Goal: Task Accomplishment & Management: Use online tool/utility

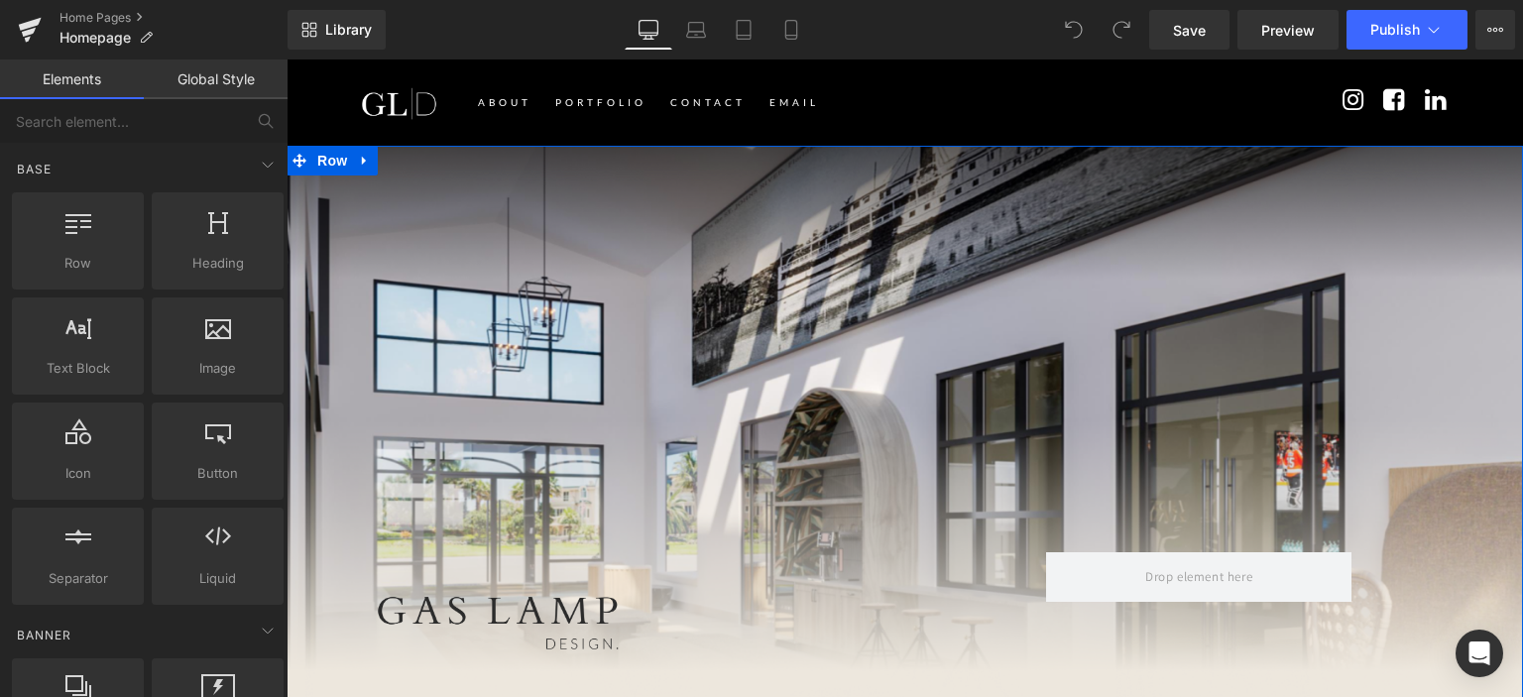
click at [372, 158] on div "Image Separator Row Row" at bounding box center [905, 439] width 1237 height 587
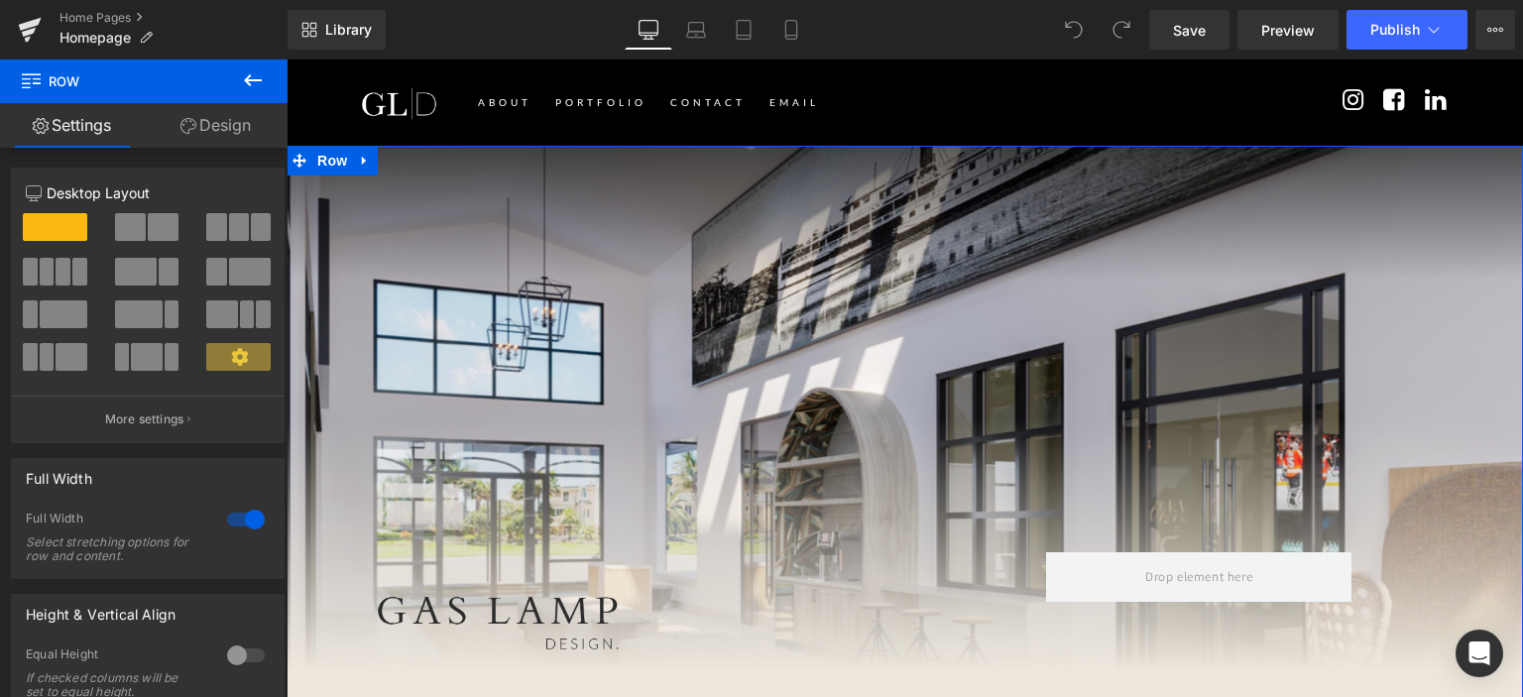
click at [200, 131] on link "Design" at bounding box center [216, 125] width 144 height 45
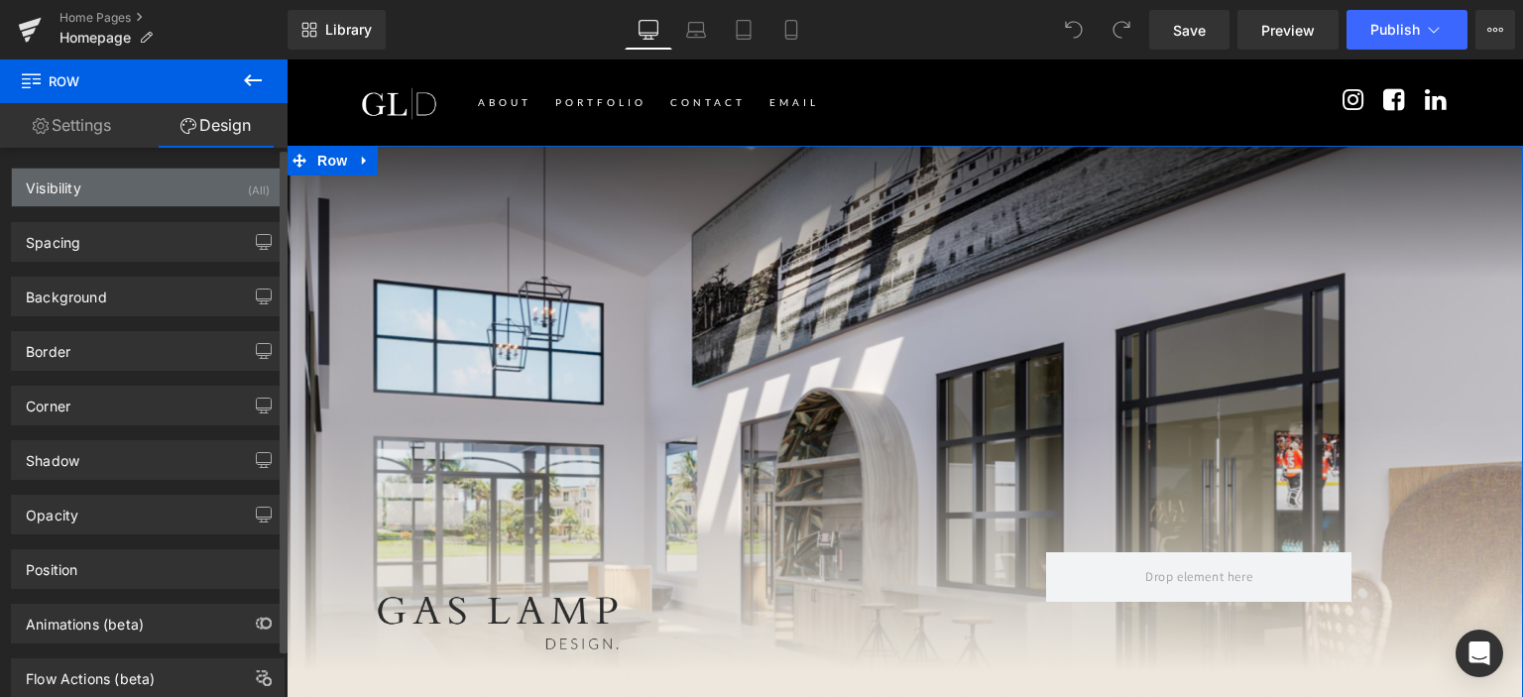
type input "transparent"
type input "0"
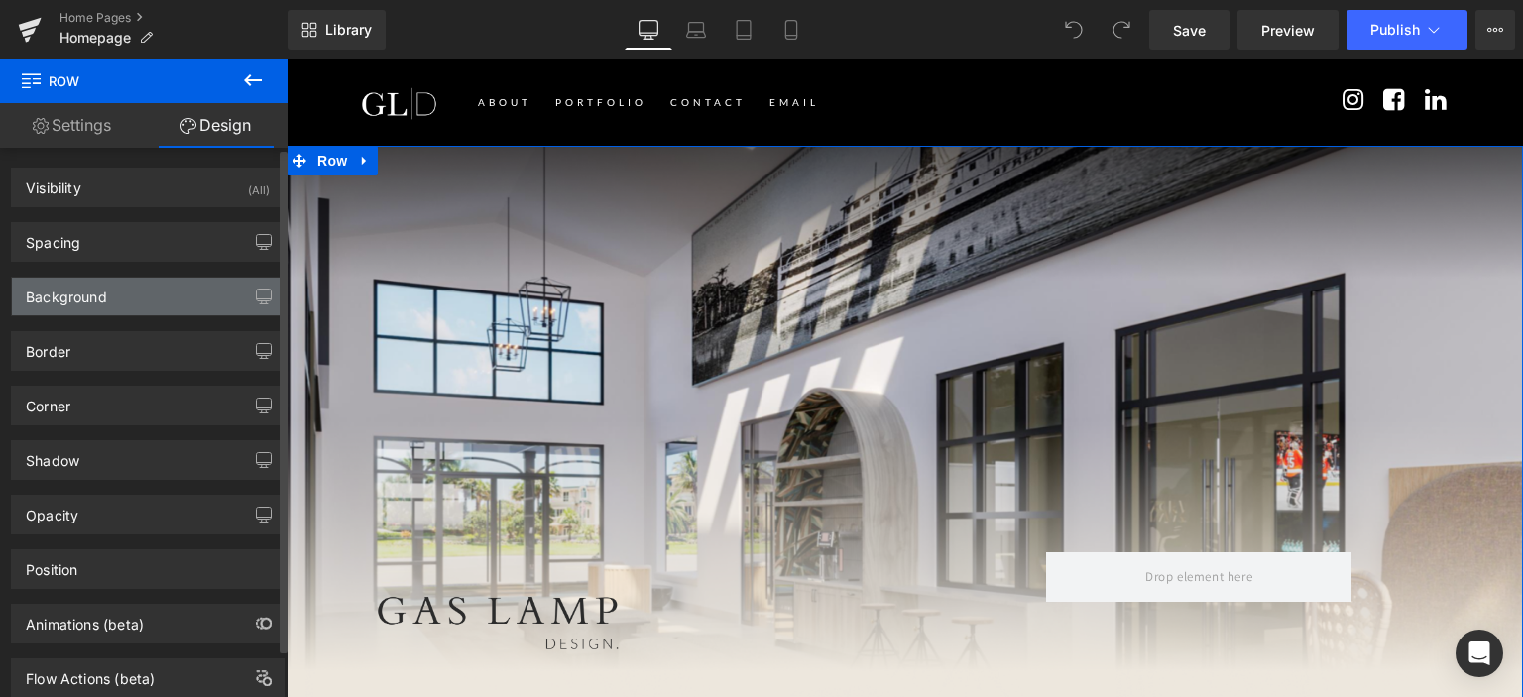
click at [118, 289] on div "Background" at bounding box center [148, 297] width 272 height 38
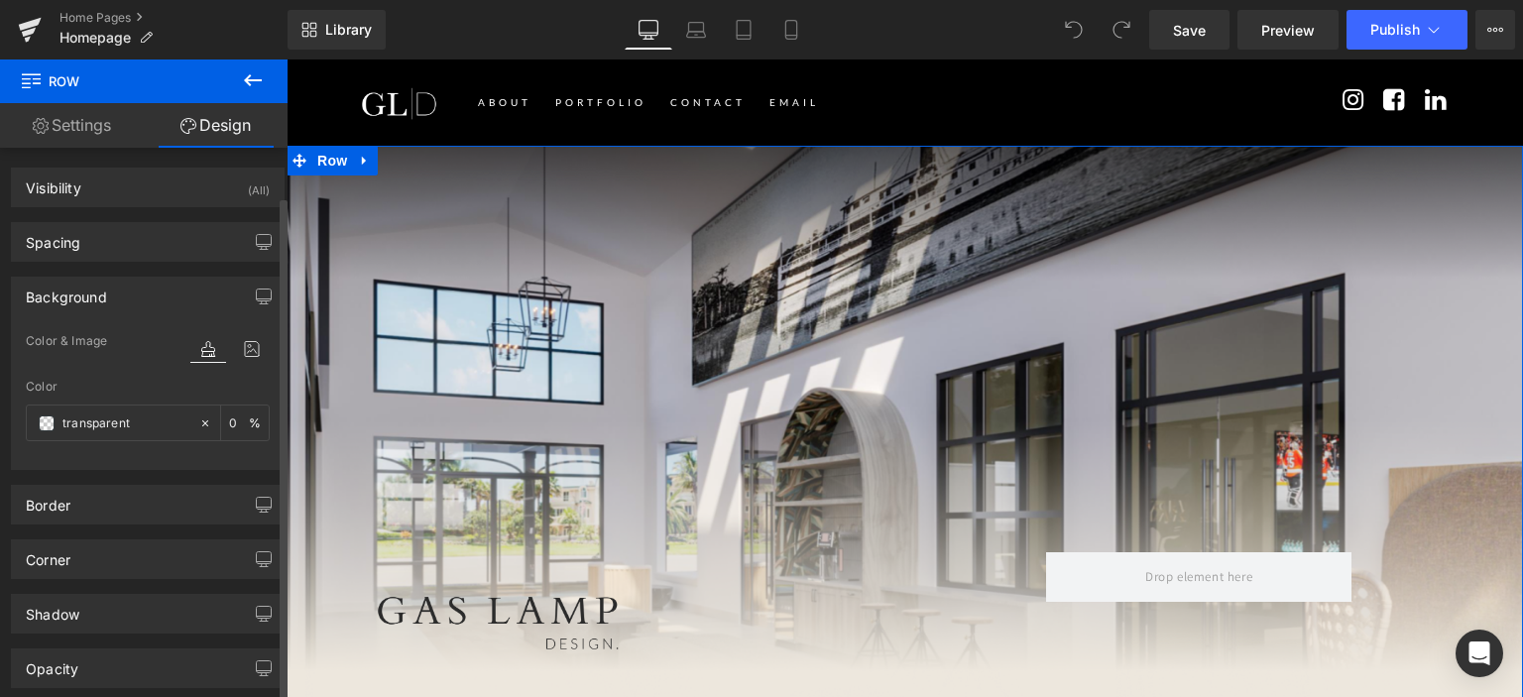
scroll to position [99, 0]
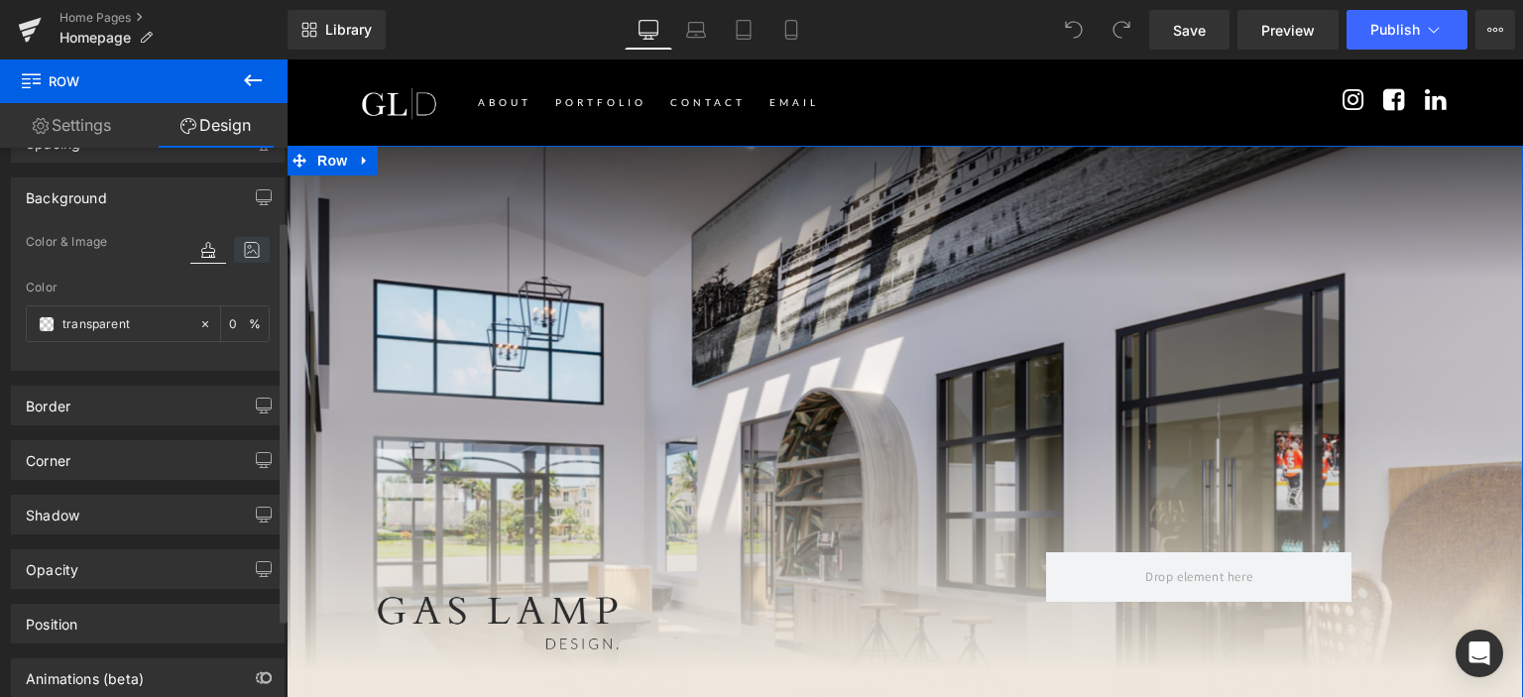
click at [249, 248] on icon at bounding box center [252, 250] width 36 height 26
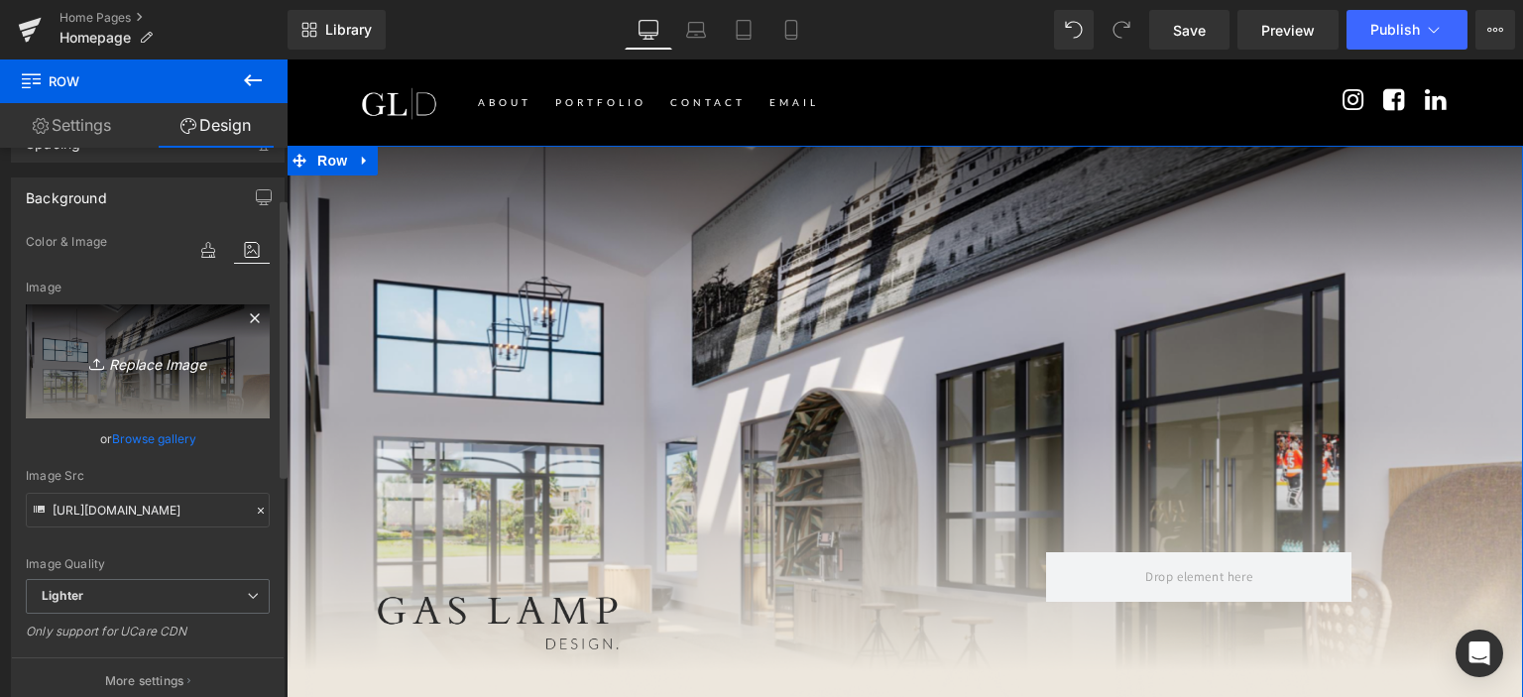
click at [167, 364] on icon "Replace Image" at bounding box center [147, 361] width 159 height 25
type input "C:\fakepath\Untitled-6-01.jpg"
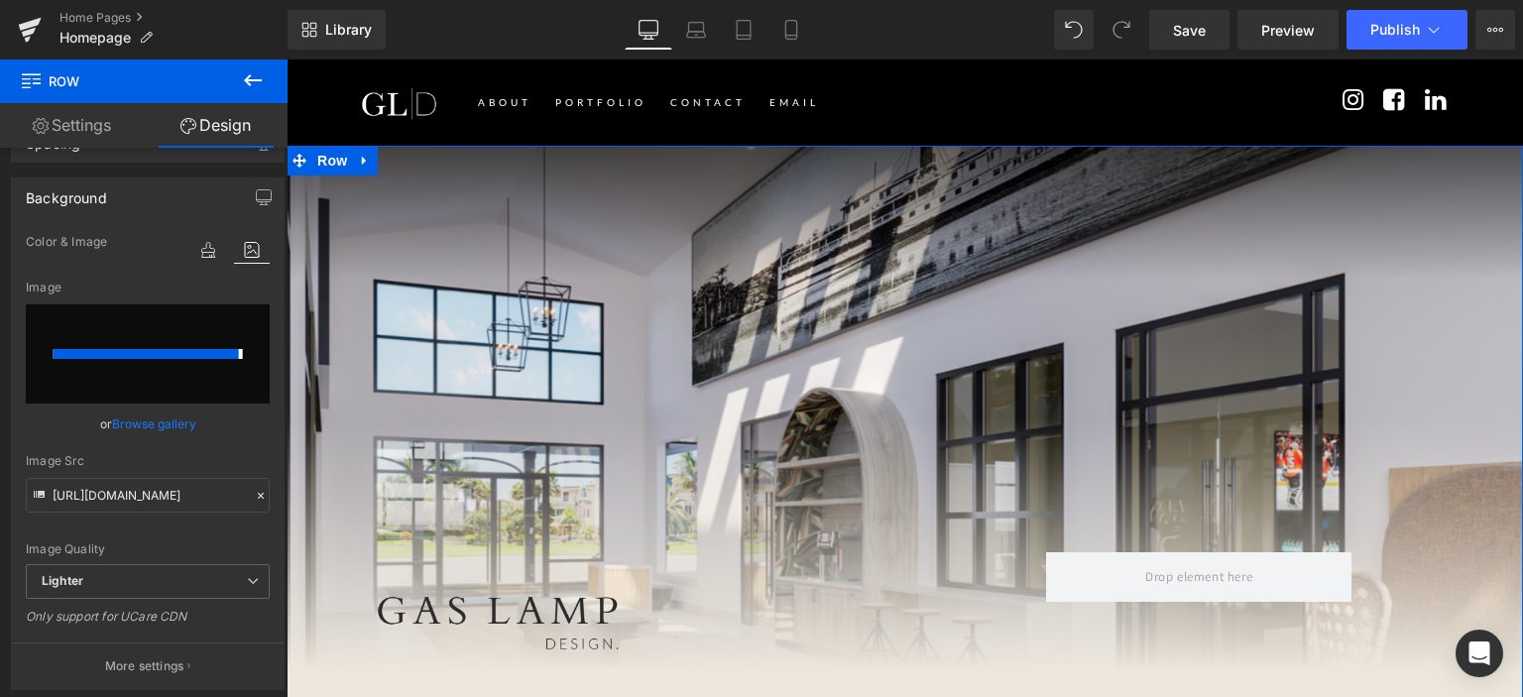
type input "https://ucarecdn.com/779c6075-c95f-47ff-a35f-ad42bf463242/-/format/auto/-/previ…"
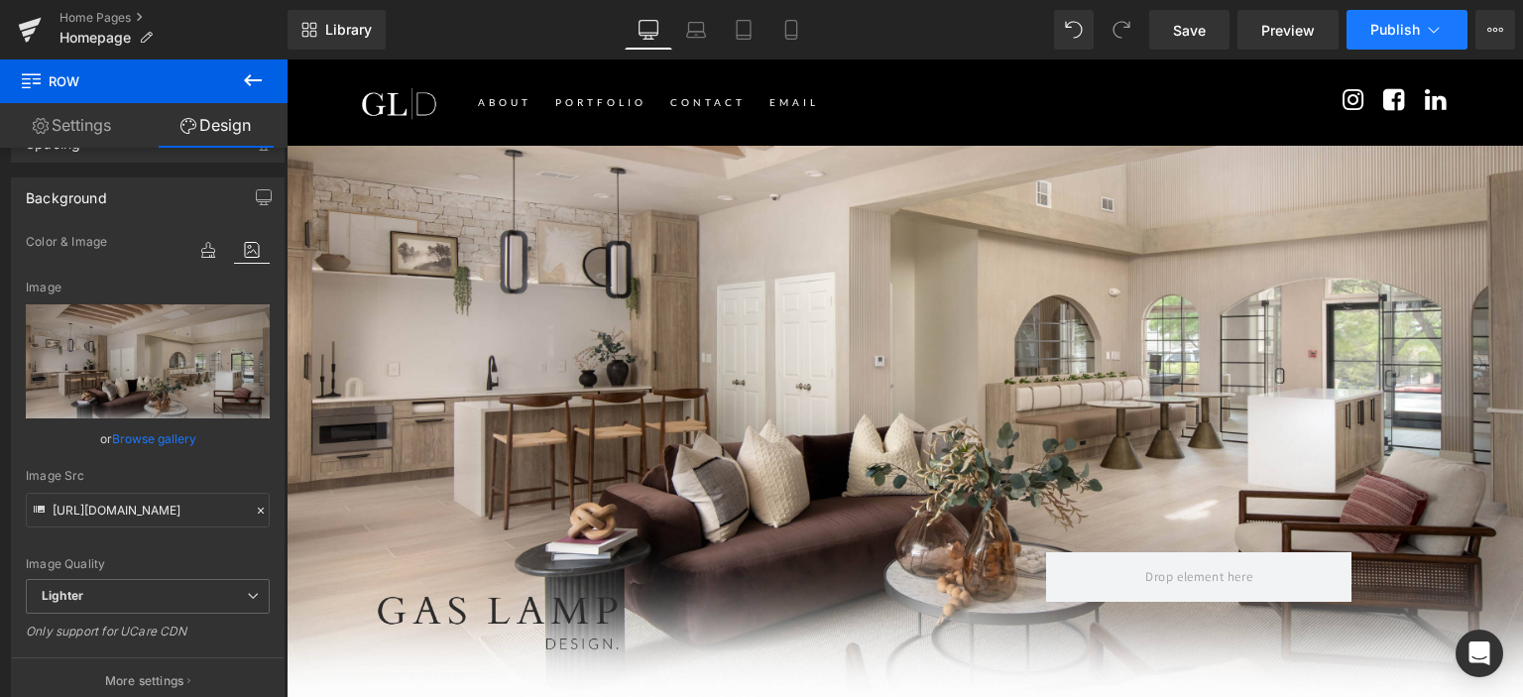
click at [1388, 26] on span "Publish" at bounding box center [1396, 30] width 50 height 16
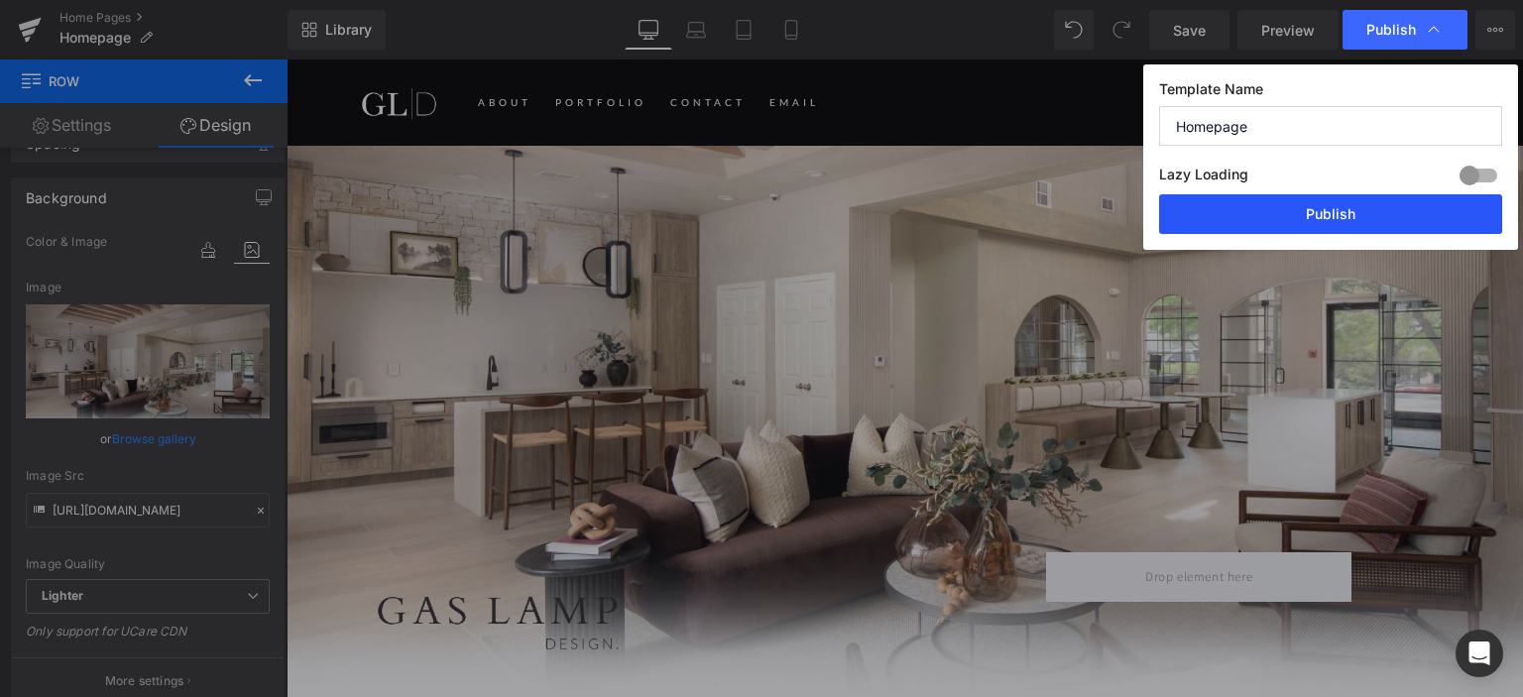
click at [1347, 211] on button "Publish" at bounding box center [1330, 214] width 343 height 40
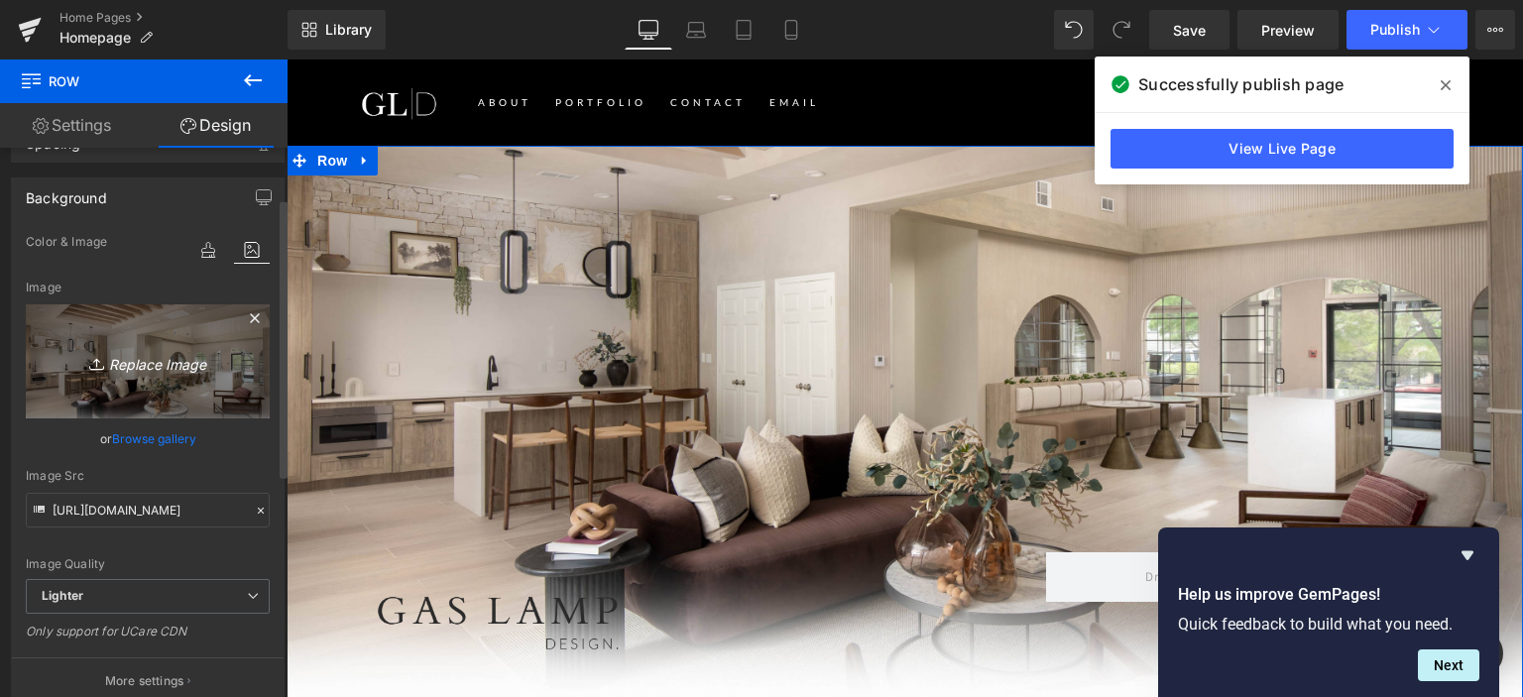
click at [207, 352] on icon "Replace Image" at bounding box center [147, 361] width 159 height 25
type input "C:\fakepath\Untitled-6-01.jpg"
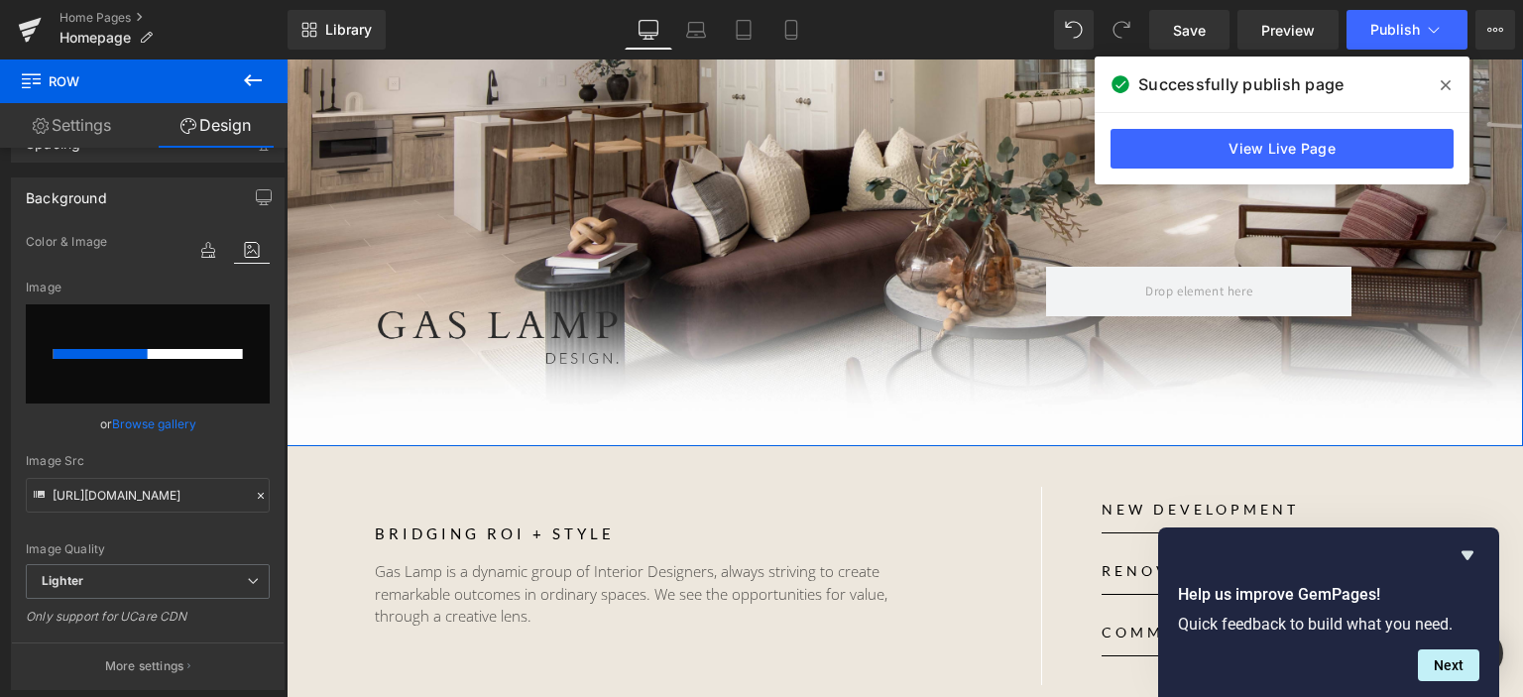
scroll to position [298, 0]
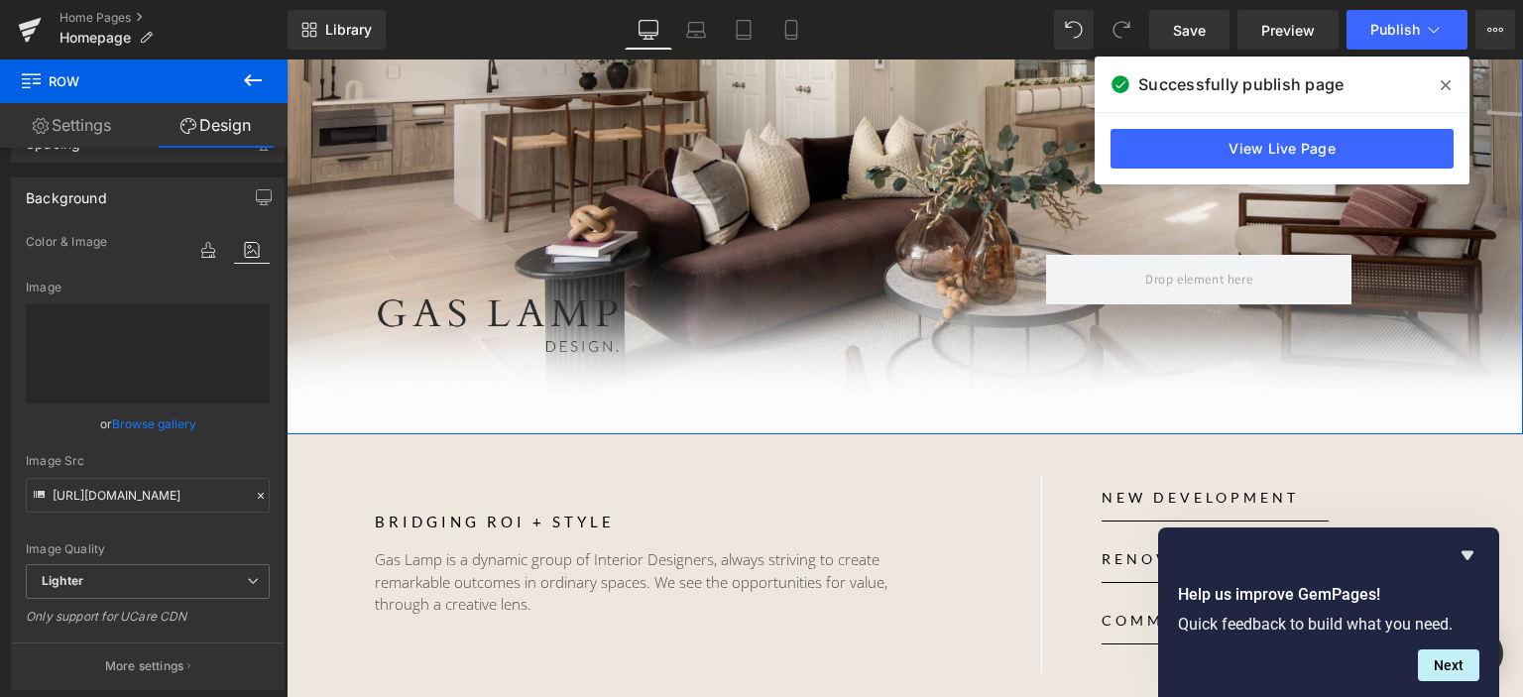
type input "https://ucarecdn.com/8334e95d-0aa4-4e7a-9b5e-c0c93082e3c4/-/format/auto/-/previ…"
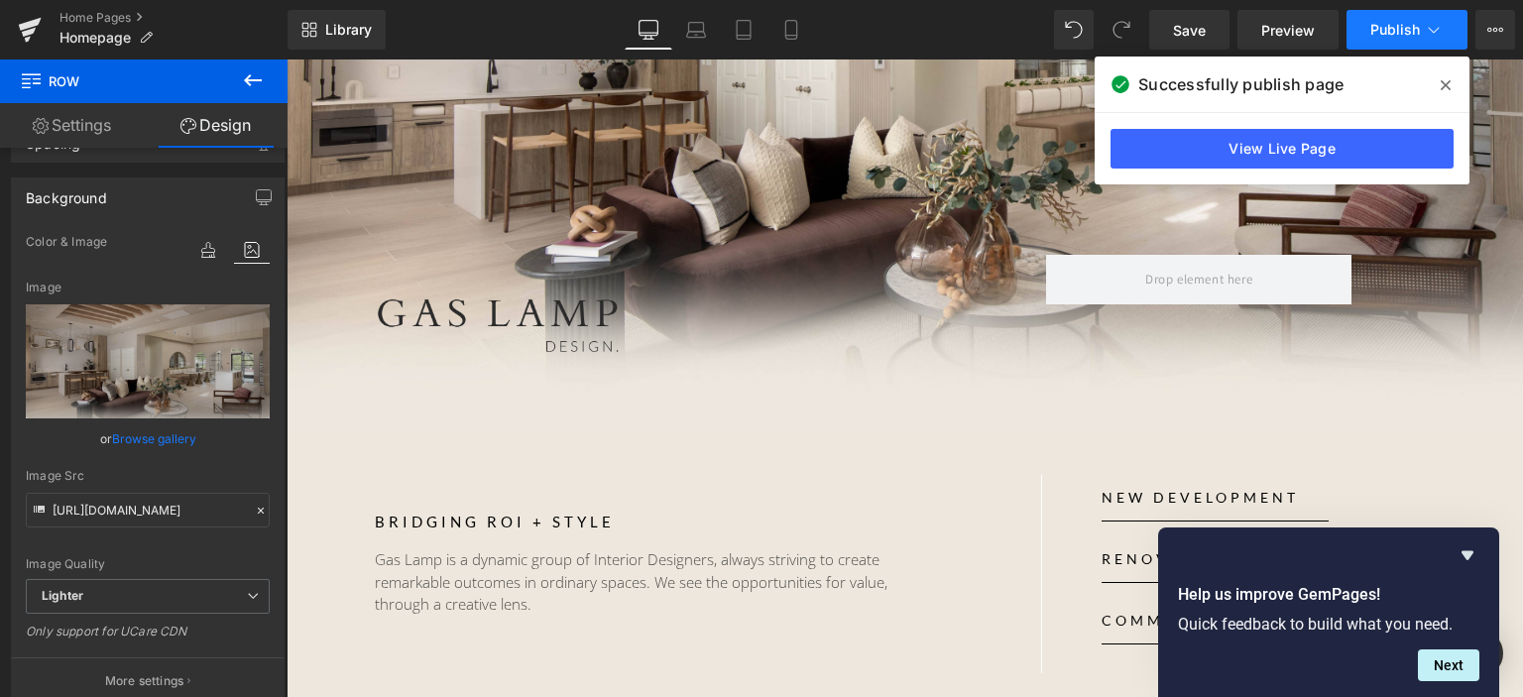
click at [1393, 31] on span "Publish" at bounding box center [1396, 30] width 50 height 16
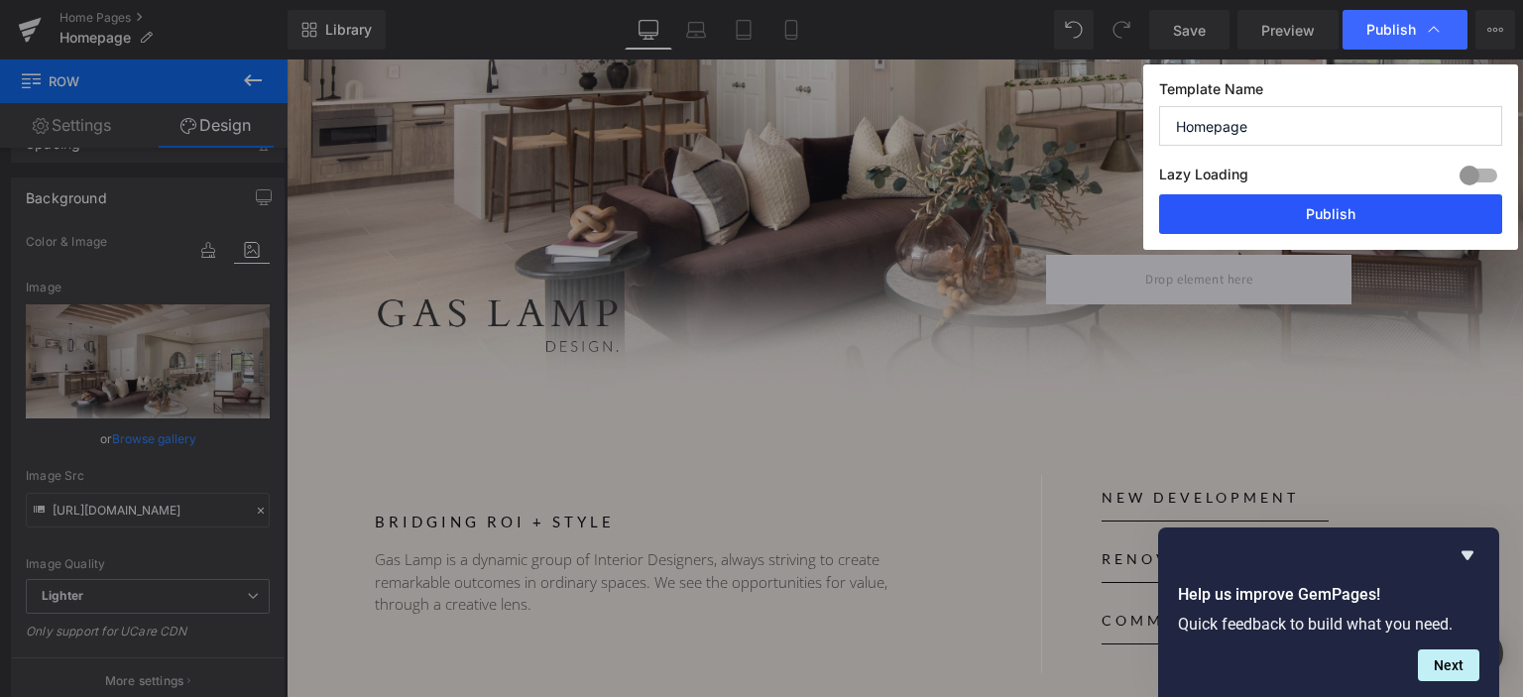
click at [1317, 218] on button "Publish" at bounding box center [1330, 214] width 343 height 40
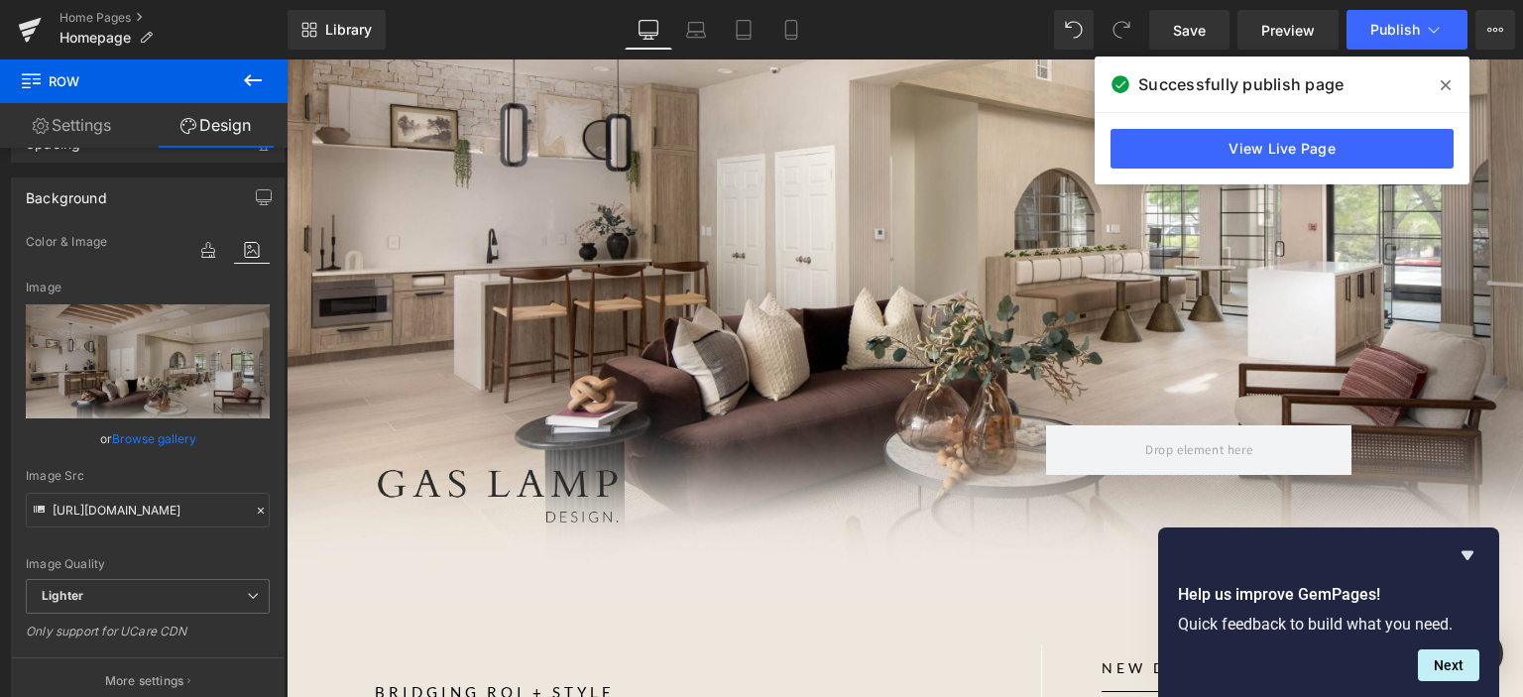
scroll to position [0, 0]
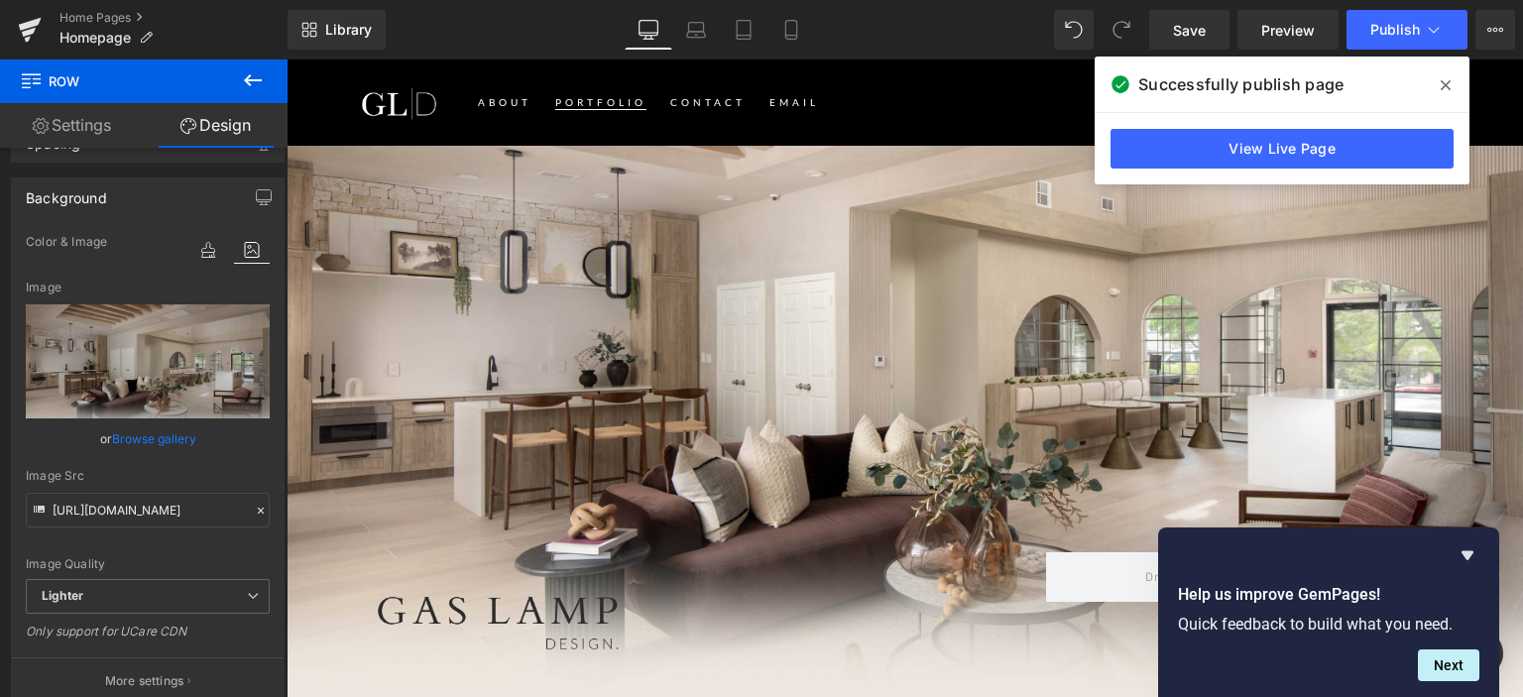
click at [600, 100] on span "Portfolio" at bounding box center [600, 102] width 91 height 13
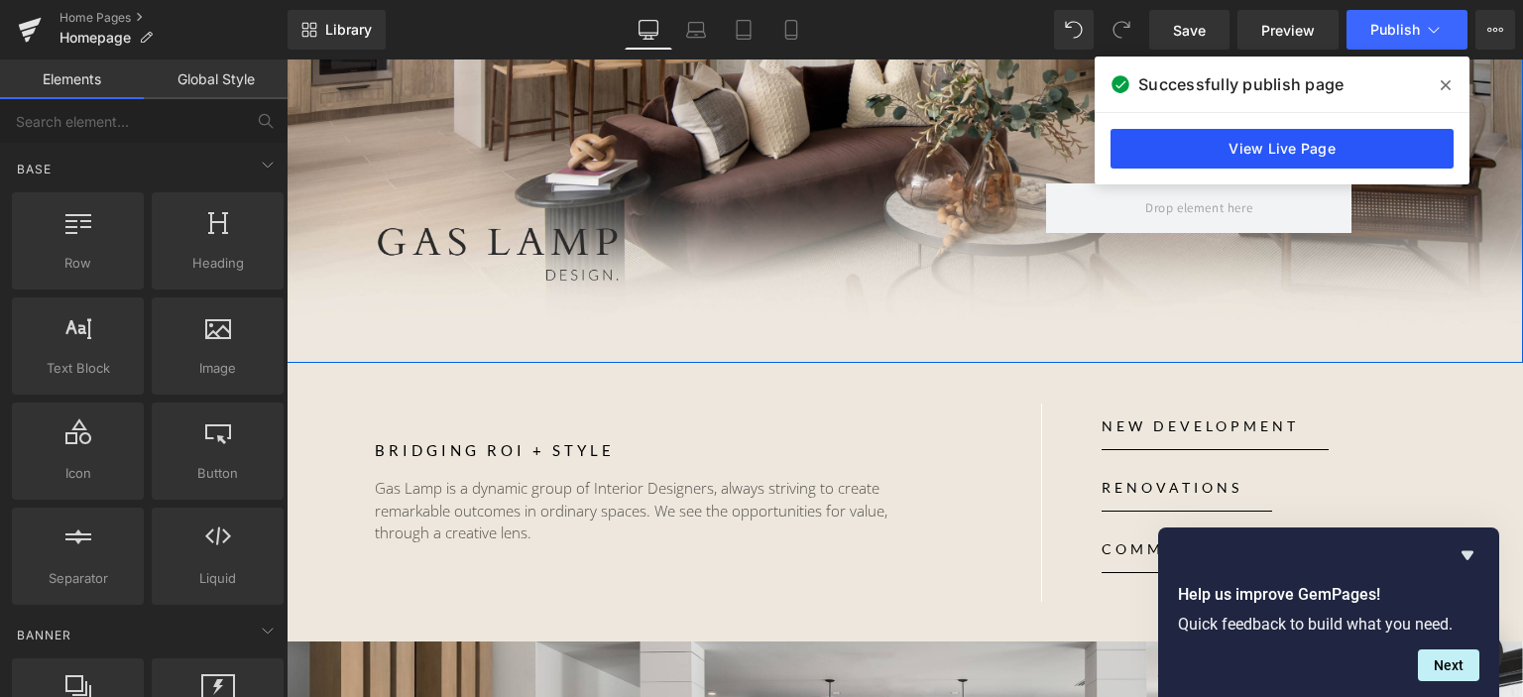
scroll to position [397, 0]
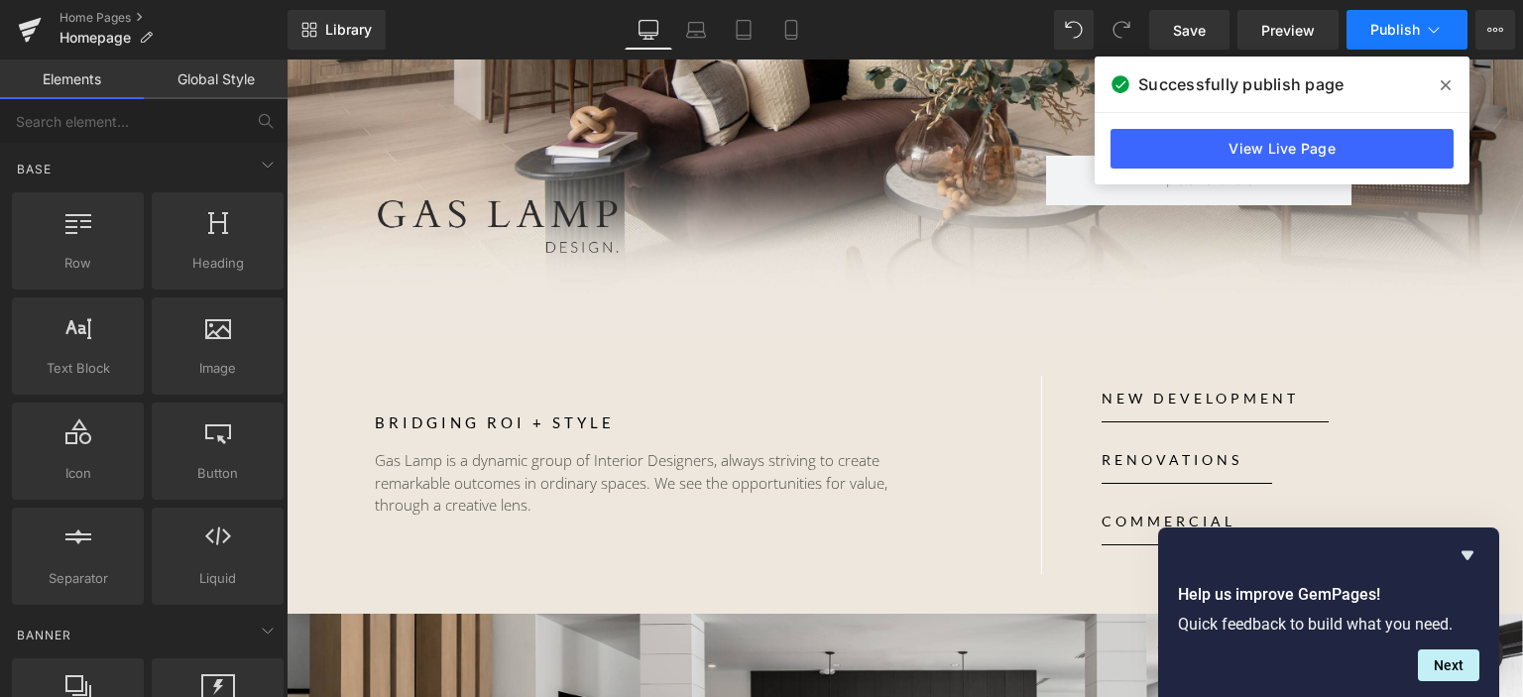
click at [1402, 29] on span "Publish" at bounding box center [1396, 30] width 50 height 16
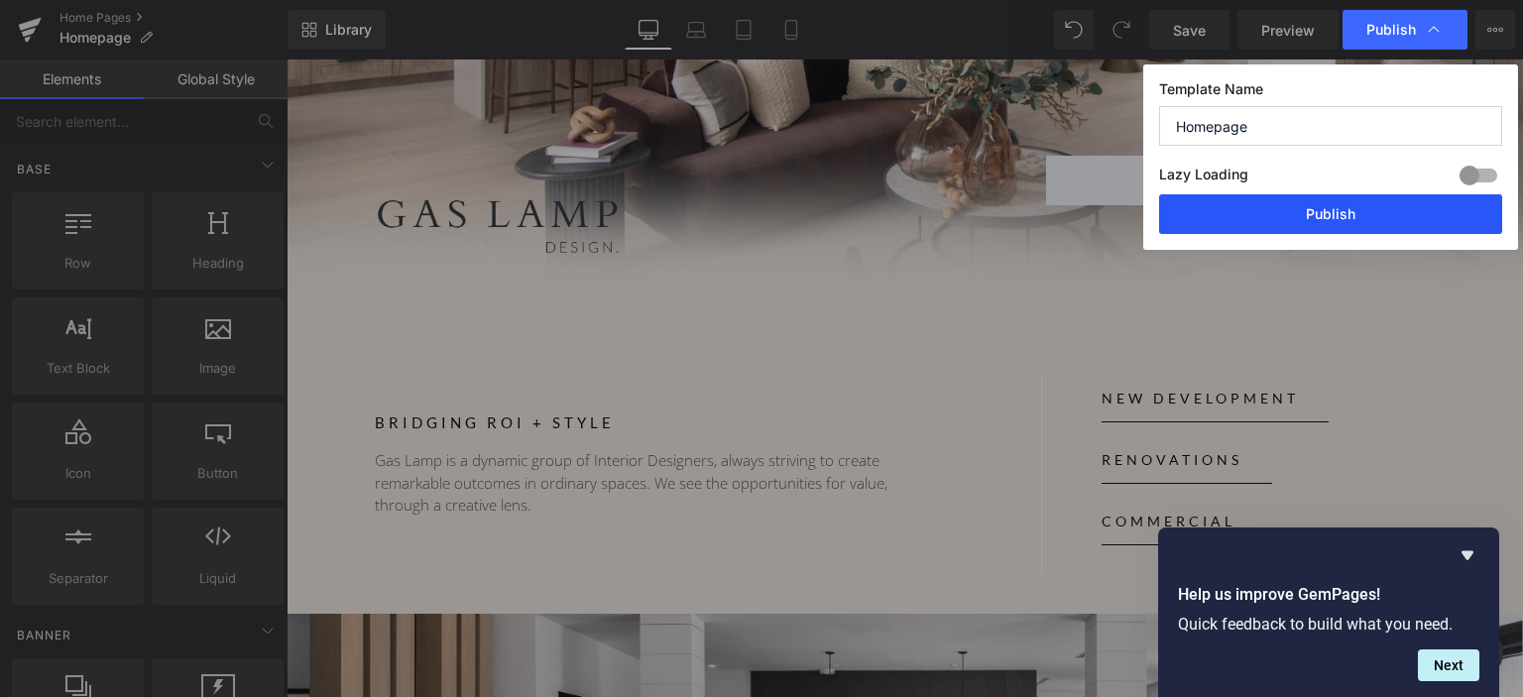
click at [1289, 217] on button "Publish" at bounding box center [1330, 214] width 343 height 40
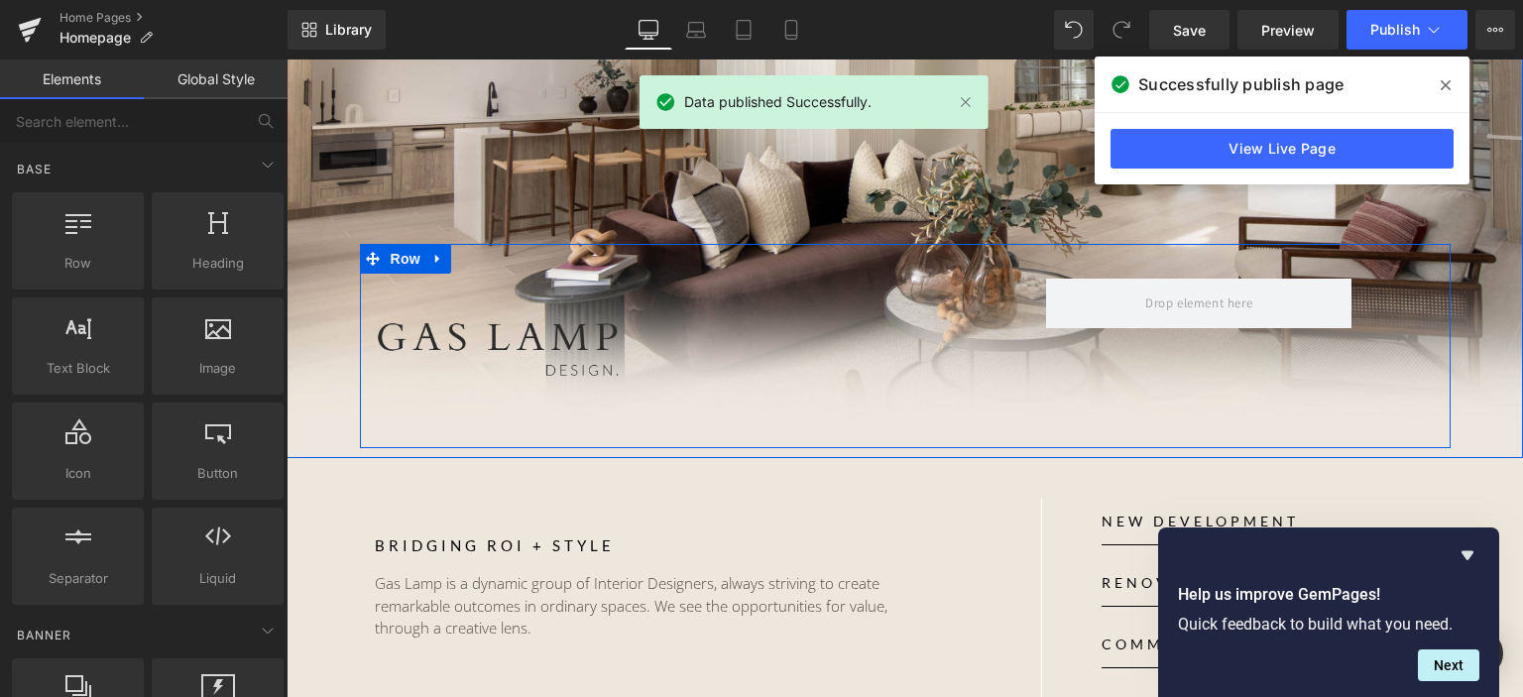
scroll to position [198, 0]
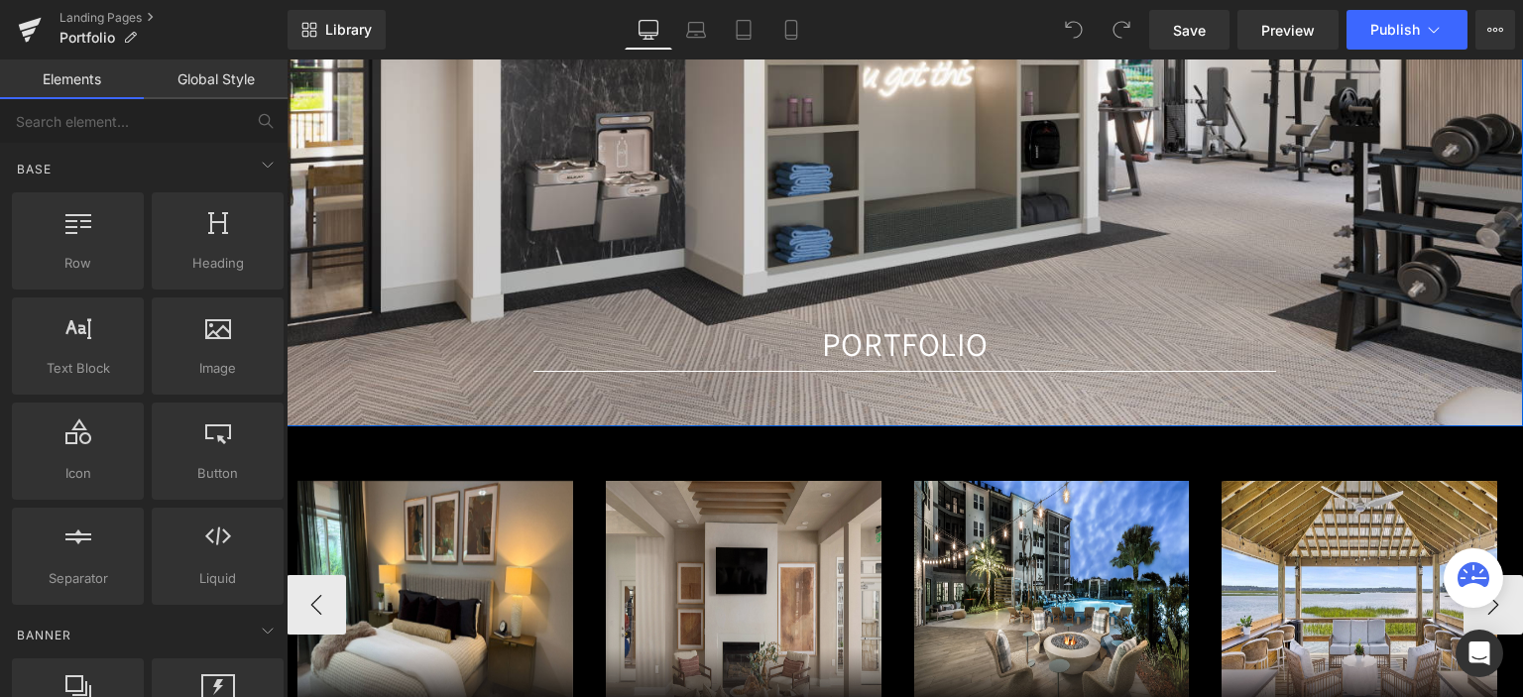
scroll to position [298, 0]
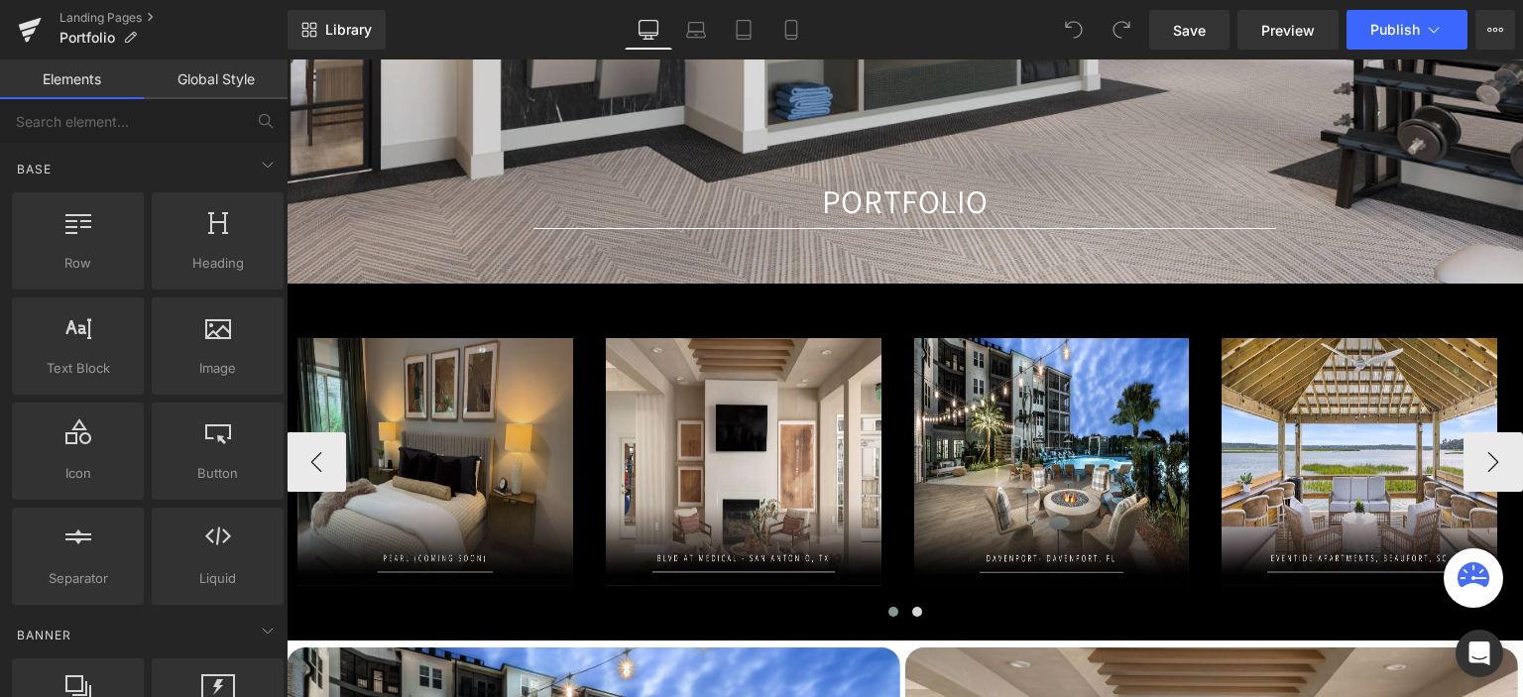
click at [472, 413] on img at bounding box center [436, 462] width 276 height 248
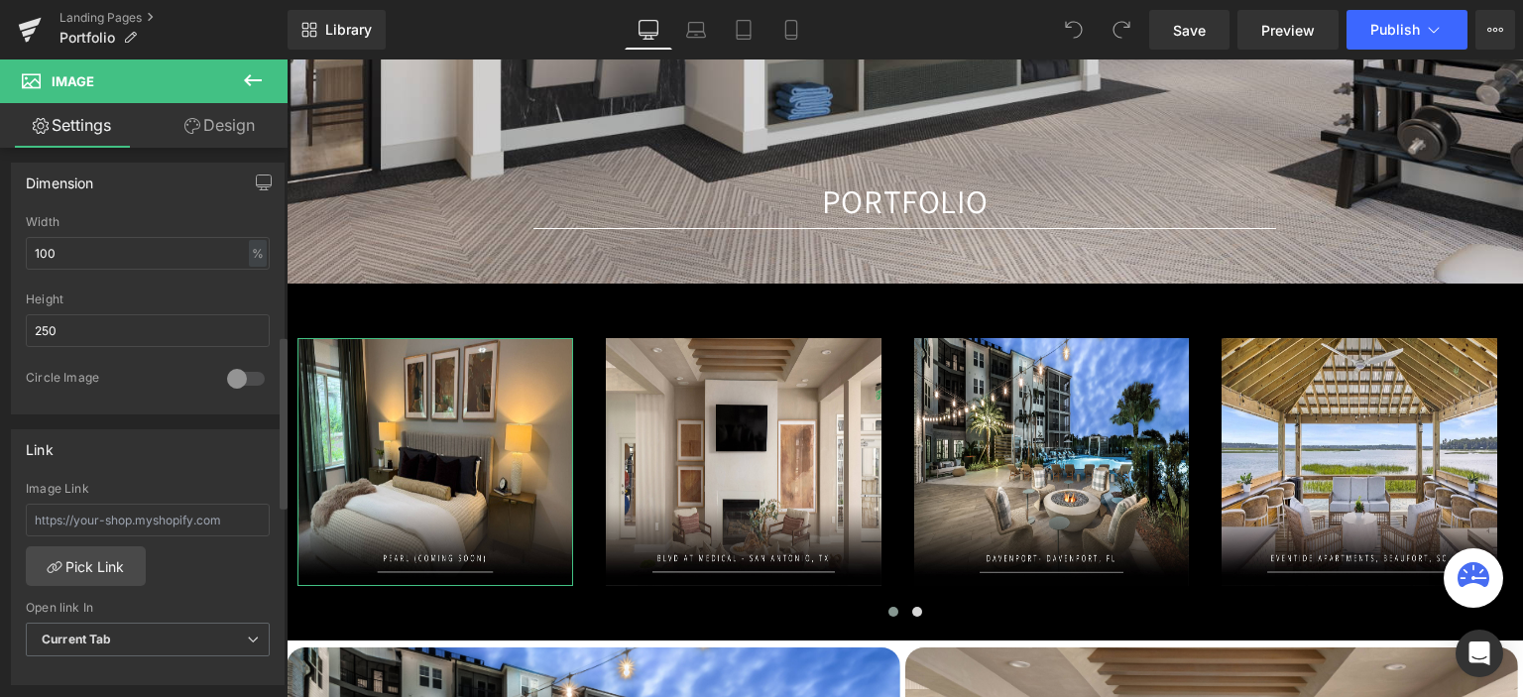
scroll to position [595, 0]
click at [137, 511] on input "text" at bounding box center [148, 514] width 244 height 33
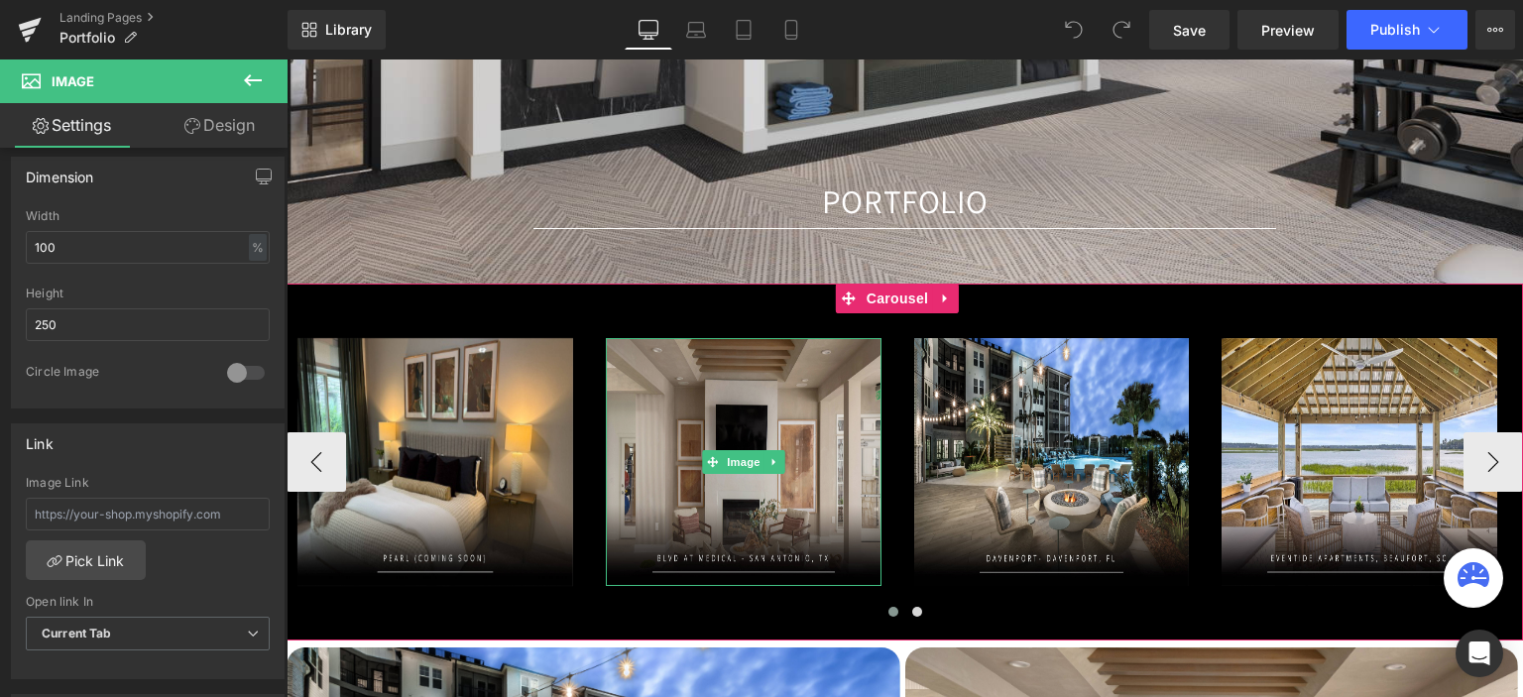
click at [663, 447] on img at bounding box center [744, 462] width 276 height 248
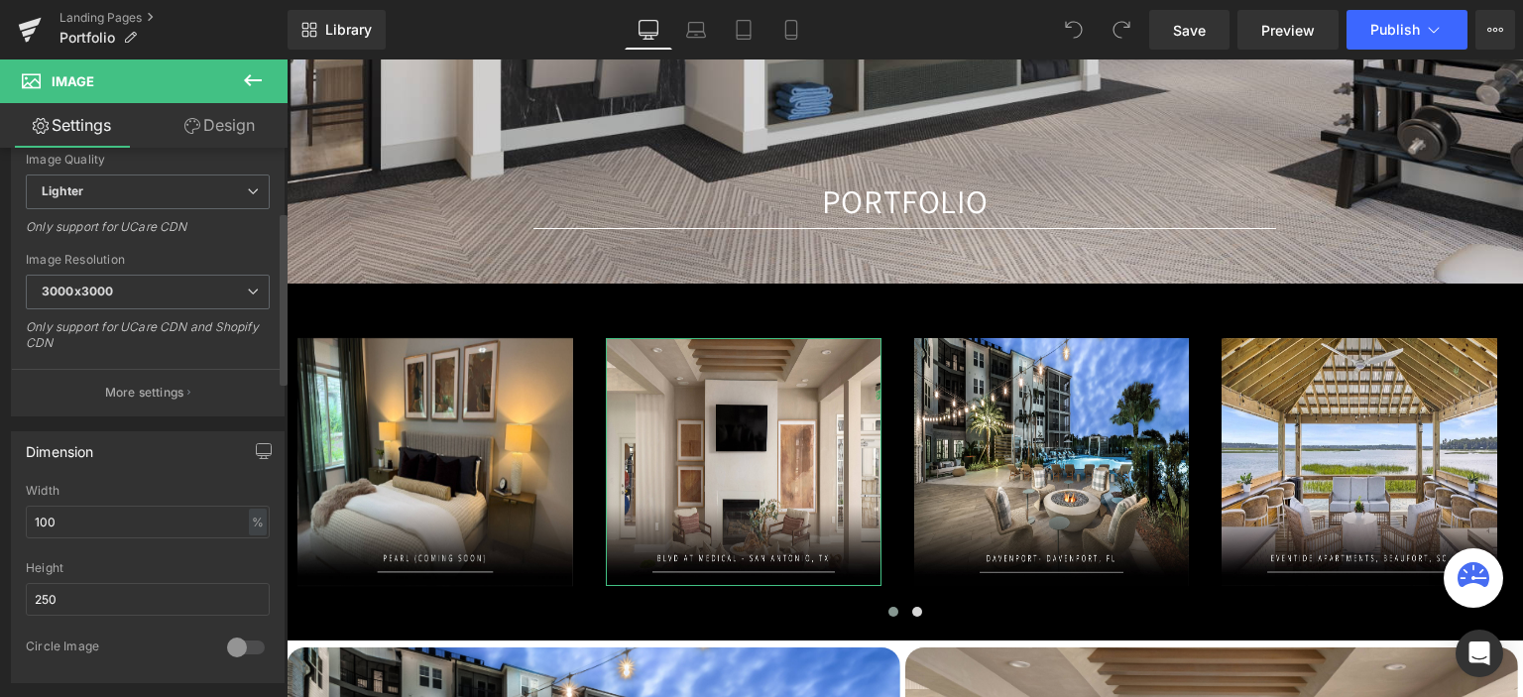
scroll to position [694, 0]
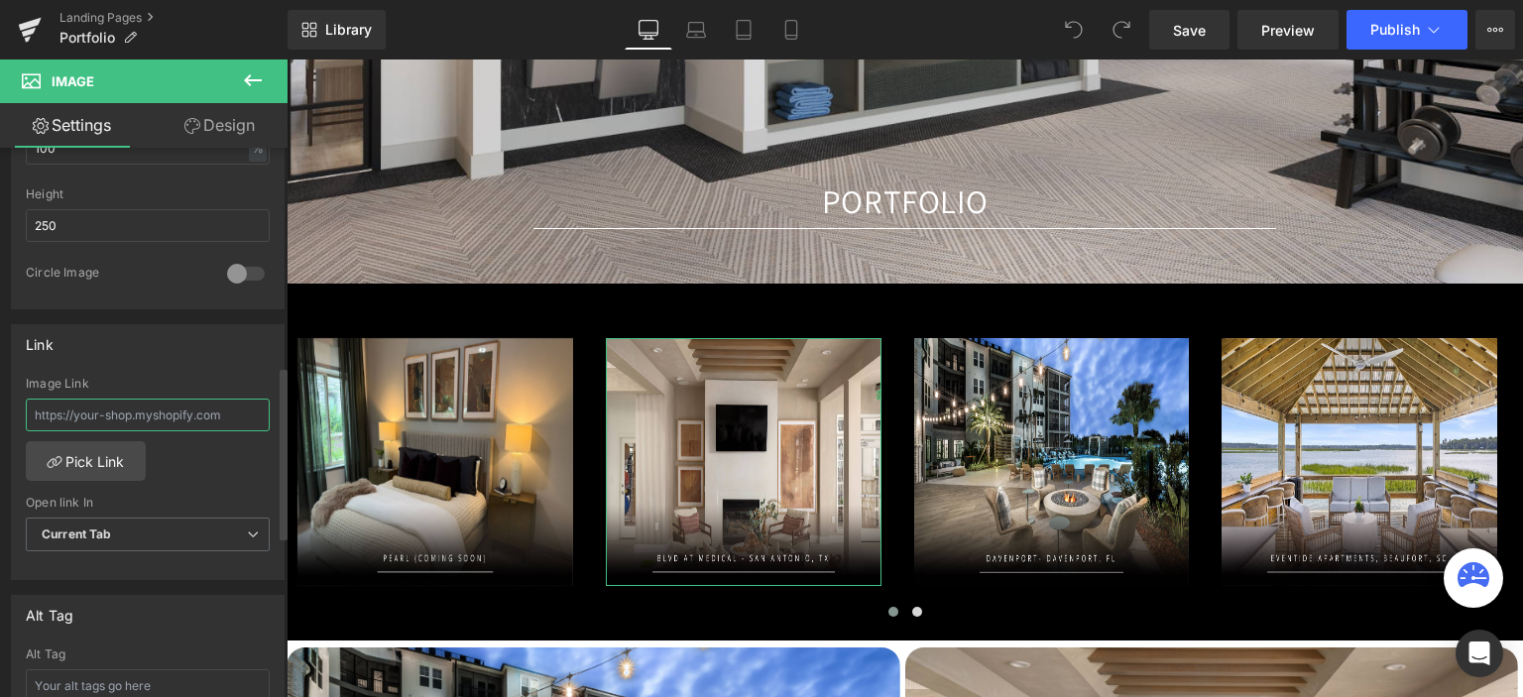
click at [125, 416] on input "text" at bounding box center [148, 415] width 244 height 33
type input "https://gaslampdesign.com/pages/blvd"
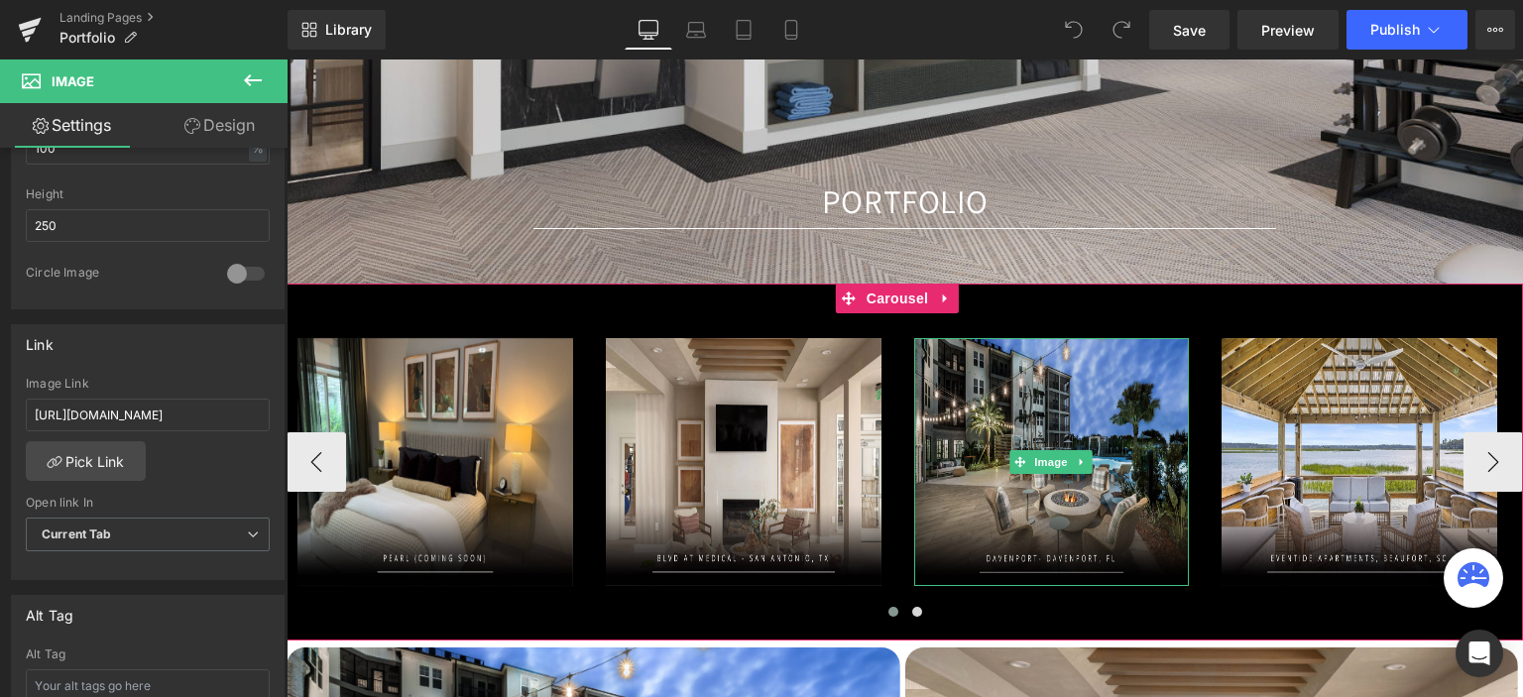
click at [1007, 409] on img at bounding box center [1052, 462] width 276 height 248
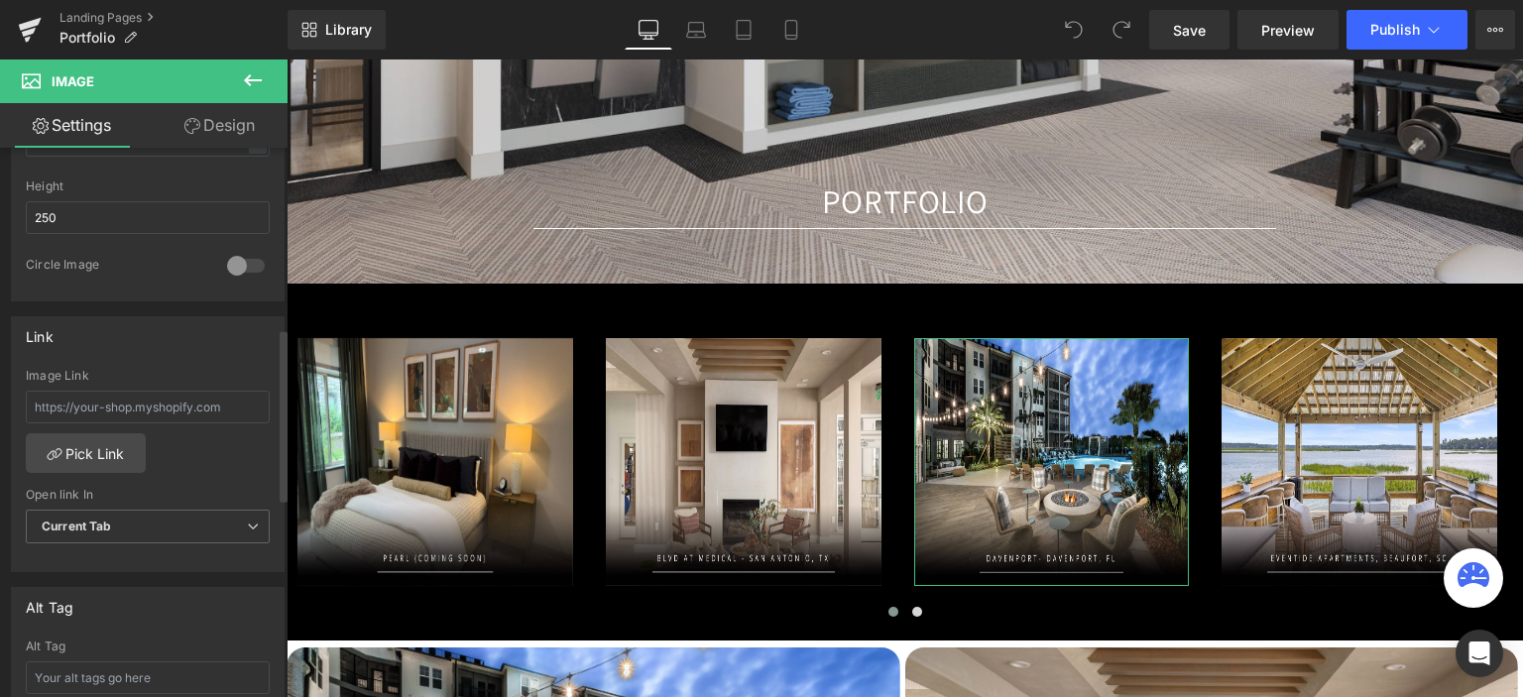
scroll to position [793, 0]
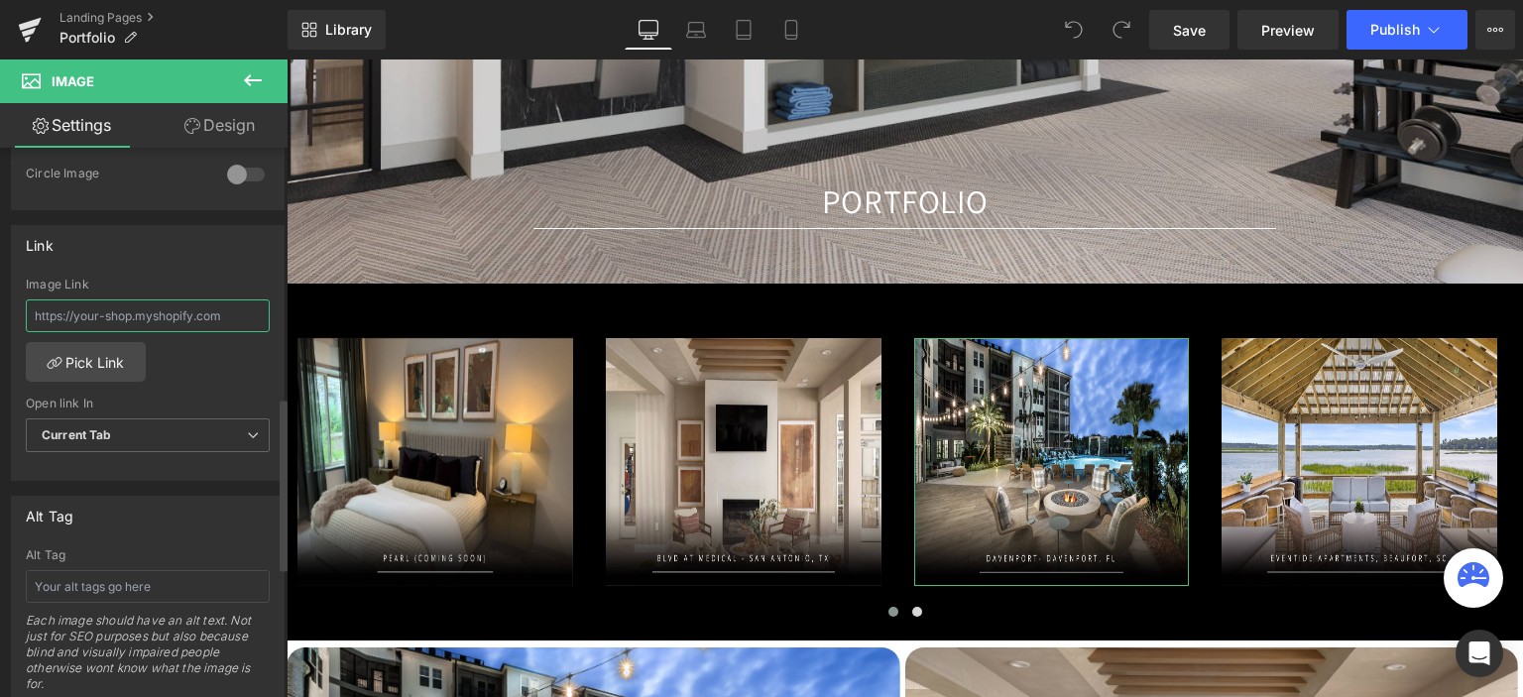
click at [137, 320] on input "text" at bounding box center [148, 316] width 244 height 33
type input "https://gaslampdesign.com/pages/davenport"
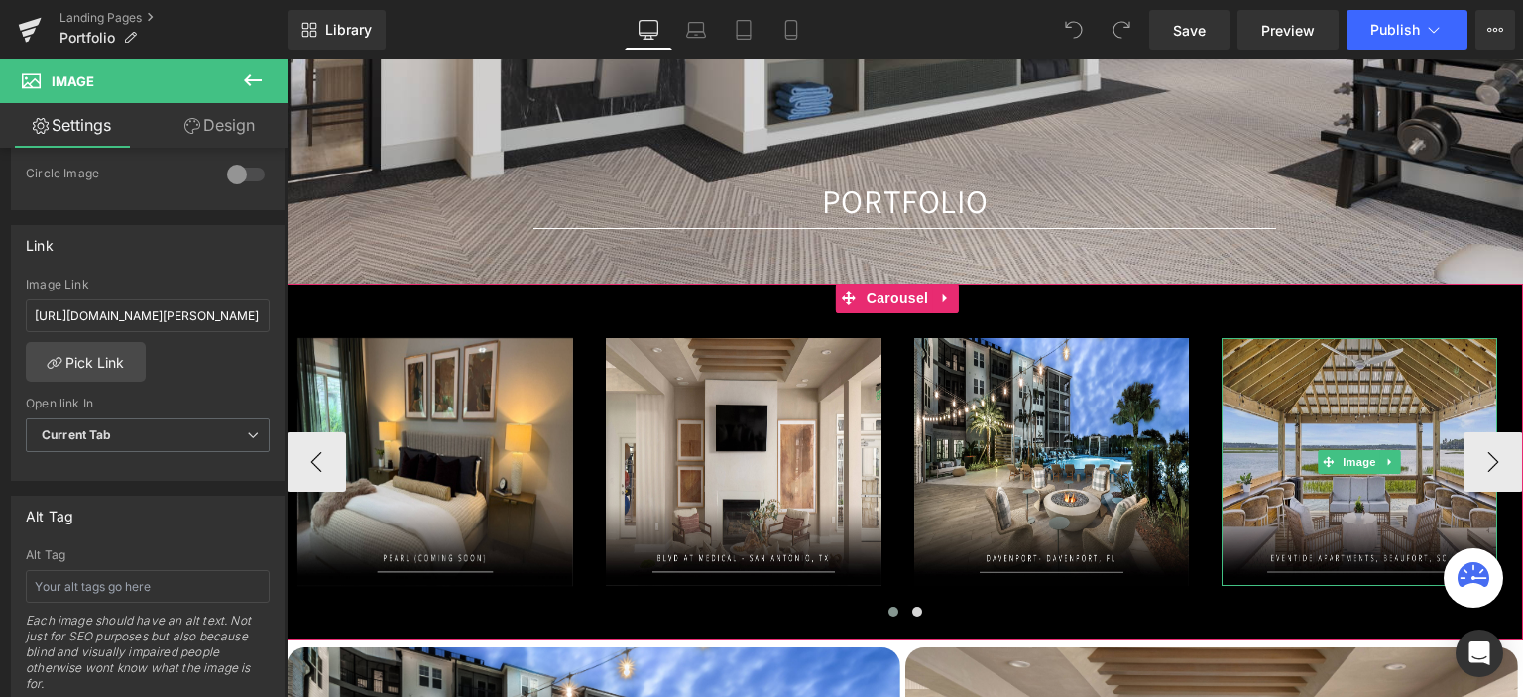
click at [1280, 459] on img at bounding box center [1360, 462] width 276 height 248
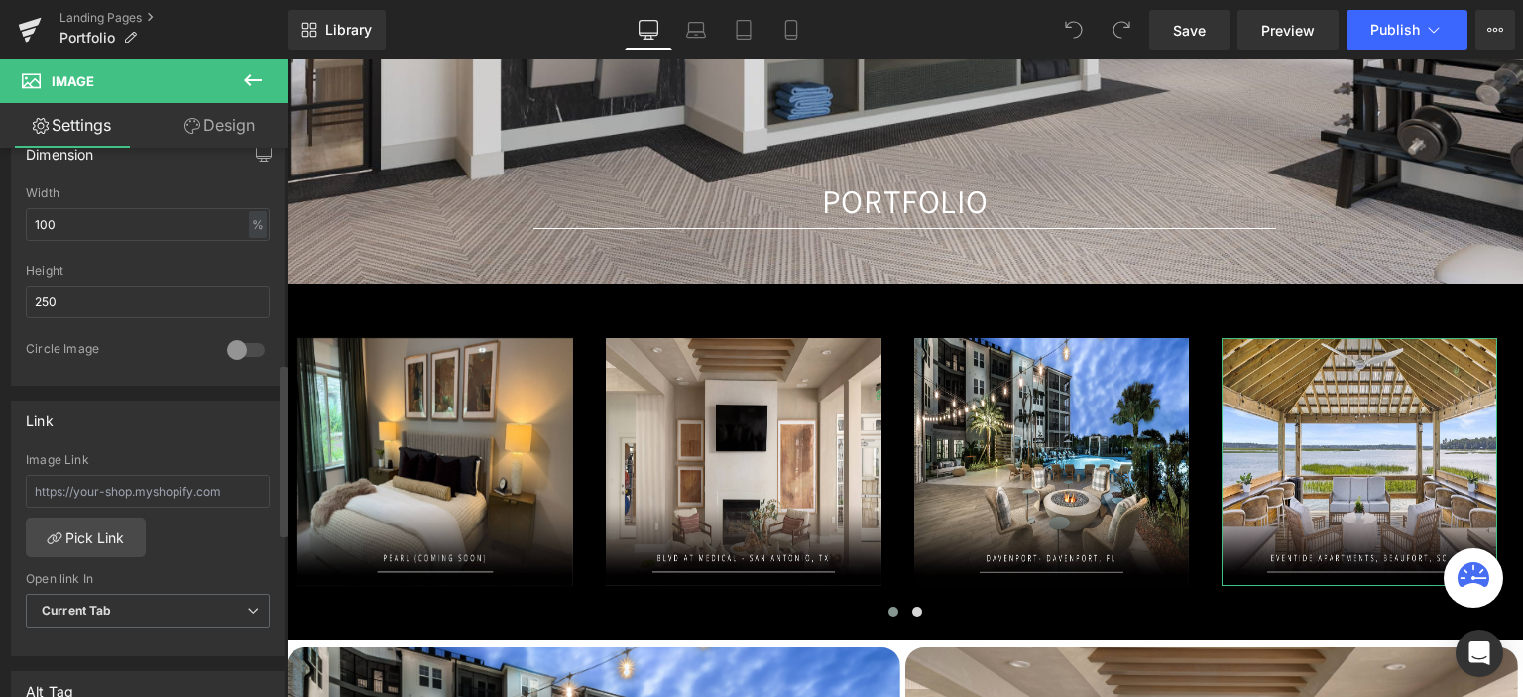
scroll to position [694, 0]
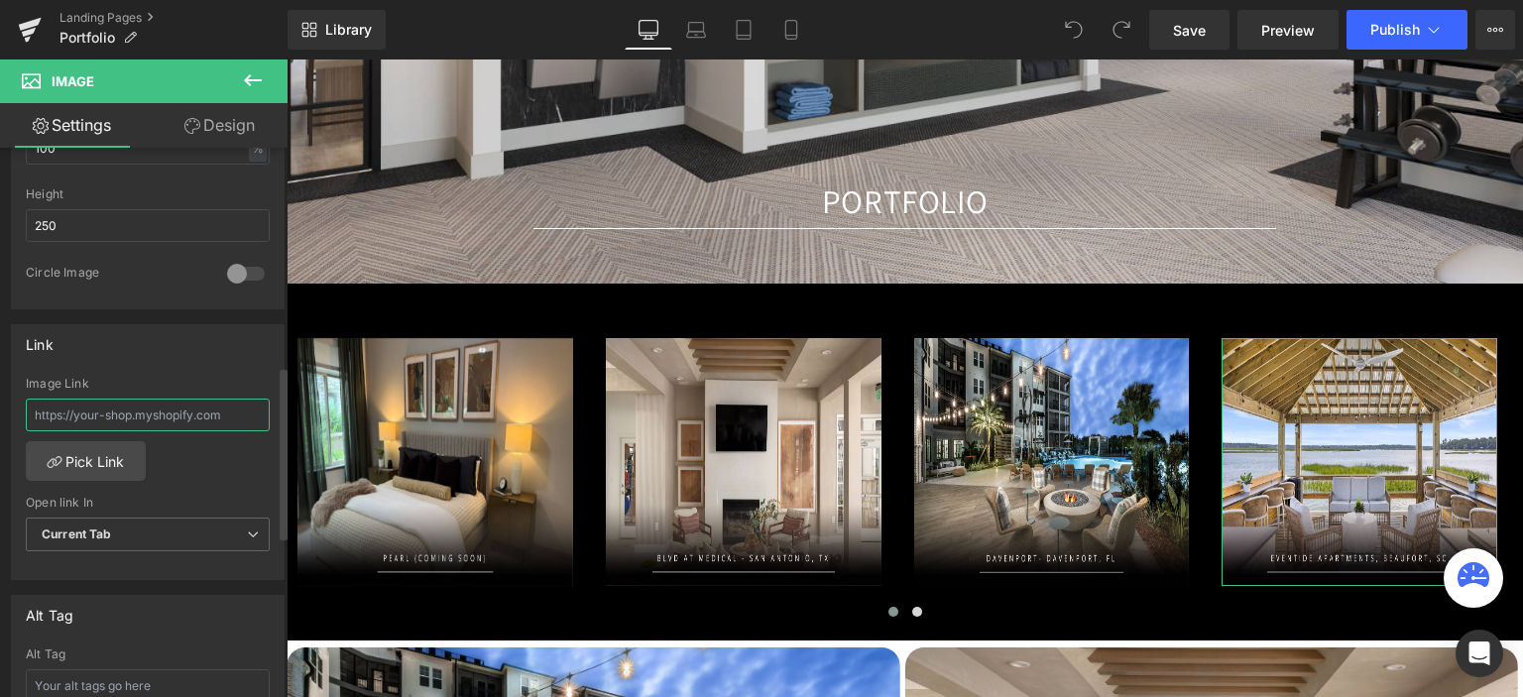
click at [108, 416] on input "text" at bounding box center [148, 415] width 244 height 33
type input "https://gaslampdesign.com/pages/eventide"
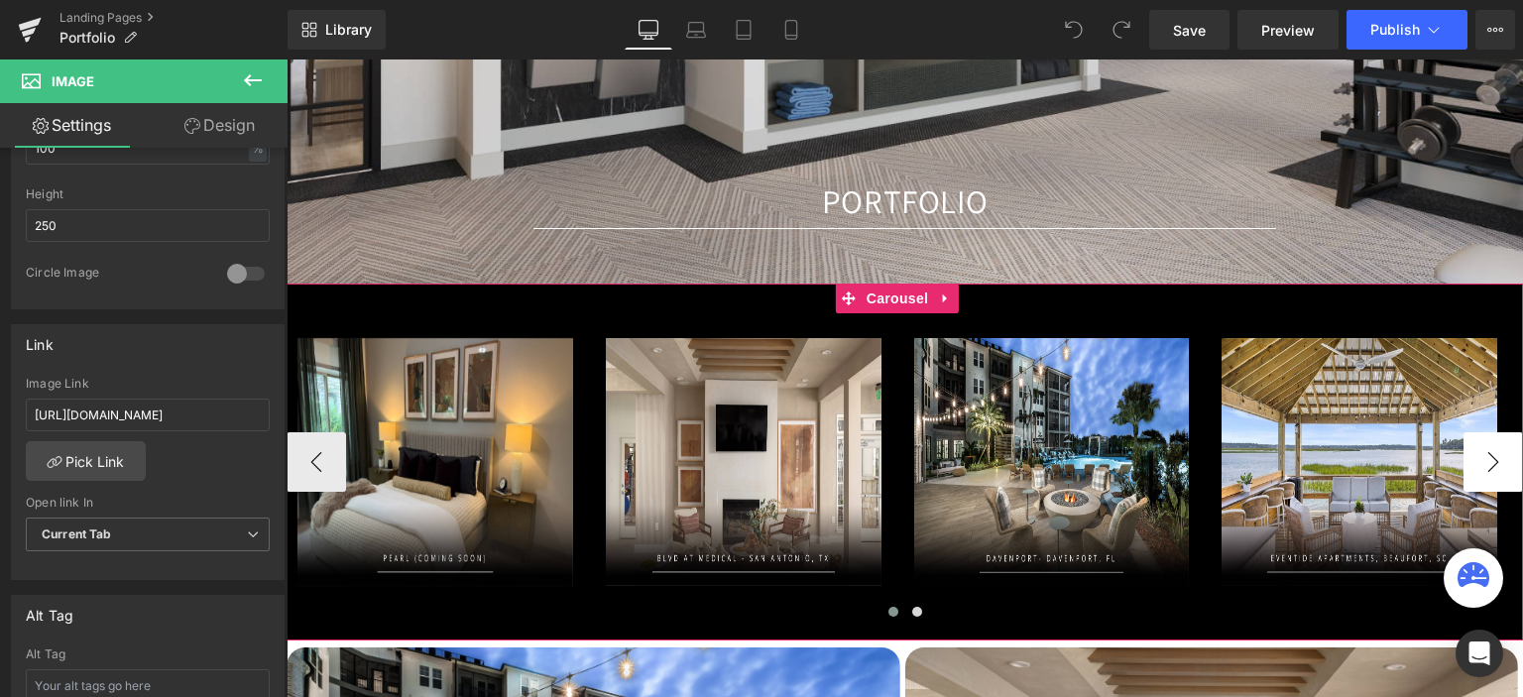
click at [1486, 463] on button "›" at bounding box center [1494, 462] width 60 height 60
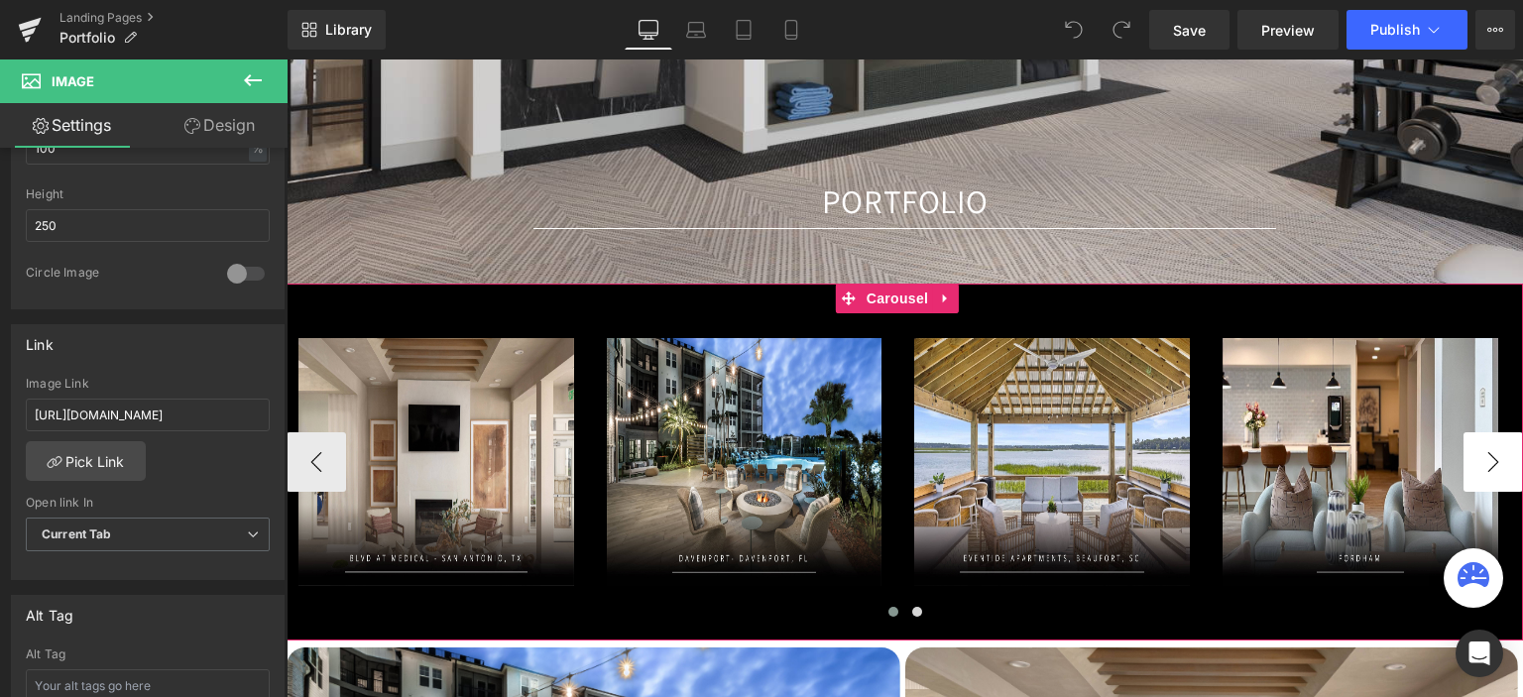
click at [1486, 463] on button "›" at bounding box center [1494, 462] width 60 height 60
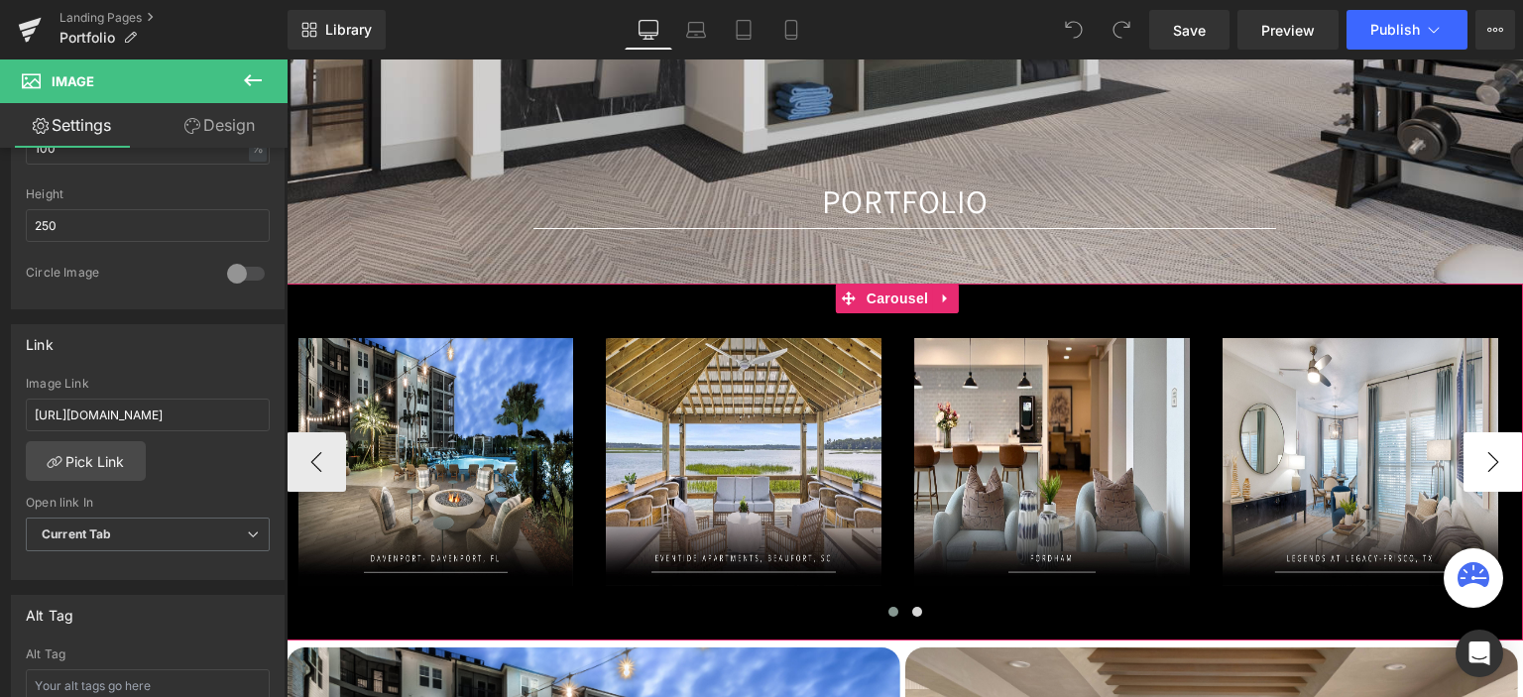
click at [1486, 463] on button "›" at bounding box center [1494, 462] width 60 height 60
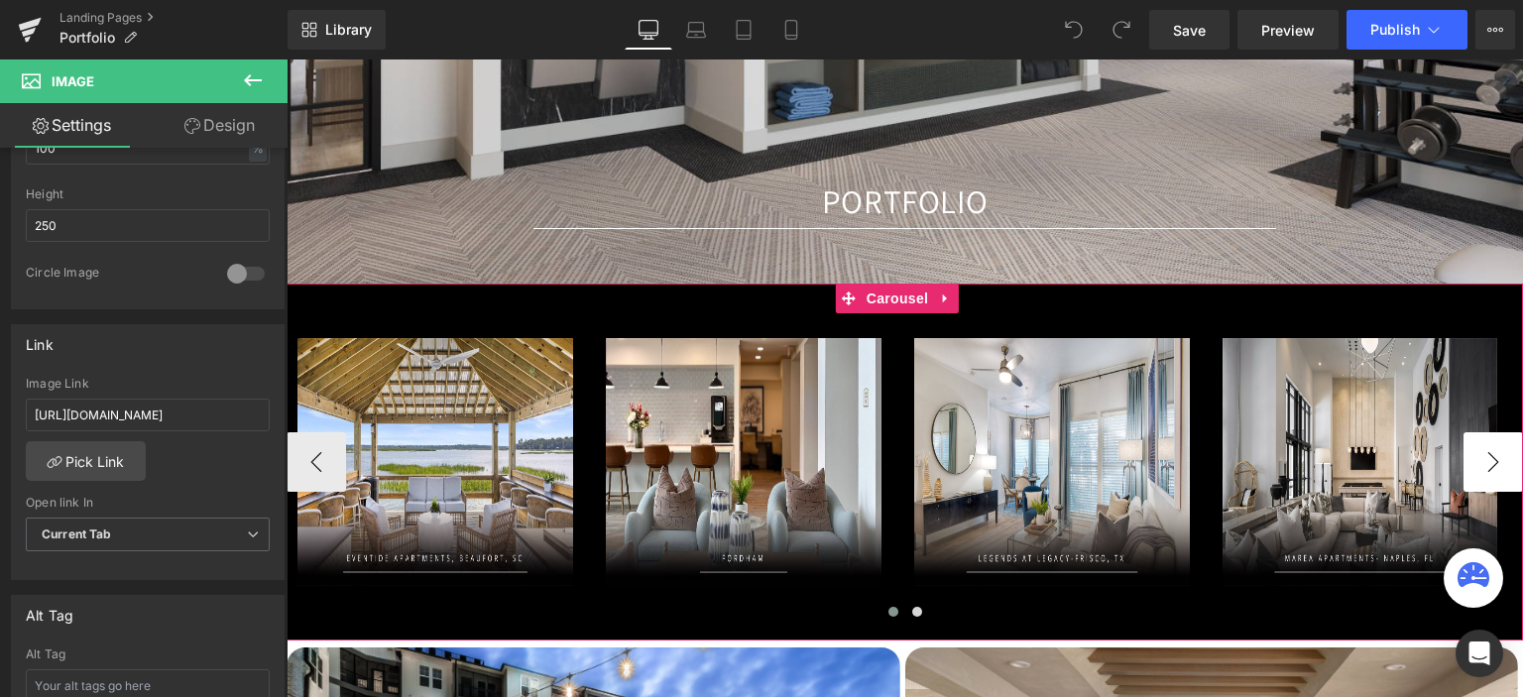
click at [1486, 463] on button "›" at bounding box center [1494, 462] width 60 height 60
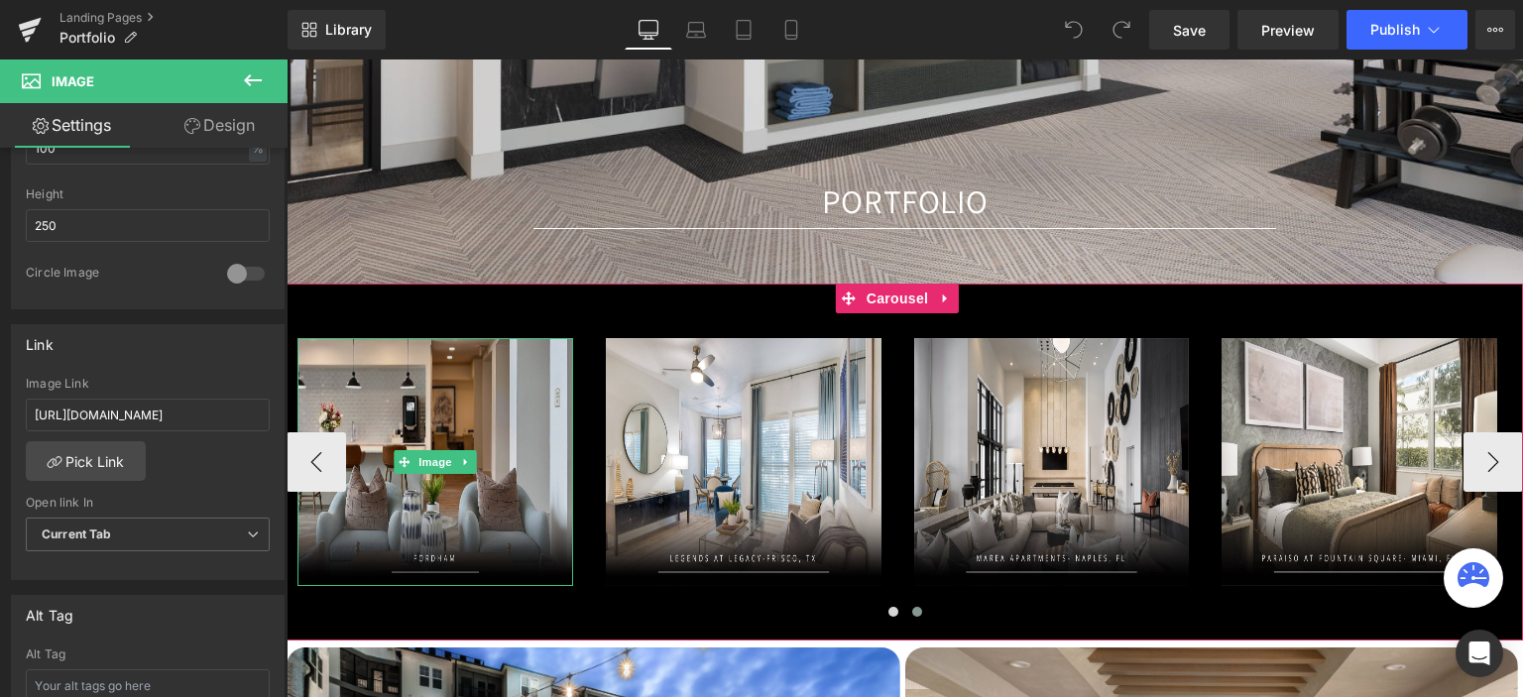
click at [491, 524] on img at bounding box center [436, 462] width 276 height 248
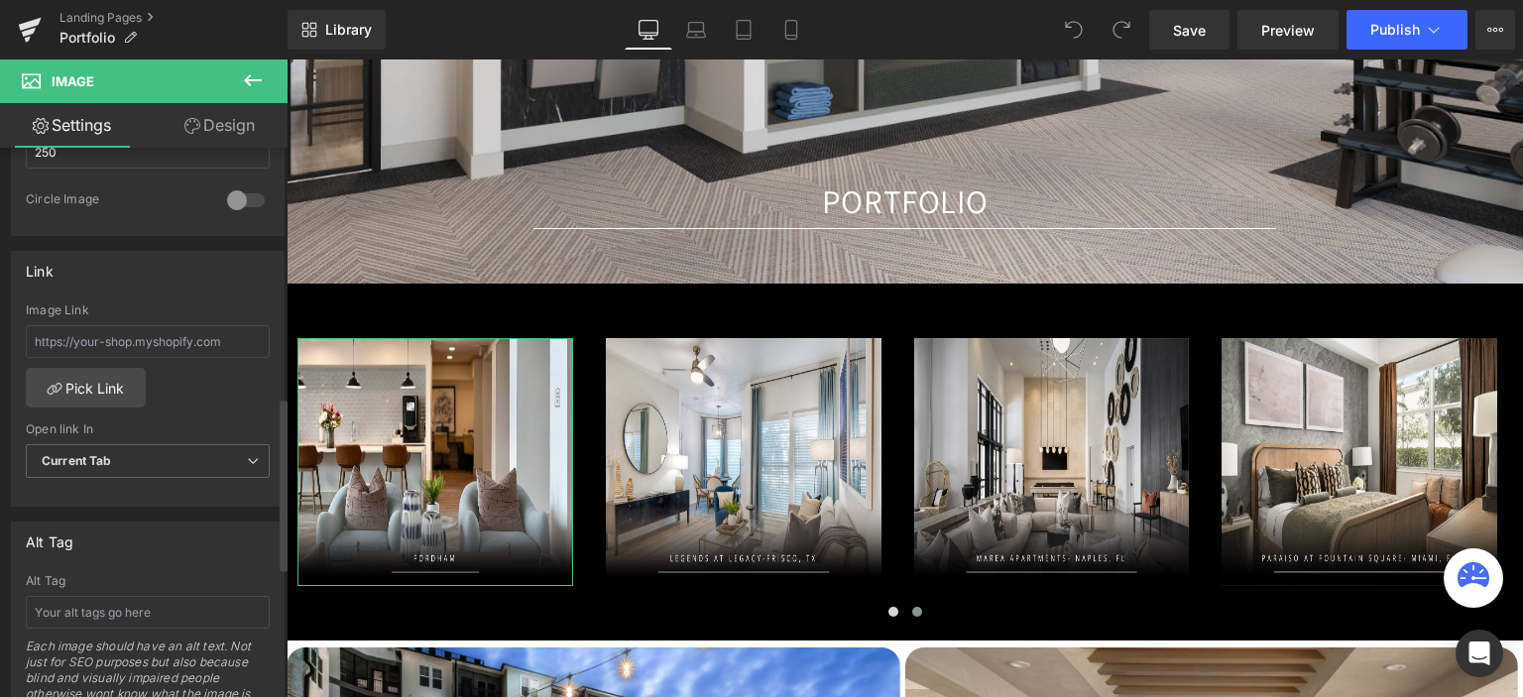
scroll to position [793, 0]
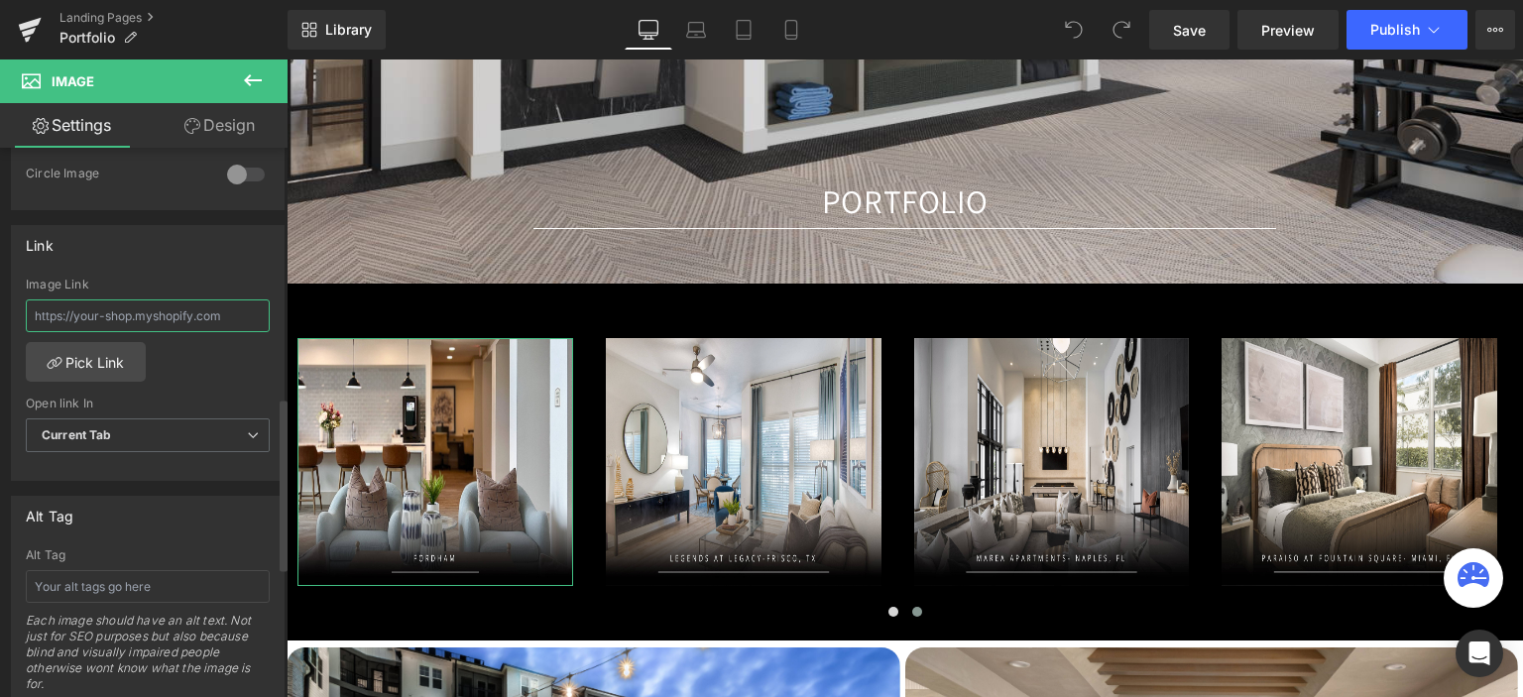
click at [154, 316] on input "text" at bounding box center [148, 316] width 244 height 33
type input "https://gaslampdesign.com/pages/fordham"
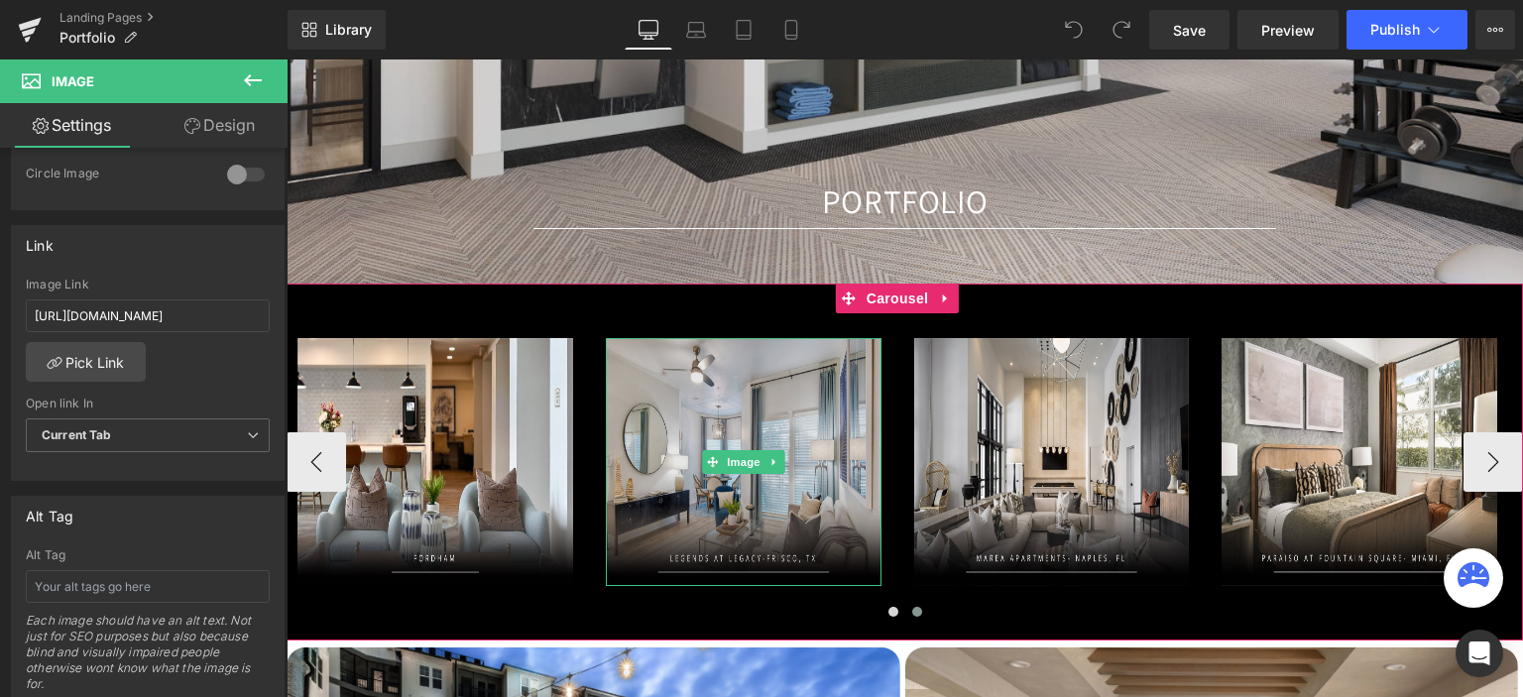
click at [686, 469] on img at bounding box center [744, 462] width 276 height 248
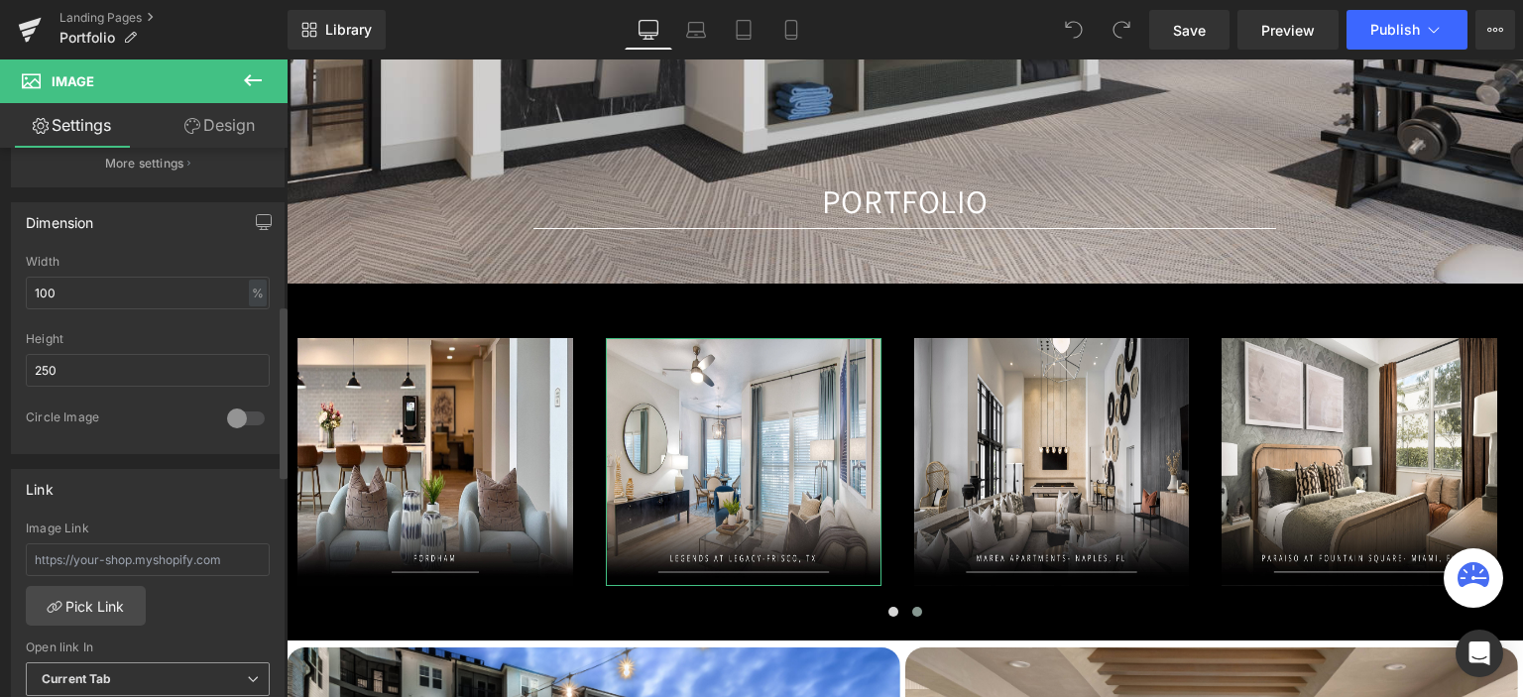
scroll to position [694, 0]
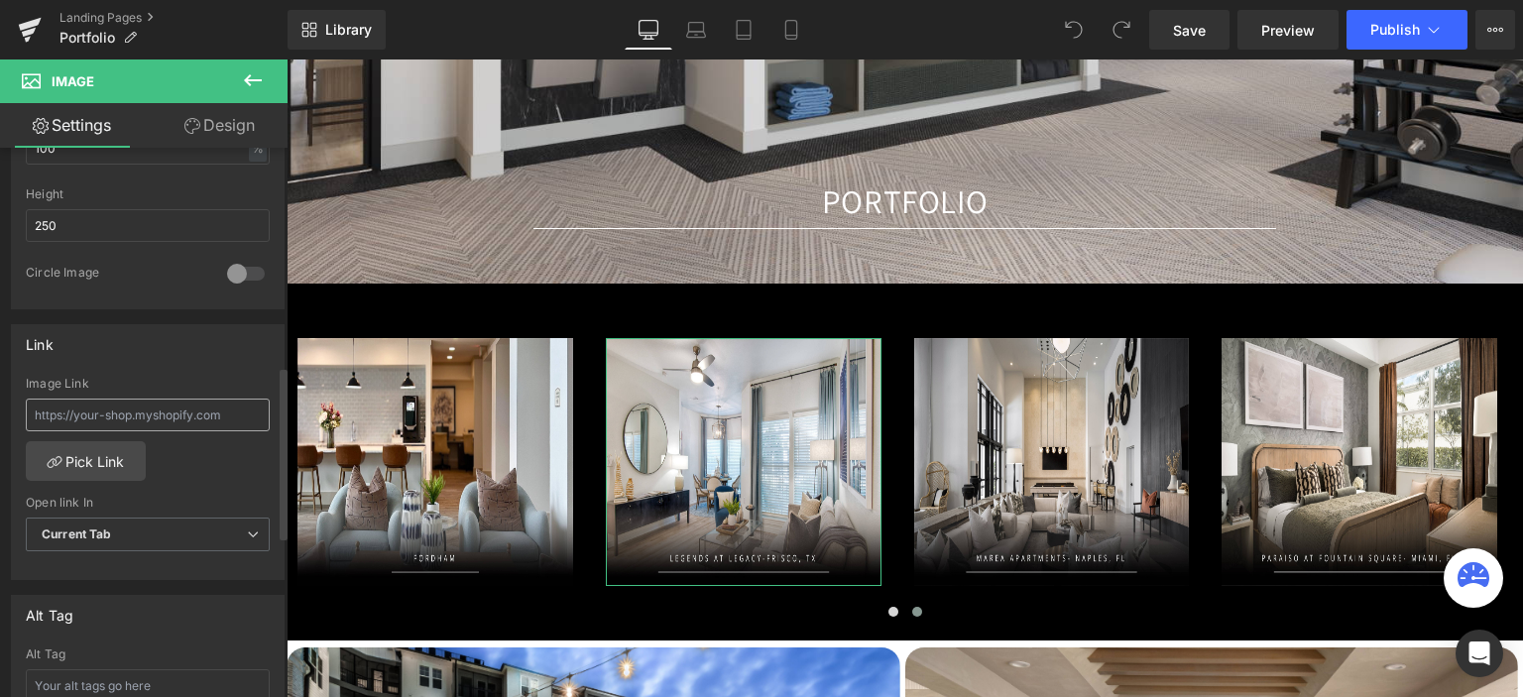
click at [153, 415] on input "text" at bounding box center [148, 415] width 244 height 33
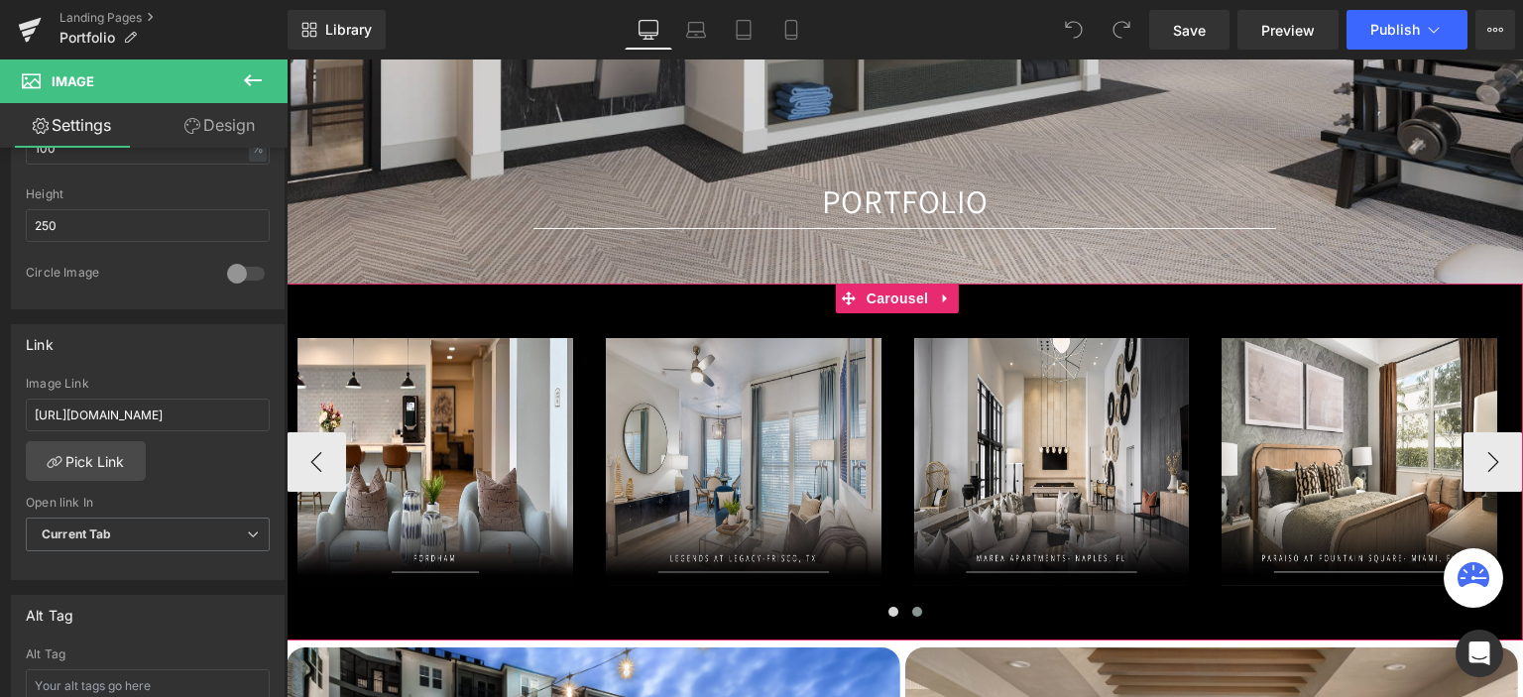
type input "https://gaslampdesign.com/pages/legends"
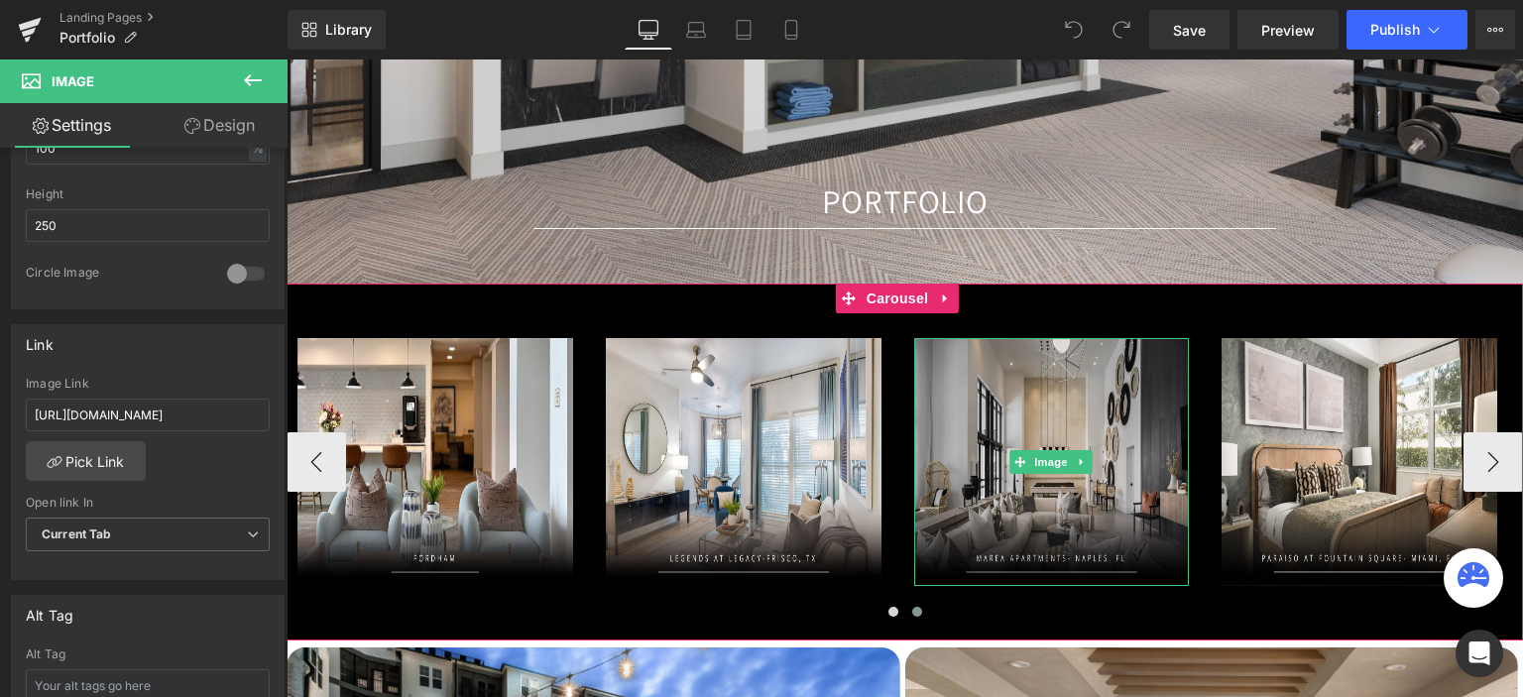
click at [1058, 481] on img at bounding box center [1052, 462] width 276 height 248
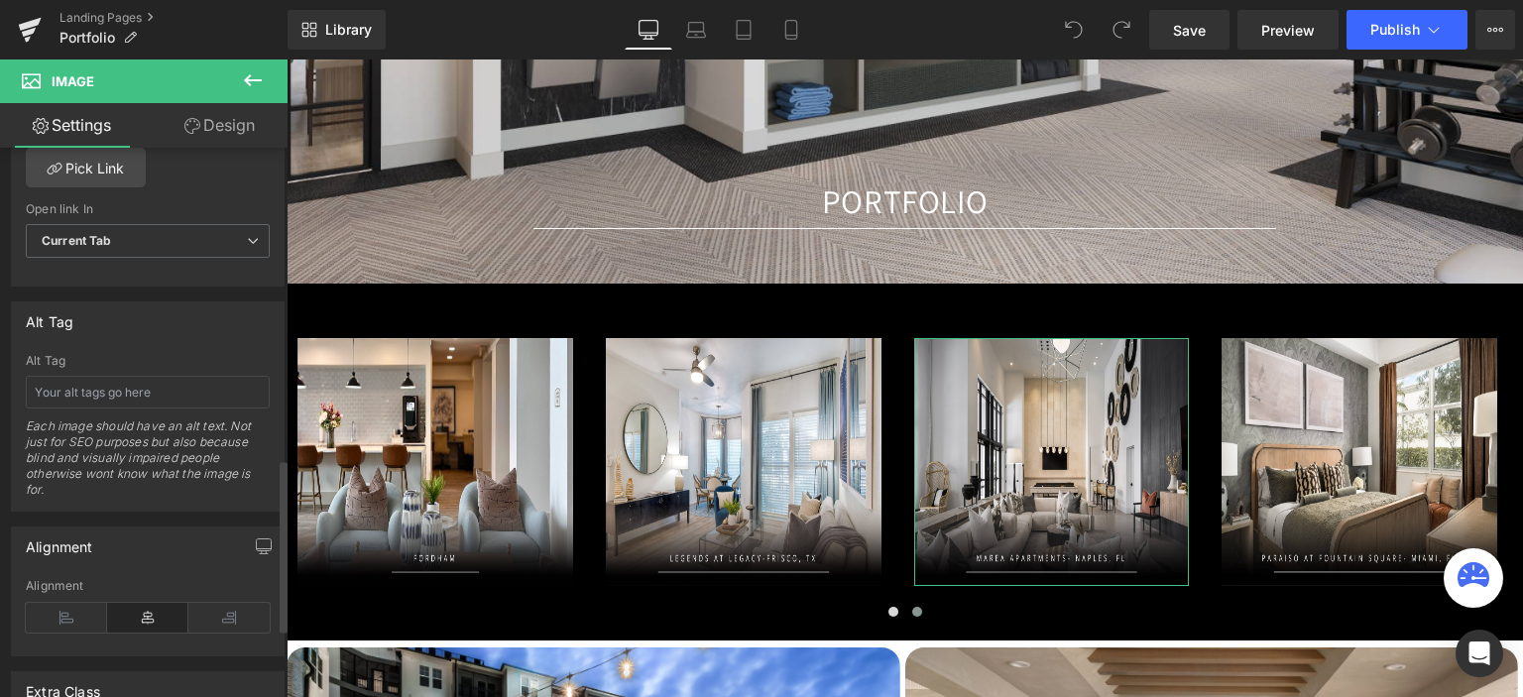
scroll to position [810, 0]
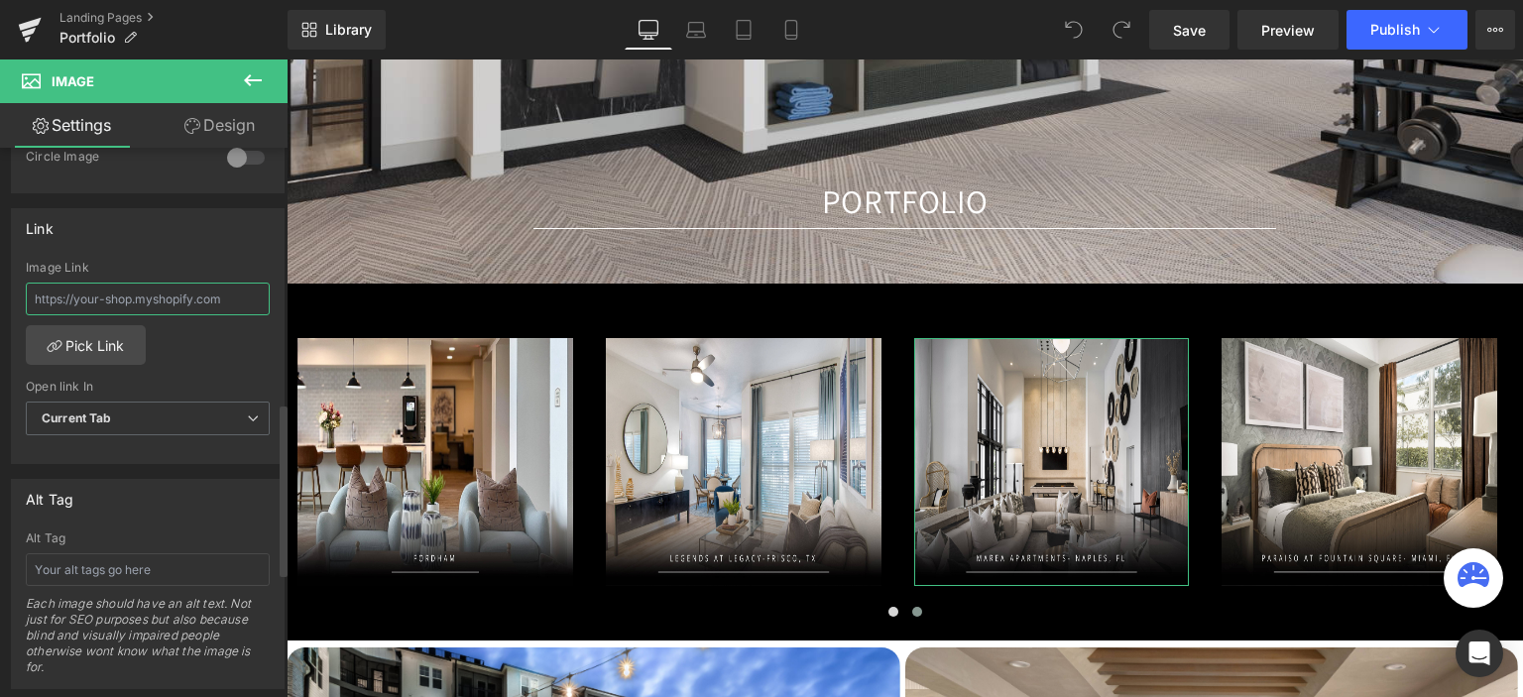
click at [158, 293] on input "text" at bounding box center [148, 299] width 244 height 33
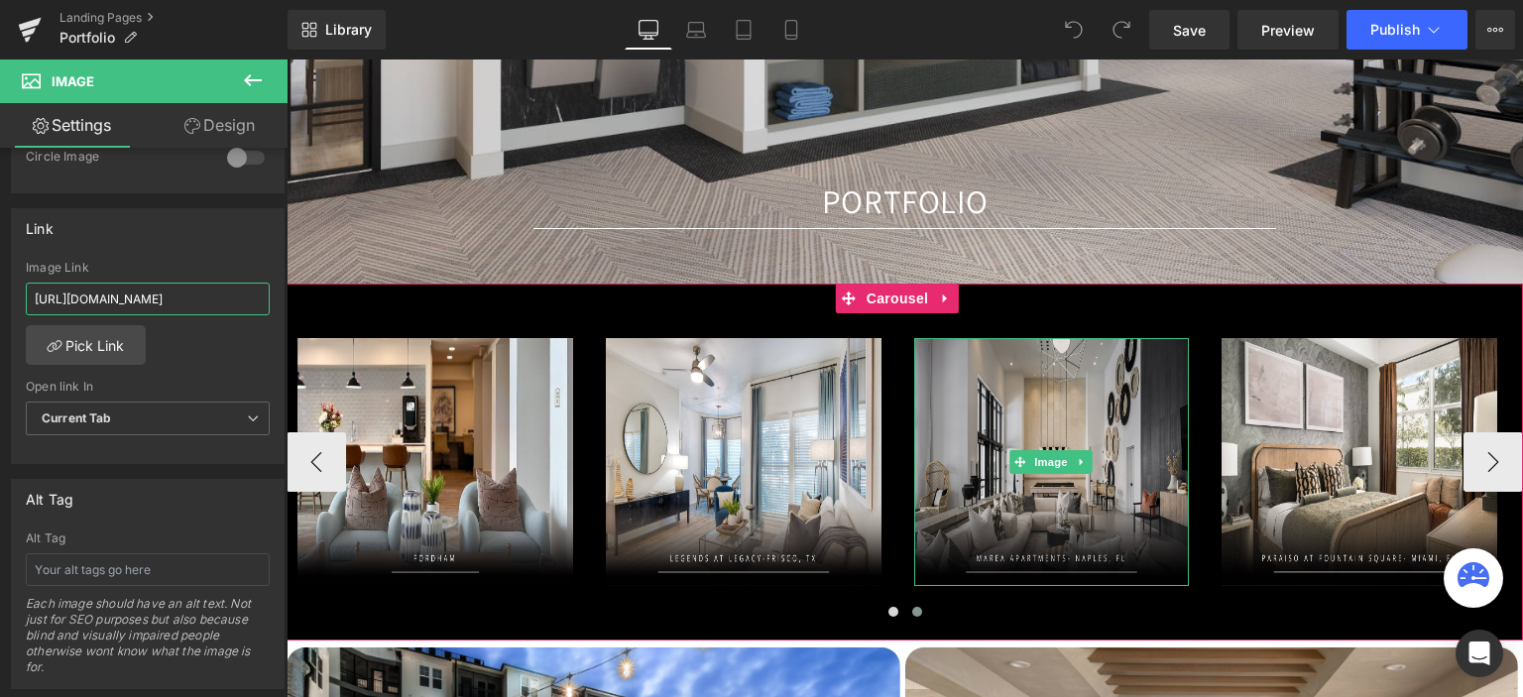
type input "https://gaslampdesign.com/pages/marea"
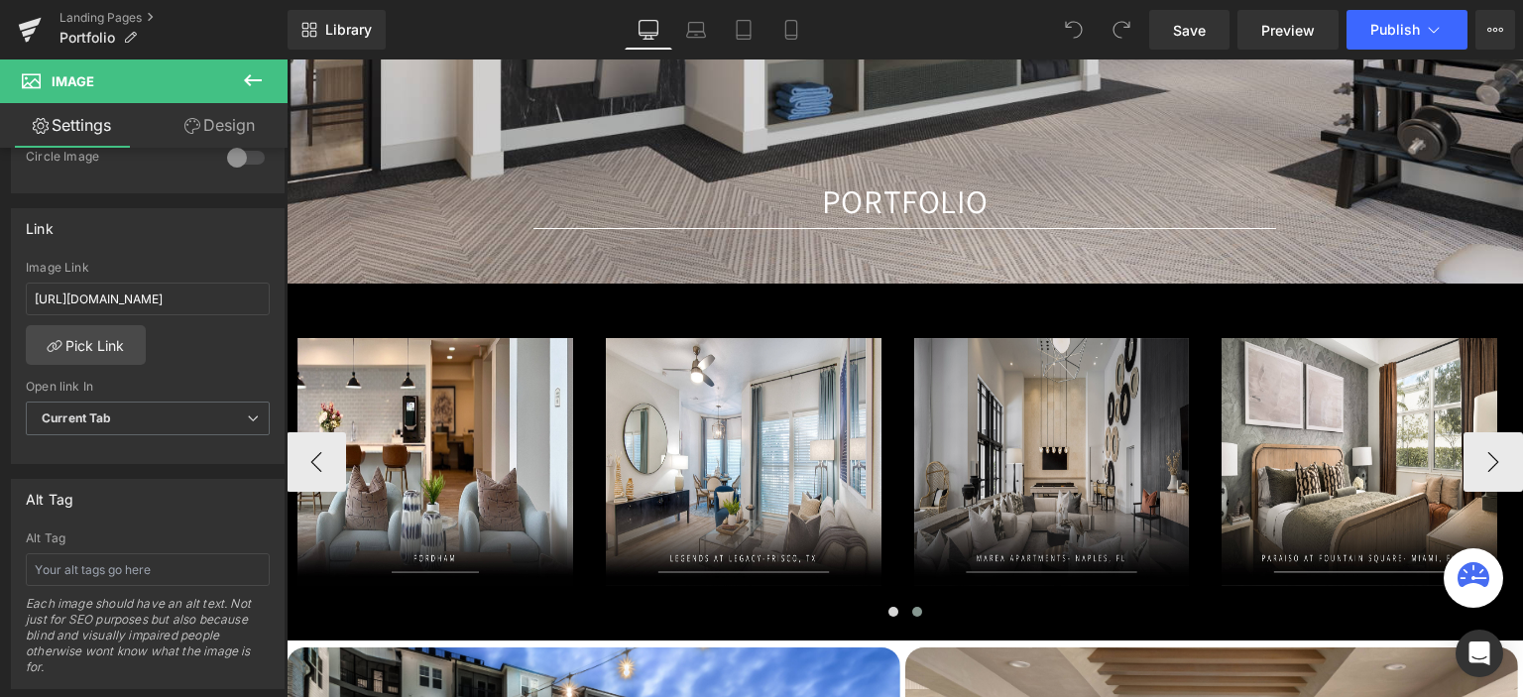
scroll to position [0, 0]
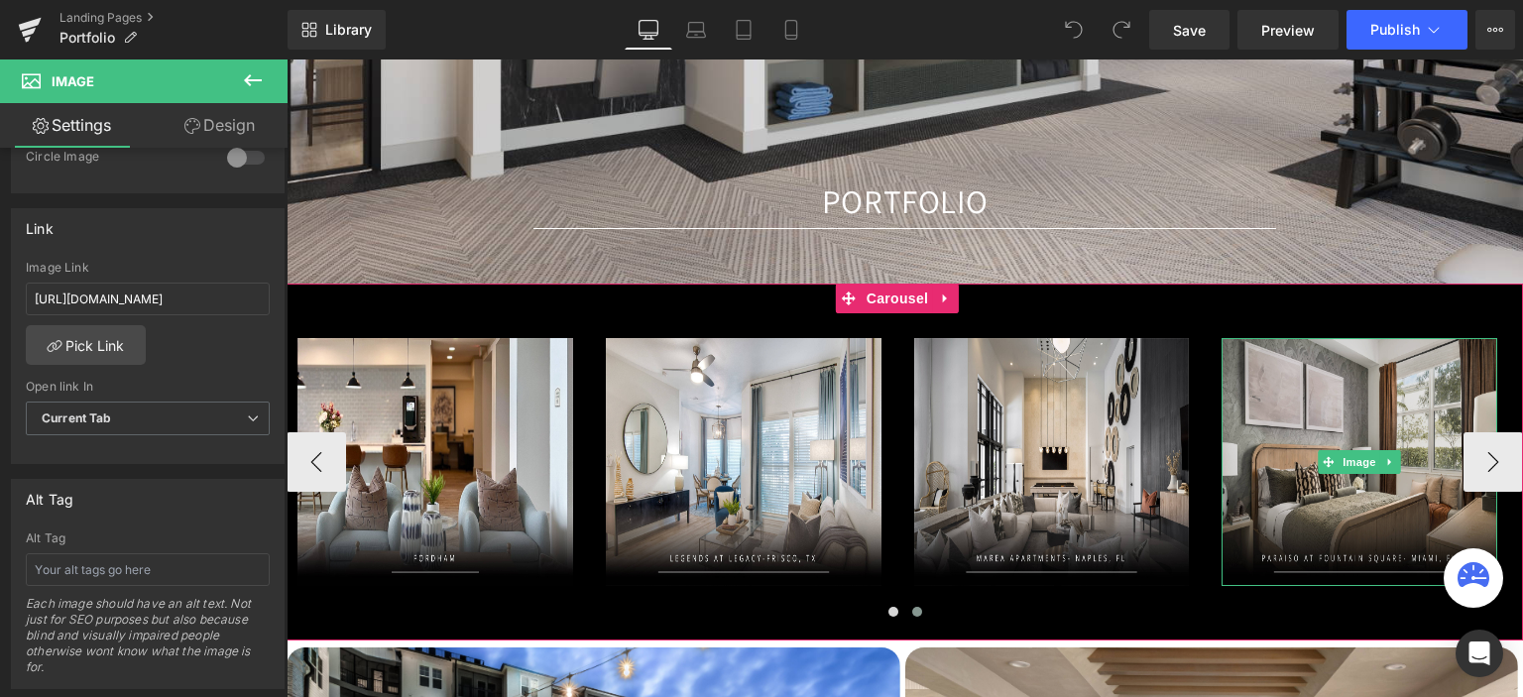
click at [1283, 455] on img at bounding box center [1360, 462] width 276 height 248
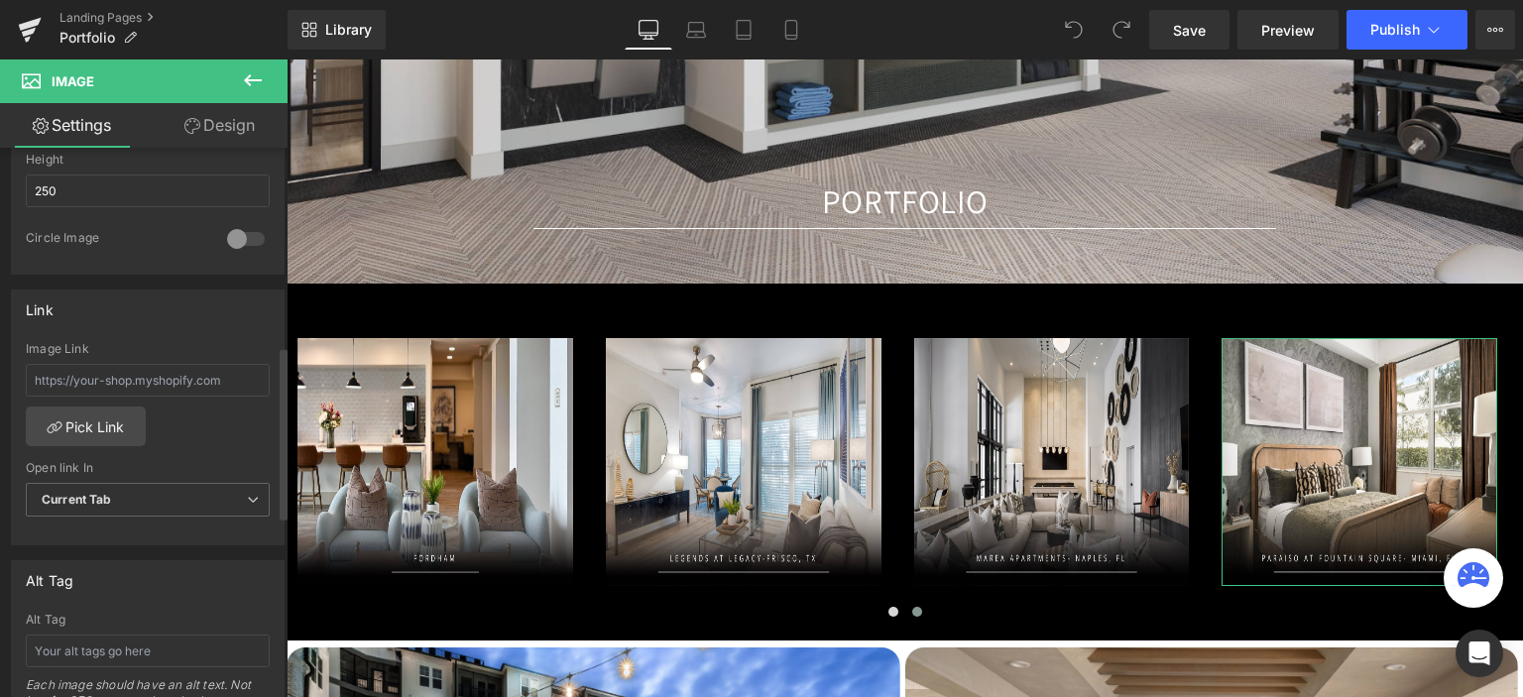
scroll to position [893, 0]
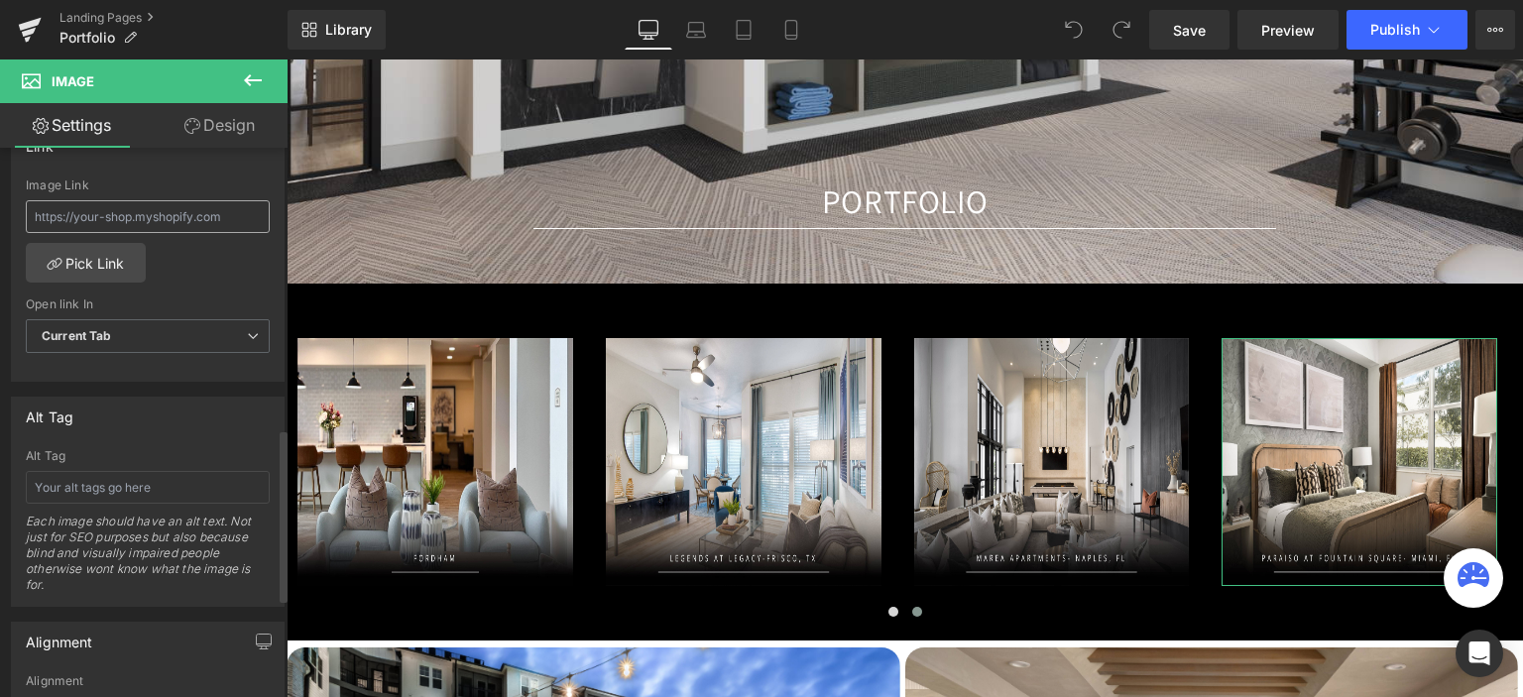
click at [169, 211] on input "text" at bounding box center [148, 216] width 244 height 33
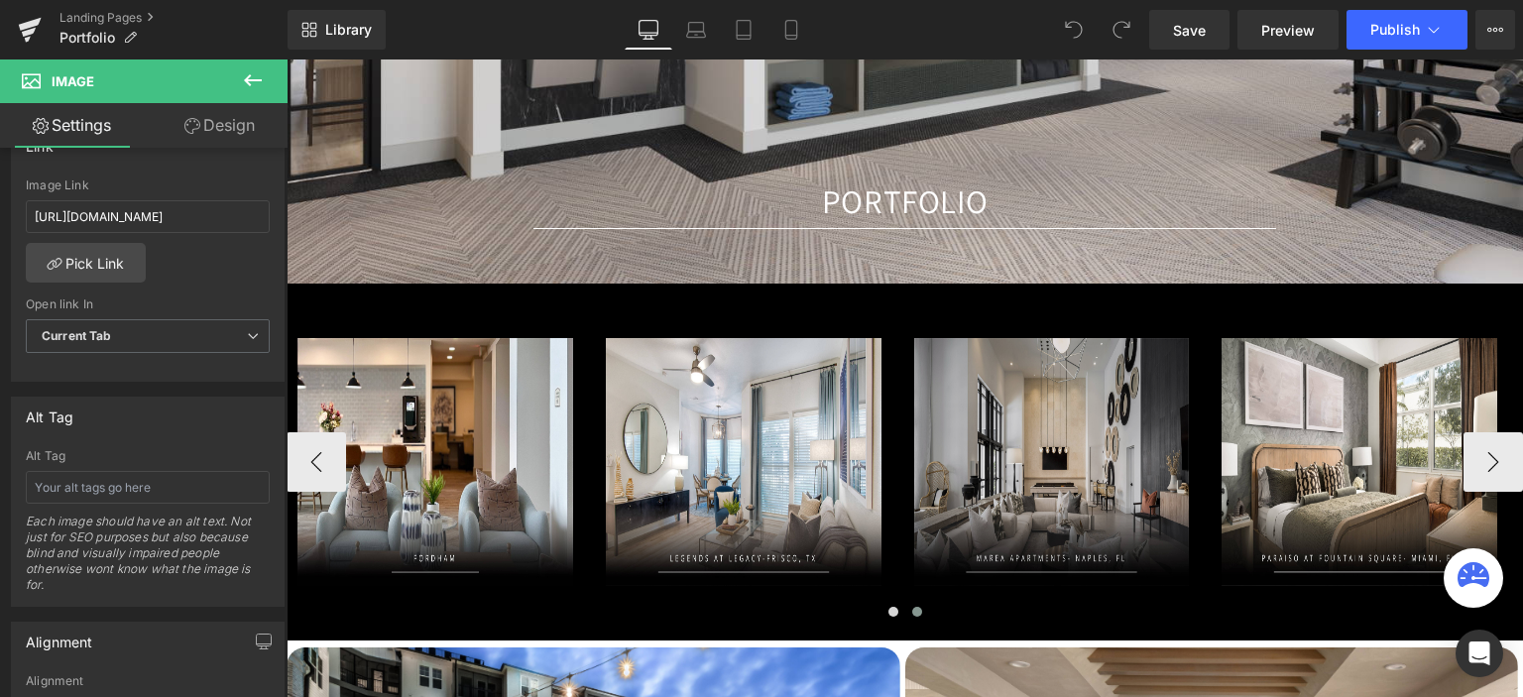
type input "https://gaslampdesign.com/pages/paraiso"
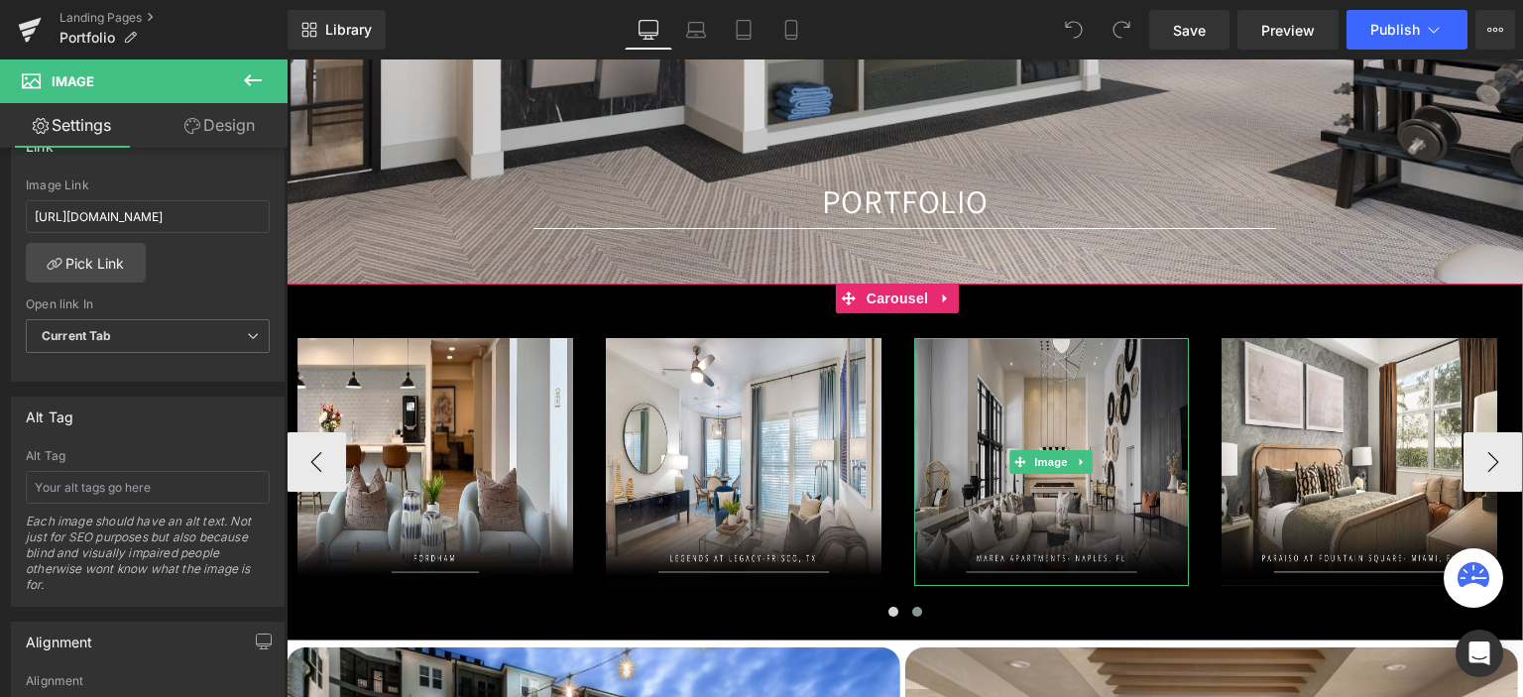
scroll to position [0, 0]
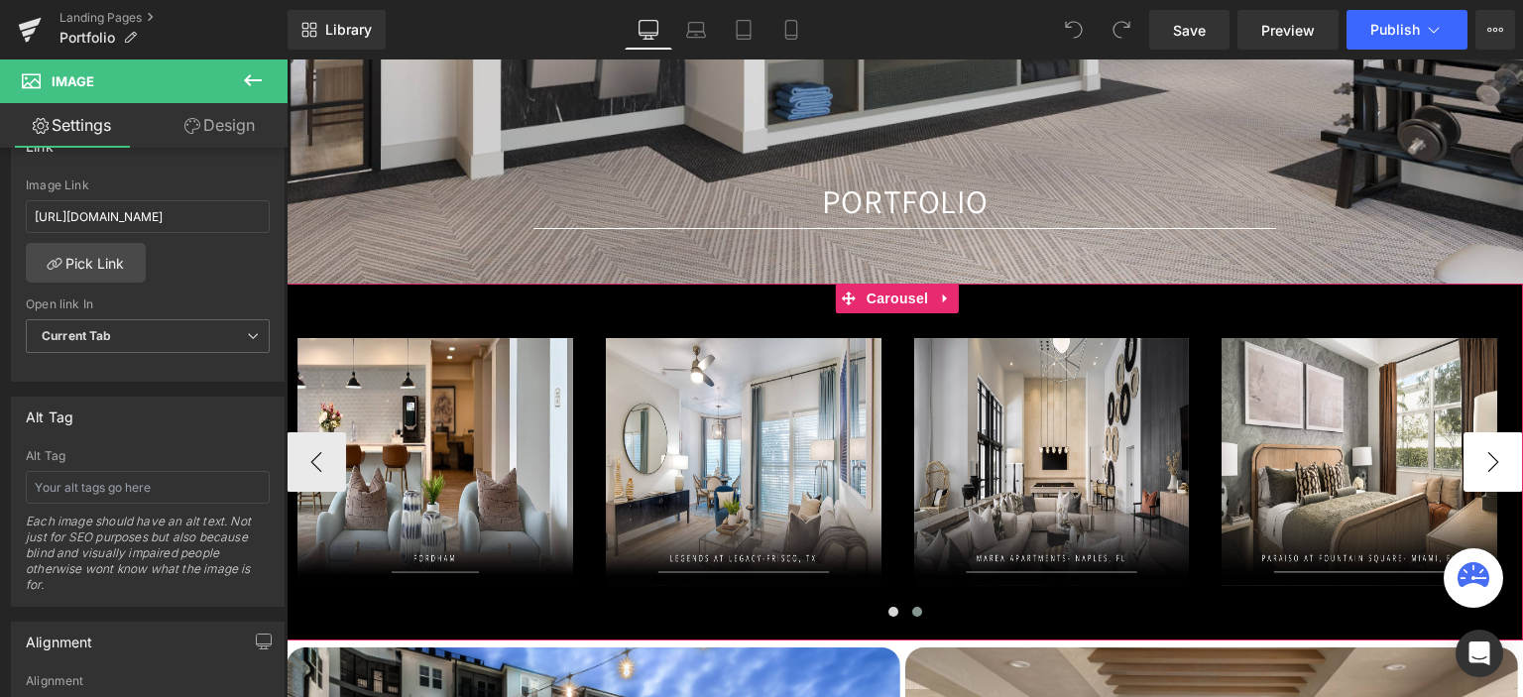
click at [1470, 459] on button "›" at bounding box center [1494, 462] width 60 height 60
click at [324, 468] on button "‹" at bounding box center [317, 462] width 60 height 60
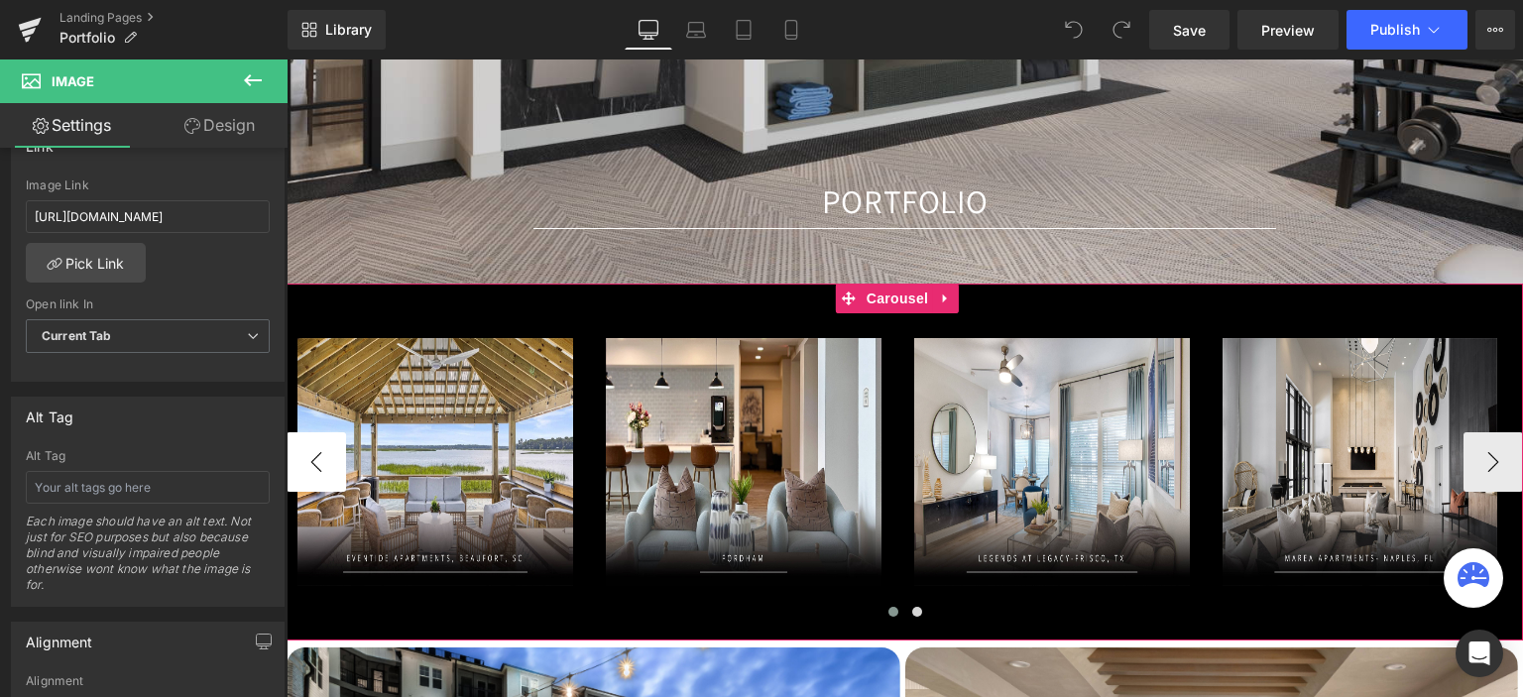
click at [324, 468] on button "‹" at bounding box center [317, 462] width 60 height 60
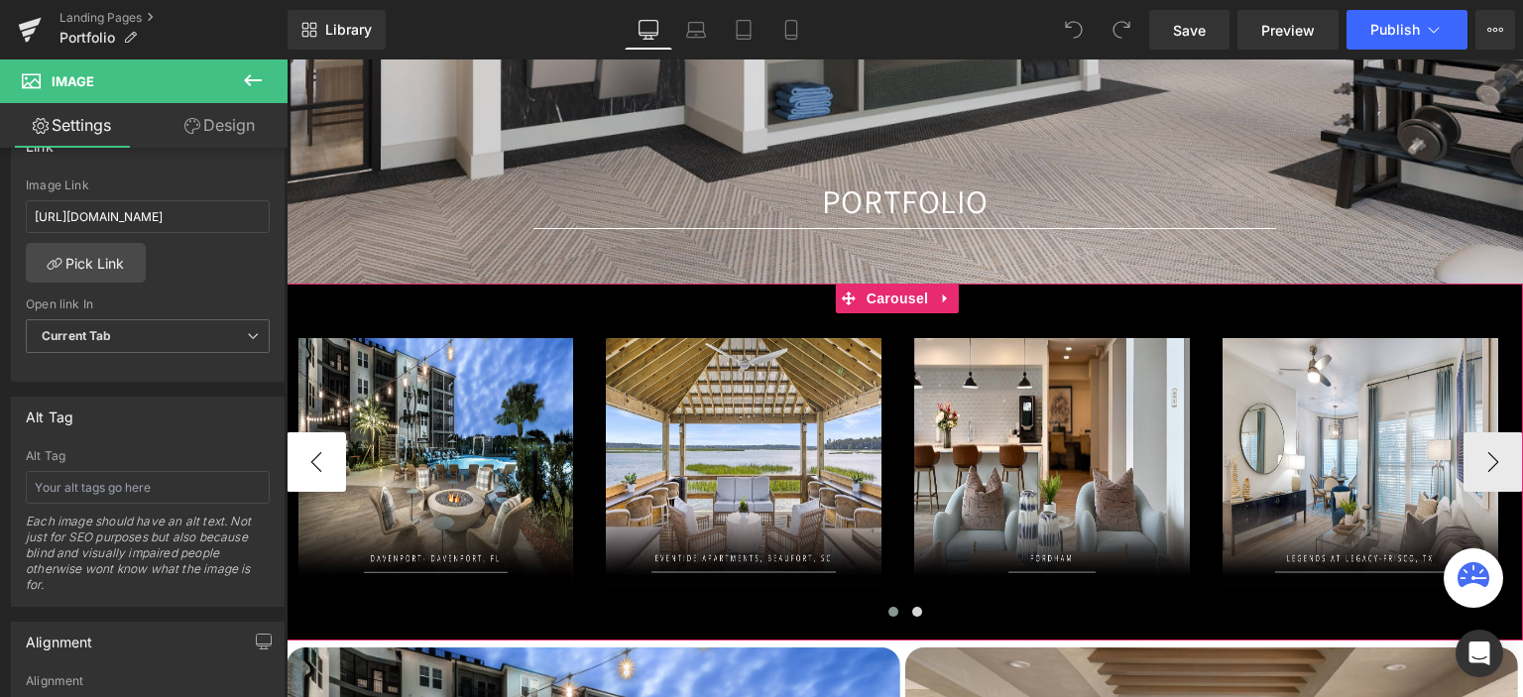
click at [324, 468] on button "‹" at bounding box center [317, 462] width 60 height 60
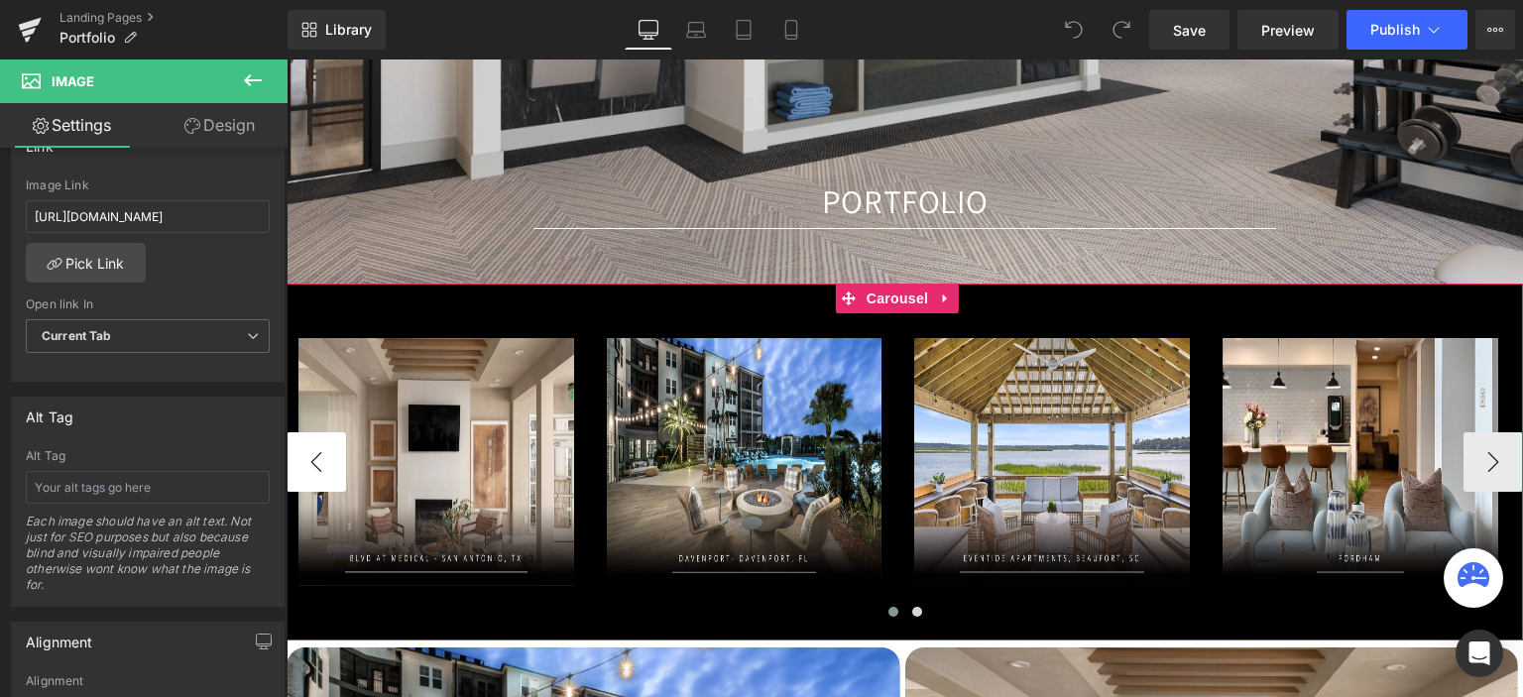
click at [324, 468] on button "‹" at bounding box center [317, 462] width 60 height 60
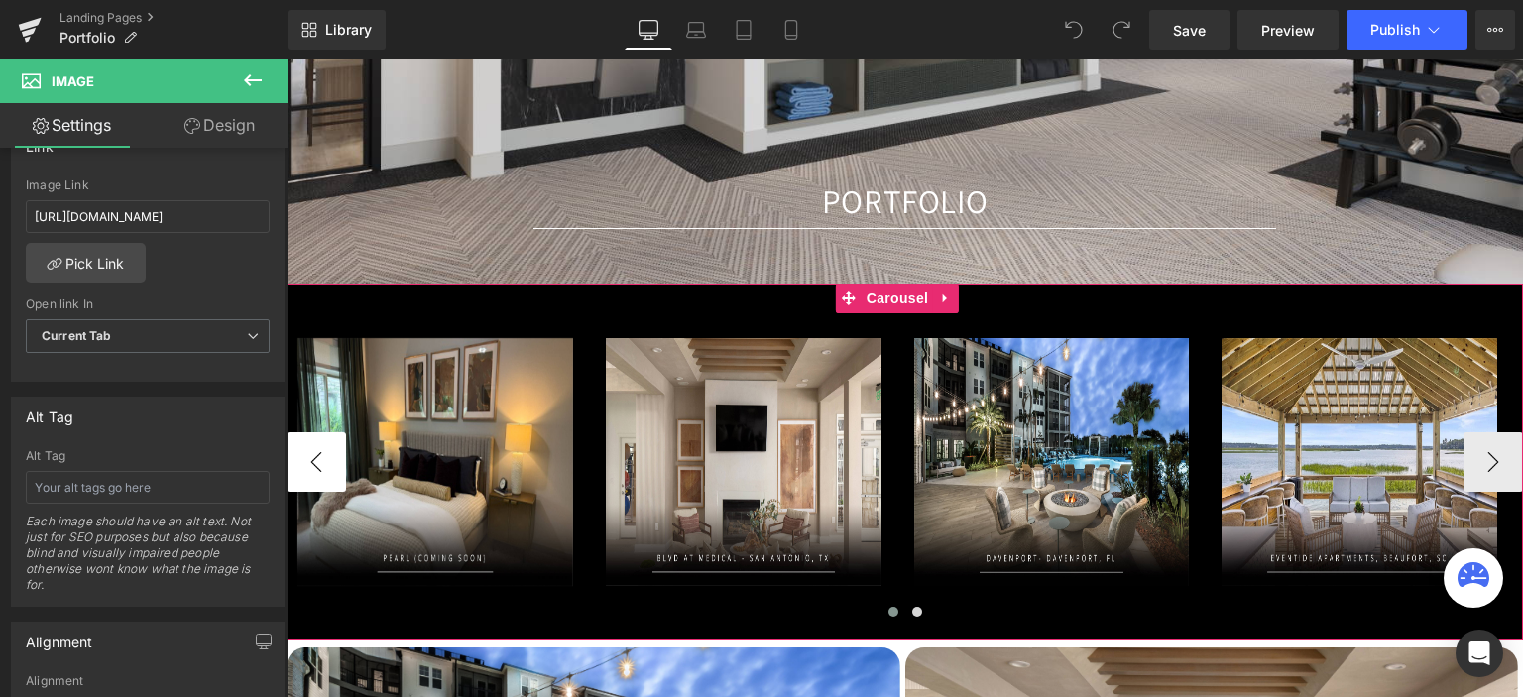
click at [324, 468] on button "‹" at bounding box center [317, 462] width 60 height 60
click at [1476, 470] on button "›" at bounding box center [1494, 462] width 60 height 60
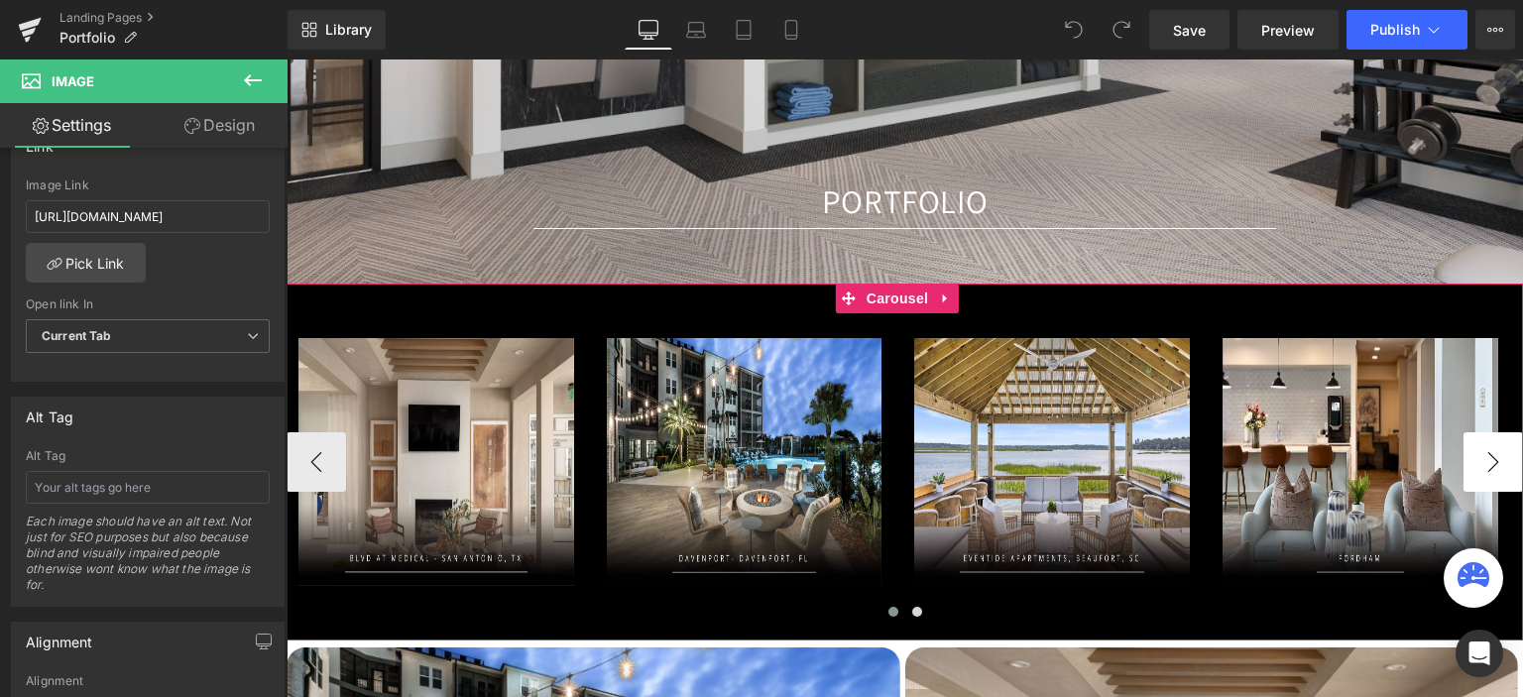
click at [1476, 470] on button "›" at bounding box center [1494, 462] width 60 height 60
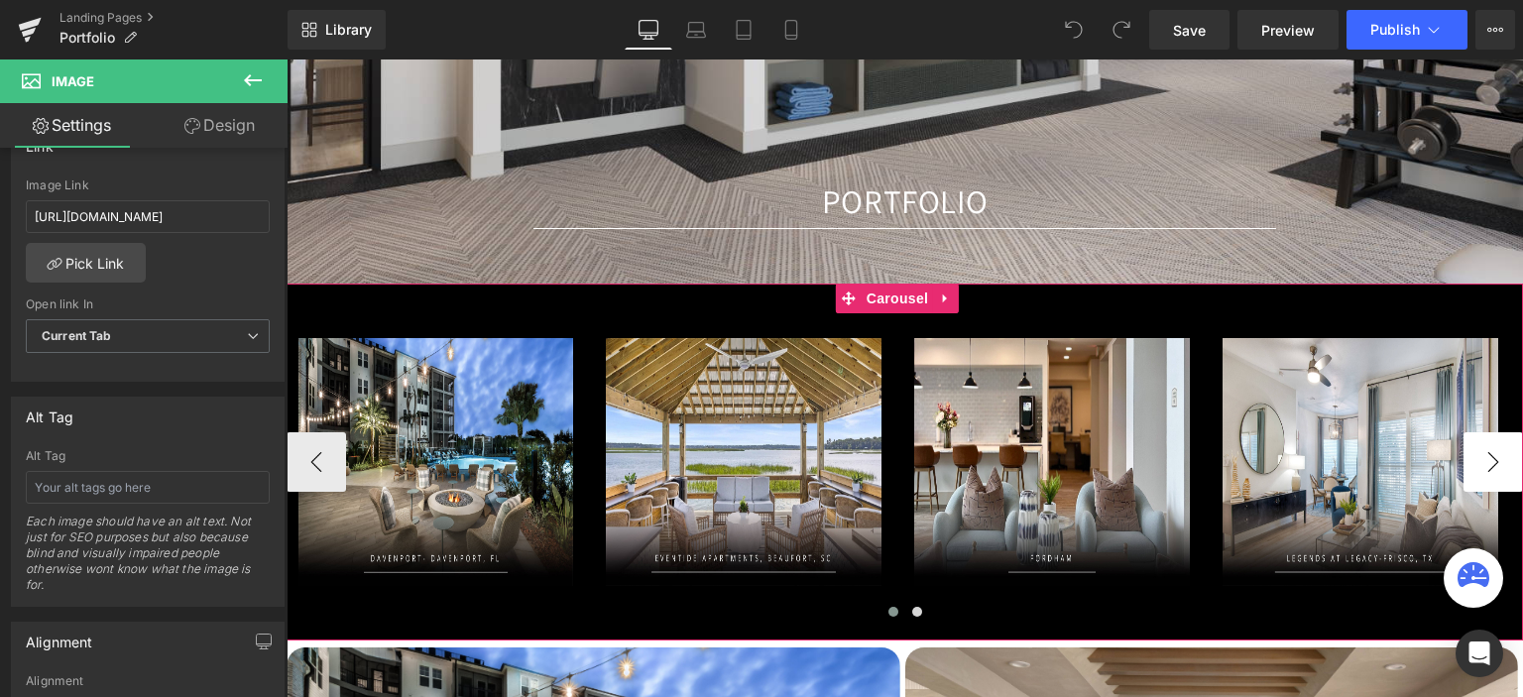
click at [1476, 470] on button "›" at bounding box center [1494, 462] width 60 height 60
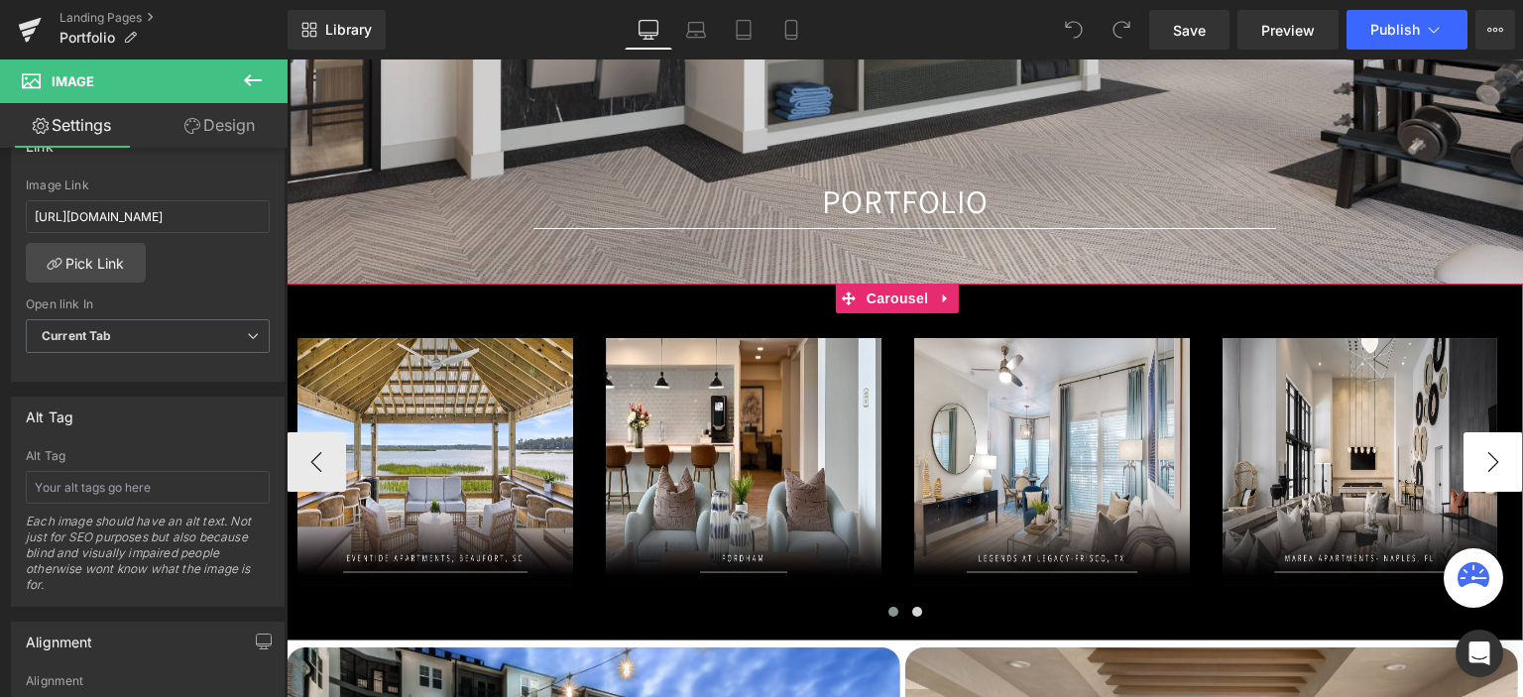
click at [1476, 470] on button "›" at bounding box center [1494, 462] width 60 height 60
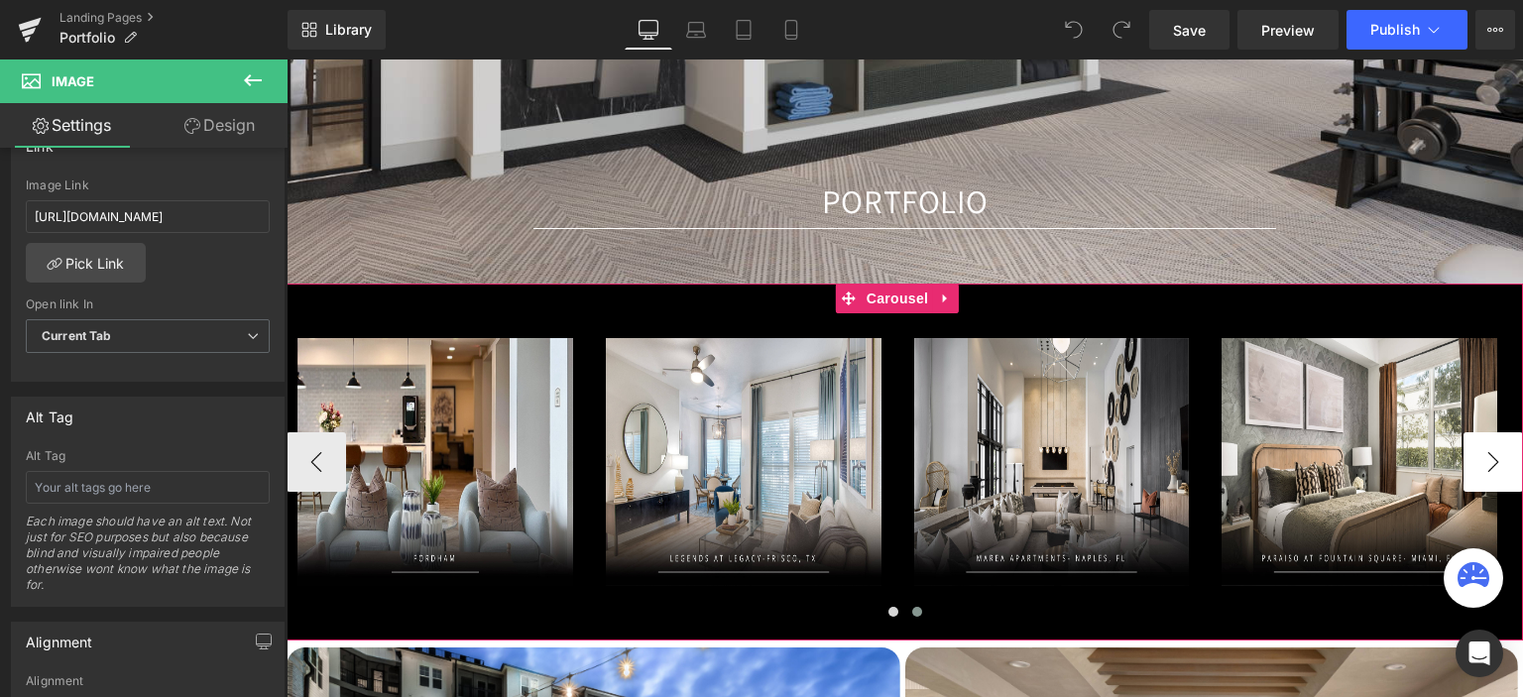
click at [1476, 470] on button "›" at bounding box center [1494, 462] width 60 height 60
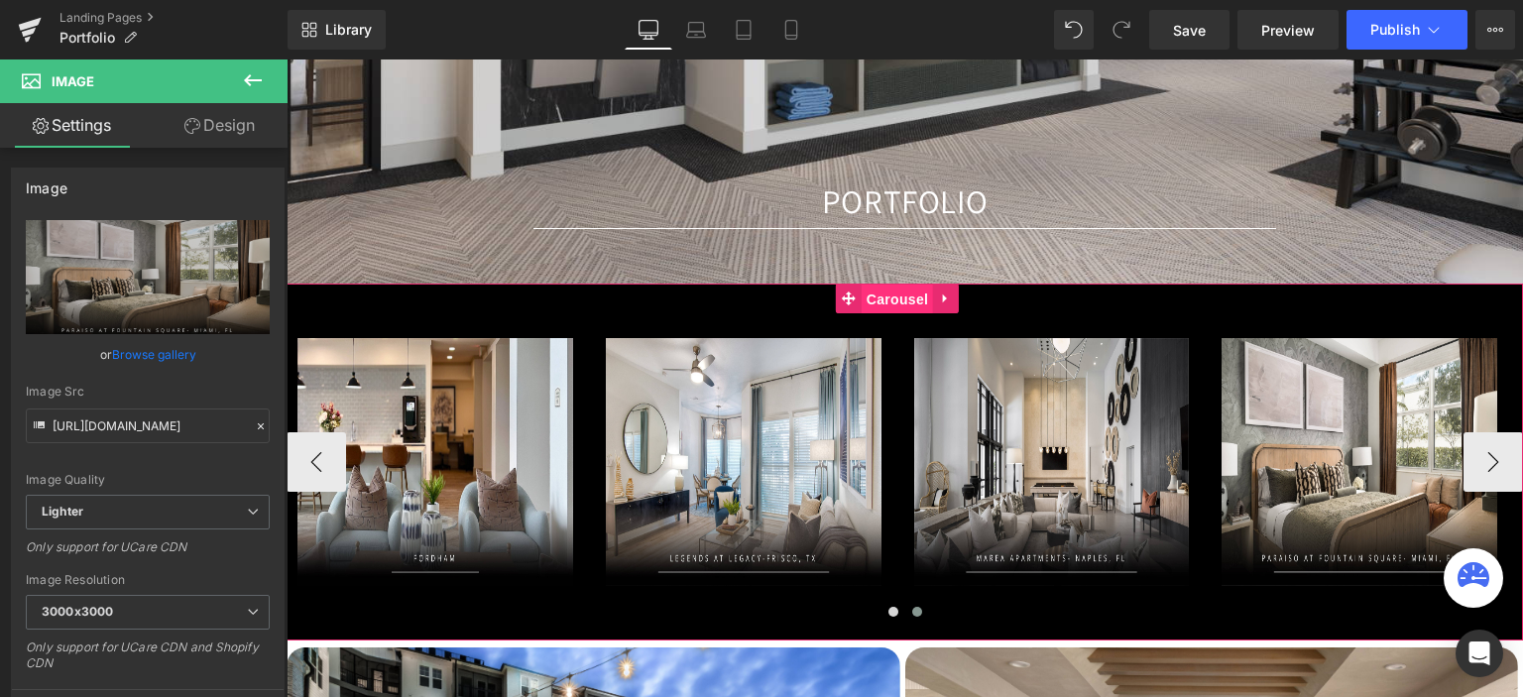
click at [920, 297] on span "Carousel" at bounding box center [897, 300] width 71 height 30
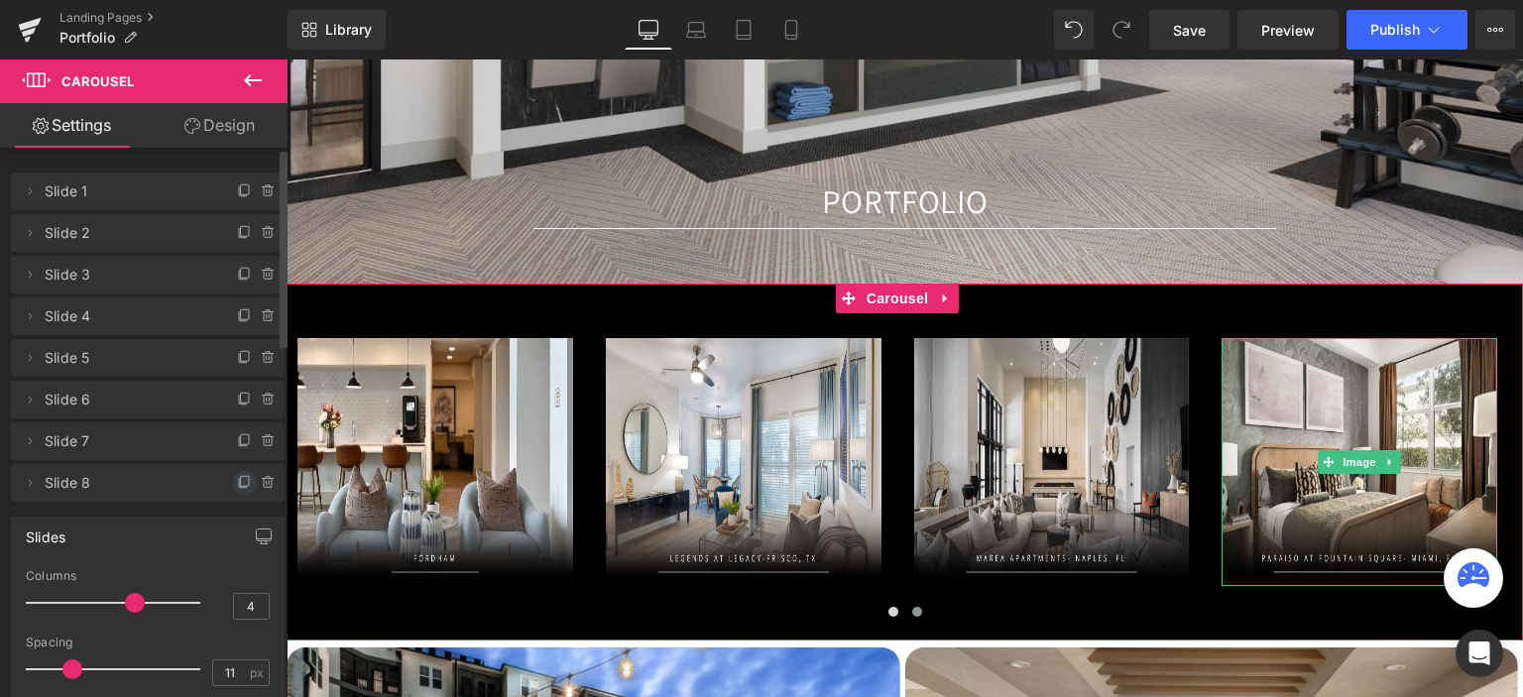
click at [237, 484] on icon at bounding box center [245, 483] width 16 height 16
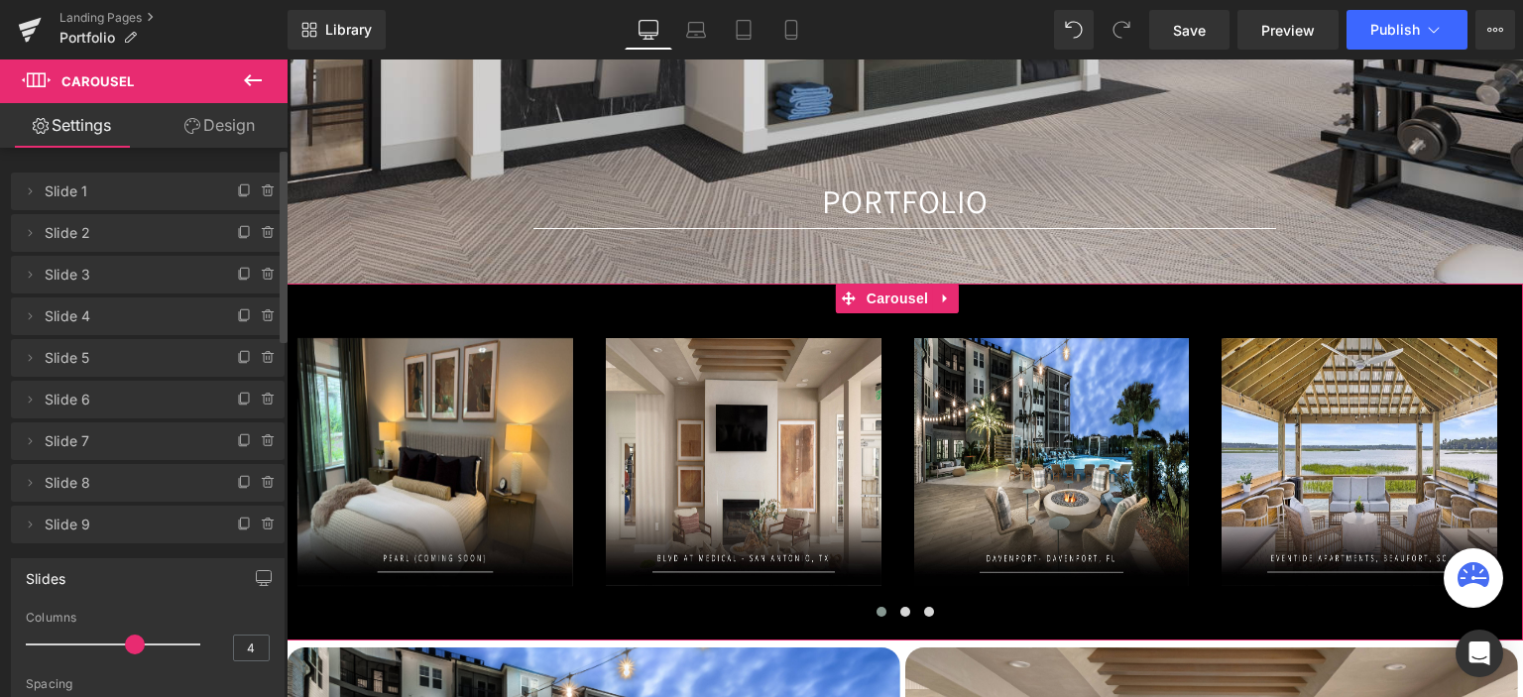
click at [150, 532] on span "Slide 9" at bounding box center [128, 525] width 167 height 38
click at [75, 521] on span "Slide 9" at bounding box center [128, 525] width 167 height 38
click at [1479, 451] on button "›" at bounding box center [1494, 462] width 60 height 60
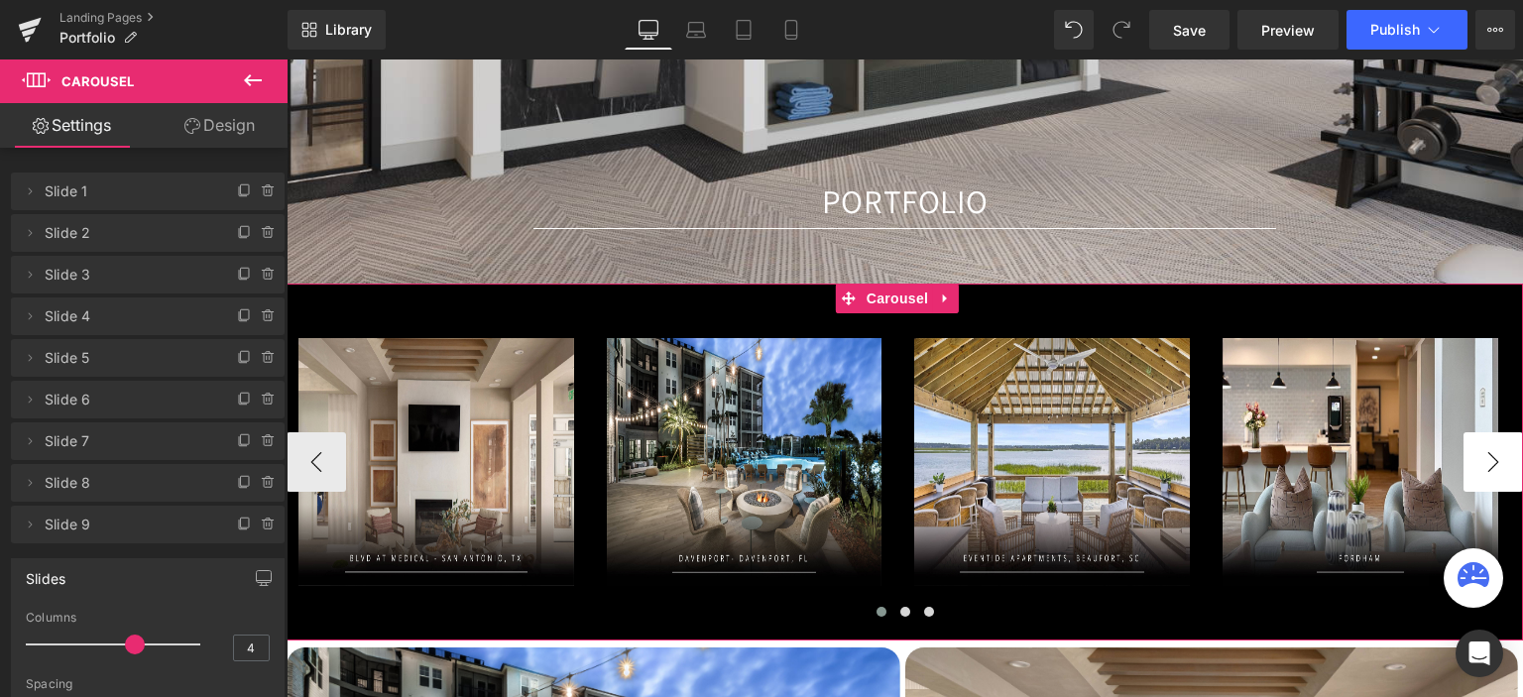
click at [1479, 451] on button "›" at bounding box center [1494, 462] width 60 height 60
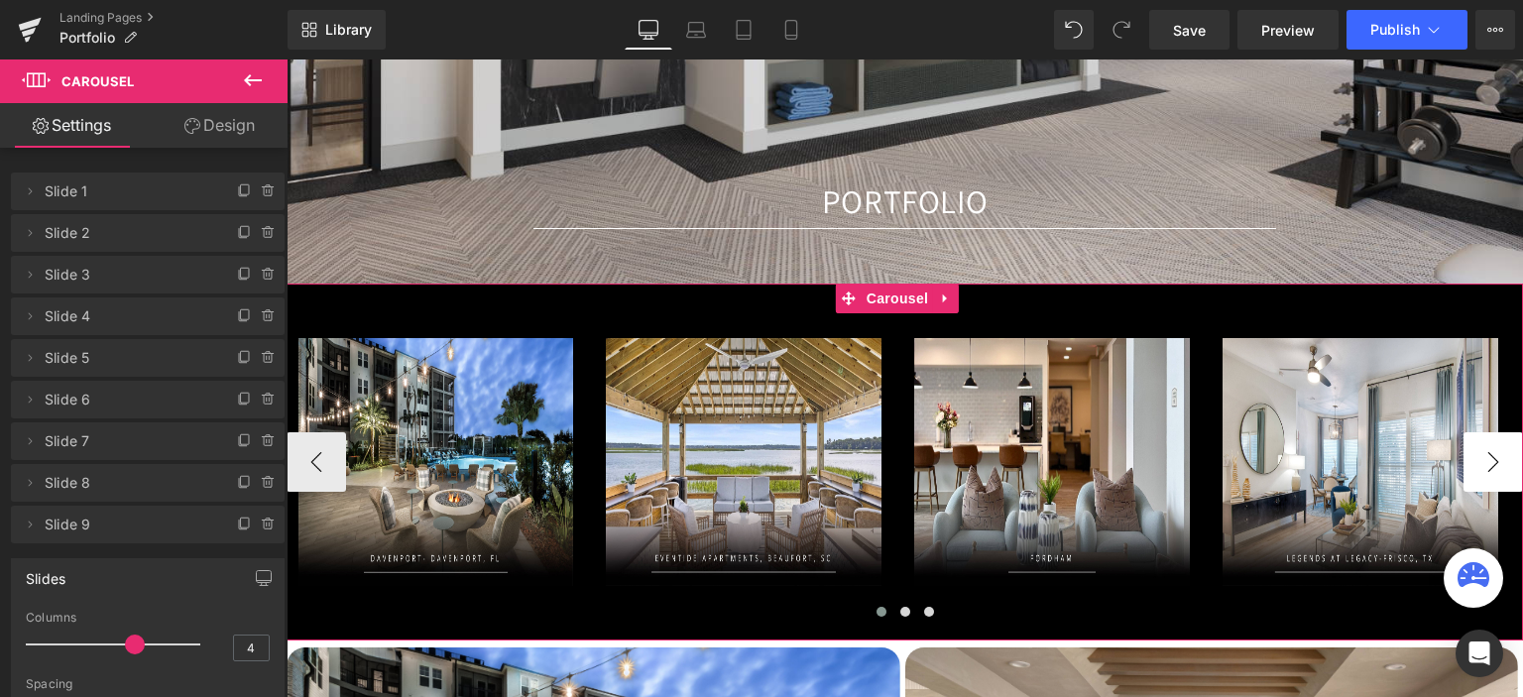
click at [1479, 451] on button "›" at bounding box center [1494, 462] width 60 height 60
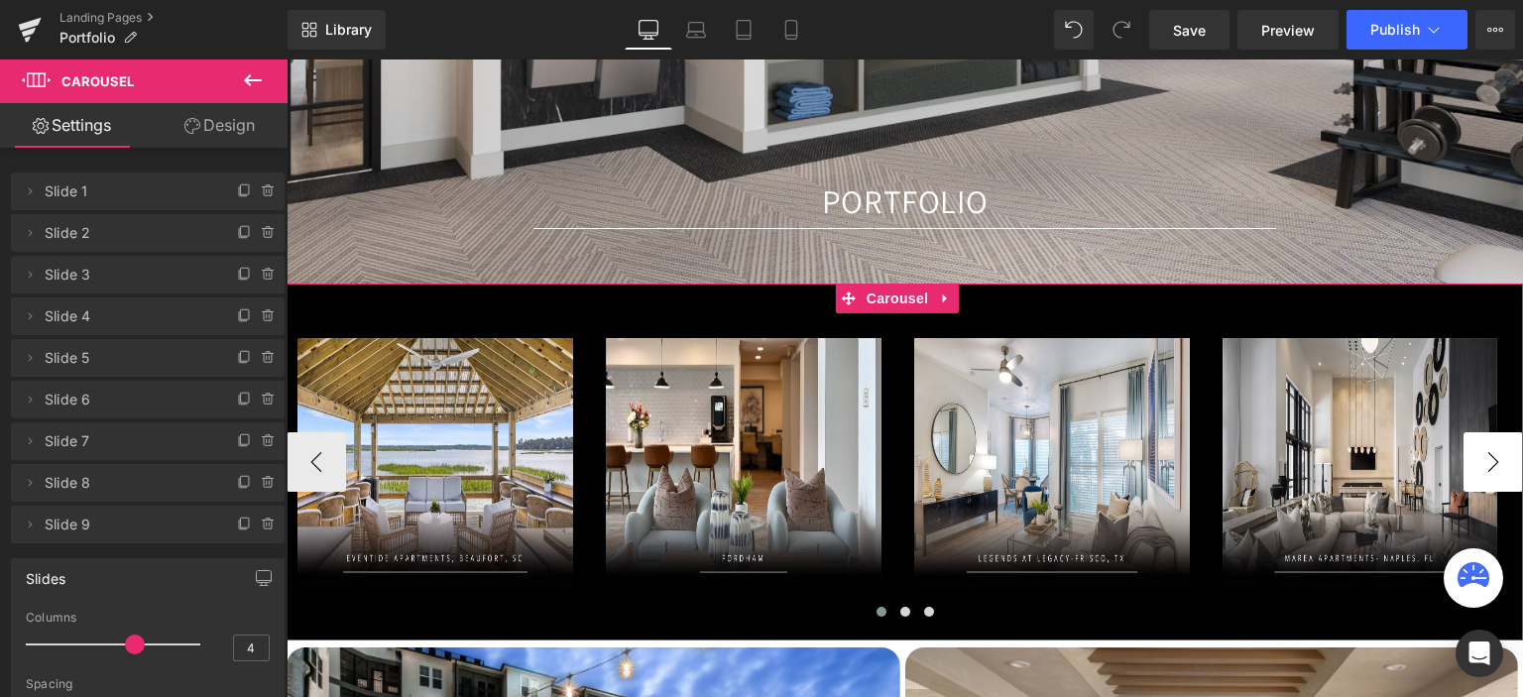
click at [1479, 451] on button "›" at bounding box center [1494, 462] width 60 height 60
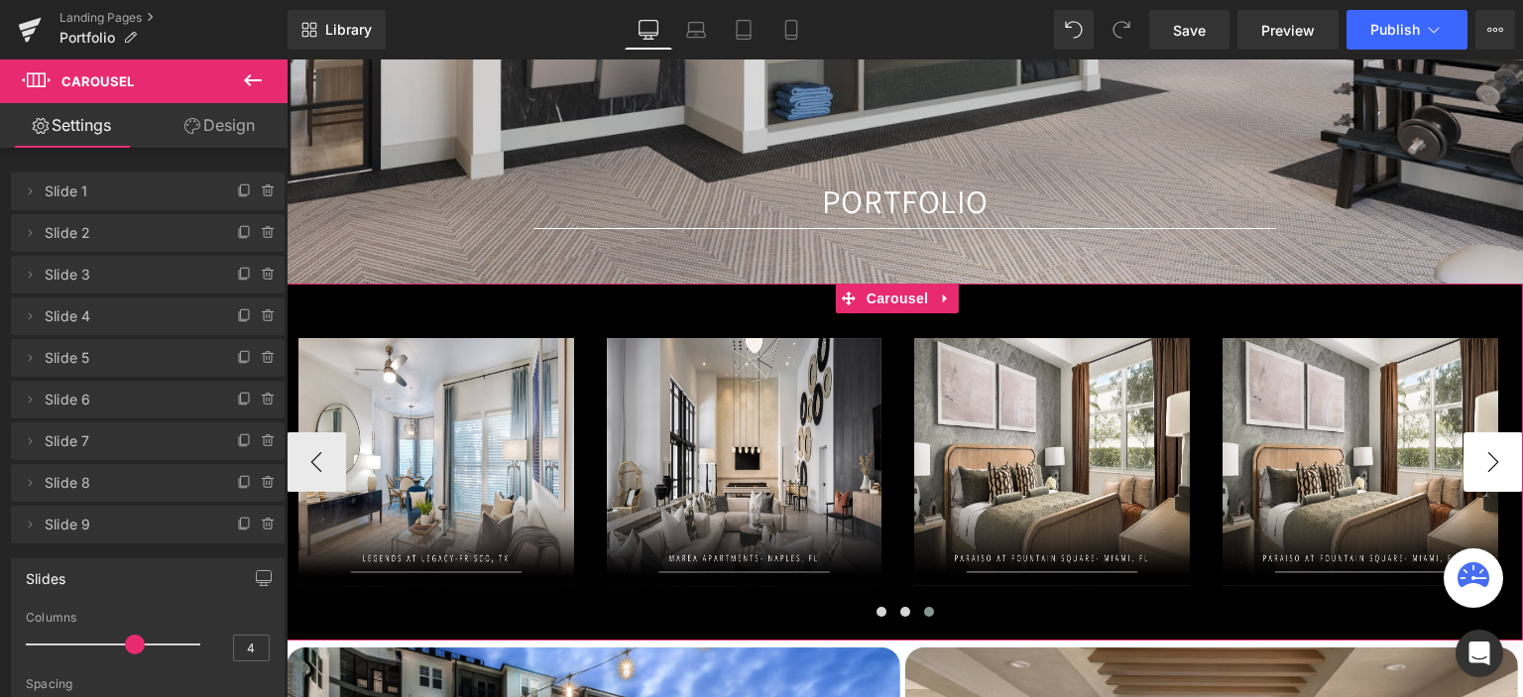
click at [1479, 451] on button "›" at bounding box center [1494, 462] width 60 height 60
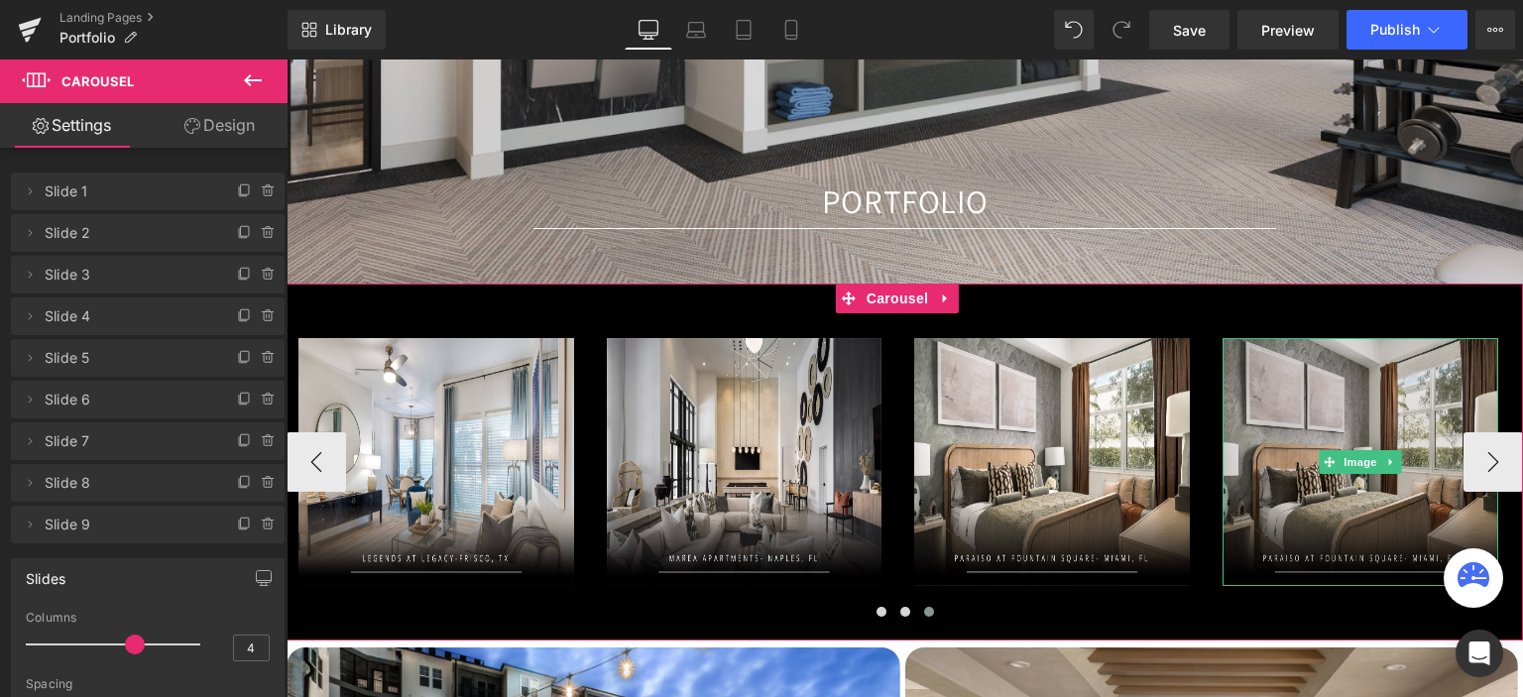
click at [1319, 496] on img at bounding box center [1361, 462] width 276 height 248
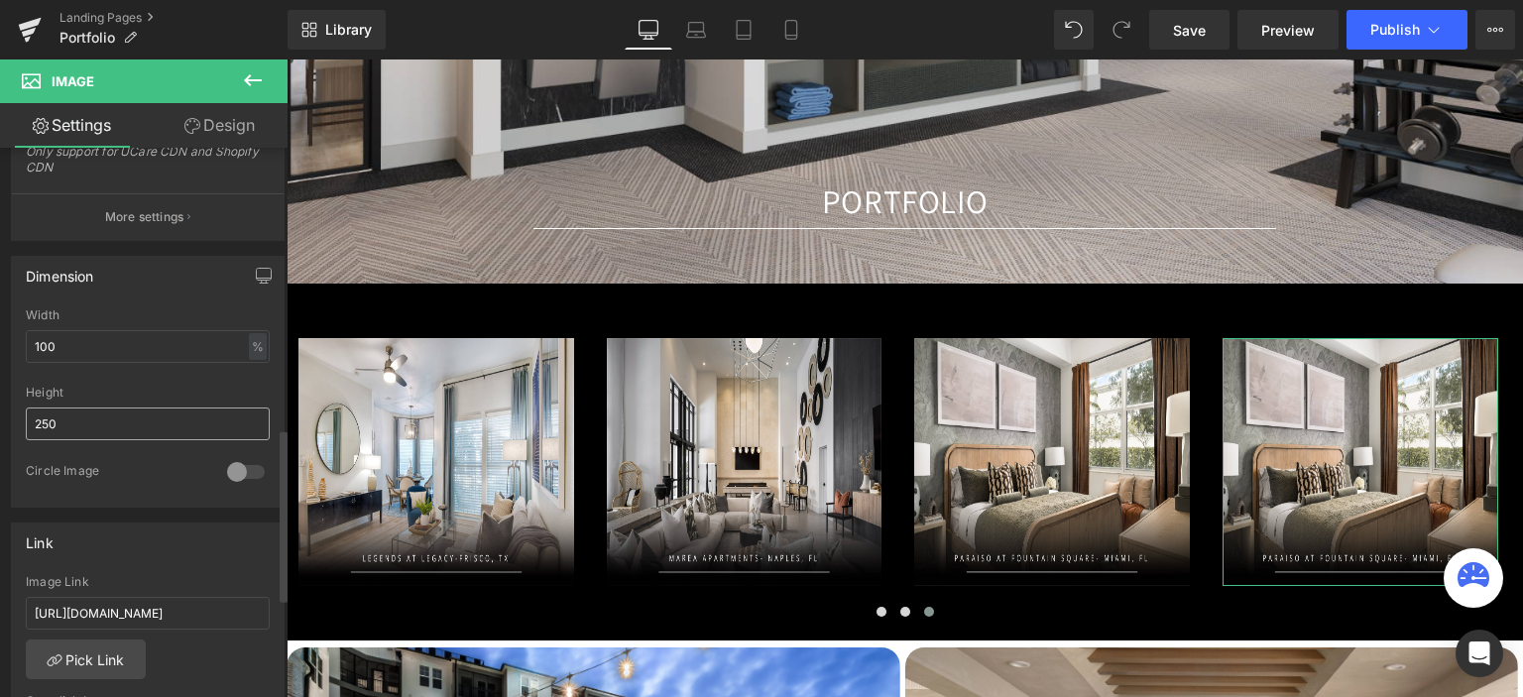
scroll to position [893, 0]
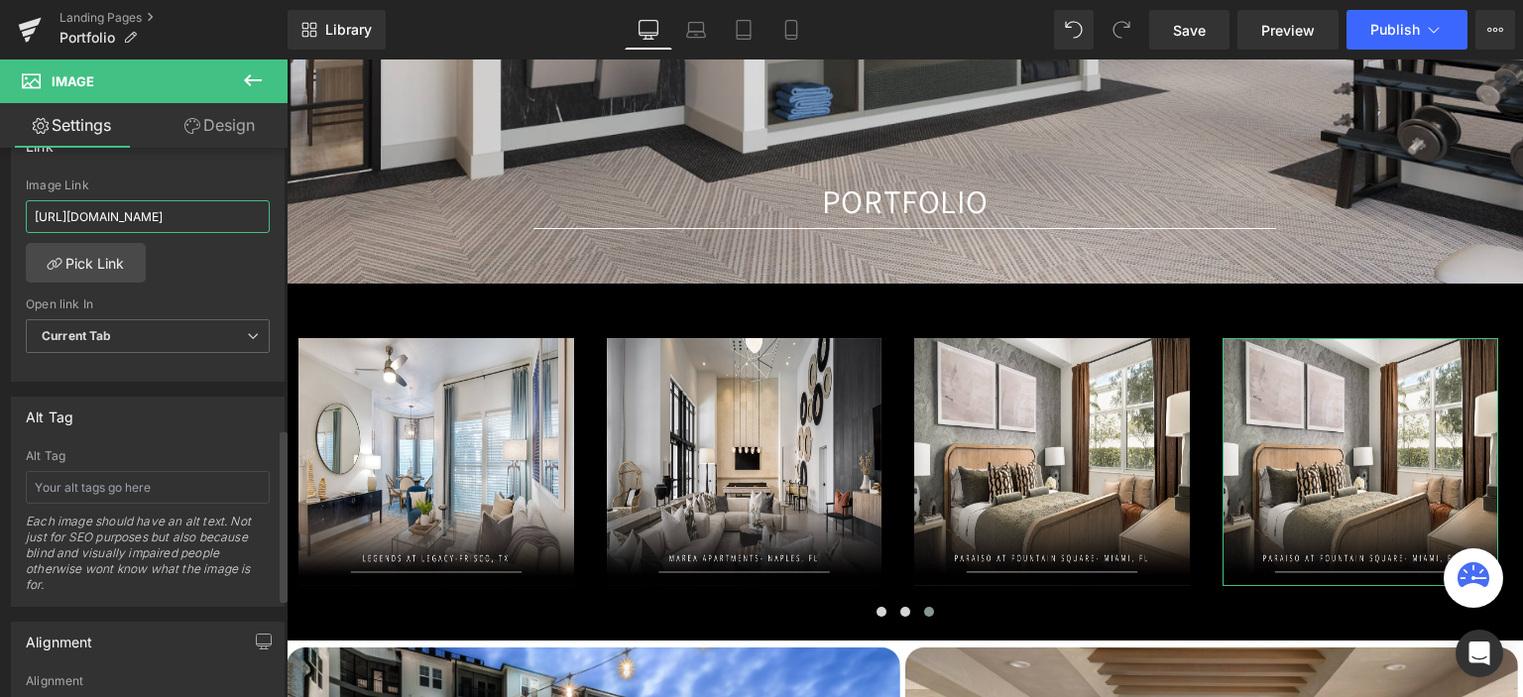
click at [167, 218] on input "https://gaslampdesign.com/pages/paraiso" at bounding box center [148, 216] width 244 height 33
click at [124, 212] on input "https://gaslampdesign.com/pages/paraiso" at bounding box center [148, 216] width 244 height 33
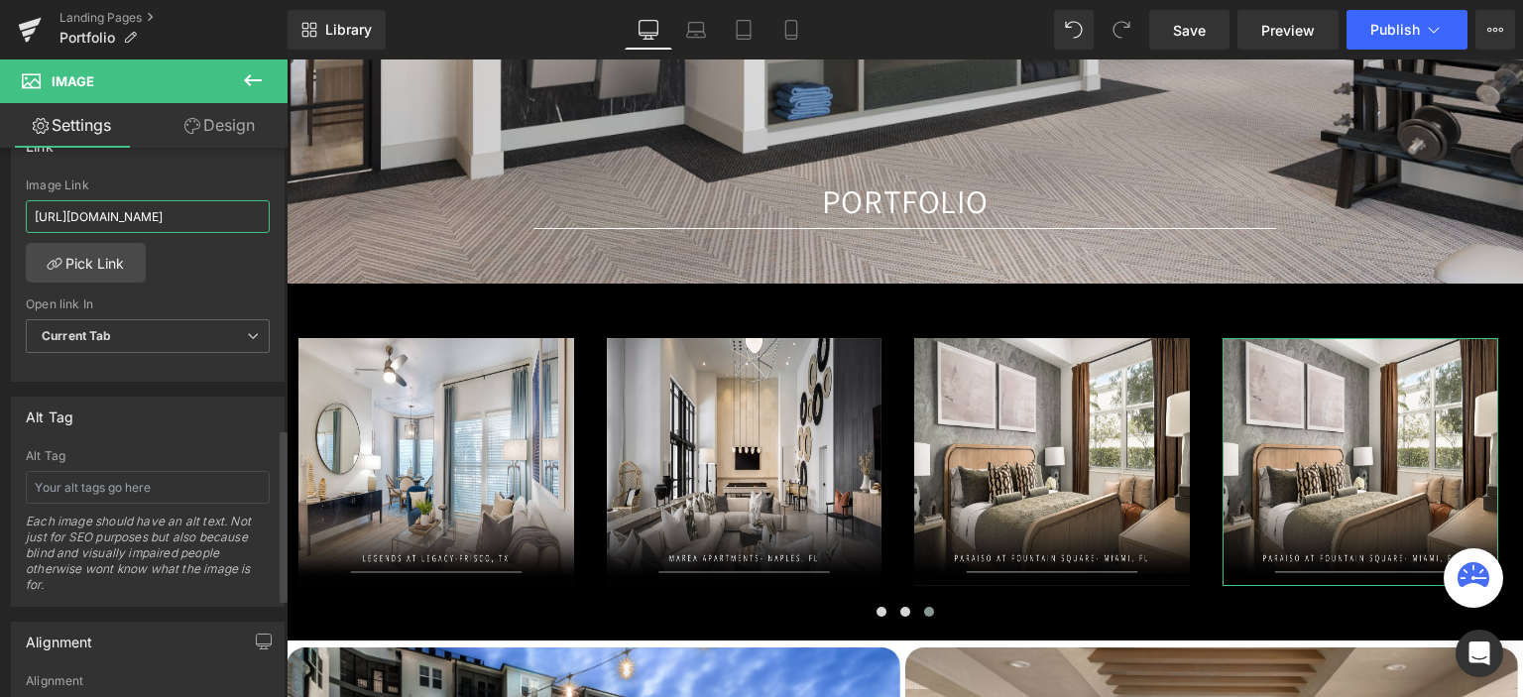
click at [124, 212] on input "https://gaslampdesign.com/pages/paraiso" at bounding box center [148, 216] width 244 height 33
paste input "the-elliott"
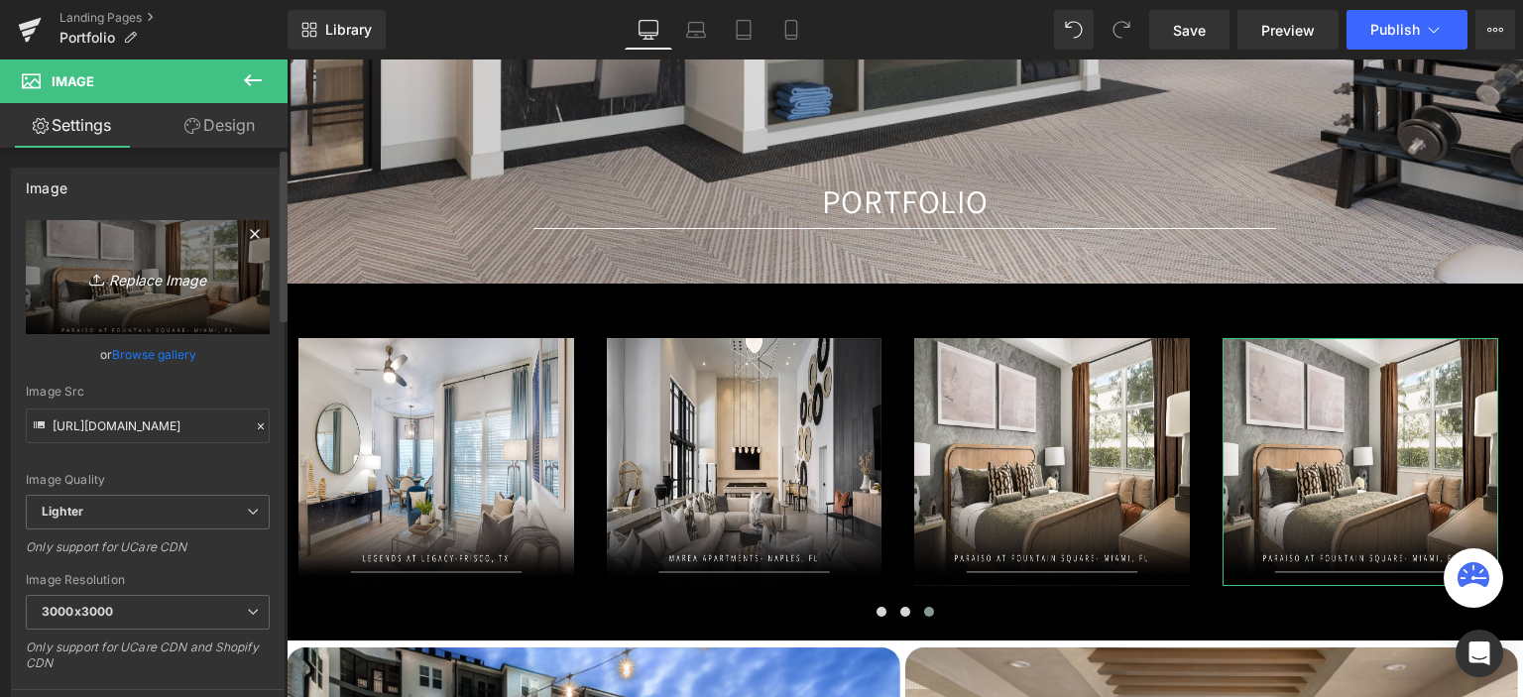
type input "https://gaslampdesign.com/pages/the-elliott"
click at [156, 293] on link "Replace Image" at bounding box center [148, 277] width 244 height 114
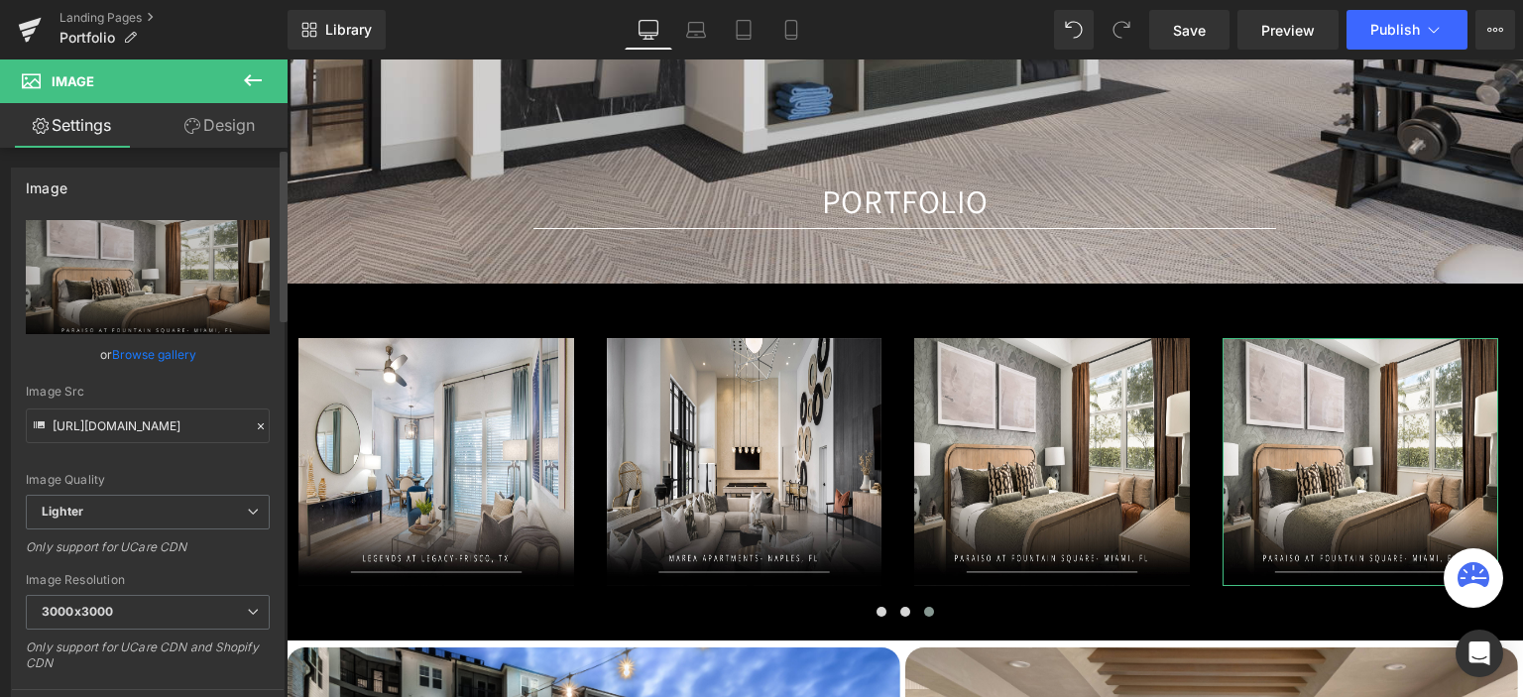
click at [172, 352] on link "Browse gallery" at bounding box center [154, 354] width 84 height 35
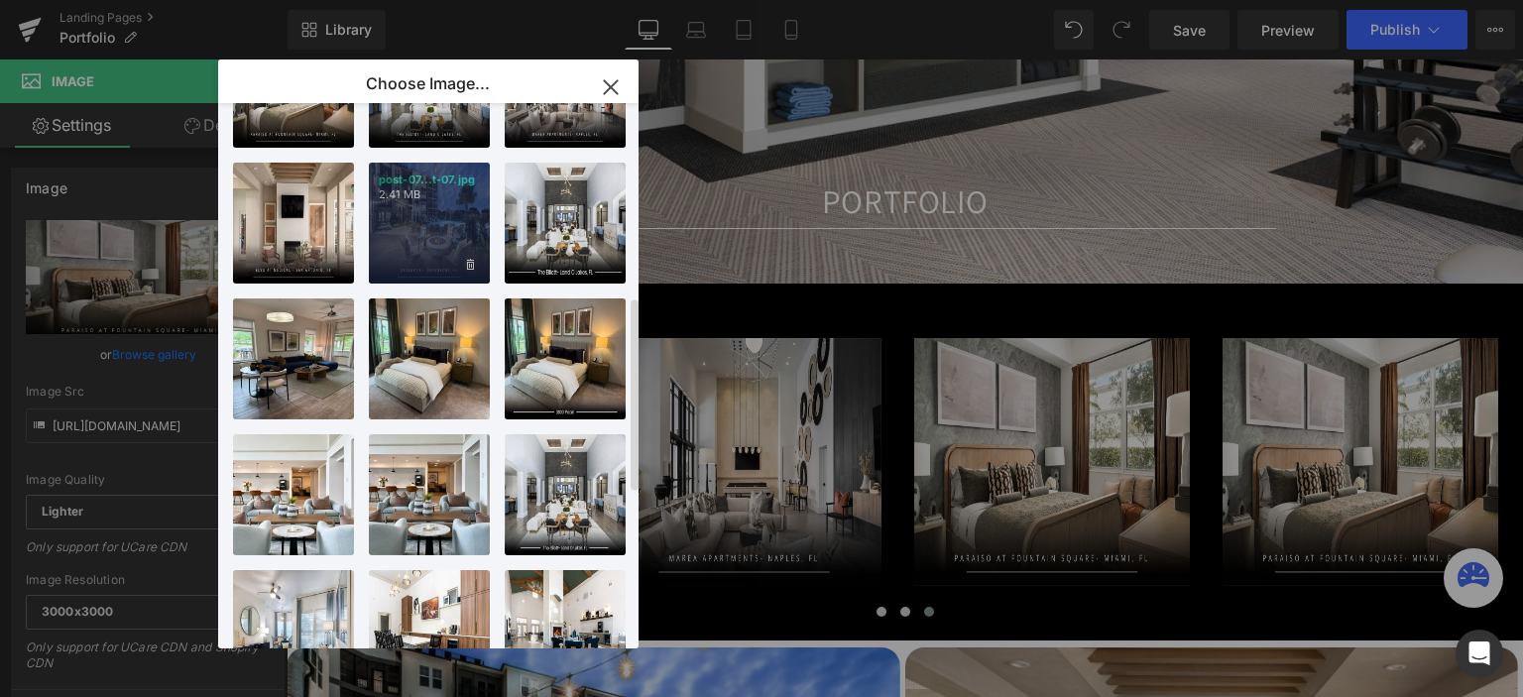
scroll to position [496, 0]
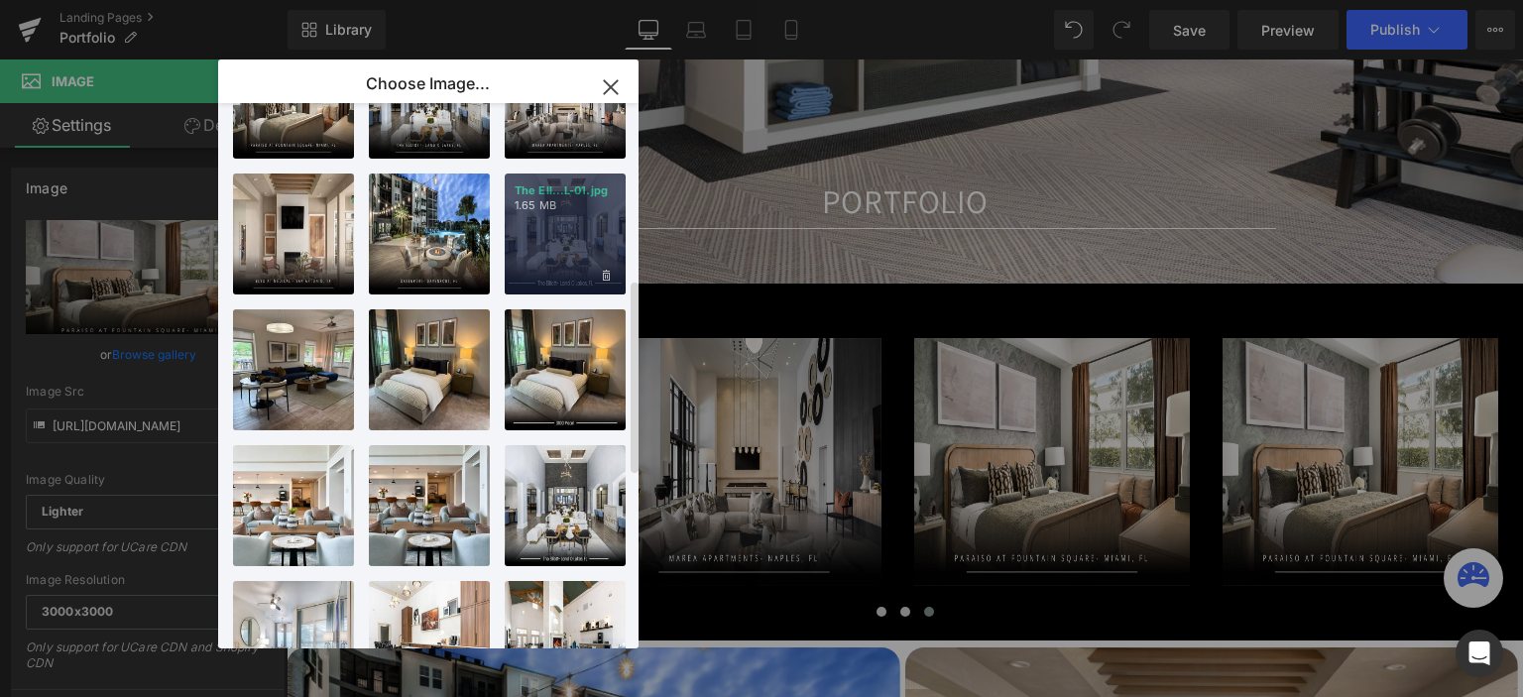
click at [524, 218] on div "The Ell...L-01.jpg 1.65 MB" at bounding box center [565, 234] width 121 height 121
type input "https://ucarecdn.com/3b688c86-fe6a-4dbe-8694-63d9e924337e/-/format/auto/-/previ…"
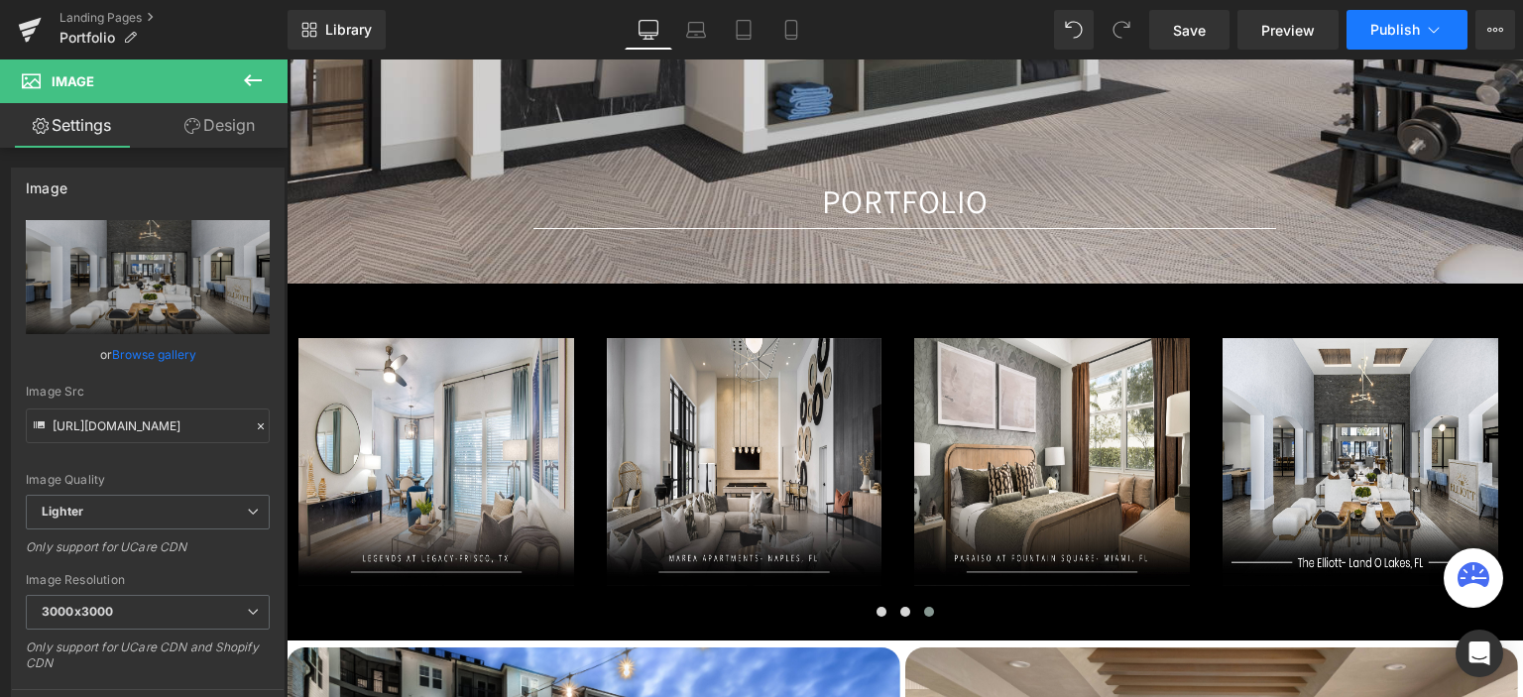
click at [1396, 36] on span "Publish" at bounding box center [1396, 30] width 50 height 16
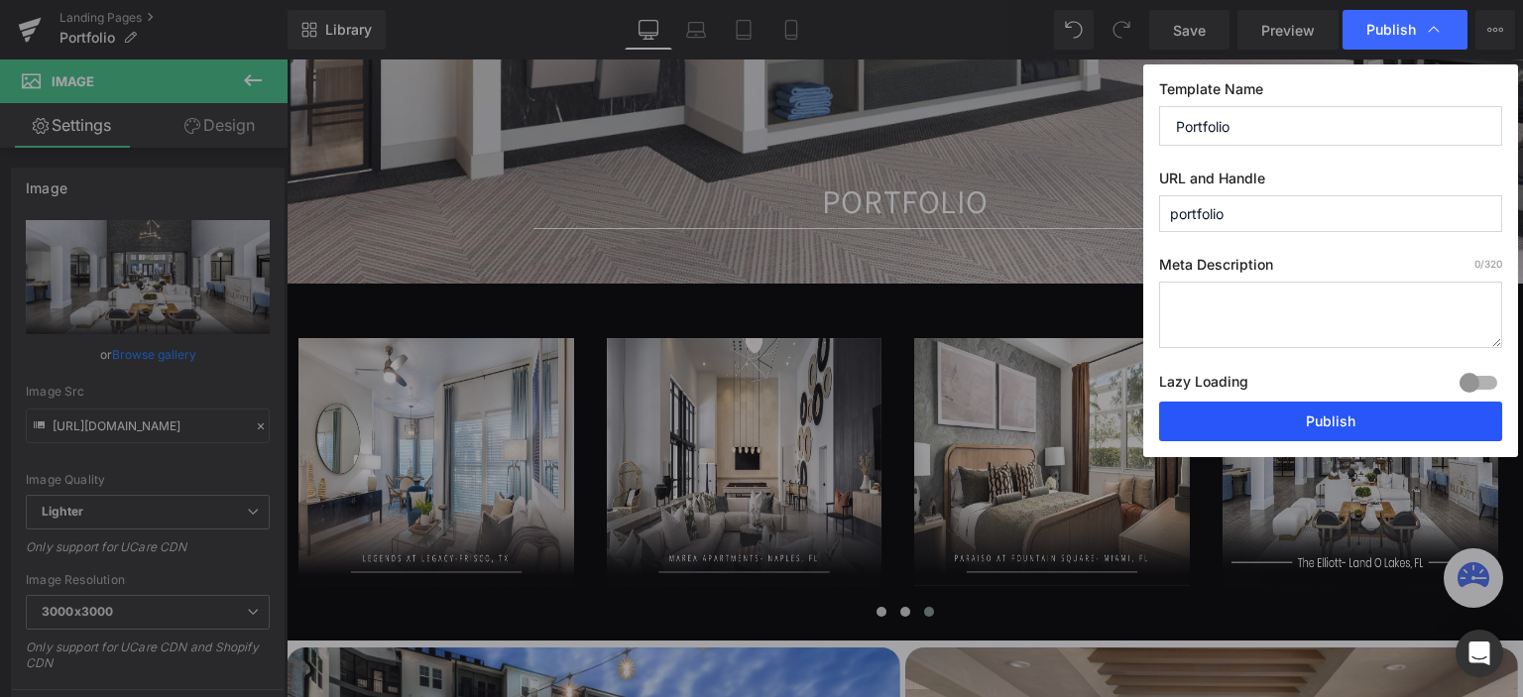
drag, startPoint x: 1293, startPoint y: 417, endPoint x: 1007, endPoint y: 357, distance: 292.7
click at [1293, 417] on button "Publish" at bounding box center [1330, 422] width 343 height 40
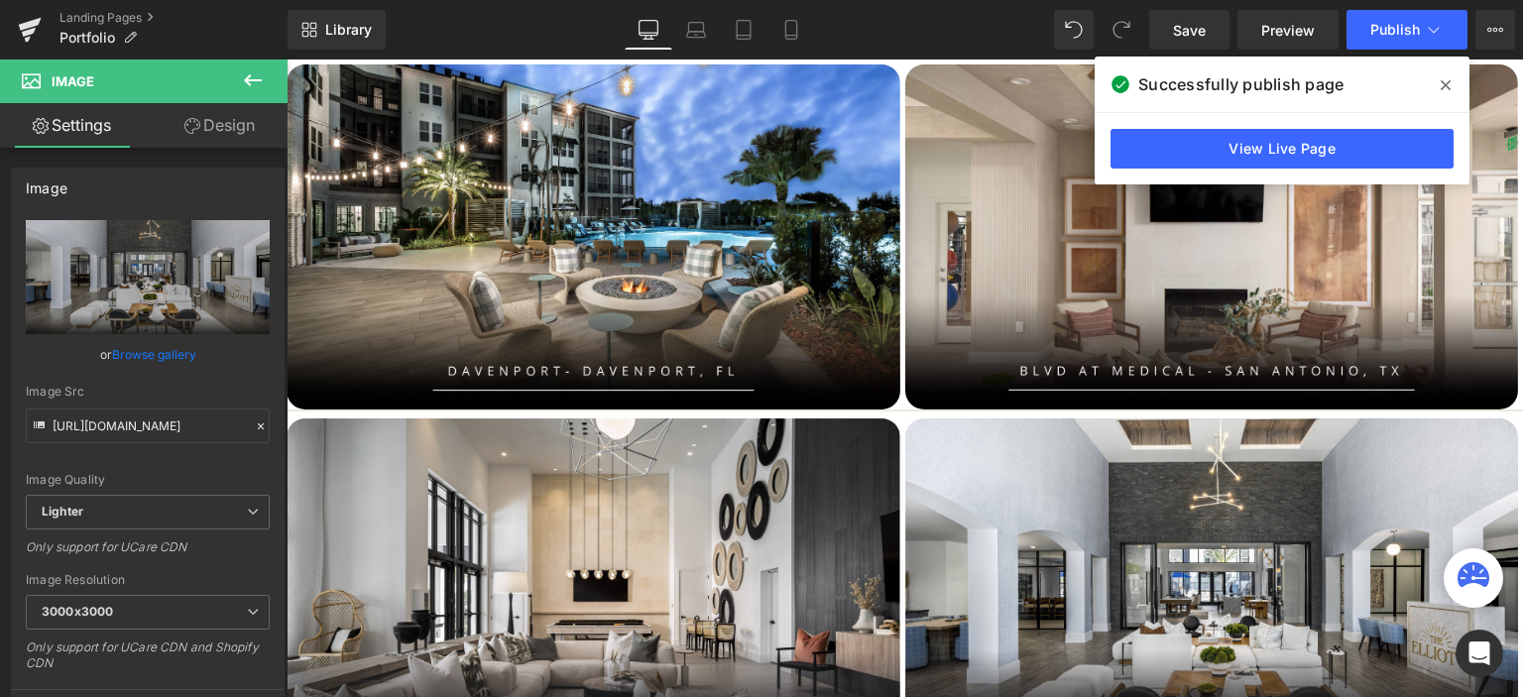
scroll to position [893, 0]
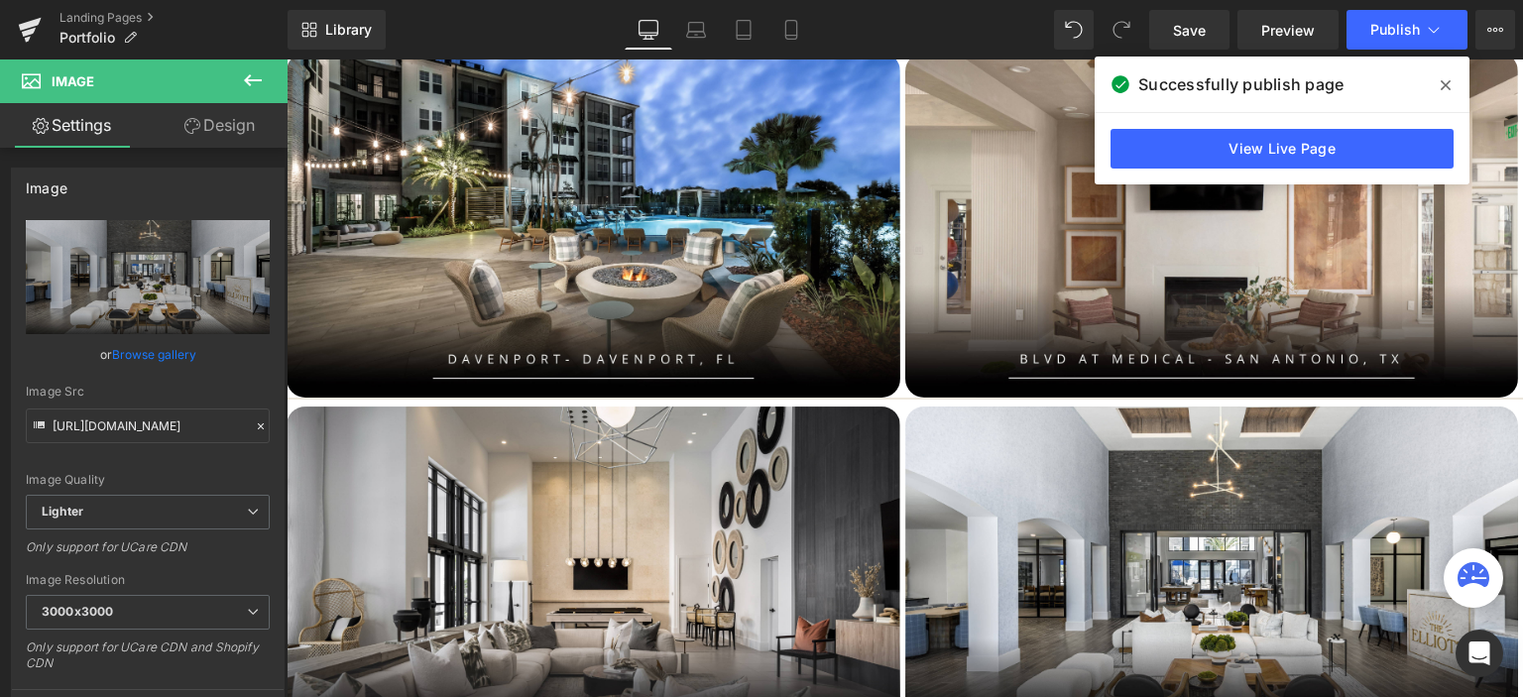
click at [1448, 88] on icon at bounding box center [1446, 85] width 10 height 10
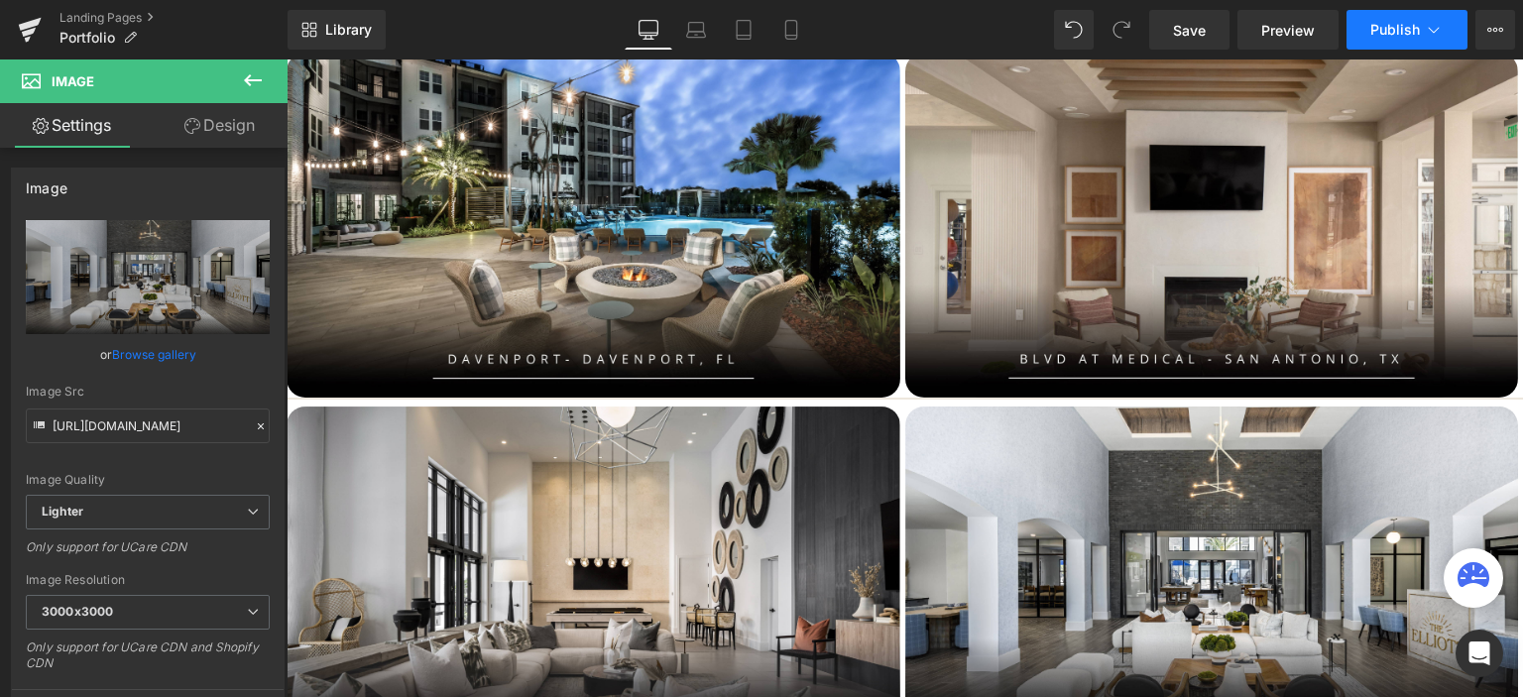
click at [1395, 20] on button "Publish" at bounding box center [1407, 30] width 121 height 40
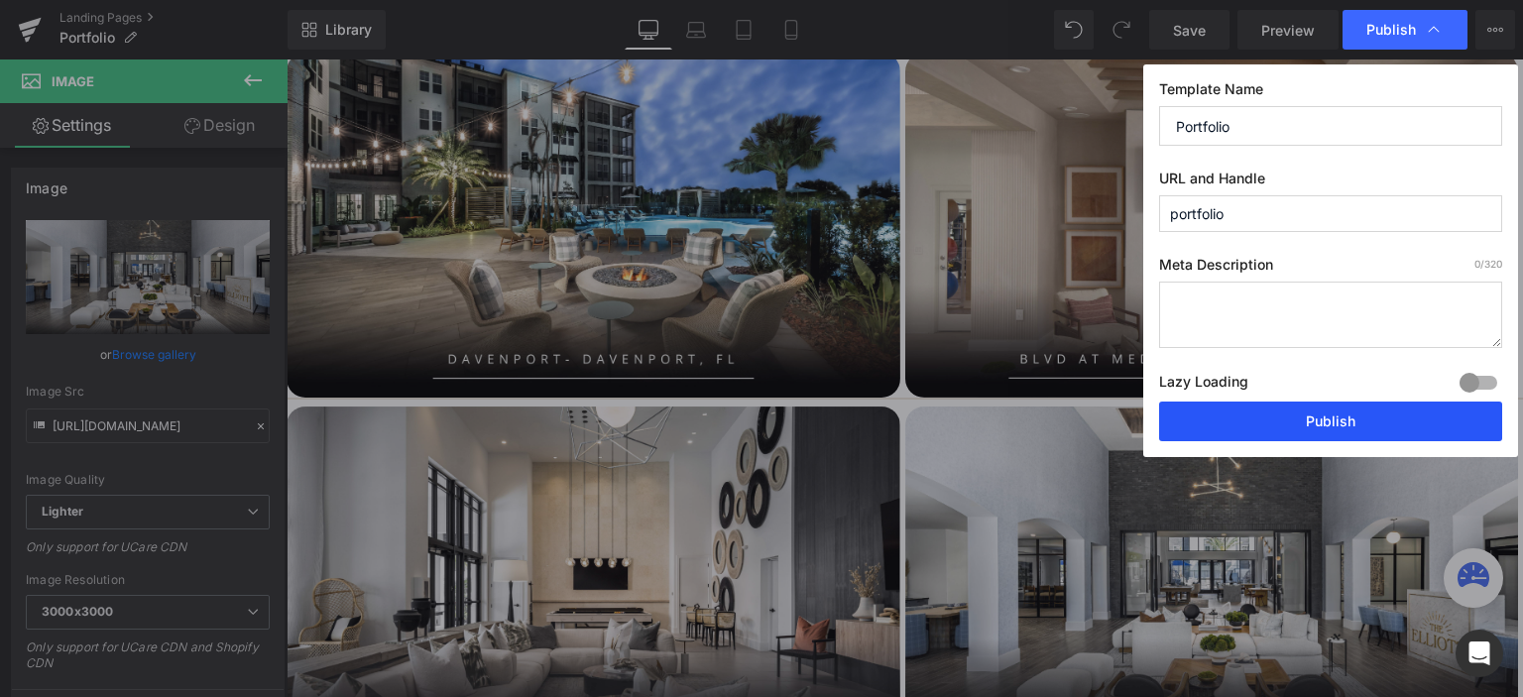
click at [1310, 424] on button "Publish" at bounding box center [1330, 422] width 343 height 40
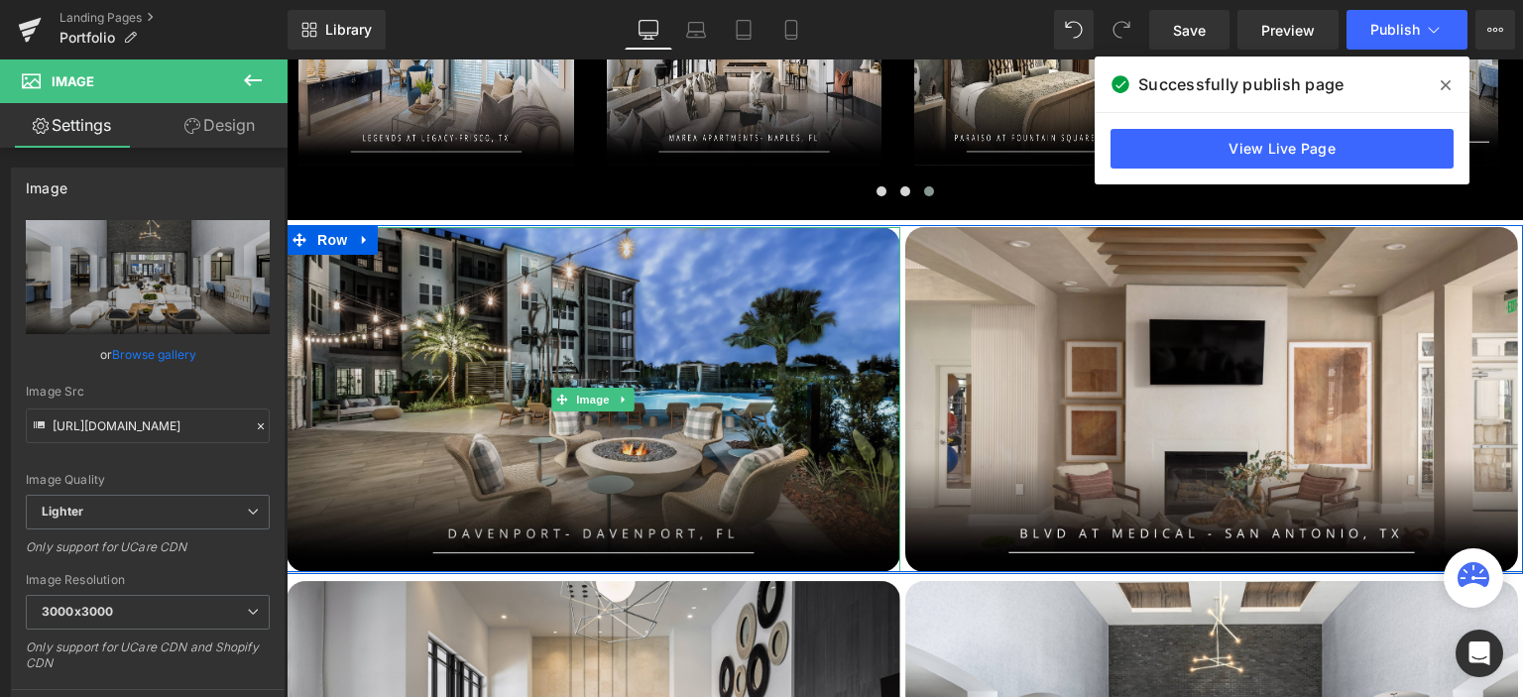
scroll to position [793, 0]
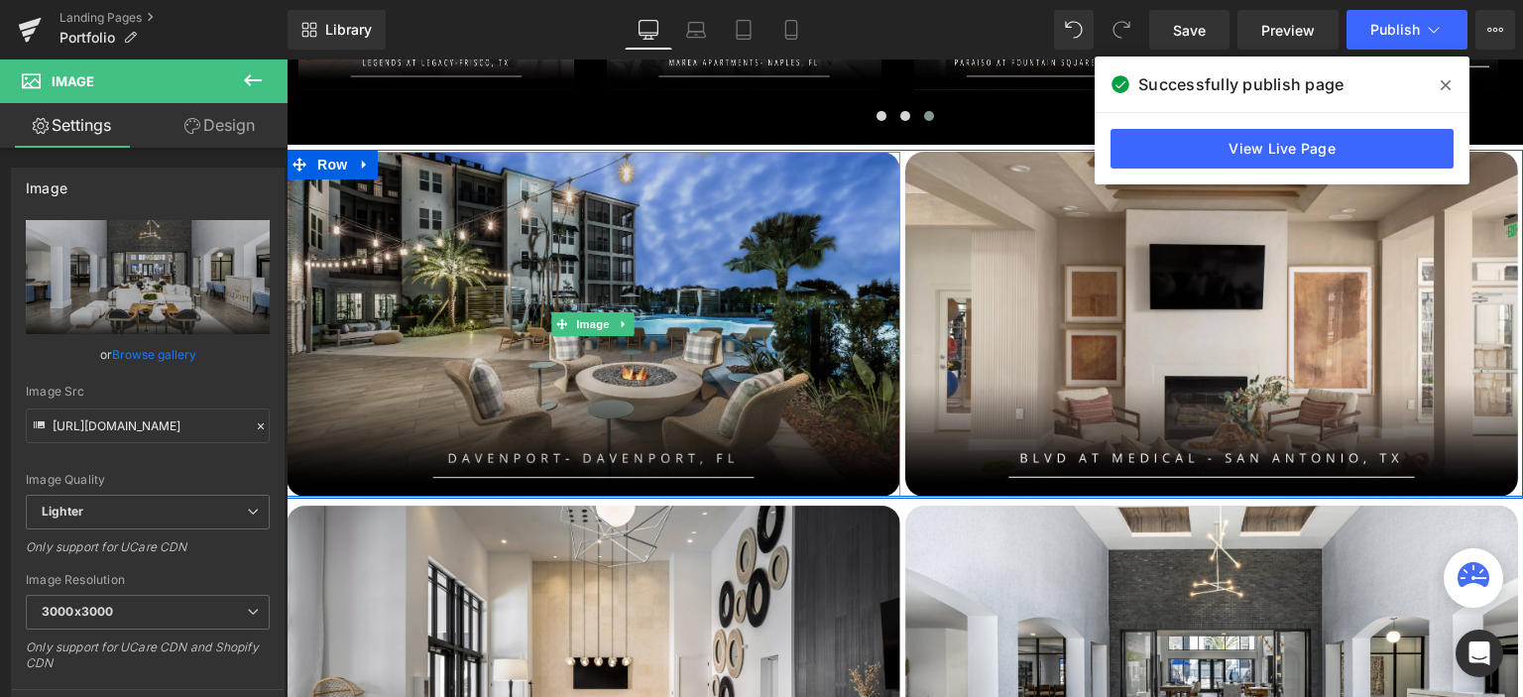
click at [482, 354] on img at bounding box center [594, 324] width 614 height 345
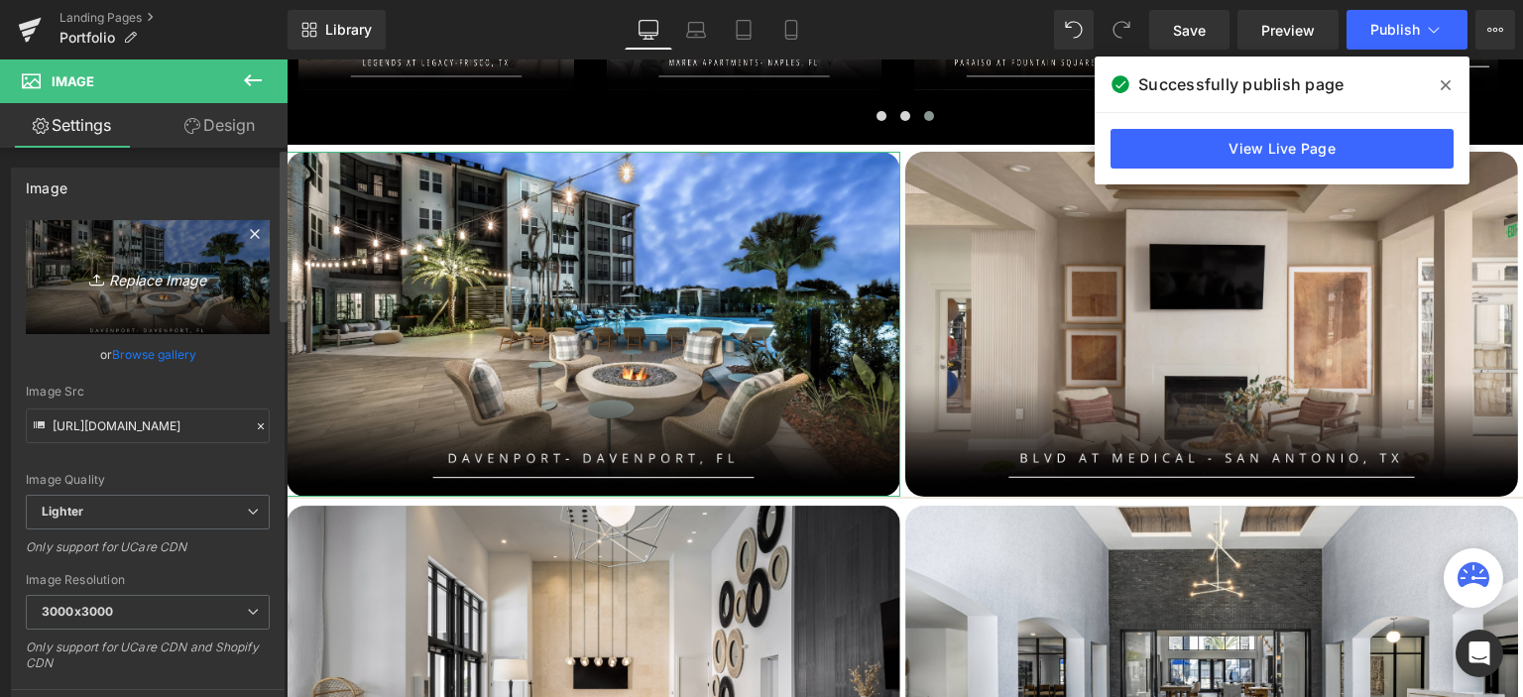
click at [163, 286] on icon "Replace Image" at bounding box center [147, 277] width 159 height 25
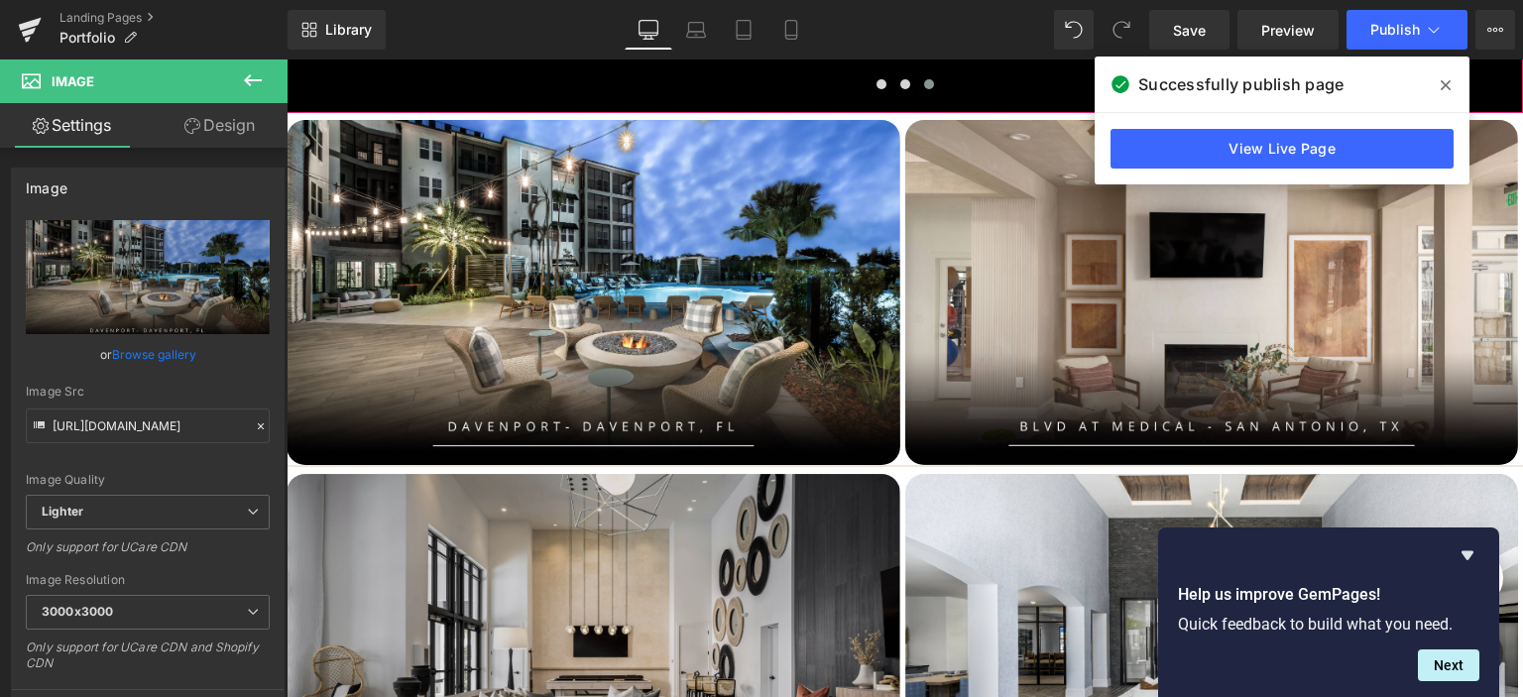
scroll to position [893, 0]
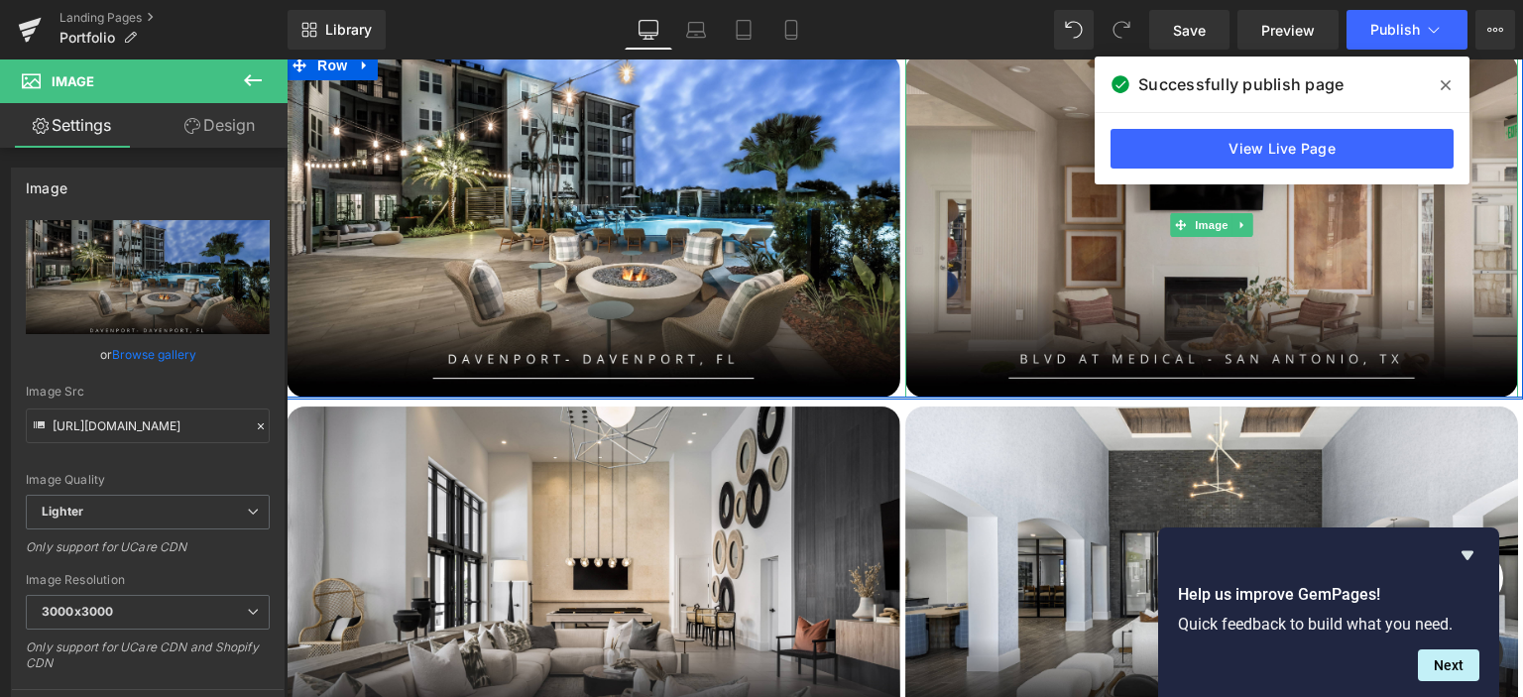
click at [1132, 296] on img at bounding box center [1213, 225] width 614 height 345
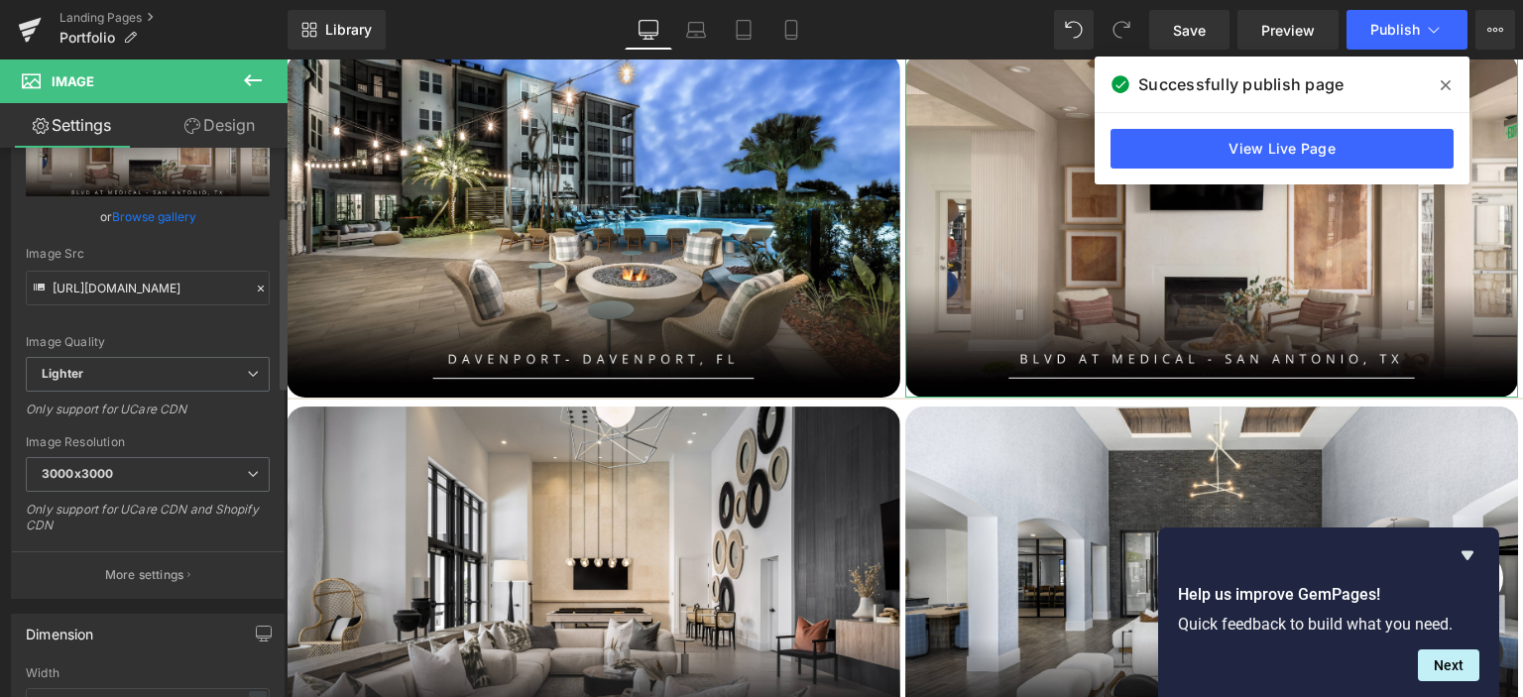
scroll to position [0, 0]
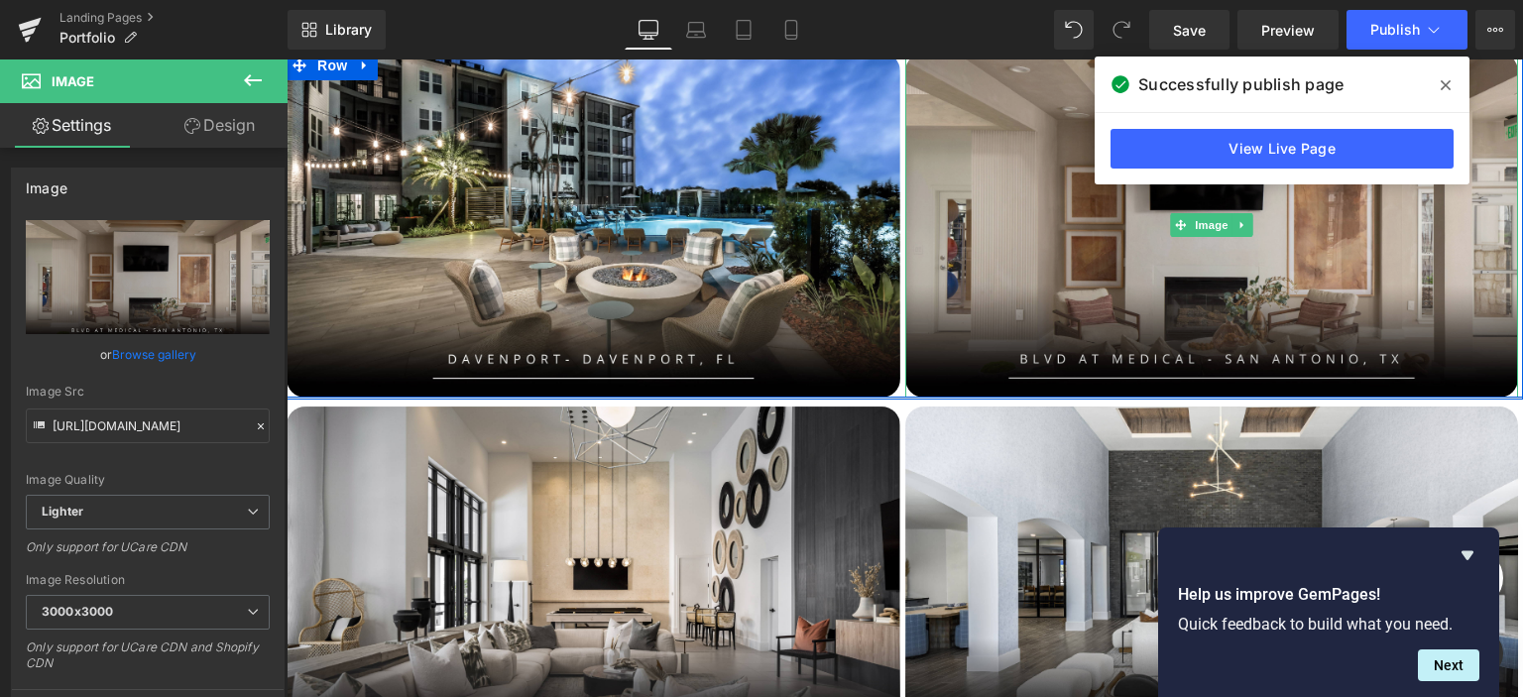
click at [1146, 356] on img at bounding box center [1213, 225] width 614 height 345
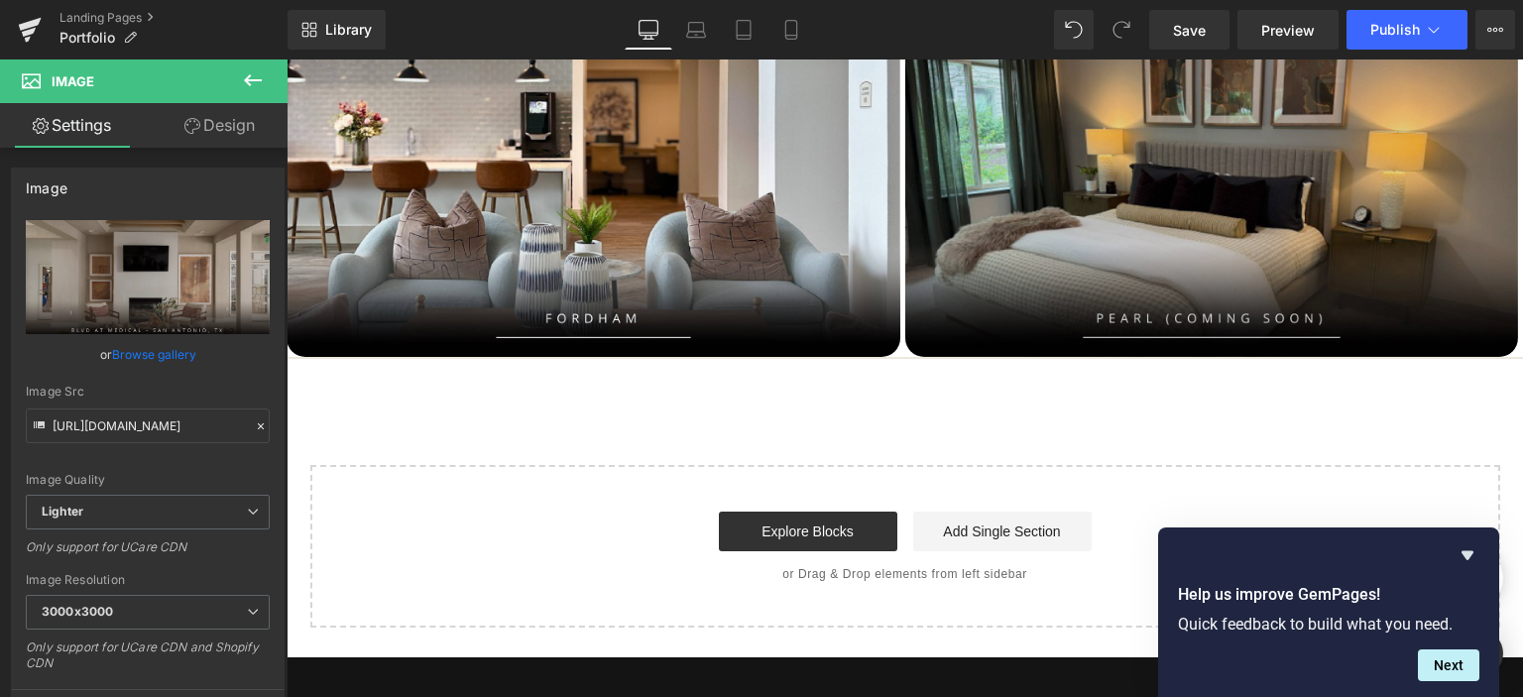
scroll to position [2281, 0]
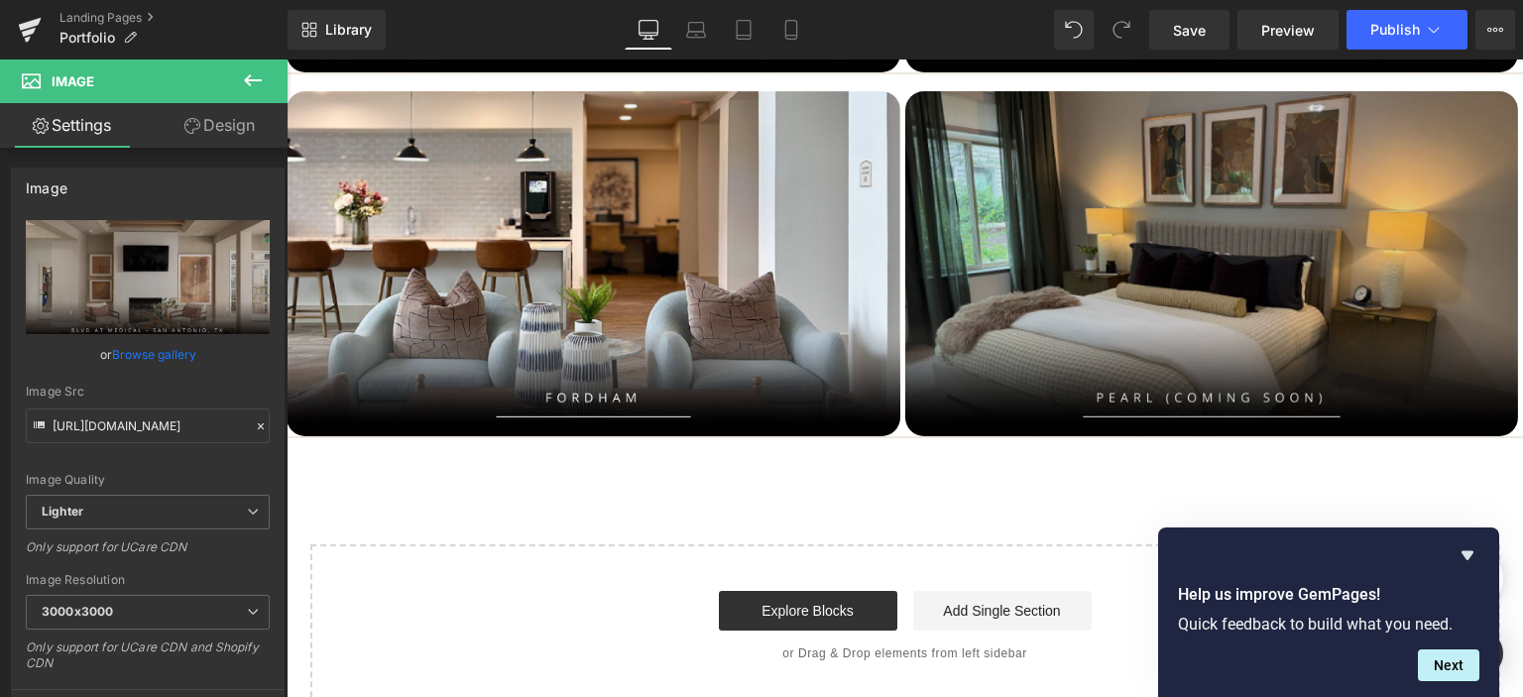
click at [1190, 268] on div "Image" at bounding box center [1213, 263] width 614 height 345
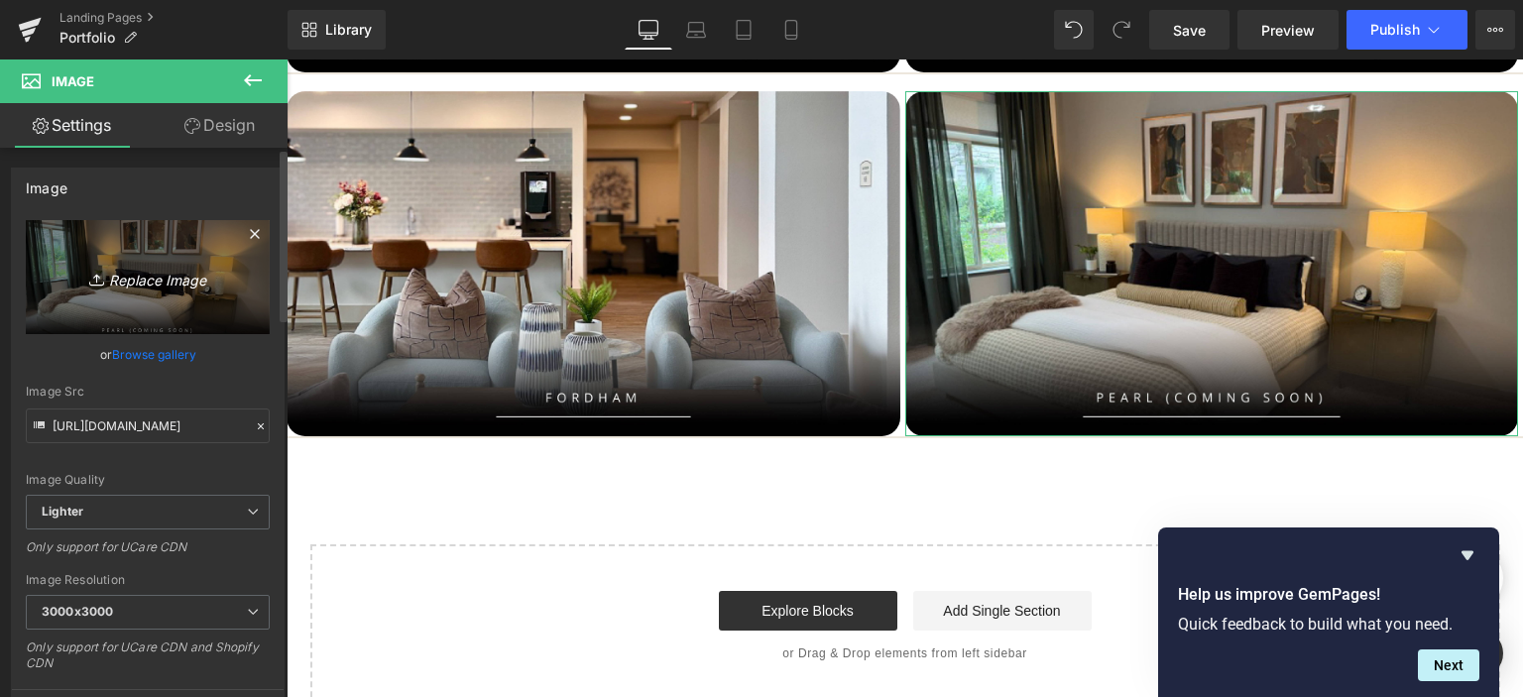
click at [155, 249] on link "Replace Image" at bounding box center [148, 277] width 244 height 114
type input "C:\fakepath\post 01.jpg"
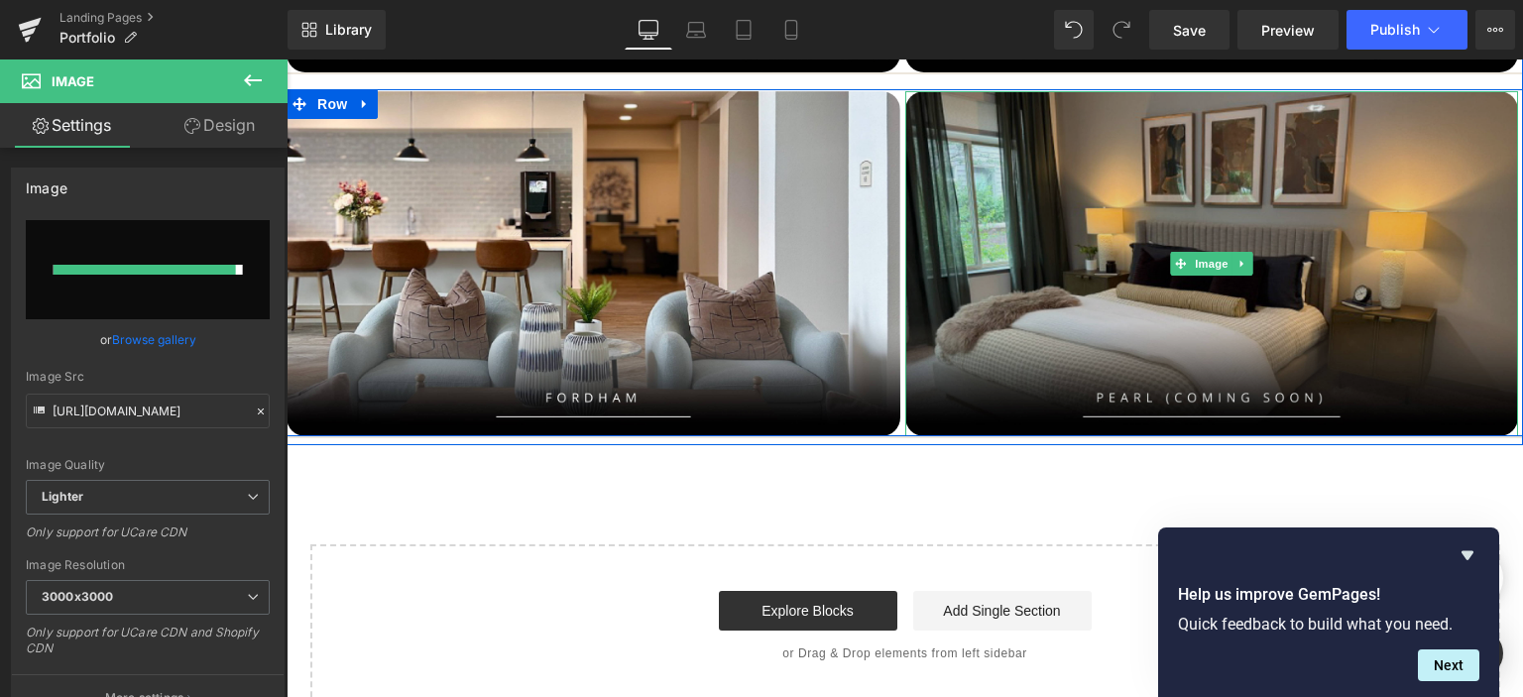
type input "https://ucarecdn.com/593a98fb-63d1-43af-8766-a7f2126b6cd1/-/format/auto/-/previ…"
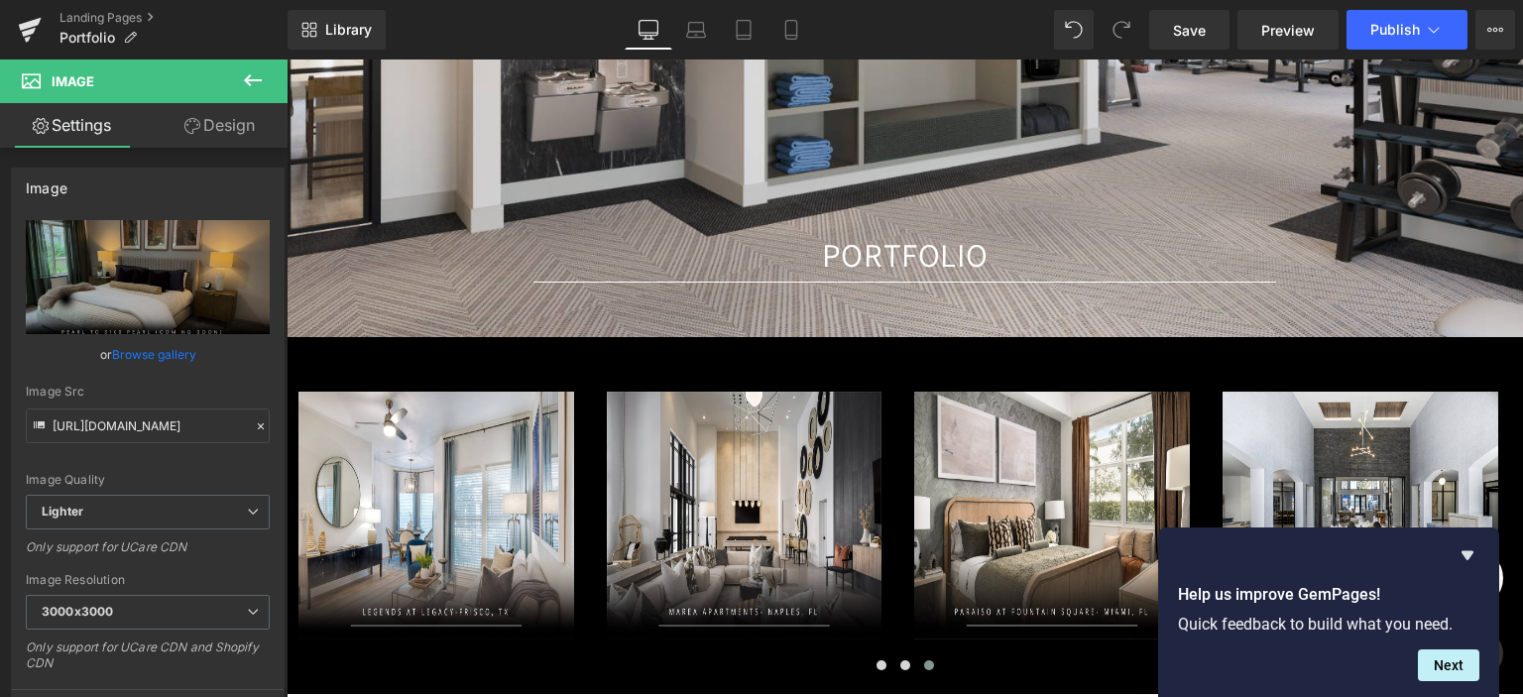
scroll to position [298, 0]
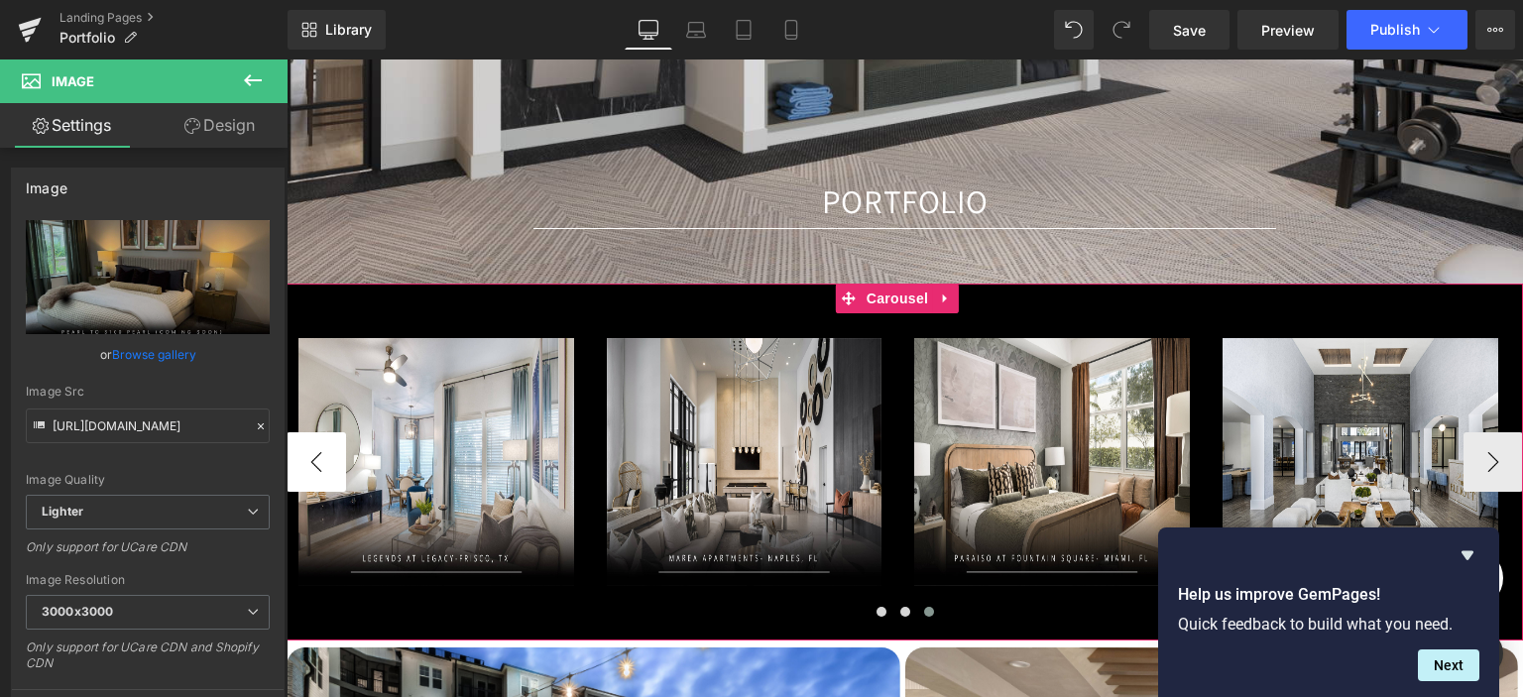
click at [326, 463] on button "‹" at bounding box center [317, 462] width 60 height 60
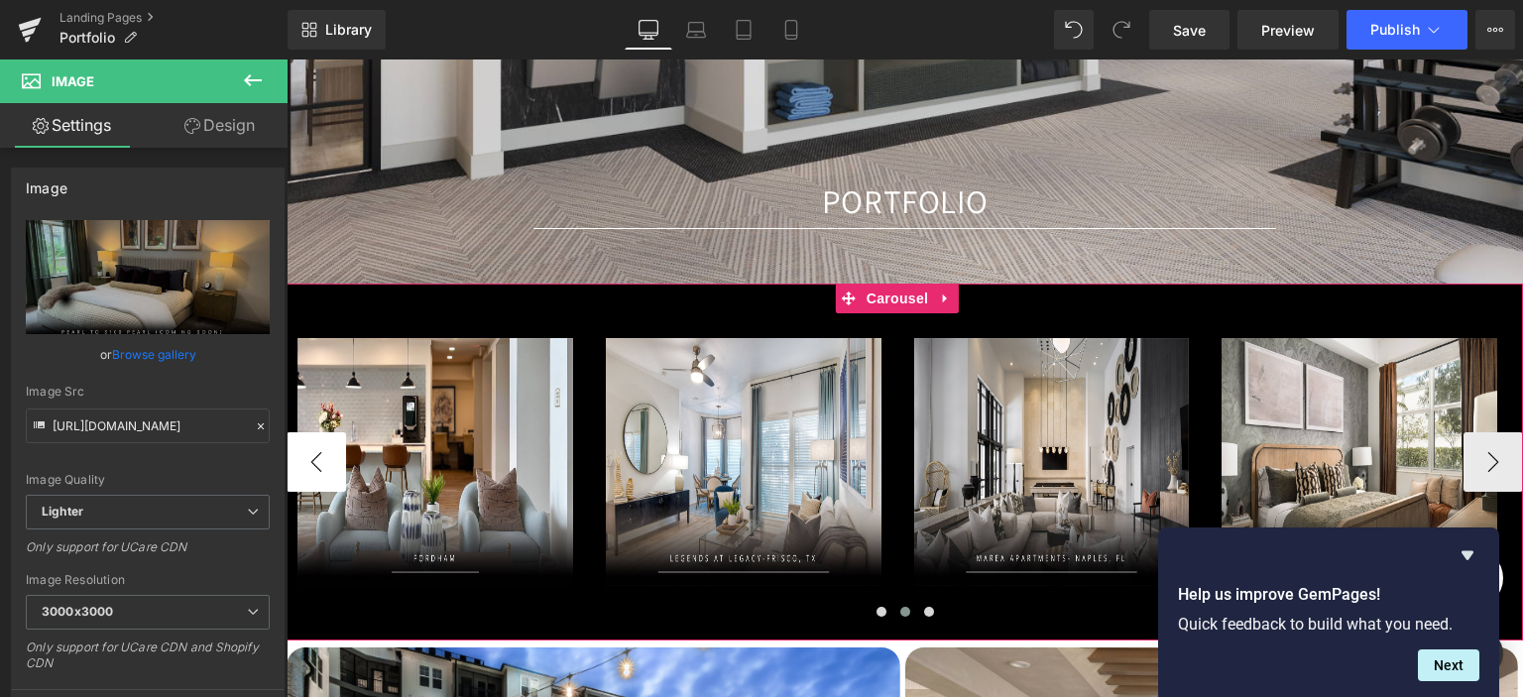
click at [321, 463] on button "‹" at bounding box center [317, 462] width 60 height 60
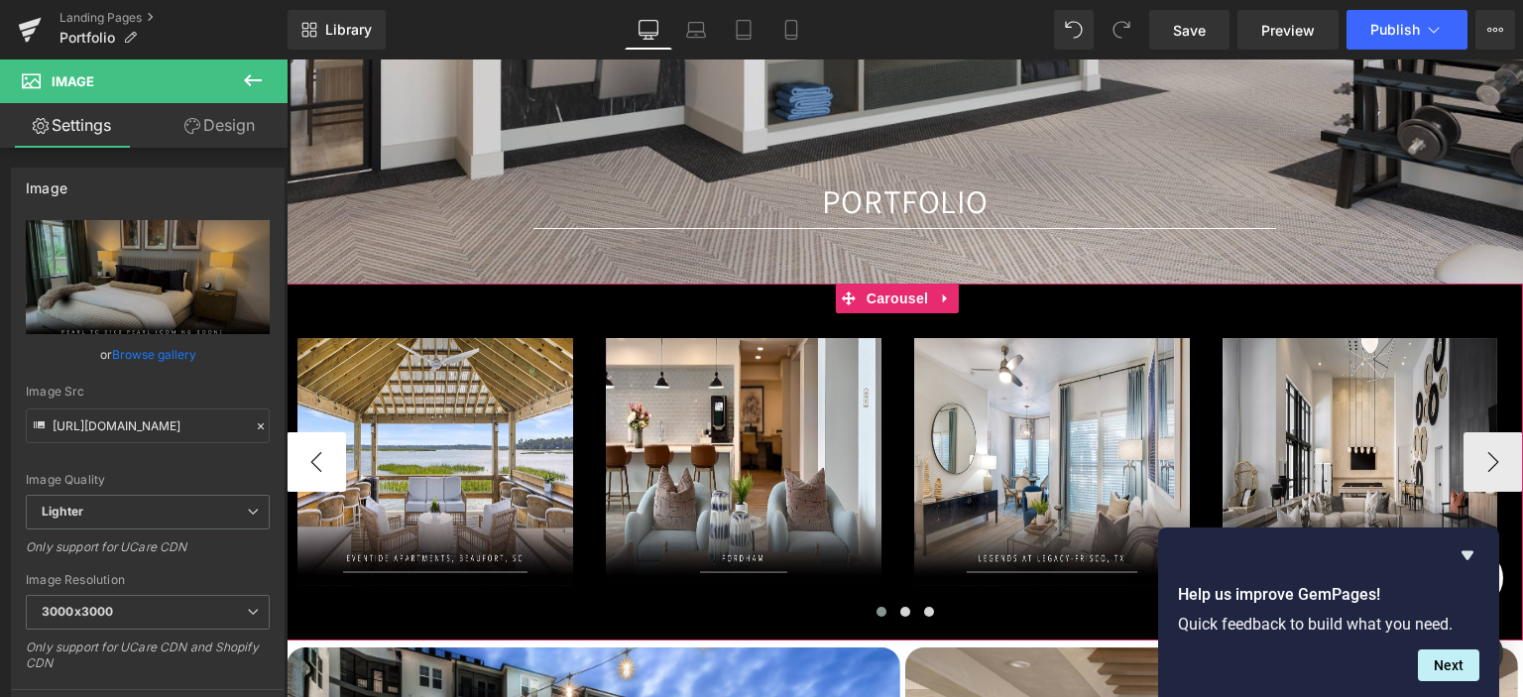
click at [321, 463] on button "‹" at bounding box center [317, 462] width 60 height 60
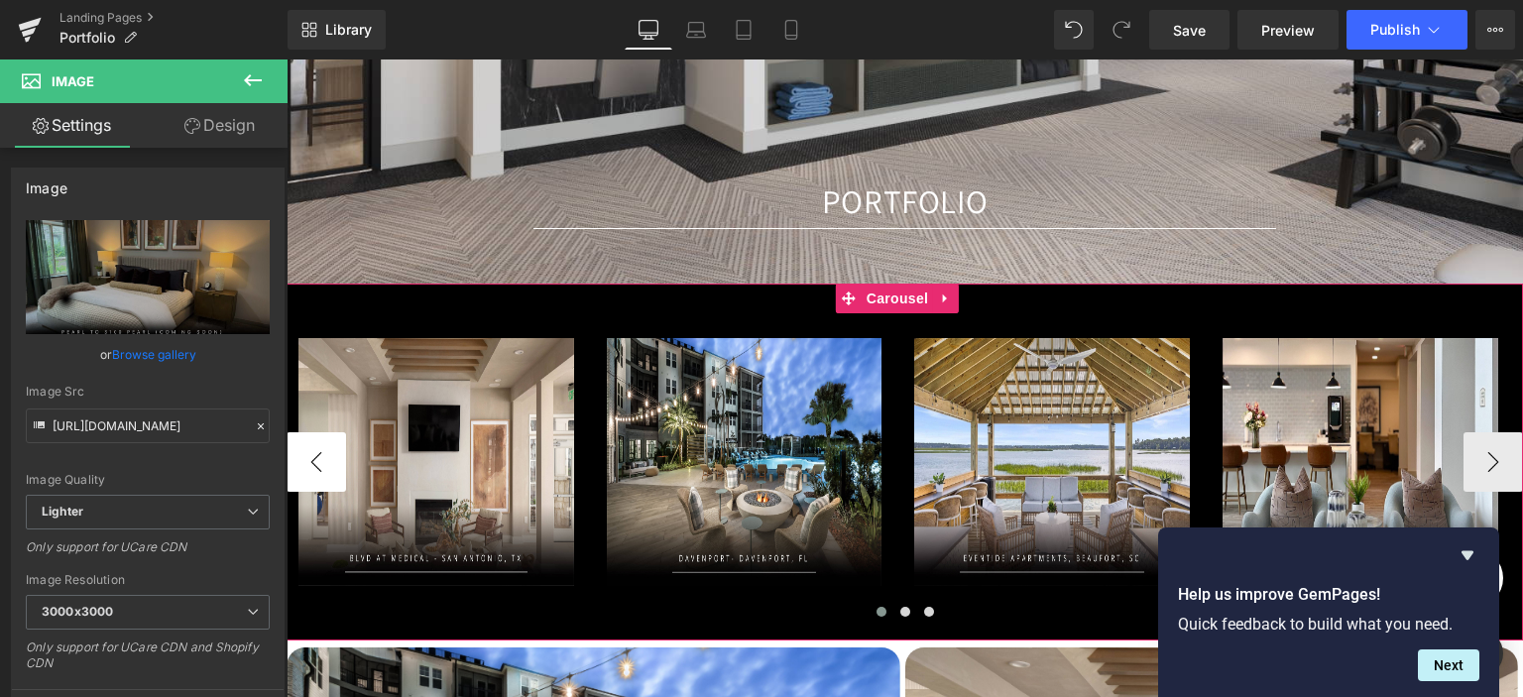
click at [321, 463] on button "‹" at bounding box center [317, 462] width 60 height 60
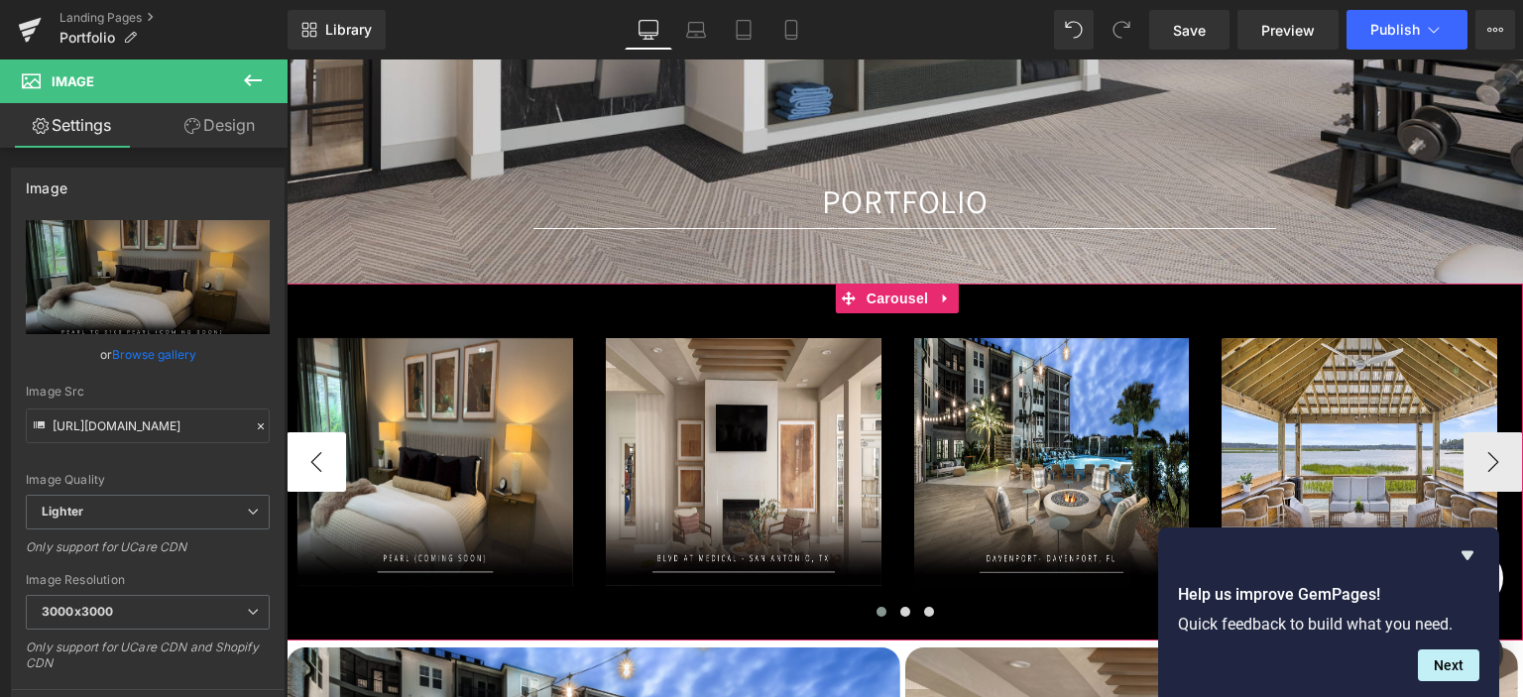
click at [321, 463] on button "‹" at bounding box center [317, 462] width 60 height 60
click at [444, 462] on span "Image" at bounding box center [436, 462] width 42 height 24
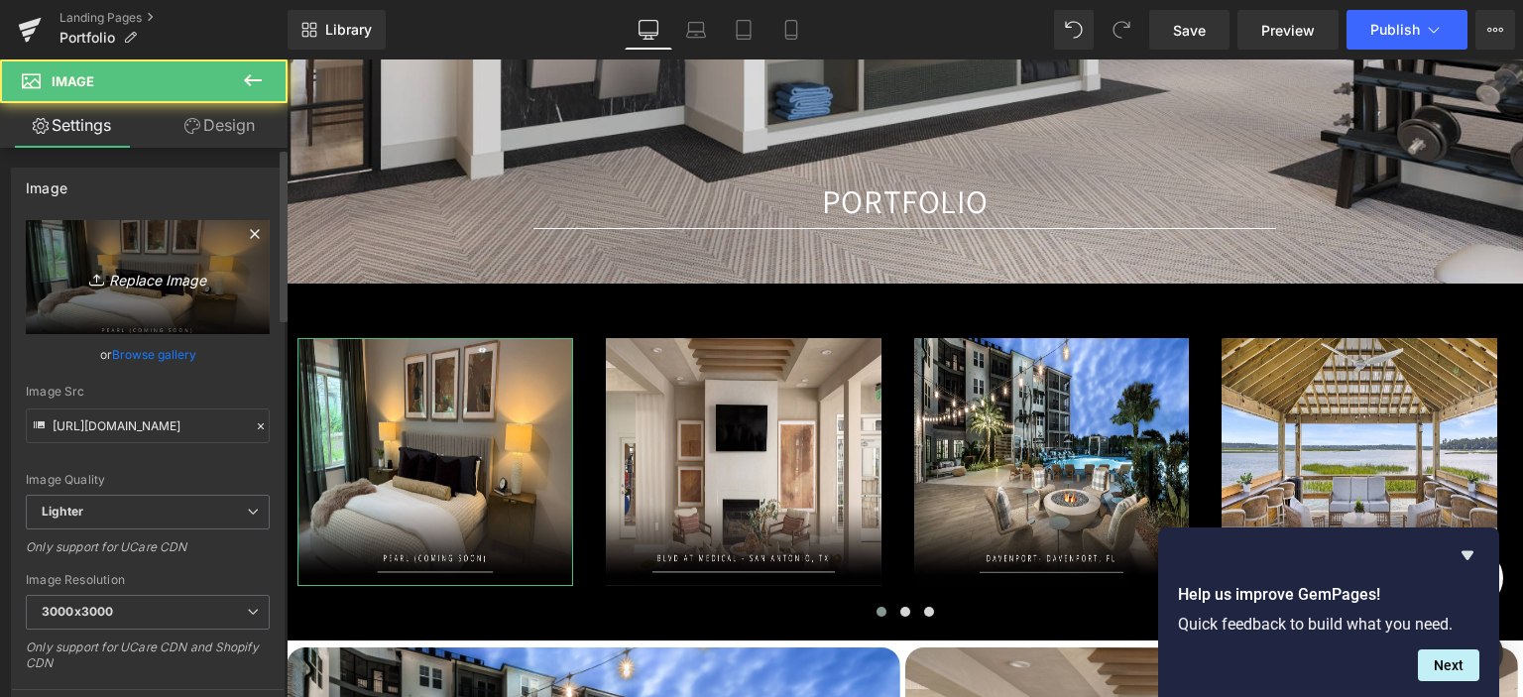
click at [159, 289] on icon "Replace Image" at bounding box center [147, 277] width 159 height 25
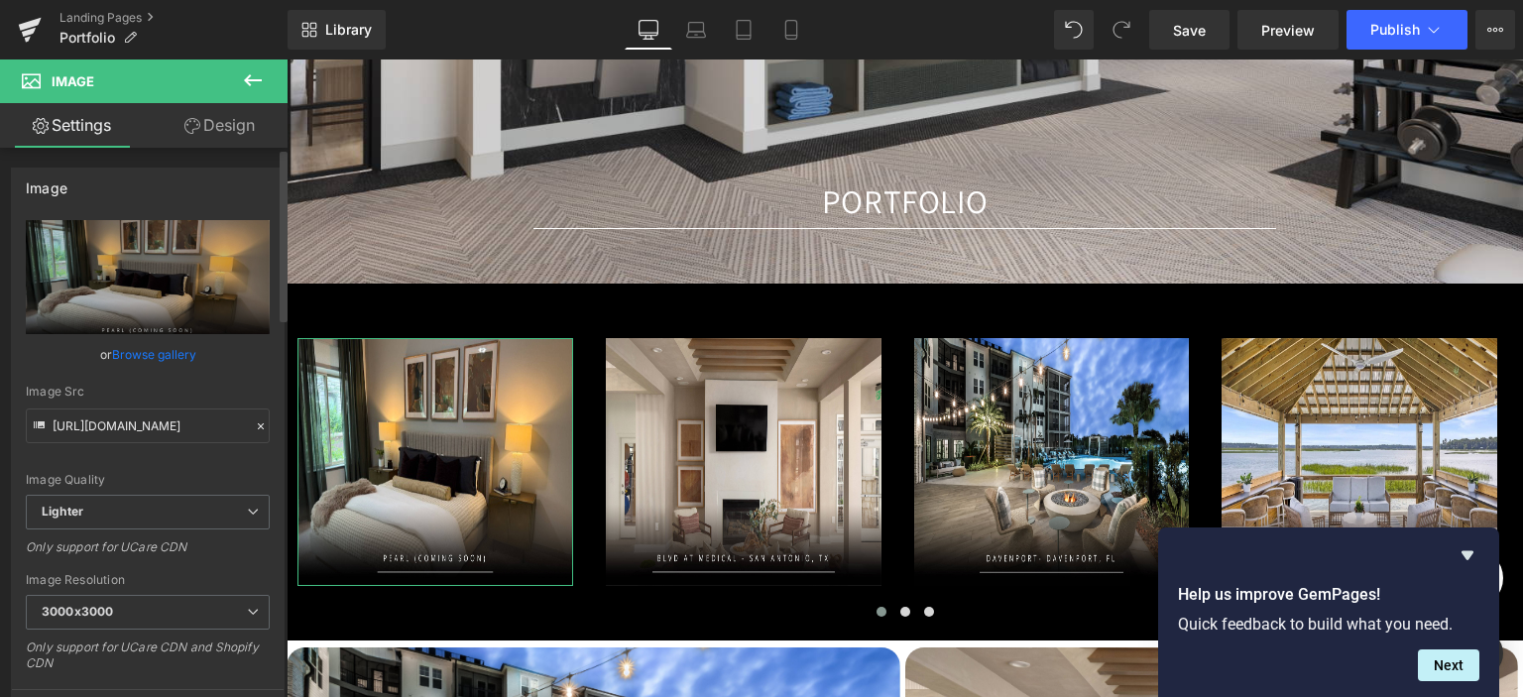
click at [160, 351] on link "Browse gallery" at bounding box center [154, 354] width 84 height 35
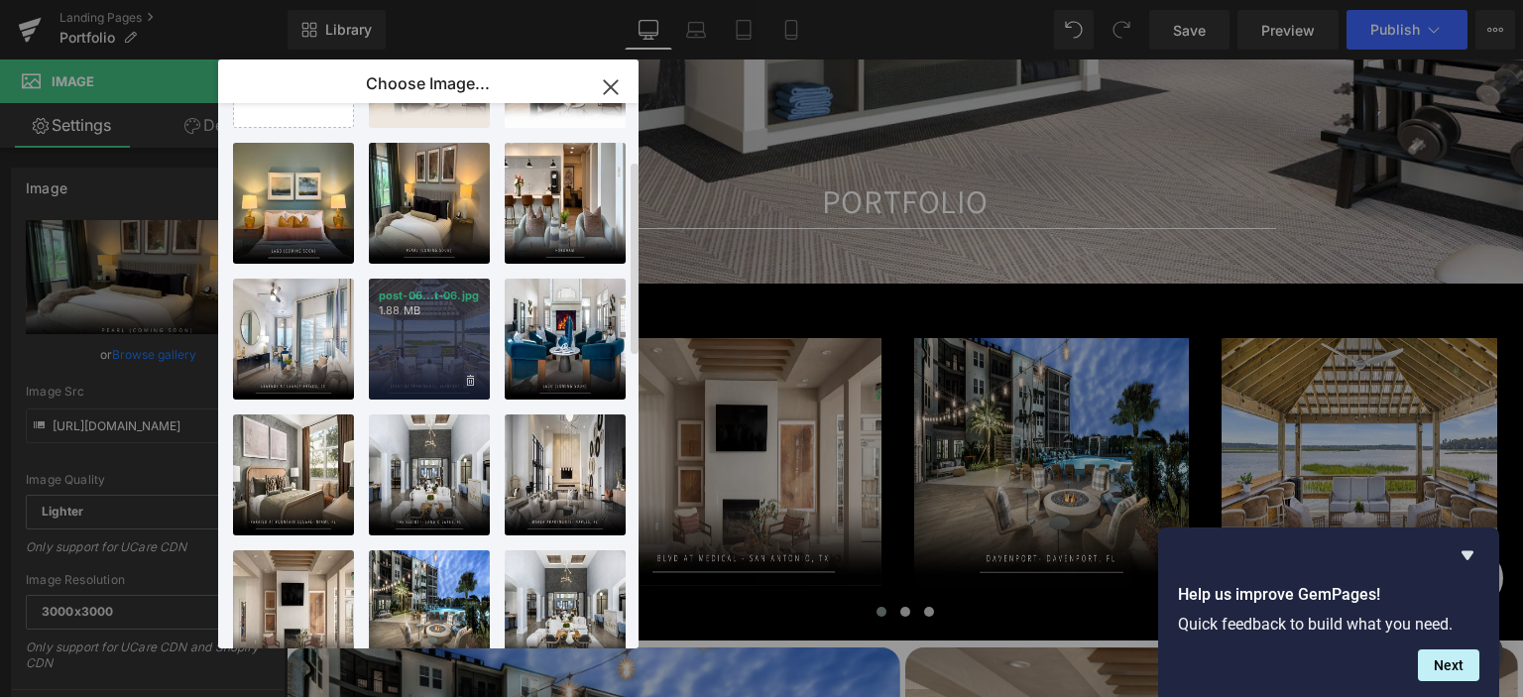
scroll to position [198, 0]
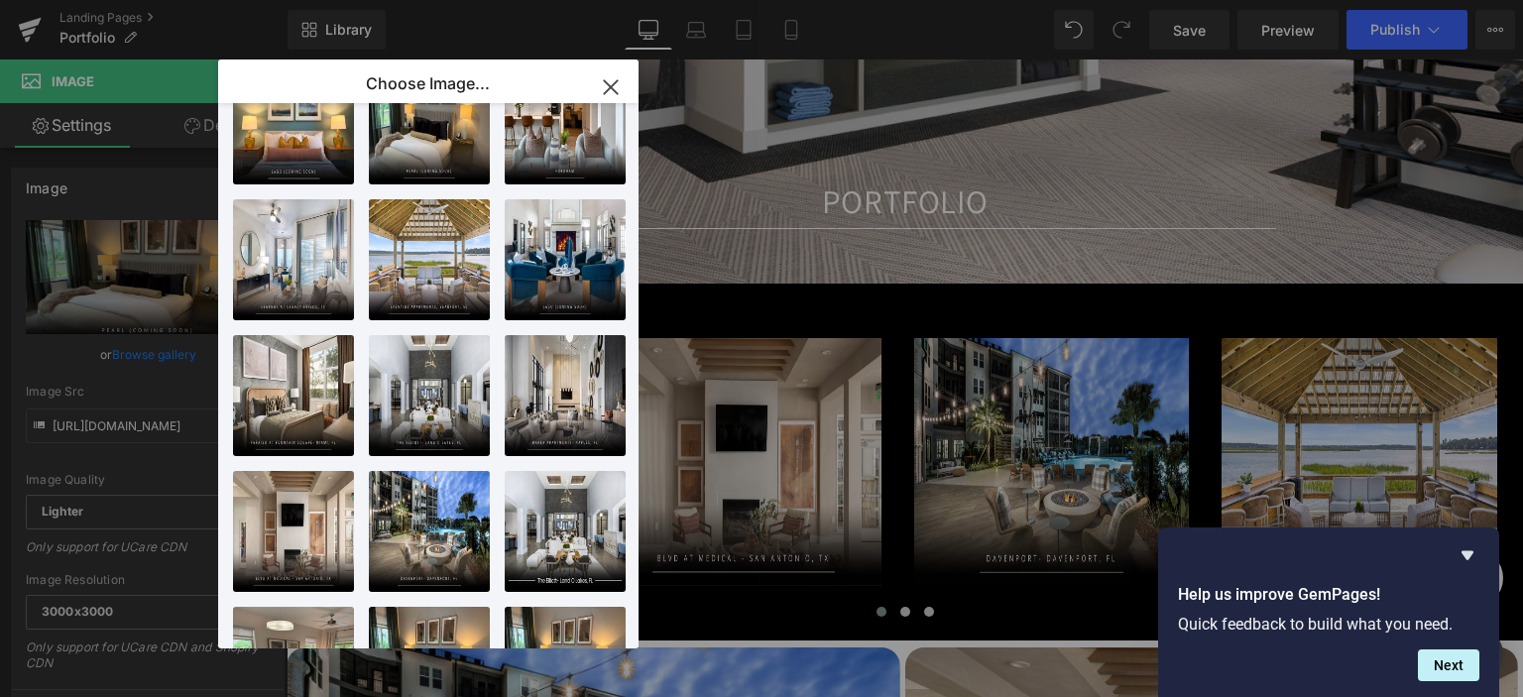
click at [614, 78] on icon "button" at bounding box center [611, 87] width 32 height 32
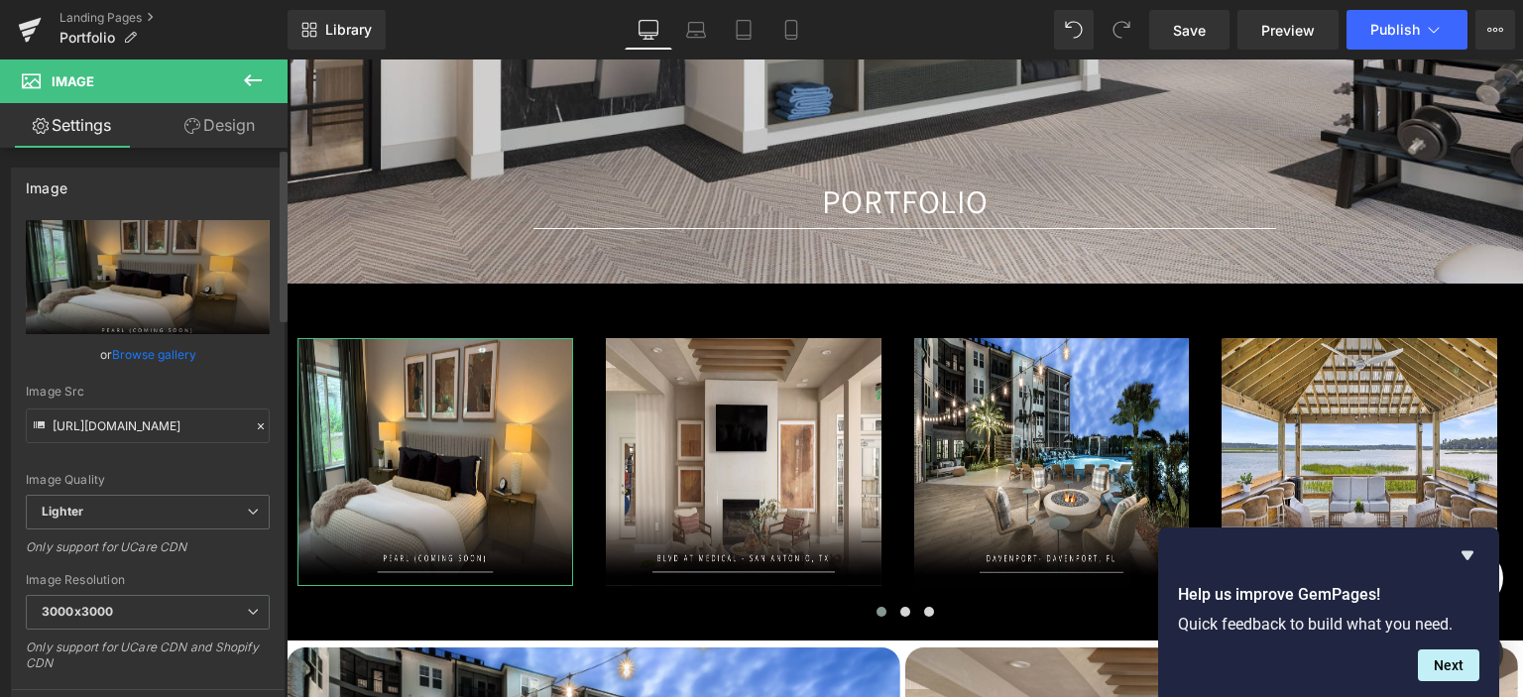
click at [151, 354] on link "Browse gallery" at bounding box center [154, 354] width 84 height 35
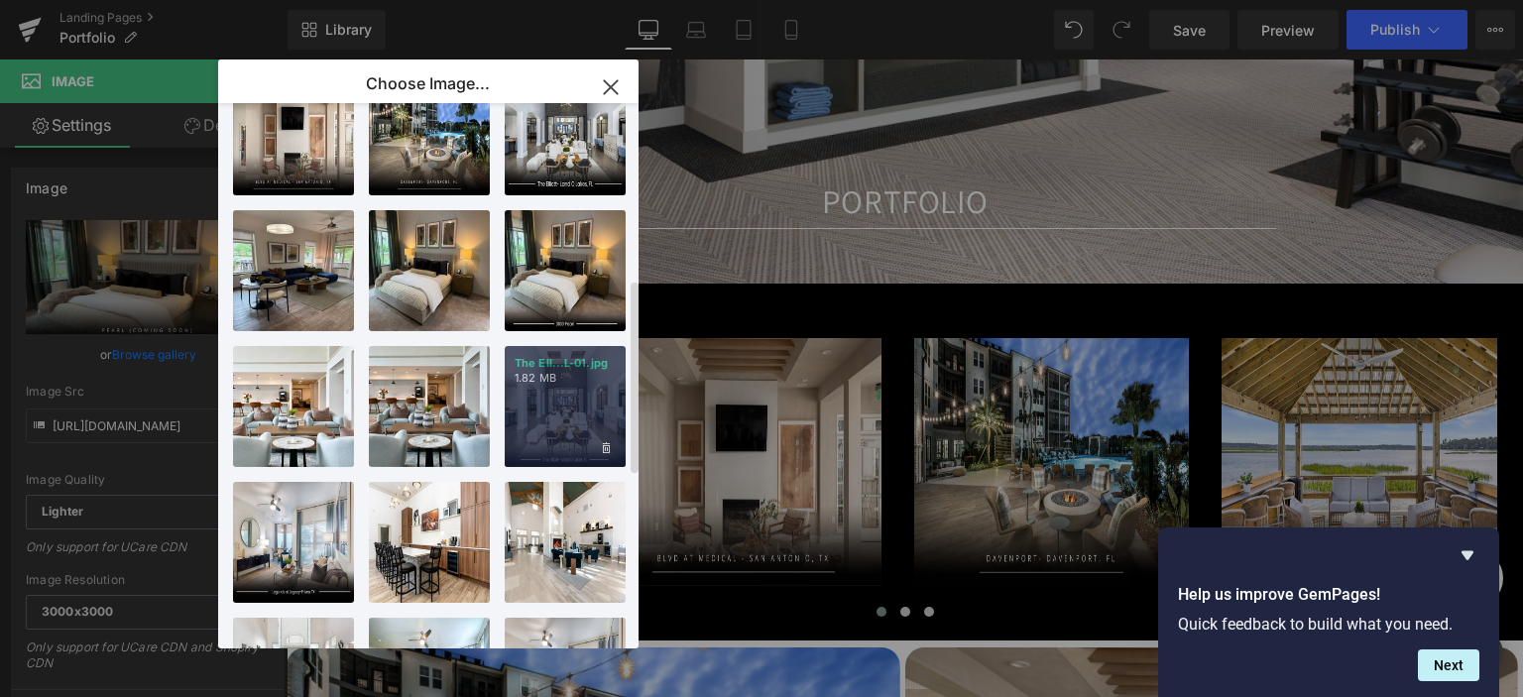
scroll to position [793, 0]
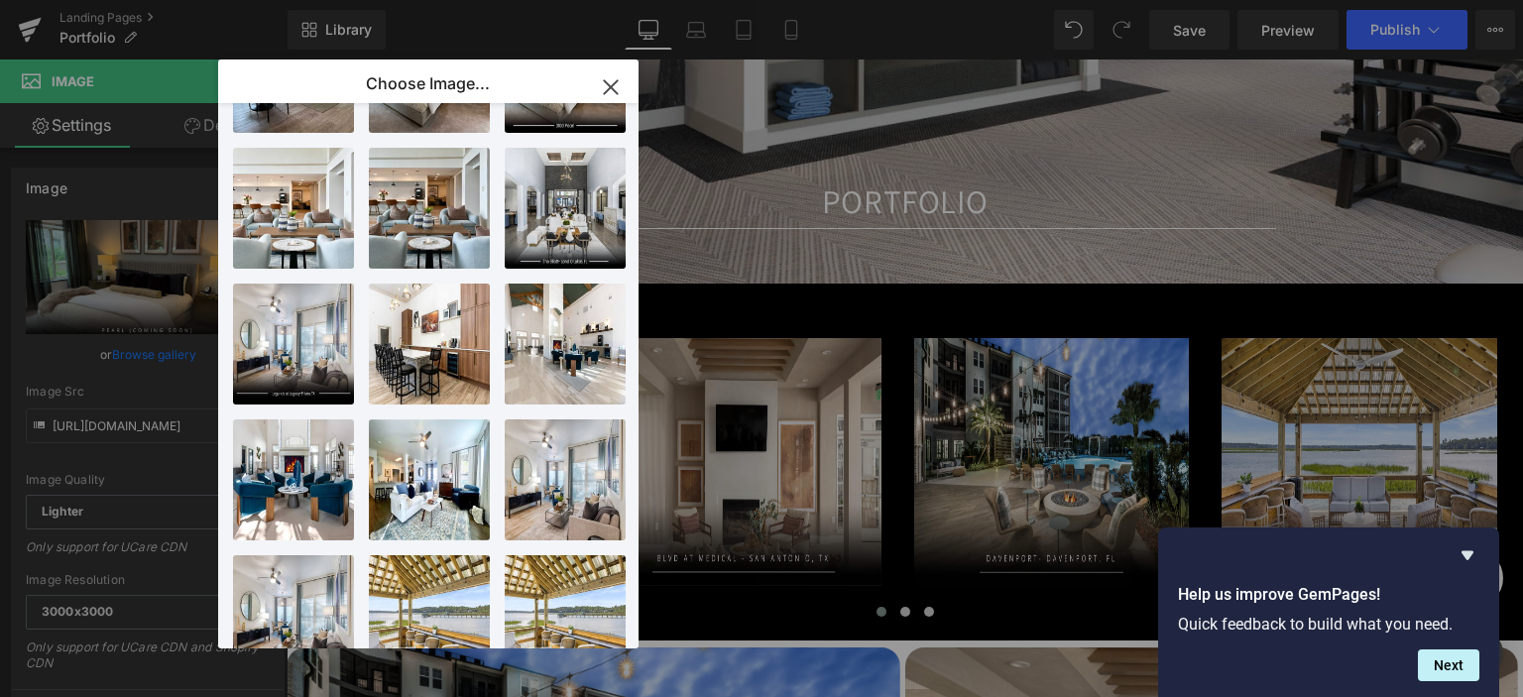
click at [604, 93] on icon "button" at bounding box center [610, 86] width 13 height 13
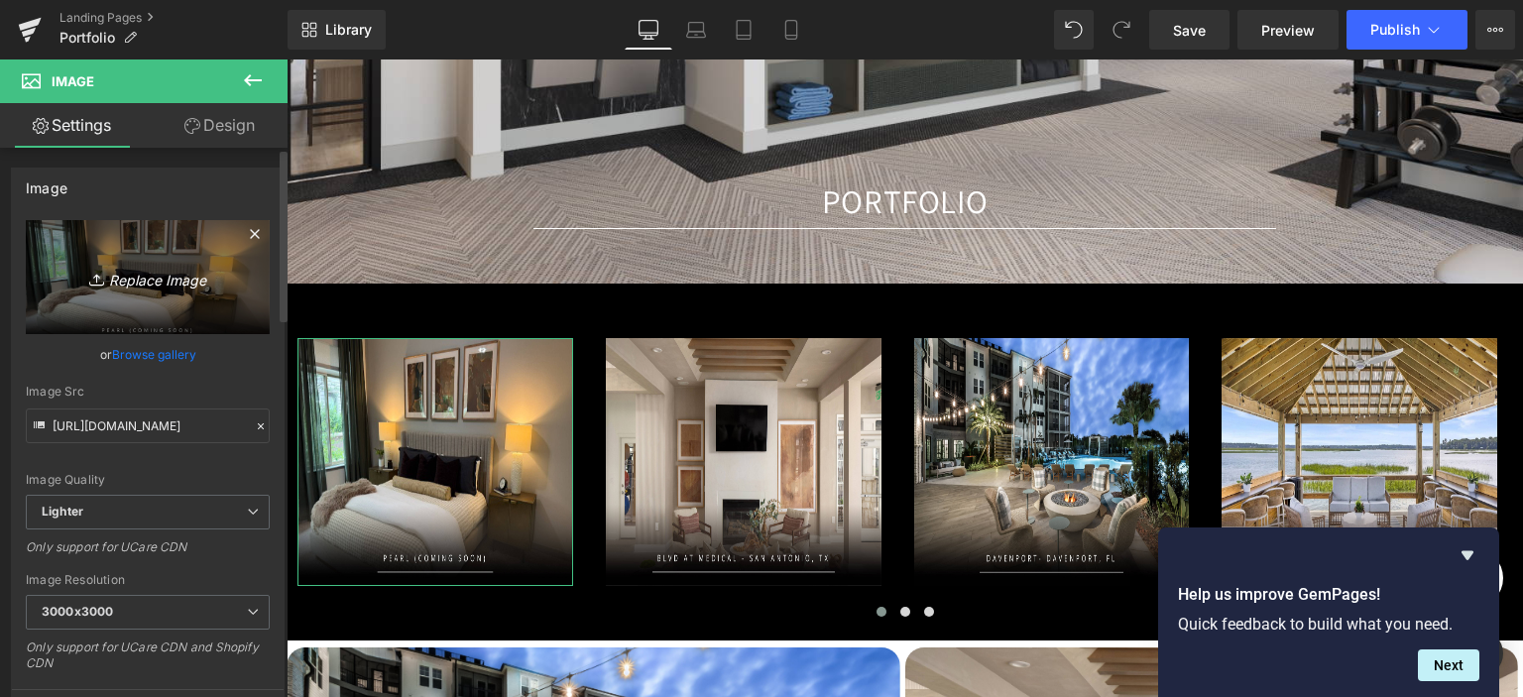
click at [143, 238] on link "Replace Image" at bounding box center [148, 277] width 244 height 114
type input "C:\fakepath\post 01.jpg"
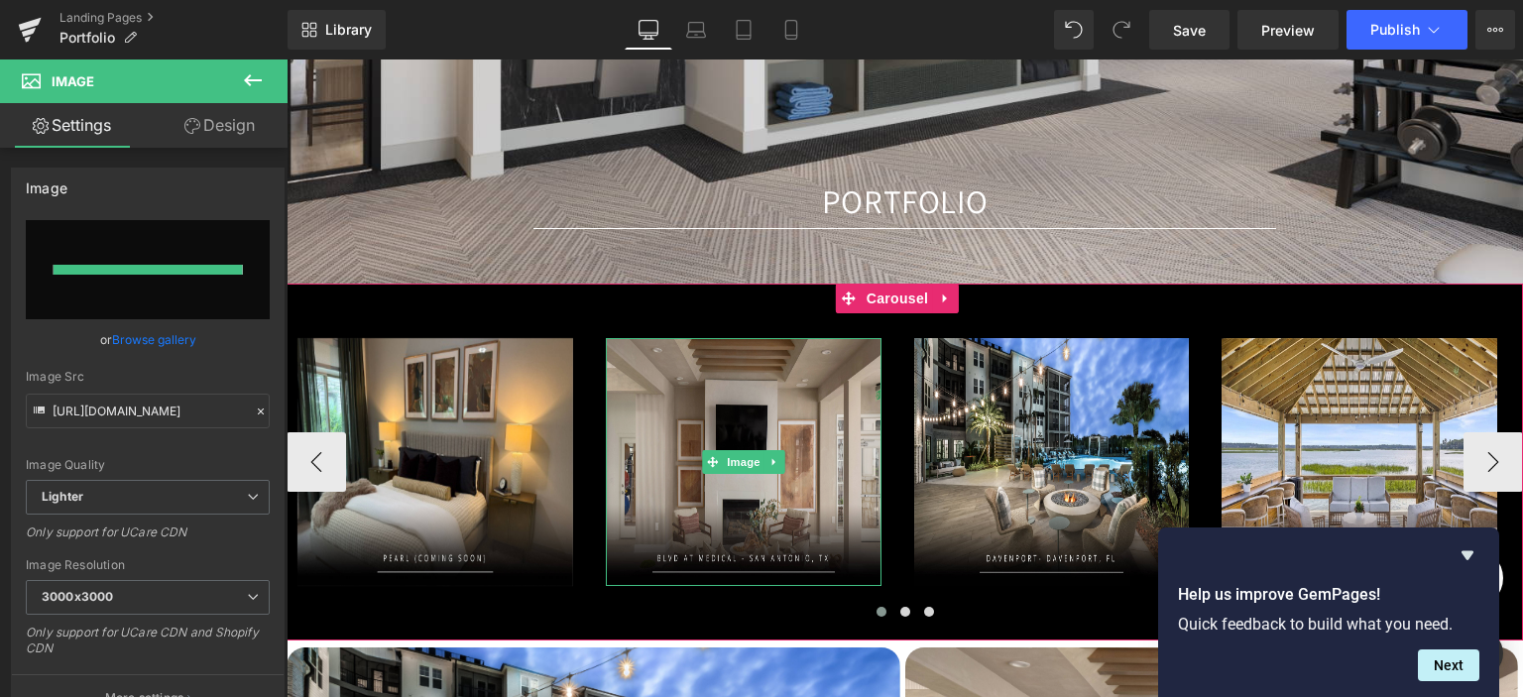
type input "https://ucarecdn.com/1f98c77d-f49a-4fc4-b642-9ac830555abe/-/format/auto/-/previ…"
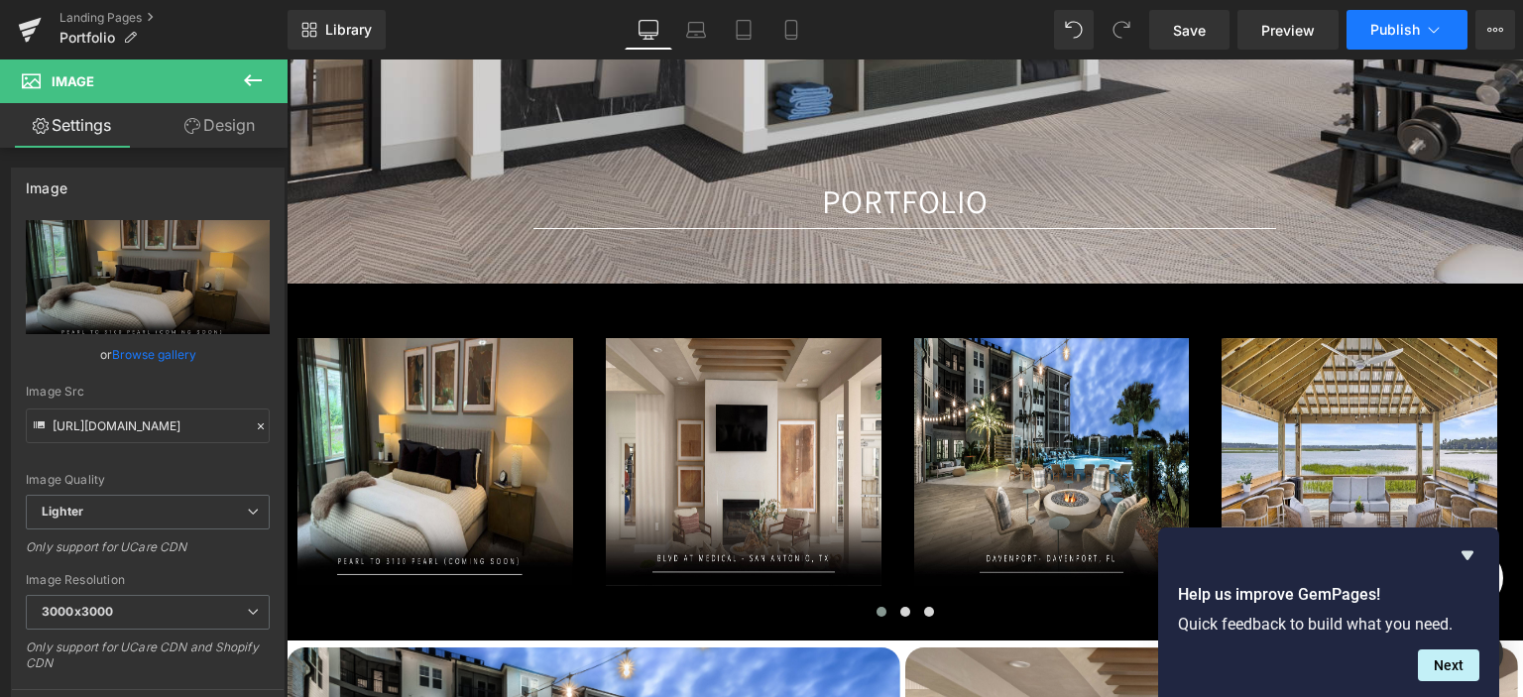
click at [1385, 22] on span "Publish" at bounding box center [1396, 30] width 50 height 16
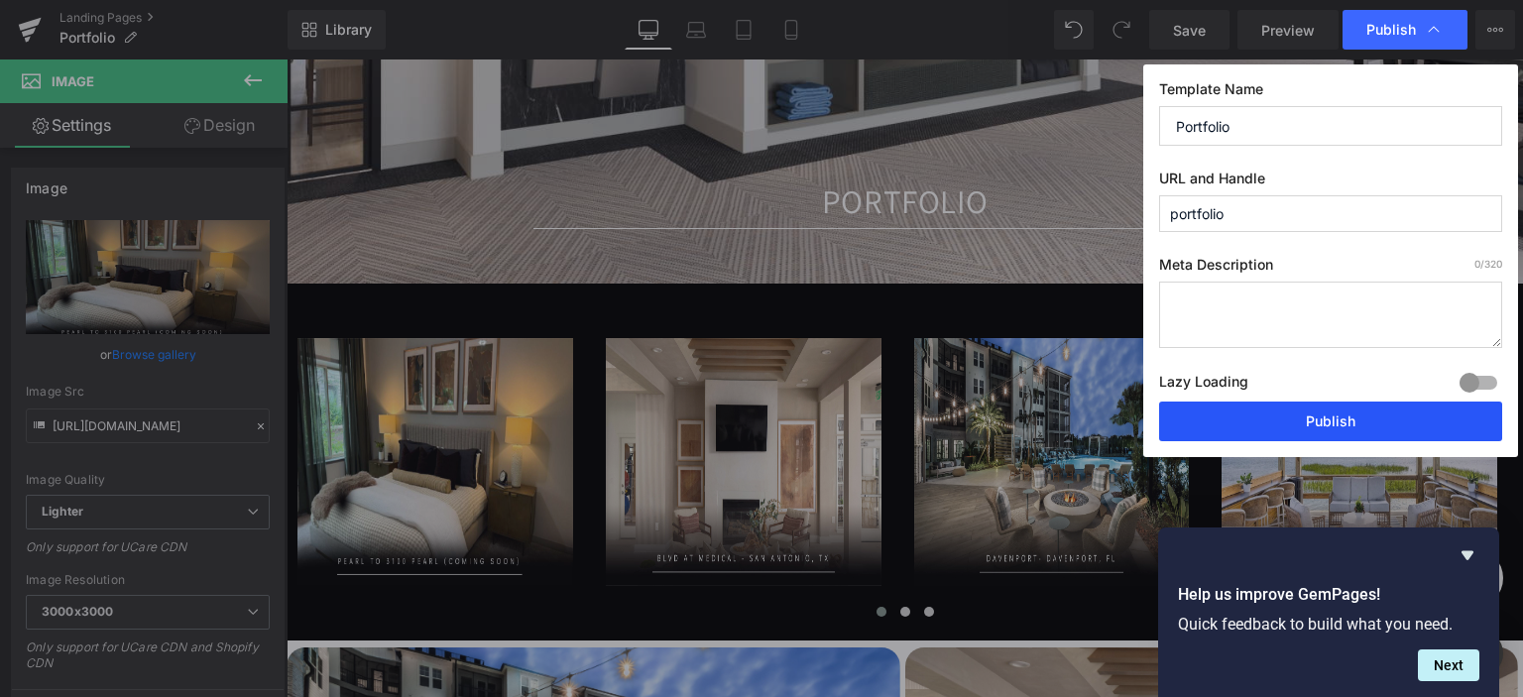
click at [1270, 423] on button "Publish" at bounding box center [1330, 422] width 343 height 40
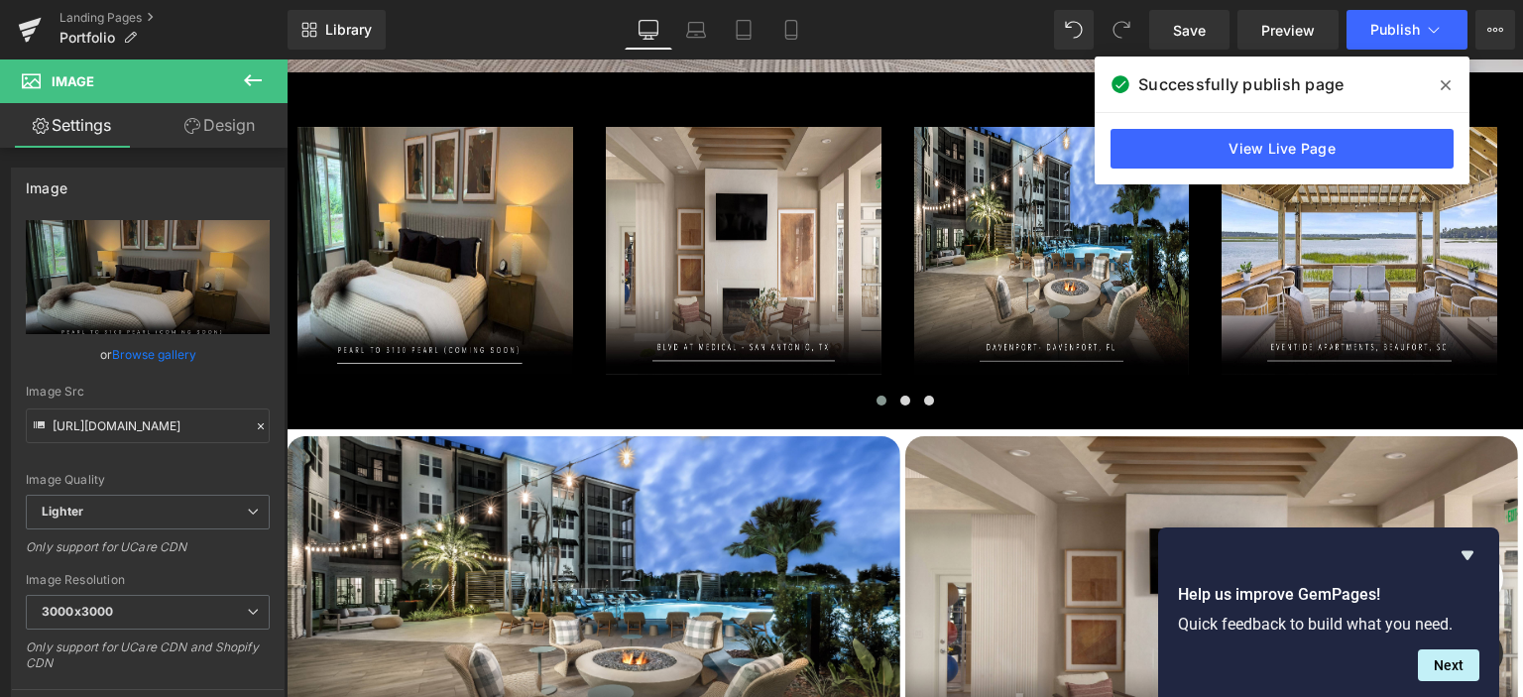
scroll to position [595, 0]
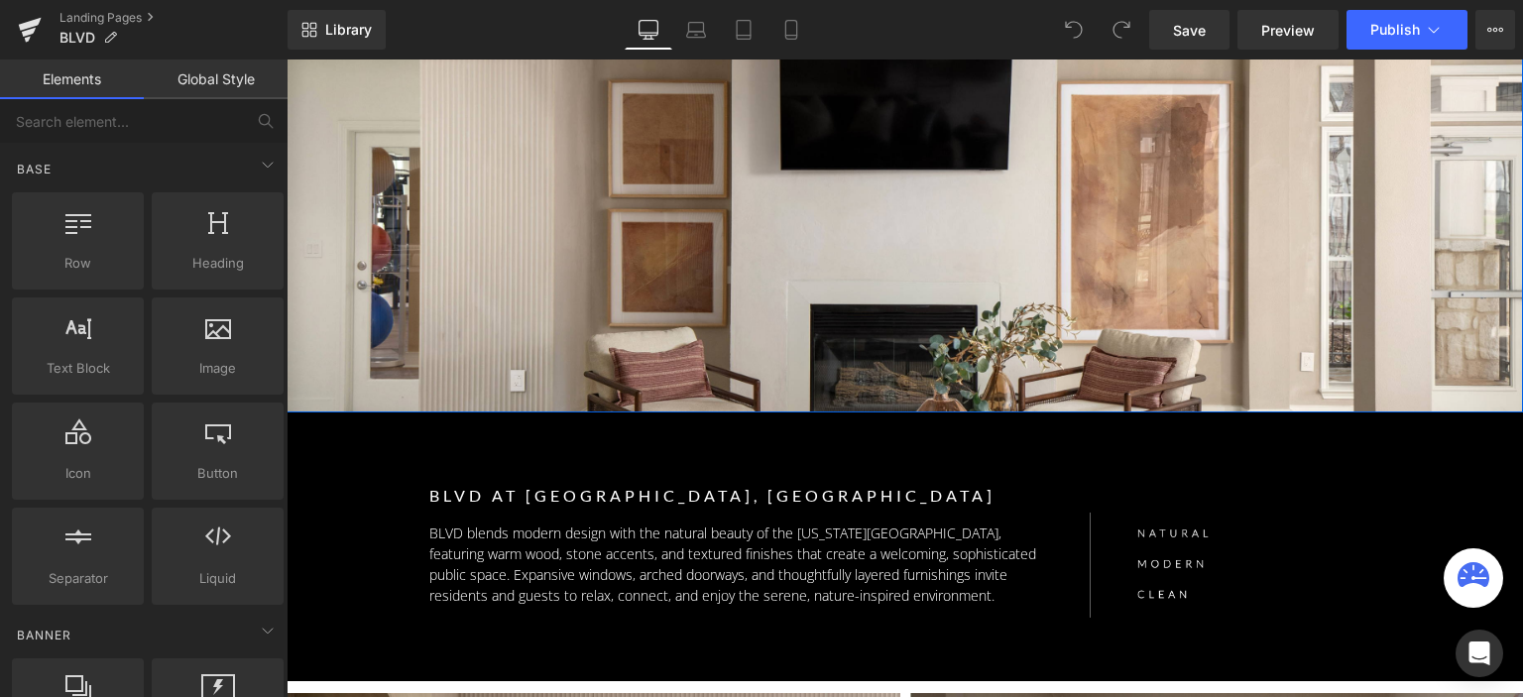
scroll to position [298, 0]
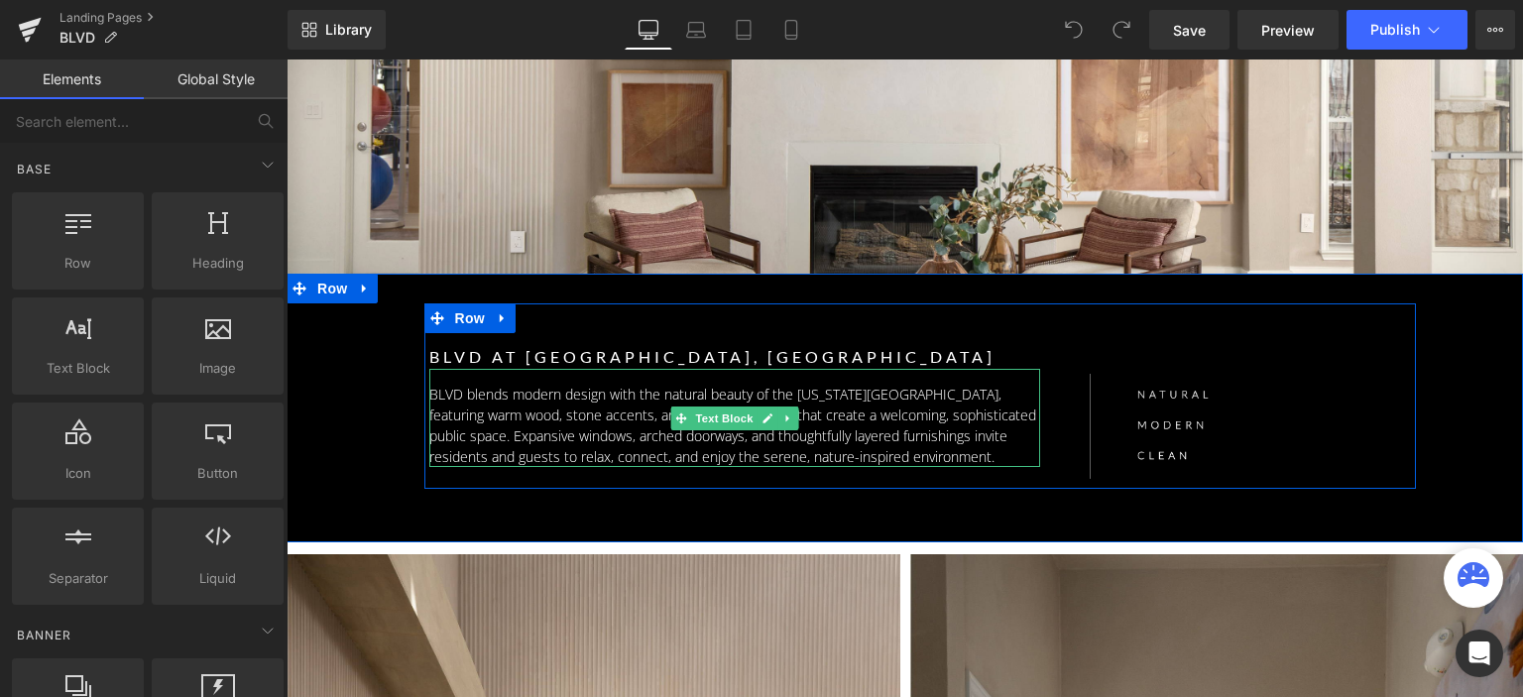
click at [534, 408] on p "BLVD blends modern design with the natural beauty of the Texas Hill Country, fe…" at bounding box center [735, 425] width 612 height 83
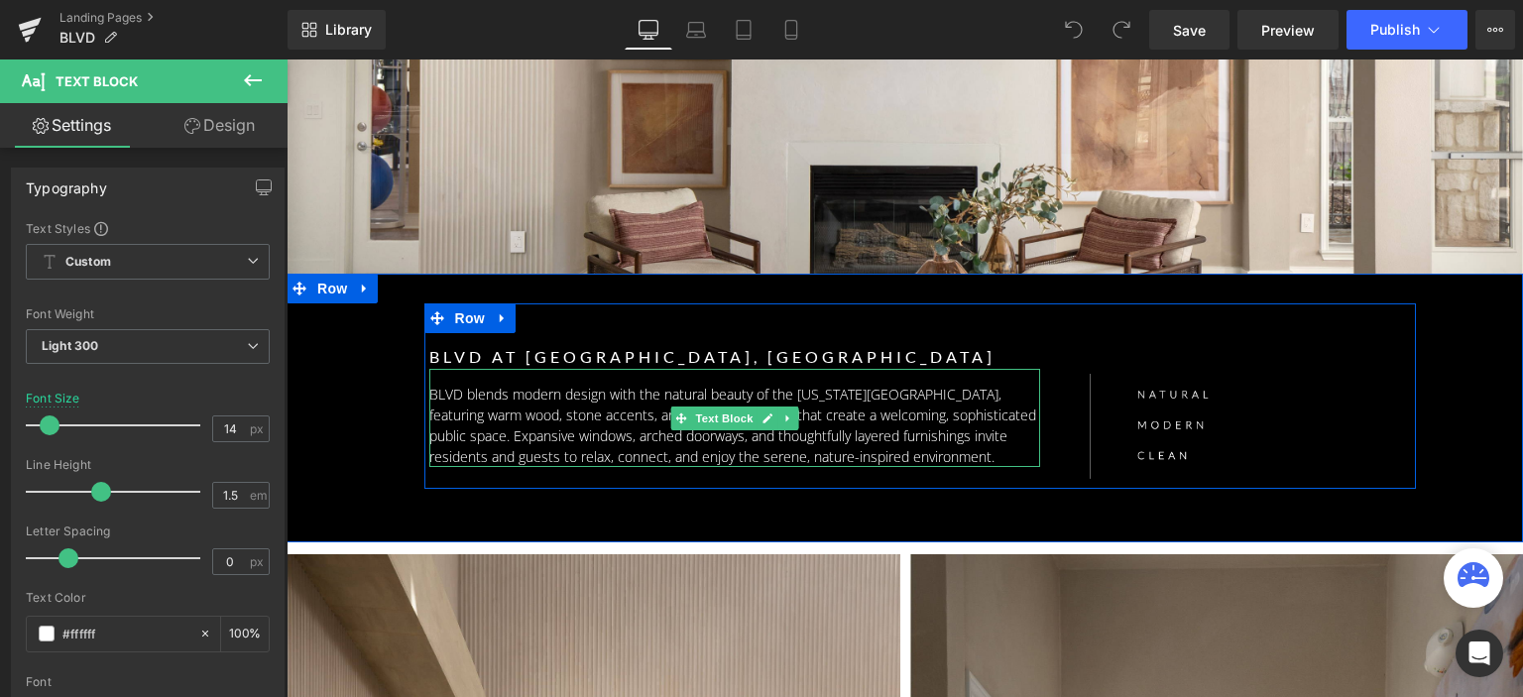
click at [536, 410] on p "BLVD blends modern design with the natural beauty of the Texas Hill Country, fe…" at bounding box center [735, 425] width 612 height 83
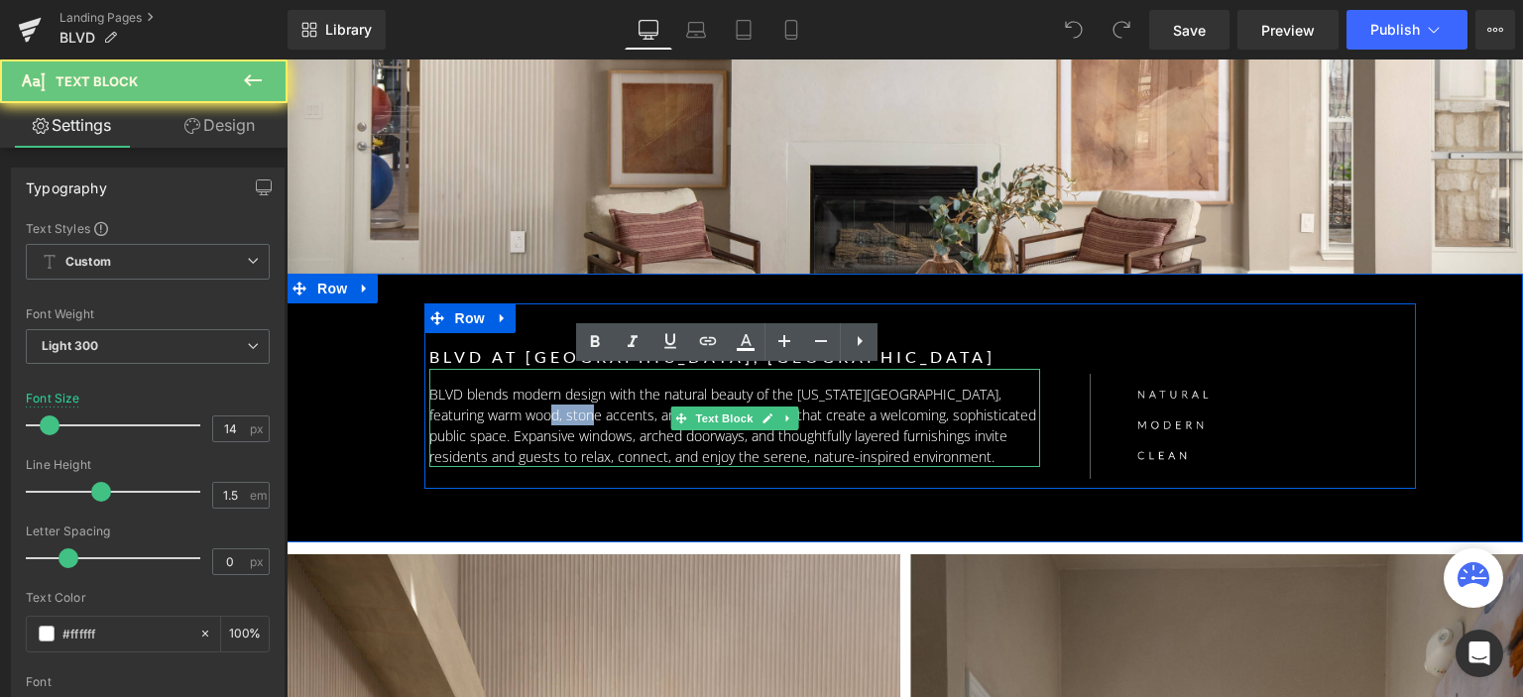
click at [536, 410] on p "BLVD blends modern design with the natural beauty of the Texas Hill Country, fe…" at bounding box center [735, 425] width 612 height 83
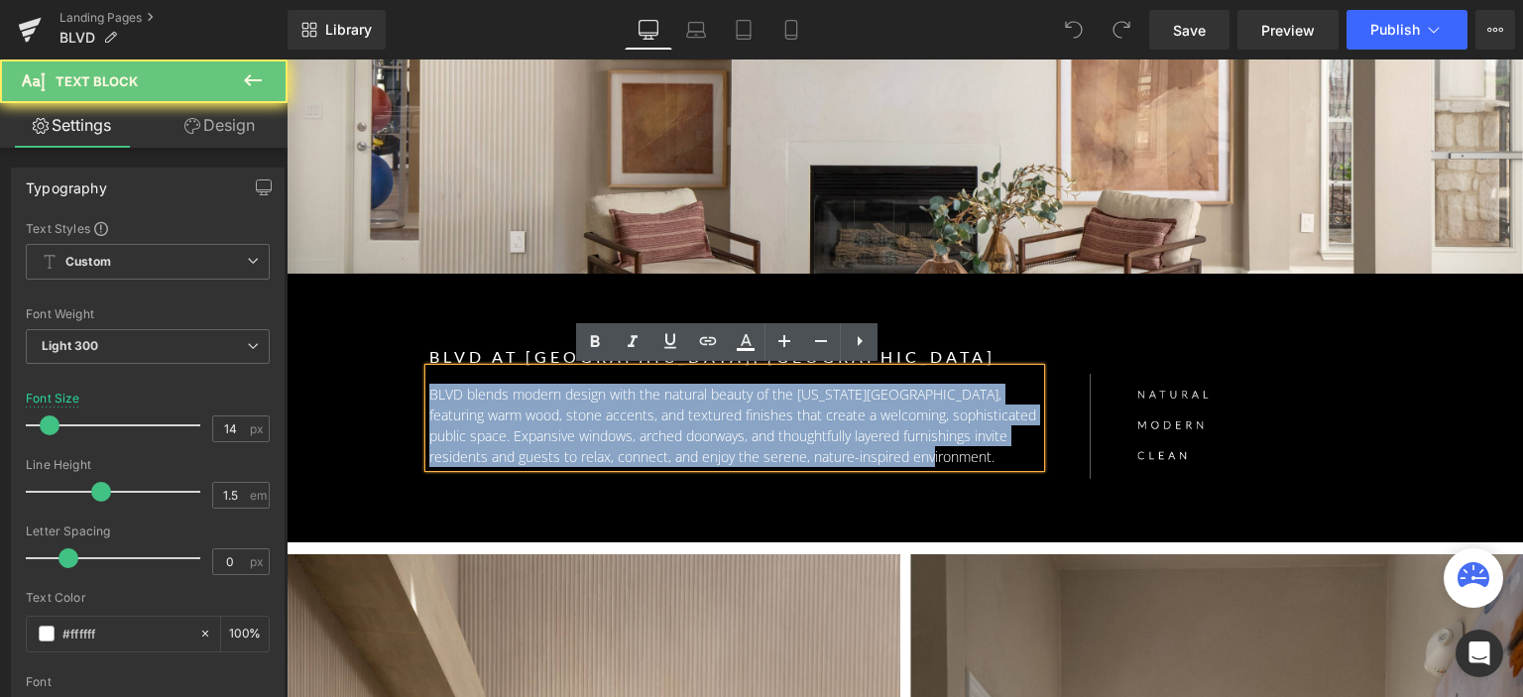
click at [536, 410] on p "BLVD blends modern design with the natural beauty of the Texas Hill Country, fe…" at bounding box center [735, 425] width 612 height 83
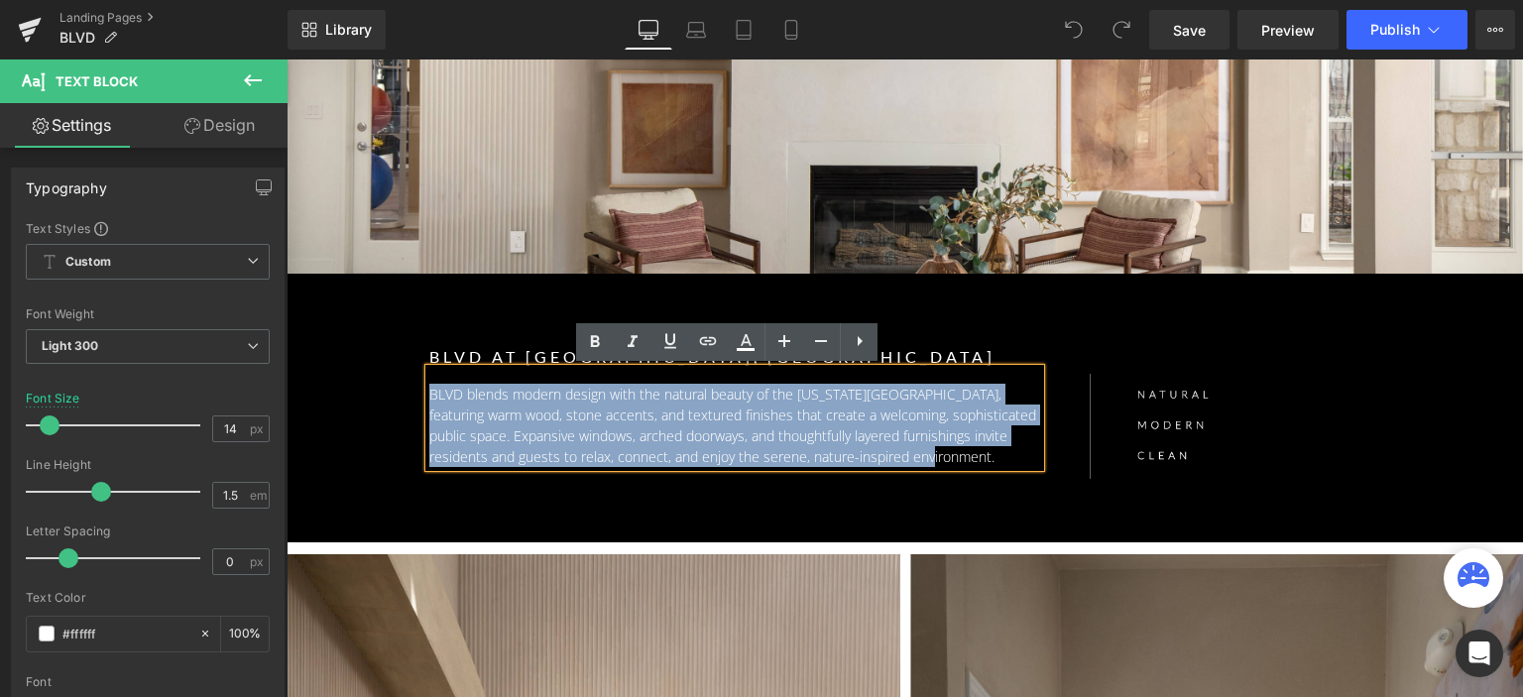
paste div
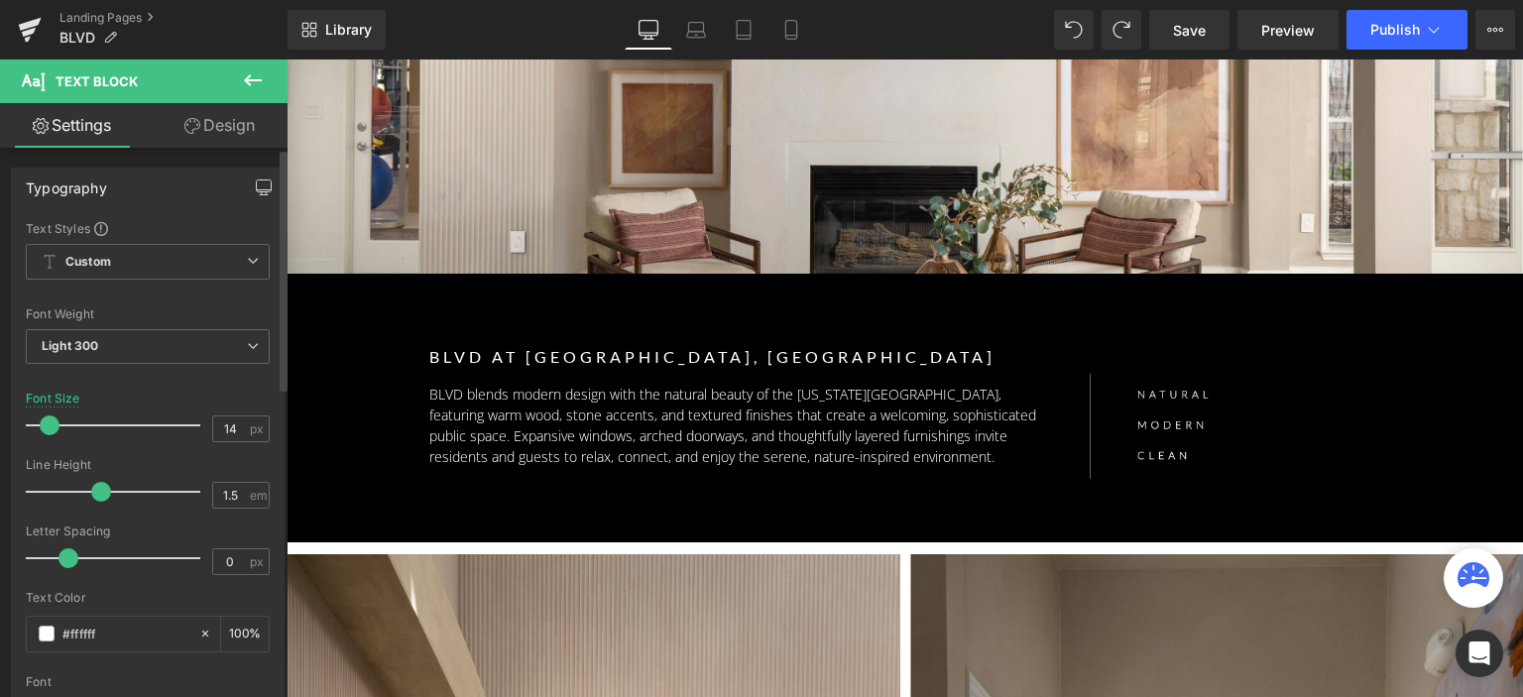
click at [266, 205] on div "Typography Text Styles Custom Custom Setup Global Style Custom Setup Global Sty…" at bounding box center [148, 501] width 274 height 667
click at [273, 201] on div "Typography" at bounding box center [148, 188] width 272 height 38
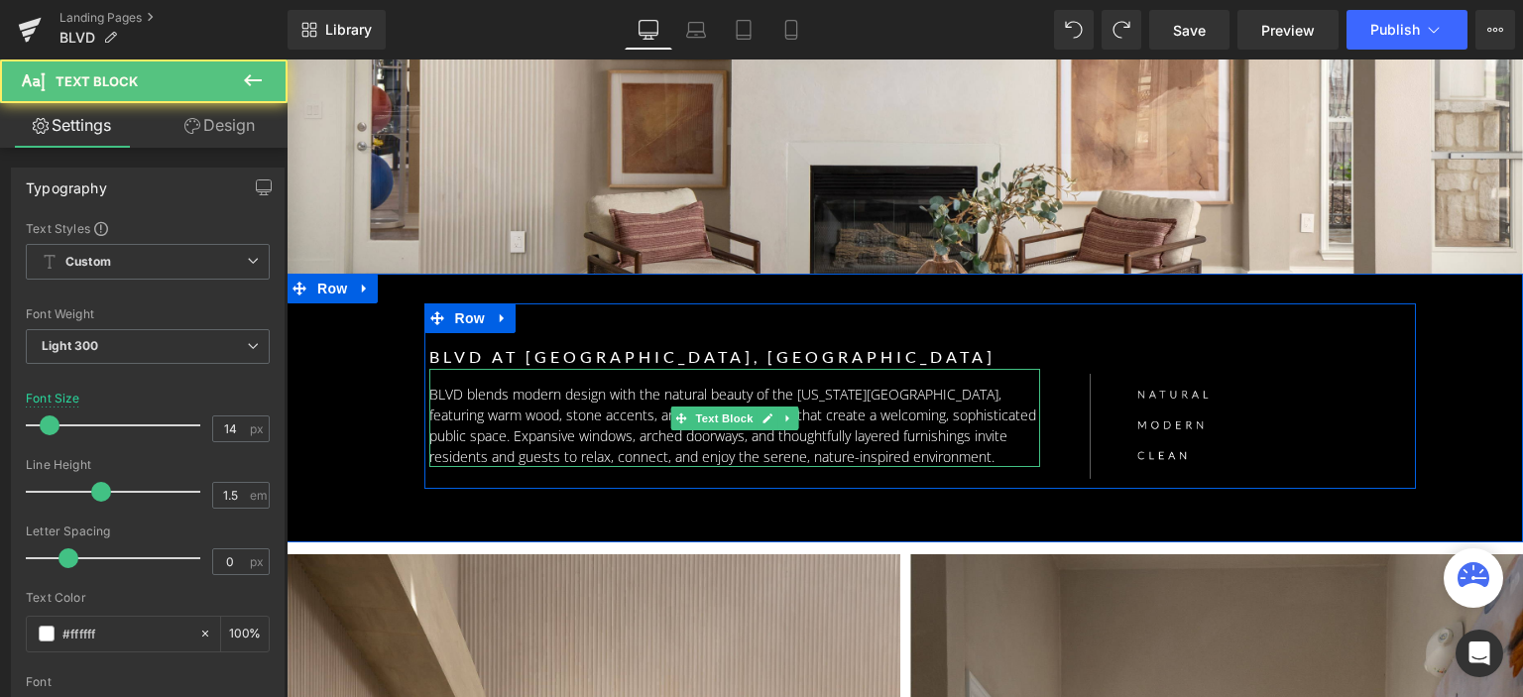
click at [578, 404] on p "BLVD blends modern design with the natural beauty of the Texas Hill Country, fe…" at bounding box center [735, 425] width 612 height 83
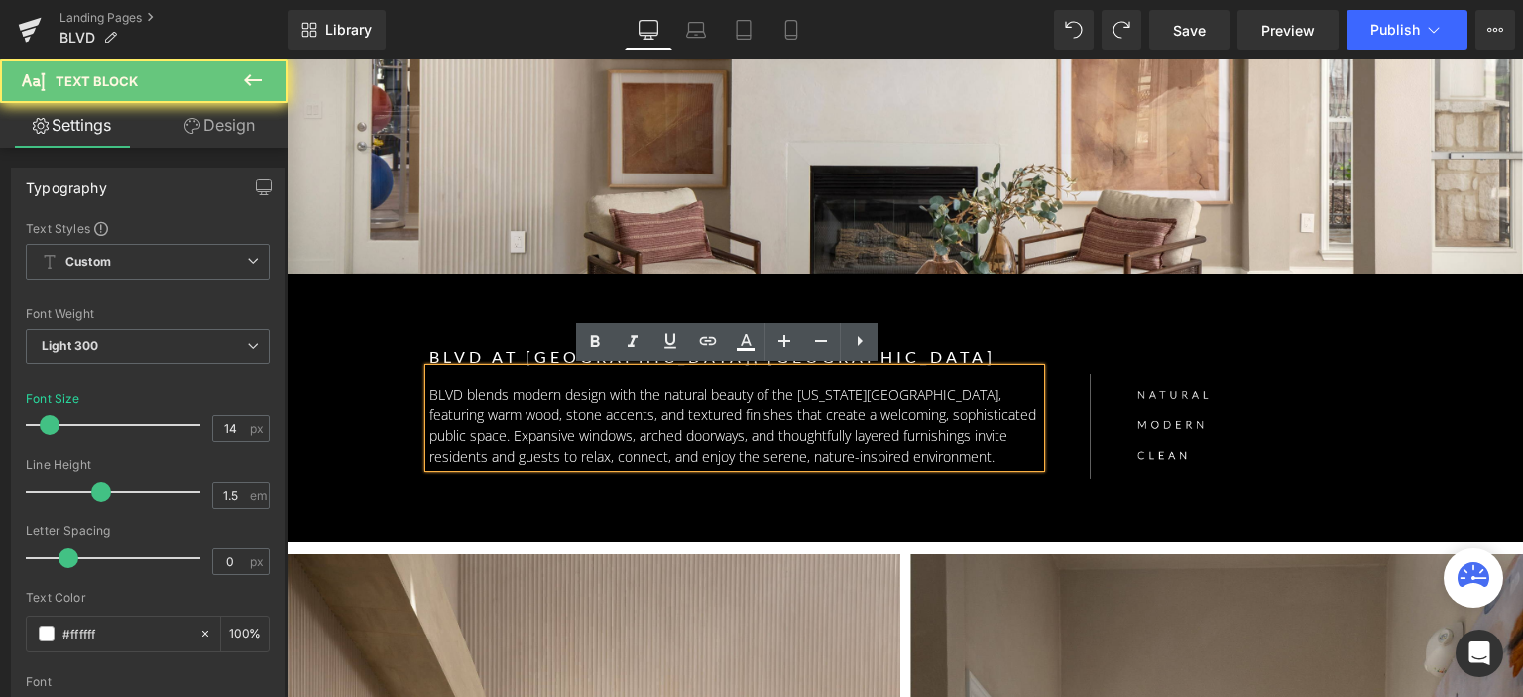
click at [565, 404] on p "BLVD blends modern design with the natural beauty of the Texas Hill Country, fe…" at bounding box center [735, 425] width 612 height 83
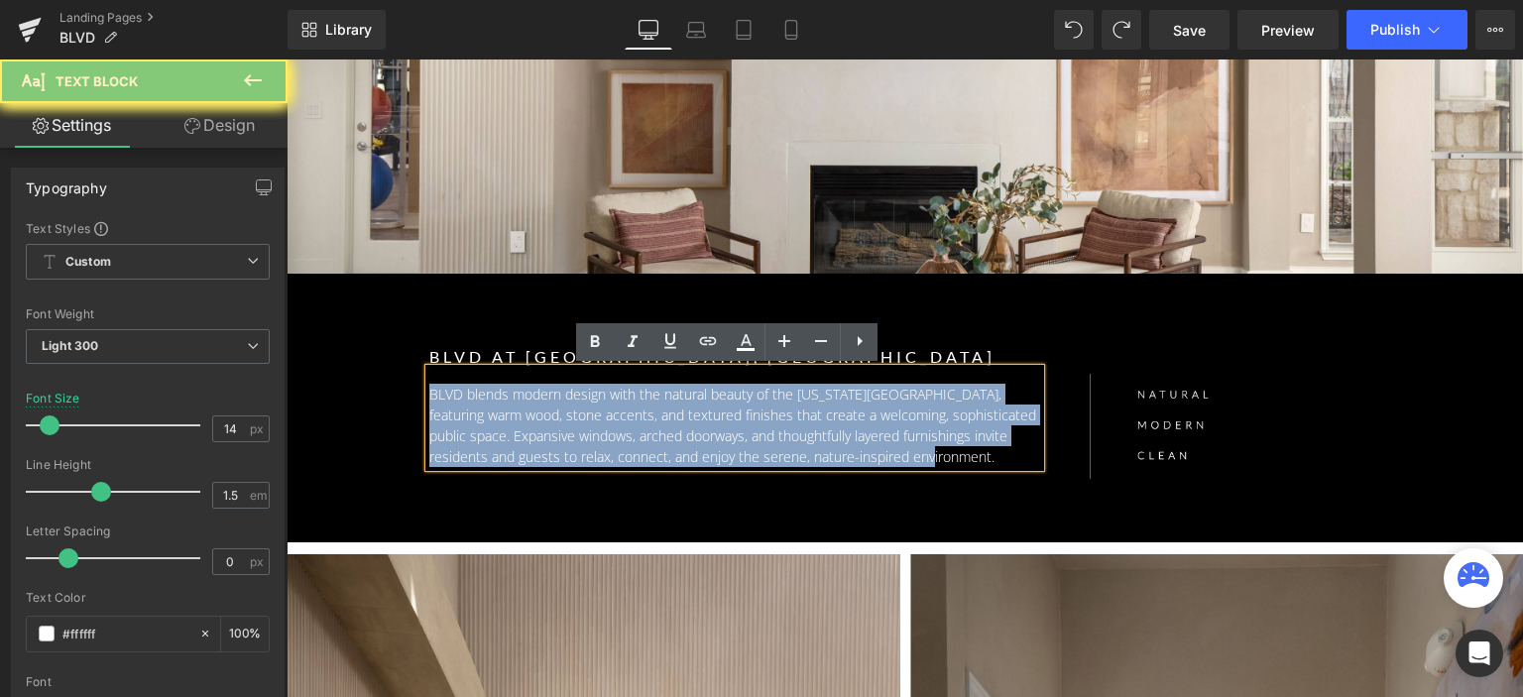
click at [565, 404] on p "BLVD blends modern design with the natural beauty of the Texas Hill Country, fe…" at bounding box center [735, 425] width 612 height 83
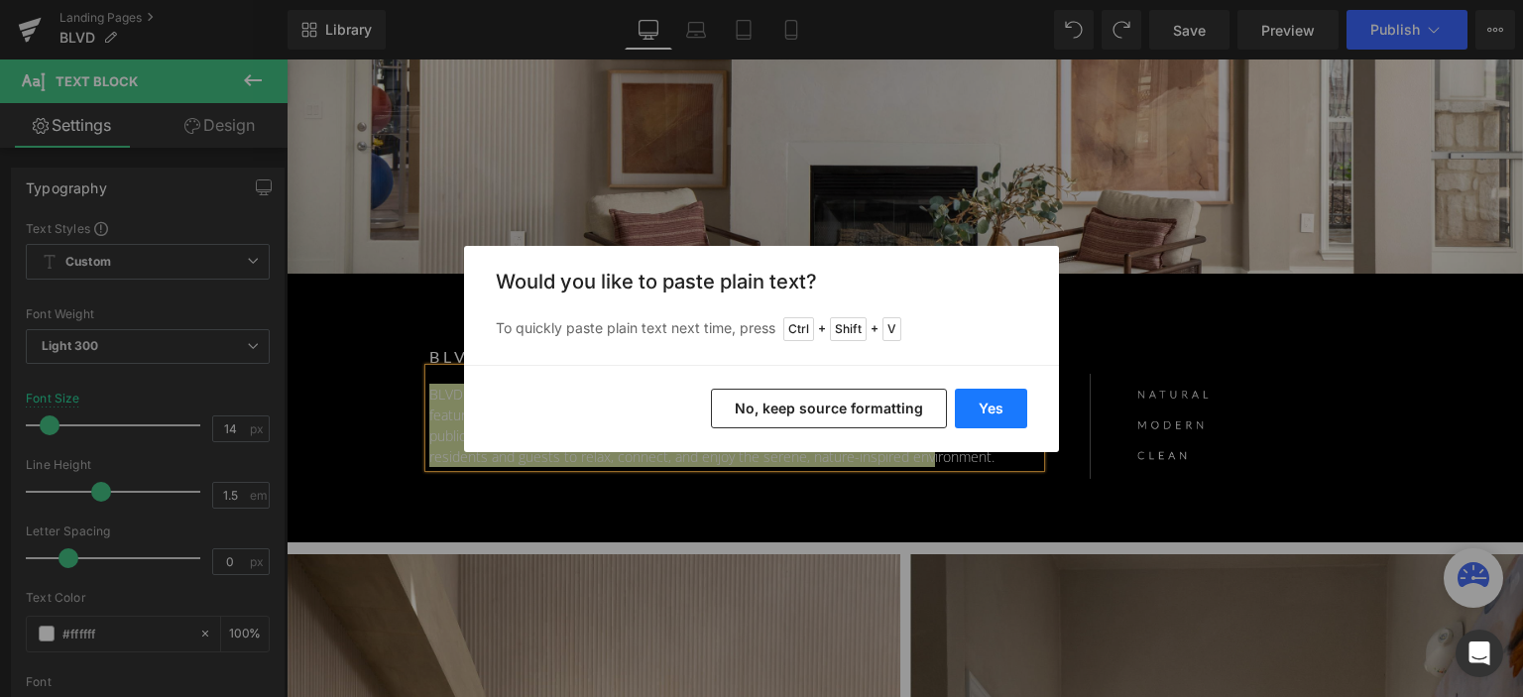
click at [980, 407] on button "Yes" at bounding box center [991, 409] width 72 height 40
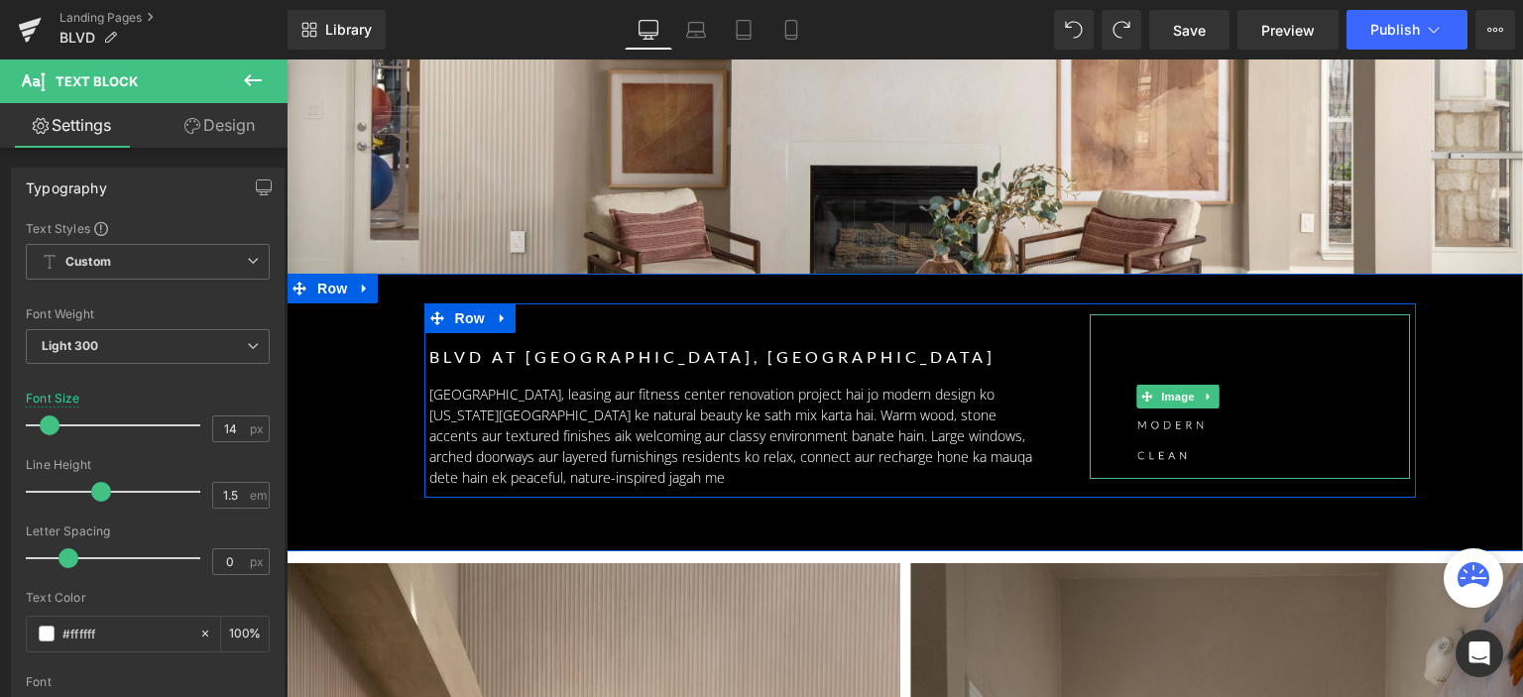
click at [1184, 426] on img at bounding box center [1178, 396] width 177 height 165
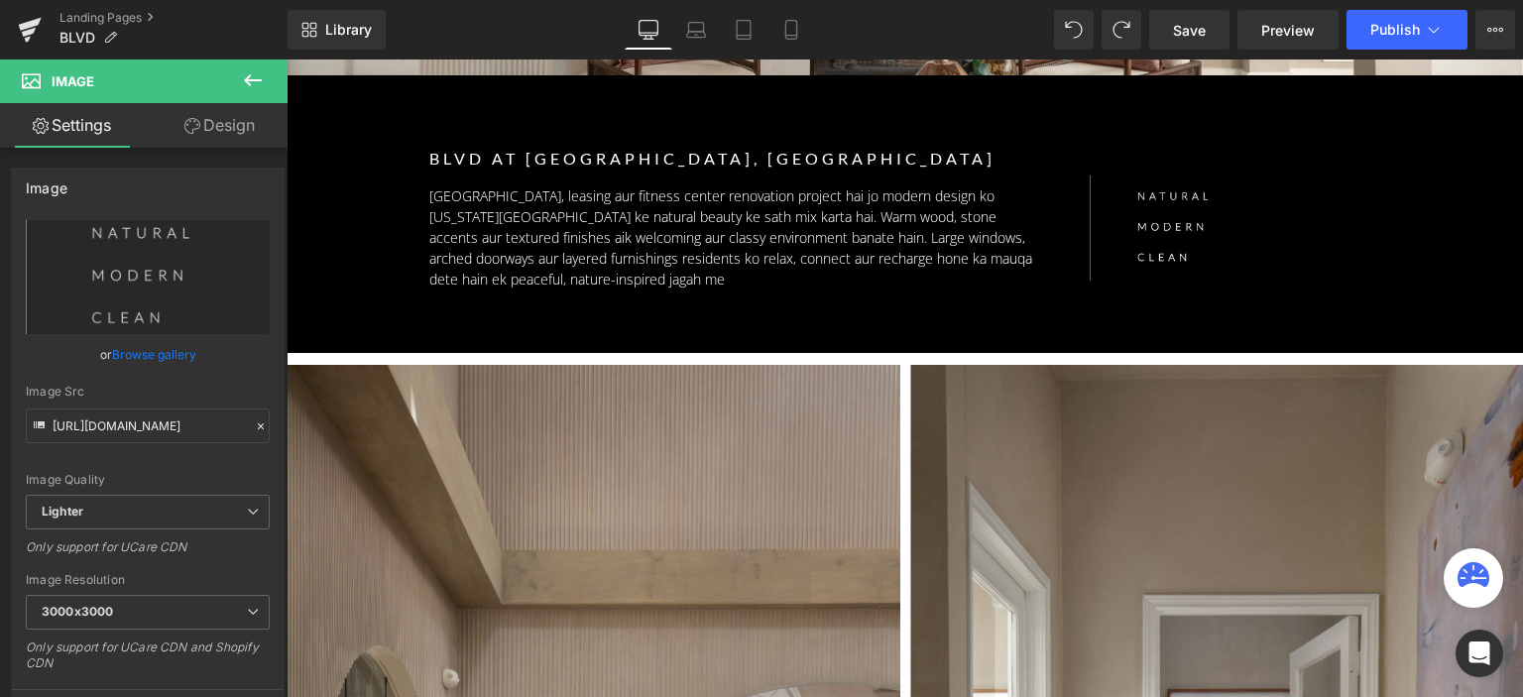
scroll to position [397, 0]
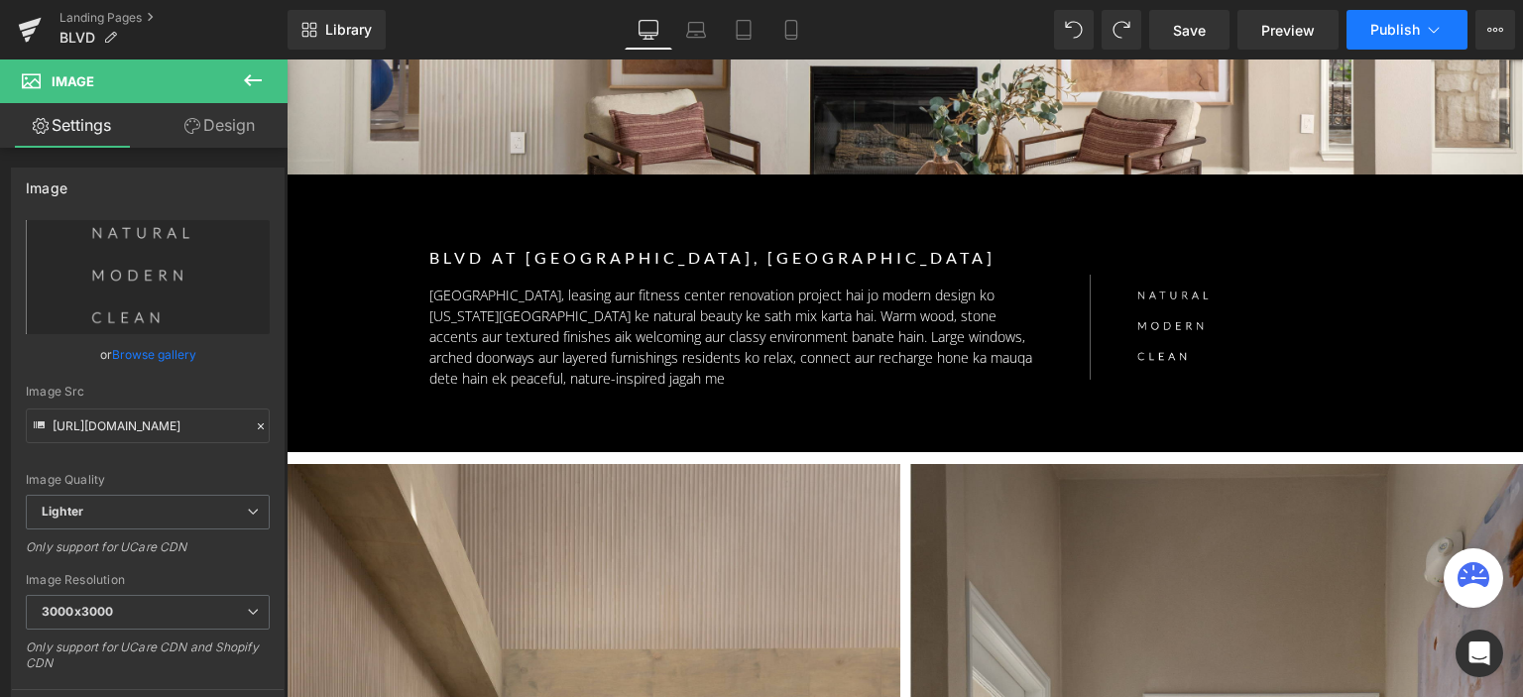
click at [1389, 35] on span "Publish" at bounding box center [1396, 30] width 50 height 16
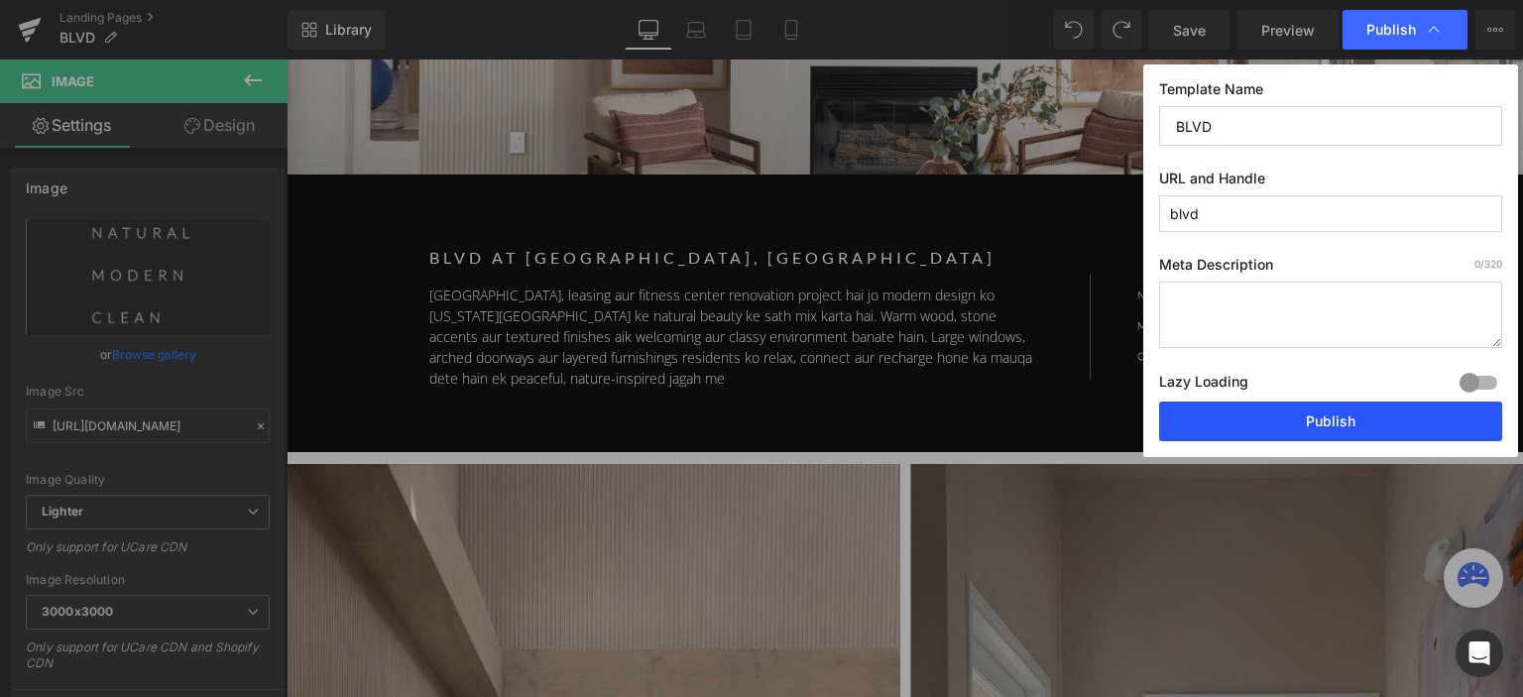
click at [1278, 424] on button "Publish" at bounding box center [1330, 422] width 343 height 40
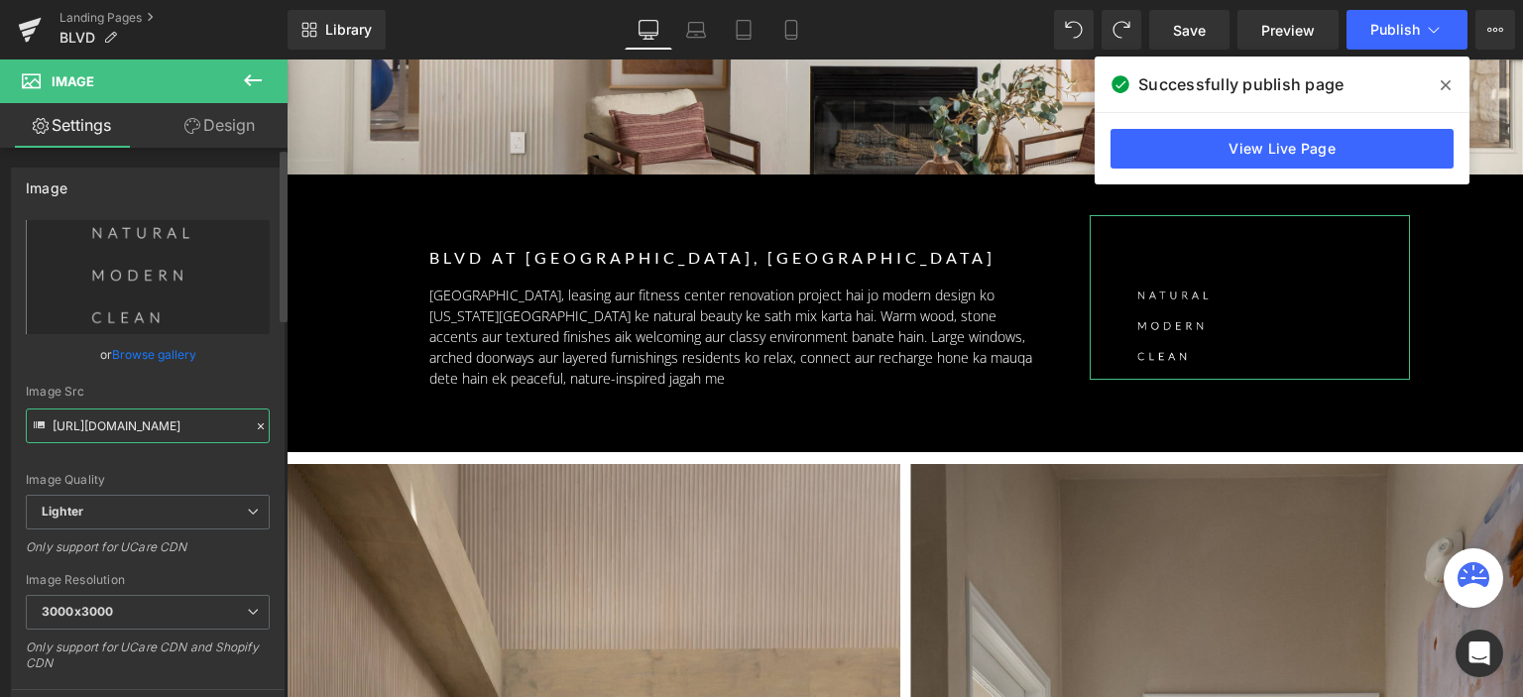
click at [143, 423] on input "https://ucarecdn.com/25cc030f-9fad-4183-84b4-7a37fe6c644a/-/format/auto/-/previ…" at bounding box center [148, 426] width 244 height 35
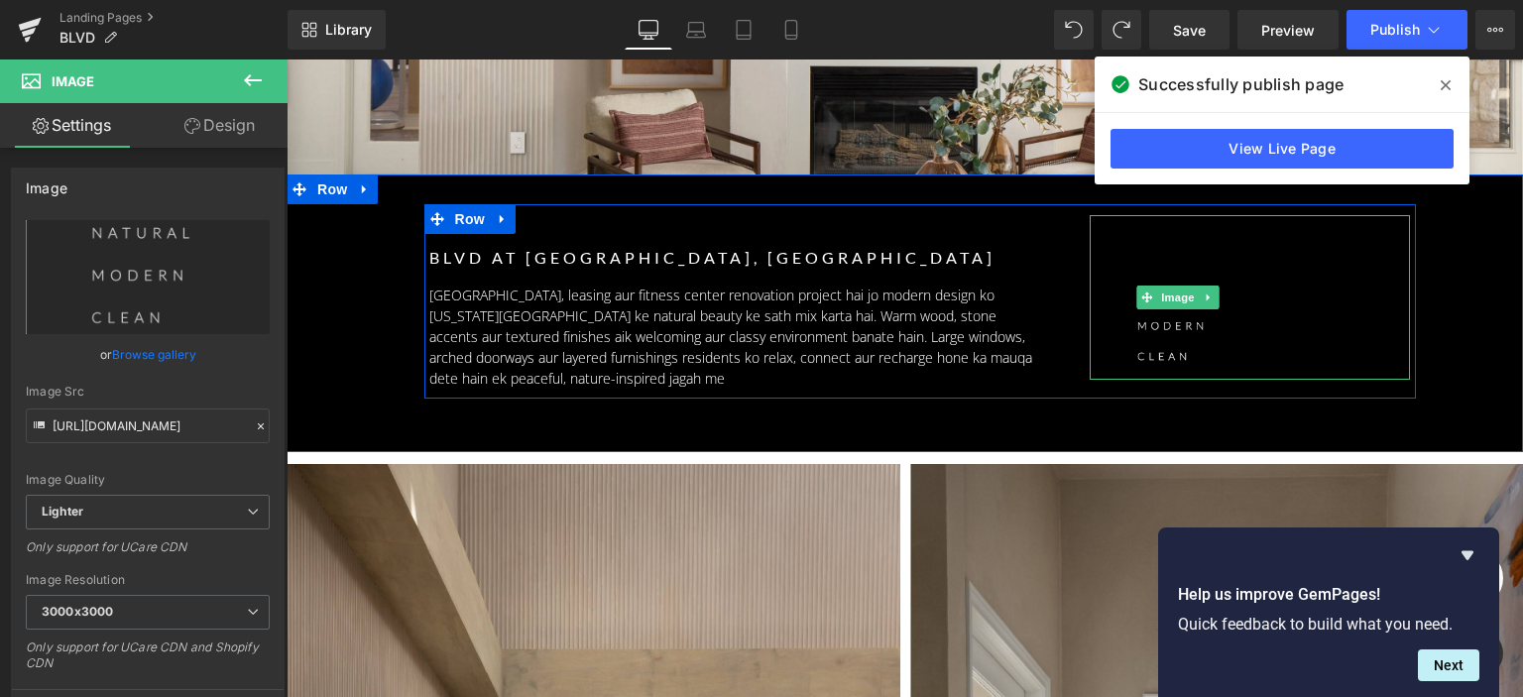
click at [1186, 258] on img at bounding box center [1178, 297] width 177 height 165
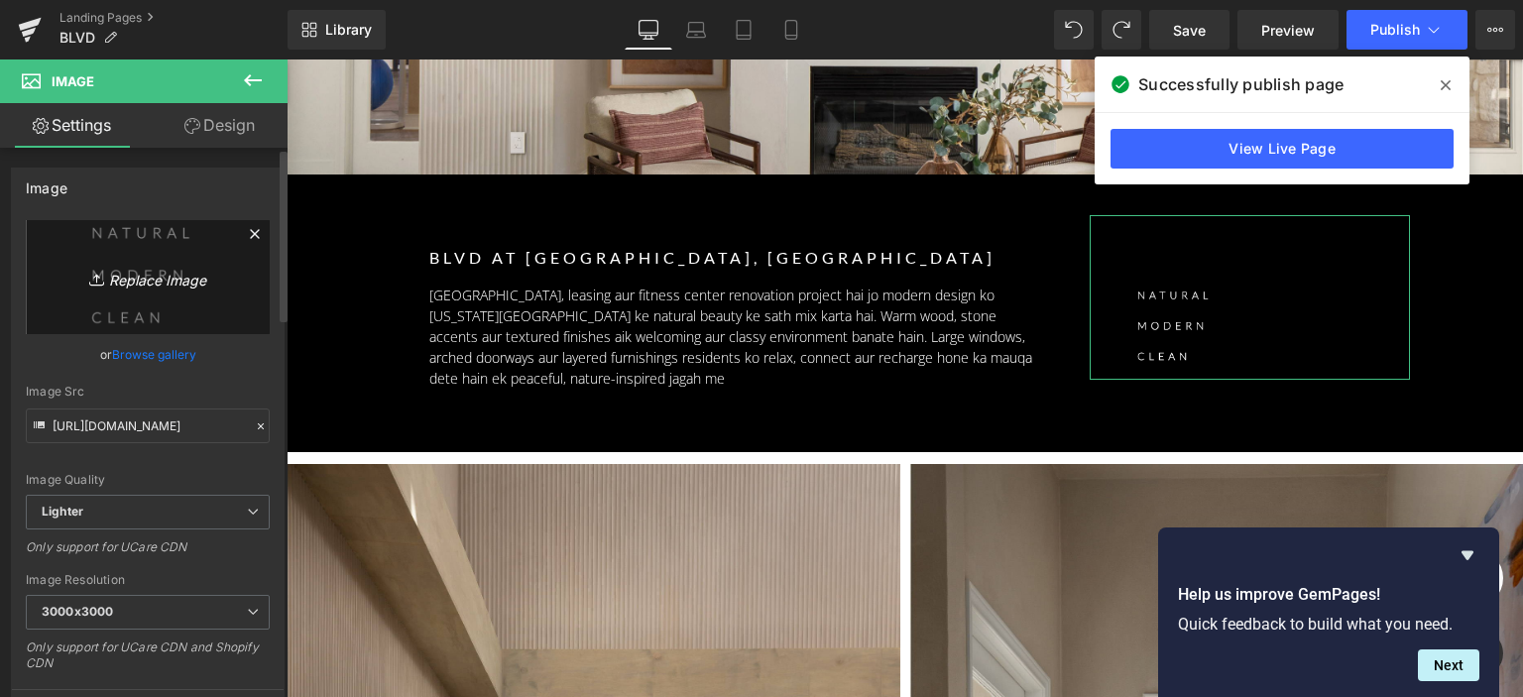
click at [152, 285] on icon "Replace Image" at bounding box center [147, 277] width 159 height 25
type input "C:\fakepath\daven-words (3) (1).png"
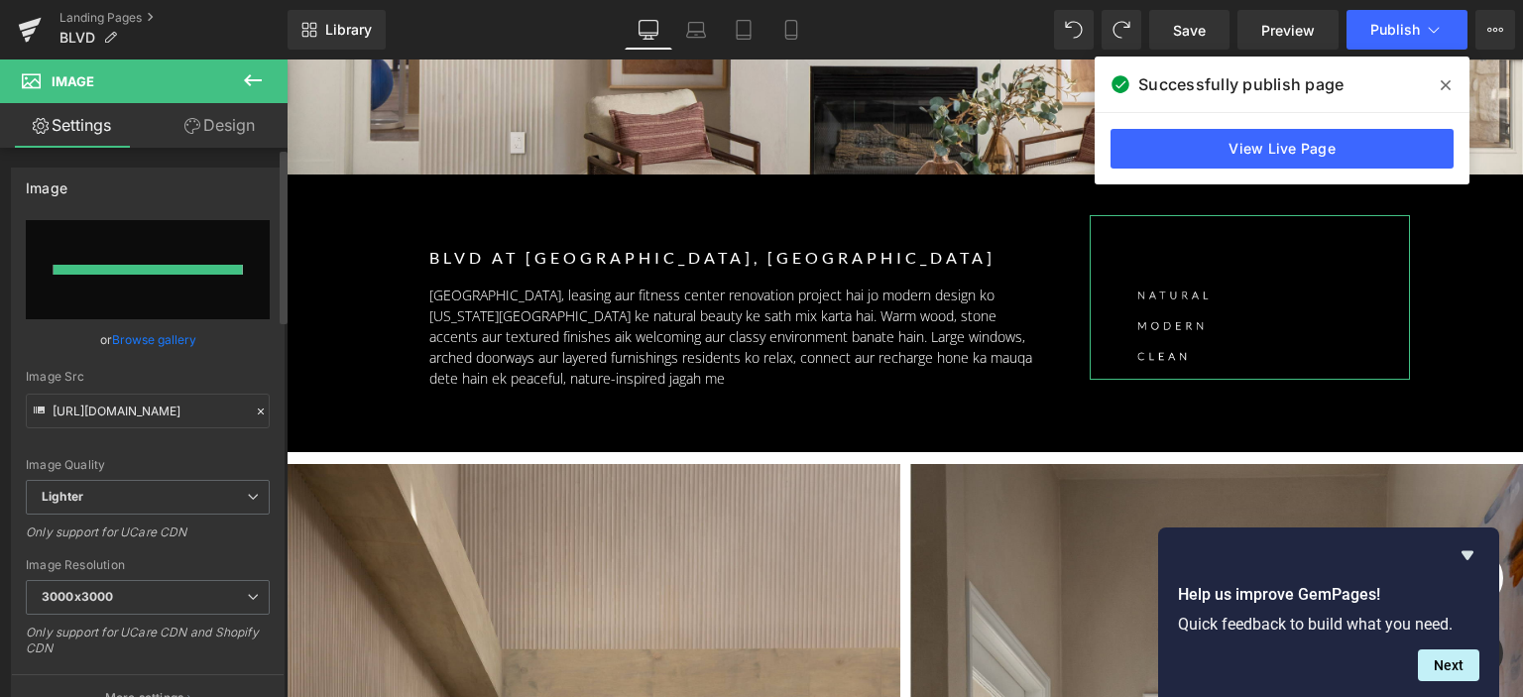
type input "https://ucarecdn.com/42d584af-d956-4ba8-a3e2-f804995bfdb2/-/format/auto/-/previ…"
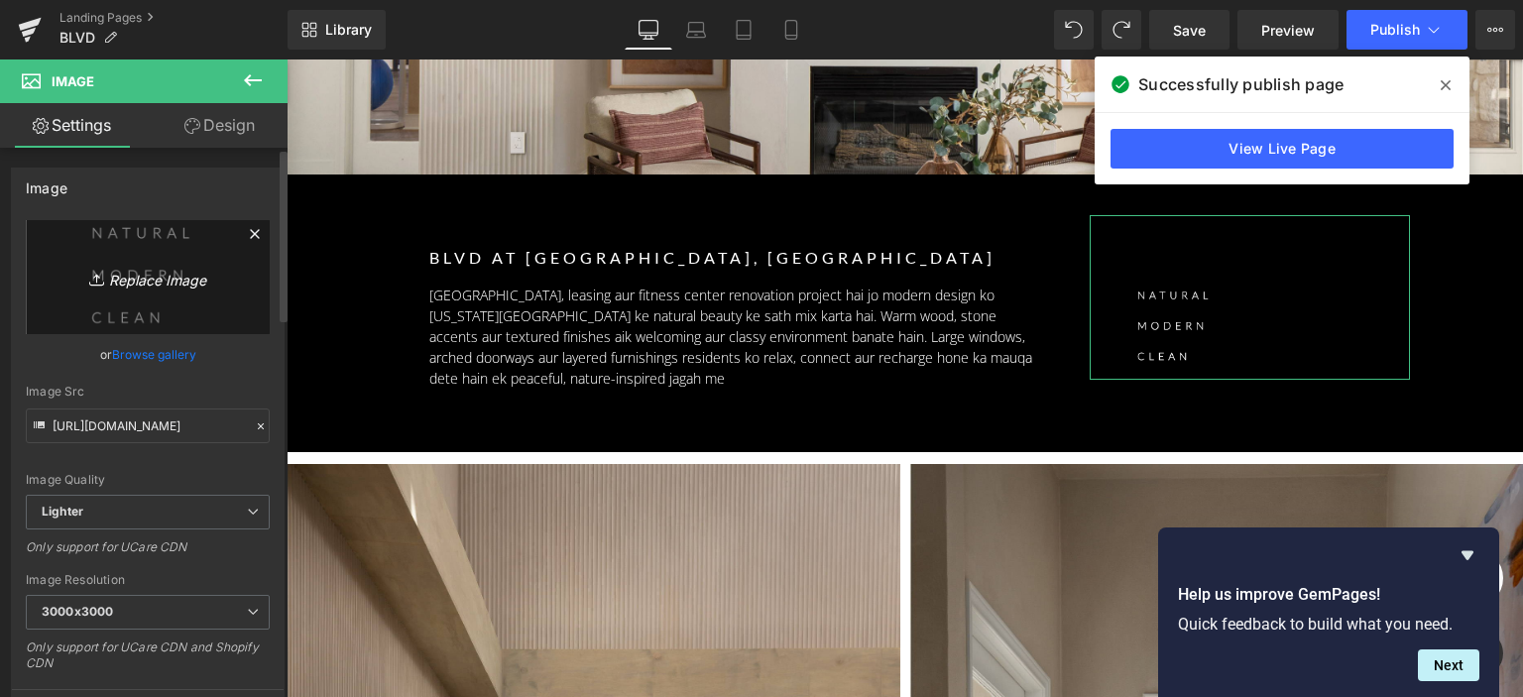
click at [185, 249] on link "Replace Image" at bounding box center [148, 277] width 244 height 114
type input "C:\fakepath\gas lam-01.png"
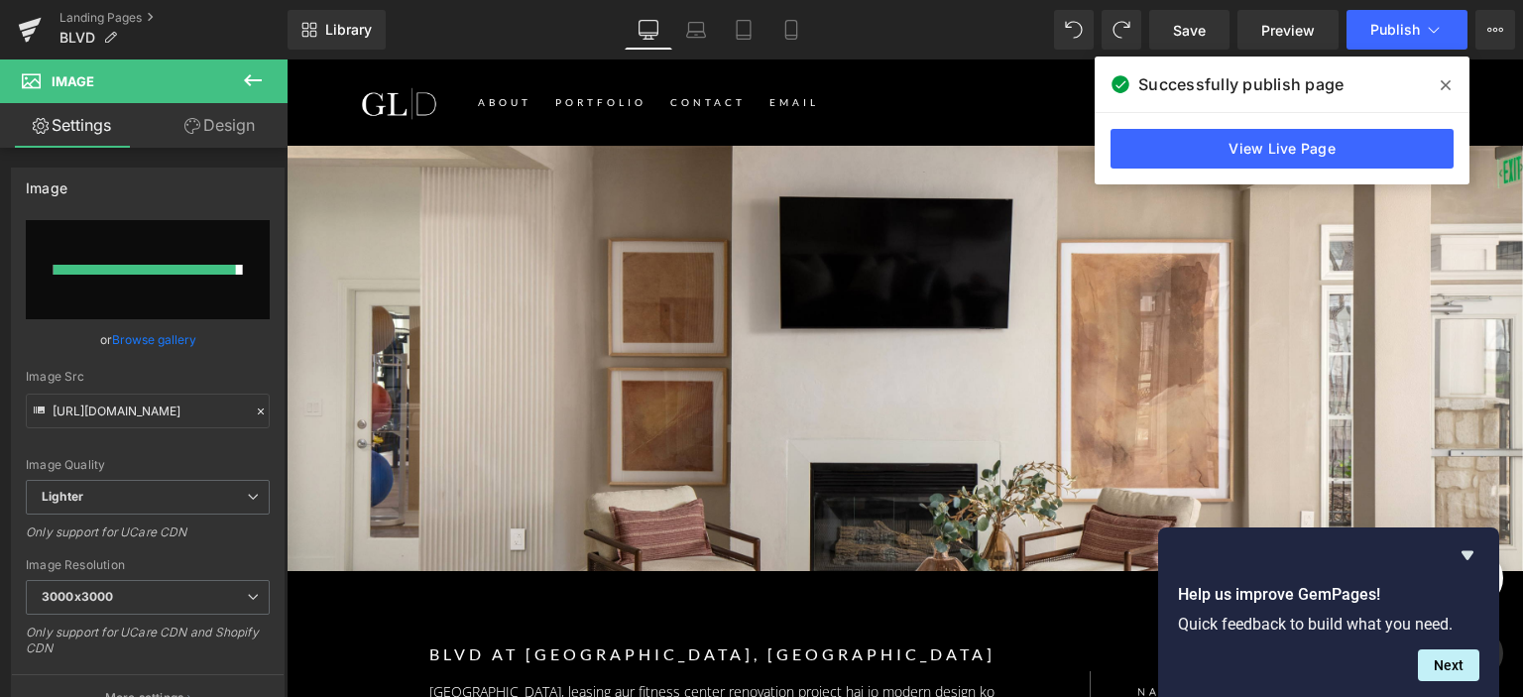
type input "https://ucarecdn.com/61d04821-8a17-4fc6-92ed-39d96a2e675b/-/format/auto/-/previ…"
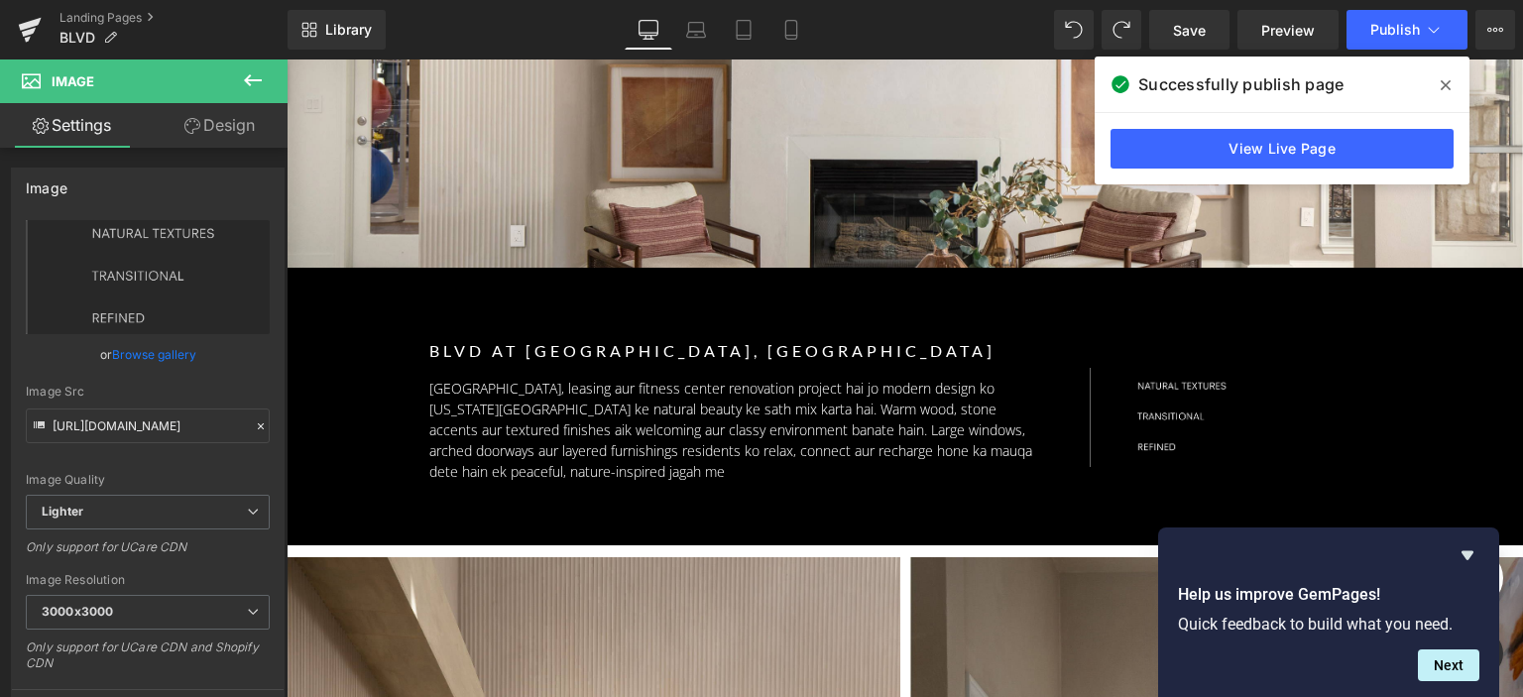
scroll to position [397, 0]
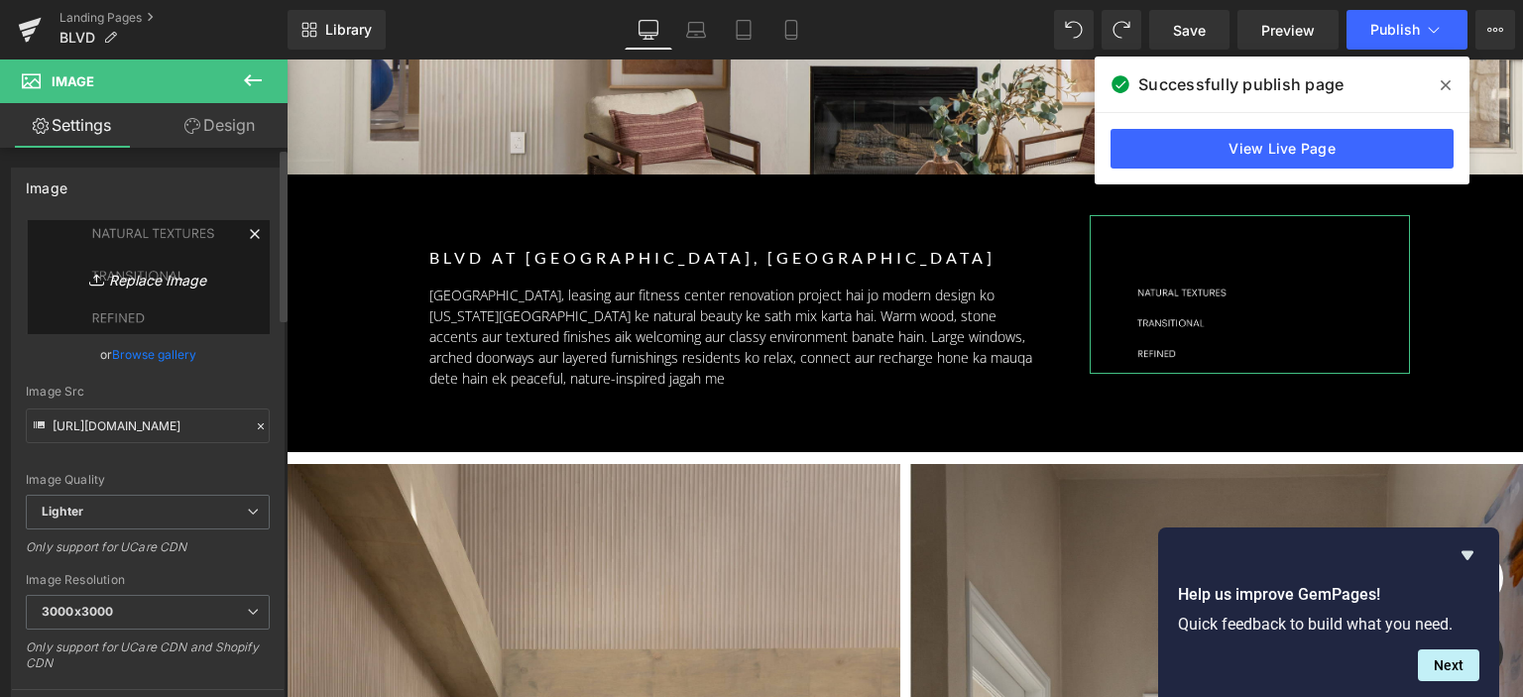
click at [215, 271] on icon "Replace Image" at bounding box center [147, 277] width 159 height 25
type input "C:\fakepath\gas lam-01 (1).png"
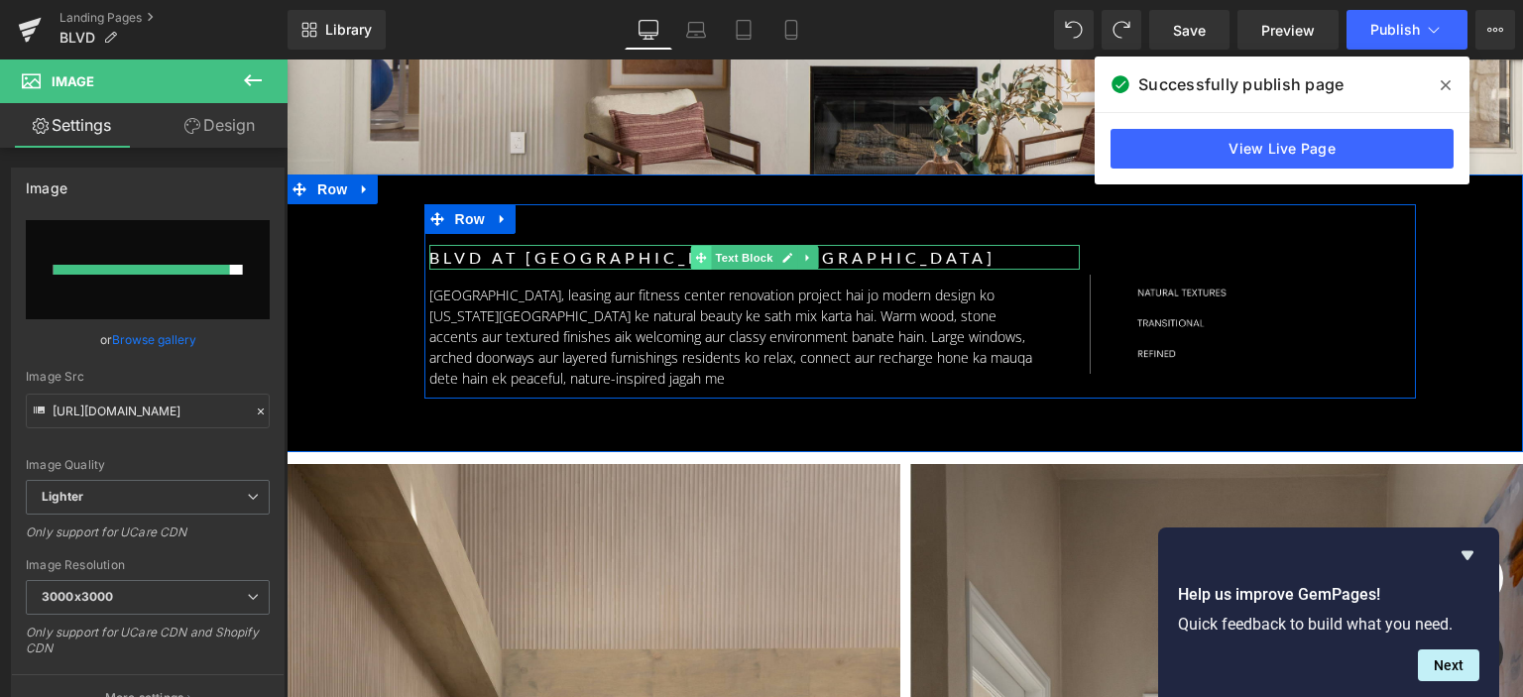
type input "https://ucarecdn.com/53debc4c-3280-4bc5-b80f-ccc8a9b47ba6/-/format/auto/-/previ…"
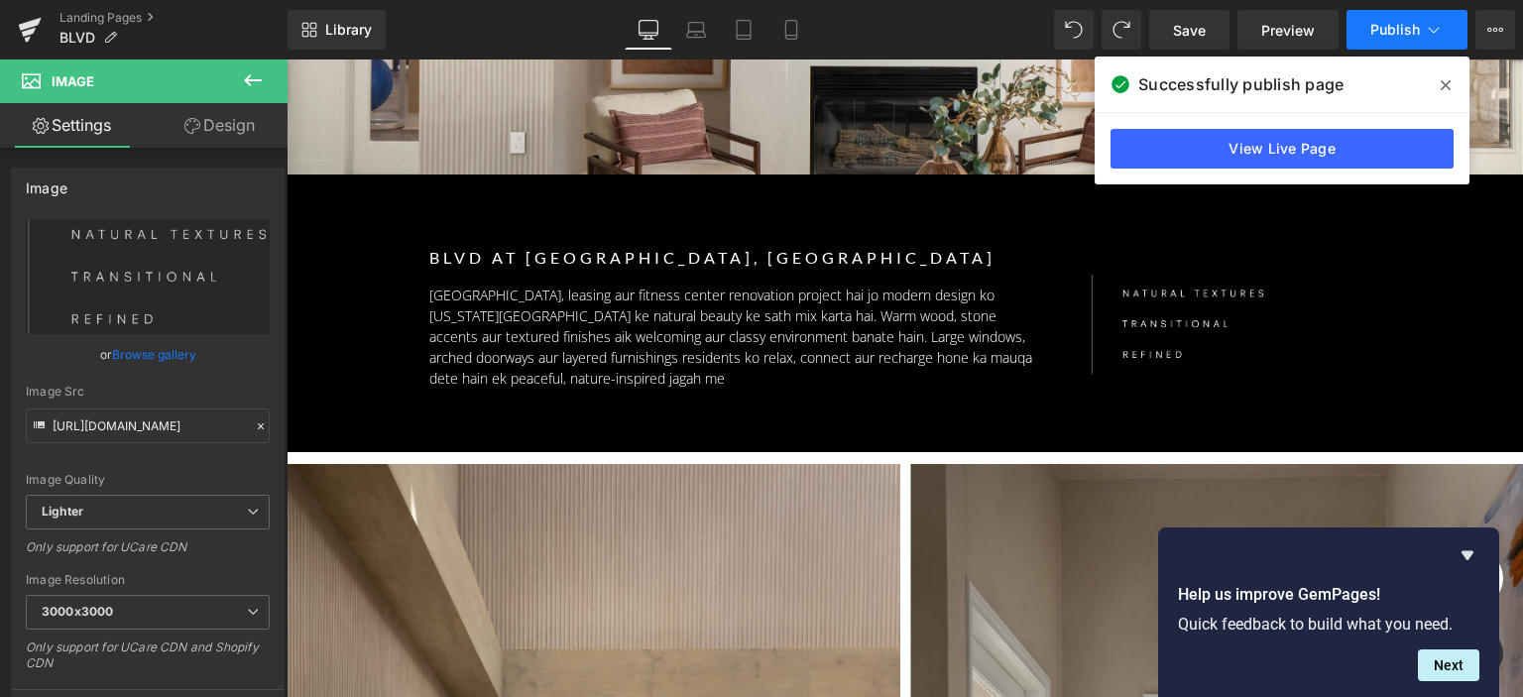
click at [1424, 26] on icon at bounding box center [1434, 30] width 20 height 20
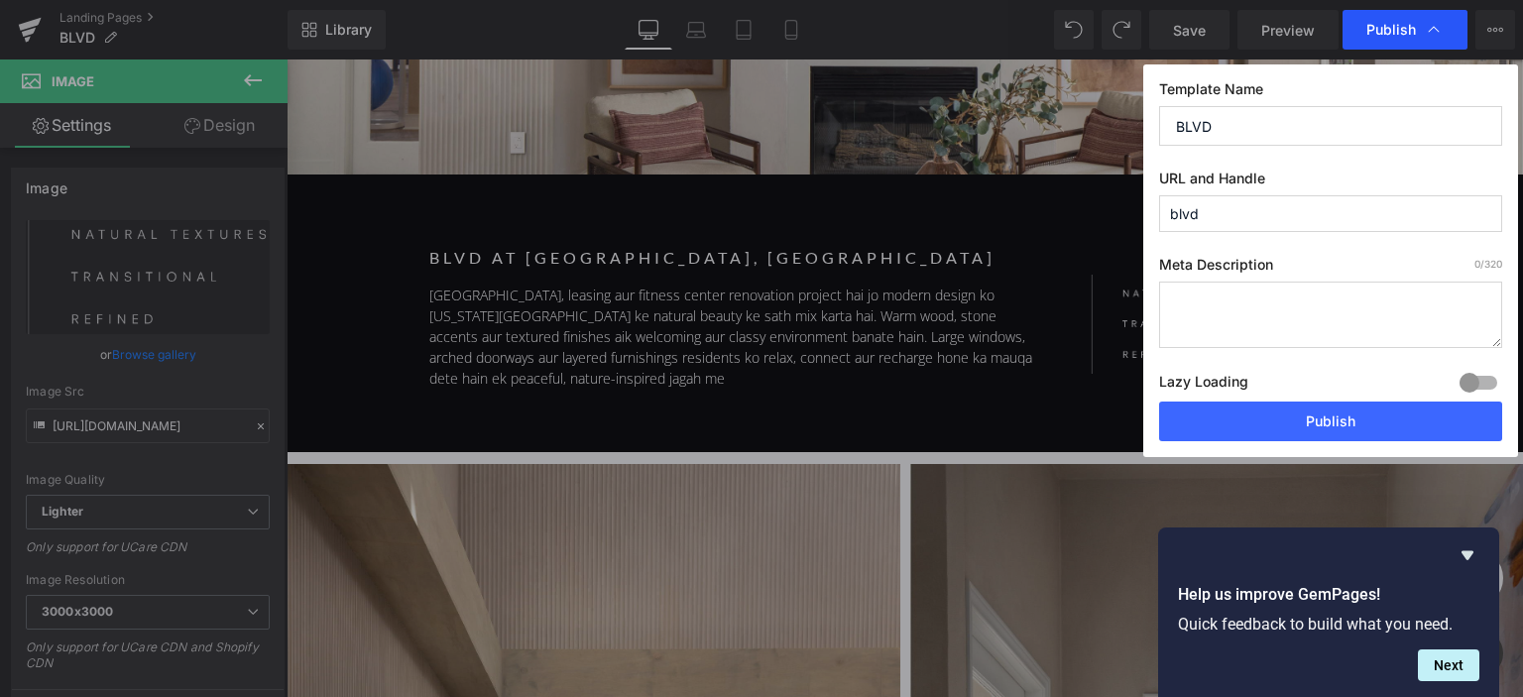
click at [1392, 34] on span "Publish" at bounding box center [1392, 30] width 50 height 18
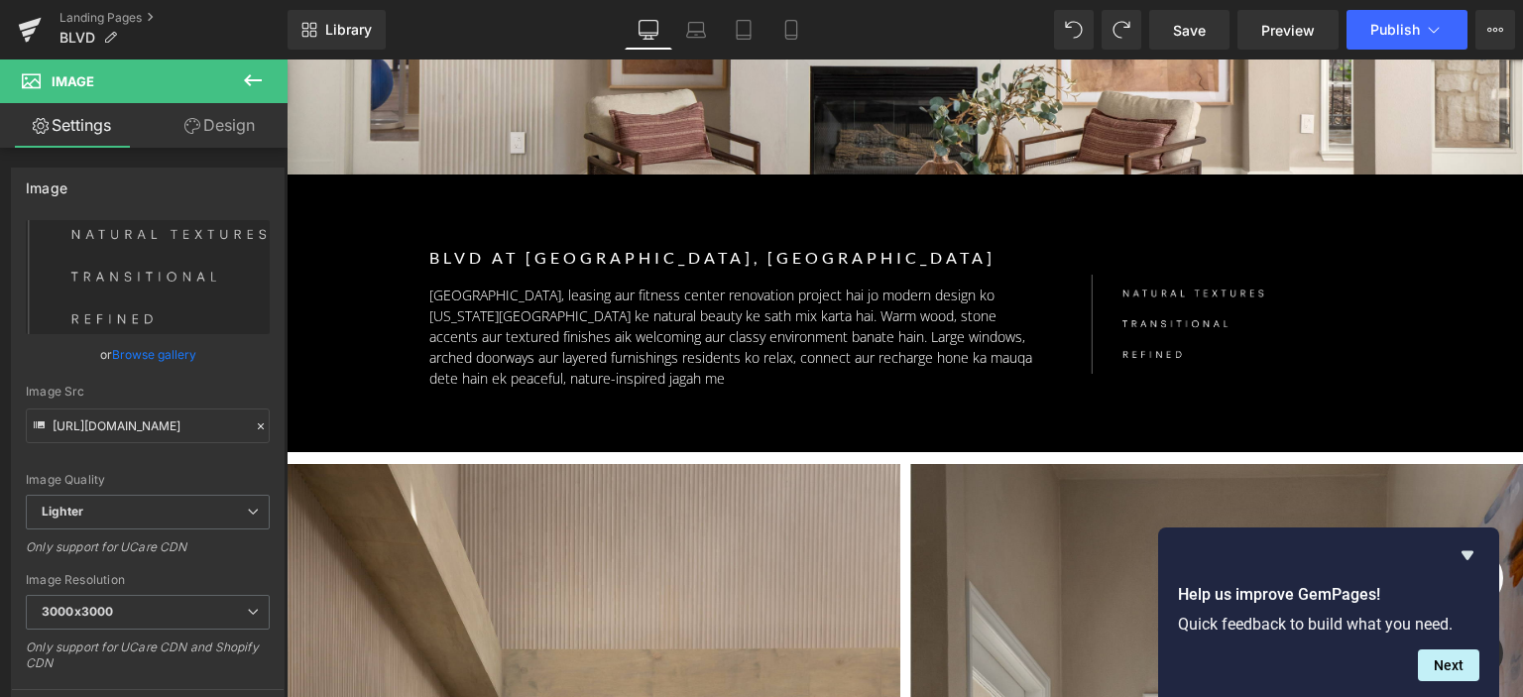
click at [1392, 34] on span "Publish" at bounding box center [1396, 30] width 50 height 16
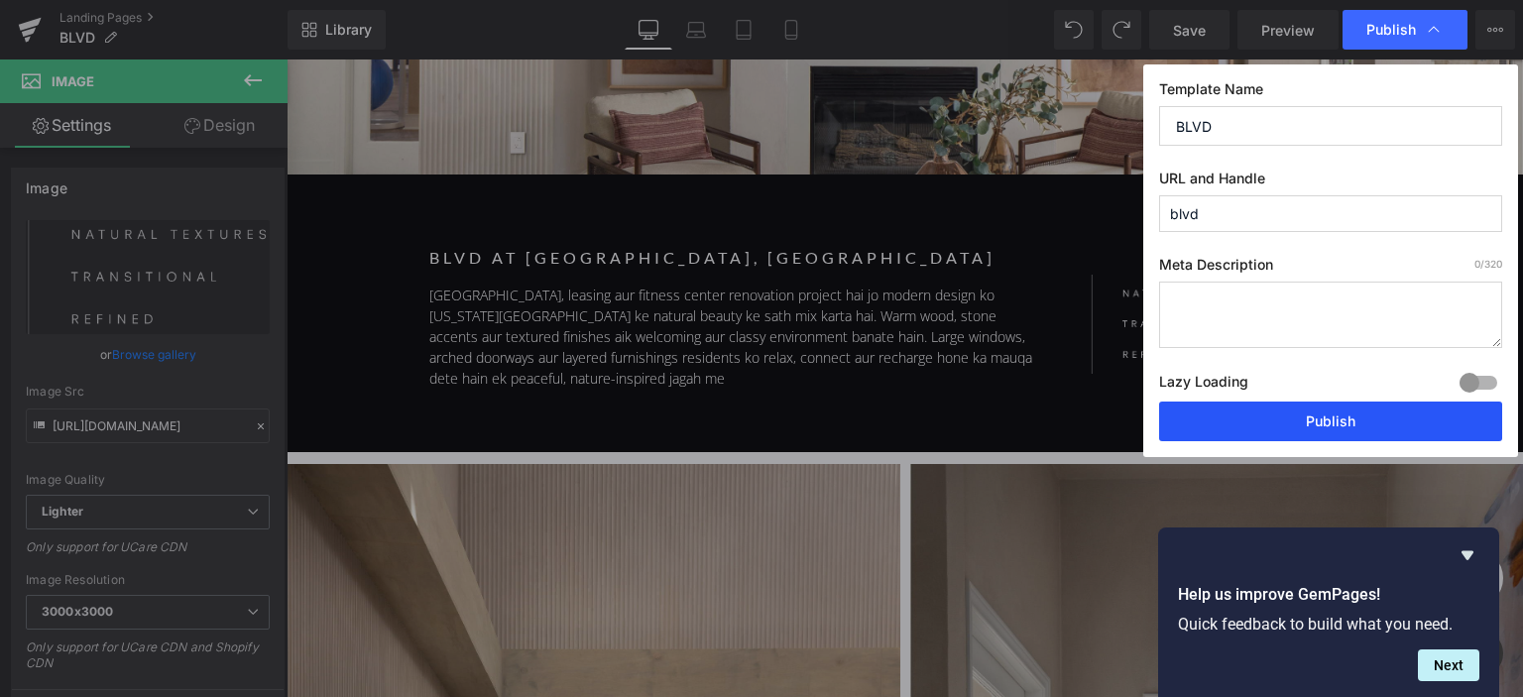
click at [1339, 421] on button "Publish" at bounding box center [1330, 422] width 343 height 40
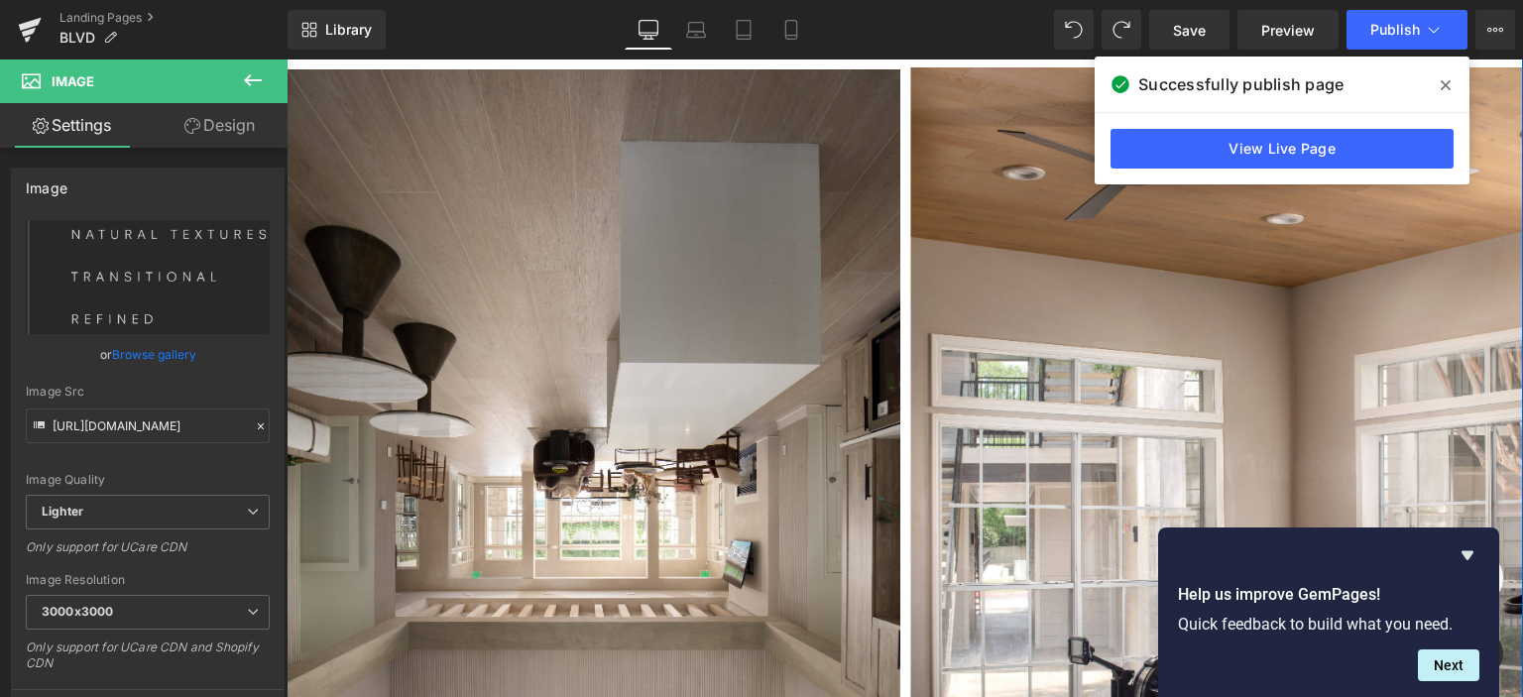
scroll to position [4959, 0]
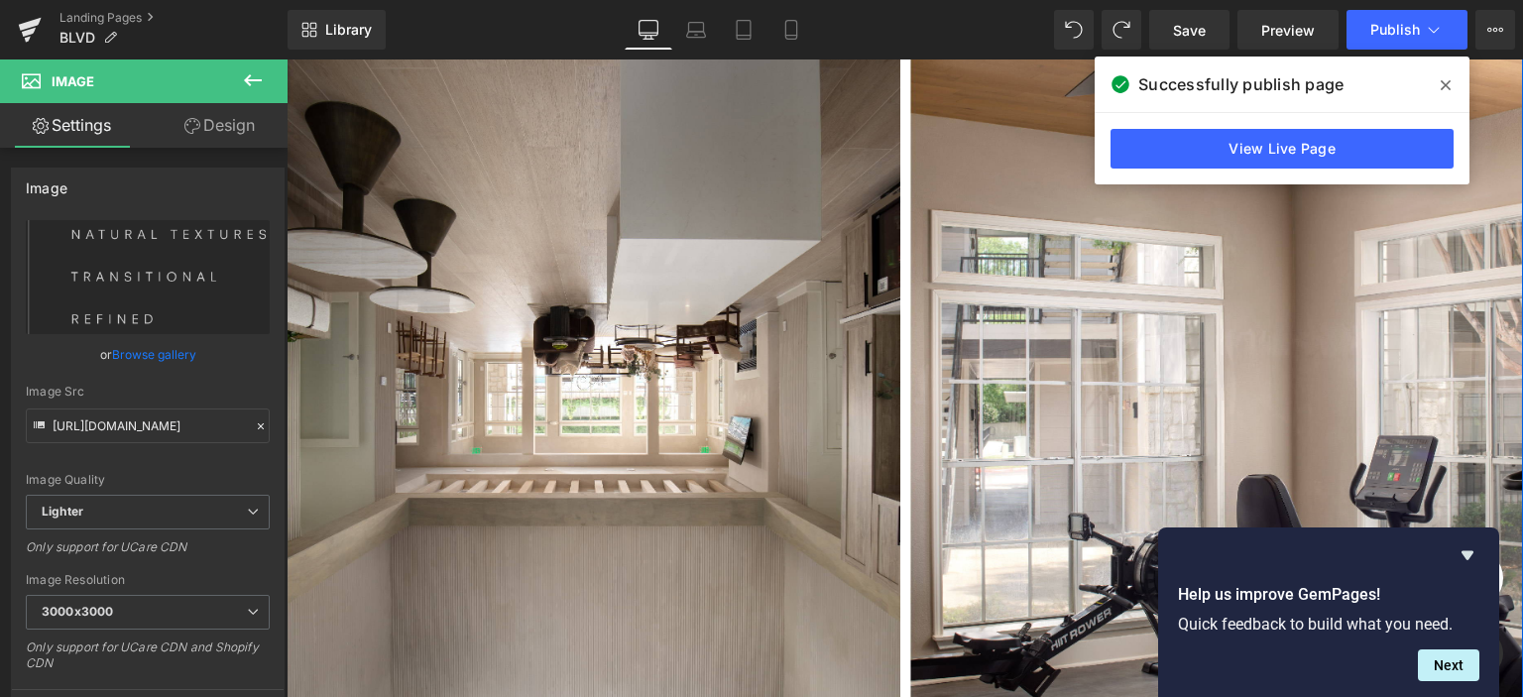
click at [472, 202] on img at bounding box center [594, 405] width 614 height 920
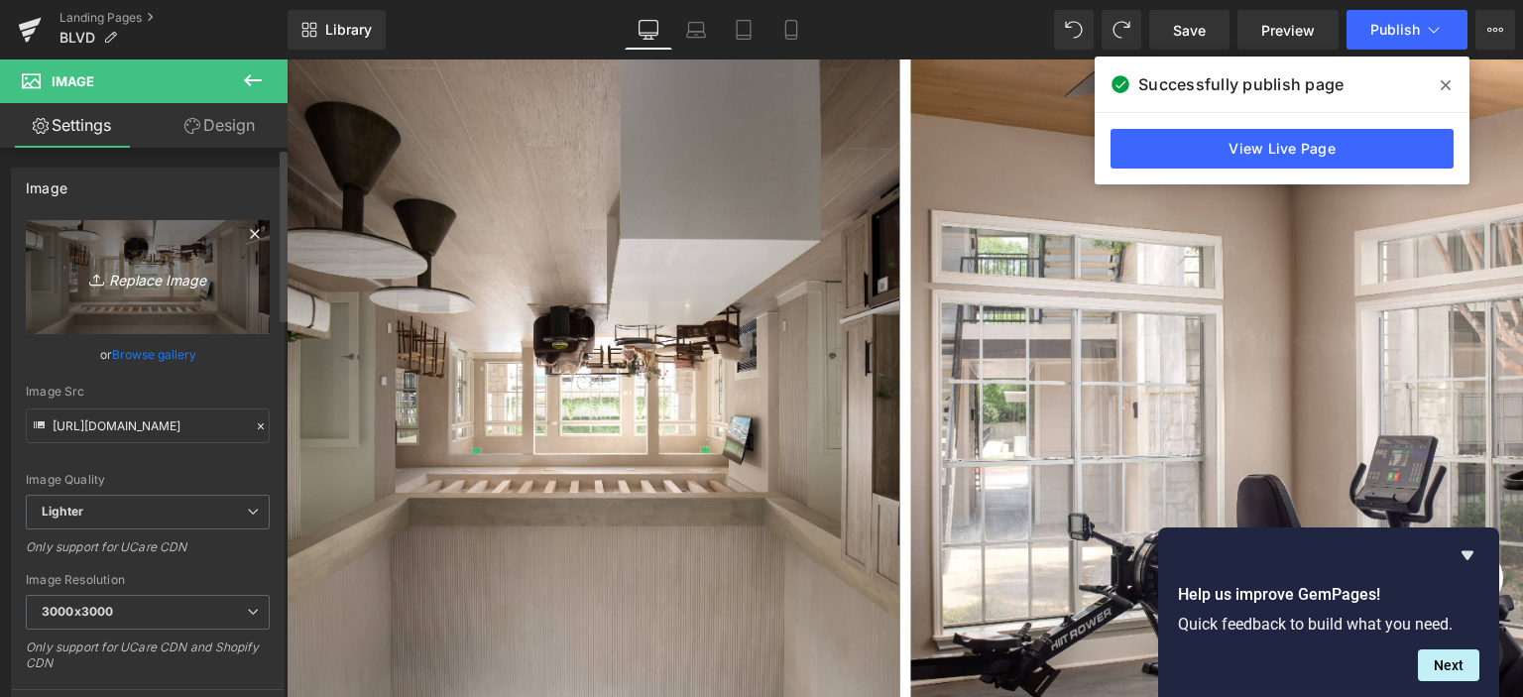
click at [179, 245] on link "Replace Image" at bounding box center [148, 277] width 244 height 114
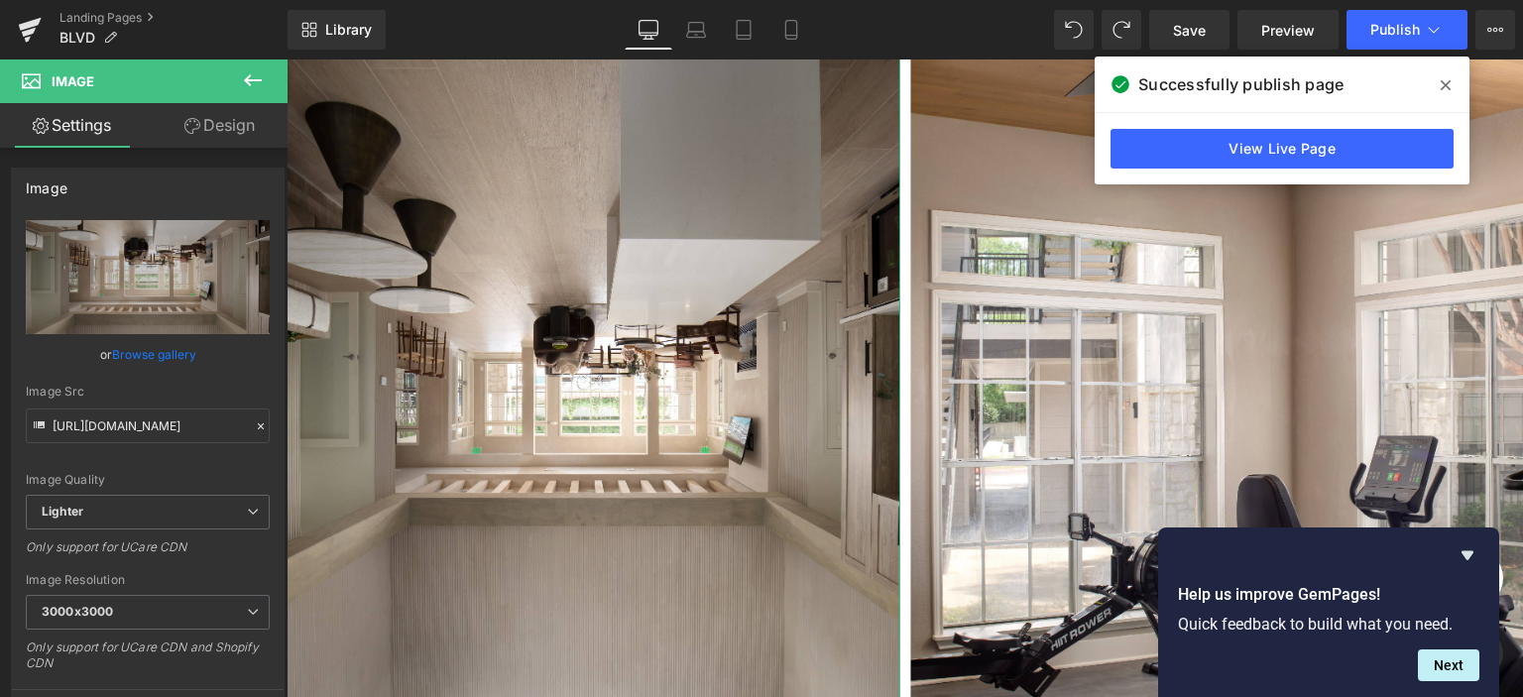
click at [215, 142] on link "Design" at bounding box center [220, 125] width 144 height 45
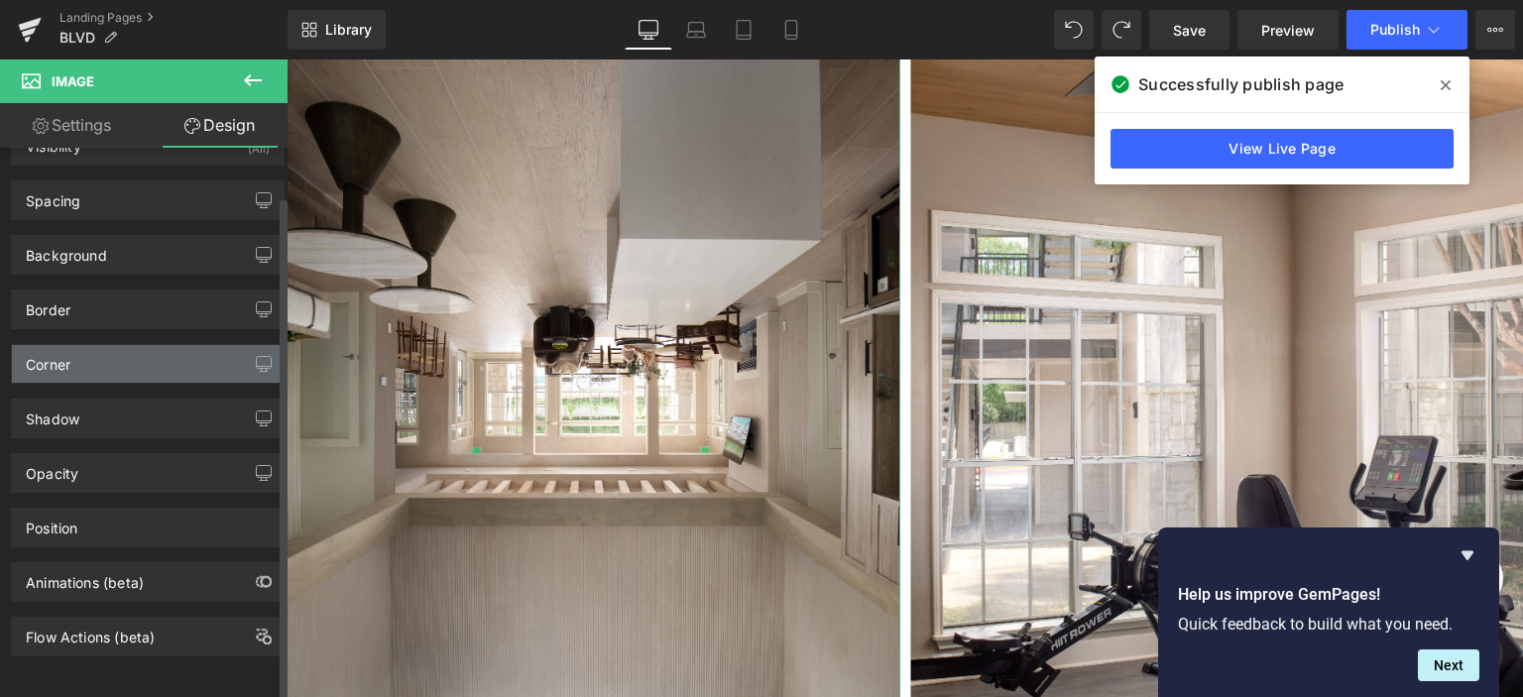
scroll to position [52, 0]
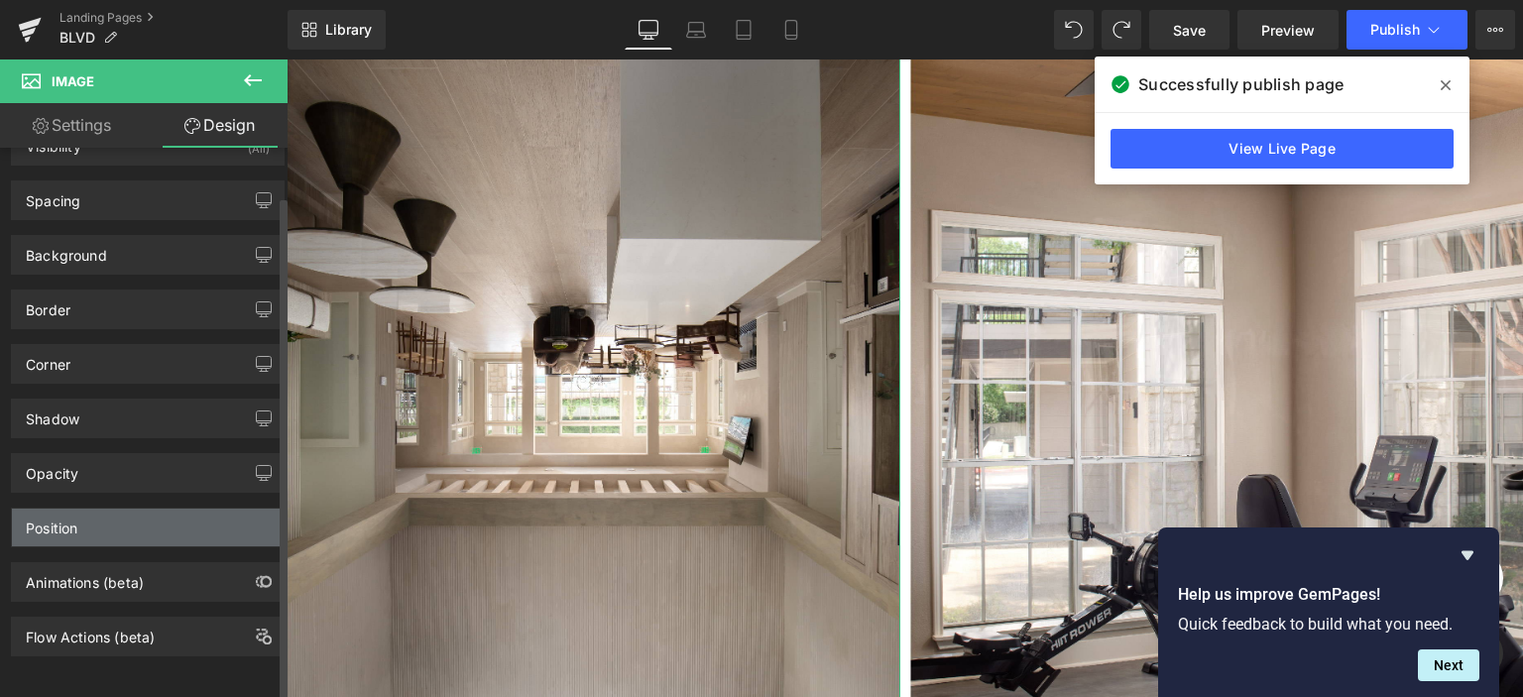
click at [107, 520] on div "Position" at bounding box center [148, 528] width 272 height 38
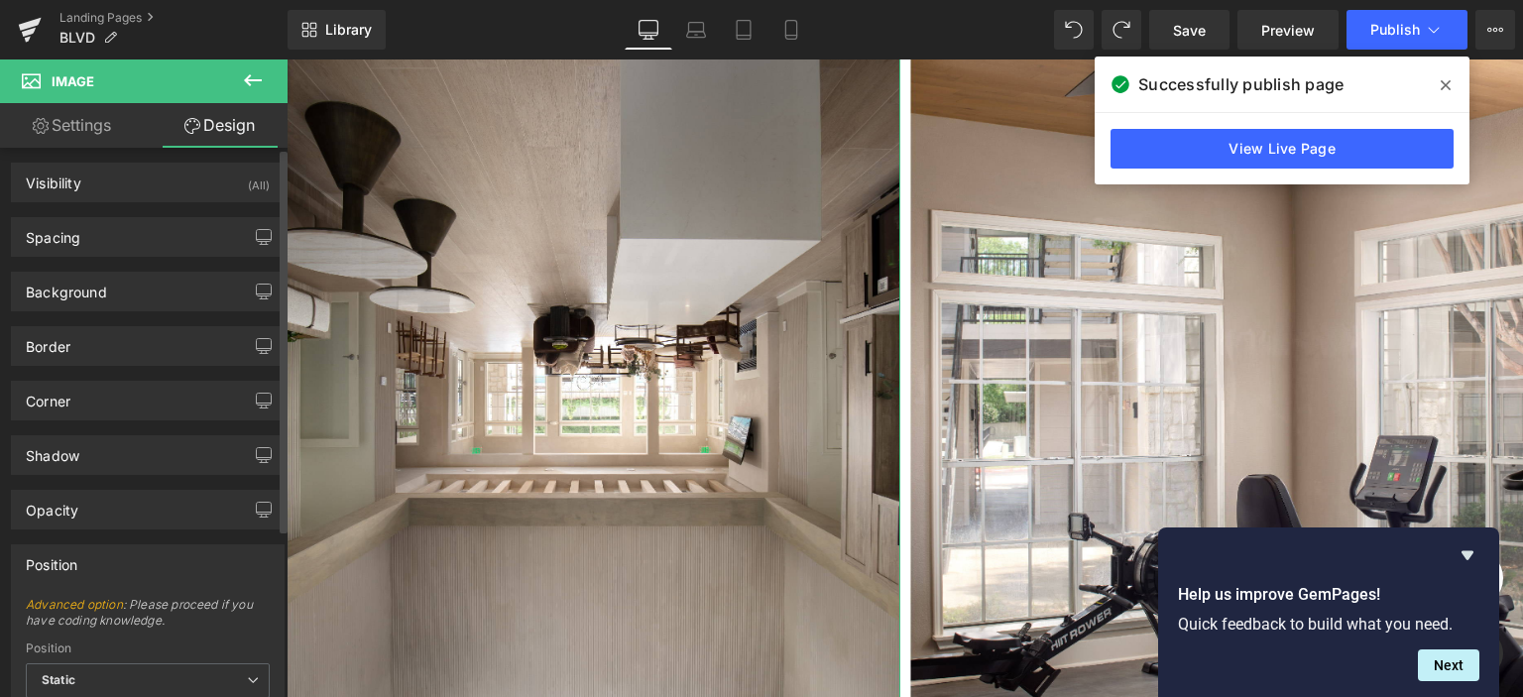
scroll to position [0, 0]
click at [103, 133] on link "Settings" at bounding box center [72, 125] width 144 height 45
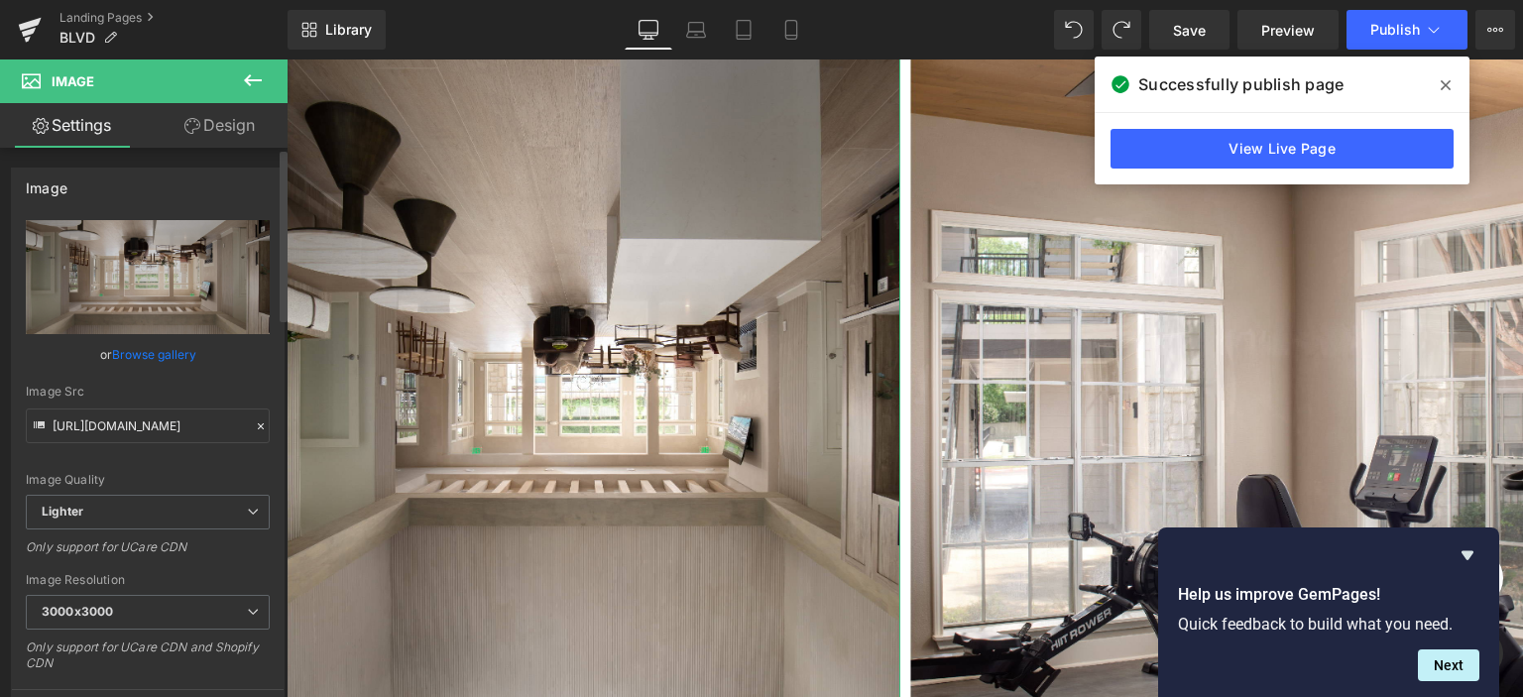
click at [173, 356] on link "Browse gallery" at bounding box center [154, 354] width 84 height 35
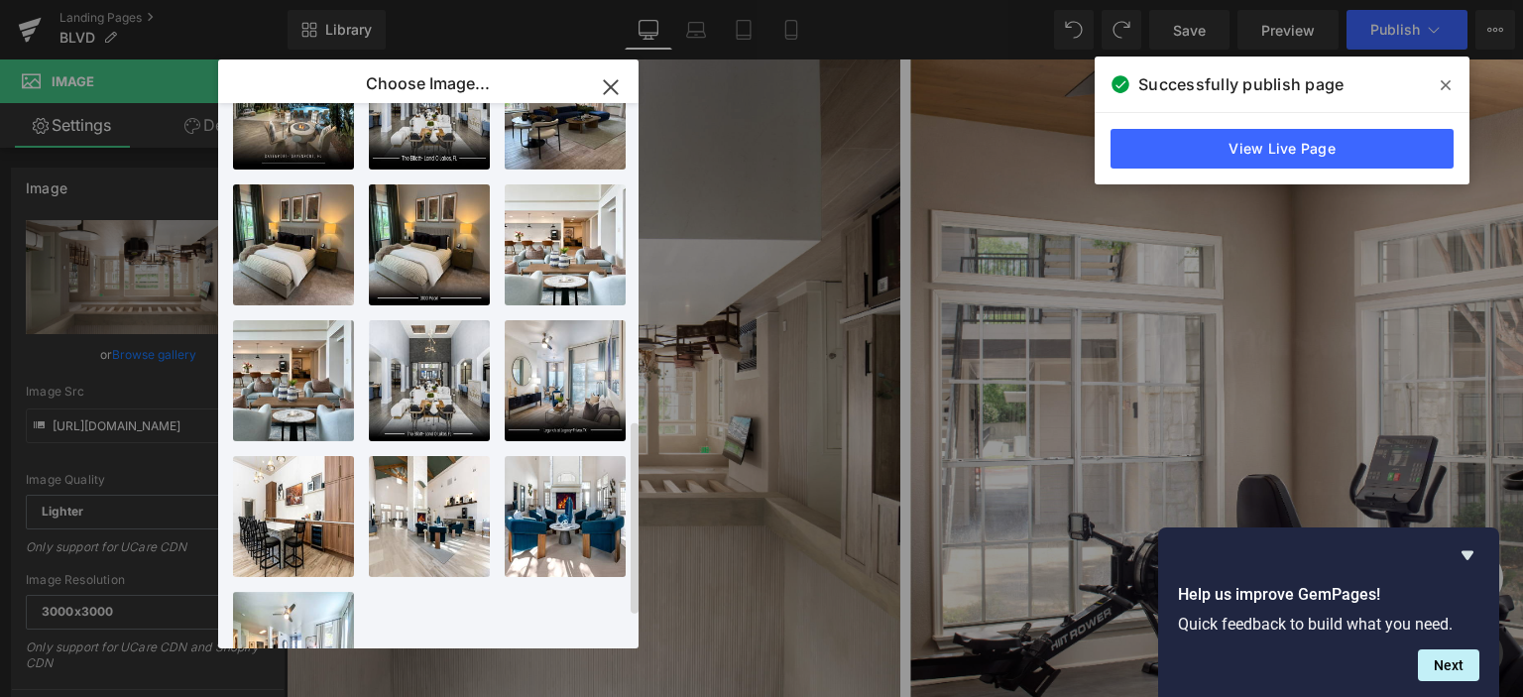
scroll to position [979, 0]
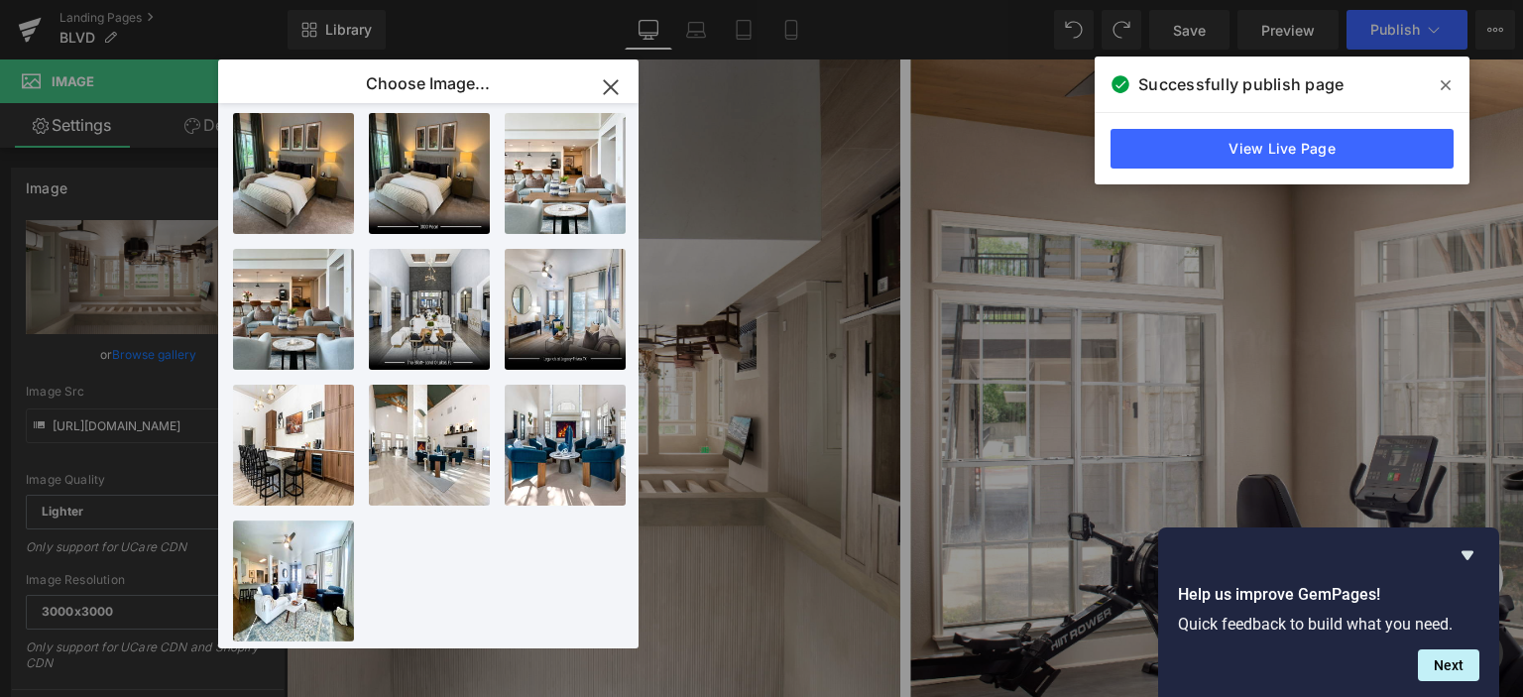
click at [602, 82] on icon "button" at bounding box center [611, 87] width 32 height 32
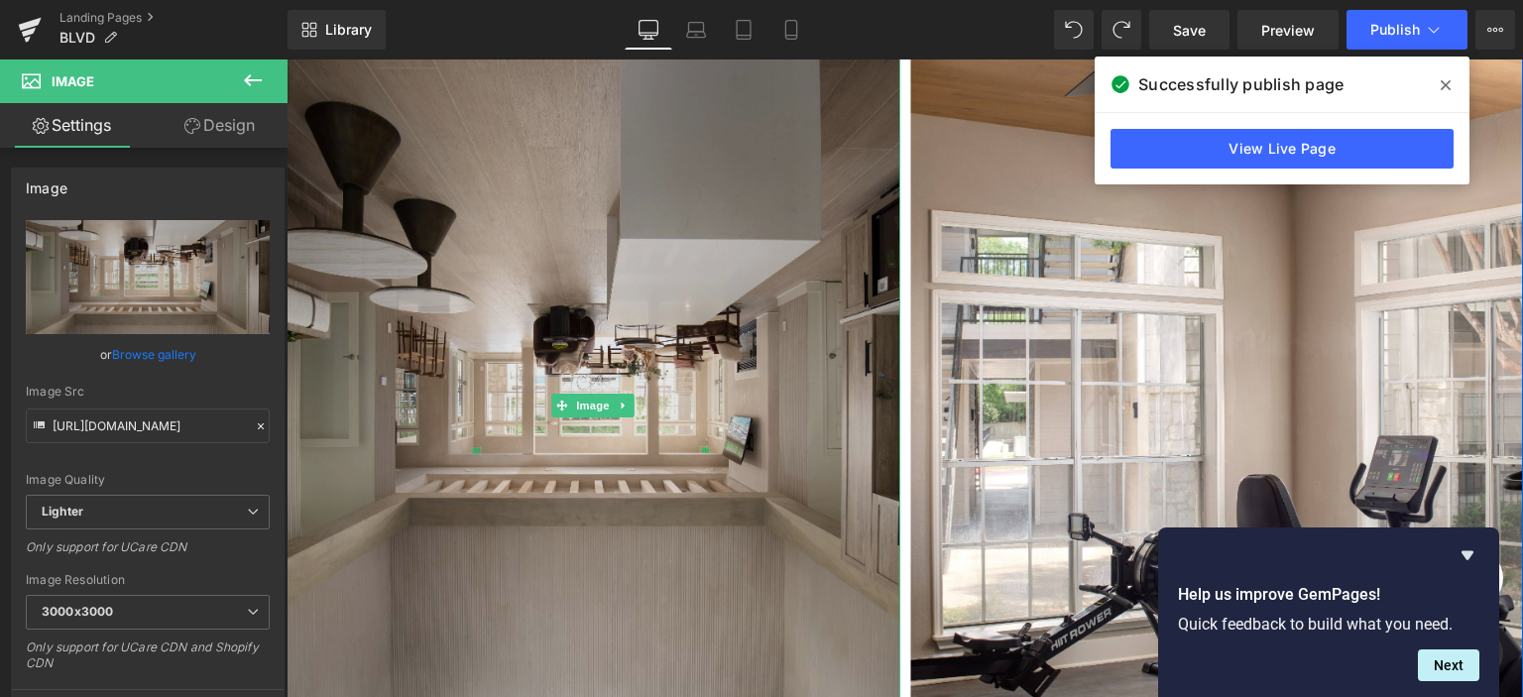
click at [516, 324] on img at bounding box center [594, 405] width 614 height 920
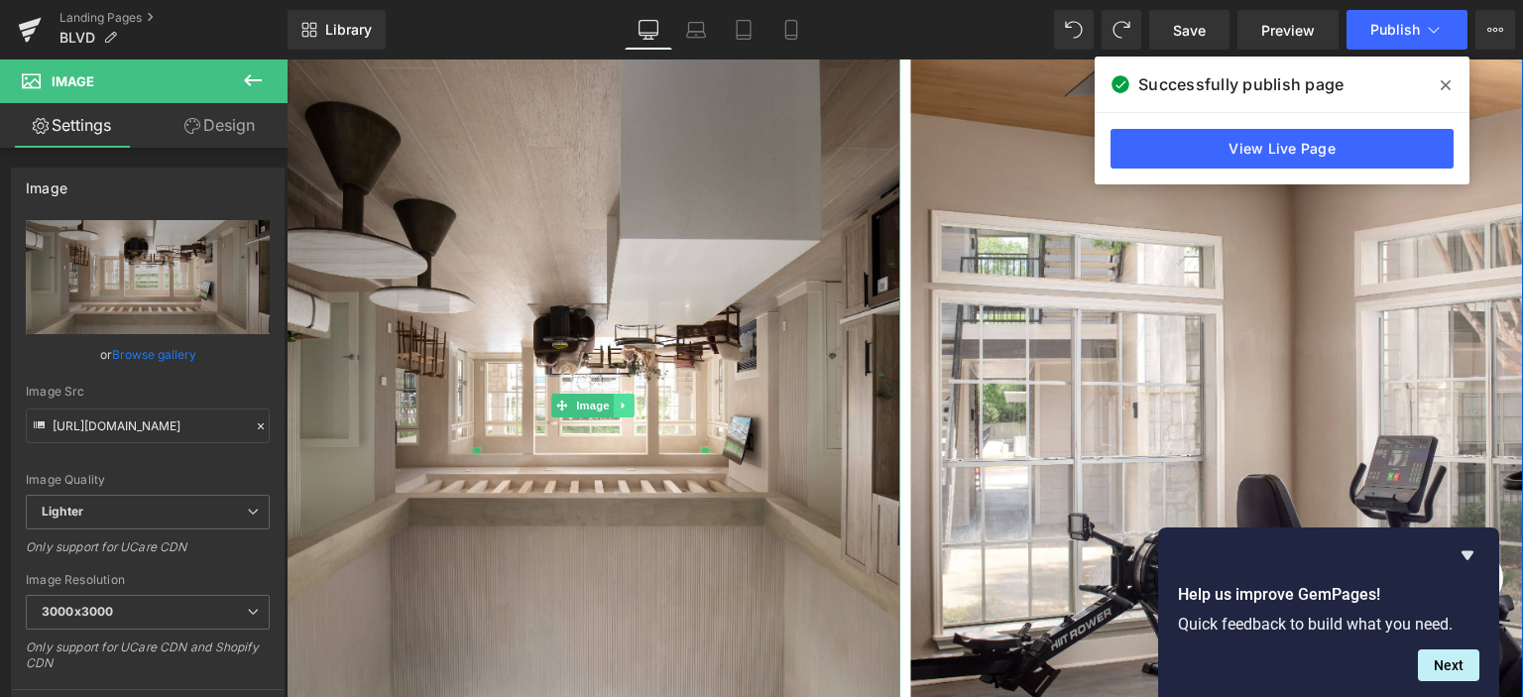
click at [619, 404] on icon at bounding box center [624, 406] width 11 height 12
click at [547, 406] on link "Image" at bounding box center [552, 406] width 61 height 24
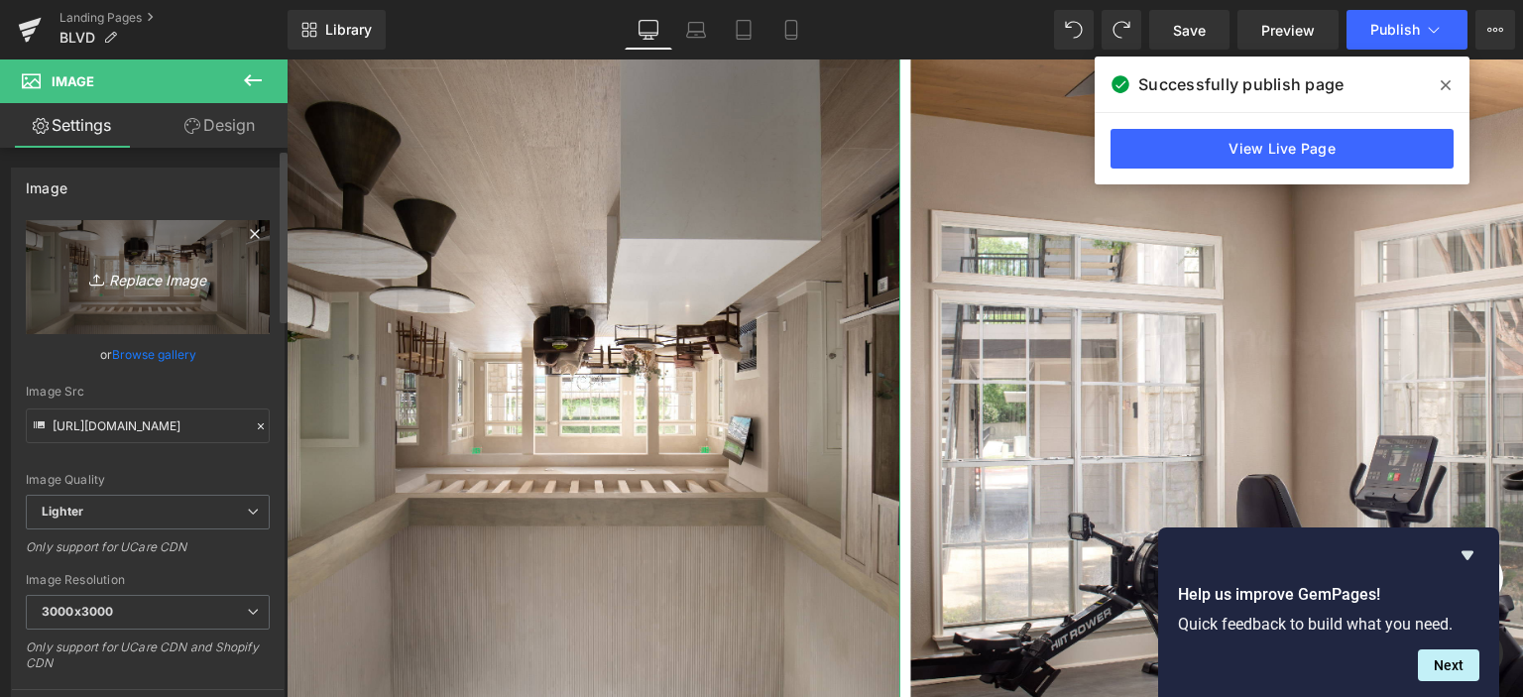
scroll to position [198, 0]
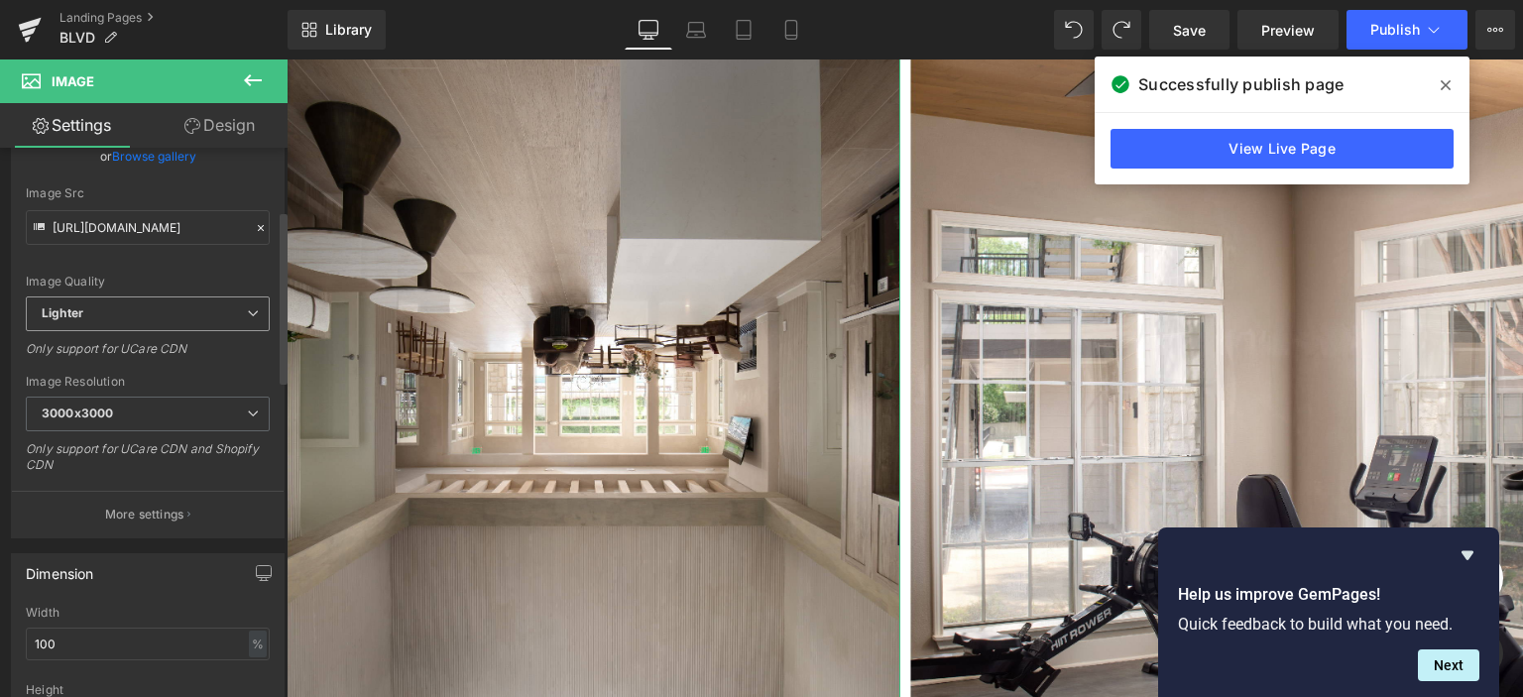
click at [189, 308] on span "Lighter" at bounding box center [148, 314] width 244 height 35
click at [189, 308] on span "Lighter" at bounding box center [144, 314] width 236 height 35
click at [190, 408] on span "3000x3000" at bounding box center [148, 414] width 244 height 35
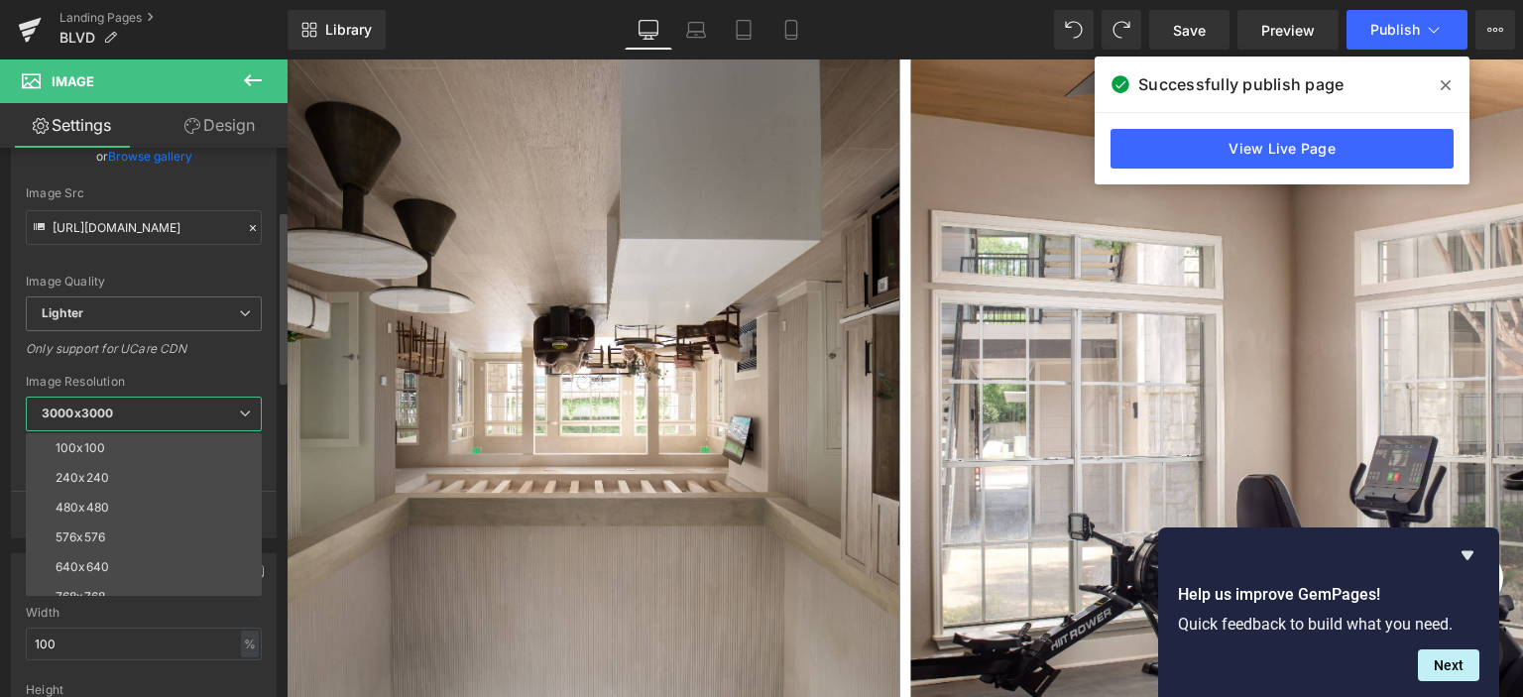
click at [190, 408] on span "3000x3000" at bounding box center [144, 414] width 236 height 35
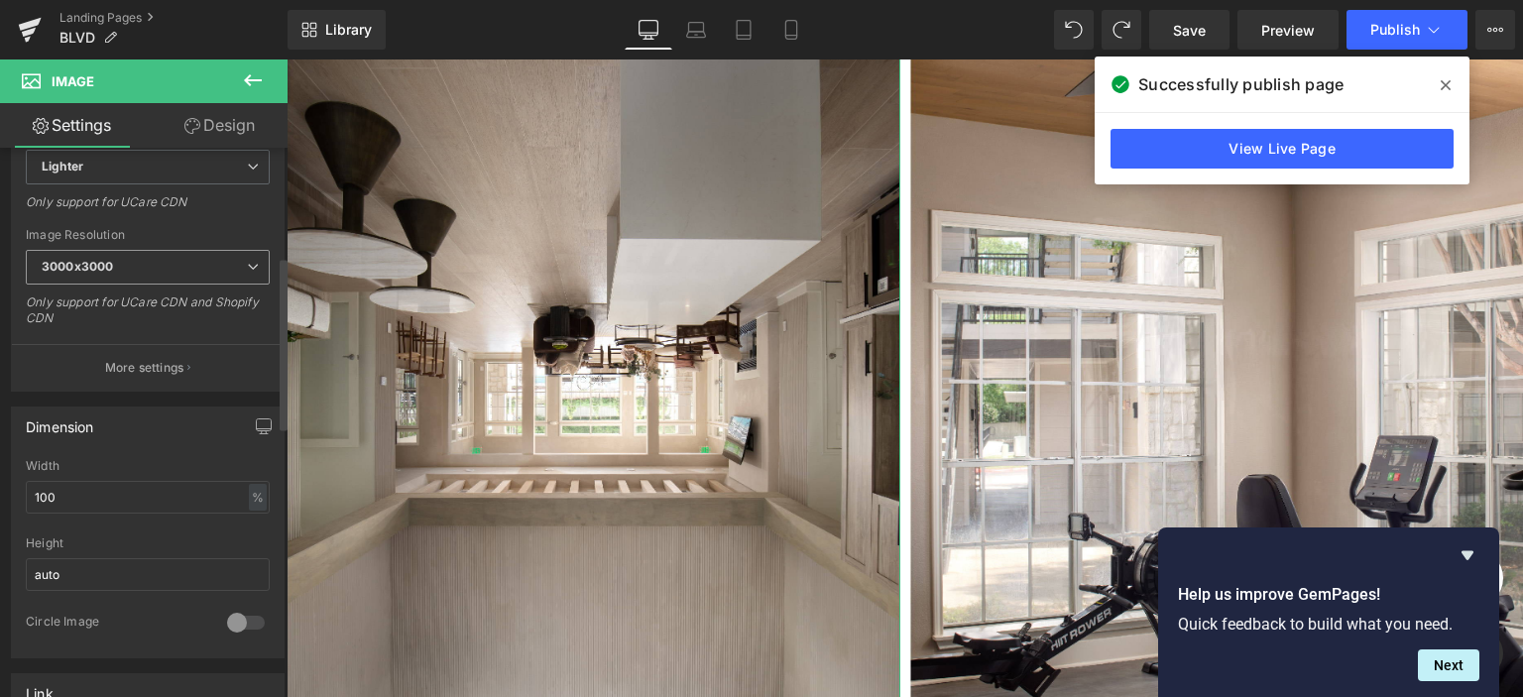
scroll to position [397, 0]
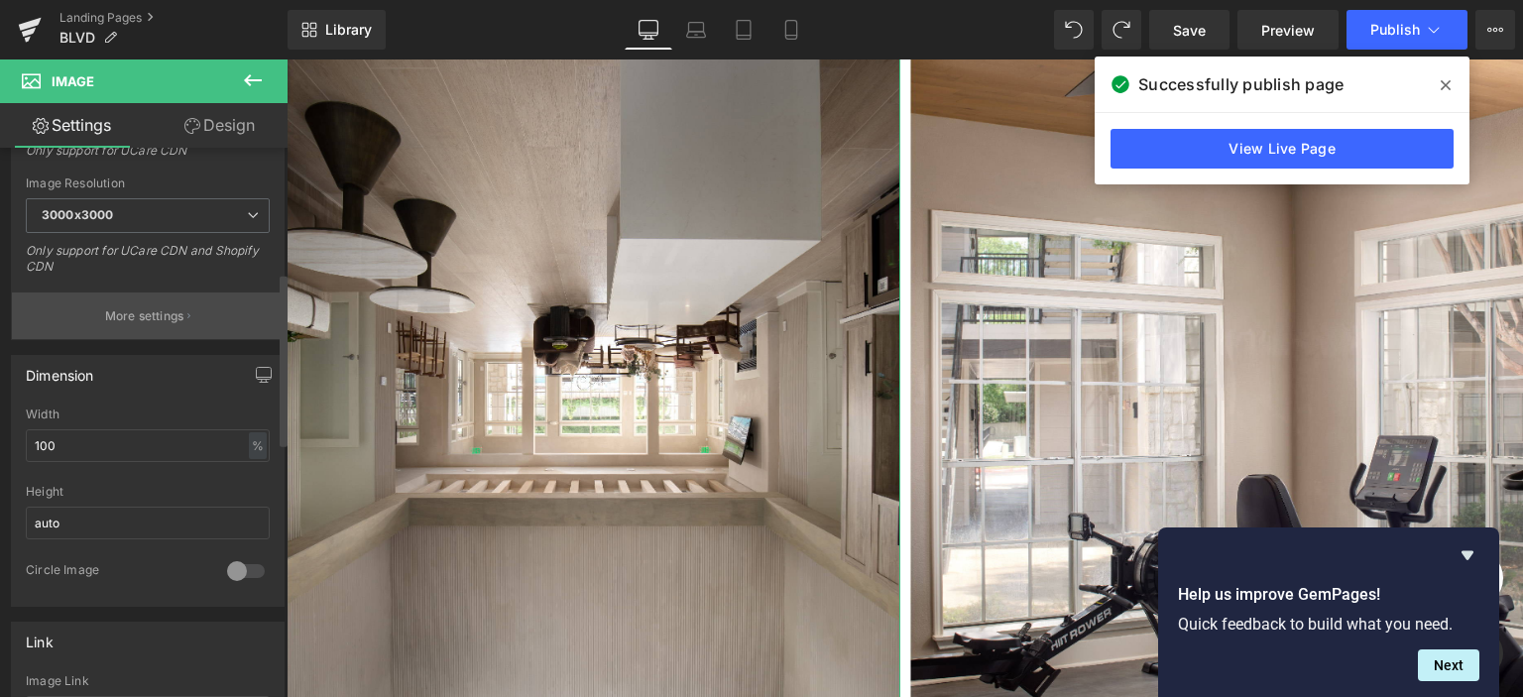
click at [159, 312] on p "More settings" at bounding box center [144, 316] width 79 height 18
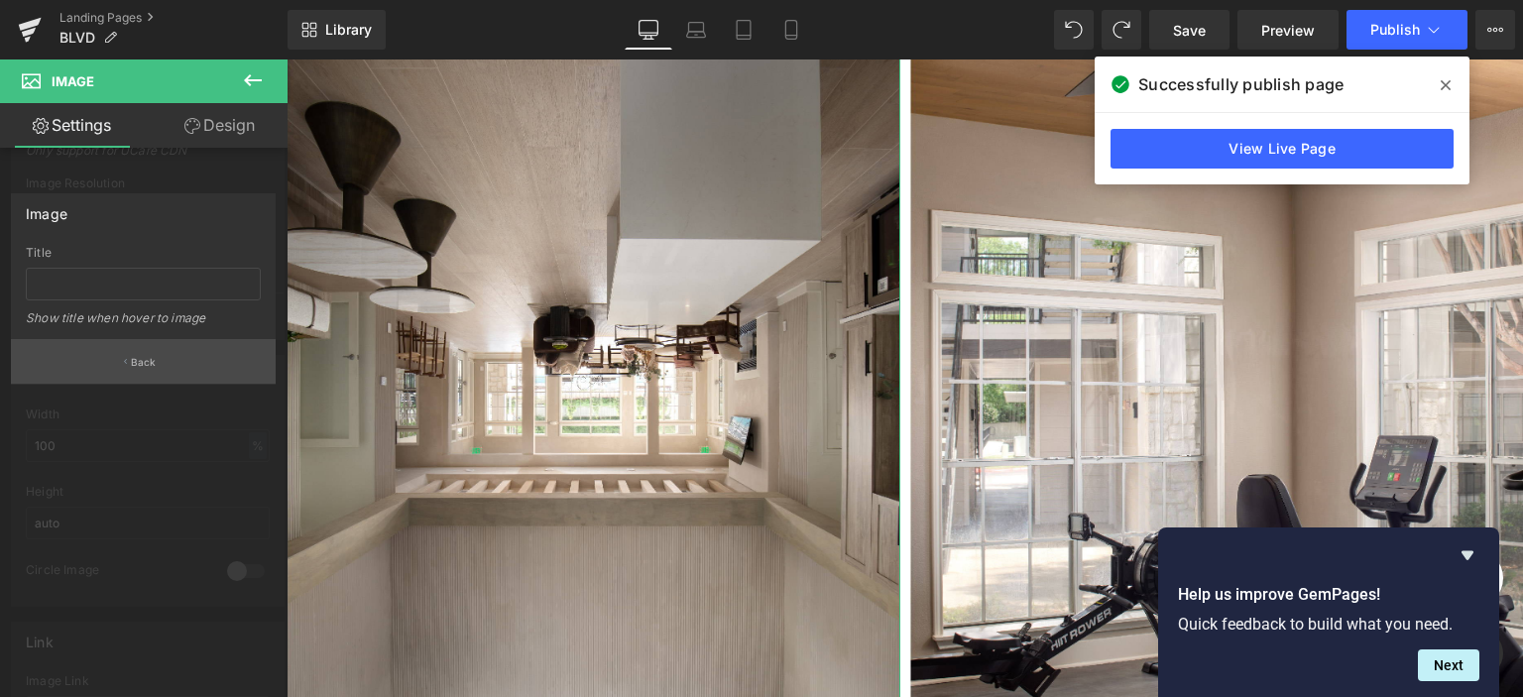
click at [127, 364] on button "Back" at bounding box center [143, 361] width 265 height 45
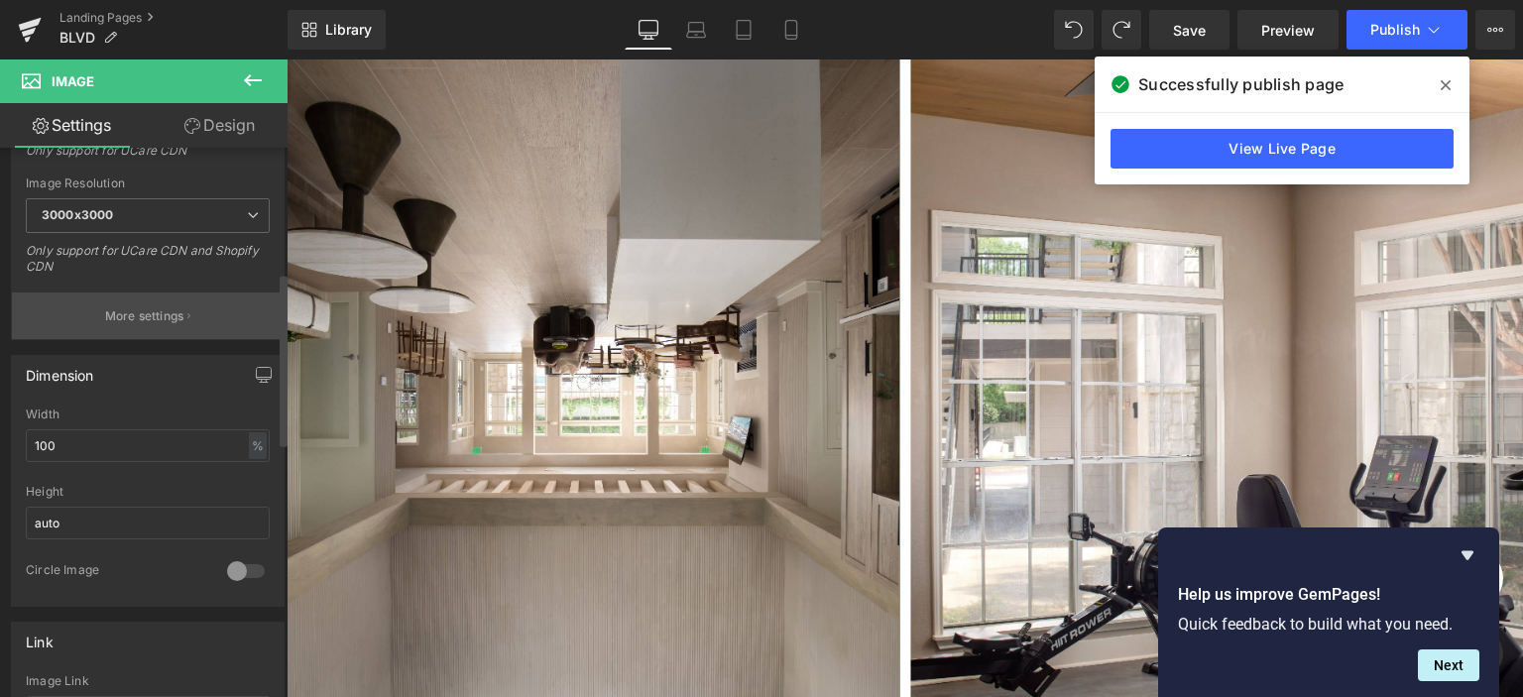
click at [156, 315] on p "More settings" at bounding box center [144, 316] width 79 height 18
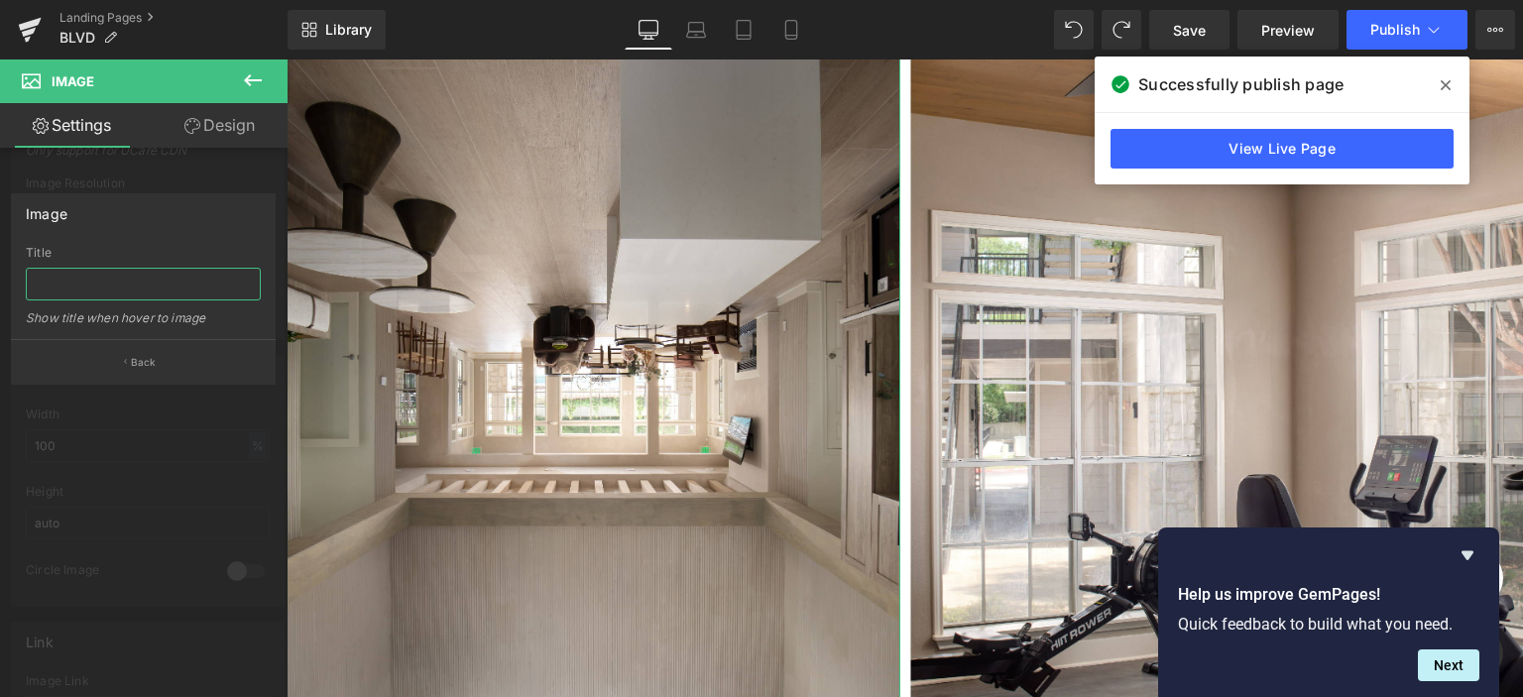
click at [171, 286] on input "text" at bounding box center [143, 284] width 235 height 33
click at [135, 356] on p "Back" at bounding box center [144, 362] width 26 height 15
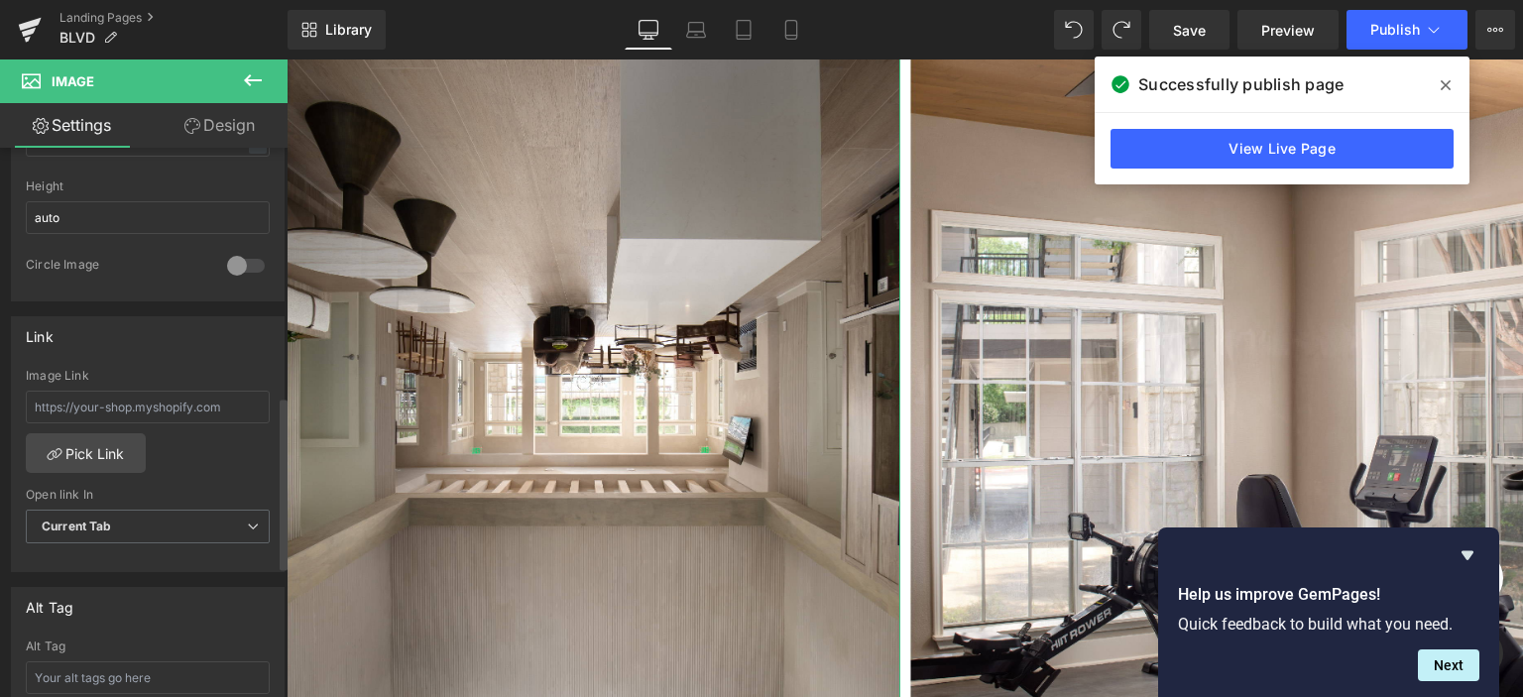
scroll to position [793, 0]
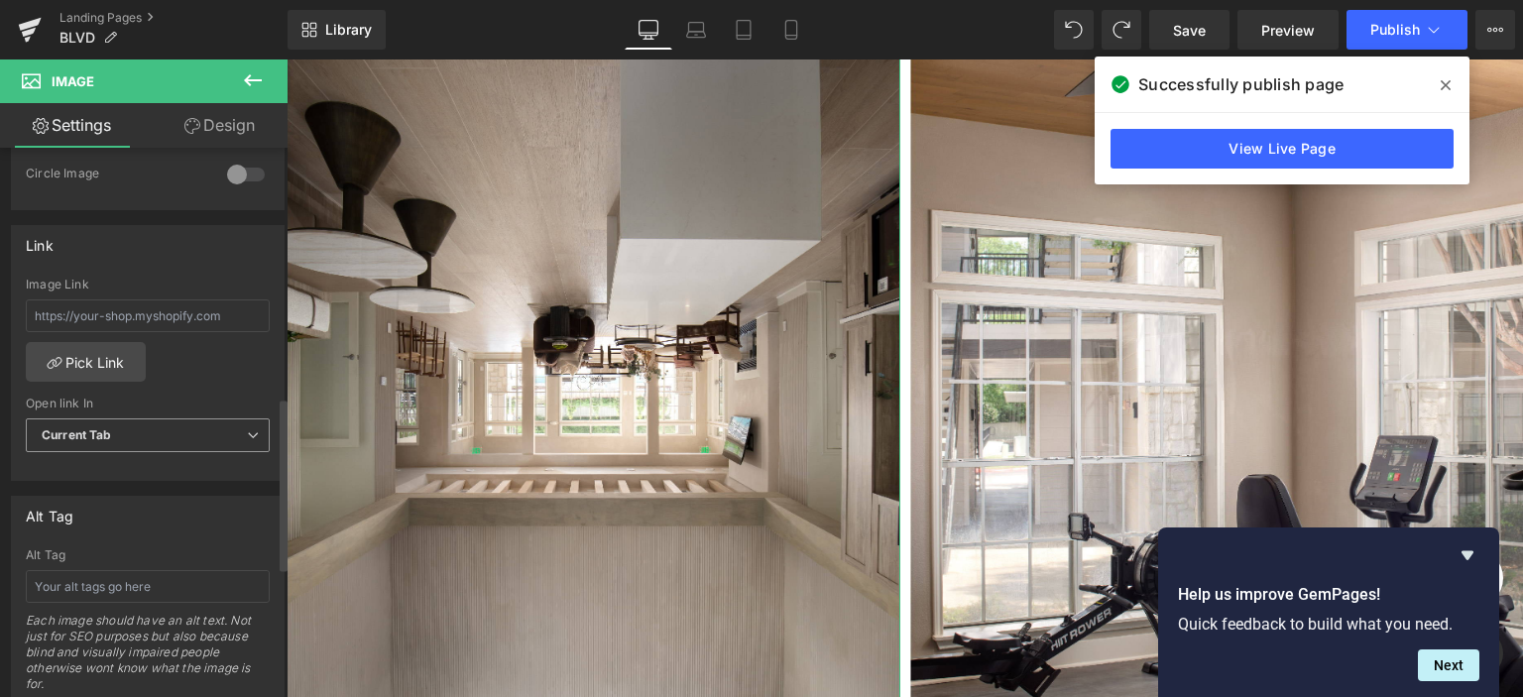
click at [153, 431] on span "Current Tab" at bounding box center [148, 436] width 244 height 35
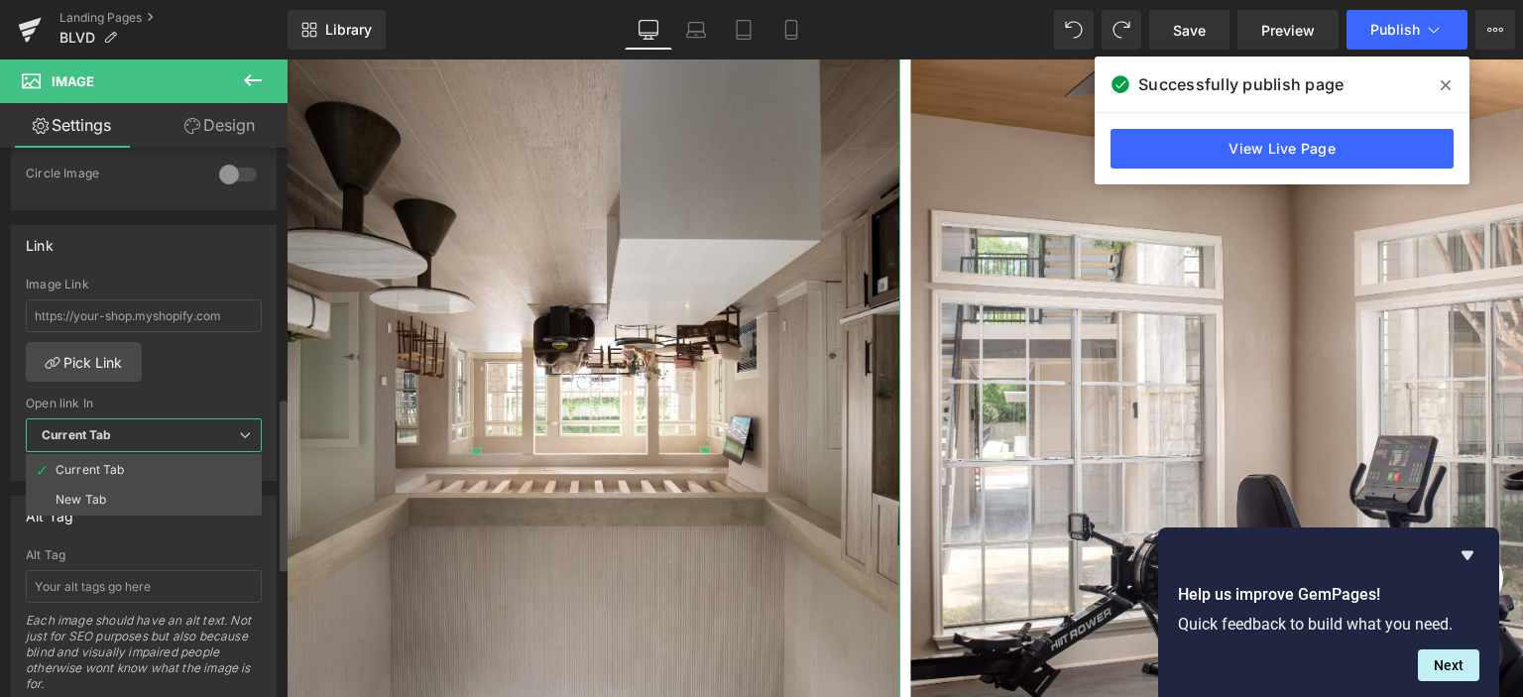
click at [153, 431] on span "Current Tab" at bounding box center [144, 436] width 236 height 35
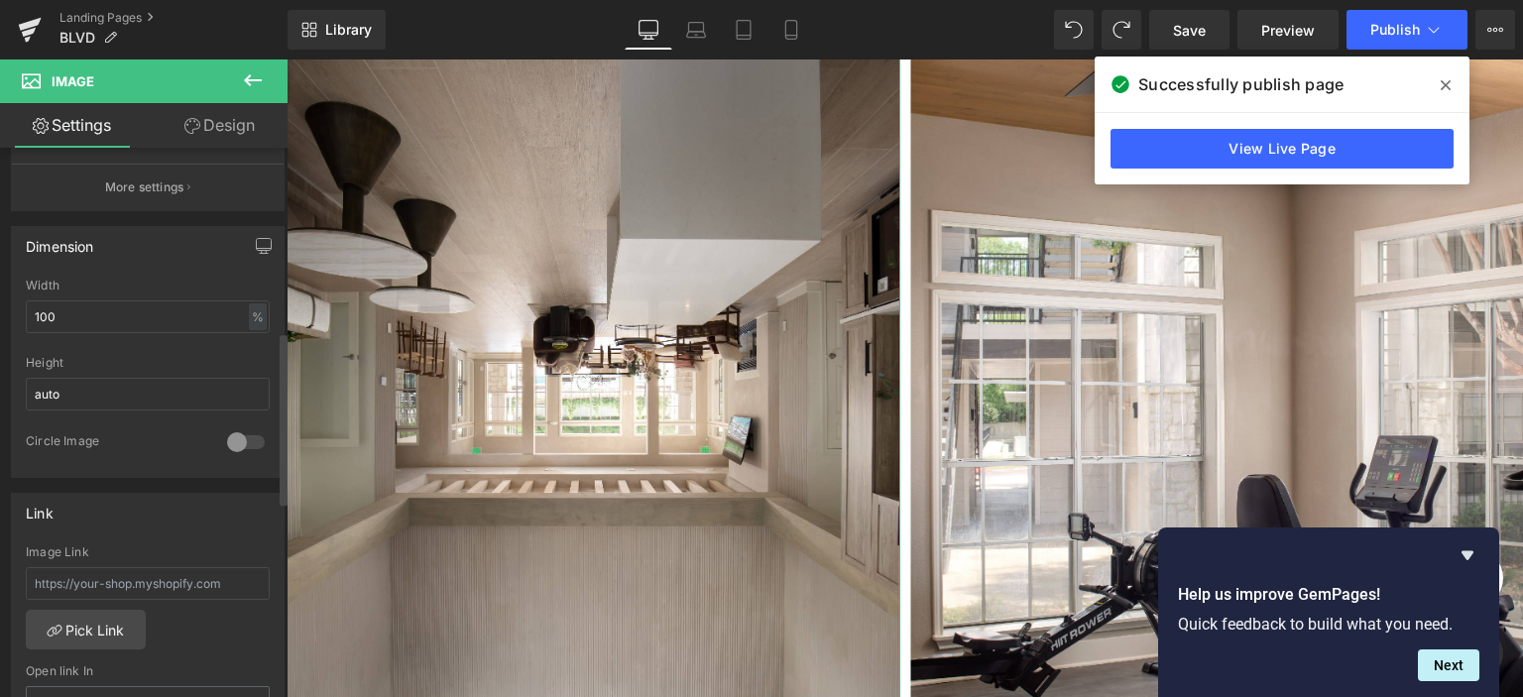
scroll to position [595, 0]
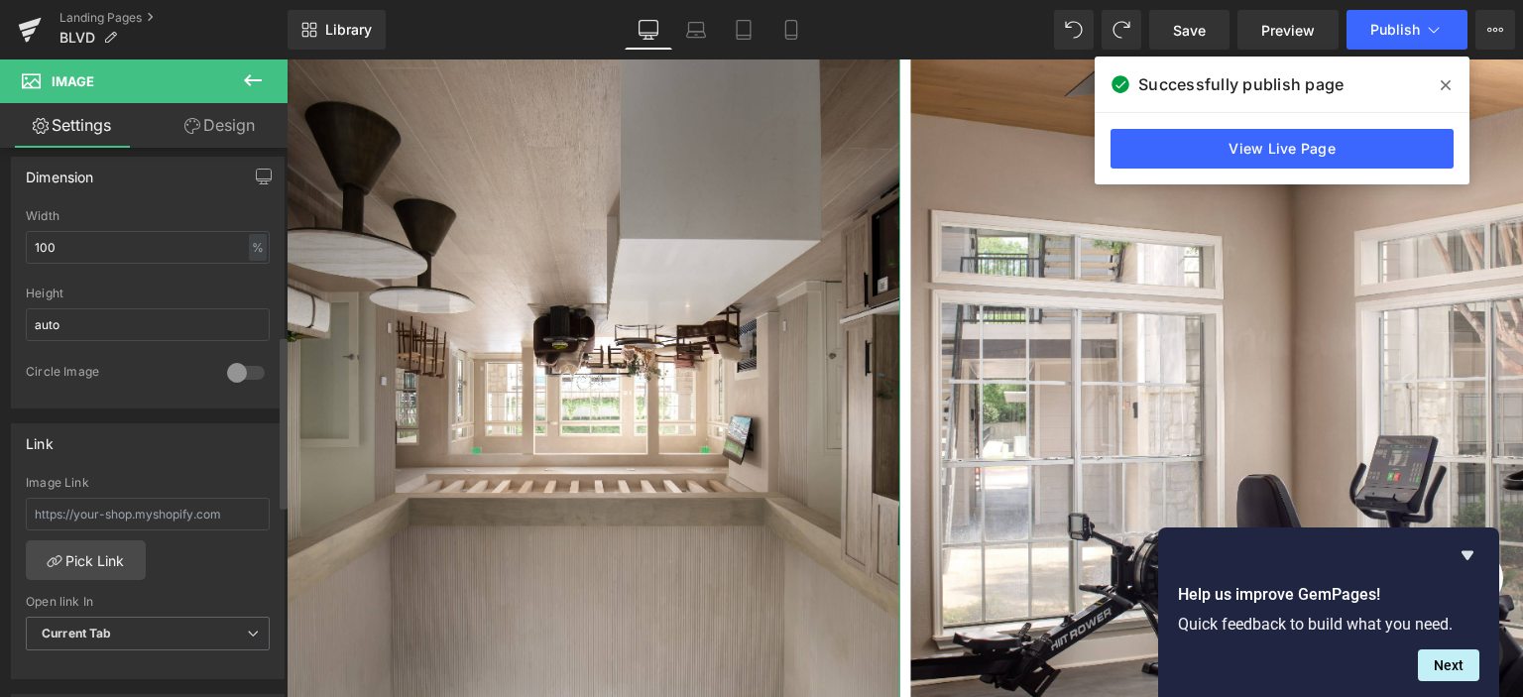
click at [222, 372] on div at bounding box center [246, 373] width 48 height 32
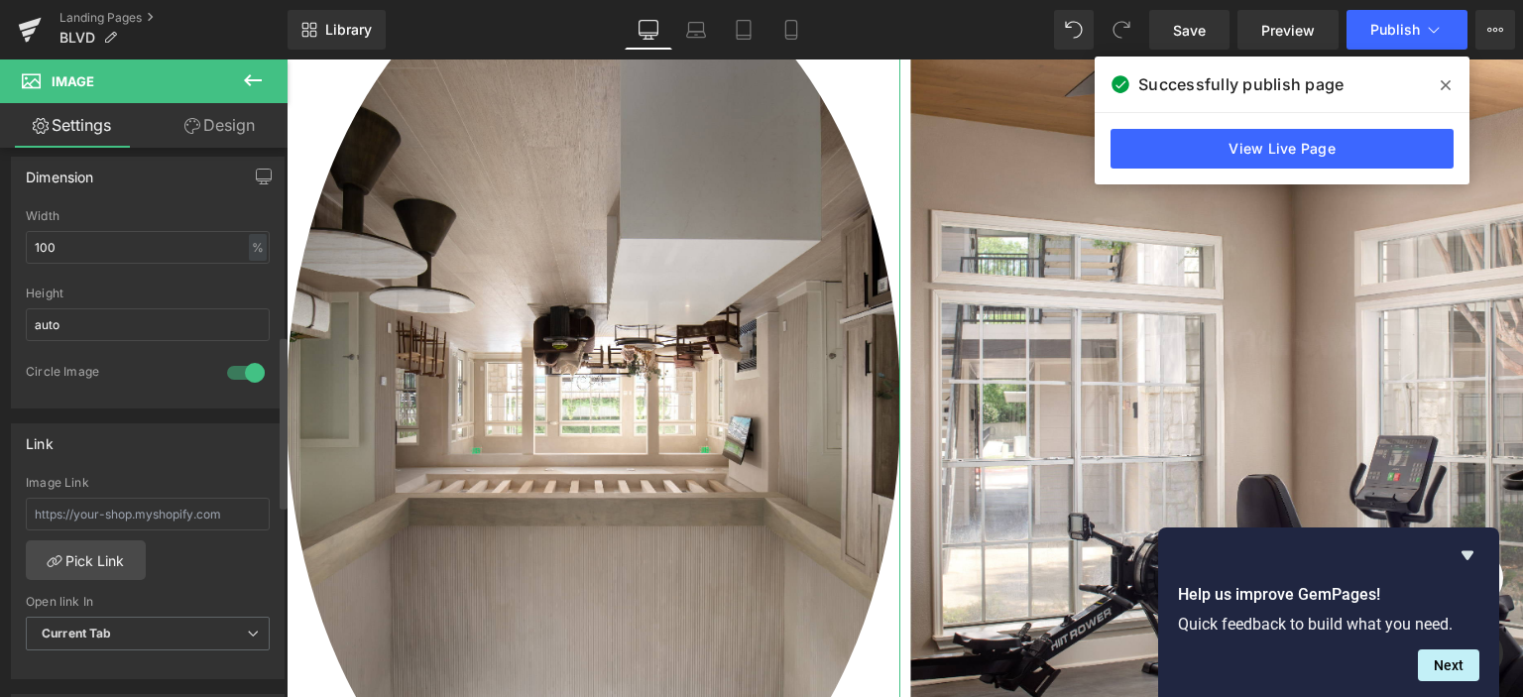
click at [222, 372] on div at bounding box center [246, 373] width 48 height 32
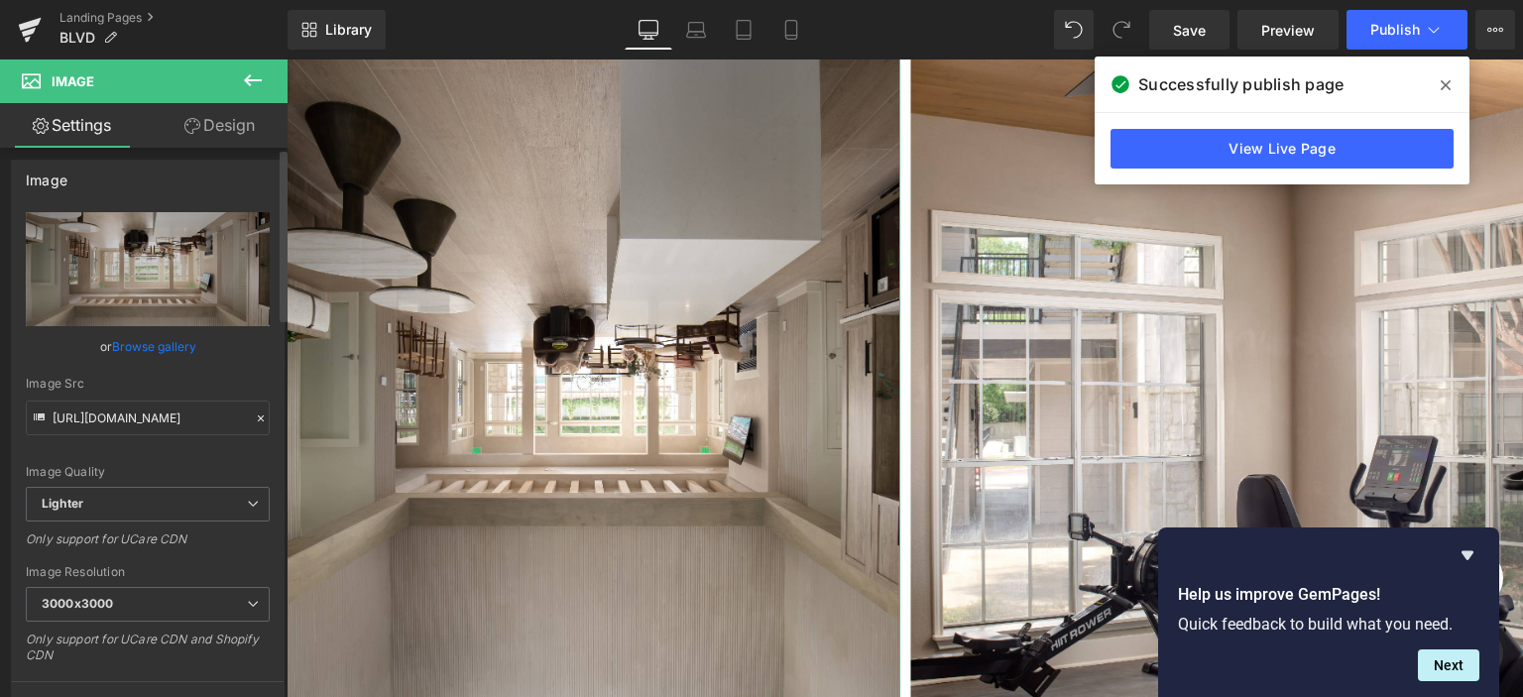
scroll to position [0, 0]
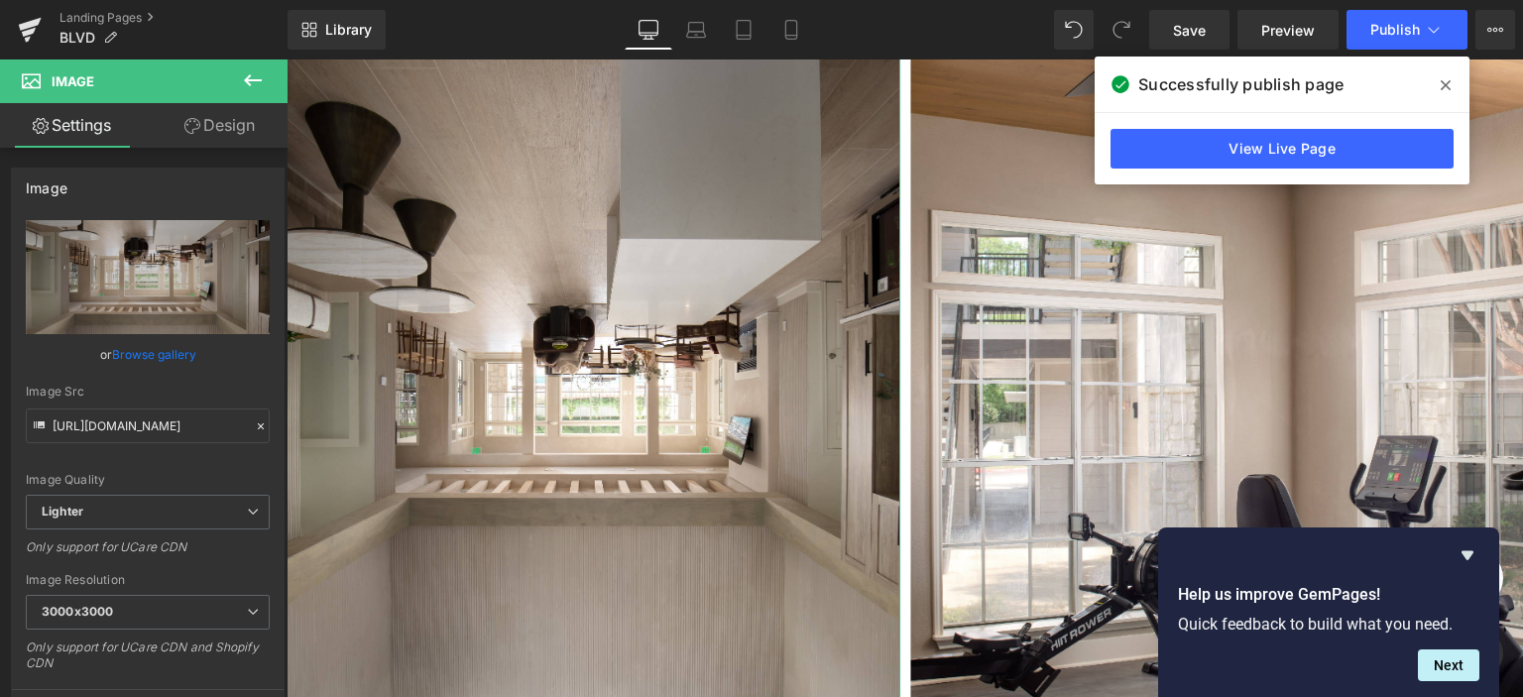
click at [224, 137] on link "Design" at bounding box center [220, 125] width 144 height 45
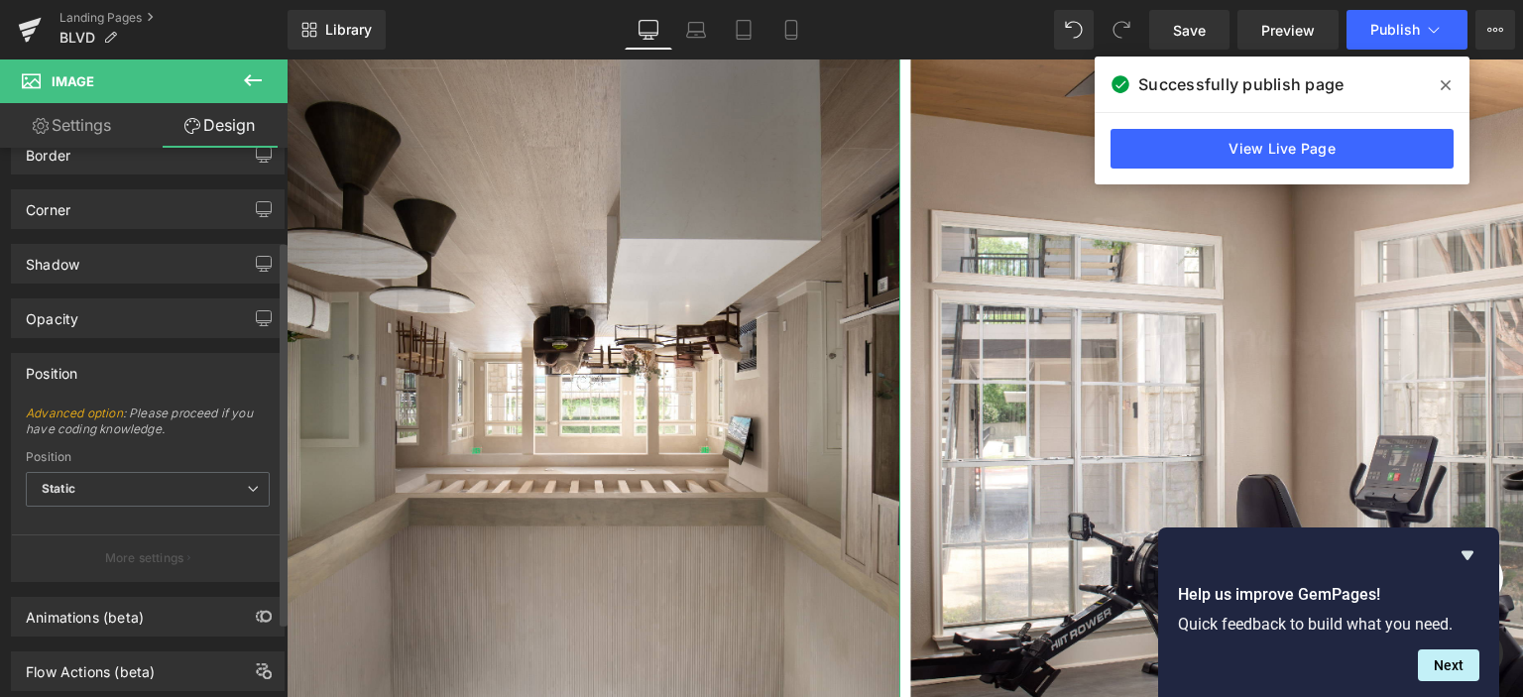
scroll to position [241, 0]
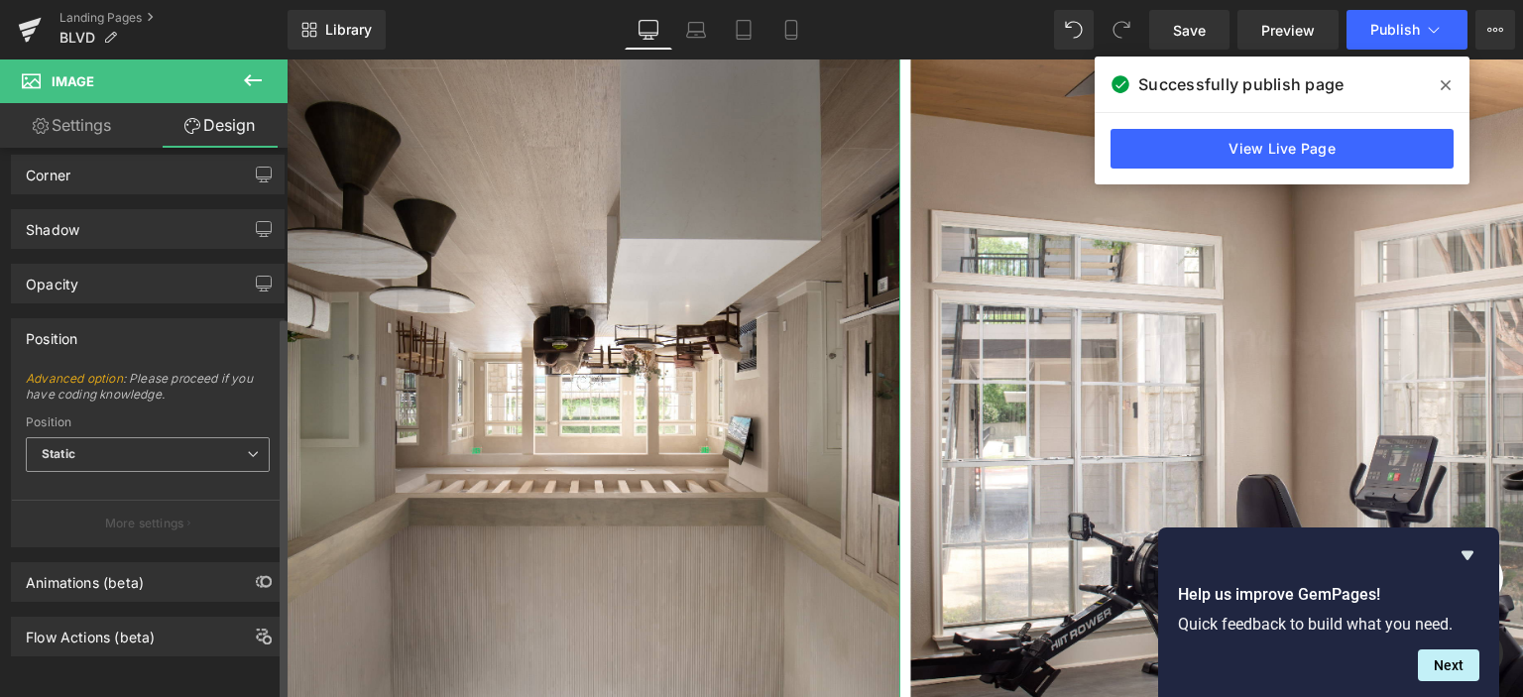
click at [102, 444] on span "Static" at bounding box center [148, 454] width 244 height 35
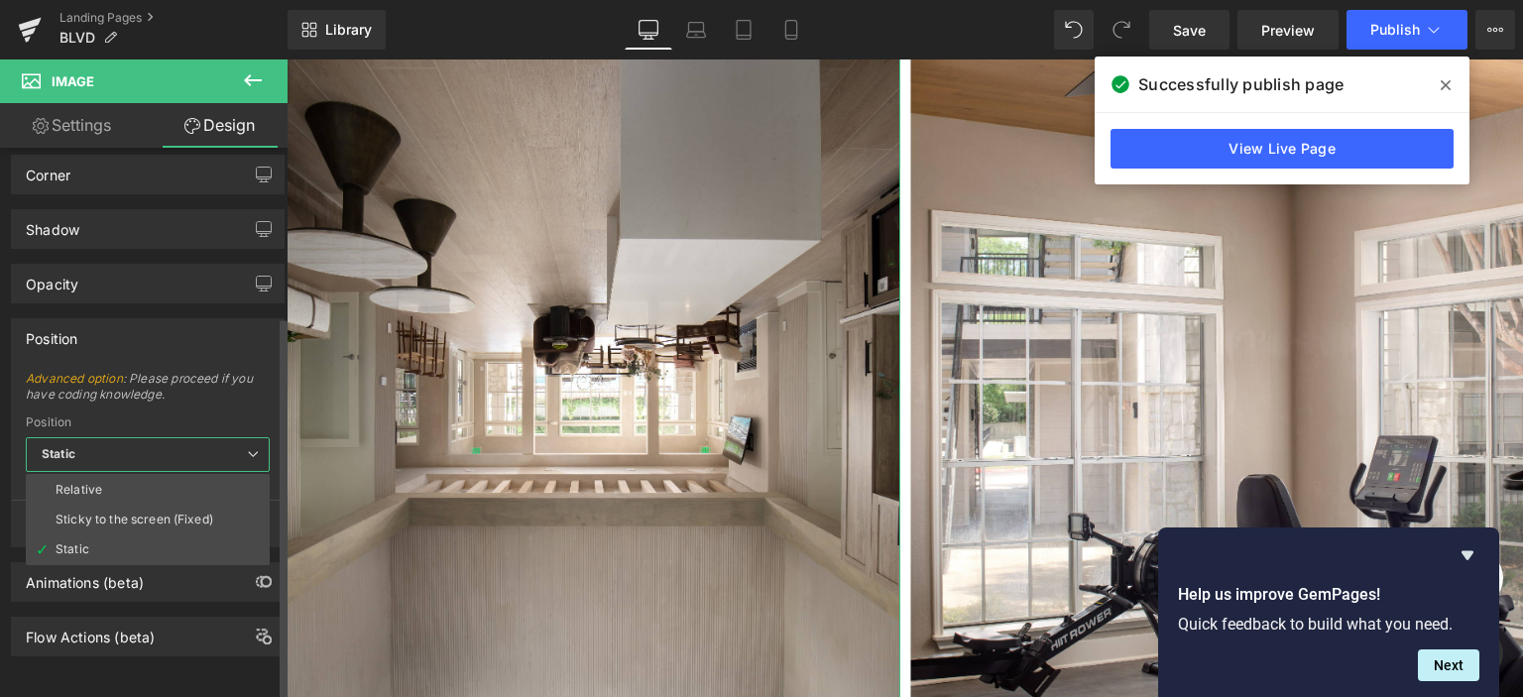
click at [102, 444] on span "Static" at bounding box center [148, 454] width 244 height 35
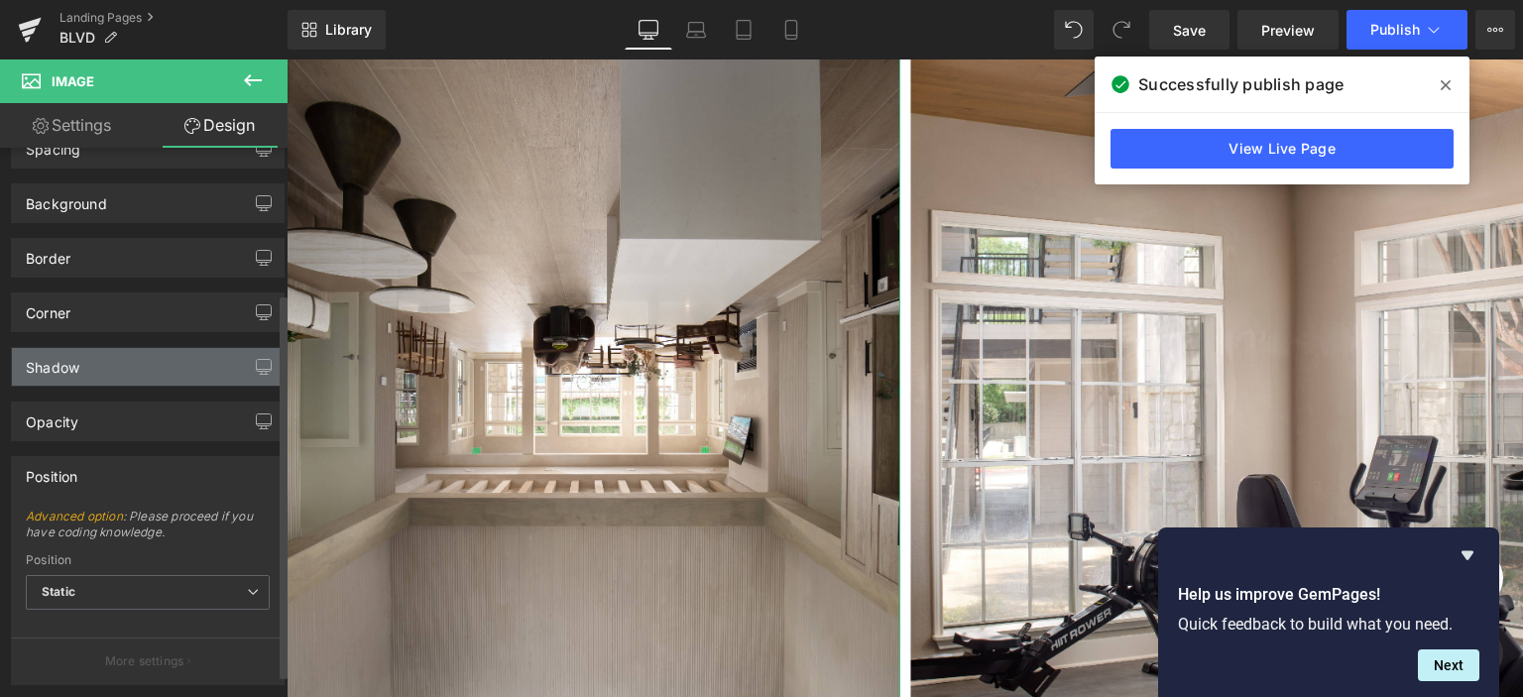
scroll to position [0, 0]
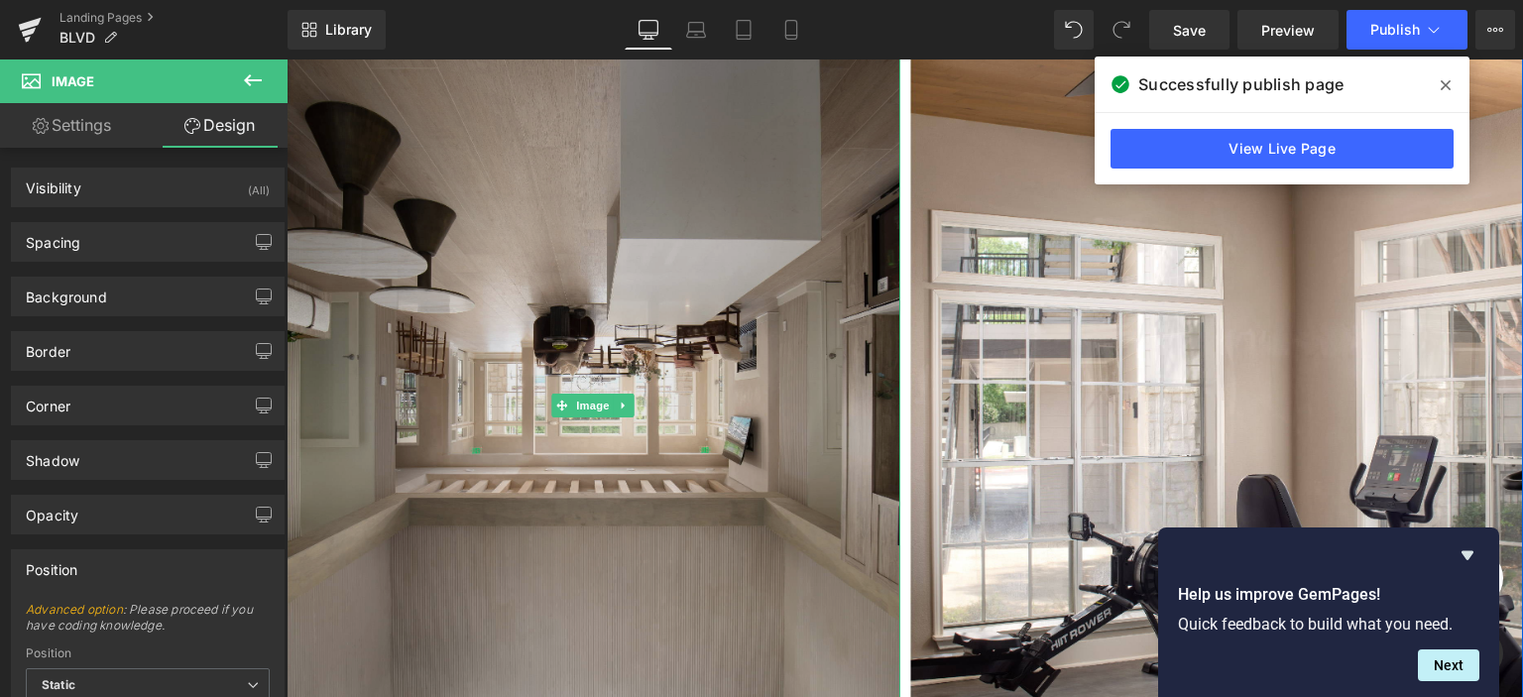
click at [448, 396] on img at bounding box center [594, 405] width 614 height 920
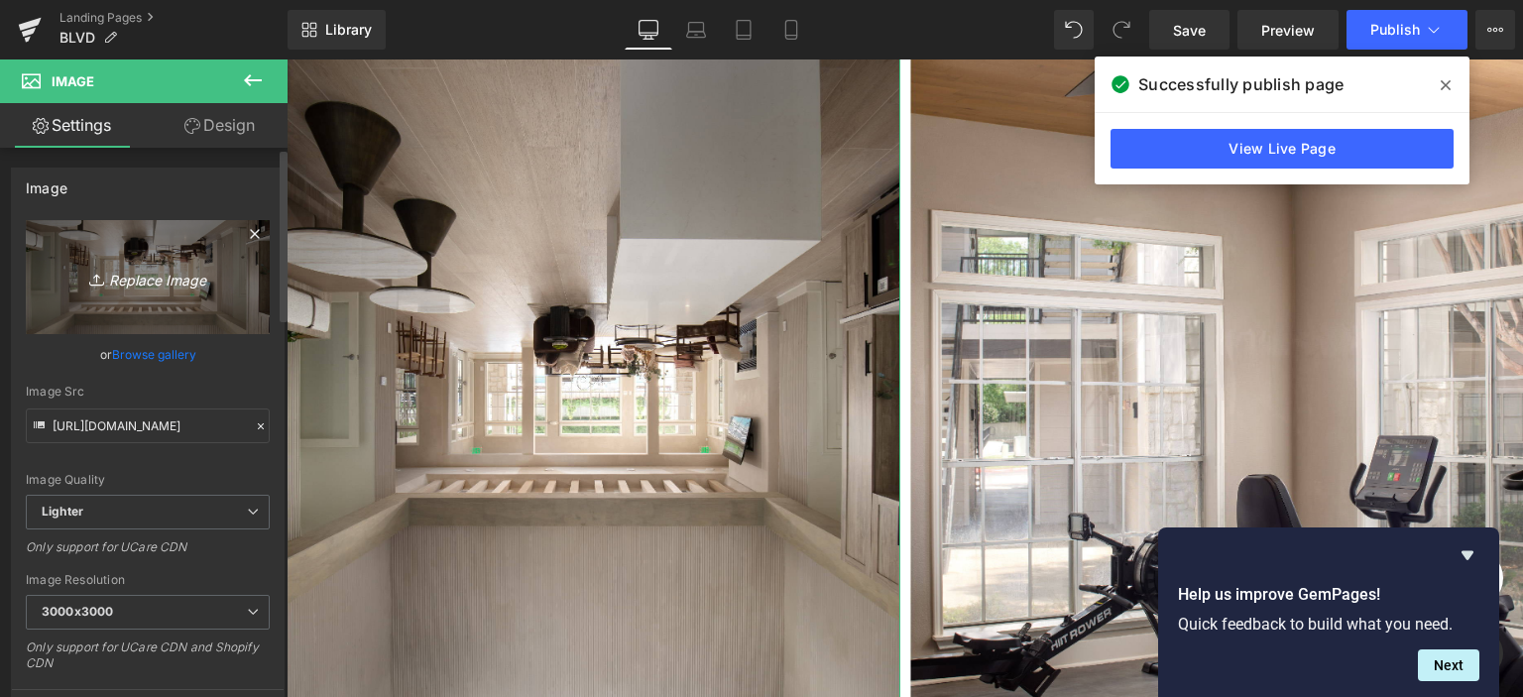
click at [115, 265] on icon "Replace Image" at bounding box center [147, 277] width 159 height 25
click at [179, 267] on icon "Replace Image" at bounding box center [147, 277] width 159 height 25
click at [218, 246] on link "Replace Image" at bounding box center [148, 277] width 244 height 114
type input "C:\fakepath\8L2A4320-01.jpg"
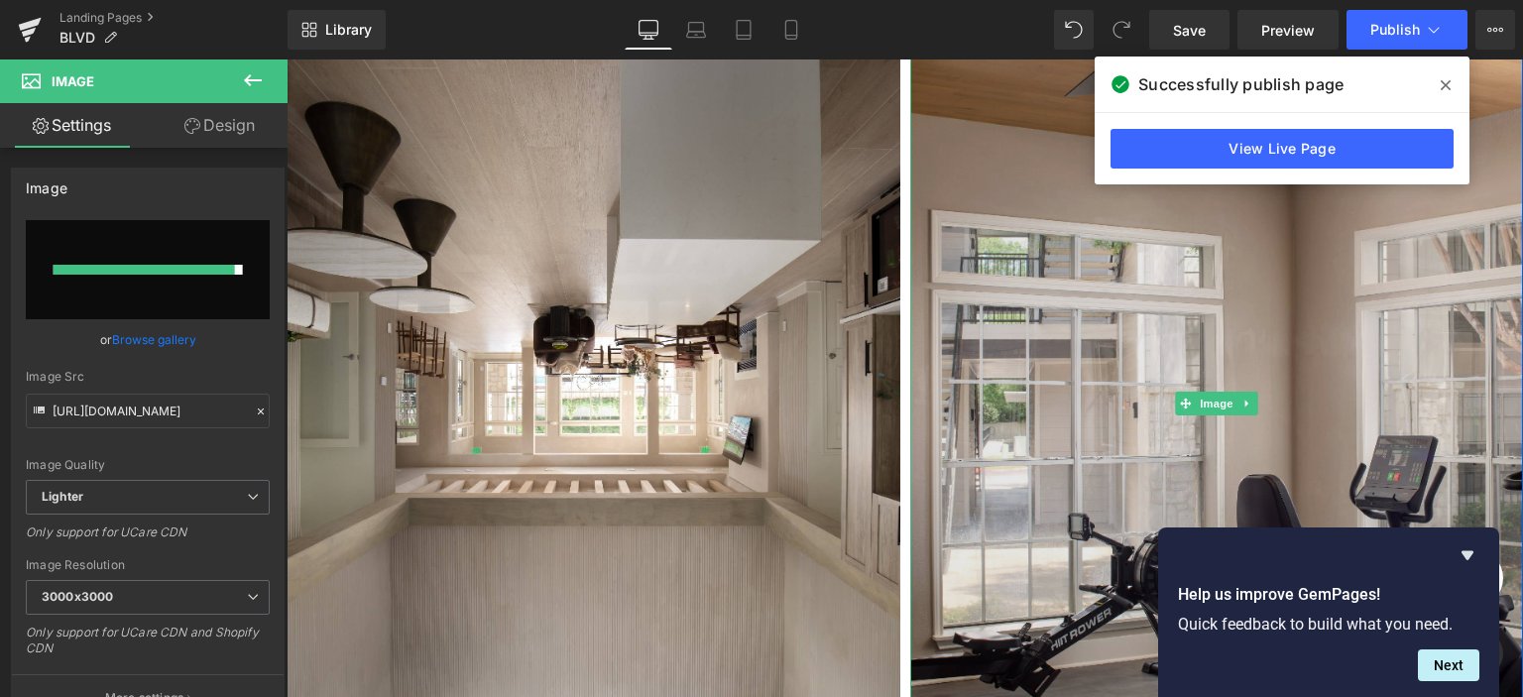
type input "https://ucarecdn.com/986ea4d3-6817-4dc1-82c4-ecbf8d4f79c7/-/format/auto/-/previ…"
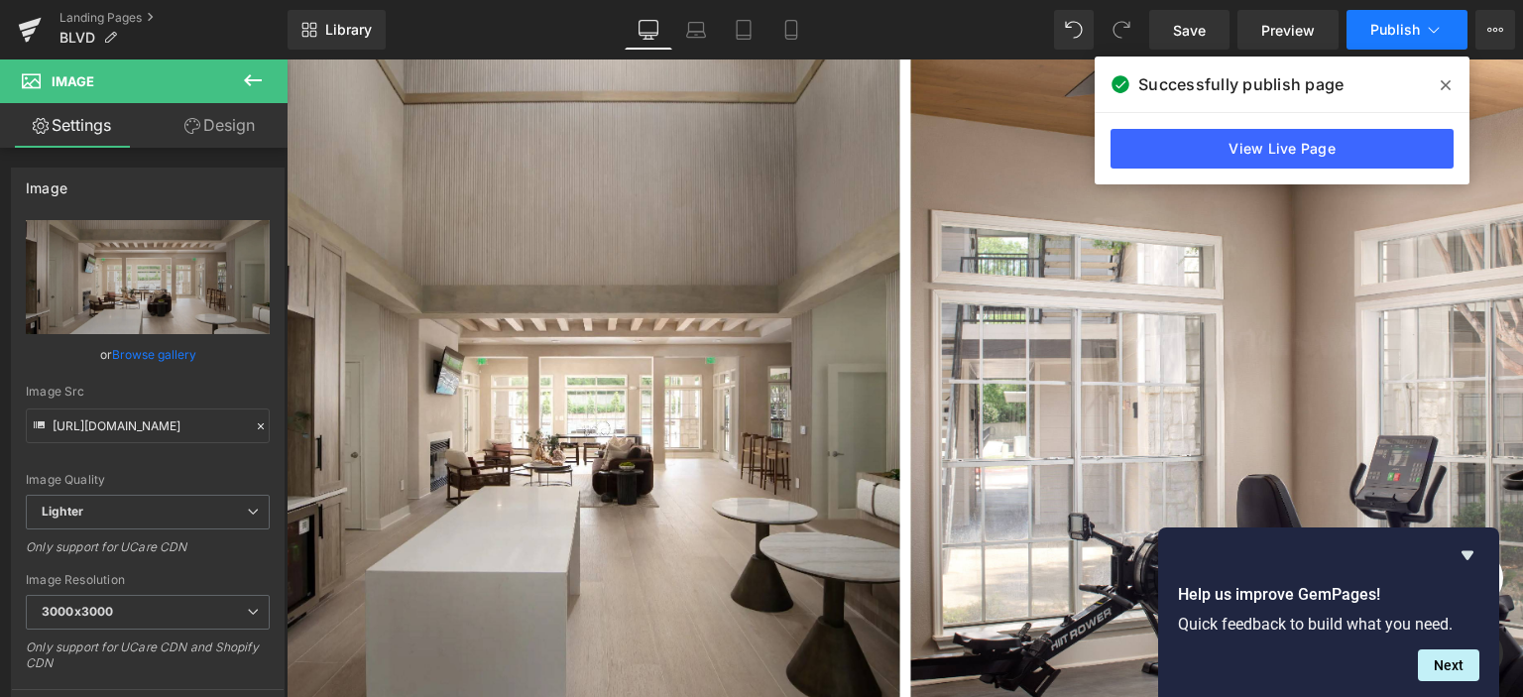
click at [1393, 30] on span "Publish" at bounding box center [1396, 30] width 50 height 16
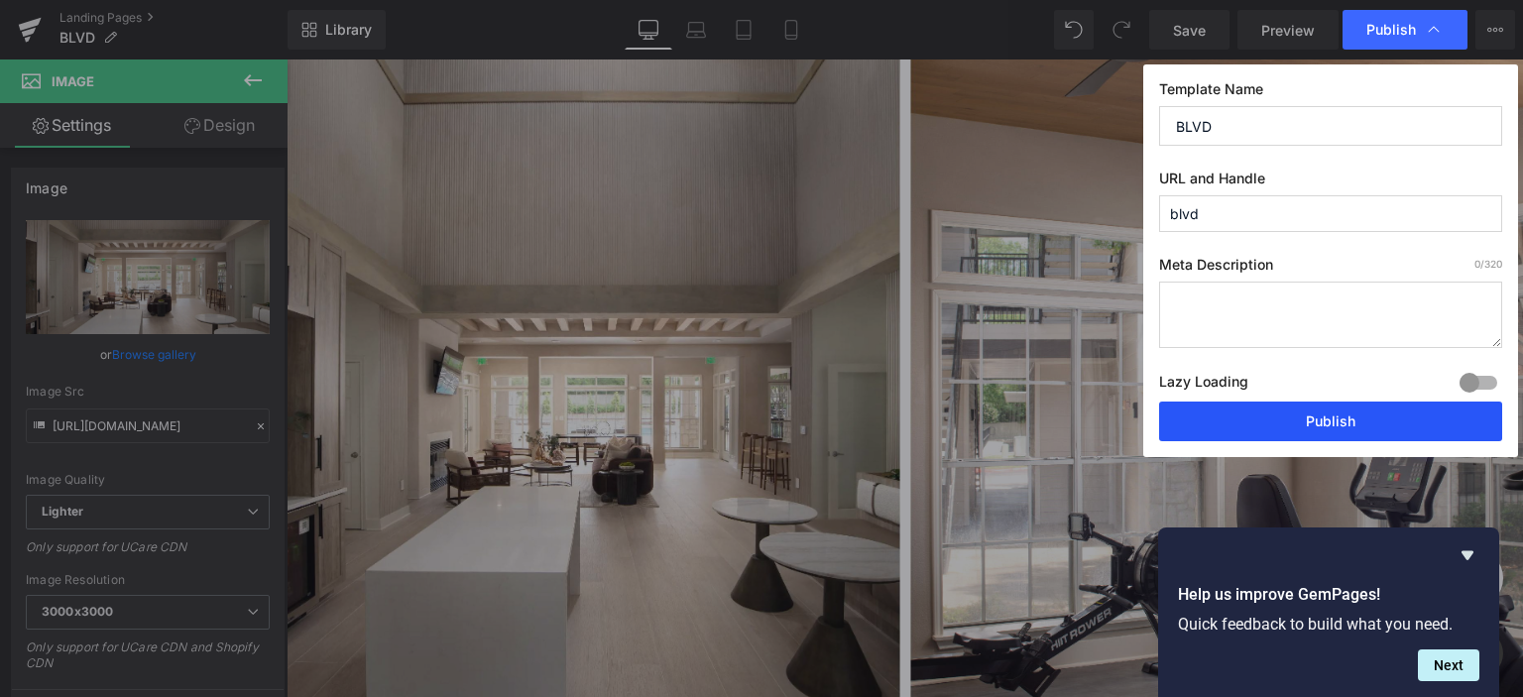
click at [1286, 426] on button "Publish" at bounding box center [1330, 422] width 343 height 40
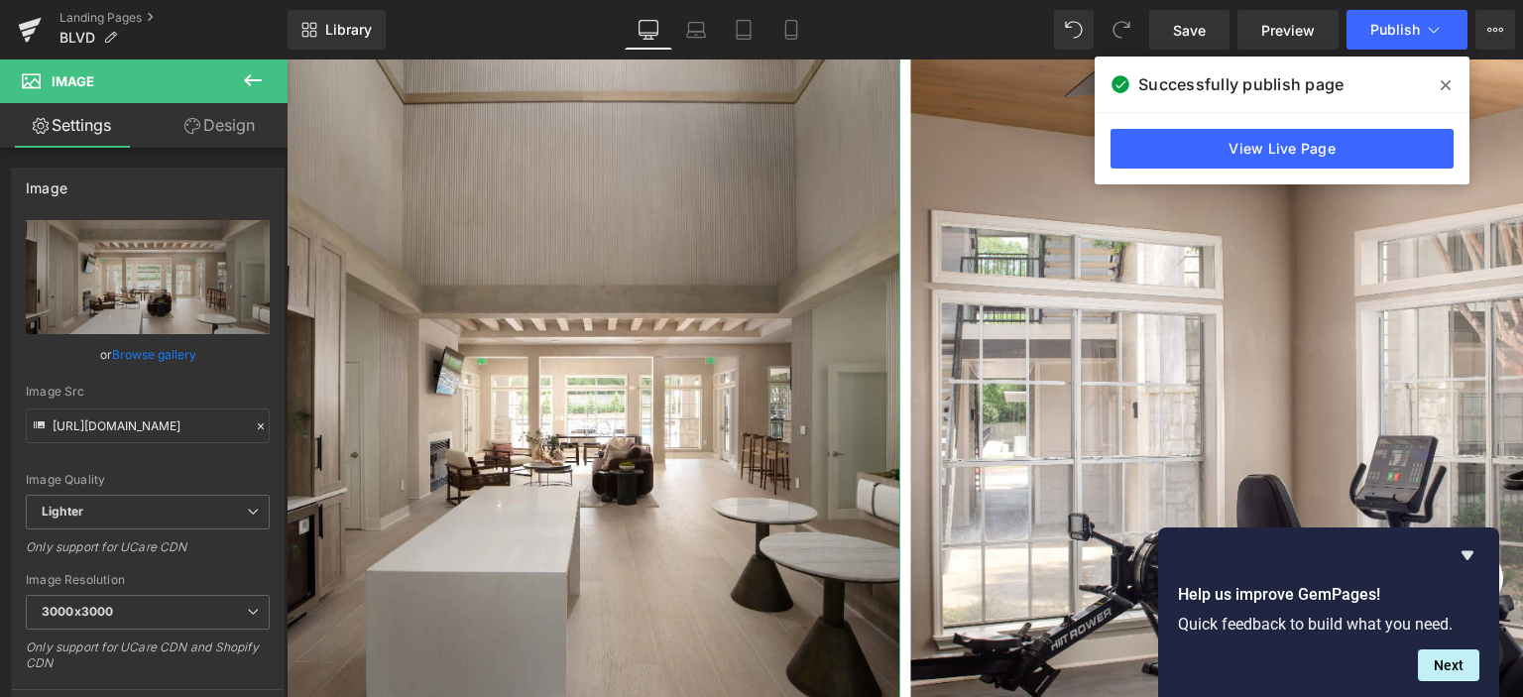
click at [202, 135] on link "Design" at bounding box center [220, 125] width 144 height 45
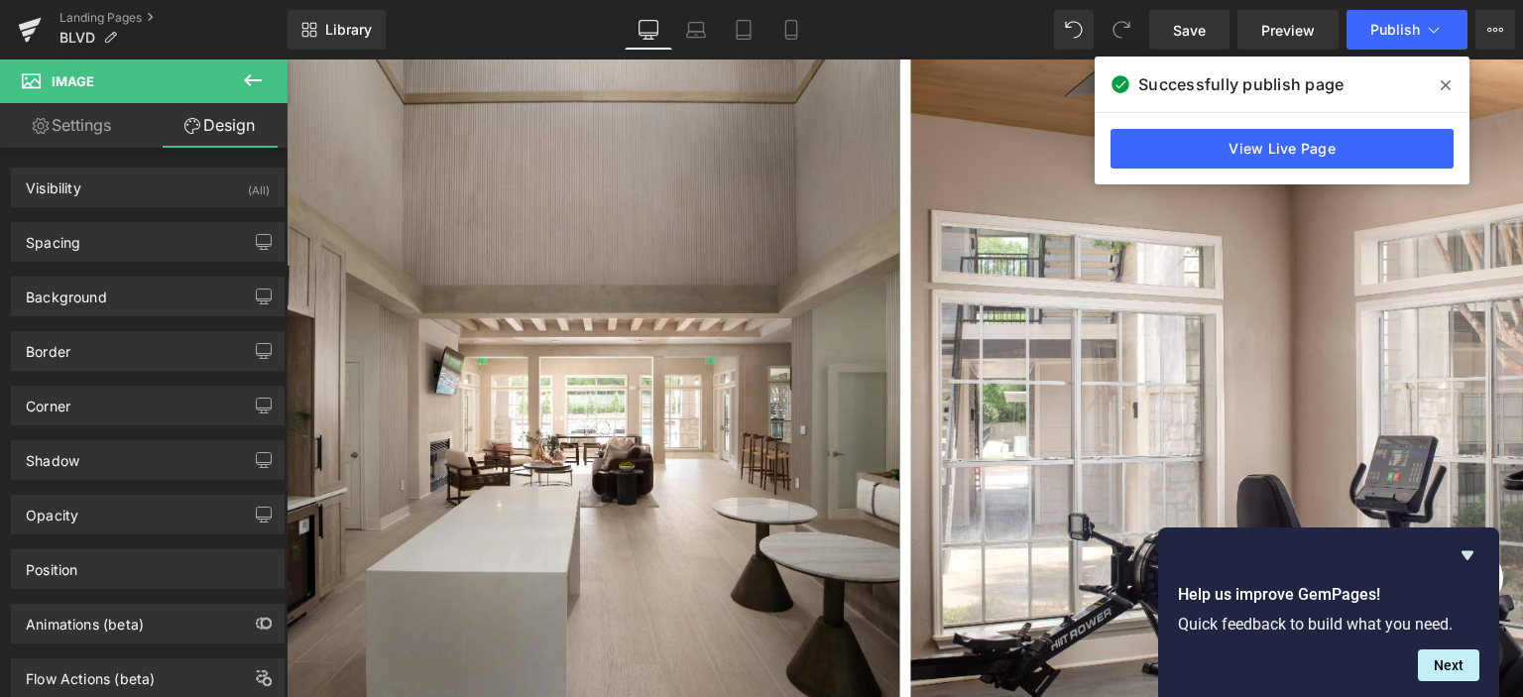
click at [78, 135] on link "Settings" at bounding box center [72, 125] width 144 height 45
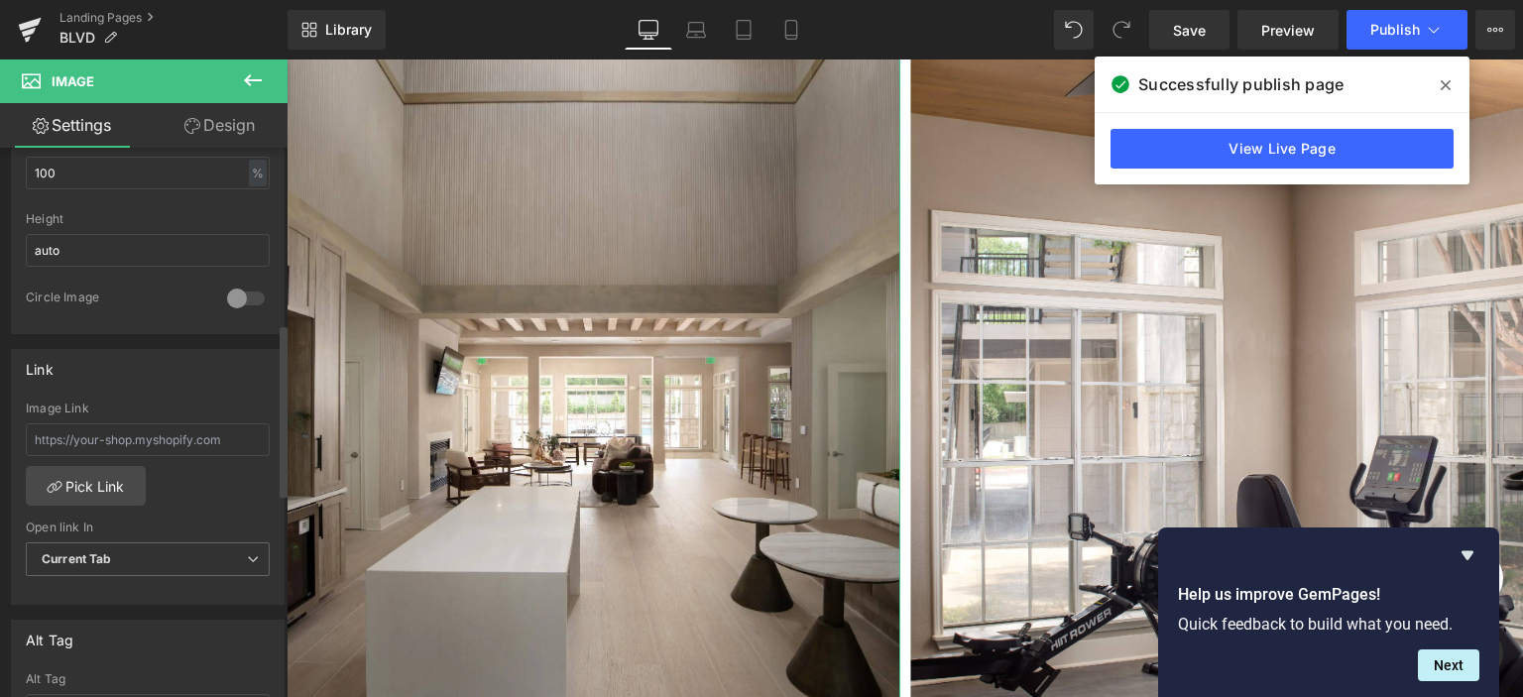
scroll to position [694, 0]
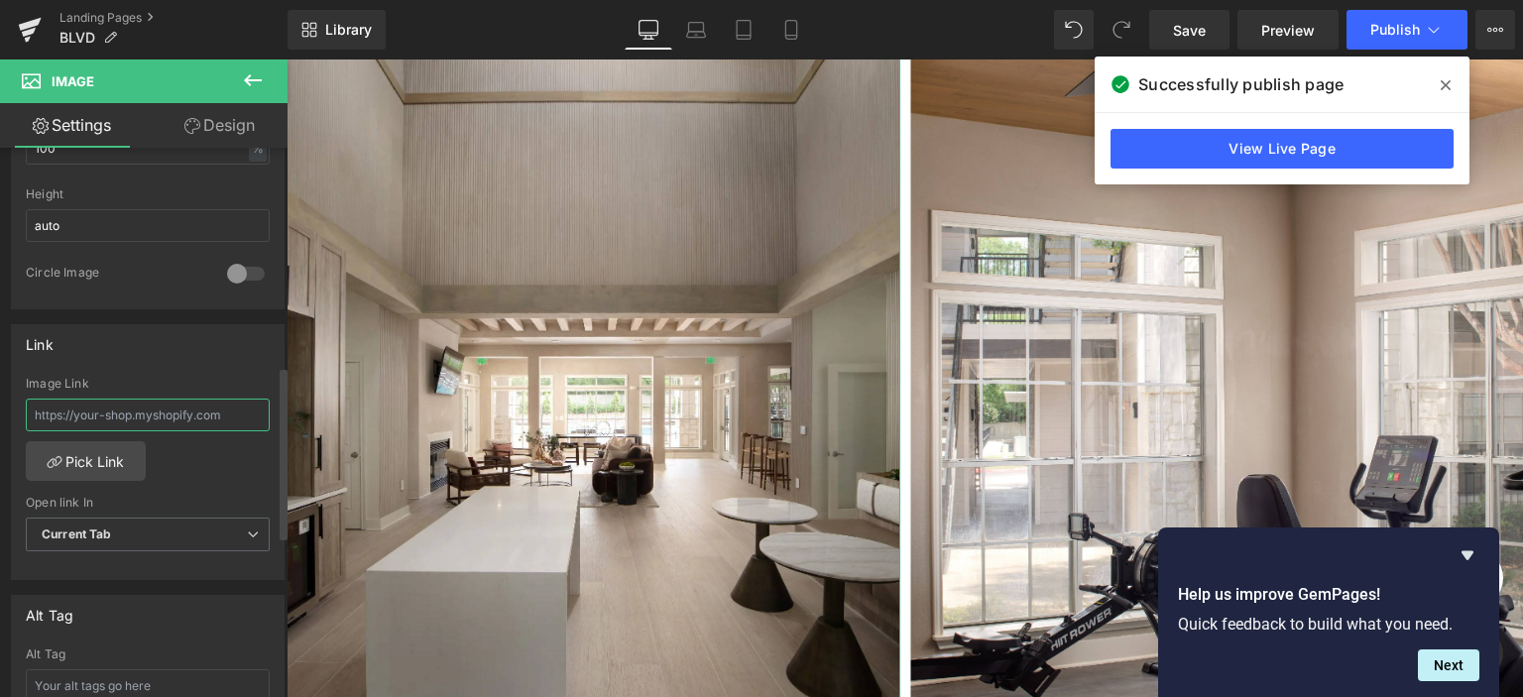
click at [128, 410] on input "text" at bounding box center [148, 415] width 244 height 33
click at [91, 458] on link "Pick Link" at bounding box center [86, 461] width 120 height 40
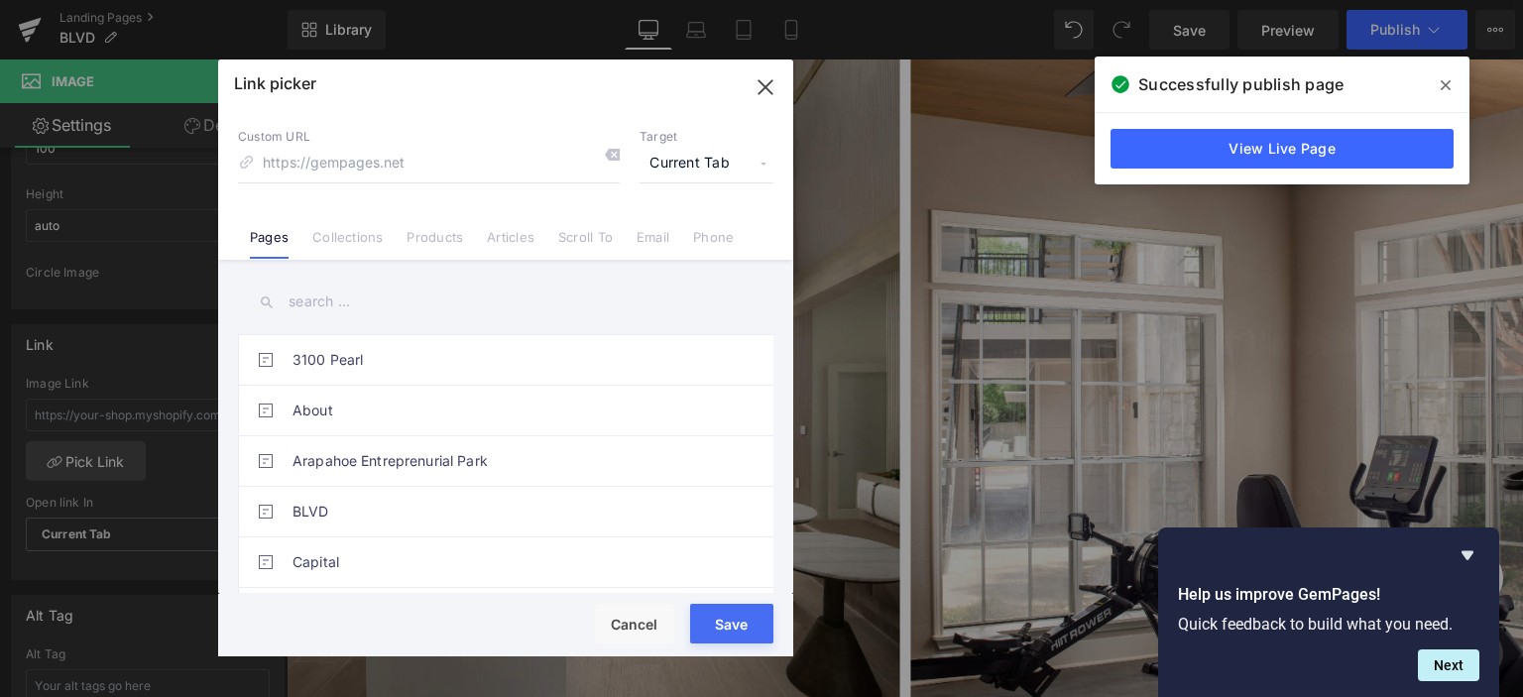
click at [689, 162] on span "Current Tab" at bounding box center [707, 164] width 134 height 38
click at [754, 90] on icon "button" at bounding box center [766, 87] width 32 height 32
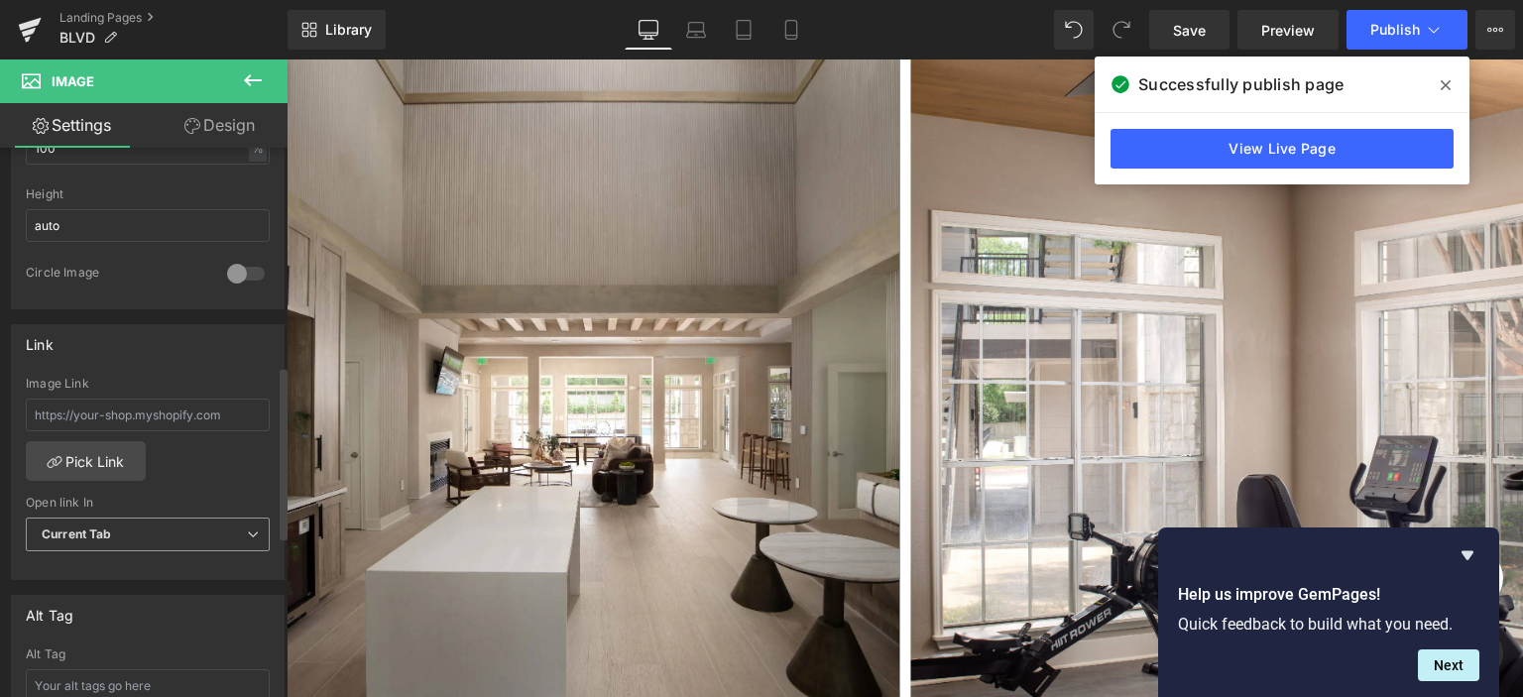
click at [163, 531] on span "Current Tab" at bounding box center [148, 535] width 244 height 35
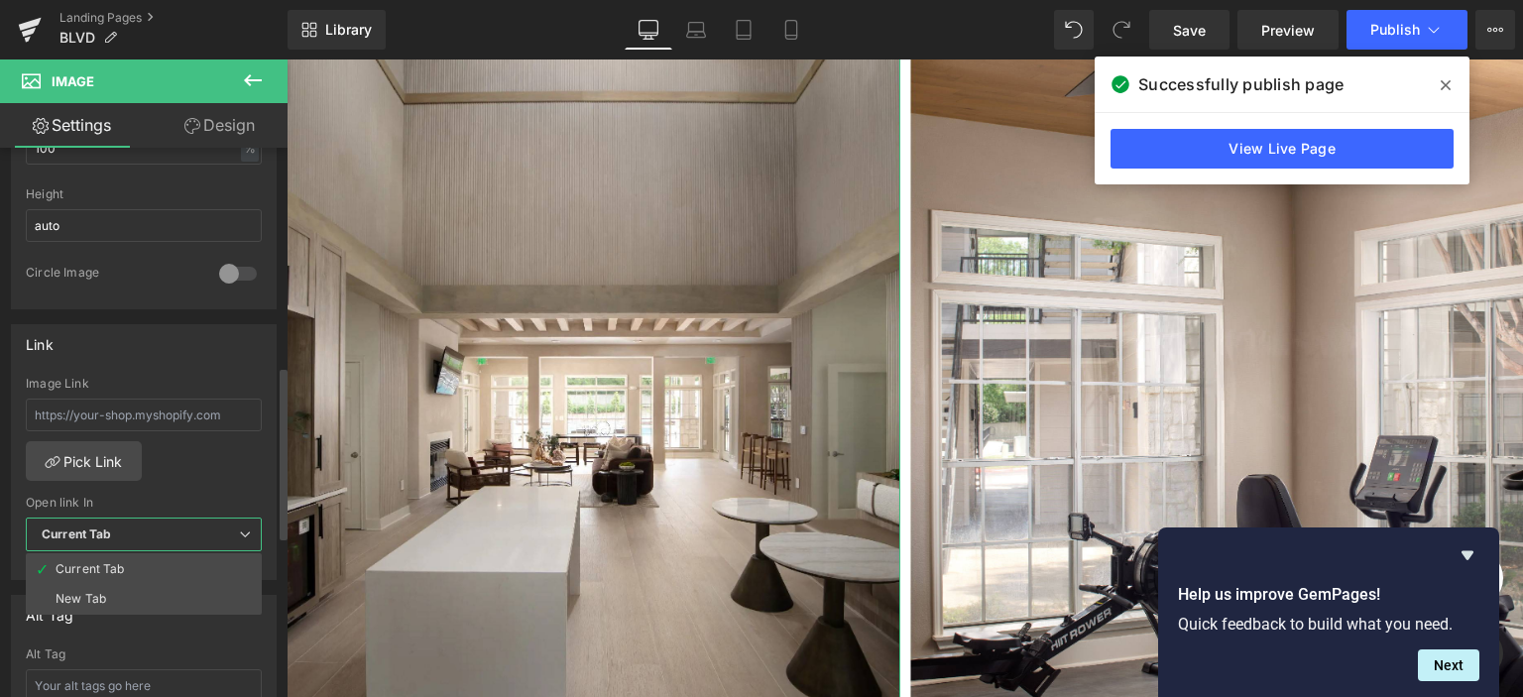
click at [163, 531] on span "Current Tab" at bounding box center [144, 535] width 236 height 35
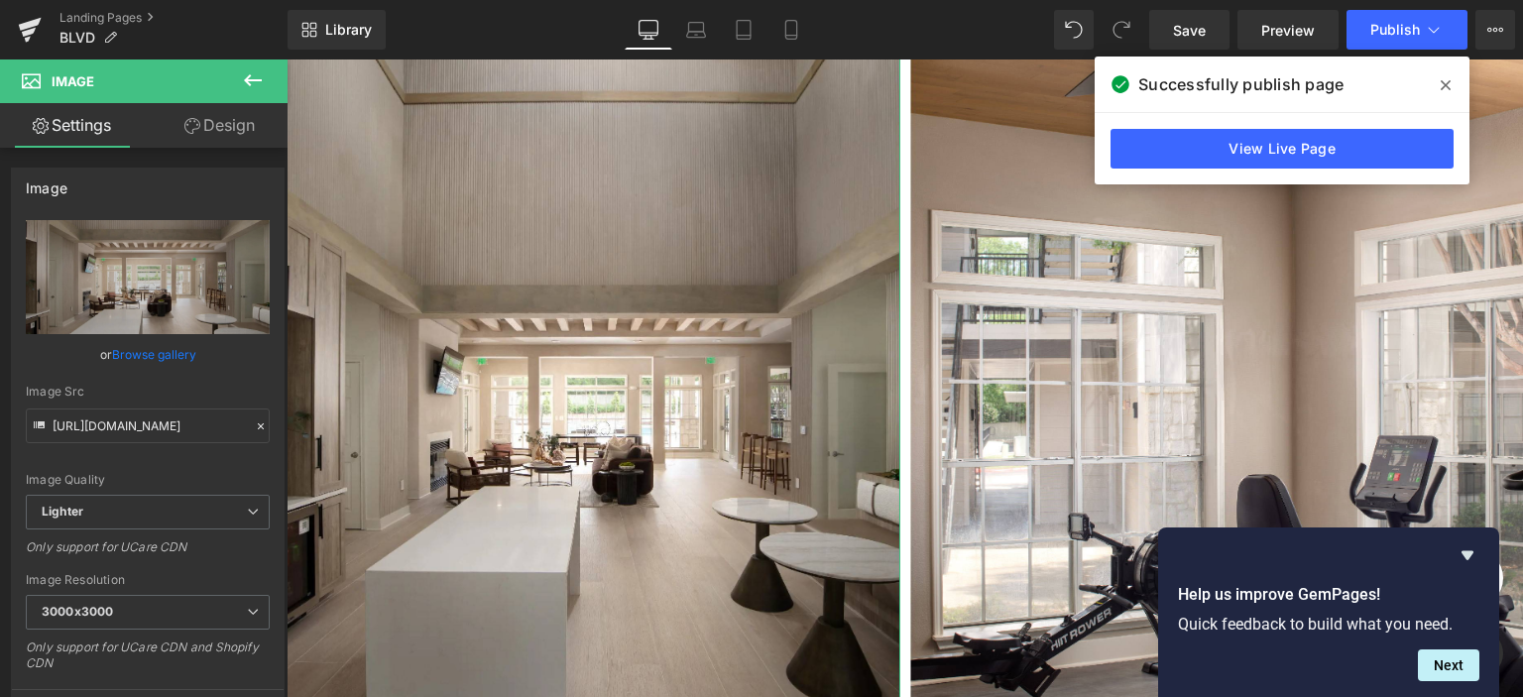
click at [217, 128] on link "Design" at bounding box center [220, 125] width 144 height 45
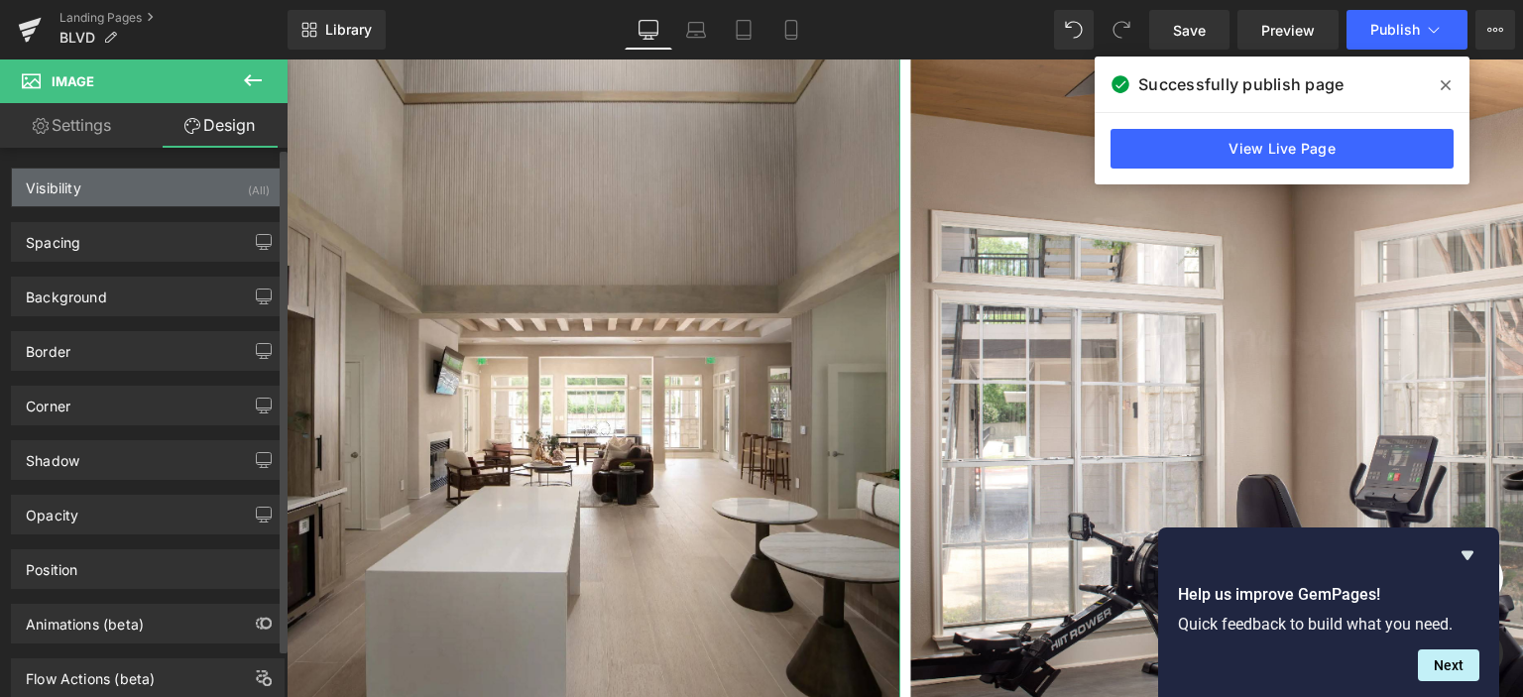
click at [75, 174] on div "Visibility" at bounding box center [54, 183] width 56 height 28
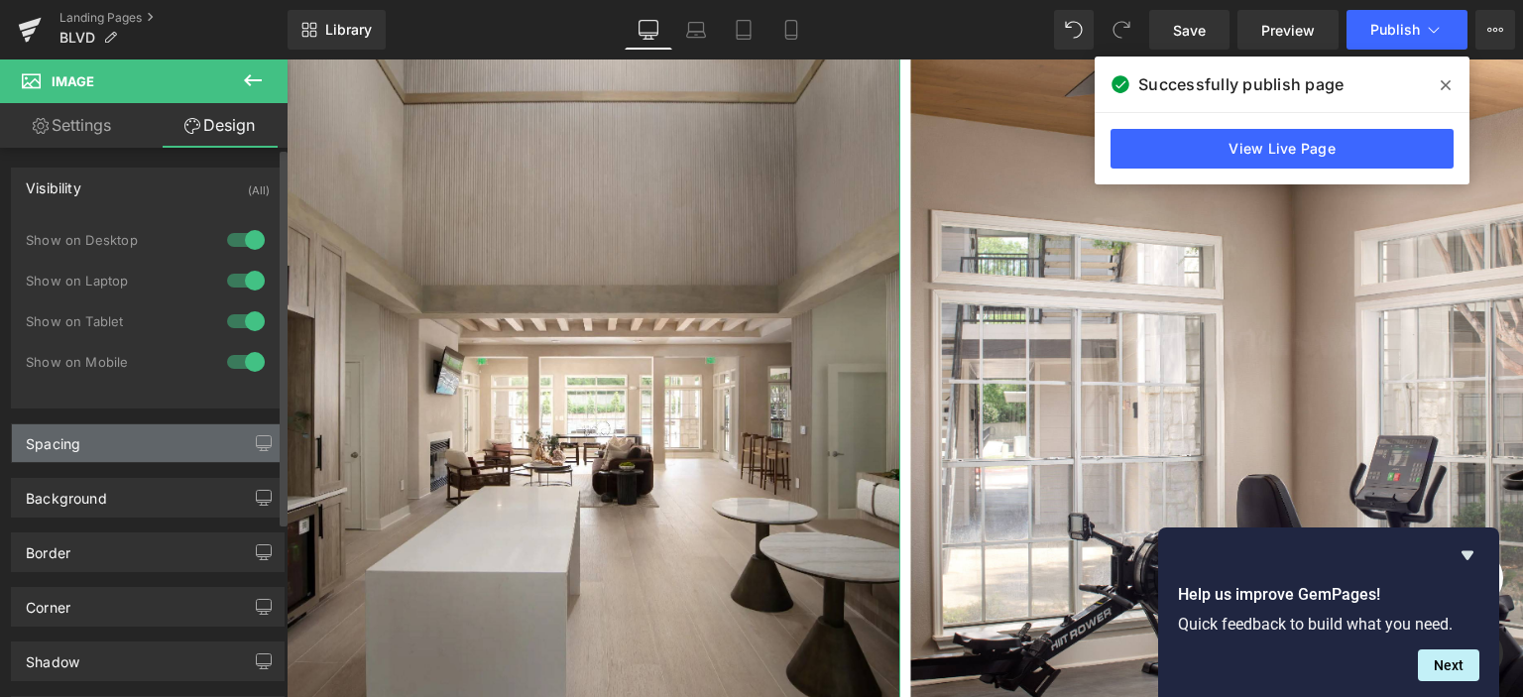
click at [117, 429] on div "Spacing" at bounding box center [148, 443] width 272 height 38
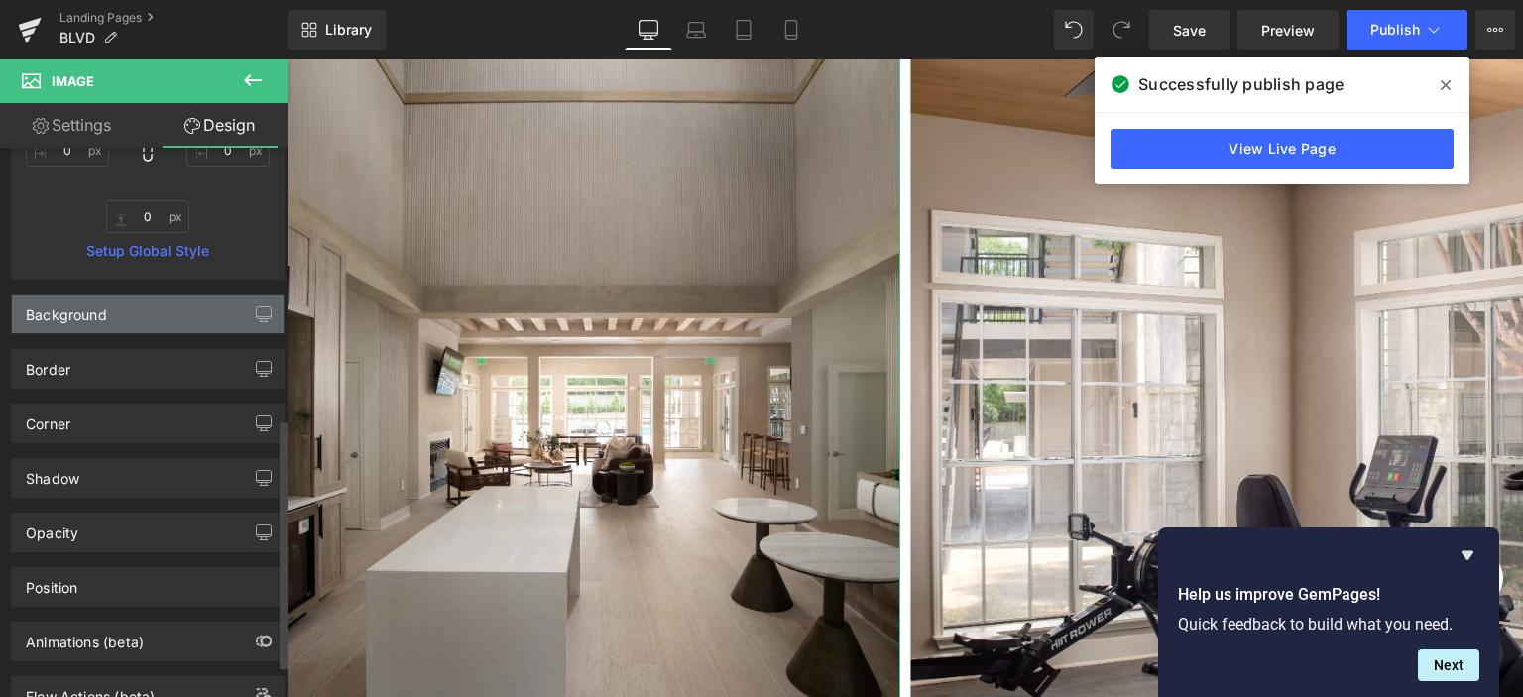
click at [115, 320] on div "Background" at bounding box center [148, 315] width 272 height 38
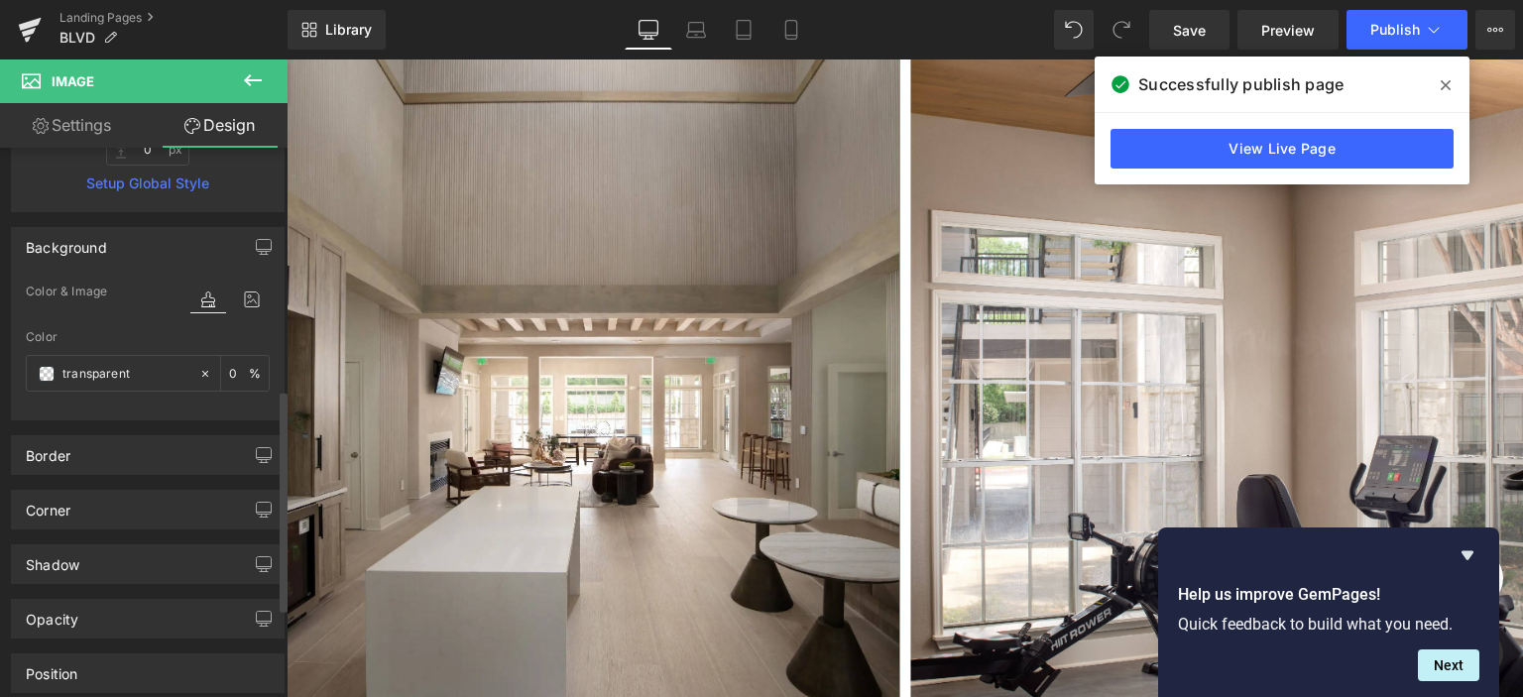
scroll to position [818, 0]
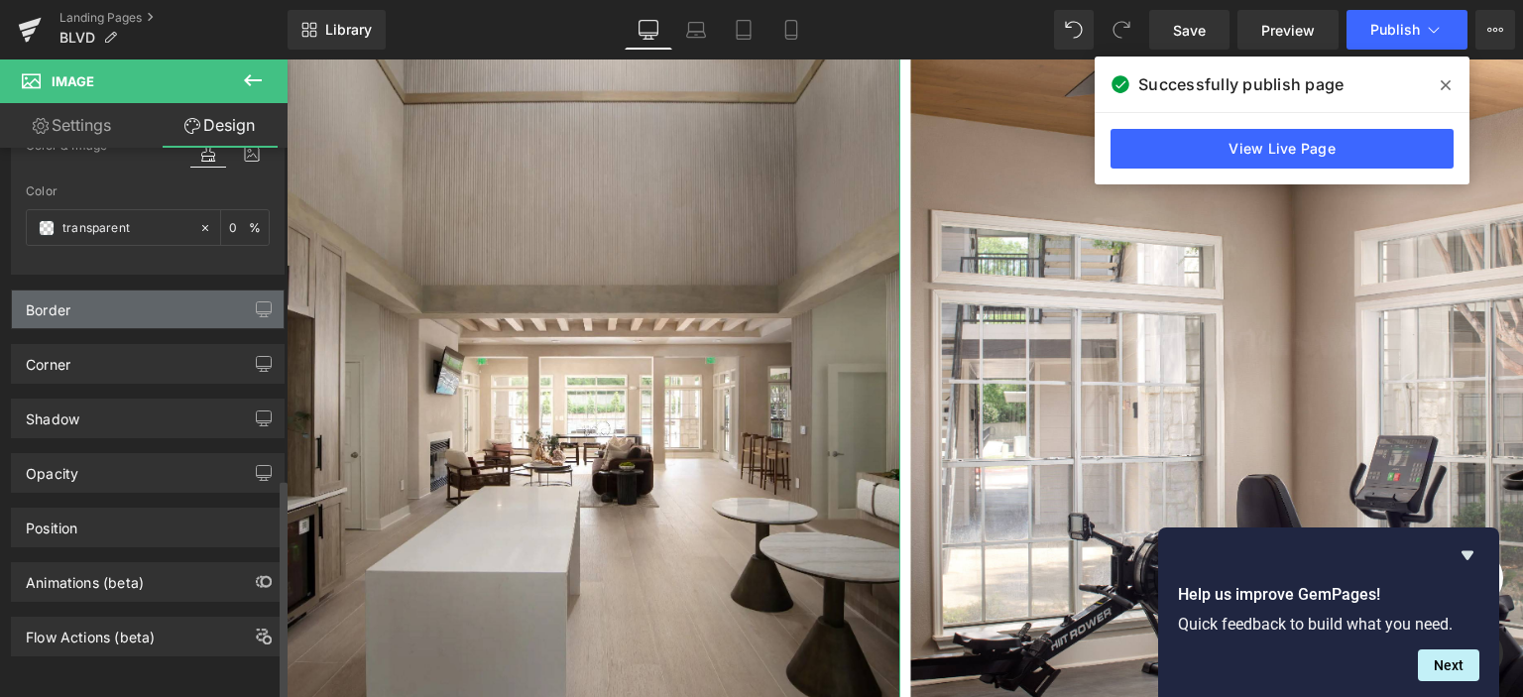
click at [86, 291] on div "Border" at bounding box center [148, 310] width 272 height 38
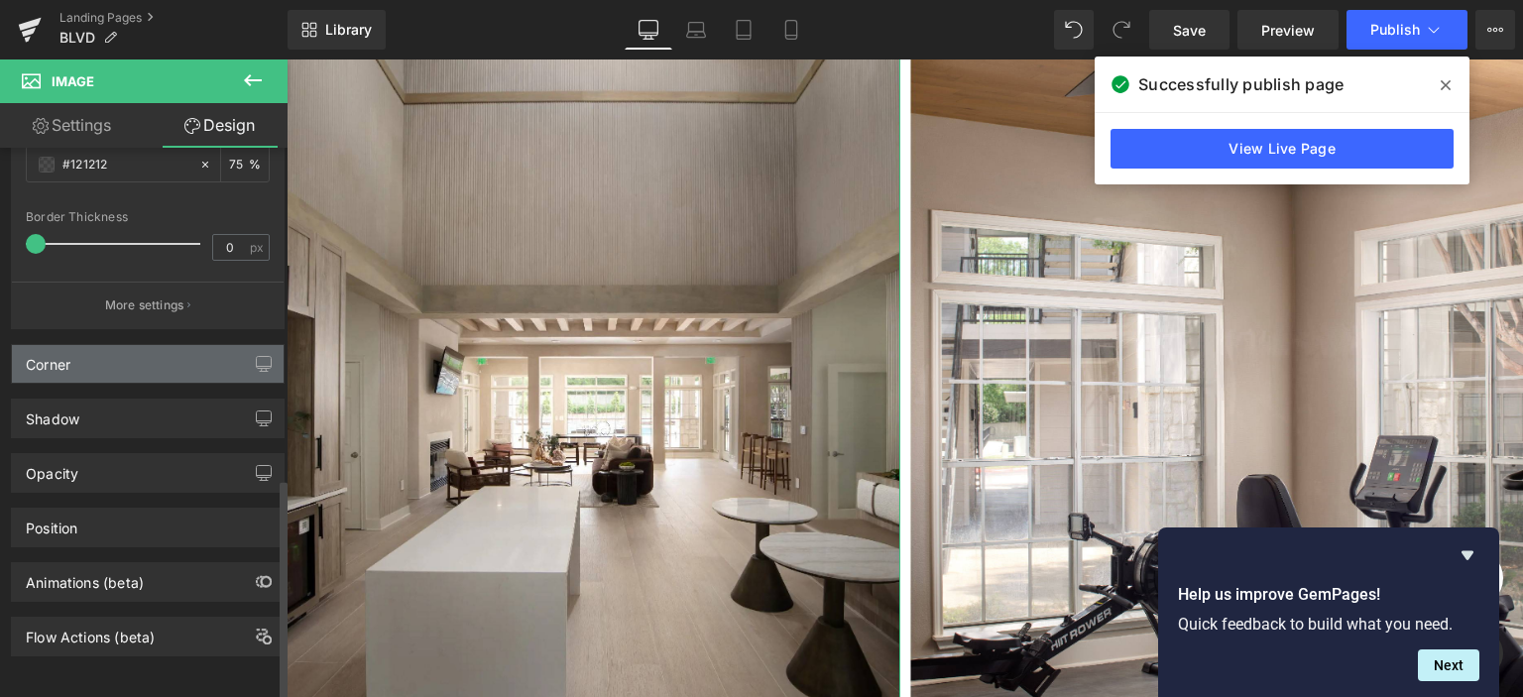
click at [104, 355] on div "Corner" at bounding box center [148, 364] width 272 height 38
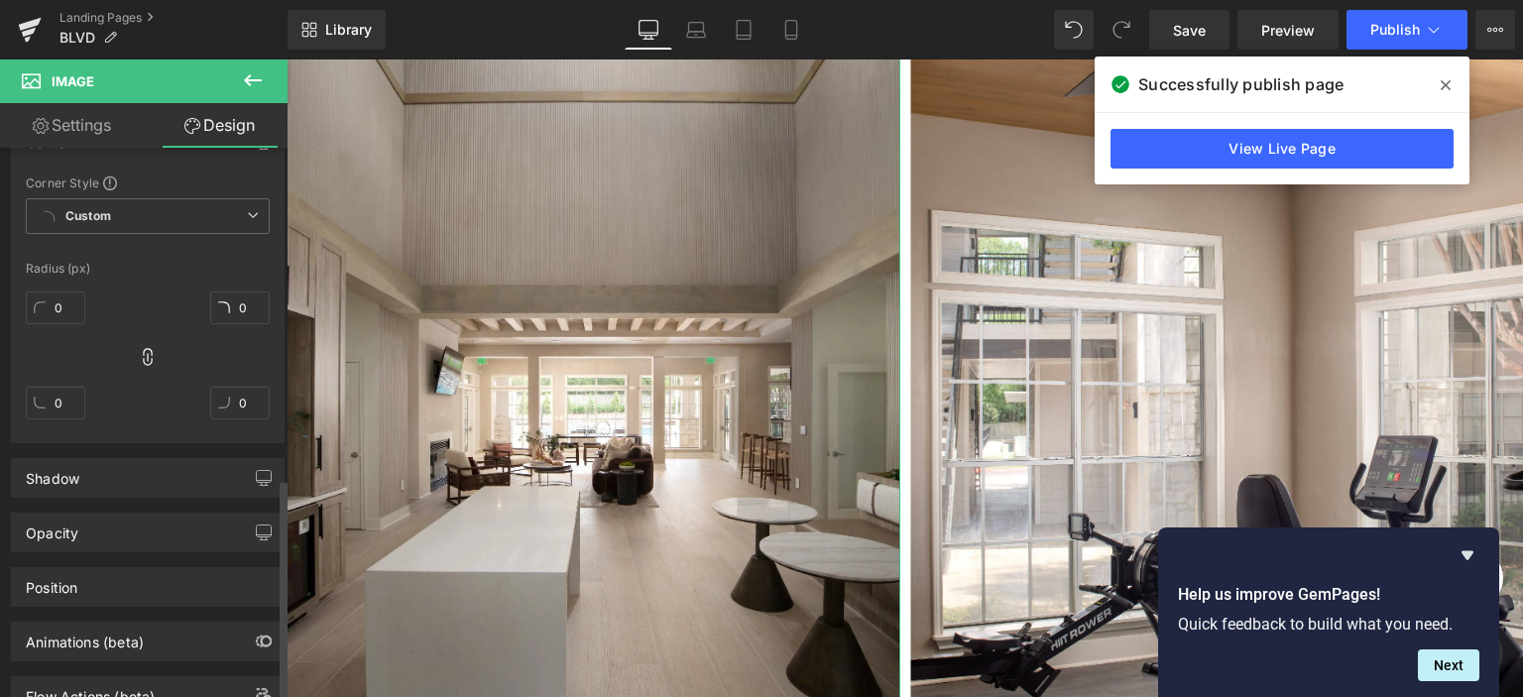
scroll to position [1489, 0]
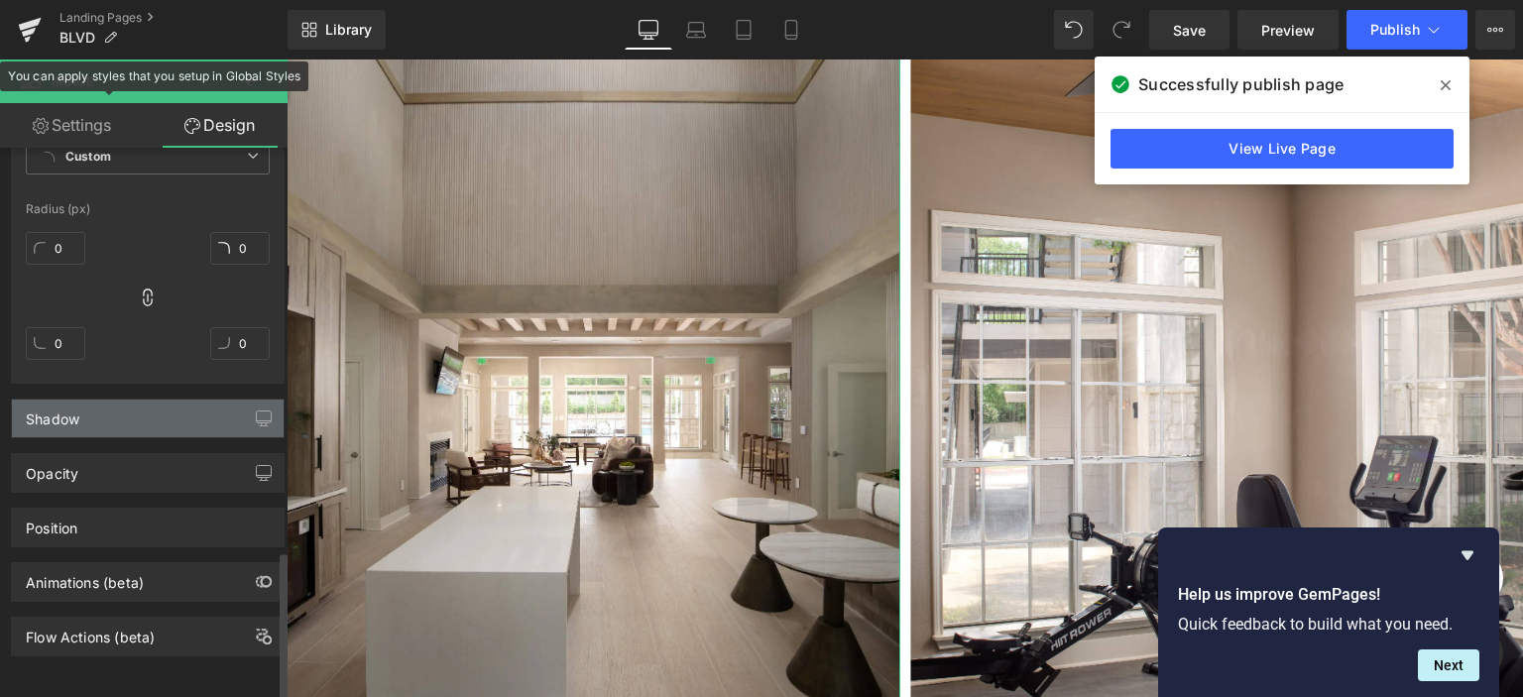
click at [78, 404] on div "Shadow" at bounding box center [53, 414] width 54 height 28
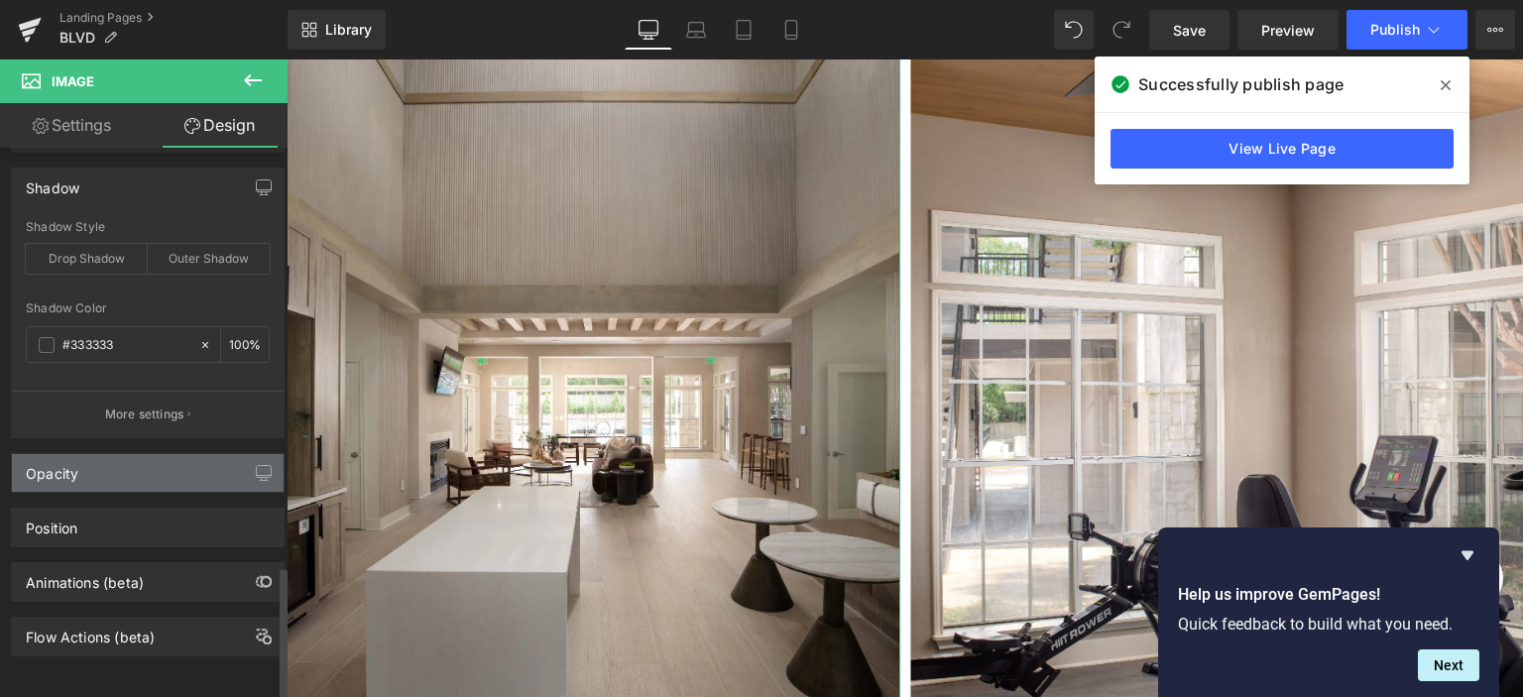
click at [77, 471] on div "Opacity" at bounding box center [148, 473] width 272 height 38
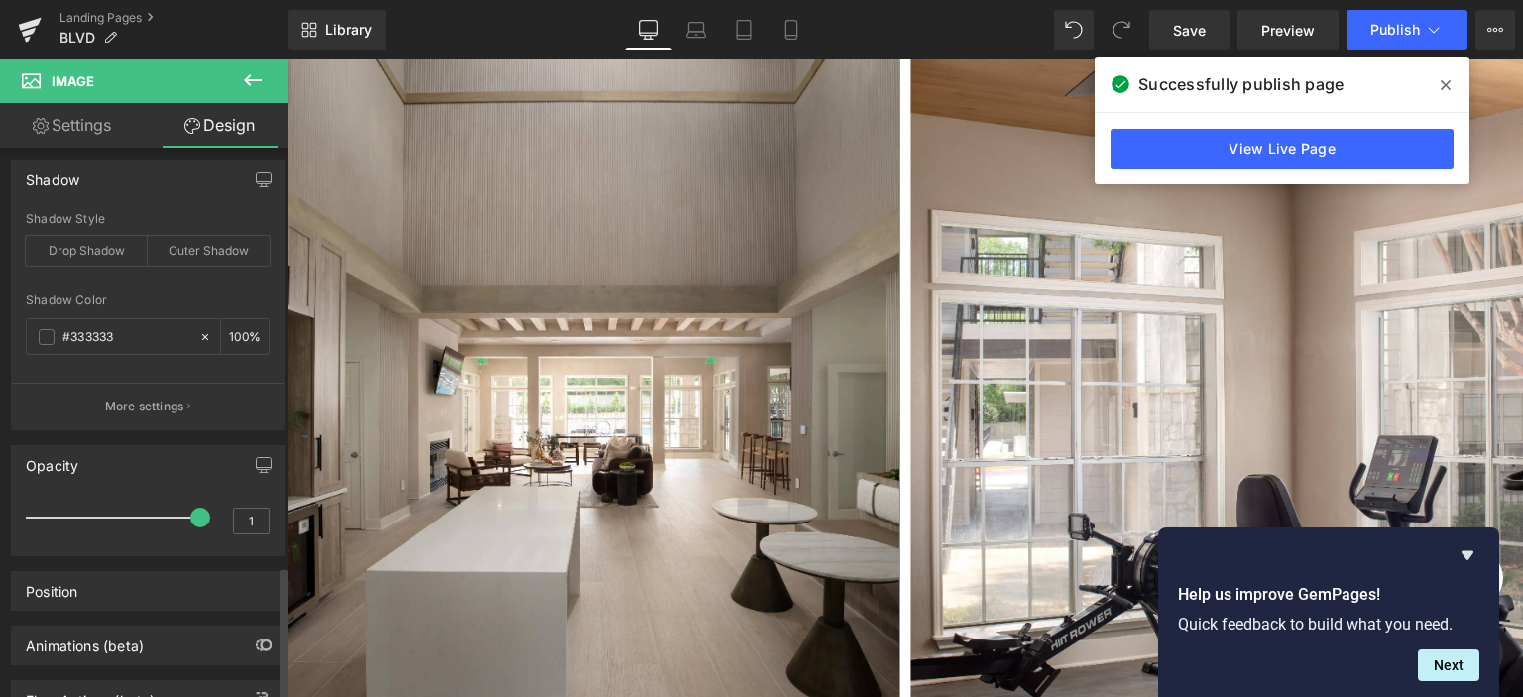
scroll to position [1790, 0]
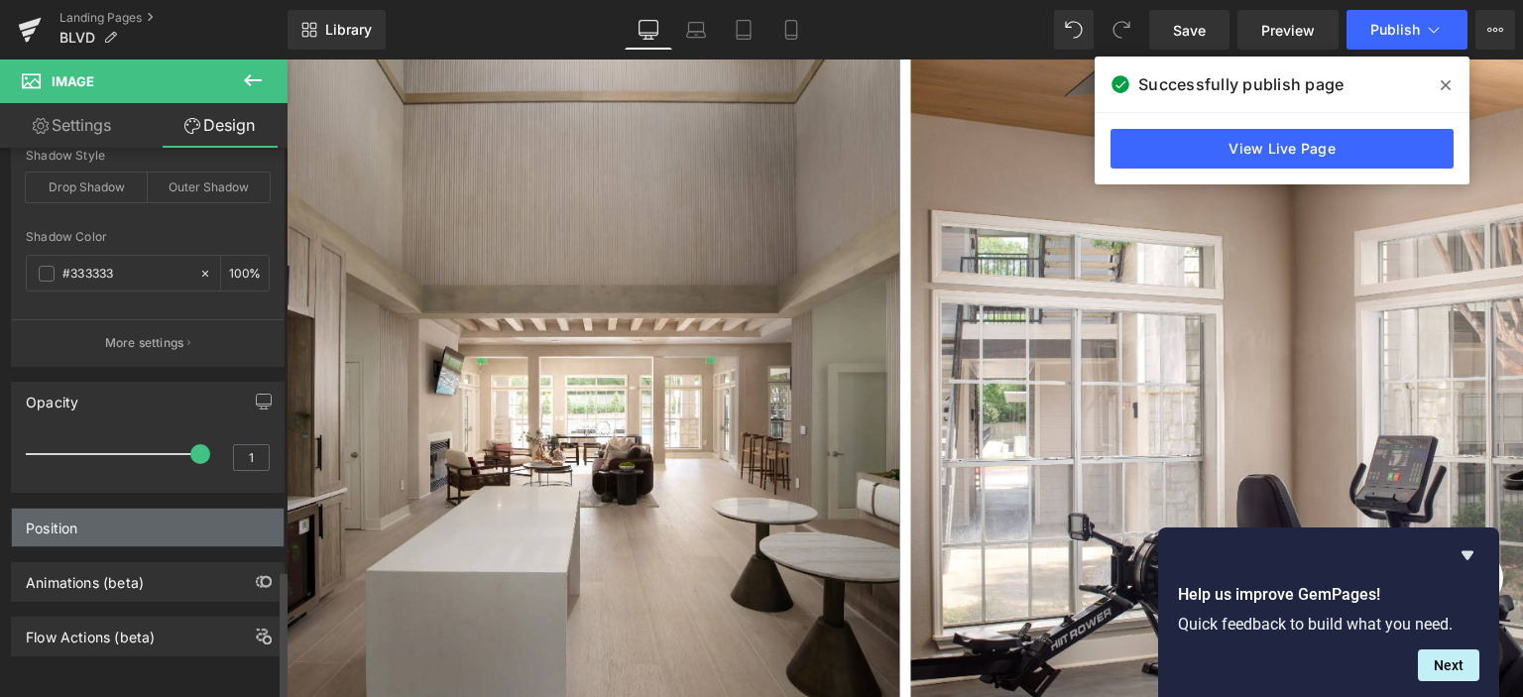
click at [70, 518] on div "Position" at bounding box center [52, 523] width 52 height 28
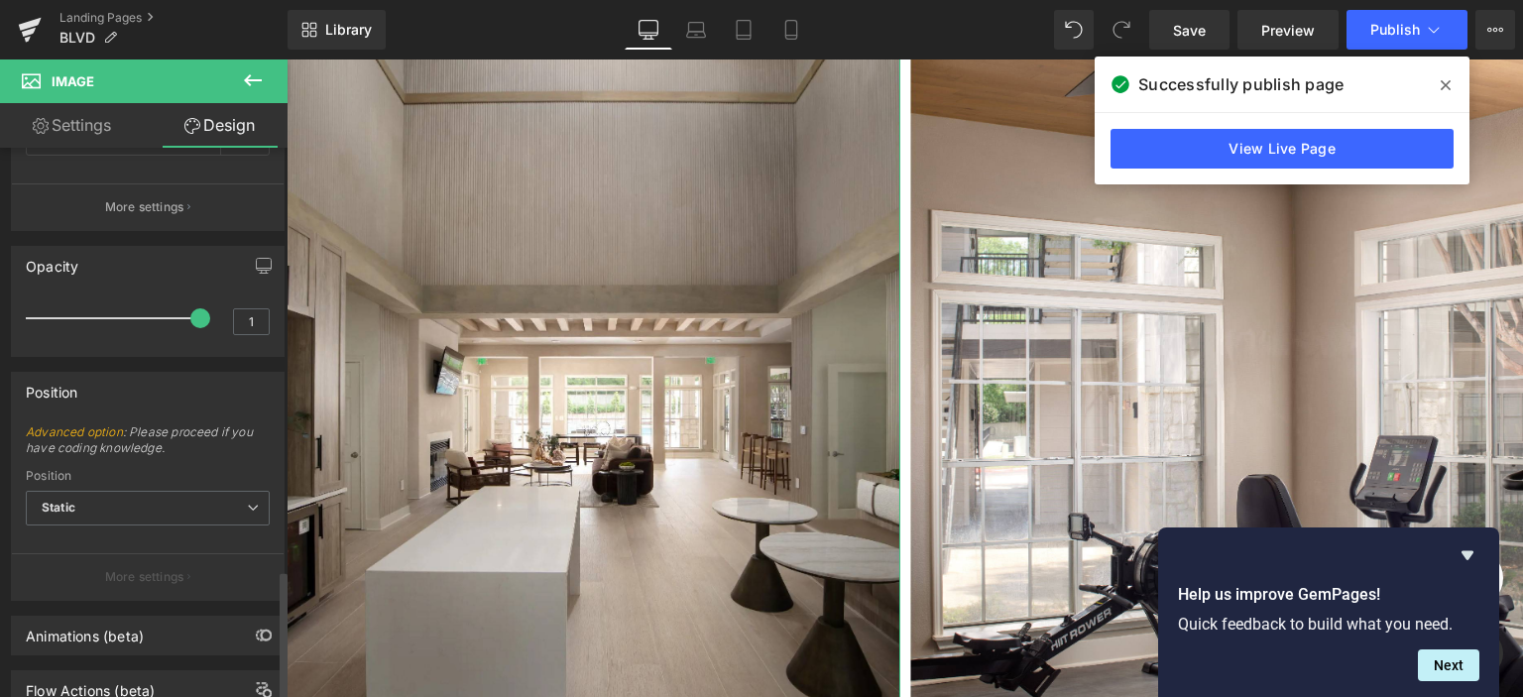
scroll to position [1980, 0]
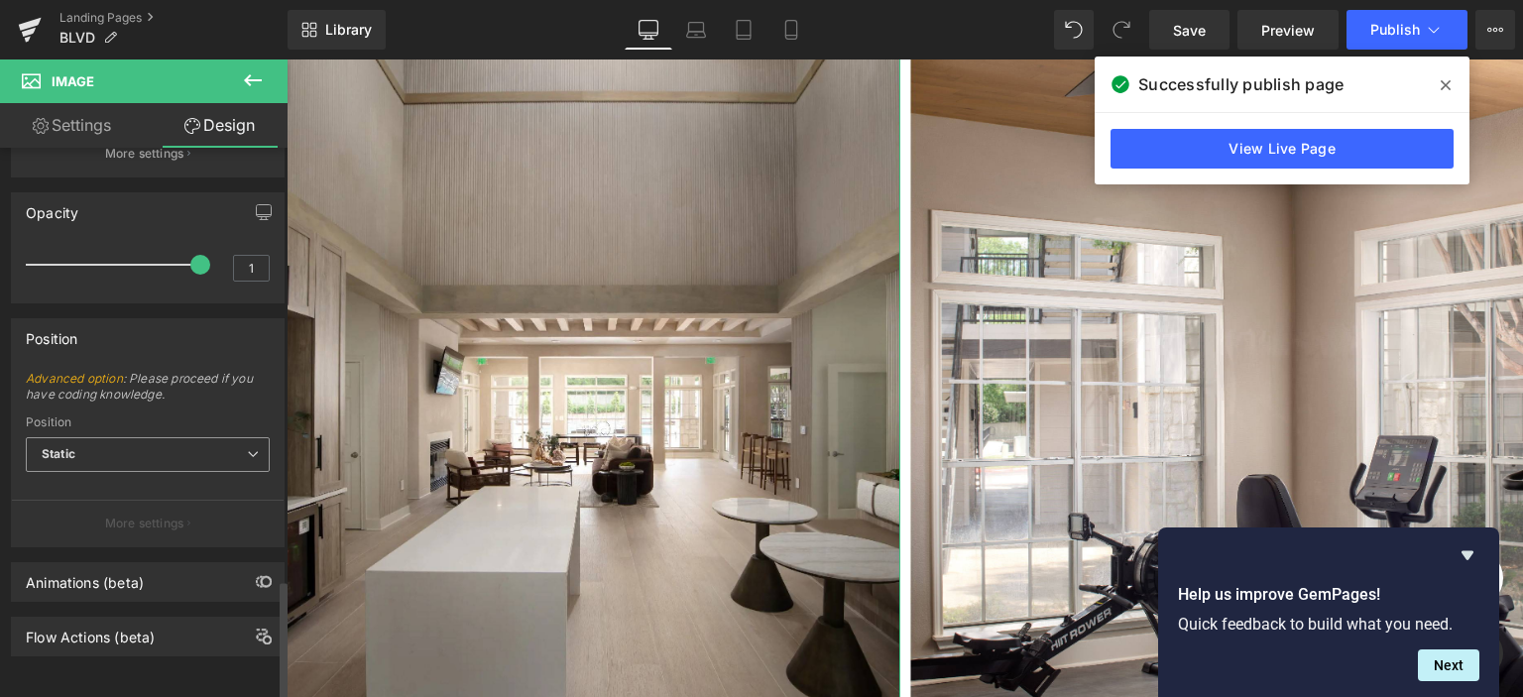
click at [111, 437] on span "Static" at bounding box center [148, 454] width 244 height 35
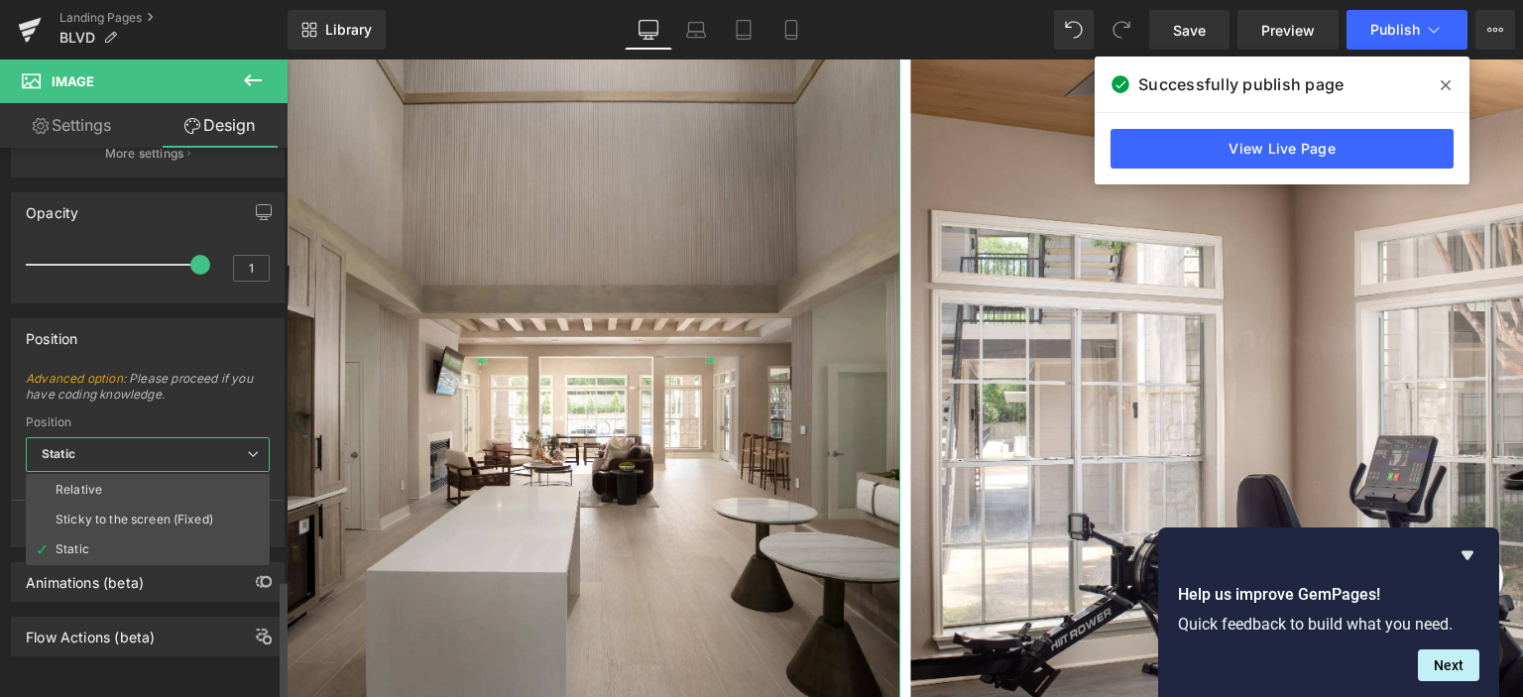
click at [111, 437] on span "Static" at bounding box center [148, 454] width 244 height 35
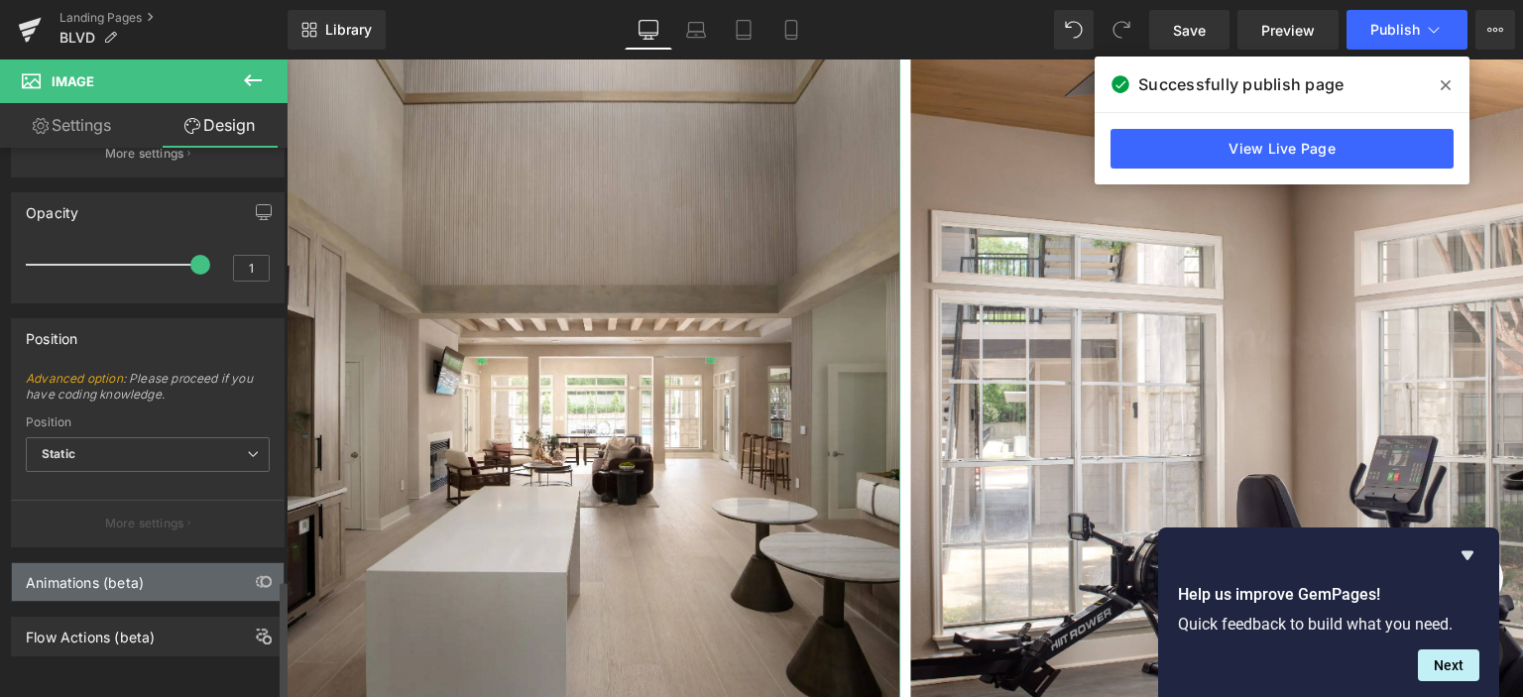
click at [52, 580] on div "Animations (beta)" at bounding box center [148, 582] width 272 height 38
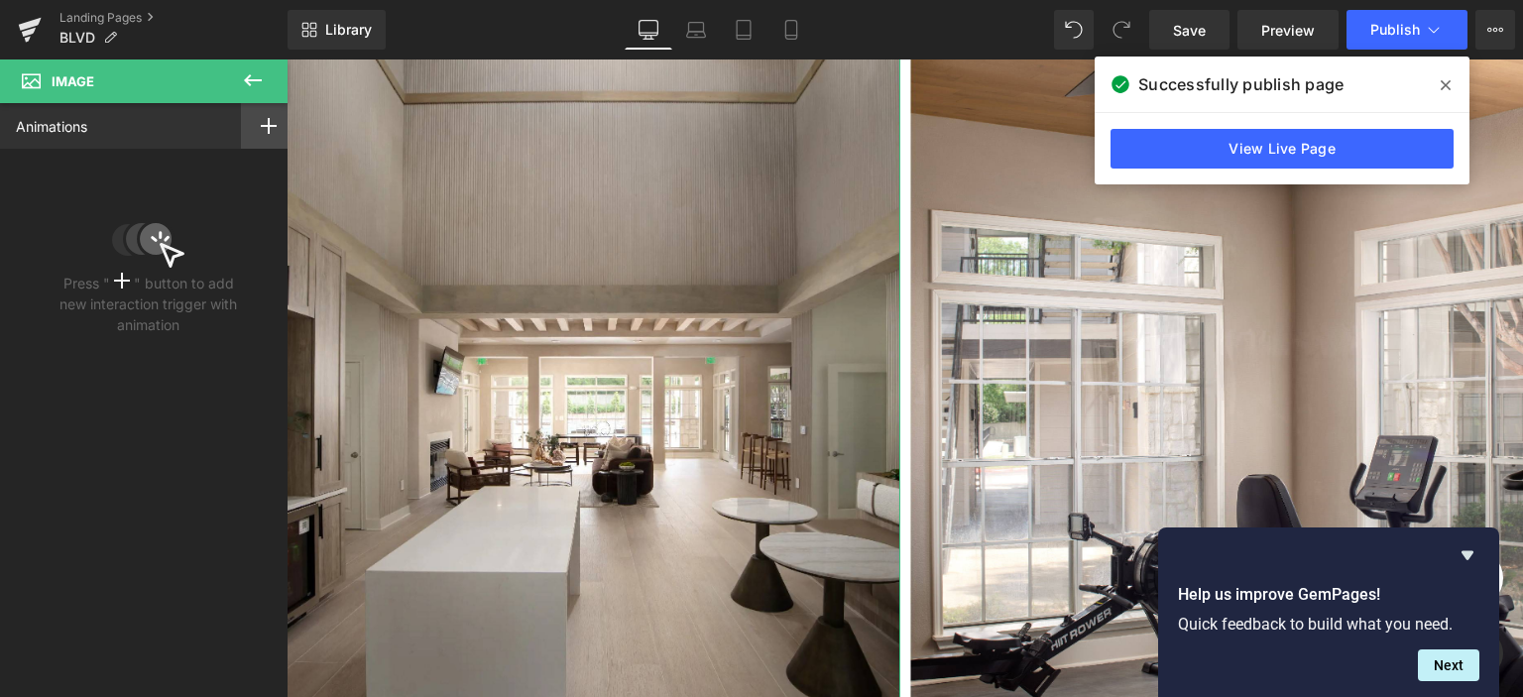
click at [261, 126] on icon at bounding box center [269, 126] width 16 height 16
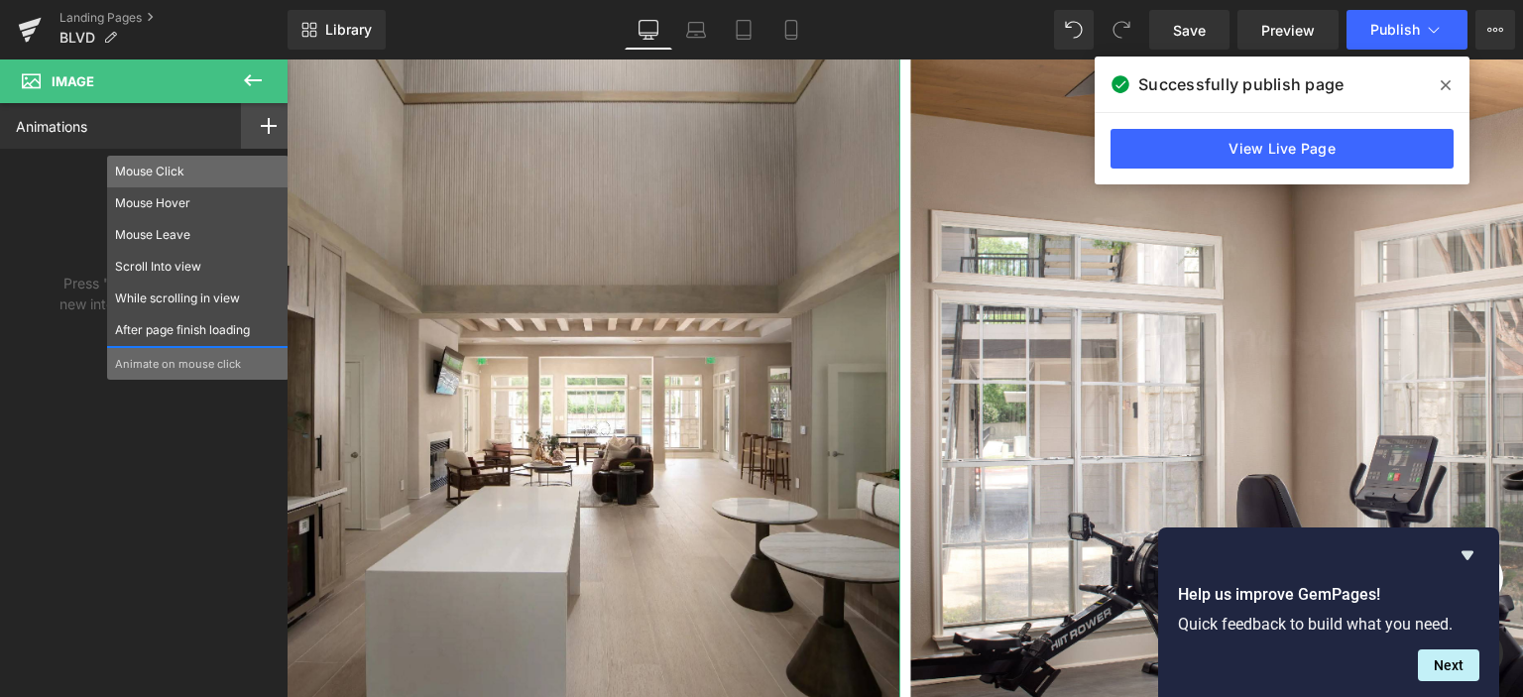
click at [169, 163] on p "Mouse Click" at bounding box center [198, 172] width 166 height 18
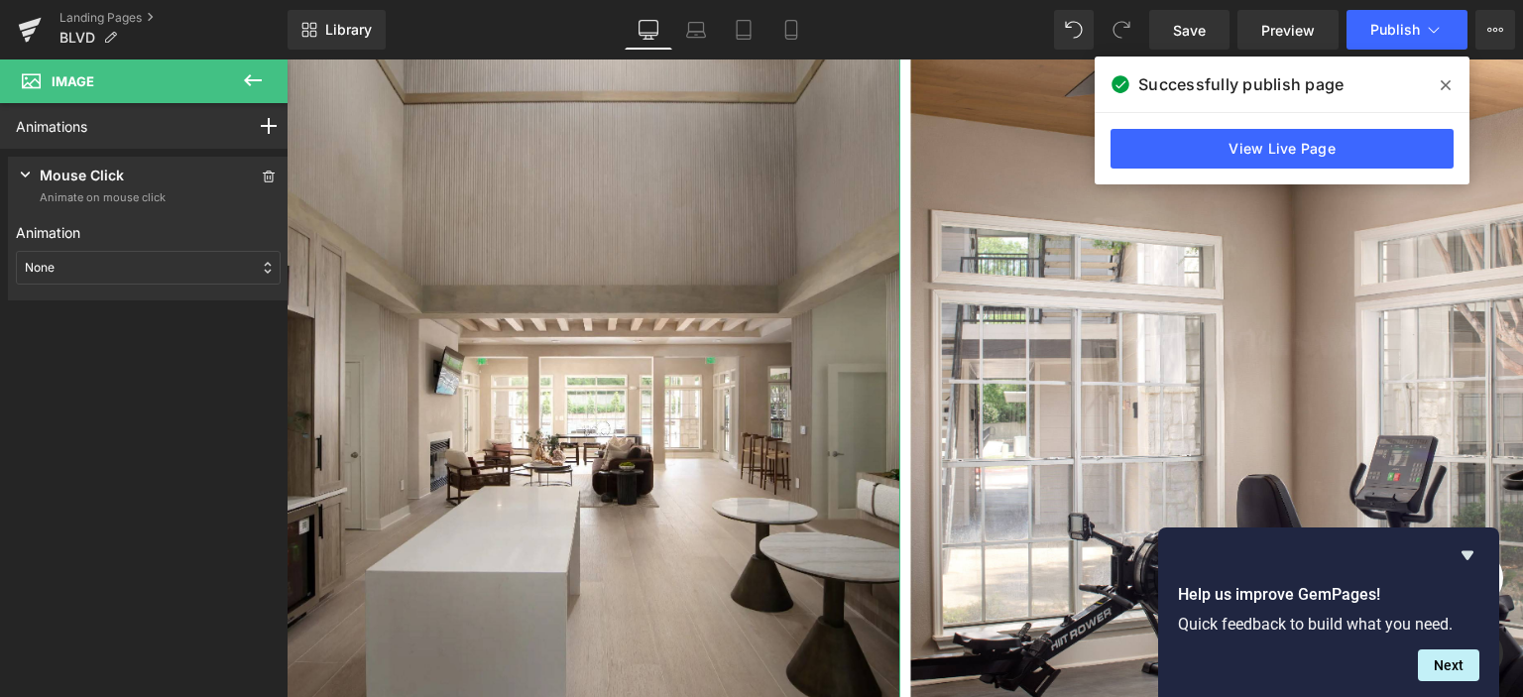
click at [125, 261] on div "None" at bounding box center [148, 268] width 265 height 34
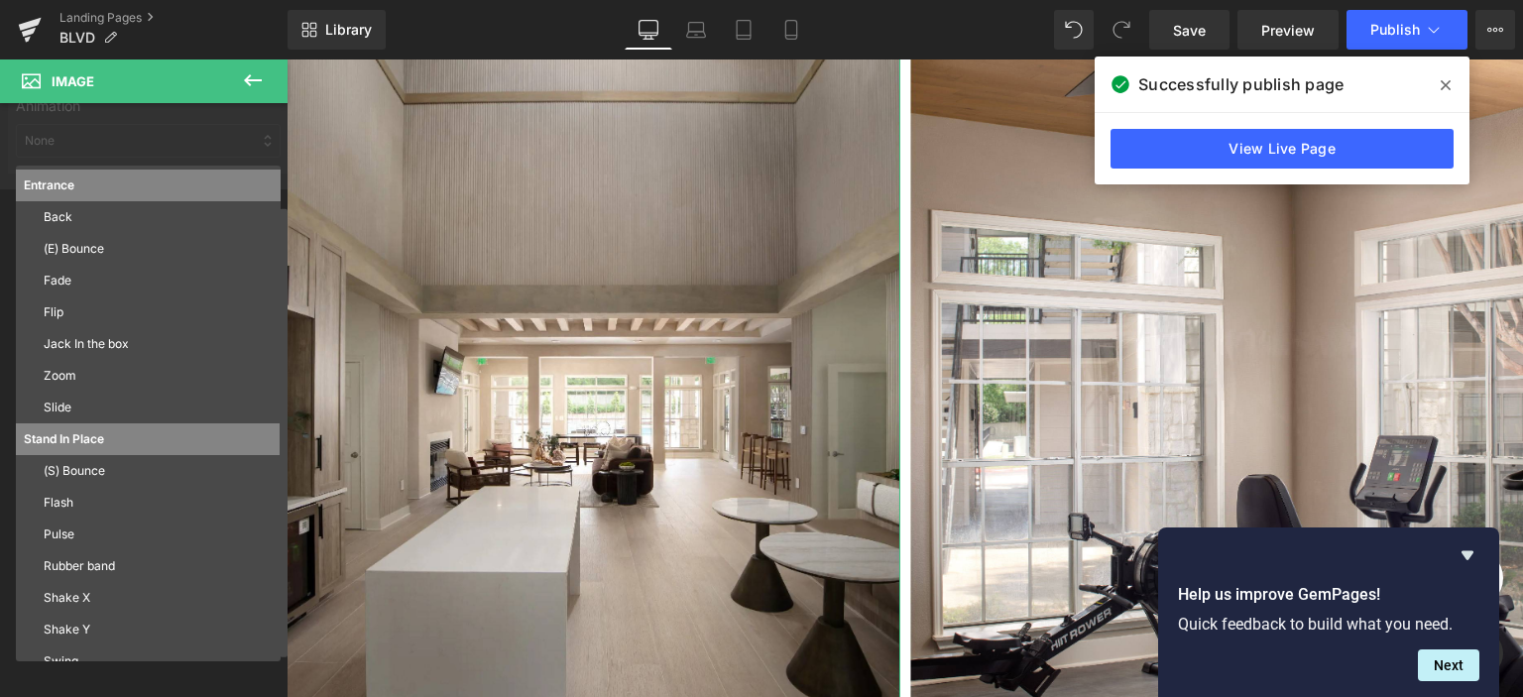
scroll to position [8, 0]
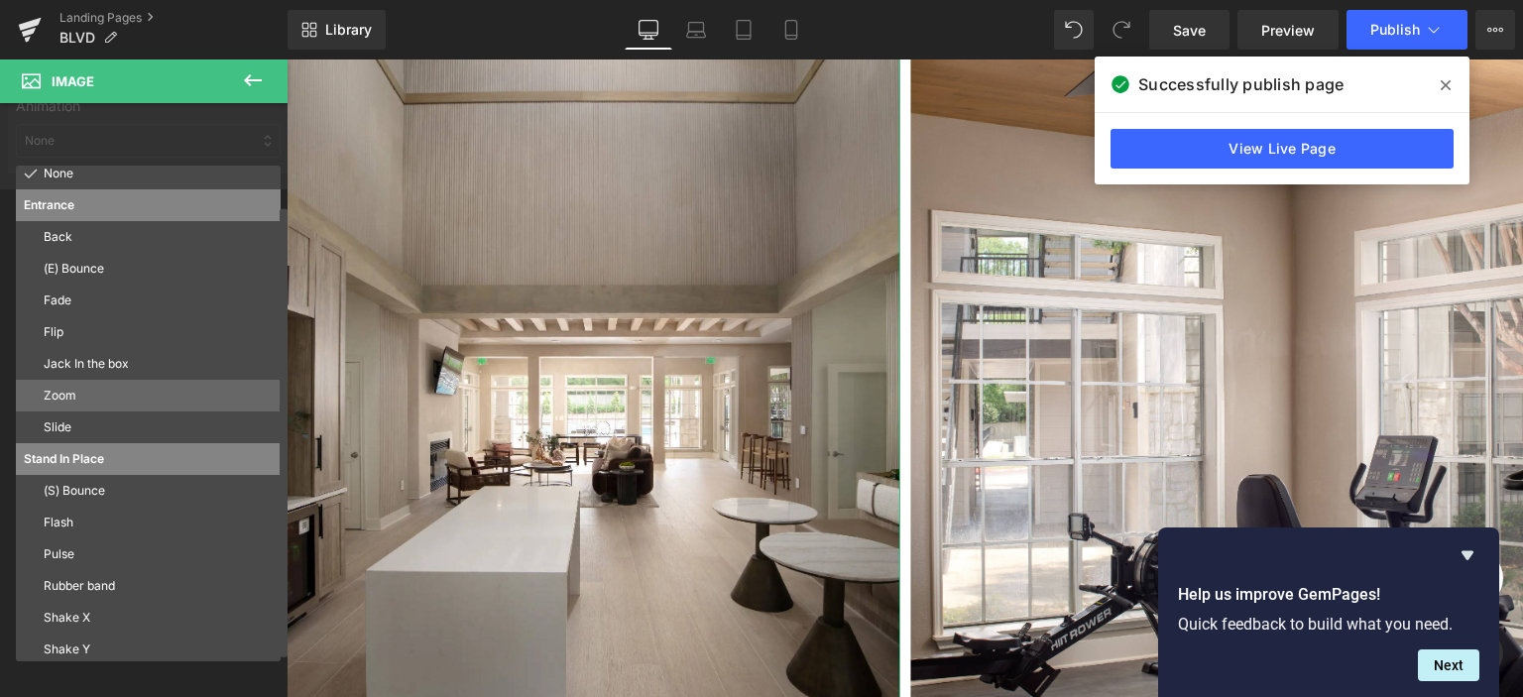
click at [82, 395] on p "Zoom" at bounding box center [158, 396] width 229 height 18
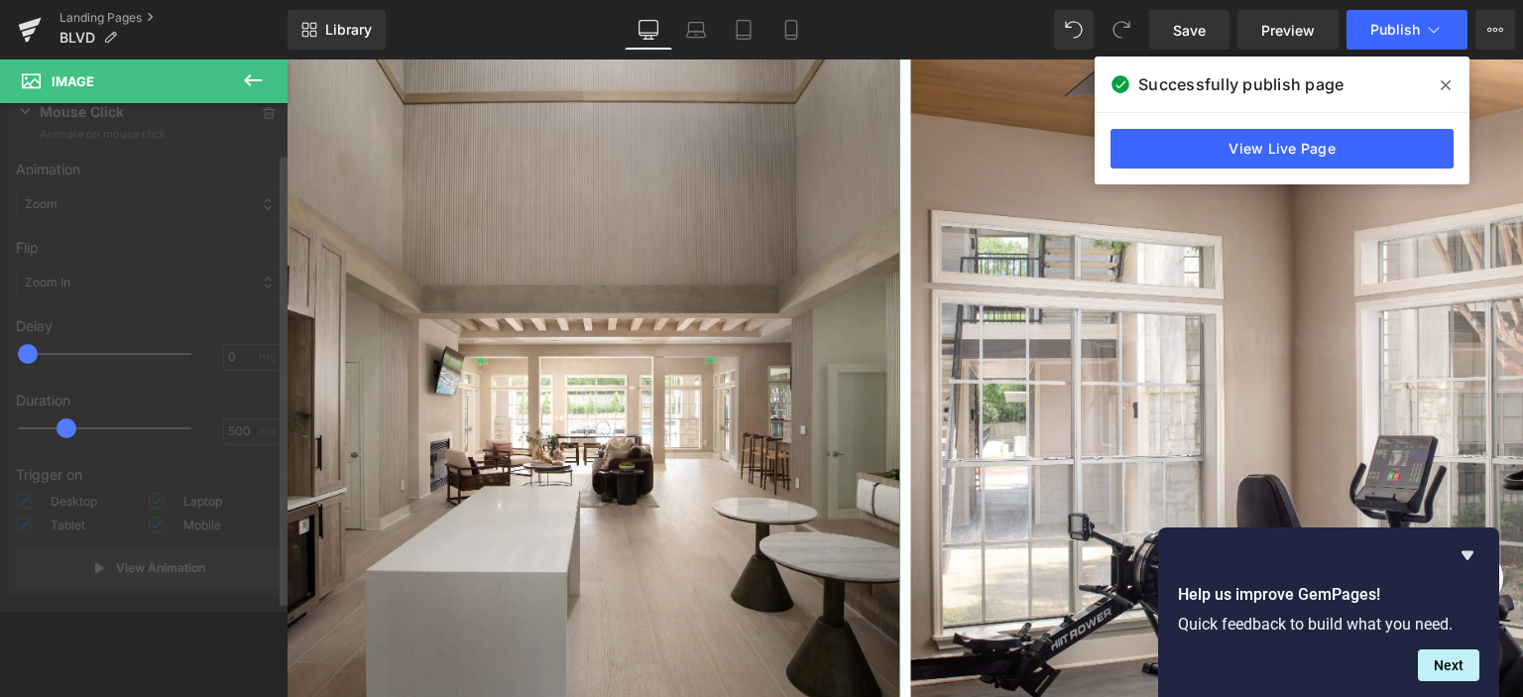
scroll to position [62, 0]
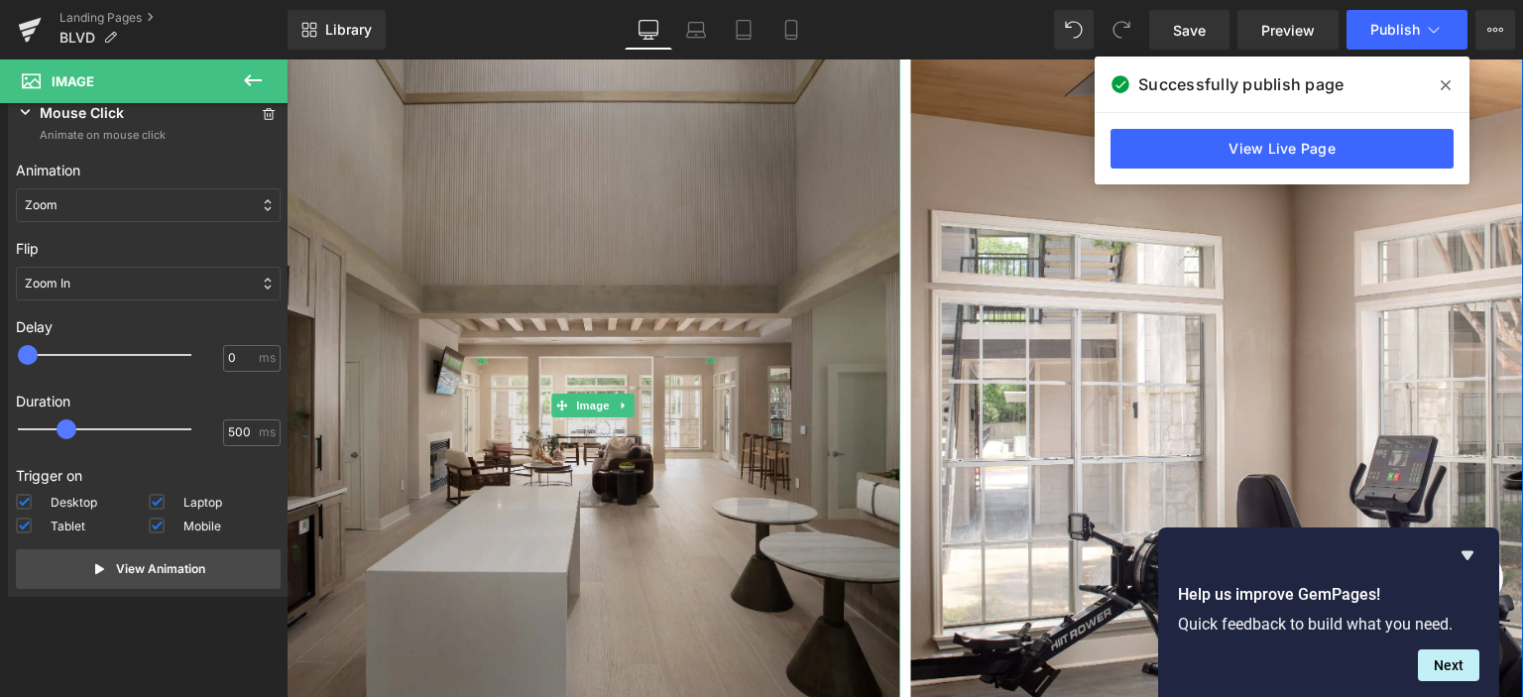
click at [484, 273] on img at bounding box center [594, 405] width 614 height 920
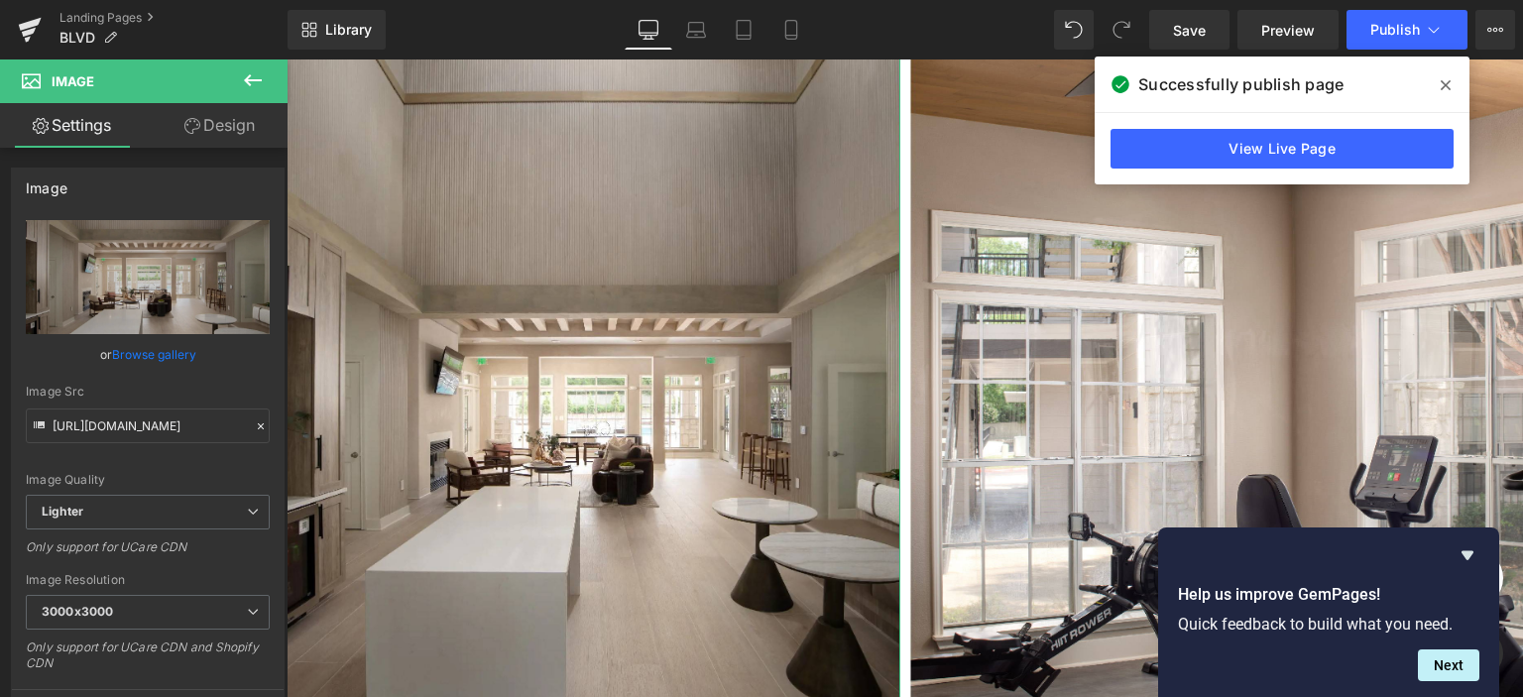
click at [226, 129] on link "Design" at bounding box center [220, 125] width 144 height 45
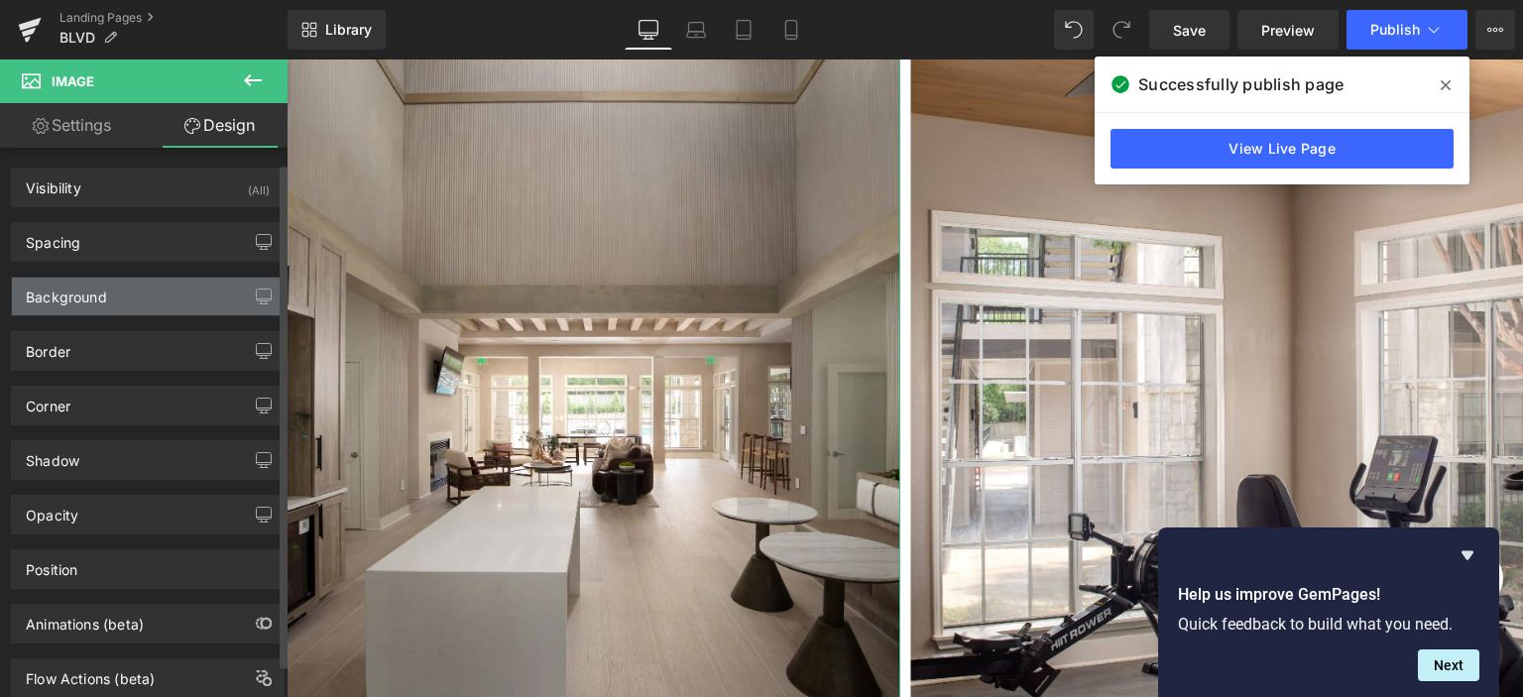
scroll to position [52, 0]
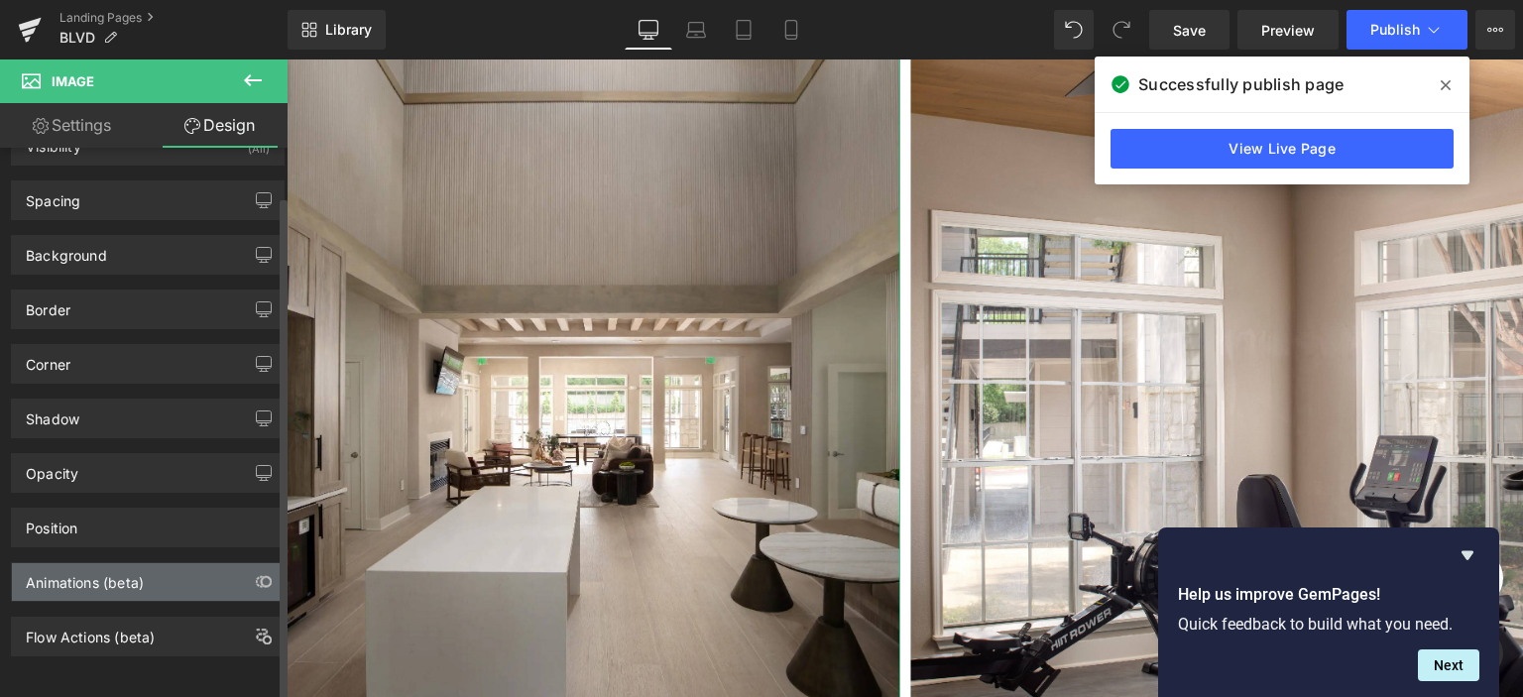
click at [133, 575] on div "Animations (beta)" at bounding box center [85, 577] width 118 height 28
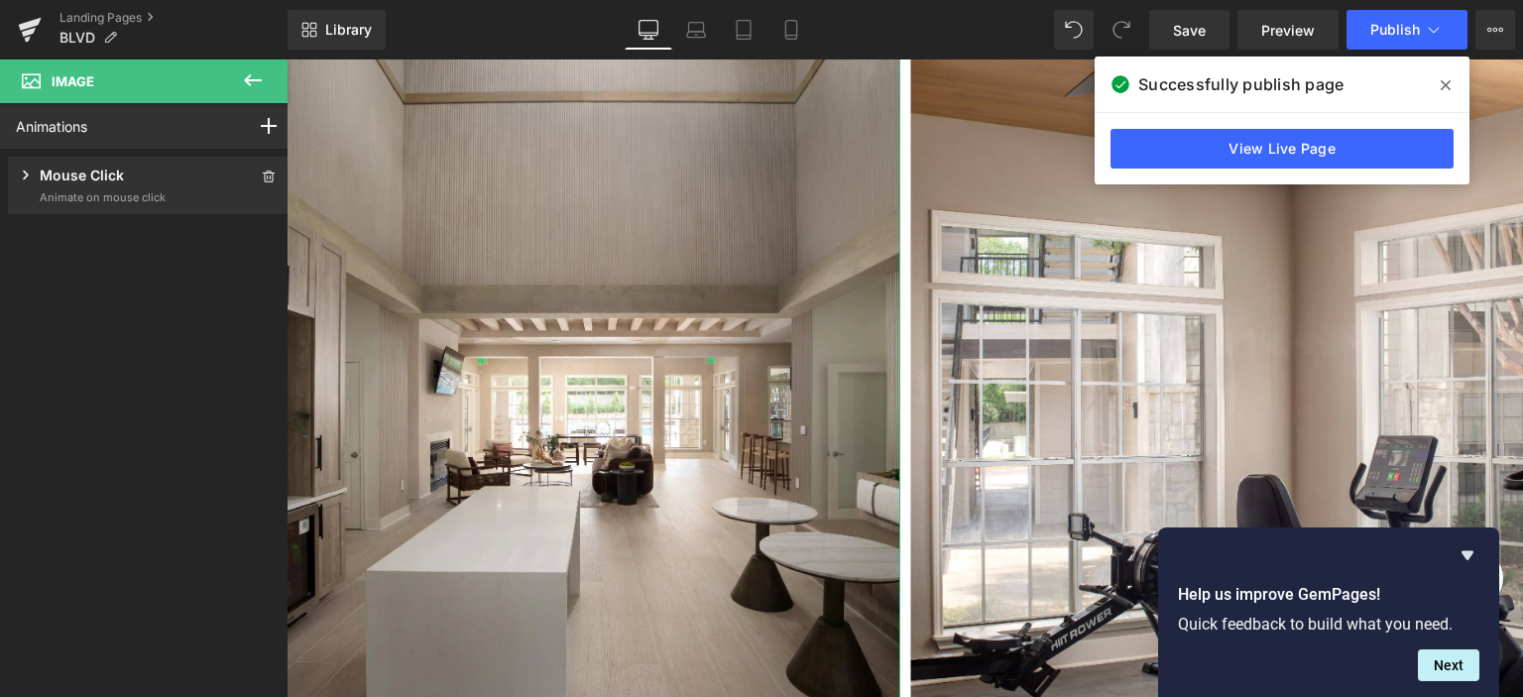
click at [191, 184] on div "Mouse Click Animate on mouse click" at bounding box center [148, 186] width 265 height 42
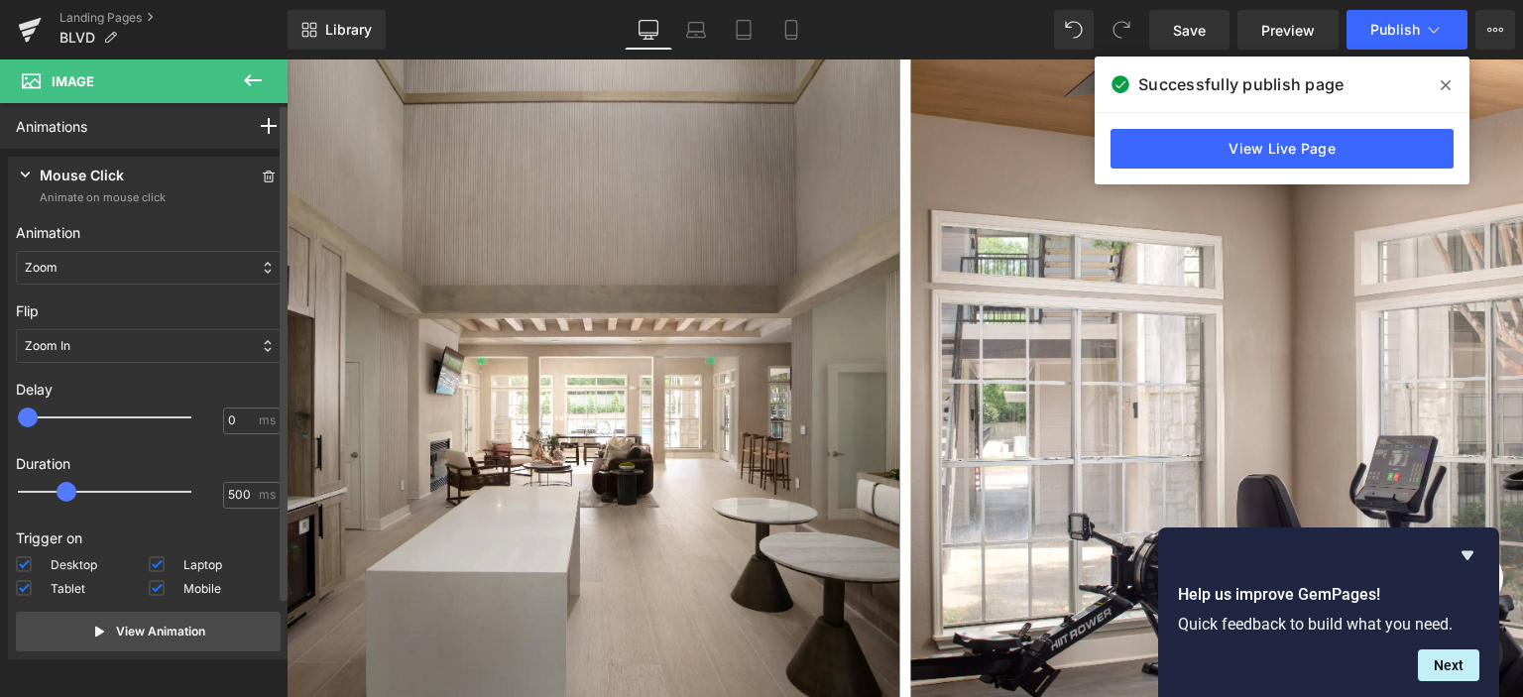
click at [171, 263] on div "Zoom" at bounding box center [148, 268] width 265 height 34
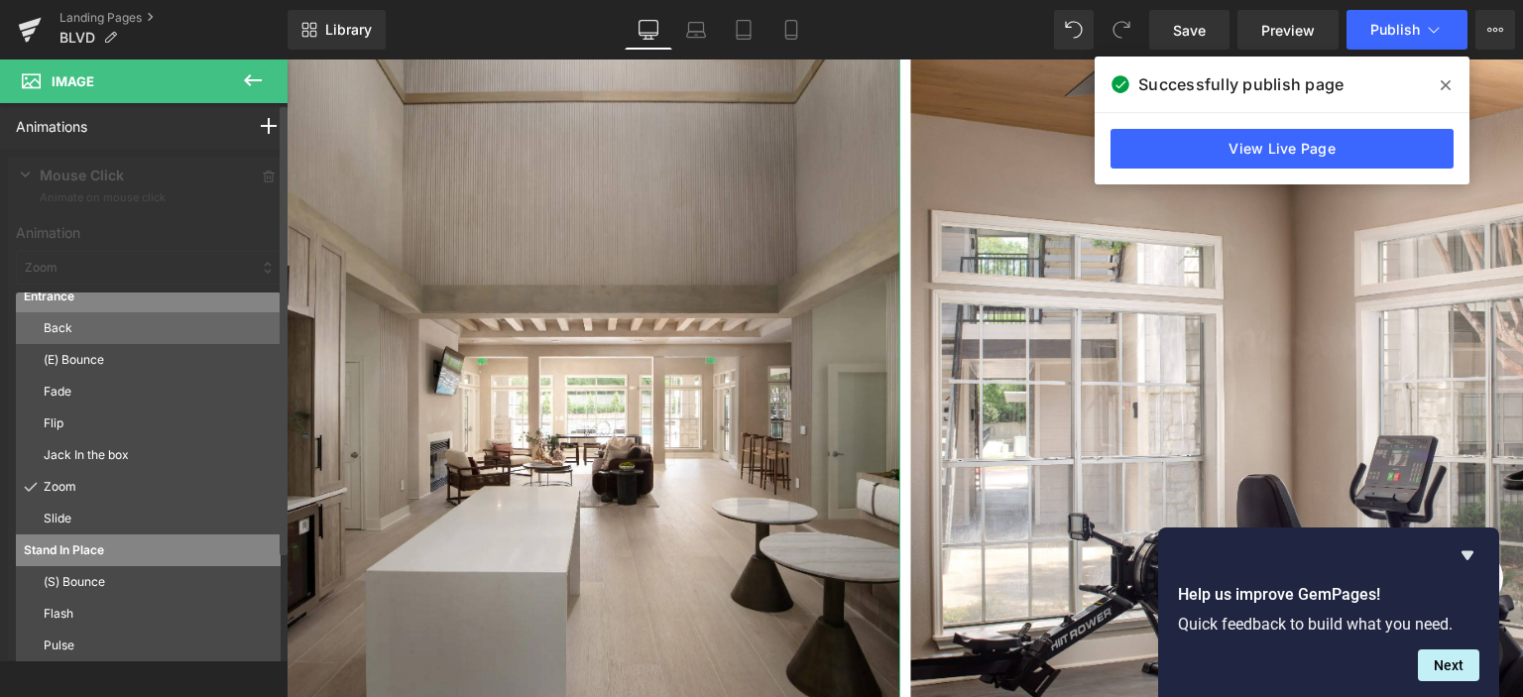
scroll to position [0, 0]
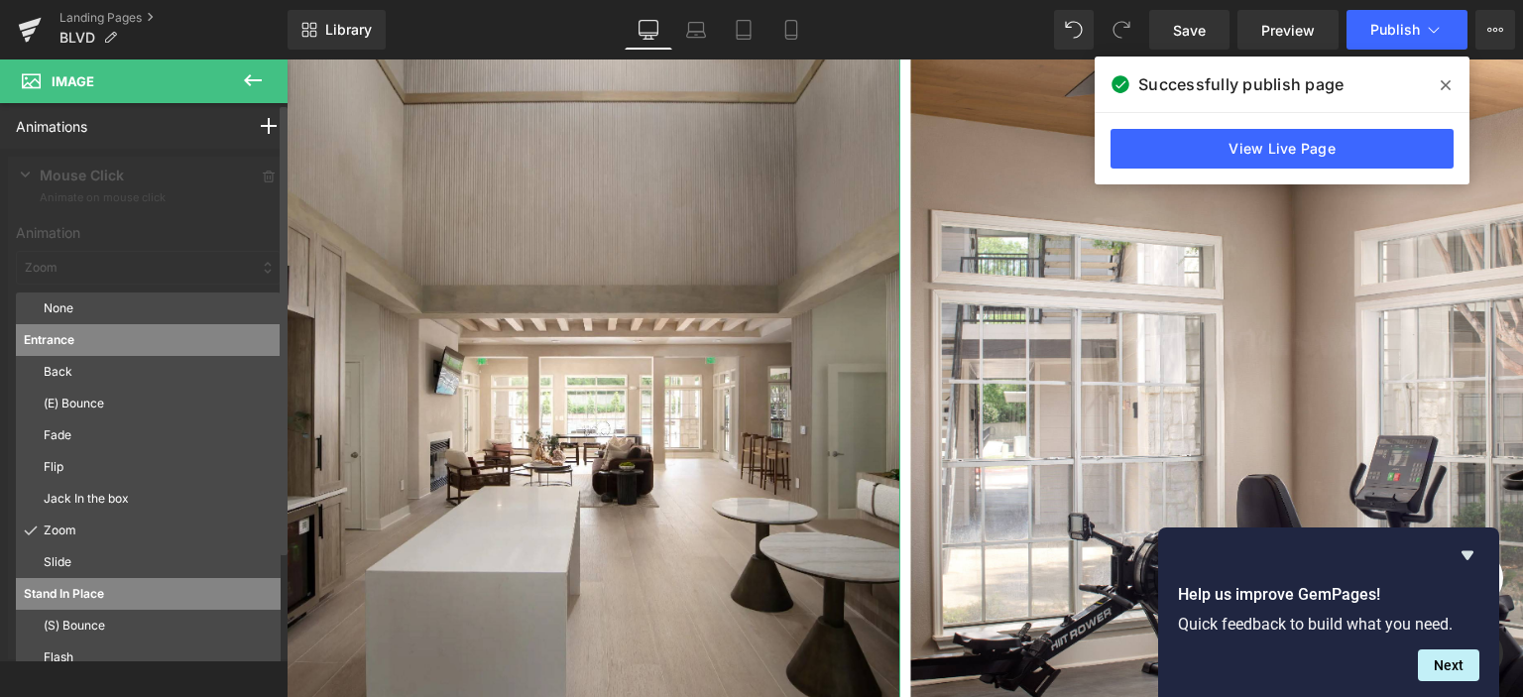
click at [136, 312] on p "None" at bounding box center [158, 309] width 229 height 18
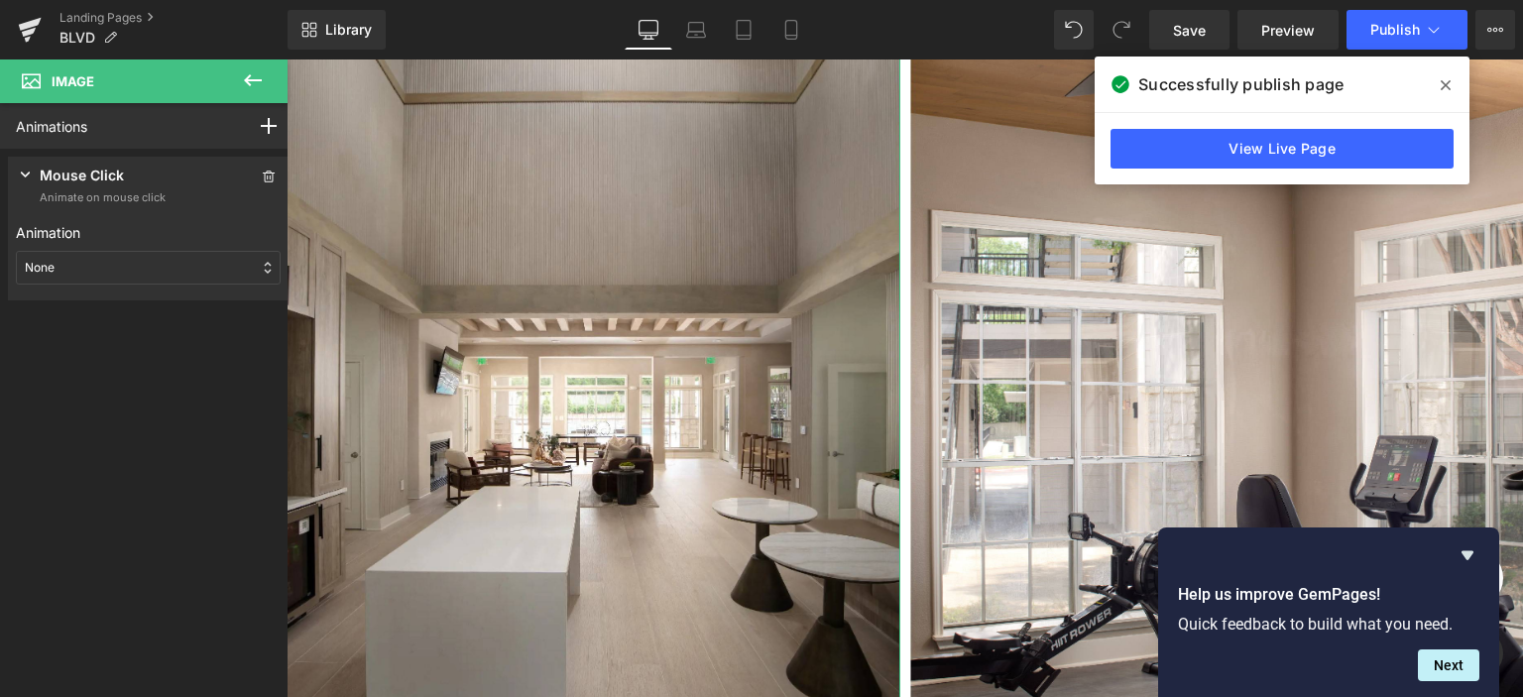
click at [156, 274] on div "None" at bounding box center [148, 268] width 265 height 34
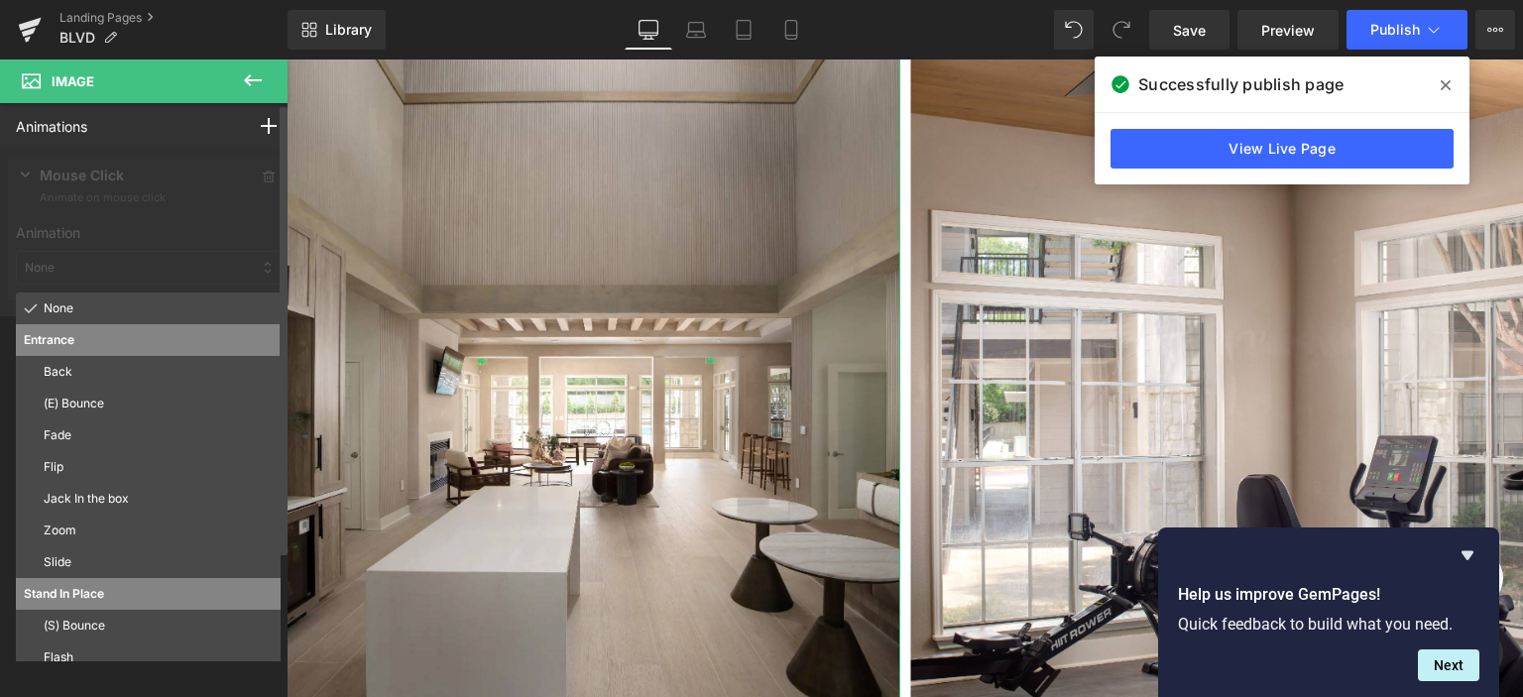
click at [156, 274] on div at bounding box center [148, 233] width 297 height 168
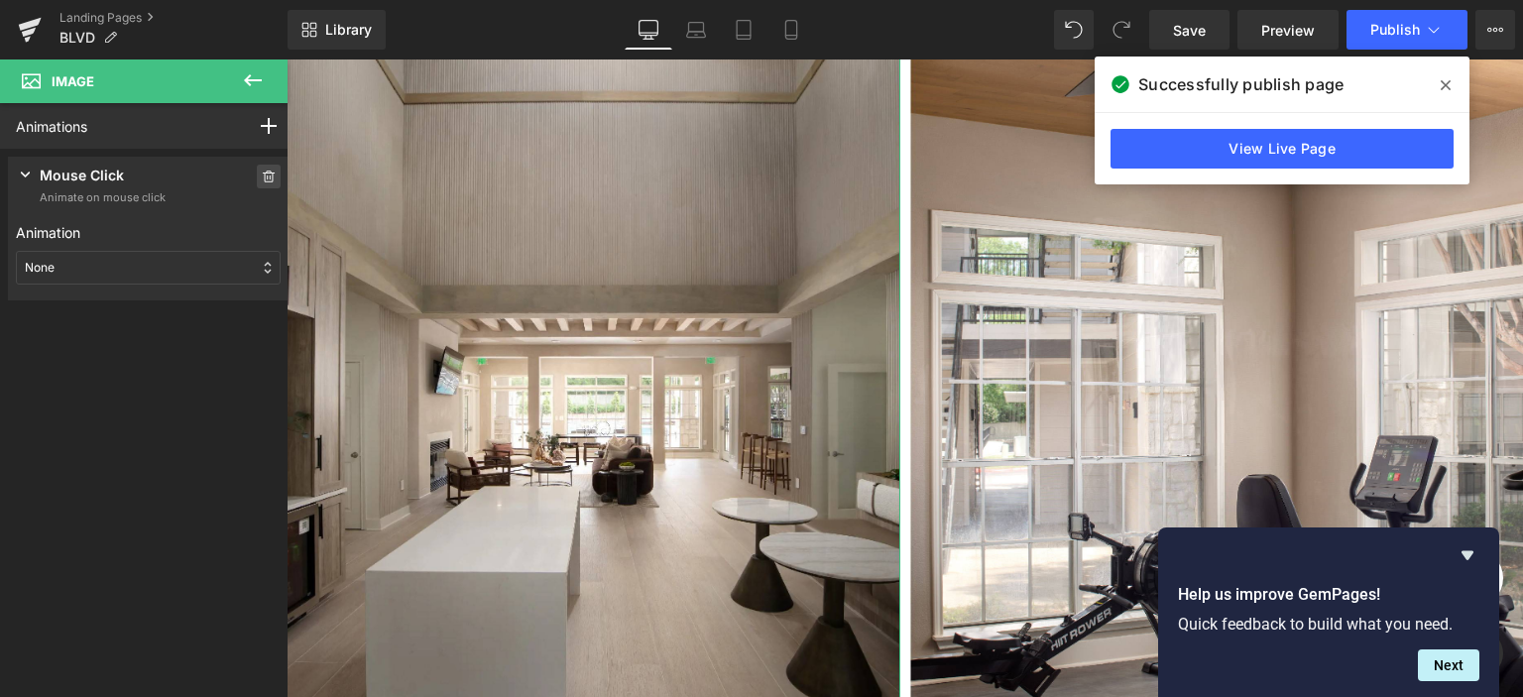
click at [262, 177] on icon at bounding box center [269, 177] width 14 height 12
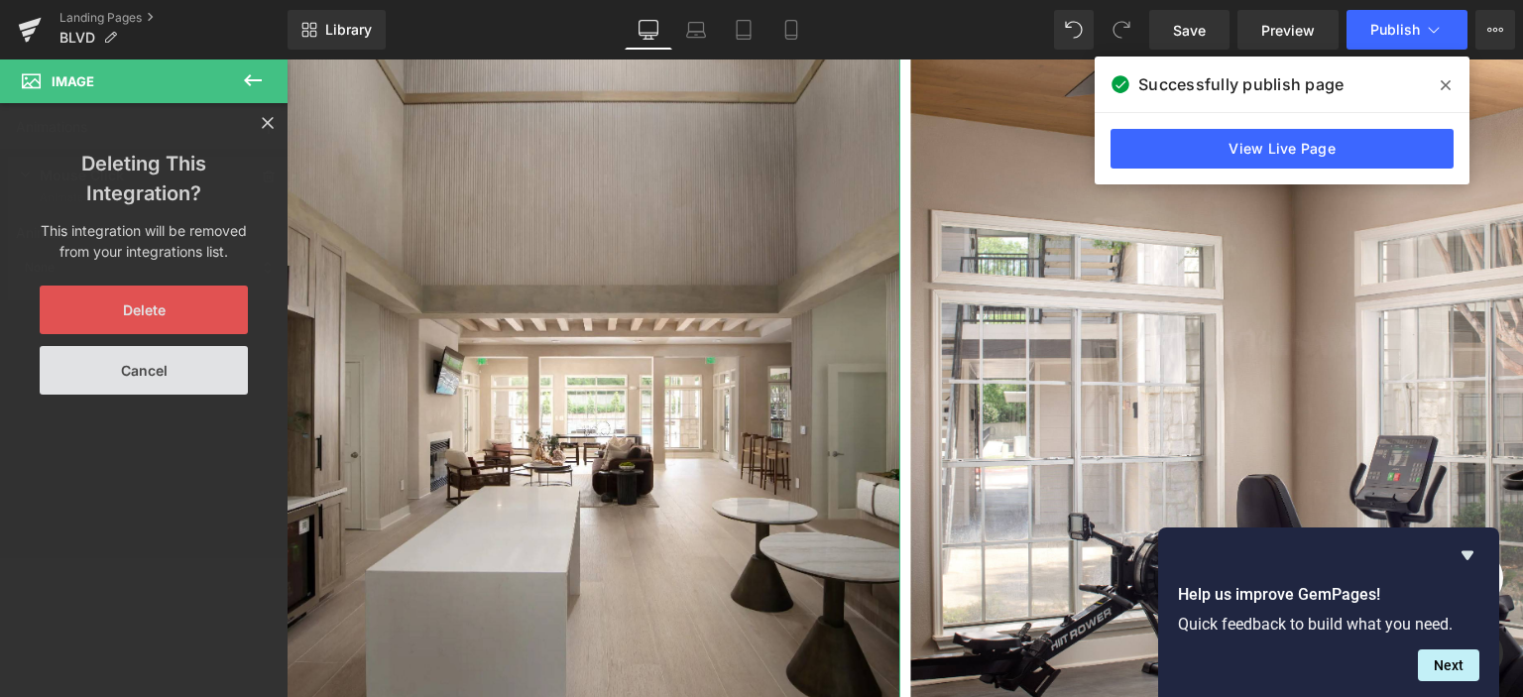
click at [171, 294] on button "Delete" at bounding box center [144, 310] width 208 height 49
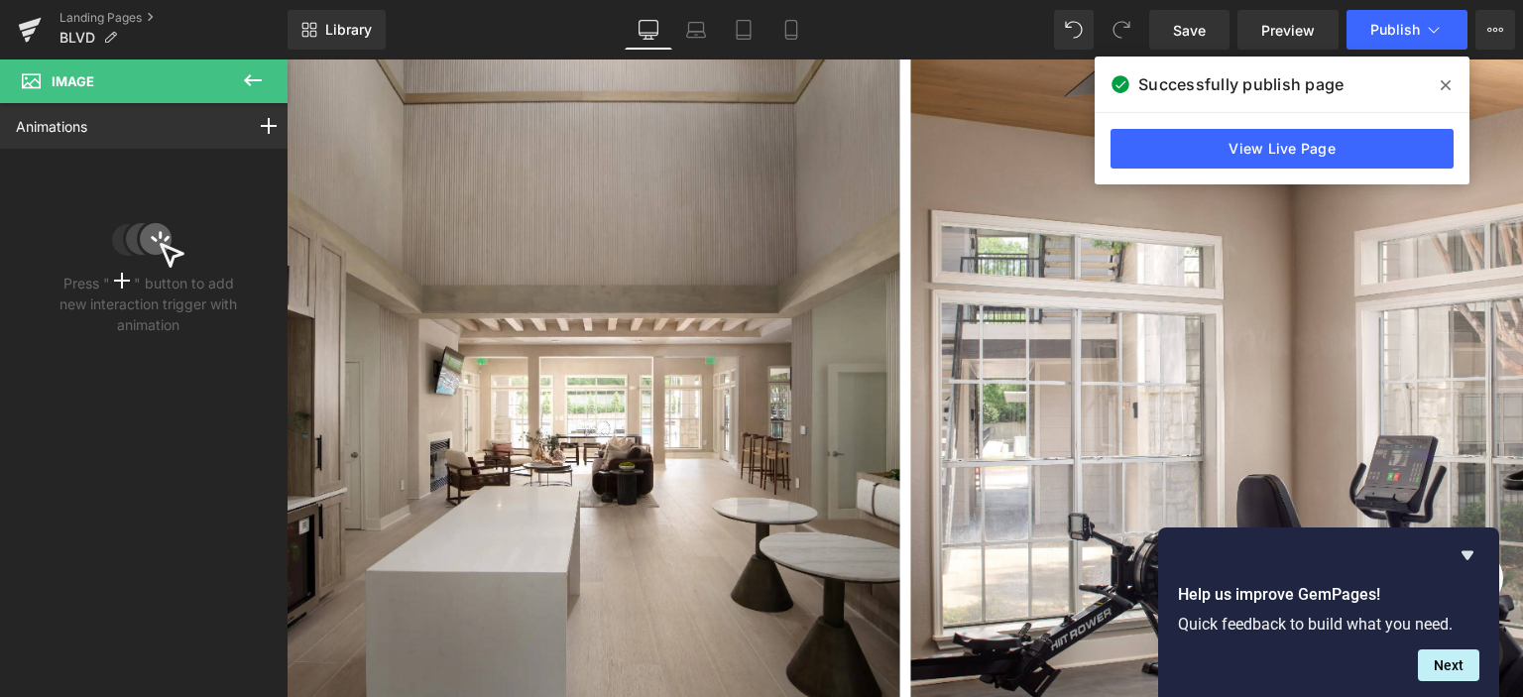
click at [64, 87] on span "Image" at bounding box center [73, 81] width 43 height 16
click at [250, 73] on icon at bounding box center [253, 80] width 24 height 24
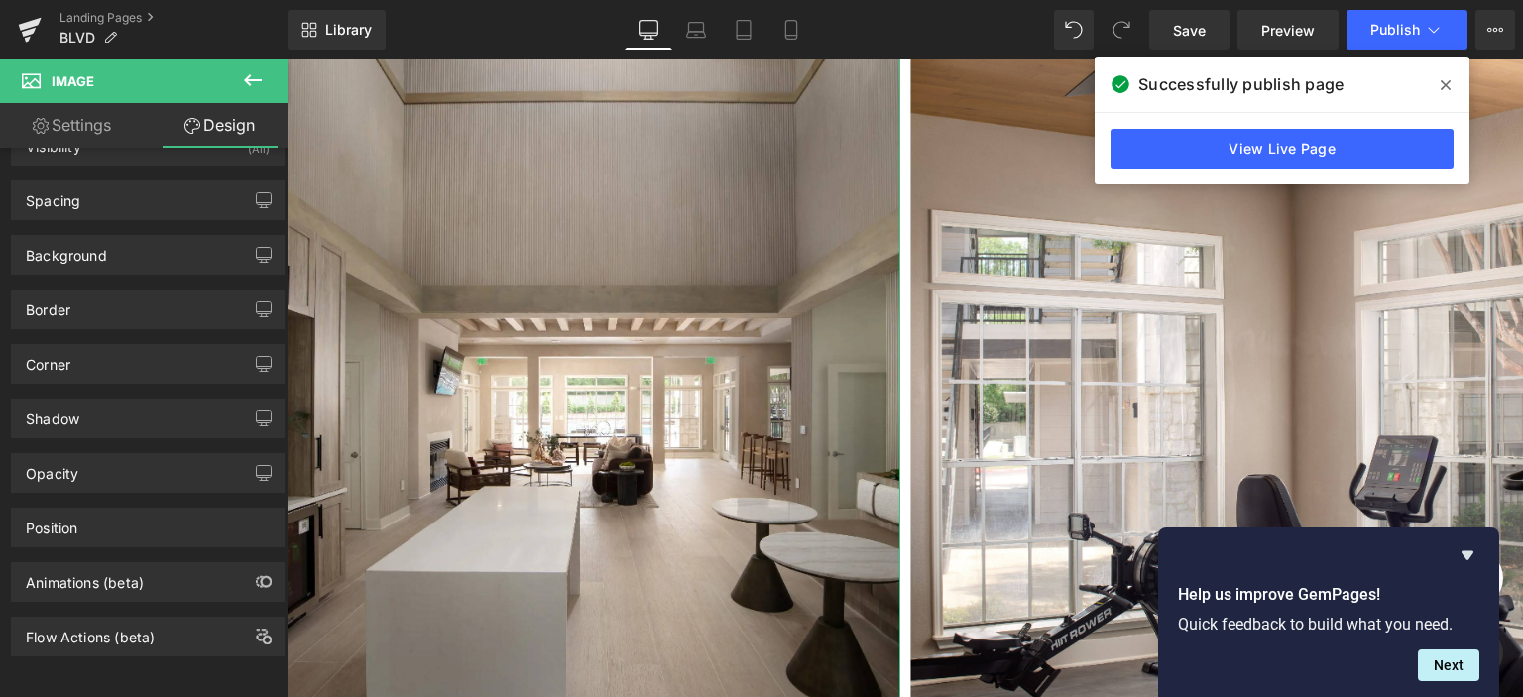
click at [71, 137] on link "Settings" at bounding box center [72, 125] width 144 height 45
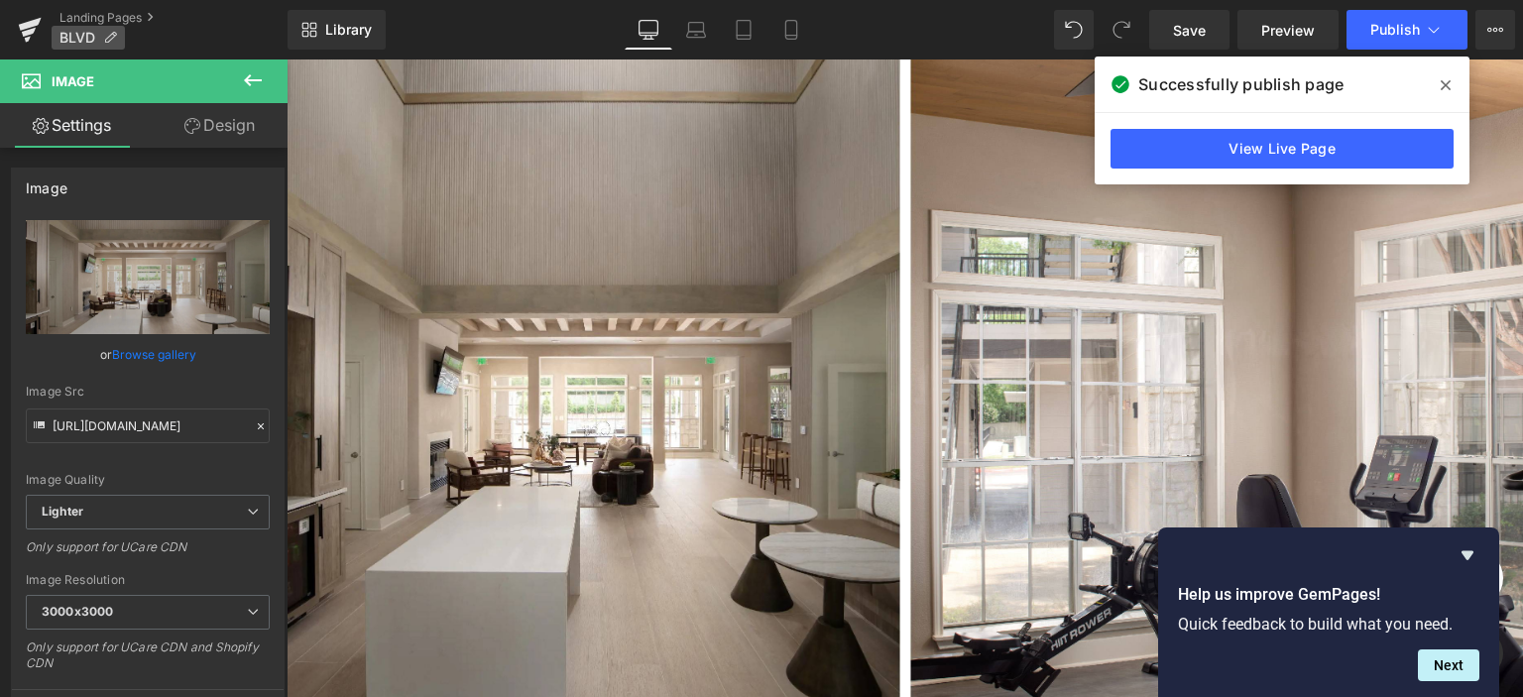
click at [103, 39] on icon at bounding box center [110, 38] width 14 height 14
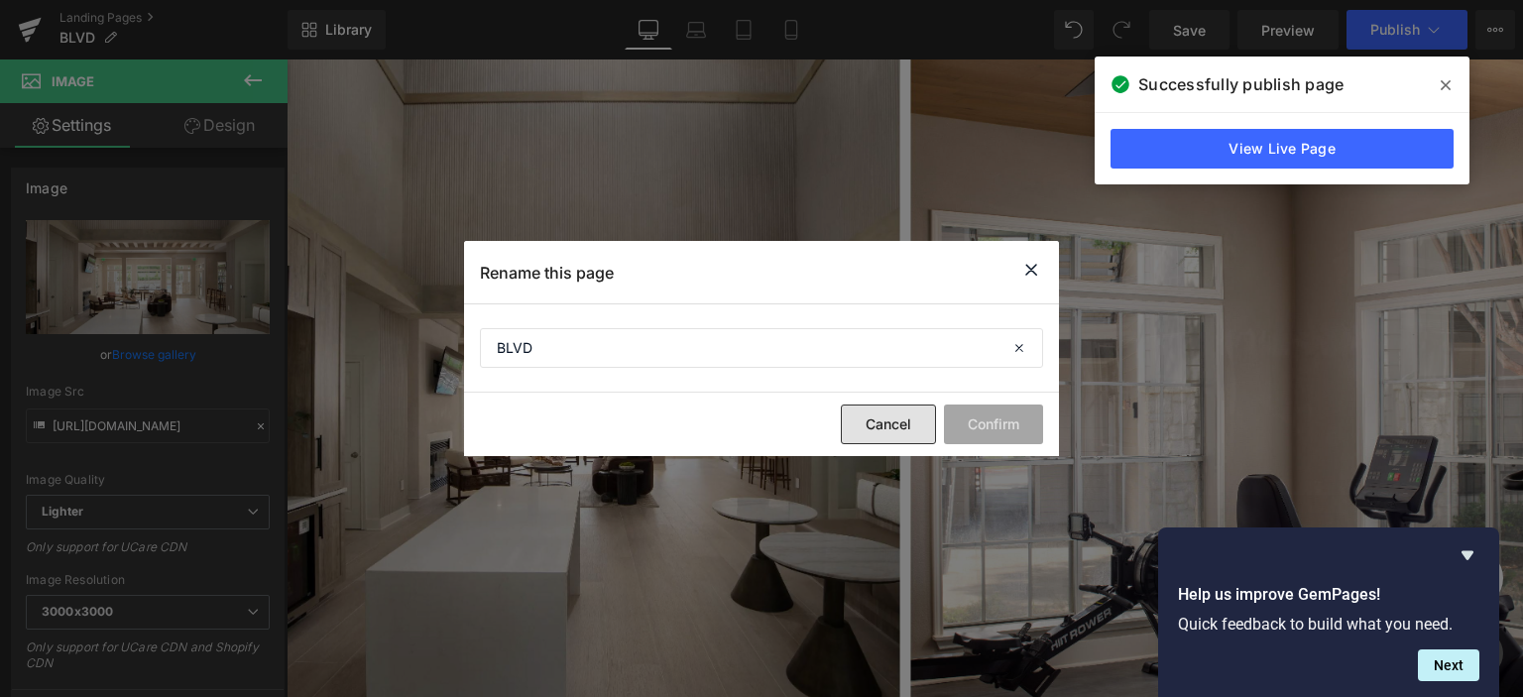
click at [891, 431] on button "Cancel" at bounding box center [888, 425] width 95 height 40
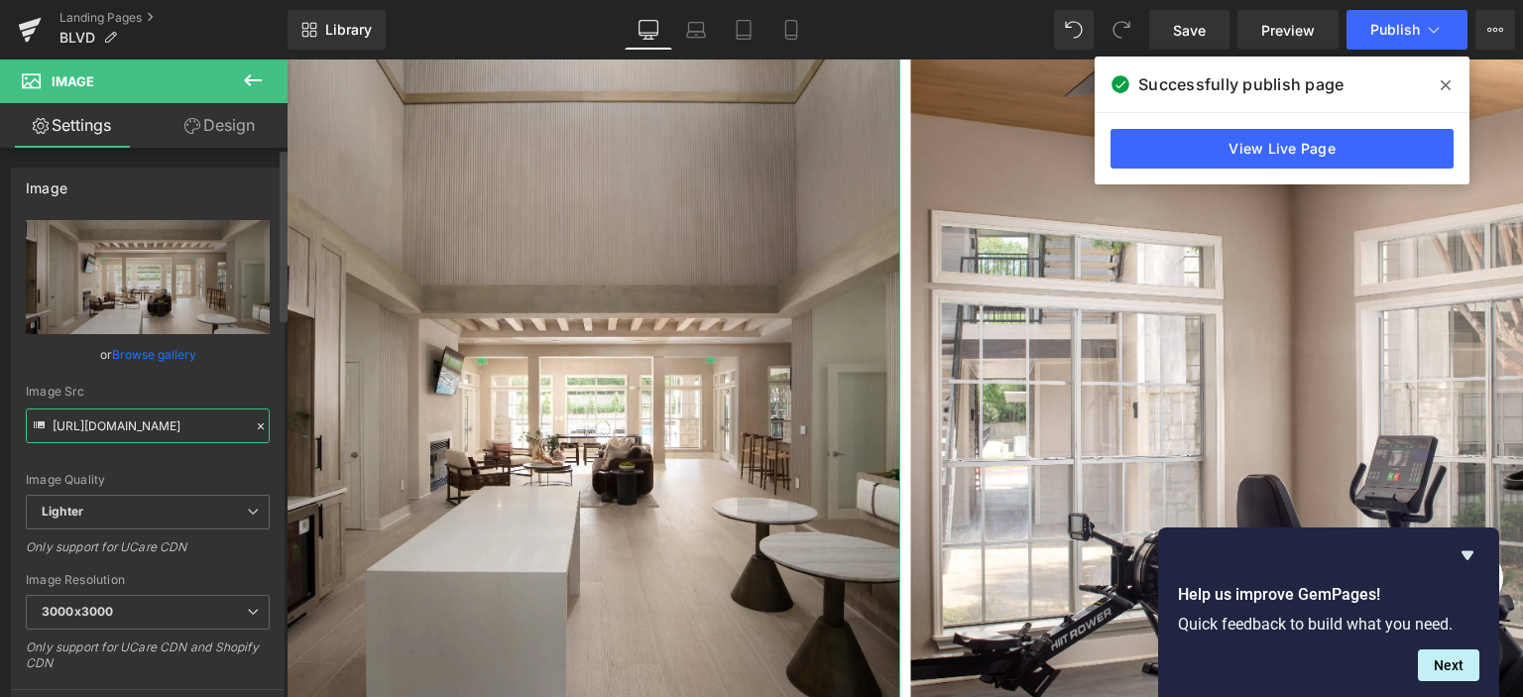
click at [80, 423] on input "https://ucarecdn.com/986ea4d3-6817-4dc1-82c4-ecbf8d4f79c7/-/format/auto/-/previ…" at bounding box center [148, 426] width 244 height 35
click at [41, 424] on icon at bounding box center [39, 425] width 11 height 7
drag, startPoint x: 24, startPoint y: 158, endPoint x: 155, endPoint y: 366, distance: 246.0
click at [155, 366] on div "Image https://ucarecdn.com/986ea4d3-6817-4dc1-82c4-ecbf8d4f79c7/-/format/auto/-…" at bounding box center [148, 445] width 297 height 584
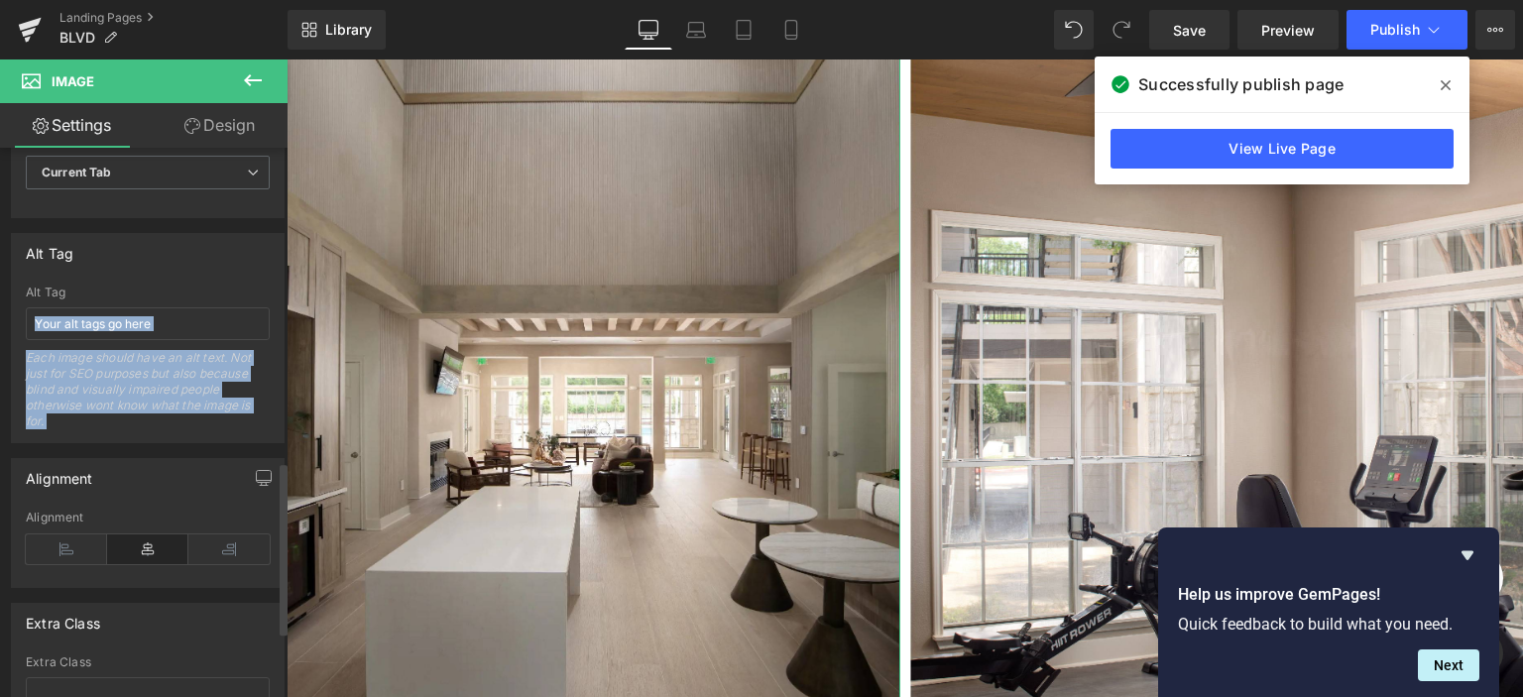
scroll to position [1207, 0]
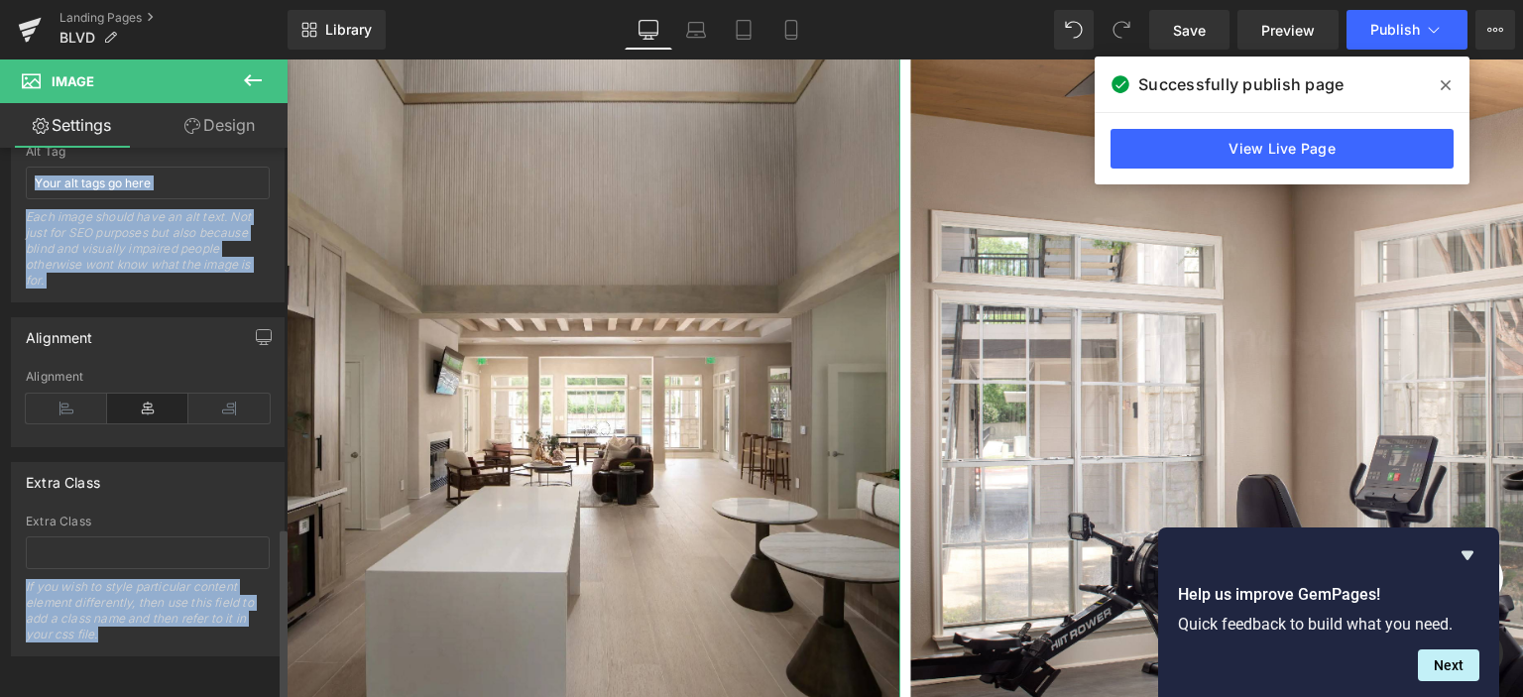
drag, startPoint x: 0, startPoint y: 337, endPoint x: 193, endPoint y: 620, distance: 342.5
click at [193, 620] on div "If you wish to style particular content element differently, then use this fiel…" at bounding box center [148, 617] width 244 height 76
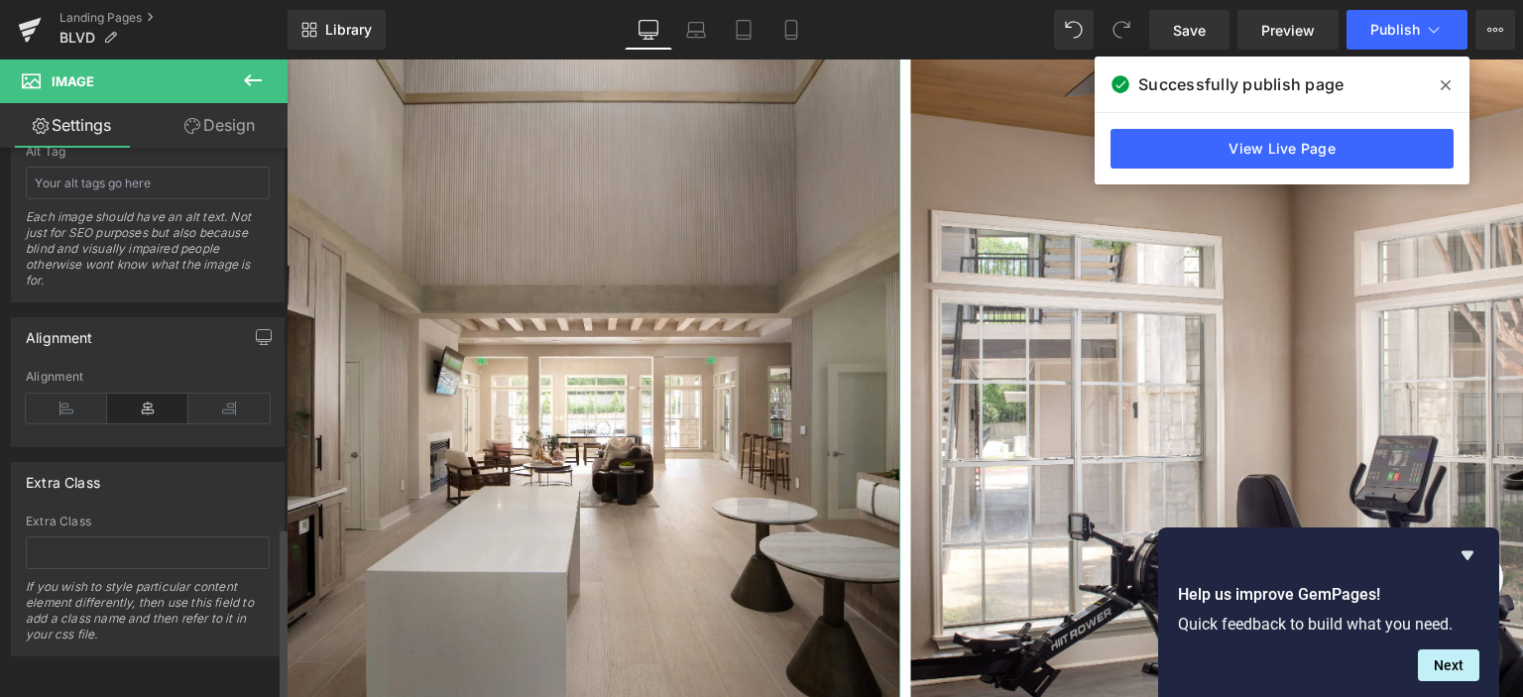
click at [192, 620] on div "If you wish to style particular content element differently, then use this fiel…" at bounding box center [148, 617] width 244 height 76
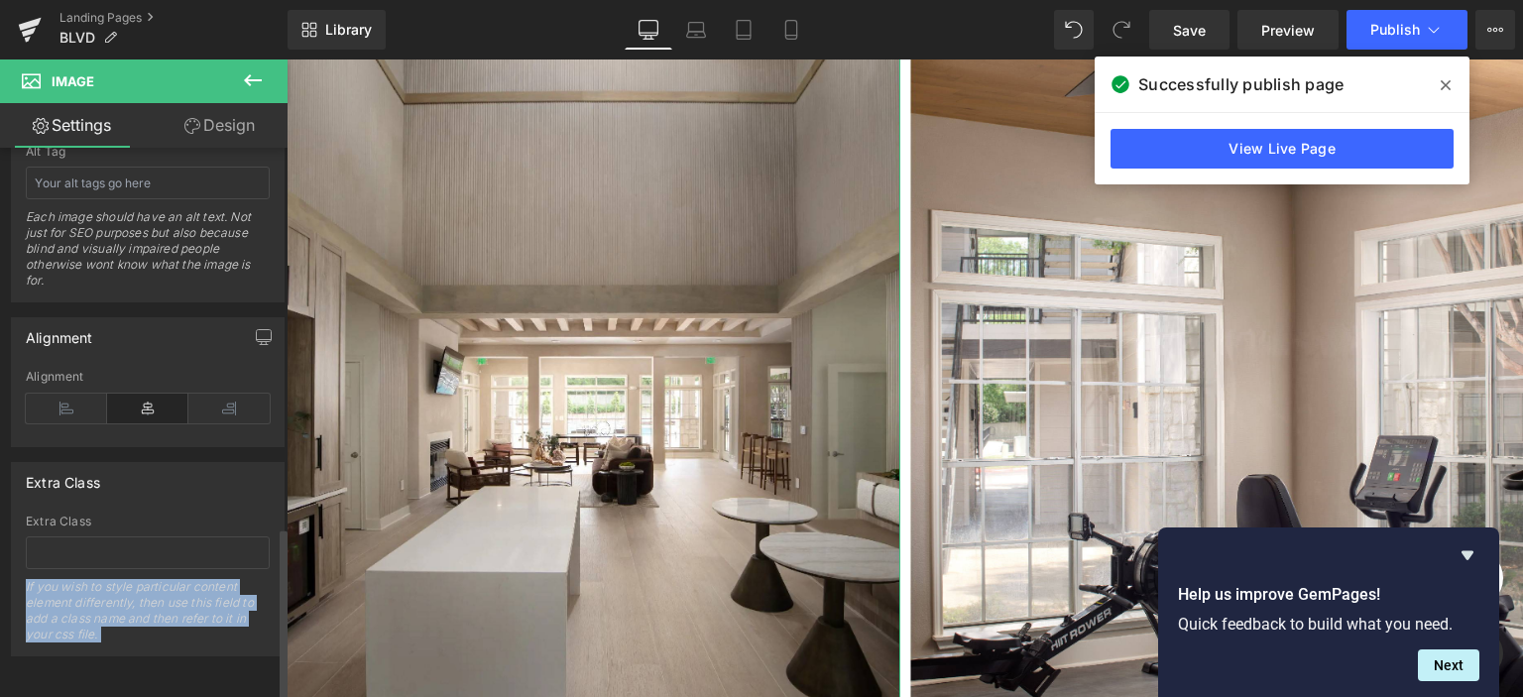
click at [192, 620] on div "If you wish to style particular content element differently, then use this fiel…" at bounding box center [148, 617] width 244 height 76
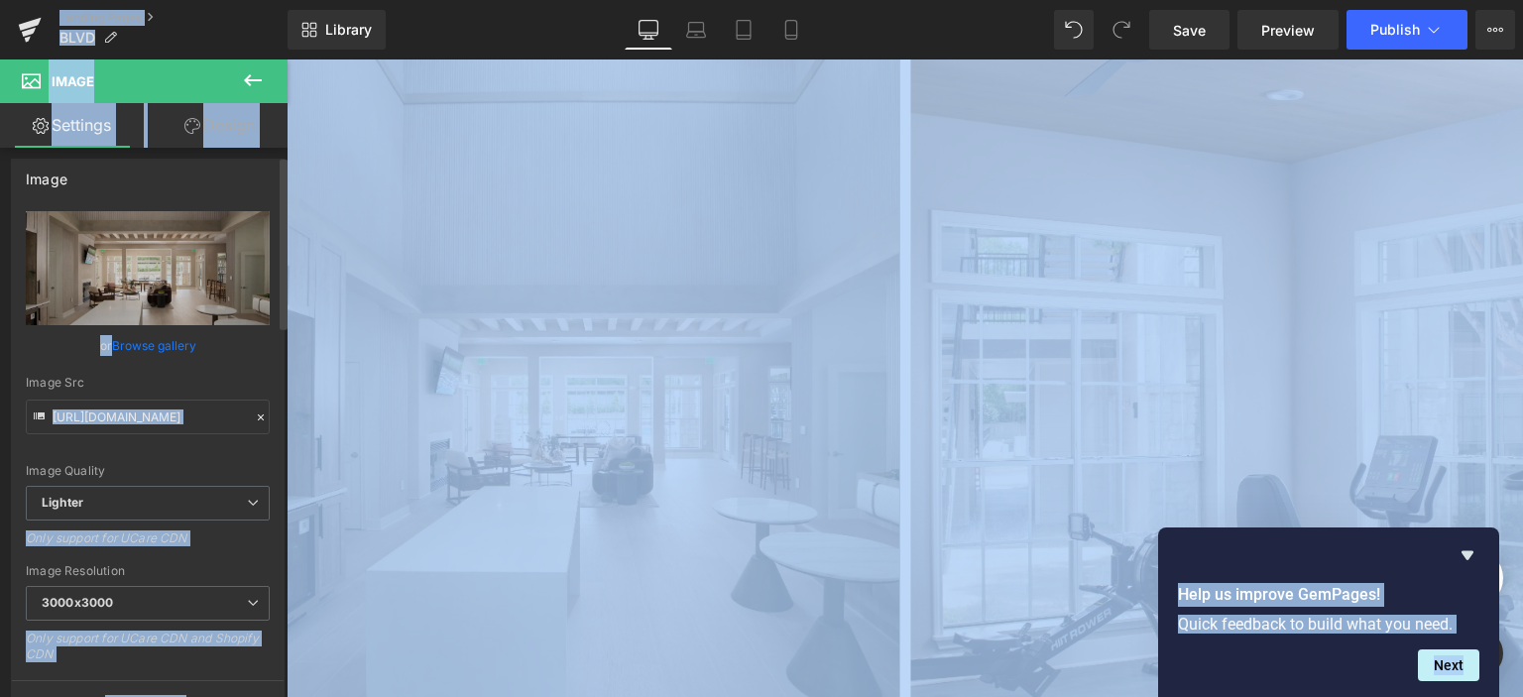
scroll to position [0, 0]
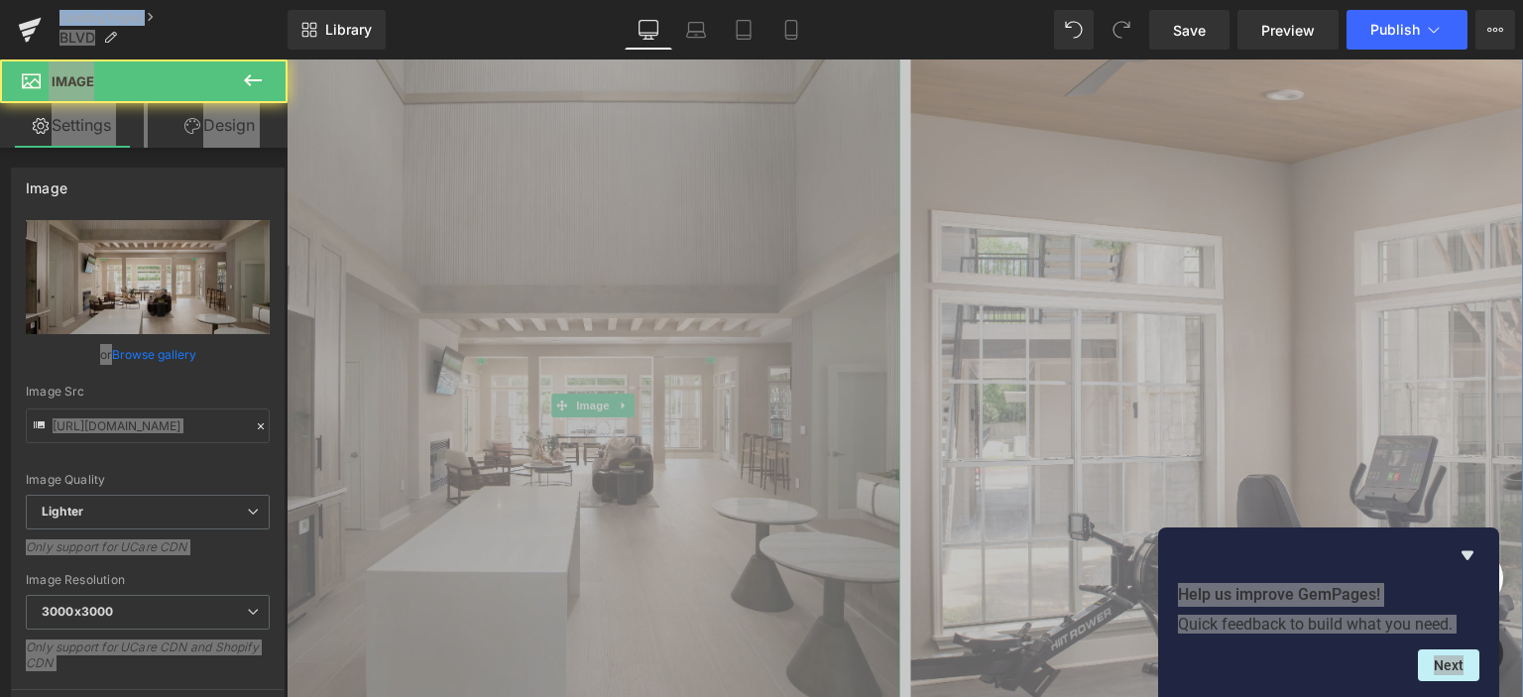
click at [556, 231] on img at bounding box center [594, 405] width 614 height 920
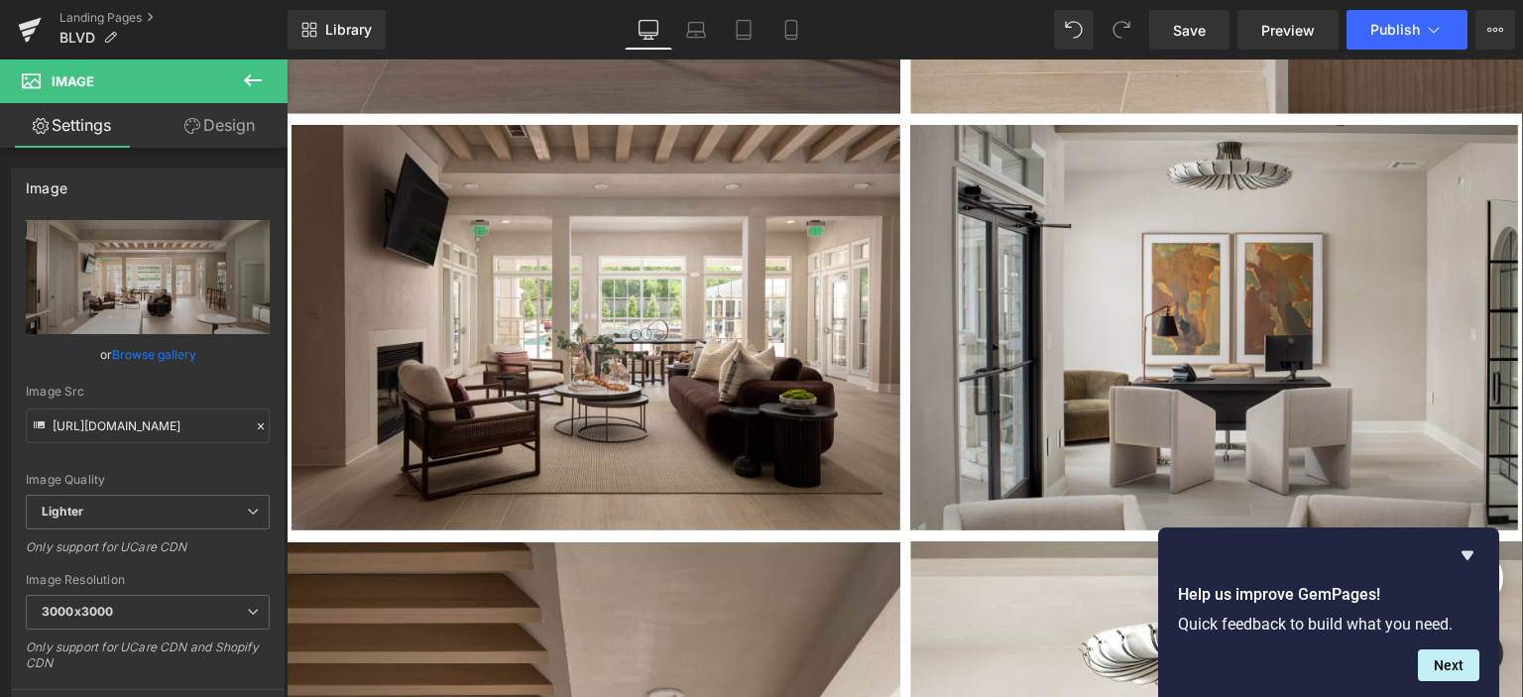
scroll to position [2876, 0]
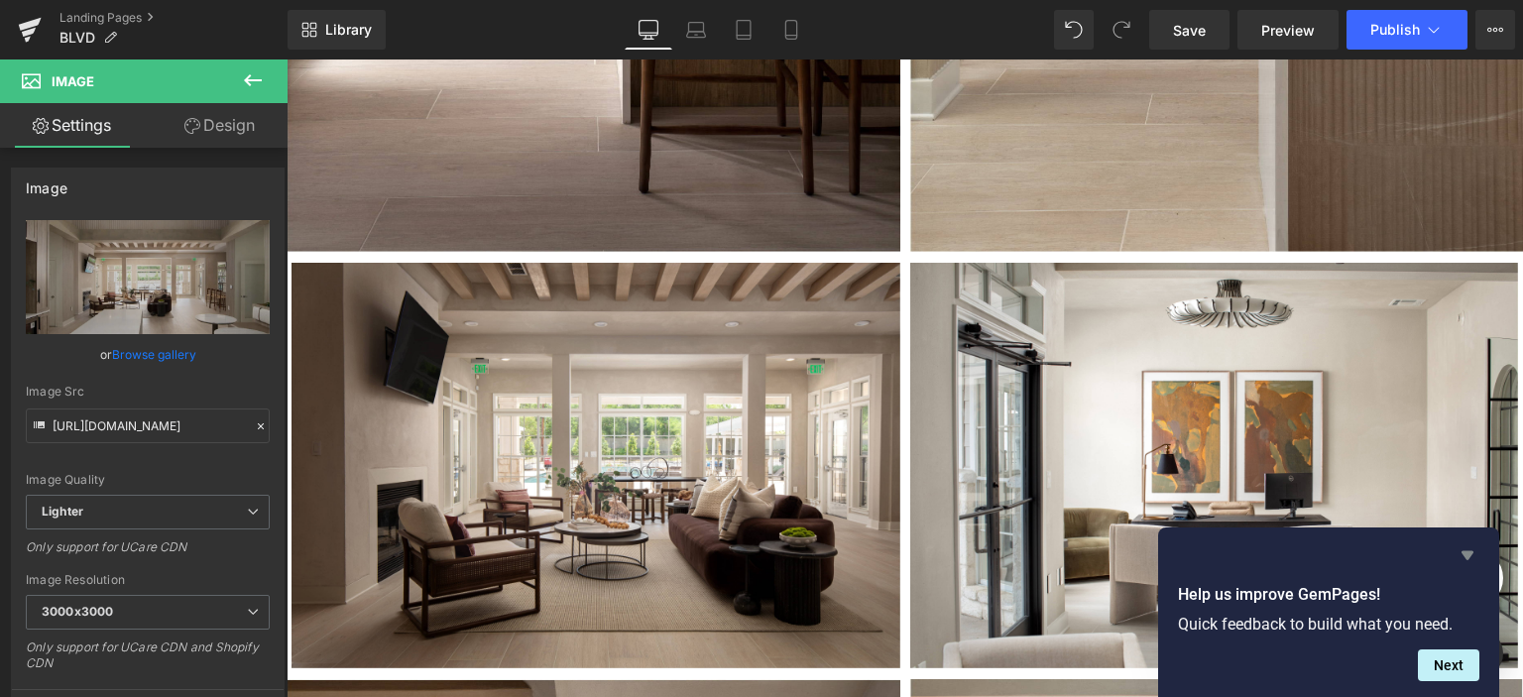
click at [1465, 551] on icon "Hide survey" at bounding box center [1468, 555] width 12 height 9
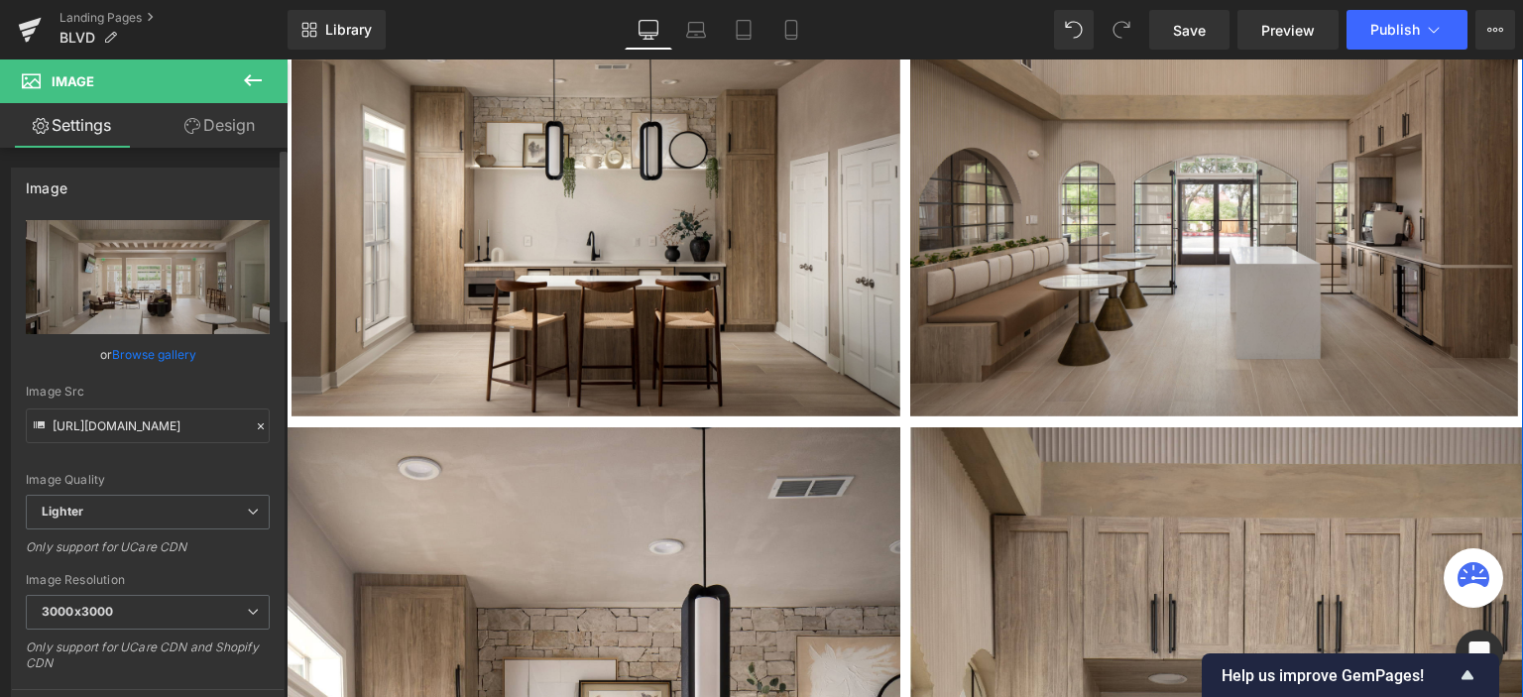
scroll to position [1686, 0]
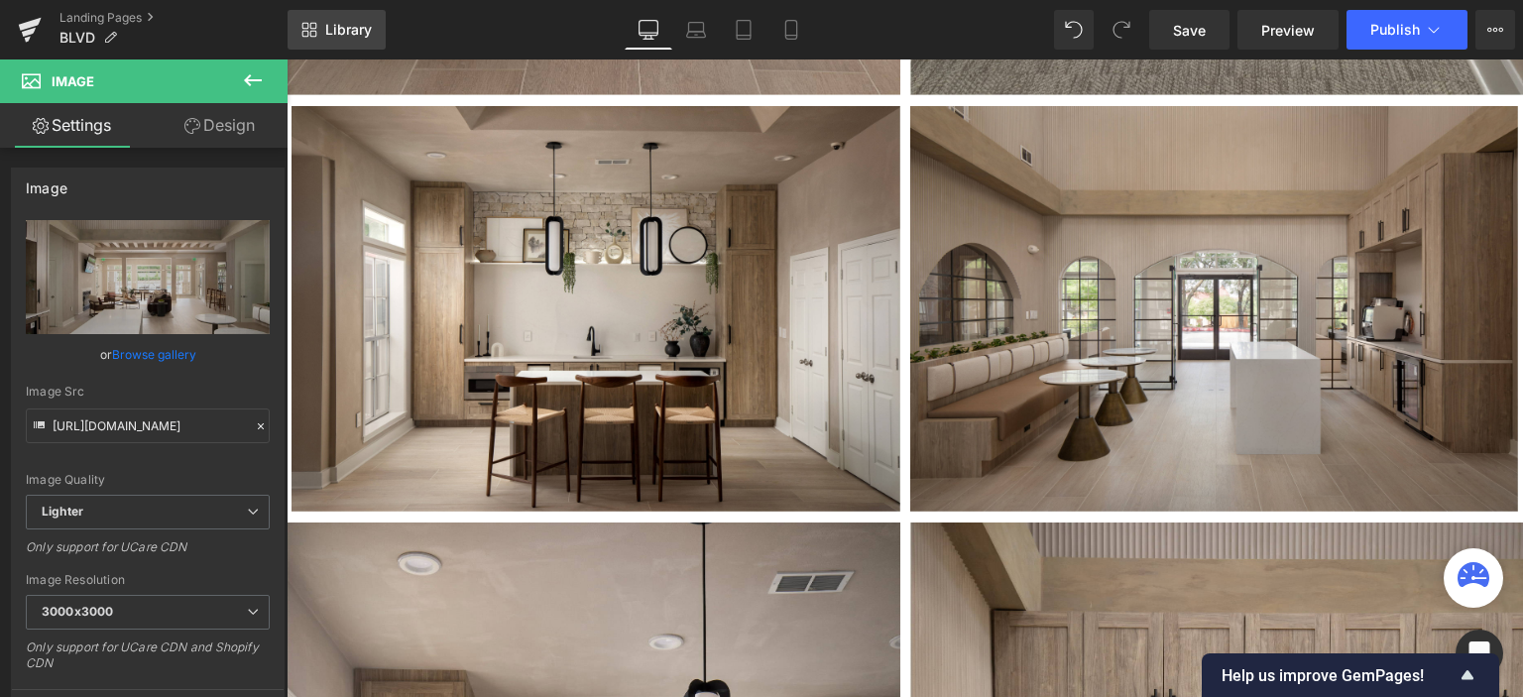
click at [334, 28] on span "Library" at bounding box center [348, 30] width 47 height 18
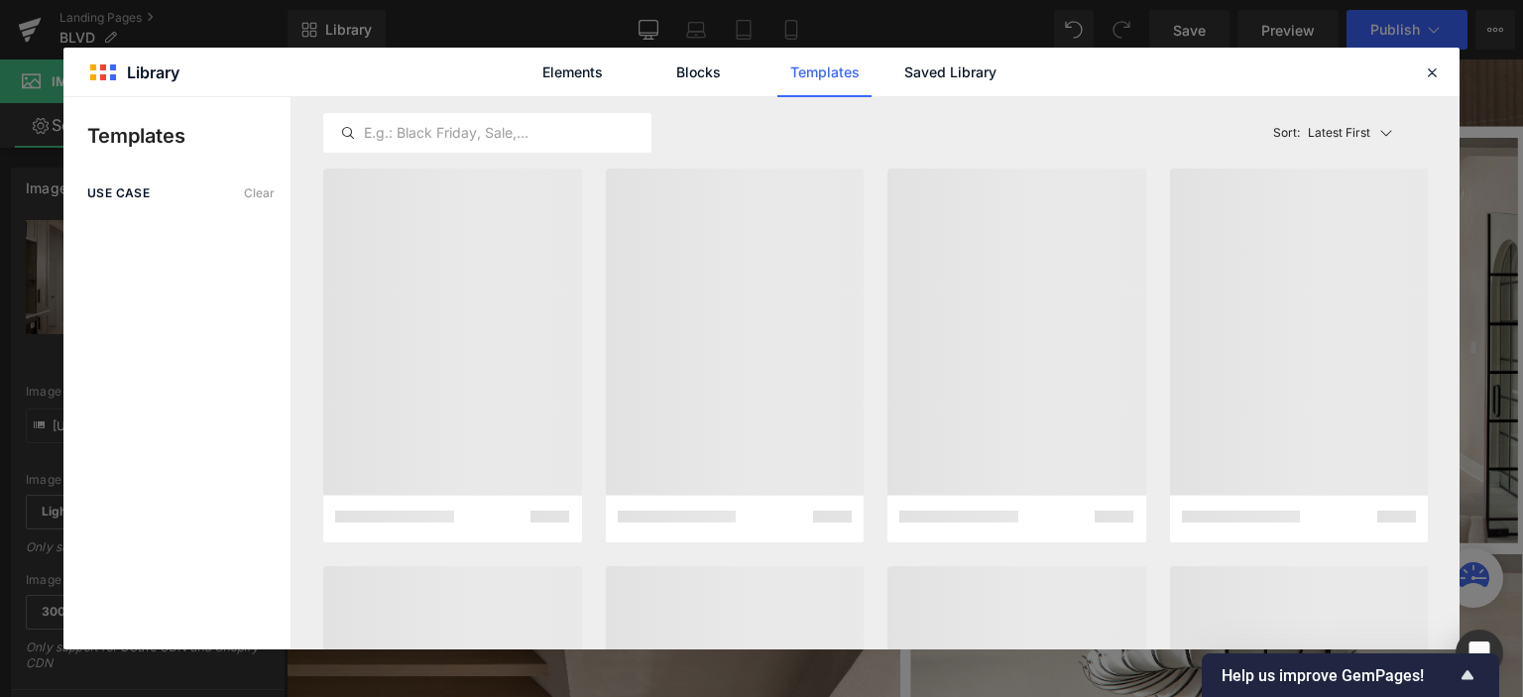
scroll to position [3075, 0]
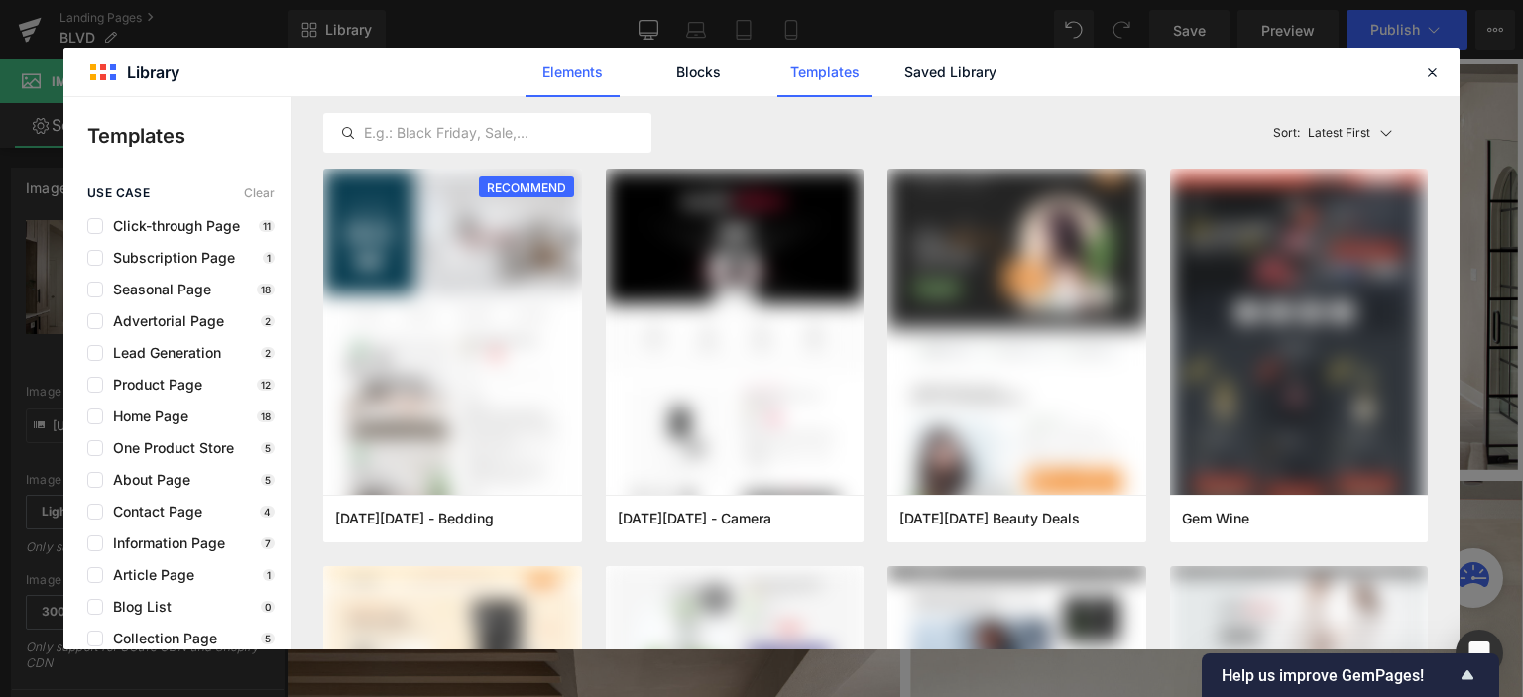
click at [576, 78] on link "Elements" at bounding box center [573, 73] width 94 height 50
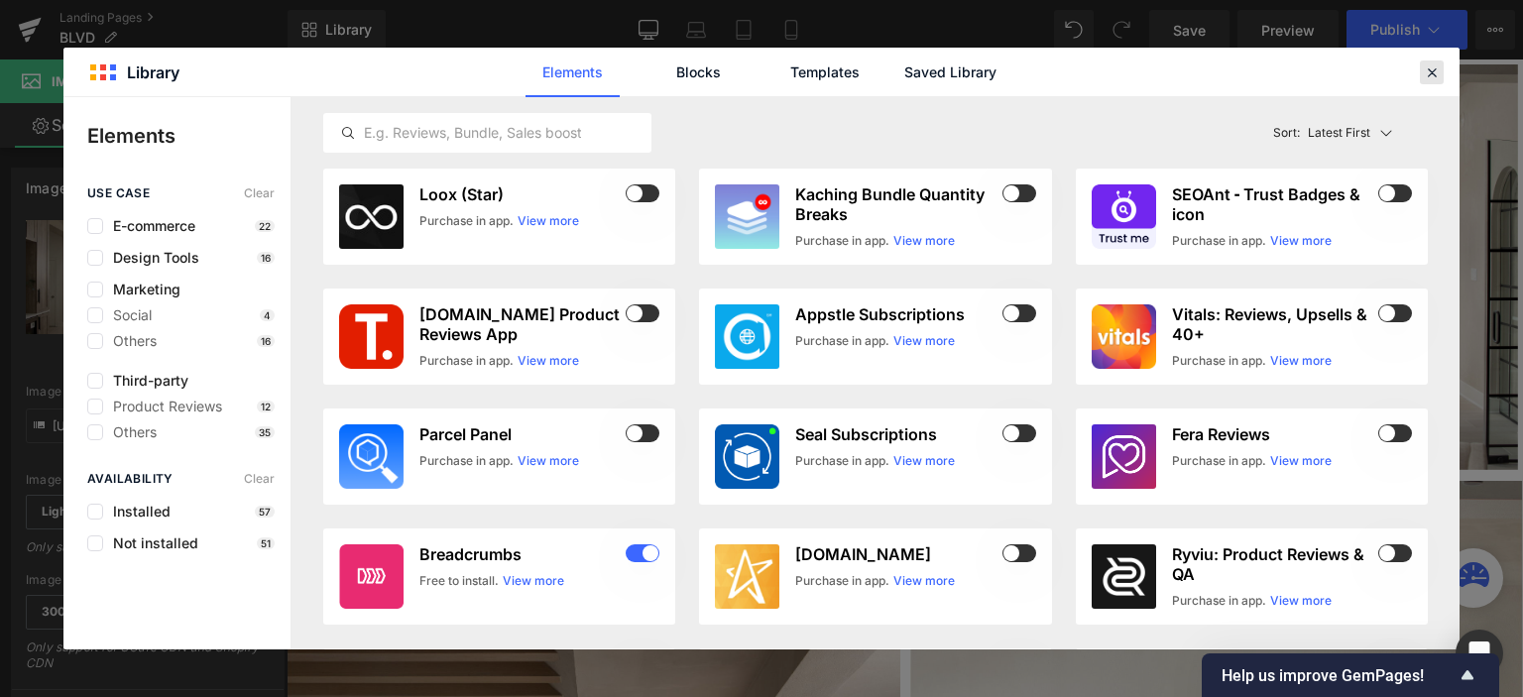
click at [1421, 77] on div at bounding box center [1432, 73] width 24 height 24
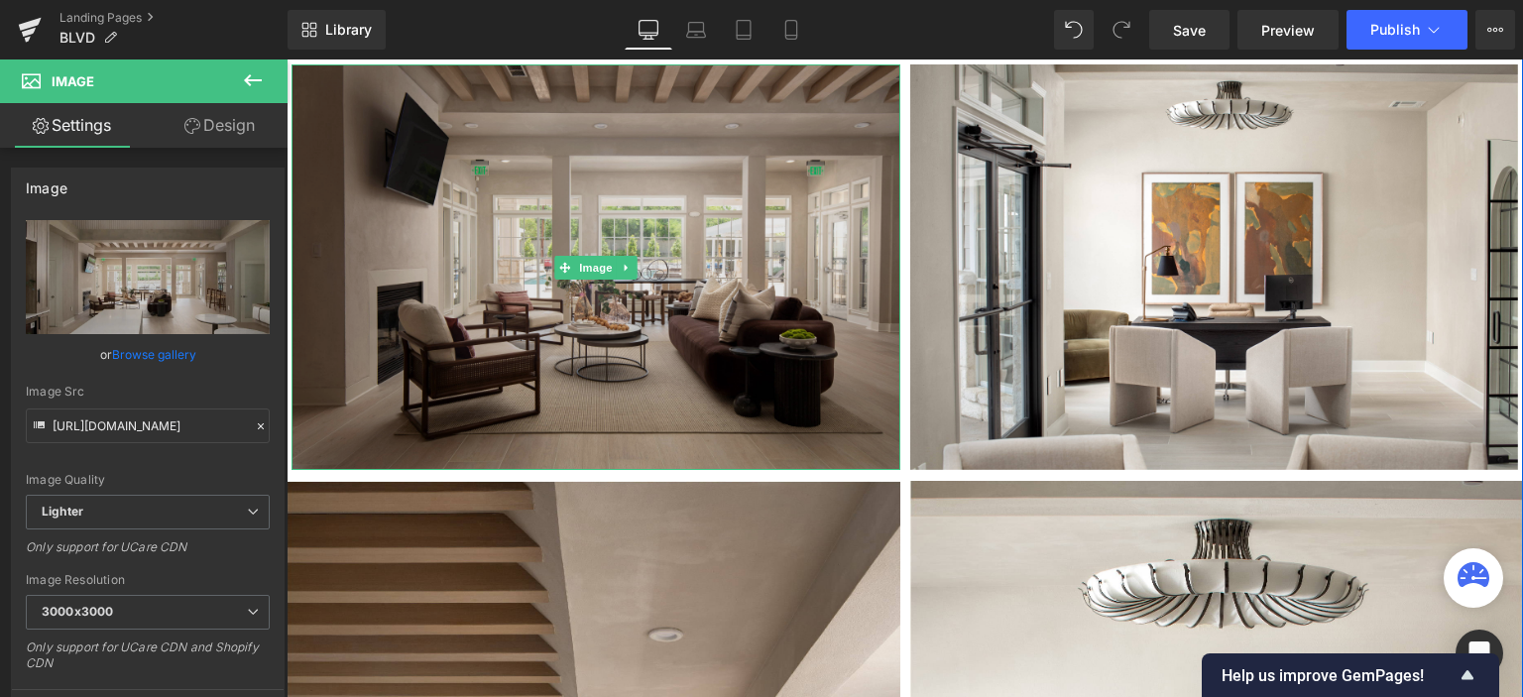
click at [527, 172] on img at bounding box center [596, 267] width 609 height 406
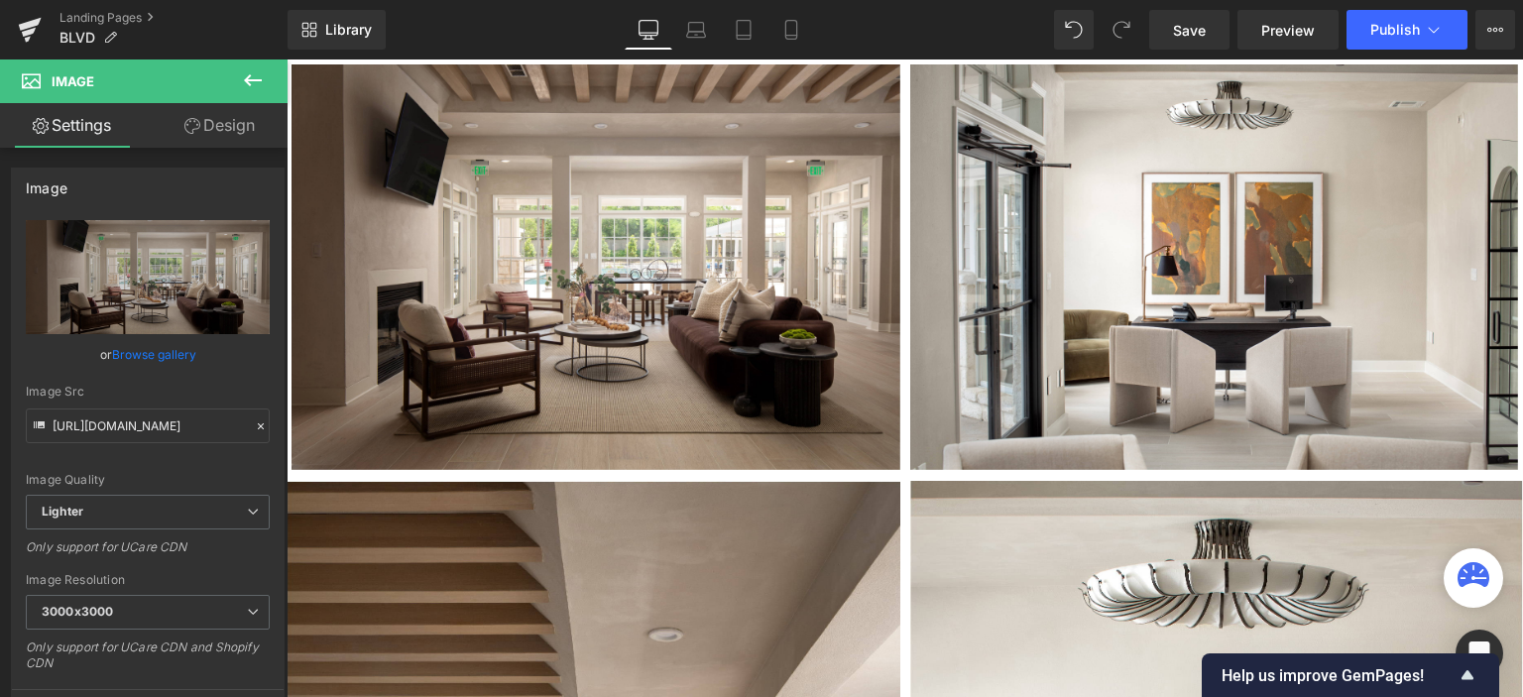
click at [254, 81] on icon at bounding box center [253, 80] width 24 height 24
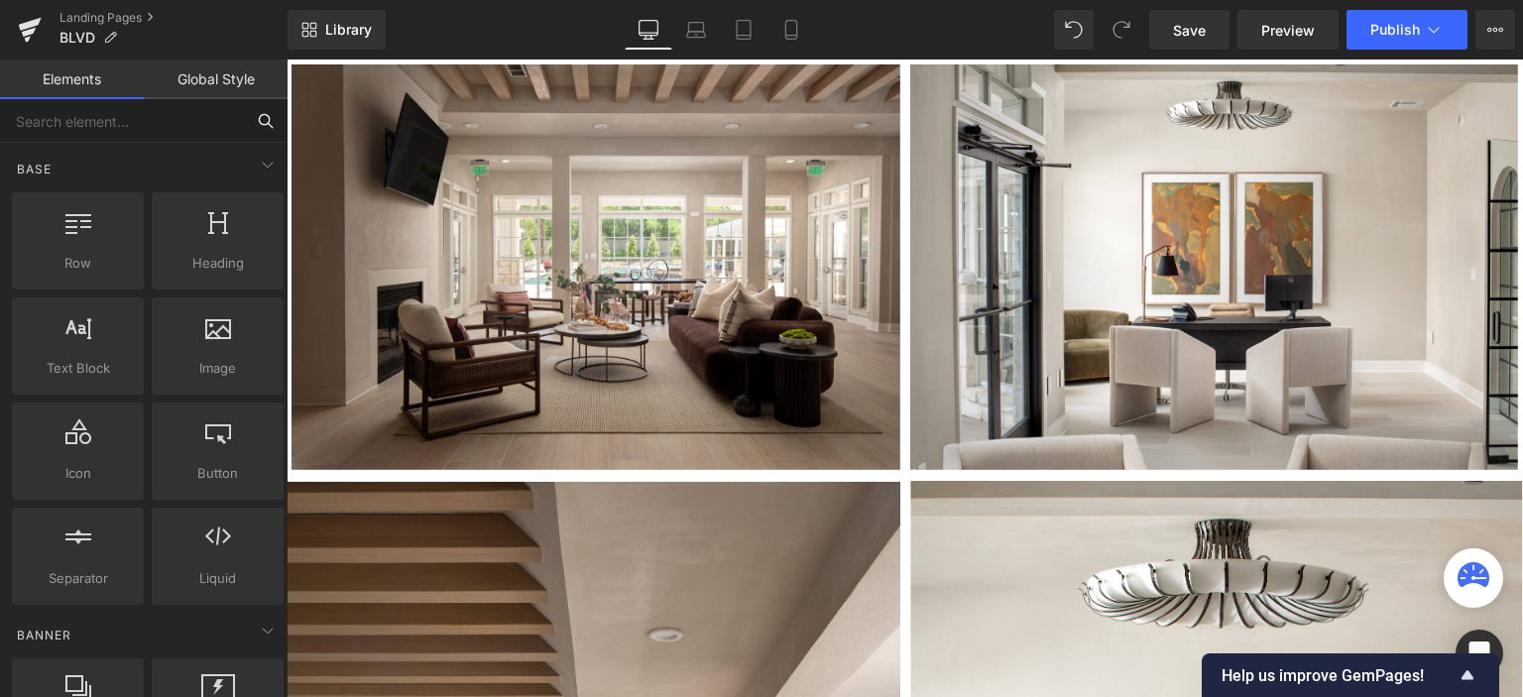
click at [158, 124] on input "text" at bounding box center [122, 121] width 244 height 44
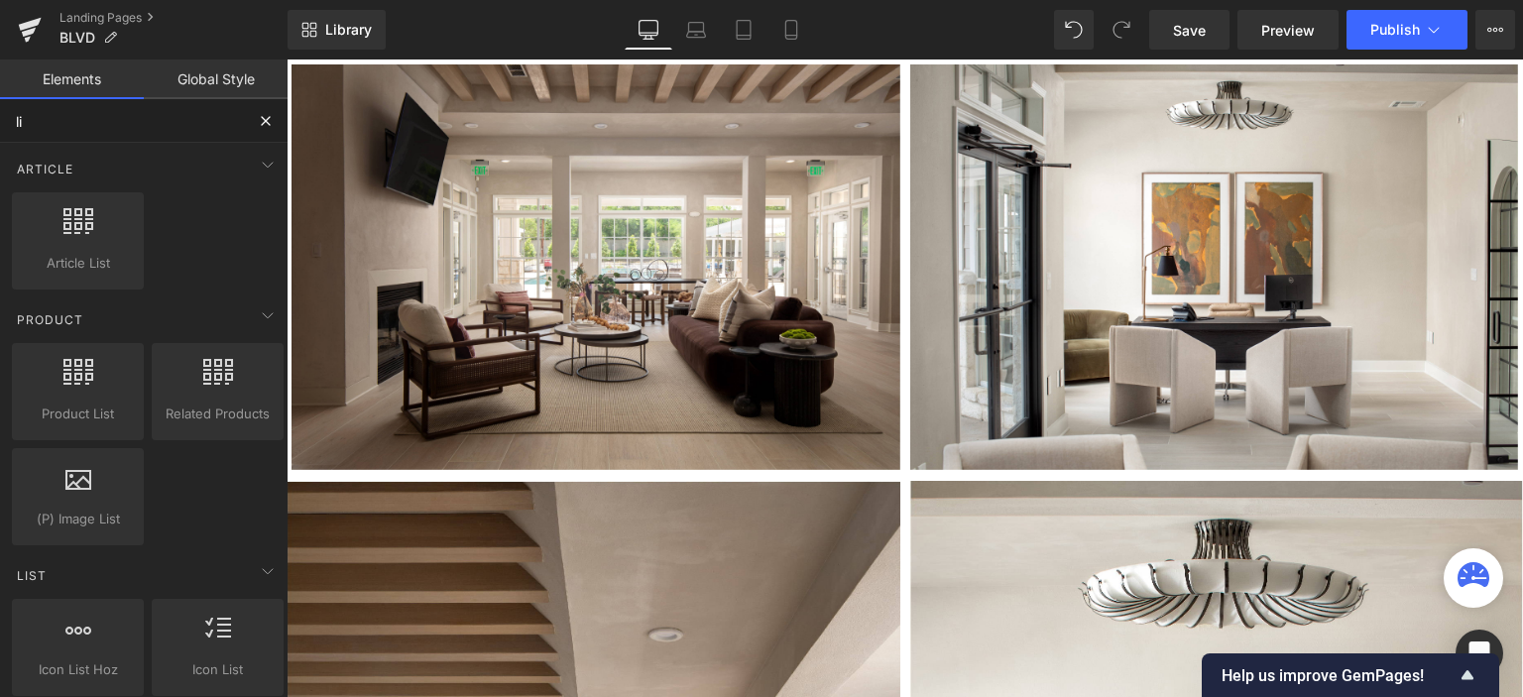
type input "l"
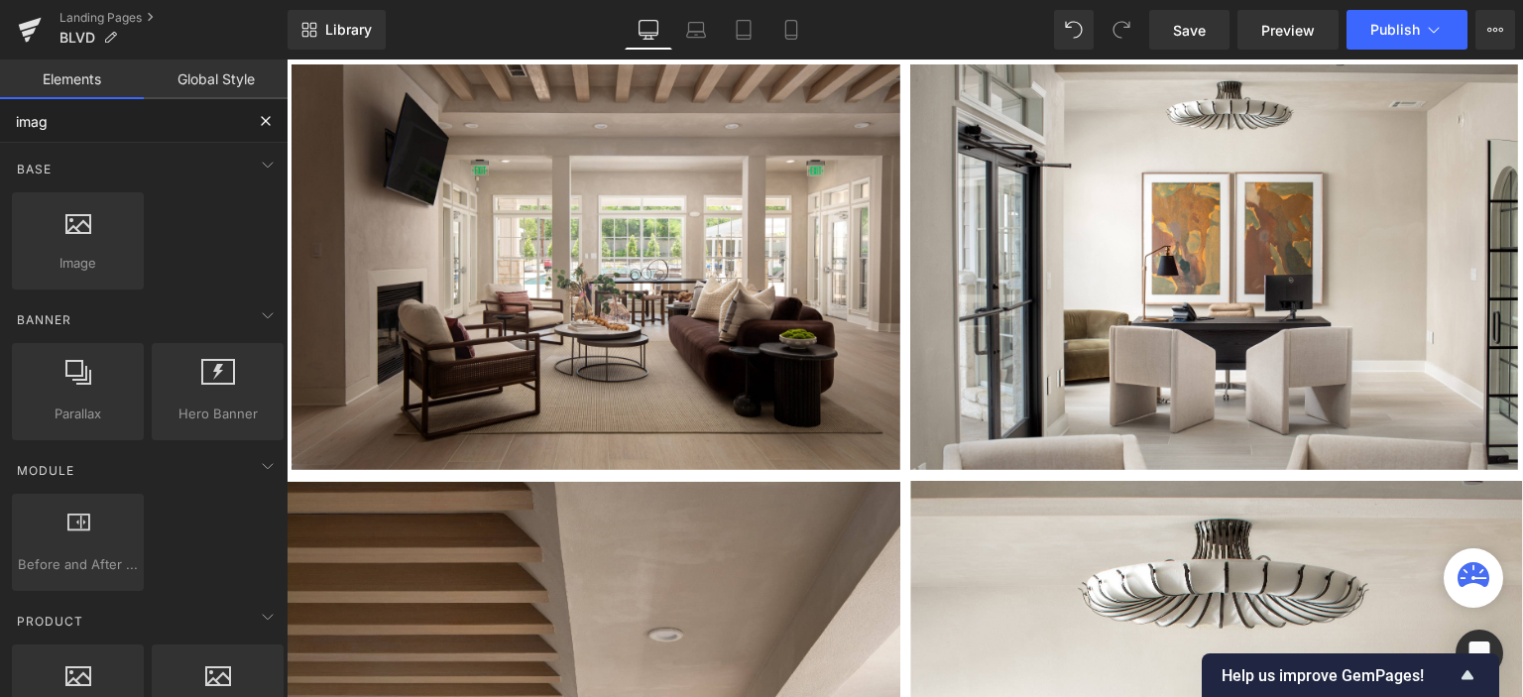
type input "image"
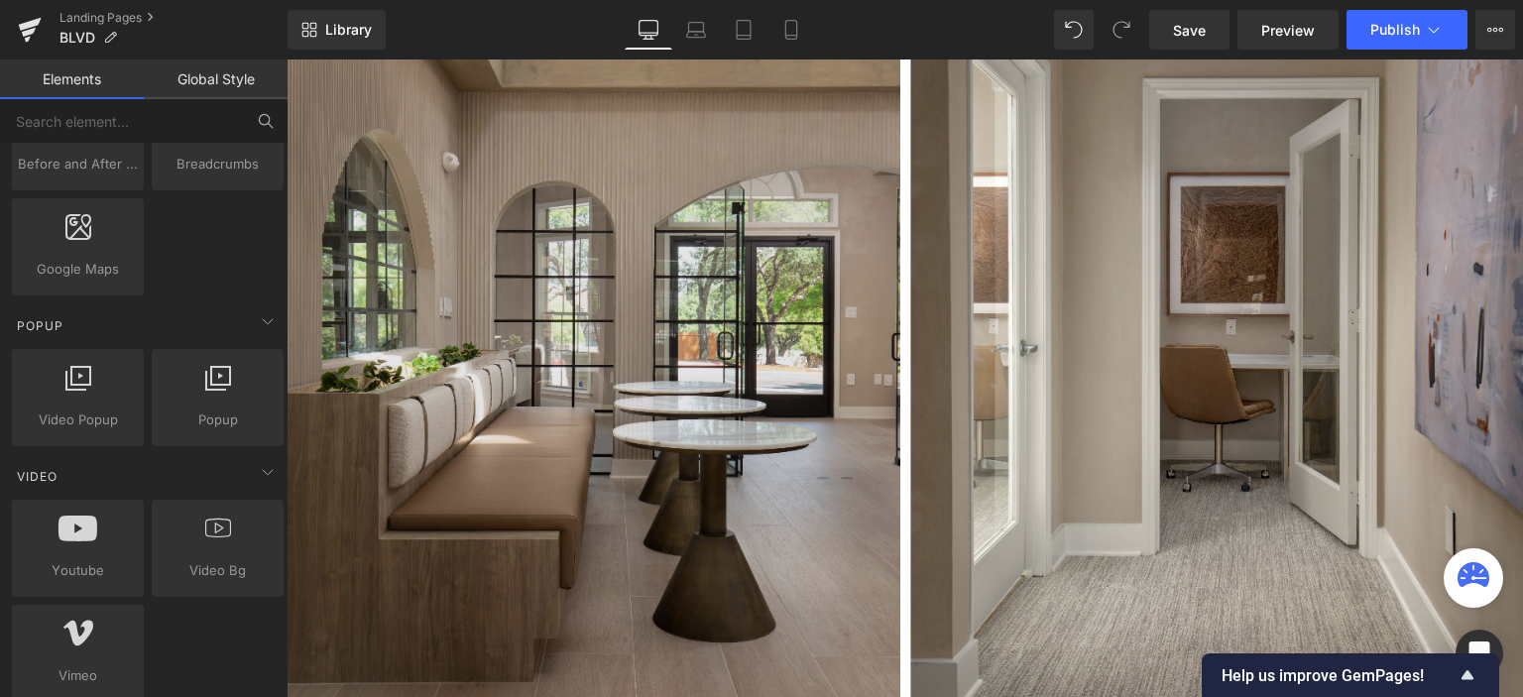
scroll to position [1091, 0]
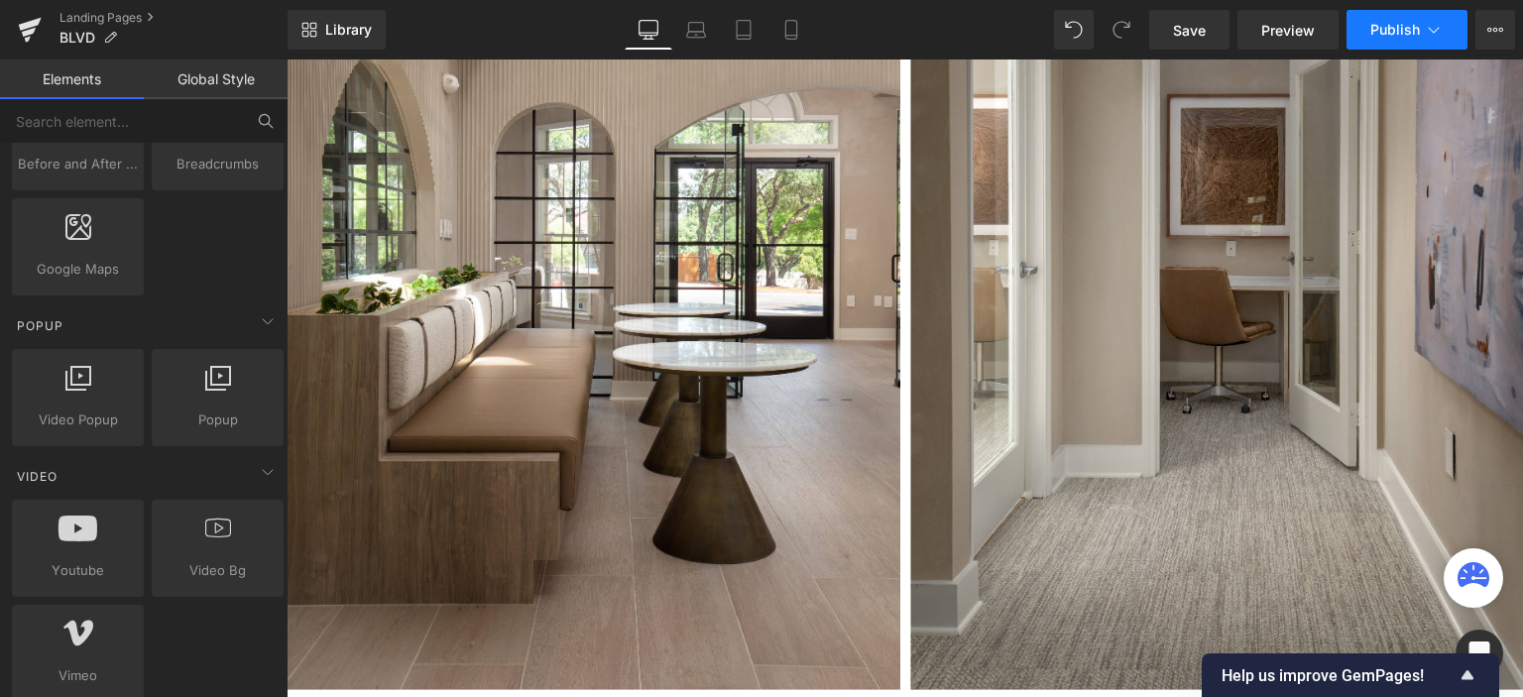
click at [1369, 28] on button "Publish" at bounding box center [1407, 30] width 121 height 40
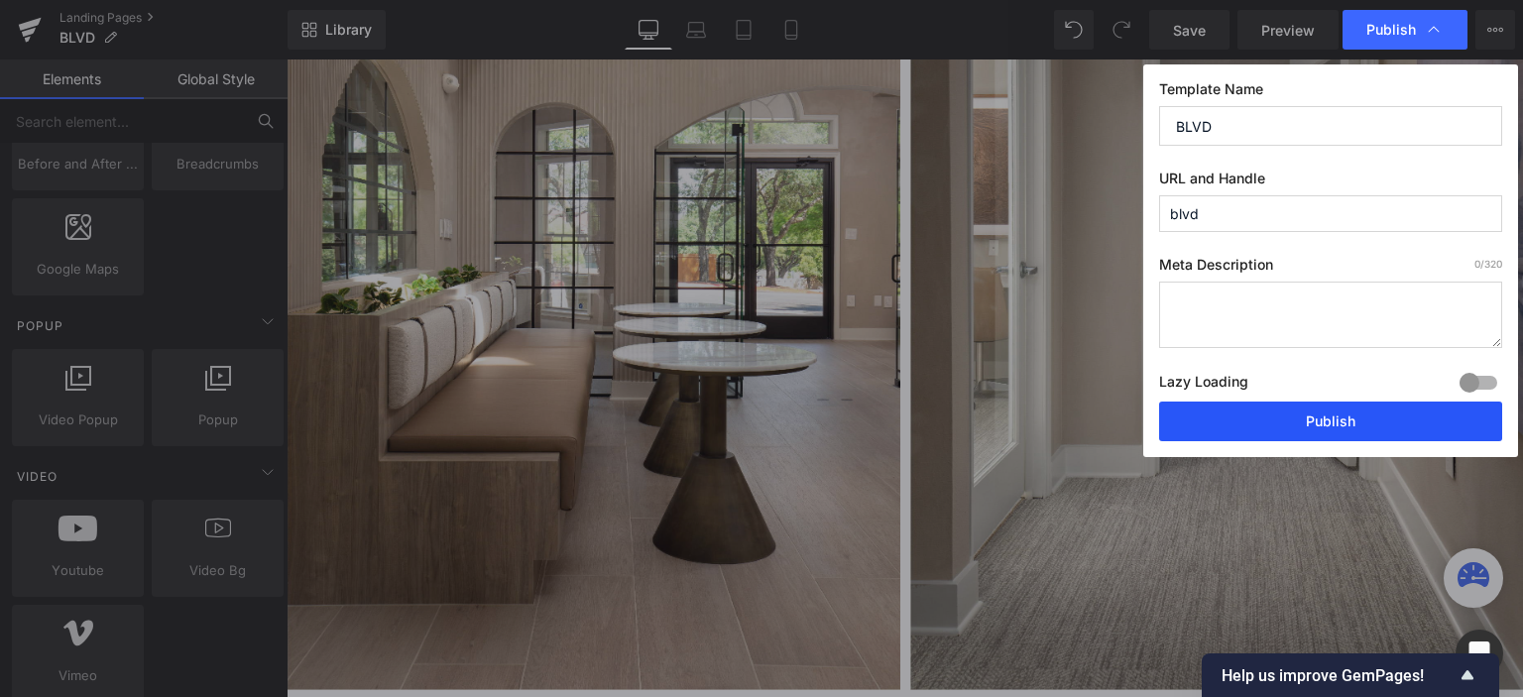
click at [1274, 420] on button "Publish" at bounding box center [1330, 422] width 343 height 40
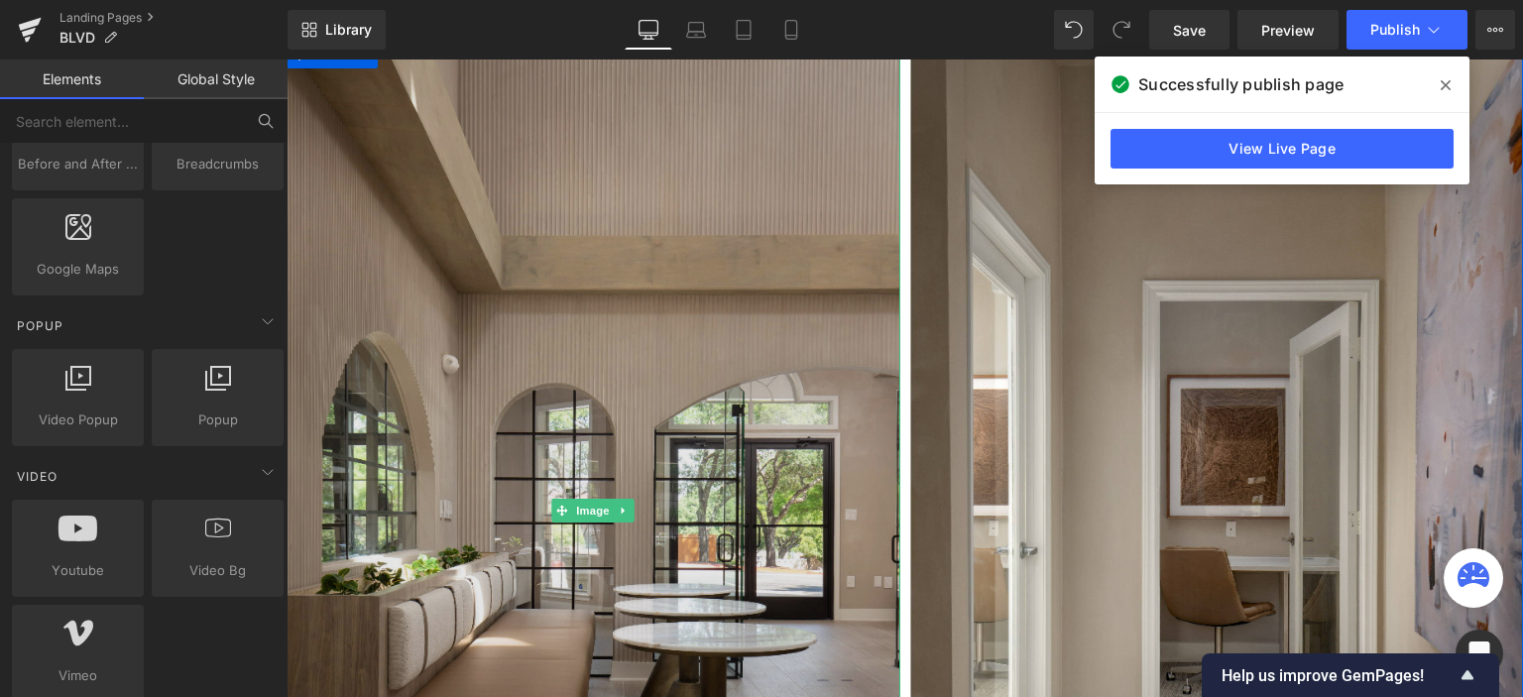
scroll to position [893, 0]
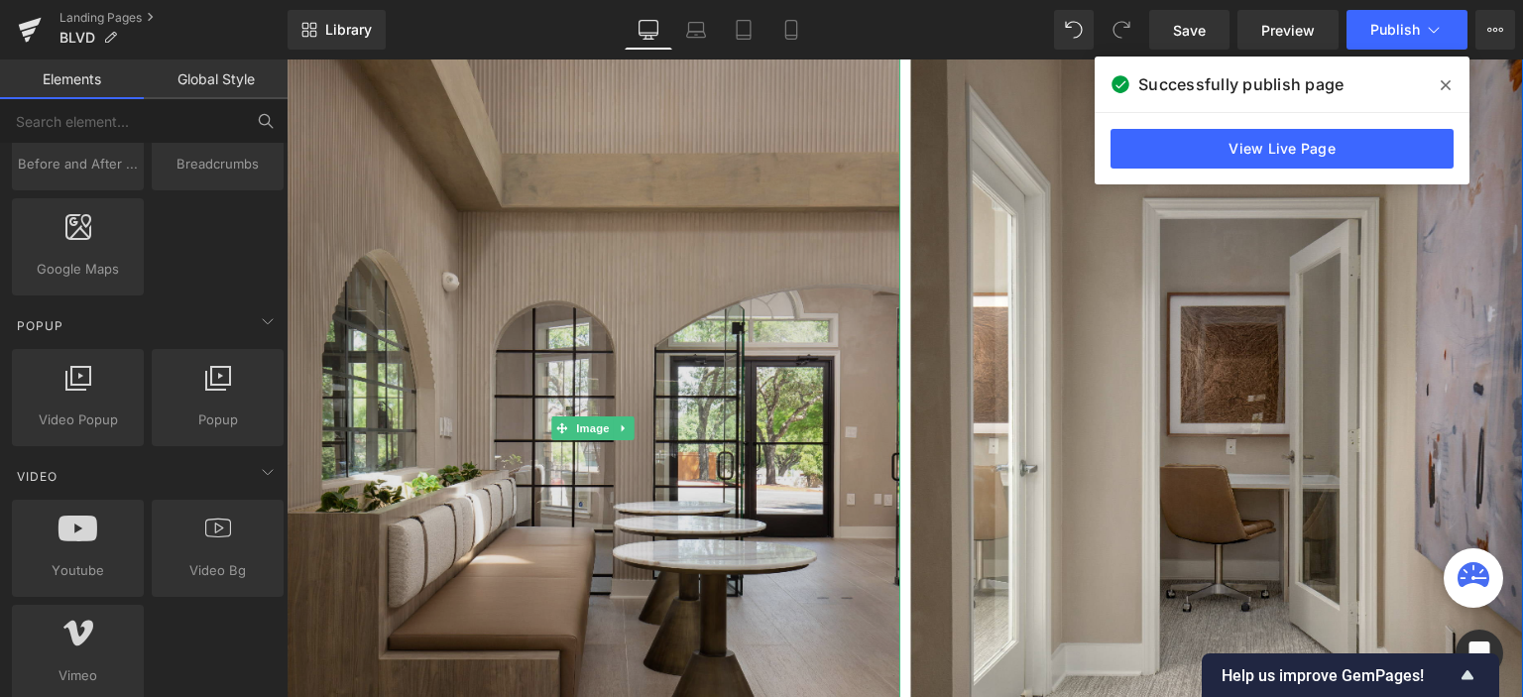
click at [573, 225] on img at bounding box center [594, 428] width 614 height 920
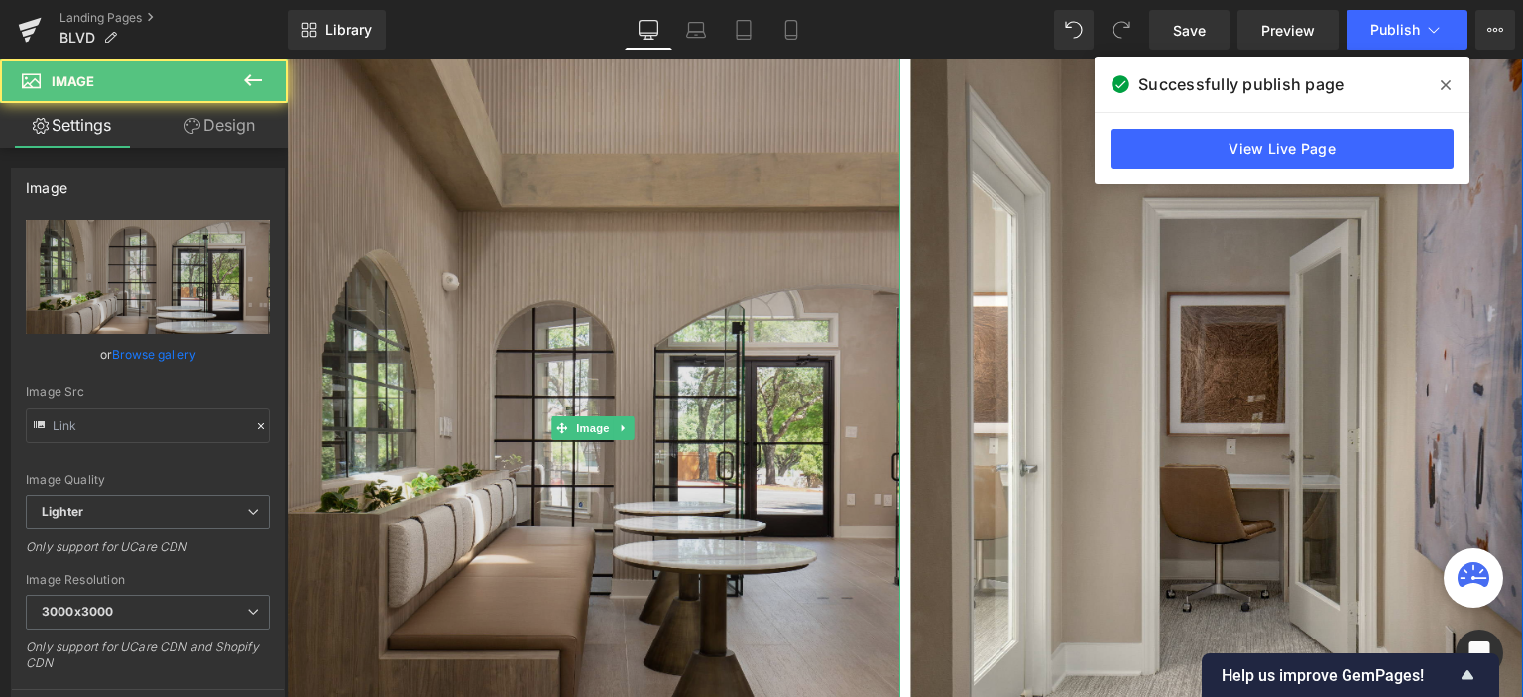
type input "https://ucarecdn.com/2831f01e-ae26-404d-bfe6-b93053c0baf9/-/format/auto/-/previ…"
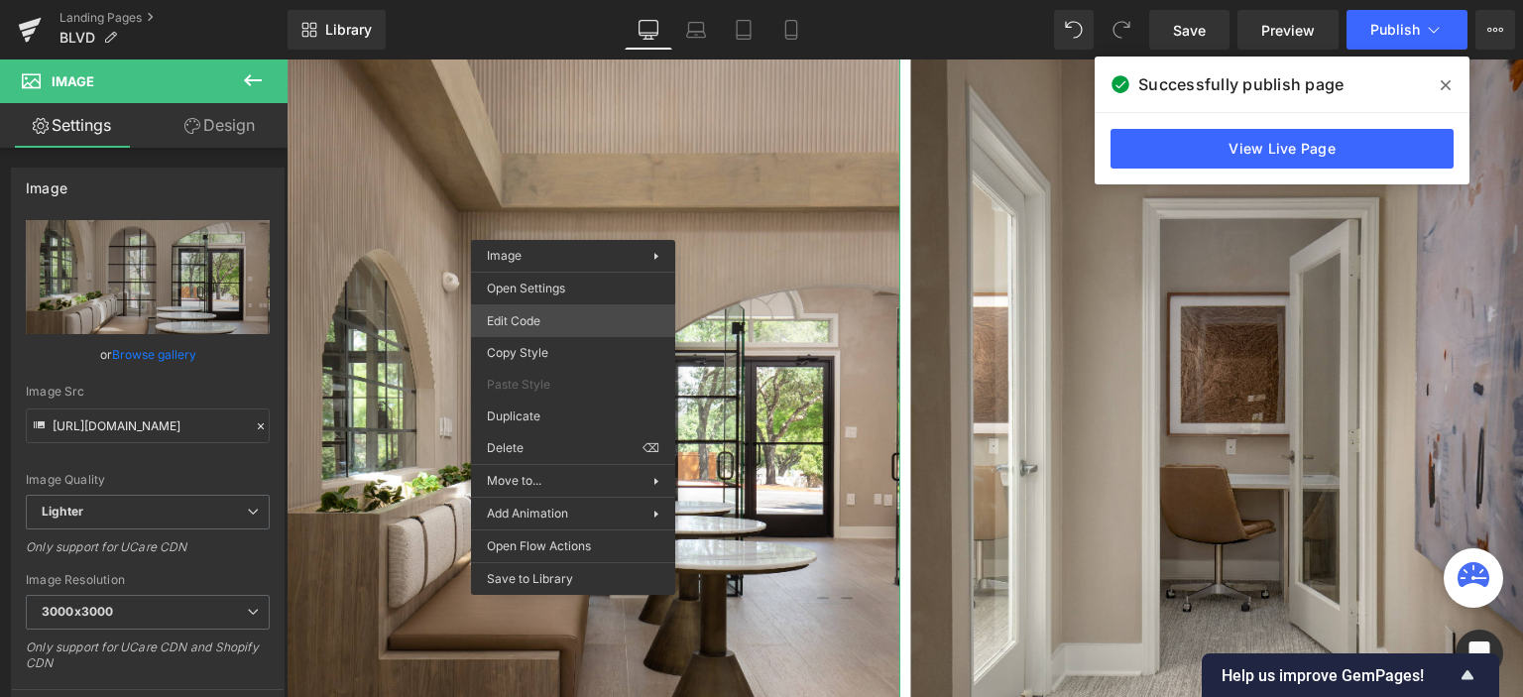
click at [551, 0] on div "Image You are previewing how the will restyle your page. You can not edit Eleme…" at bounding box center [761, 0] width 1523 height 0
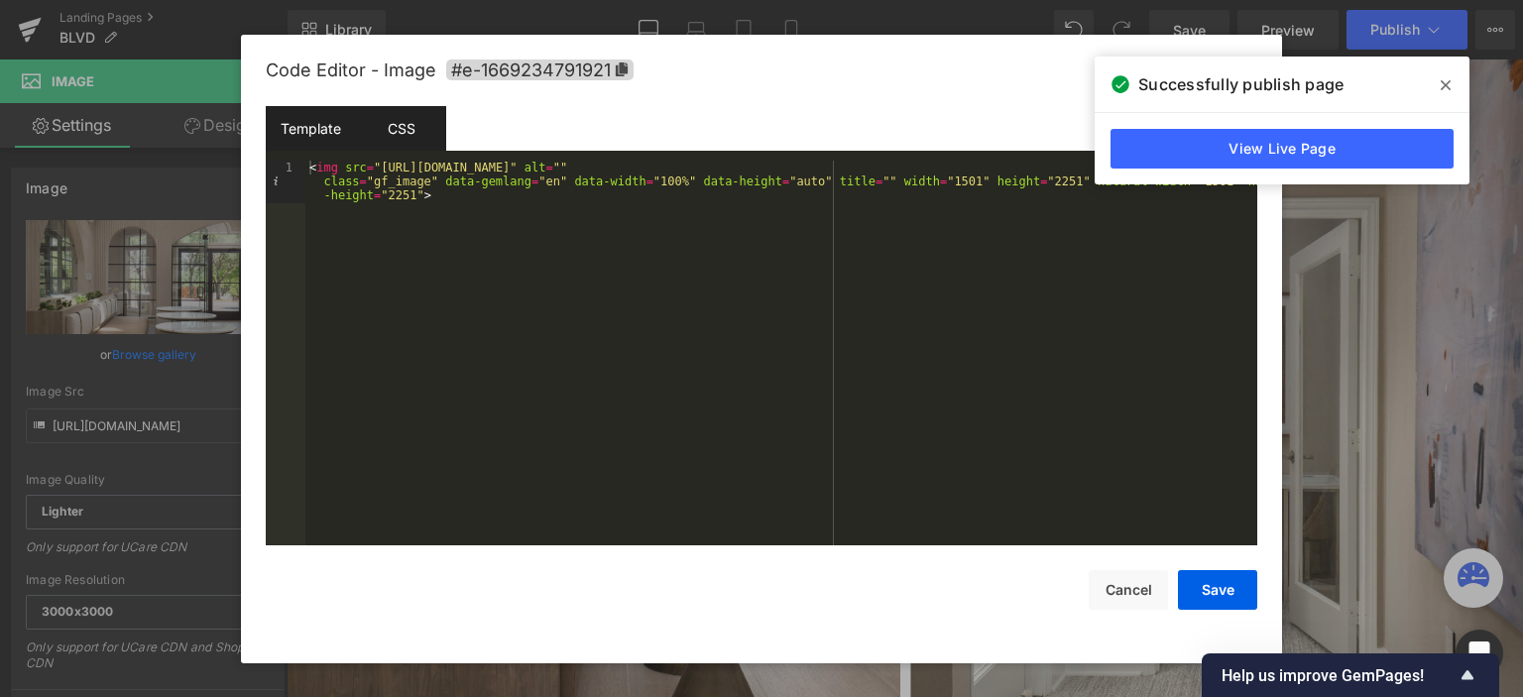
click at [418, 130] on div "CSS" at bounding box center [401, 128] width 90 height 45
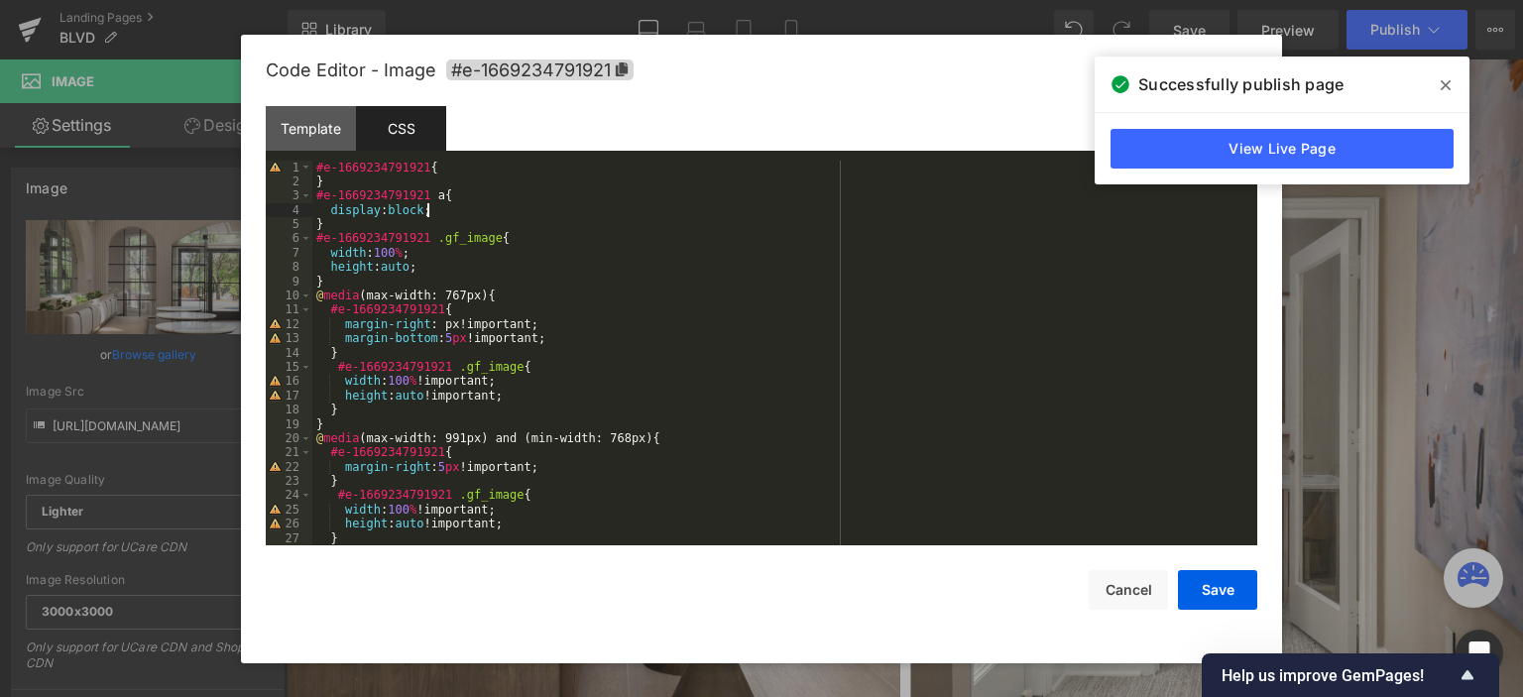
click at [531, 217] on div "#e-1669234791921 { } #e-1669234791921 a { display : block ; } #e-1669234791921 …" at bounding box center [780, 368] width 937 height 415
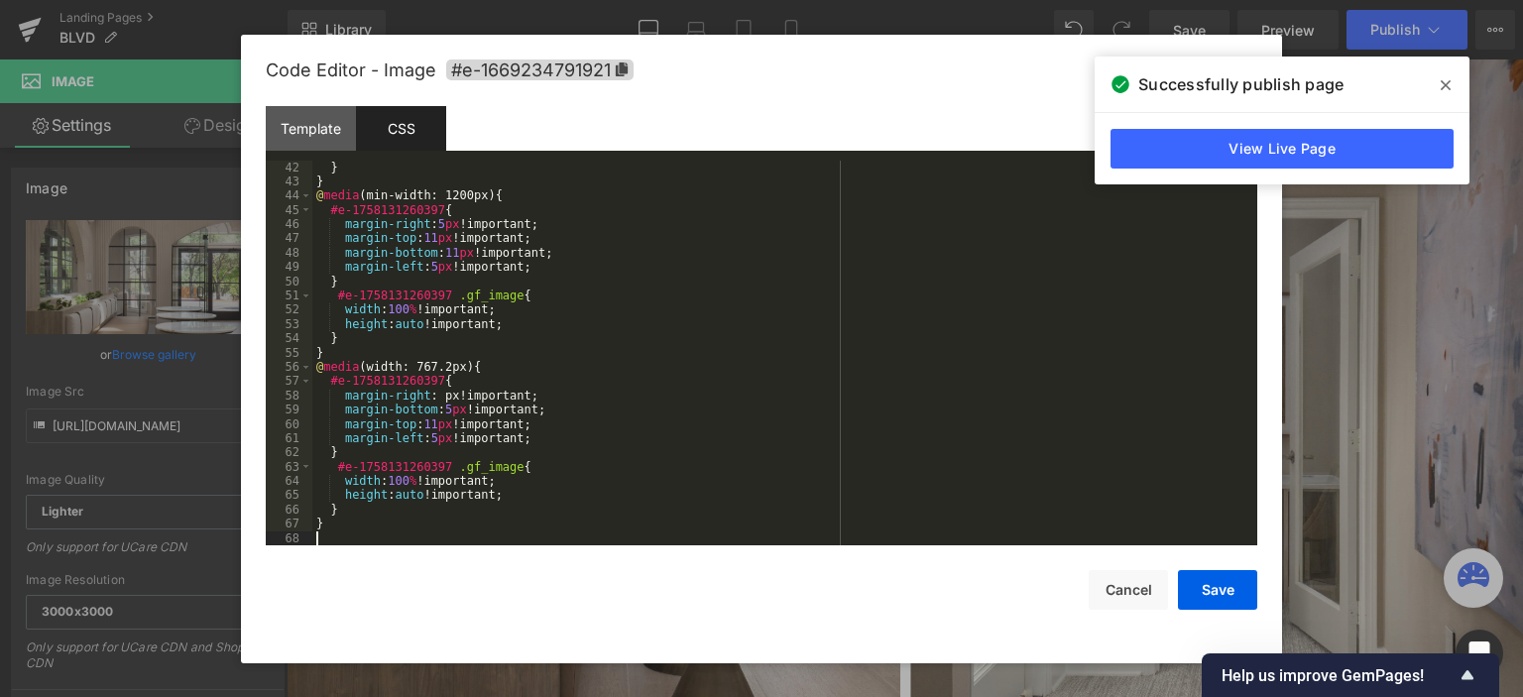
scroll to position [585, 0]
click at [1206, 592] on button "Save" at bounding box center [1217, 590] width 79 height 40
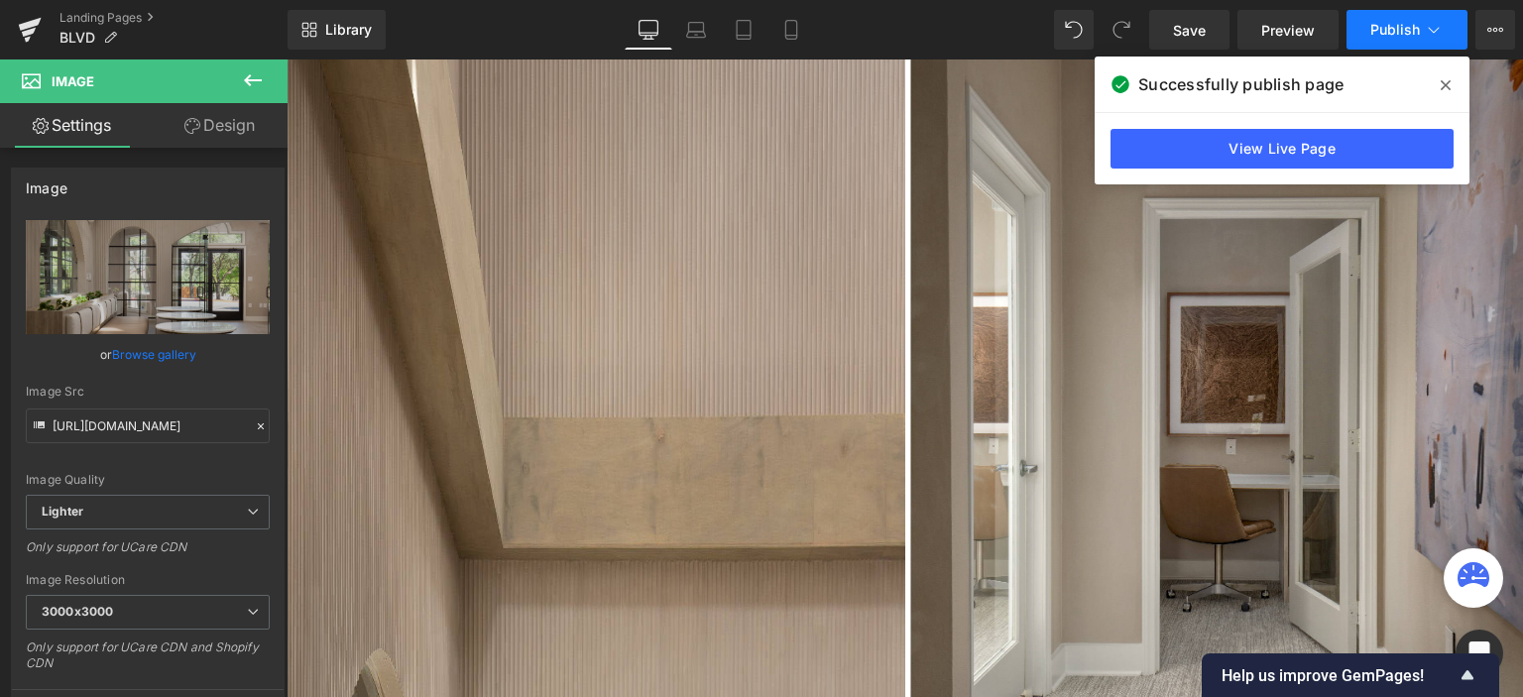
click at [1389, 22] on span "Publish" at bounding box center [1396, 30] width 50 height 16
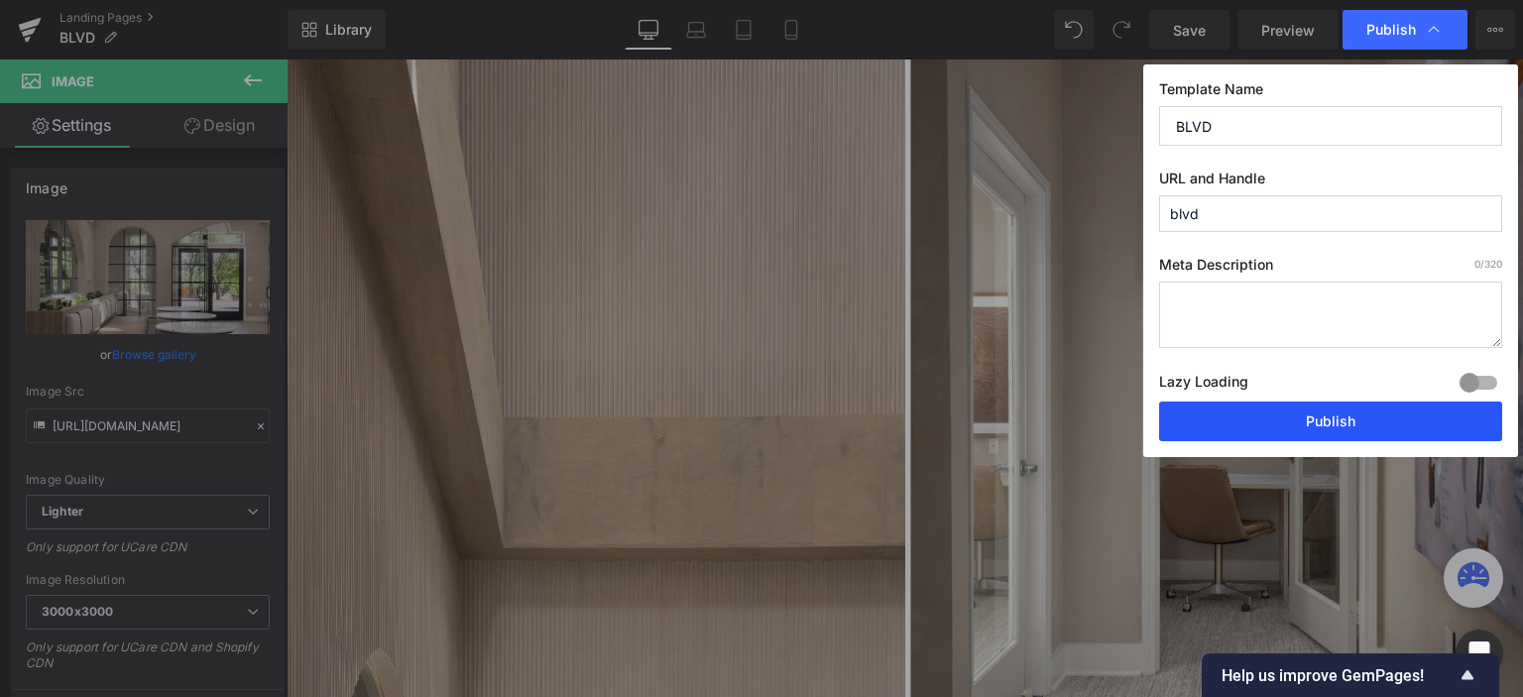
click at [1240, 427] on button "Publish" at bounding box center [1330, 422] width 343 height 40
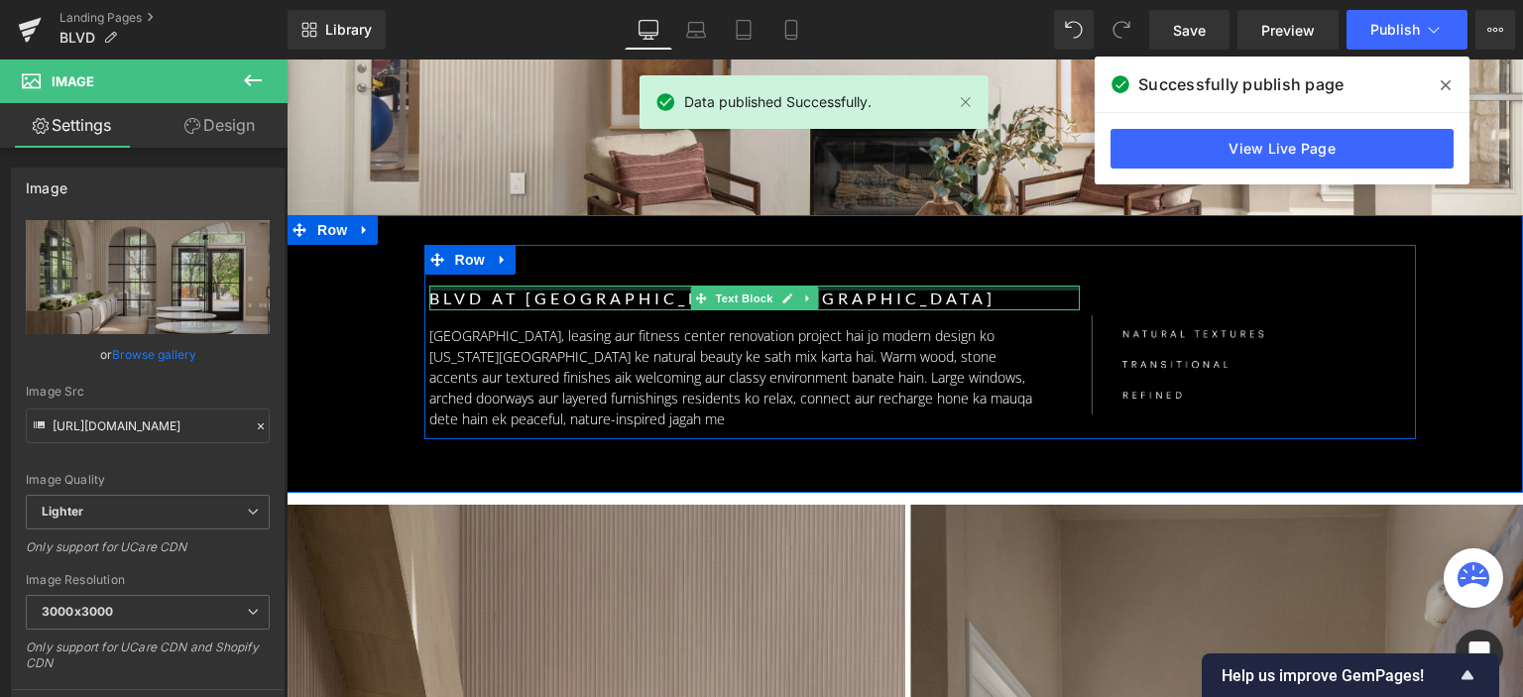
scroll to position [496, 0]
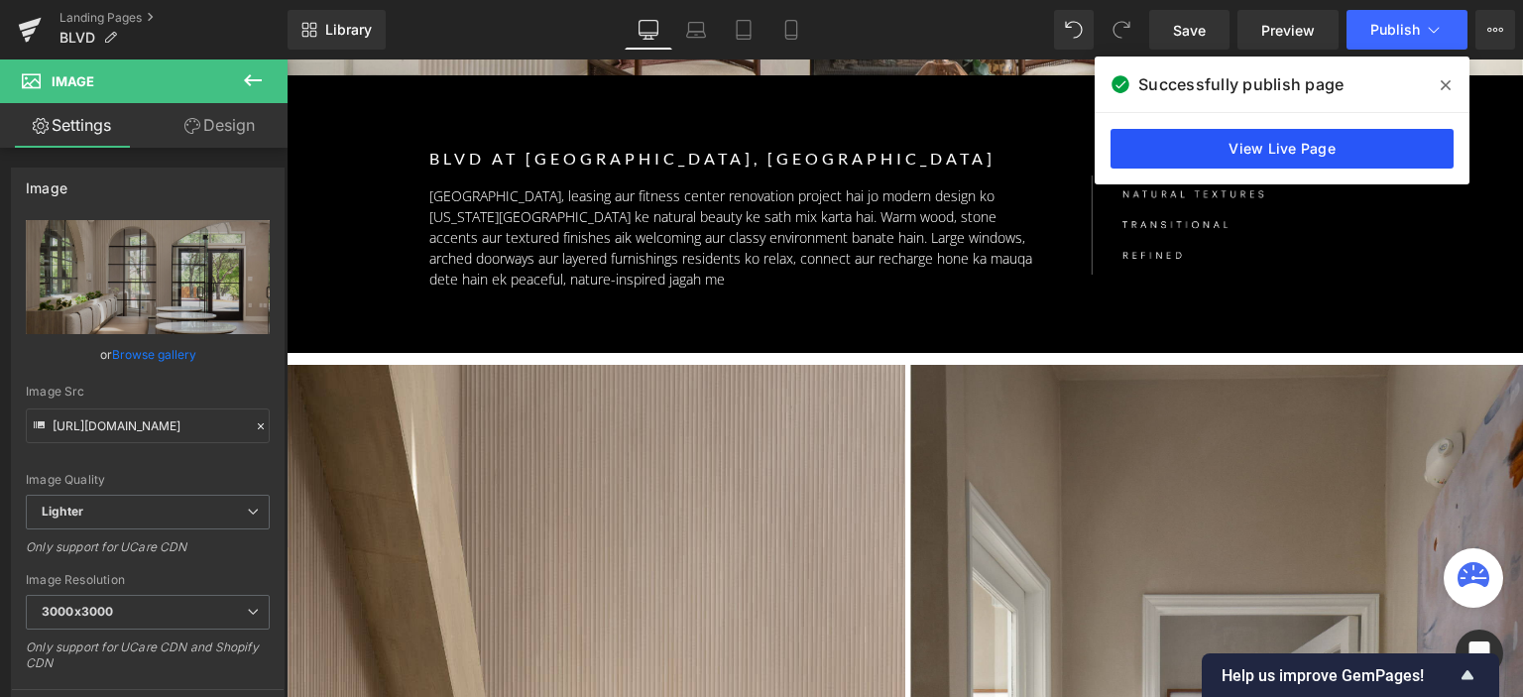
click at [1273, 138] on link "View Live Page" at bounding box center [1282, 149] width 343 height 40
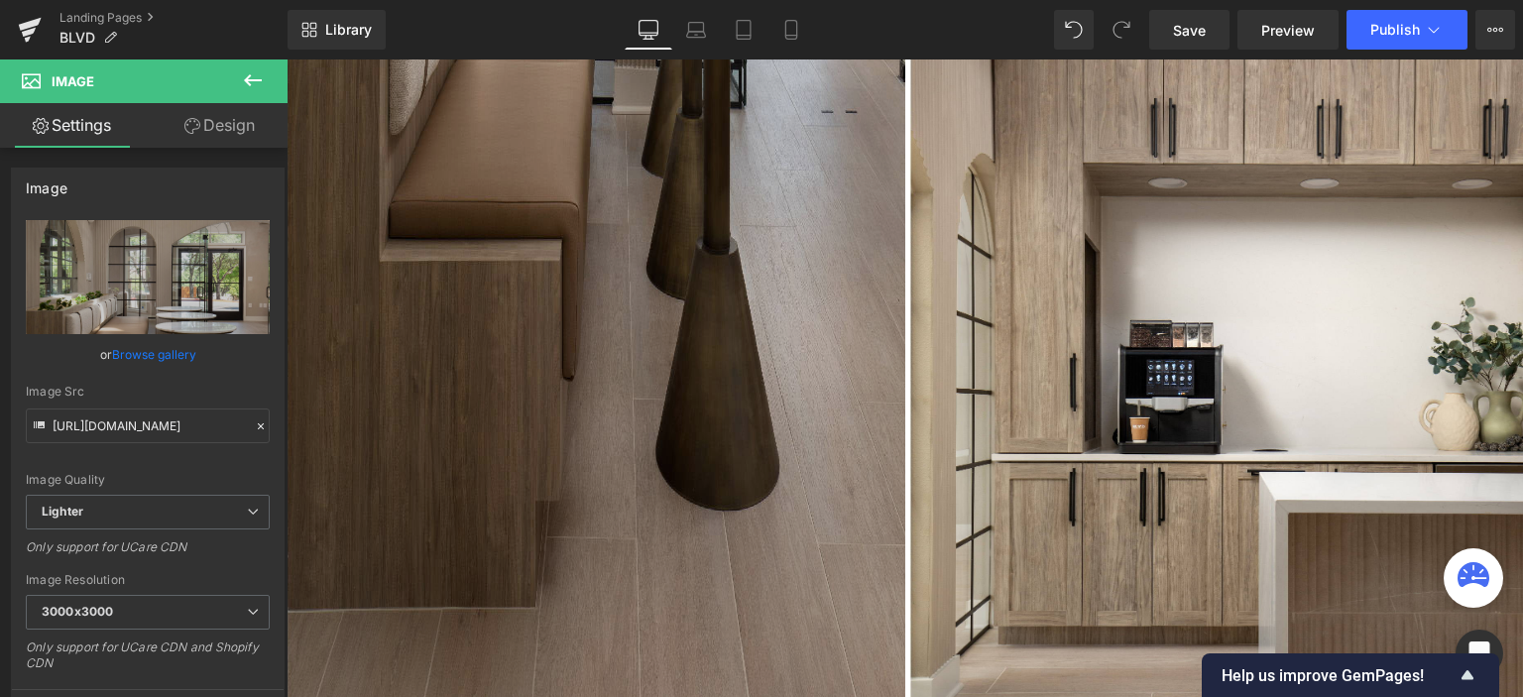
scroll to position [2380, 0]
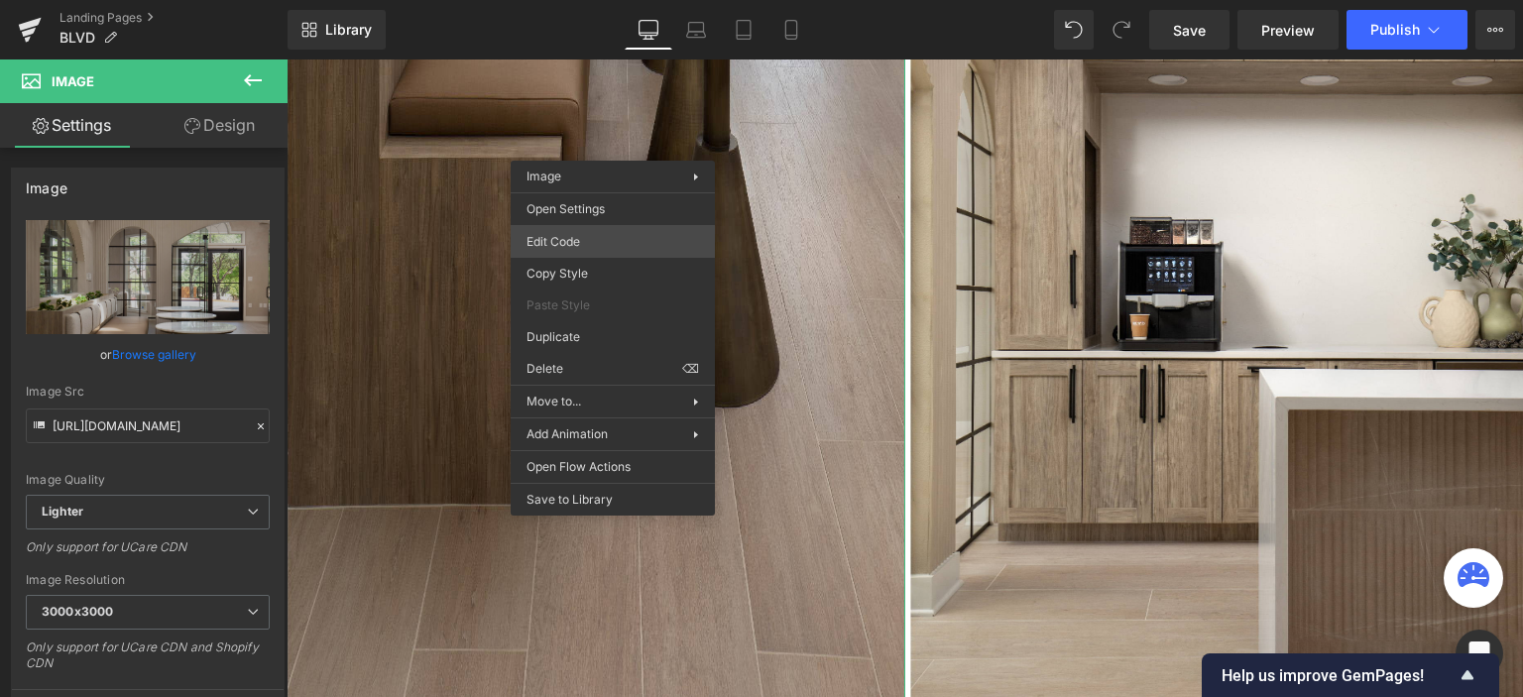
click at [611, 0] on div "Image You are previewing how the will restyle your page. You can not edit Eleme…" at bounding box center [761, 0] width 1523 height 0
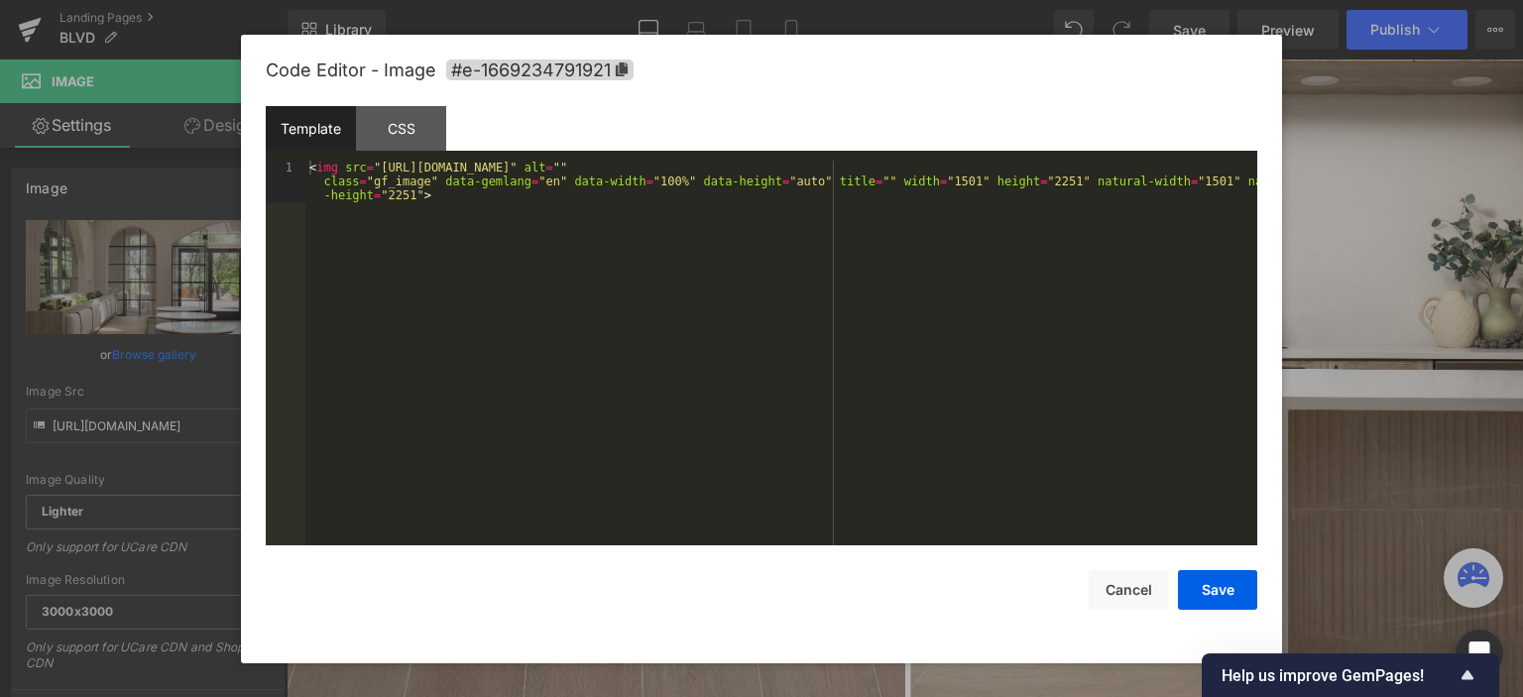
click at [476, 199] on div "< img src = "https://ucarecdn.com/2831f01e-ae26-404d-bfe6-b93053c0baf9/-/format…" at bounding box center [781, 396] width 952 height 471
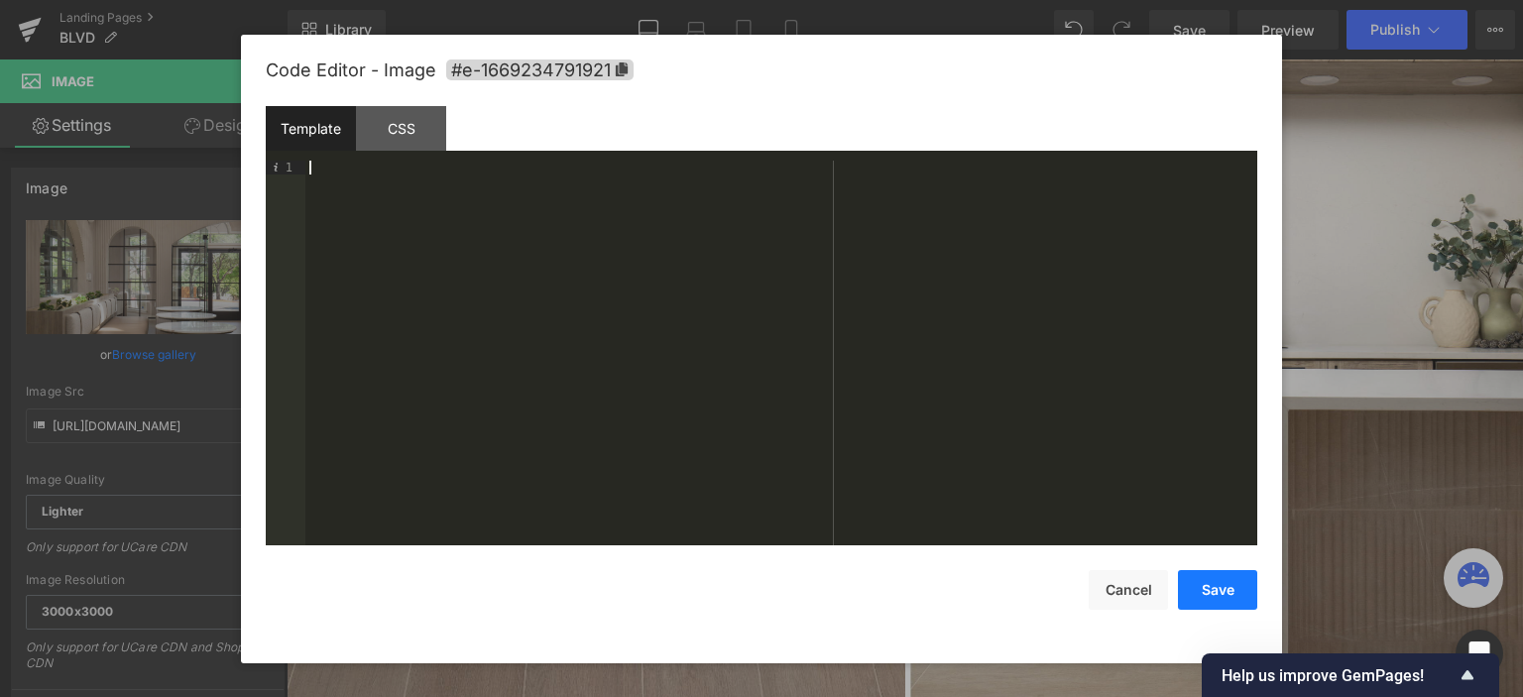
click at [1240, 582] on button "Save" at bounding box center [1217, 590] width 79 height 40
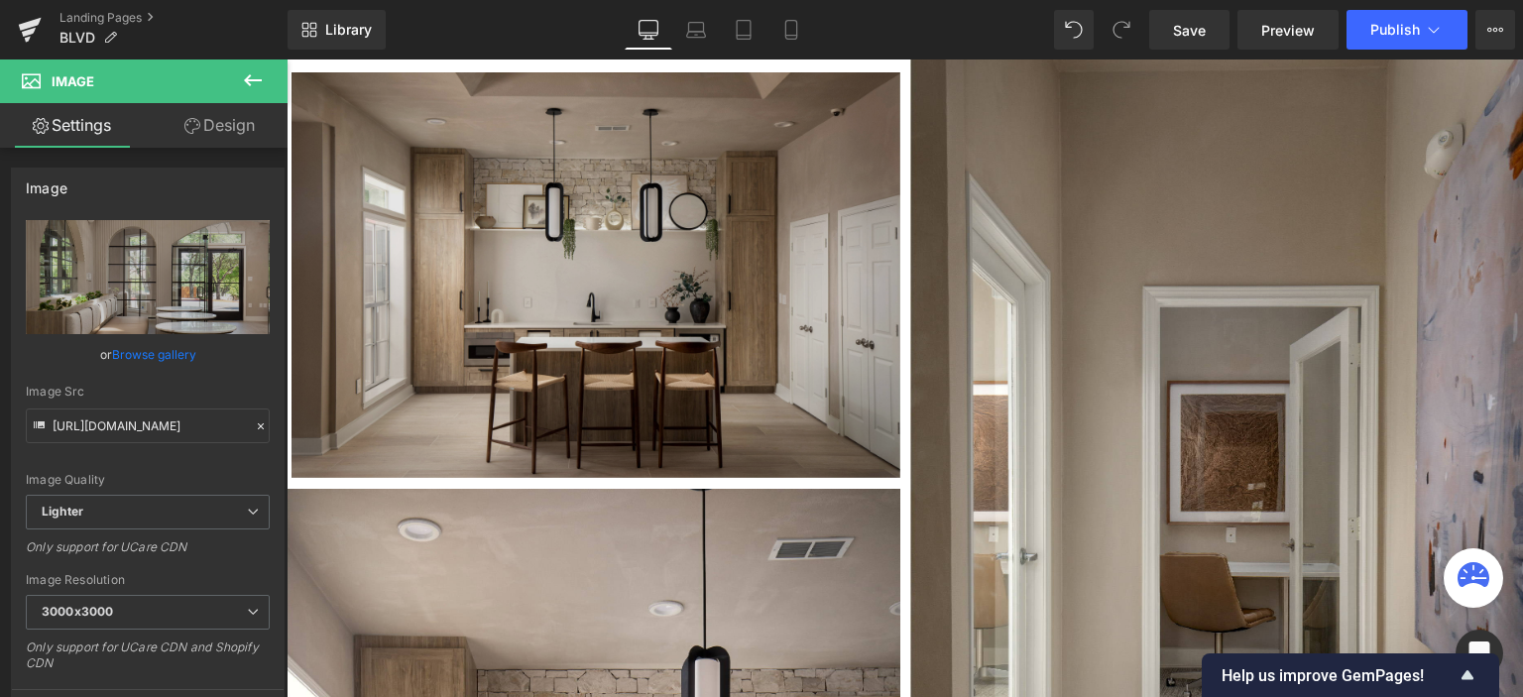
scroll to position [793, 0]
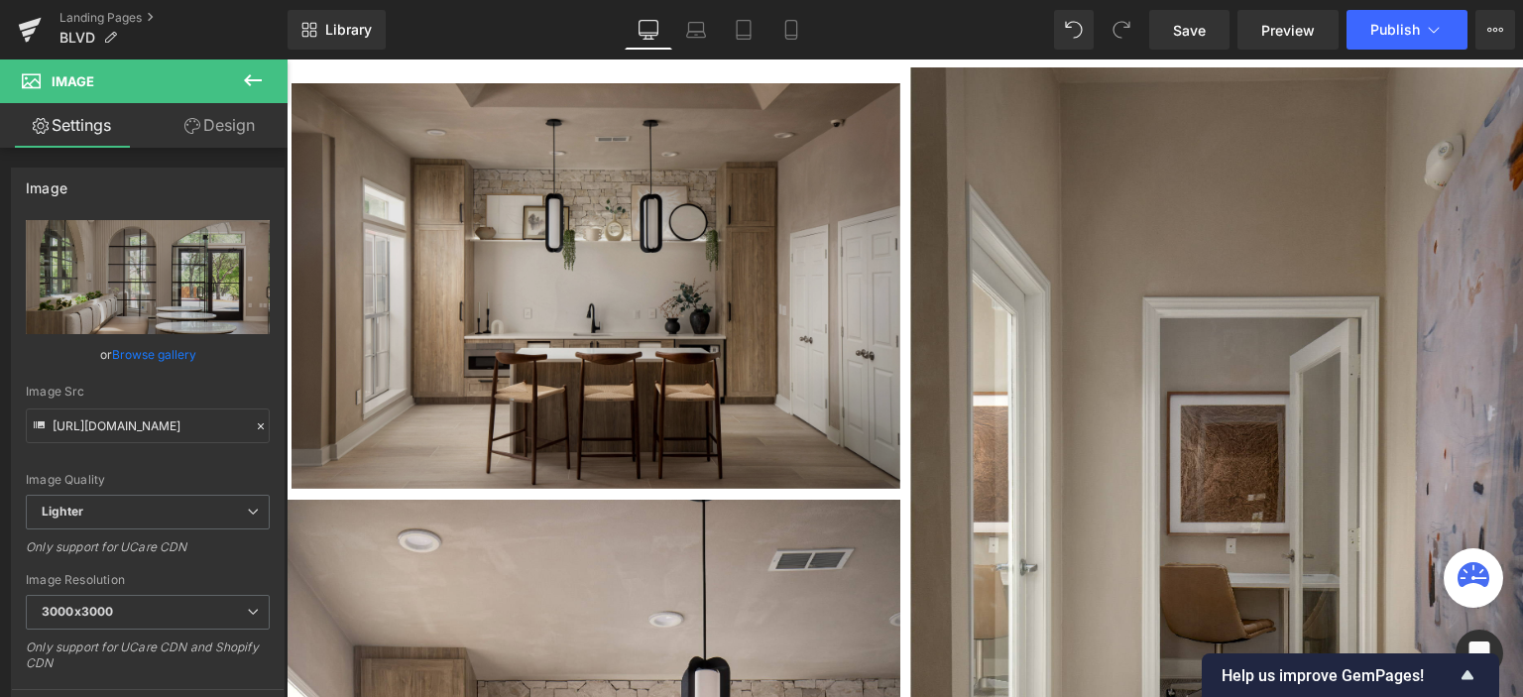
click at [664, 290] on img at bounding box center [596, 286] width 609 height 406
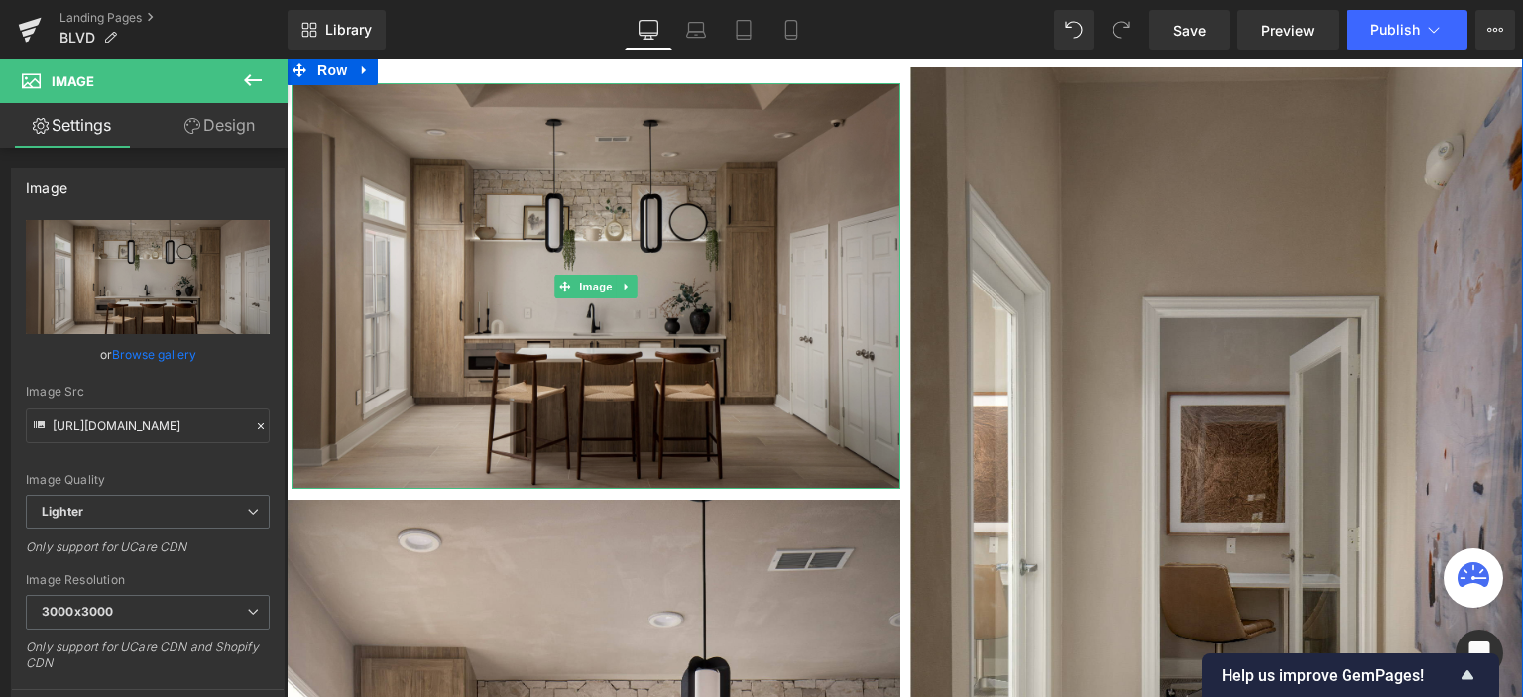
click at [485, 203] on img at bounding box center [596, 286] width 609 height 406
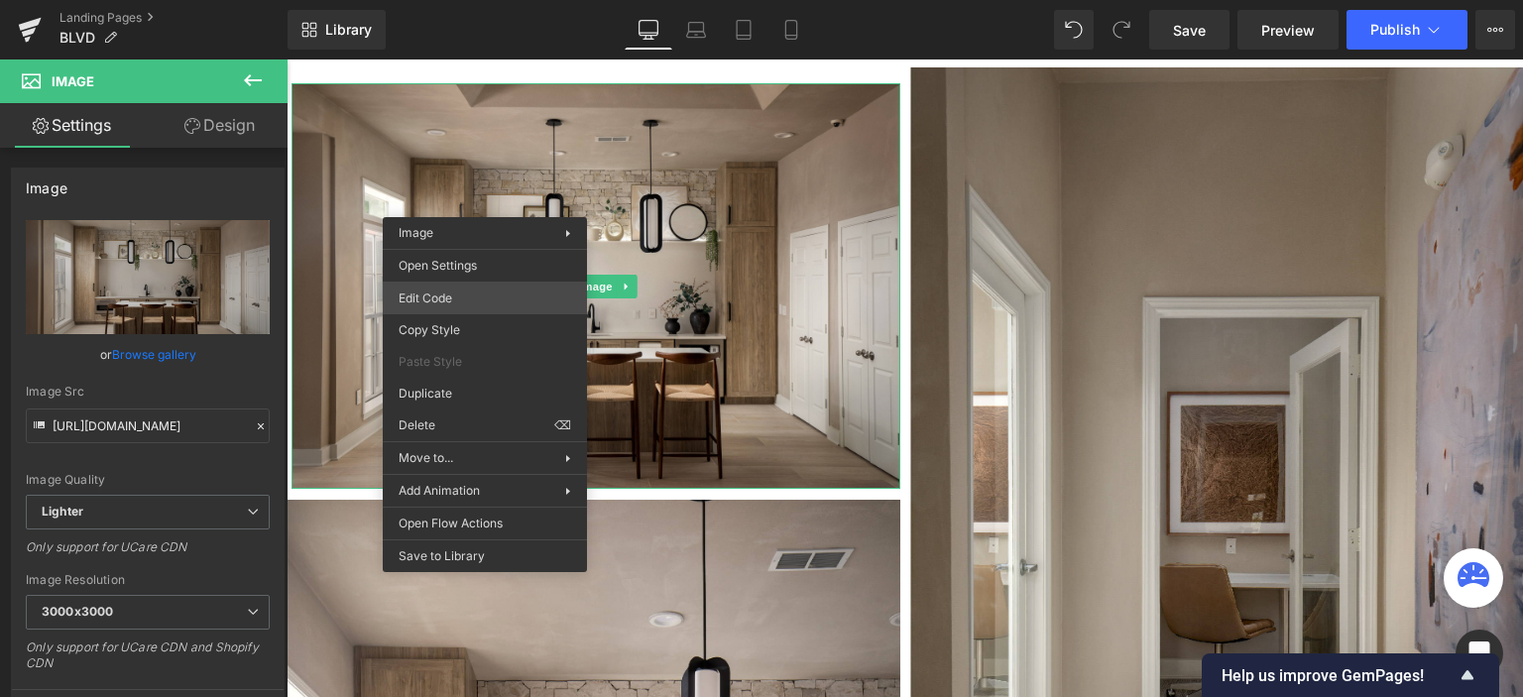
click at [516, 0] on div "Image You are previewing how the will restyle your page. You can not edit Eleme…" at bounding box center [761, 0] width 1523 height 0
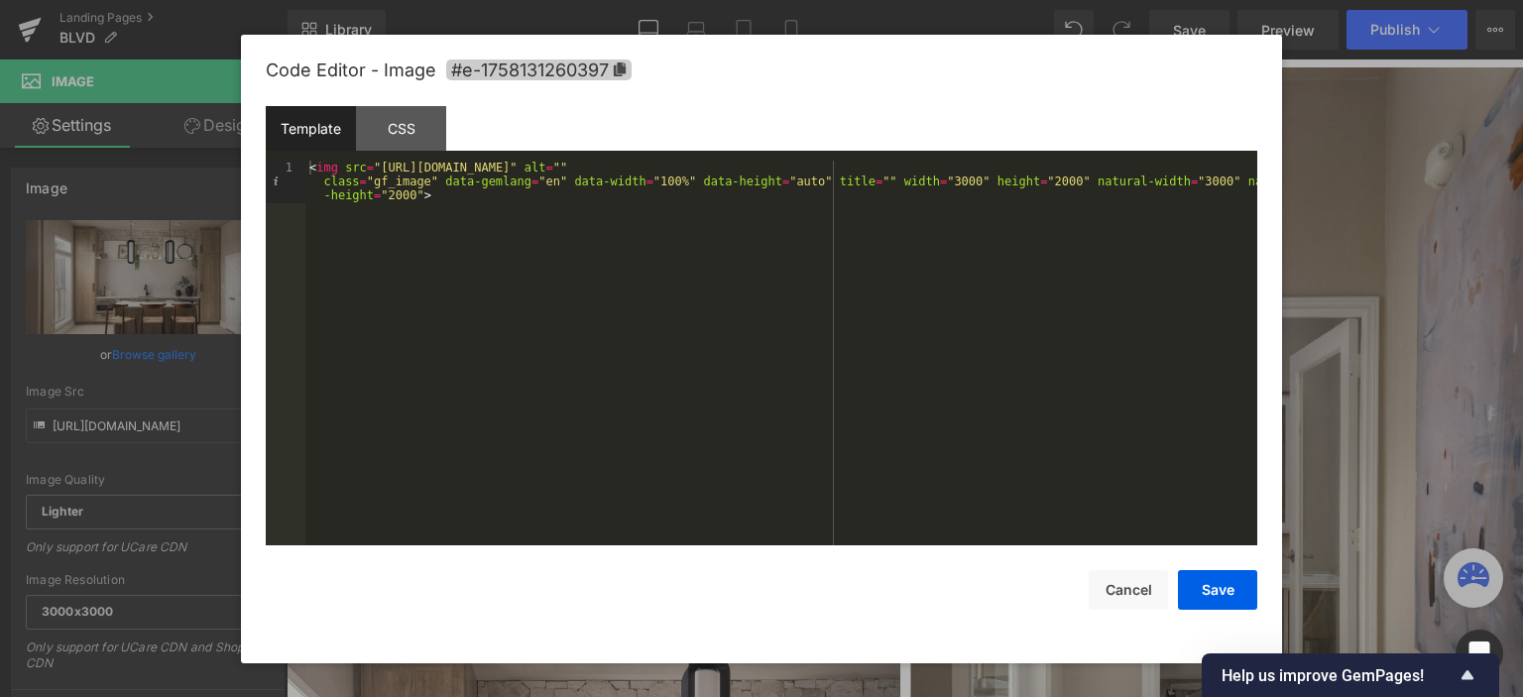
click at [512, 71] on span "#e-1758131260397" at bounding box center [538, 70] width 185 height 21
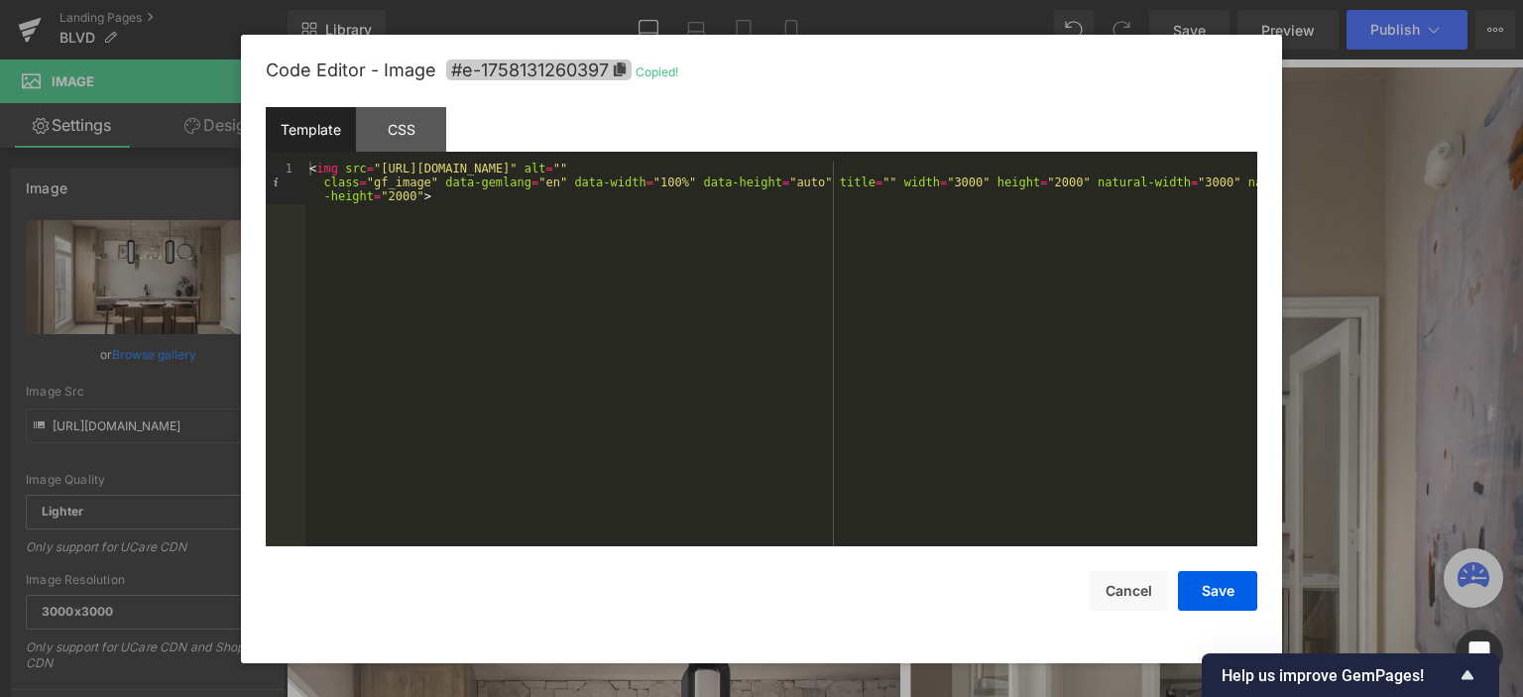
click at [512, 71] on span "#e-1758131260397" at bounding box center [538, 70] width 185 height 21
click at [547, 68] on span "#e-1758131260397" at bounding box center [538, 70] width 185 height 21
click at [548, 68] on span "#e-1758131260397" at bounding box center [538, 70] width 185 height 21
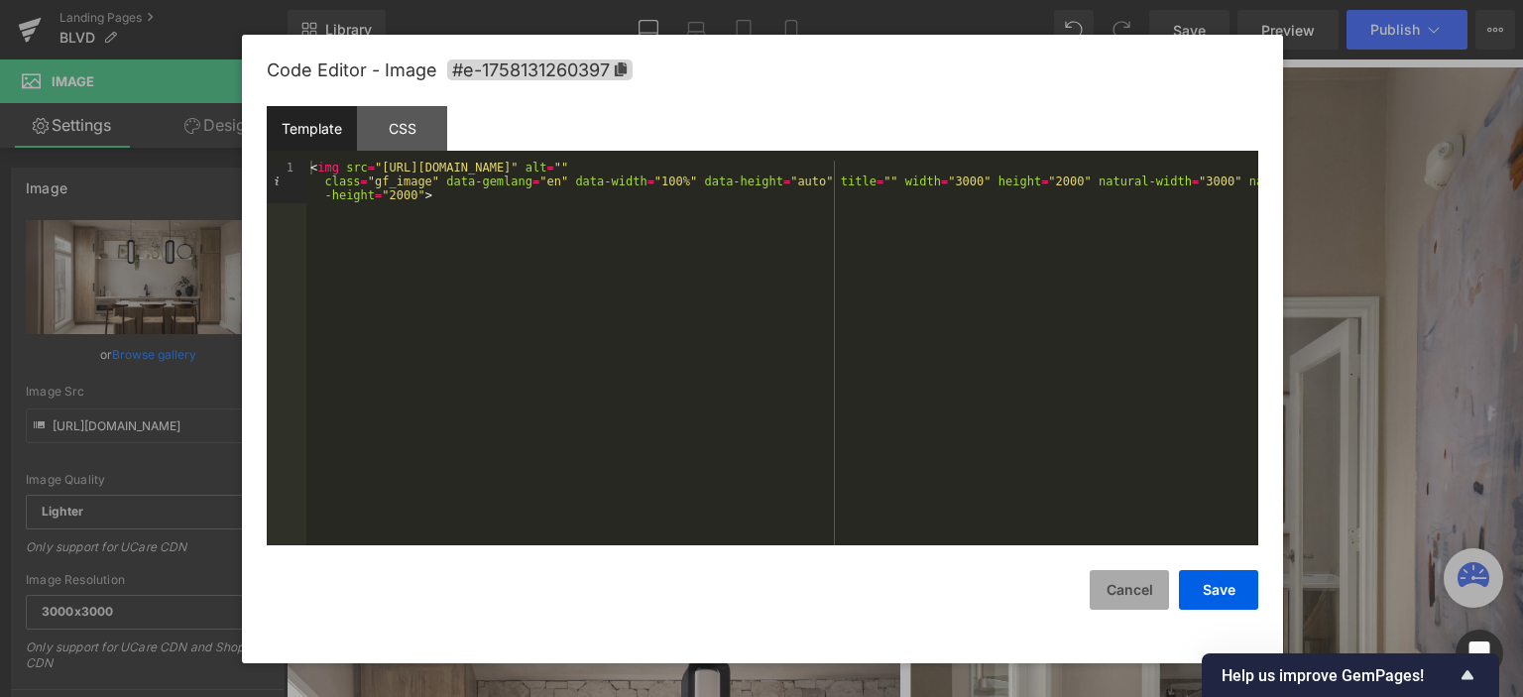
click at [1141, 570] on button "Cancel" at bounding box center [1129, 590] width 79 height 40
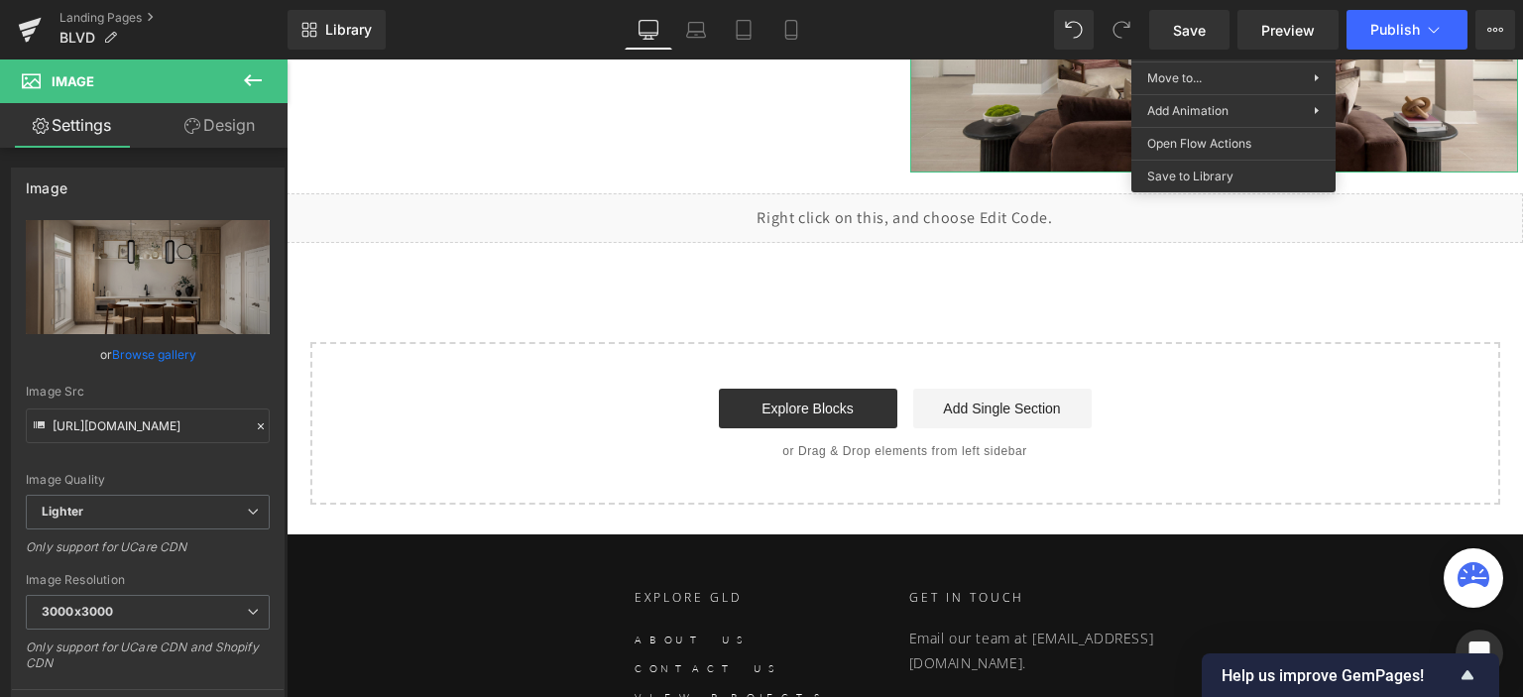
scroll to position [6883, 0]
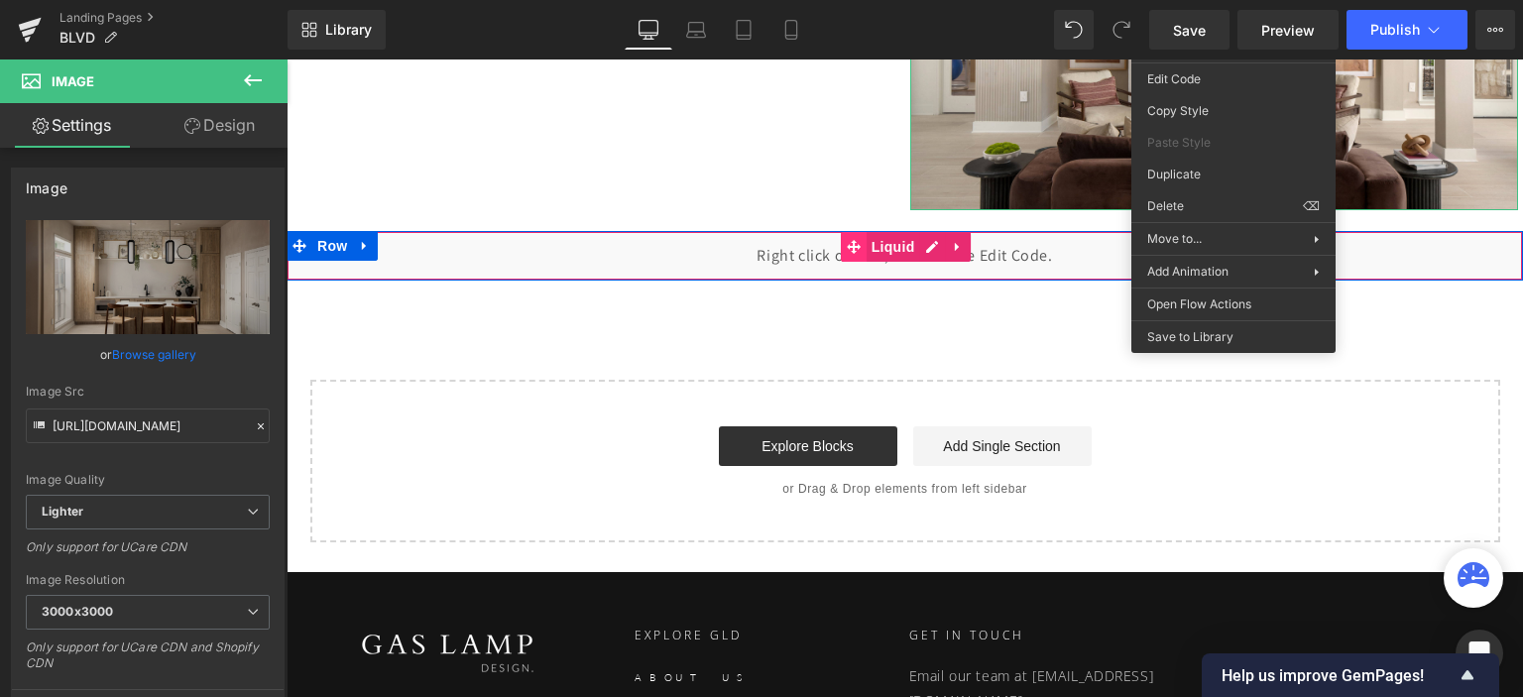
click at [853, 257] on span at bounding box center [854, 247] width 26 height 30
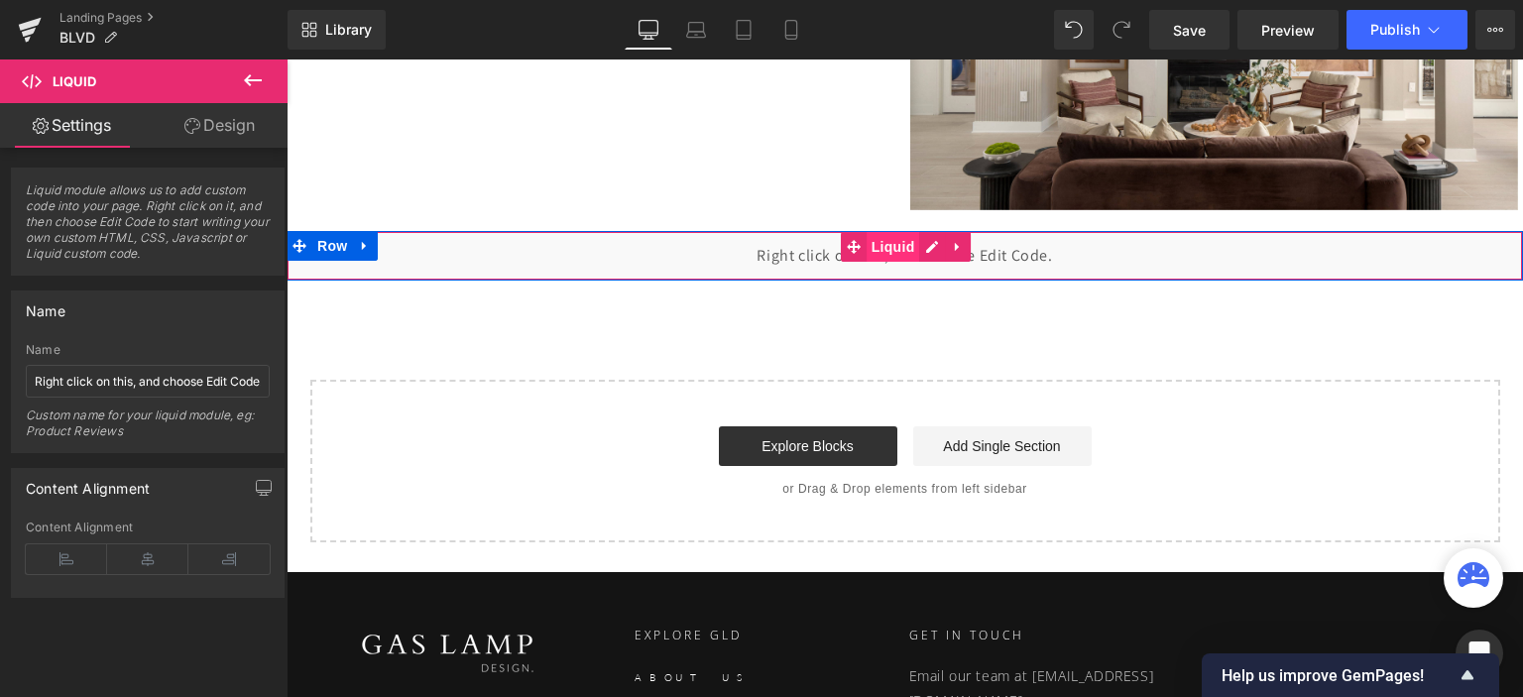
click at [888, 241] on span "Liquid" at bounding box center [894, 247] width 54 height 30
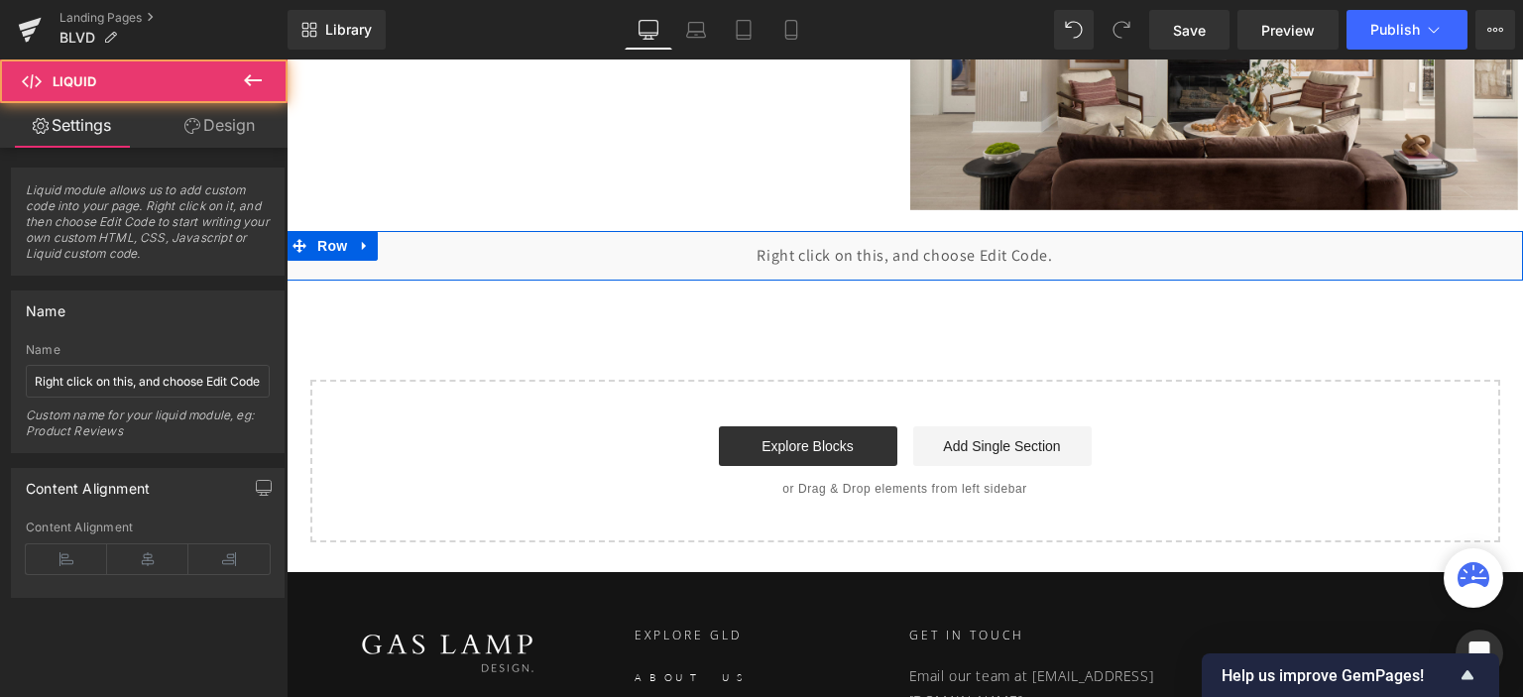
click at [914, 244] on div "Liquid" at bounding box center [905, 256] width 1237 height 50
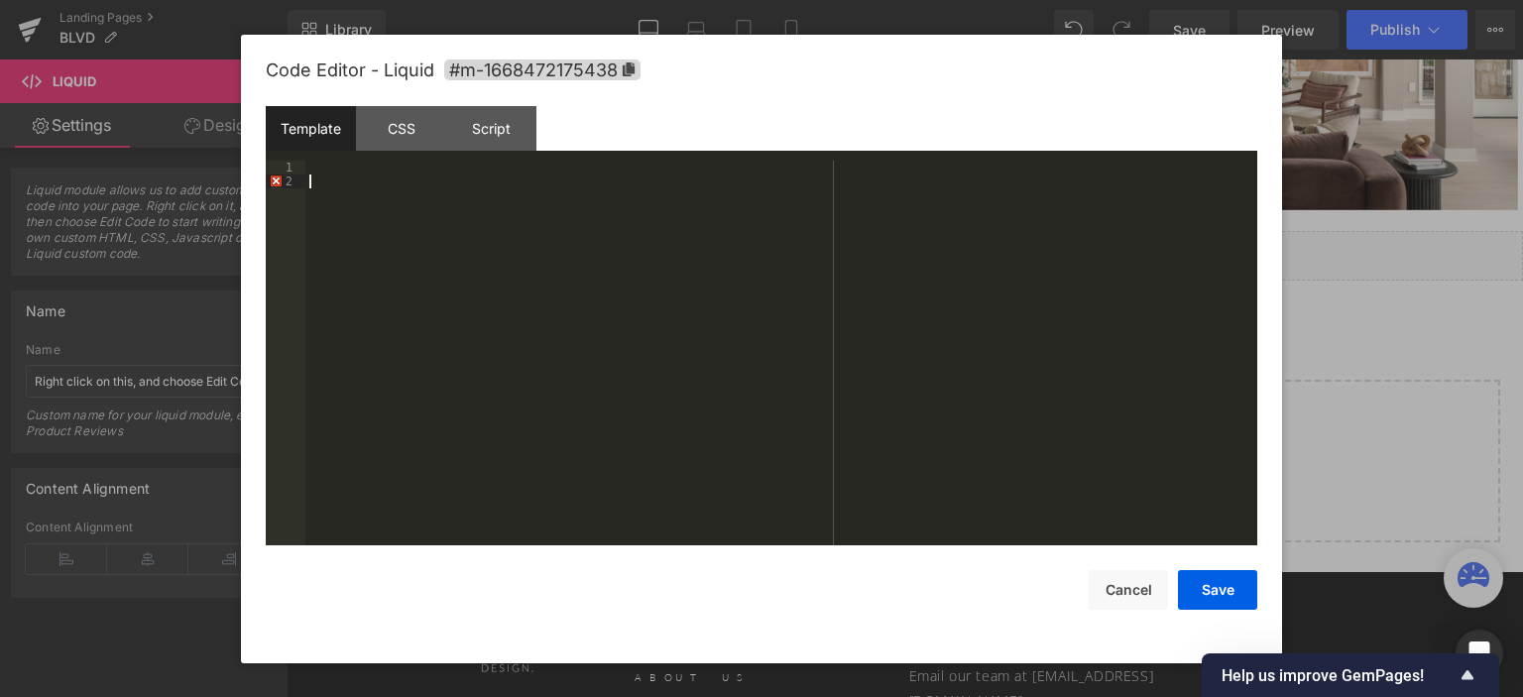
click at [551, 210] on div at bounding box center [781, 368] width 952 height 415
click at [407, 142] on div "CSS" at bounding box center [401, 128] width 90 height 45
click at [468, 265] on div "#m-1668472175438 { }" at bounding box center [781, 368] width 952 height 415
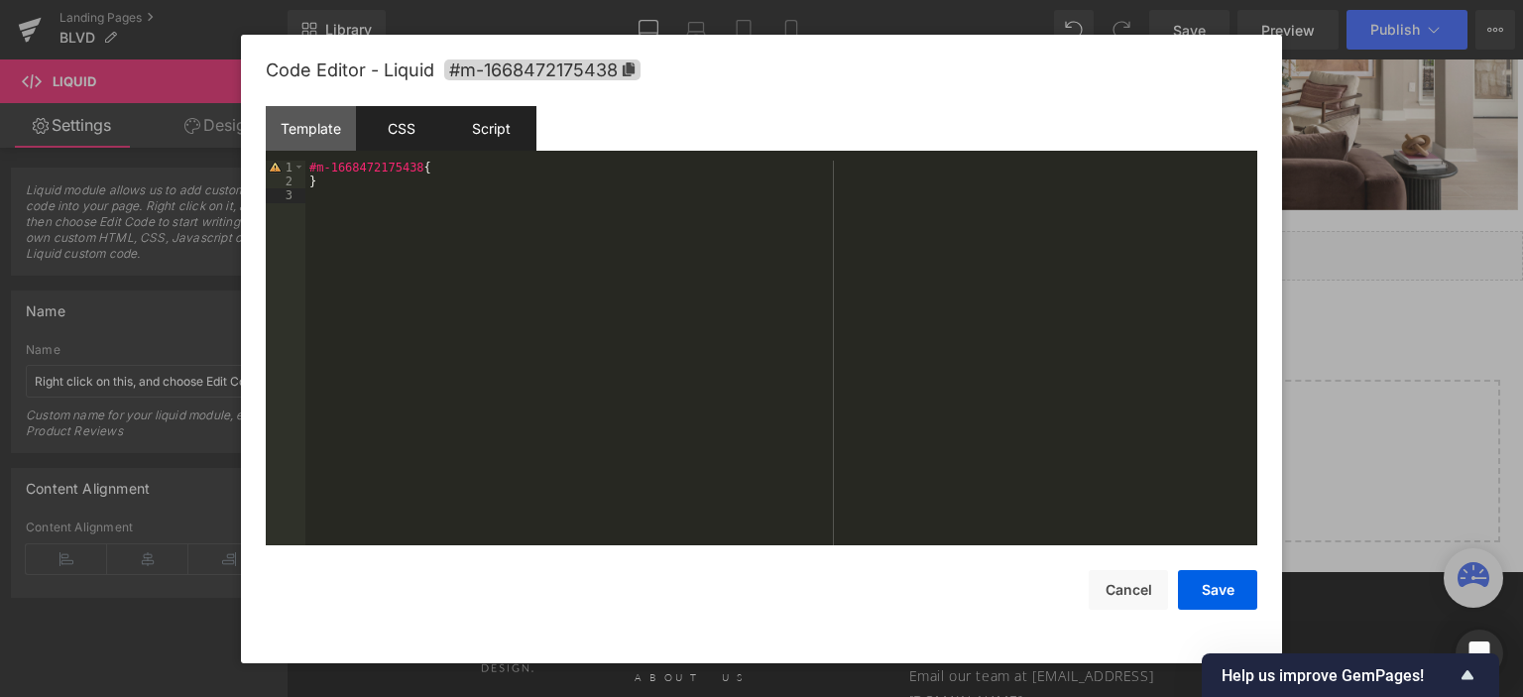
click at [513, 140] on div "Script" at bounding box center [491, 128] width 90 height 45
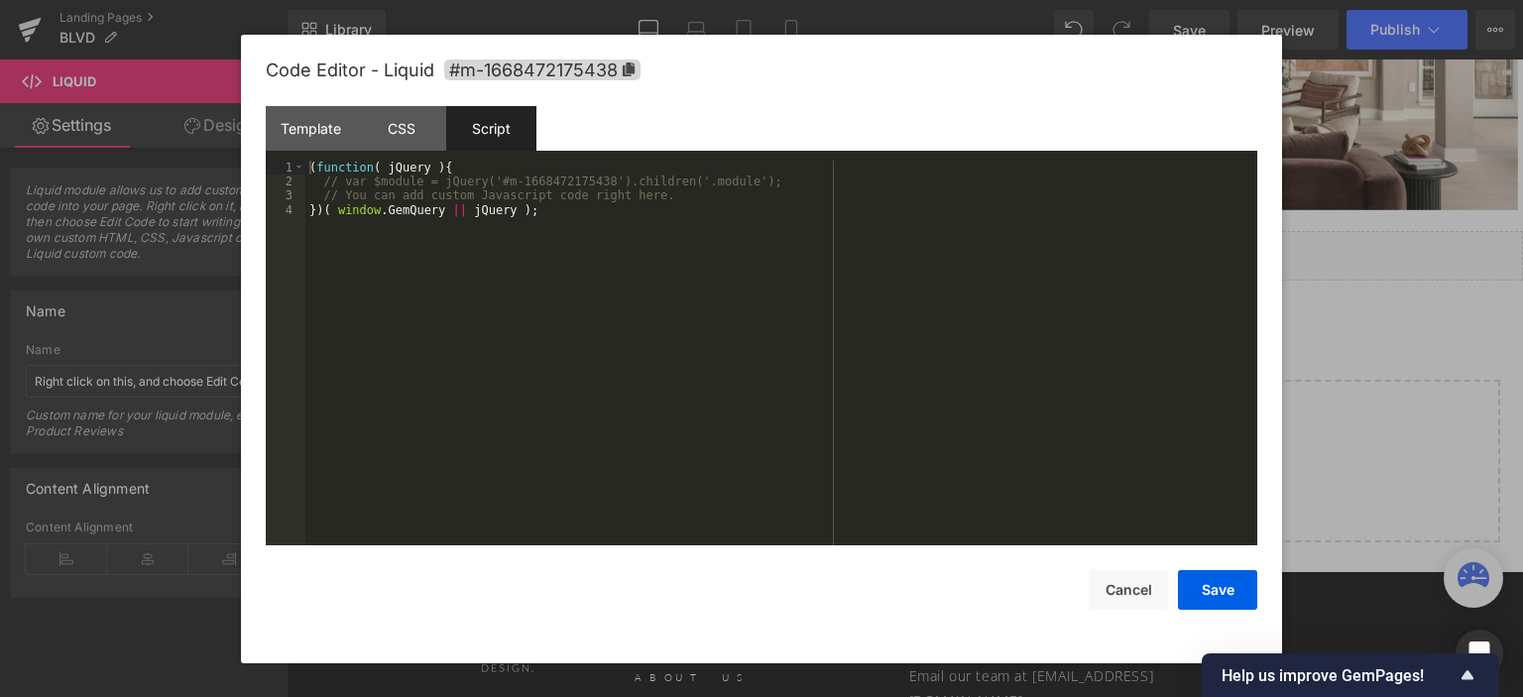
click at [507, 235] on div "( function ( jQuery ) { // var $module = jQuery('#m-1668472175438').children('.…" at bounding box center [781, 368] width 952 height 415
click at [1206, 594] on button "Save" at bounding box center [1217, 590] width 79 height 40
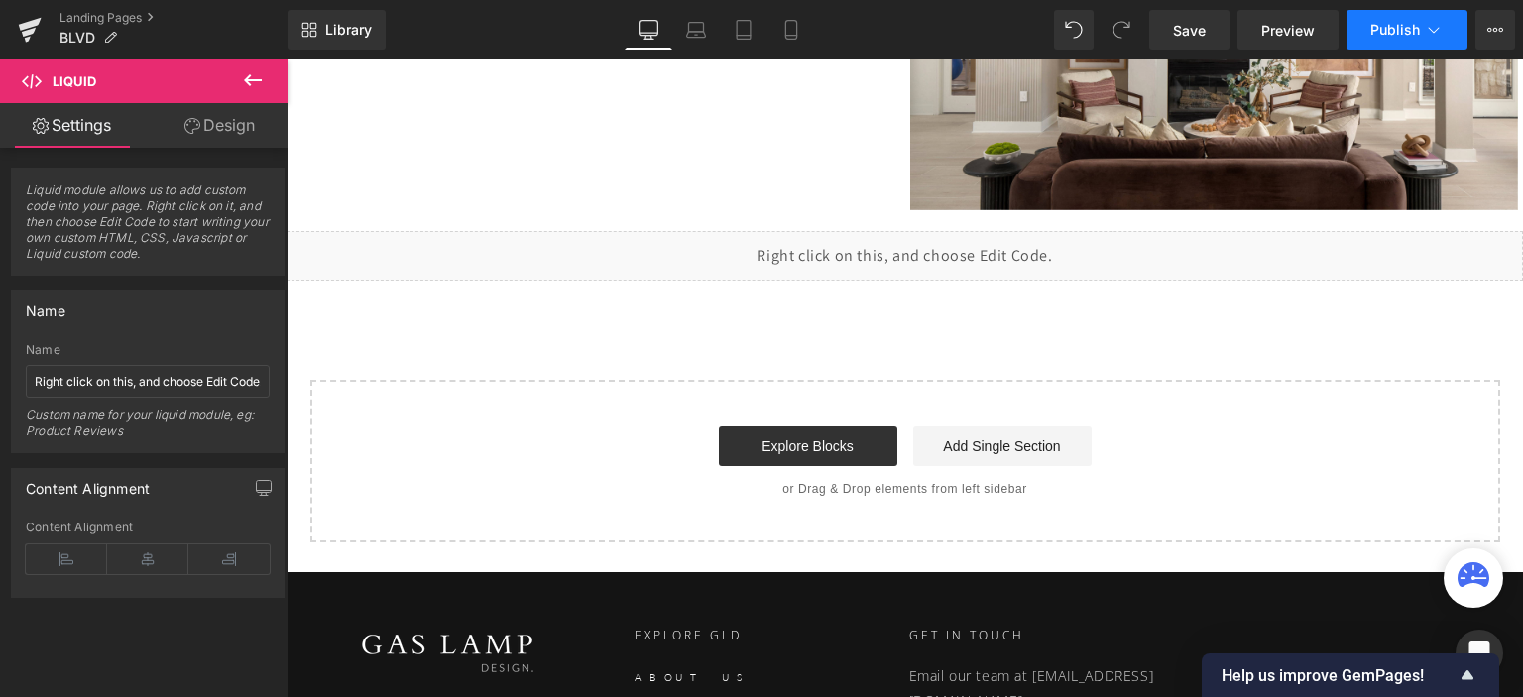
click at [1386, 36] on span "Publish" at bounding box center [1396, 30] width 50 height 16
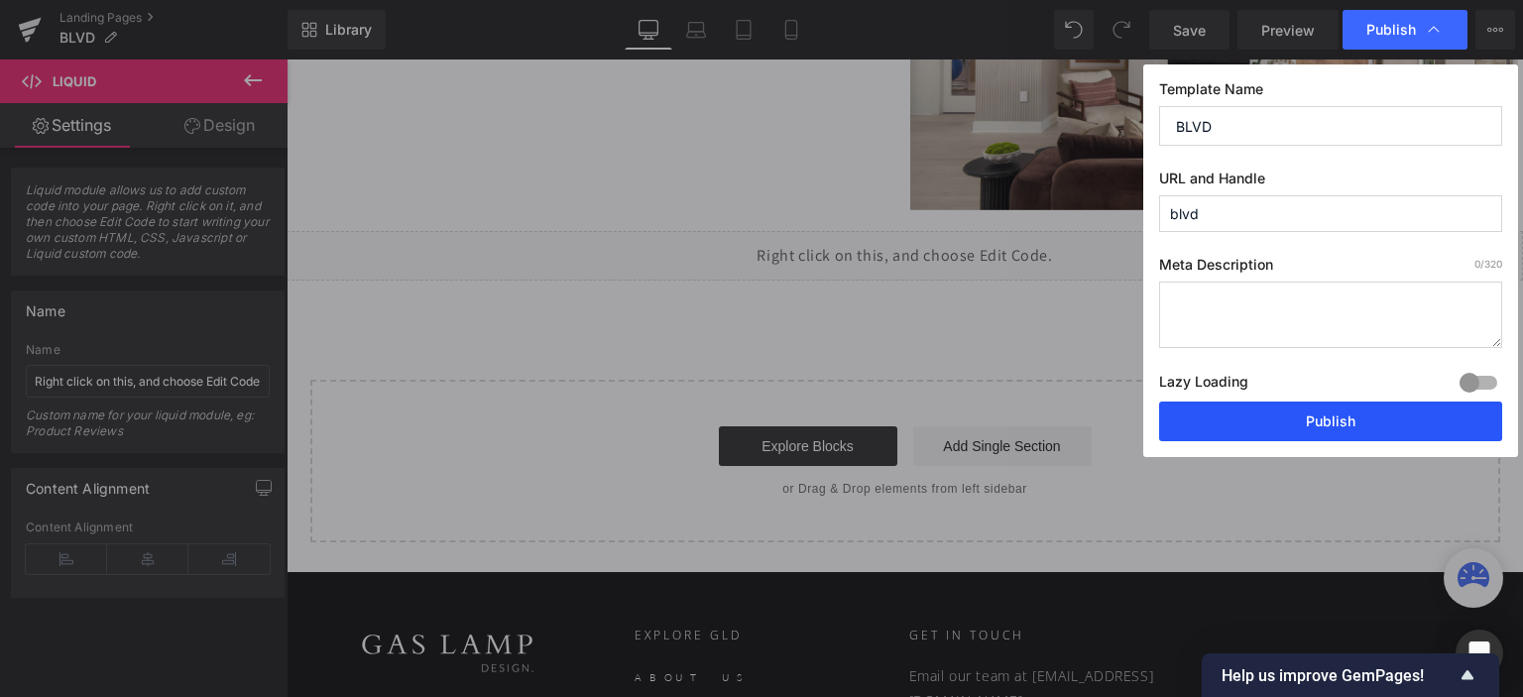
drag, startPoint x: 1314, startPoint y: 424, endPoint x: 987, endPoint y: 290, distance: 353.6
click at [1314, 424] on button "Publish" at bounding box center [1330, 422] width 343 height 40
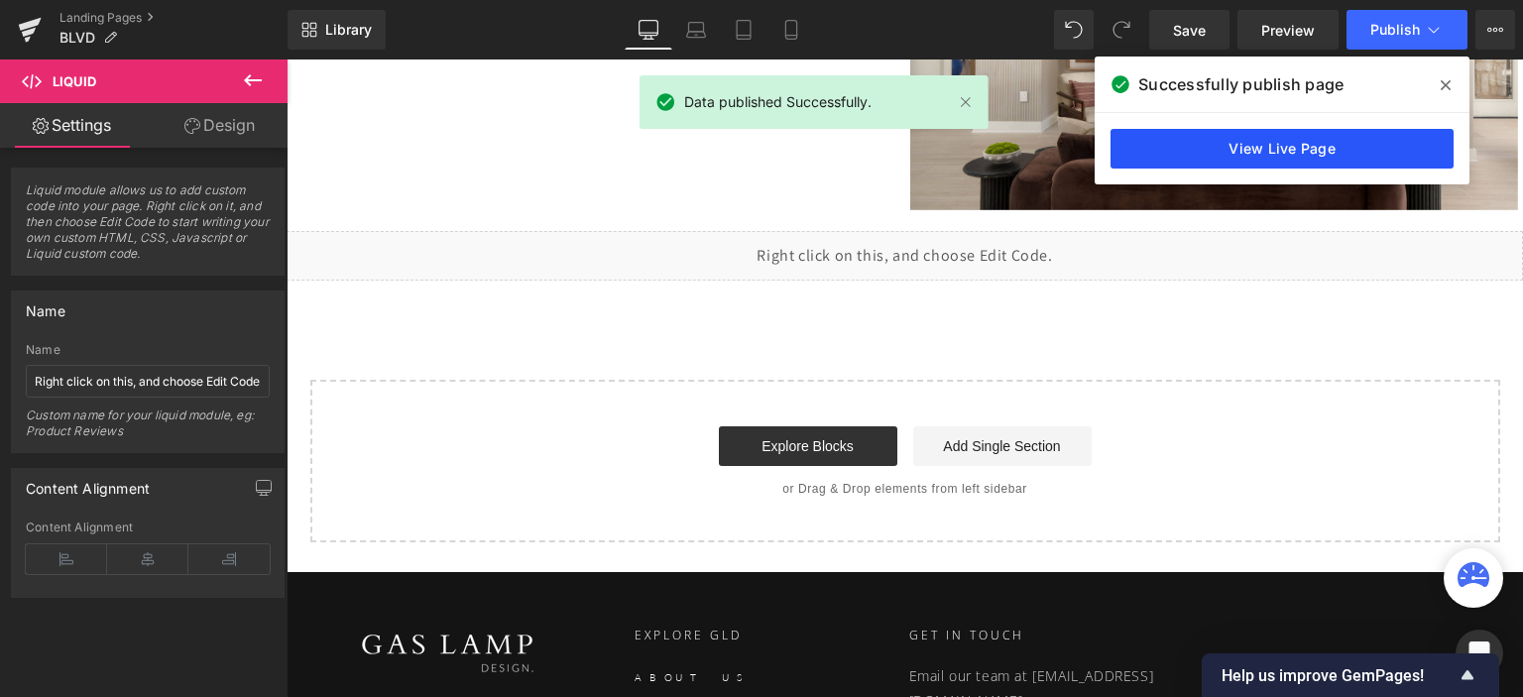
click at [1268, 150] on link "View Live Page" at bounding box center [1282, 149] width 343 height 40
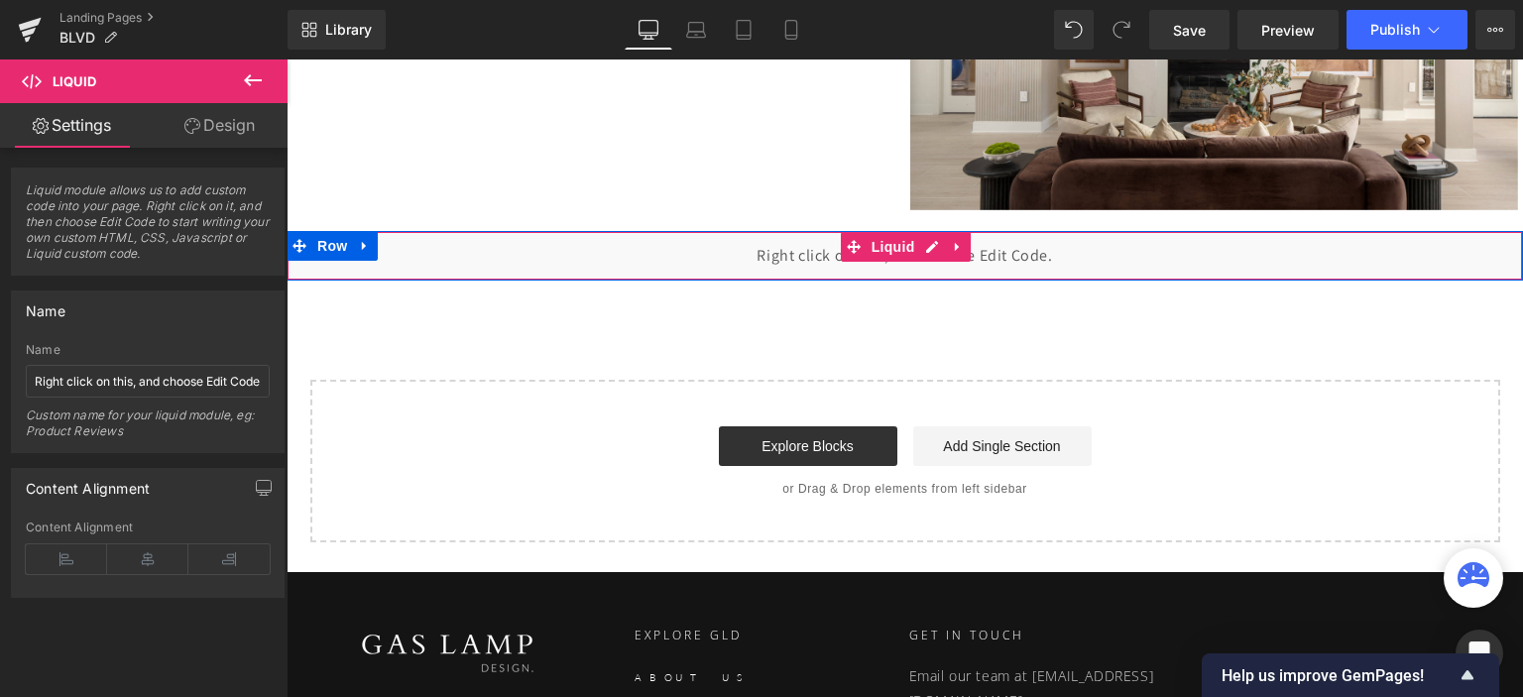
click at [813, 260] on div "Liquid" at bounding box center [905, 256] width 1237 height 50
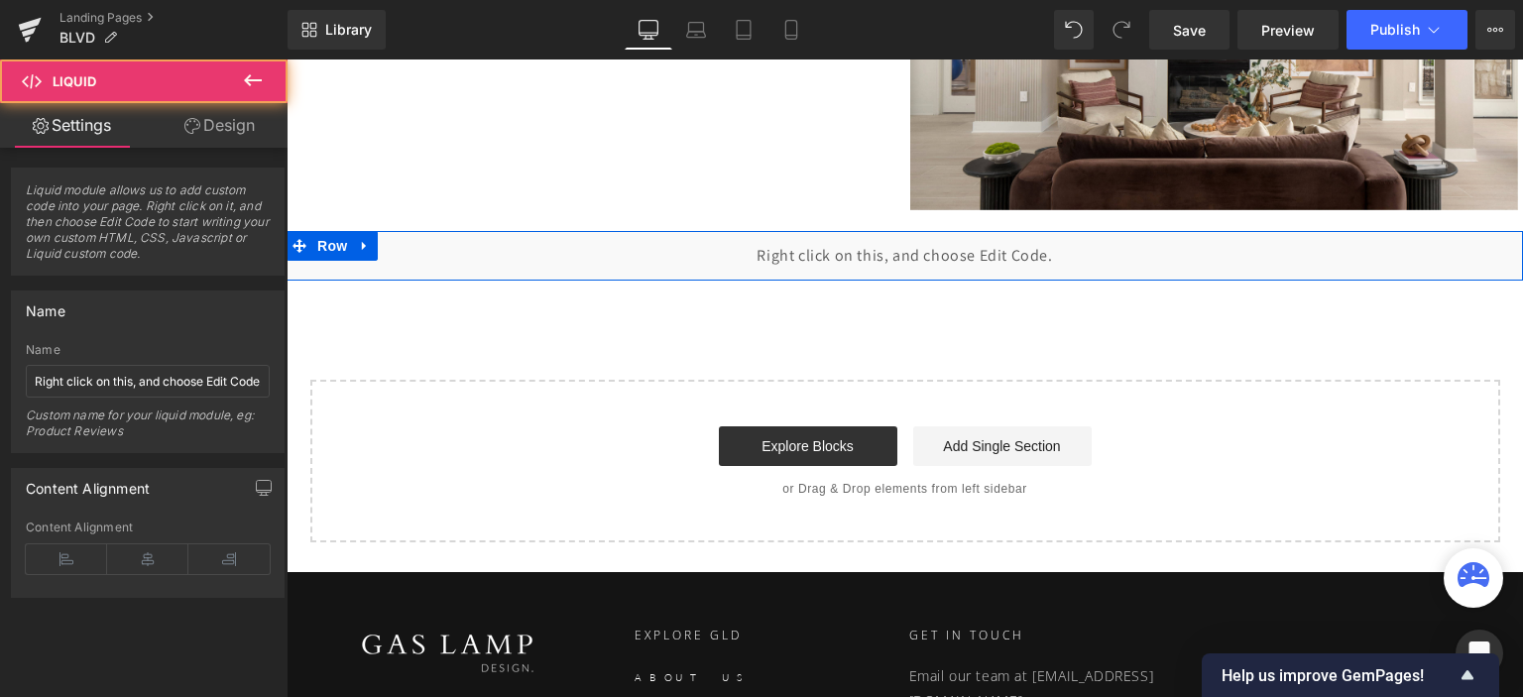
click at [920, 243] on div "Liquid" at bounding box center [905, 256] width 1237 height 50
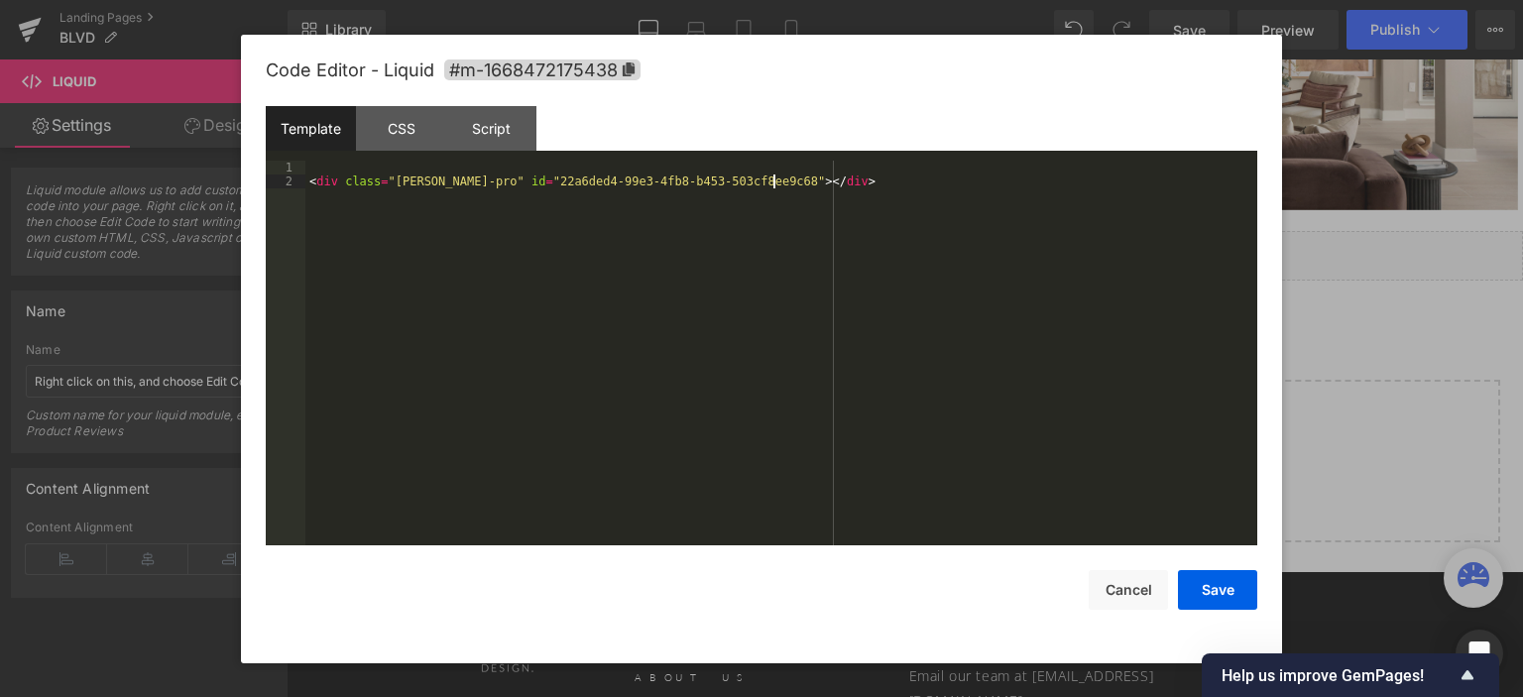
click at [606, 206] on div "< div class = "robin-pro" id = "22a6ded4-99e3-4fb8-b453-503cf8ee9c68" > </ div >" at bounding box center [781, 368] width 952 height 415
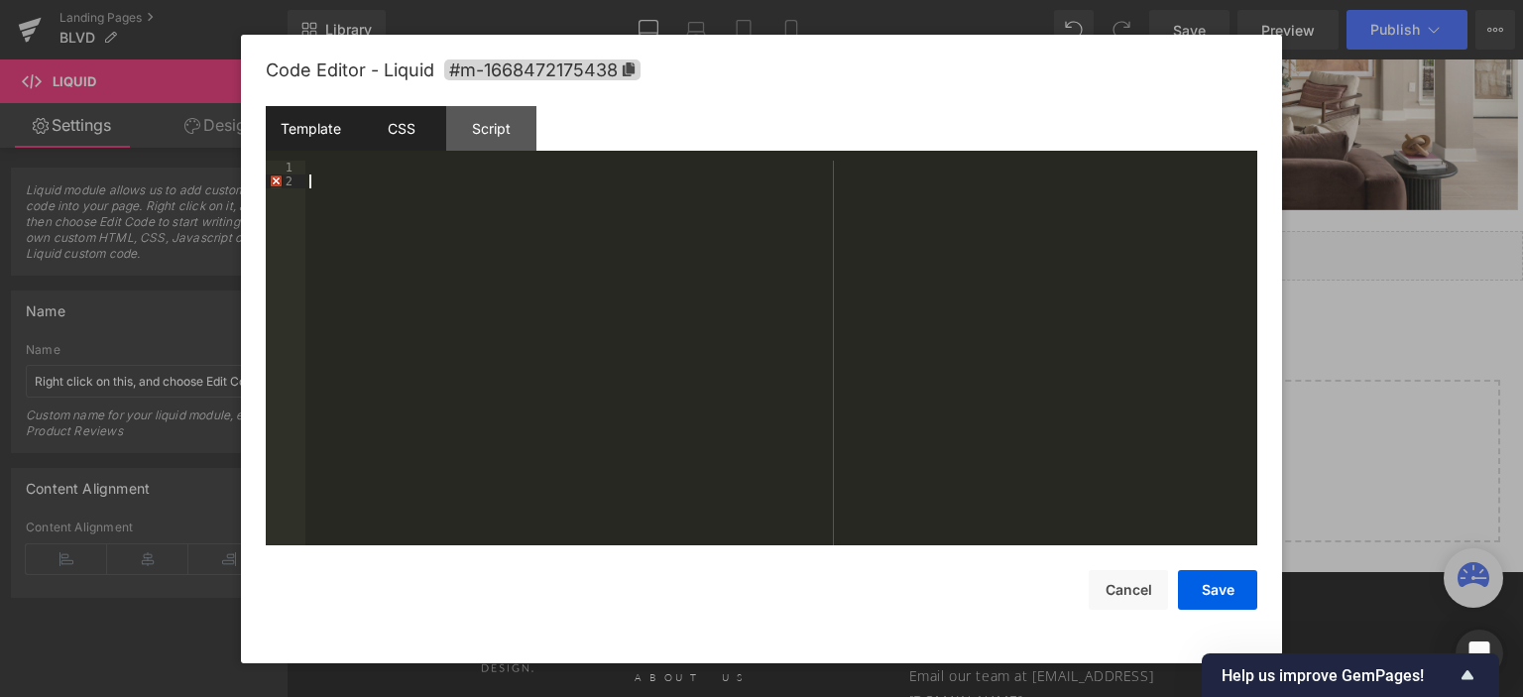
click at [397, 131] on div "CSS" at bounding box center [401, 128] width 90 height 45
click at [587, 340] on div "#m-1668472175438 { }" at bounding box center [781, 368] width 952 height 415
click at [512, 112] on div "Script" at bounding box center [491, 128] width 90 height 45
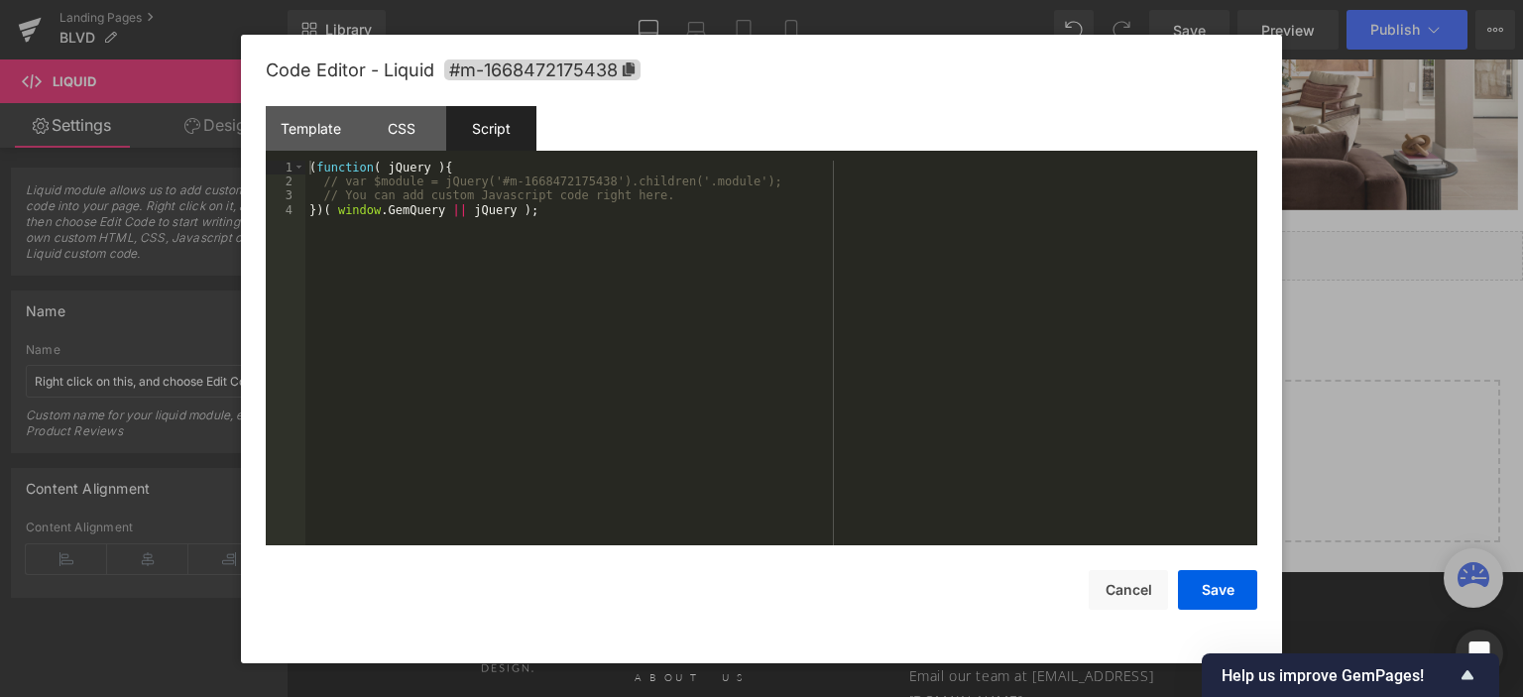
click at [512, 124] on div "Script" at bounding box center [491, 128] width 90 height 45
click at [516, 226] on div "( function ( jQuery ) { // var $module = jQuery('#m-1668472175438').children('.…" at bounding box center [781, 368] width 952 height 415
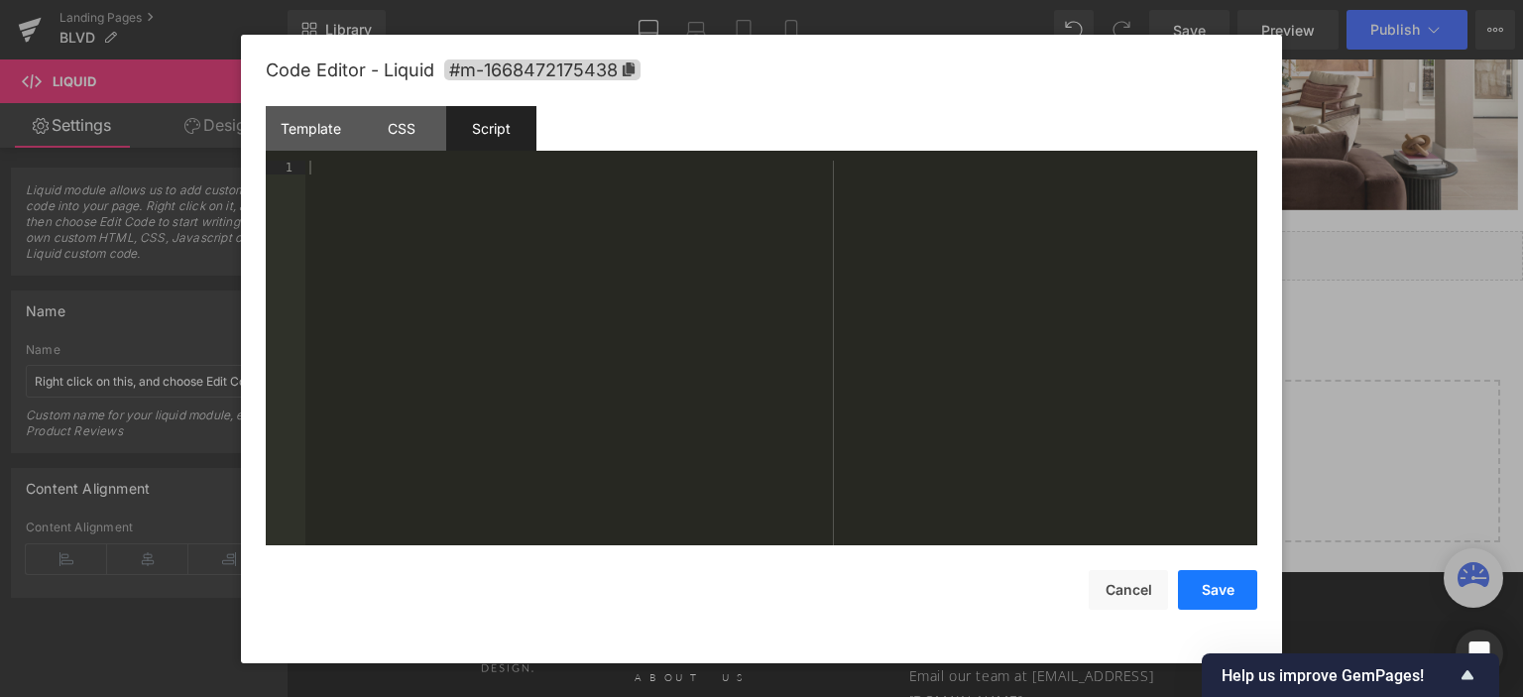
click at [1238, 595] on button "Save" at bounding box center [1217, 590] width 79 height 40
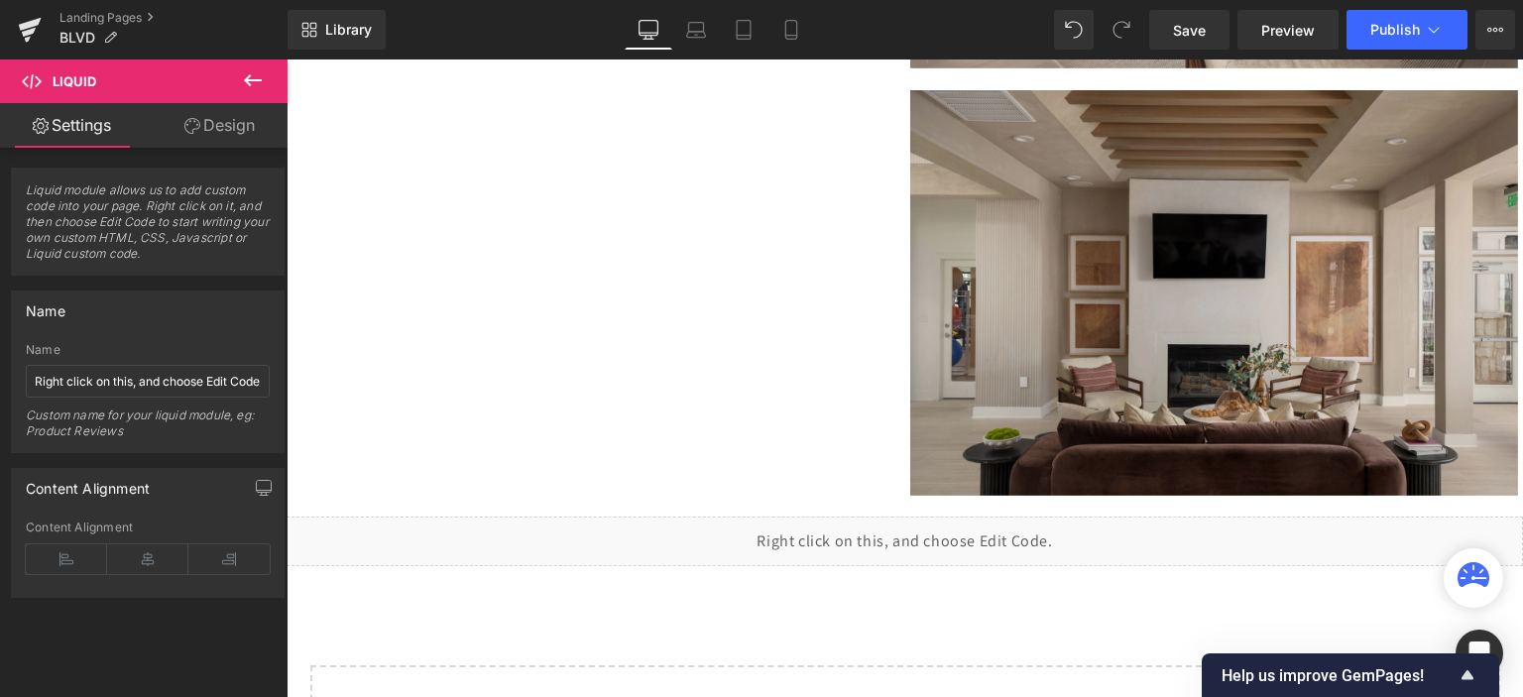
scroll to position [6586, 0]
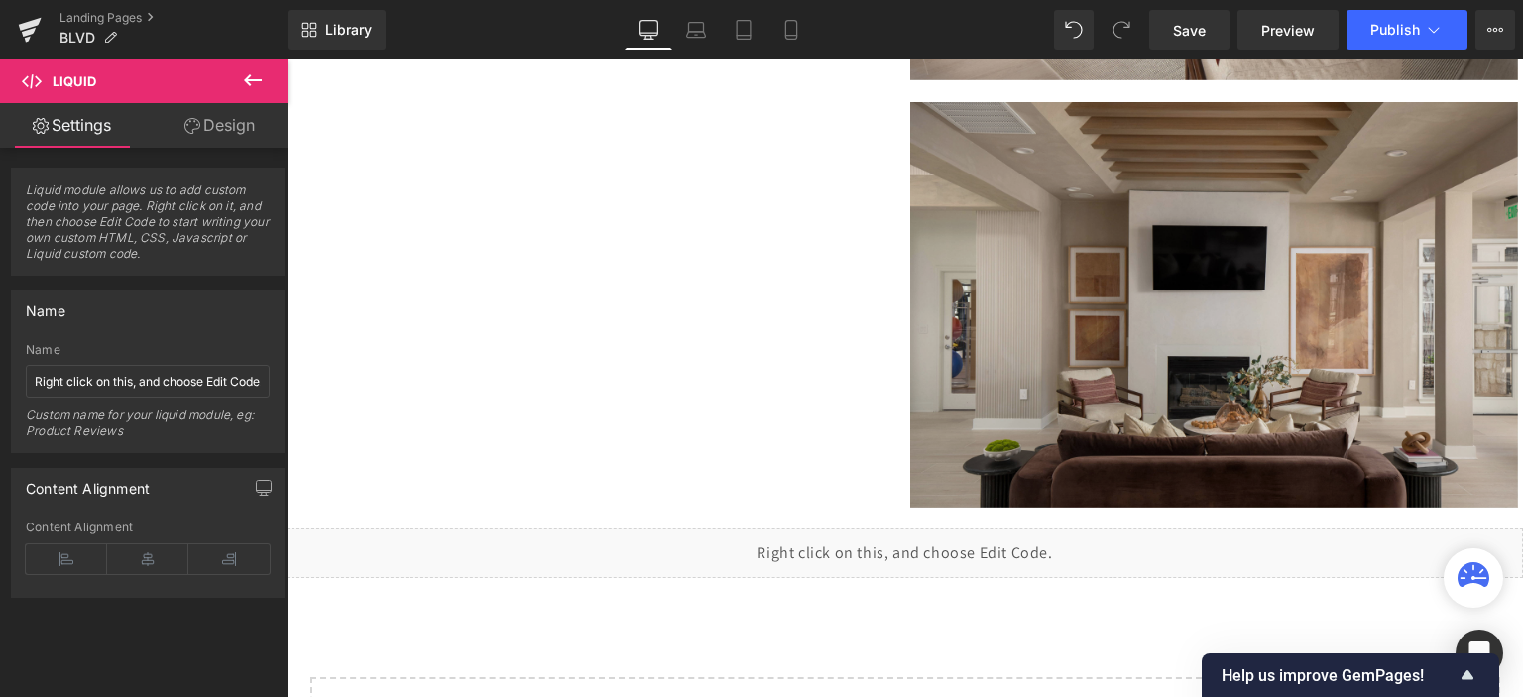
click at [1062, 245] on img at bounding box center [1214, 305] width 609 height 406
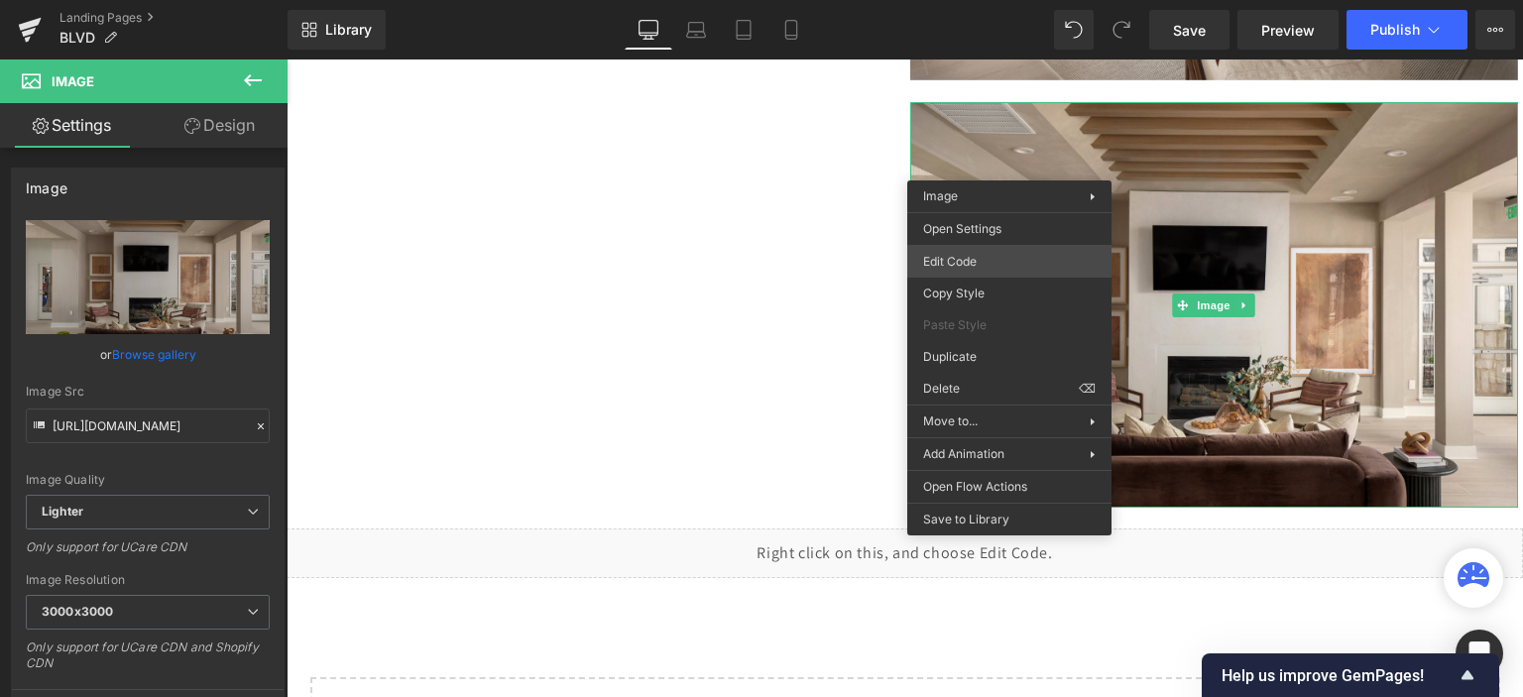
click at [984, 0] on div "Liquid You are previewing how the will restyle your page. You can not edit Elem…" at bounding box center [761, 0] width 1523 height 0
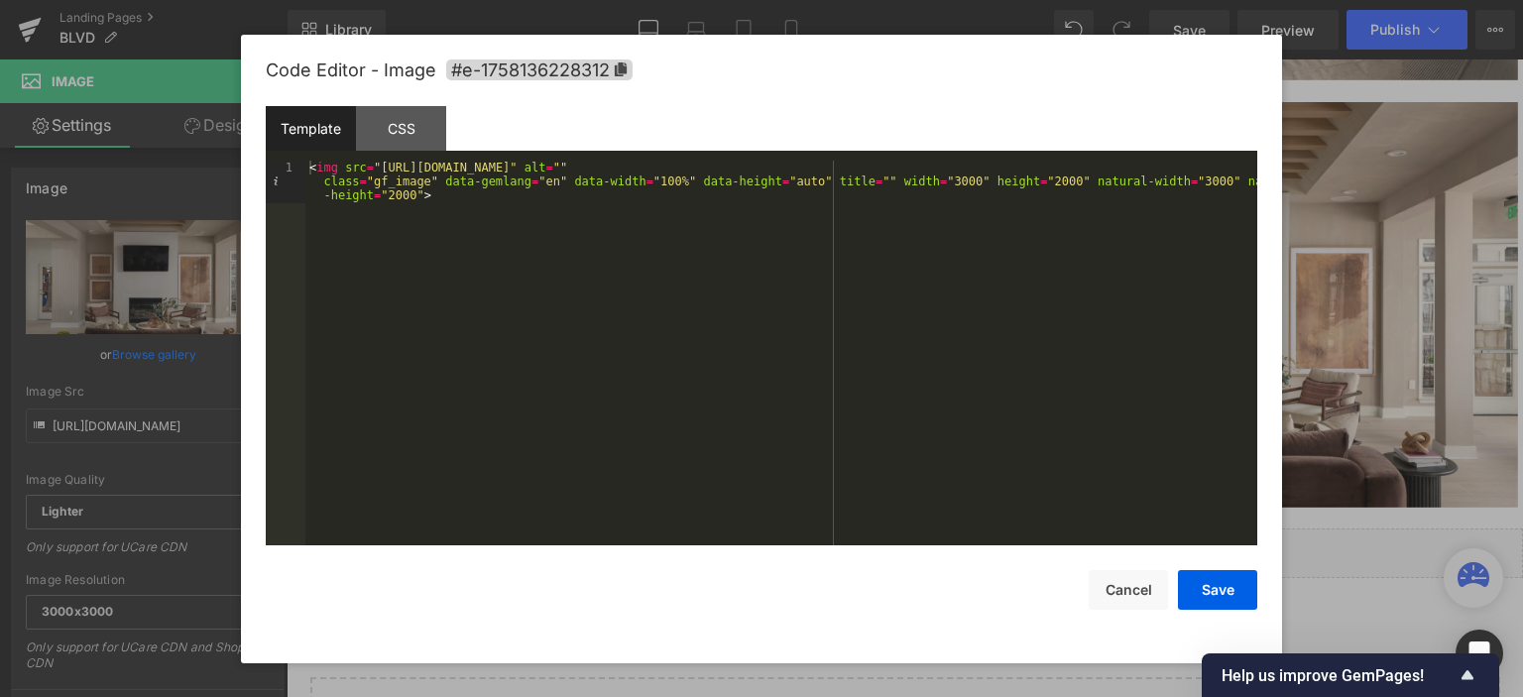
click at [321, 127] on div "Template" at bounding box center [311, 128] width 90 height 45
click at [385, 136] on div "CSS" at bounding box center [401, 128] width 90 height 45
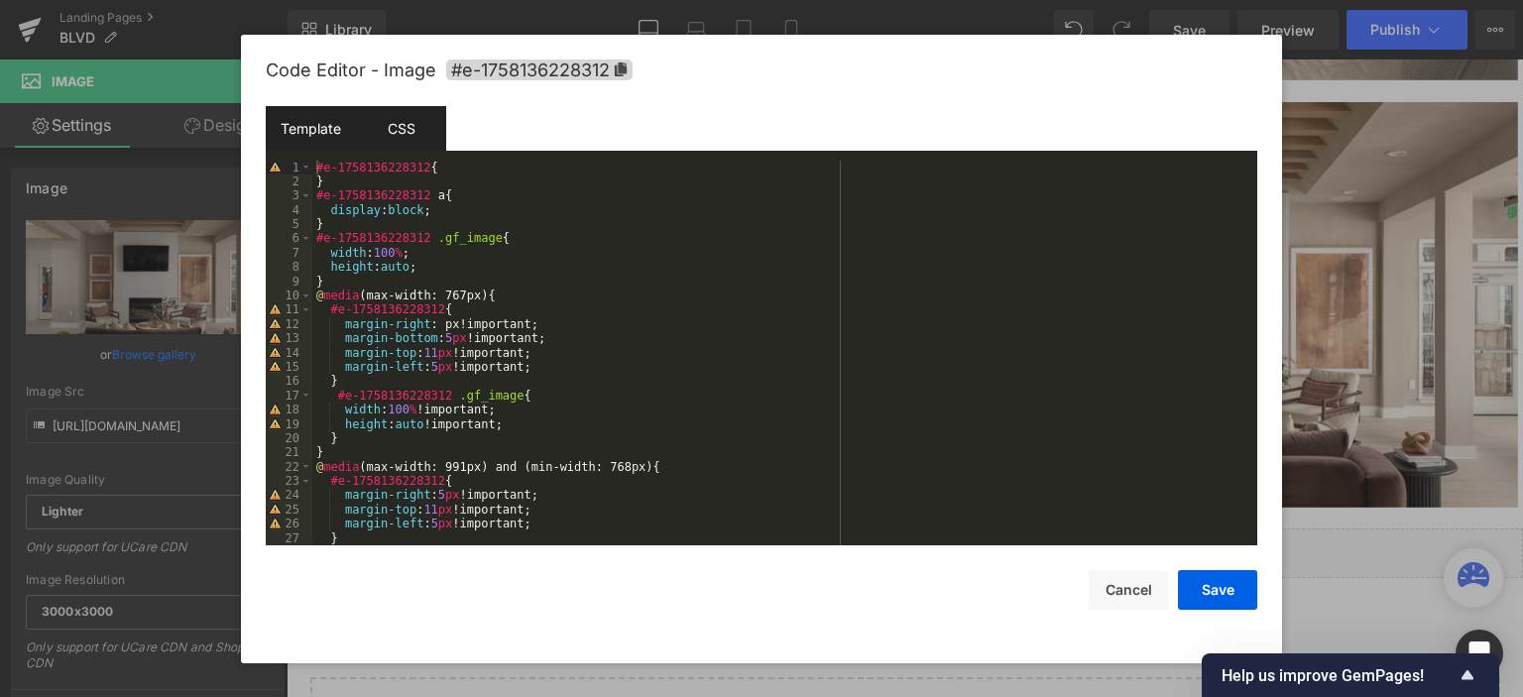
click at [326, 130] on div "Template" at bounding box center [311, 128] width 90 height 45
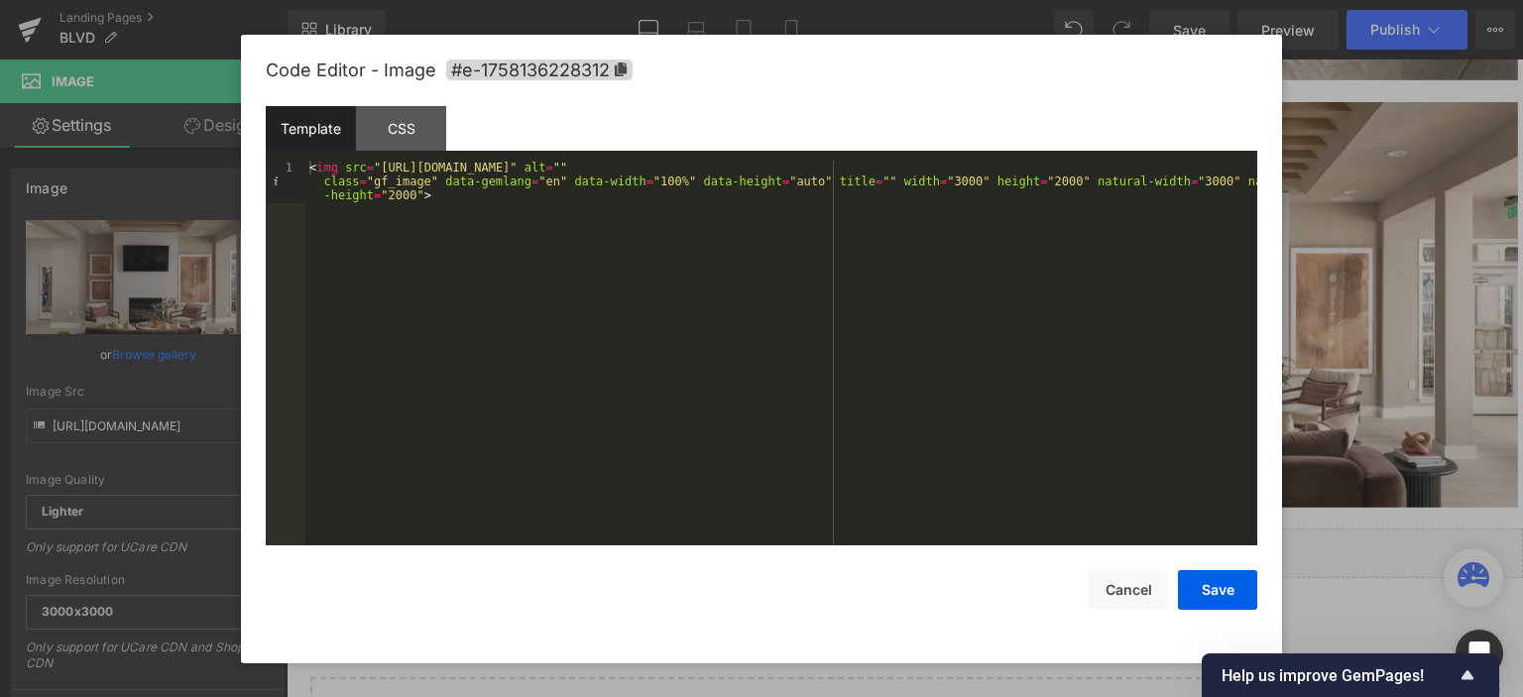
click at [1346, 241] on div at bounding box center [761, 348] width 1523 height 697
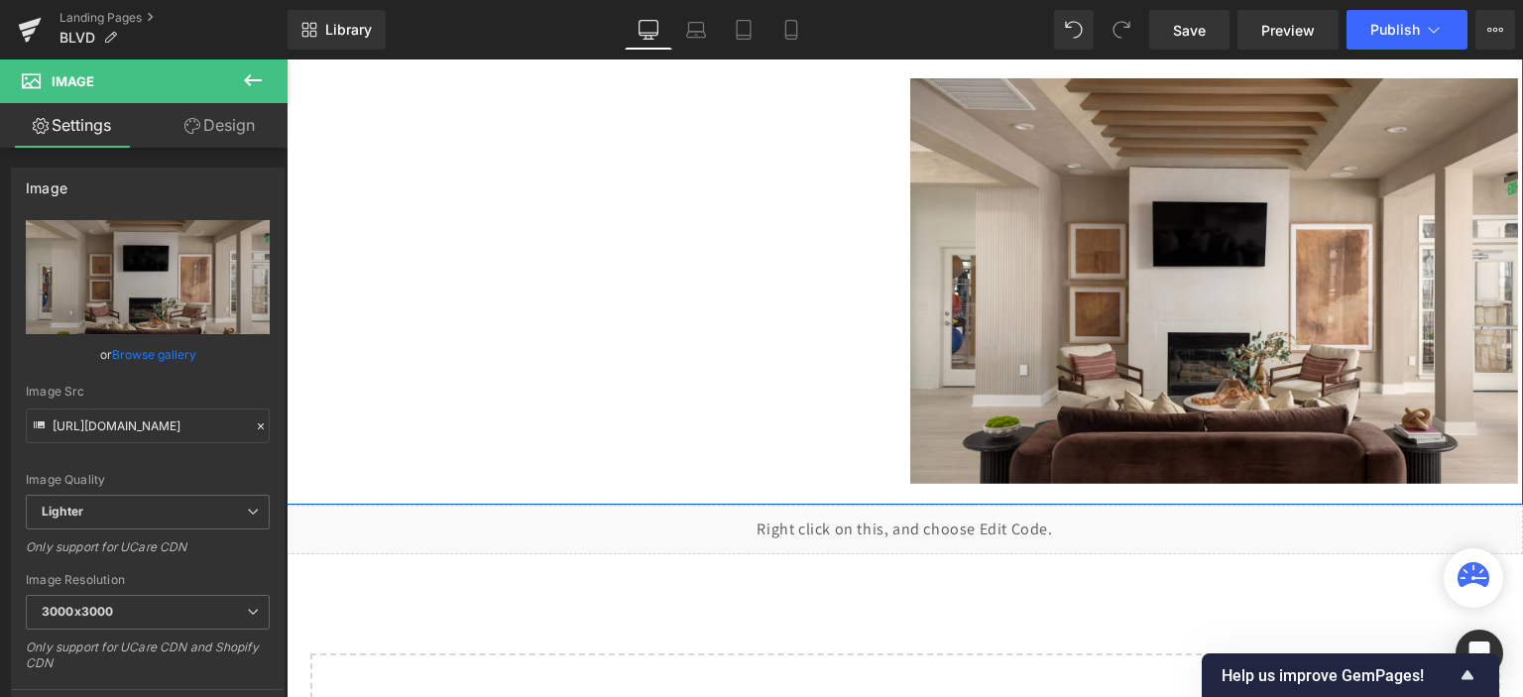
scroll to position [6387, 0]
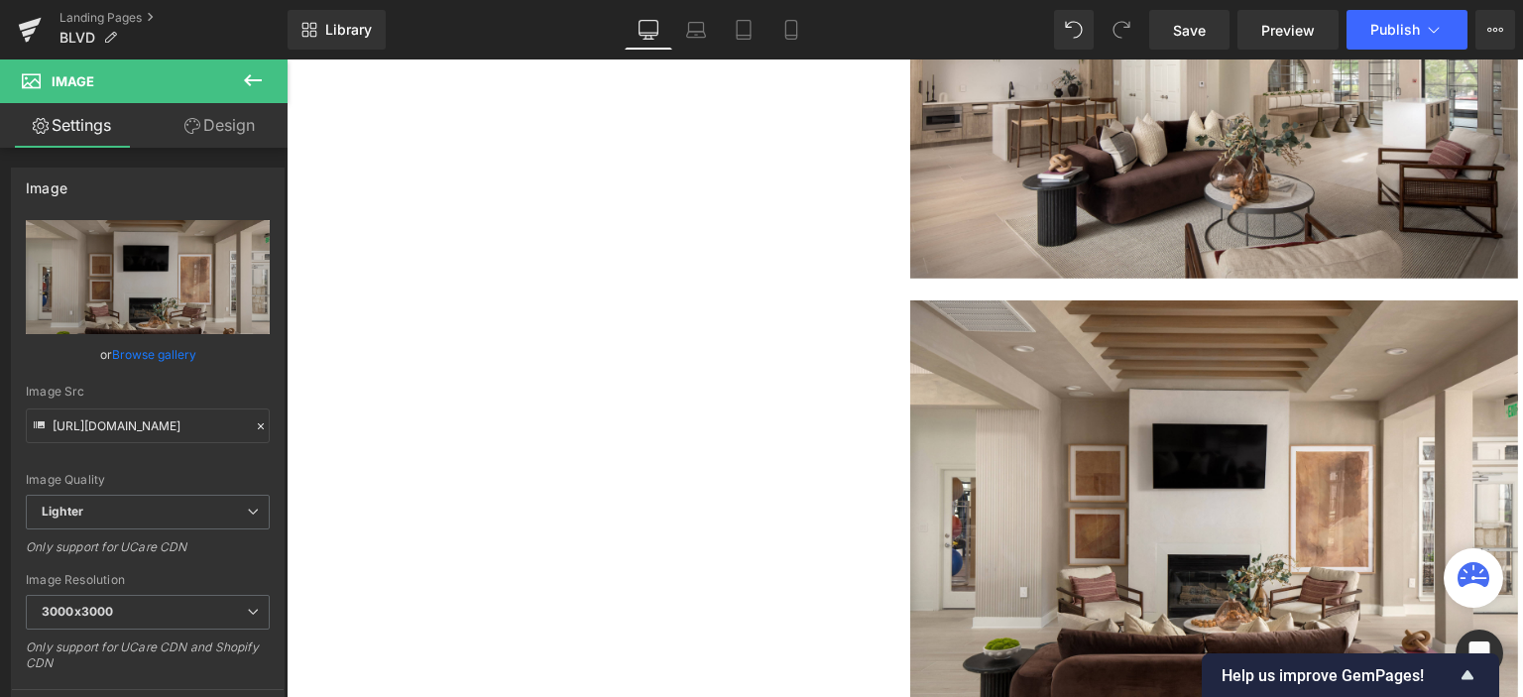
click at [247, 78] on icon at bounding box center [253, 80] width 18 height 12
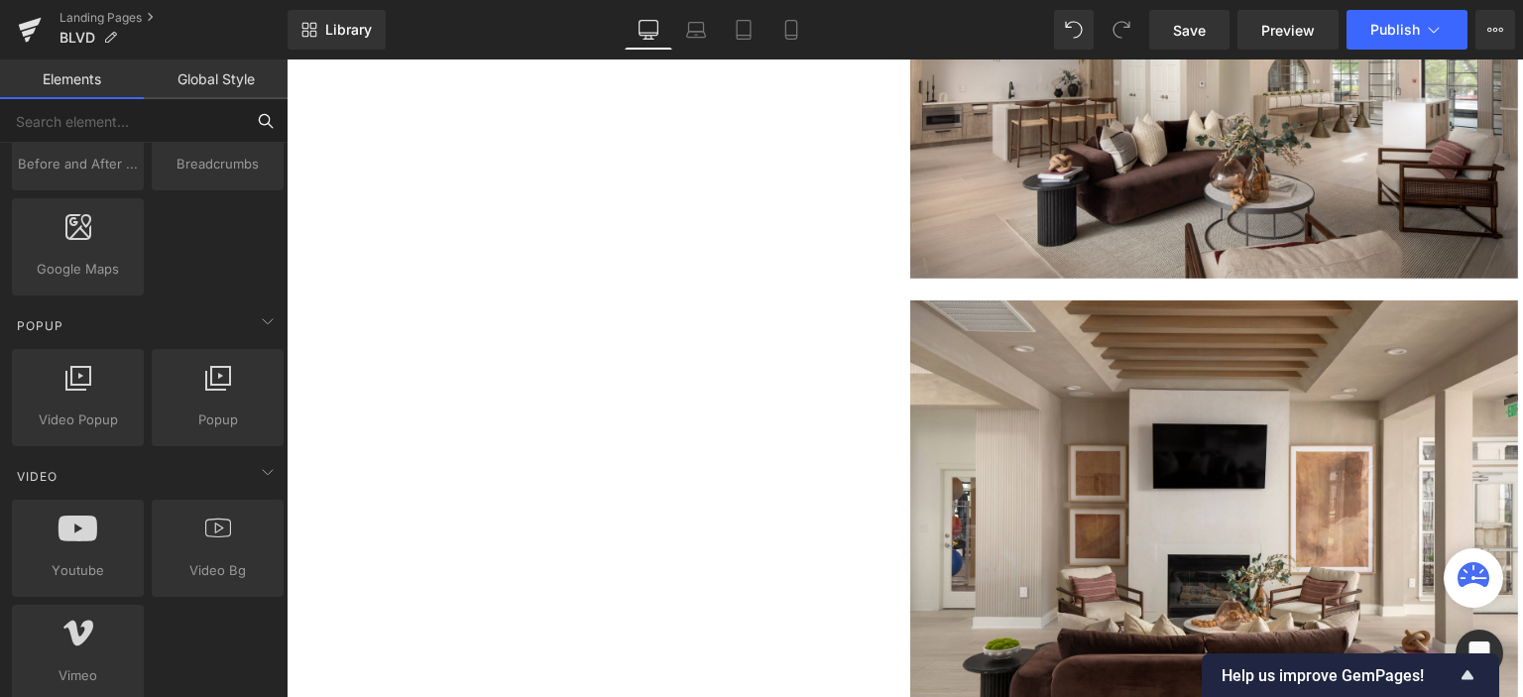
click at [139, 110] on input "text" at bounding box center [122, 121] width 244 height 44
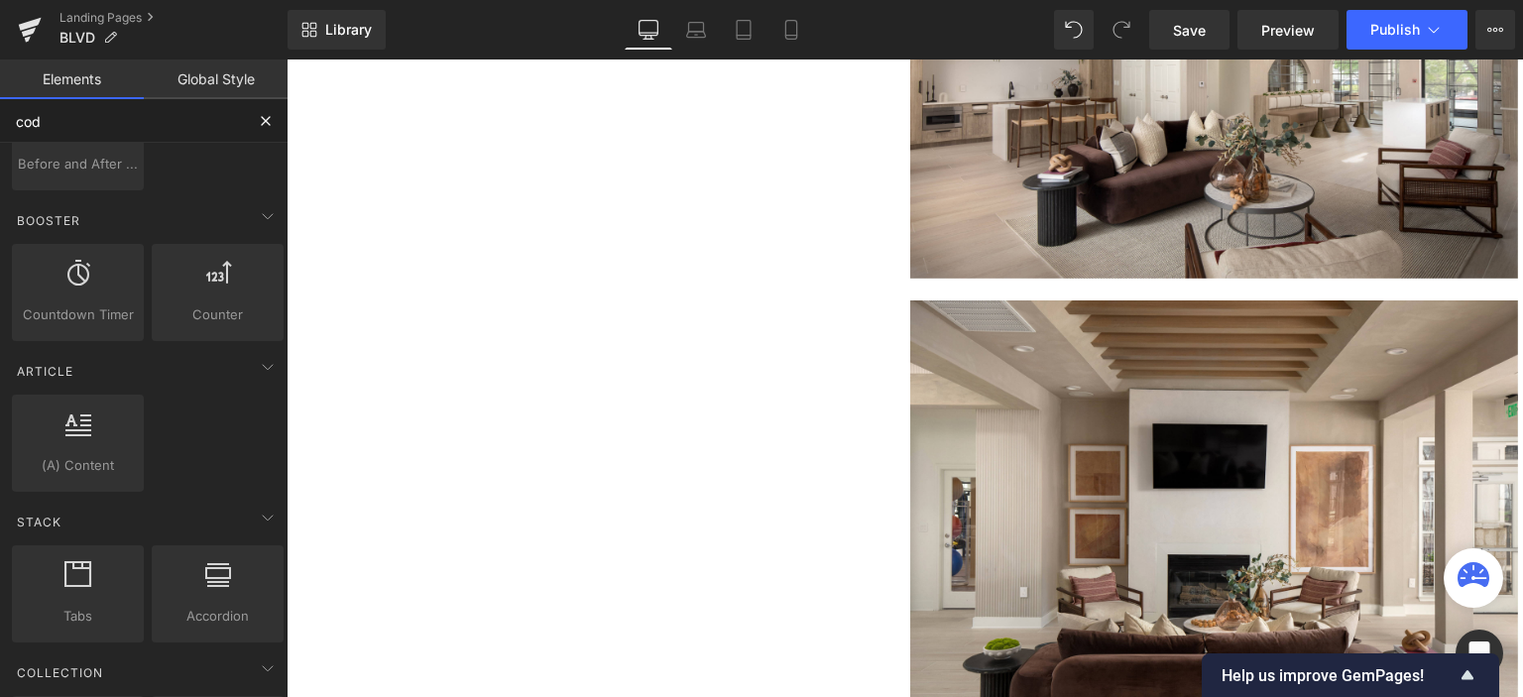
type input "code"
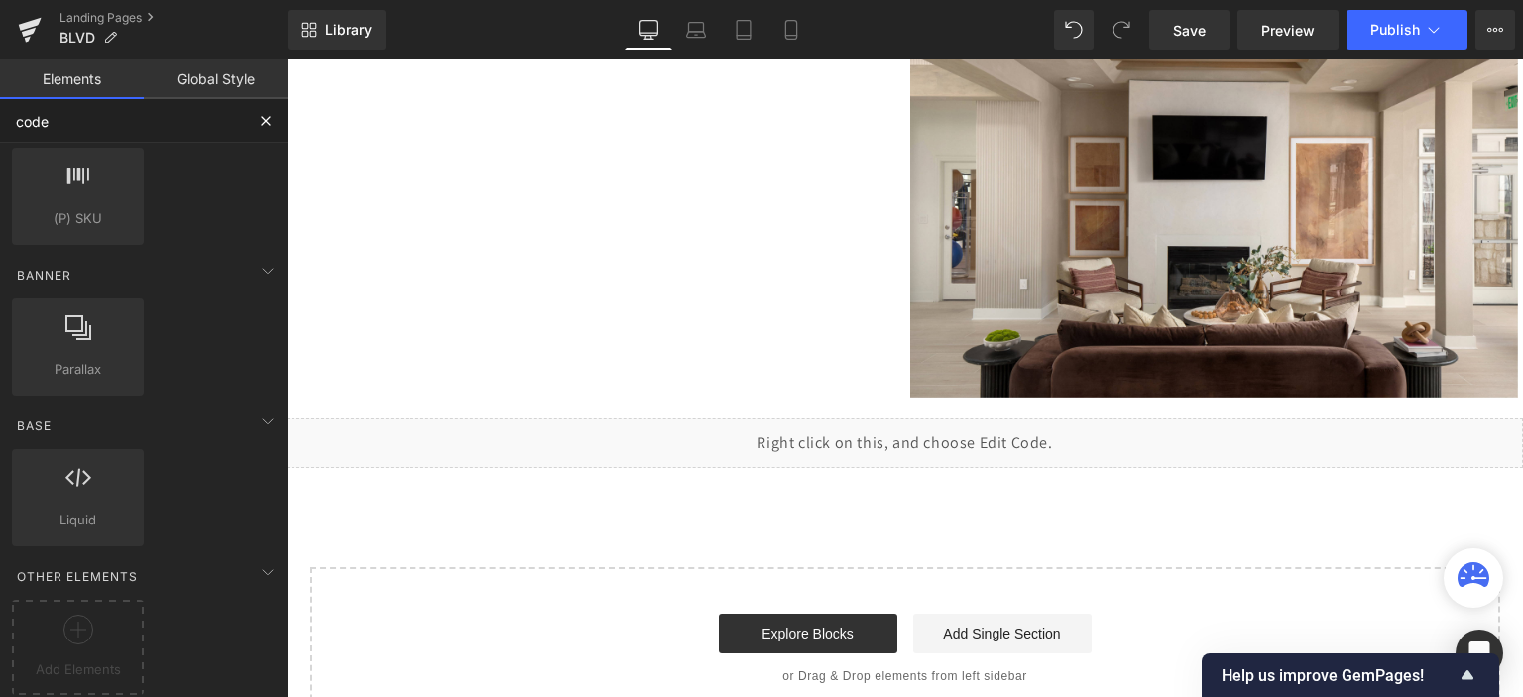
scroll to position [6685, 0]
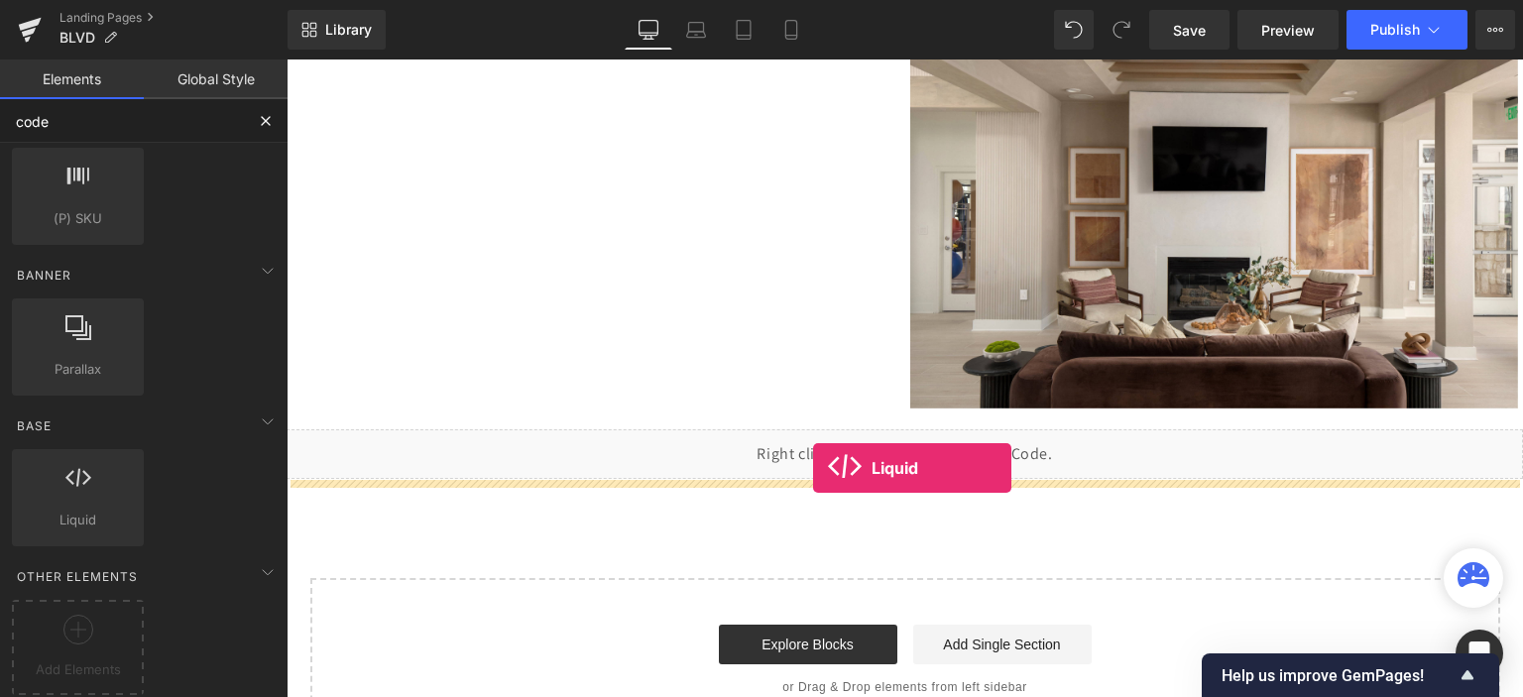
drag, startPoint x: 370, startPoint y: 539, endPoint x: 813, endPoint y: 468, distance: 448.9
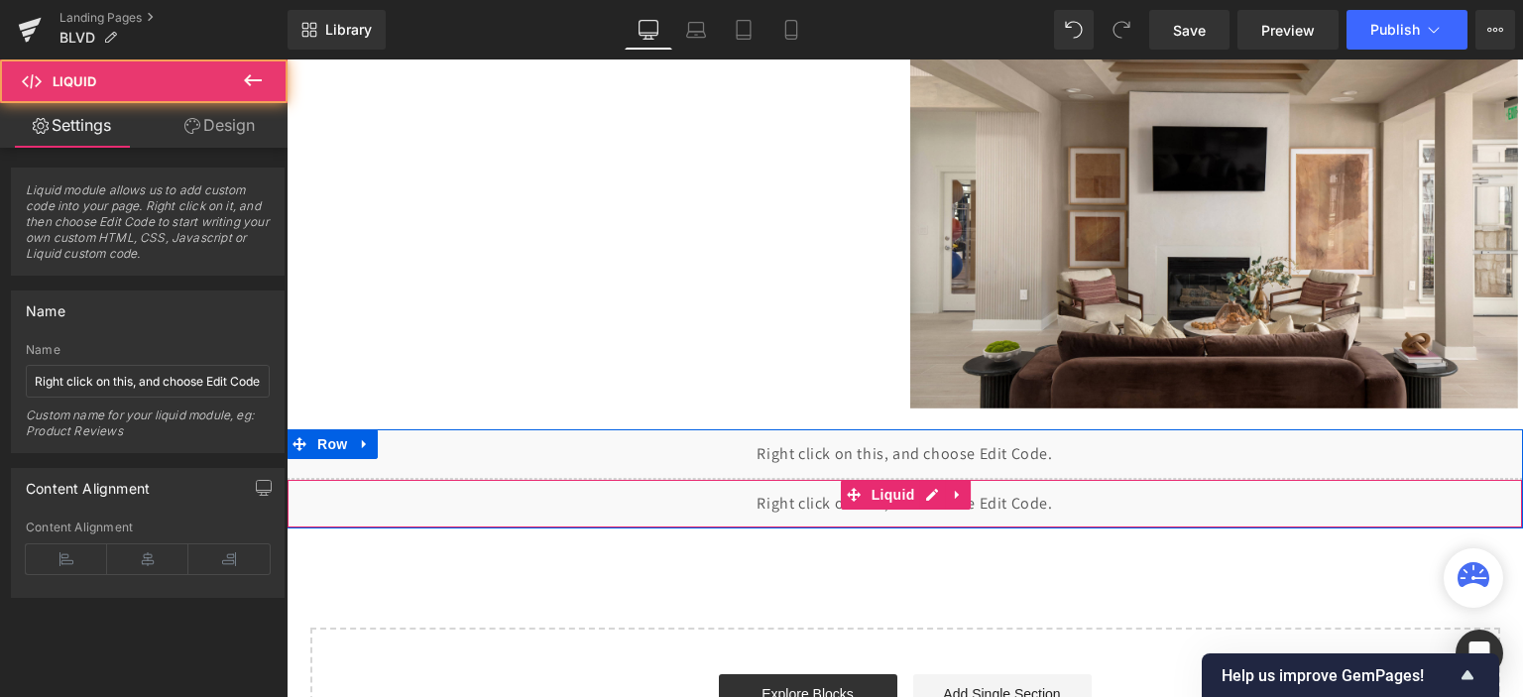
click at [752, 502] on div "Liquid" at bounding box center [905, 504] width 1237 height 50
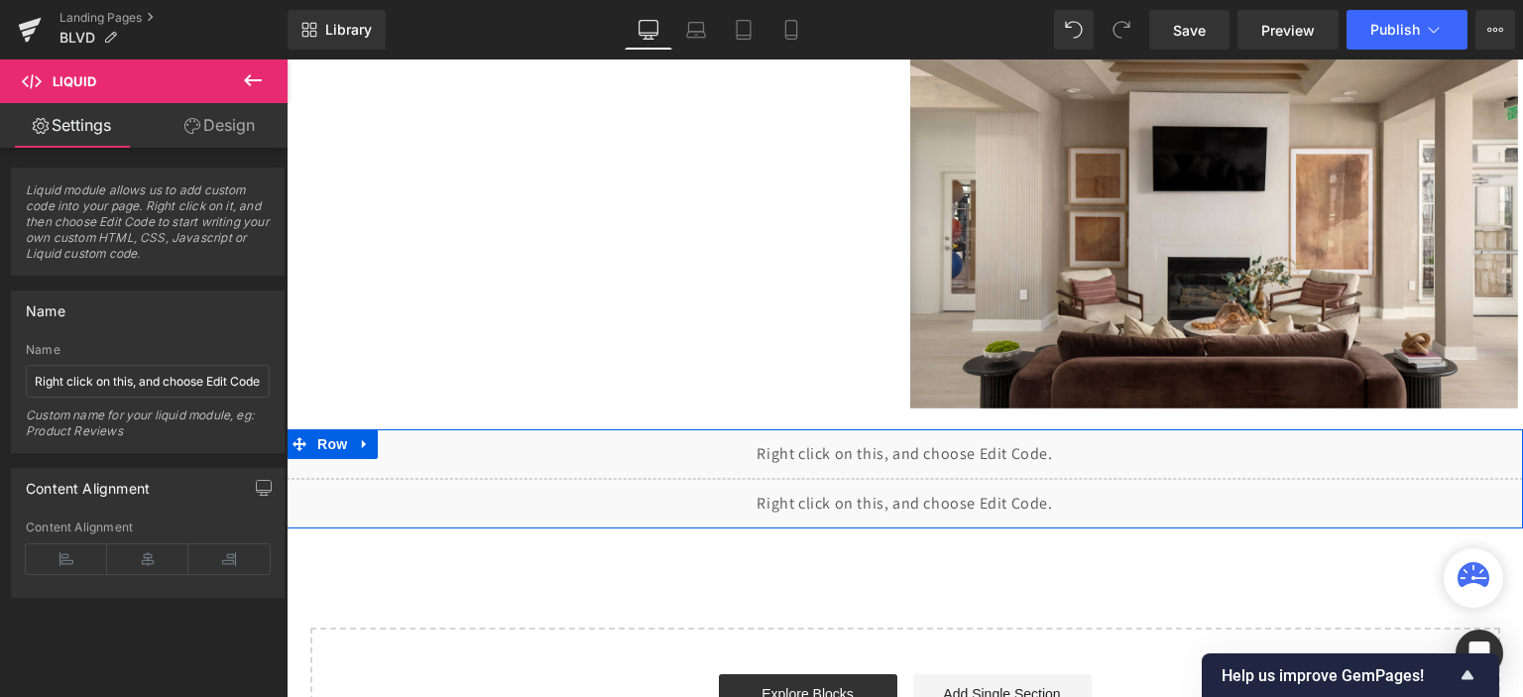
click at [929, 495] on div "Liquid" at bounding box center [905, 504] width 1237 height 50
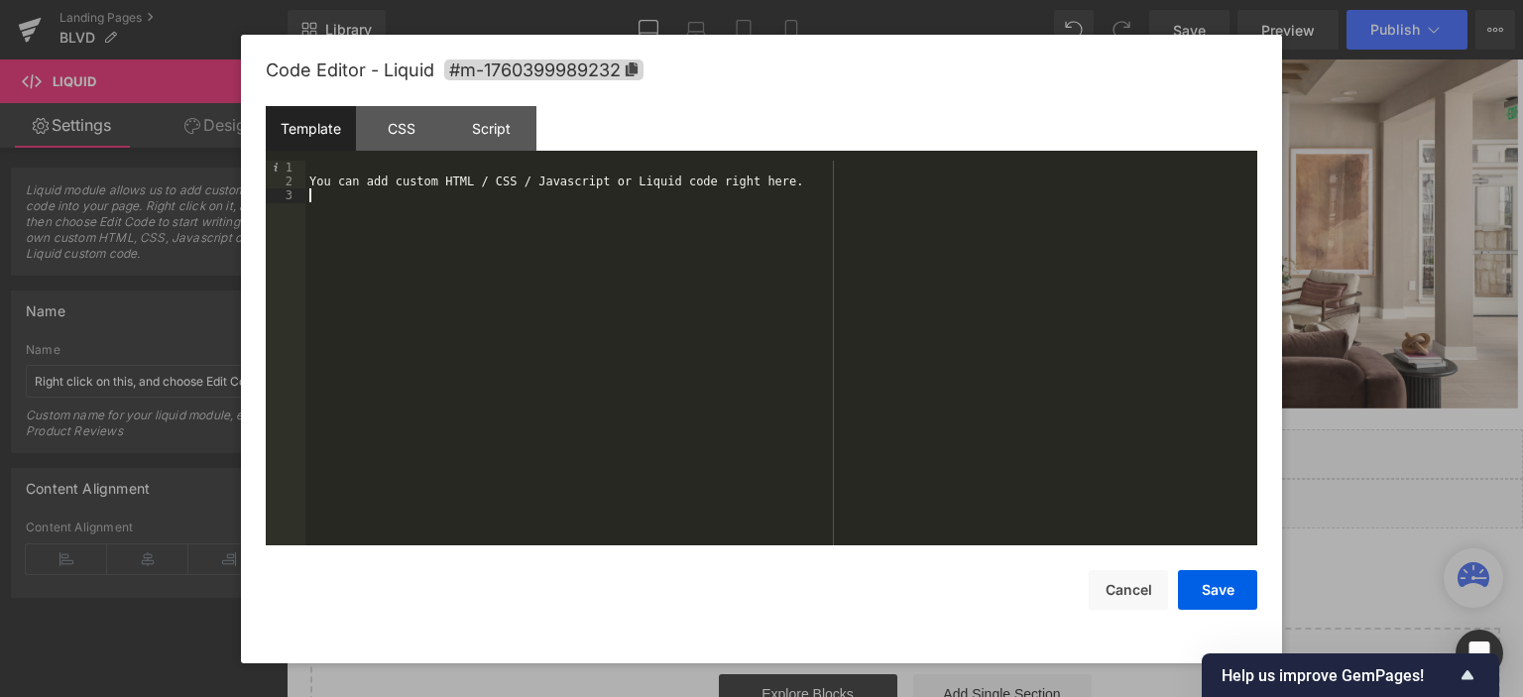
click at [463, 226] on div "You can add custom HTML / CSS / Javascript or Liquid code right here." at bounding box center [781, 368] width 952 height 415
click at [591, 325] on div "You can add custom HTML / CSS / Javascript or Liquid code right here." at bounding box center [781, 368] width 952 height 415
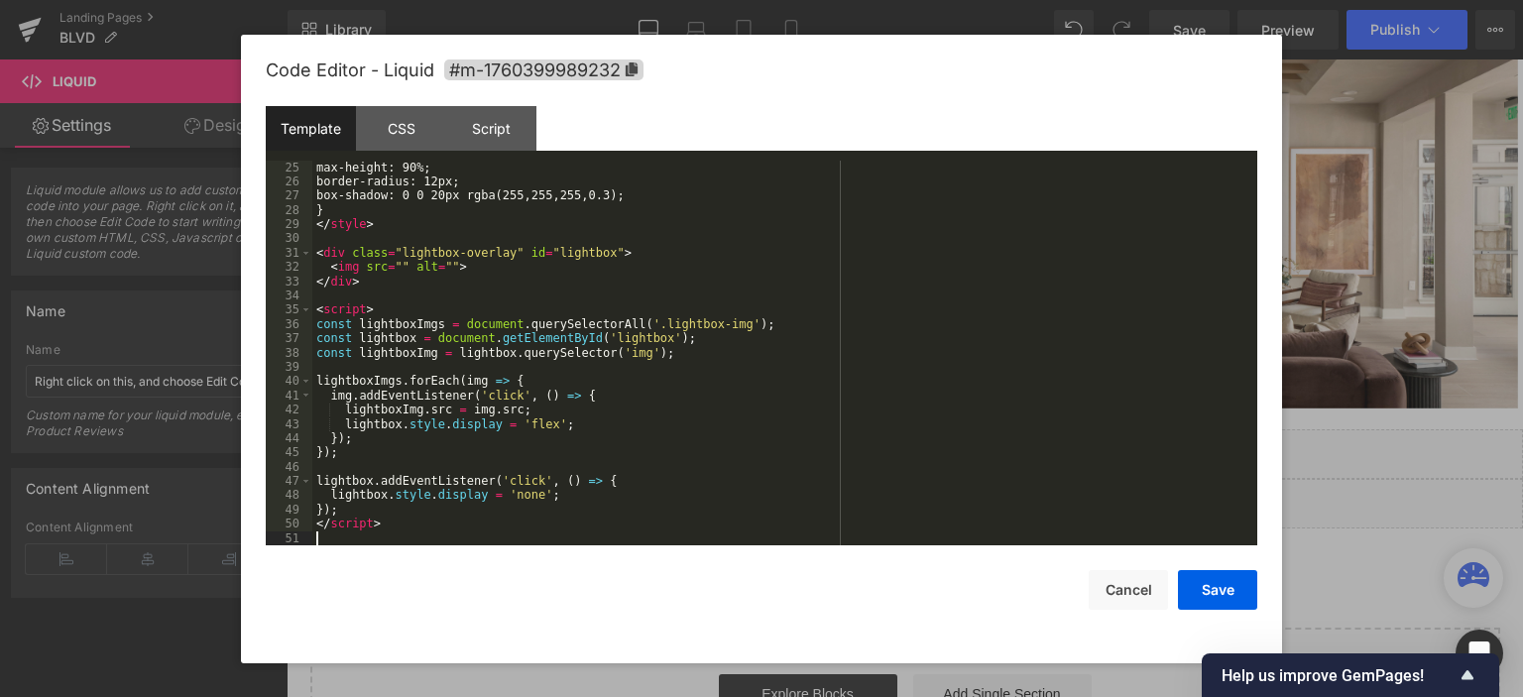
scroll to position [342, 0]
click at [1206, 594] on button "Save" at bounding box center [1217, 590] width 79 height 40
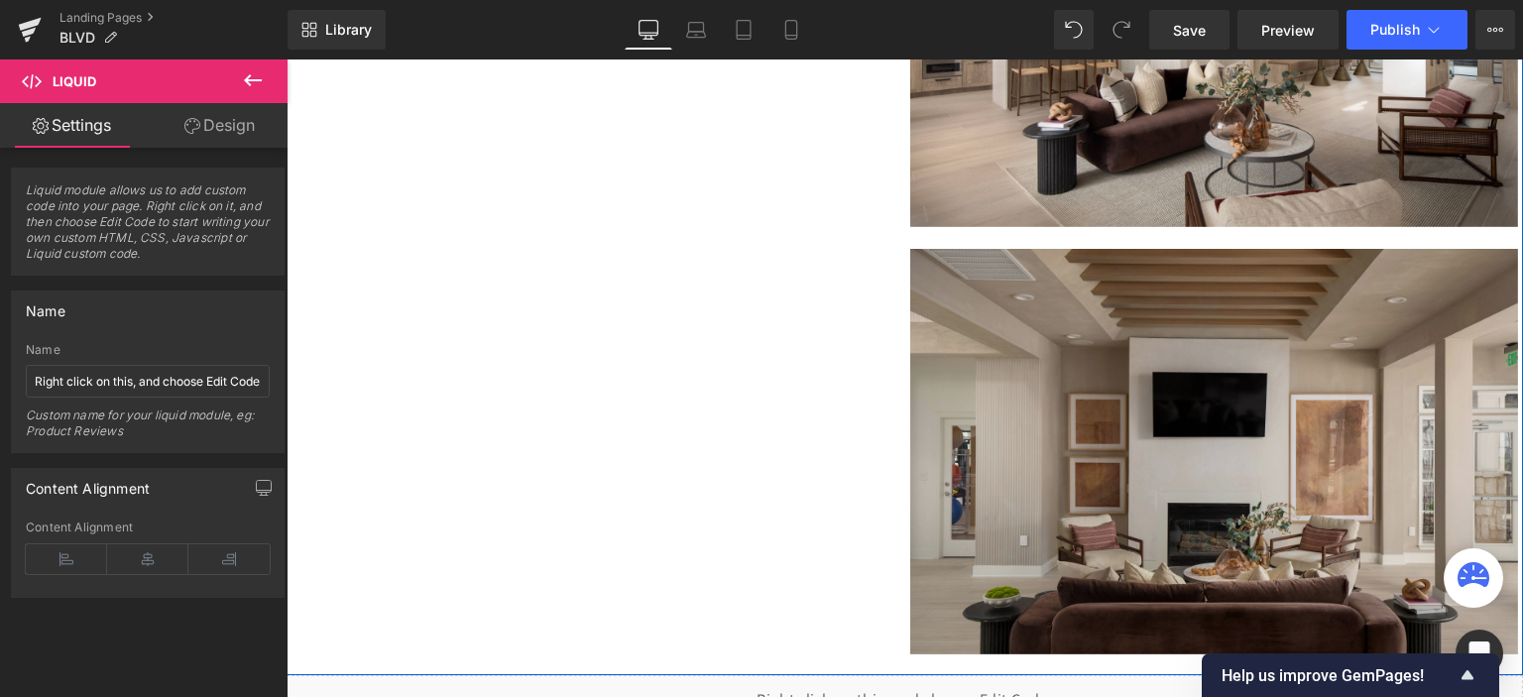
scroll to position [6586, 0]
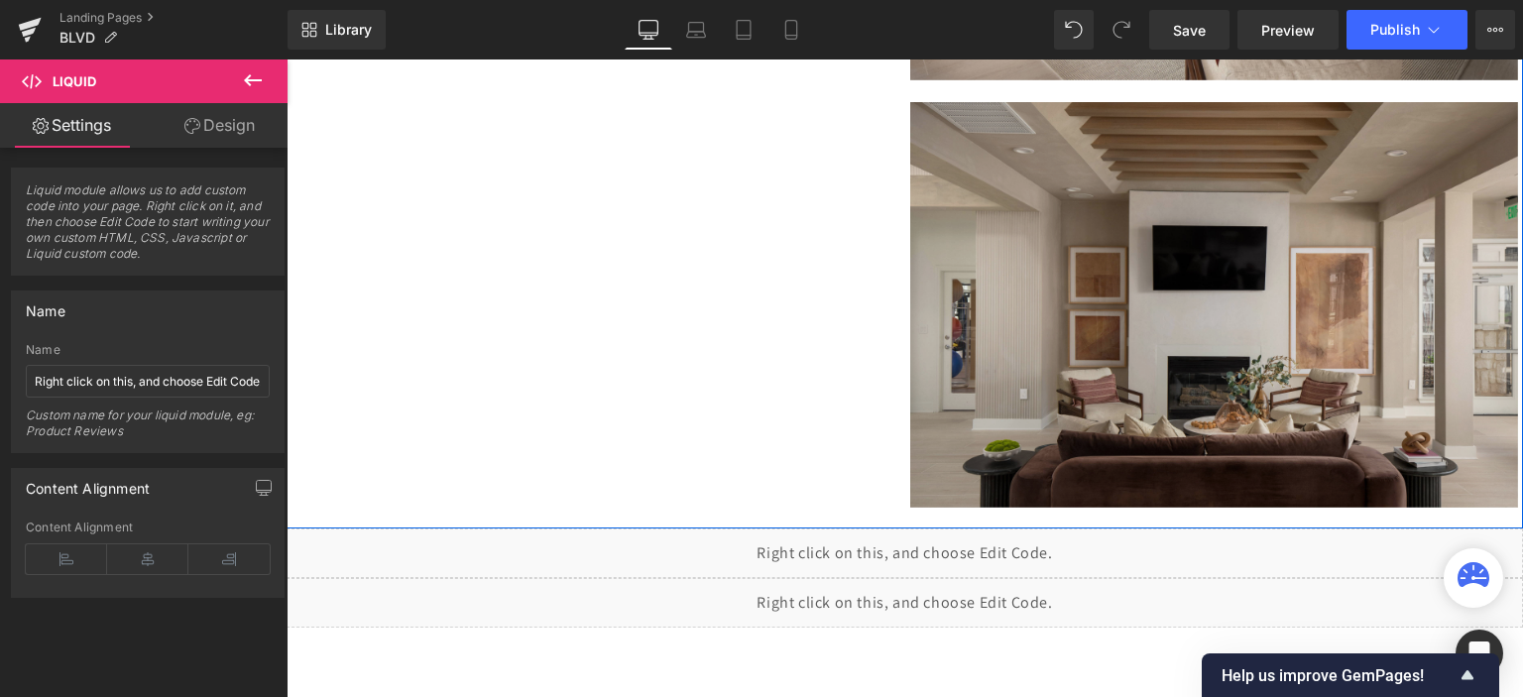
click at [998, 212] on img at bounding box center [1214, 305] width 609 height 406
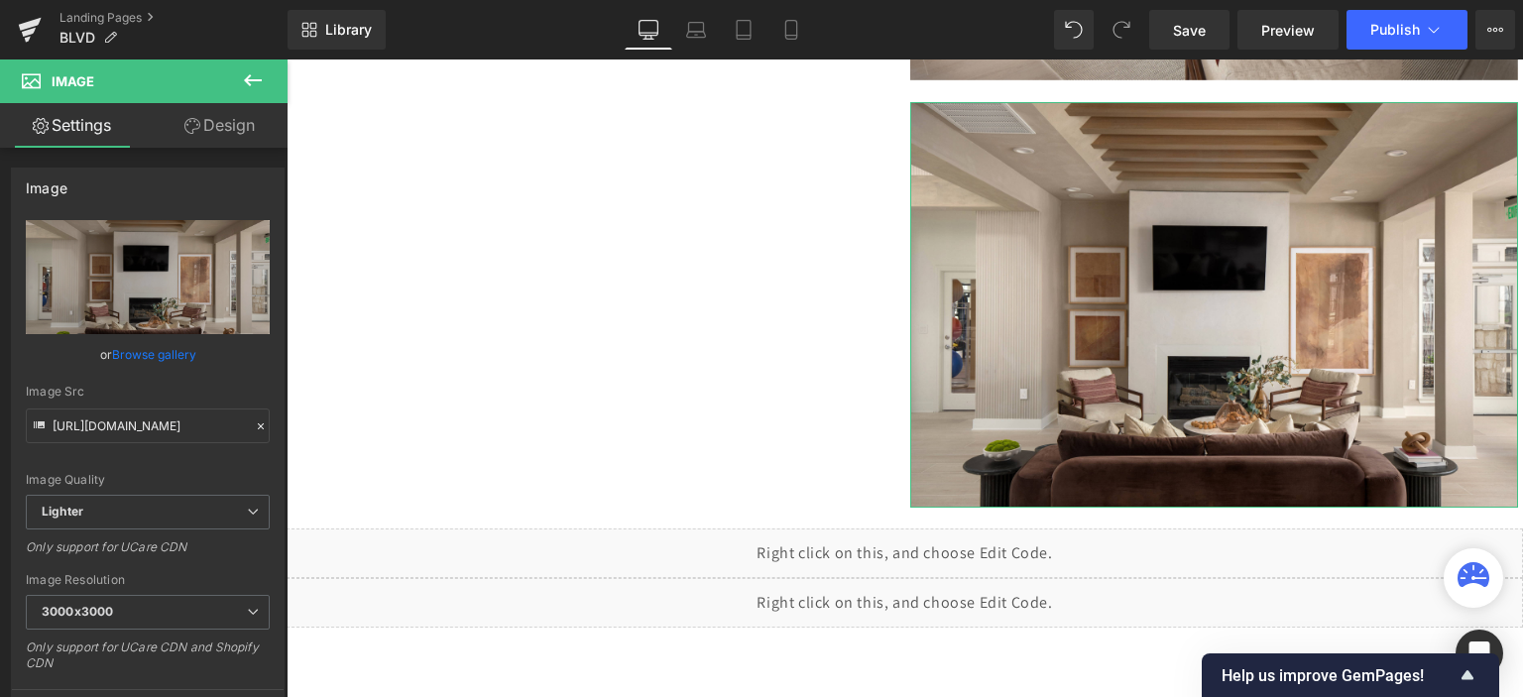
click at [234, 130] on link "Design" at bounding box center [220, 125] width 144 height 45
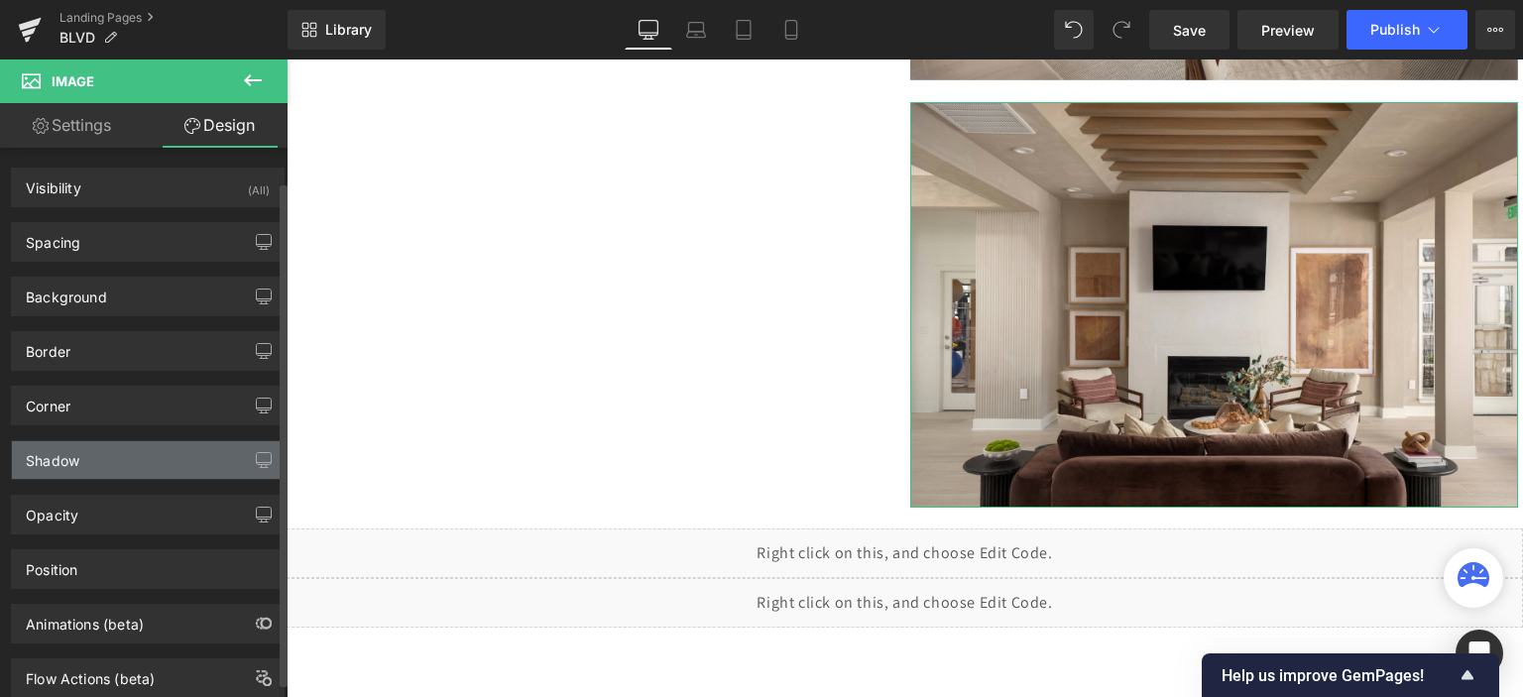
scroll to position [0, 0]
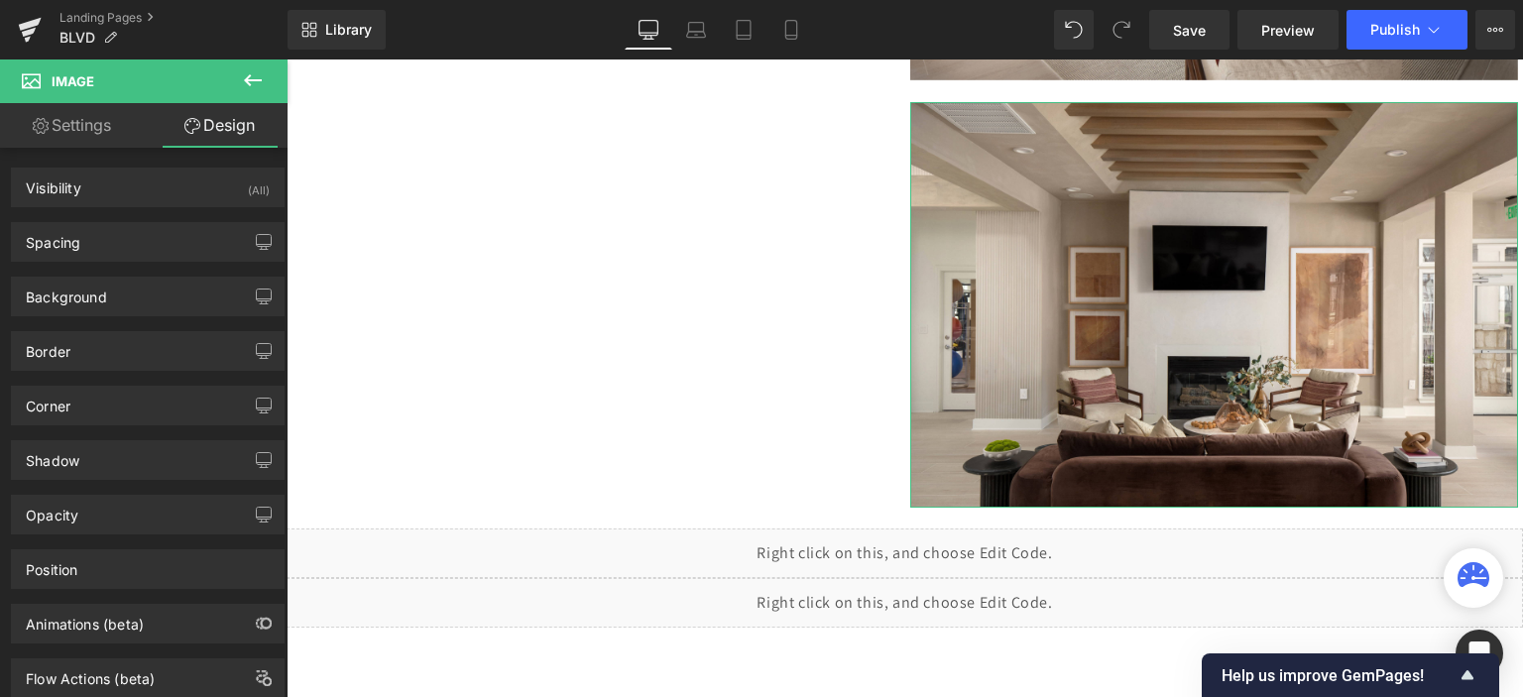
click at [91, 126] on link "Settings" at bounding box center [72, 125] width 144 height 45
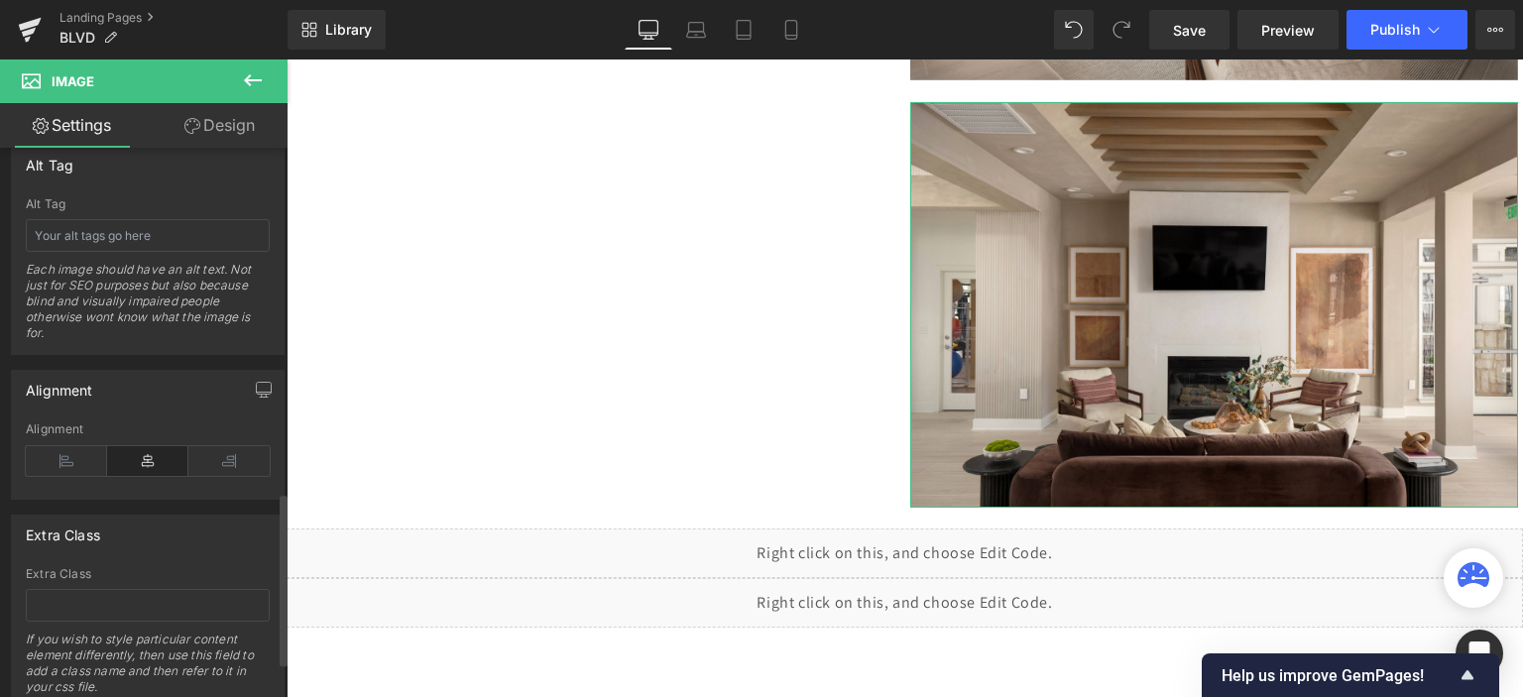
scroll to position [1207, 0]
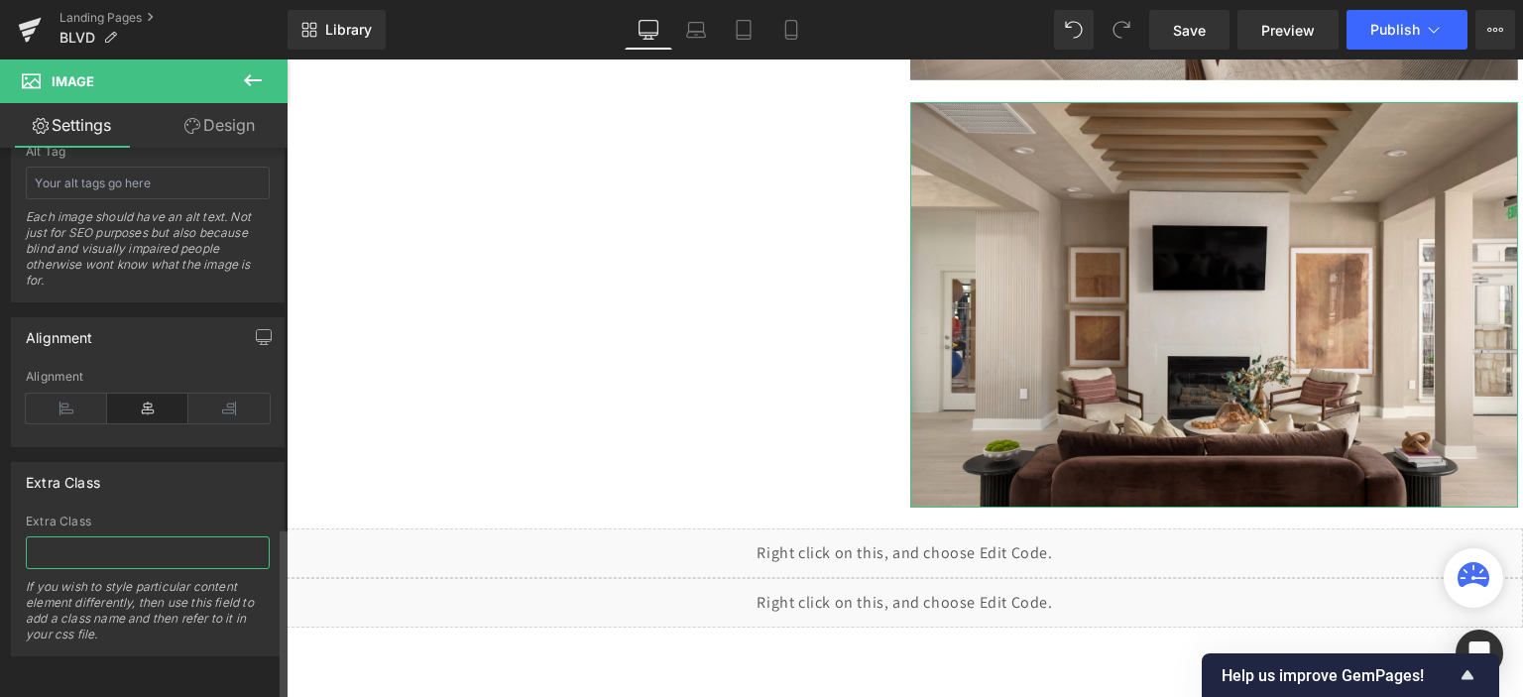
click at [104, 537] on input "text" at bounding box center [148, 553] width 244 height 33
paste input "lightbox-img"
type input "lightbox-img"
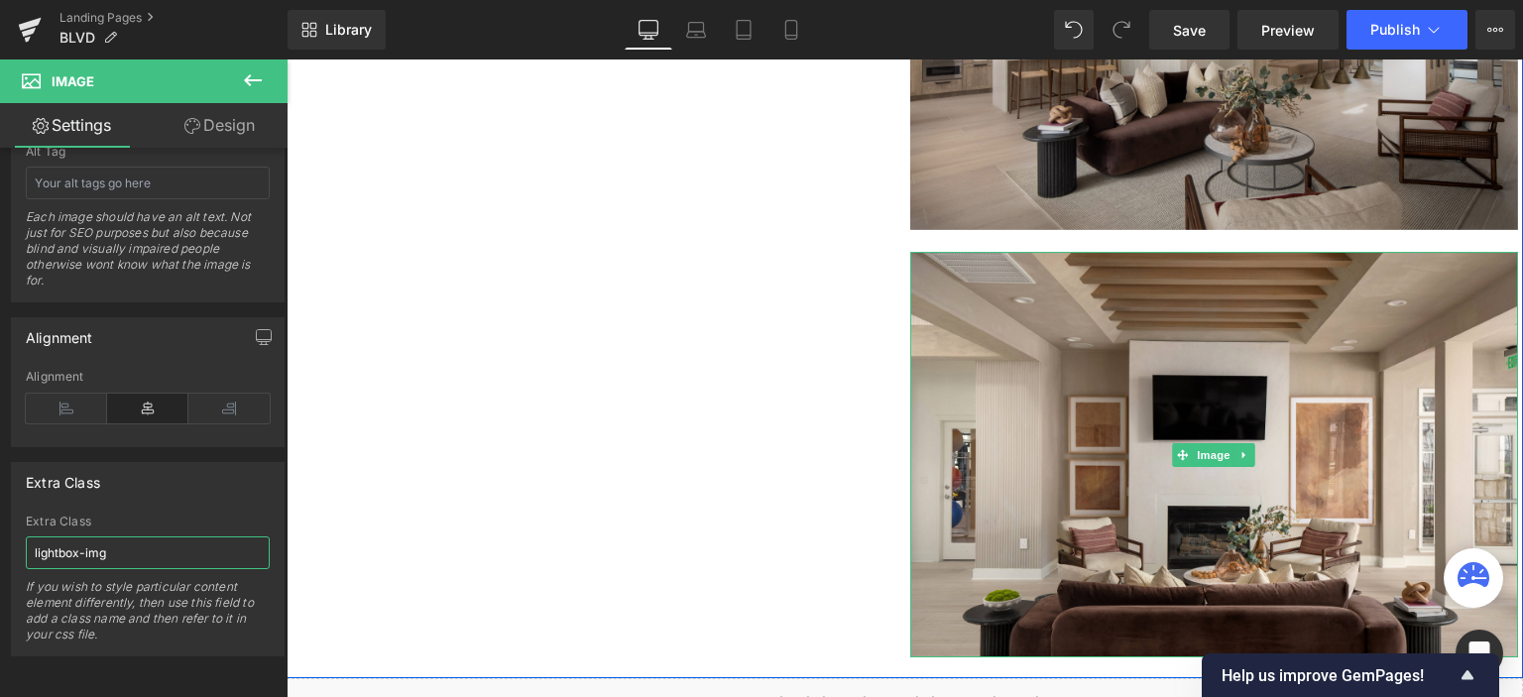
scroll to position [6288, 0]
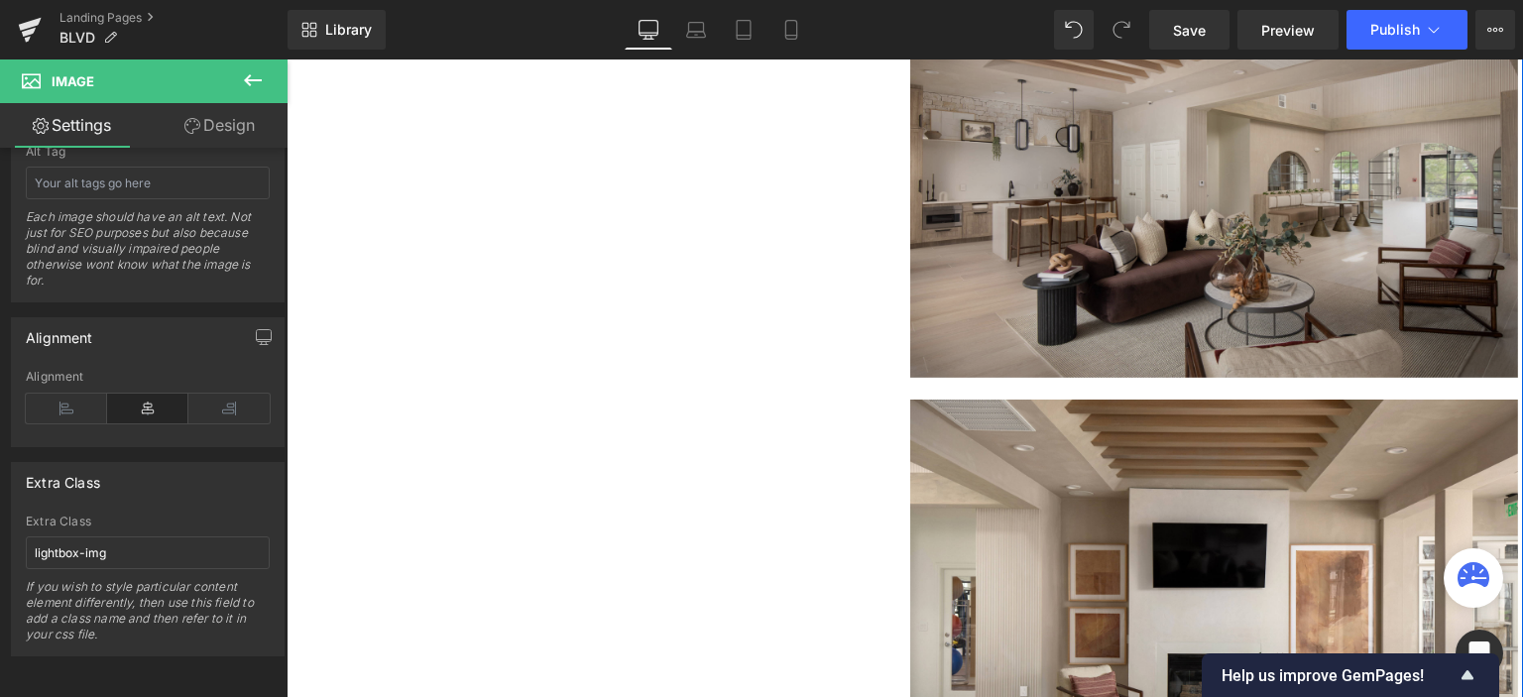
click at [1209, 246] on img at bounding box center [1214, 175] width 609 height 406
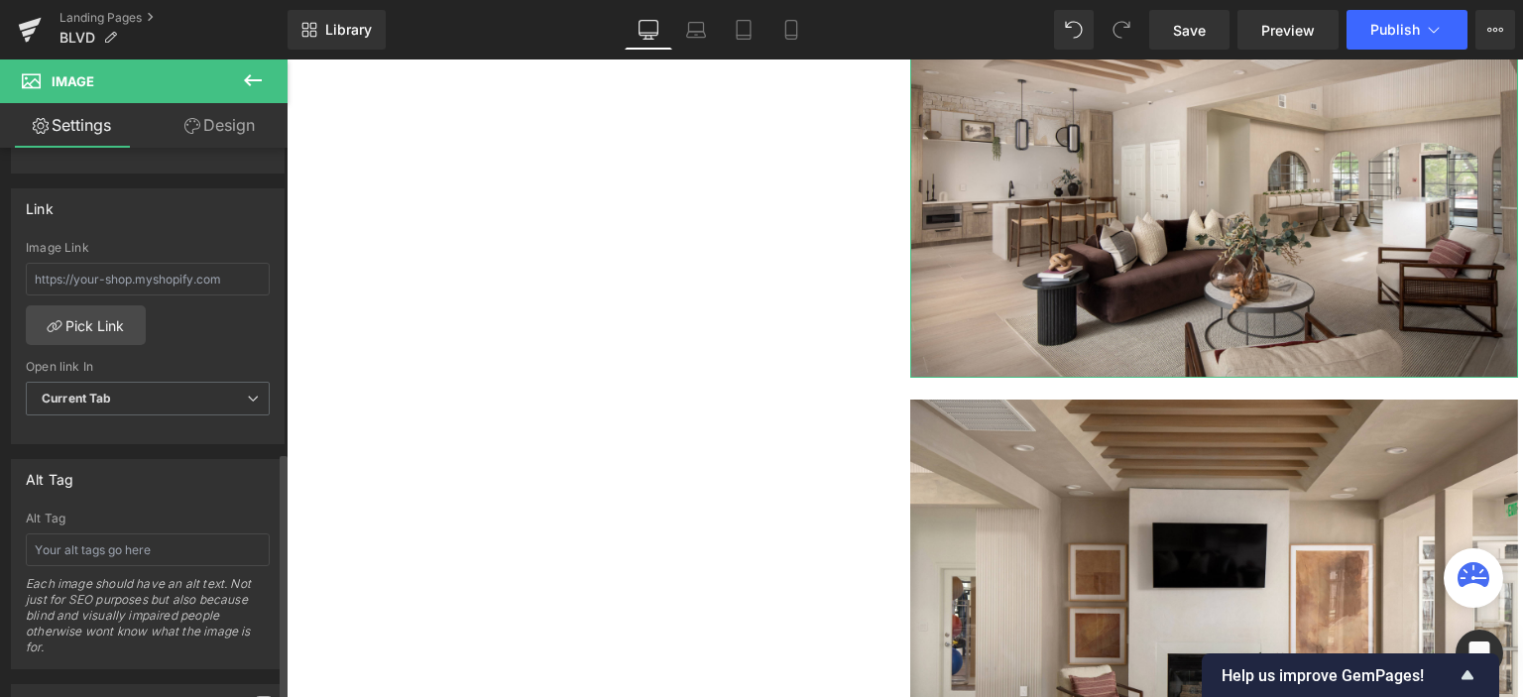
scroll to position [1207, 0]
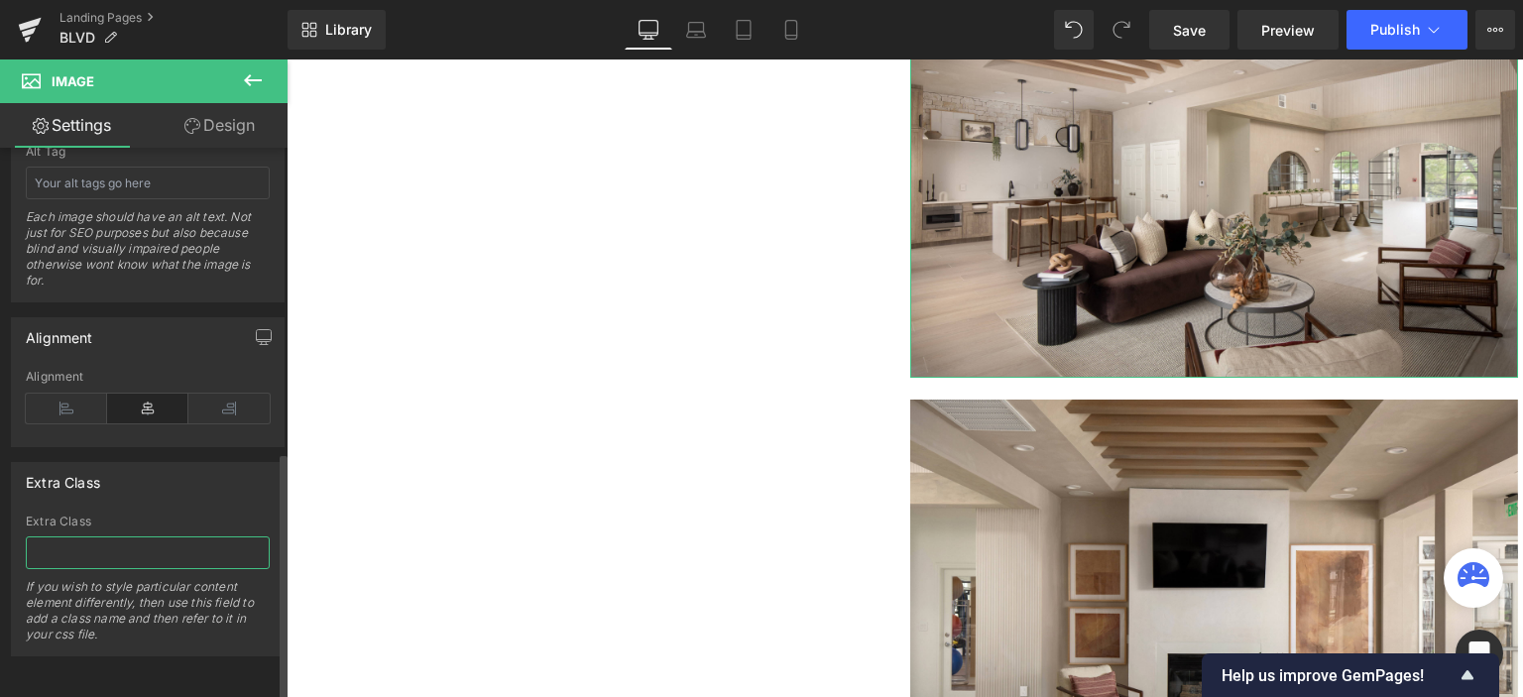
click at [75, 537] on input "text" at bounding box center [148, 553] width 244 height 33
paste input "lightbox-img"
type input "lightbox-img"
click at [1385, 24] on span "Publish" at bounding box center [1396, 30] width 50 height 16
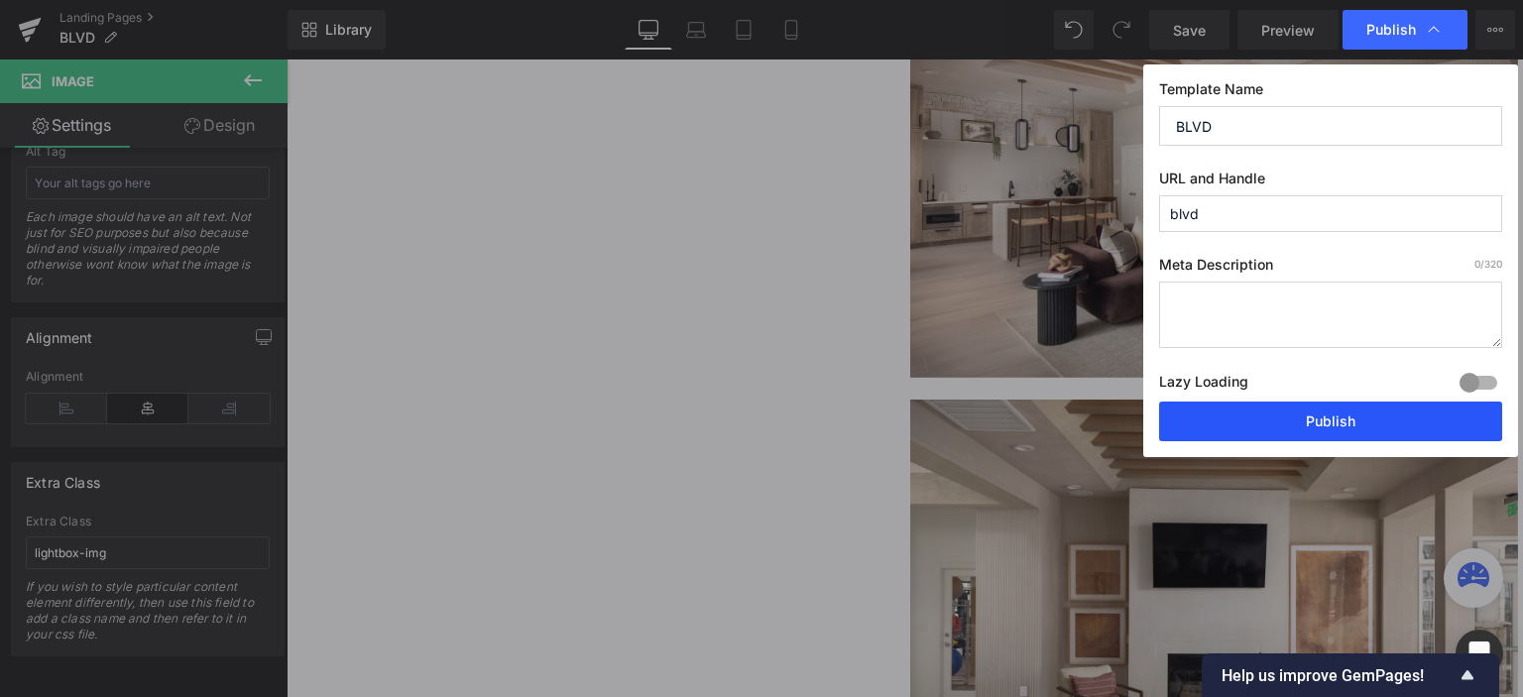
click at [1291, 414] on button "Publish" at bounding box center [1330, 422] width 343 height 40
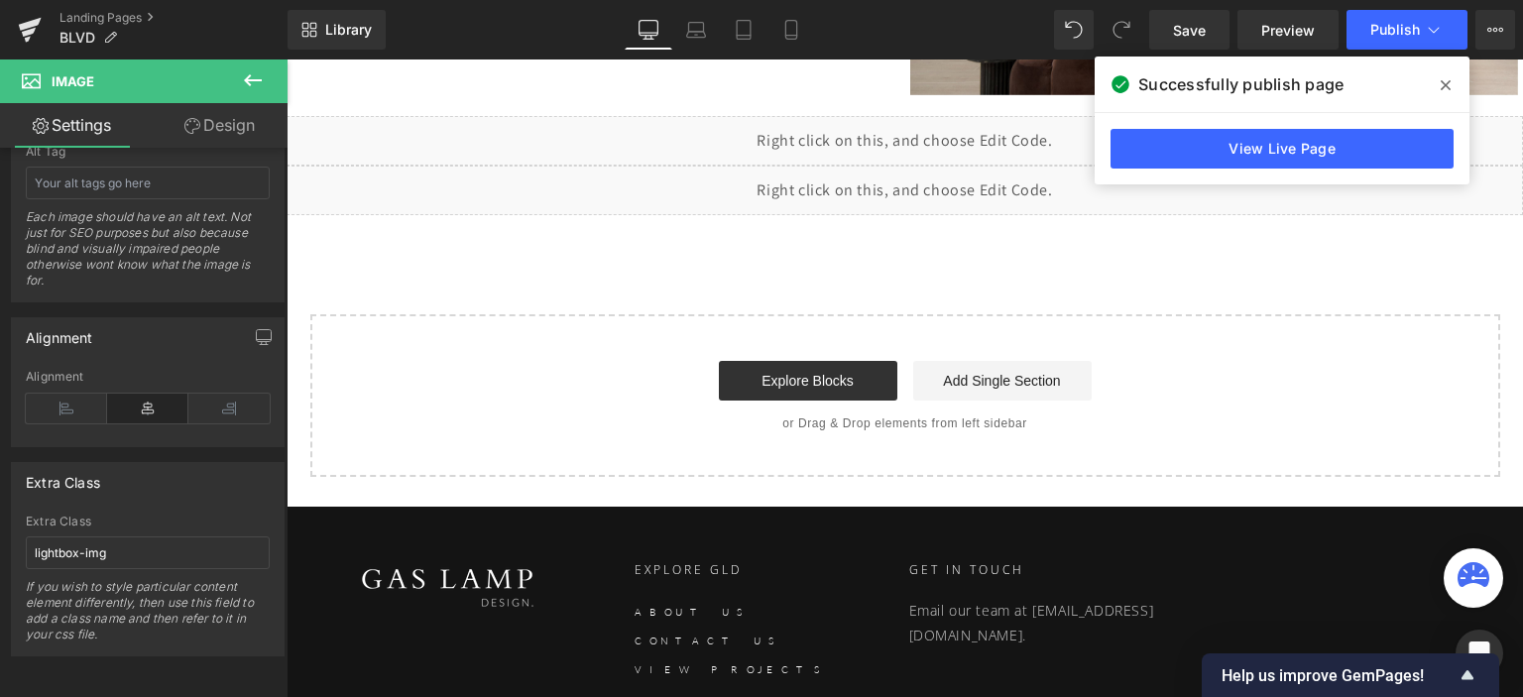
scroll to position [6833, 0]
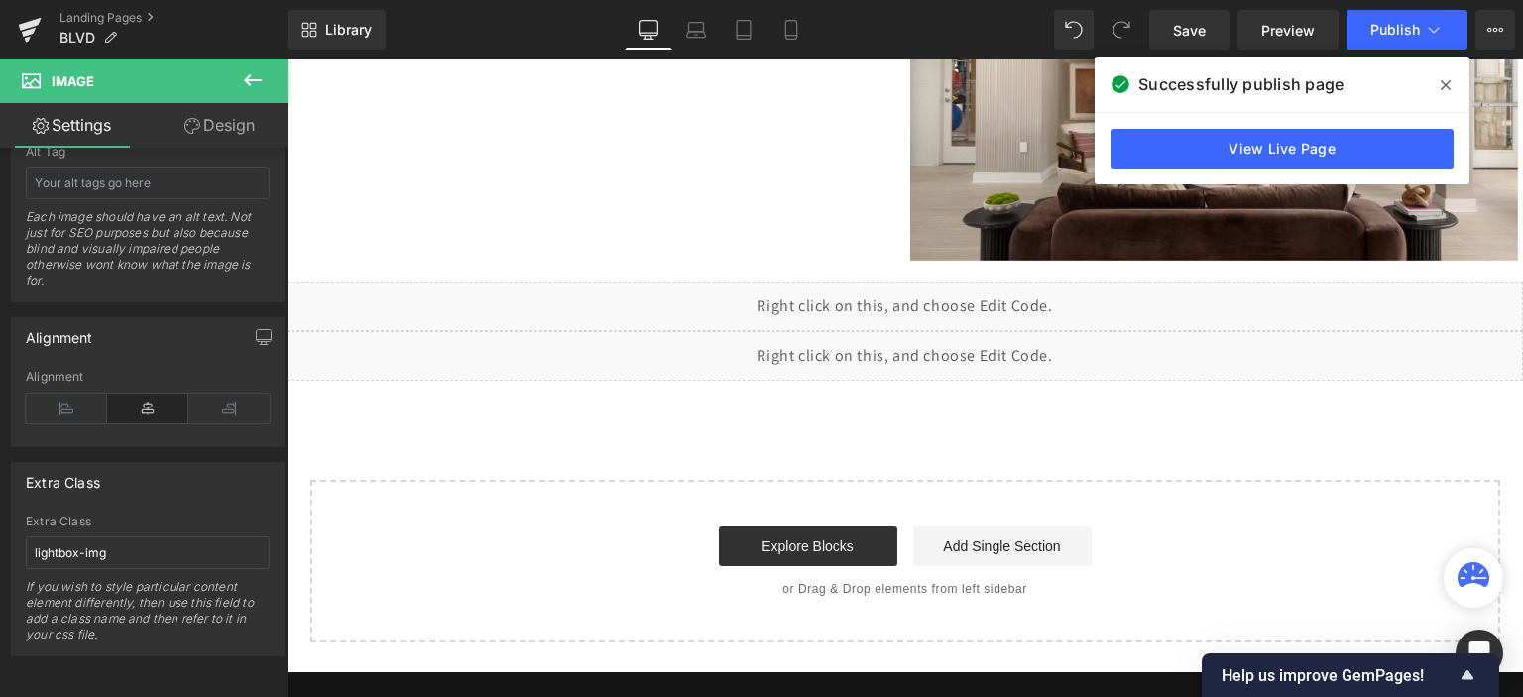
click at [888, 356] on div "Liquid" at bounding box center [905, 356] width 1237 height 50
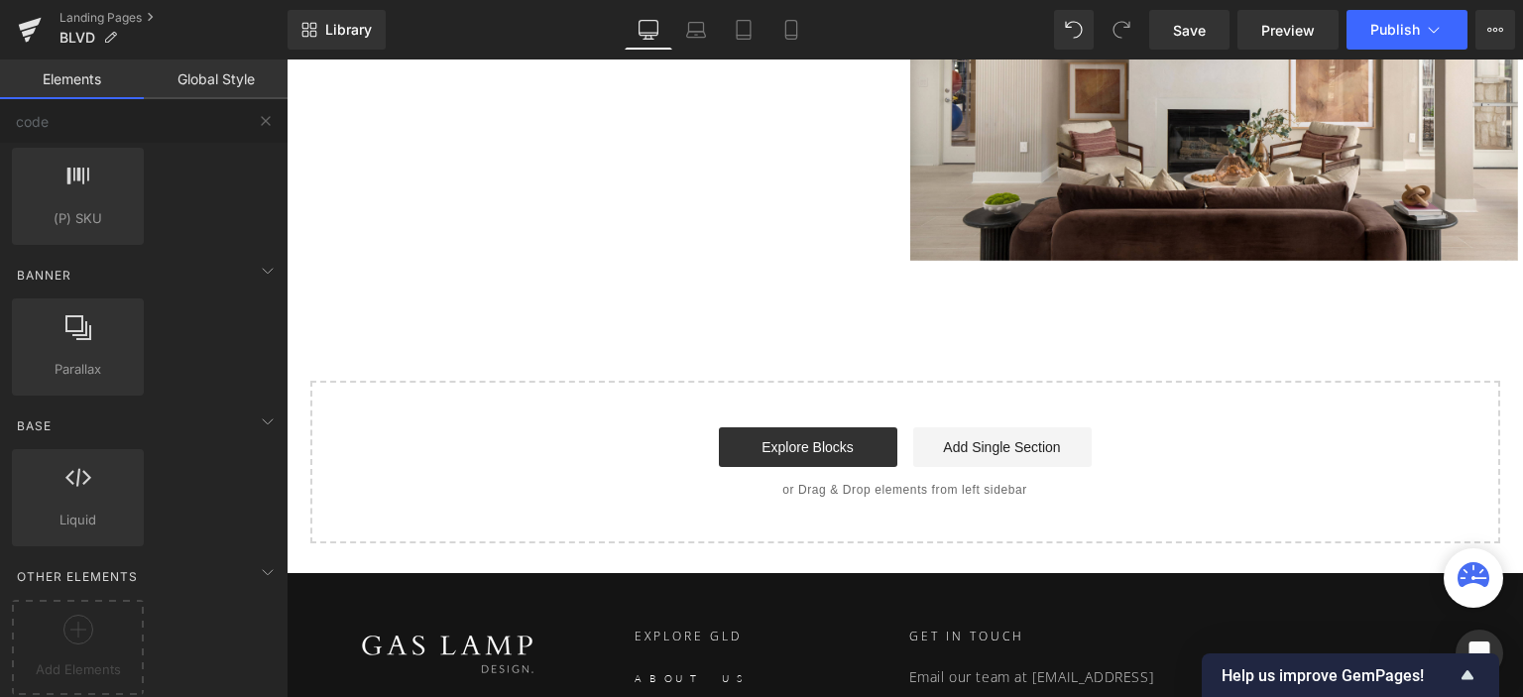
scroll to position [6818, 0]
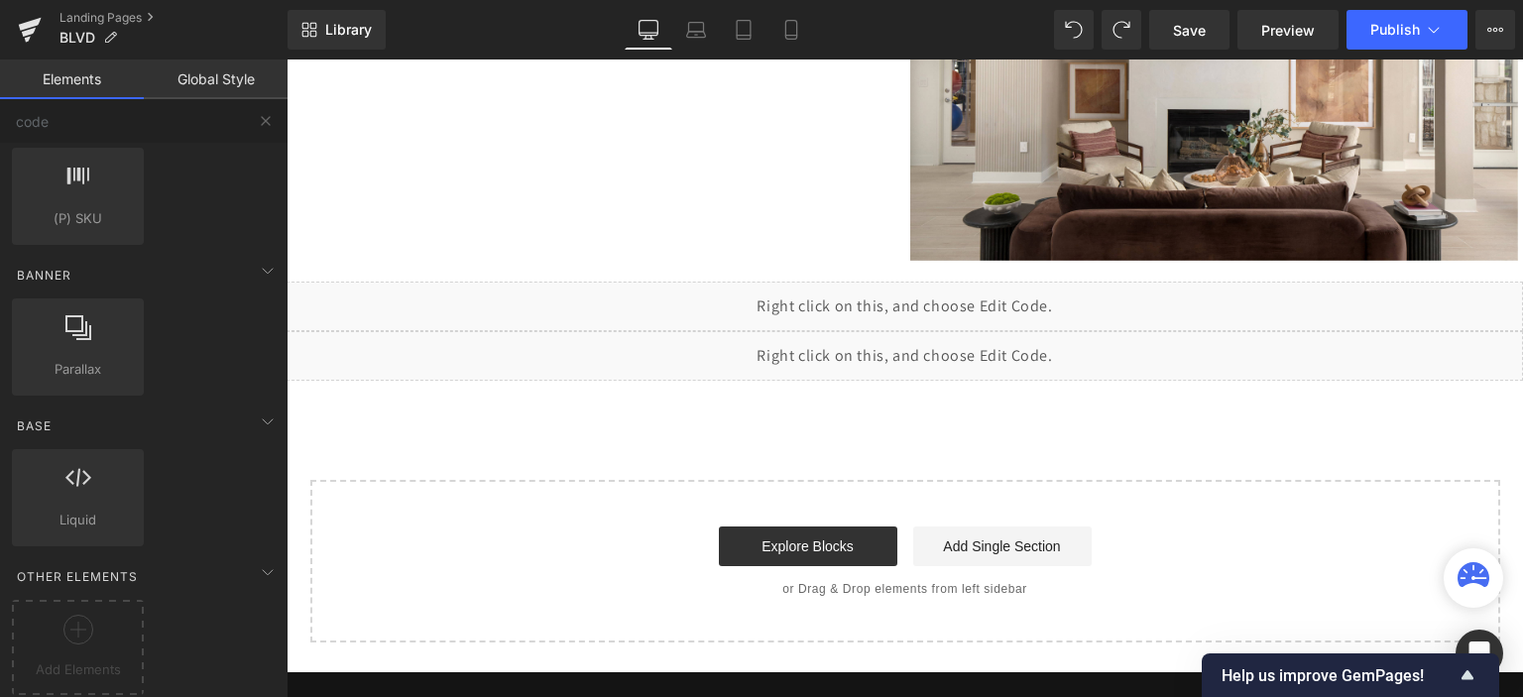
click at [895, 352] on div "Liquid" at bounding box center [905, 356] width 1237 height 50
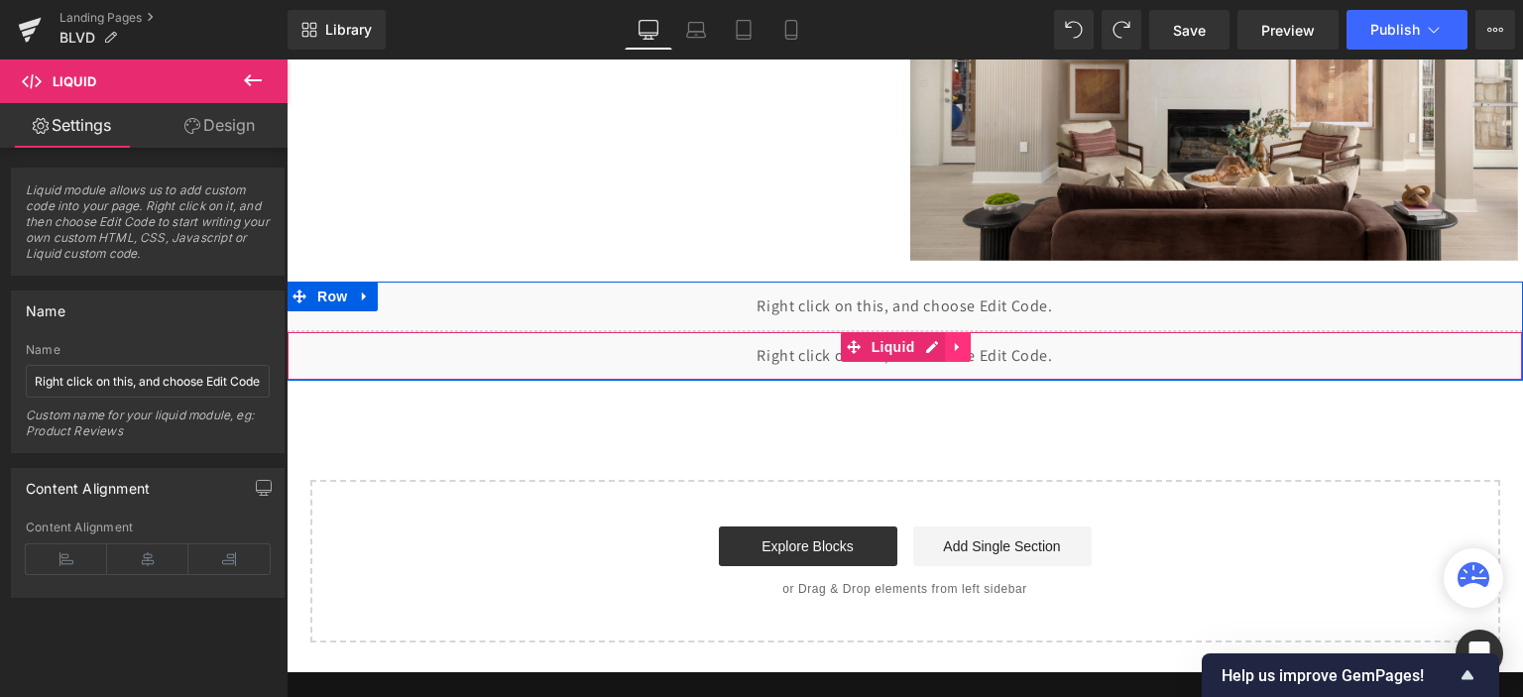
click at [963, 348] on link at bounding box center [958, 347] width 26 height 30
click at [964, 346] on icon at bounding box center [971, 346] width 14 height 15
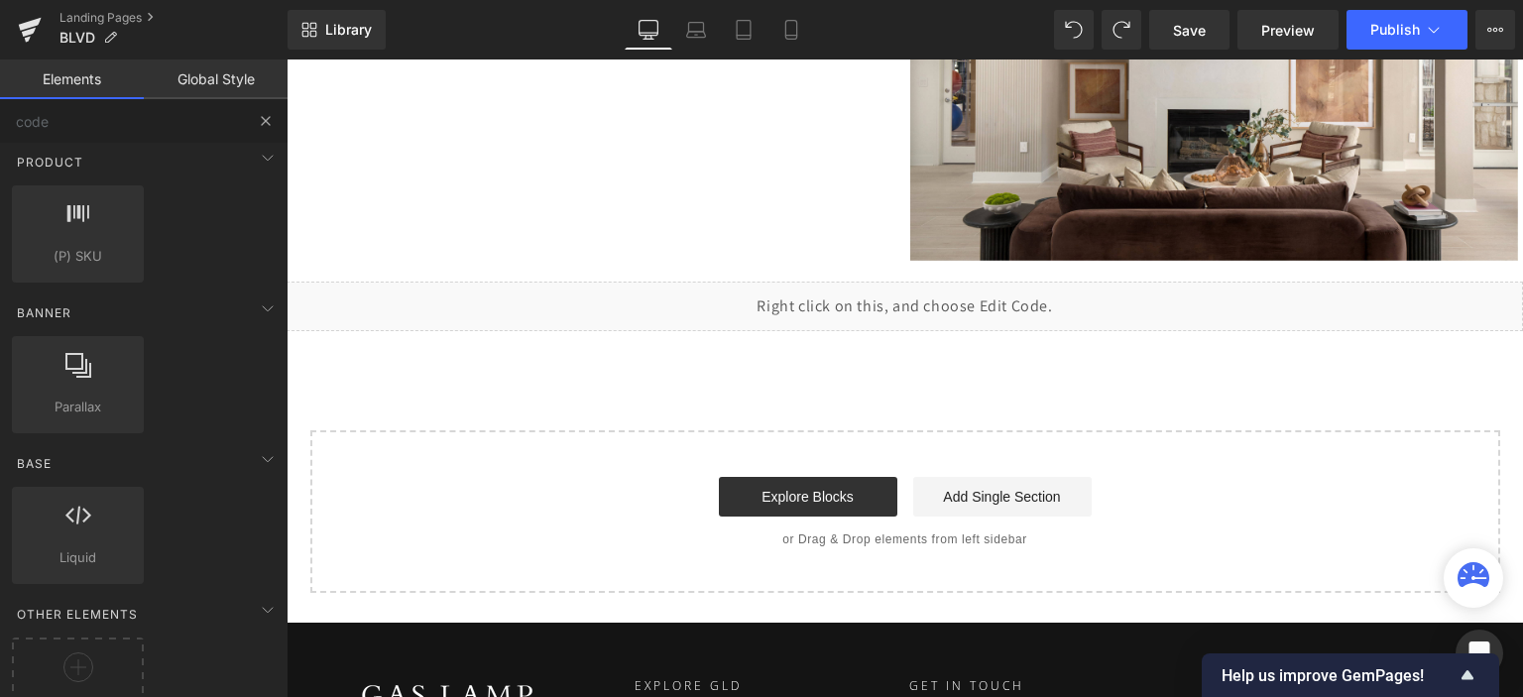
scroll to position [0, 0]
click at [109, 130] on input "code" at bounding box center [122, 121] width 244 height 44
click at [116, 130] on input "code" at bounding box center [122, 121] width 244 height 44
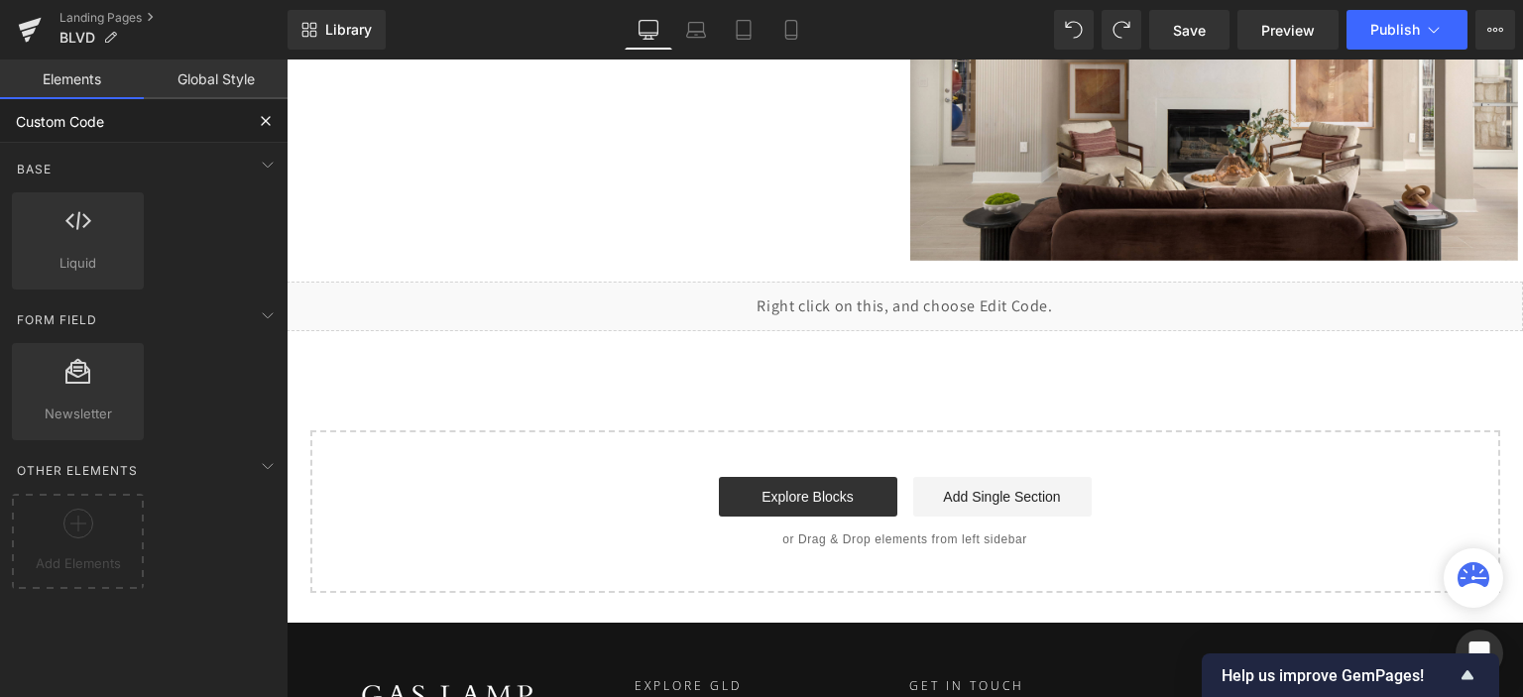
type input "Custom Code"
click at [202, 82] on link "Global Style" at bounding box center [216, 80] width 144 height 40
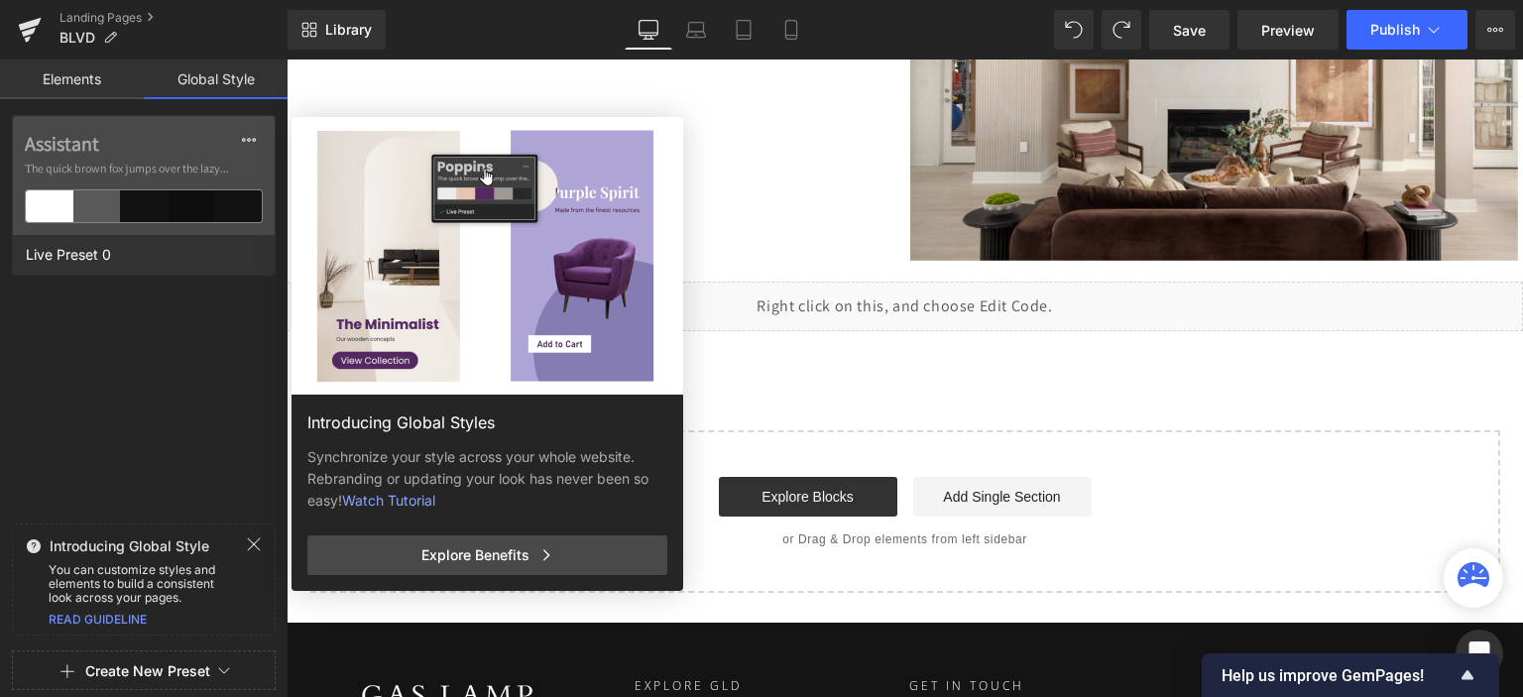
click at [75, 84] on link "Elements" at bounding box center [72, 80] width 144 height 40
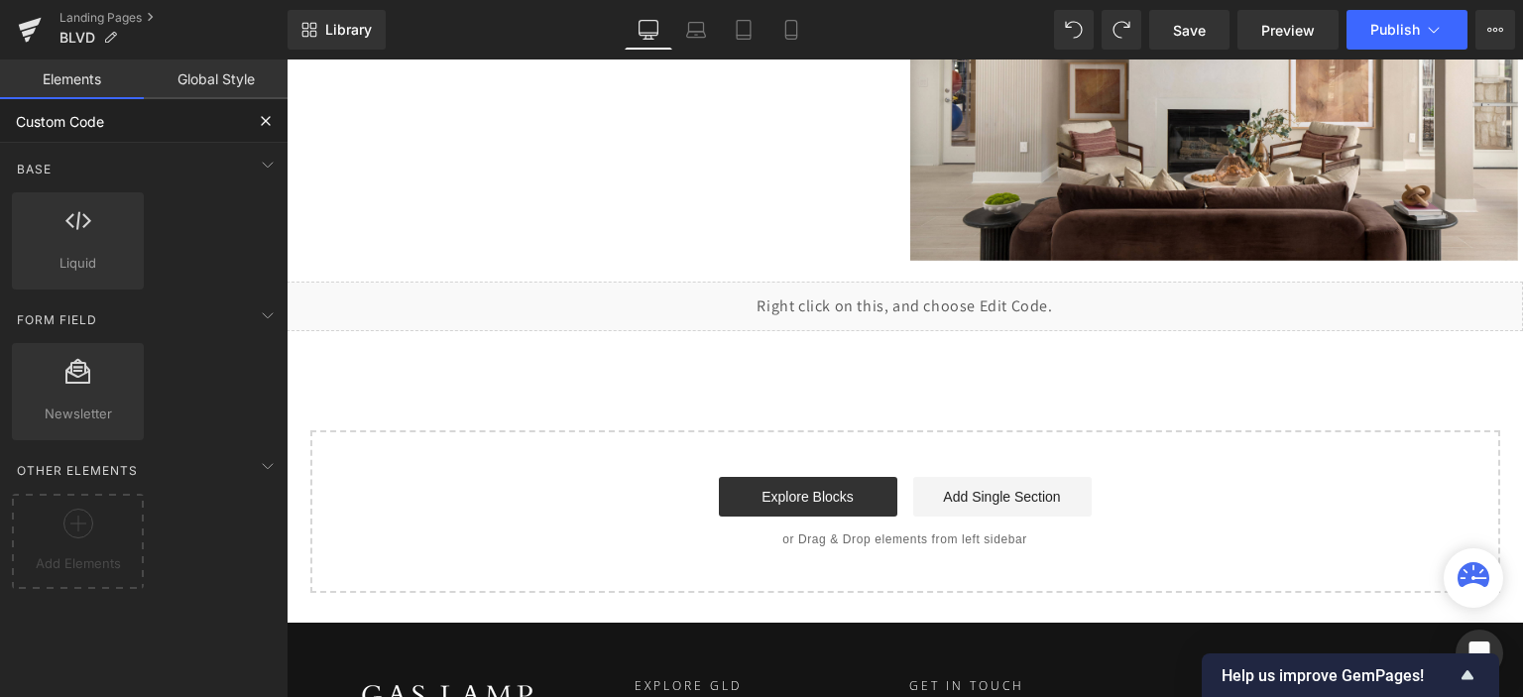
click at [113, 122] on input "Custom Code" at bounding box center [122, 121] width 244 height 44
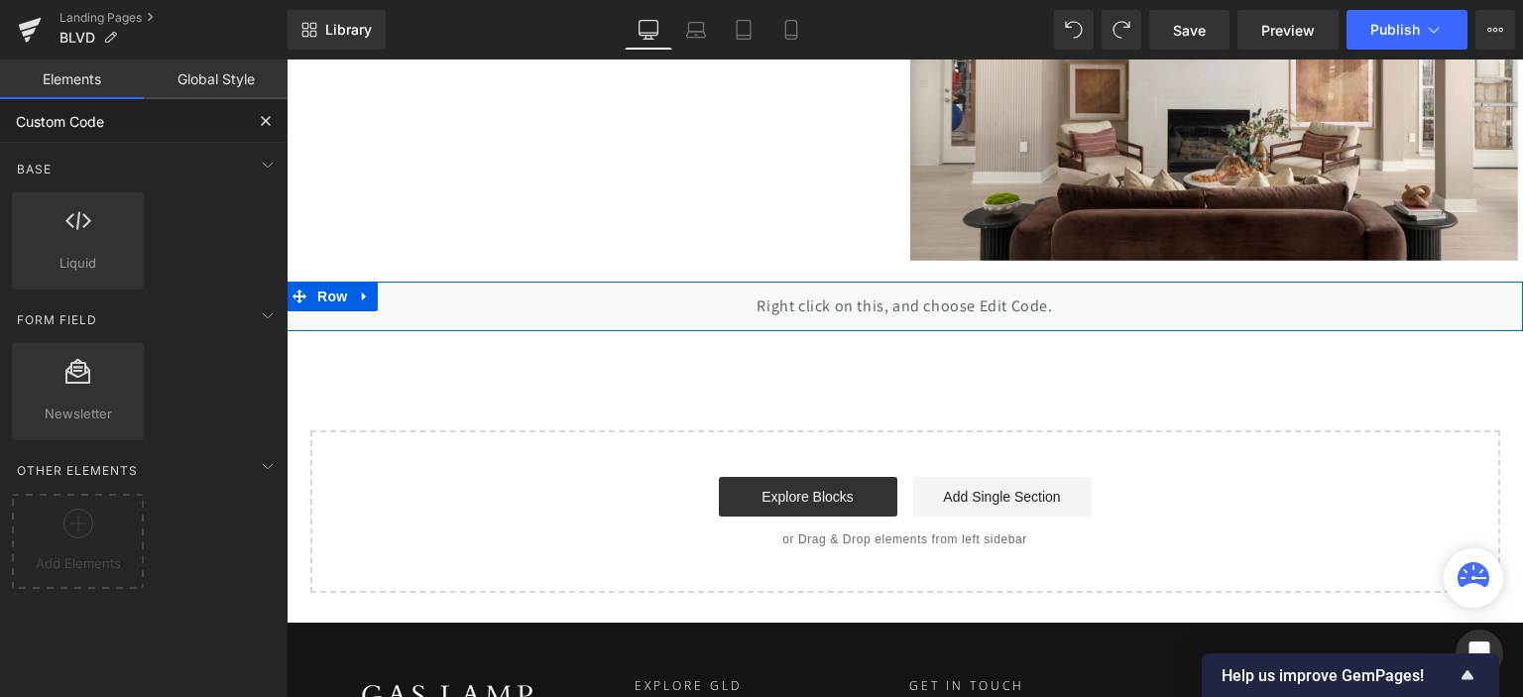
click at [936, 293] on div "Liquid" at bounding box center [905, 307] width 1237 height 50
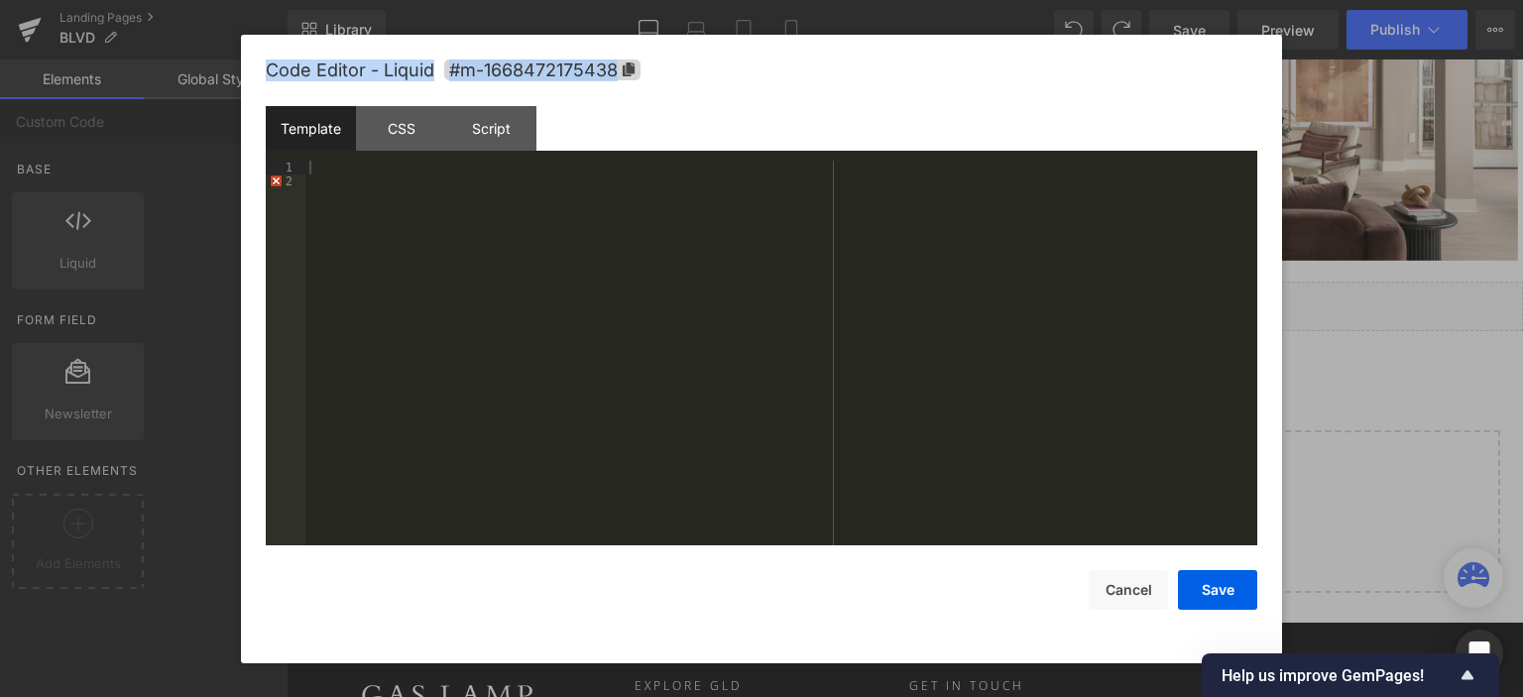
drag, startPoint x: 264, startPoint y: 103, endPoint x: 553, endPoint y: 126, distance: 290.5
click at [547, 128] on div "Code Editor - Liquid #m-1668472175438 Template CSS Script Data 1 2 XXXXXXXXXXXX…" at bounding box center [761, 349] width 1041 height 629
click at [655, 115] on div "Template CSS Script Data" at bounding box center [762, 133] width 992 height 55
click at [464, 214] on div at bounding box center [781, 368] width 952 height 415
click at [461, 209] on div at bounding box center [781, 368] width 952 height 415
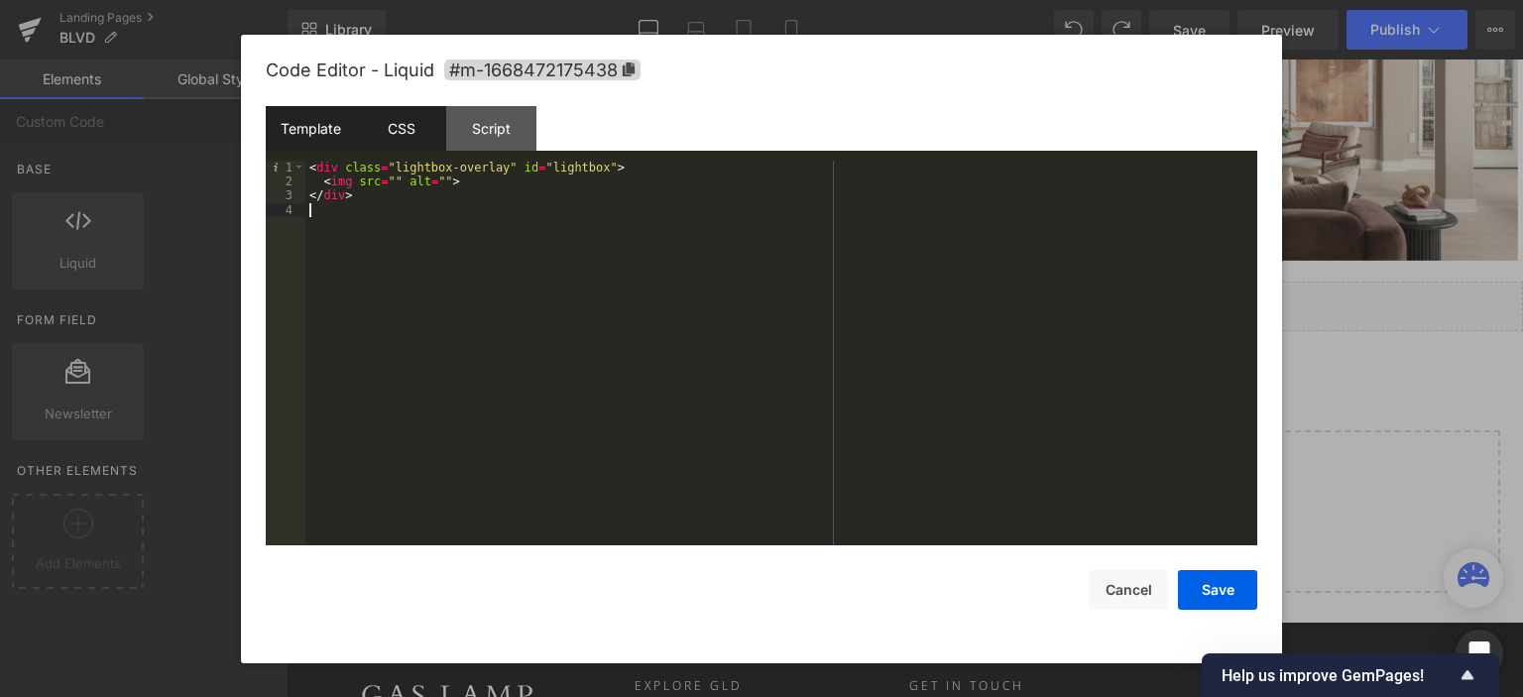
click at [387, 126] on div "CSS" at bounding box center [401, 128] width 90 height 45
click at [563, 281] on div "#m-1668472175438 { }" at bounding box center [781, 368] width 952 height 415
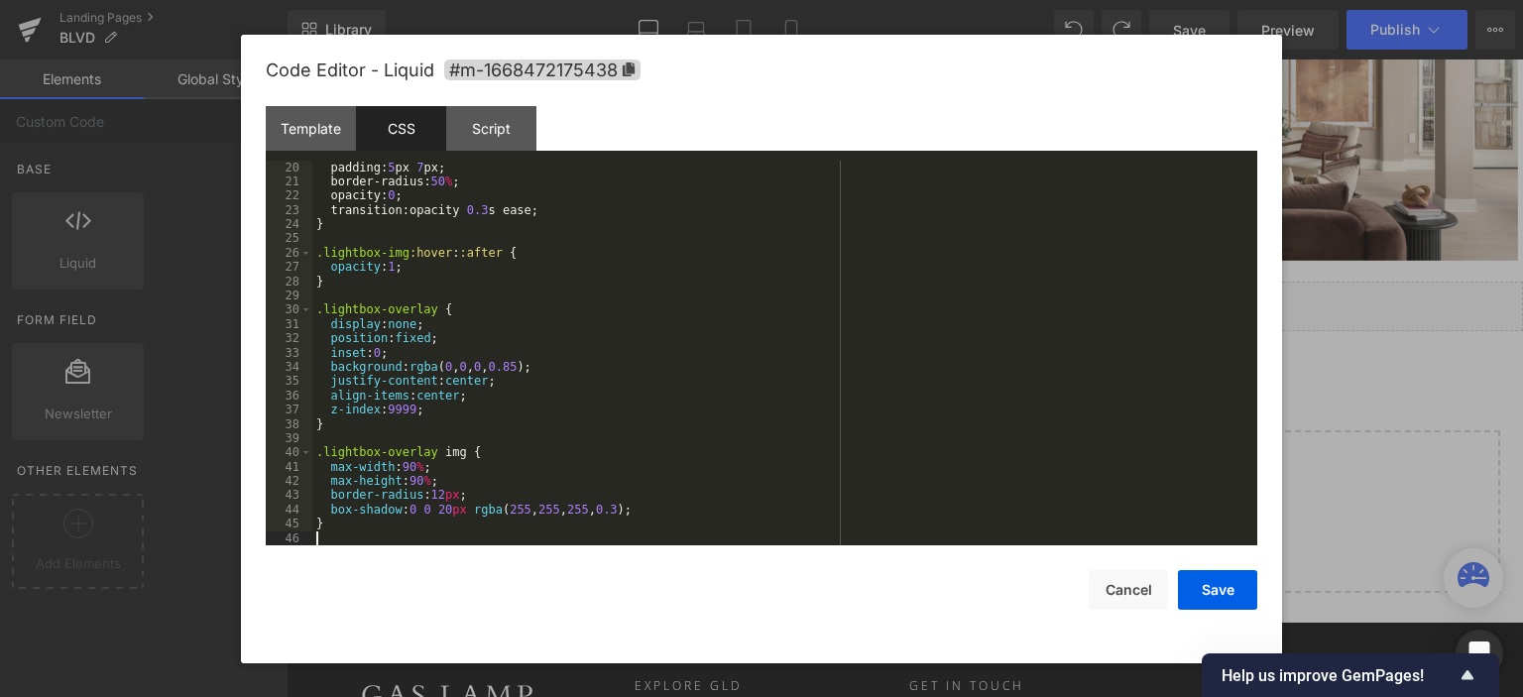
scroll to position [271, 0]
click at [506, 122] on div "Script" at bounding box center [491, 128] width 90 height 45
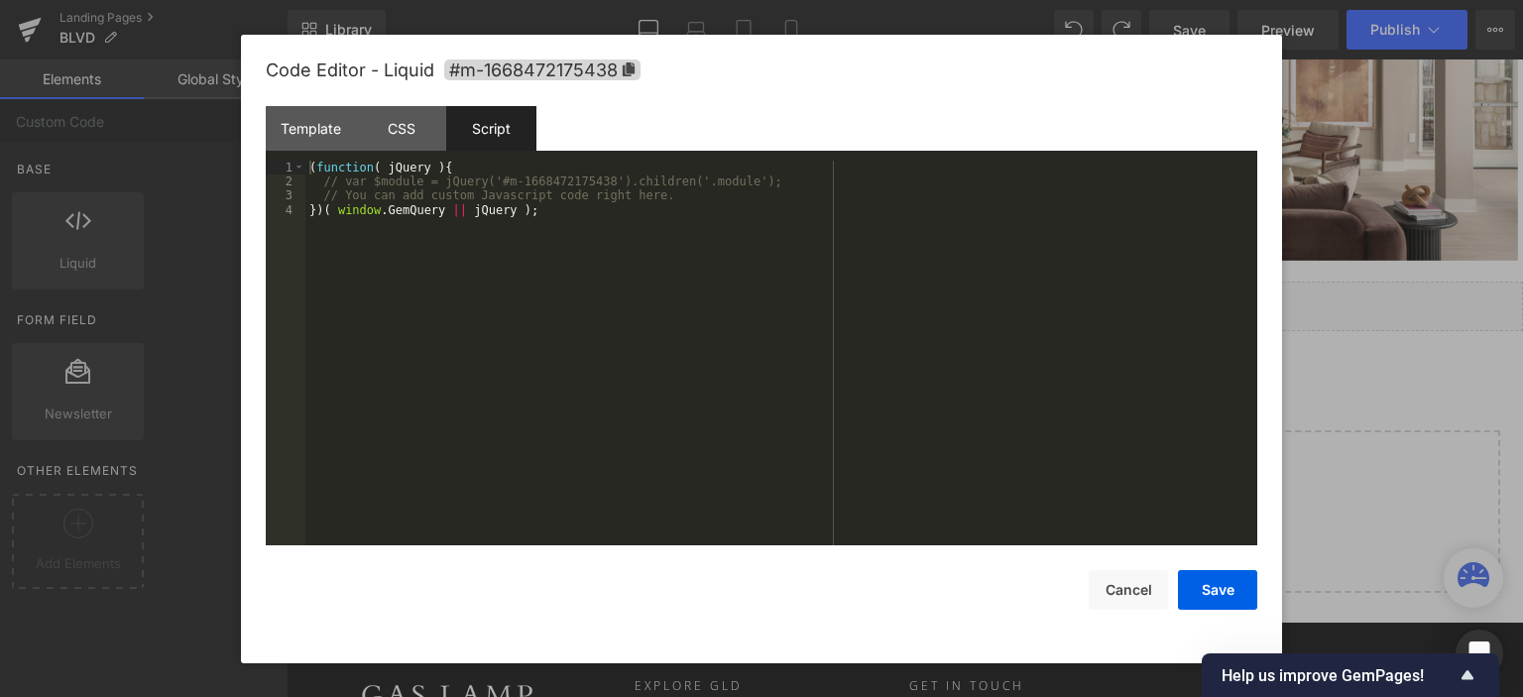
click at [575, 255] on div "( function ( jQuery ) { // var $module = jQuery('#m-1668472175438').children('.…" at bounding box center [781, 368] width 952 height 415
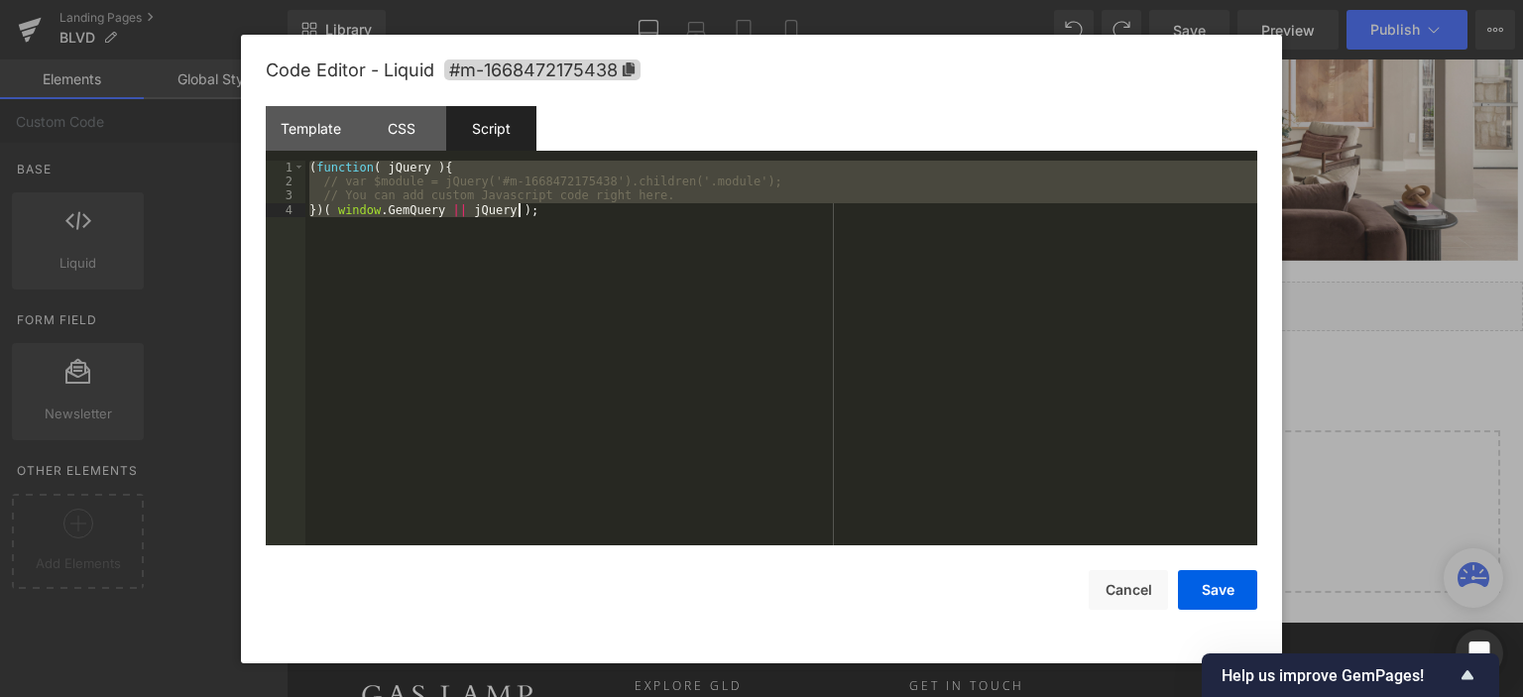
click at [488, 179] on div "( function ( jQuery ) { // var $module = jQuery('#m-1668472175438').children('.…" at bounding box center [781, 354] width 952 height 386
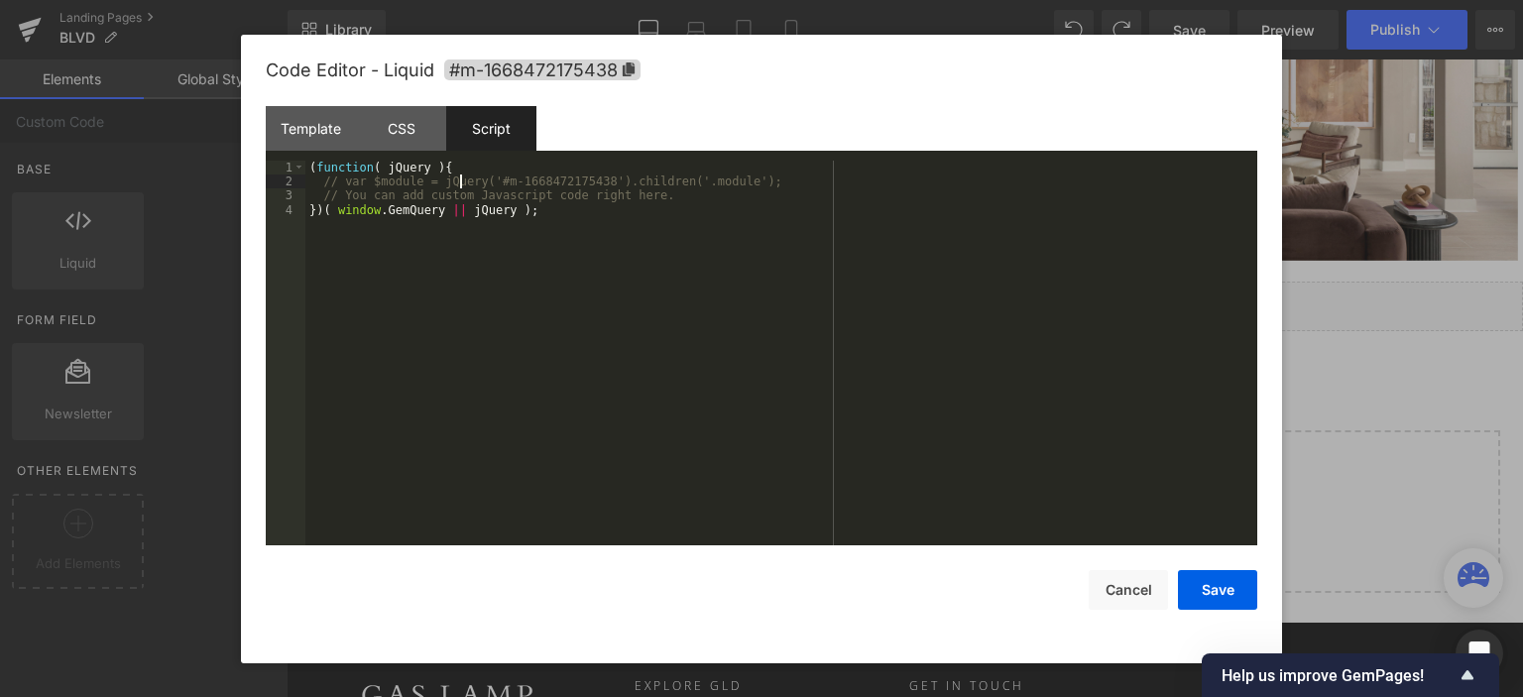
click at [460, 186] on div "( function ( jQuery ) { // var $module = jQuery('#m-1668472175438').children('.…" at bounding box center [781, 368] width 952 height 415
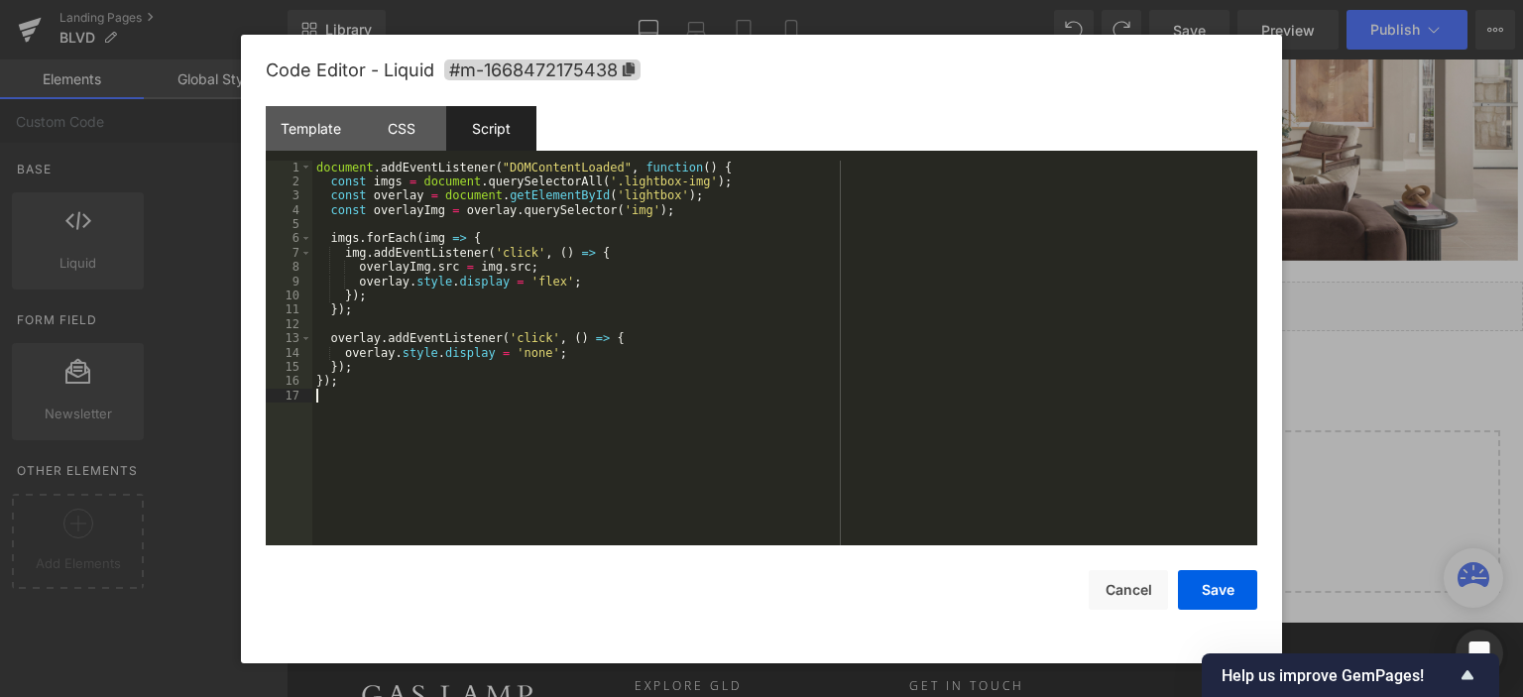
click at [670, 296] on div "document . addEventListener ( "DOMContentLoaded" , function ( ) { const imgs = …" at bounding box center [784, 368] width 945 height 415
click at [1232, 588] on button "Save" at bounding box center [1217, 590] width 79 height 40
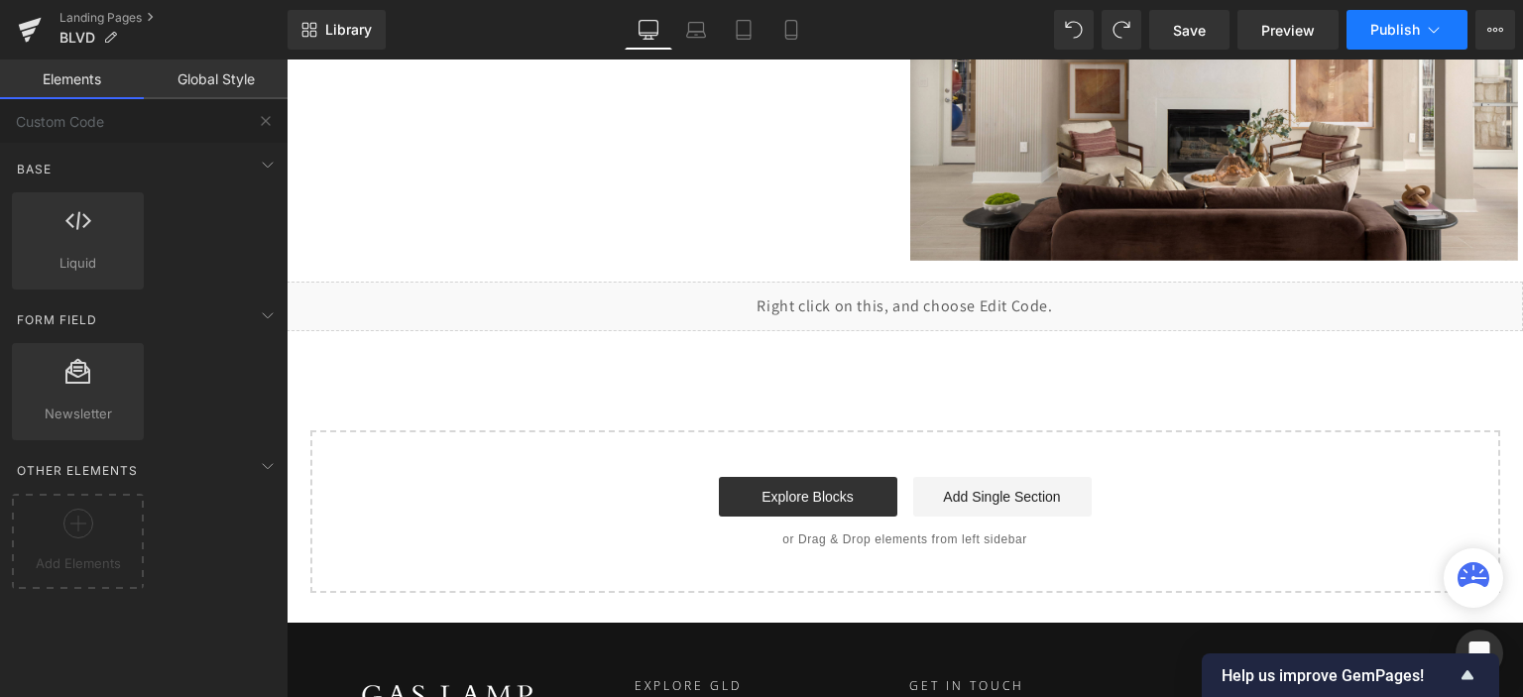
click at [1377, 23] on span "Publish" at bounding box center [1396, 30] width 50 height 16
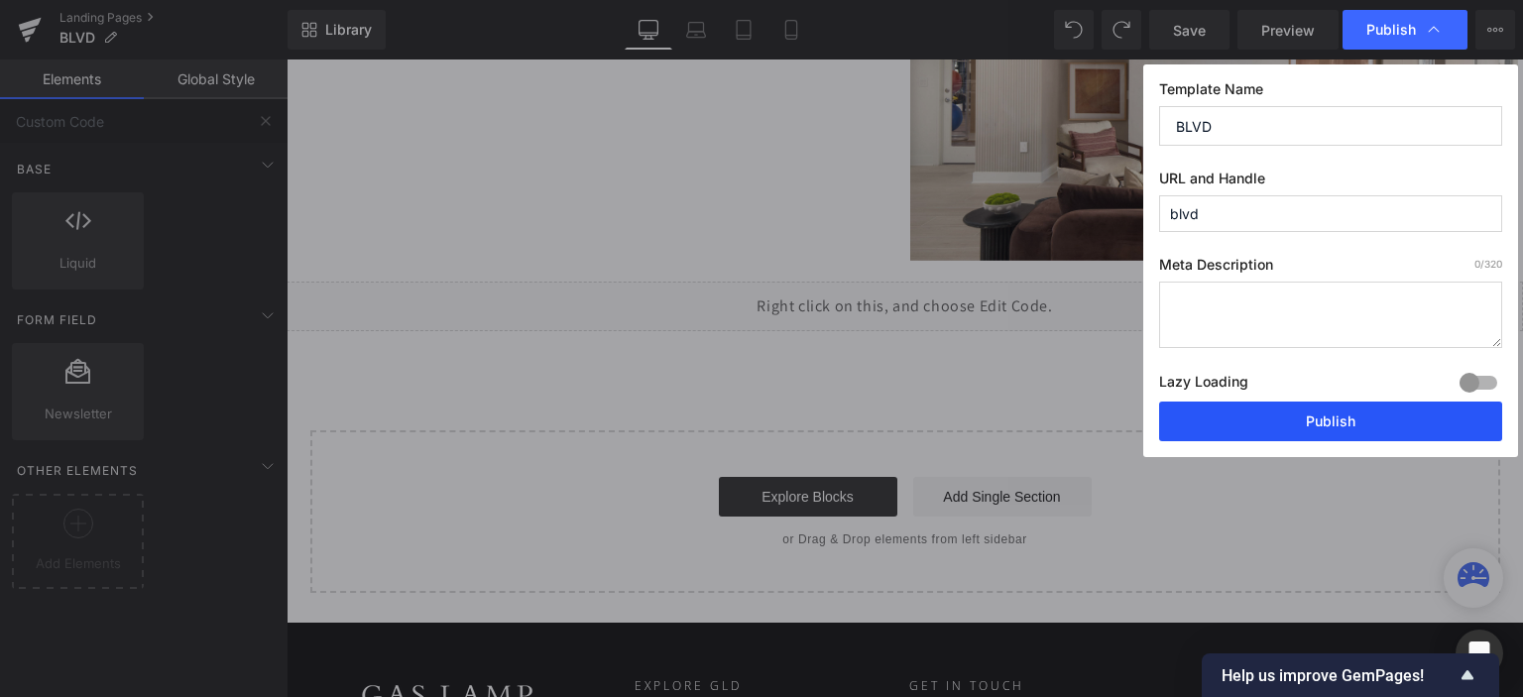
drag, startPoint x: 1341, startPoint y: 420, endPoint x: 930, endPoint y: 352, distance: 416.1
click at [1341, 420] on button "Publish" at bounding box center [1330, 422] width 343 height 40
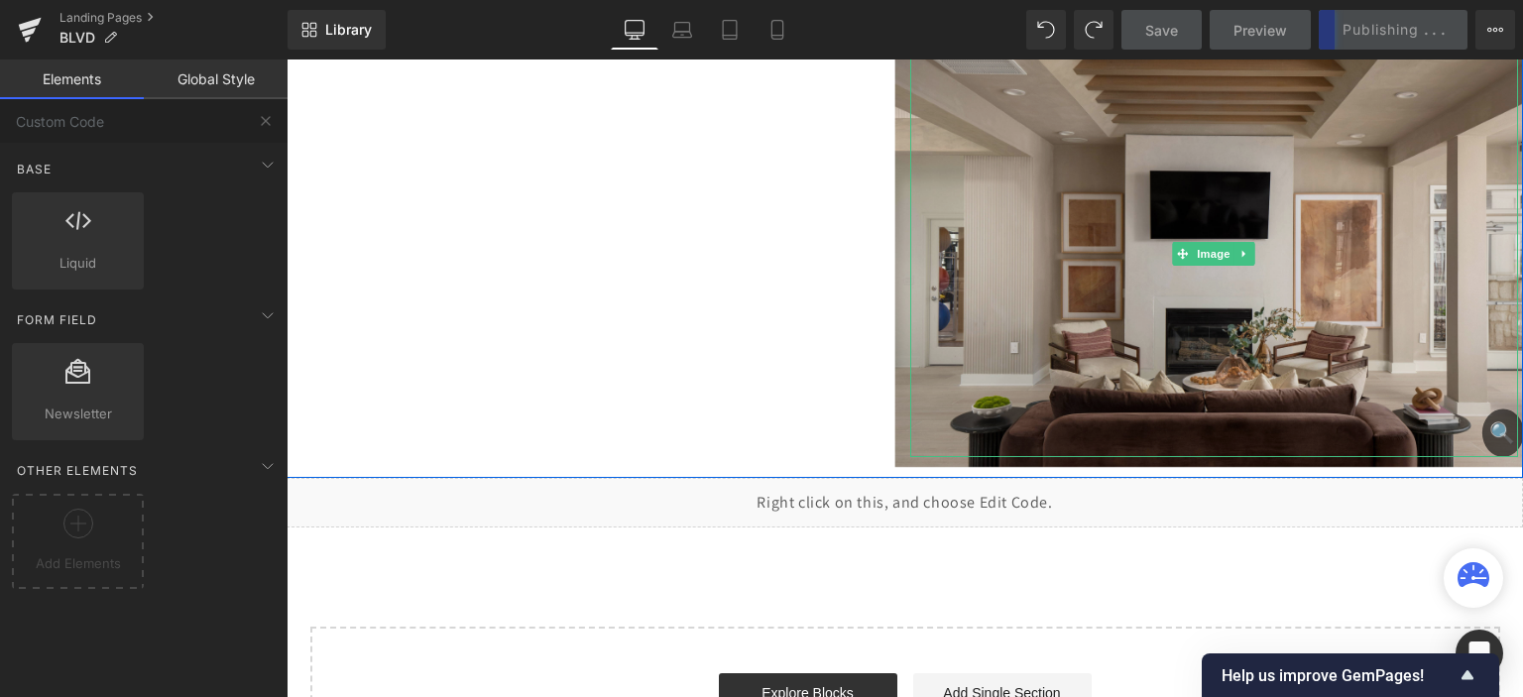
scroll to position [6619, 0]
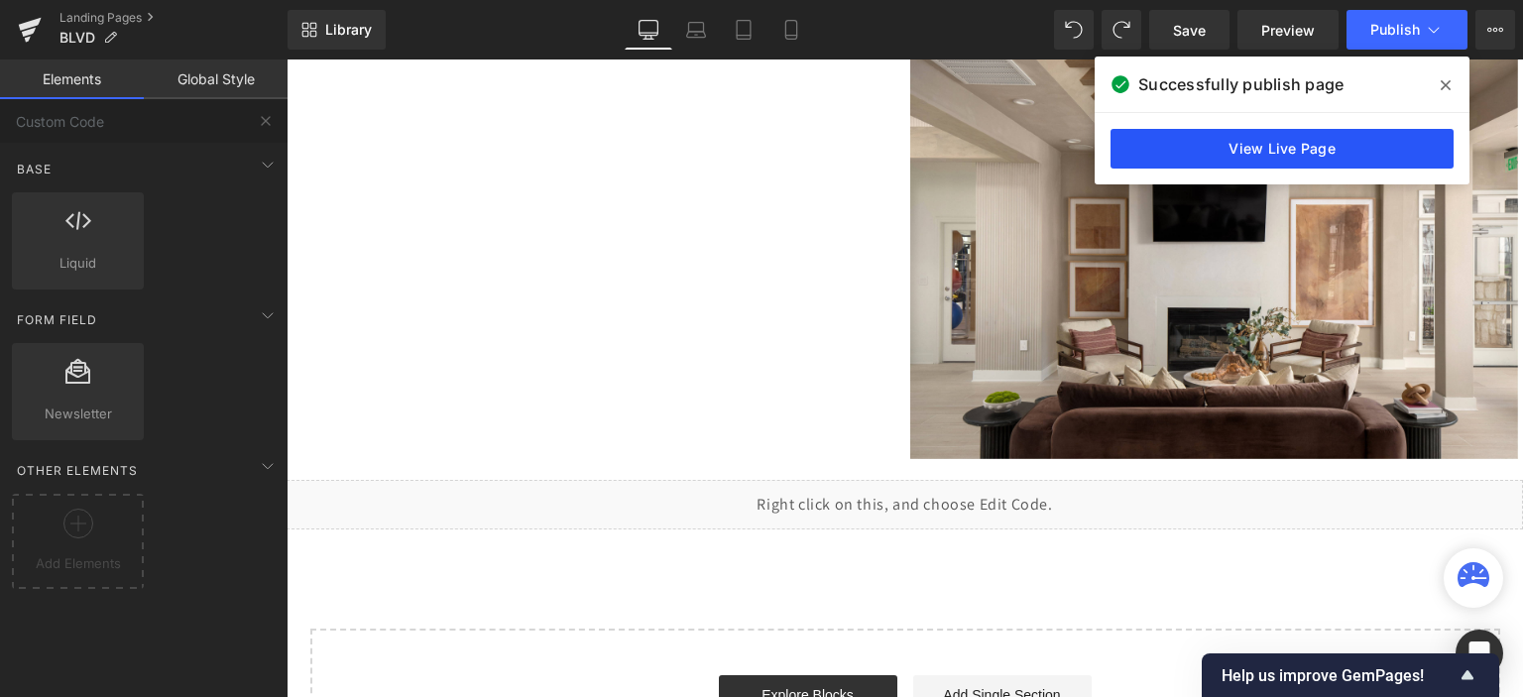
click at [1334, 155] on link "View Live Page" at bounding box center [1282, 149] width 343 height 40
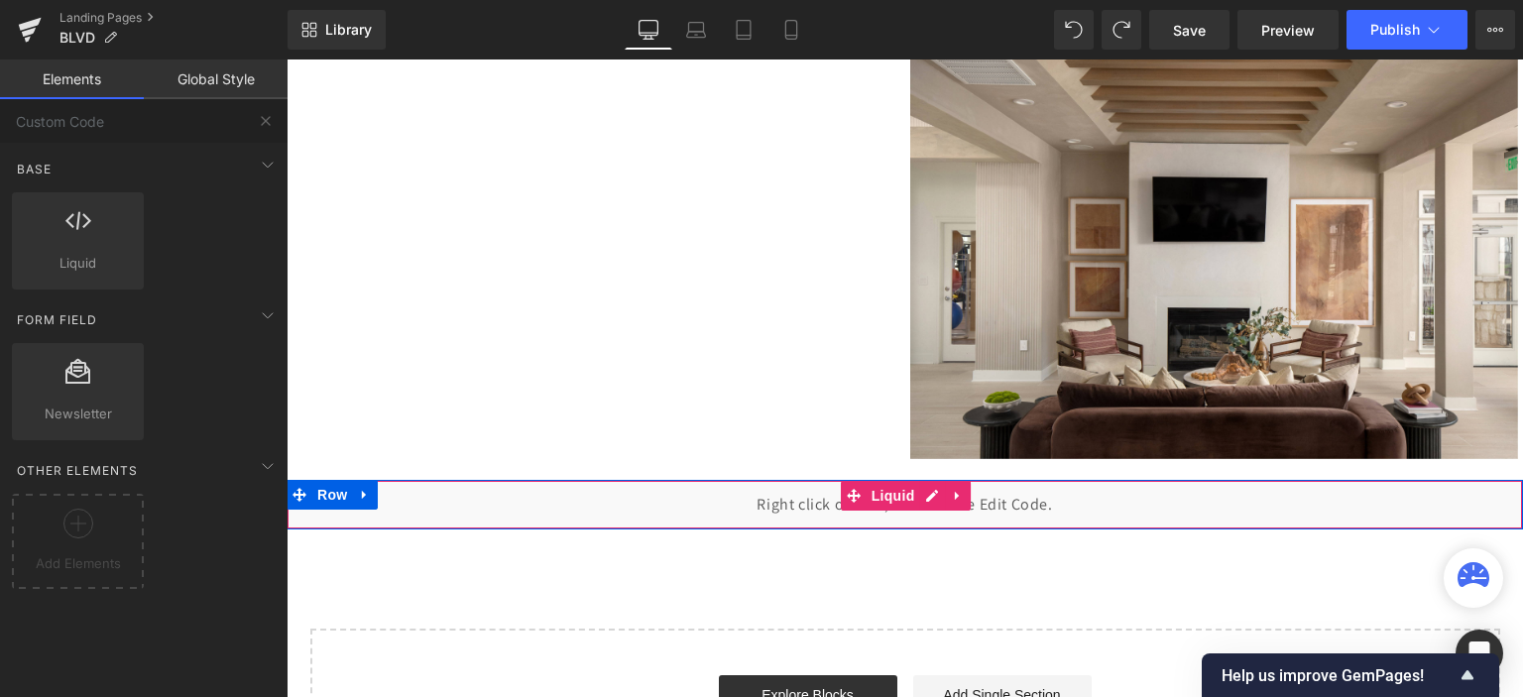
click at [772, 495] on div "Liquid" at bounding box center [905, 505] width 1237 height 50
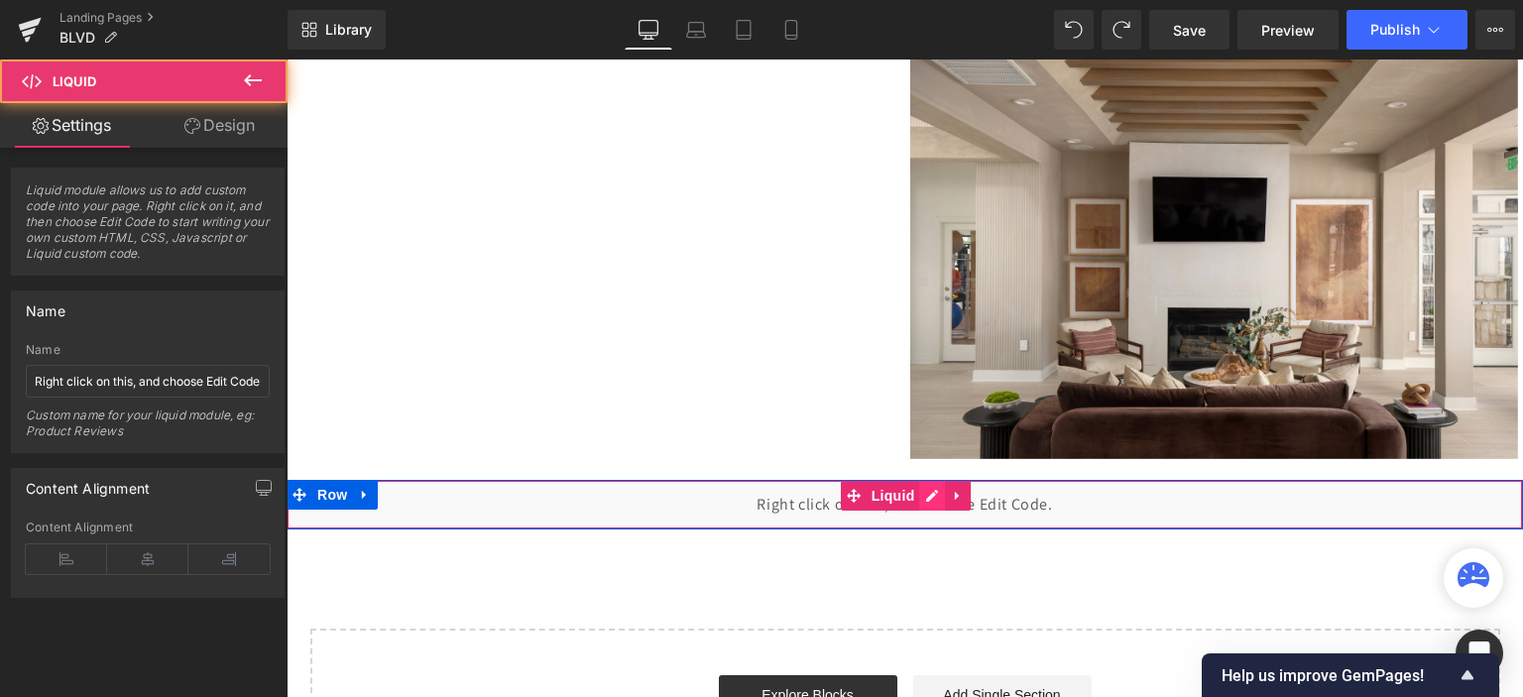
click at [922, 499] on div "Liquid" at bounding box center [905, 505] width 1237 height 50
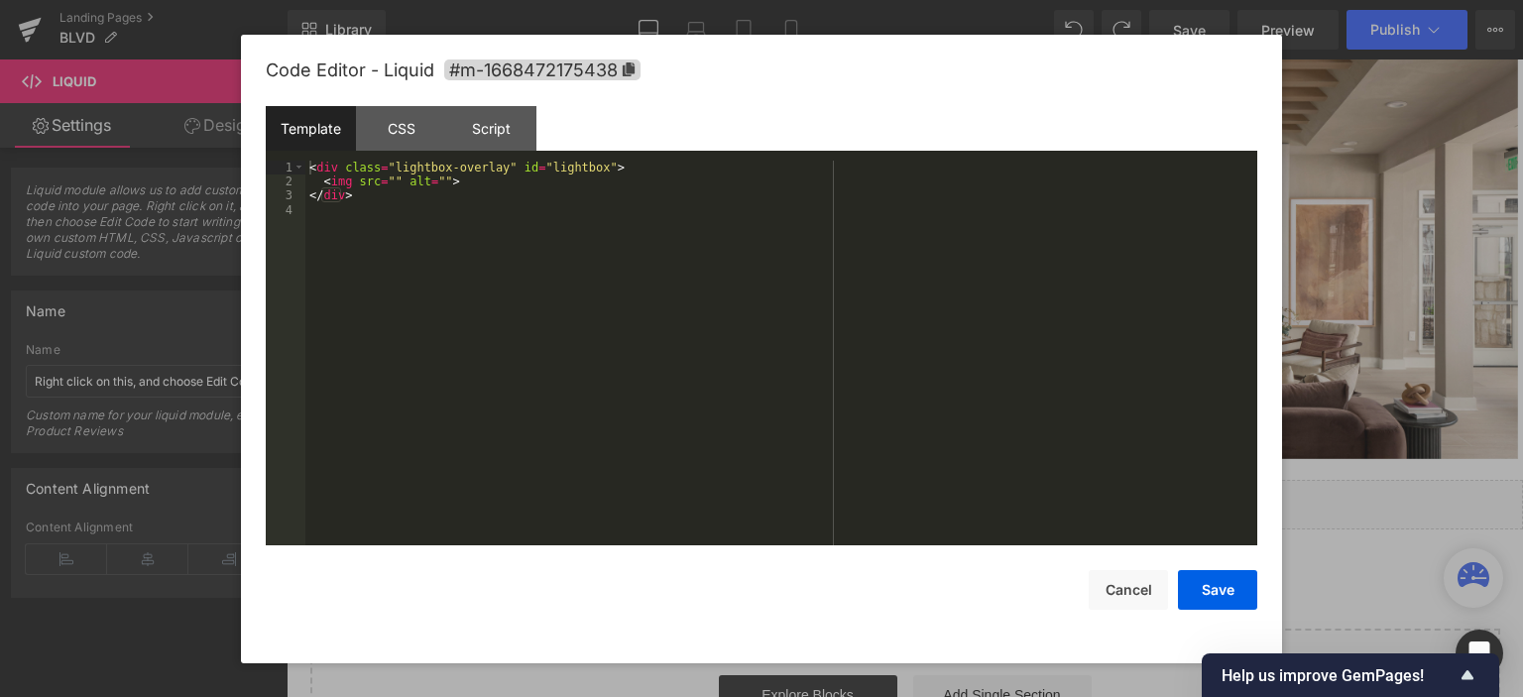
click at [513, 214] on div "< div class = "lightbox-overlay" id = "lightbox" > < img src = "" alt = "" > </…" at bounding box center [781, 368] width 952 height 415
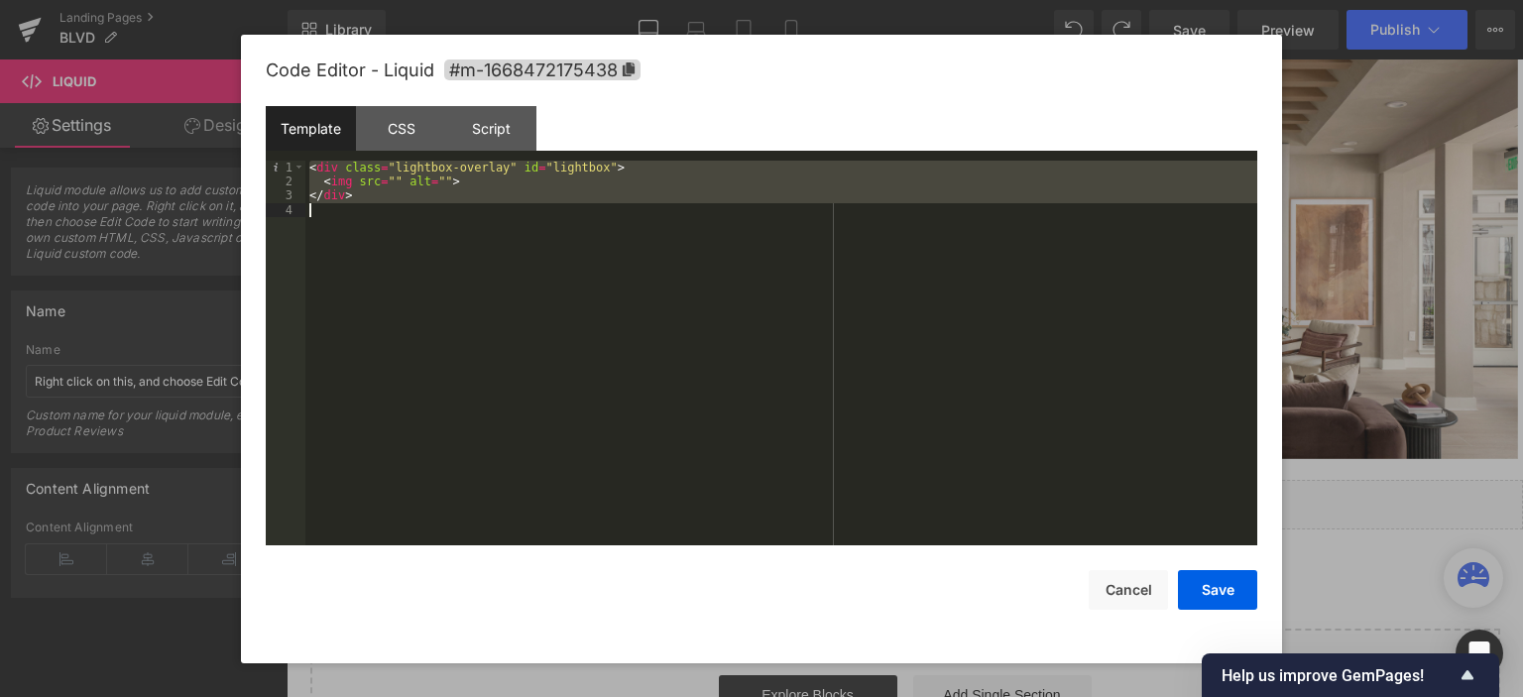
click at [617, 200] on div "< div class = "lightbox-overlay" id = "lightbox" > < img src = "" alt = "" > </…" at bounding box center [781, 354] width 952 height 386
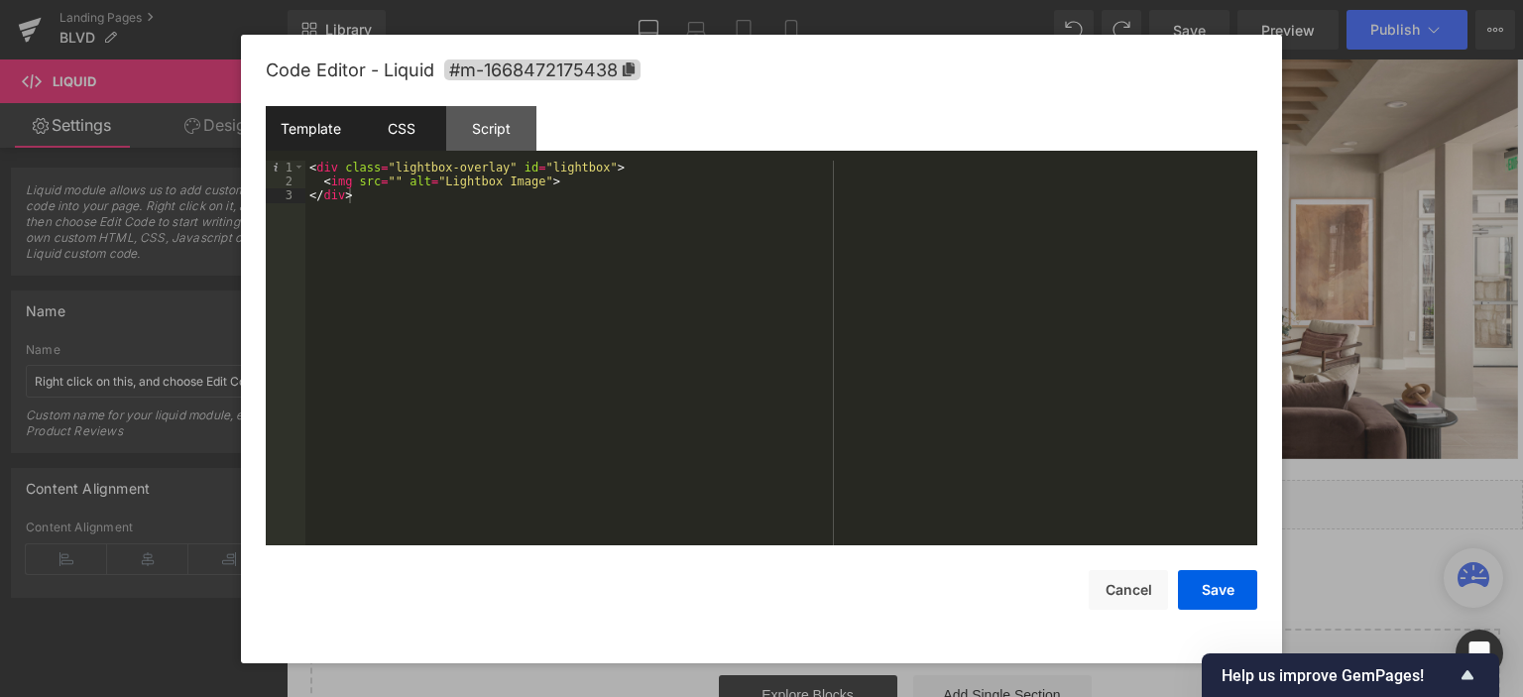
click at [401, 123] on div "CSS" at bounding box center [401, 128] width 90 height 45
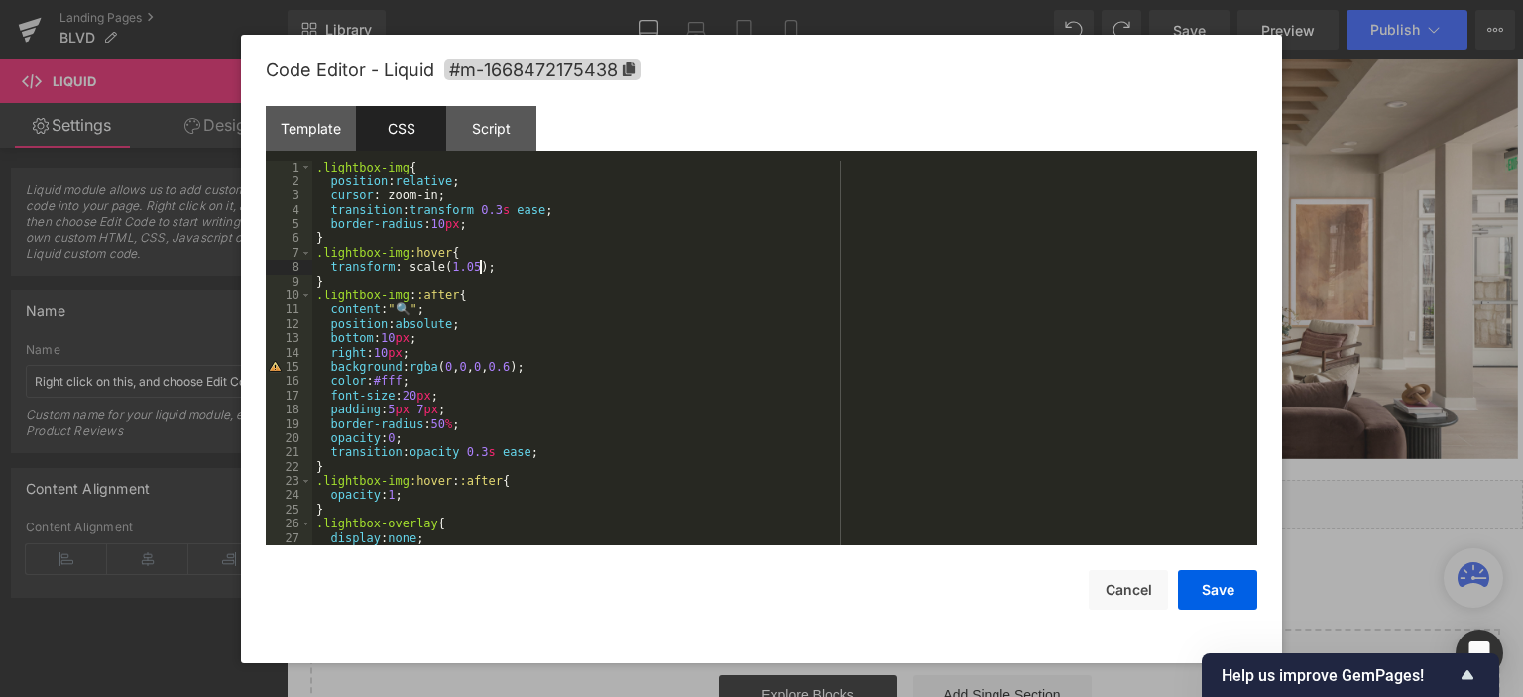
click at [624, 261] on div ".lightbox-img { position : relative ; cursor : zoom-in; transition : transform …" at bounding box center [780, 368] width 937 height 415
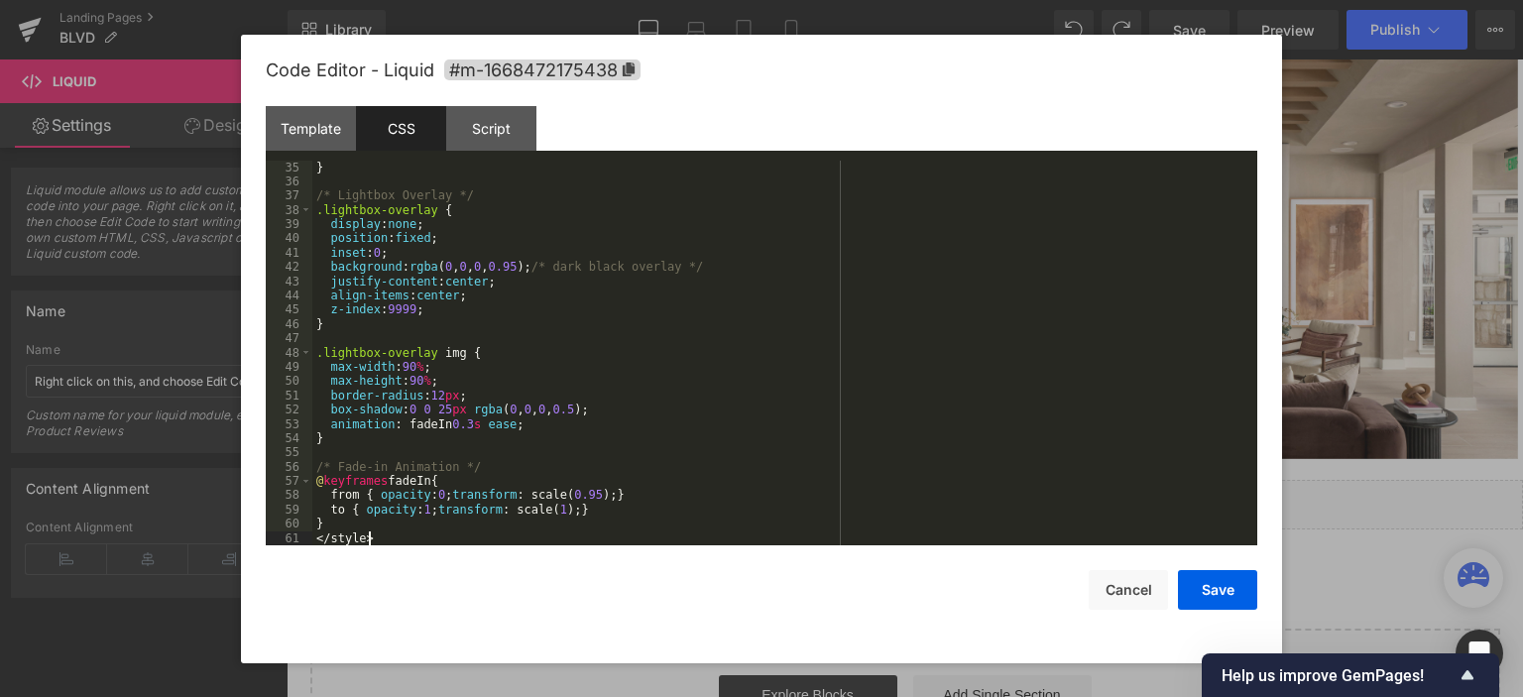
scroll to position [485, 0]
click at [493, 130] on div "Script" at bounding box center [491, 128] width 90 height 45
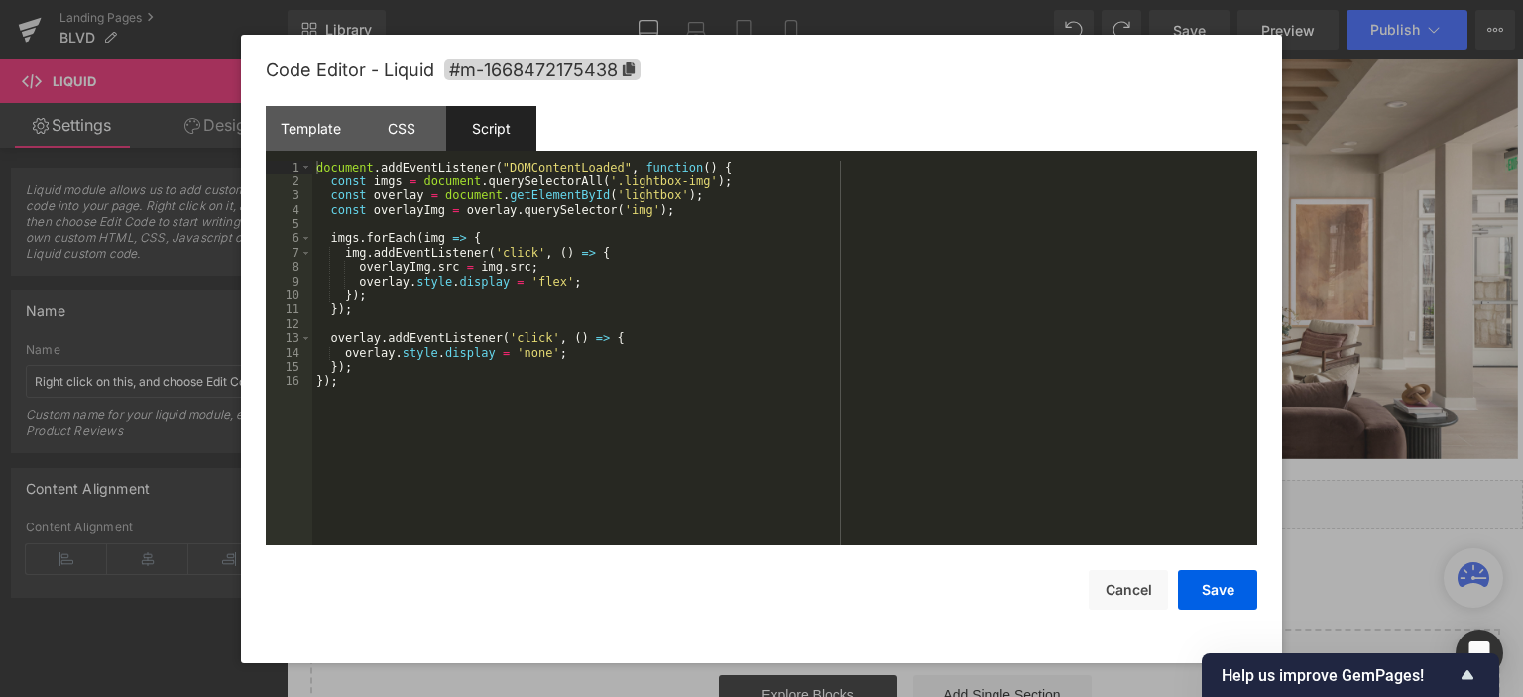
click at [496, 122] on div "Script" at bounding box center [491, 128] width 90 height 45
click at [562, 307] on div "document . addEventListener ( "DOMContentLoaded" , function ( ) { const imgs = …" at bounding box center [784, 368] width 945 height 415
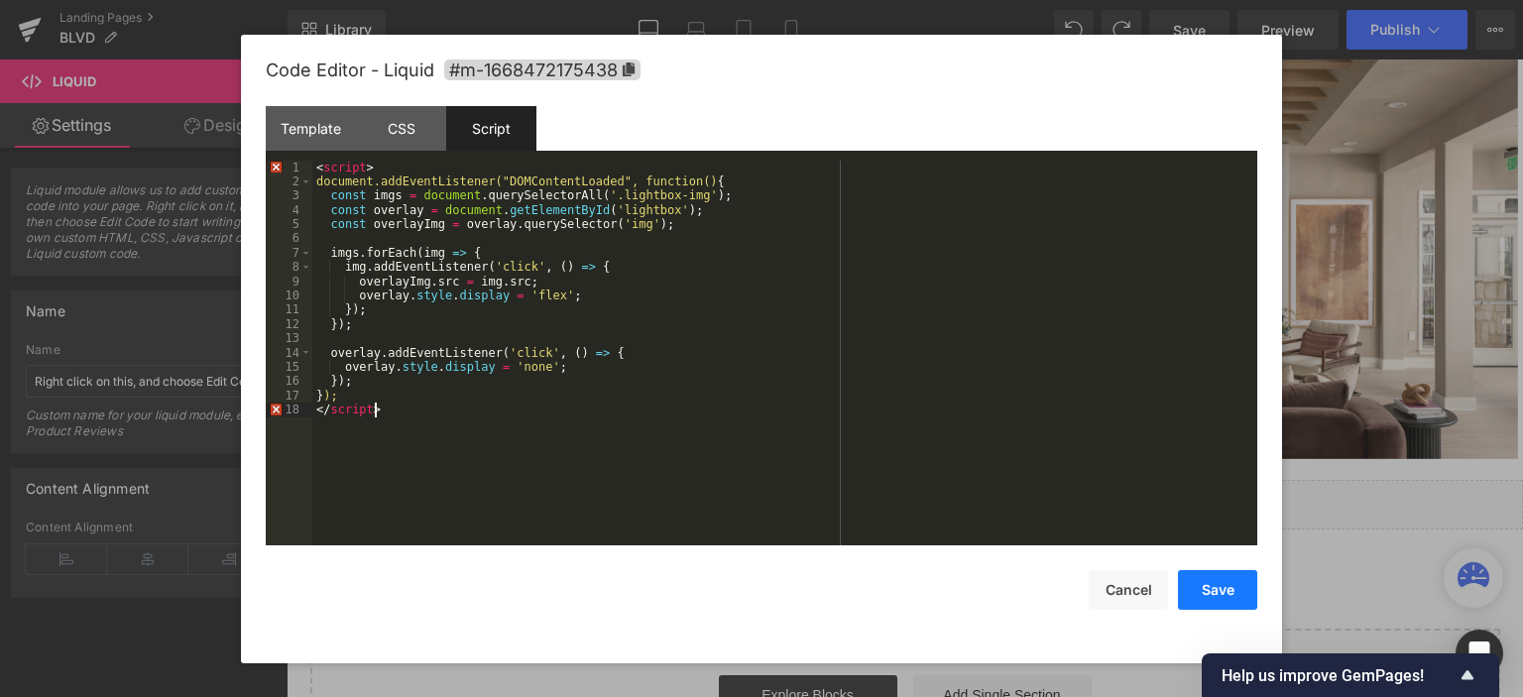
click at [1238, 602] on button "Save" at bounding box center [1217, 590] width 79 height 40
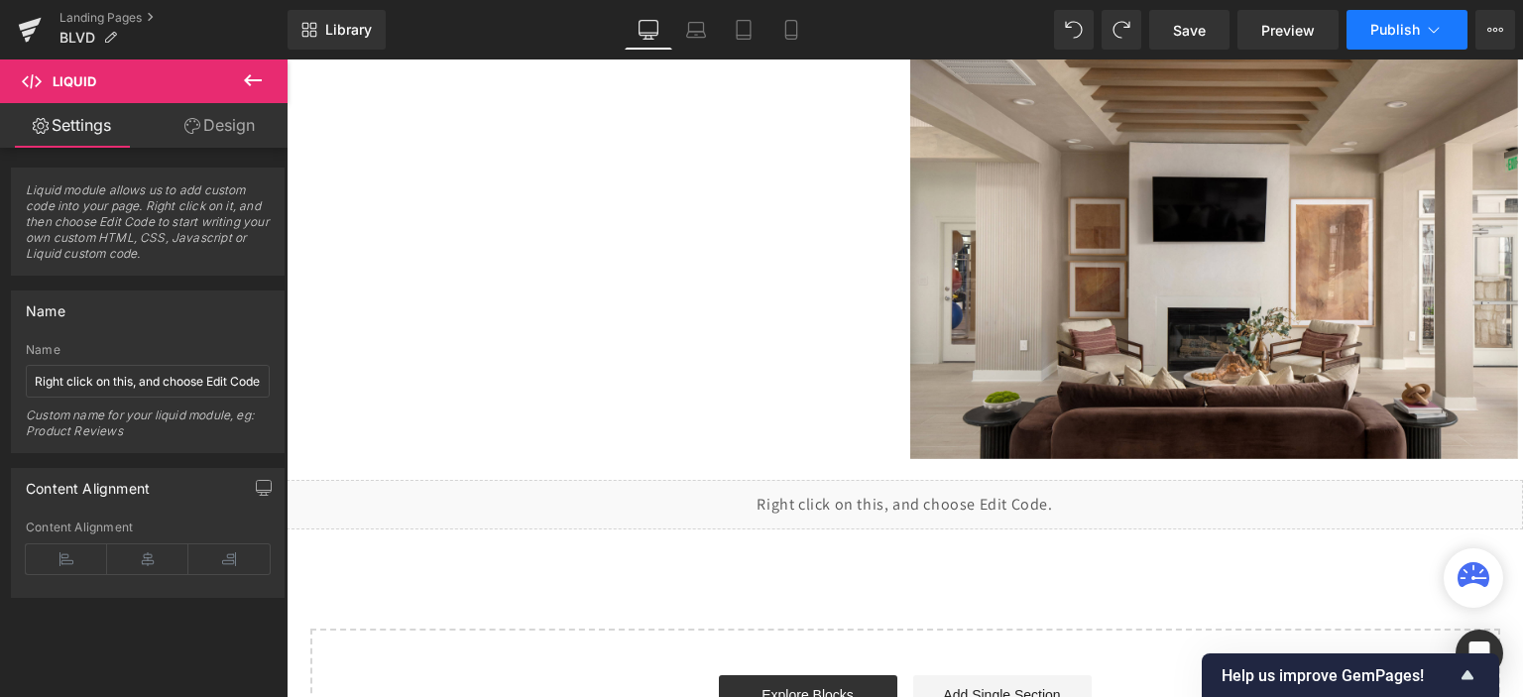
click at [1390, 40] on button "Publish" at bounding box center [1407, 30] width 121 height 40
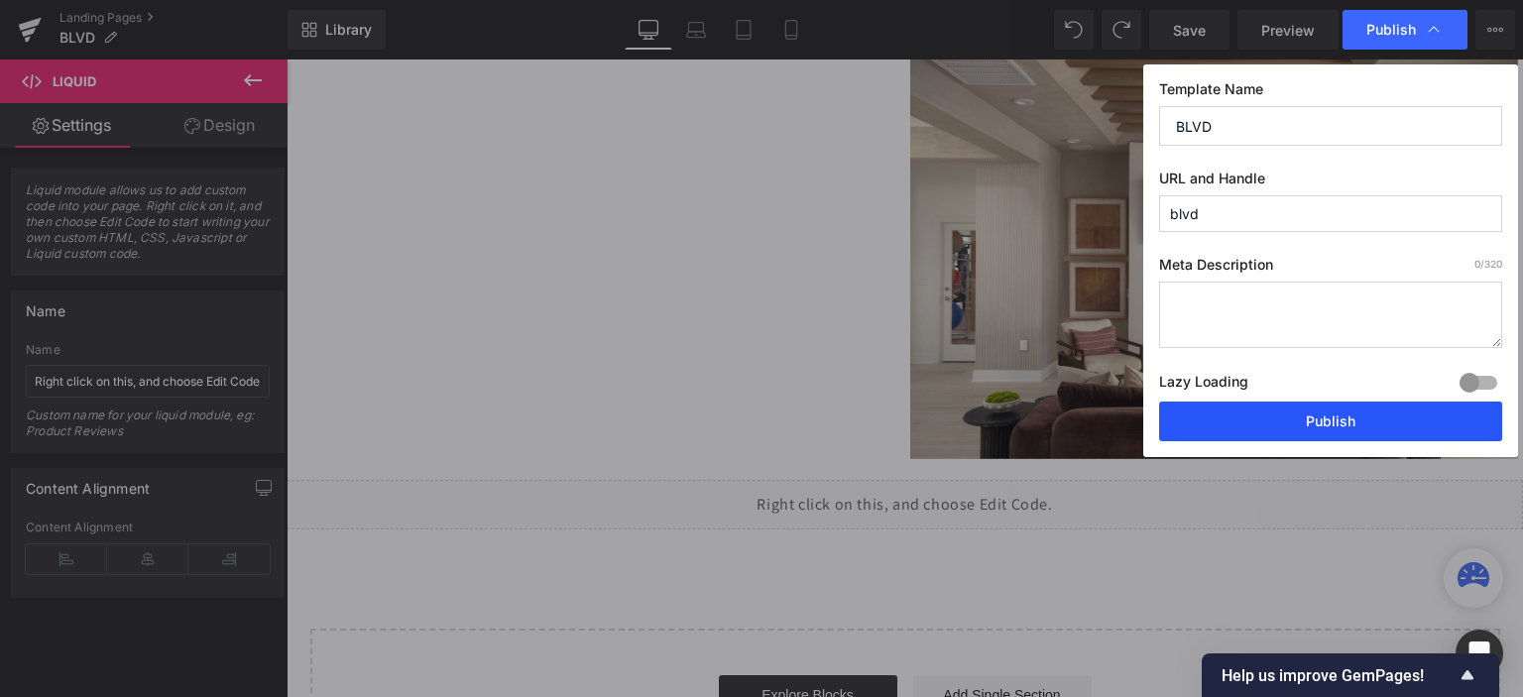
click at [1313, 430] on button "Publish" at bounding box center [1330, 422] width 343 height 40
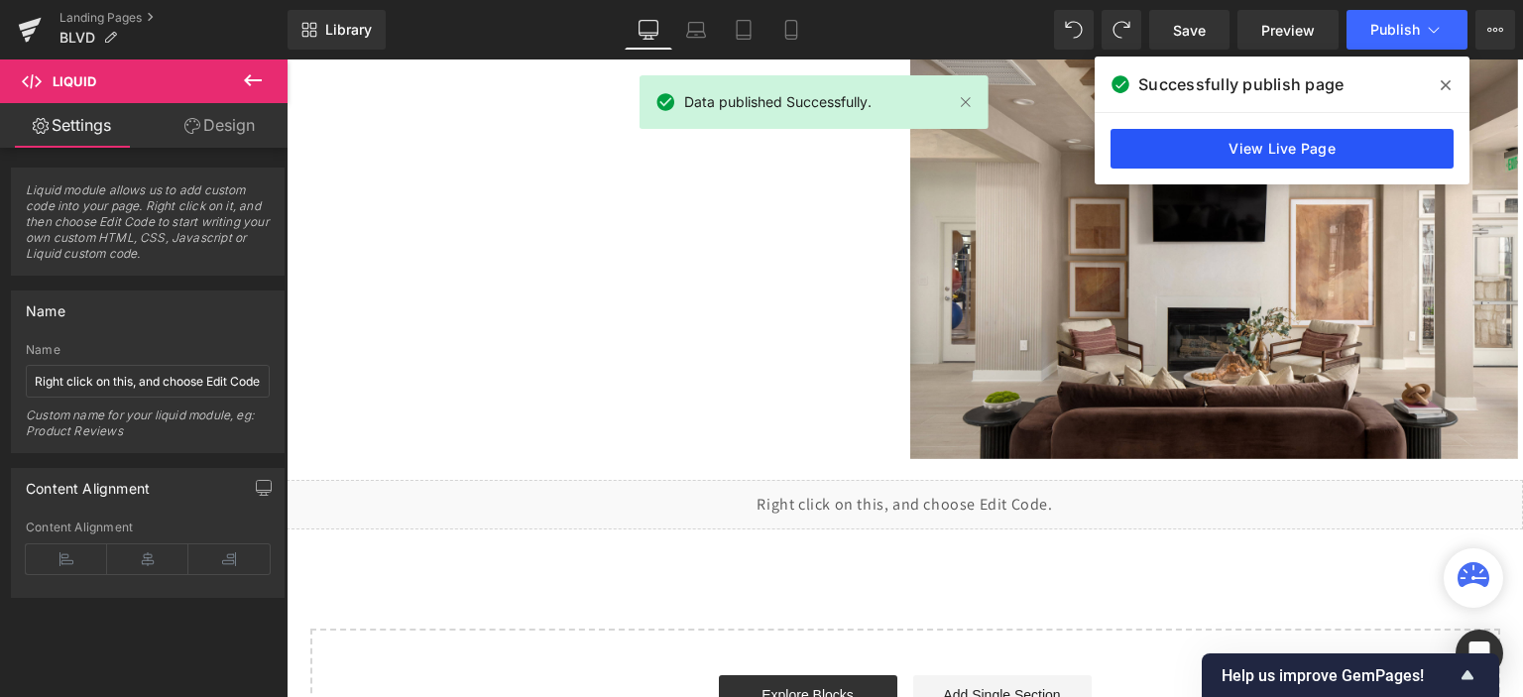
click at [1202, 146] on link "View Live Page" at bounding box center [1282, 149] width 343 height 40
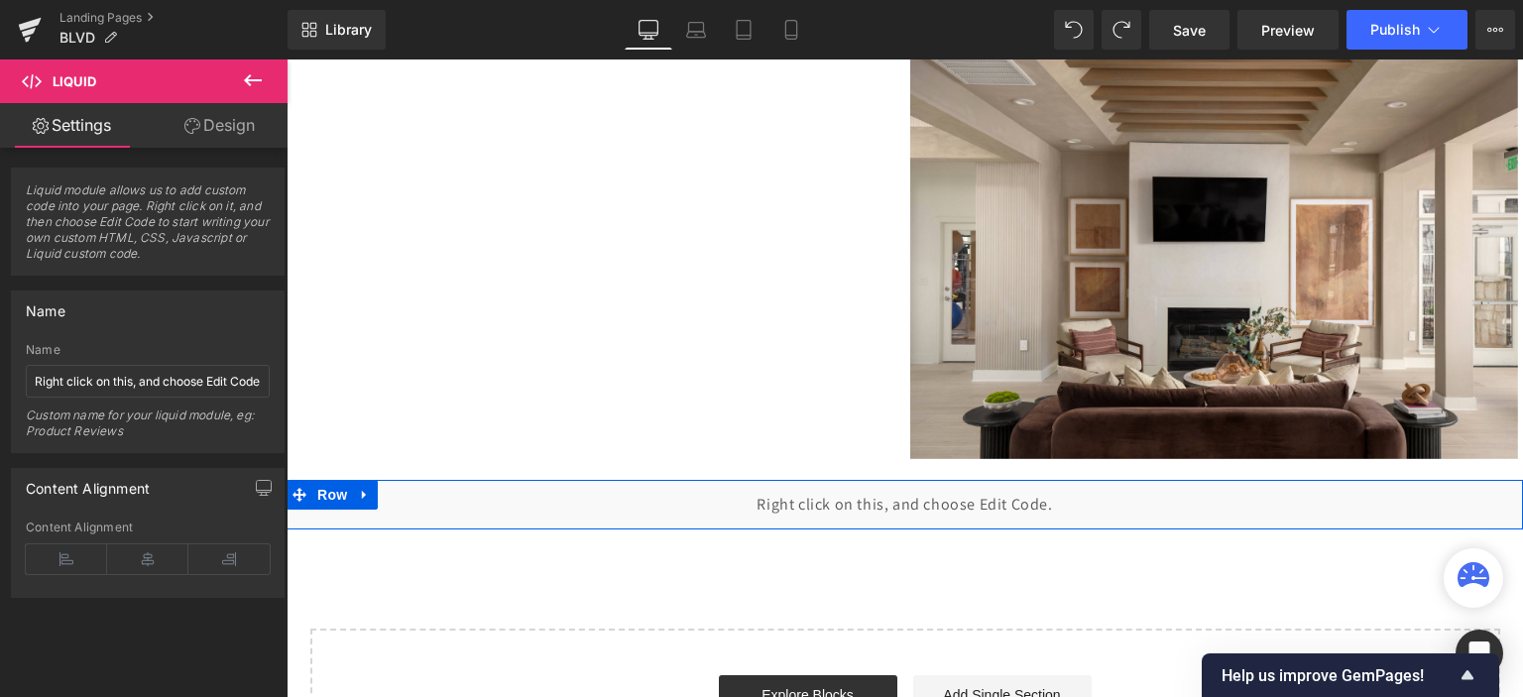
click at [917, 496] on div "Liquid" at bounding box center [905, 505] width 1237 height 50
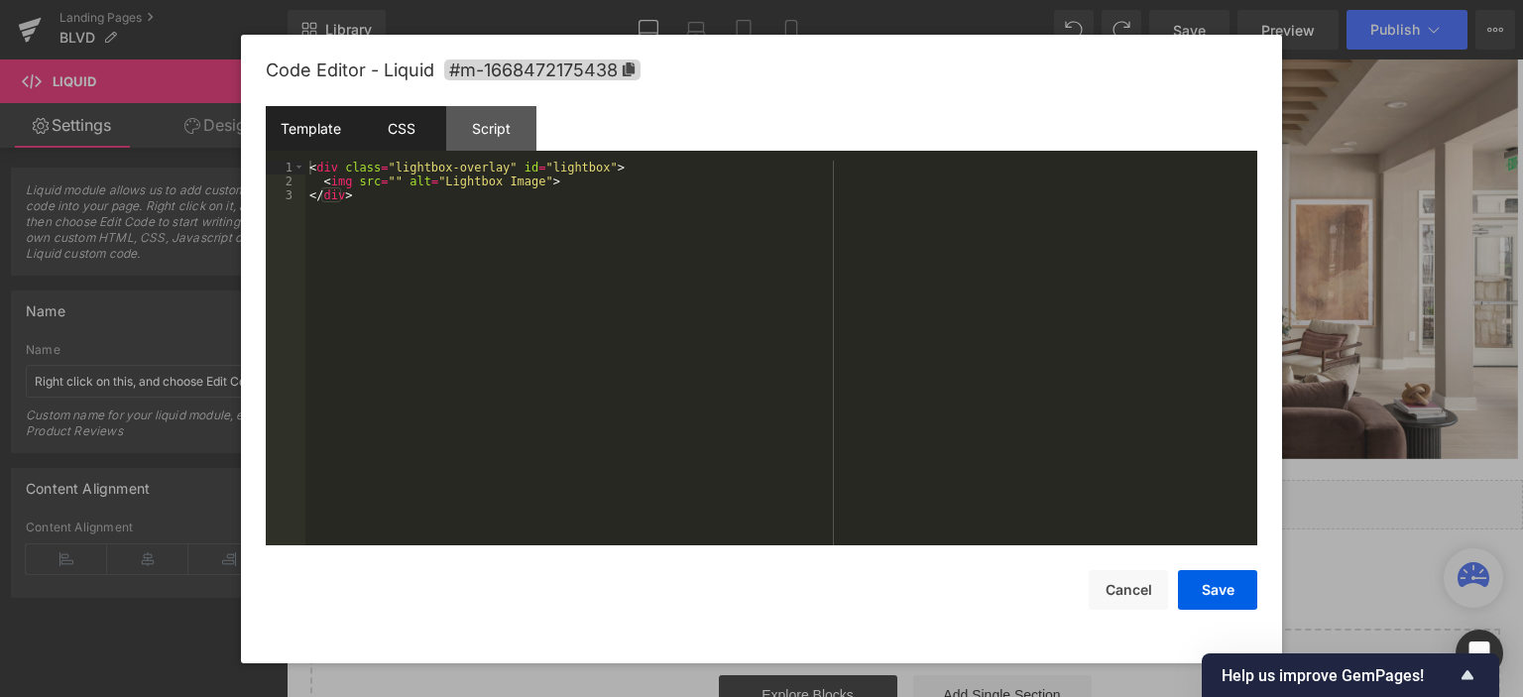
click at [398, 118] on div "CSS" at bounding box center [401, 128] width 90 height 45
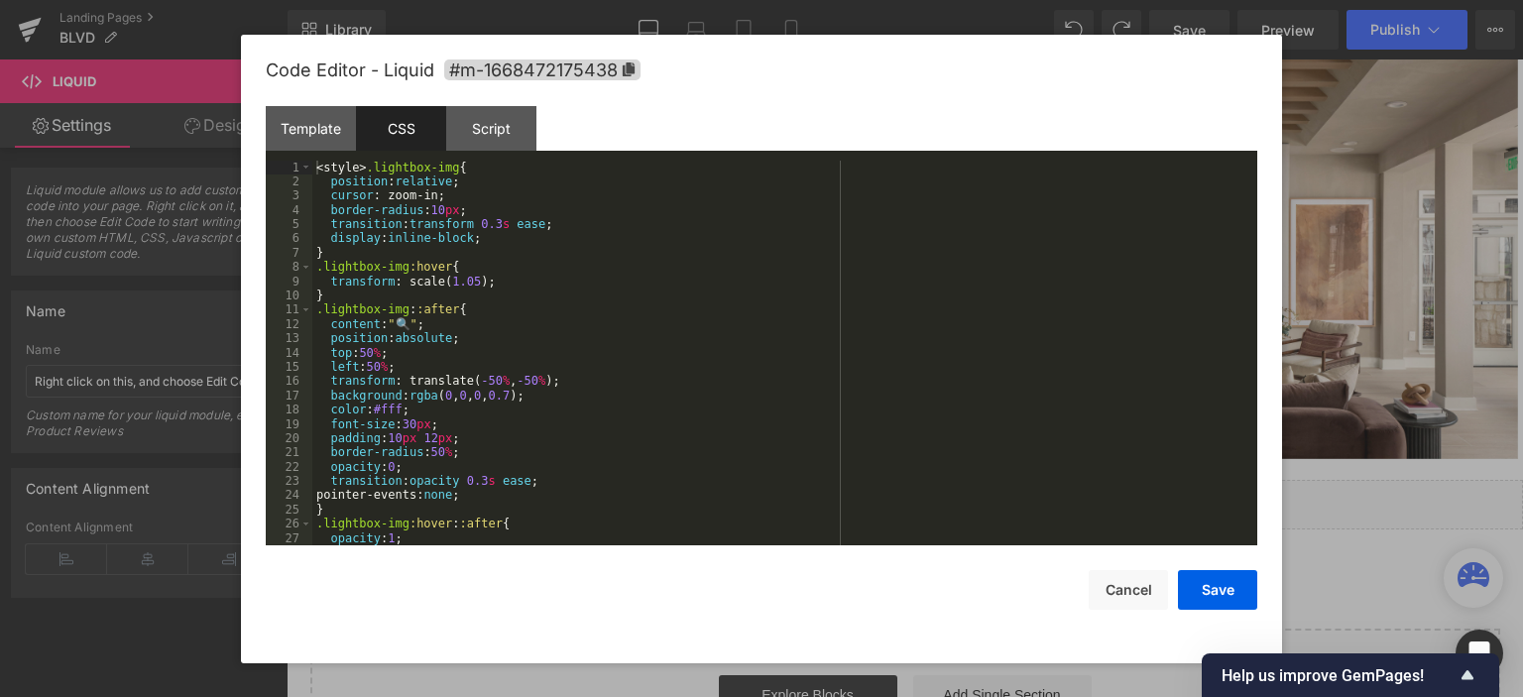
click at [429, 245] on div "< style > .lightbox-img { position : relative ; cursor : zoom-in; border-radius…" at bounding box center [780, 368] width 937 height 415
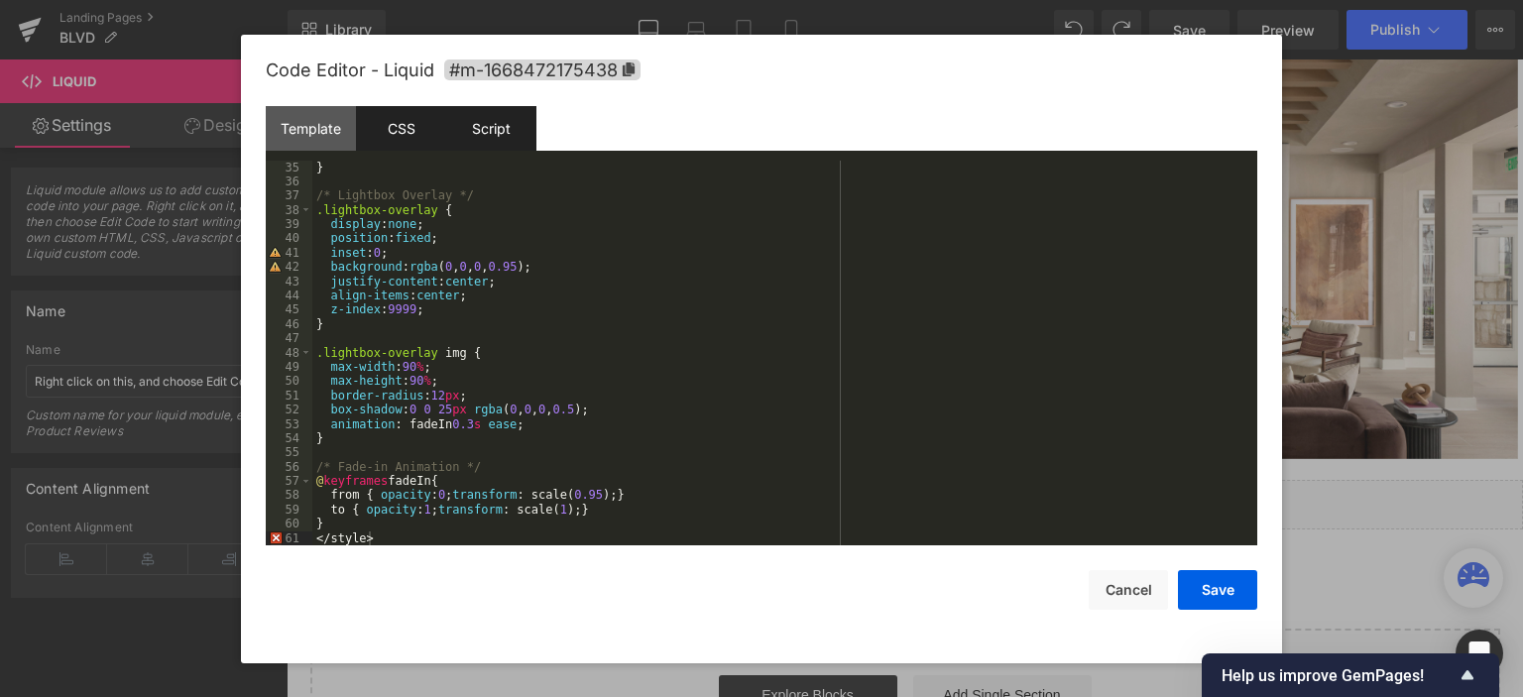
click at [511, 131] on div "Script" at bounding box center [491, 128] width 90 height 45
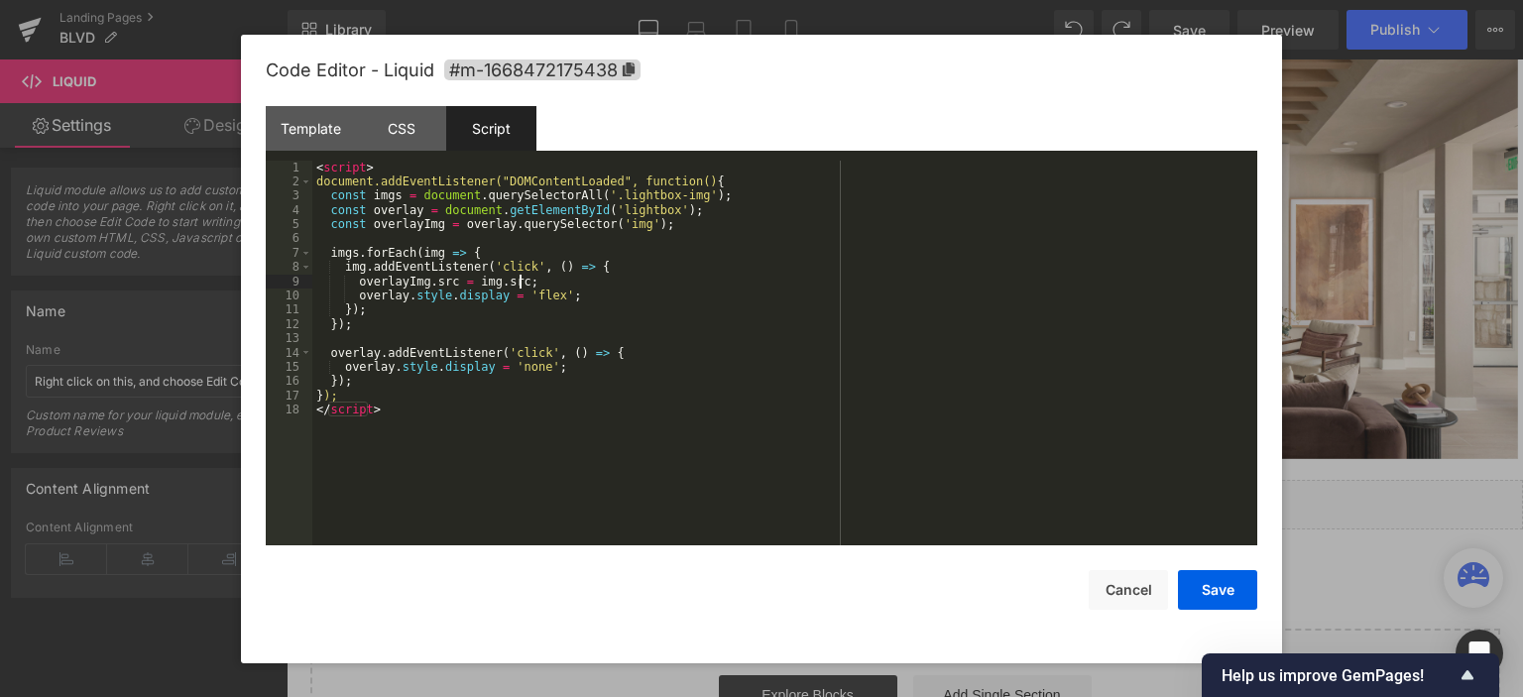
click at [517, 280] on div "< script > document.addEventListener("DOMContentLoaded", function() { const img…" at bounding box center [784, 368] width 945 height 415
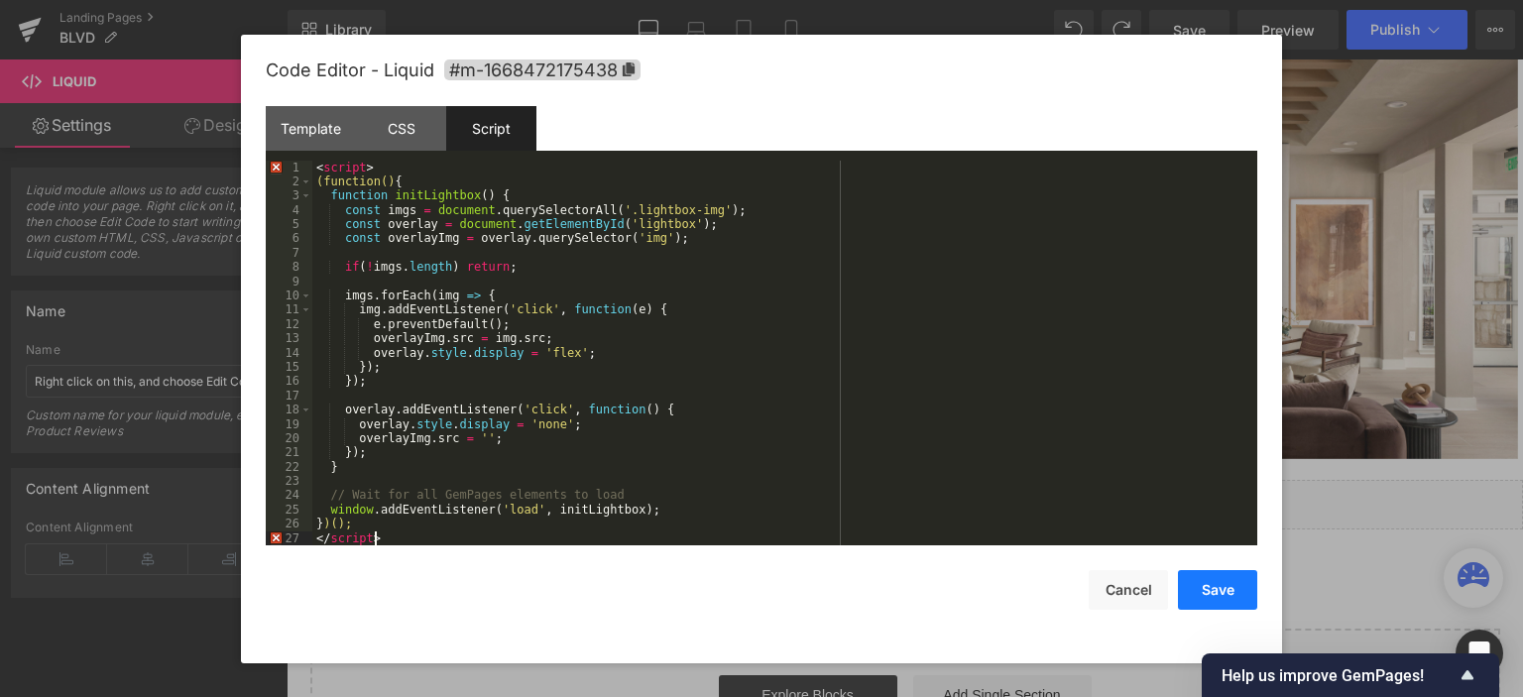
click at [1220, 590] on button "Save" at bounding box center [1217, 590] width 79 height 40
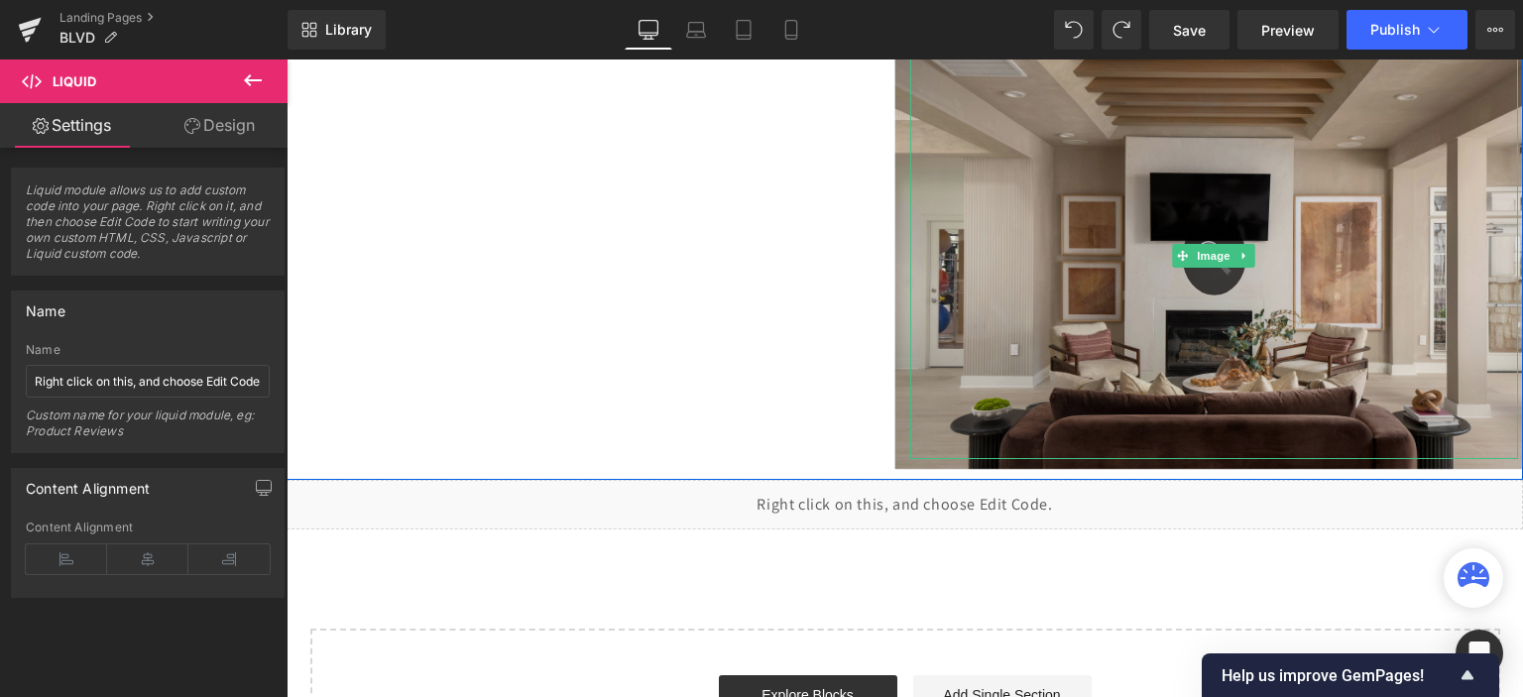
click at [1123, 289] on img at bounding box center [1214, 256] width 639 height 425
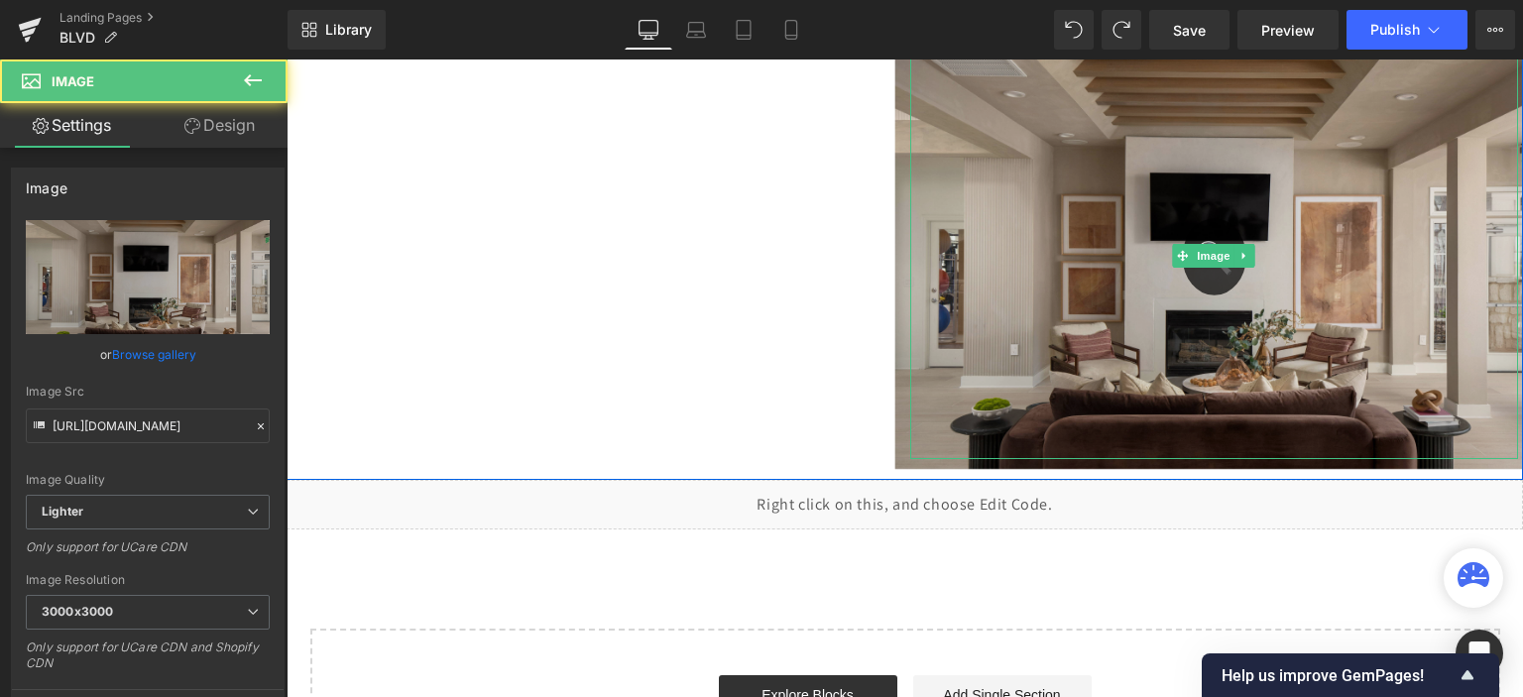
click at [1123, 289] on img at bounding box center [1214, 256] width 639 height 425
click at [1228, 285] on img at bounding box center [1214, 256] width 639 height 425
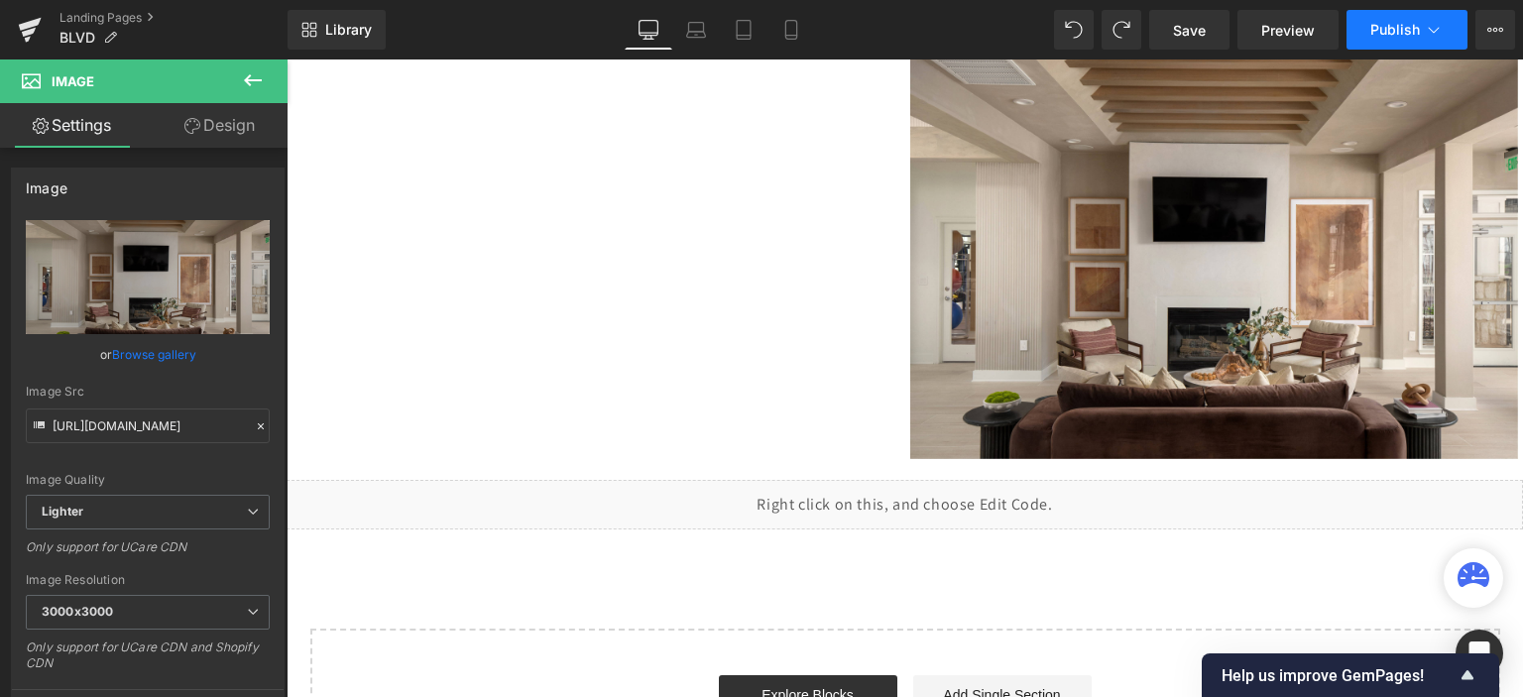
click at [1406, 39] on button "Publish" at bounding box center [1407, 30] width 121 height 40
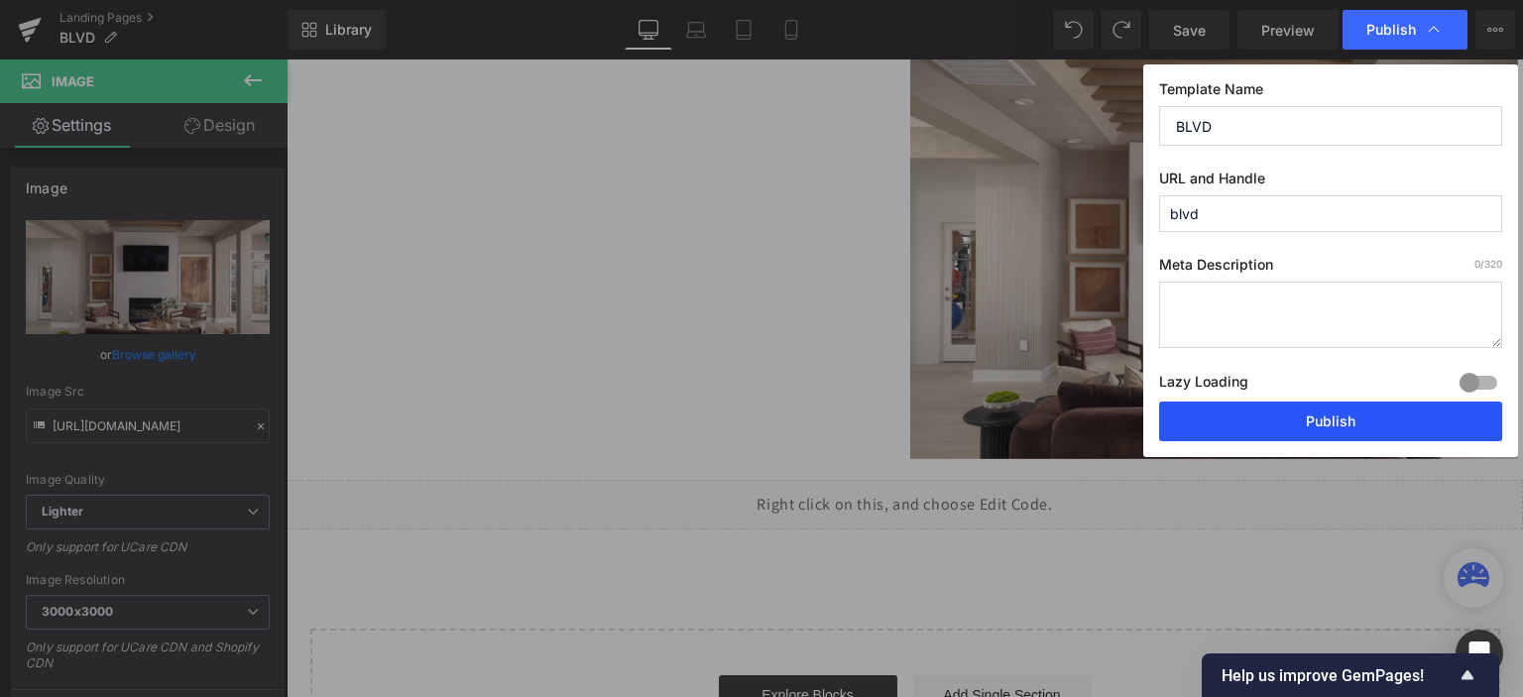
click at [1305, 424] on button "Publish" at bounding box center [1330, 422] width 343 height 40
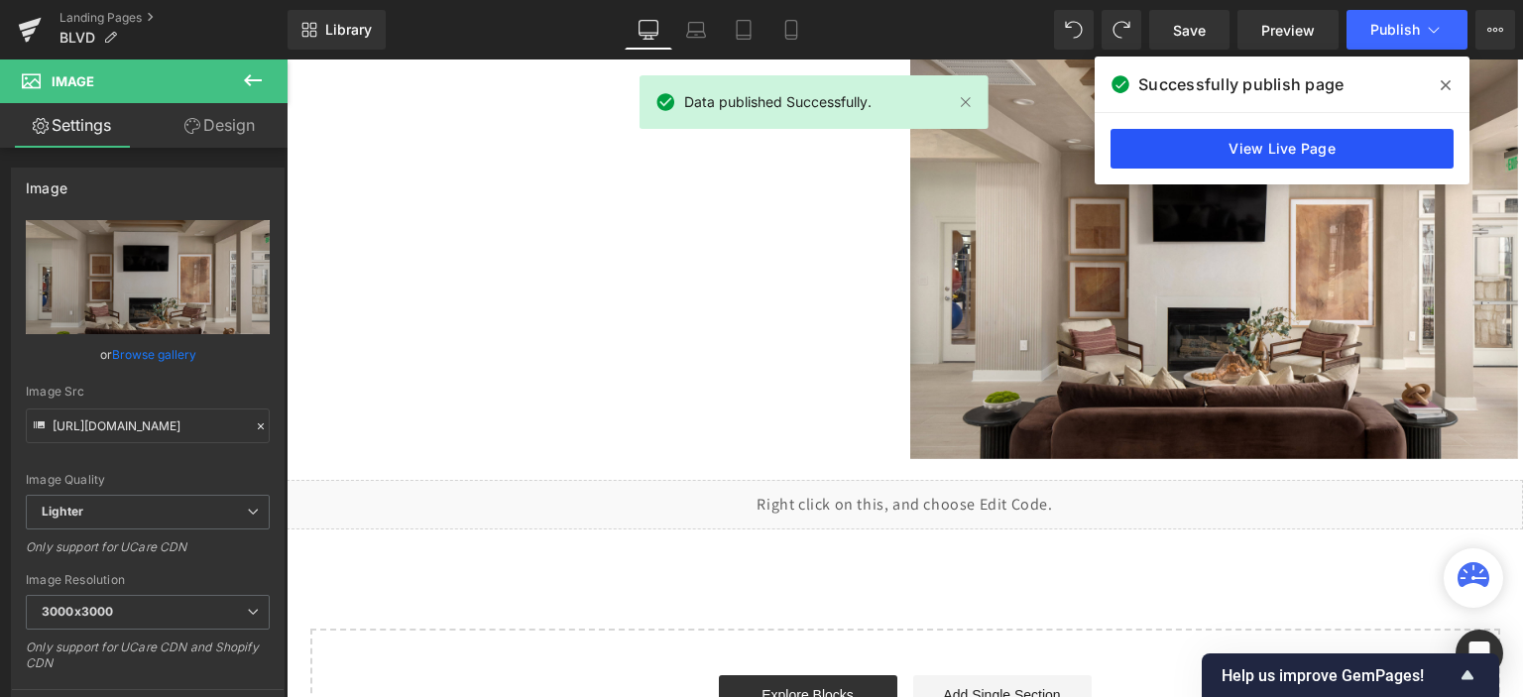
click at [1344, 140] on link "View Live Page" at bounding box center [1282, 149] width 343 height 40
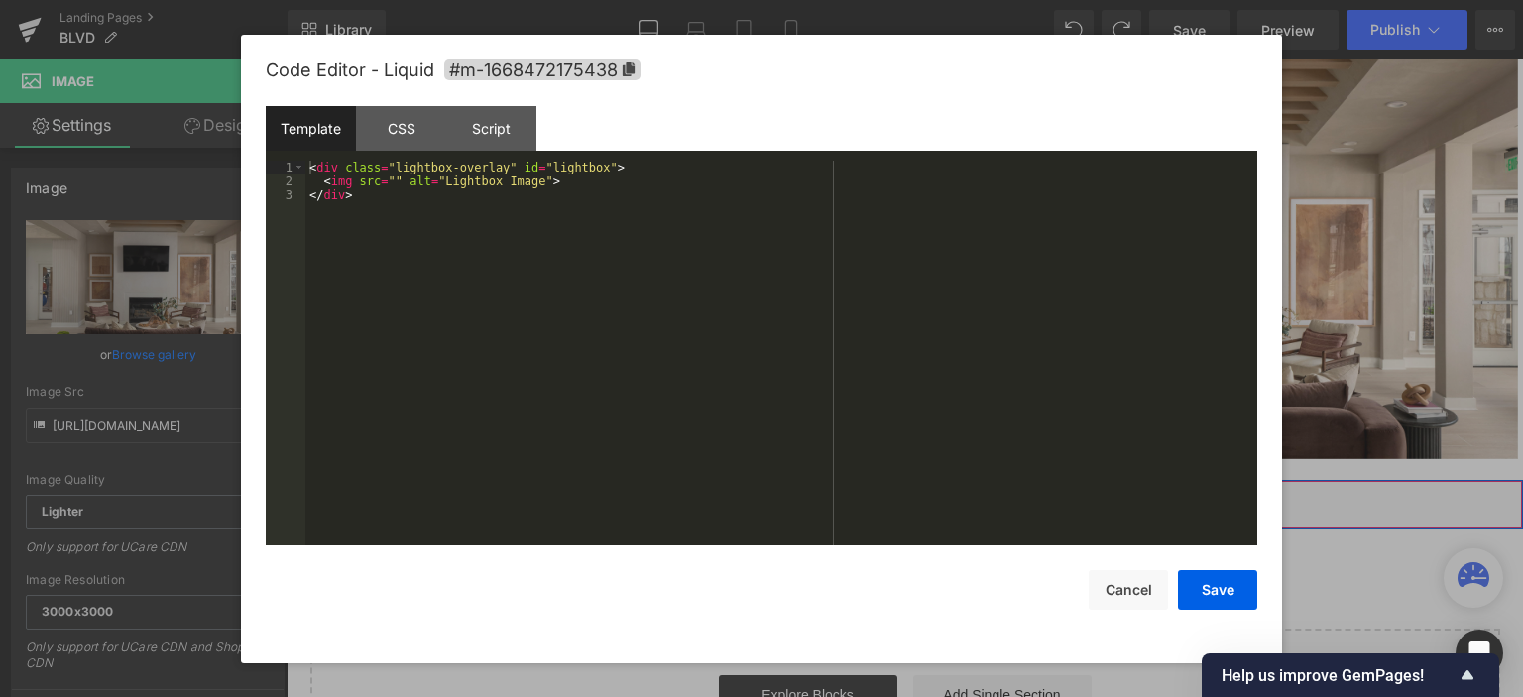
click at [931, 499] on div "Liquid" at bounding box center [905, 505] width 1237 height 50
click at [352, 261] on div "< div class = "lightbox-overlay" id = "lightbox" > < img src = "" alt = "Lightb…" at bounding box center [781, 368] width 952 height 415
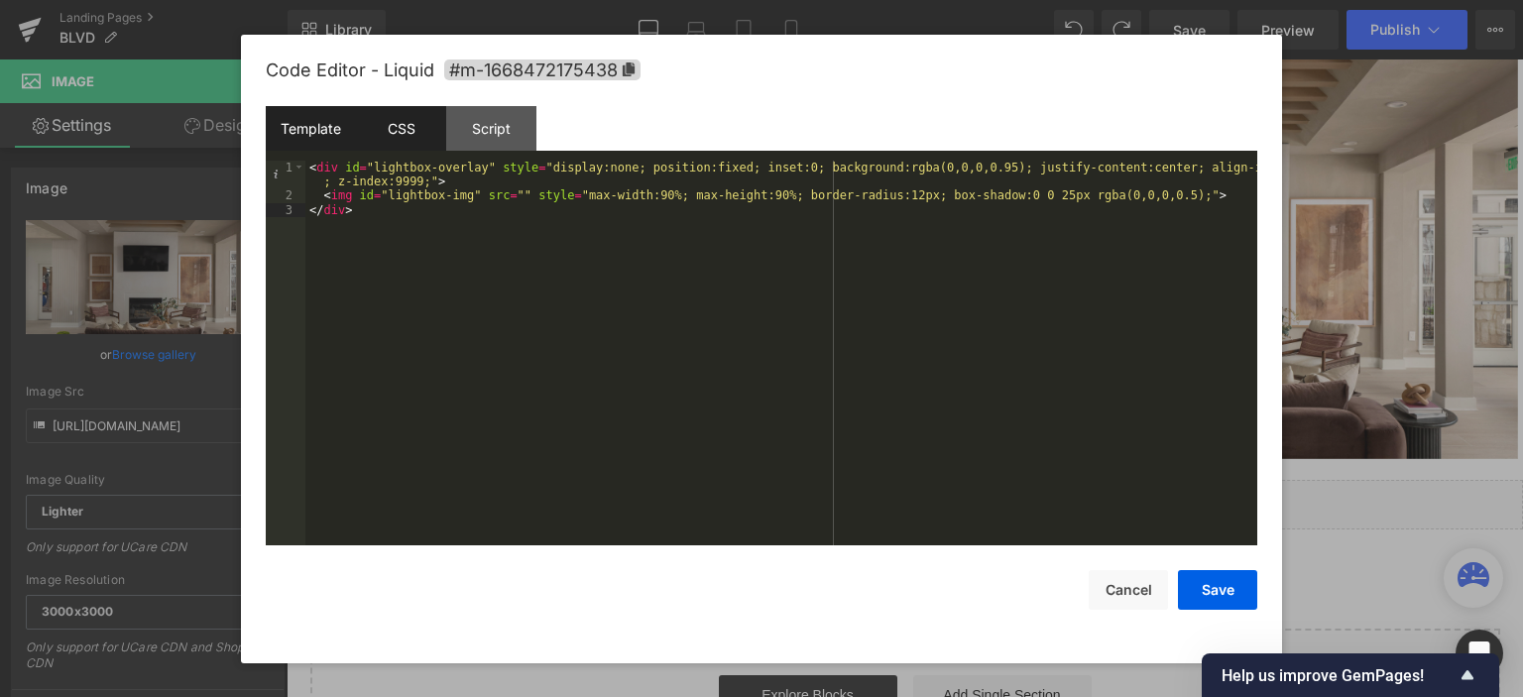
click at [399, 126] on div "CSS" at bounding box center [401, 128] width 90 height 45
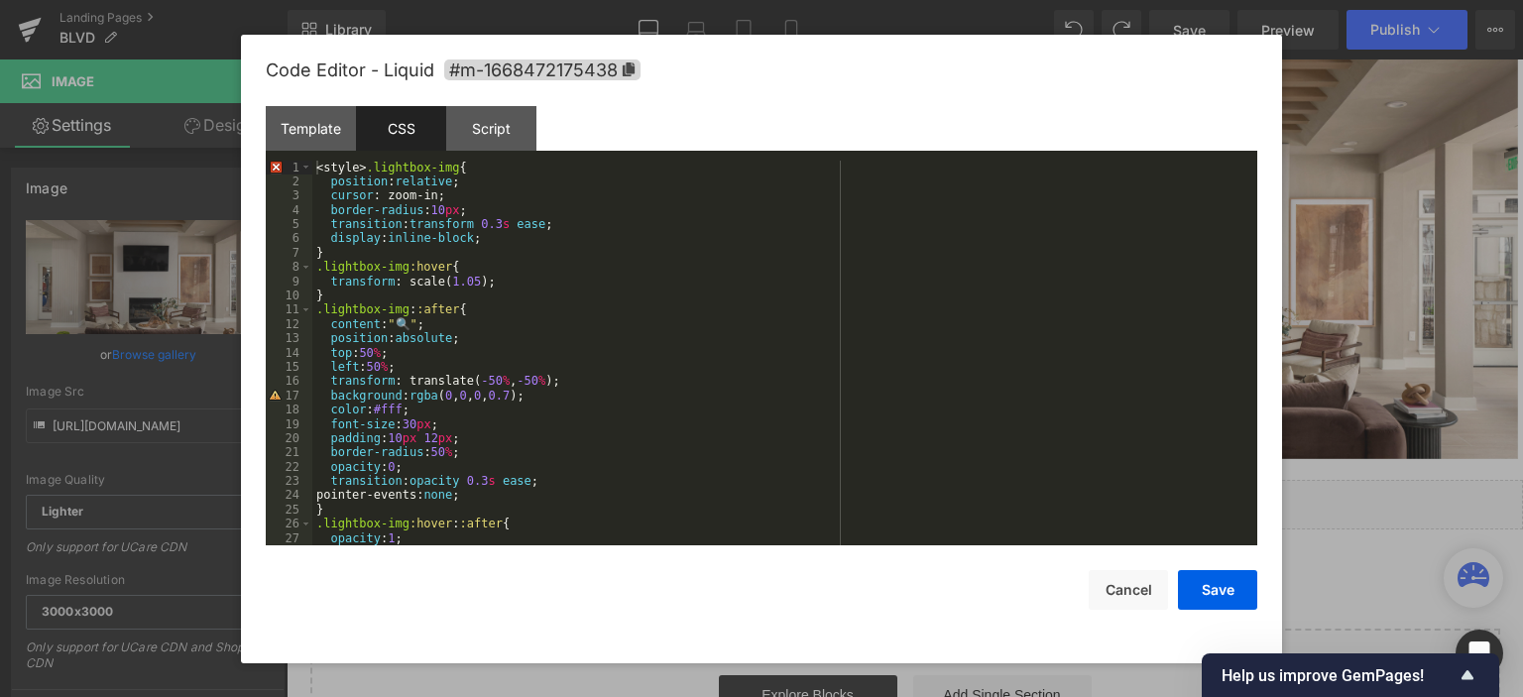
click at [407, 126] on div "CSS" at bounding box center [401, 128] width 90 height 45
click at [555, 241] on div "< style > .lightbox-img { position : relative ; cursor : zoom-in; border-radius…" at bounding box center [780, 368] width 937 height 415
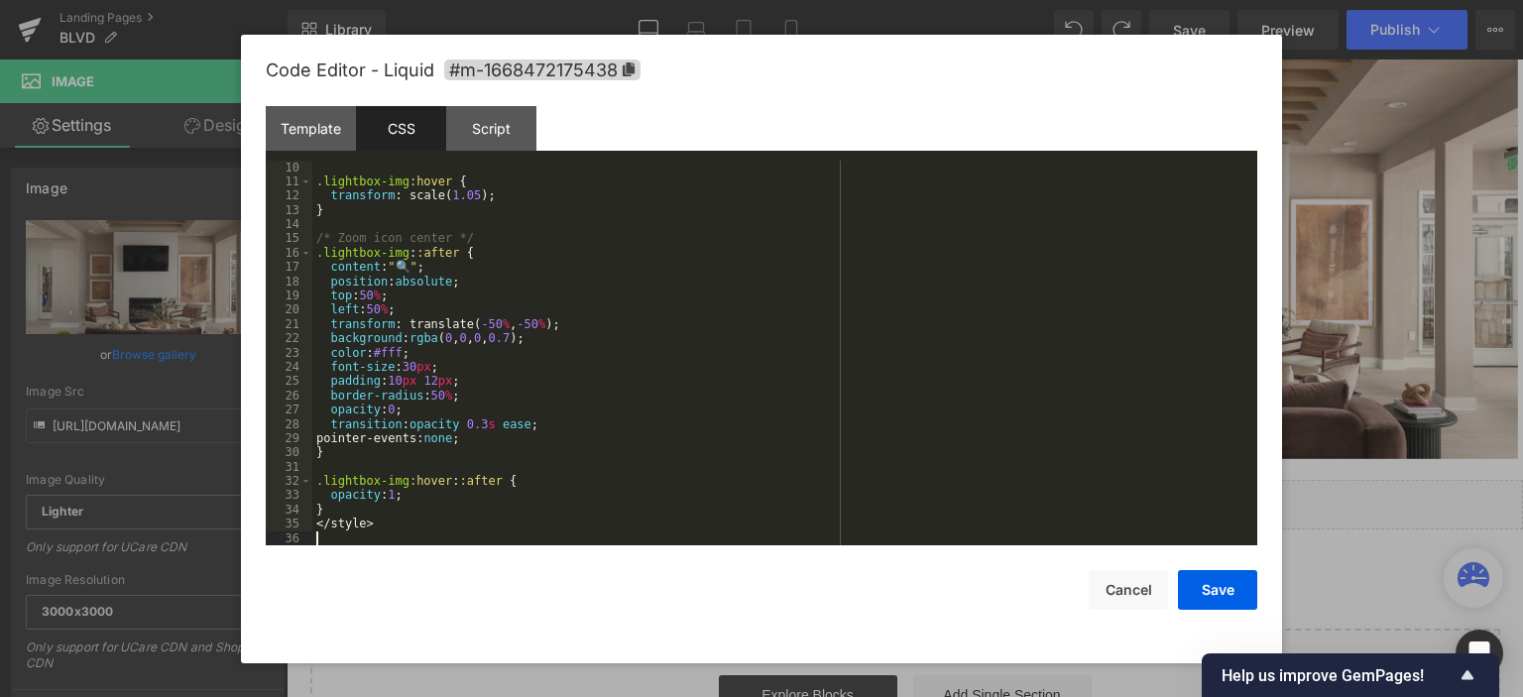
scroll to position [128, 0]
click at [498, 124] on div "Script" at bounding box center [491, 128] width 90 height 45
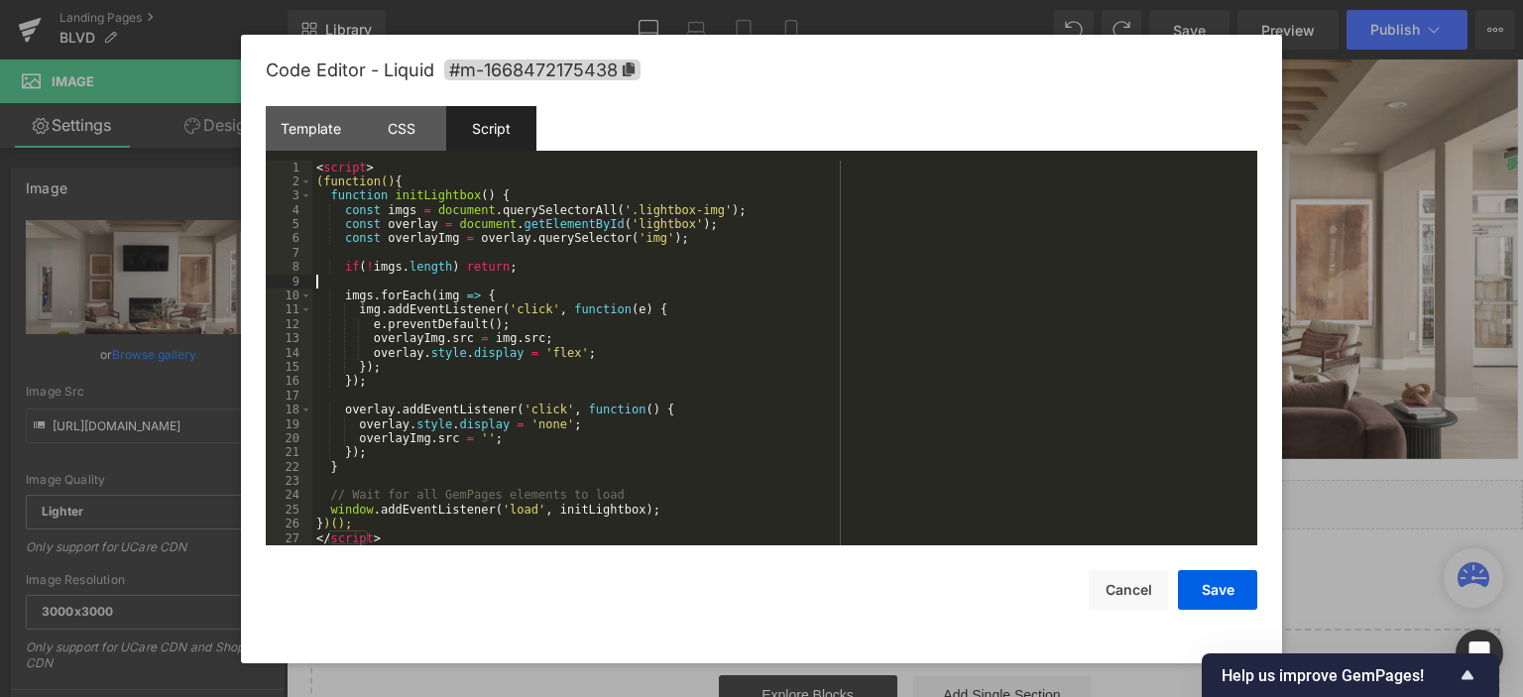
click at [569, 285] on div "< script > (function() { function initLightbox ( ) { const imgs = document . qu…" at bounding box center [784, 368] width 945 height 415
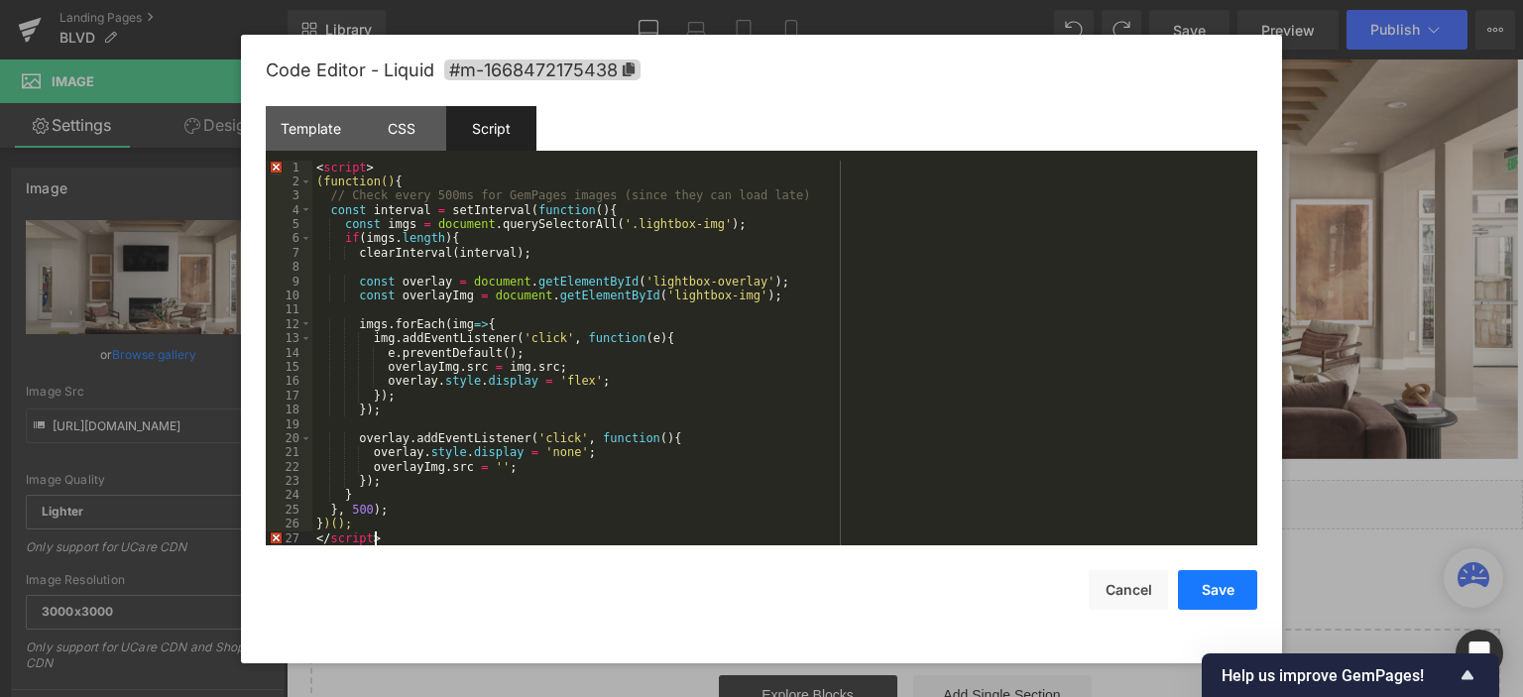
click at [1249, 585] on button "Save" at bounding box center [1217, 590] width 79 height 40
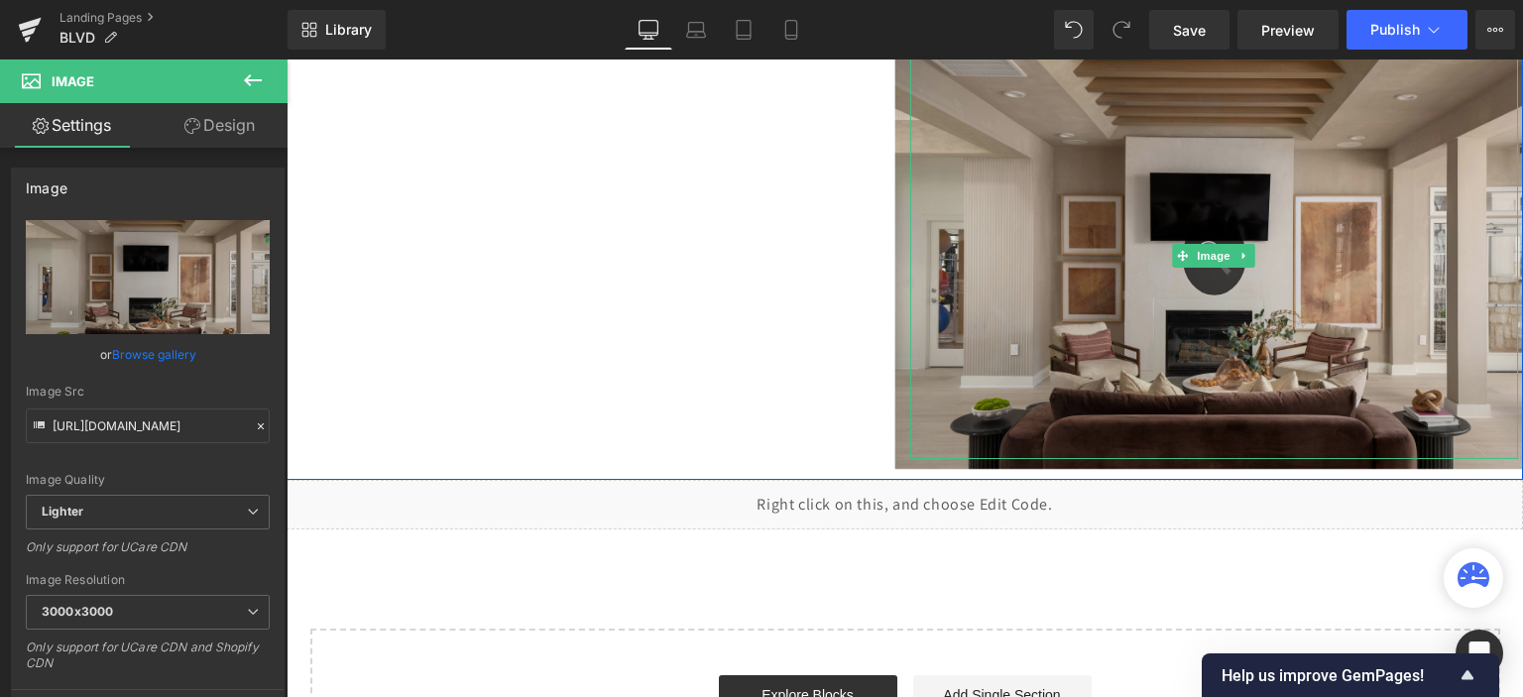
click at [1309, 165] on img at bounding box center [1214, 256] width 639 height 425
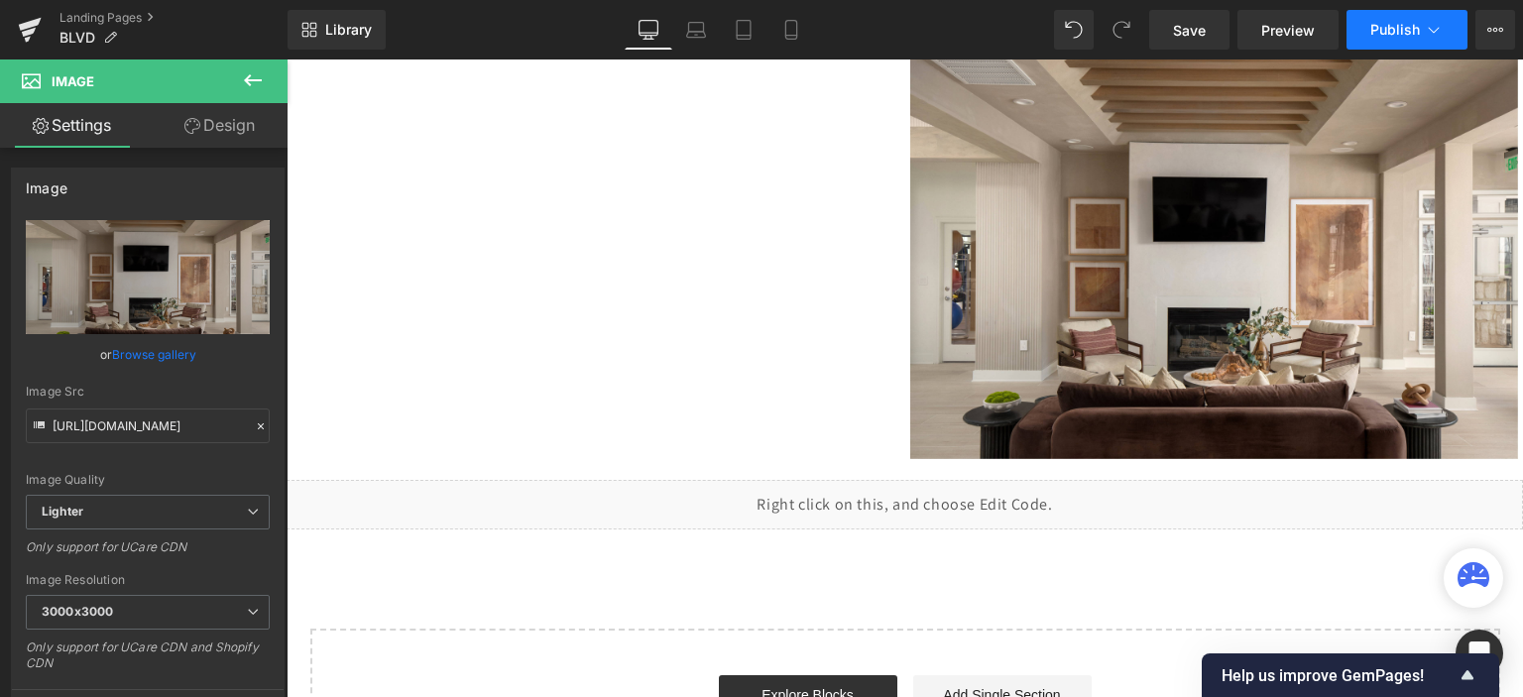
click at [1397, 28] on span "Publish" at bounding box center [1396, 30] width 50 height 16
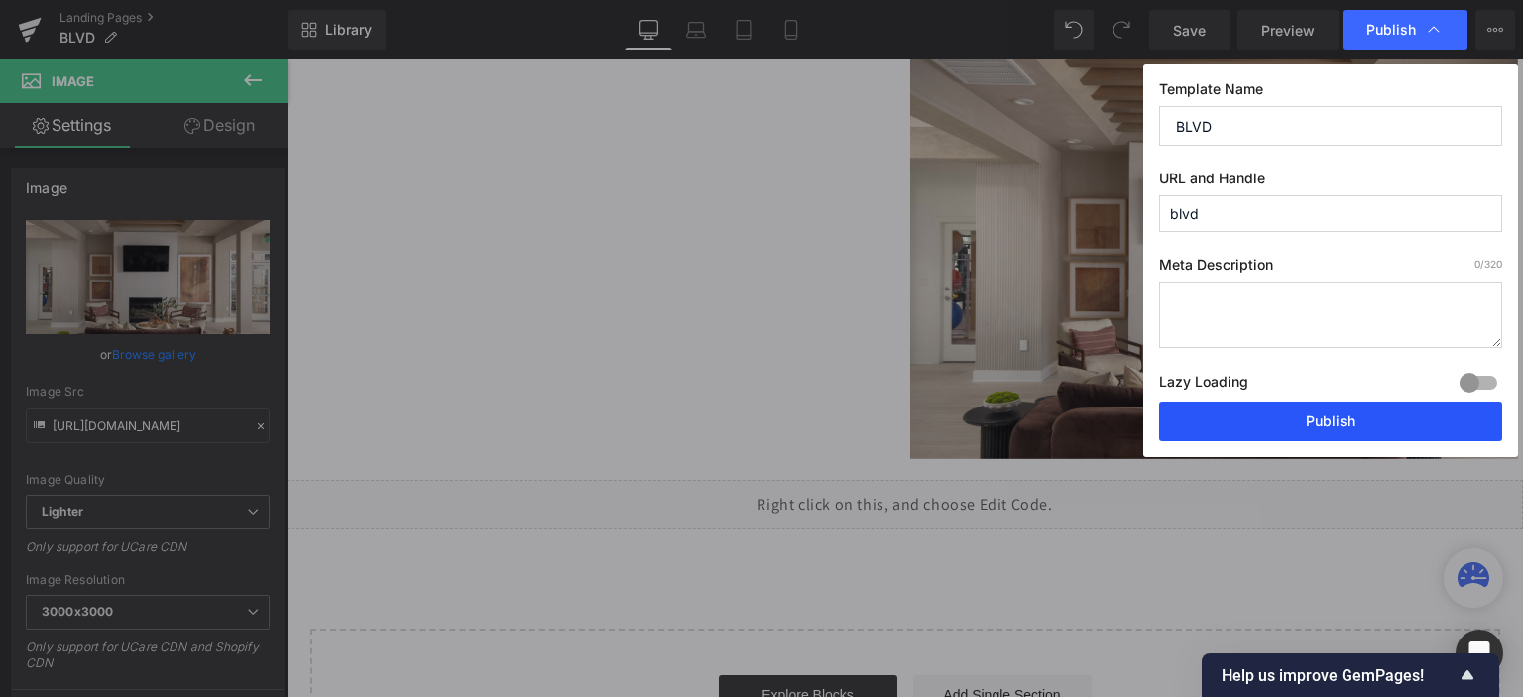
click at [1261, 413] on button "Publish" at bounding box center [1330, 422] width 343 height 40
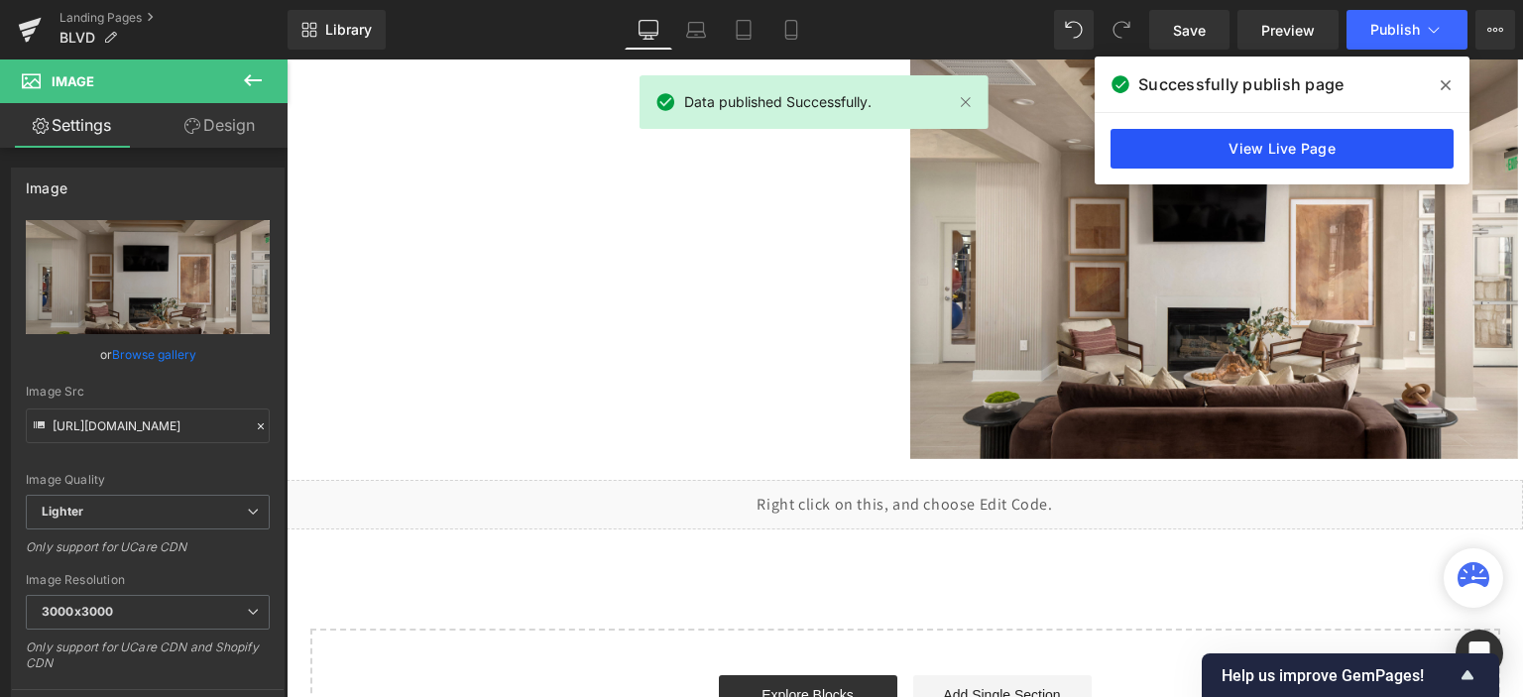
click at [1238, 141] on link "View Live Page" at bounding box center [1282, 149] width 343 height 40
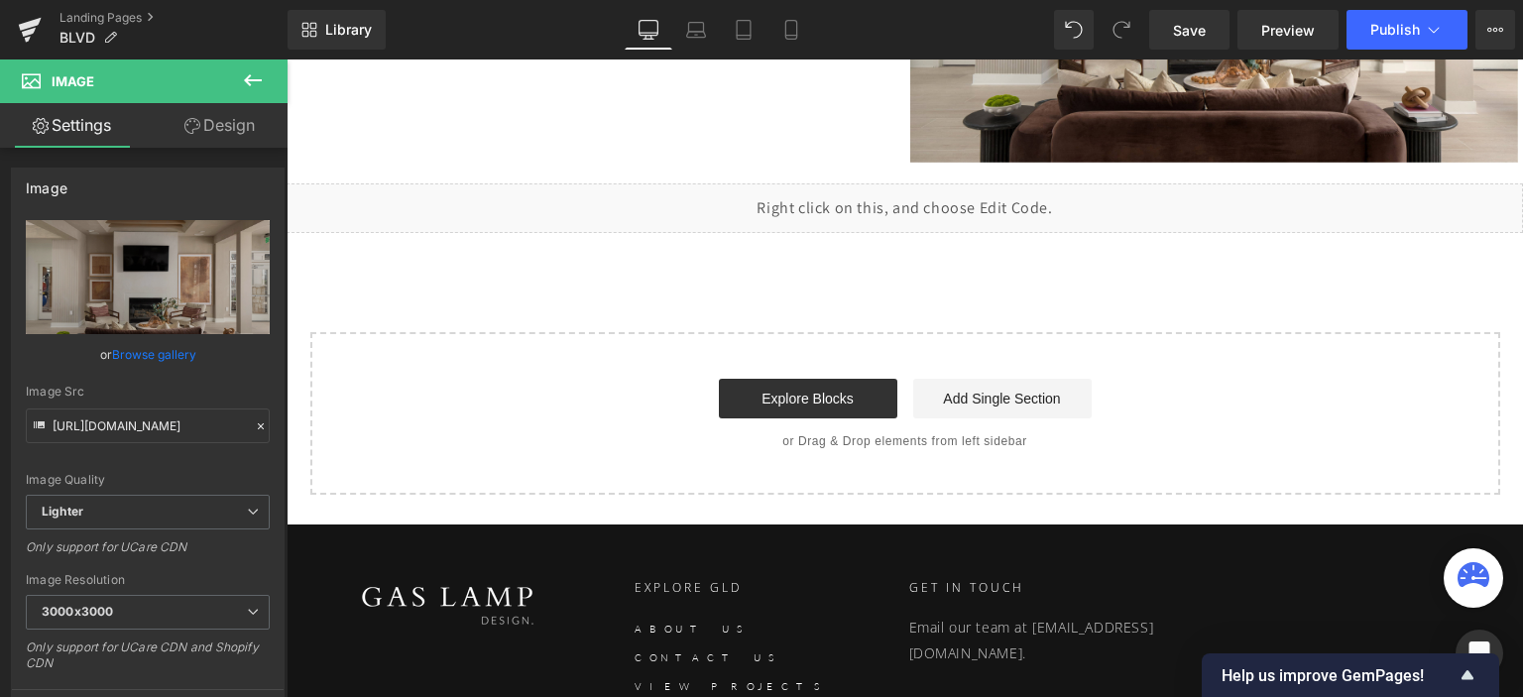
scroll to position [6917, 0]
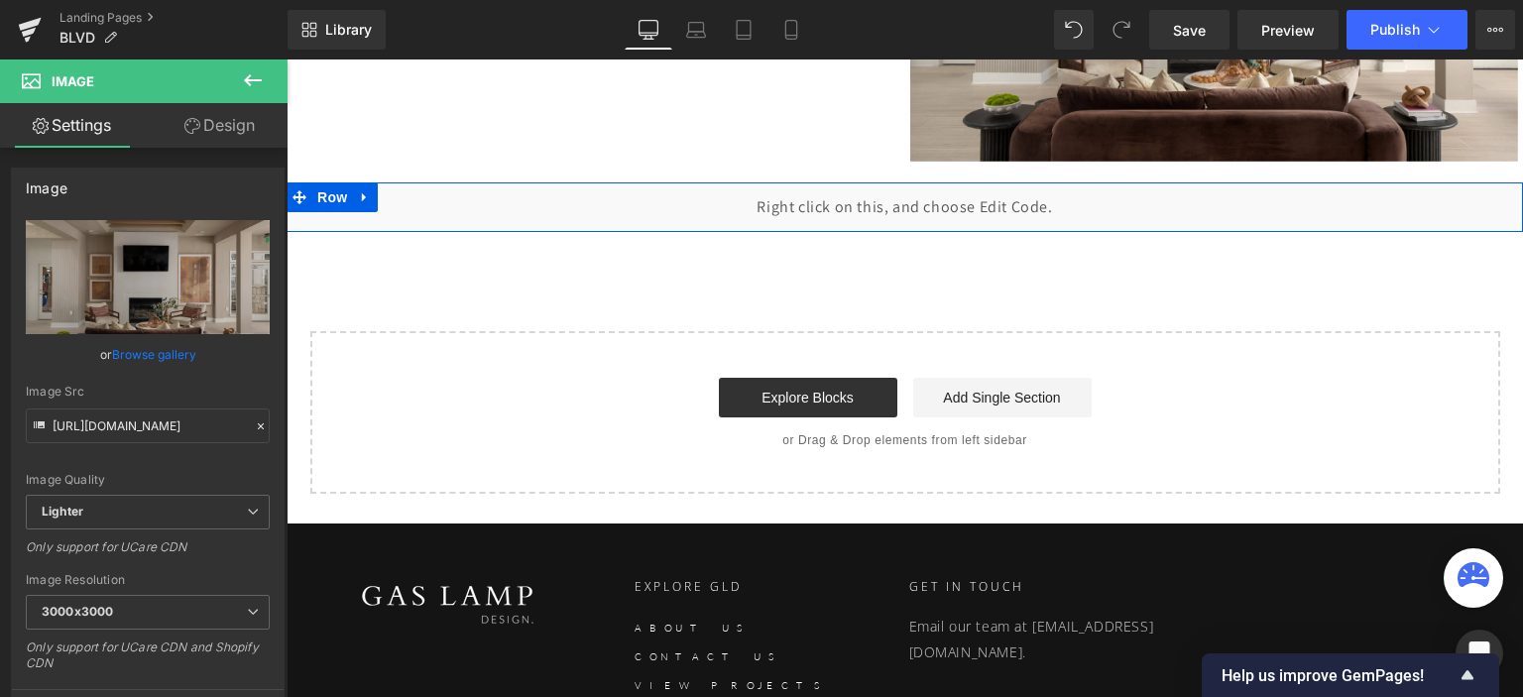
click at [924, 192] on div "Liquid" at bounding box center [905, 207] width 1237 height 50
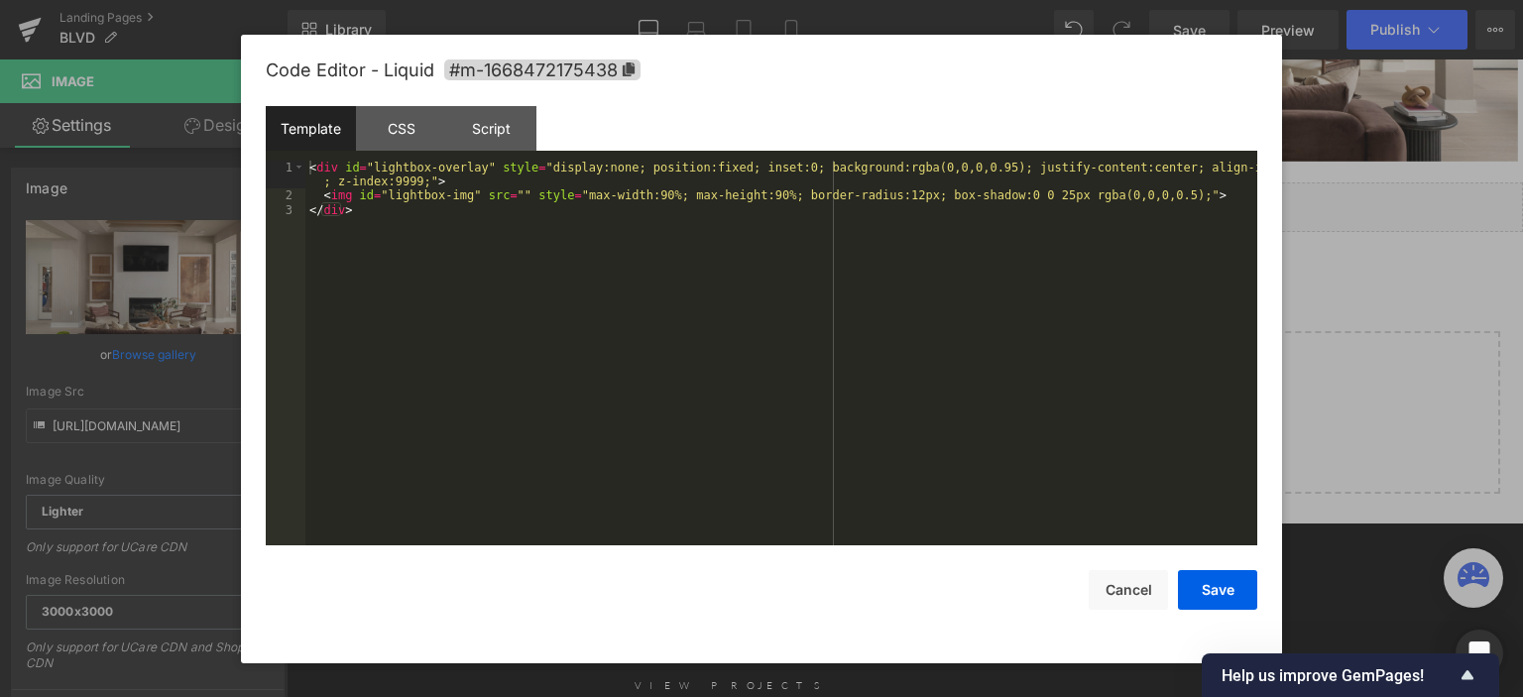
click at [711, 215] on div "< div id = "lightbox-overlay" style = "display:none; position:fixed; inset:0; b…" at bounding box center [781, 375] width 952 height 428
click at [433, 129] on div "CSS" at bounding box center [401, 128] width 90 height 45
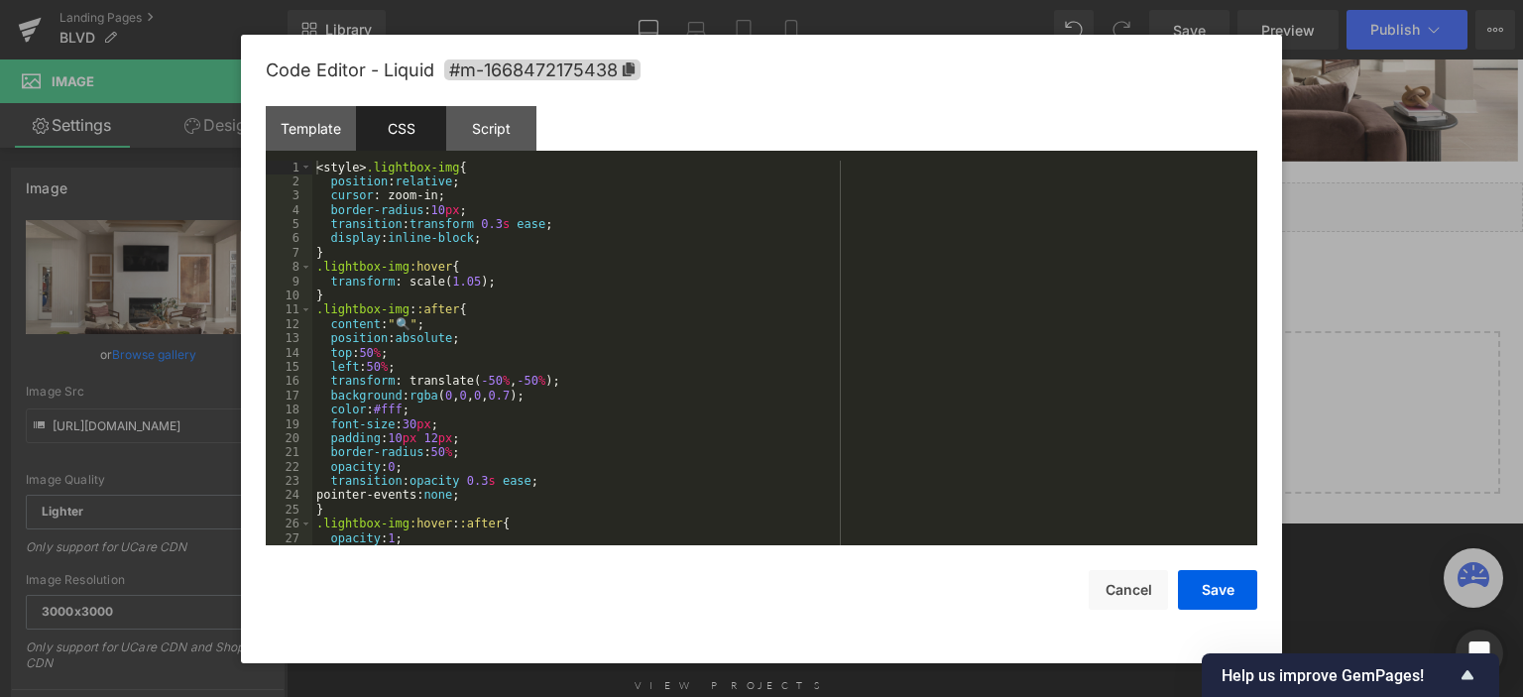
click at [429, 129] on div "CSS" at bounding box center [401, 128] width 90 height 45
click at [444, 206] on div "< style > .lightbox-img { position : relative ; cursor : zoom-in; border-radius…" at bounding box center [780, 368] width 937 height 415
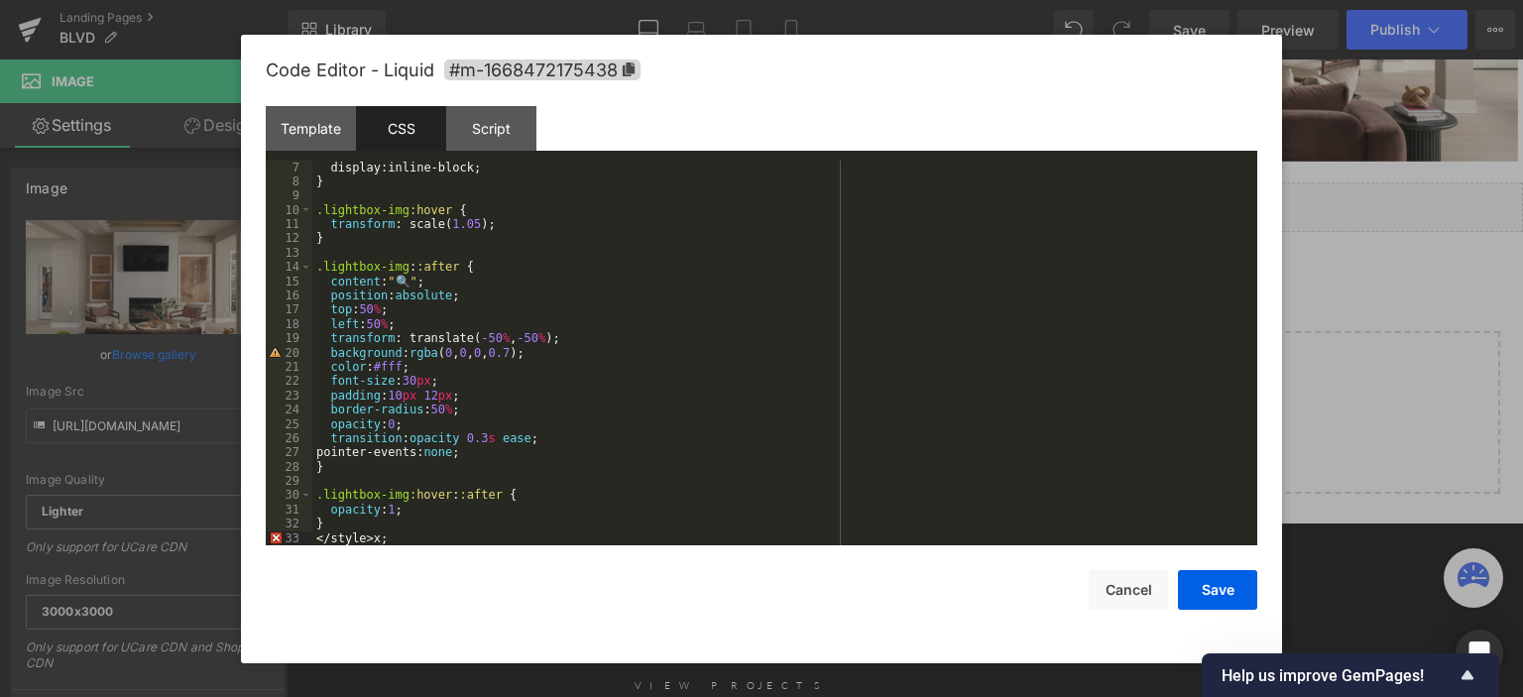
scroll to position [0, 0]
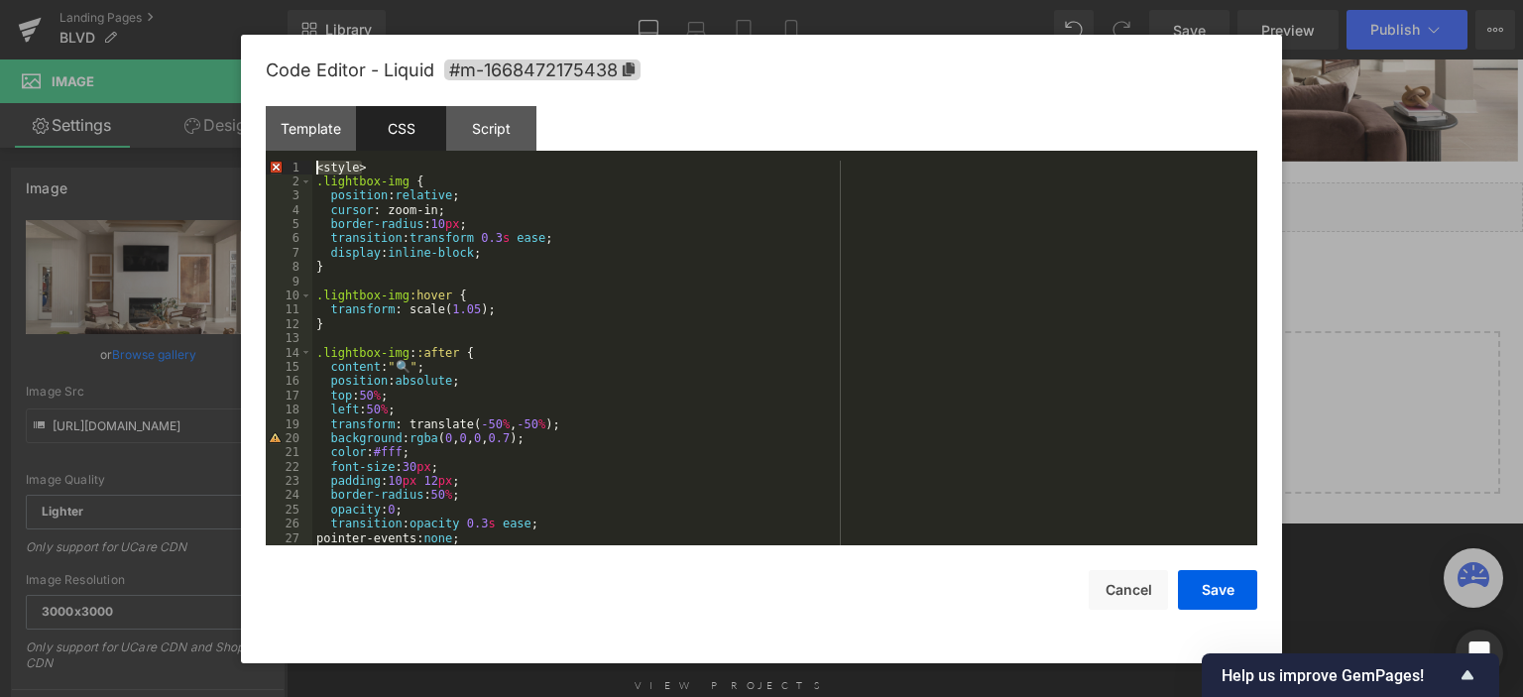
drag, startPoint x: 376, startPoint y: 166, endPoint x: 282, endPoint y: 163, distance: 94.3
click at [282, 163] on pre "1 2 3 4 5 6 7 8 9 10 11 12 13 14 15 16 17 18 19 20 21 22 23 24 25 26 27 28 < st…" at bounding box center [762, 354] width 992 height 386
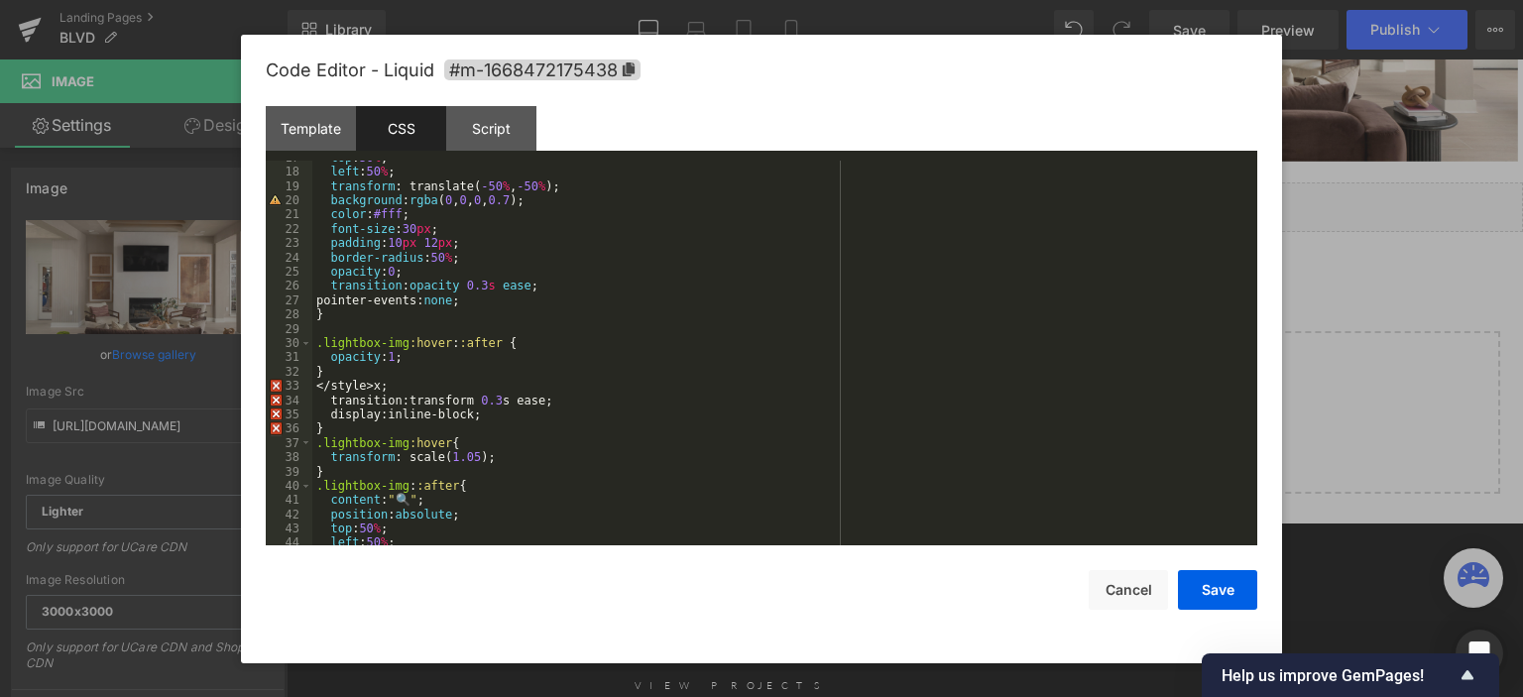
scroll to position [442, 0]
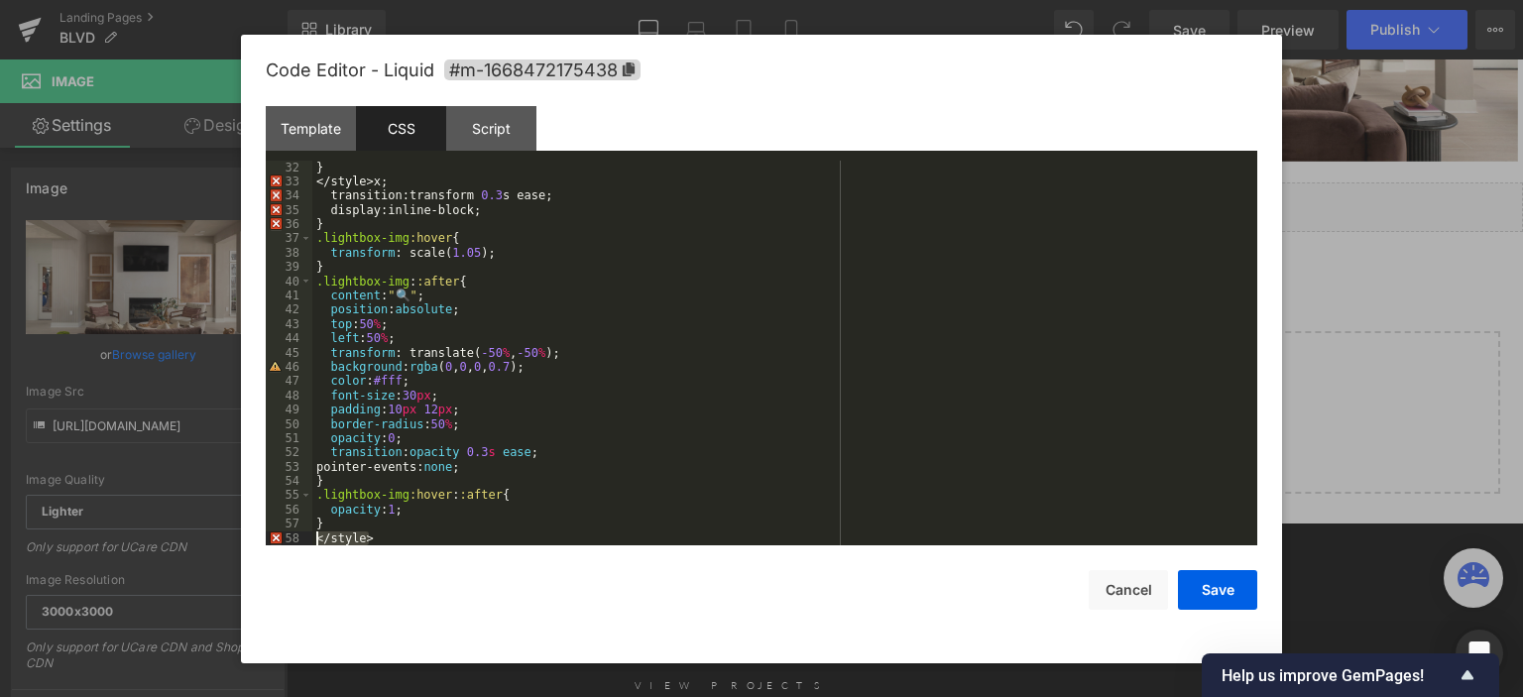
drag, startPoint x: 388, startPoint y: 539, endPoint x: 271, endPoint y: 539, distance: 117.0
click at [271, 539] on pre "32 33 34 35 36 37 38 39 40 41 42 43 44 45 46 47 48 49 50 51 52 53 54 55 56 57 5…" at bounding box center [762, 354] width 992 height 386
click at [500, 128] on div "Script" at bounding box center [491, 128] width 90 height 45
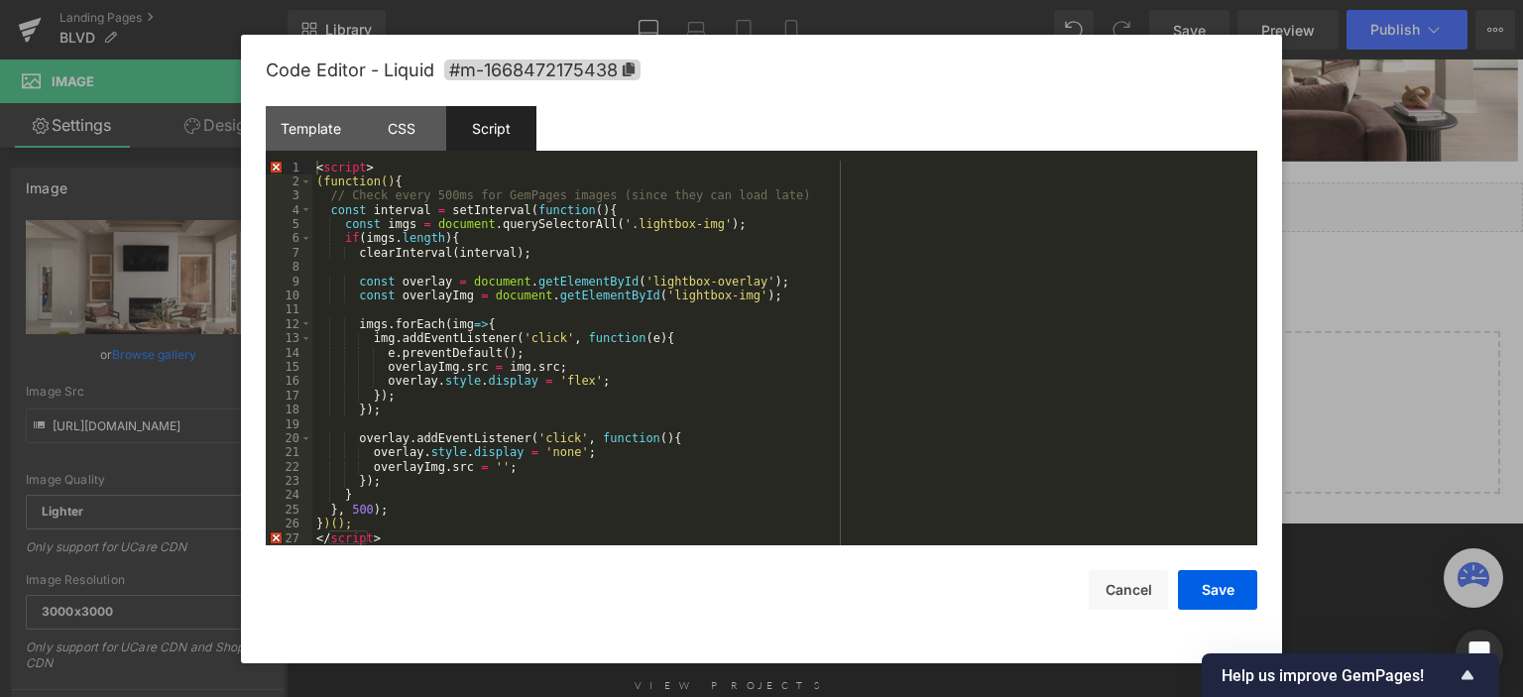
click at [464, 232] on div "< script > (function() { // Check every 500ms for GemPages images (since they c…" at bounding box center [784, 368] width 945 height 415
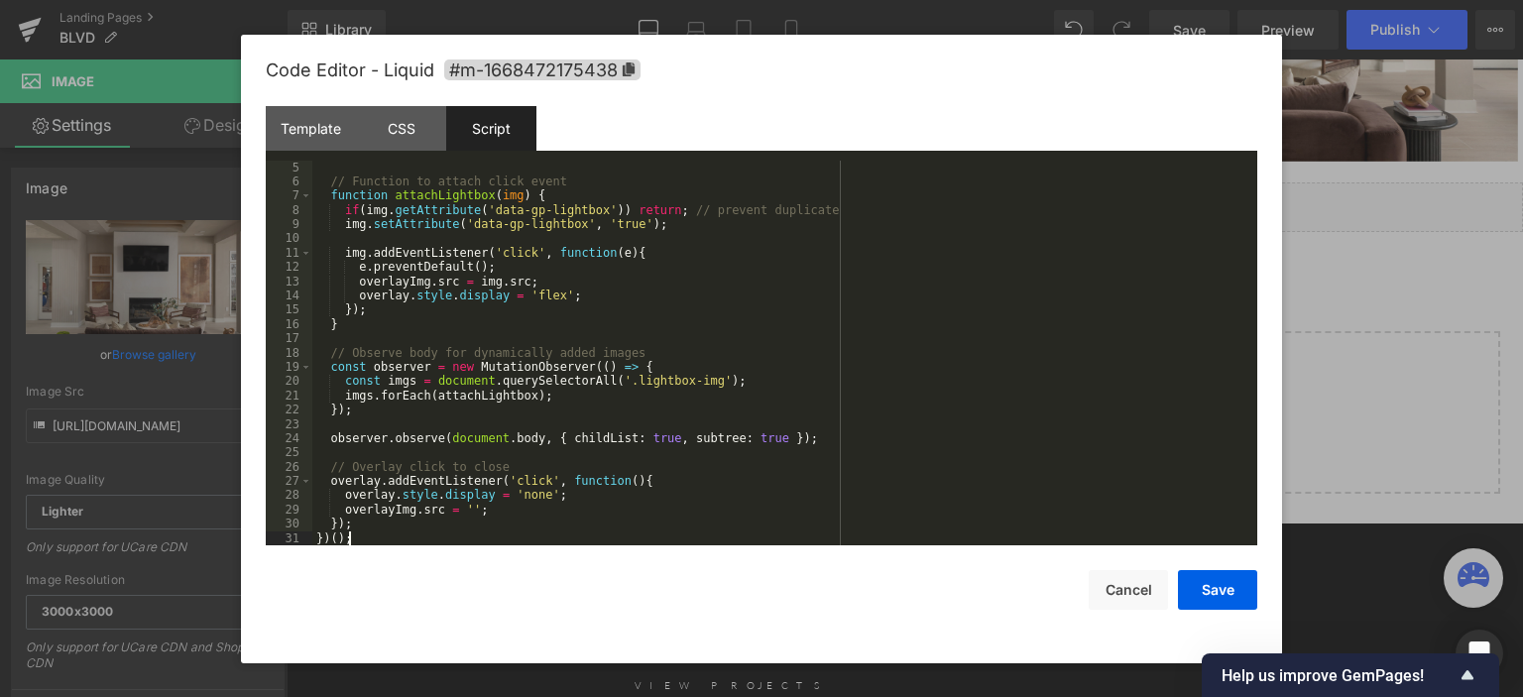
scroll to position [57, 0]
click at [1214, 591] on button "Save" at bounding box center [1217, 590] width 79 height 40
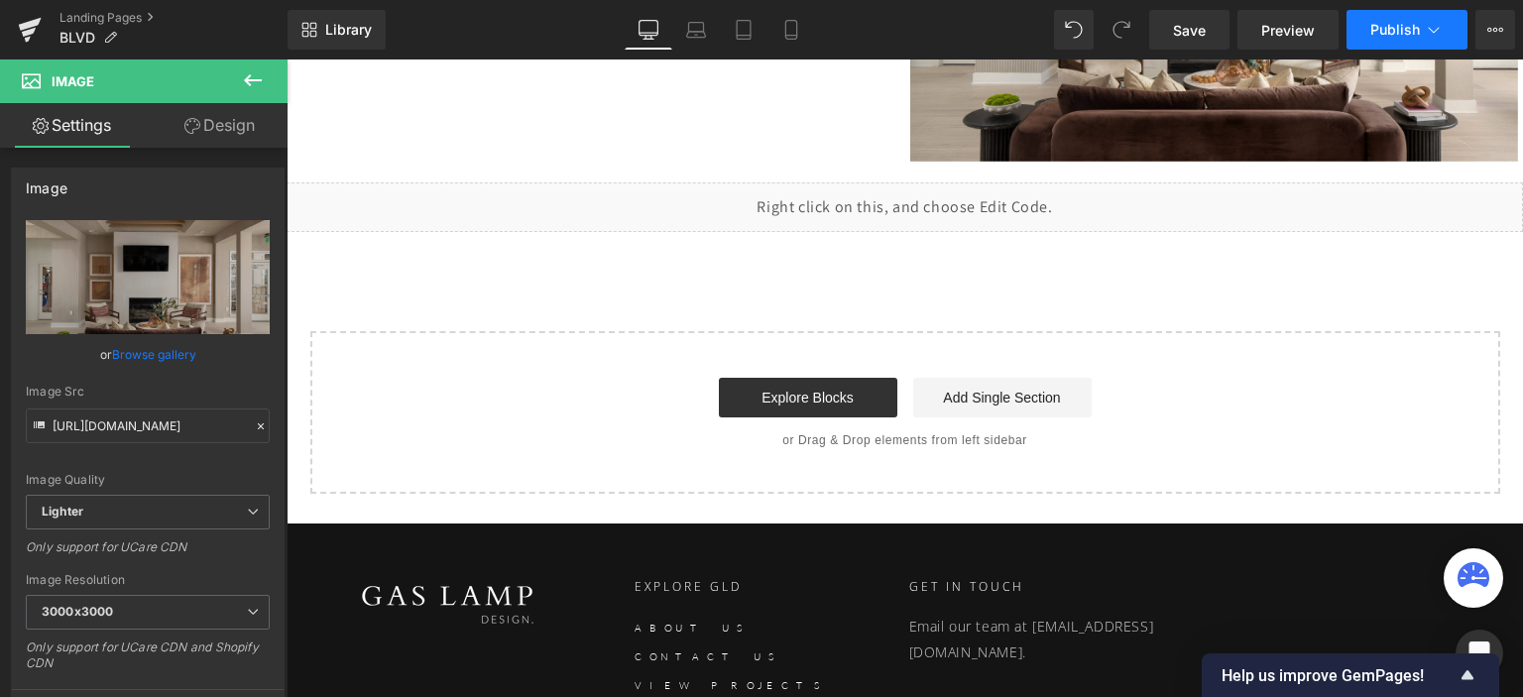
click at [1395, 35] on span "Publish" at bounding box center [1396, 30] width 50 height 16
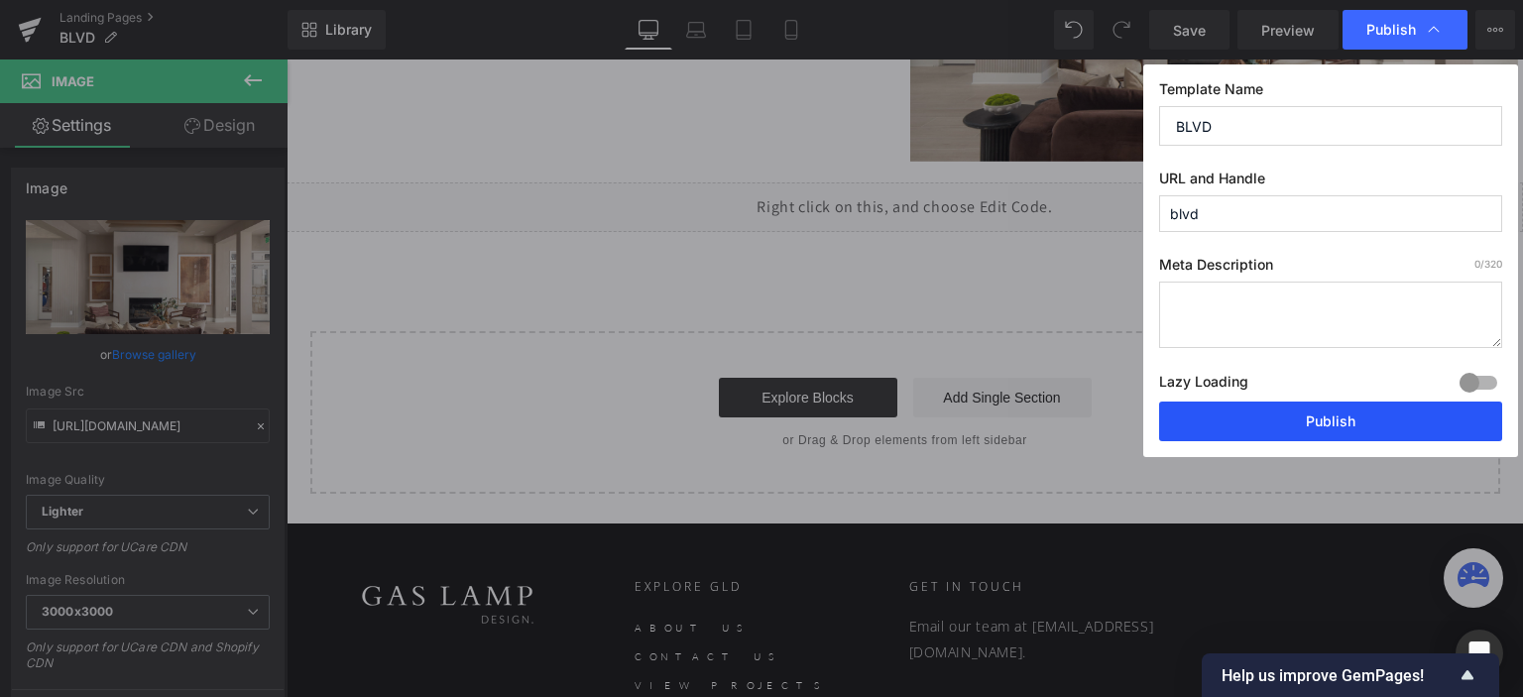
click at [1277, 424] on button "Publish" at bounding box center [1330, 422] width 343 height 40
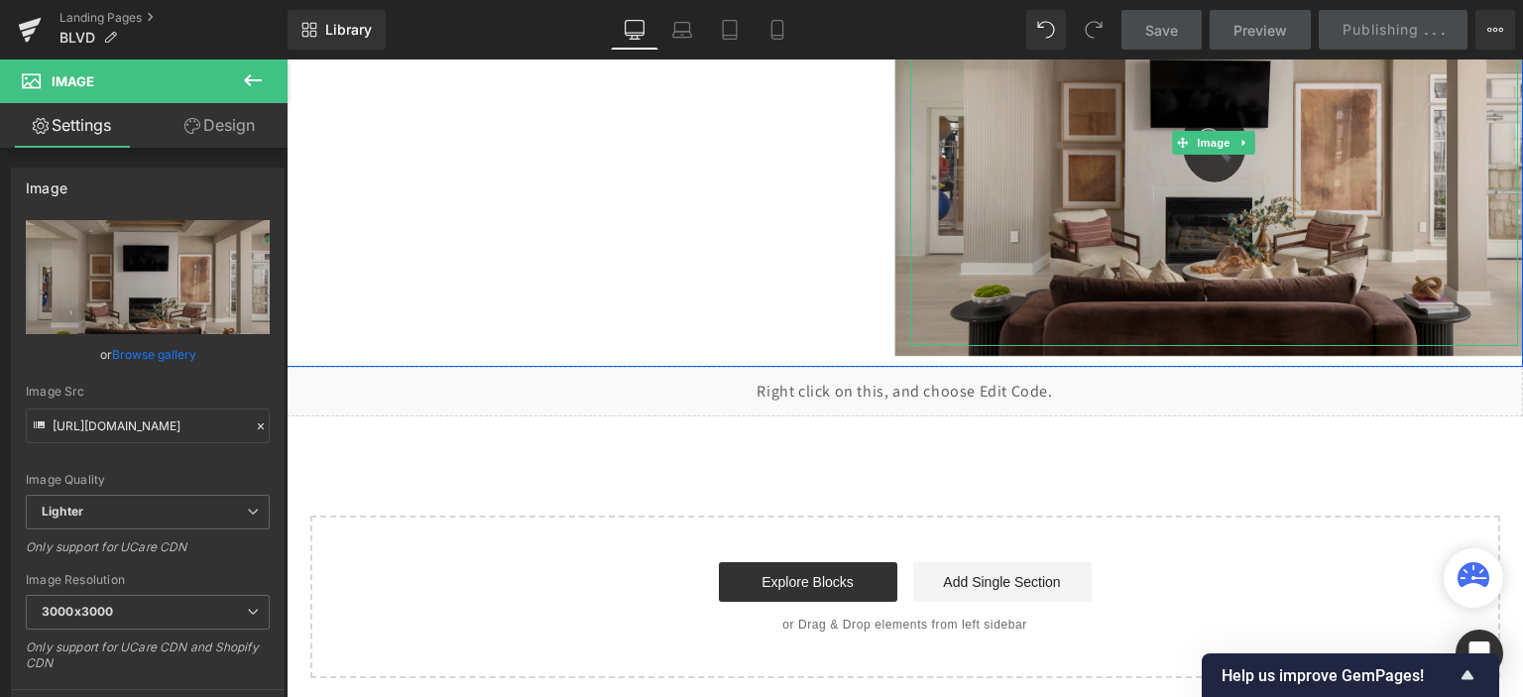
scroll to position [6619, 0]
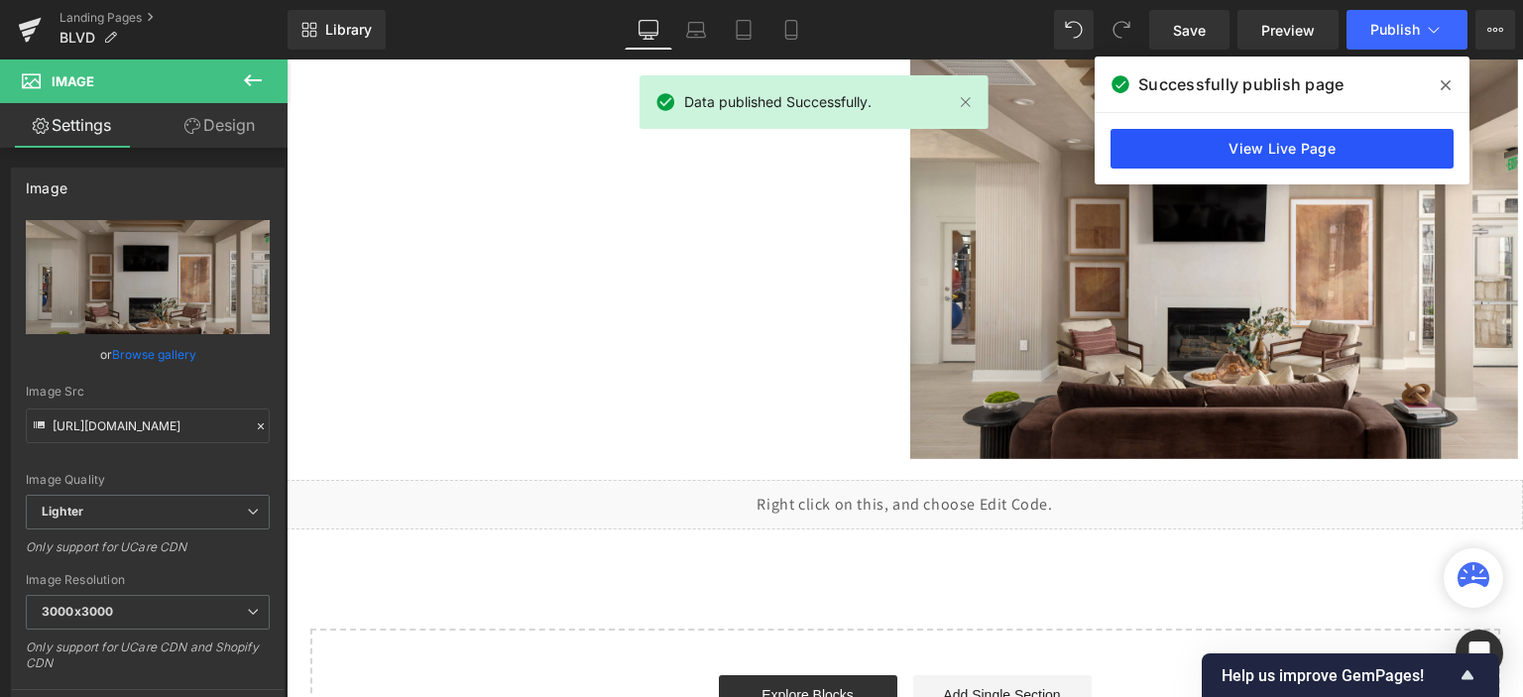
click at [1280, 155] on link "View Live Page" at bounding box center [1282, 149] width 343 height 40
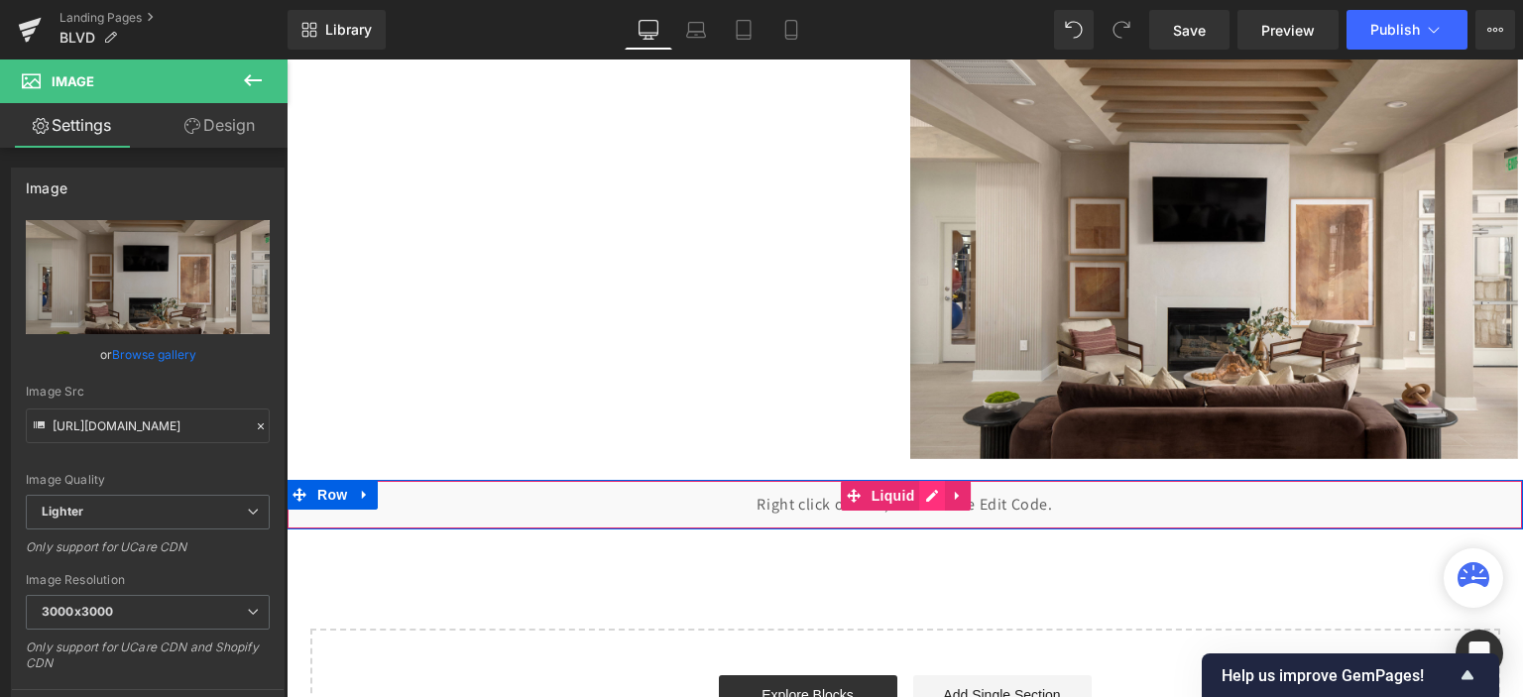
click at [915, 494] on div "Liquid" at bounding box center [905, 505] width 1237 height 50
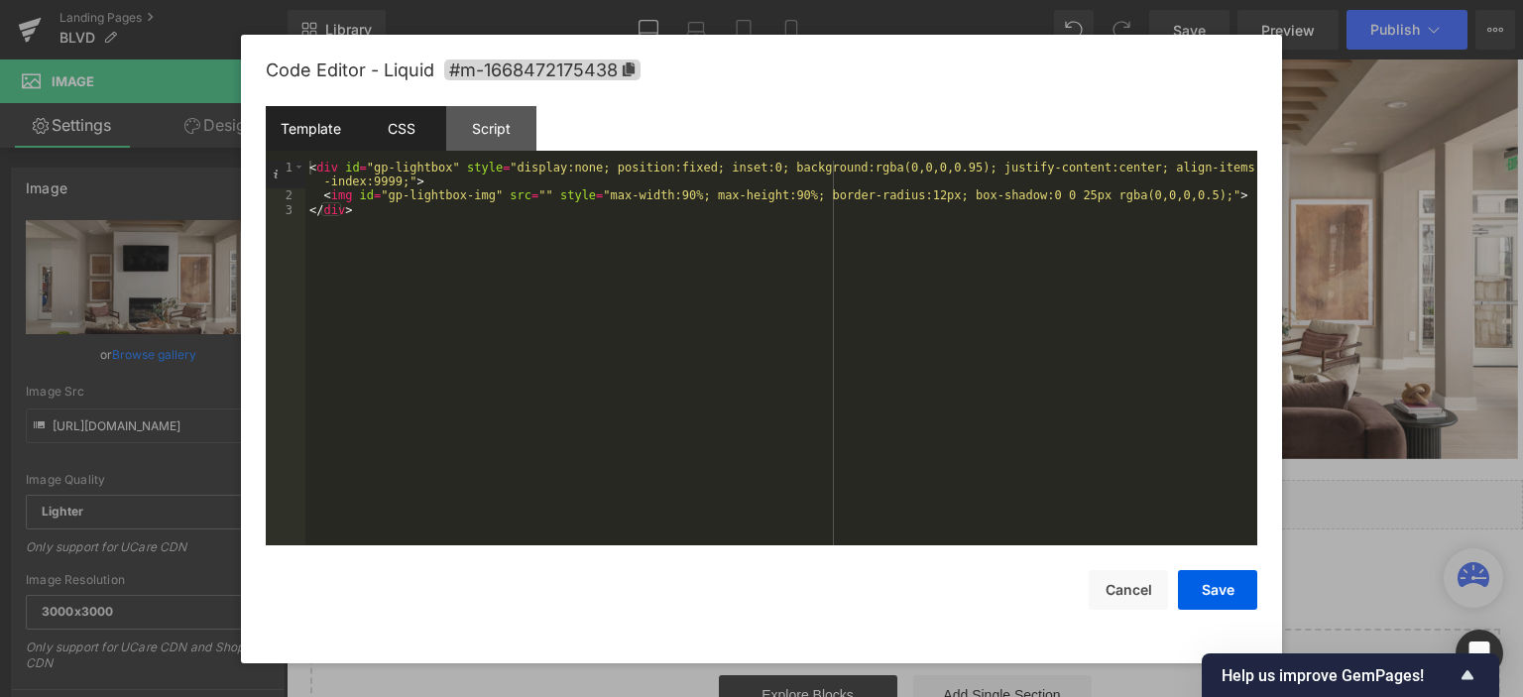
click at [411, 127] on div "CSS" at bounding box center [401, 128] width 90 height 45
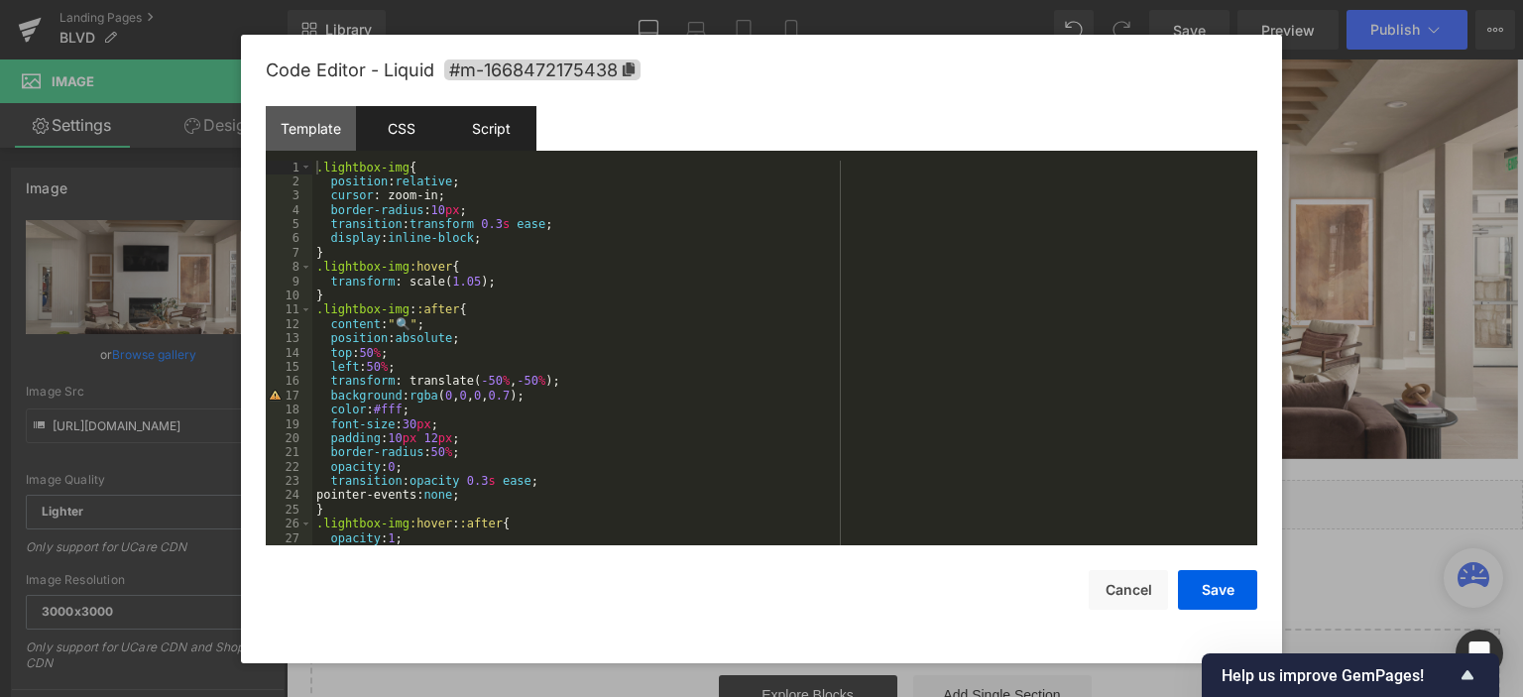
click at [490, 121] on div "Script" at bounding box center [491, 128] width 90 height 45
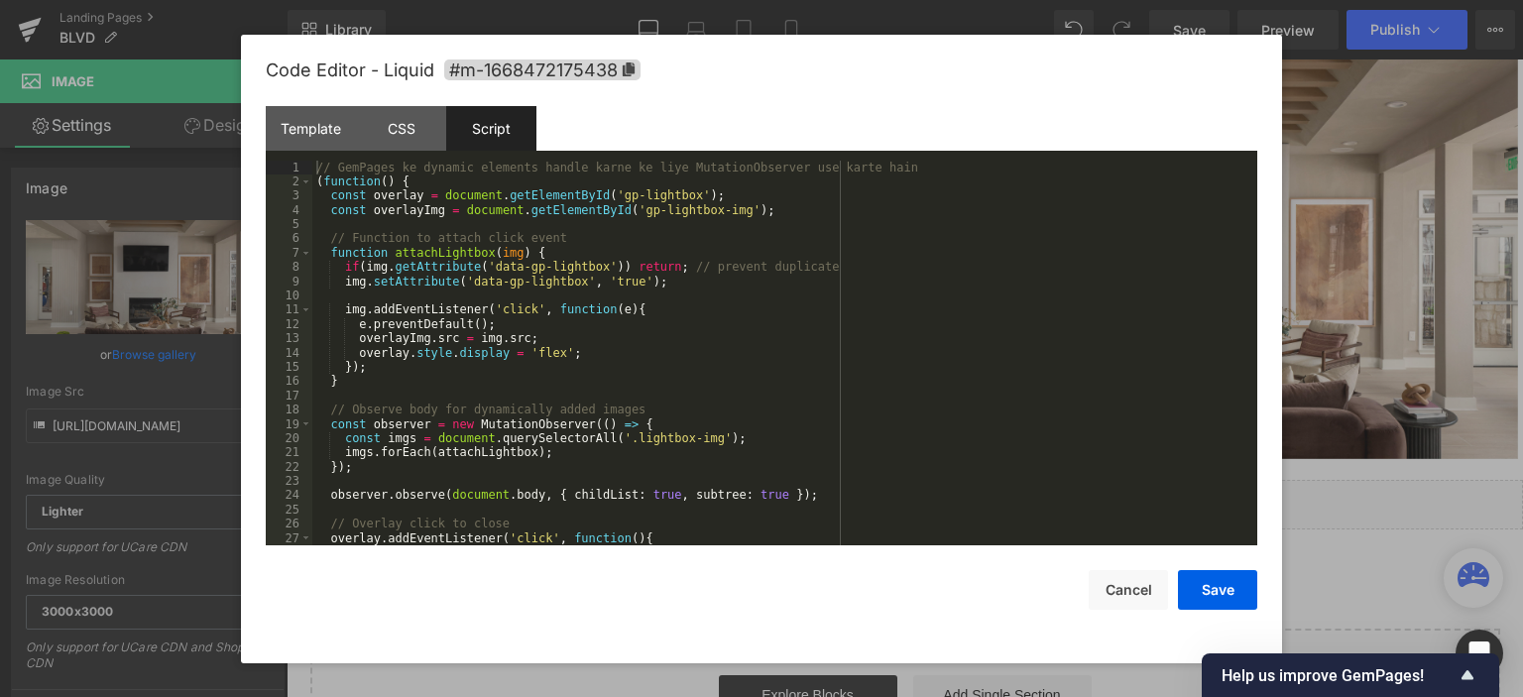
click at [529, 251] on div "// GemPages ke dynamic elements handle karne ke liye MutationObserver use karte…" at bounding box center [780, 368] width 937 height 415
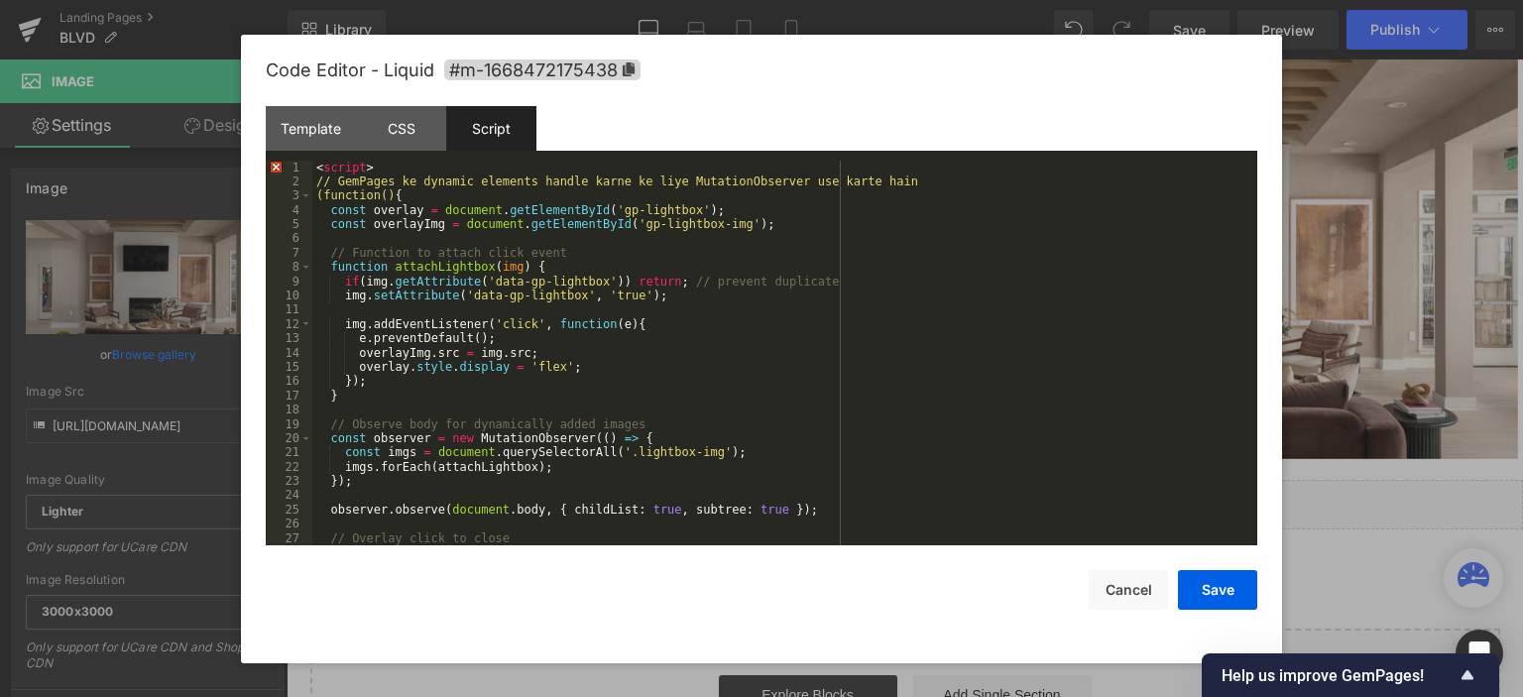
scroll to position [0, 0]
click at [413, 126] on div "CSS" at bounding box center [401, 128] width 90 height 45
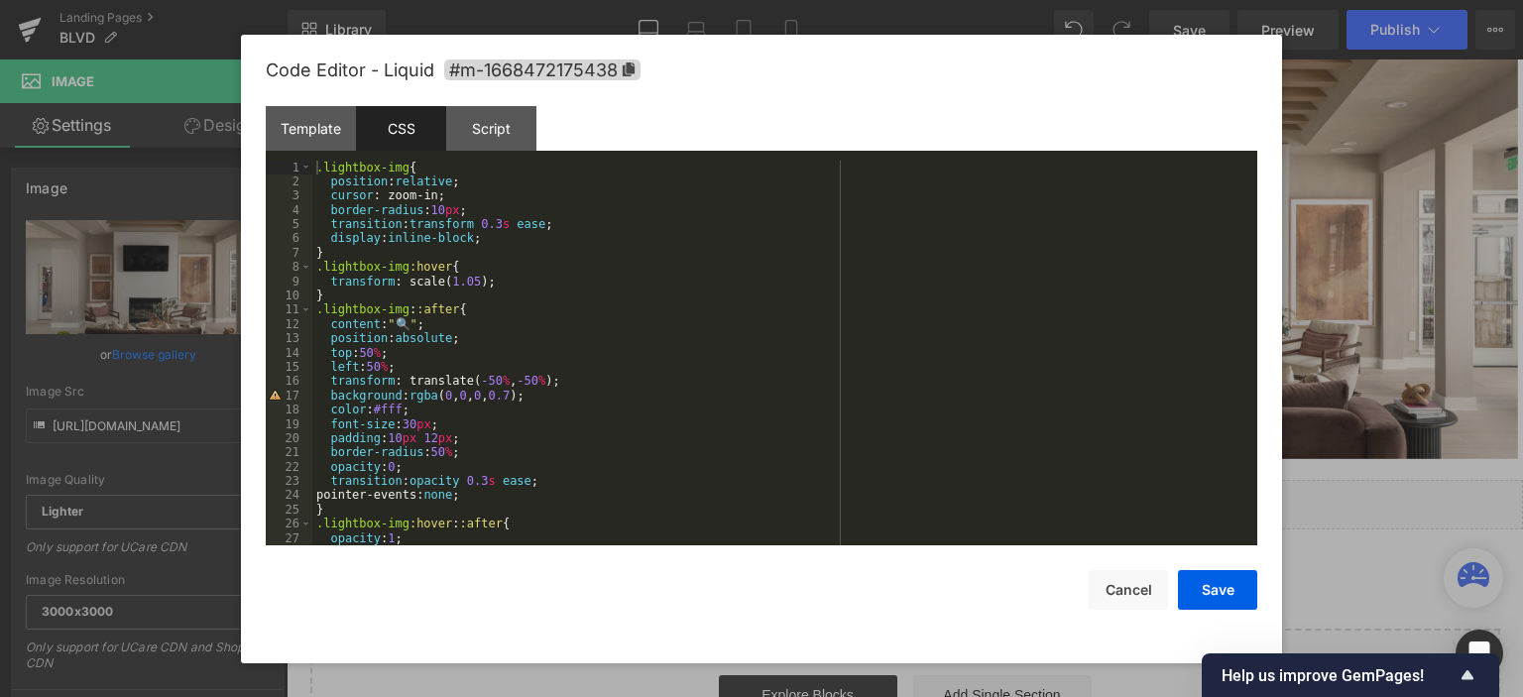
click at [425, 121] on div "CSS" at bounding box center [401, 128] width 90 height 45
click at [424, 140] on div "CSS" at bounding box center [401, 128] width 90 height 45
click at [404, 130] on div "CSS" at bounding box center [401, 128] width 90 height 45
click at [401, 134] on div "CSS" at bounding box center [401, 128] width 90 height 45
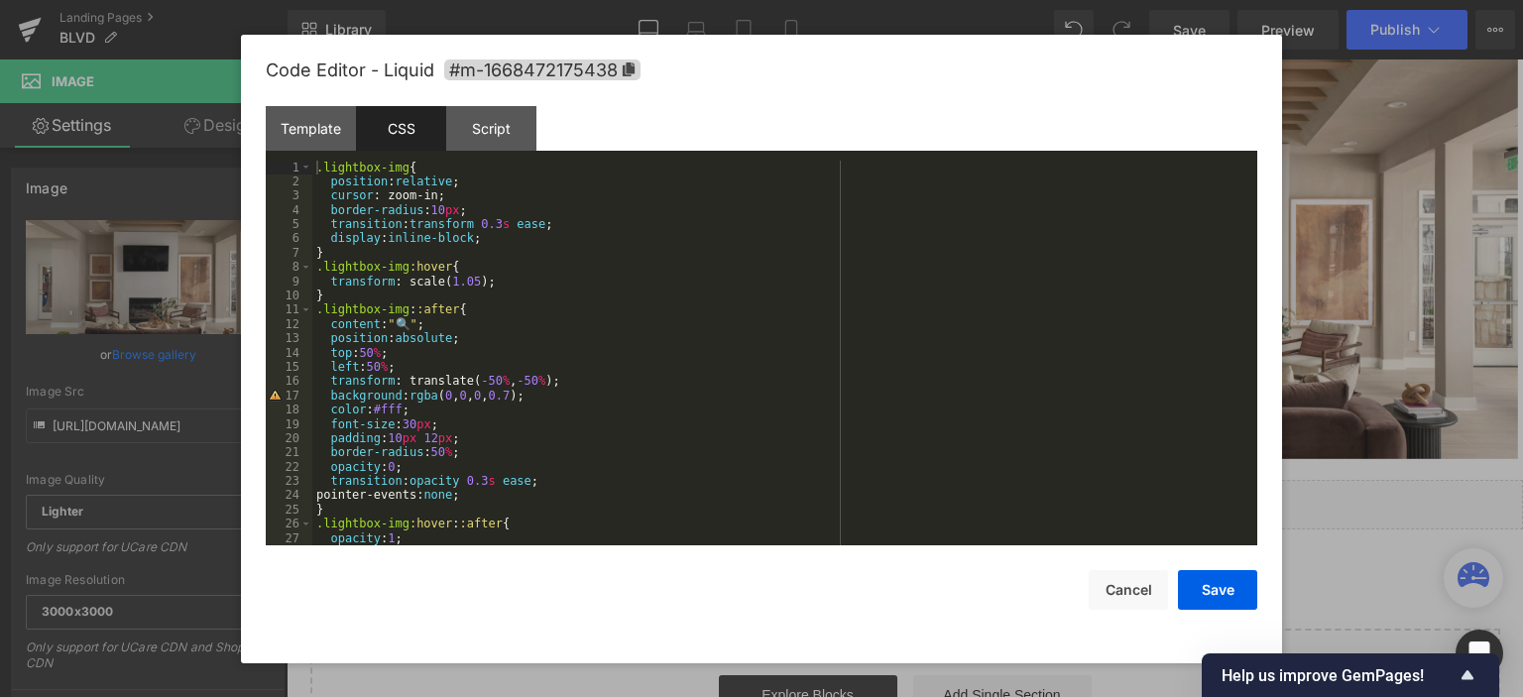
click at [476, 232] on div ".lightbox-img { position : relative ; cursor : zoom-in; border-radius : 10 px ;…" at bounding box center [780, 368] width 937 height 415
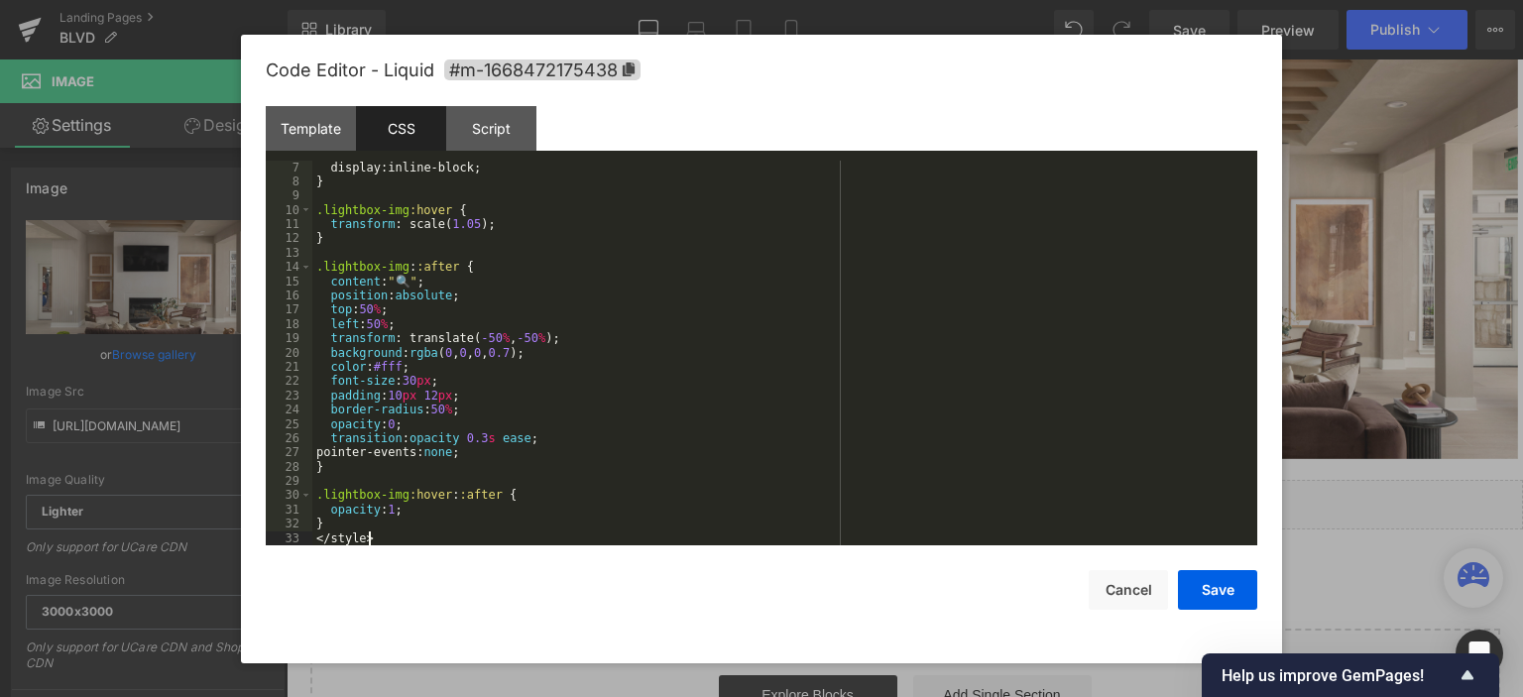
scroll to position [85, 0]
click at [1194, 592] on button "Save" at bounding box center [1217, 590] width 79 height 40
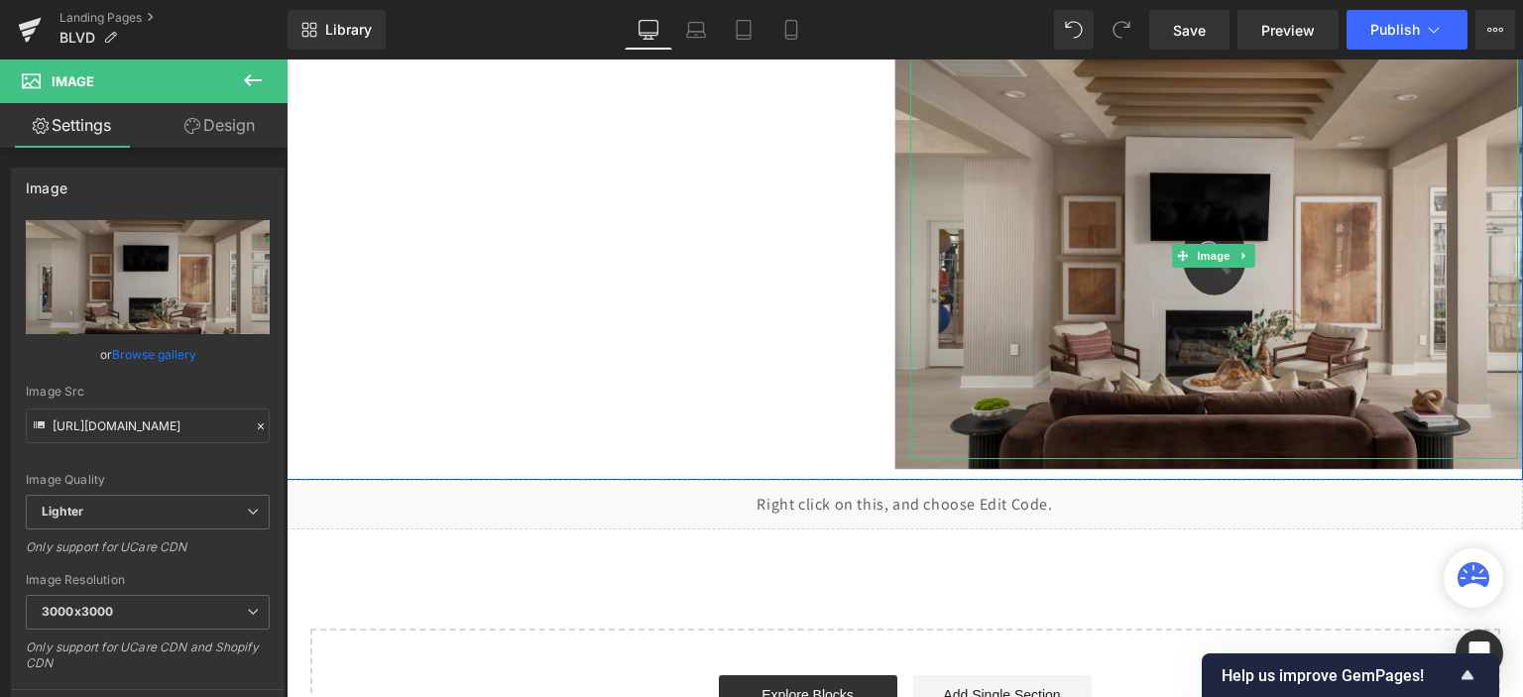
click at [1173, 312] on img at bounding box center [1214, 256] width 639 height 425
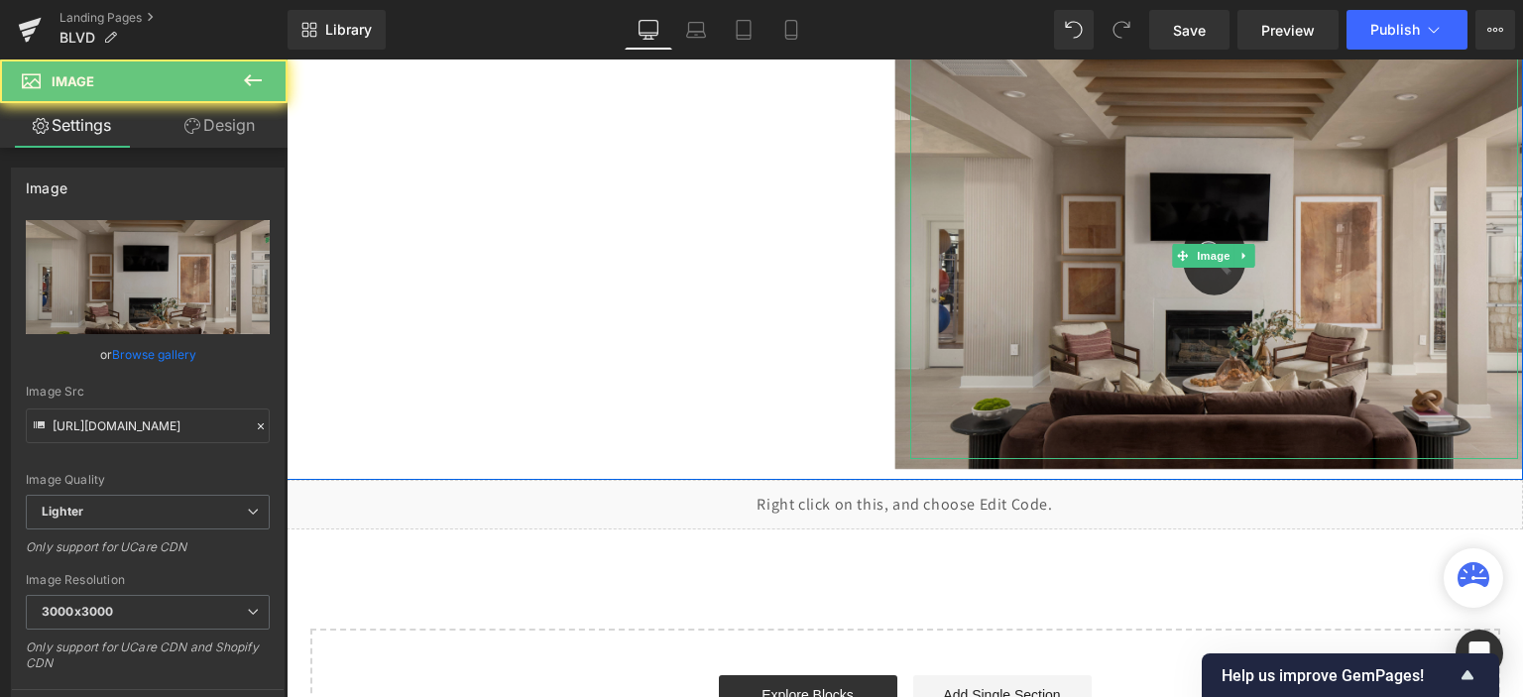
click at [1200, 301] on img at bounding box center [1214, 256] width 639 height 425
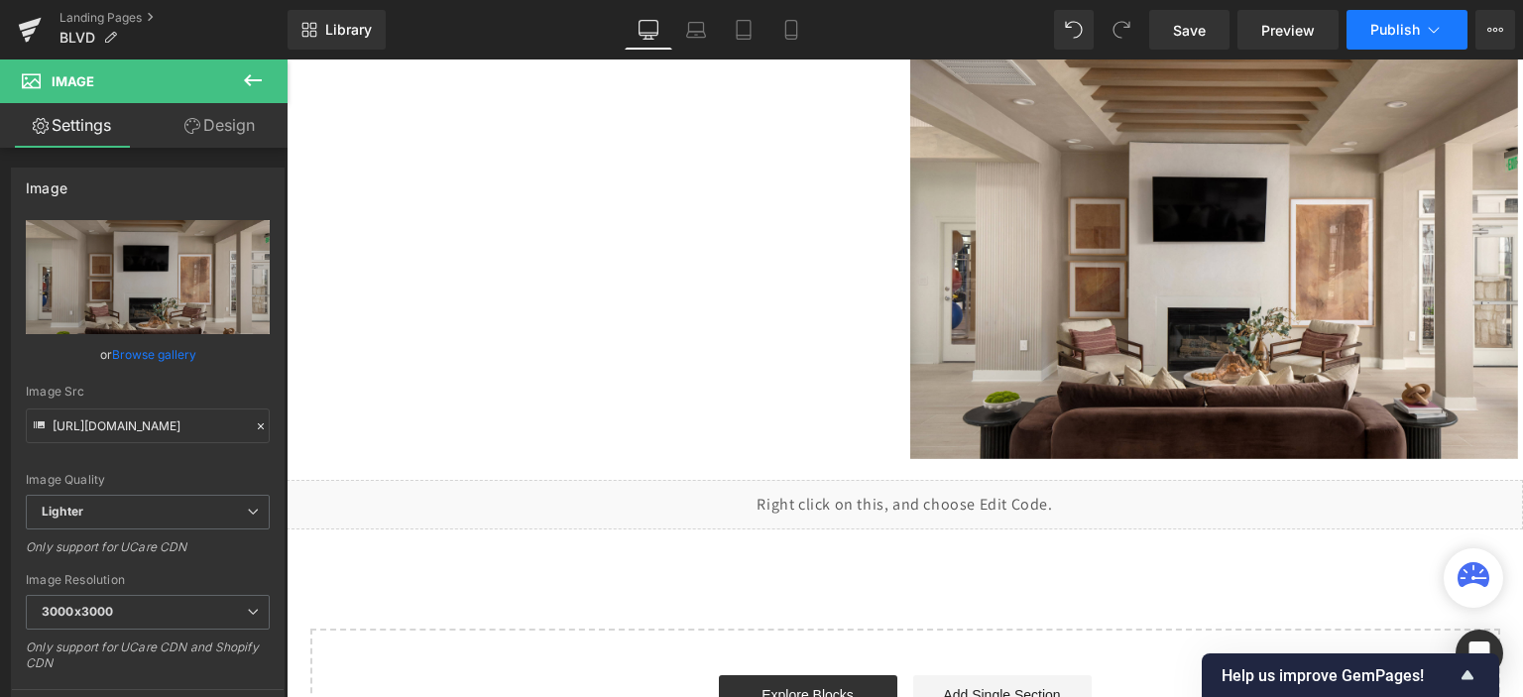
click at [1400, 22] on span "Publish" at bounding box center [1396, 30] width 50 height 16
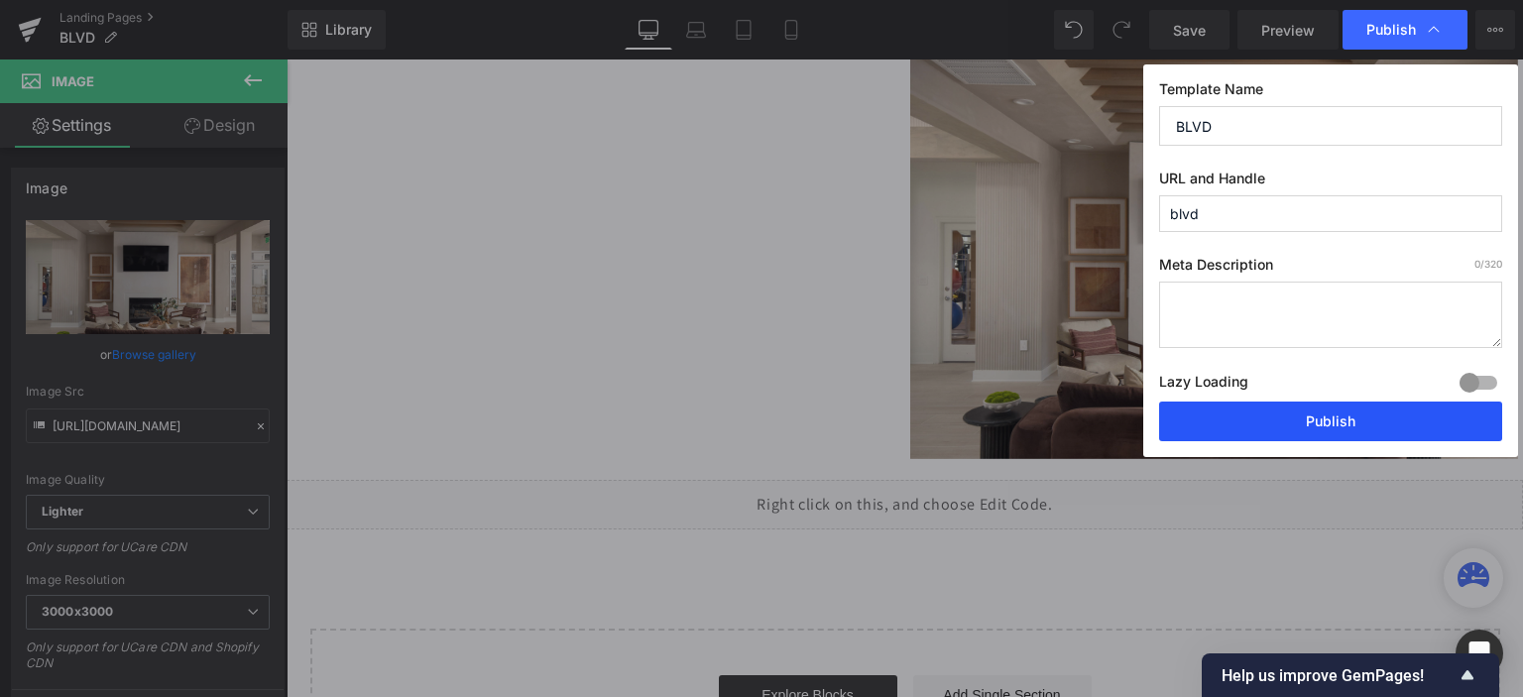
click at [1266, 412] on button "Publish" at bounding box center [1330, 422] width 343 height 40
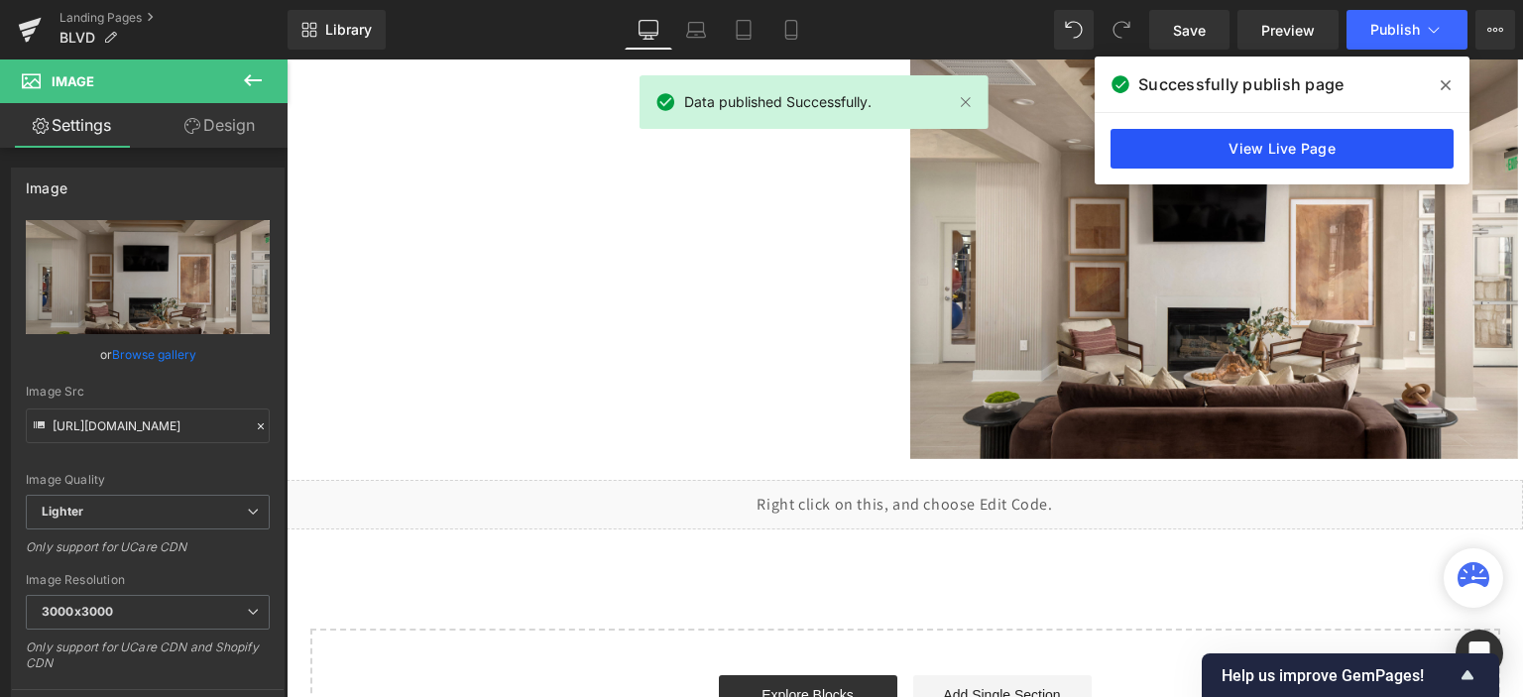
click at [1313, 155] on link "View Live Page" at bounding box center [1282, 149] width 343 height 40
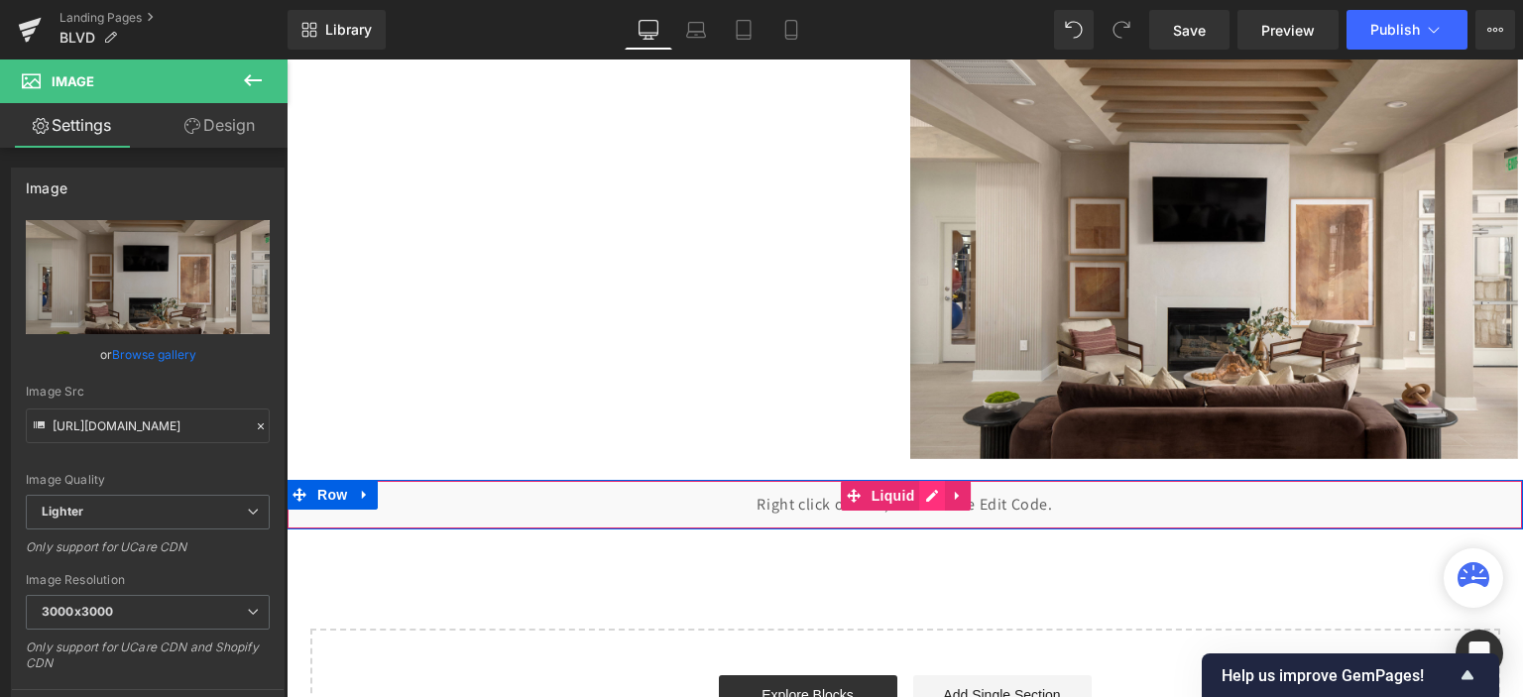
click at [928, 493] on div "Liquid" at bounding box center [905, 505] width 1237 height 50
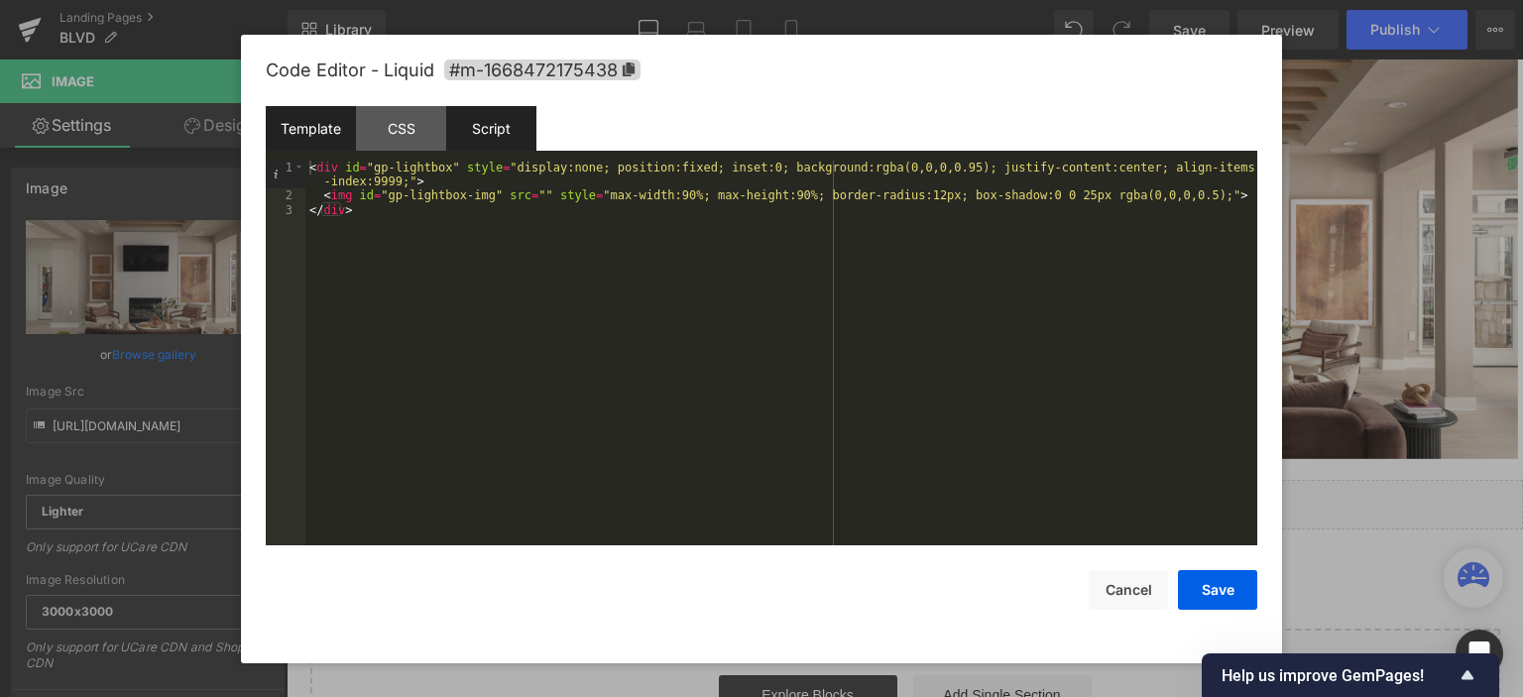
click at [493, 125] on div "Script" at bounding box center [491, 128] width 90 height 45
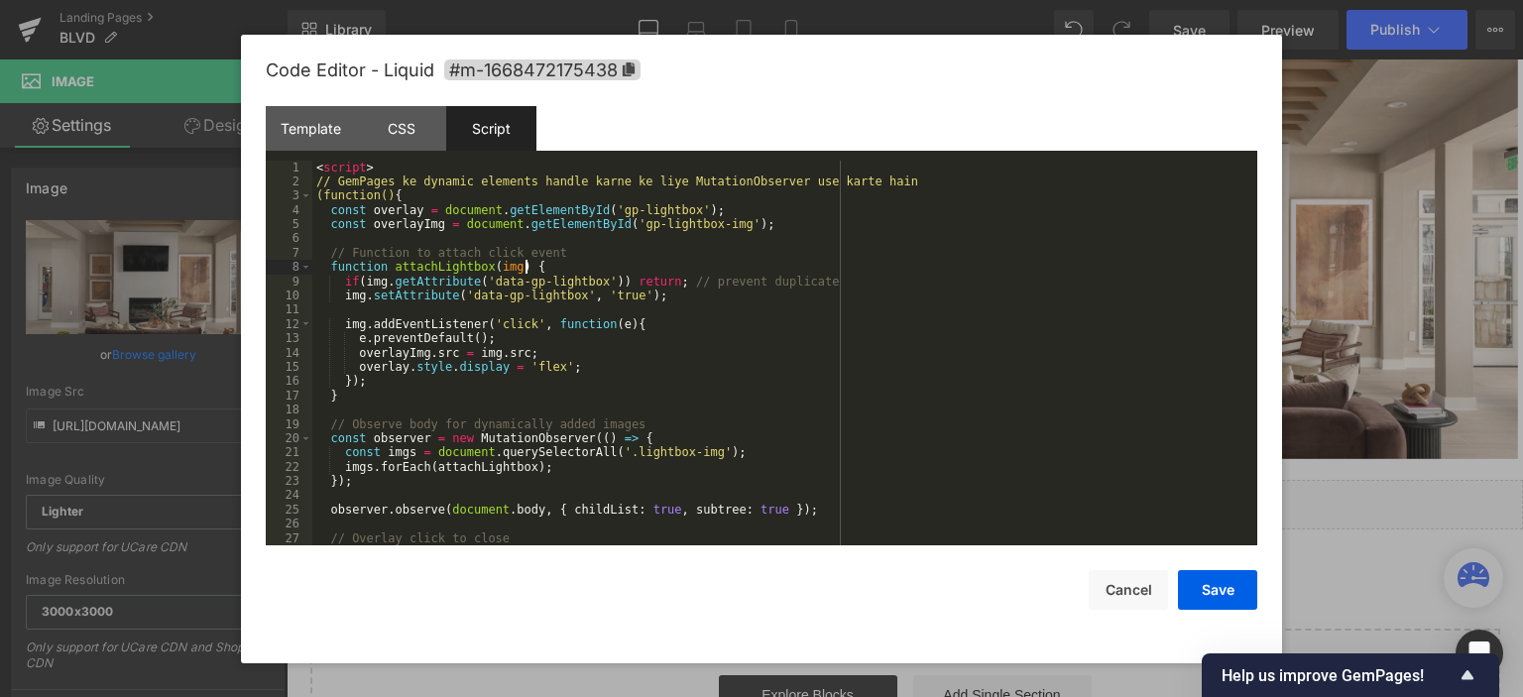
click at [549, 270] on div "< script > // GemPages ke dynamic elements handle karne ke liye MutationObserve…" at bounding box center [780, 368] width 937 height 415
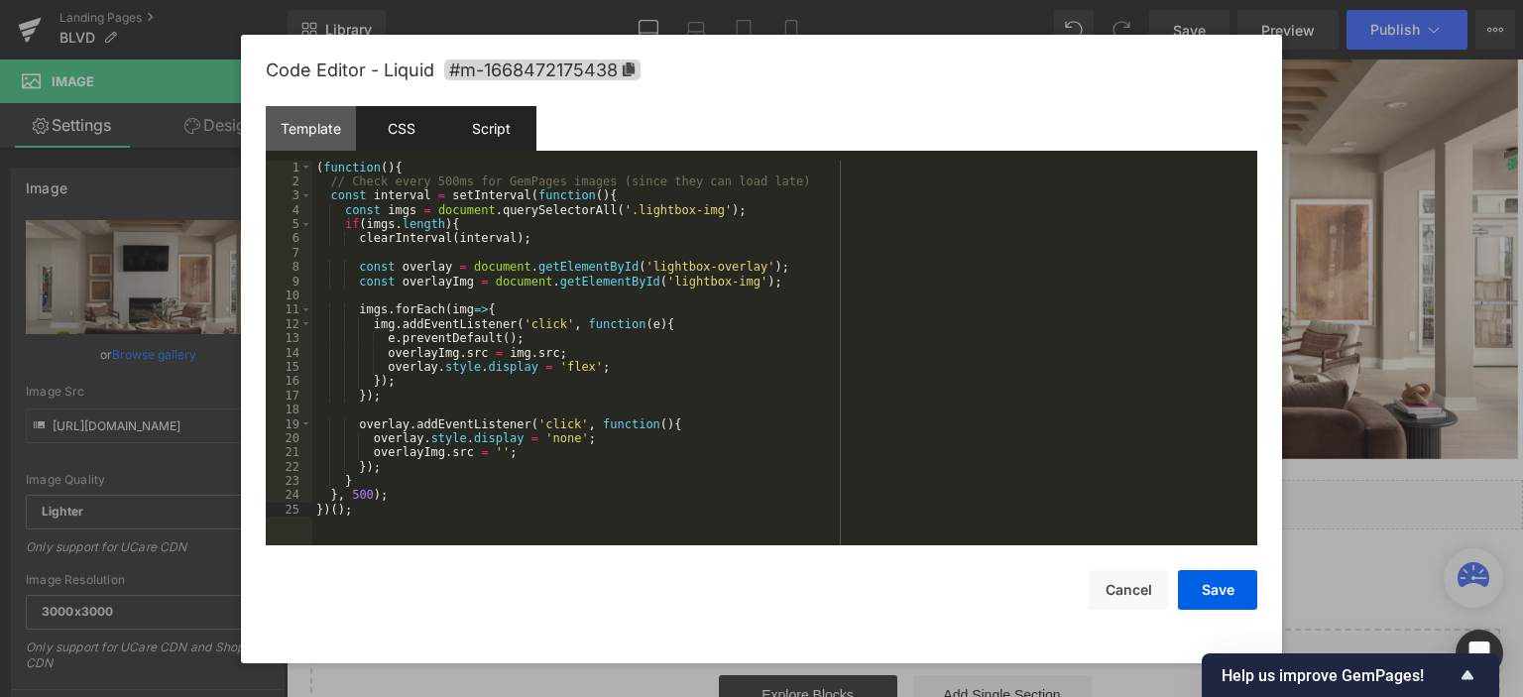
click at [407, 130] on div "CSS" at bounding box center [401, 128] width 90 height 45
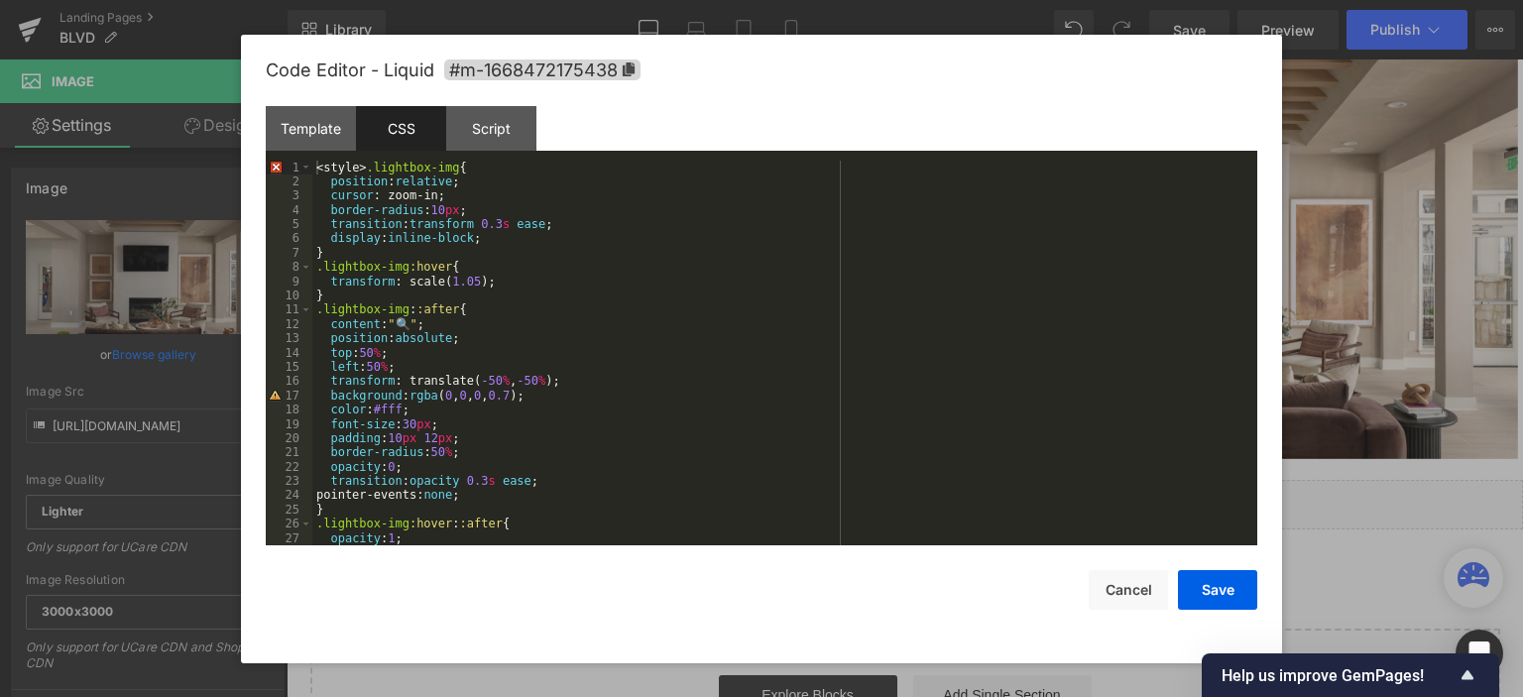
click at [397, 132] on div "CSS" at bounding box center [401, 128] width 90 height 45
click at [509, 281] on div "< style > .lightbox-img { position : relative ; cursor : zoom-in; border-radius…" at bounding box center [780, 368] width 937 height 415
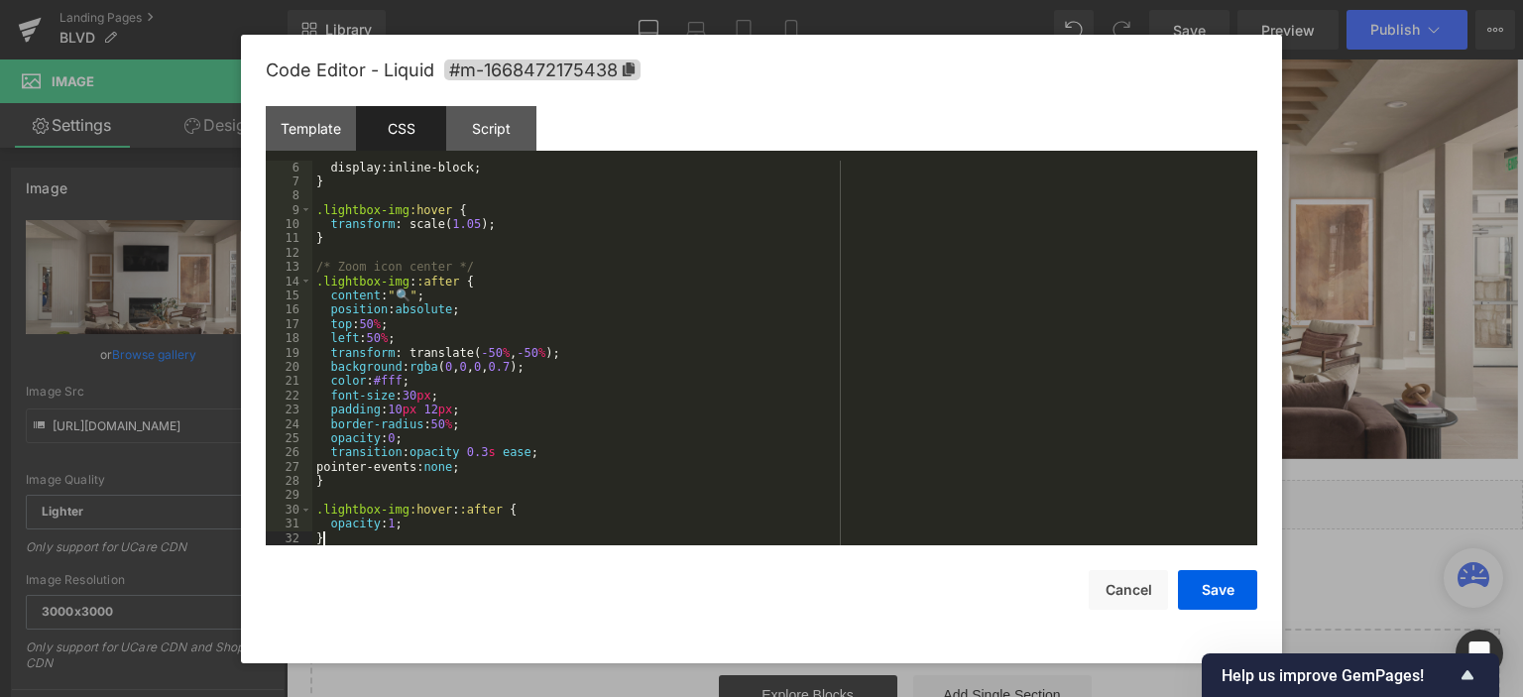
scroll to position [71, 0]
click at [1233, 606] on button "Save" at bounding box center [1217, 590] width 79 height 40
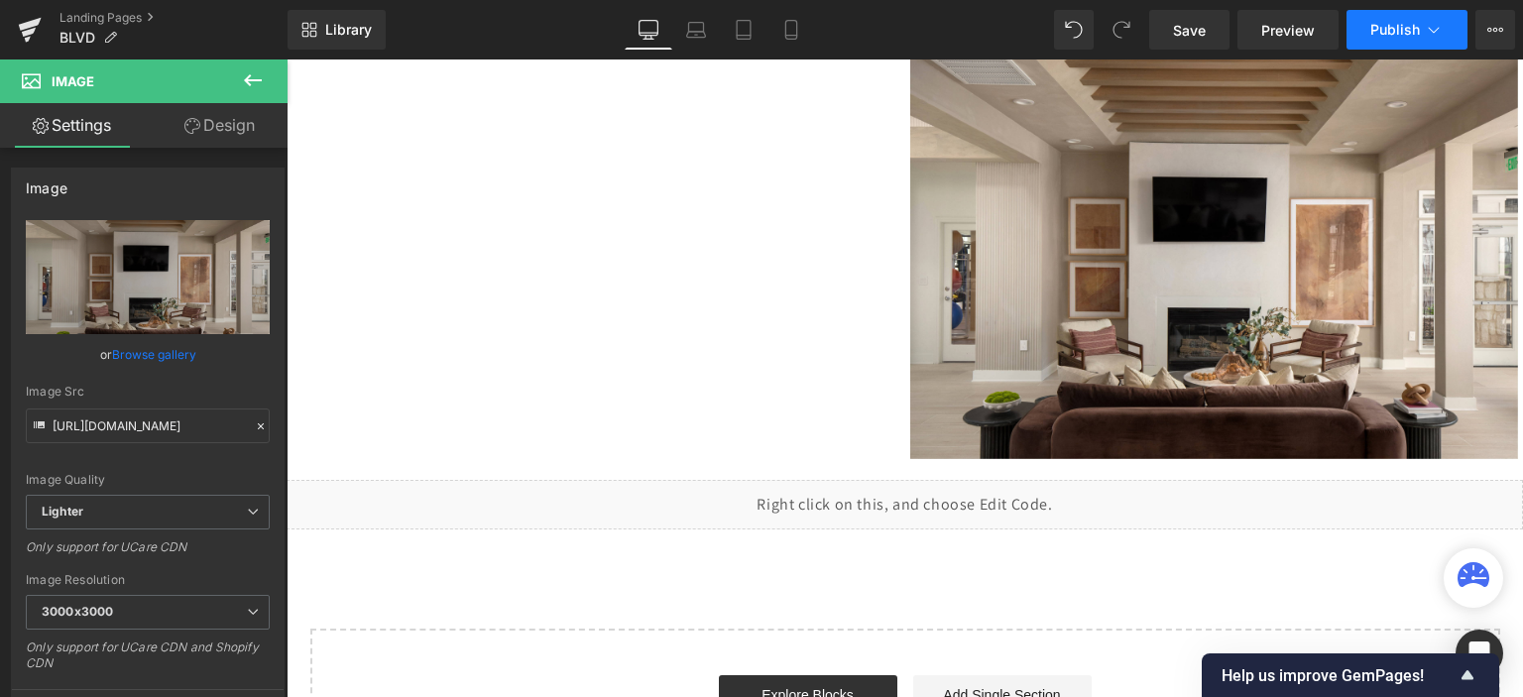
click at [1393, 27] on span "Publish" at bounding box center [1396, 30] width 50 height 16
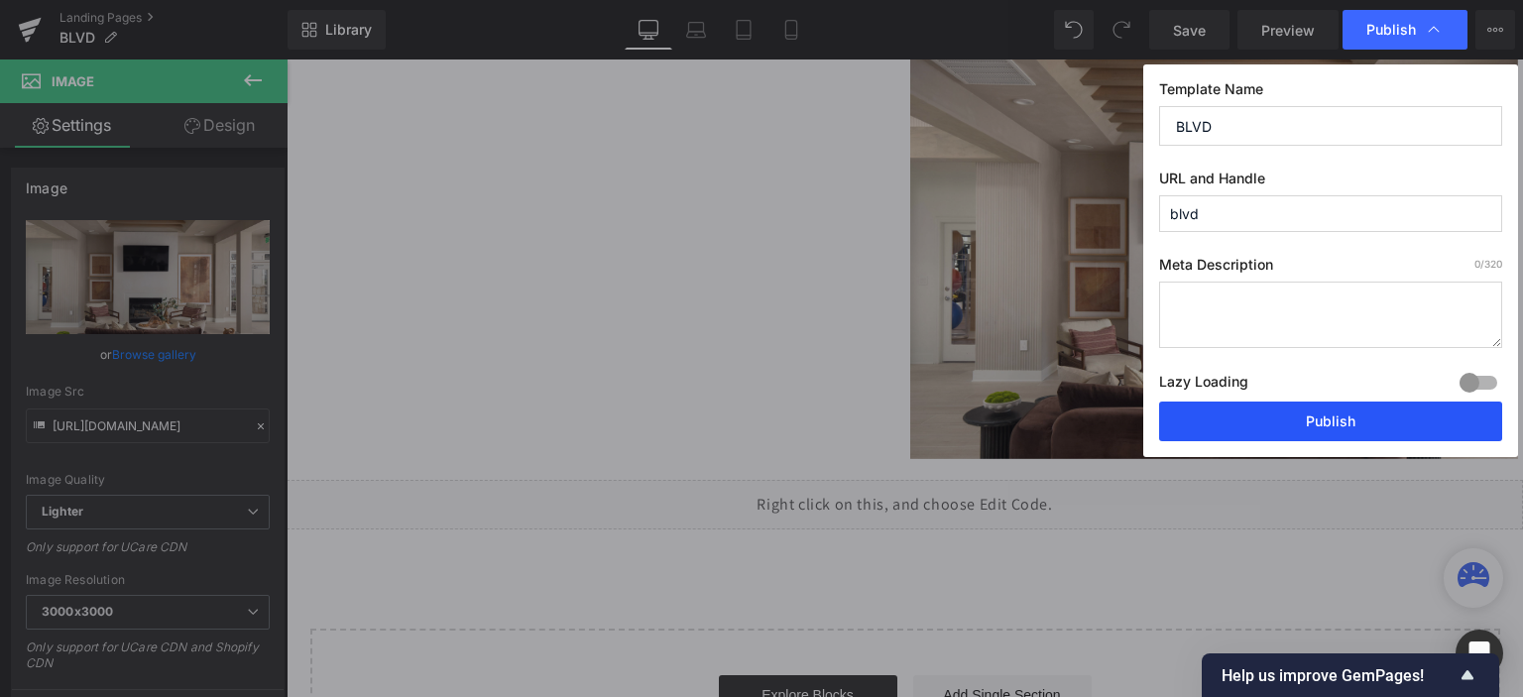
click at [1274, 421] on button "Publish" at bounding box center [1330, 422] width 343 height 40
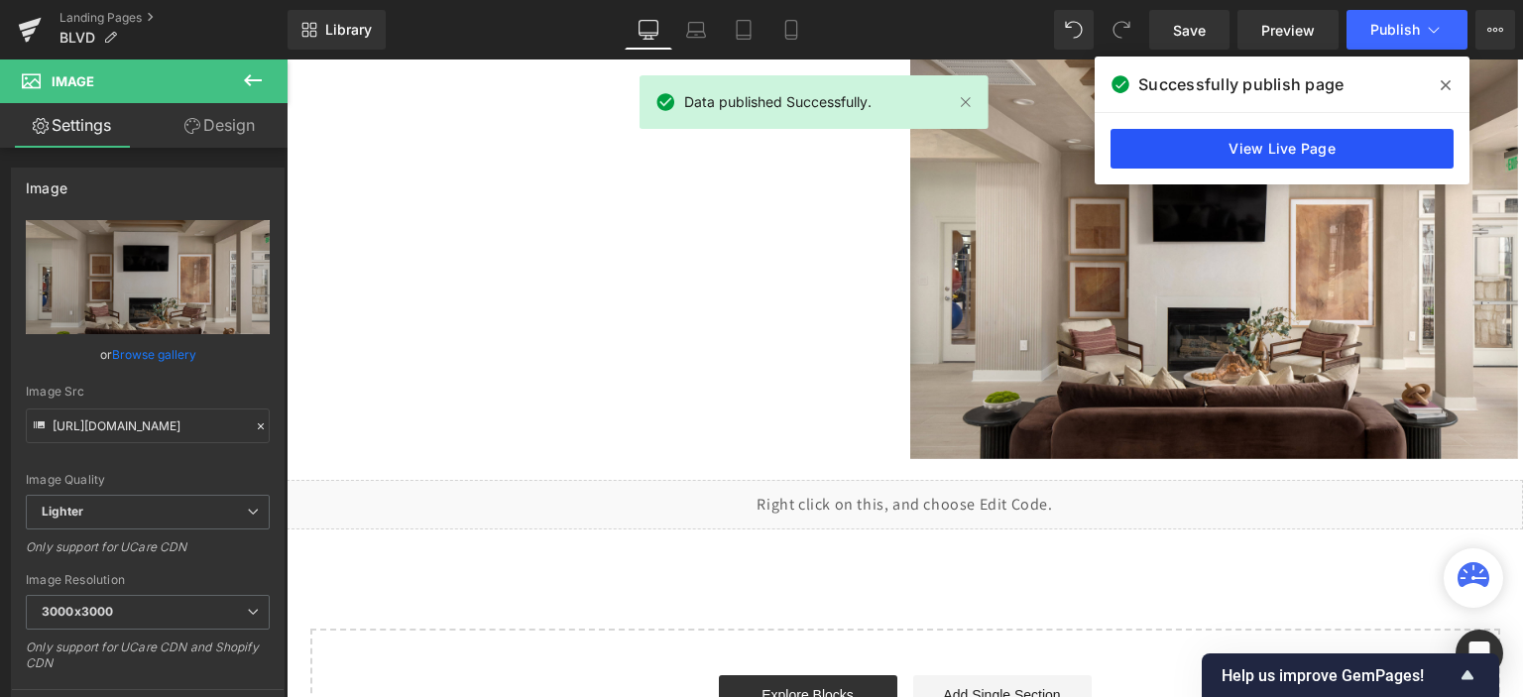
click at [1254, 150] on link "View Live Page" at bounding box center [1282, 149] width 343 height 40
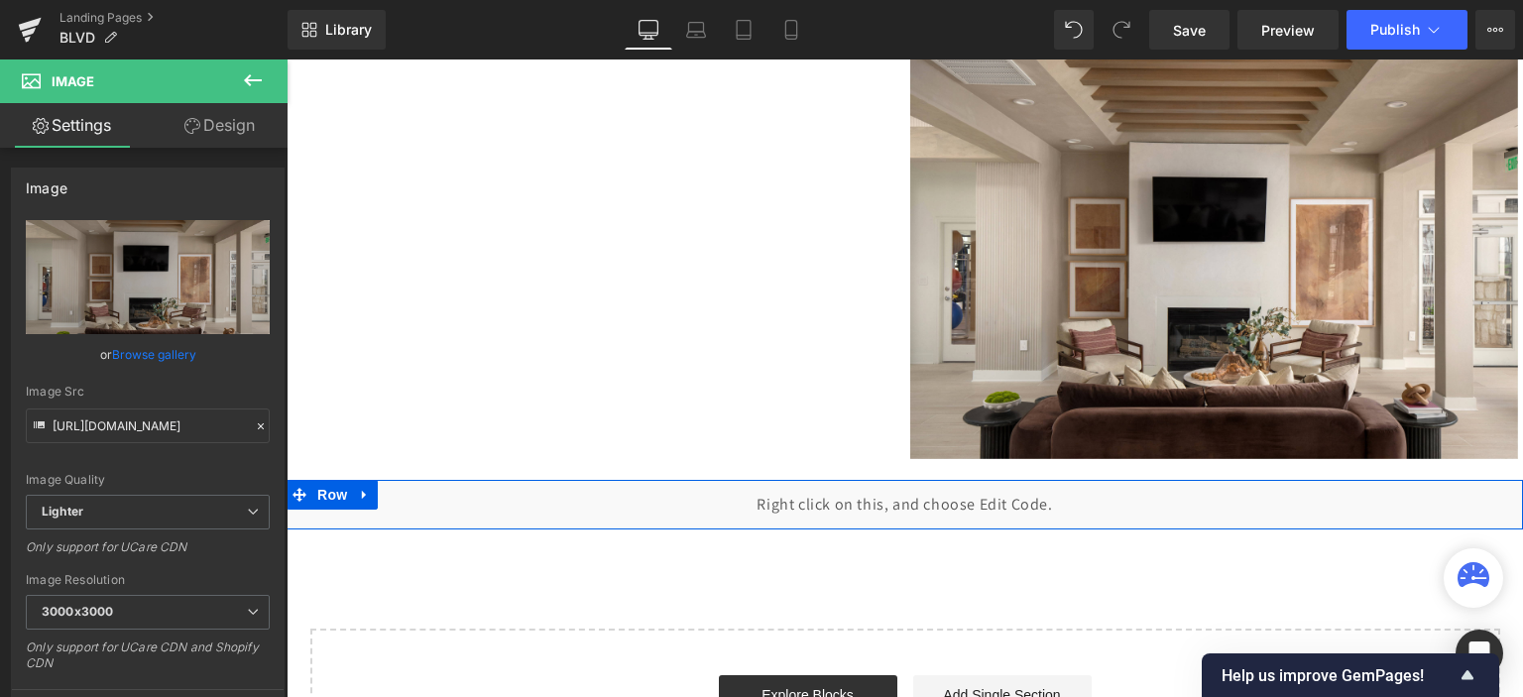
click at [928, 493] on div "Liquid" at bounding box center [905, 505] width 1237 height 50
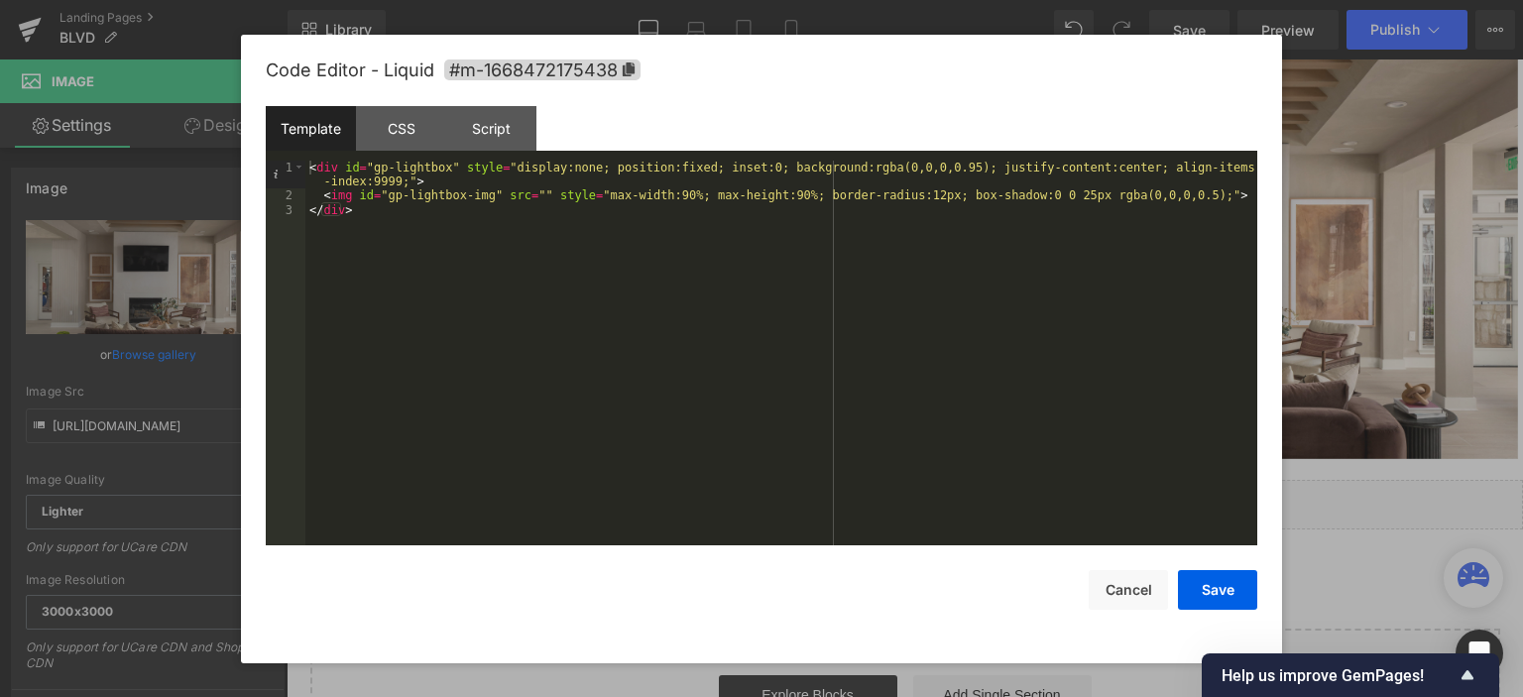
click at [295, 134] on div "Template" at bounding box center [311, 128] width 90 height 45
click at [456, 210] on div "< div id = "gp-lightbox" style = "display:none; position:fixed; inset:0; backgr…" at bounding box center [781, 375] width 952 height 428
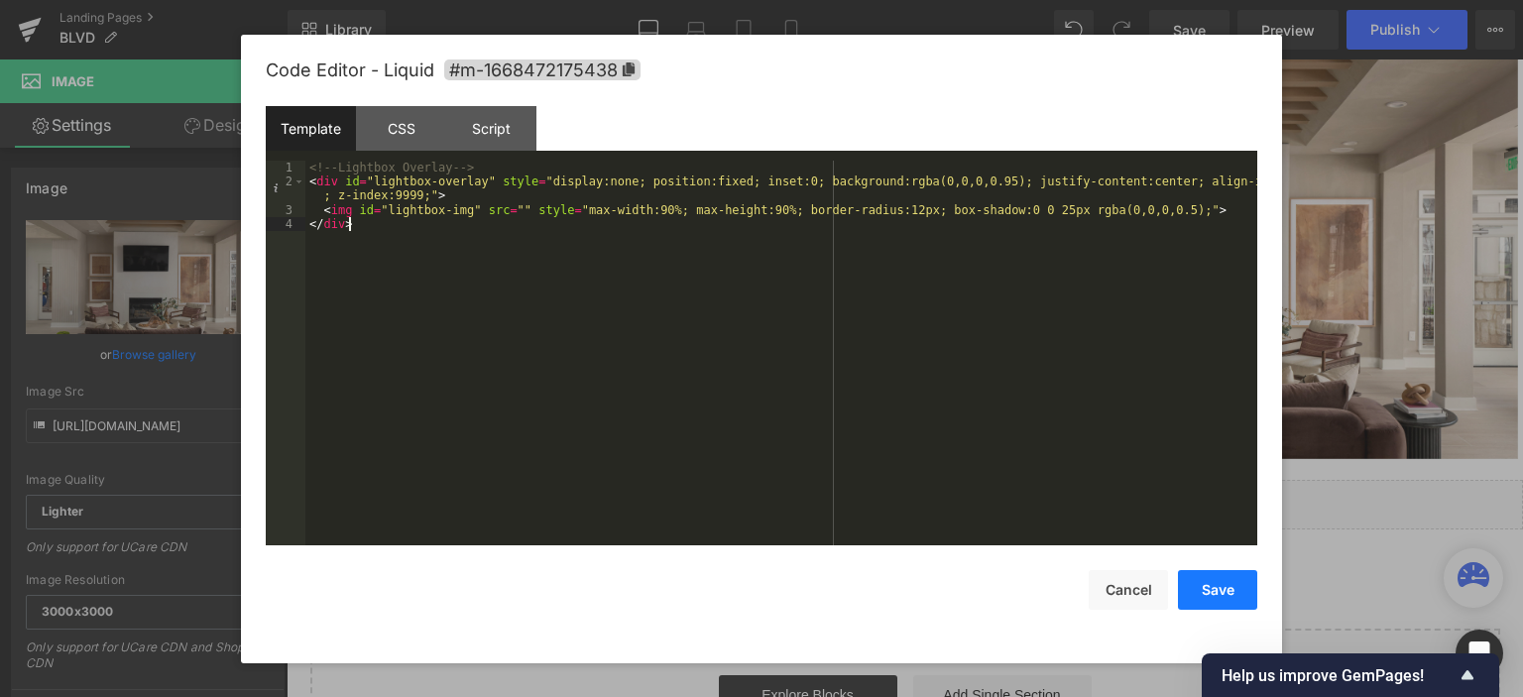
click at [1227, 588] on button "Save" at bounding box center [1217, 590] width 79 height 40
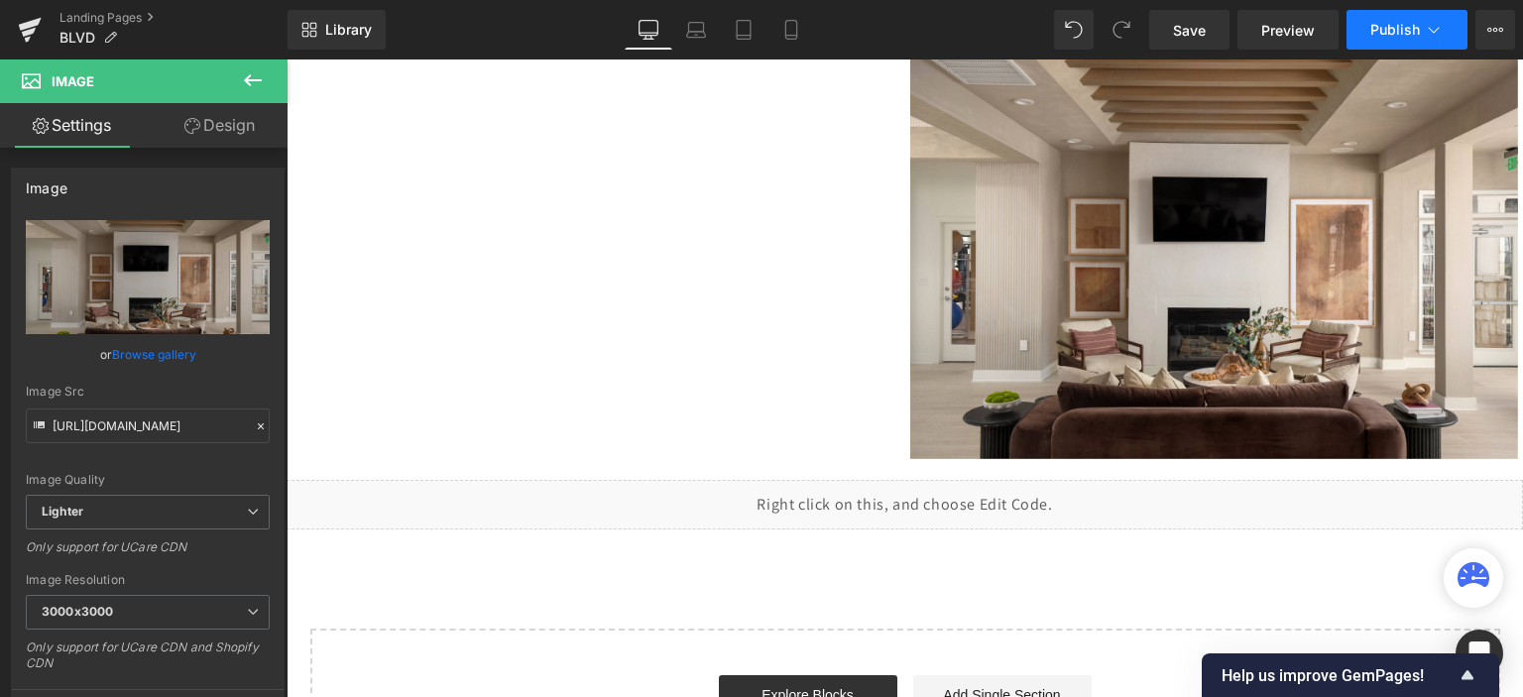
click at [1390, 33] on span "Publish" at bounding box center [1396, 30] width 50 height 16
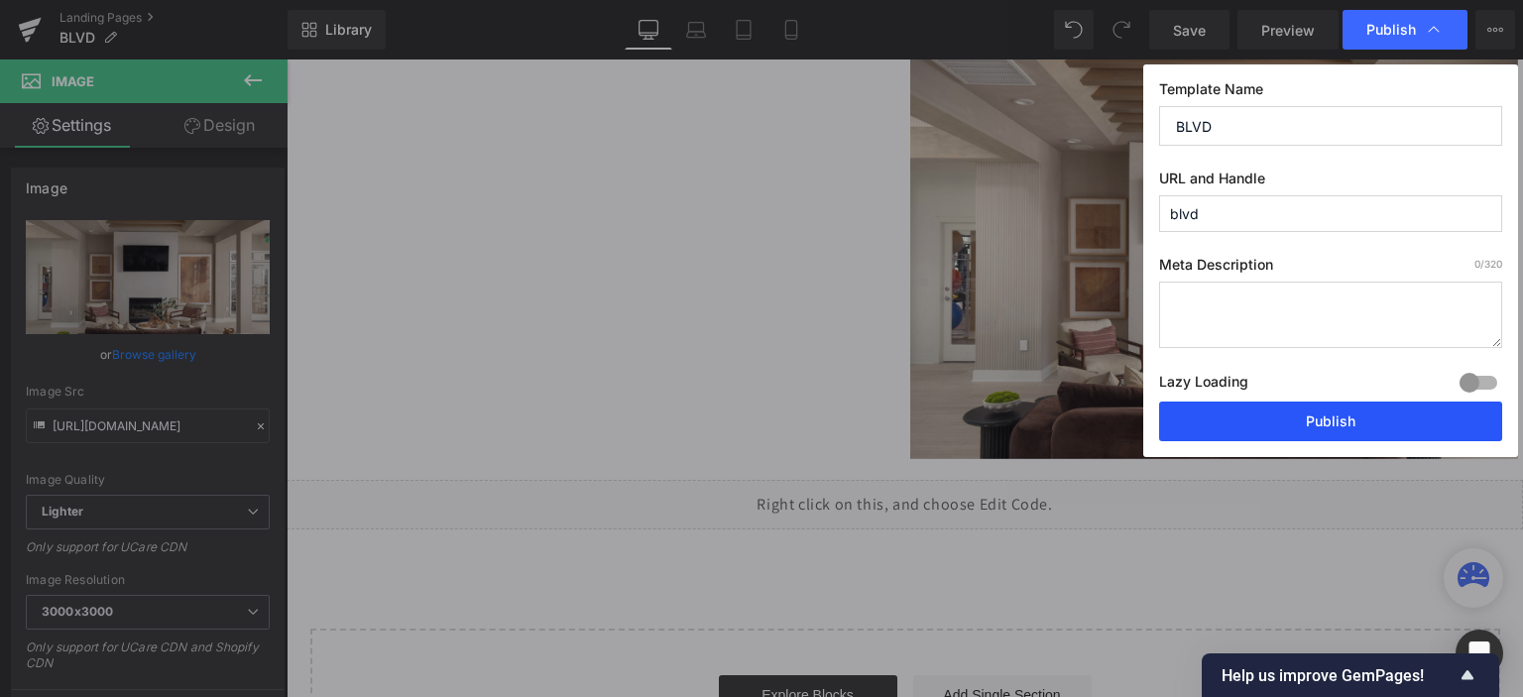
click at [1309, 429] on button "Publish" at bounding box center [1330, 422] width 343 height 40
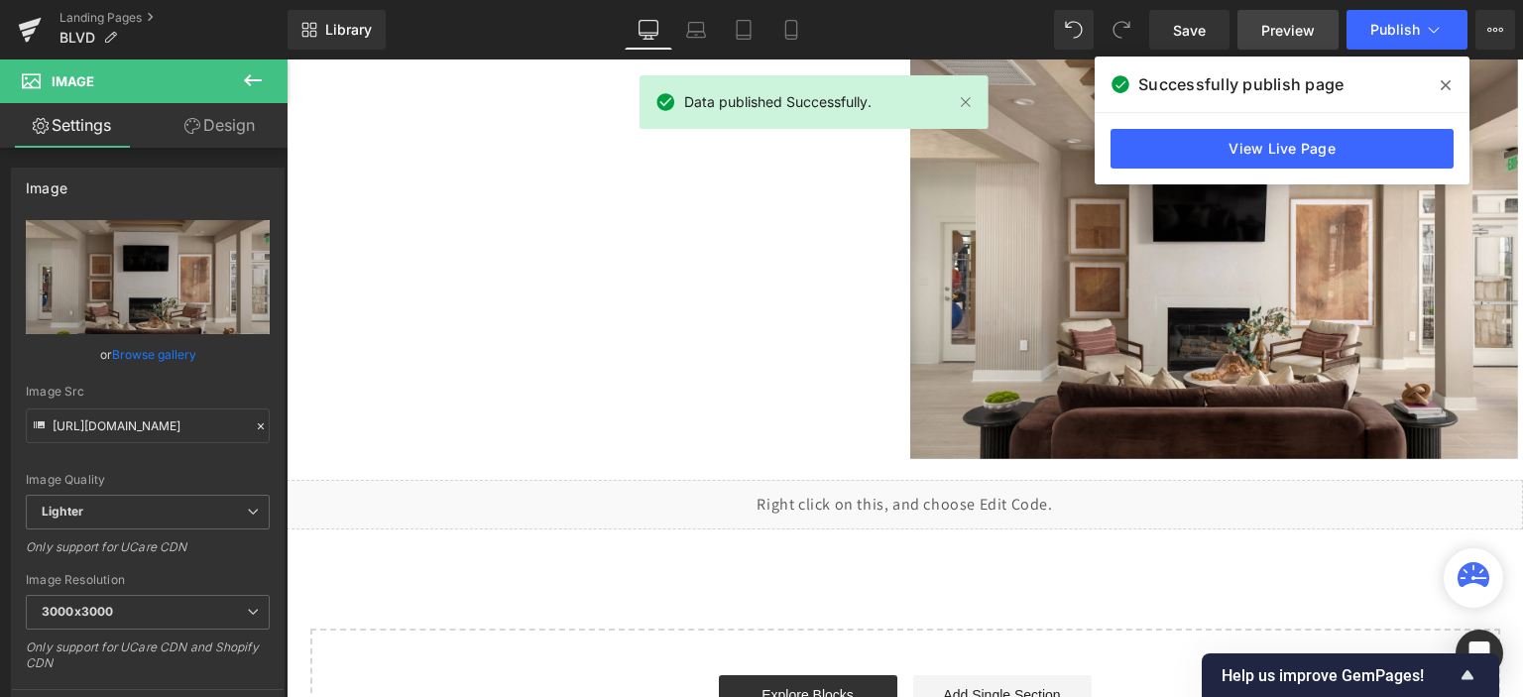
click at [1273, 31] on span "Preview" at bounding box center [1289, 30] width 54 height 21
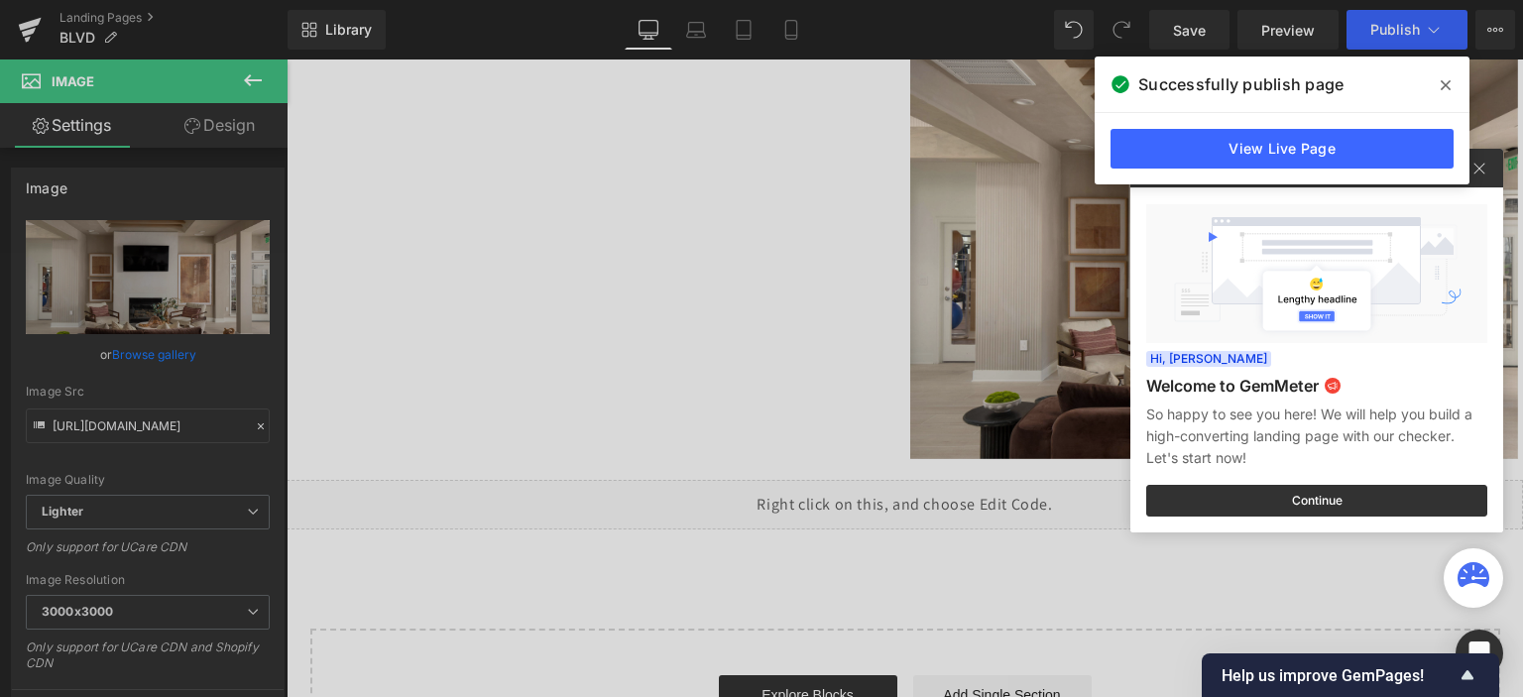
click at [921, 491] on div at bounding box center [761, 348] width 1523 height 697
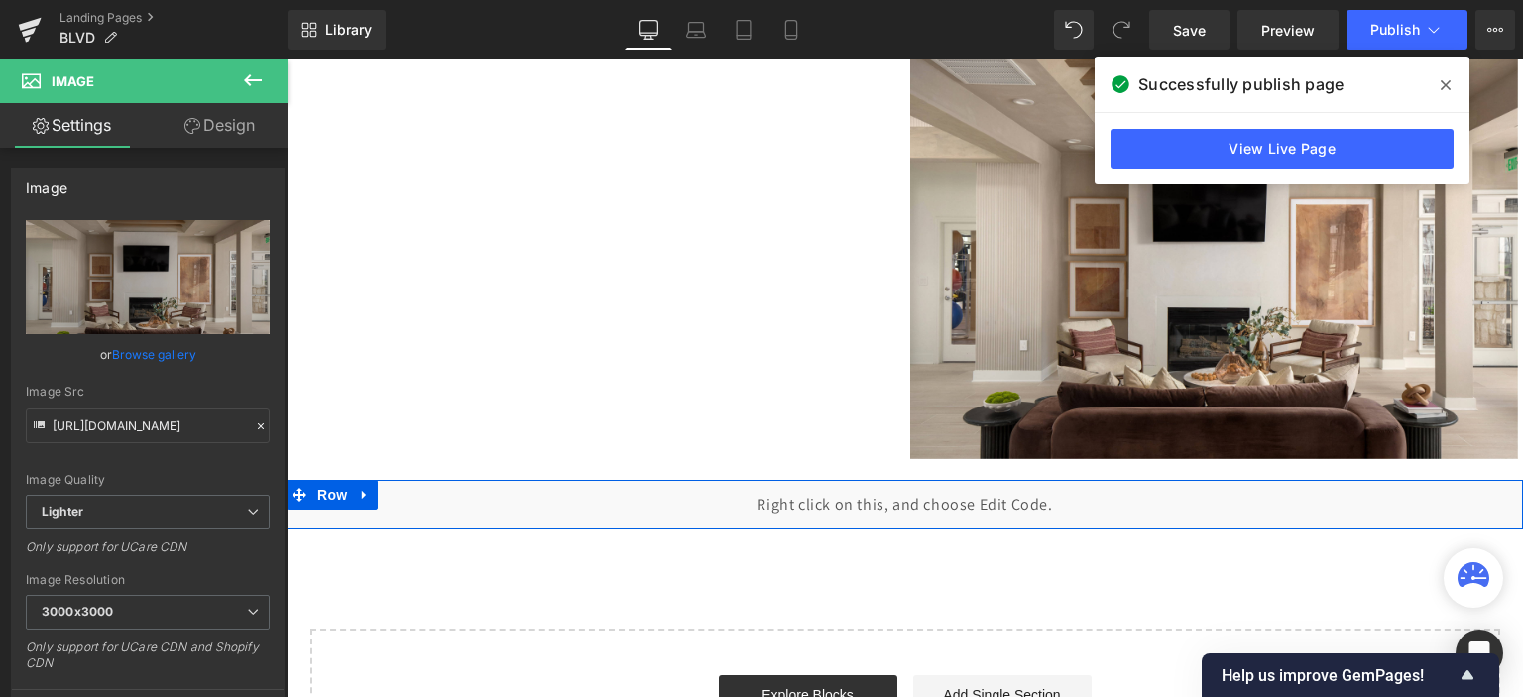
click at [927, 495] on div "Liquid" at bounding box center [905, 505] width 1237 height 50
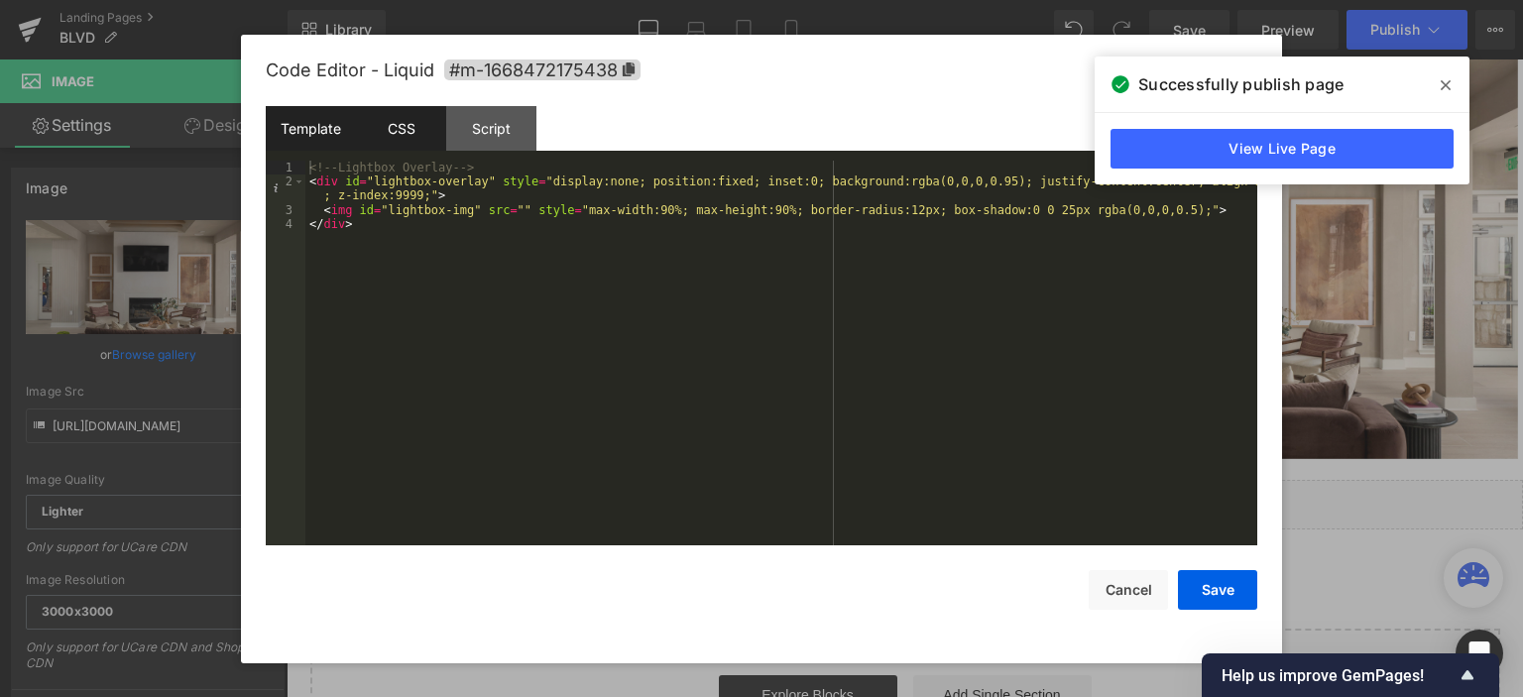
click at [430, 135] on div "CSS" at bounding box center [401, 128] width 90 height 45
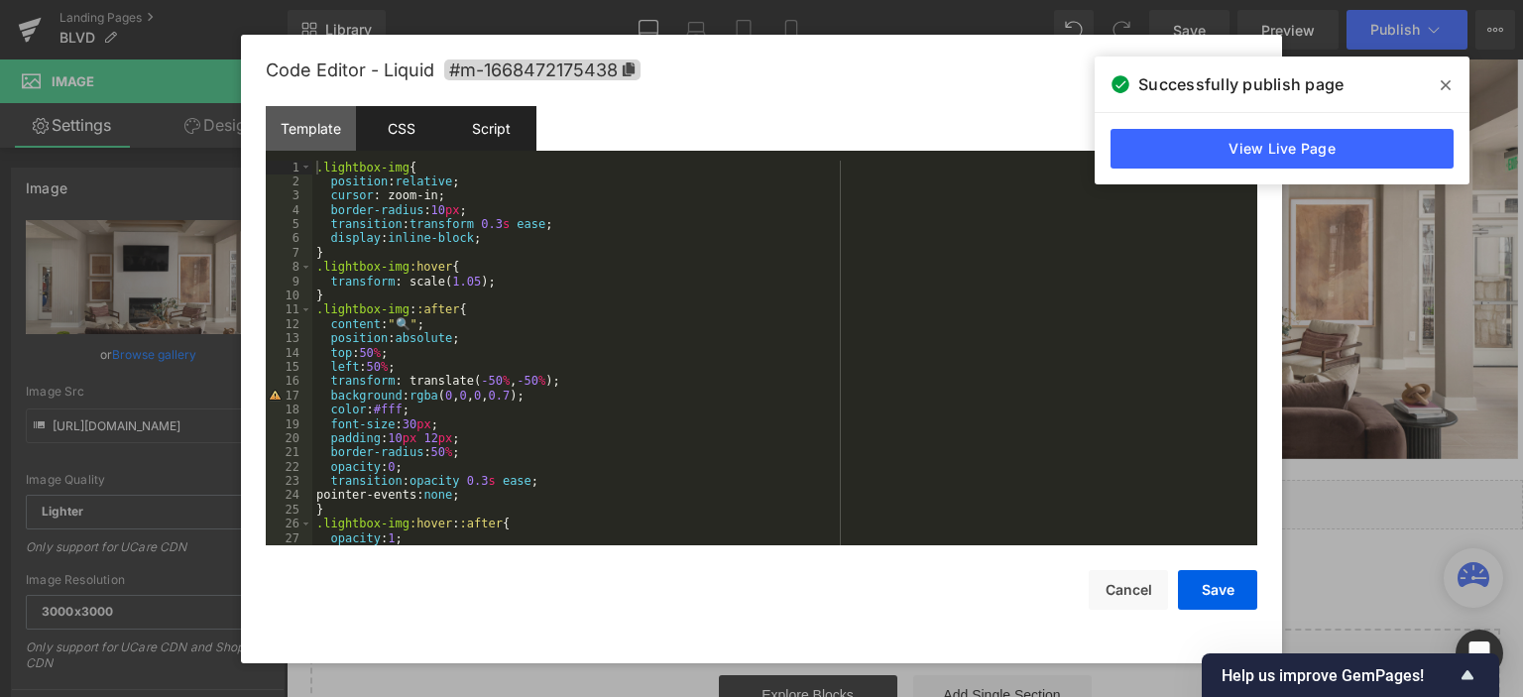
click at [472, 130] on div "Script" at bounding box center [491, 128] width 90 height 45
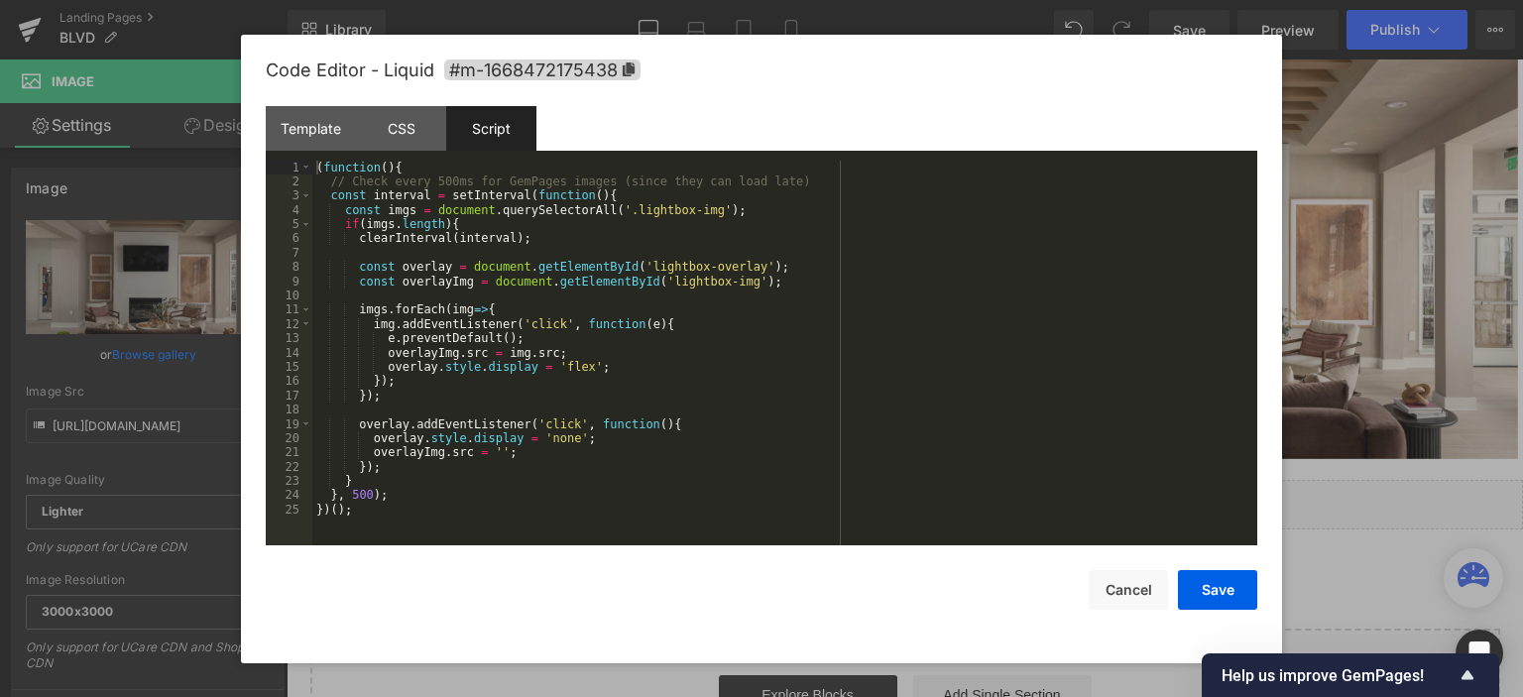
click at [424, 189] on div "( function ( ) { // Check every 500ms for GemPages images (since they can load …" at bounding box center [784, 368] width 945 height 415
click at [411, 132] on div "CSS" at bounding box center [401, 128] width 90 height 45
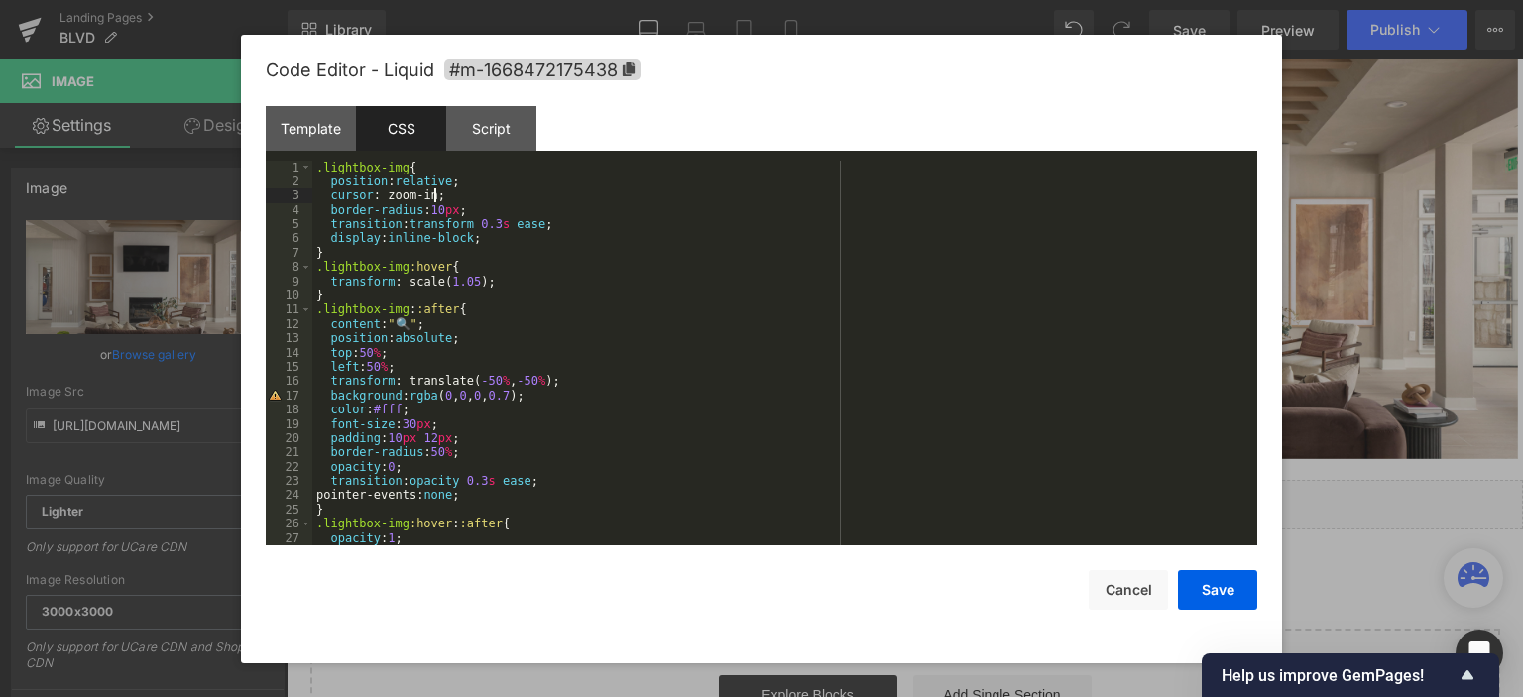
click at [433, 194] on div ".lightbox-img { position : relative ; cursor : zoom-in; border-radius : 10 px ;…" at bounding box center [780, 439] width 937 height 557
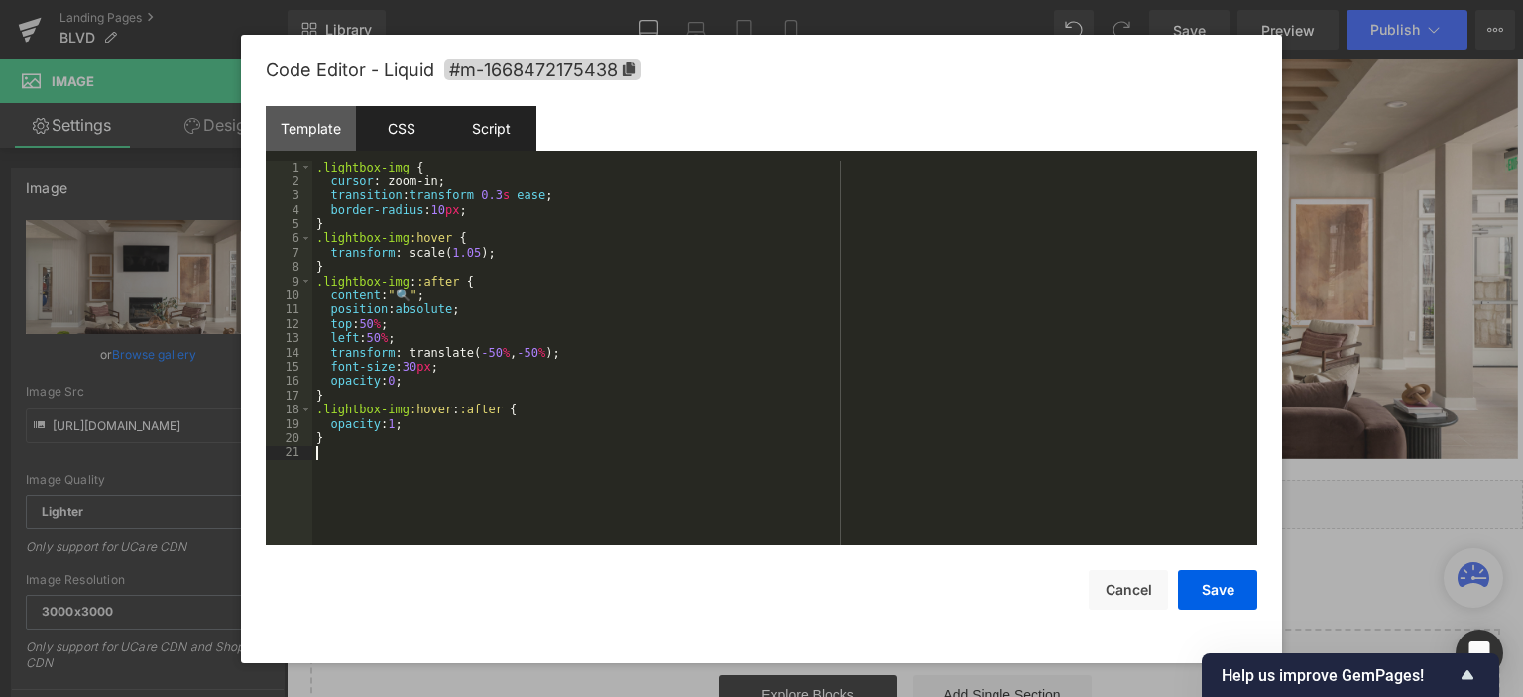
click at [496, 134] on div "Script" at bounding box center [491, 128] width 90 height 45
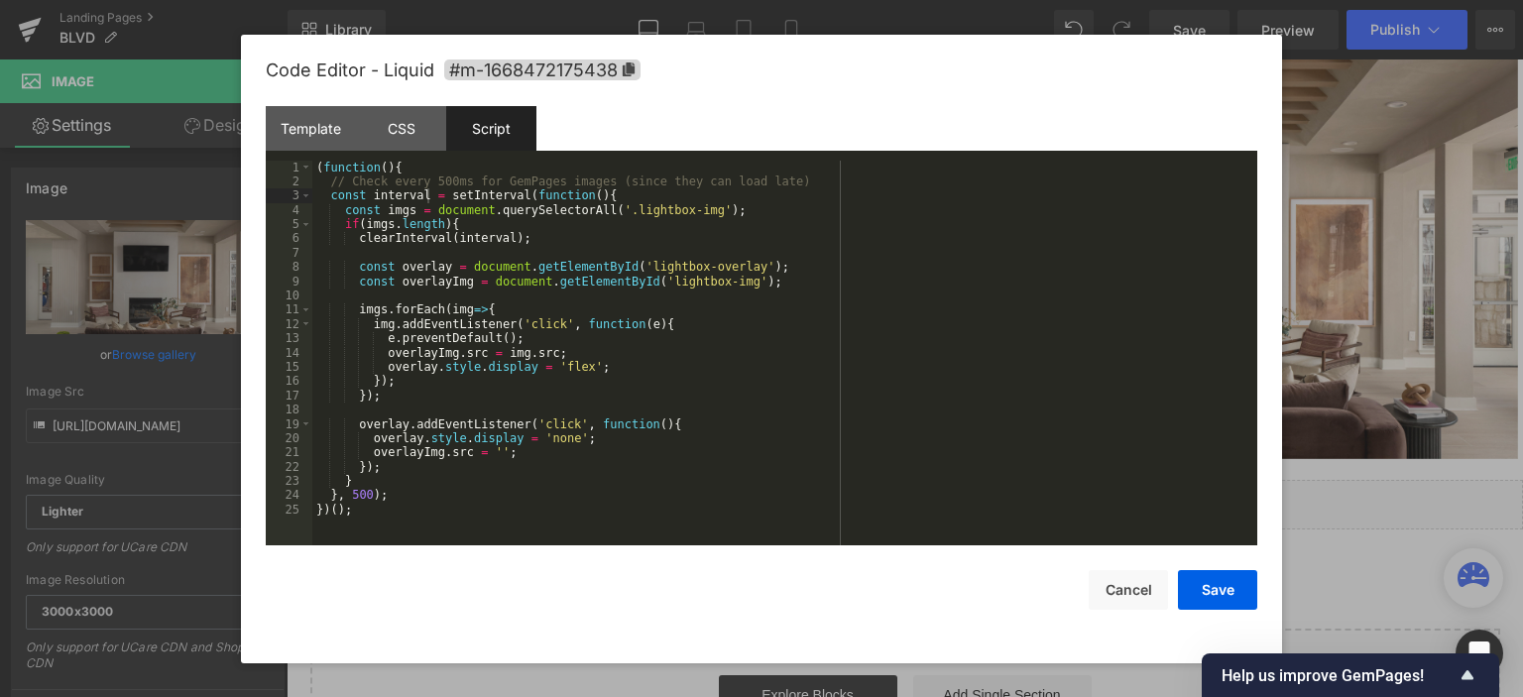
click at [542, 280] on div "( function ( ) { // Check every 500ms for GemPages images (since they can load …" at bounding box center [784, 368] width 945 height 415
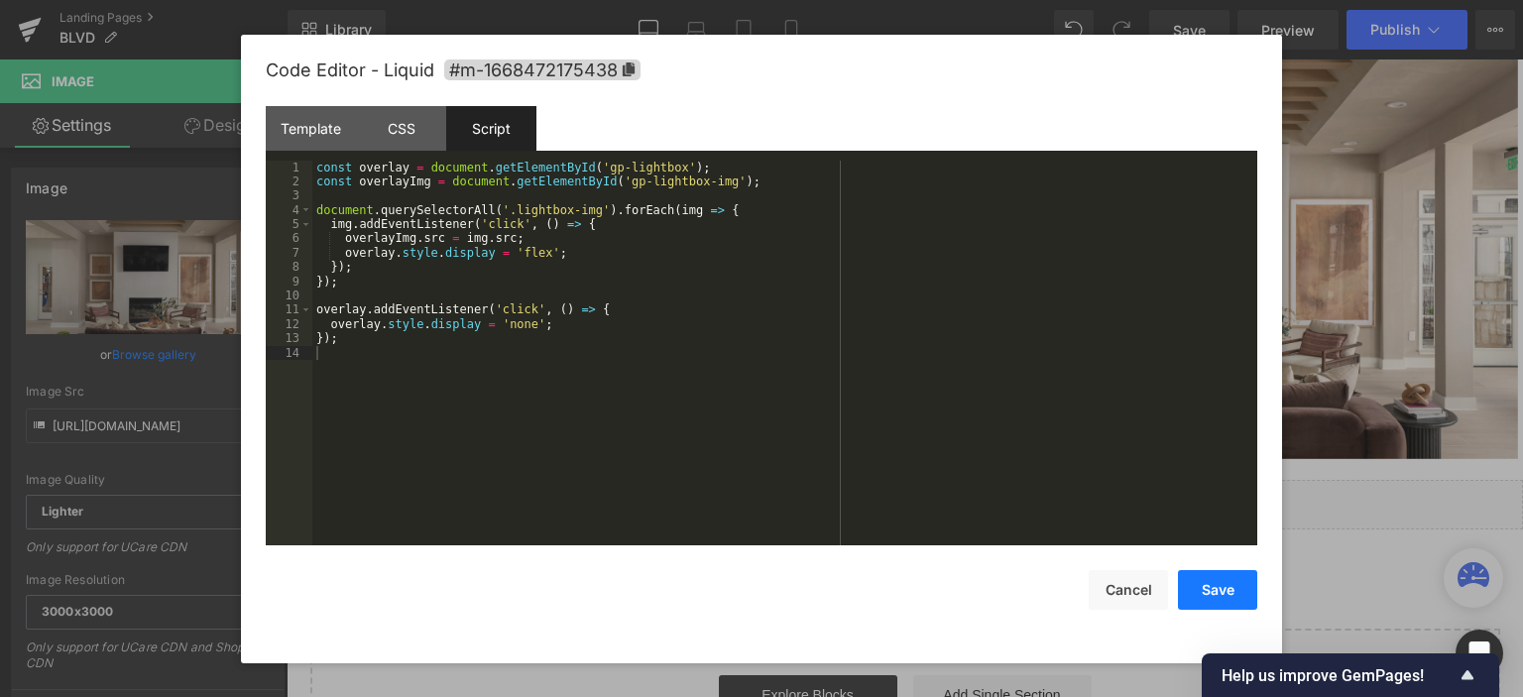
click at [1206, 592] on button "Save" at bounding box center [1217, 590] width 79 height 40
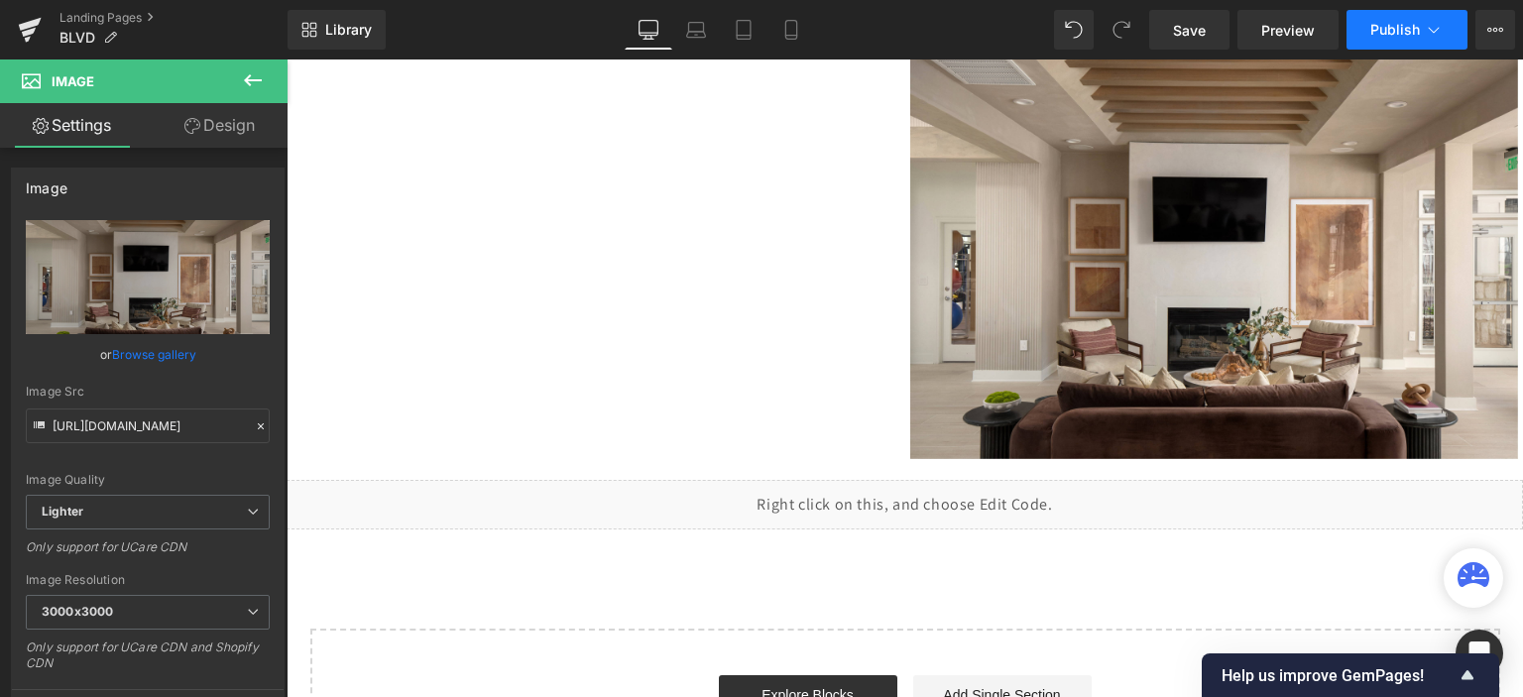
click at [1391, 46] on button "Publish" at bounding box center [1407, 30] width 121 height 40
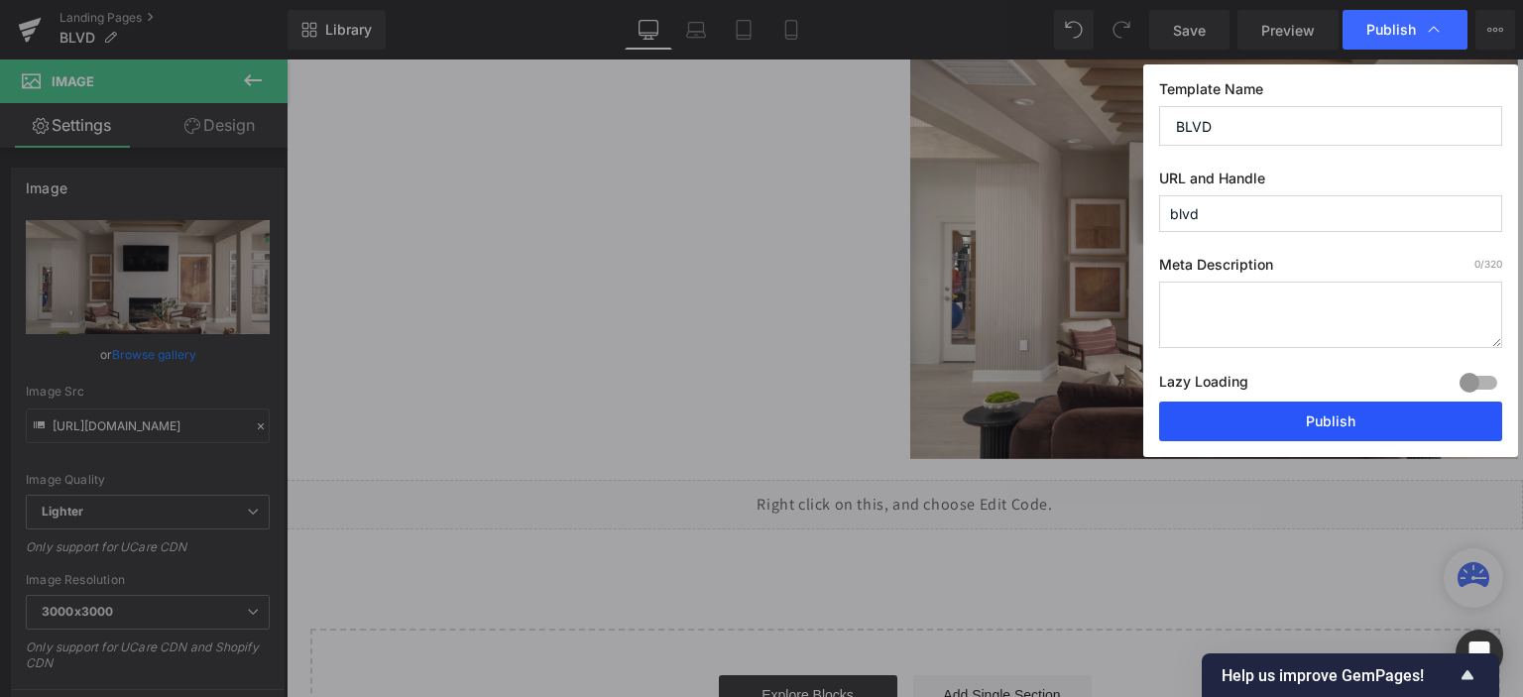
click at [1268, 418] on button "Publish" at bounding box center [1330, 422] width 343 height 40
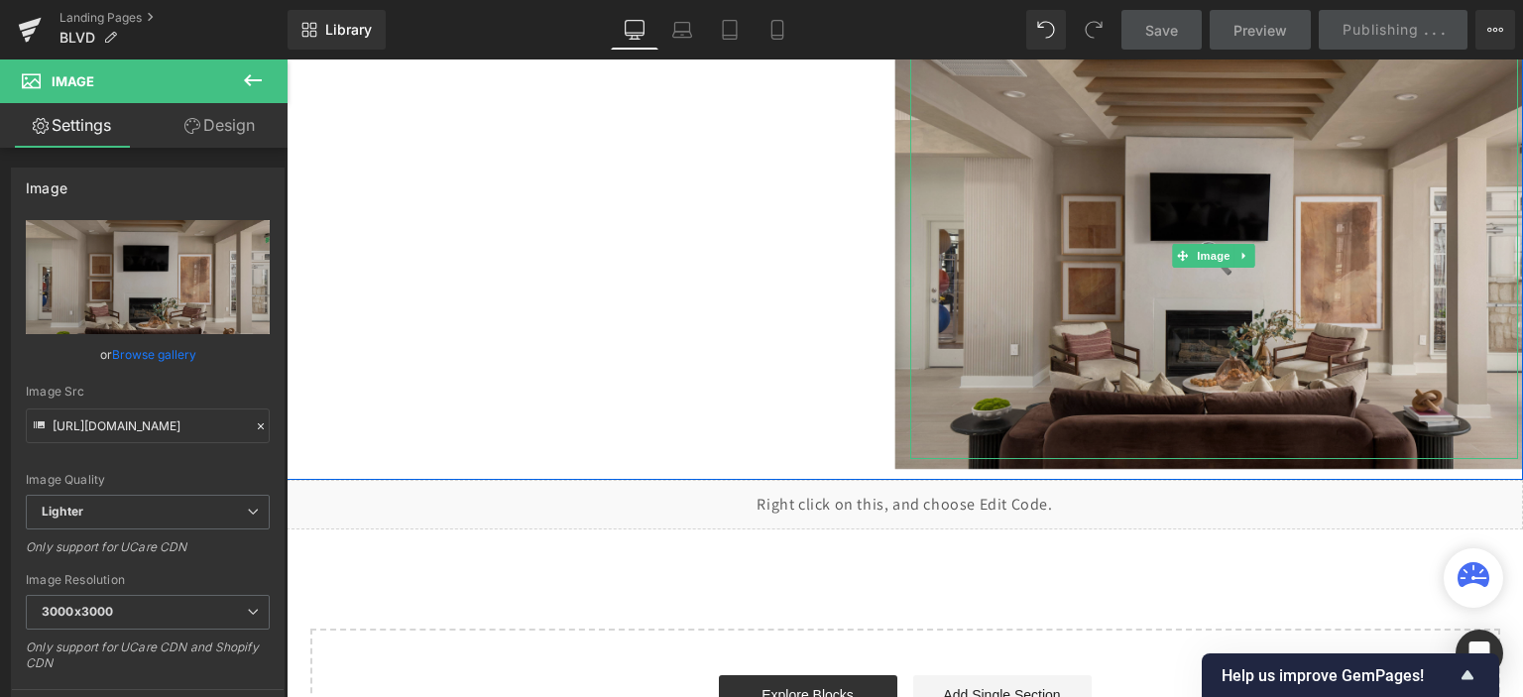
click at [1117, 166] on img at bounding box center [1214, 256] width 639 height 425
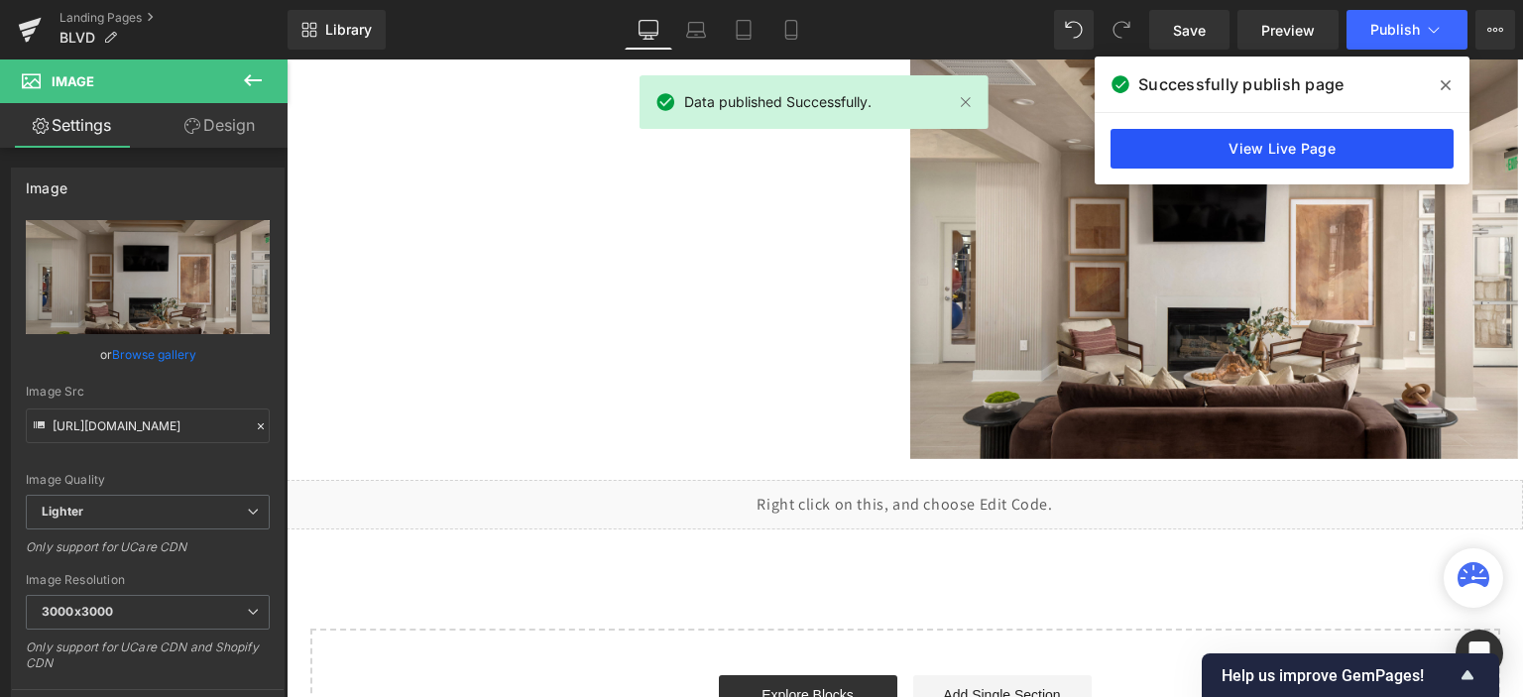
click at [1289, 151] on link "View Live Page" at bounding box center [1282, 149] width 343 height 40
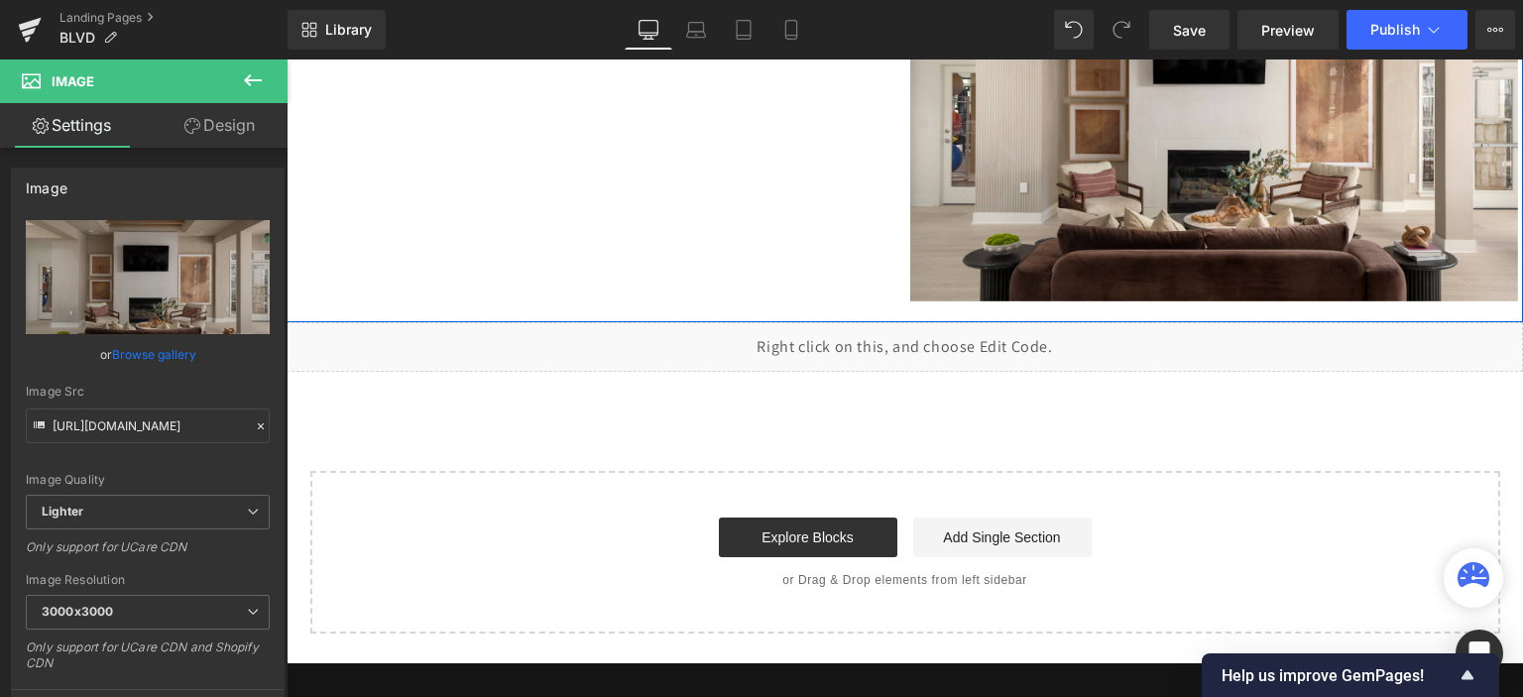
scroll to position [6818, 0]
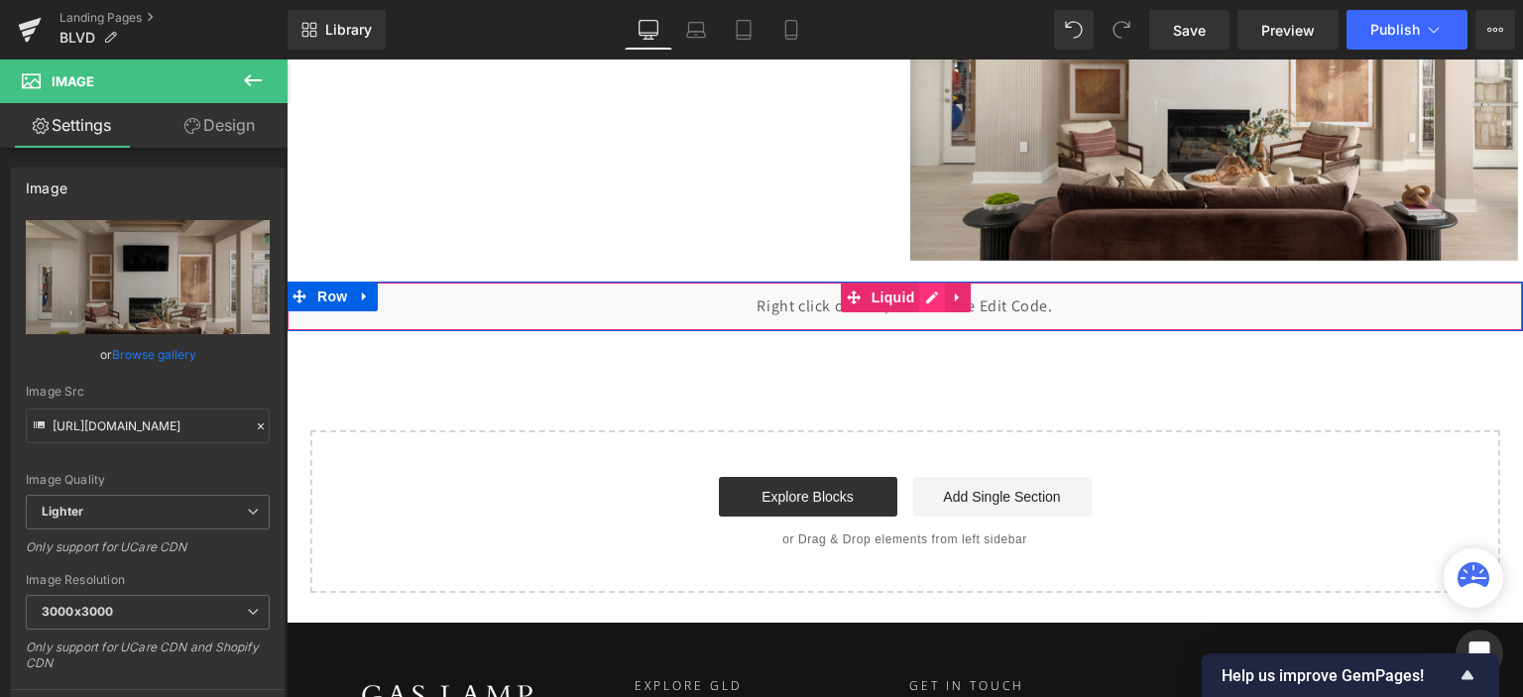
click at [930, 299] on div "Liquid" at bounding box center [905, 307] width 1237 height 50
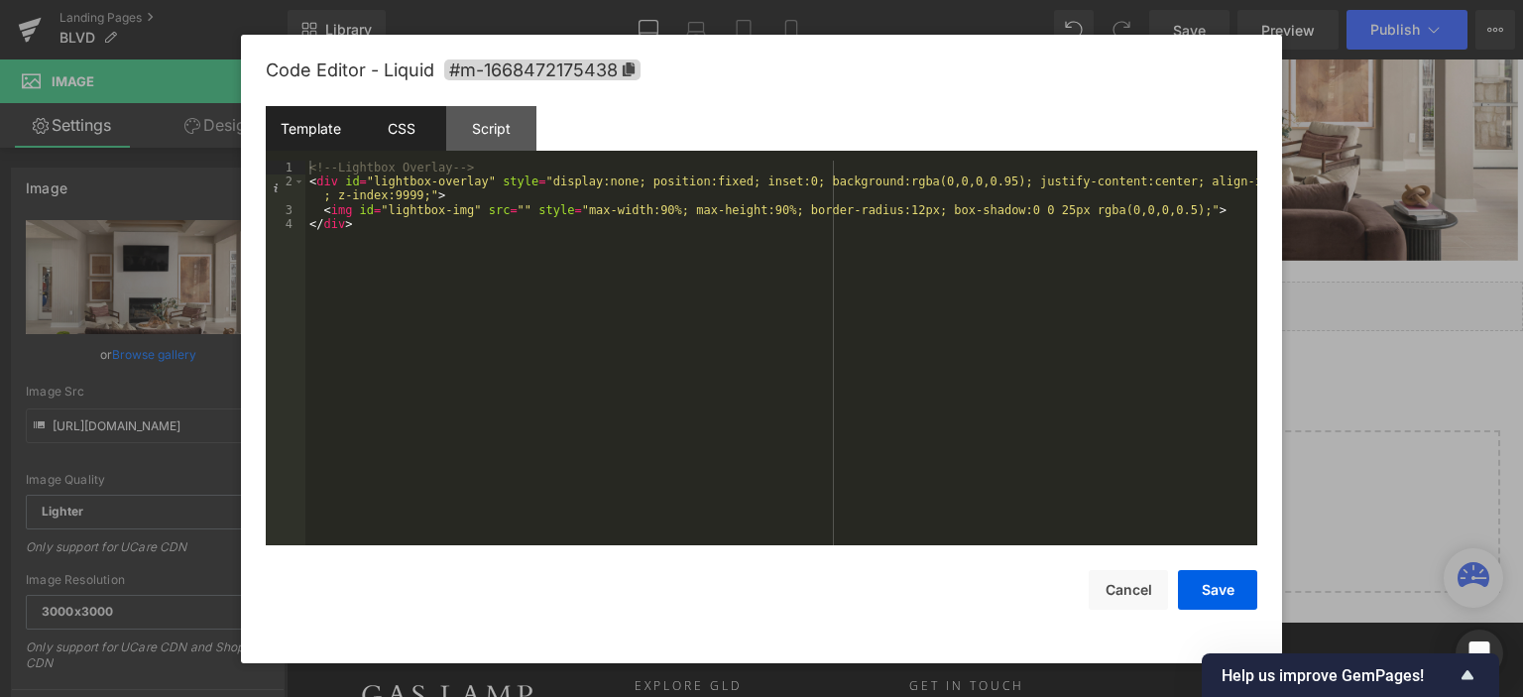
click at [407, 124] on div "CSS" at bounding box center [401, 128] width 90 height 45
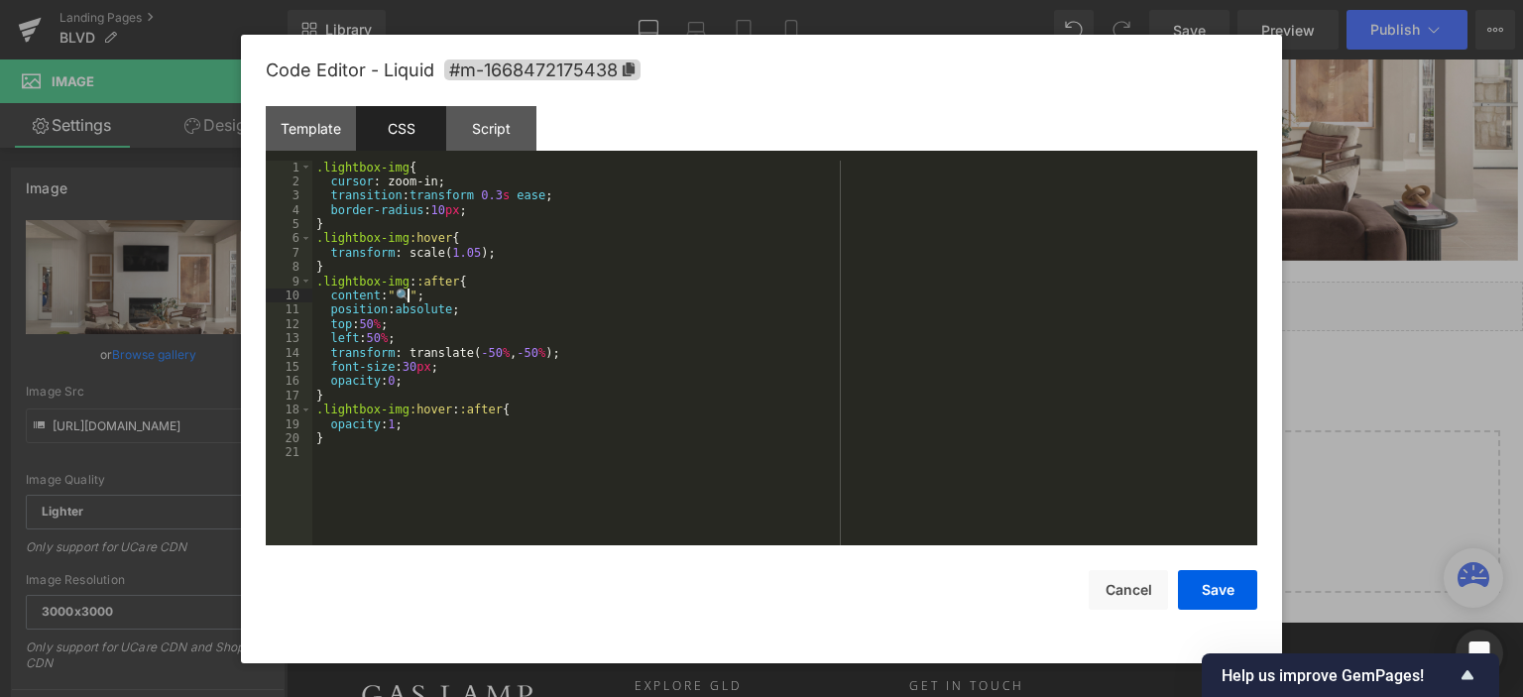
click at [409, 294] on div ".lightbox-img { cursor : zoom-in; transition : transform 0.3 s ease ; border-ra…" at bounding box center [784, 368] width 945 height 415
click at [1230, 593] on button "Save" at bounding box center [1217, 590] width 79 height 40
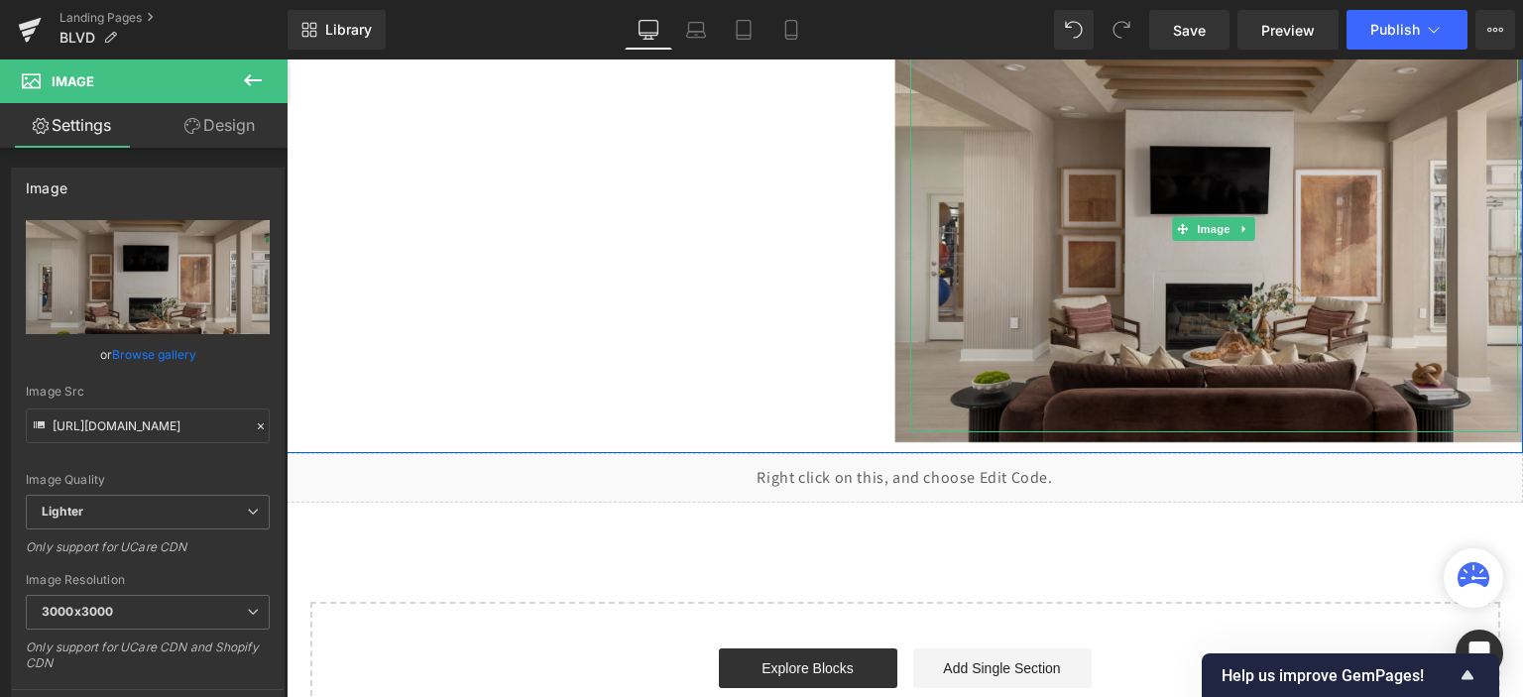
scroll to position [6619, 0]
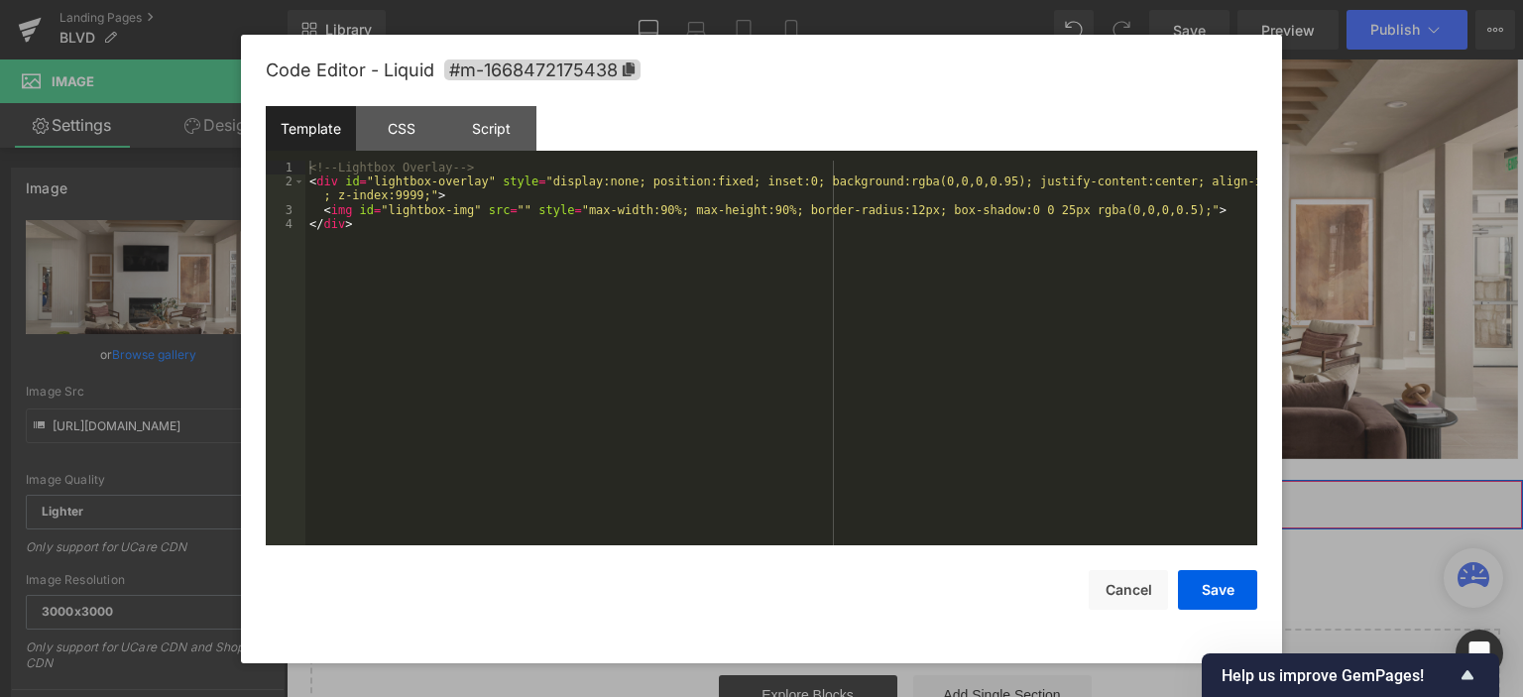
click at [925, 489] on div "Liquid" at bounding box center [905, 505] width 1237 height 50
click at [405, 126] on div "CSS" at bounding box center [401, 128] width 90 height 45
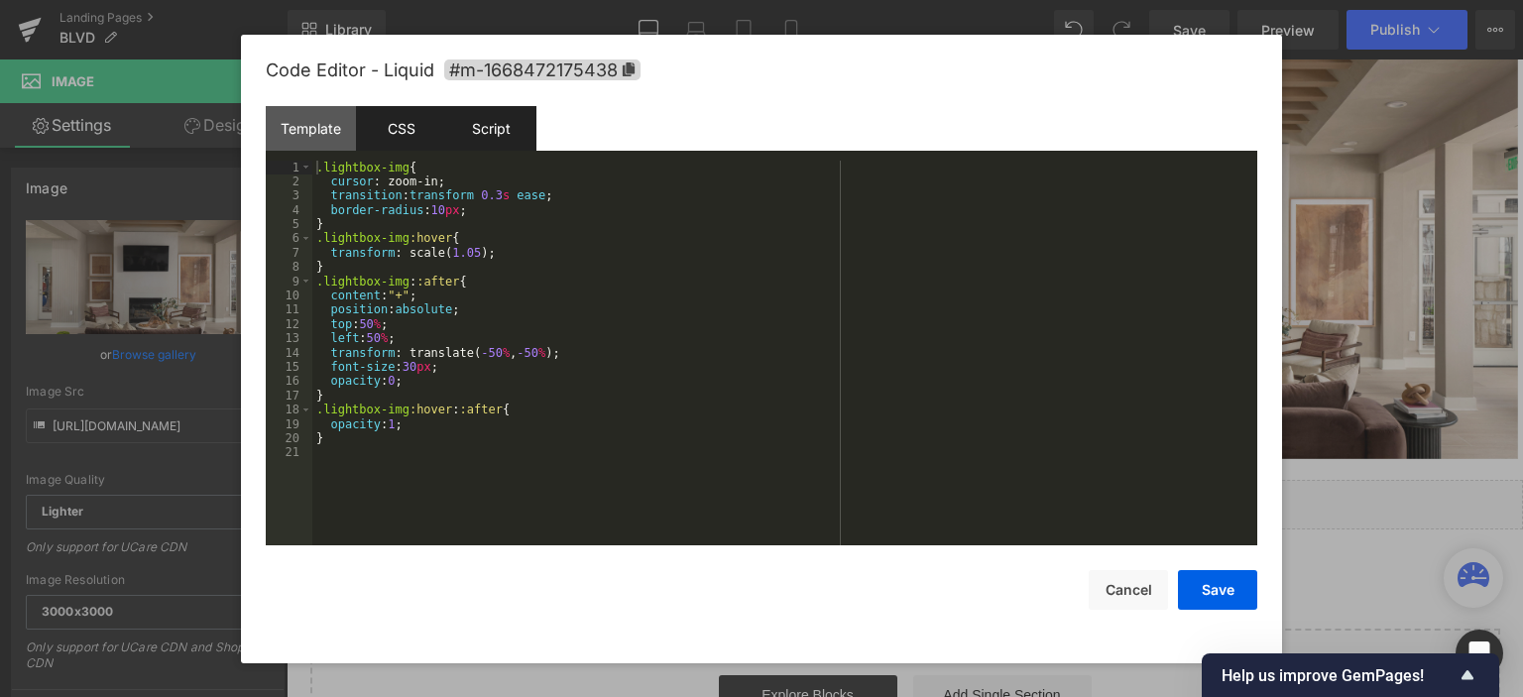
click at [488, 123] on div "Script" at bounding box center [491, 128] width 90 height 45
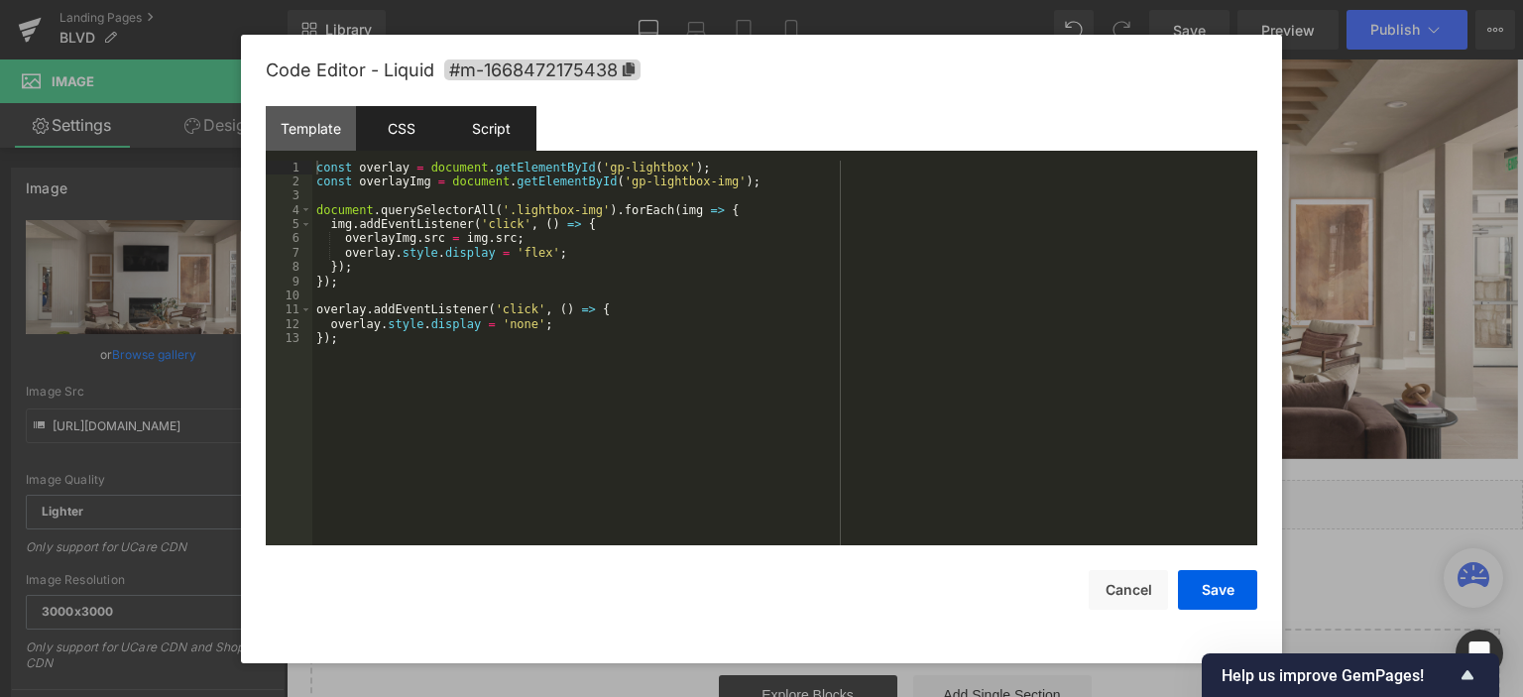
click at [416, 124] on div "CSS" at bounding box center [401, 128] width 90 height 45
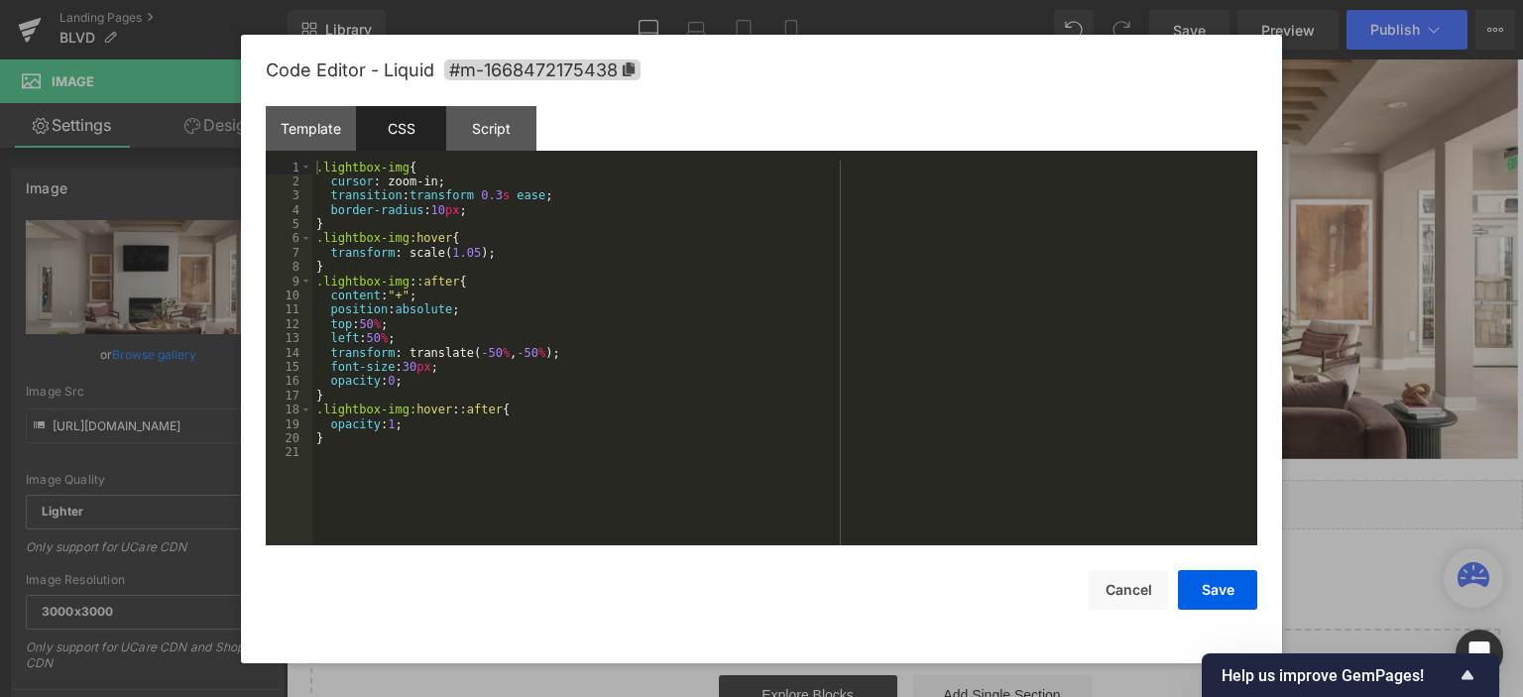
click at [1393, 335] on div at bounding box center [761, 348] width 1523 height 697
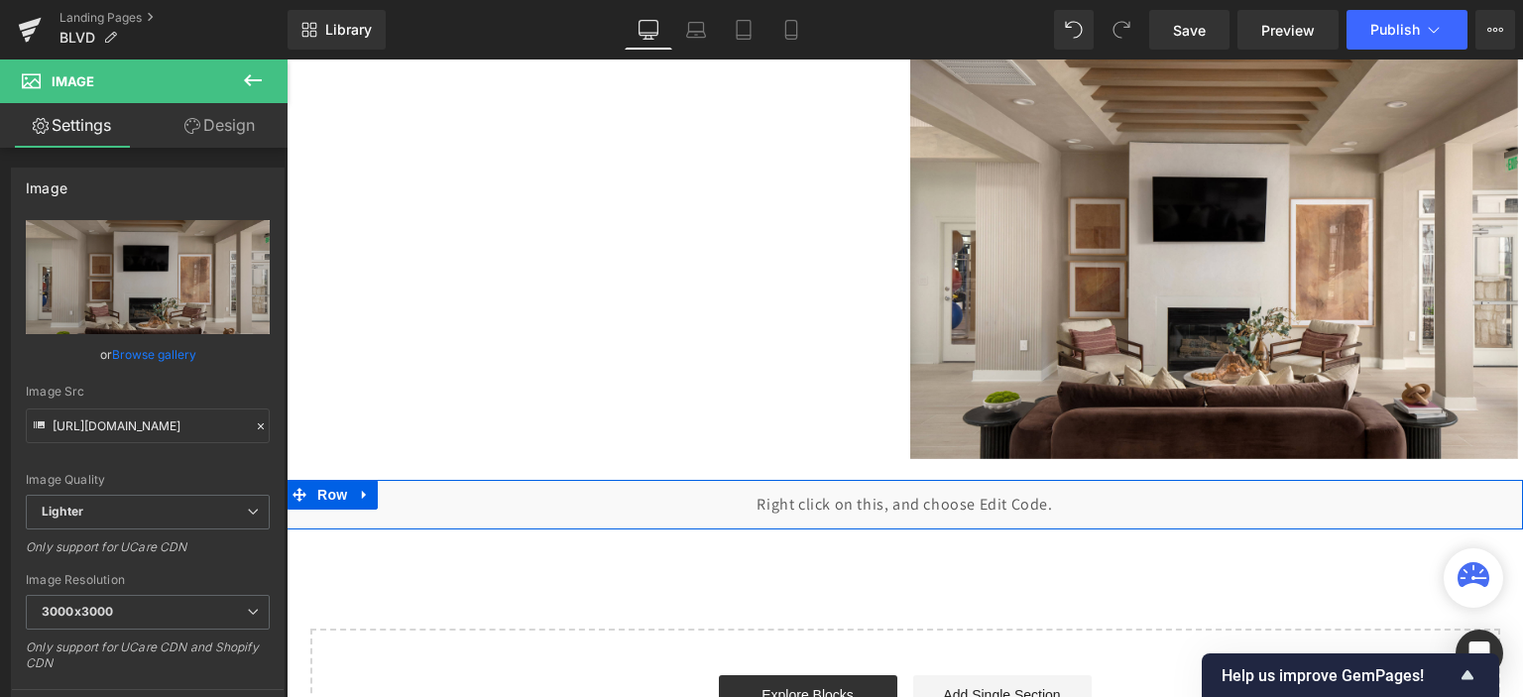
click at [926, 495] on div "Liquid" at bounding box center [905, 505] width 1237 height 50
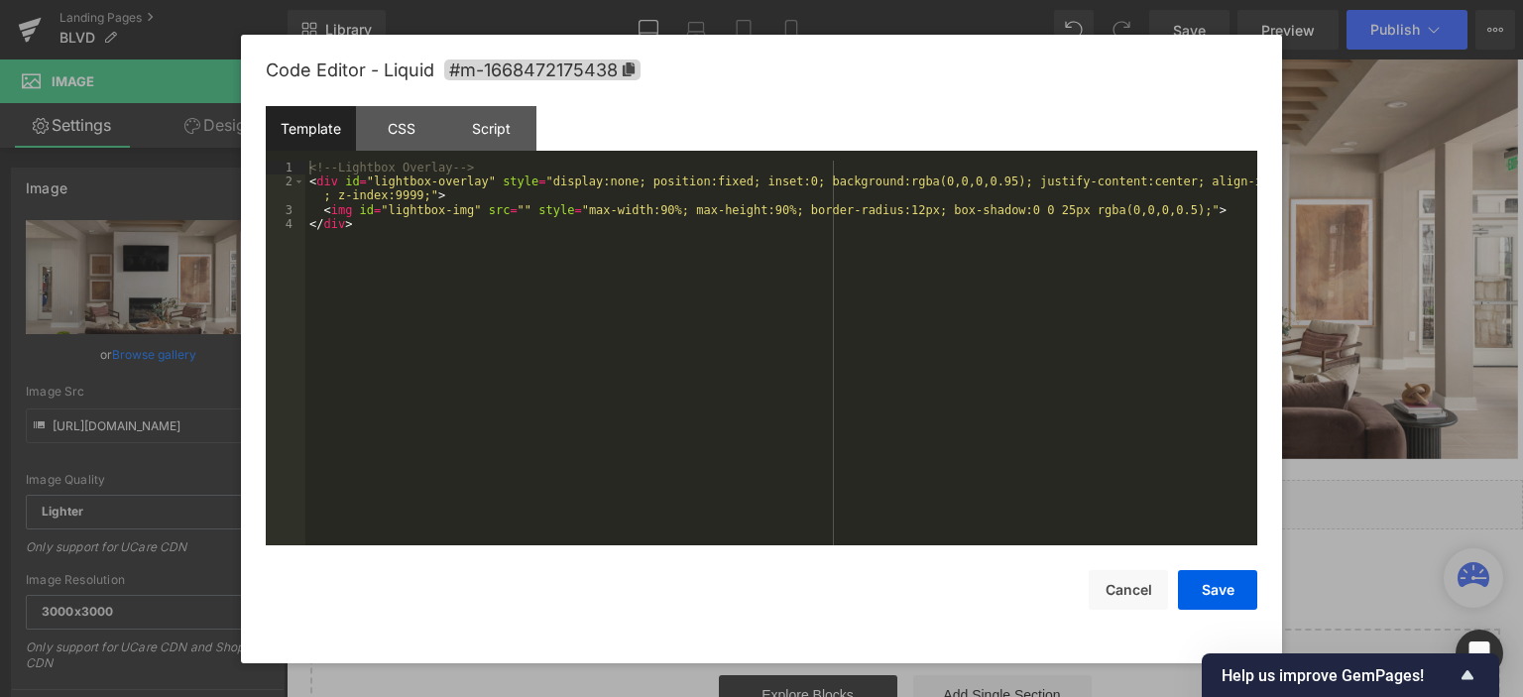
click at [500, 289] on div "<!-- Lightbox Overlay --> < div id = "lightbox-overlay" style = "display:none; …" at bounding box center [781, 368] width 952 height 415
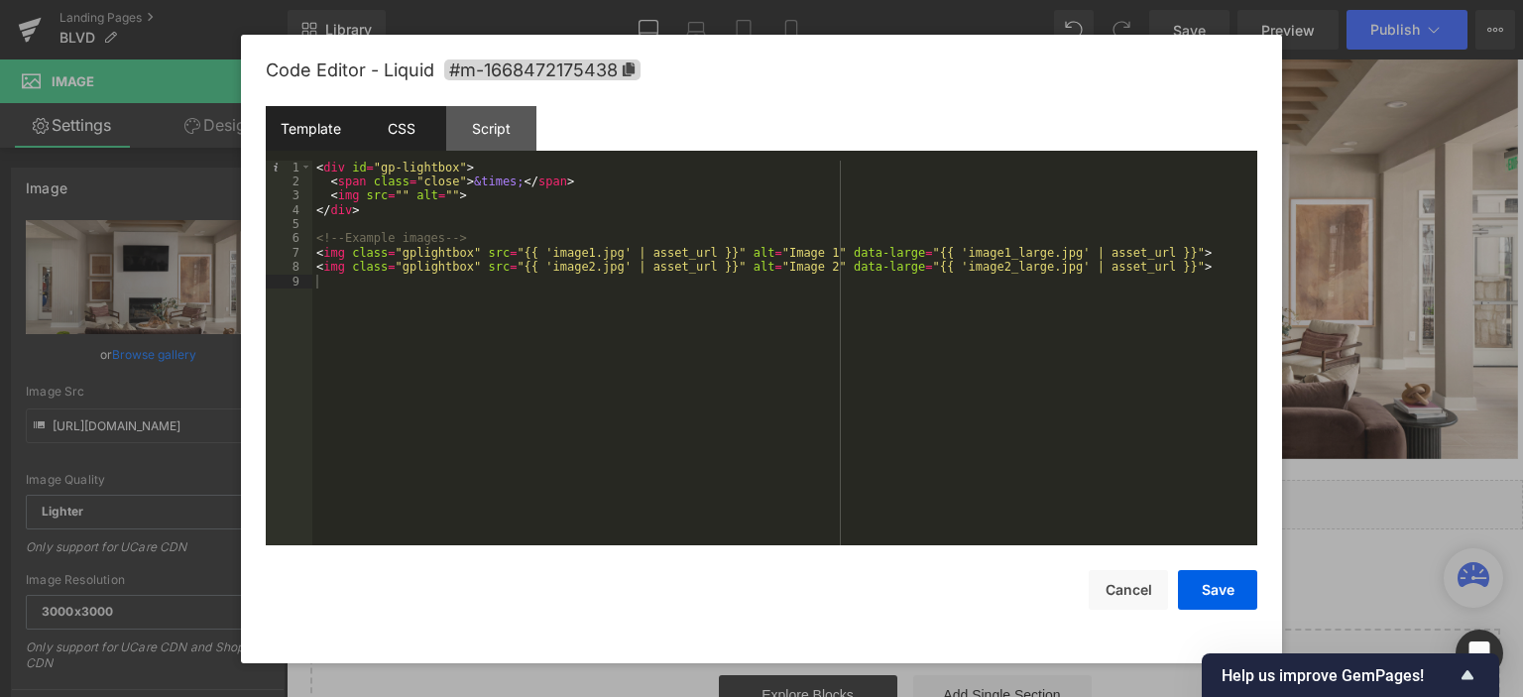
click at [401, 126] on div "CSS" at bounding box center [401, 128] width 90 height 45
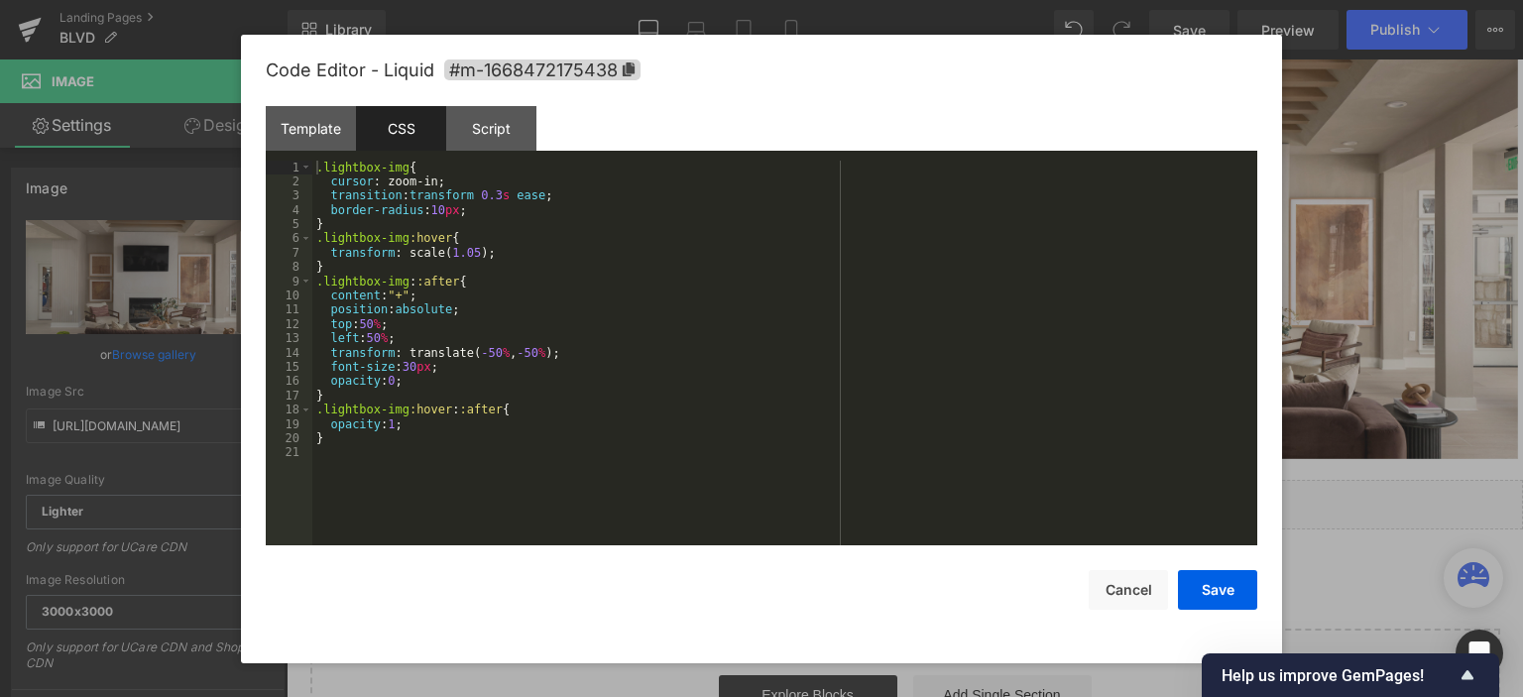
click at [492, 273] on div ".lightbox-img { cursor : zoom-in; transition : transform 0.3 s ease ; border-ra…" at bounding box center [784, 368] width 945 height 415
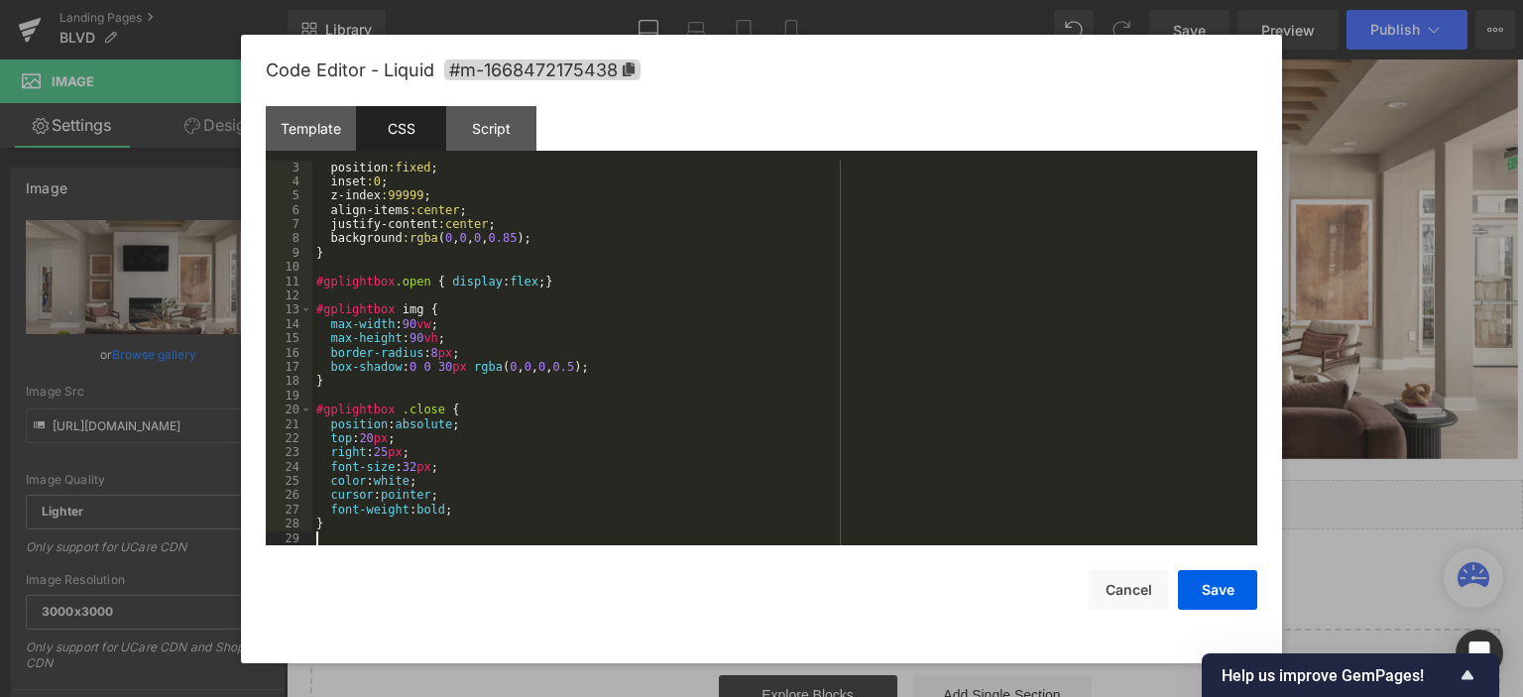
scroll to position [28, 0]
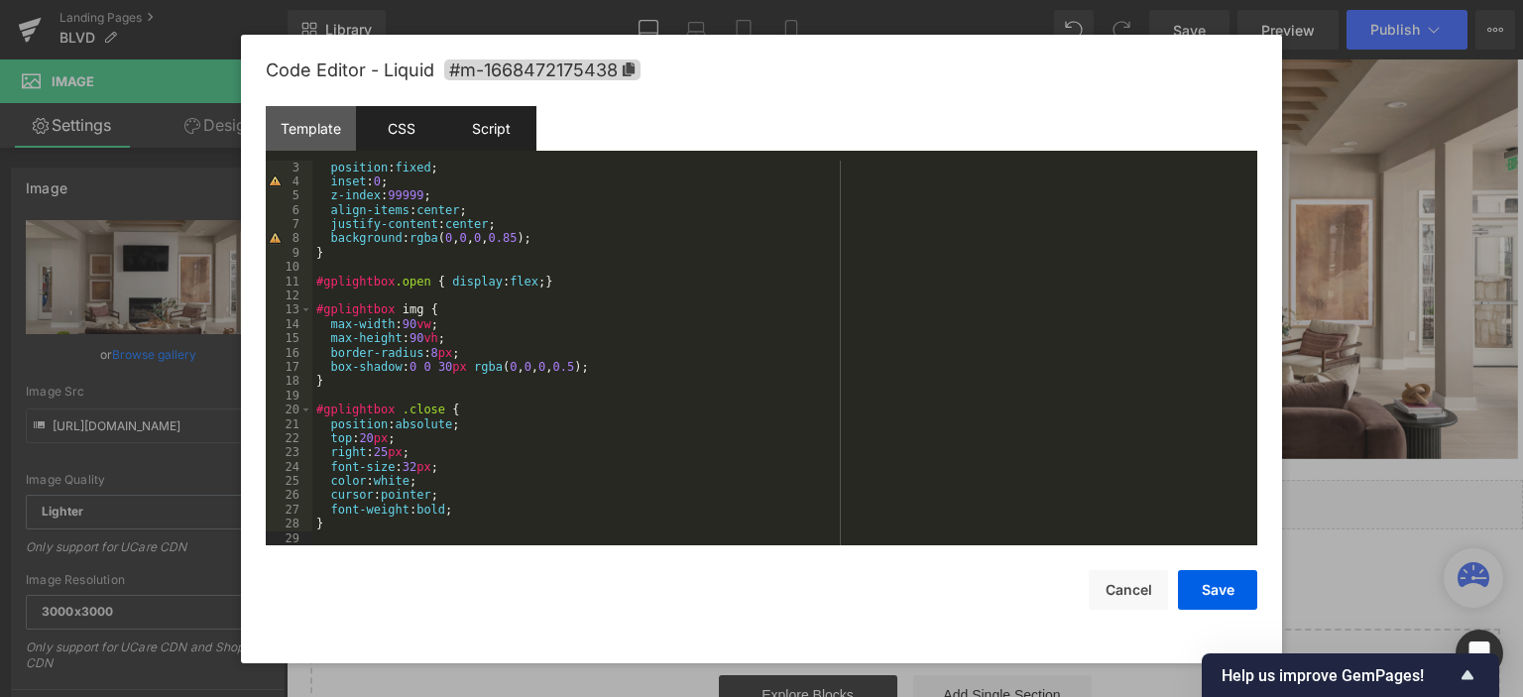
click at [485, 124] on div "Script" at bounding box center [491, 128] width 90 height 45
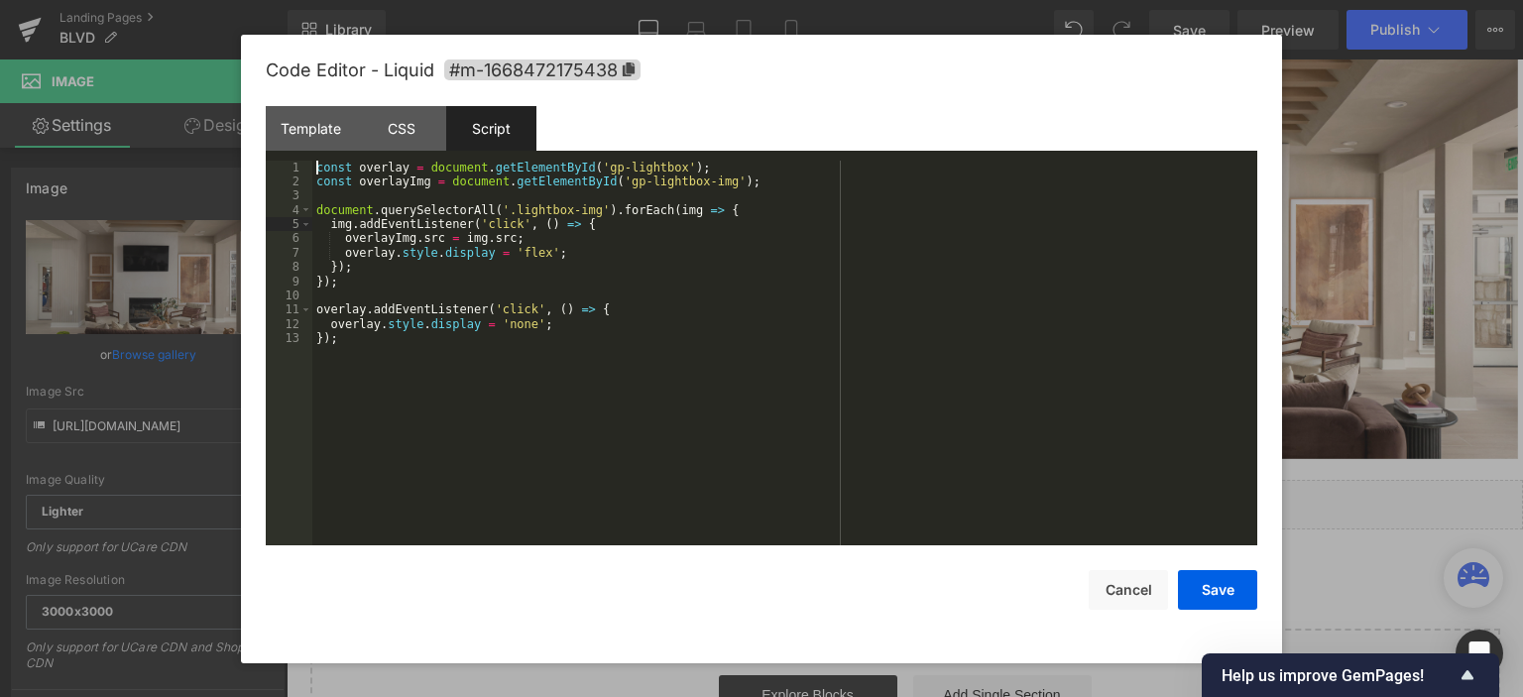
click at [548, 229] on div "const overlay = document . getElementById ( 'gp-lightbox' ) ; const overlayImg …" at bounding box center [784, 368] width 945 height 415
click at [548, 230] on div "const overlay = document . getElementById ( 'gp-lightbox' ) ; const overlayImg …" at bounding box center [784, 368] width 945 height 415
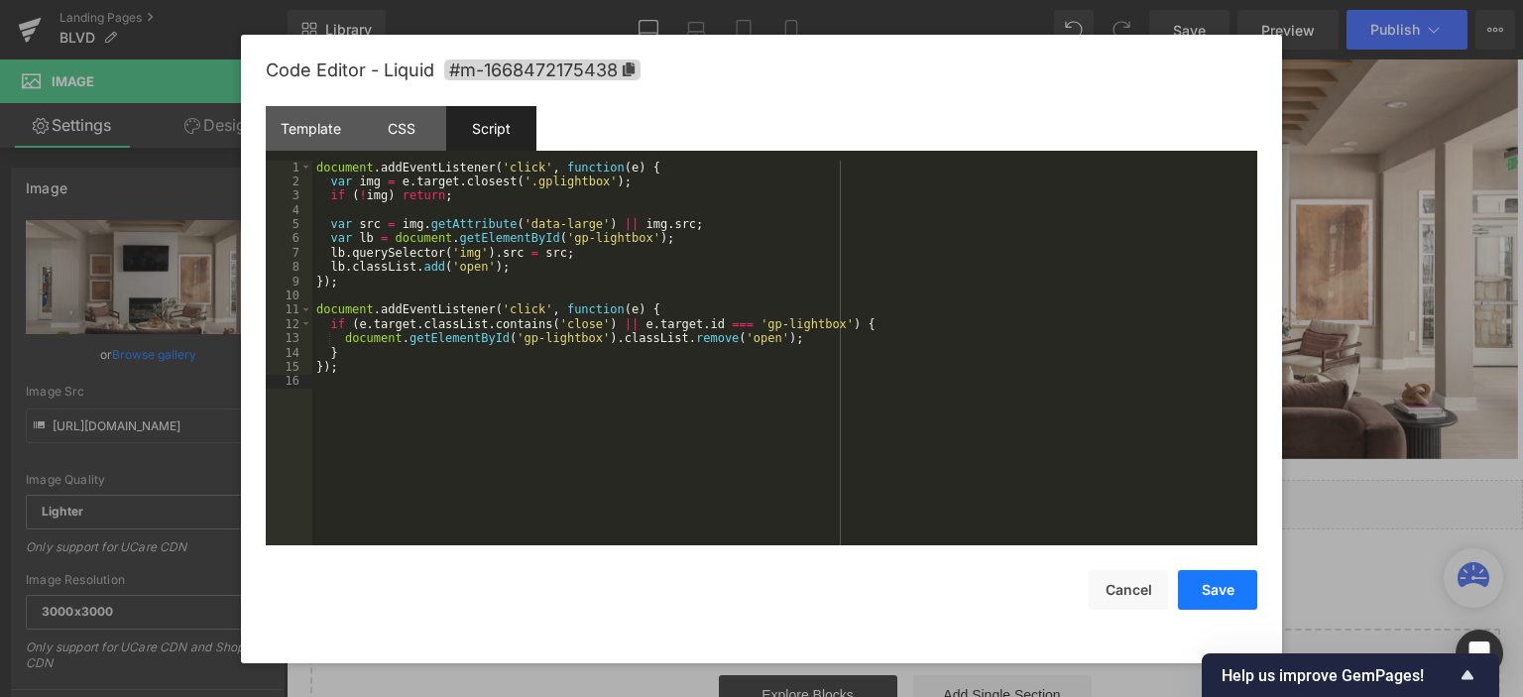
click at [1225, 594] on button "Save" at bounding box center [1217, 590] width 79 height 40
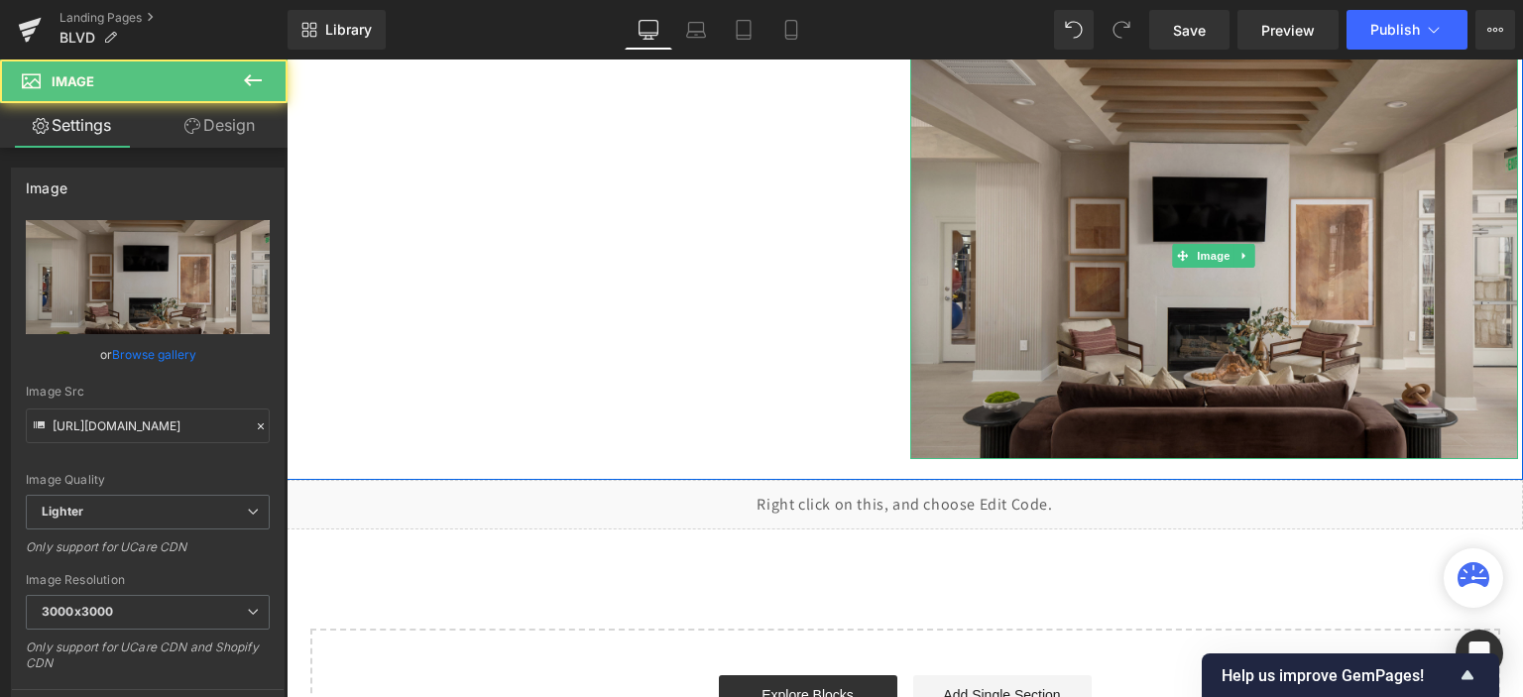
click at [1123, 277] on img at bounding box center [1214, 257] width 609 height 406
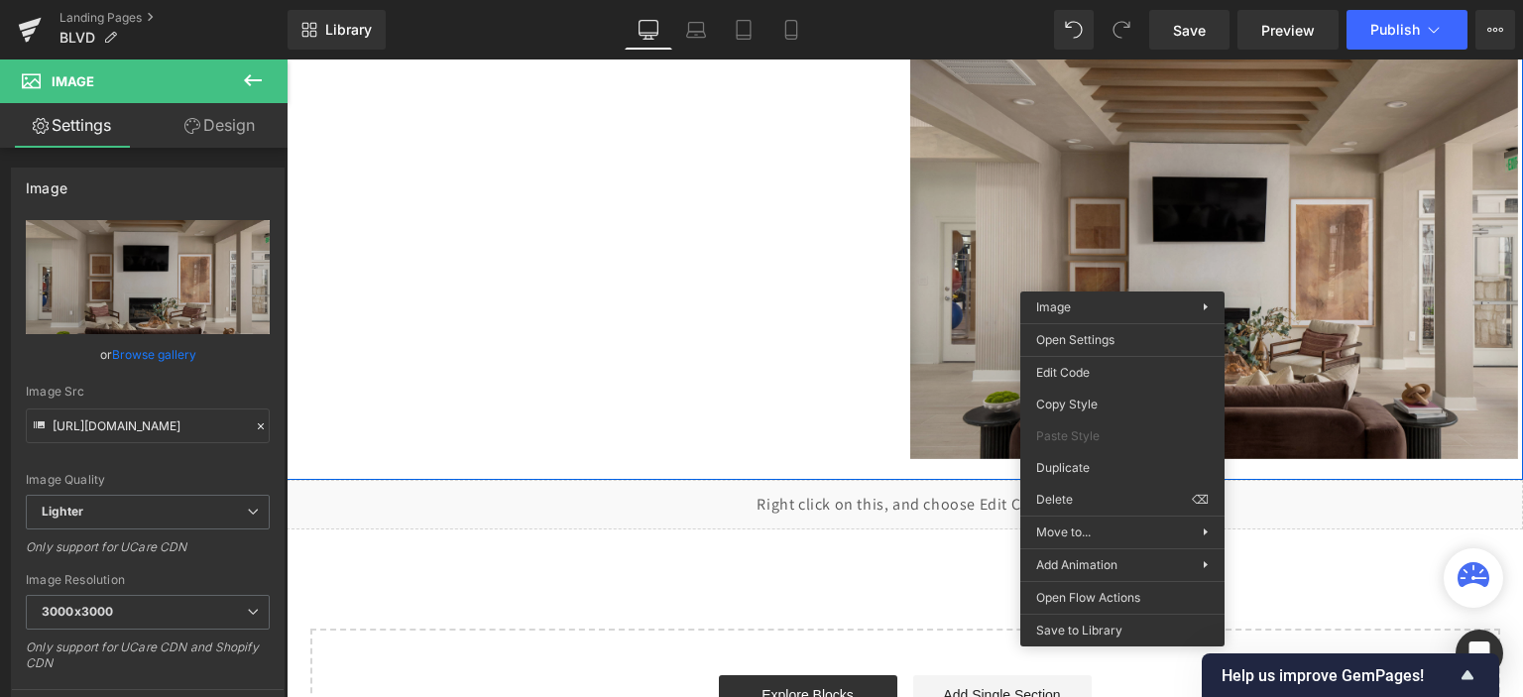
click at [968, 221] on img at bounding box center [1214, 257] width 609 height 406
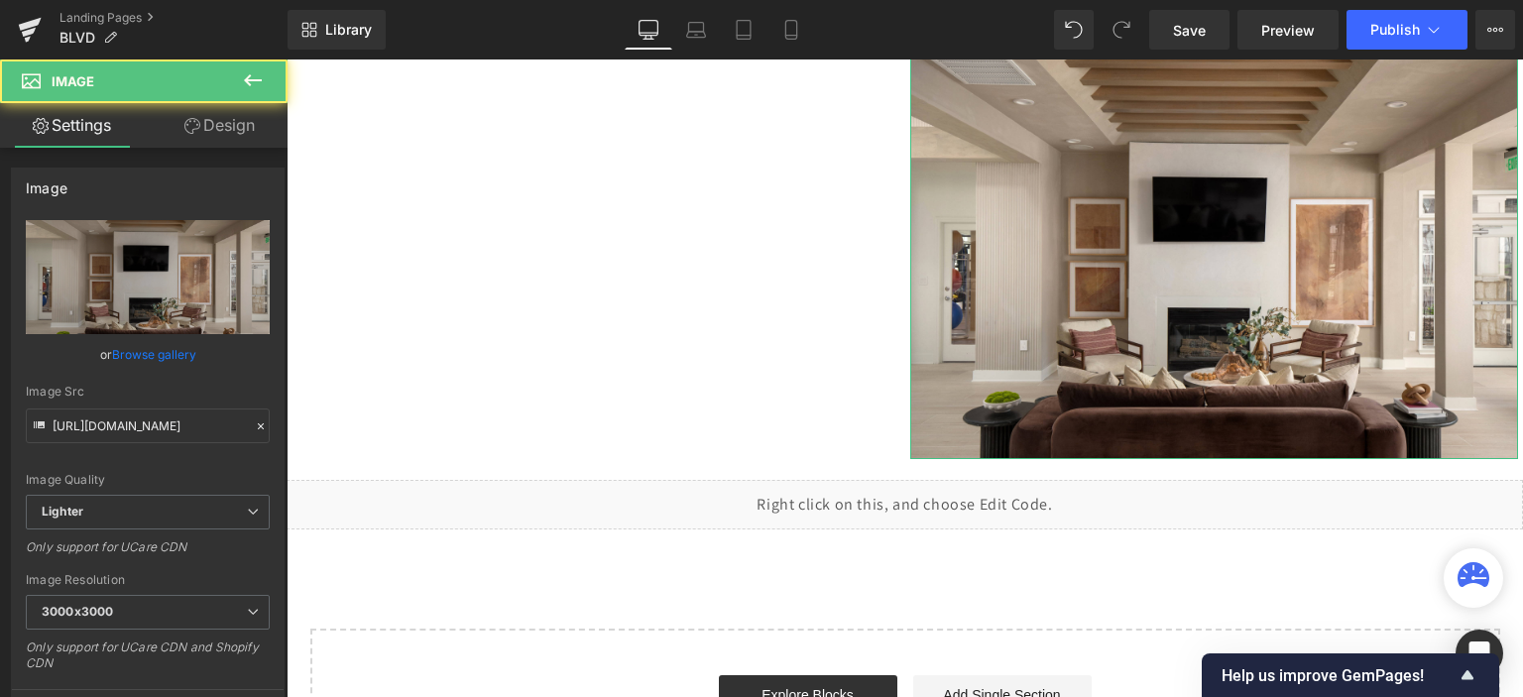
click at [232, 140] on link "Design" at bounding box center [220, 125] width 144 height 45
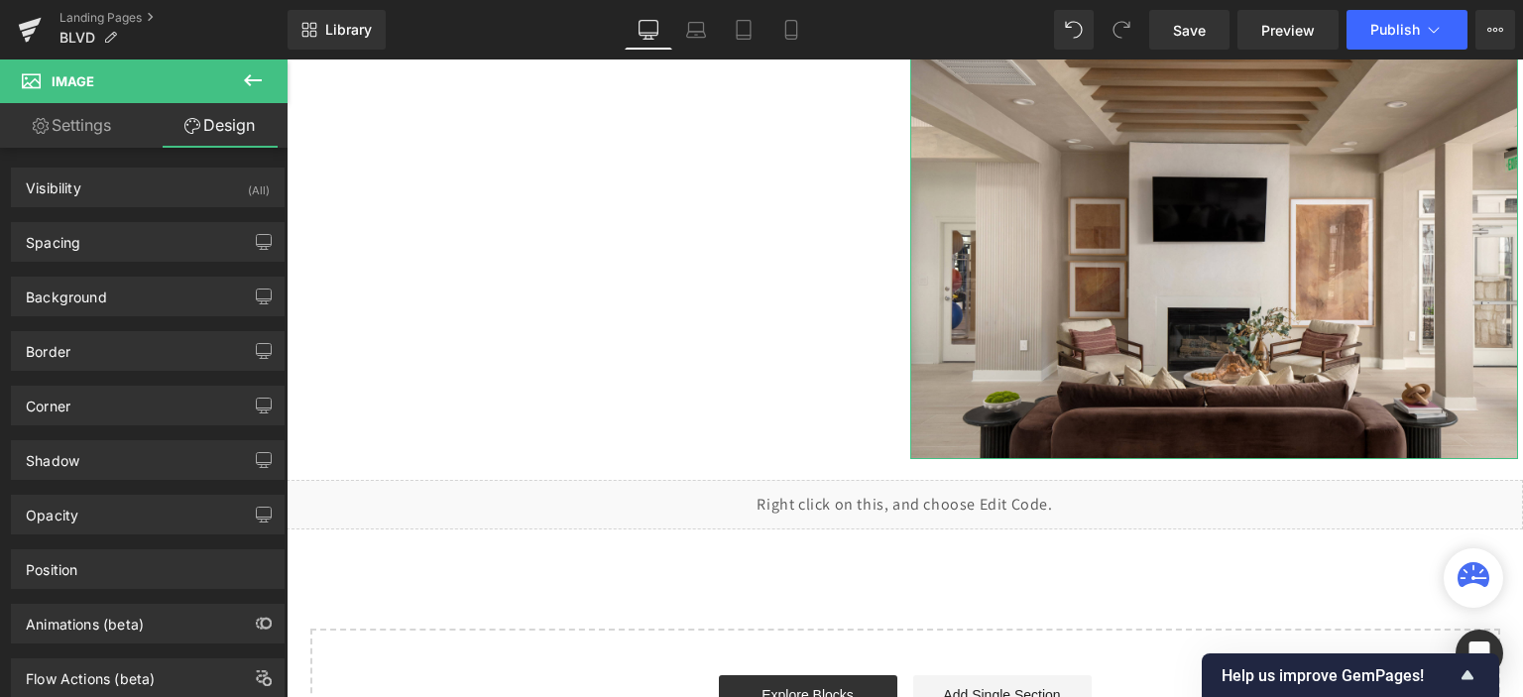
click at [79, 126] on link "Settings" at bounding box center [72, 125] width 144 height 45
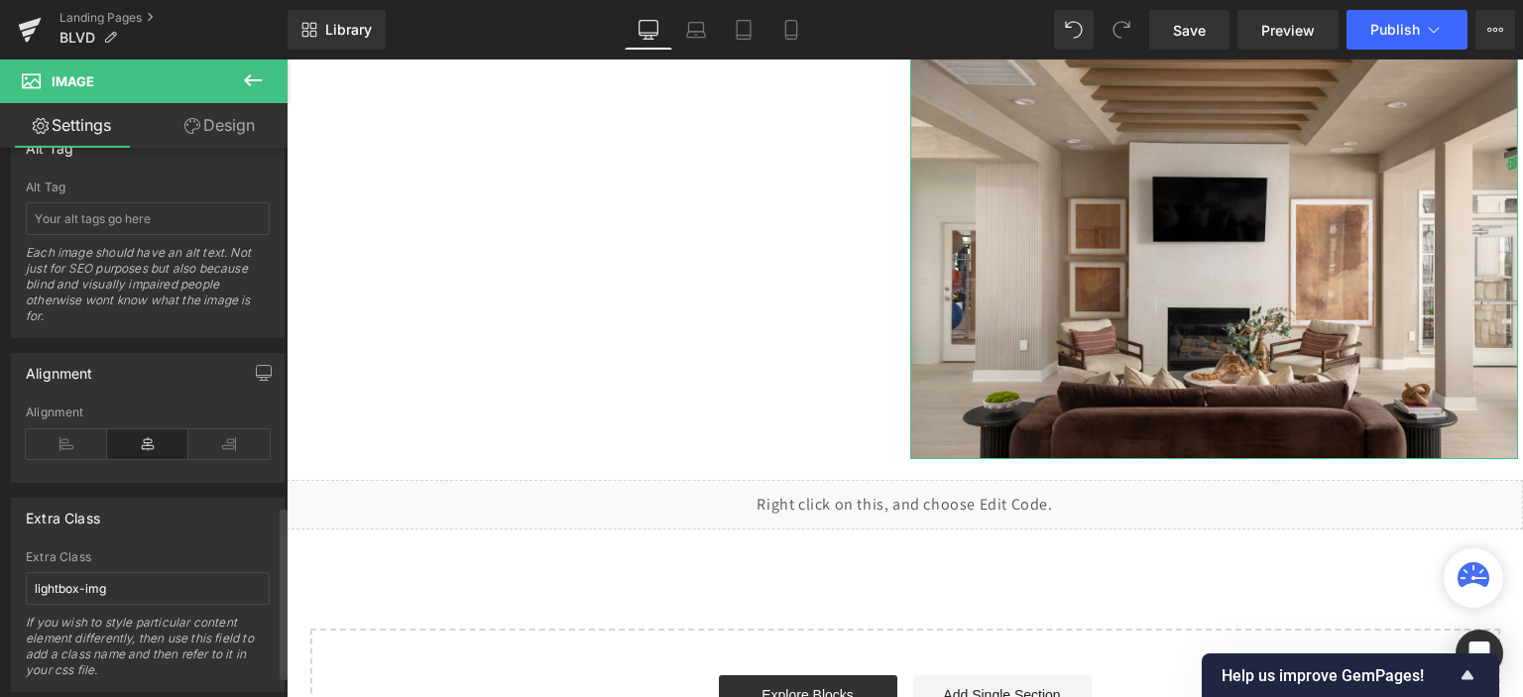
scroll to position [1207, 0]
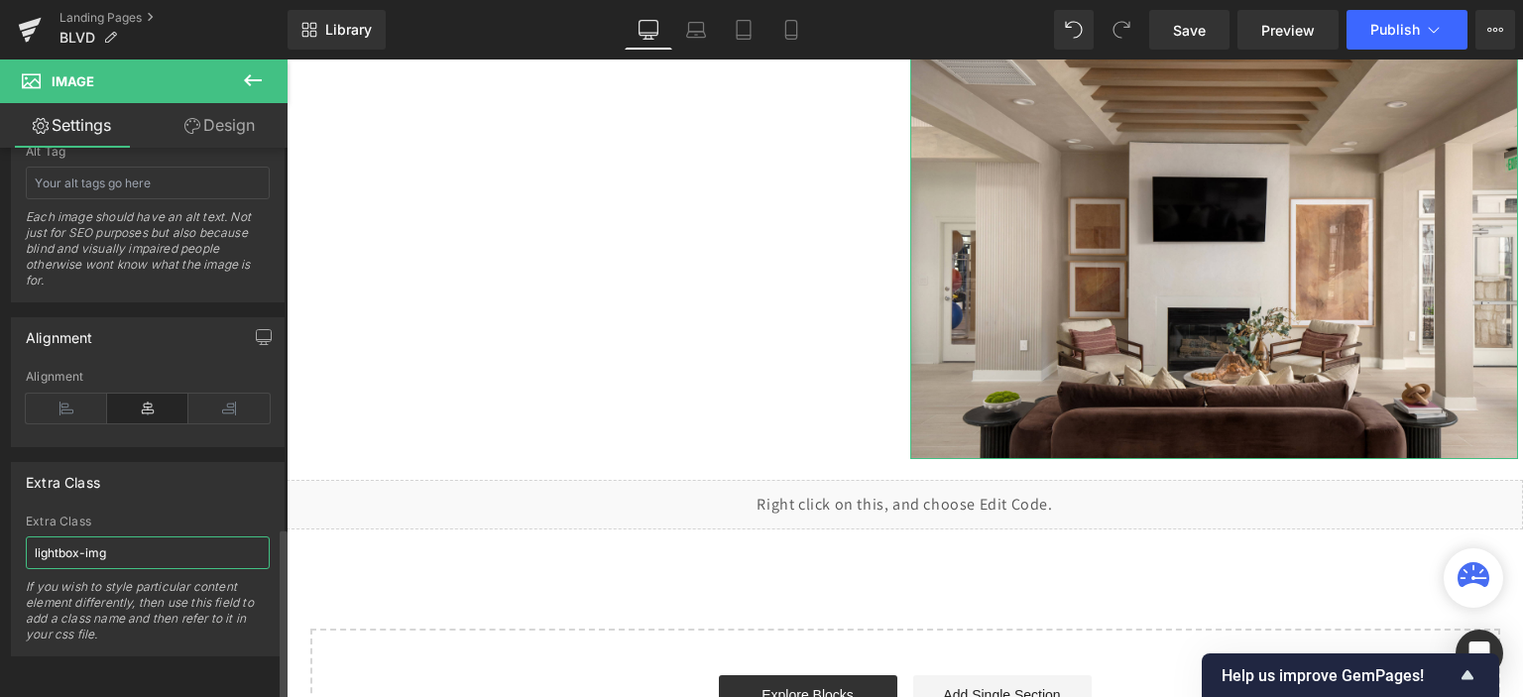
click at [99, 537] on input "lightbox-img" at bounding box center [148, 553] width 244 height 33
paste input ".gplightbox"
type input ".gplightbox"
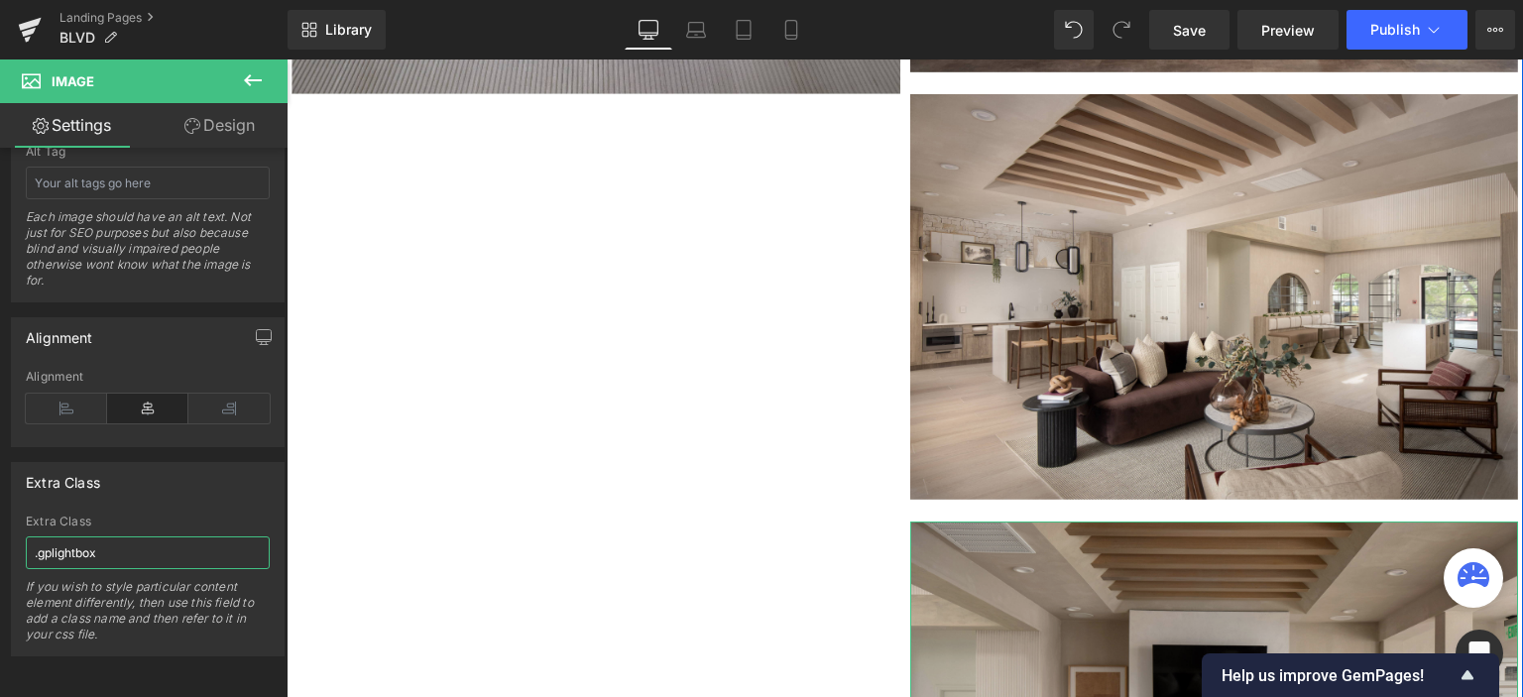
scroll to position [6124, 0]
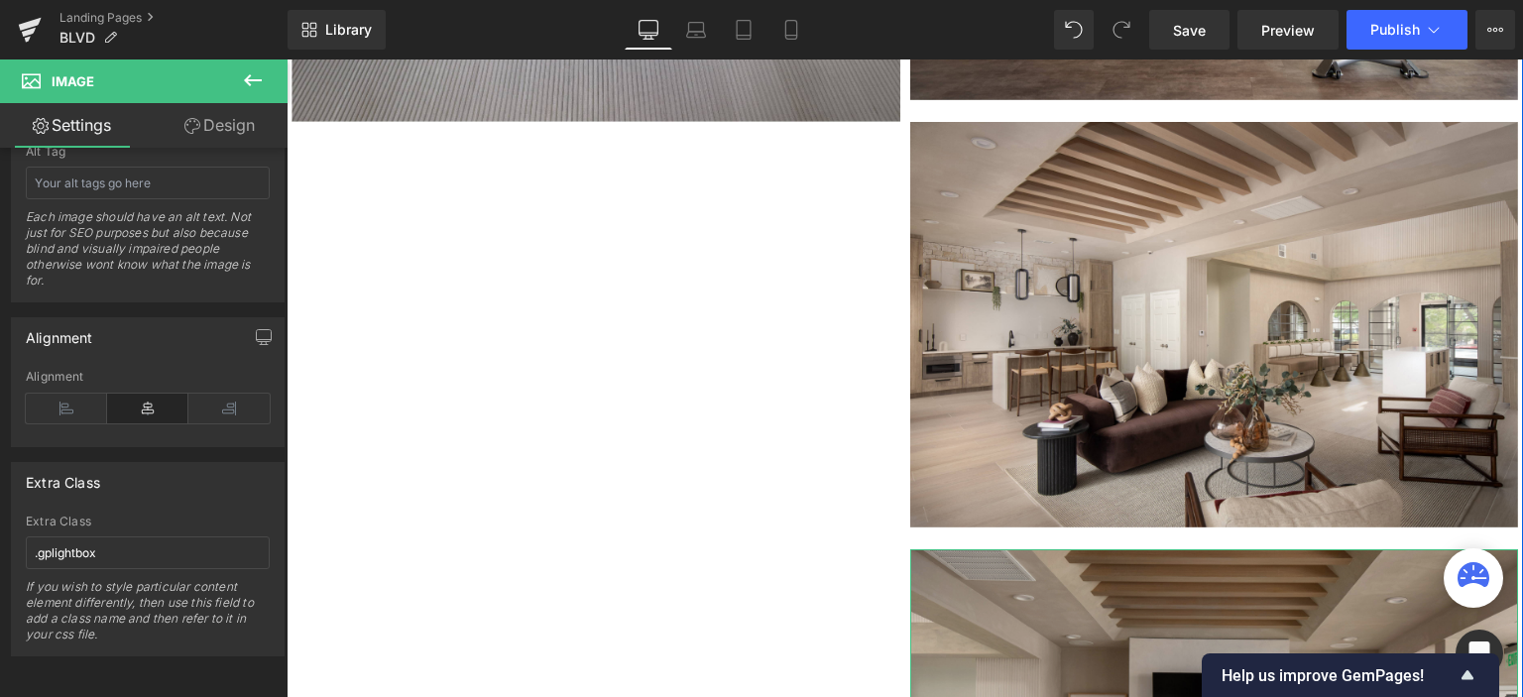
click at [1056, 299] on img at bounding box center [1214, 325] width 609 height 406
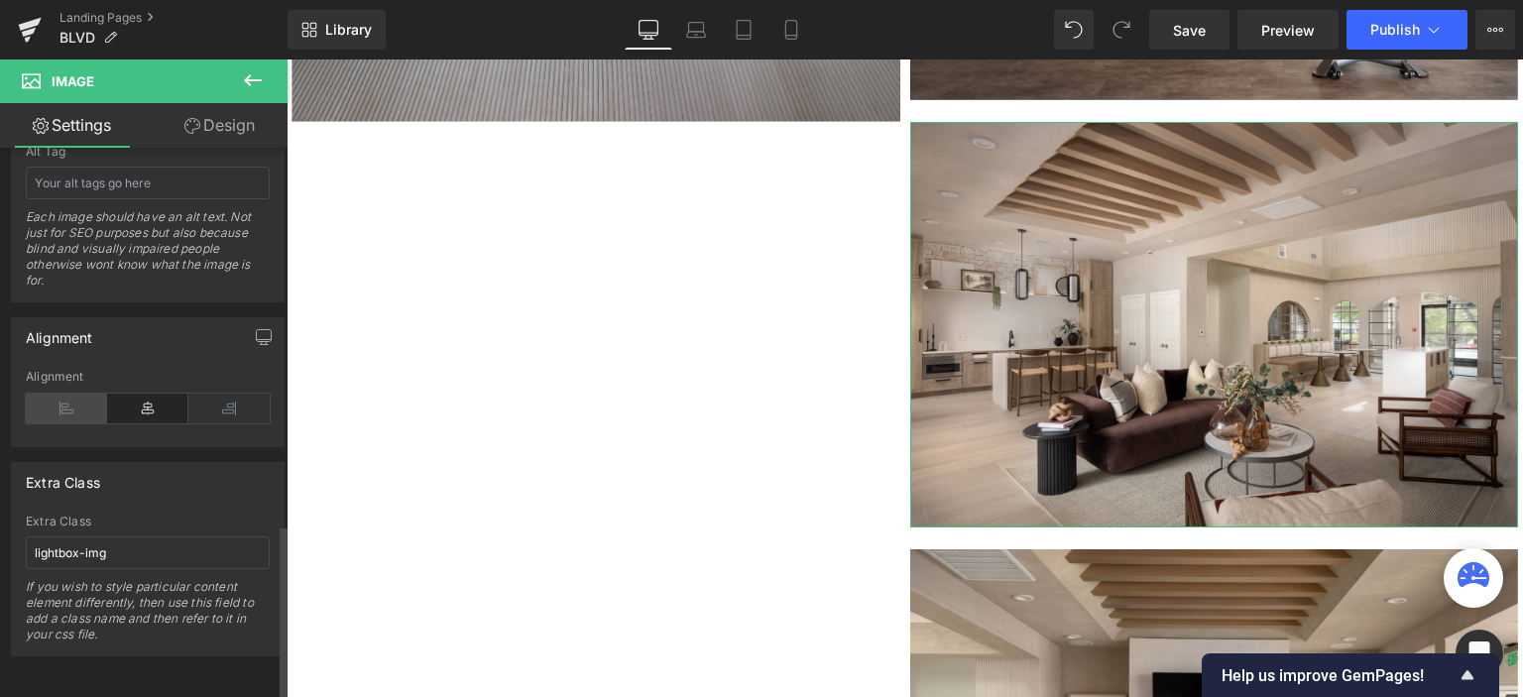
scroll to position [1207, 0]
click at [91, 537] on input "lightbox-img" at bounding box center [148, 553] width 244 height 33
click at [36, 543] on input ".gplightbox" at bounding box center [148, 553] width 244 height 33
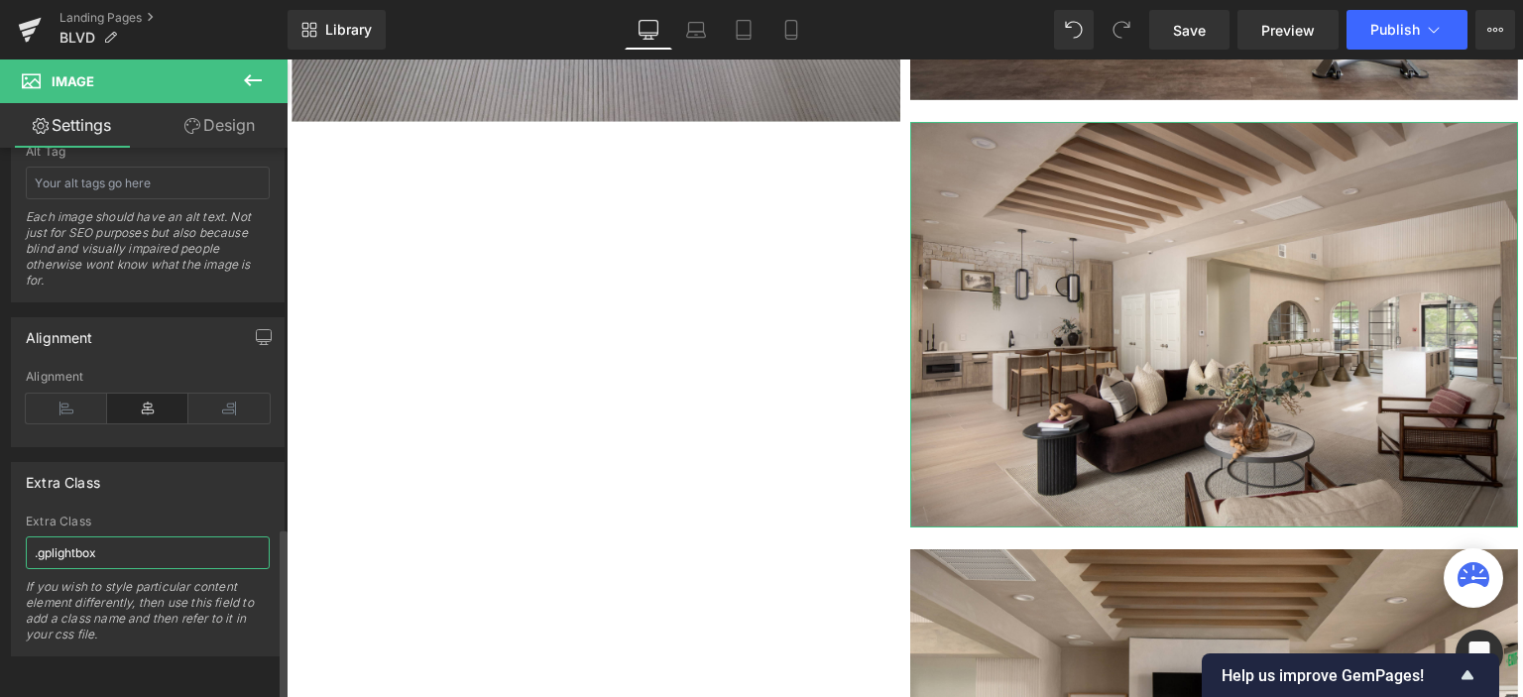
click at [36, 544] on input ".gplightbox" at bounding box center [148, 553] width 244 height 33
click at [39, 546] on input ".gplightbox" at bounding box center [148, 553] width 244 height 33
type input "gplightbox"
click at [1399, 27] on span "Publish" at bounding box center [1396, 30] width 50 height 16
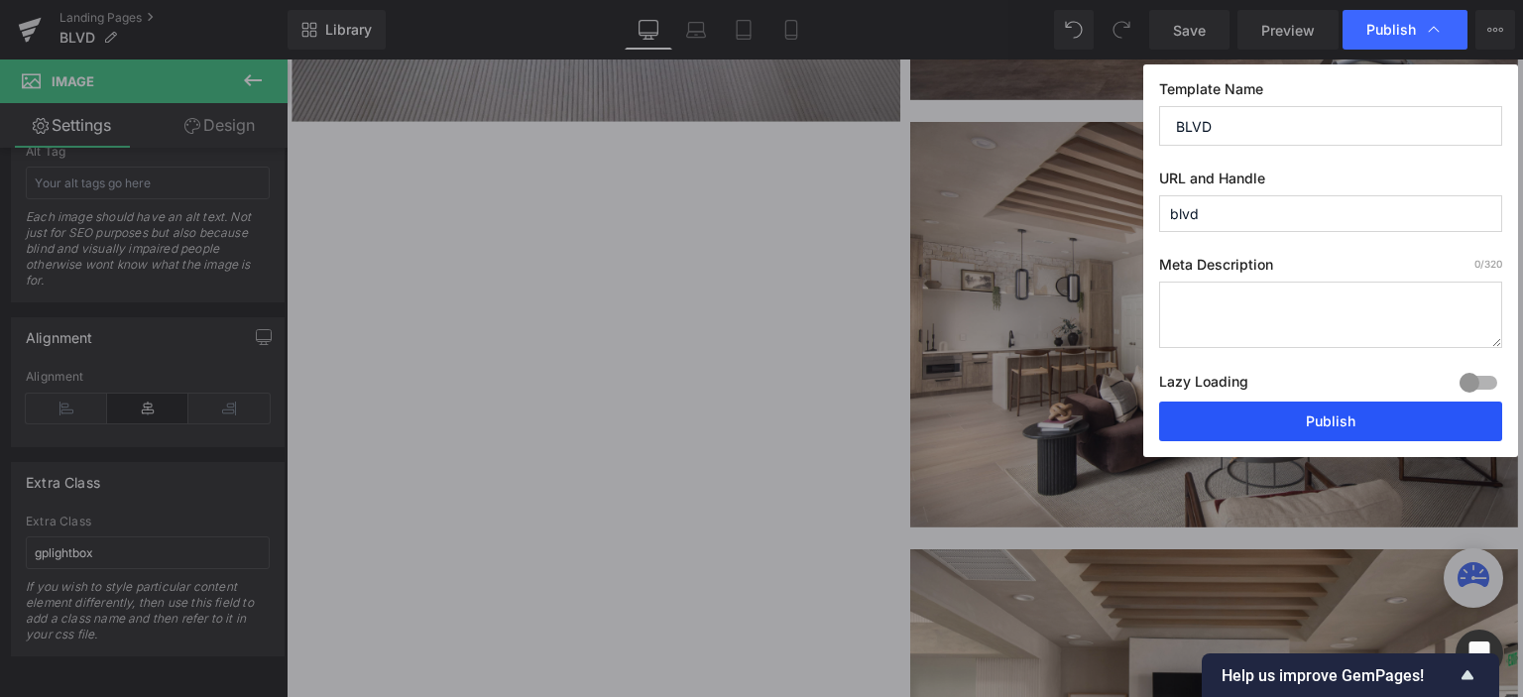
click at [1276, 427] on button "Publish" at bounding box center [1330, 422] width 343 height 40
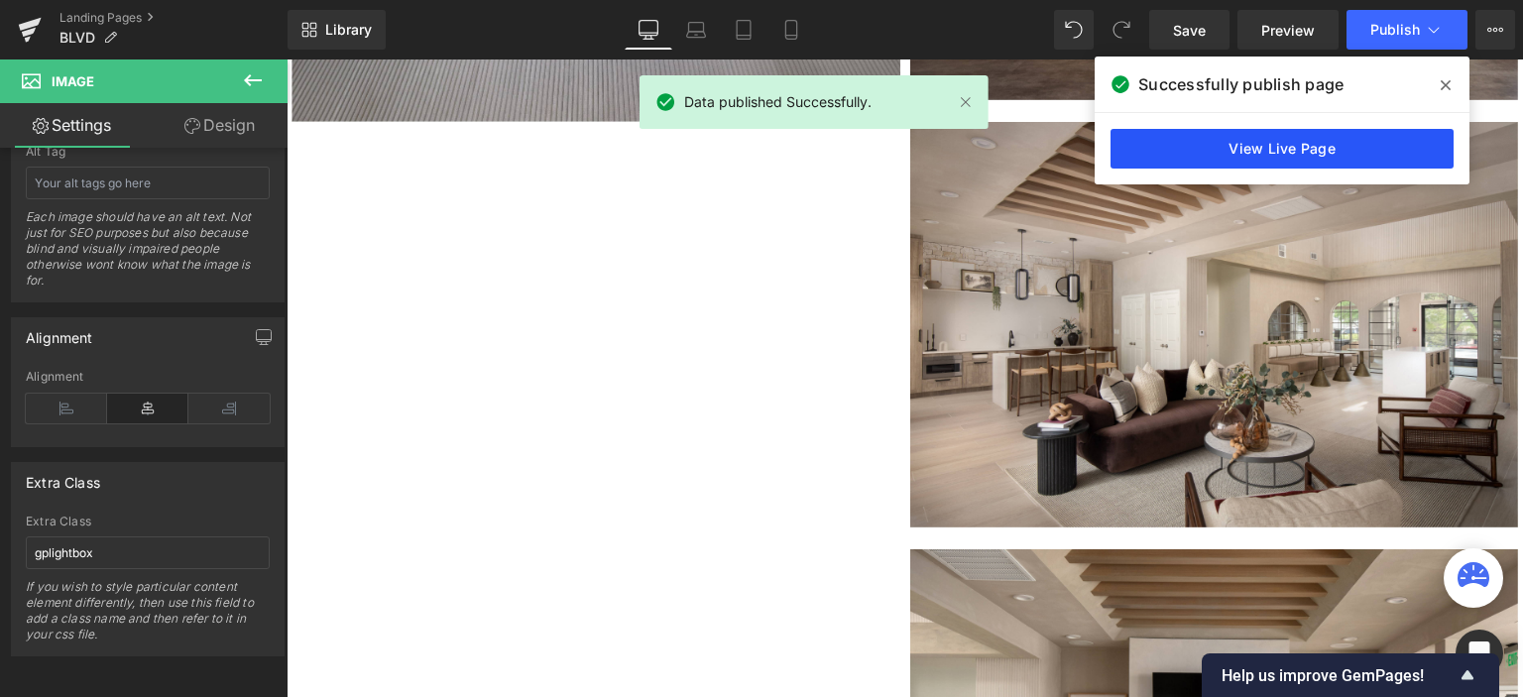
click at [1249, 155] on link "View Live Page" at bounding box center [1282, 149] width 343 height 40
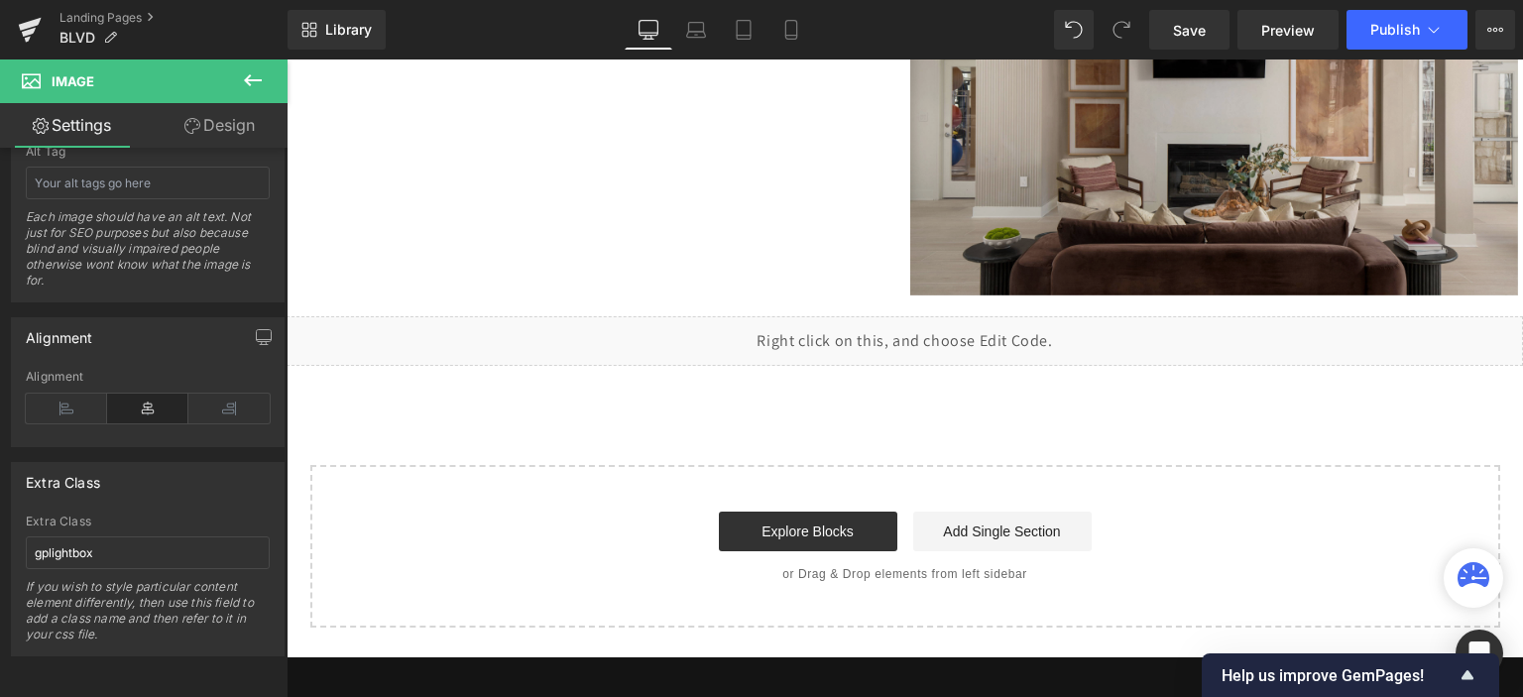
scroll to position [6719, 0]
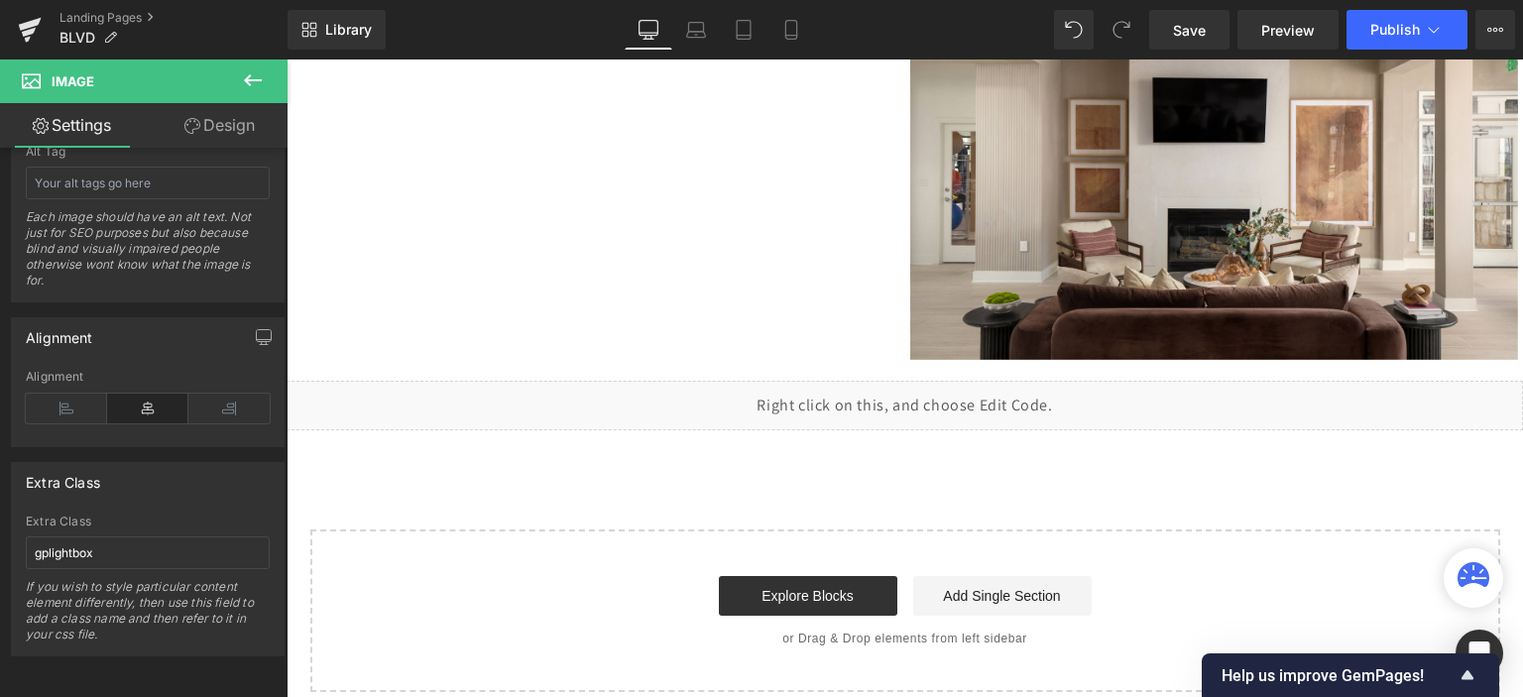
click at [965, 389] on div "Liquid" at bounding box center [905, 406] width 1237 height 50
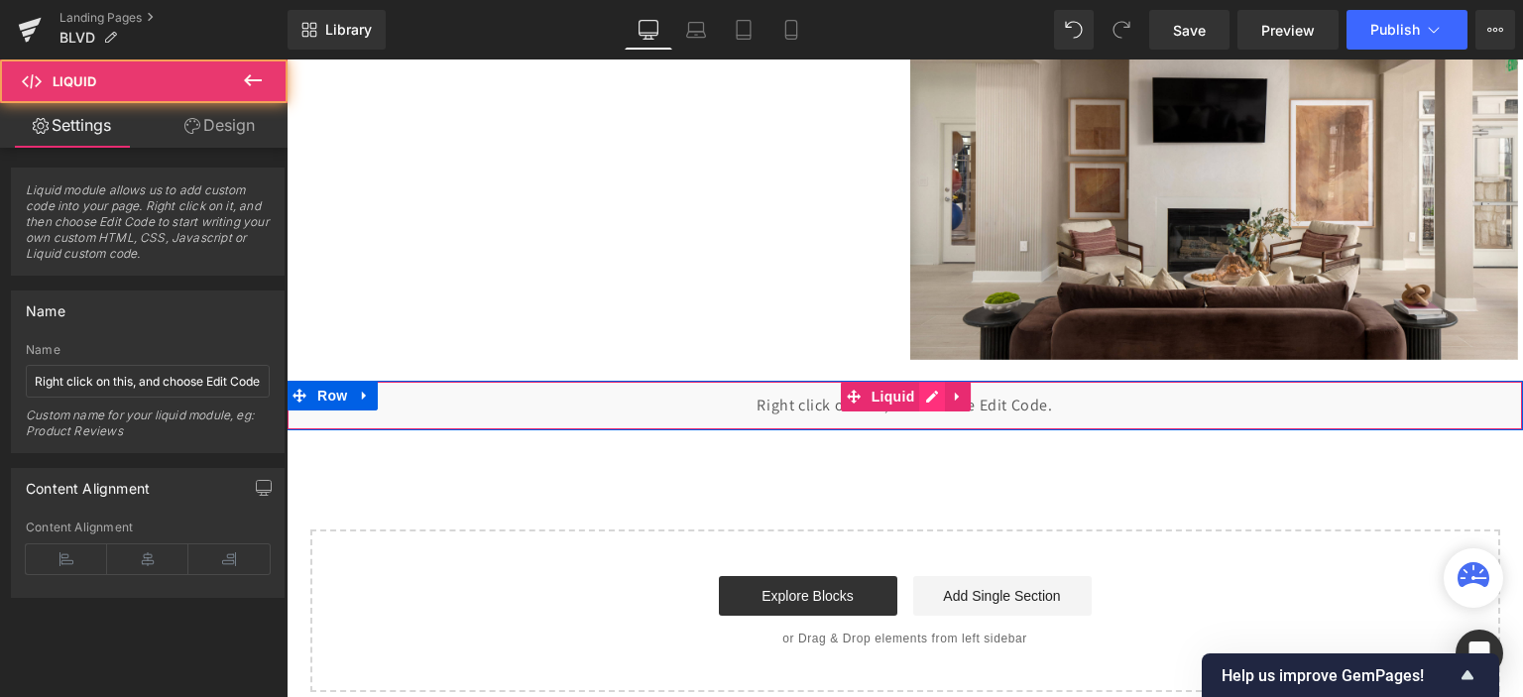
click at [930, 388] on div "Liquid" at bounding box center [905, 406] width 1237 height 50
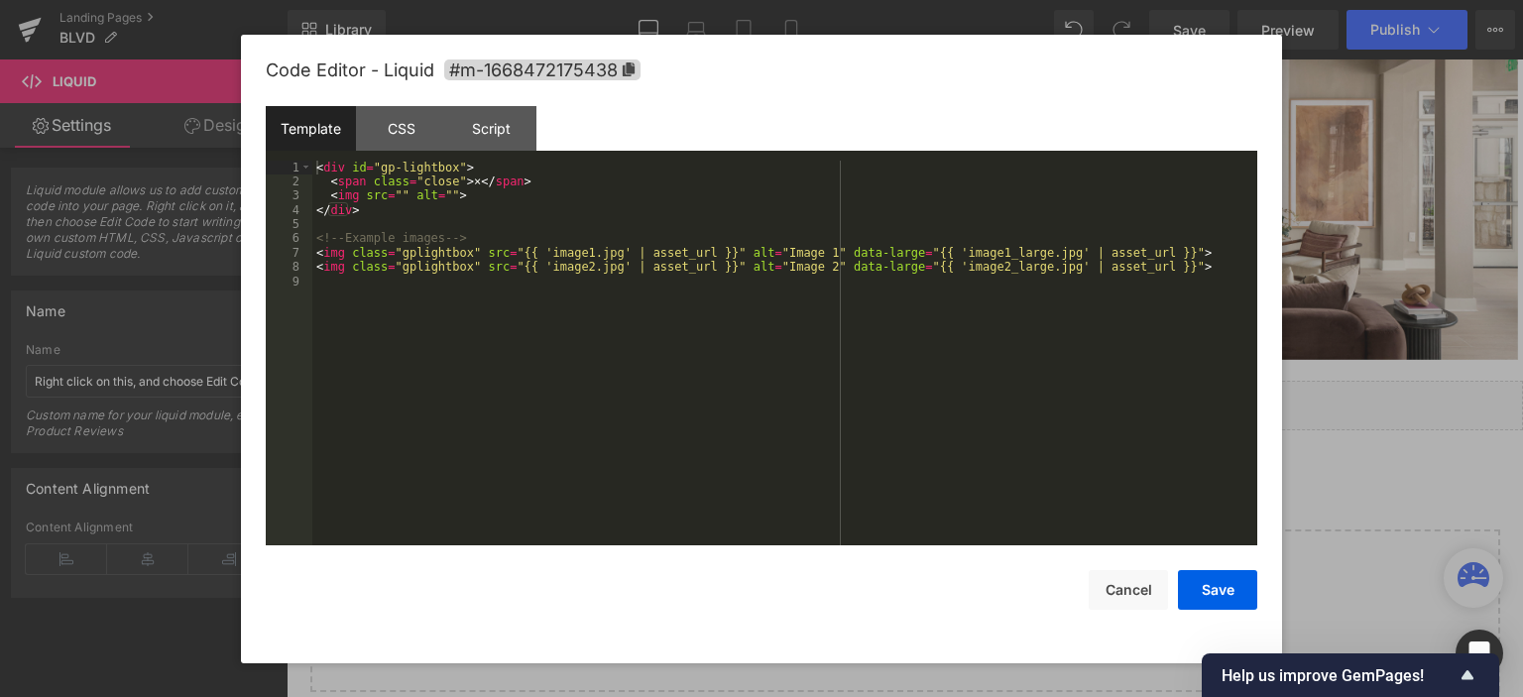
click at [292, 133] on div "Template" at bounding box center [311, 128] width 90 height 45
click at [477, 220] on div "< div id = "gp-lightbox" > < span class = "close" > × </ span > < img src = "" …" at bounding box center [784, 368] width 945 height 415
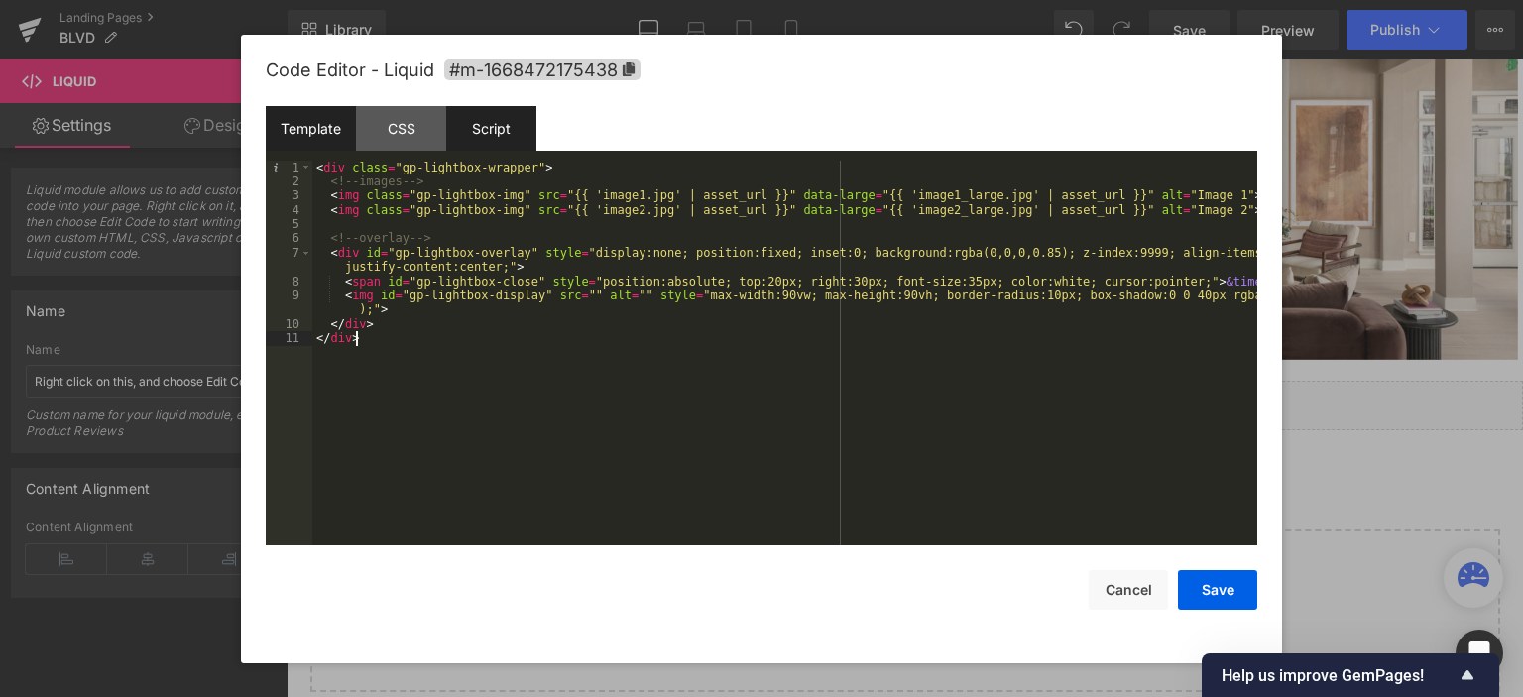
click at [483, 129] on div "Script" at bounding box center [491, 128] width 90 height 45
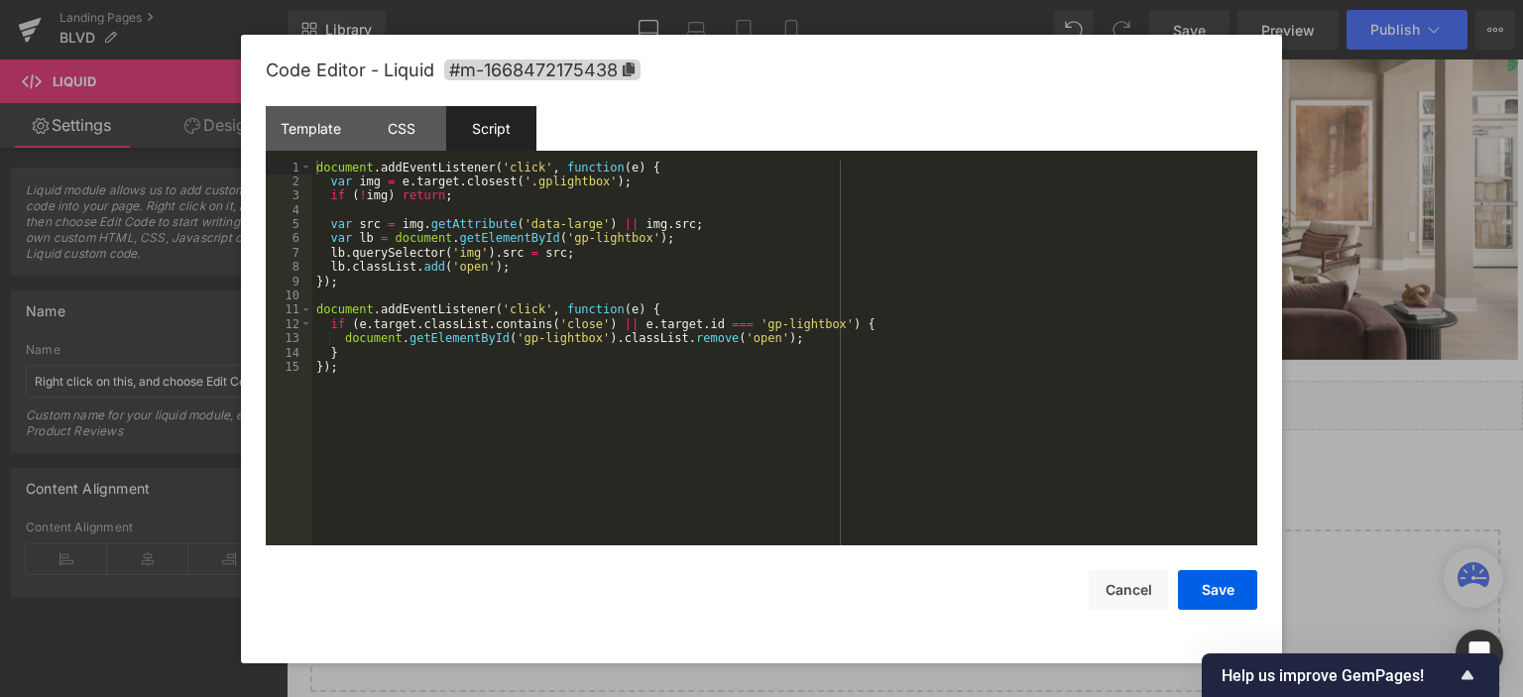
click at [500, 233] on div "document . addEventListener ( 'click' , function ( e ) { var img = e . target .…" at bounding box center [784, 368] width 945 height 415
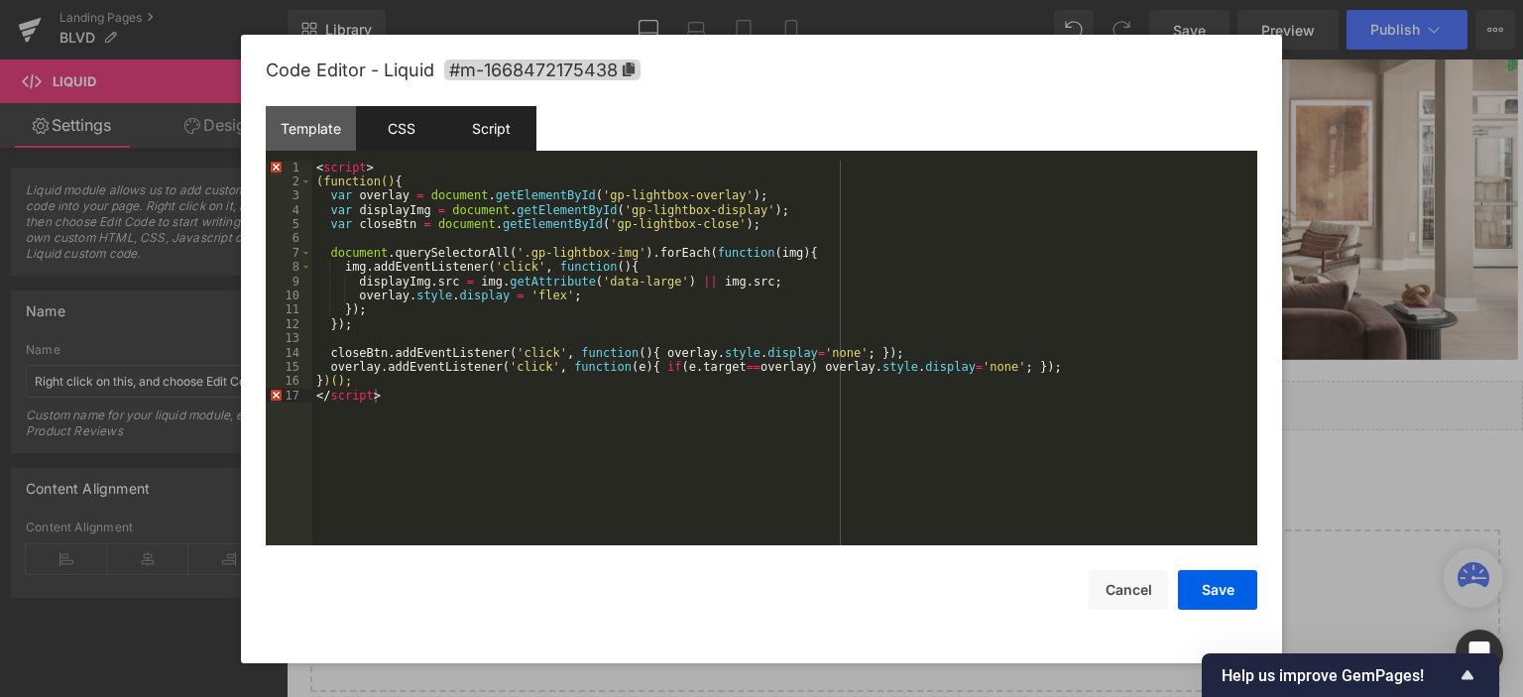
click at [427, 131] on div "CSS" at bounding box center [401, 128] width 90 height 45
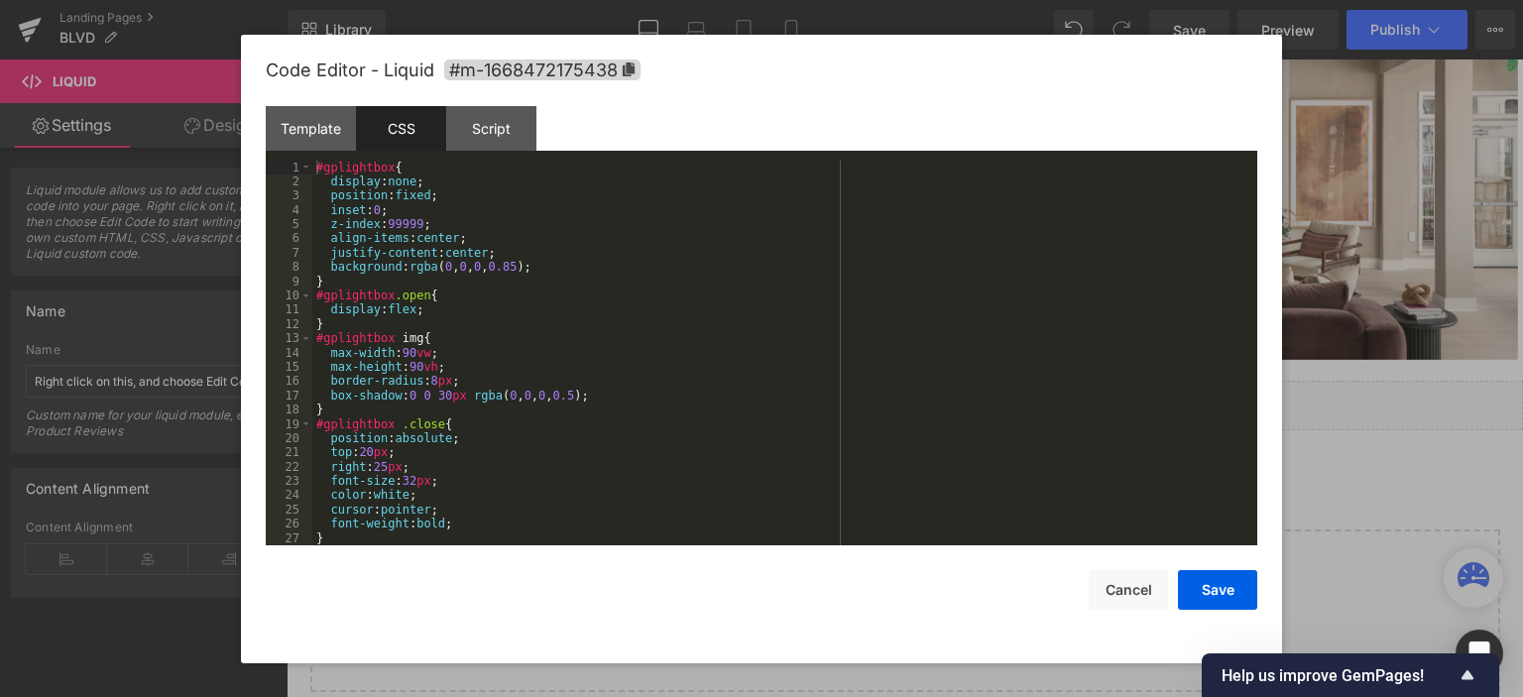
click at [487, 268] on div "#gplightbox { display : none ; position : fixed ; inset : 0 ; z-index : 99999 ;…" at bounding box center [780, 368] width 937 height 415
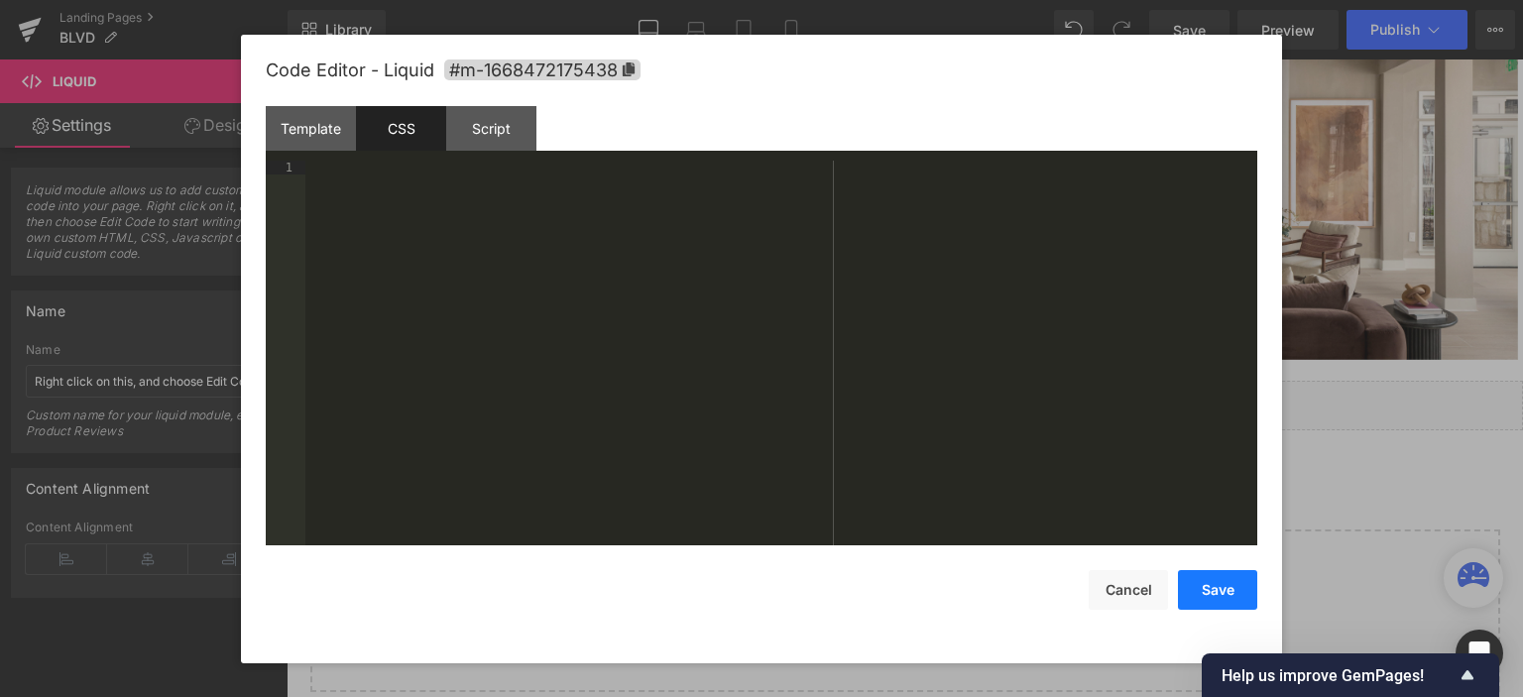
click at [1218, 584] on button "Save" at bounding box center [1217, 590] width 79 height 40
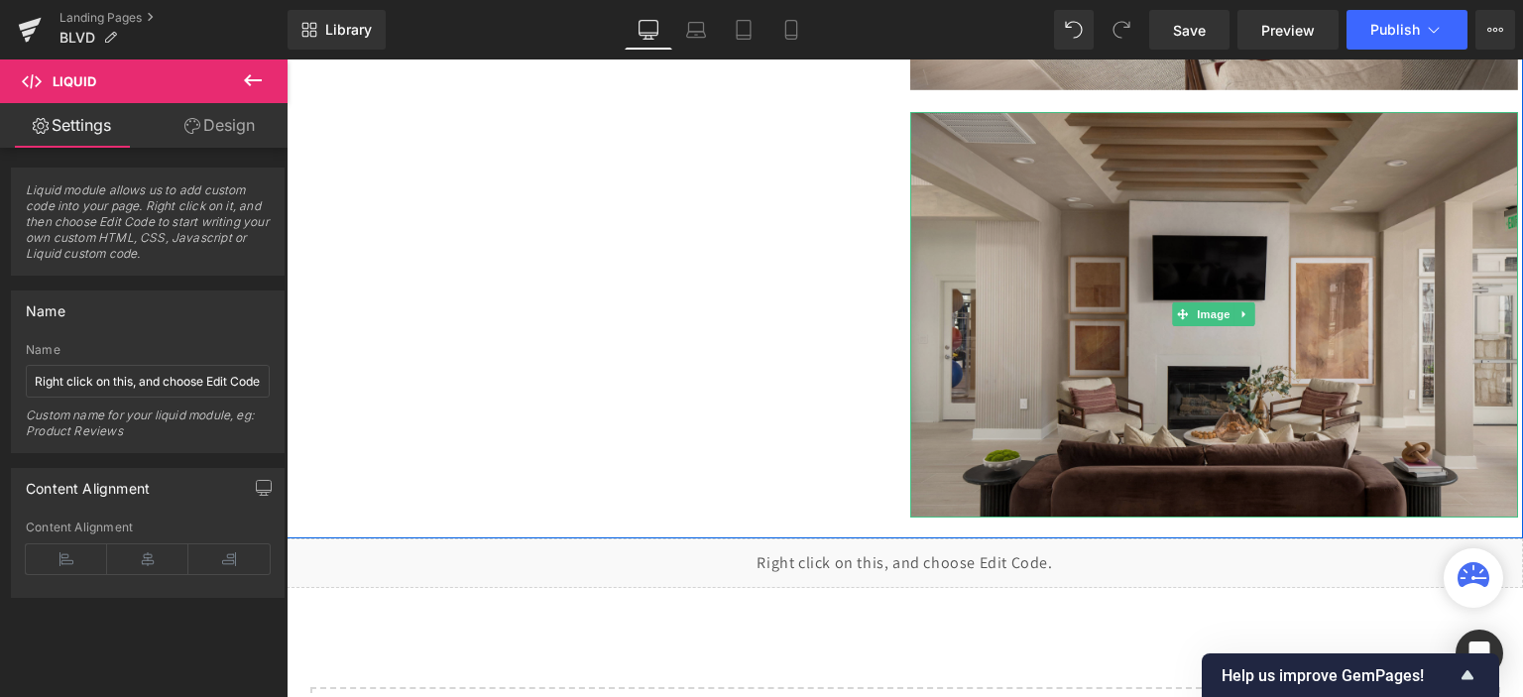
scroll to position [6520, 0]
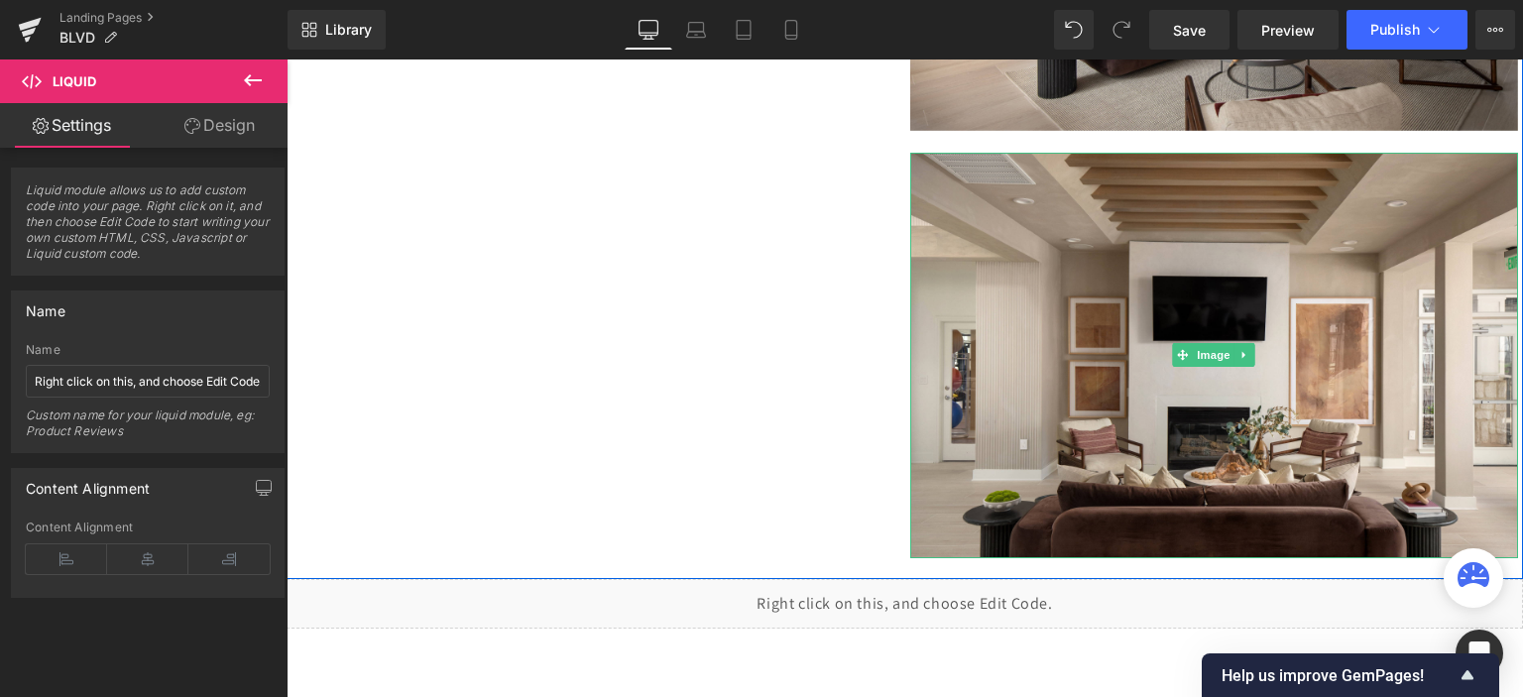
click at [1110, 260] on img at bounding box center [1214, 356] width 609 height 406
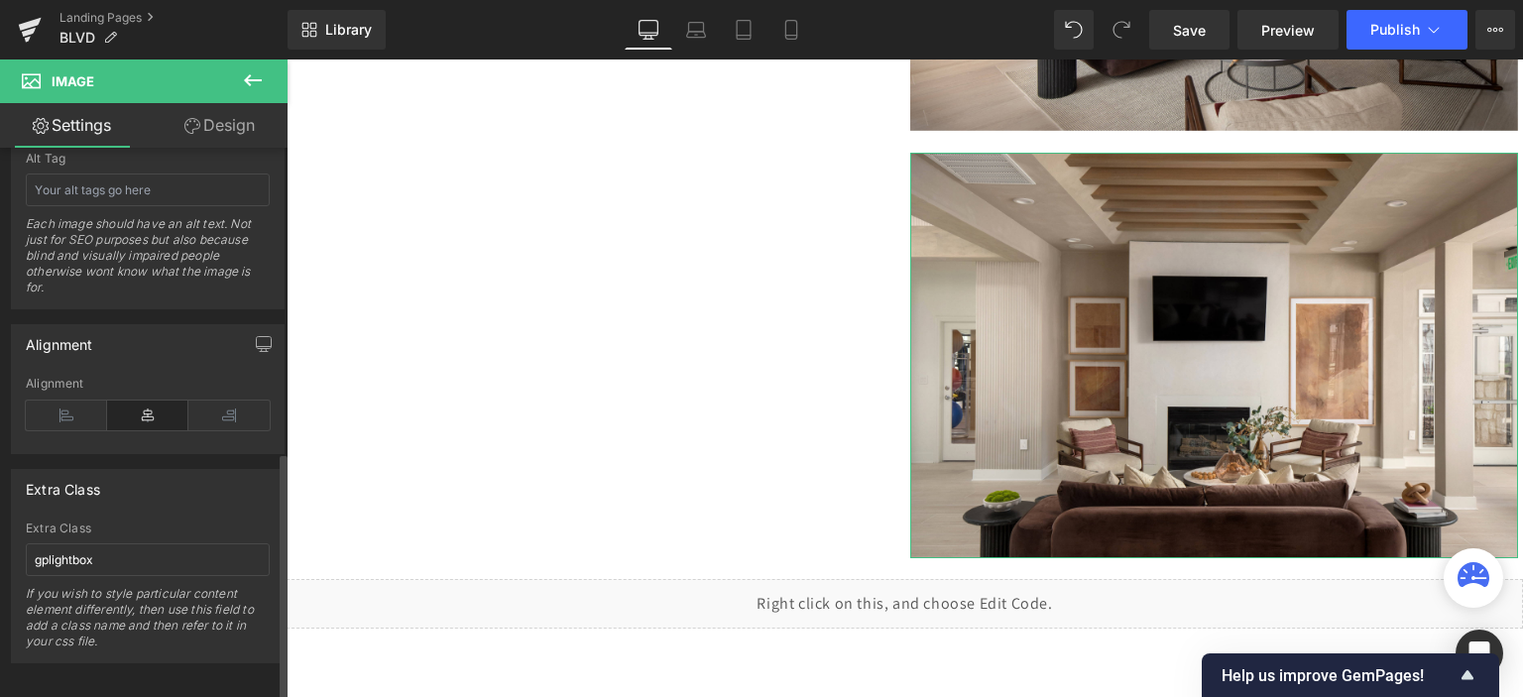
scroll to position [1207, 0]
click at [78, 543] on input "gplightbox" at bounding box center [148, 553] width 244 height 33
type input ".gp-lightbox-img"
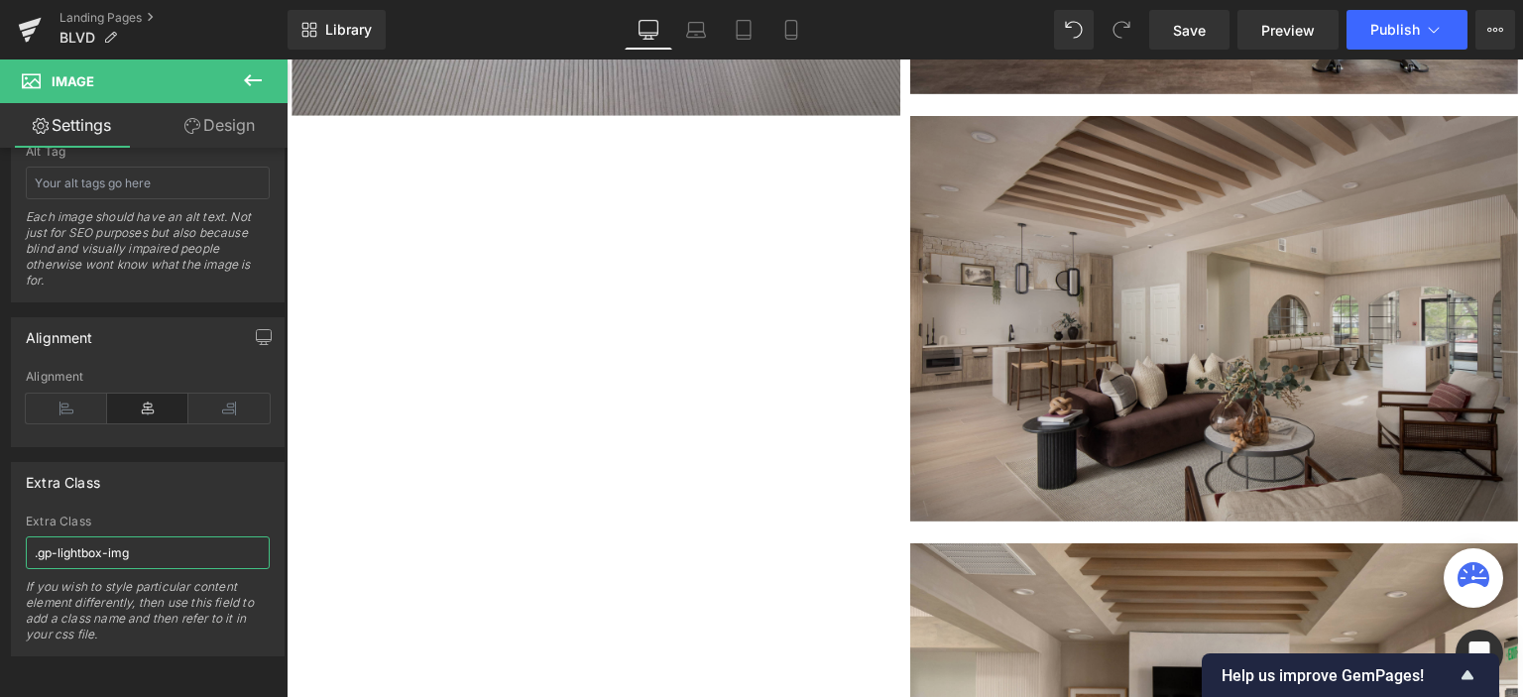
scroll to position [6124, 0]
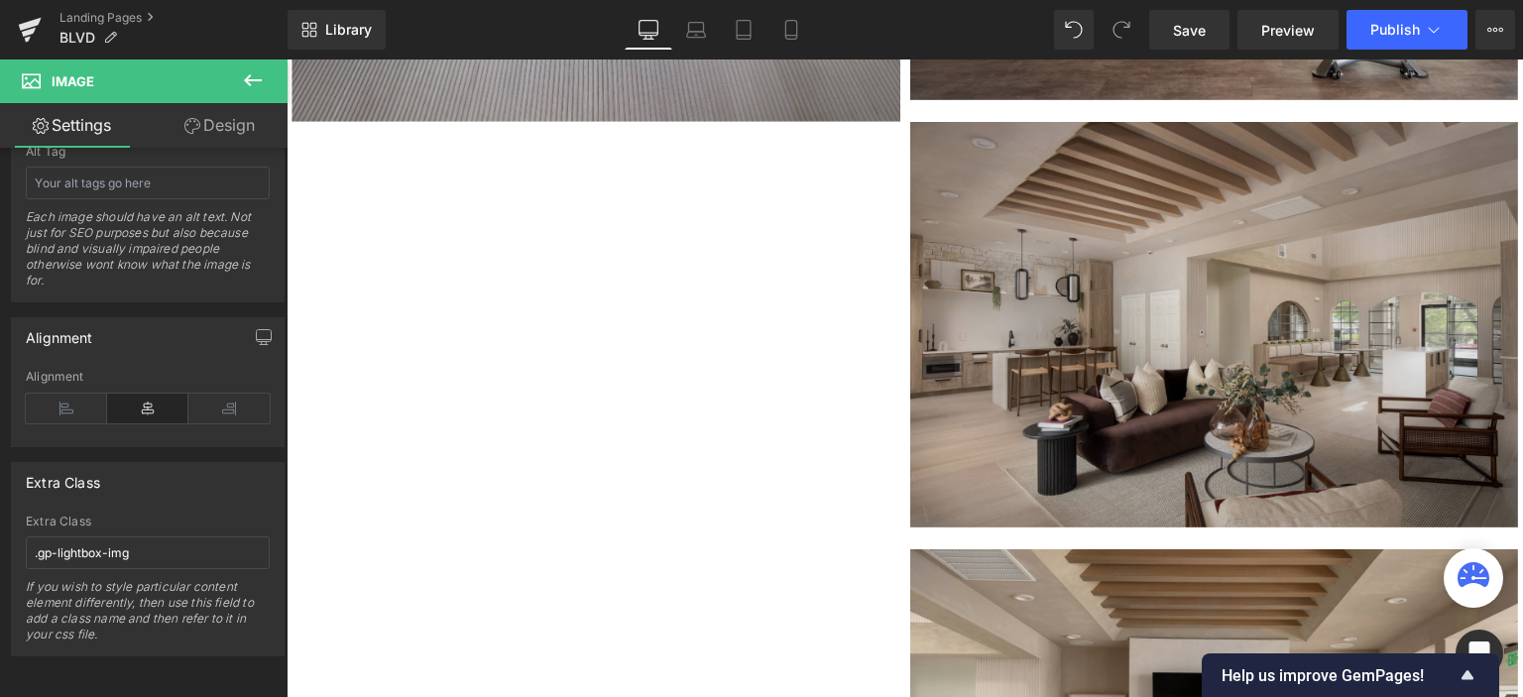
click at [1099, 246] on img at bounding box center [1214, 325] width 609 height 406
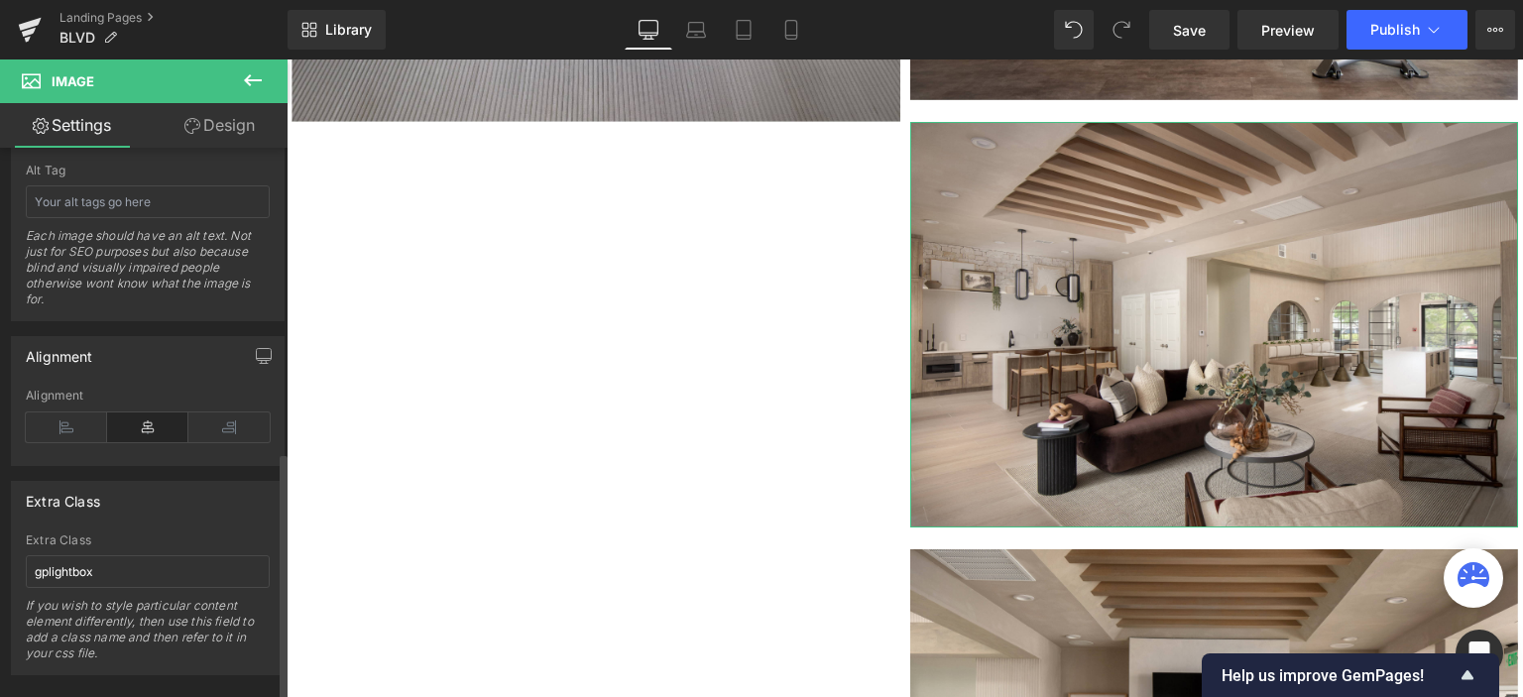
scroll to position [1207, 0]
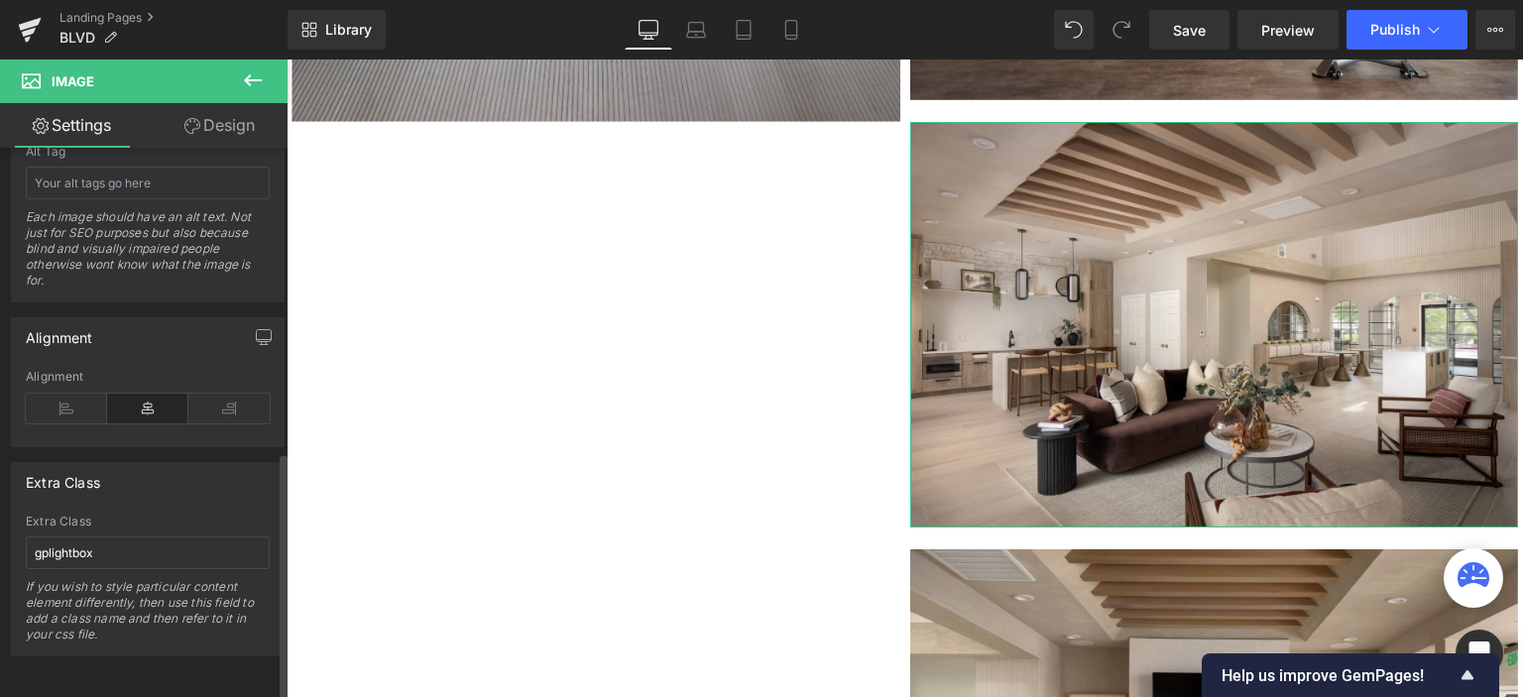
click at [73, 554] on div "Extra Class gplightbox If you wish to style particular content element differen…" at bounding box center [148, 585] width 244 height 141
click at [73, 546] on input "gplightbox" at bounding box center [148, 553] width 244 height 33
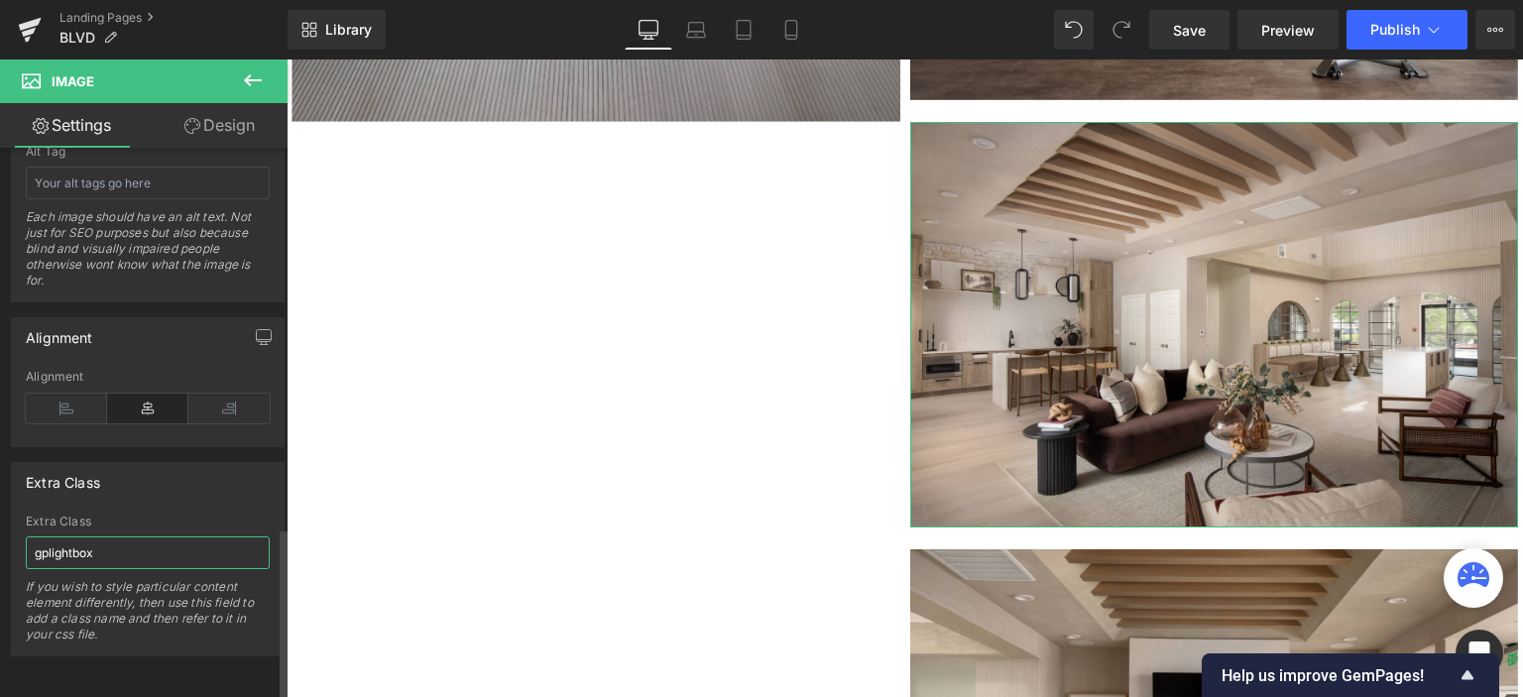
paste input ".gp-lightbox-img"
click at [38, 542] on input ".gp-lightbox-img" at bounding box center [148, 553] width 244 height 33
type input "gp-lightbox-img"
click at [1407, 31] on span "Publish" at bounding box center [1396, 30] width 50 height 16
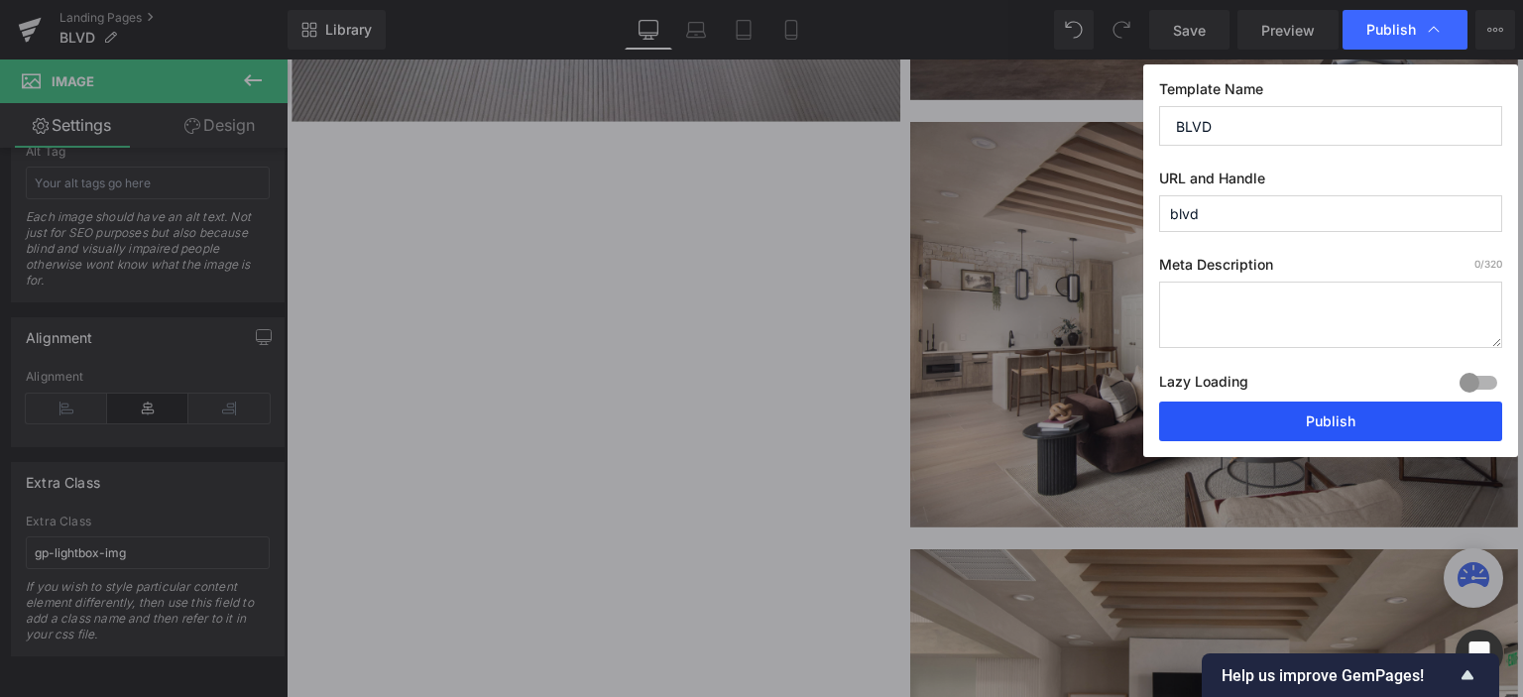
click at [1276, 418] on button "Publish" at bounding box center [1330, 422] width 343 height 40
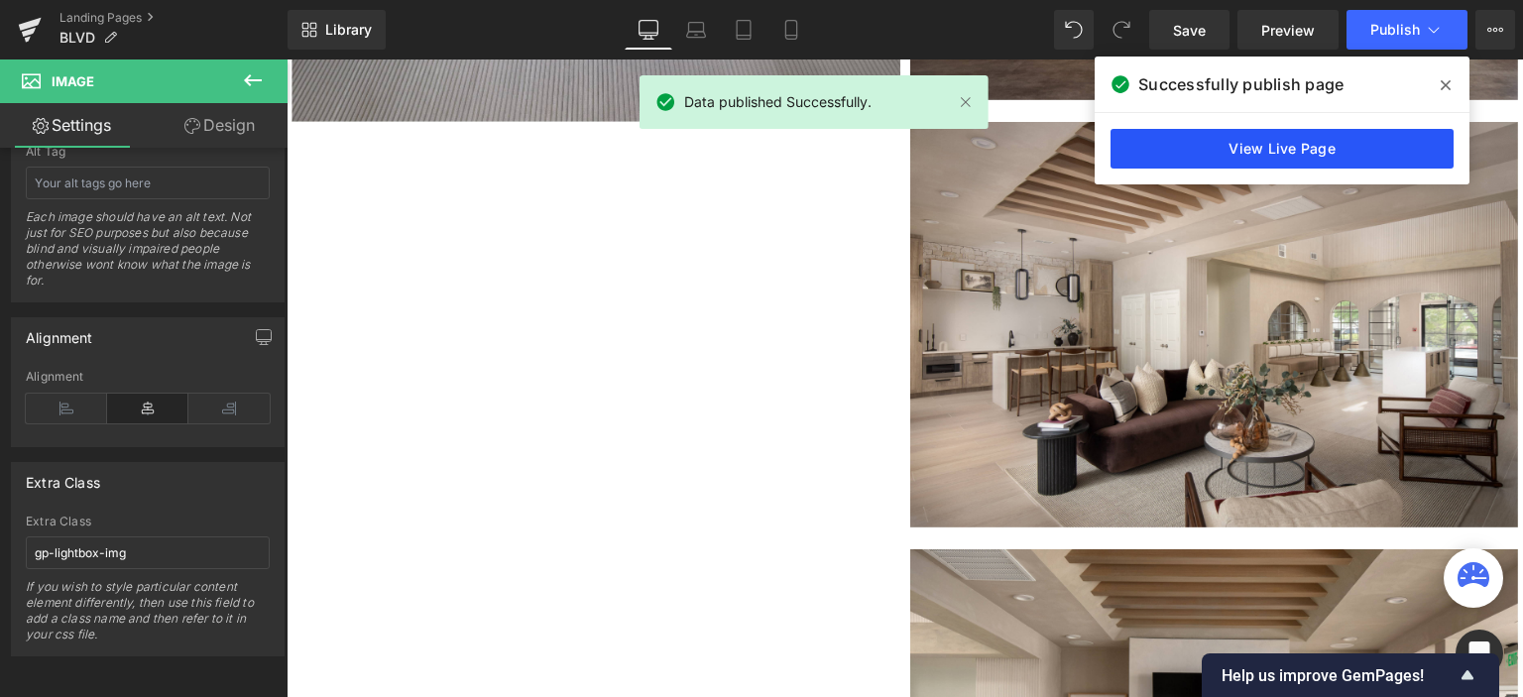
click at [1281, 138] on link "View Live Page" at bounding box center [1282, 149] width 343 height 40
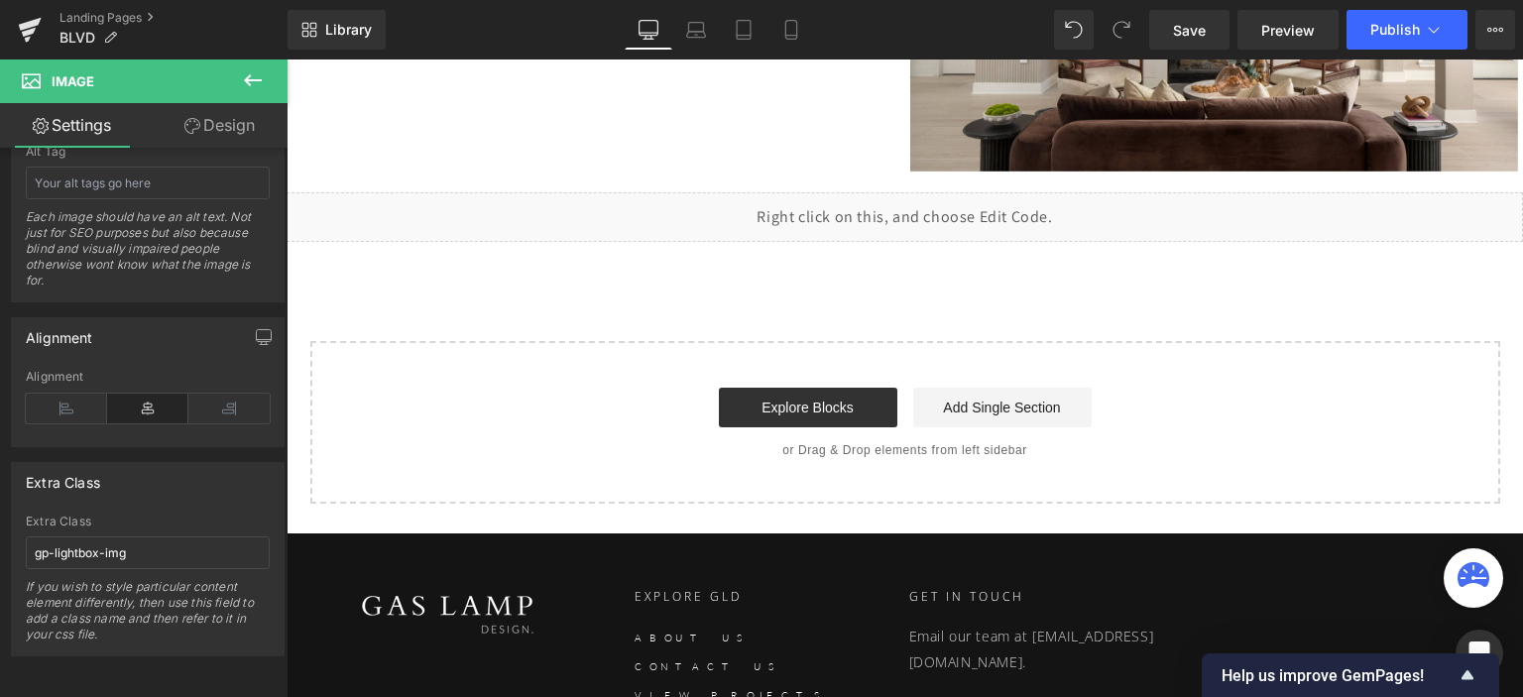
scroll to position [6818, 0]
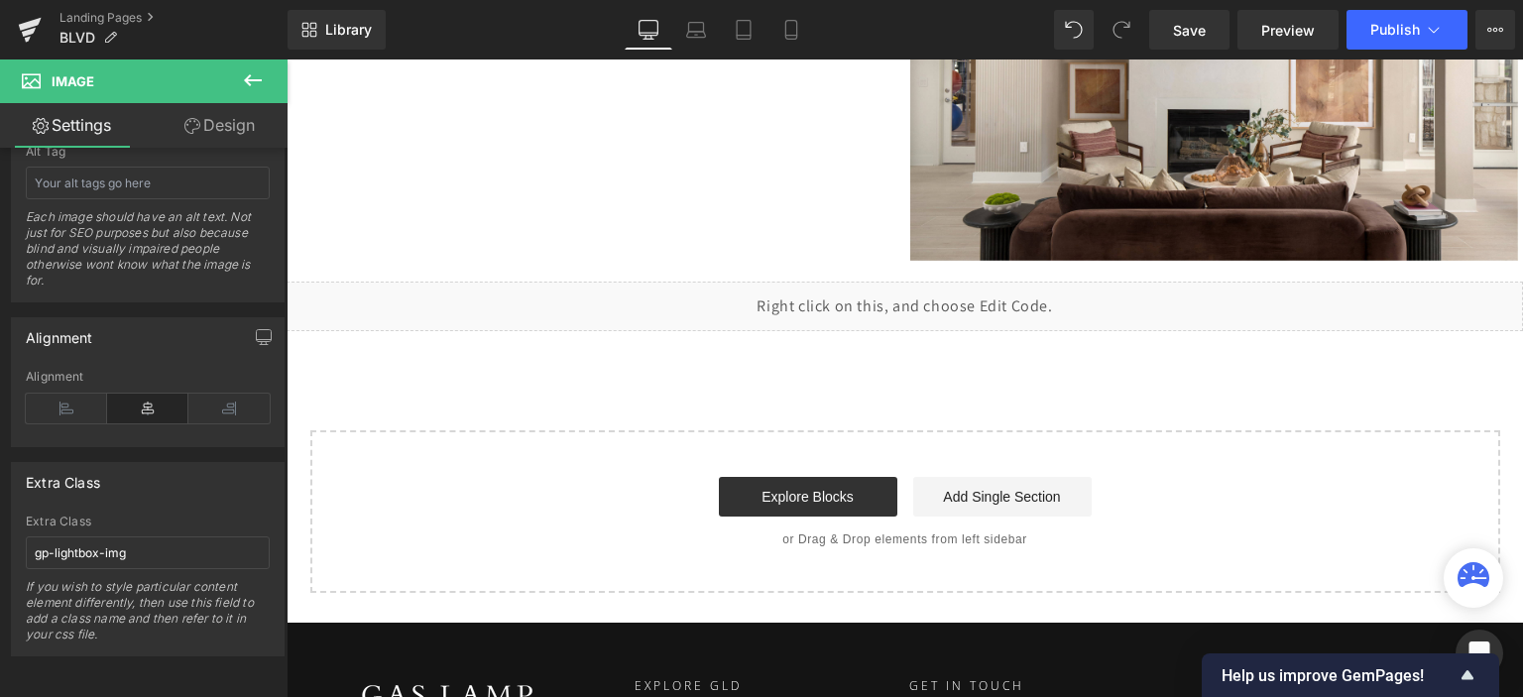
click at [1021, 301] on div "Liquid" at bounding box center [905, 307] width 1237 height 50
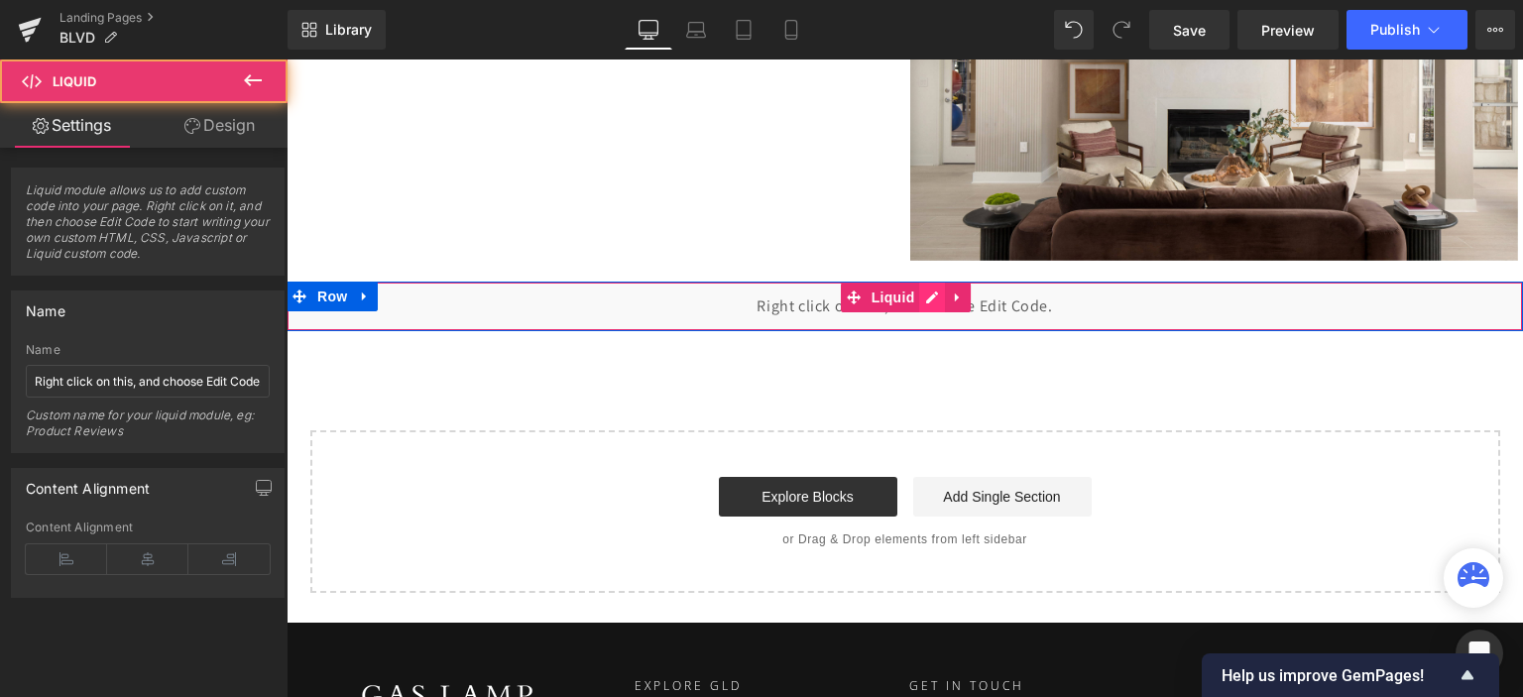
click at [919, 293] on div "Liquid" at bounding box center [905, 307] width 1237 height 50
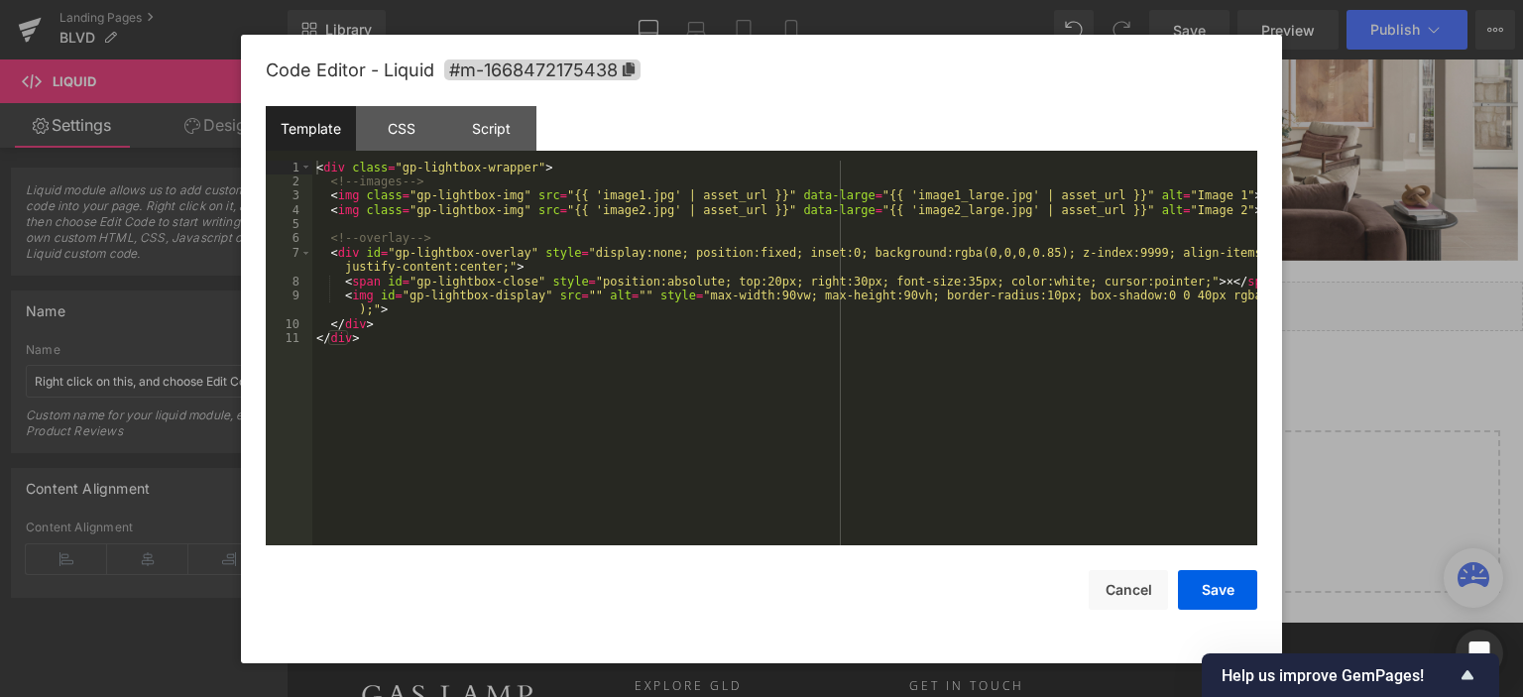
click at [298, 143] on div "Template" at bounding box center [311, 128] width 90 height 45
click at [308, 138] on div "Template" at bounding box center [311, 128] width 90 height 45
click at [454, 275] on div "< div class = "gp-lightbox-wrapper" > <!-- images --> < img class = "gp-lightbo…" at bounding box center [784, 368] width 945 height 415
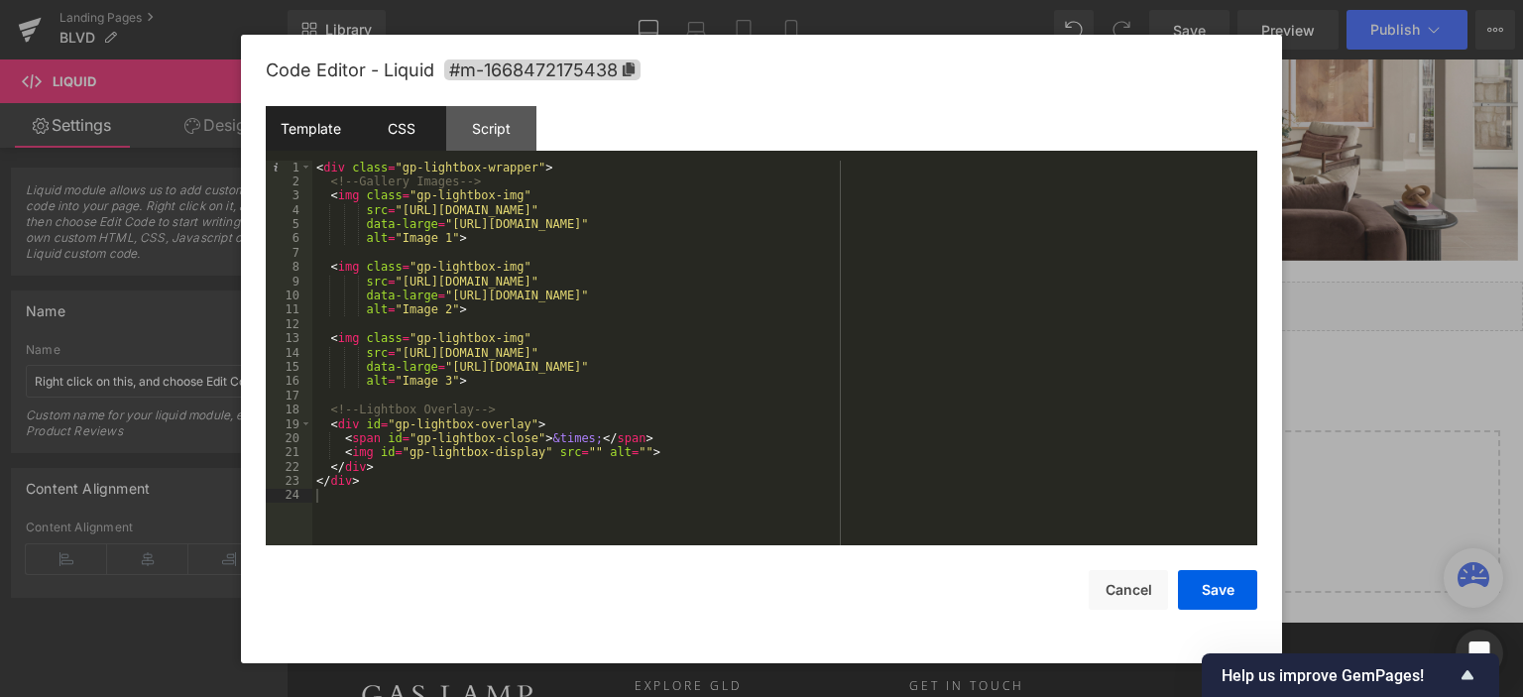
click at [386, 130] on div "CSS" at bounding box center [401, 128] width 90 height 45
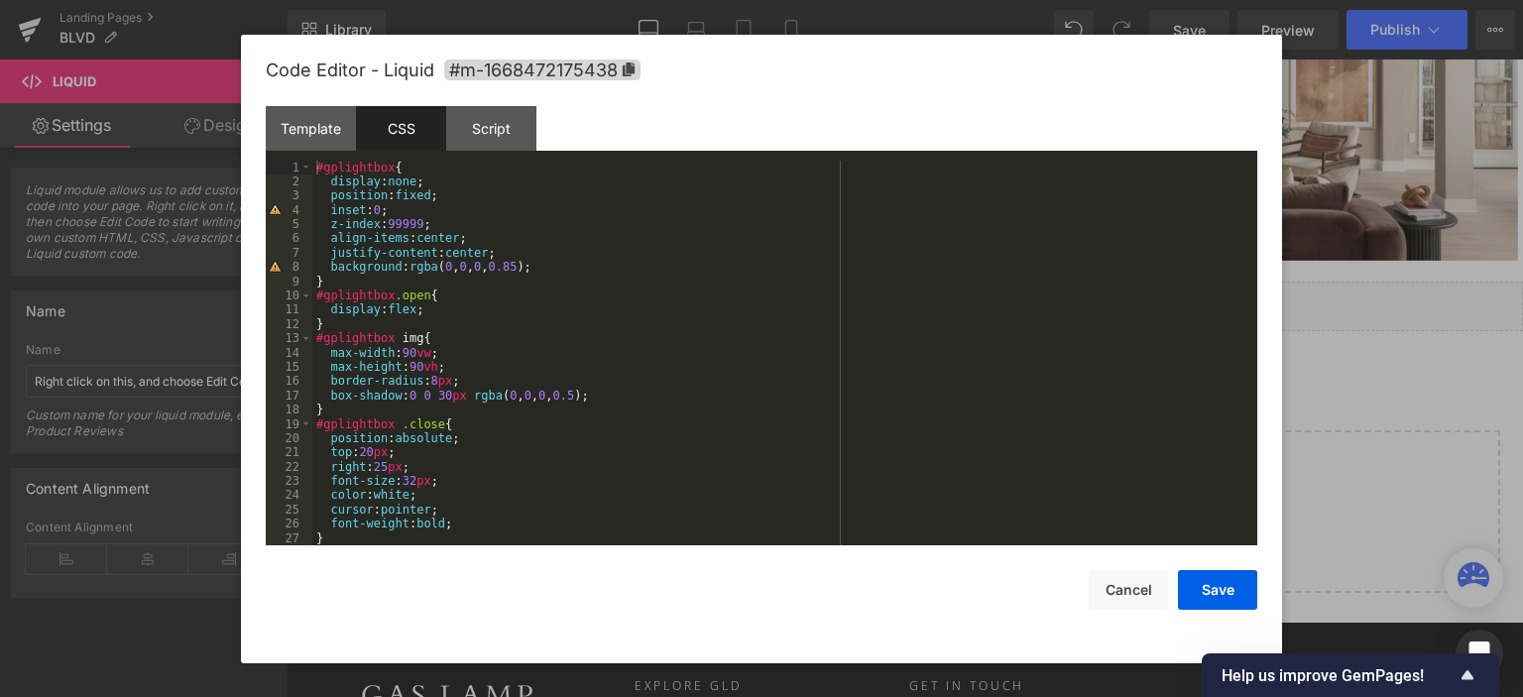
click at [402, 131] on div "CSS" at bounding box center [401, 128] width 90 height 45
click at [472, 275] on div "#gplightbox { display : none ; position : fixed ; inset : 0 ; z-index : 99999 ;…" at bounding box center [780, 368] width 937 height 415
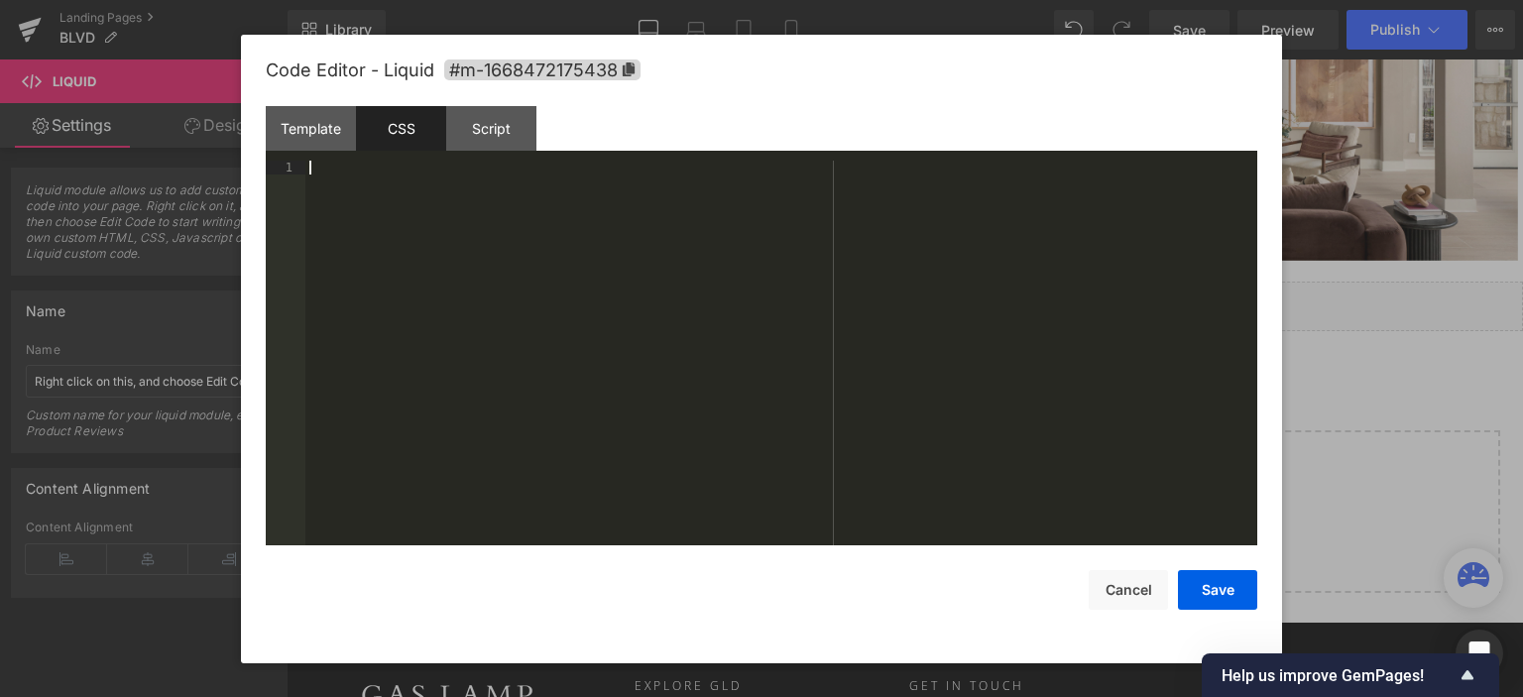
scroll to position [242, 0]
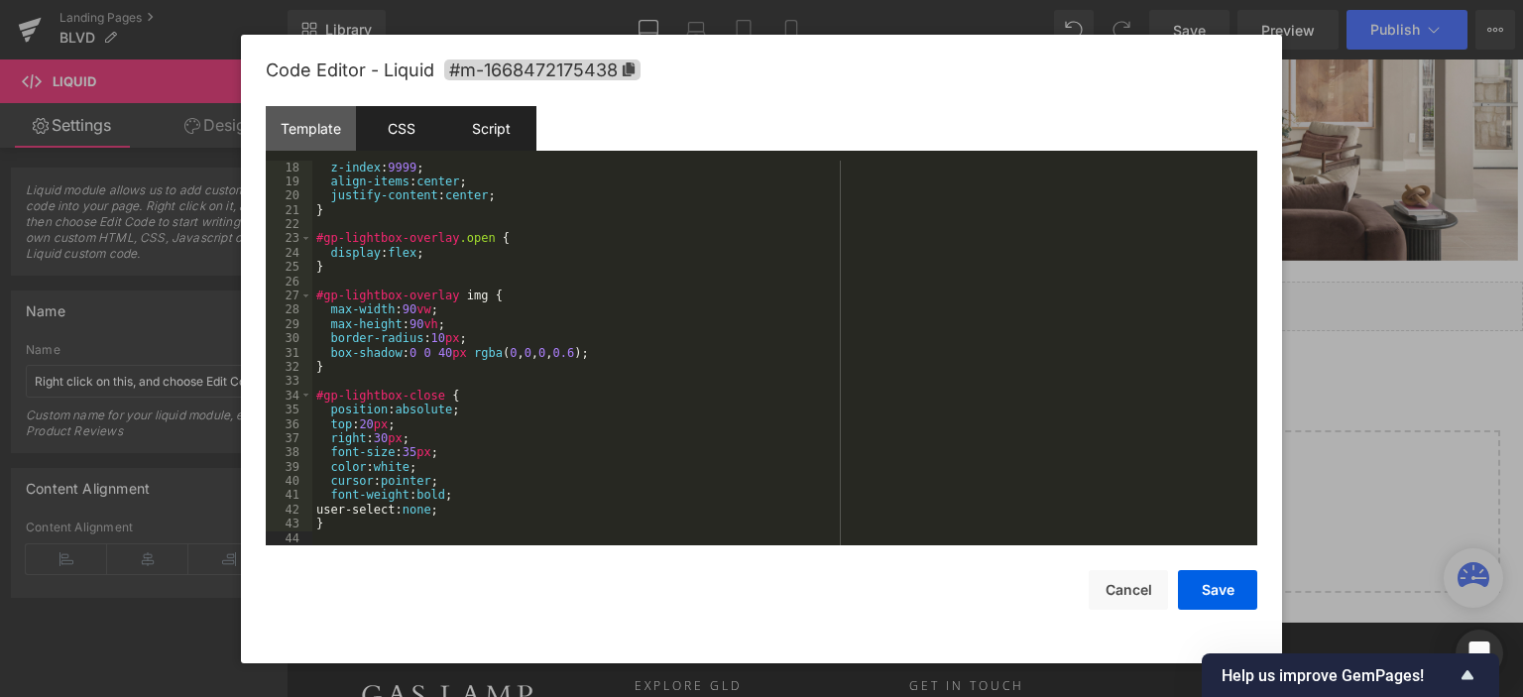
click at [504, 127] on div "Script" at bounding box center [491, 128] width 90 height 45
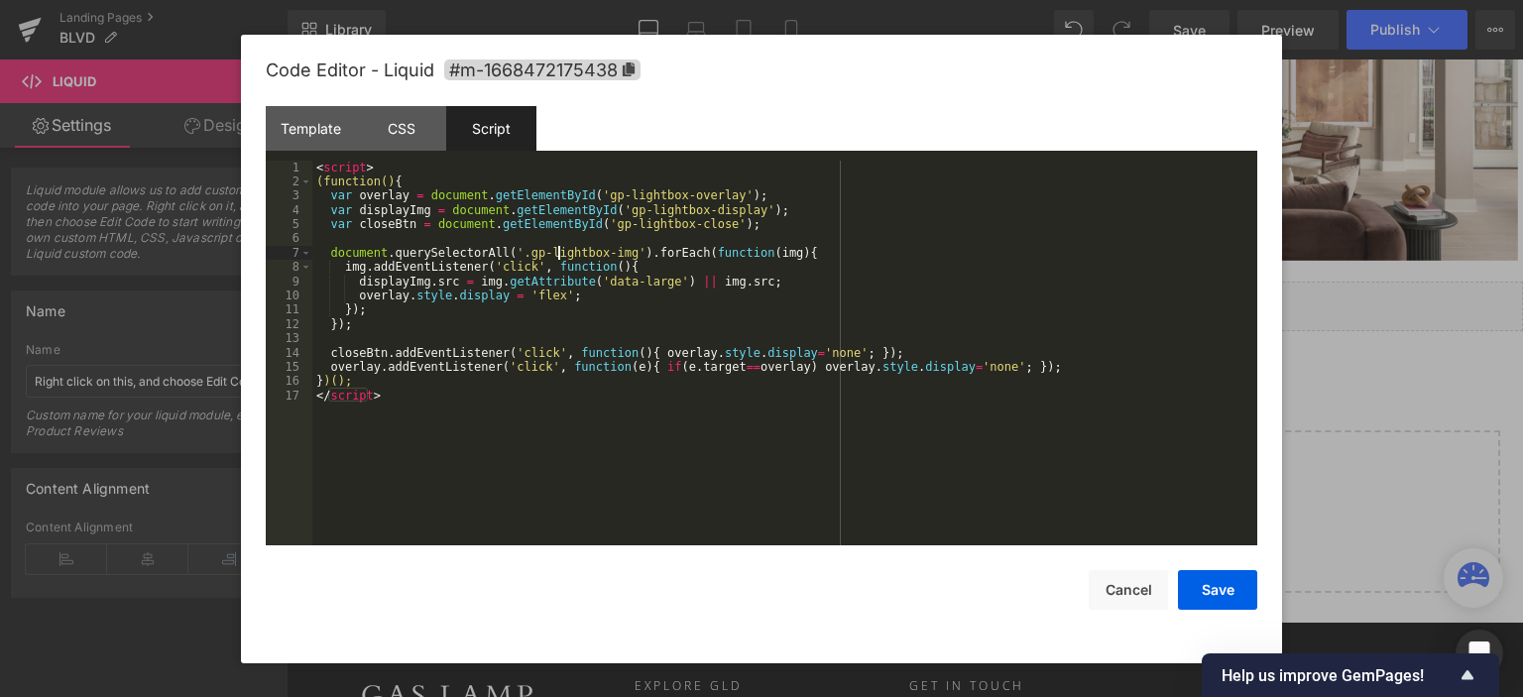
click at [556, 249] on div "< script > (function() { var overlay = document . getElementById ( 'gp-lightbox…" at bounding box center [784, 368] width 945 height 415
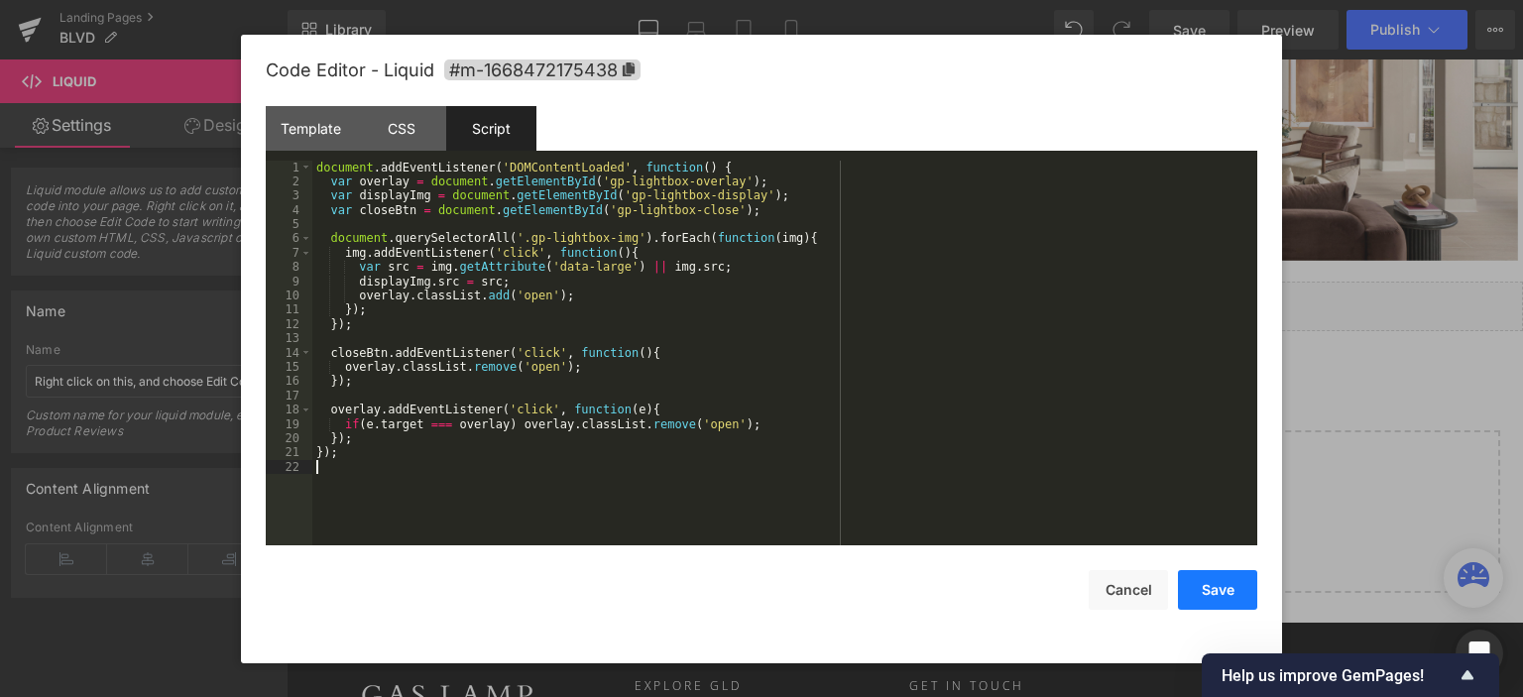
click at [1221, 598] on button "Save" at bounding box center [1217, 590] width 79 height 40
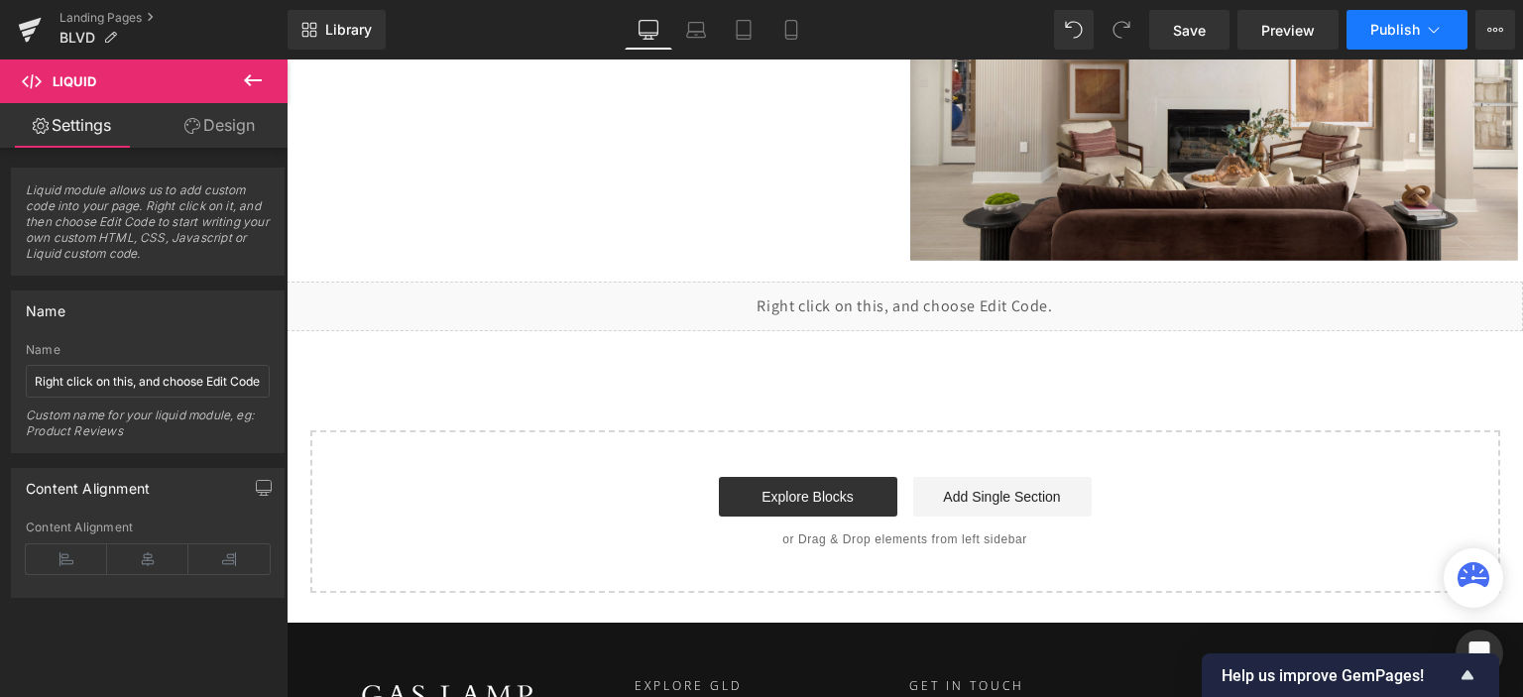
click at [1385, 36] on span "Publish" at bounding box center [1396, 30] width 50 height 16
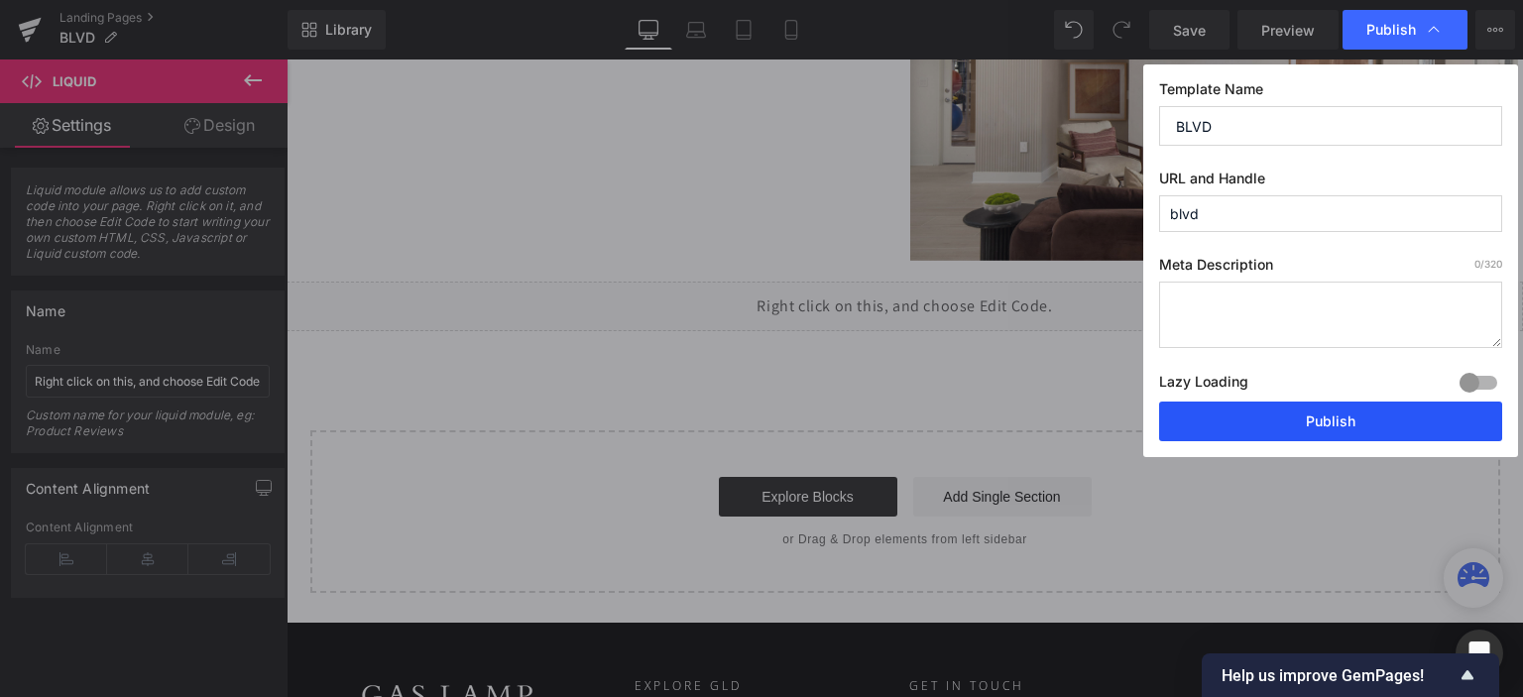
click at [1293, 424] on button "Publish" at bounding box center [1330, 422] width 343 height 40
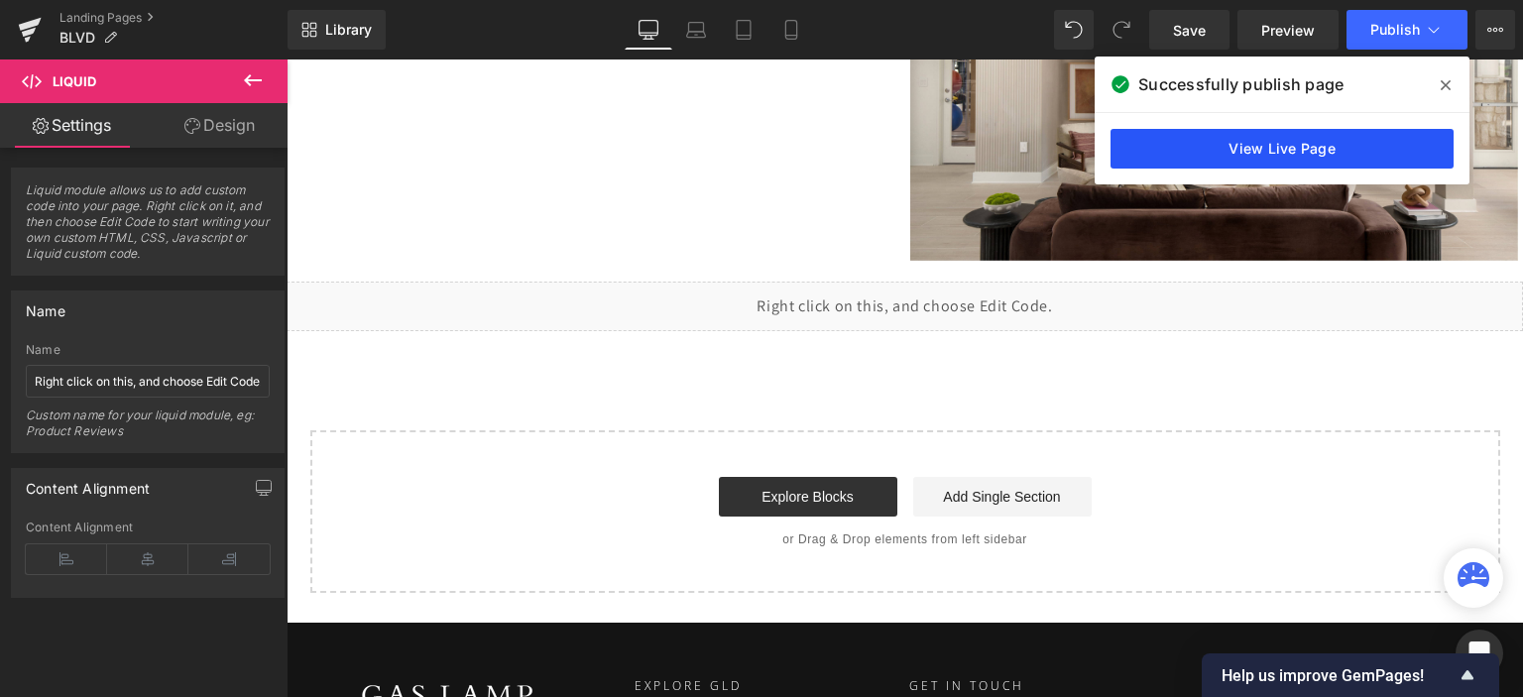
click at [1213, 140] on link "View Live Page" at bounding box center [1282, 149] width 343 height 40
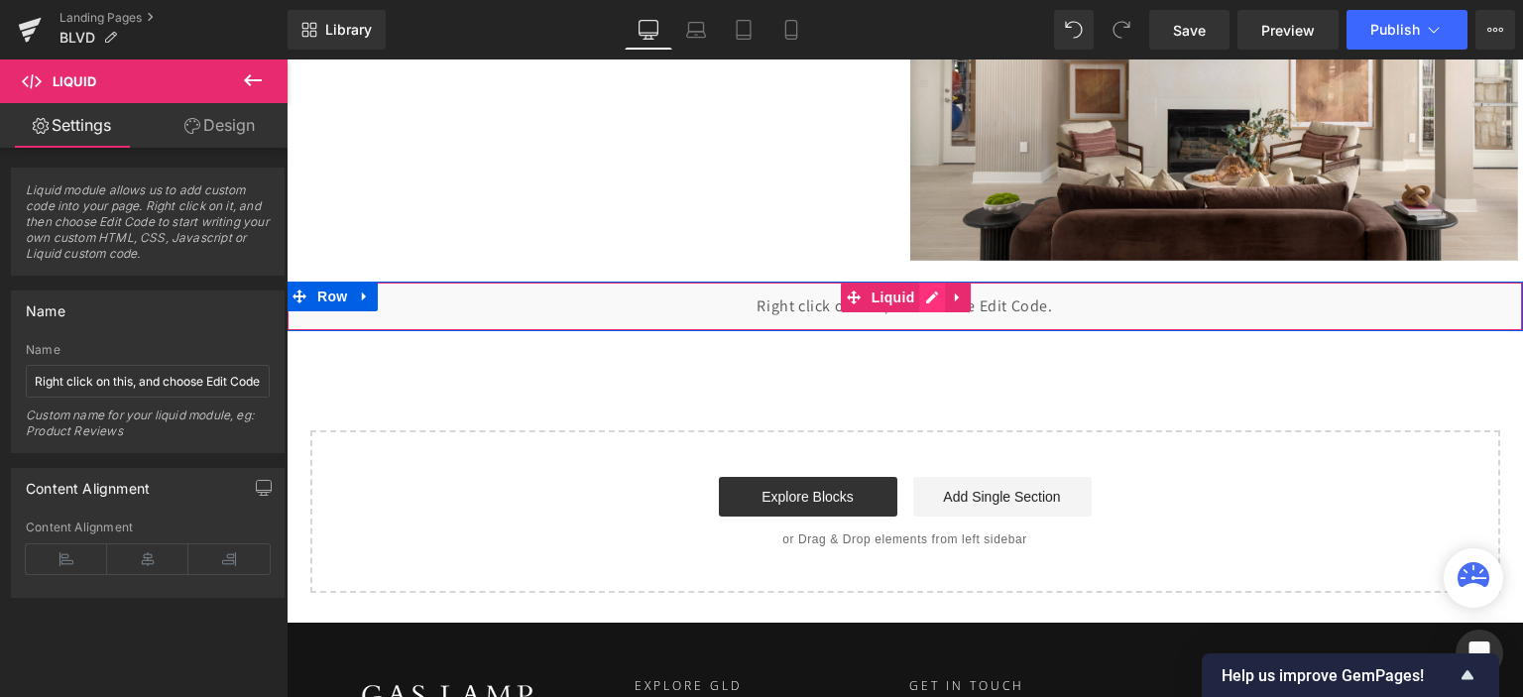
click at [932, 293] on div "Liquid" at bounding box center [905, 307] width 1237 height 50
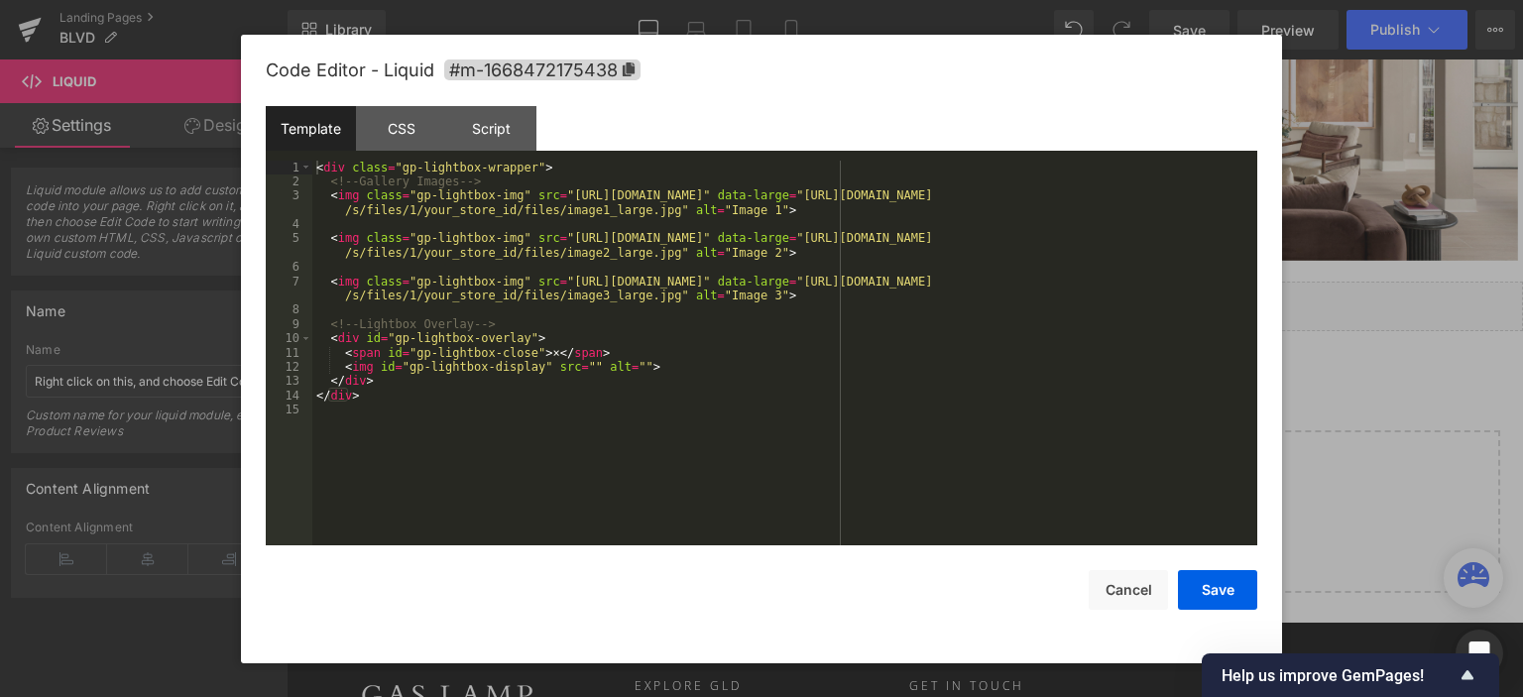
click at [302, 127] on div "Template" at bounding box center [311, 128] width 90 height 45
click at [408, 221] on div "< div class = "gp-lightbox-wrapper" > <!-- Gallery Images --> < img class = "gp…" at bounding box center [784, 368] width 945 height 415
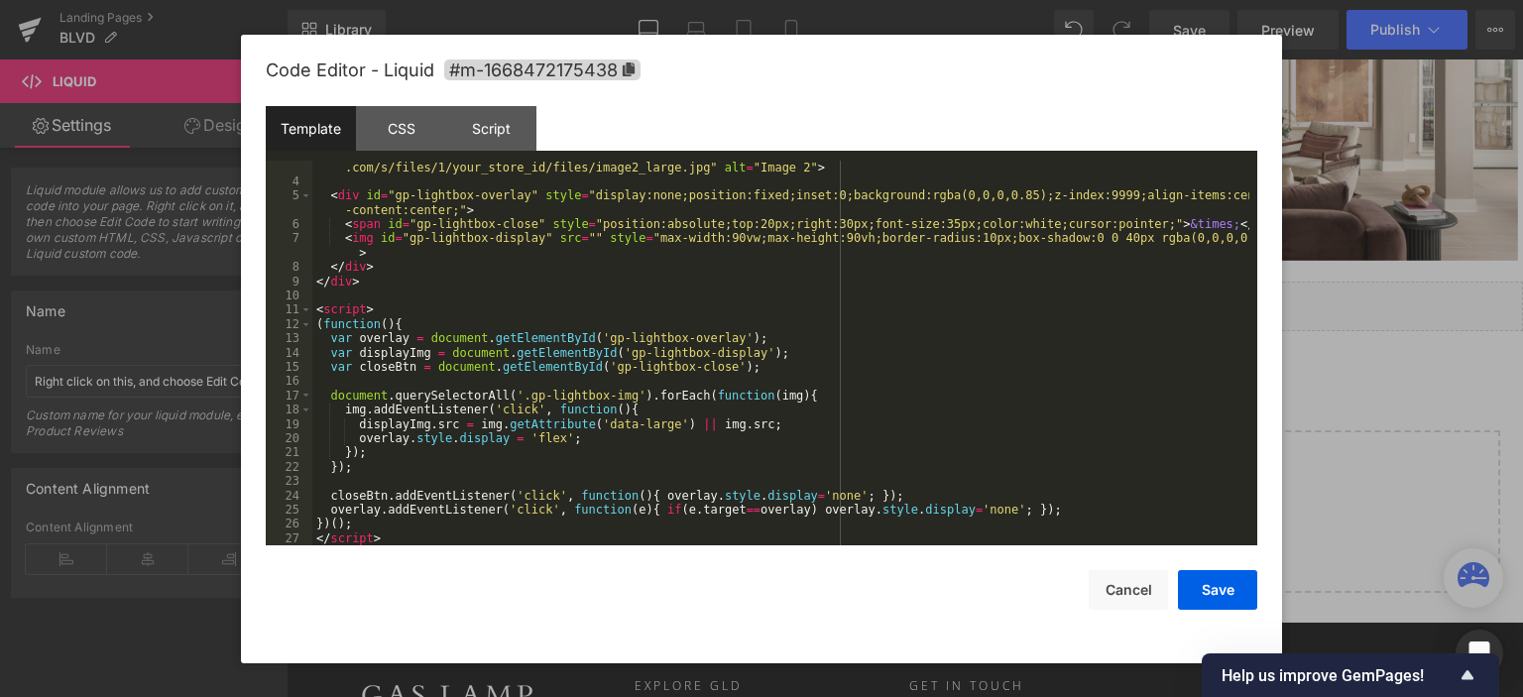
scroll to position [57, 0]
click at [423, 134] on div "CSS" at bounding box center [401, 128] width 90 height 45
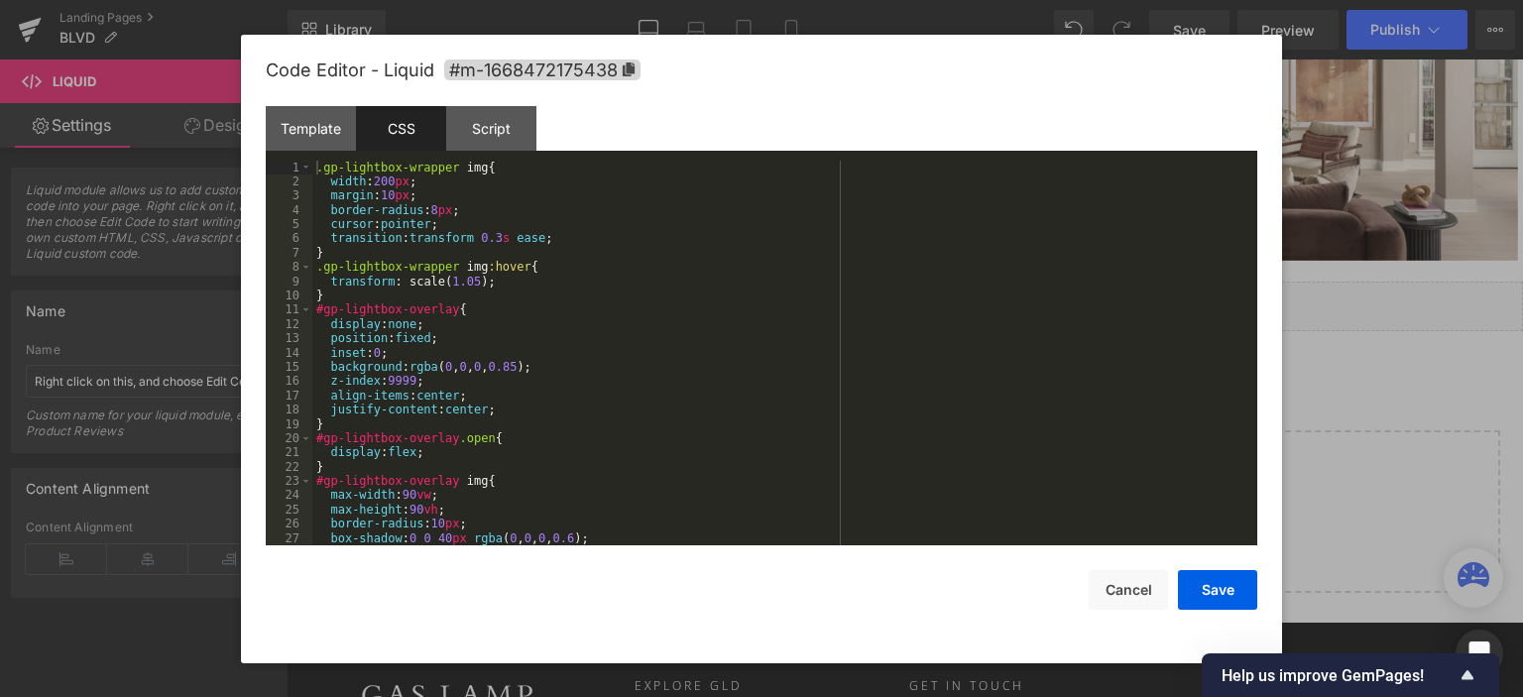
click at [474, 203] on div ".gp-lightbox-wrapper img { width : 200 px ; margin : 10 px ; border-radius : 8 …" at bounding box center [780, 368] width 937 height 415
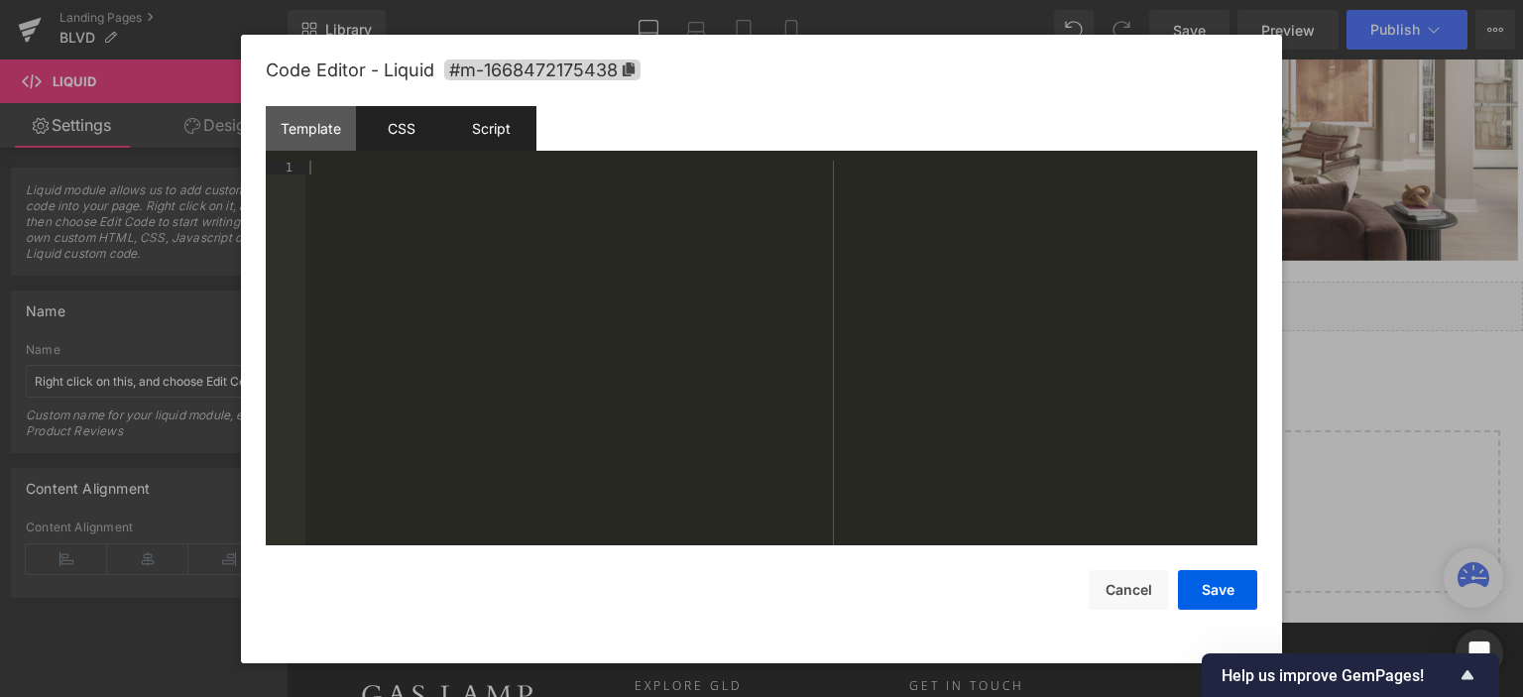
click at [479, 143] on div "Script" at bounding box center [491, 128] width 90 height 45
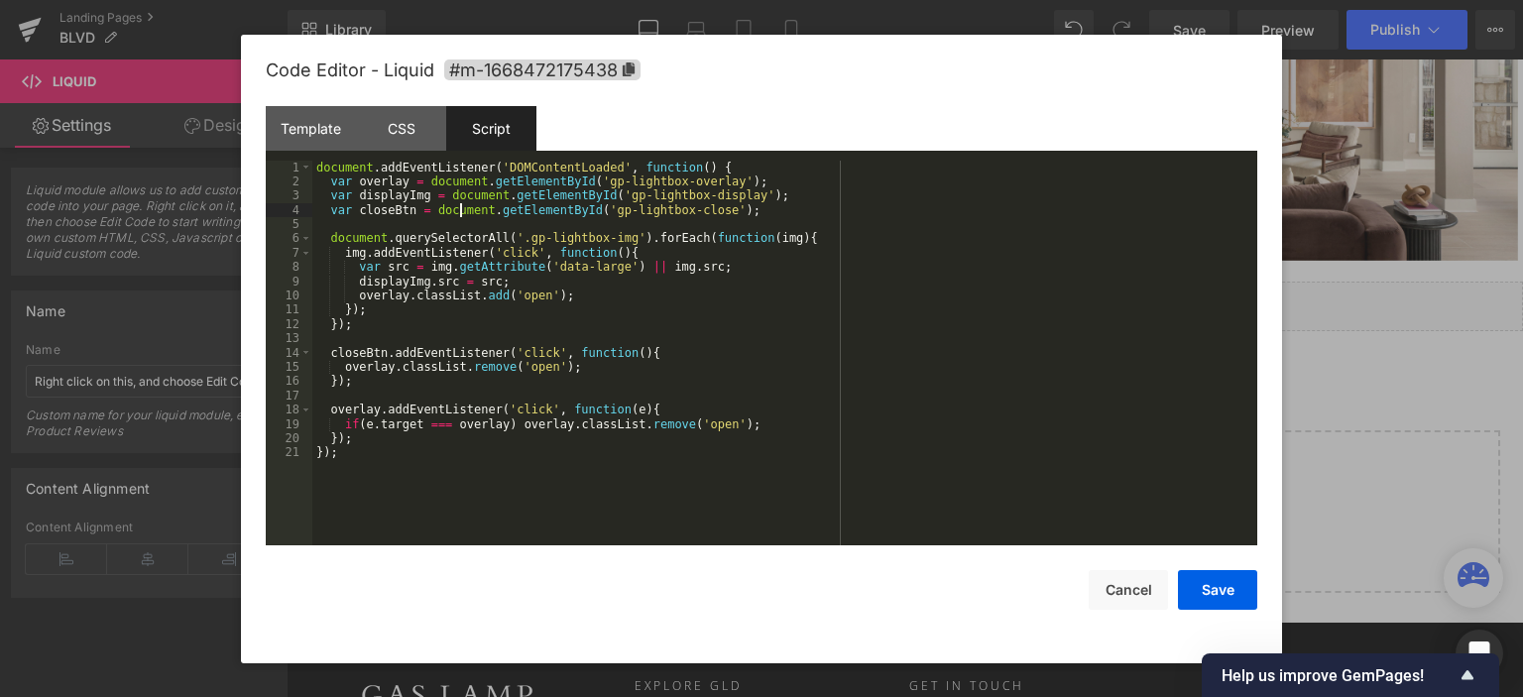
click at [463, 217] on div "document . addEventListener ( 'DOMContentLoaded' , function ( ) { var overlay =…" at bounding box center [784, 368] width 945 height 415
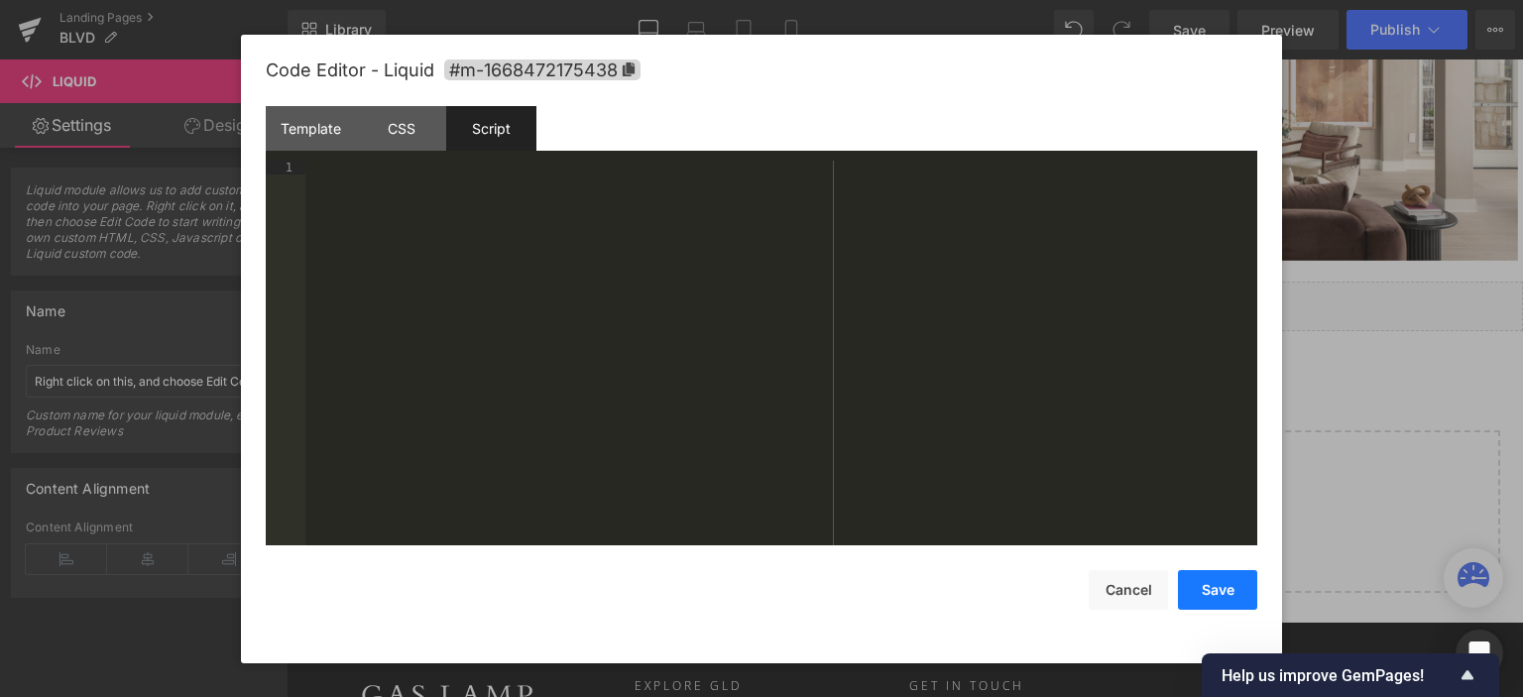
click at [1196, 590] on button "Save" at bounding box center [1217, 590] width 79 height 40
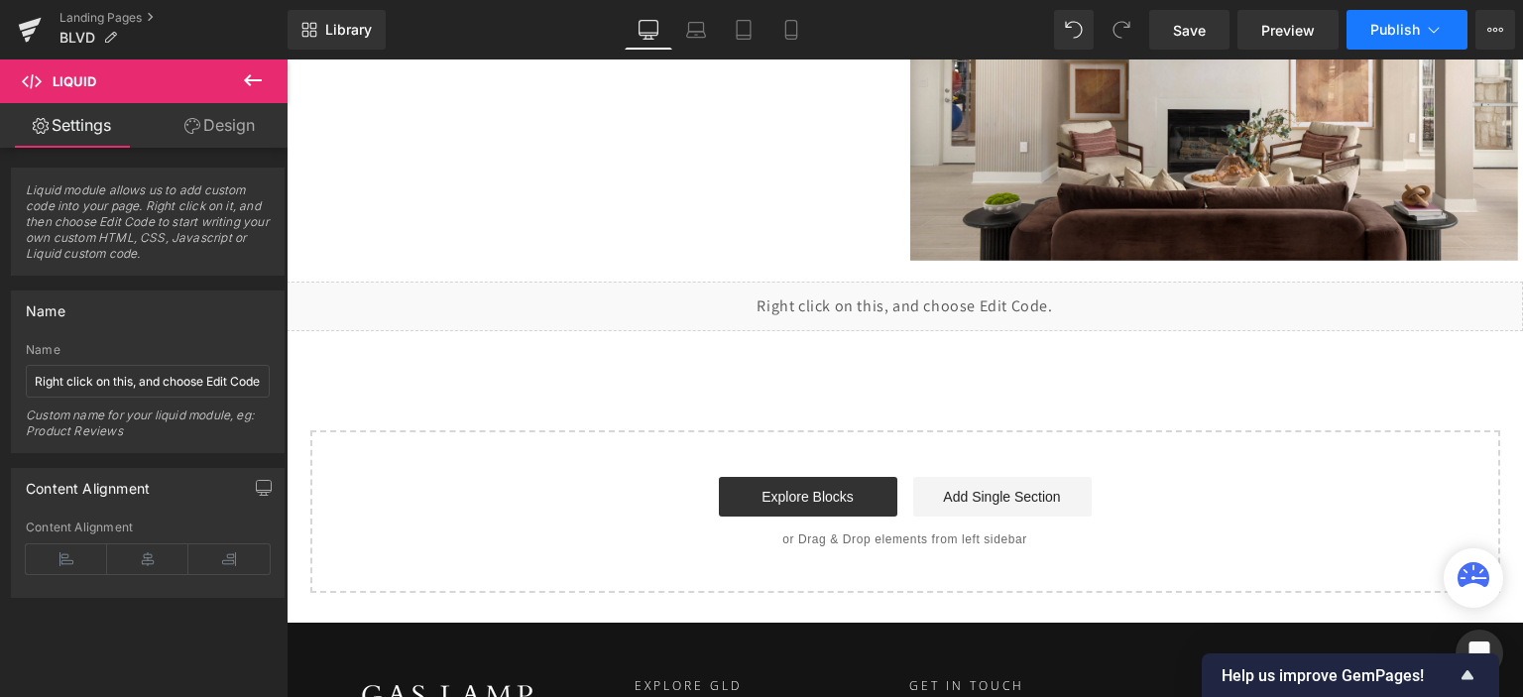
click at [1394, 31] on span "Publish" at bounding box center [1396, 30] width 50 height 16
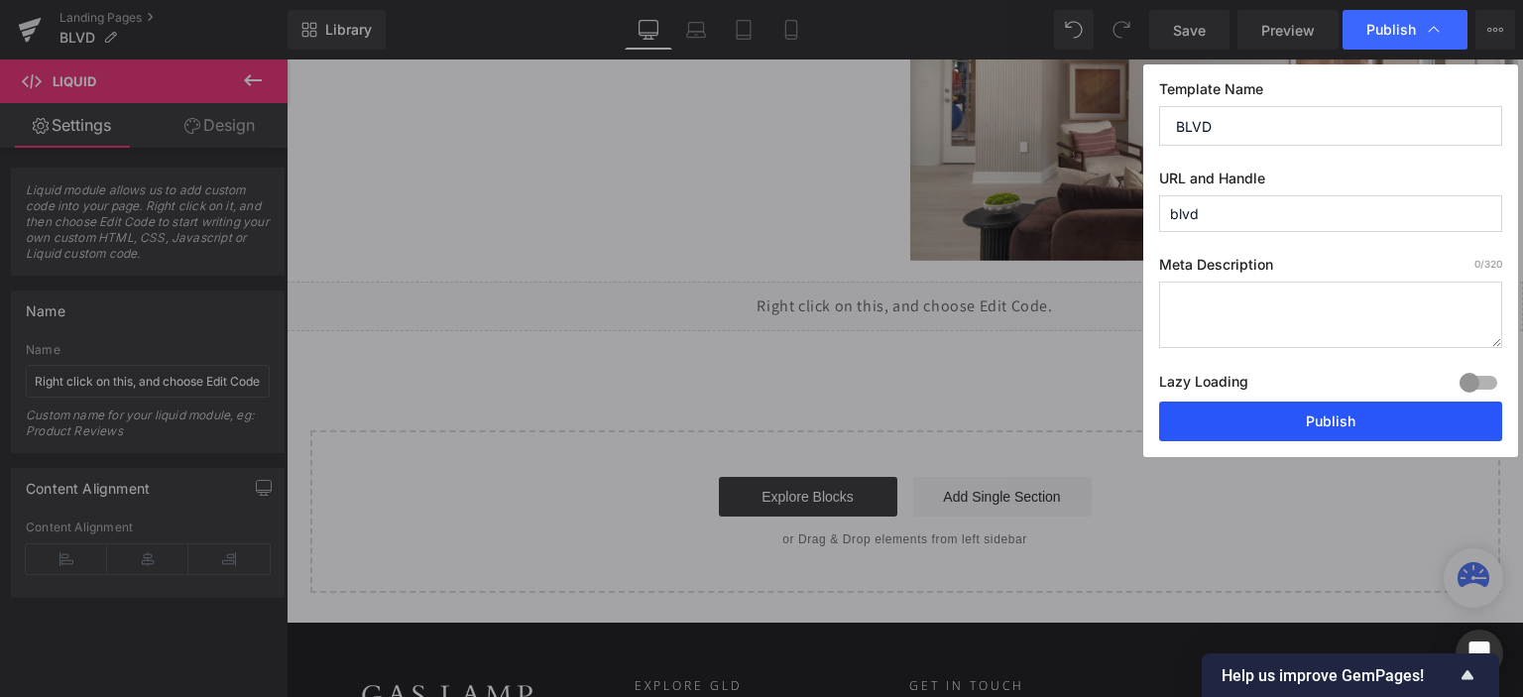
click at [1347, 418] on button "Publish" at bounding box center [1330, 422] width 343 height 40
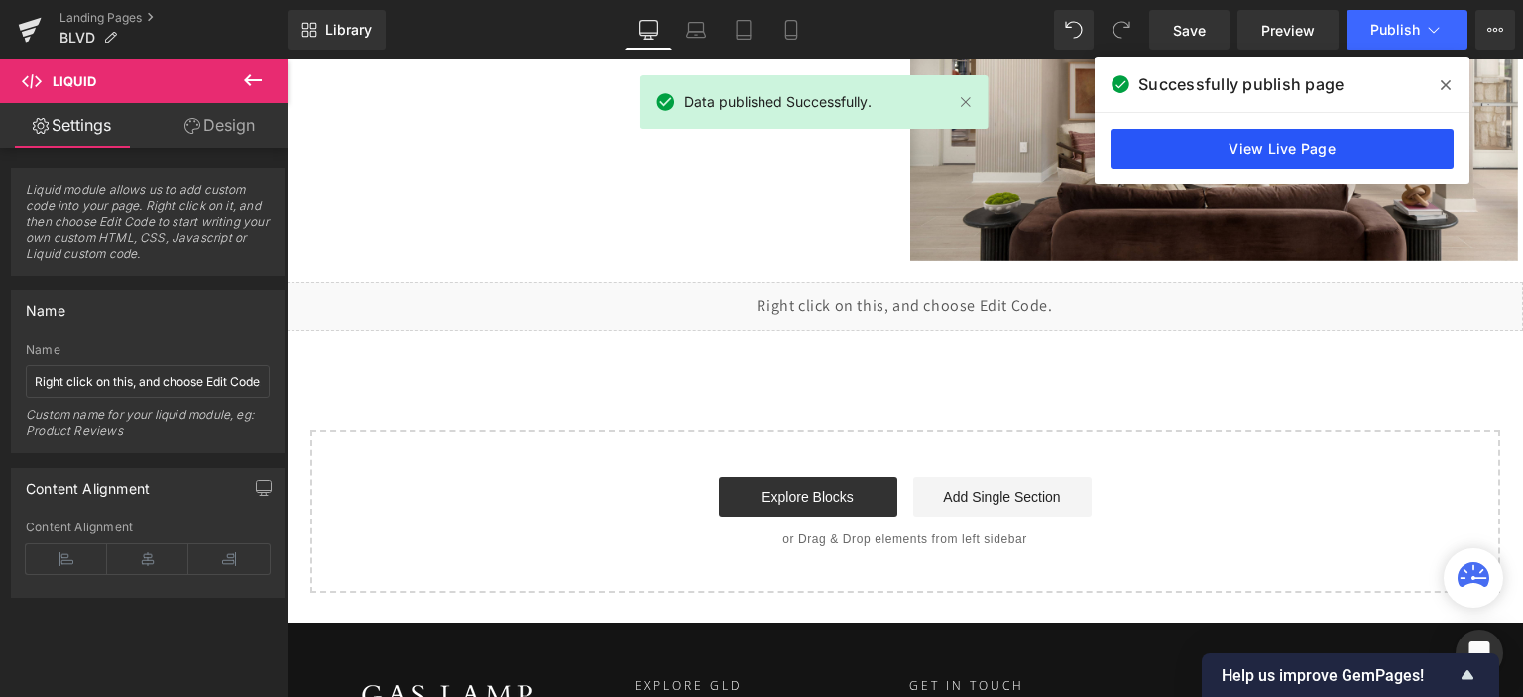
click at [1251, 142] on link "View Live Page" at bounding box center [1282, 149] width 343 height 40
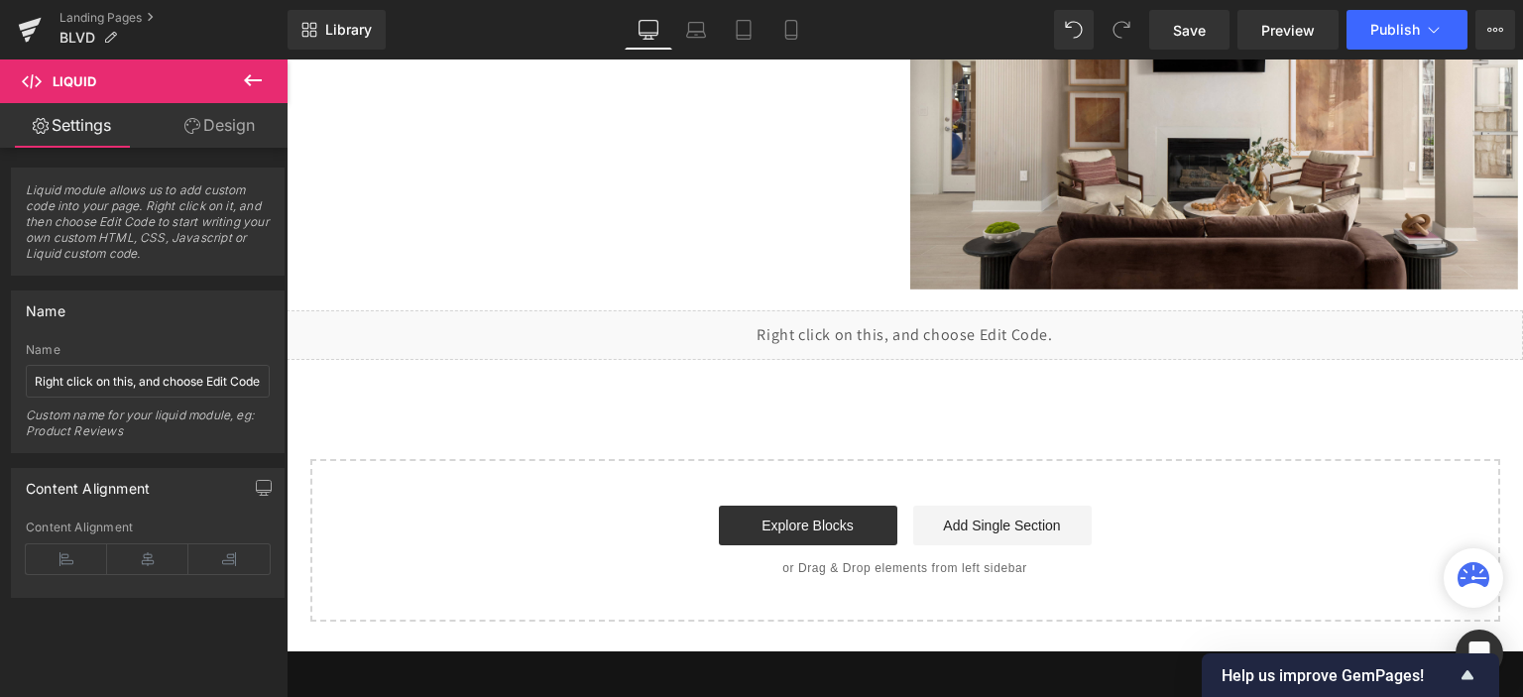
scroll to position [6768, 0]
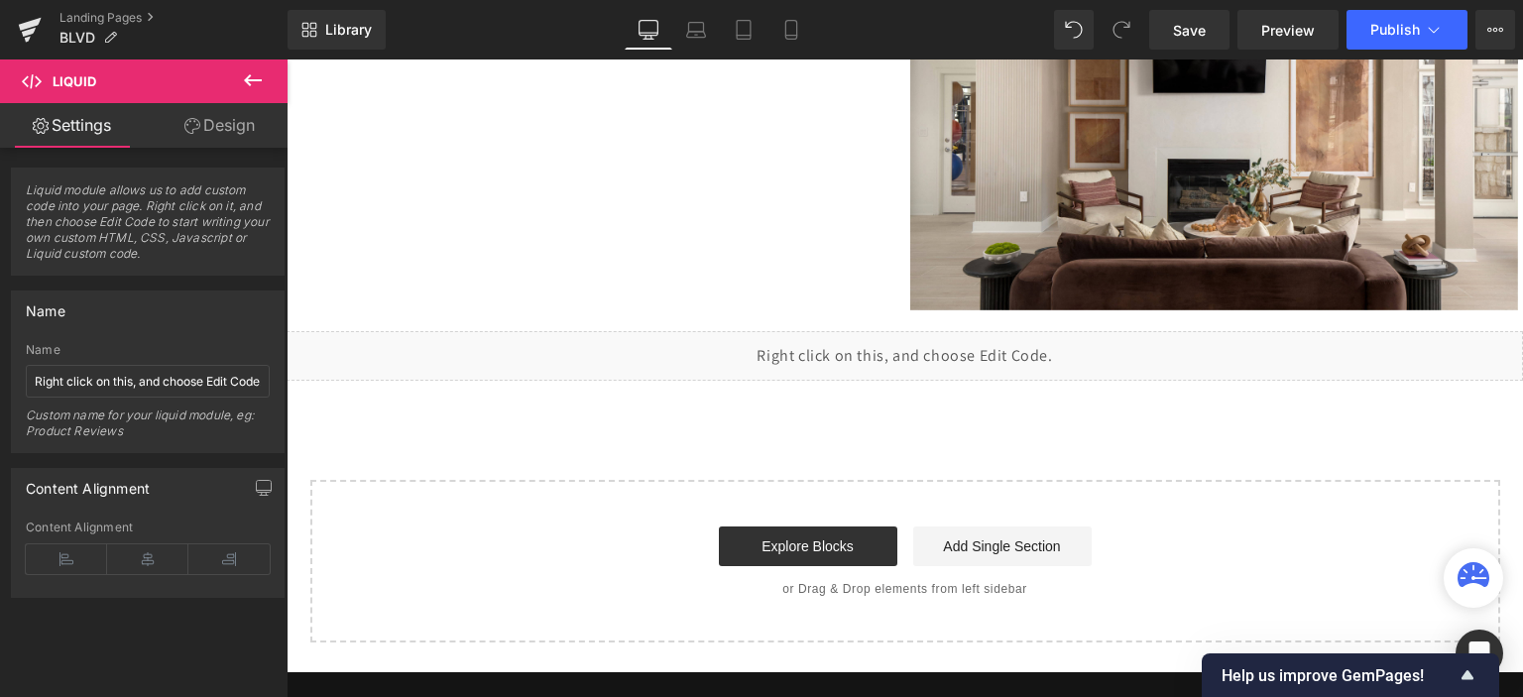
click at [939, 360] on div "Liquid" at bounding box center [905, 356] width 1237 height 50
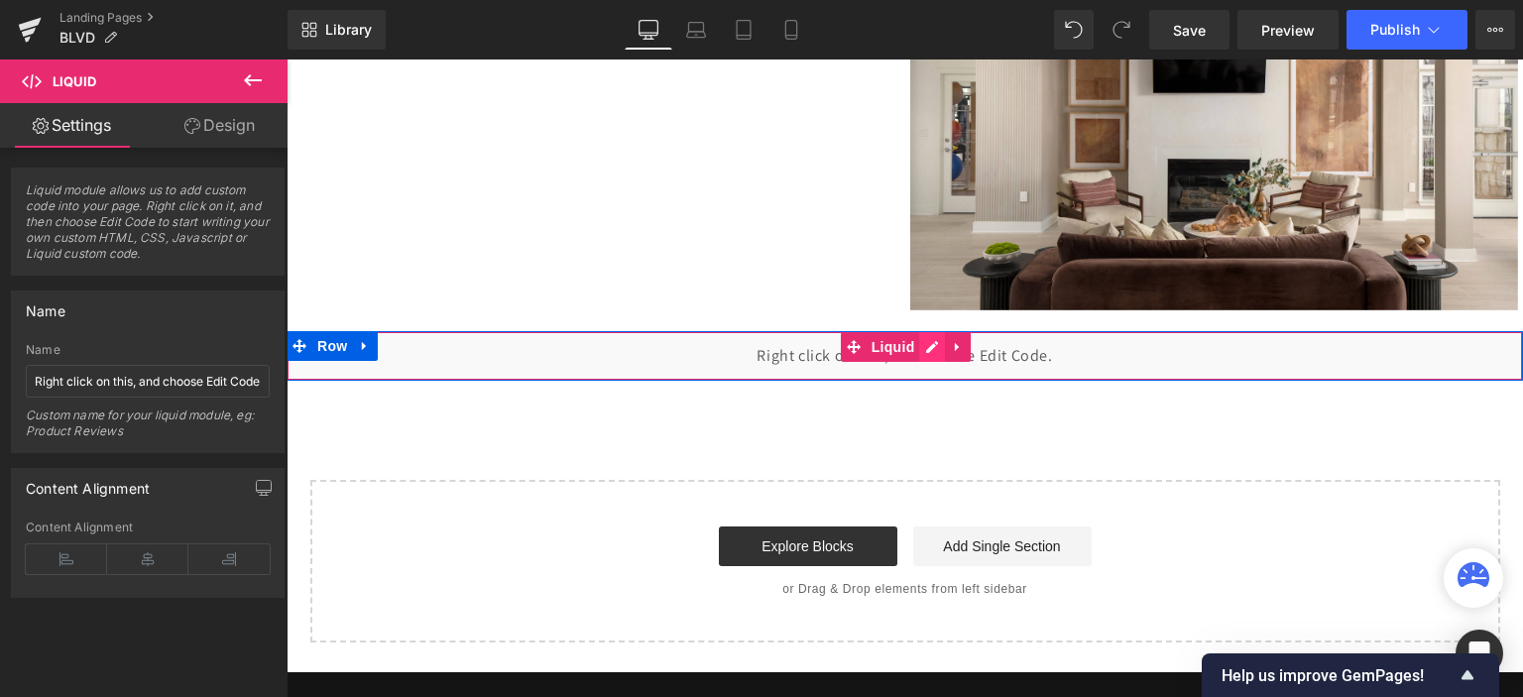
click at [920, 344] on div "Liquid" at bounding box center [905, 356] width 1237 height 50
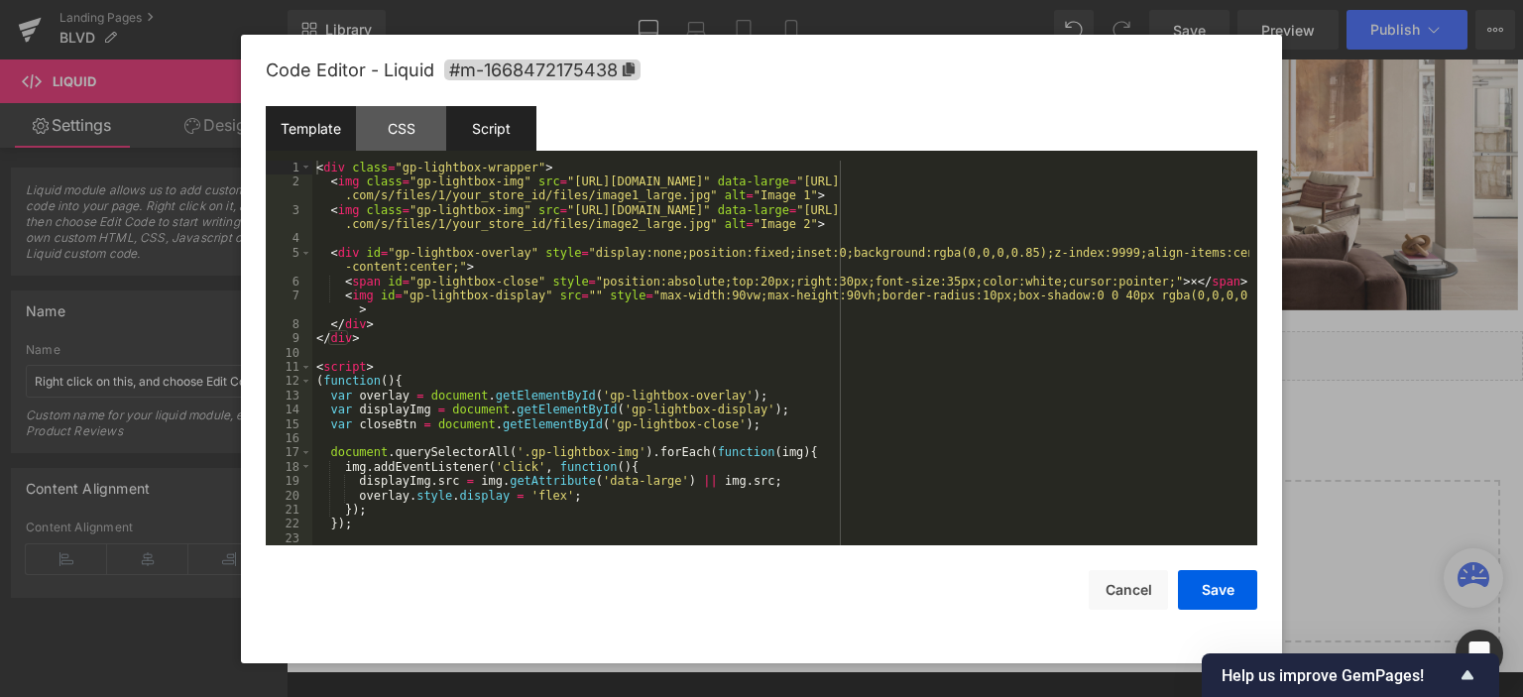
click at [473, 128] on div "Script" at bounding box center [491, 128] width 90 height 45
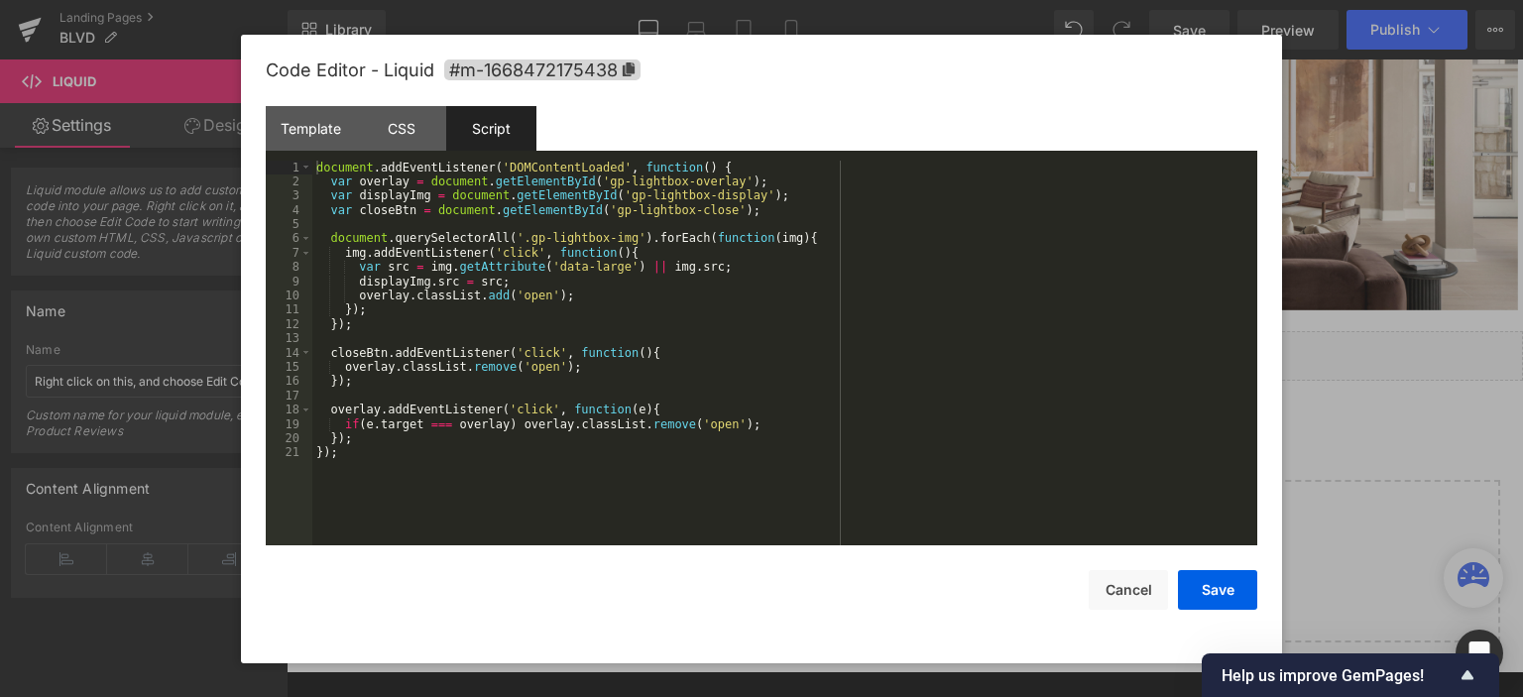
click at [589, 288] on div "document . addEventListener ( 'DOMContentLoaded' , function ( ) { var overlay =…" at bounding box center [784, 368] width 945 height 415
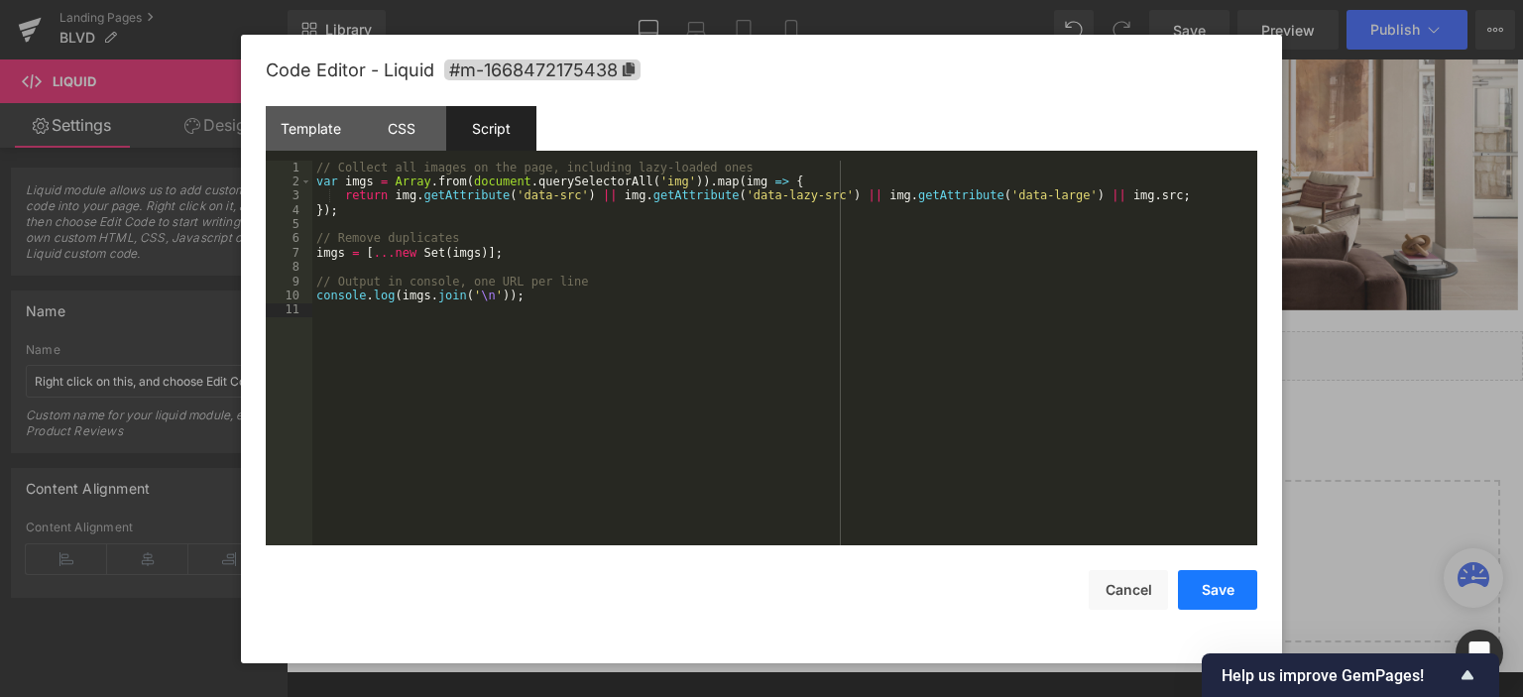
click at [1239, 600] on button "Save" at bounding box center [1217, 590] width 79 height 40
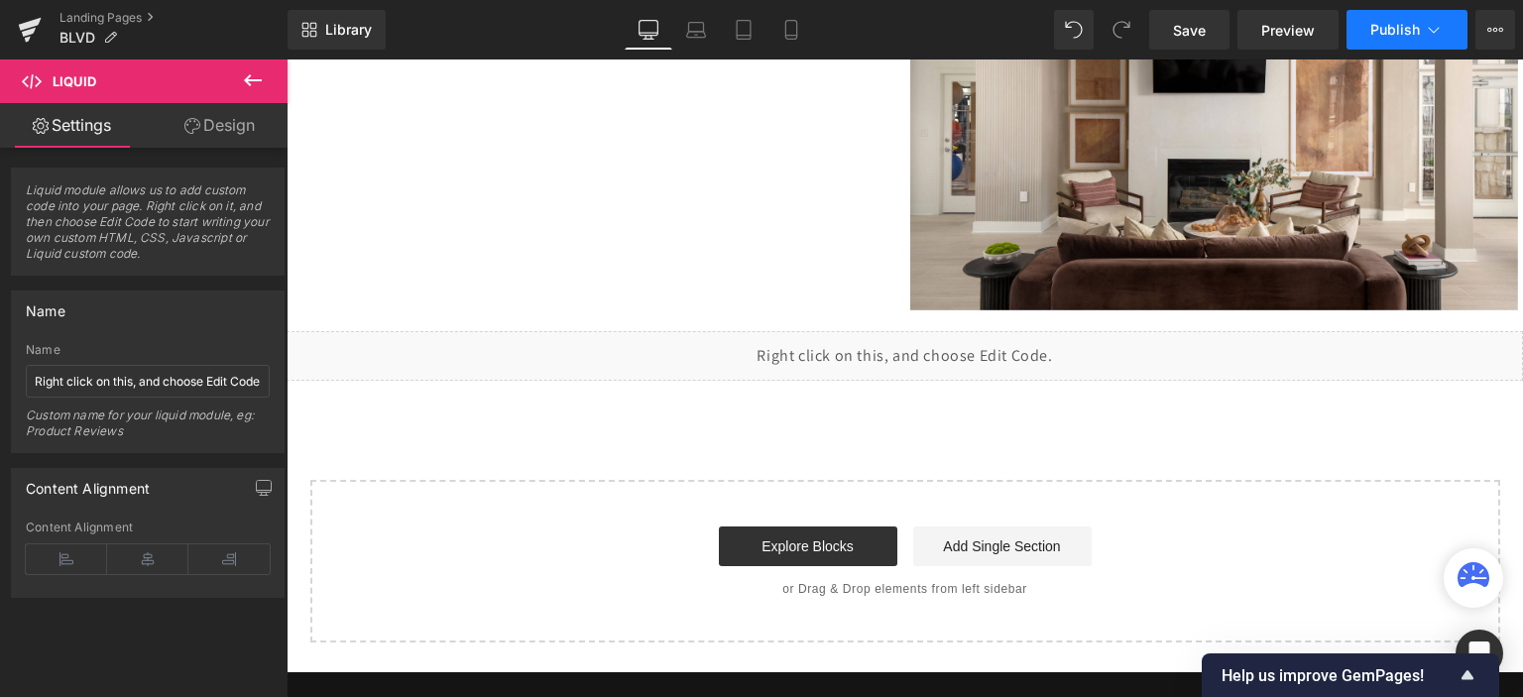
click at [1396, 43] on button "Publish" at bounding box center [1407, 30] width 121 height 40
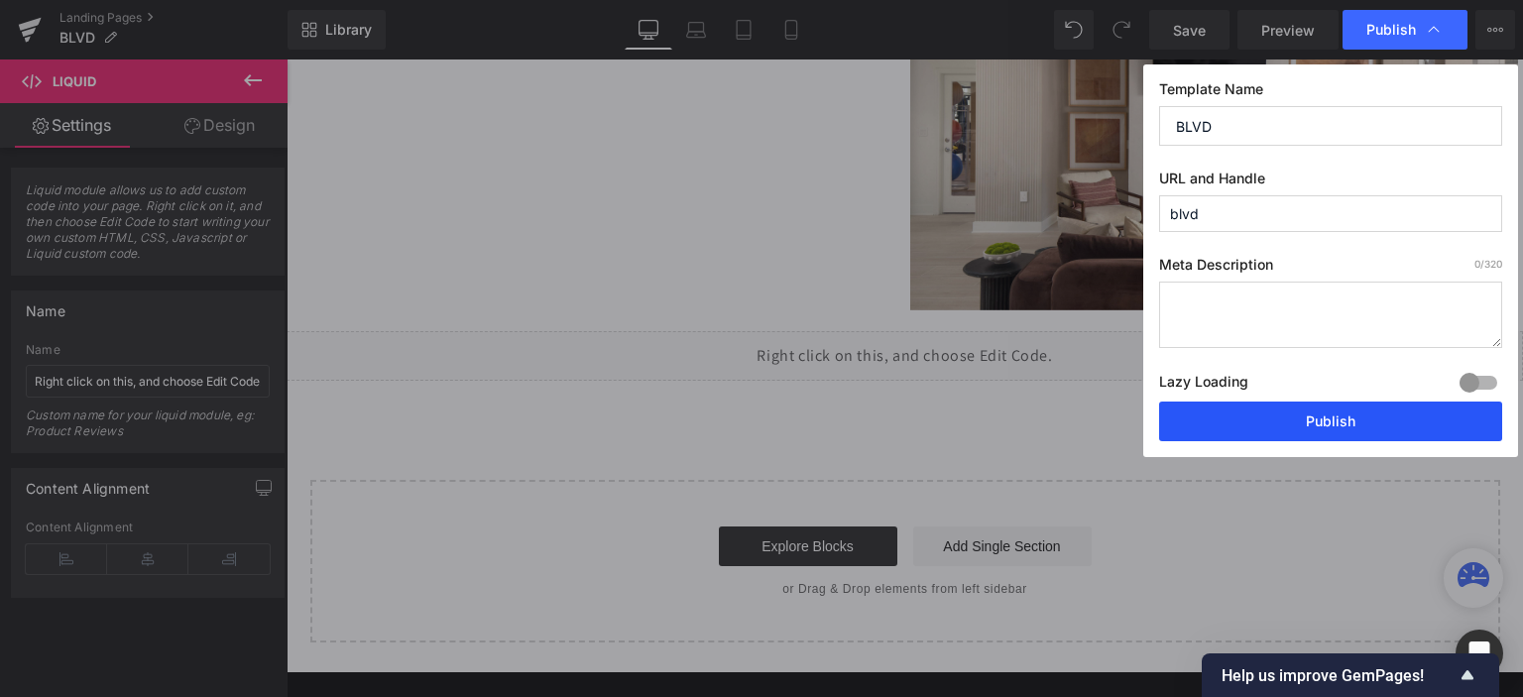
click at [1296, 413] on button "Publish" at bounding box center [1330, 422] width 343 height 40
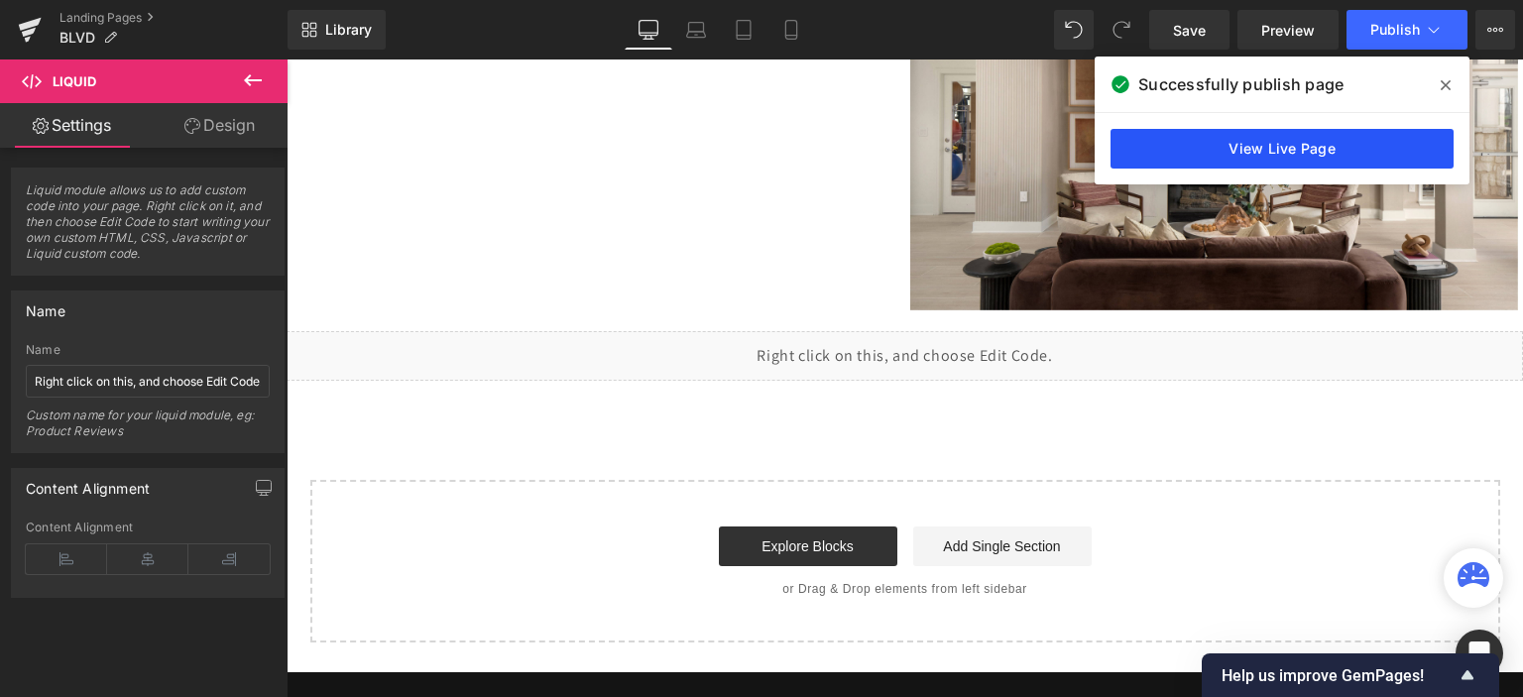
click at [1316, 144] on link "View Live Page" at bounding box center [1282, 149] width 343 height 40
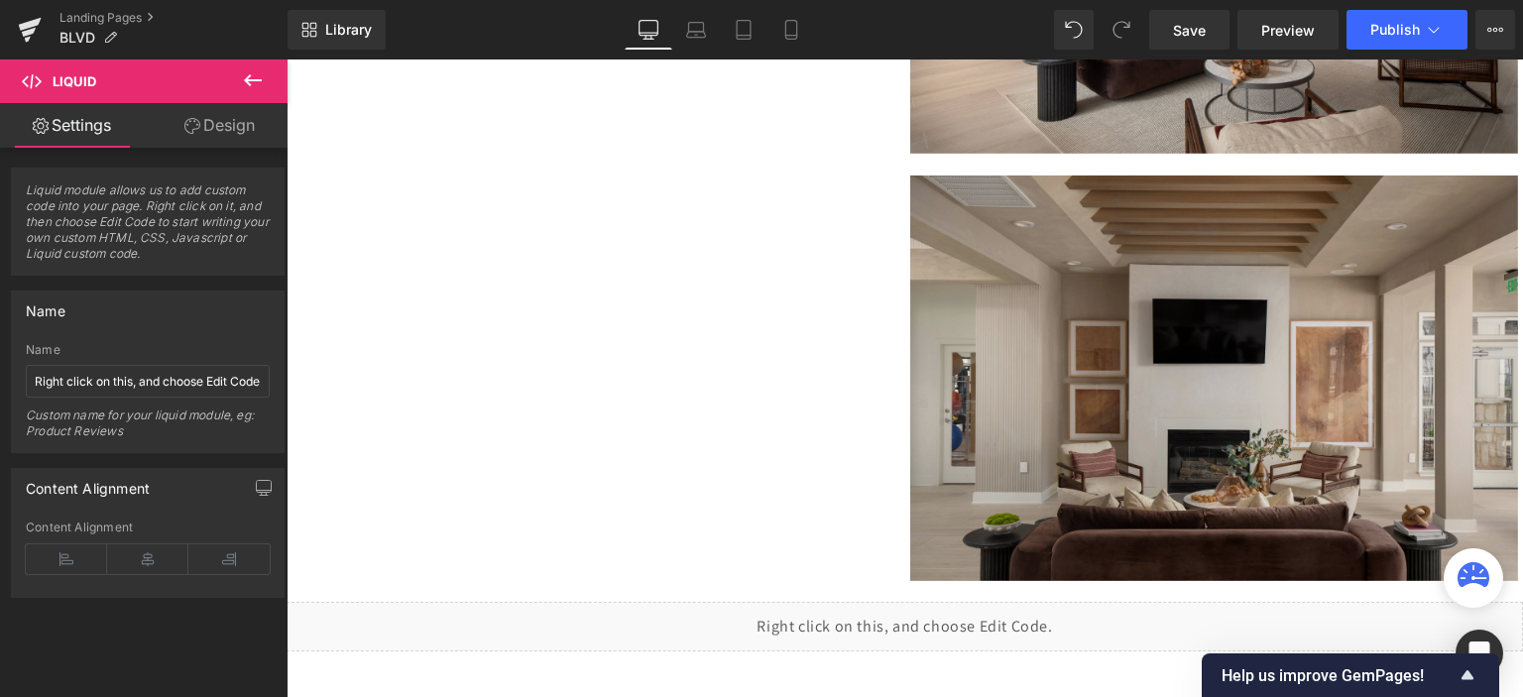
scroll to position [6471, 0]
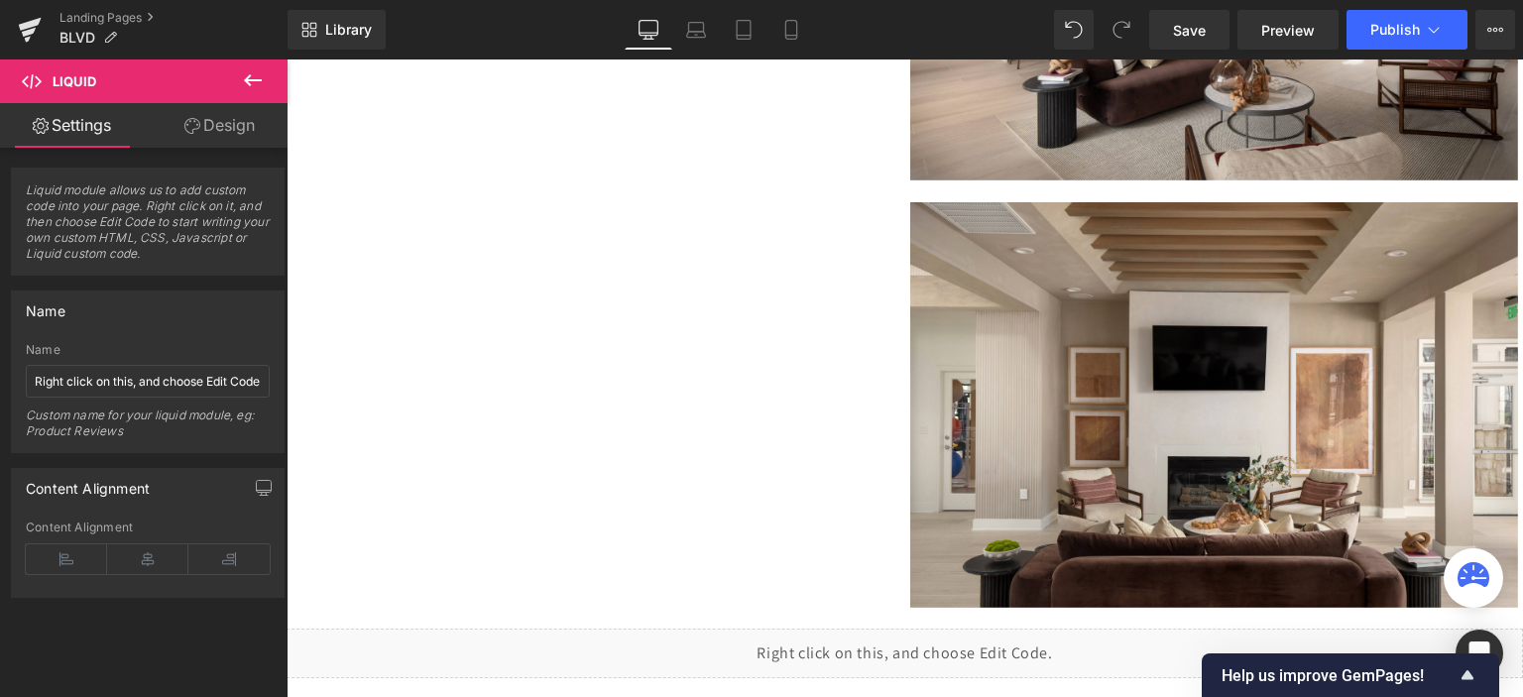
drag, startPoint x: 999, startPoint y: 301, endPoint x: 620, endPoint y: 364, distance: 384.2
click at [1000, 301] on img at bounding box center [1214, 405] width 609 height 406
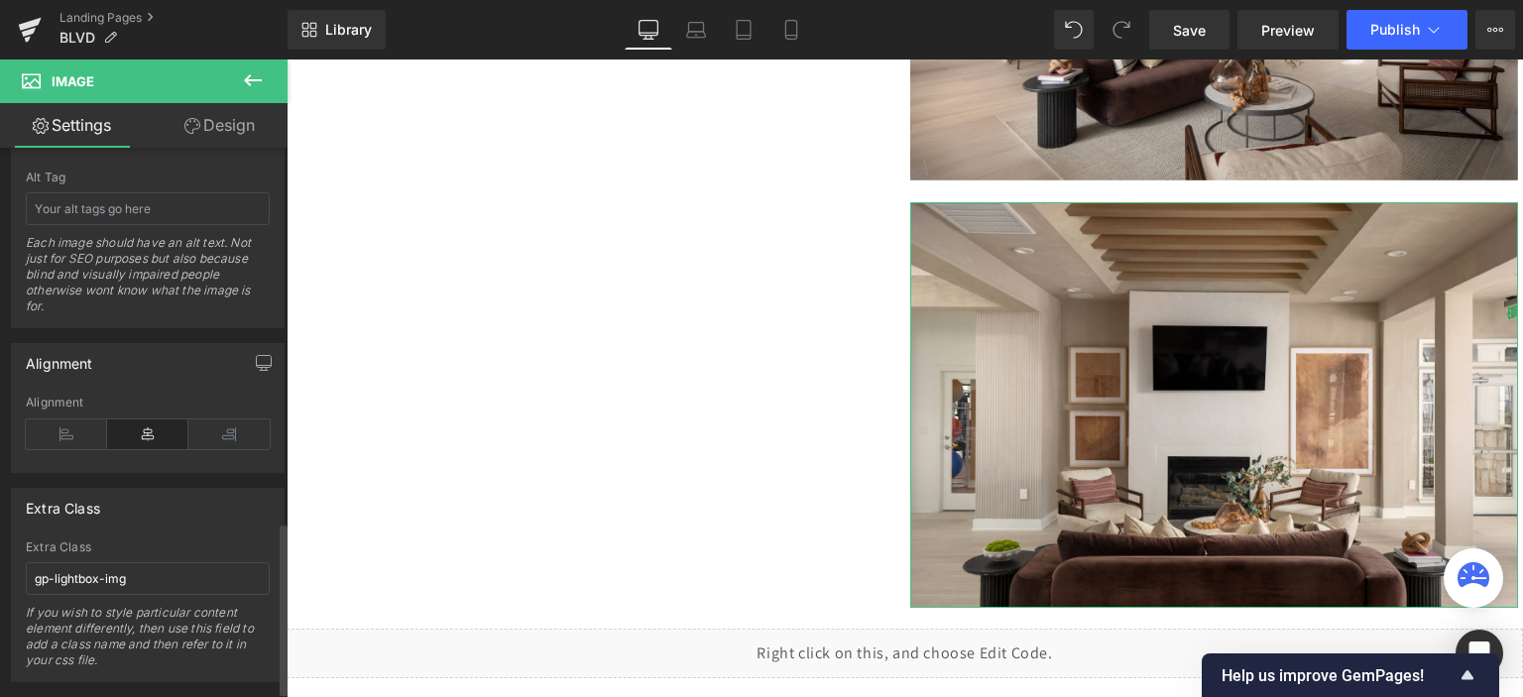
scroll to position [1190, 0]
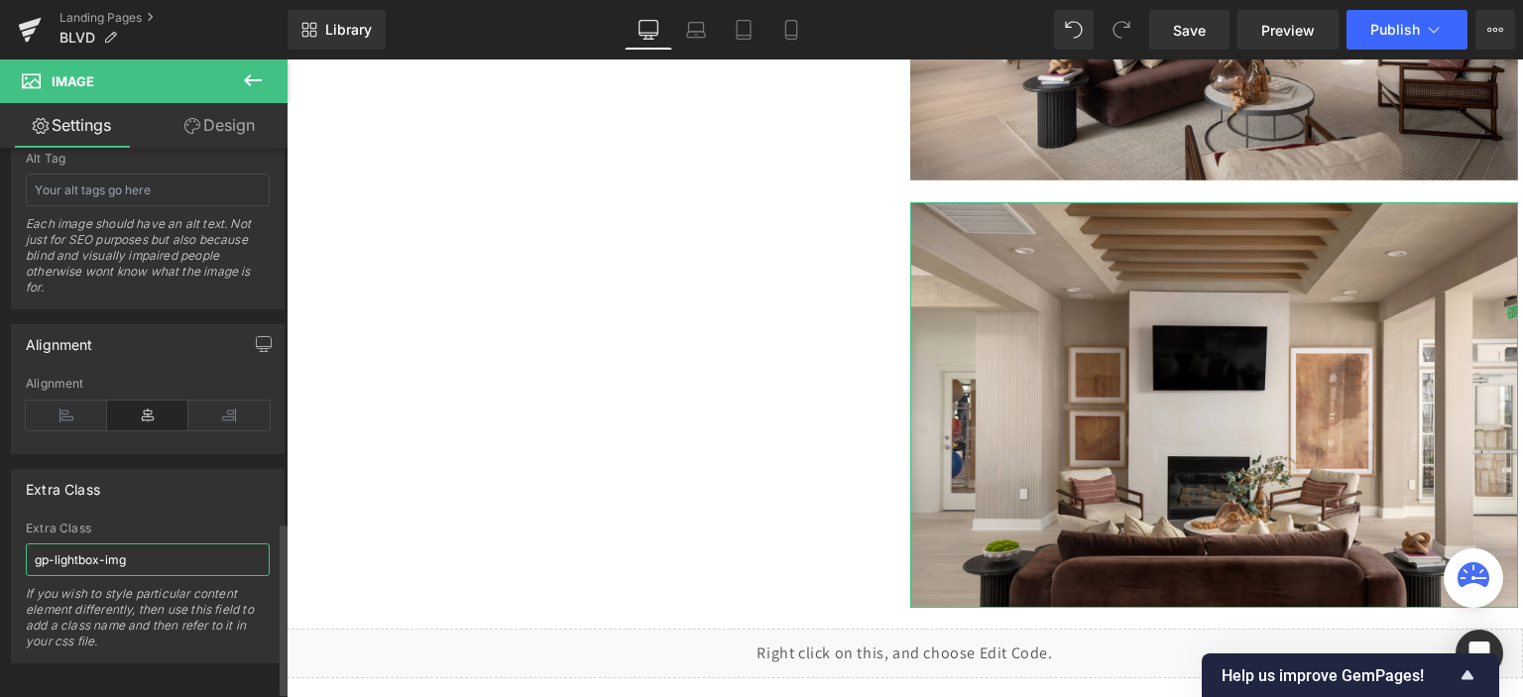
click at [79, 551] on input "gp-lightbox-img" at bounding box center [148, 560] width 244 height 33
paste input "m-1668472175438"
type input "m-1668472175438"
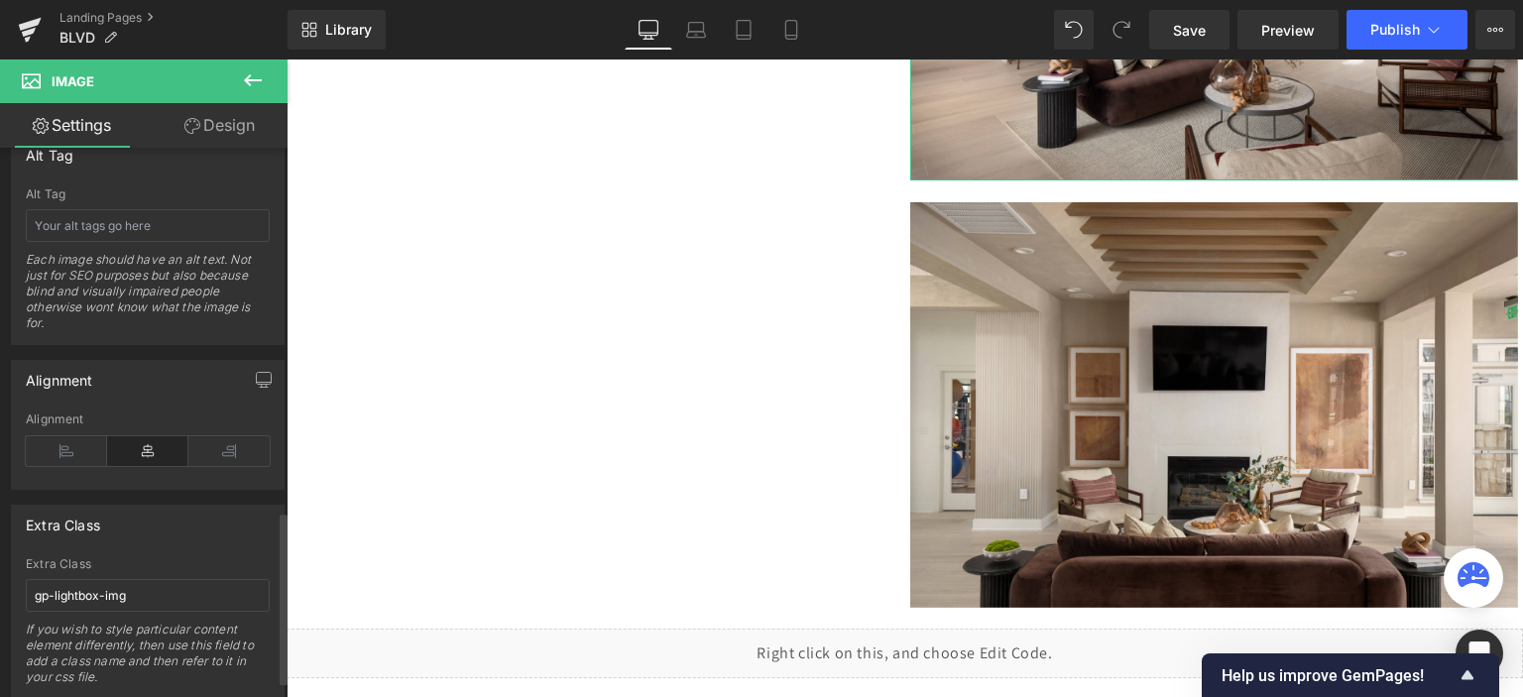
scroll to position [1207, 0]
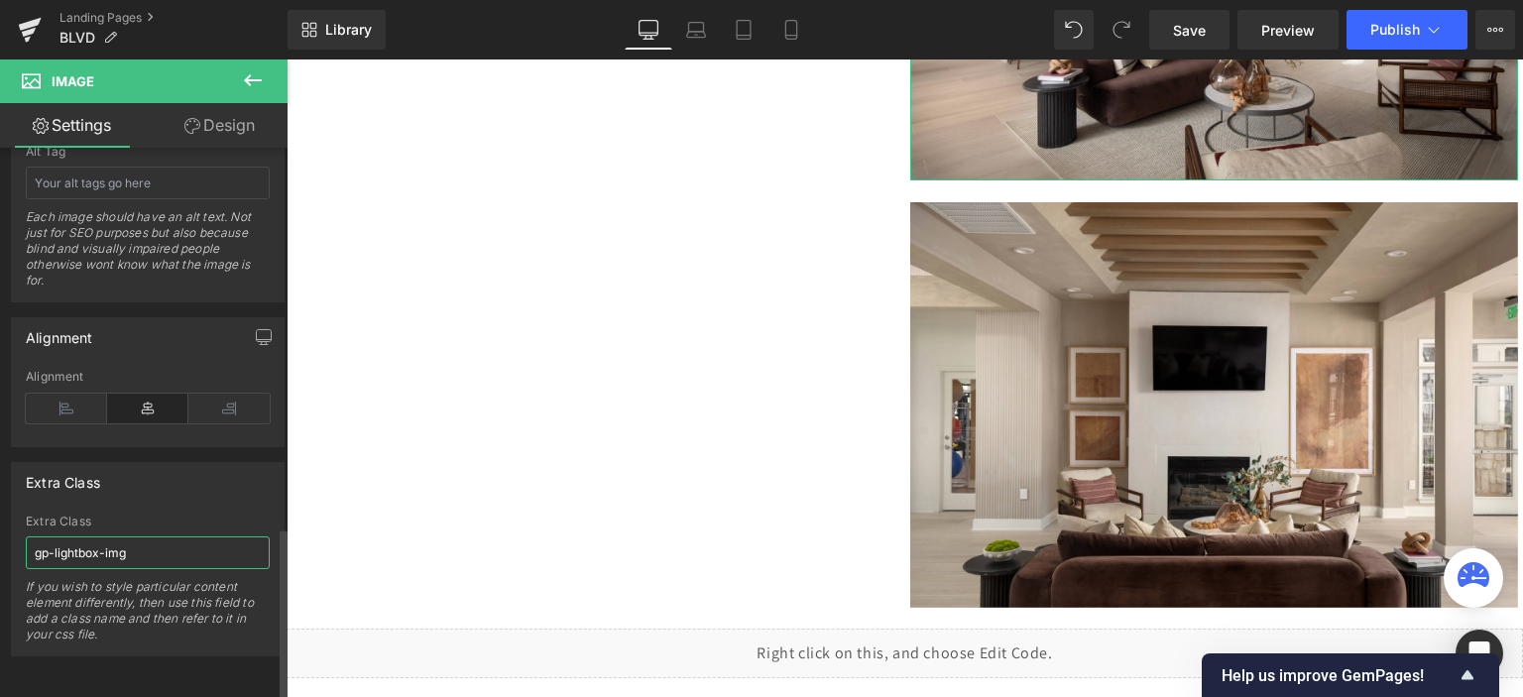
click at [91, 544] on input "gp-lightbox-img" at bounding box center [148, 553] width 244 height 33
click at [39, 544] on input "m-1668472175438" at bounding box center [148, 553] width 244 height 33
type input "#m-1668472175438"
click at [1376, 28] on span "Publish" at bounding box center [1396, 30] width 50 height 16
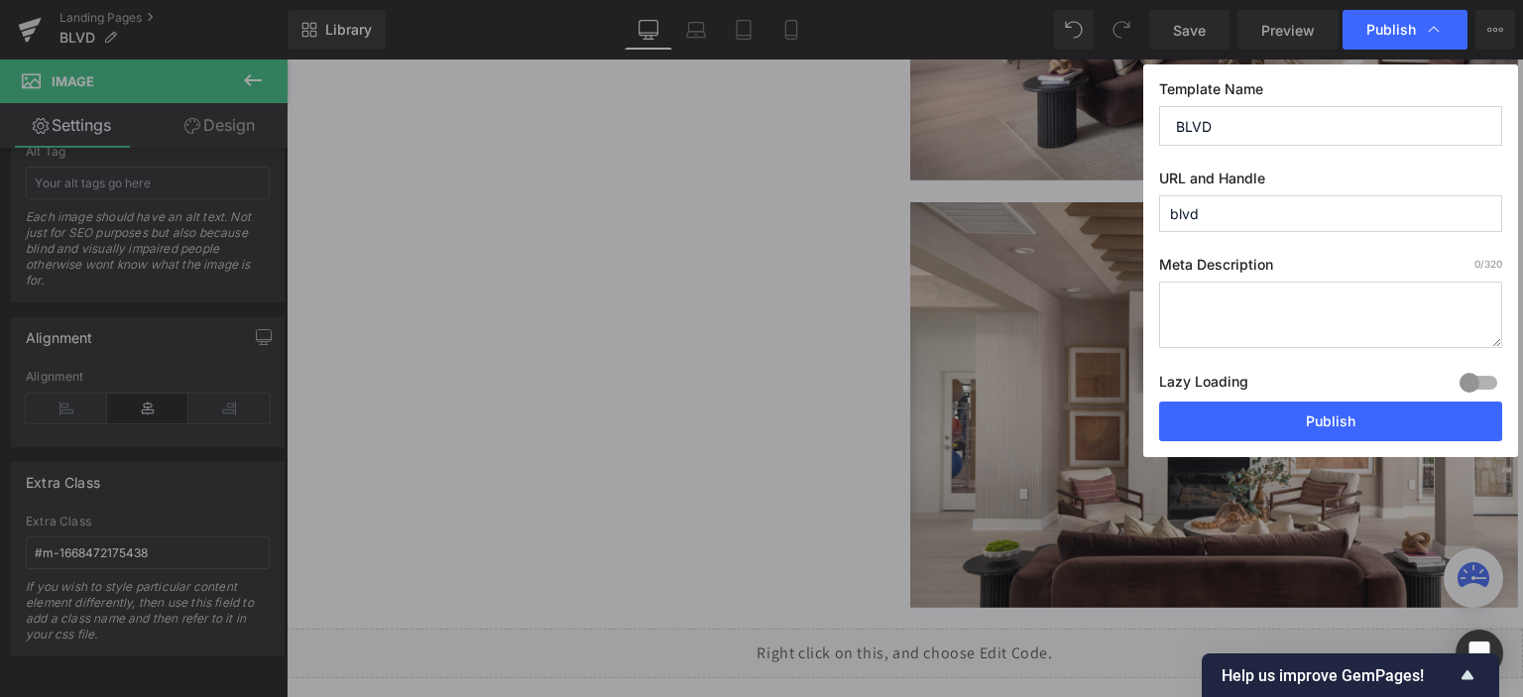
click at [1313, 389] on div "Lazy Loading Build Upgrade plan to unlock" at bounding box center [1330, 385] width 343 height 33
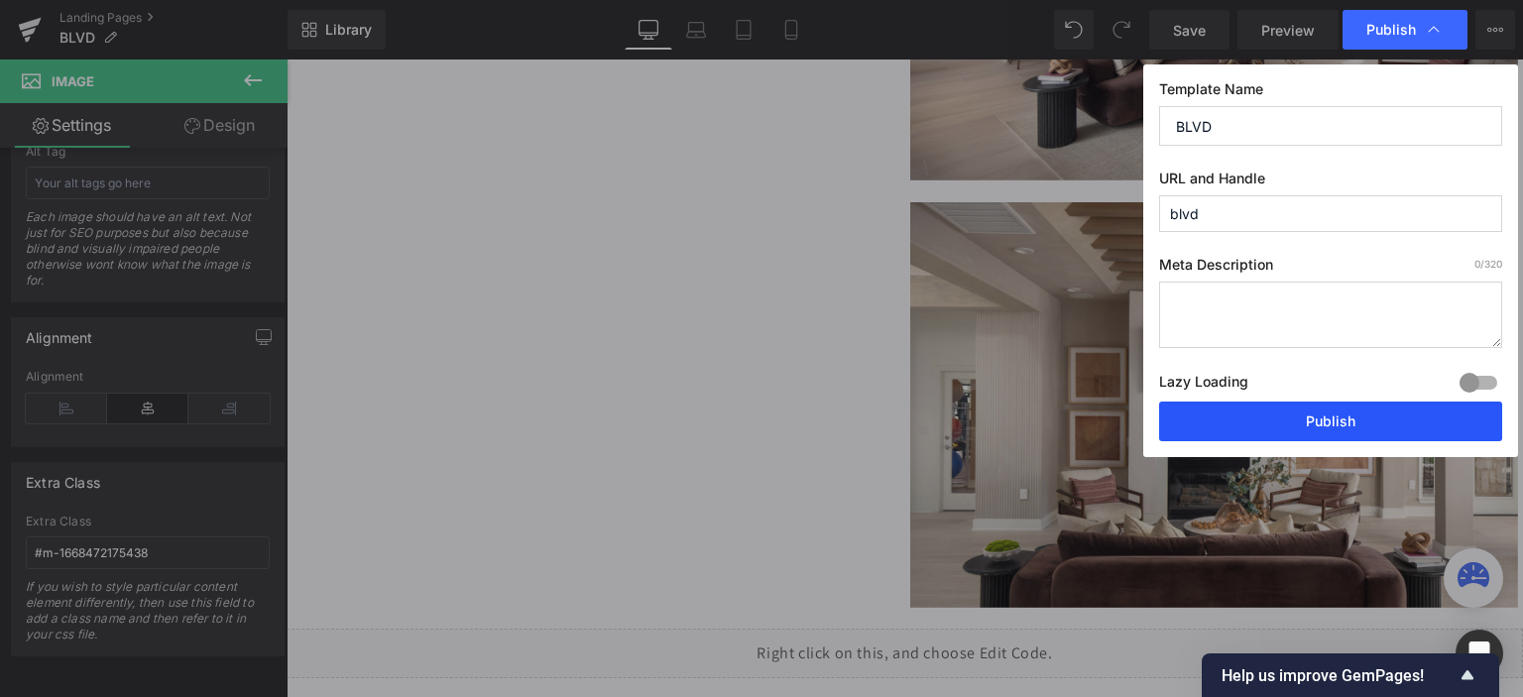
click at [1292, 427] on button "Publish" at bounding box center [1330, 422] width 343 height 40
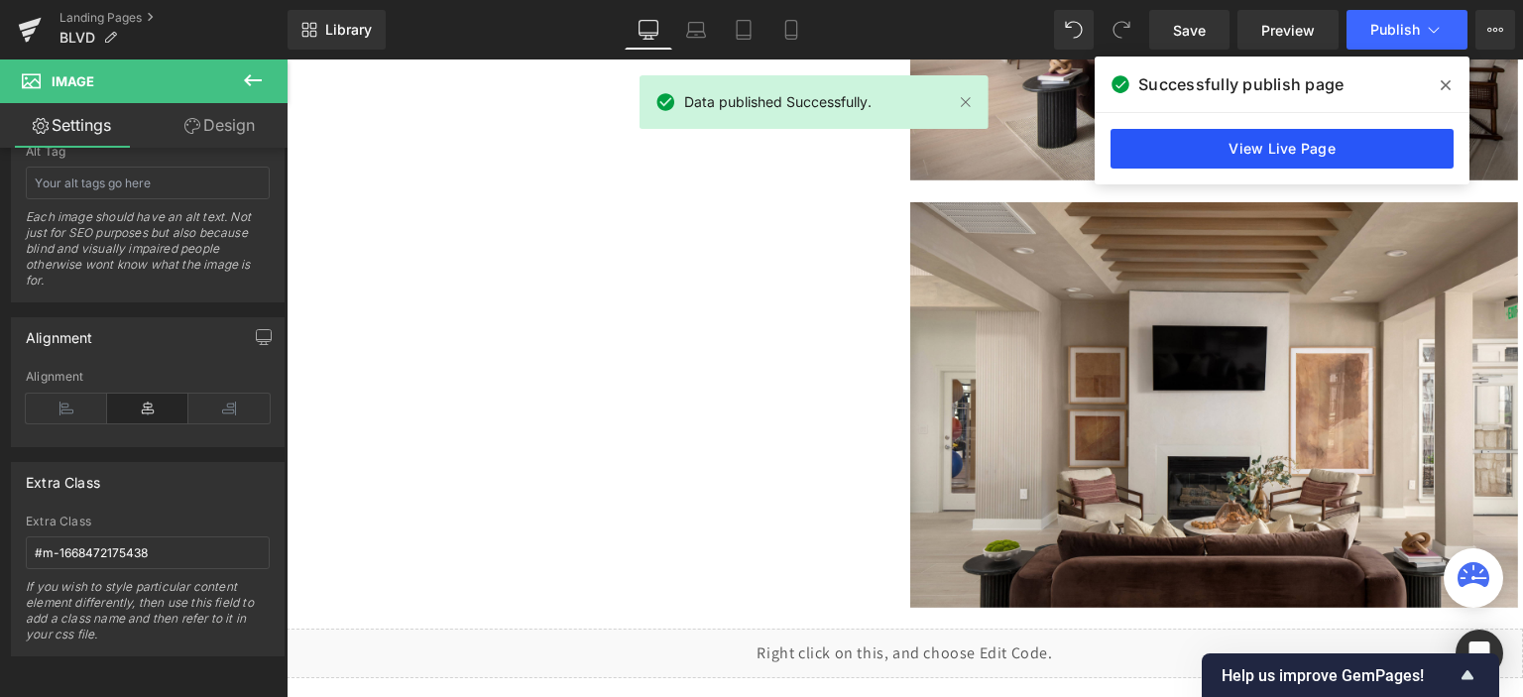
click at [1182, 161] on link "View Live Page" at bounding box center [1282, 149] width 343 height 40
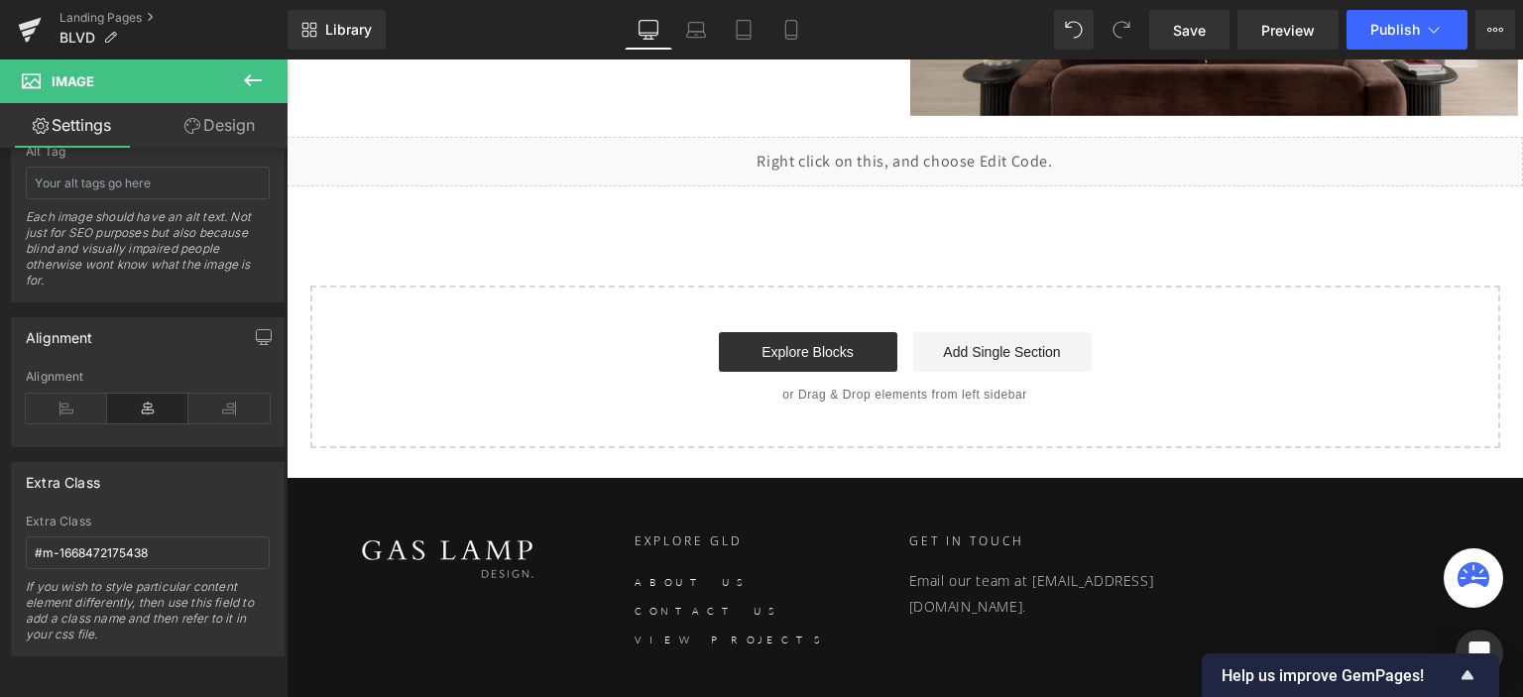
scroll to position [6967, 0]
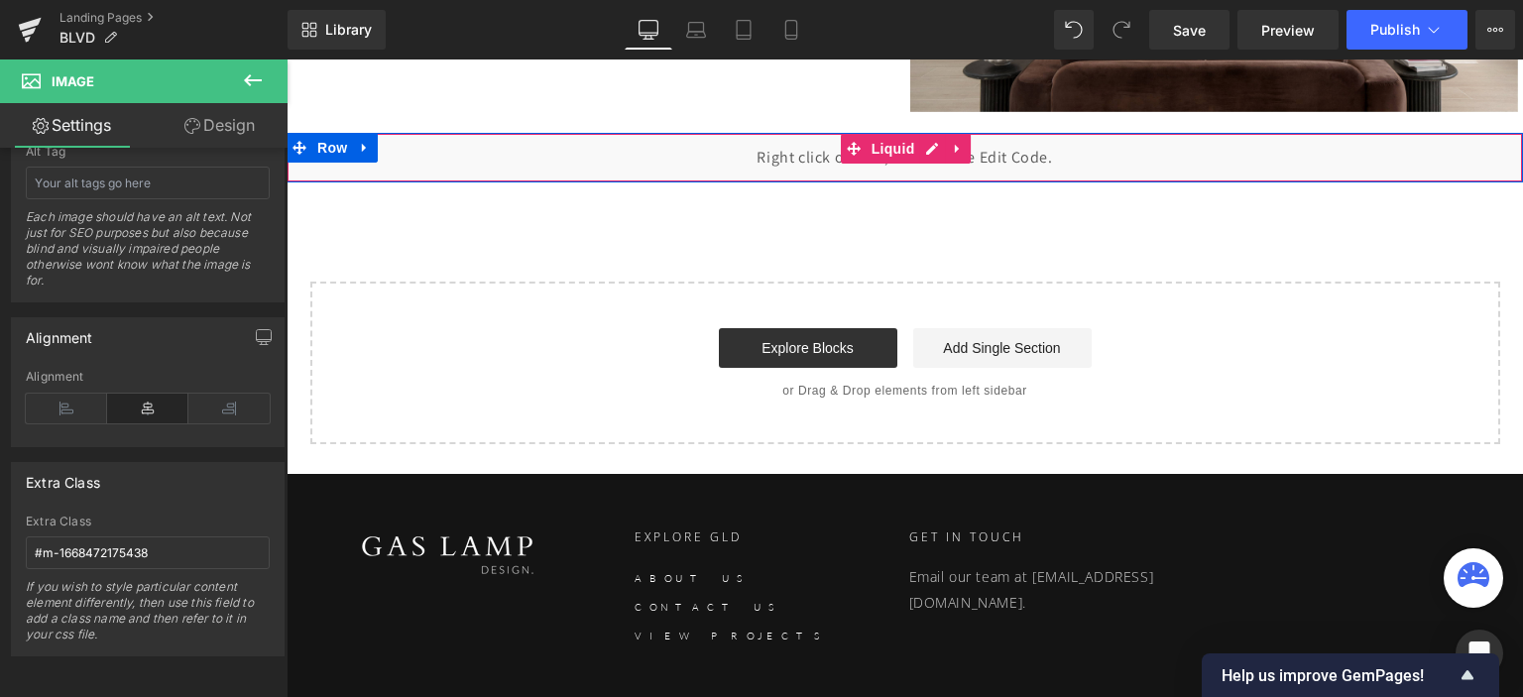
click at [1025, 153] on div "Liquid" at bounding box center [905, 158] width 1237 height 50
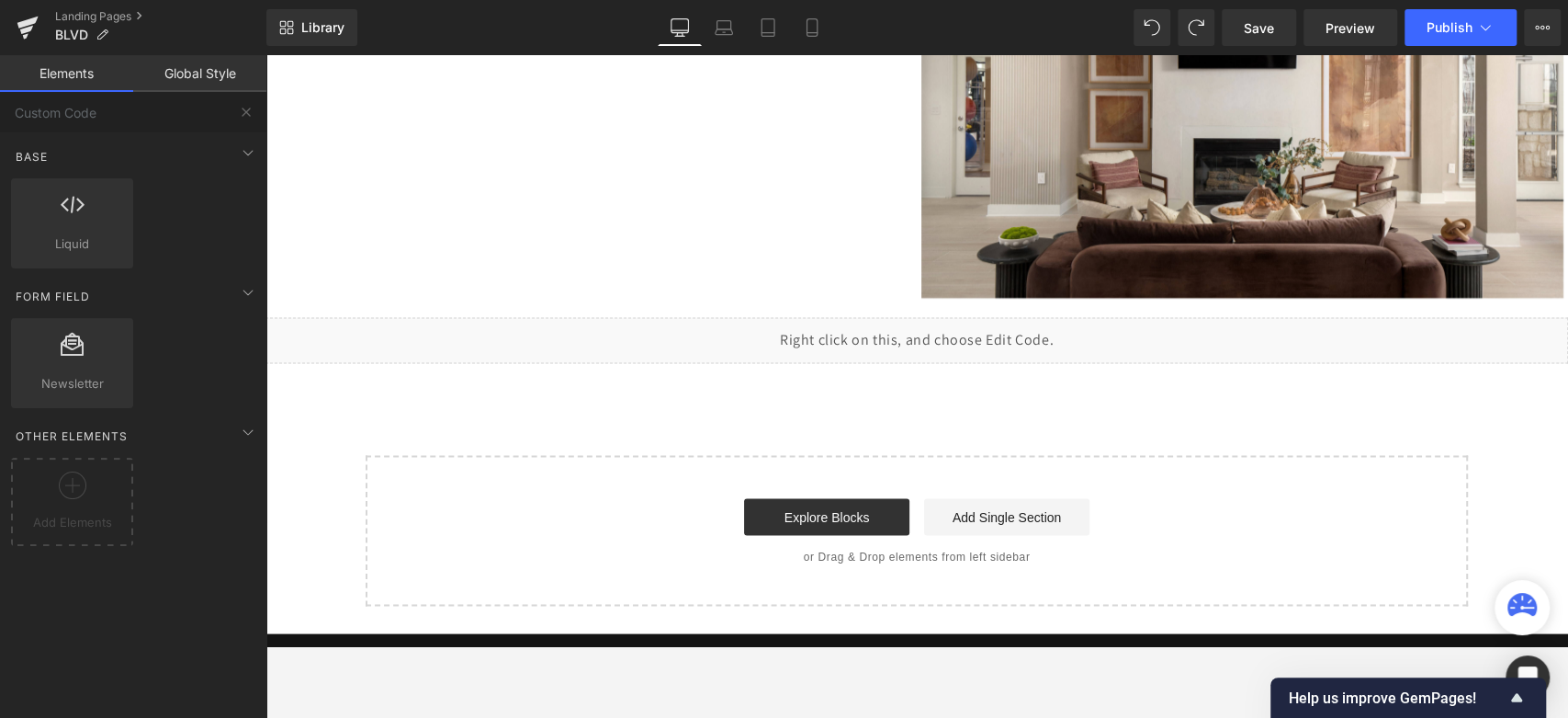
scroll to position [6920, 0]
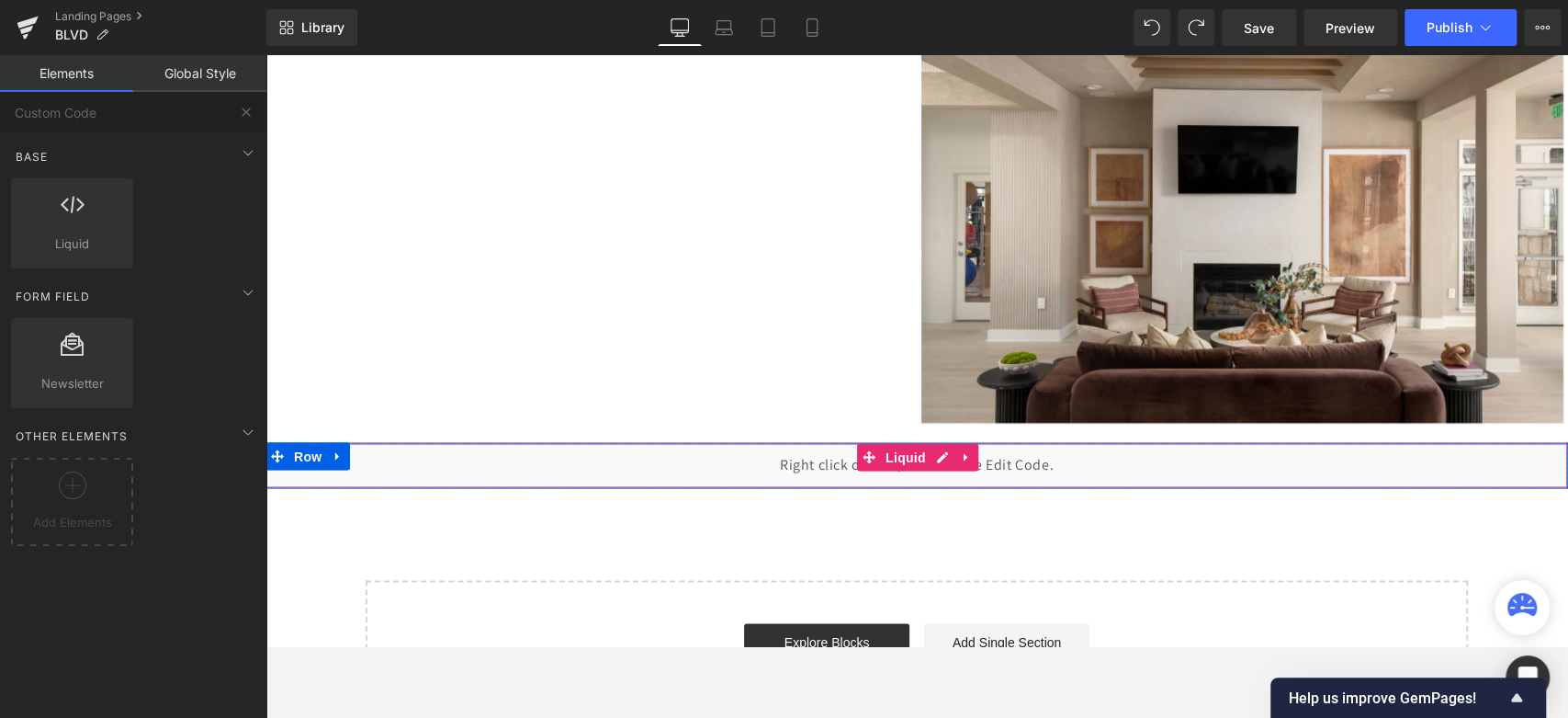
click at [972, 460] on div "Liquid" at bounding box center [917, 465] width 1302 height 46
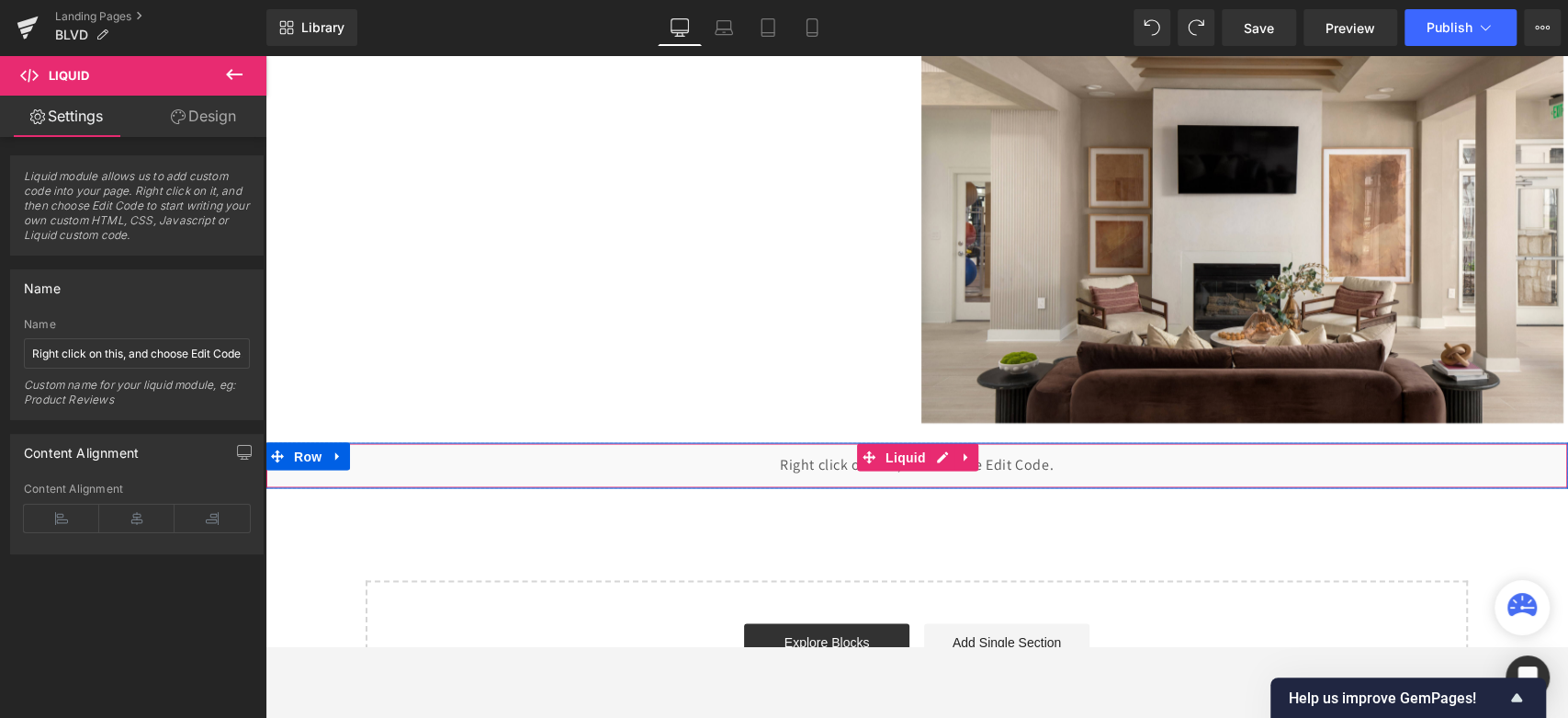
click at [409, 460] on div "Liquid" at bounding box center [917, 465] width 1302 height 46
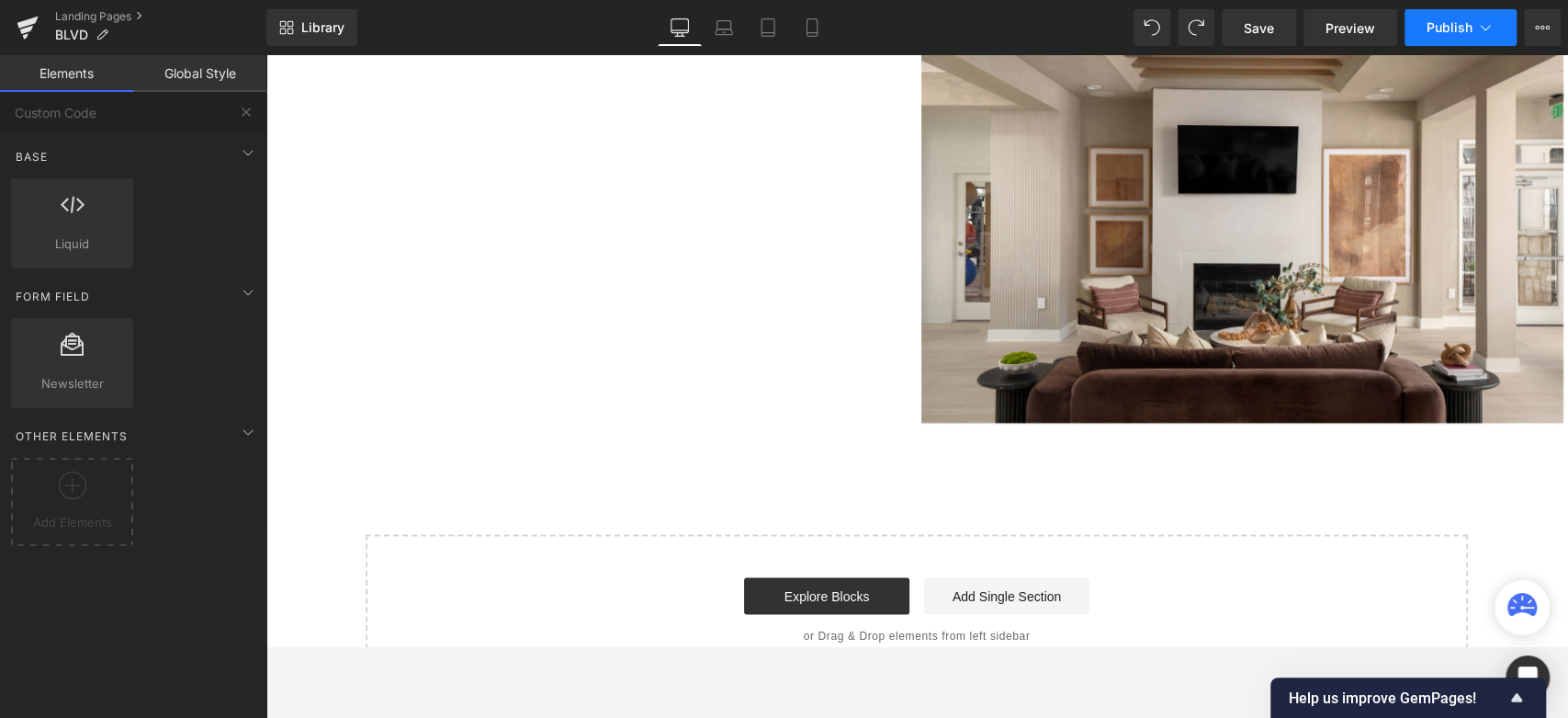
click at [1410, 35] on button "Publish" at bounding box center [1460, 28] width 112 height 37
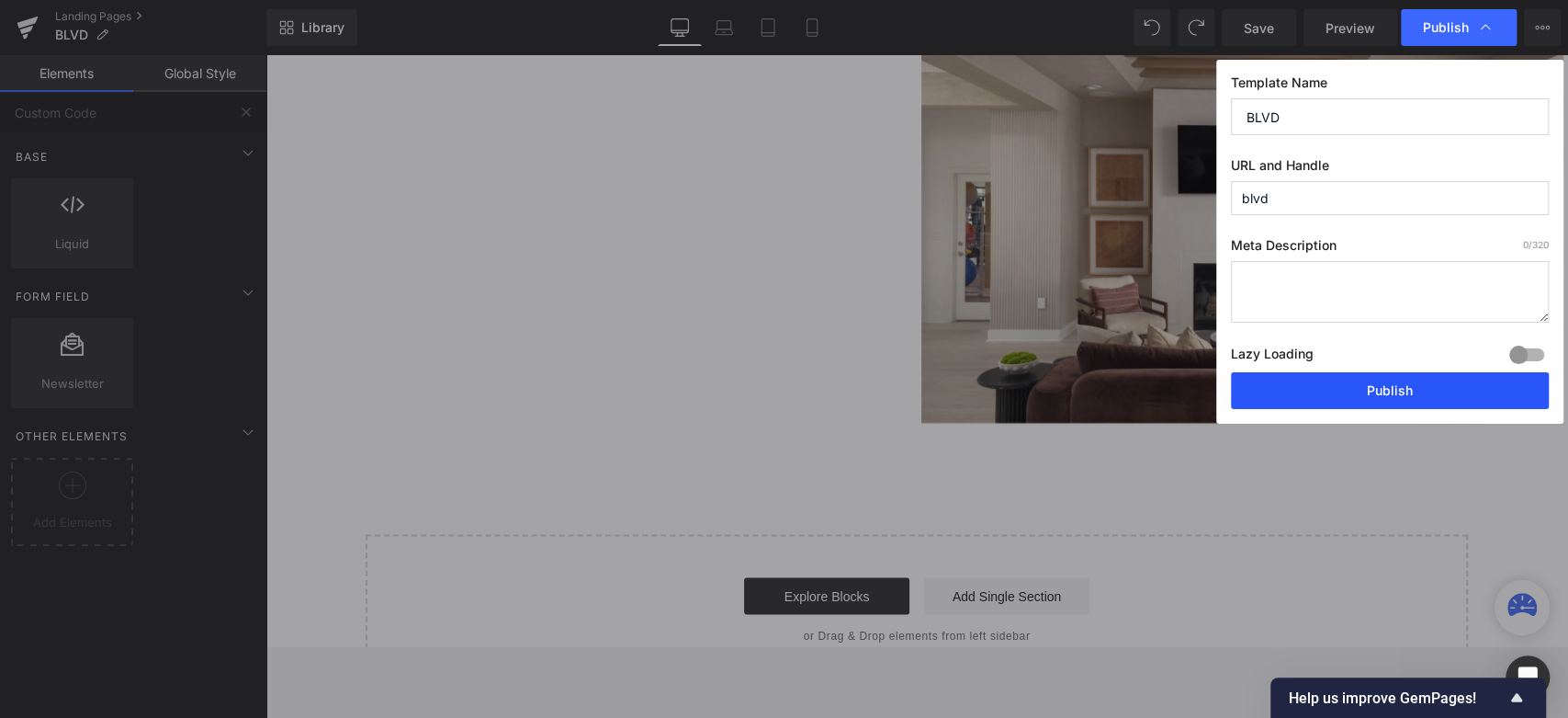
click at [1303, 388] on button "Publish" at bounding box center [1389, 391] width 318 height 37
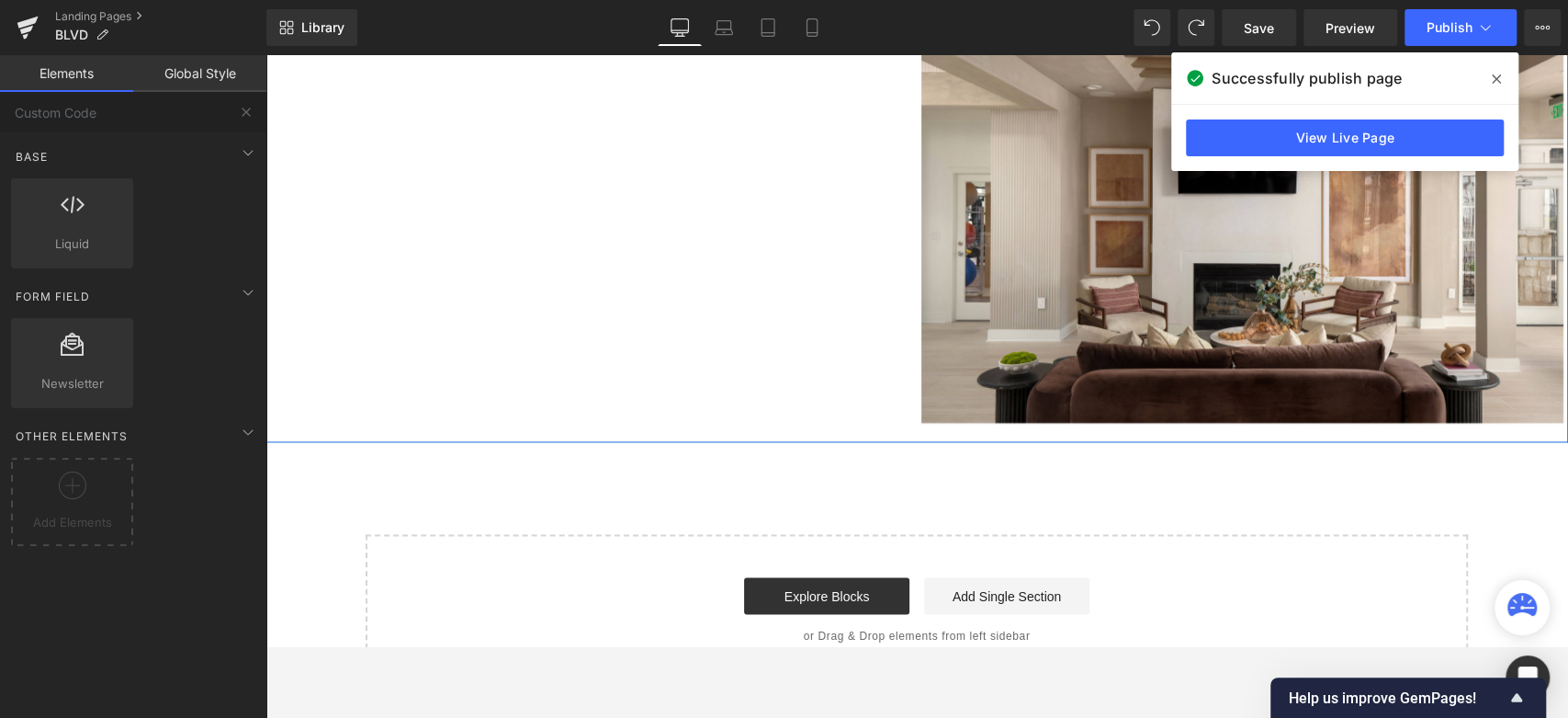
click at [1104, 341] on img at bounding box center [1242, 208] width 642 height 428
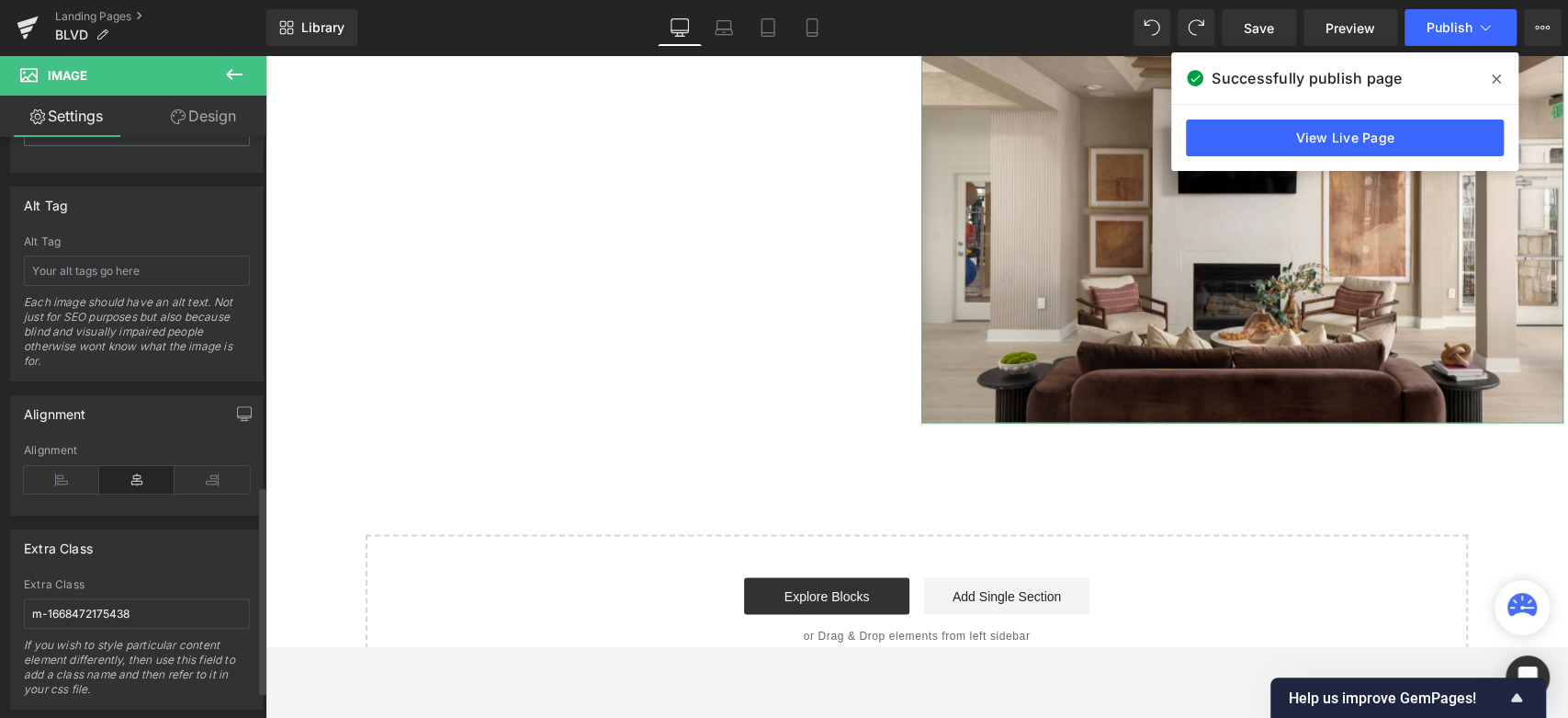
scroll to position [1045, 0]
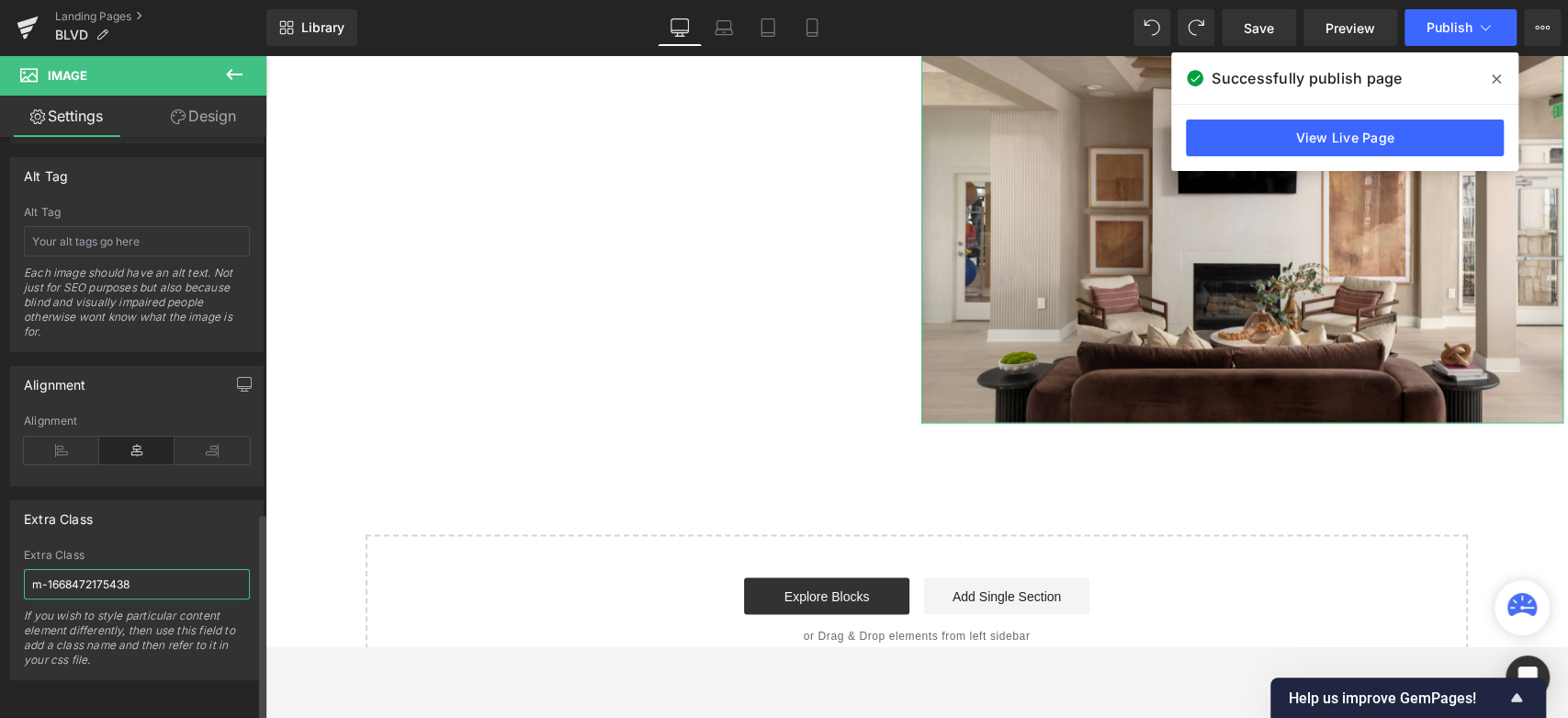
click at [141, 570] on input "m-1668472175438" at bounding box center [137, 584] width 226 height 31
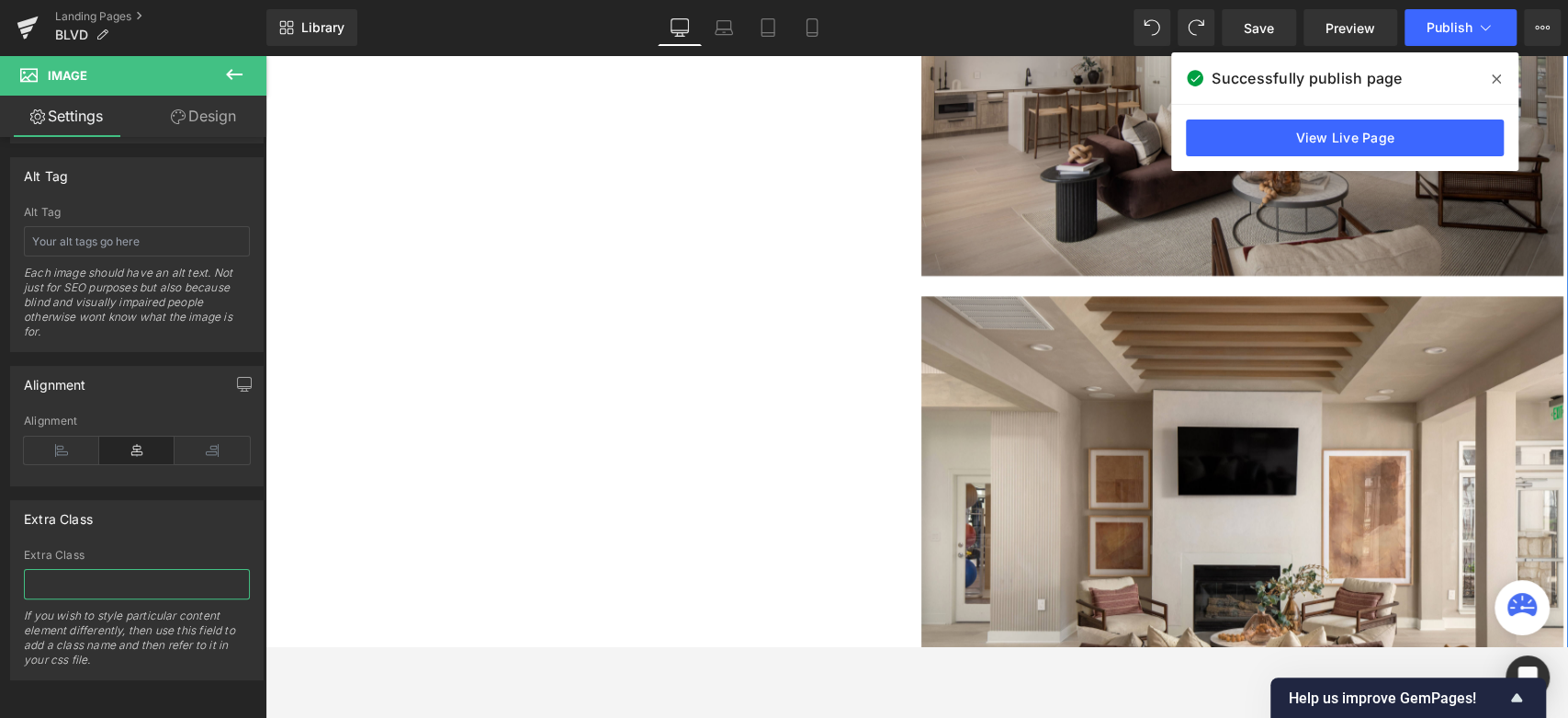
scroll to position [6512, 0]
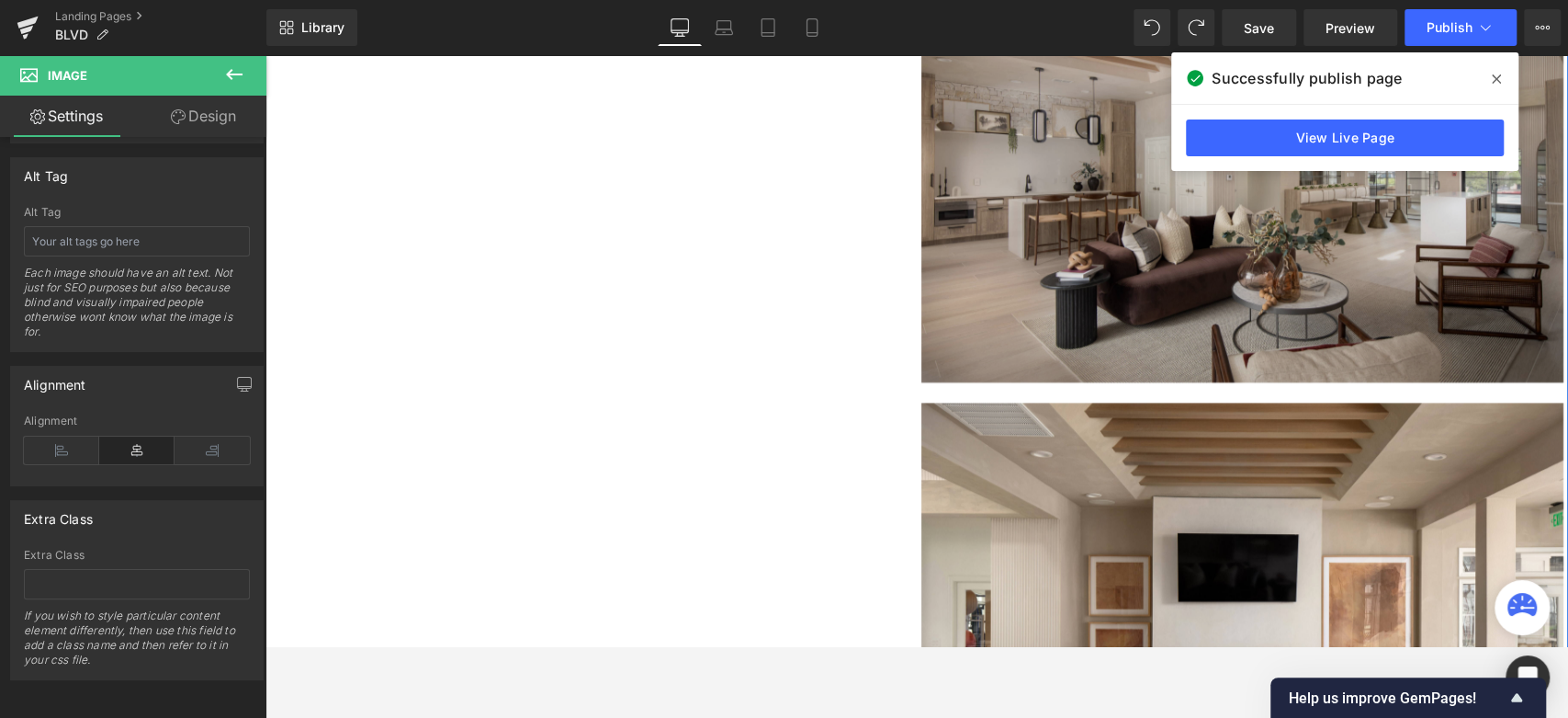
click at [985, 271] on img at bounding box center [1242, 168] width 642 height 428
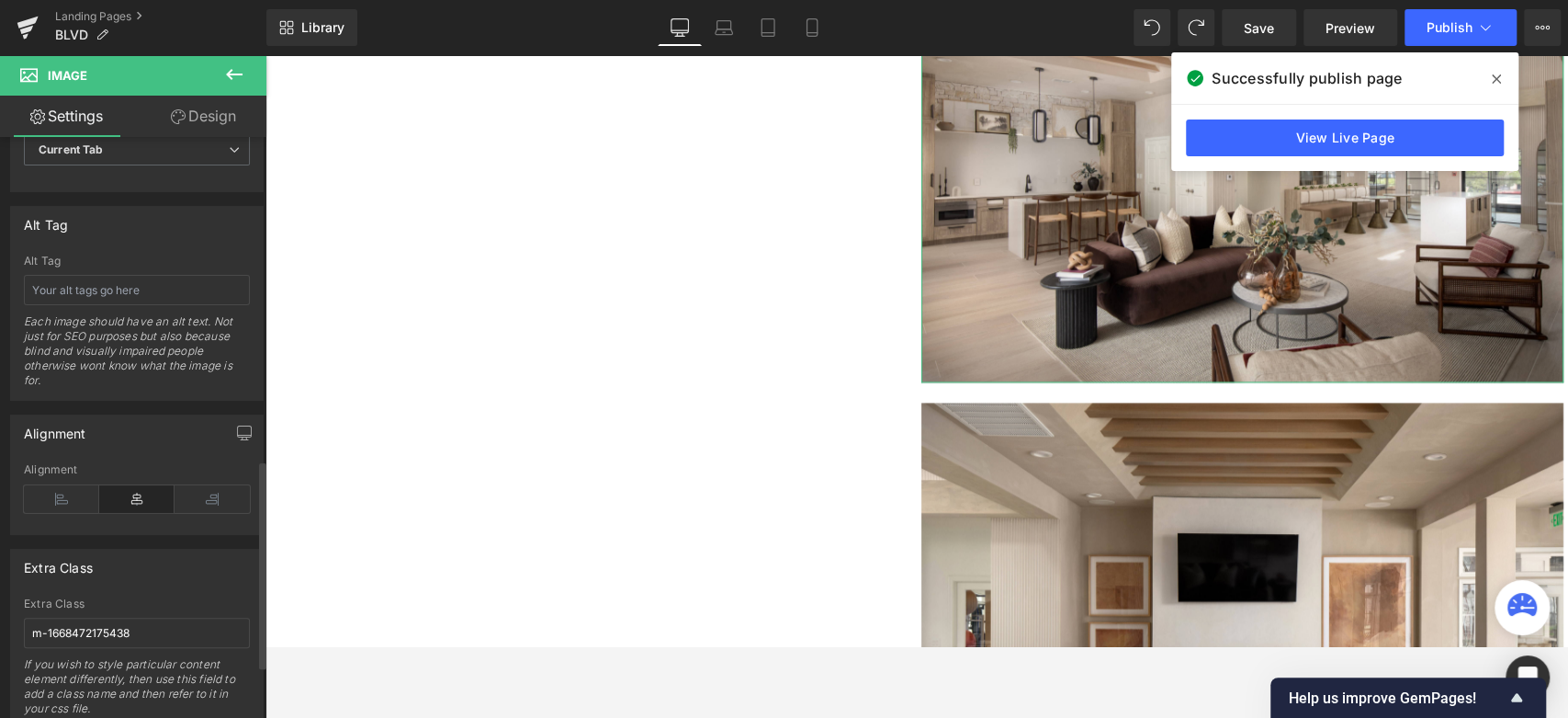
scroll to position [1045, 0]
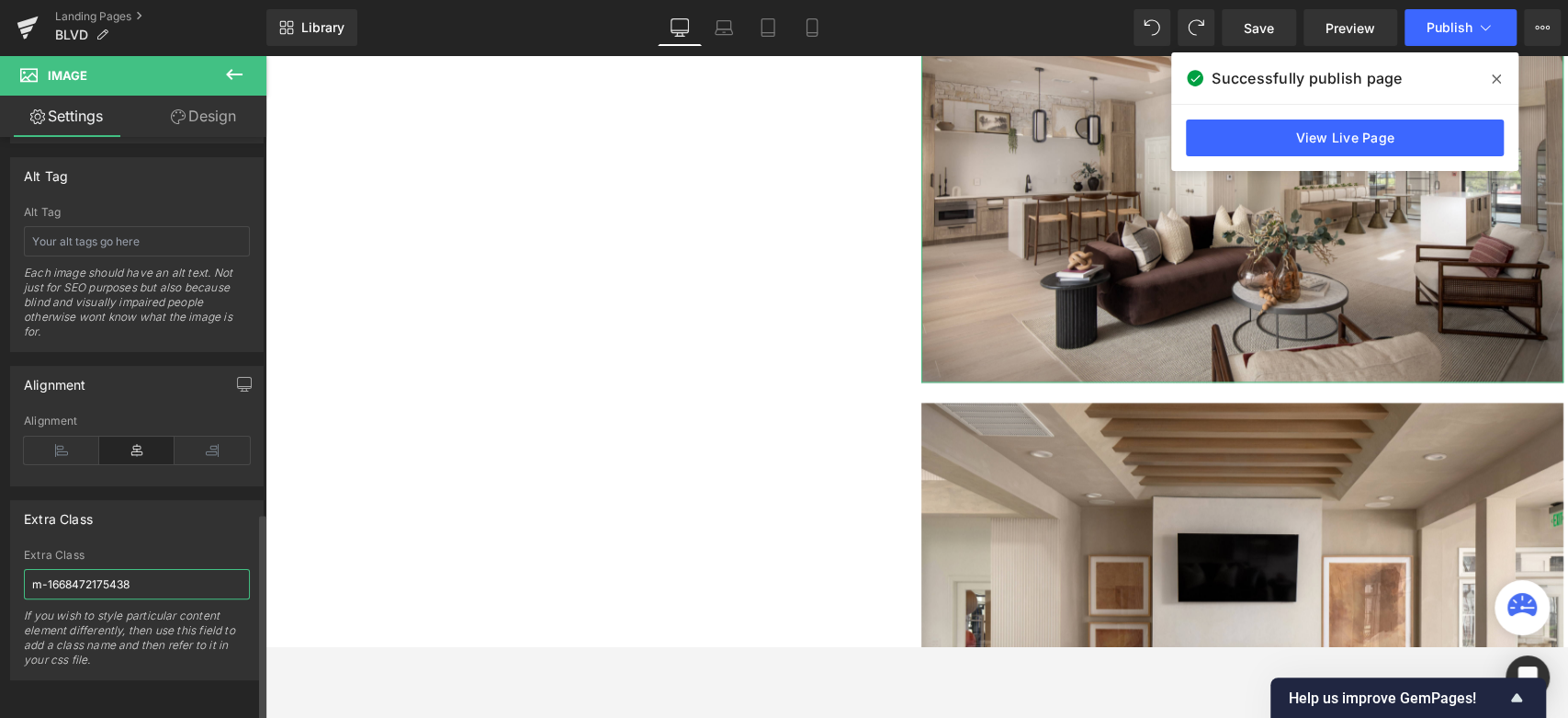
click at [97, 572] on input "m-1668472175438" at bounding box center [137, 584] width 226 height 31
click at [1410, 29] on span "Publish" at bounding box center [1449, 28] width 46 height 15
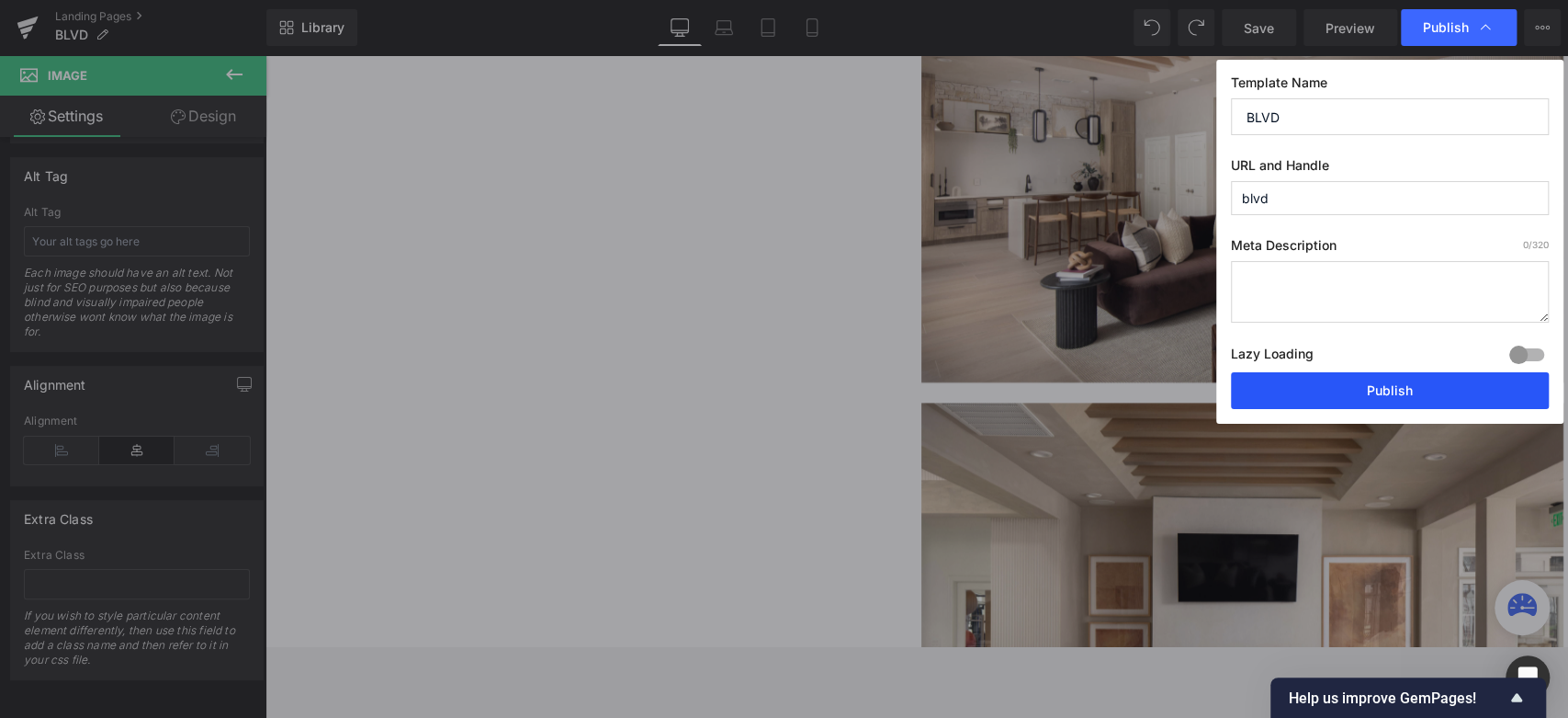
click at [1308, 395] on button "Publish" at bounding box center [1389, 391] width 318 height 37
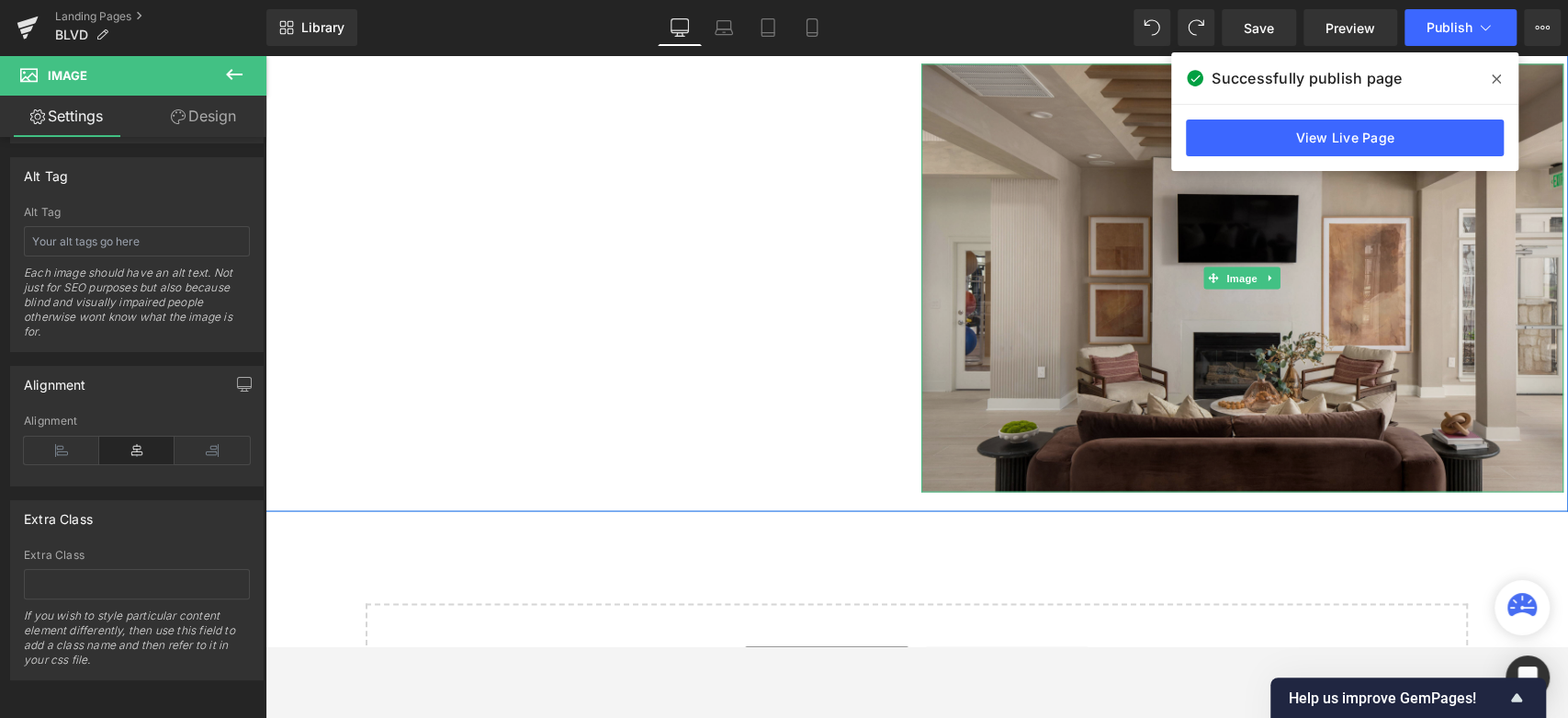
scroll to position [6772, 0]
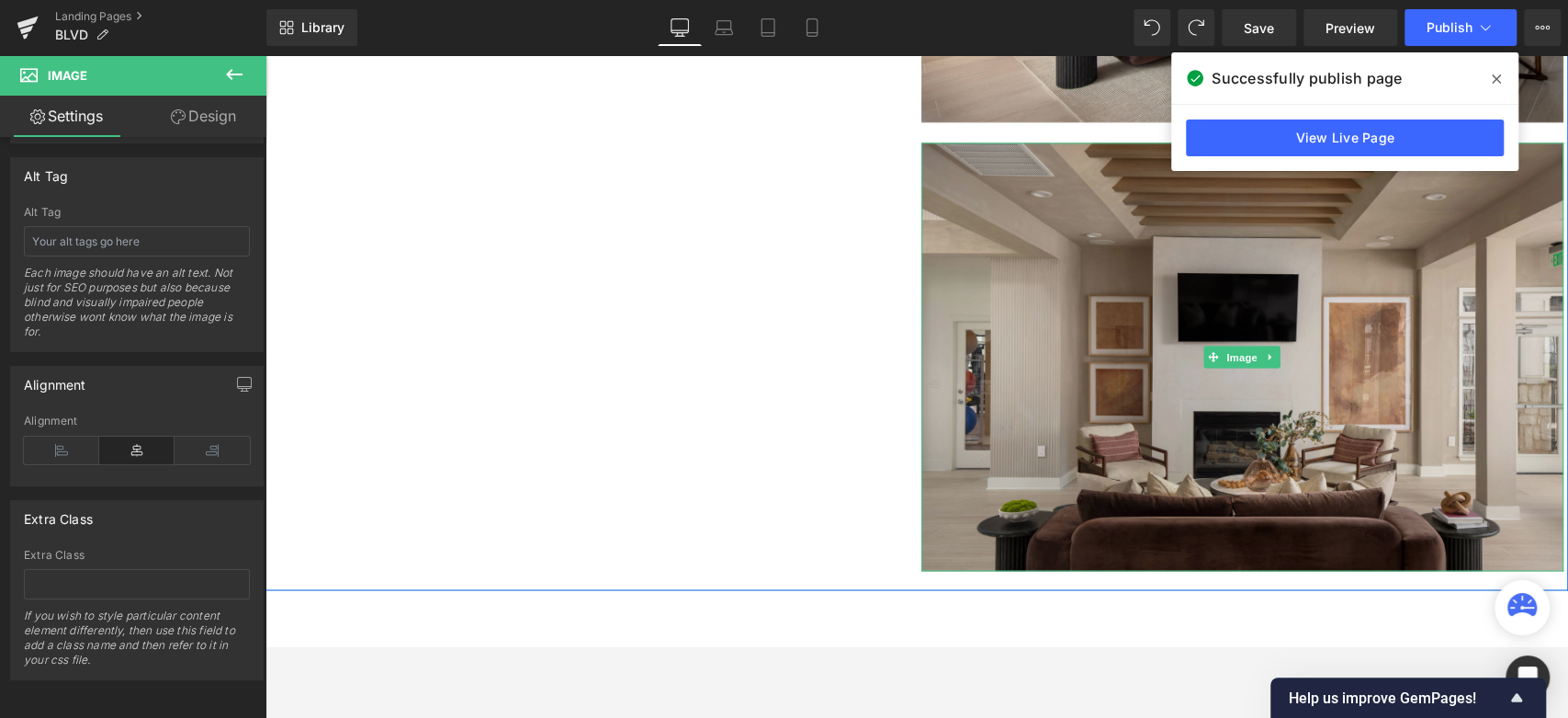
click at [1011, 306] on img at bounding box center [1242, 357] width 642 height 428
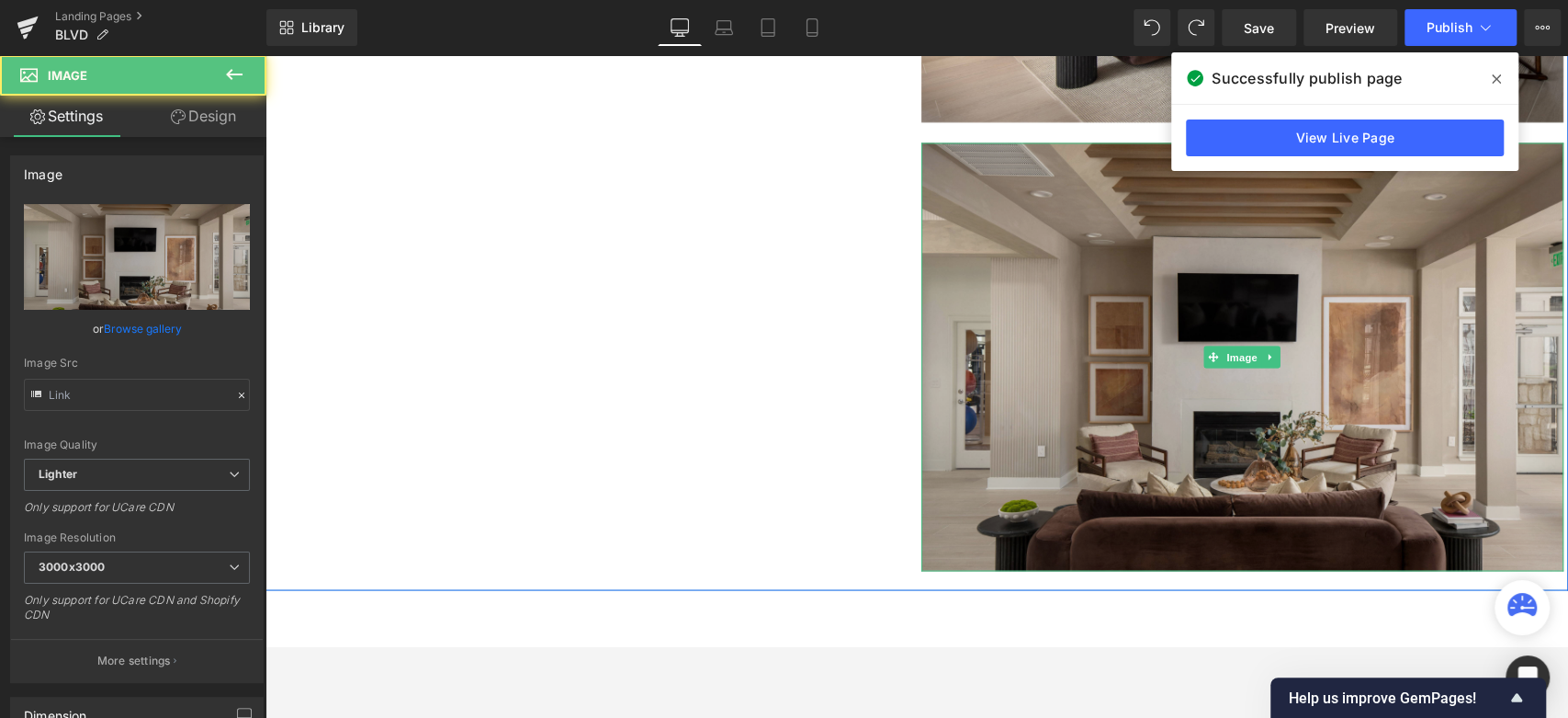
type input "https://ucarecdn.com/c7502c2d-a167-41de-b992-5f6d5f857d5b/-/format/auto/-/previ…"
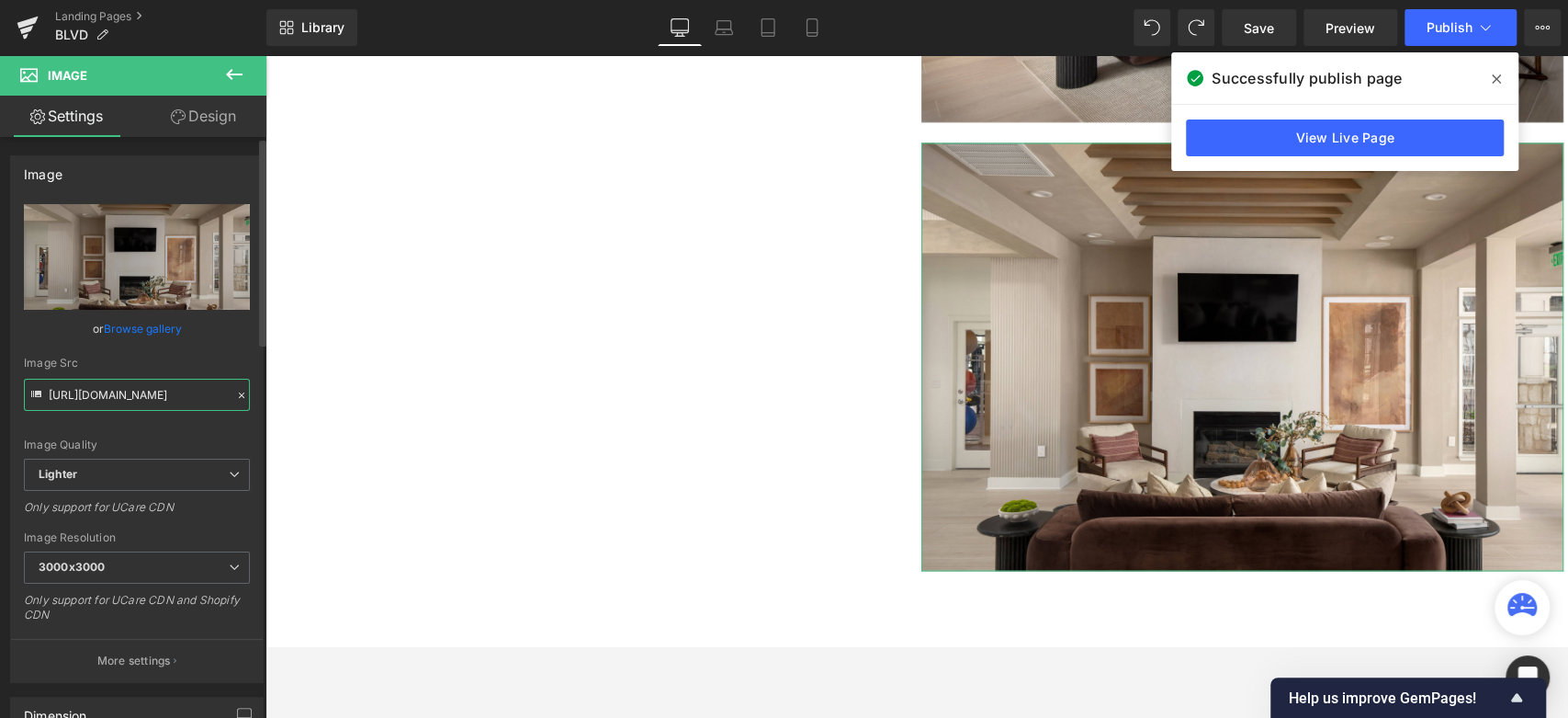
click at [139, 391] on input "https://ucarecdn.com/c7502c2d-a167-41de-b992-5f6d5f857d5b/-/format/auto/-/previ…" at bounding box center [137, 395] width 226 height 32
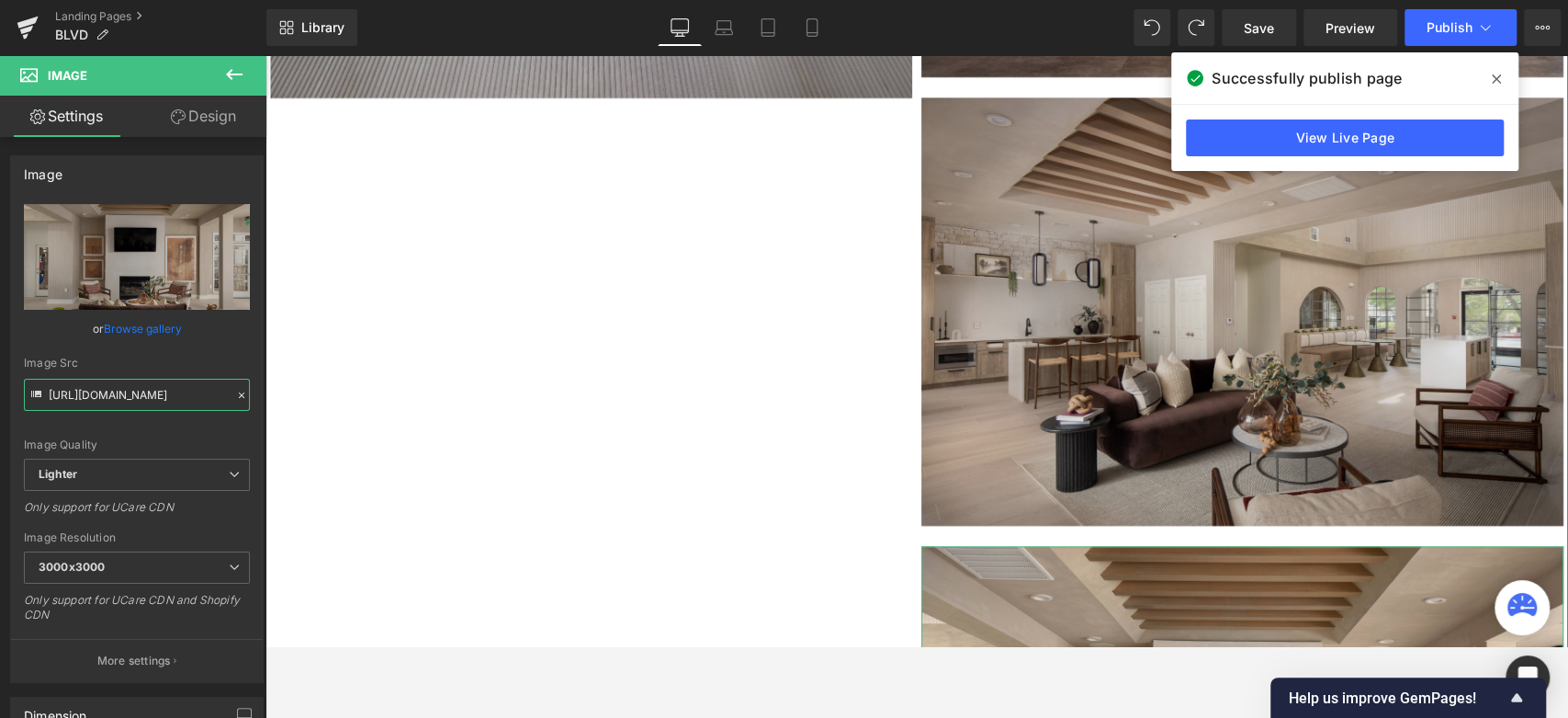
scroll to position [6364, 0]
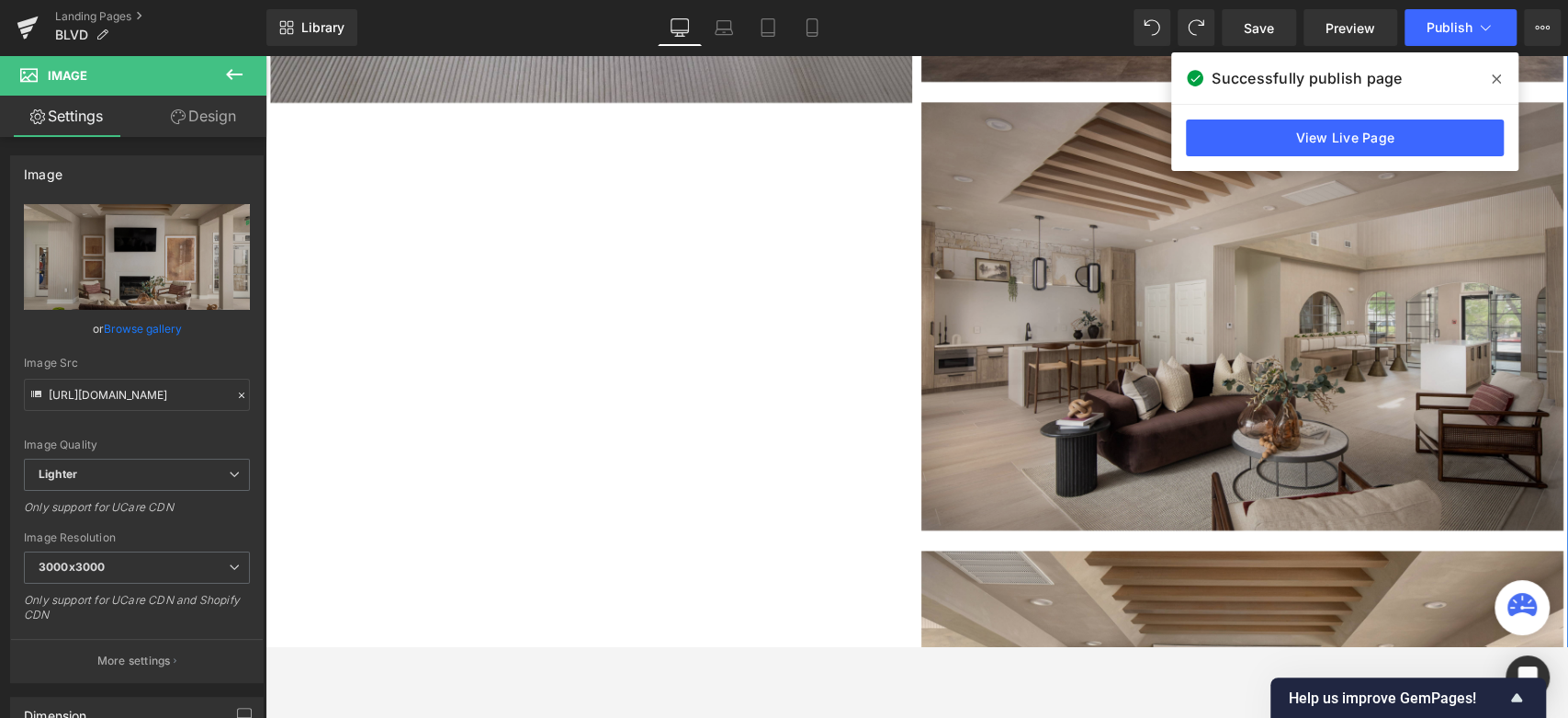
click at [1059, 326] on img at bounding box center [1242, 316] width 642 height 428
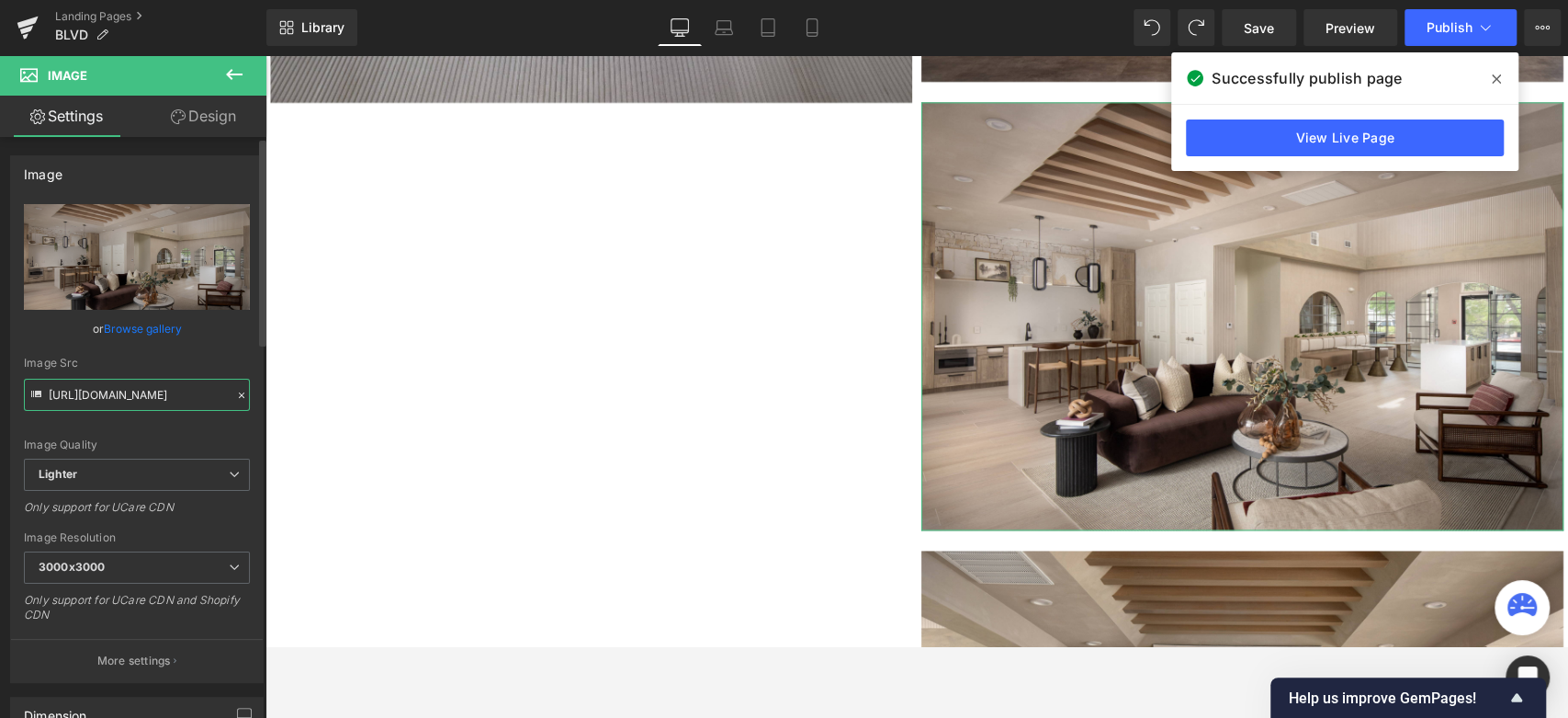
click at [88, 384] on input "https://ucarecdn.com/783062ae-23dc-4cd8-85fc-ca71e7c0c102/-/format/auto/-/previ…" at bounding box center [137, 395] width 226 height 32
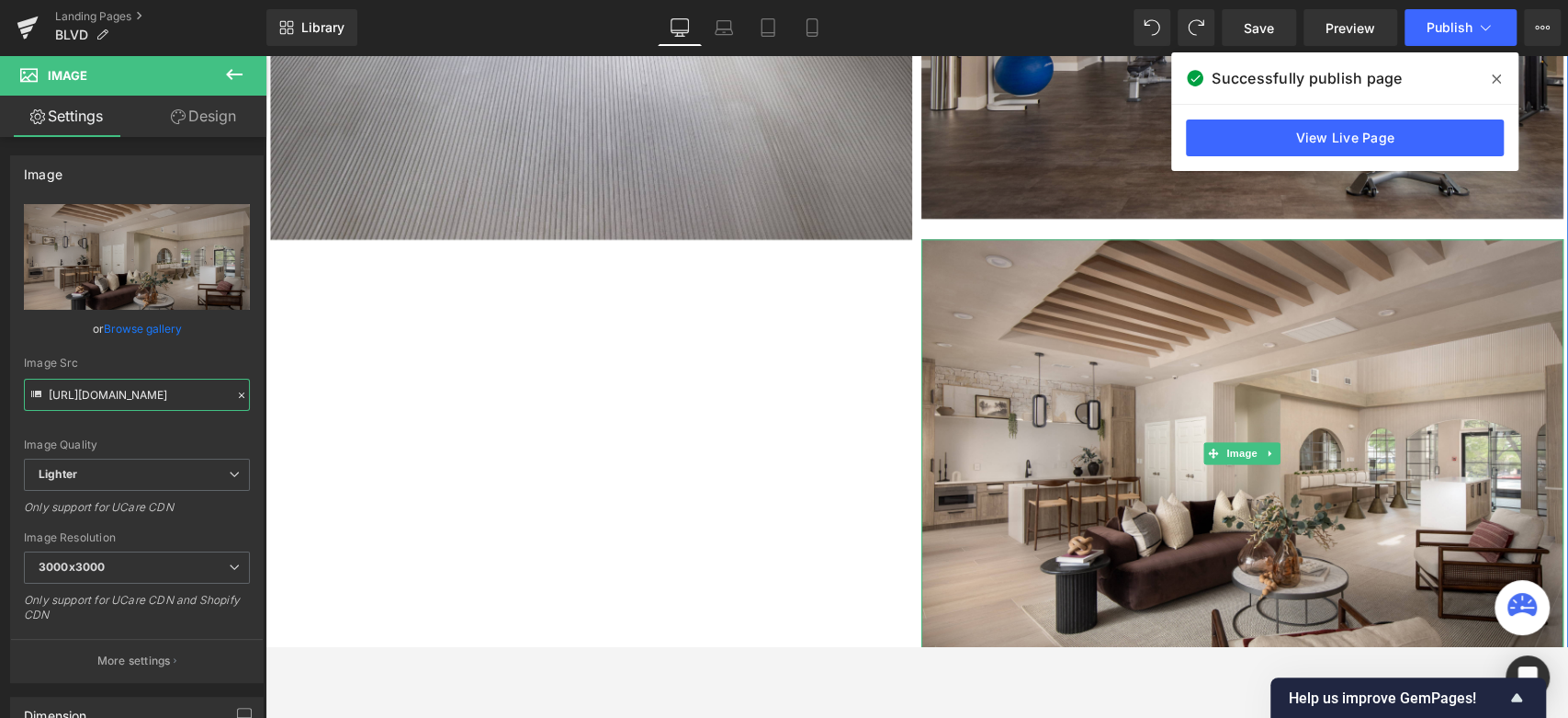
scroll to position [6057, 0]
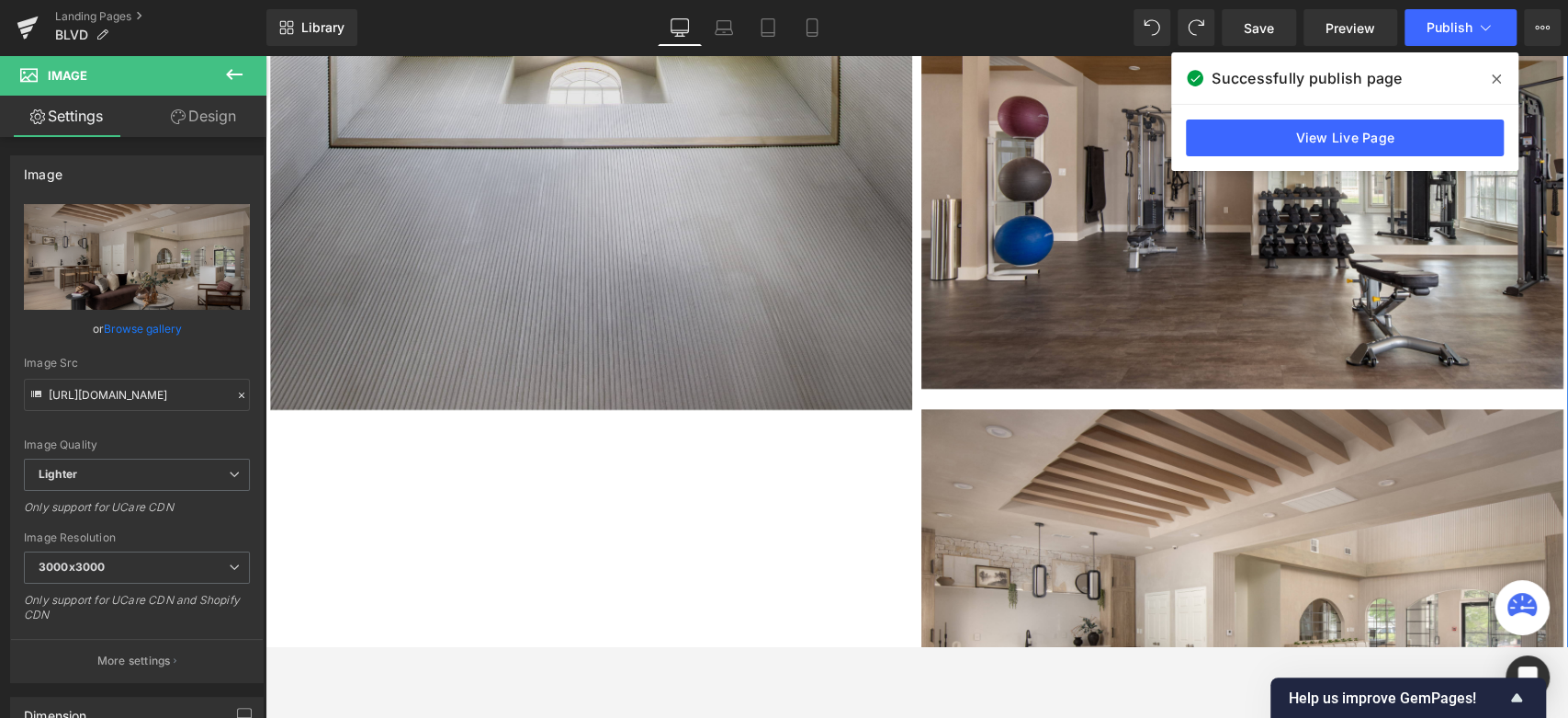
click at [1047, 295] on img at bounding box center [1242, 174] width 642 height 428
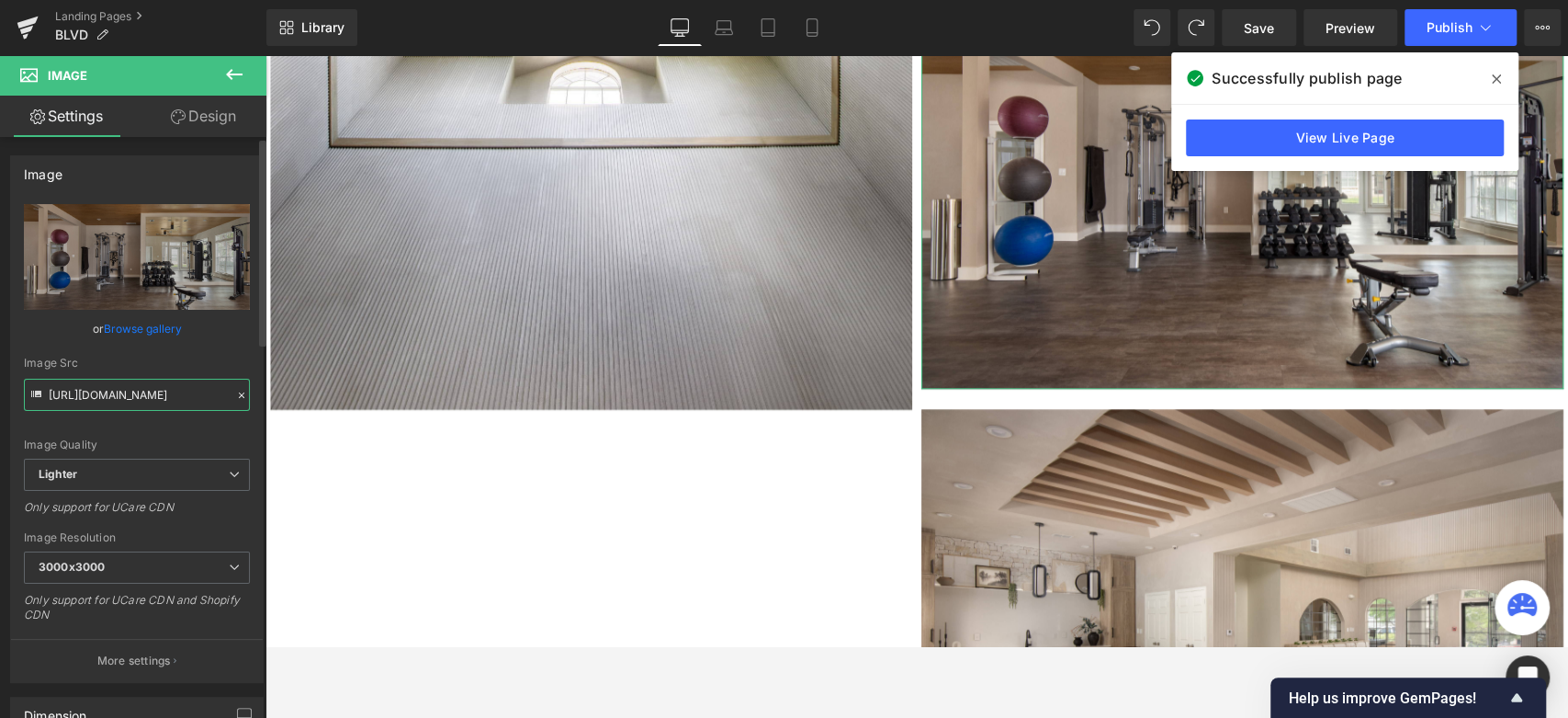
click at [172, 391] on input "https://ucarecdn.com/9f6daab7-c20a-441b-90c9-a0e0dd6ca8e5/-/format/auto/-/previ…" at bounding box center [137, 395] width 226 height 32
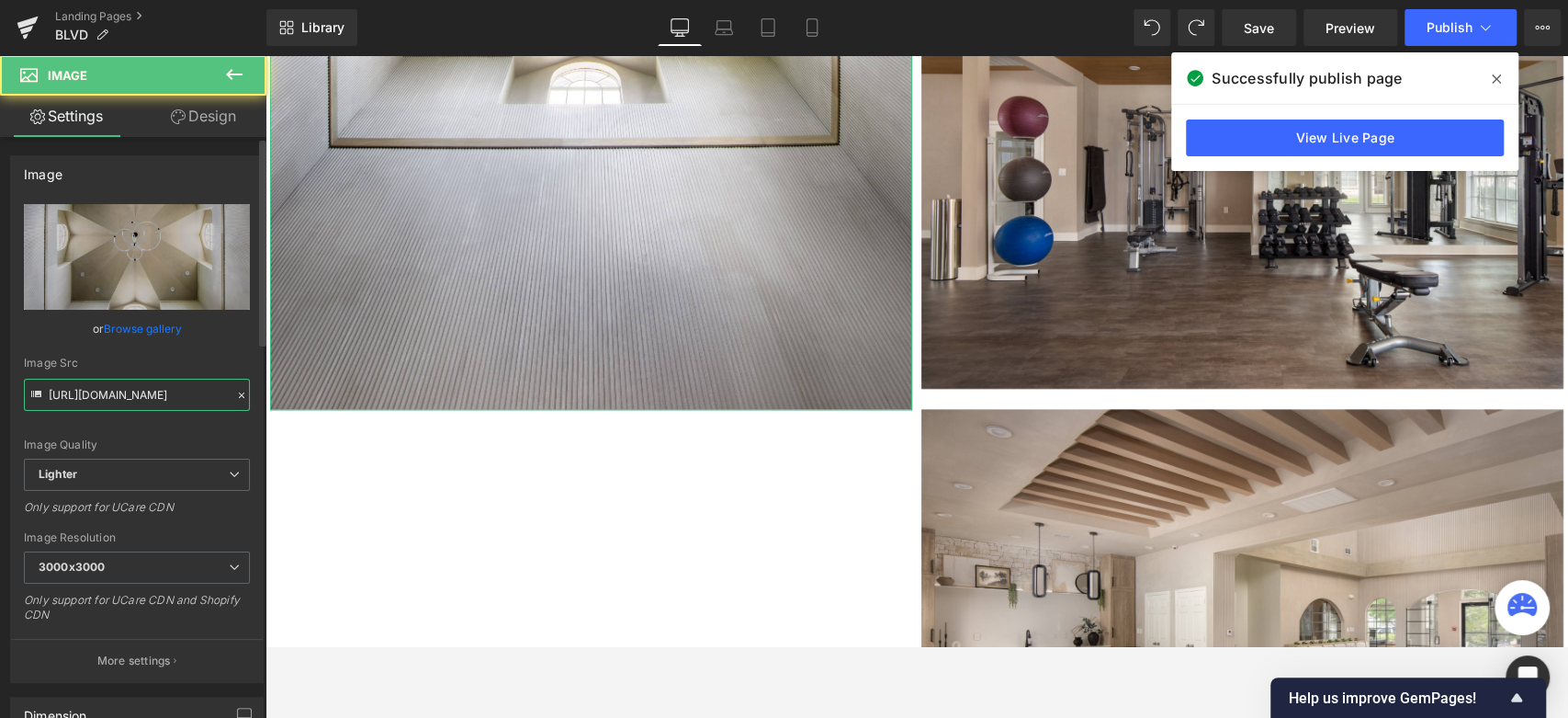
click at [181, 395] on input "https://ucarecdn.com/5444d521-cfcb-4b61-bb85-ec56983622af/-/format/auto/-/previ…" at bounding box center [137, 395] width 226 height 32
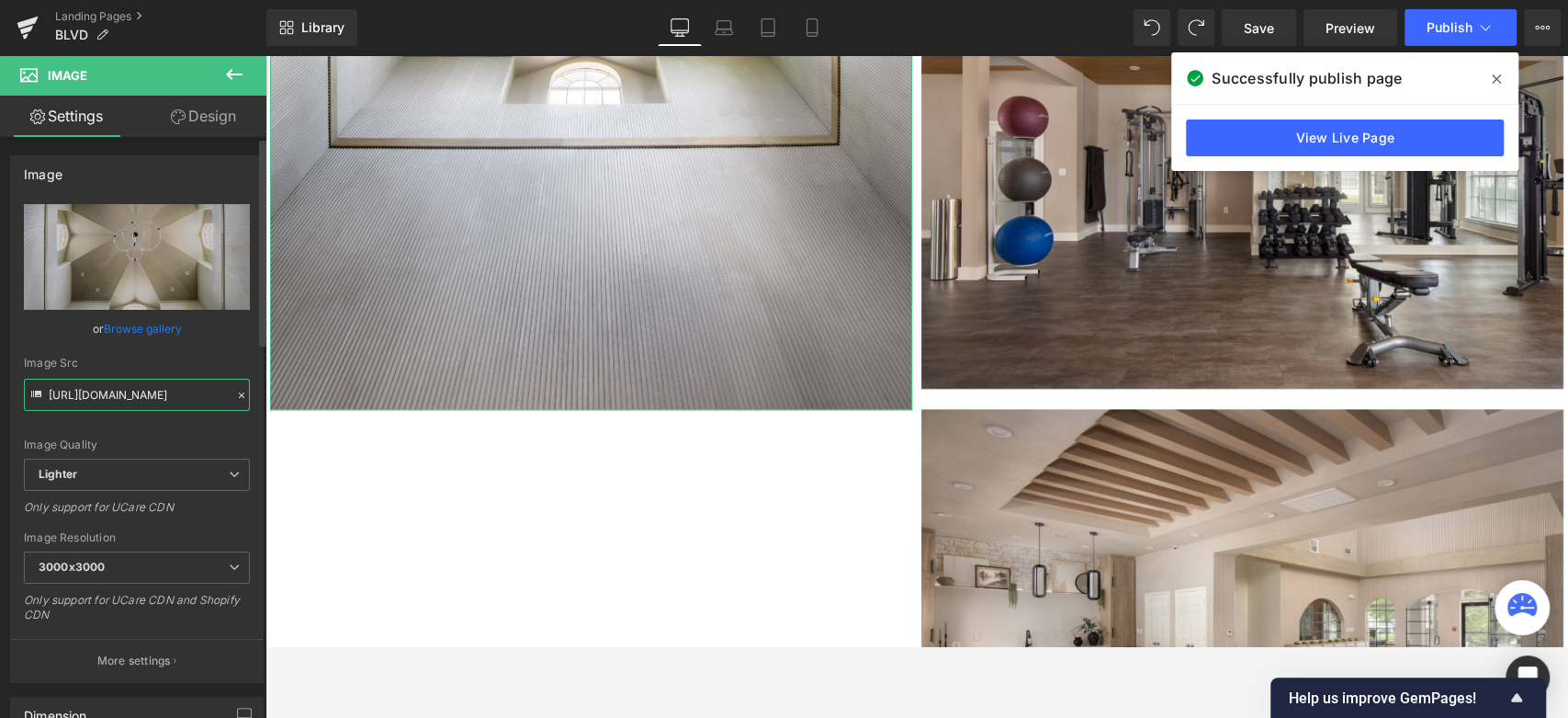
click at [181, 395] on input "https://ucarecdn.com/5444d521-cfcb-4b61-bb85-ec56983622af/-/format/auto/-/previ…" at bounding box center [137, 395] width 226 height 32
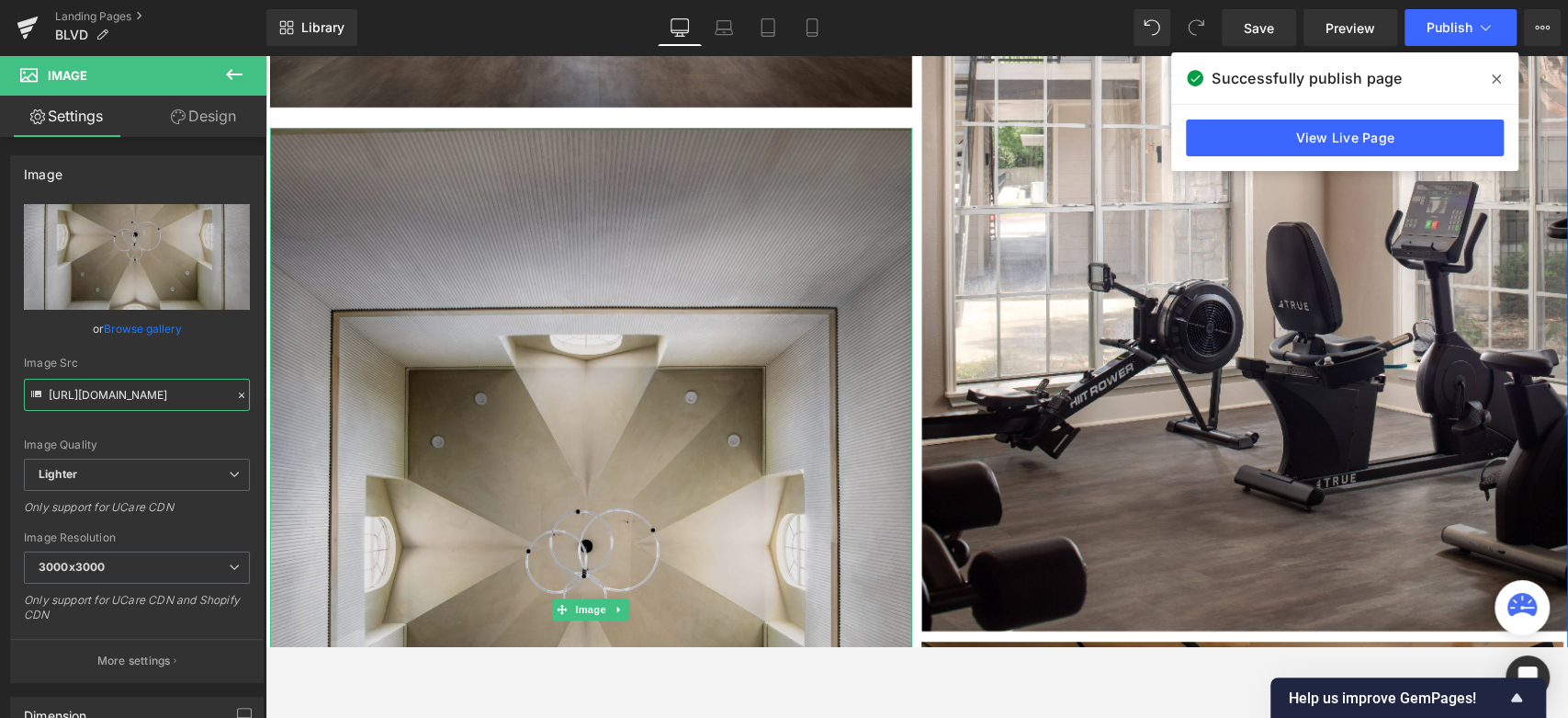
scroll to position [5343, 0]
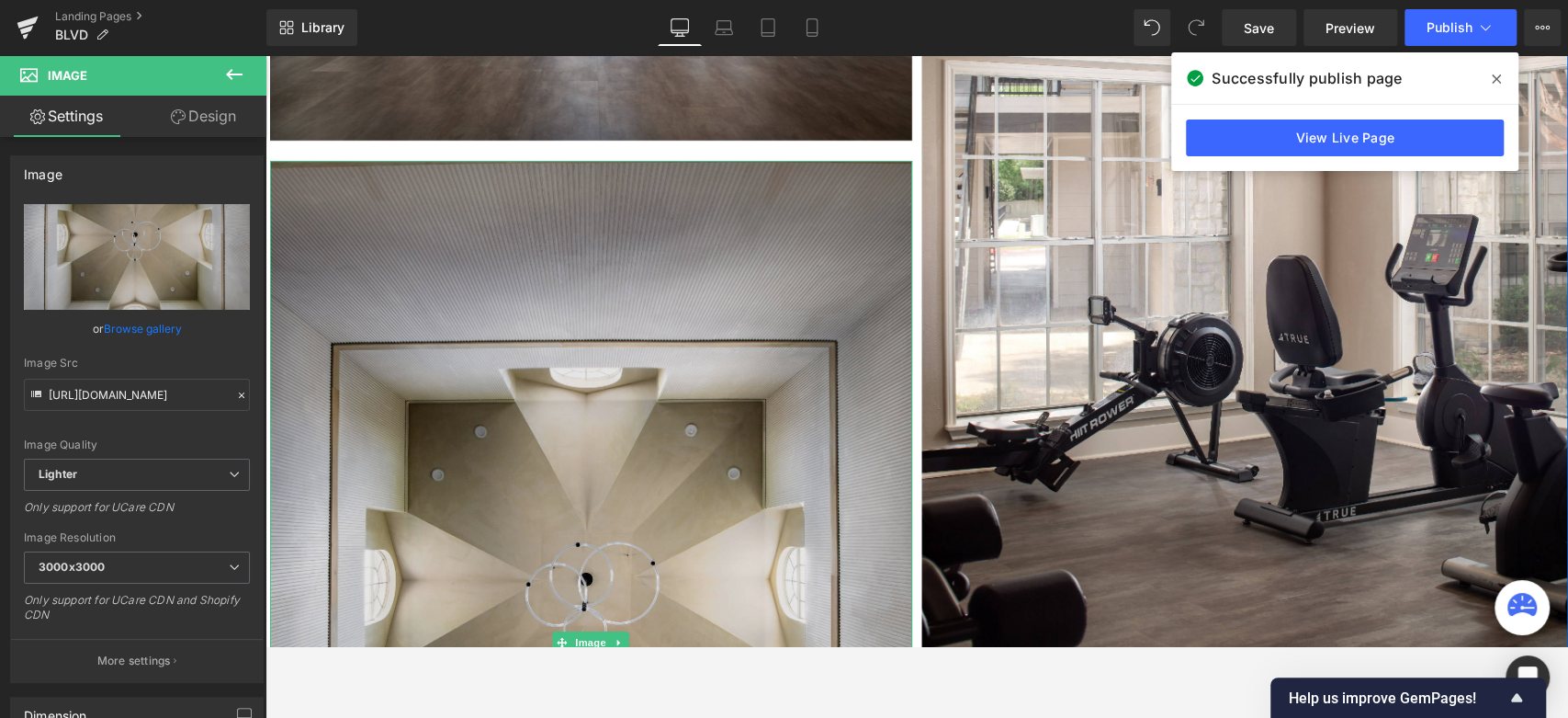
click at [1179, 409] on img at bounding box center [1245, 180] width 646 height 970
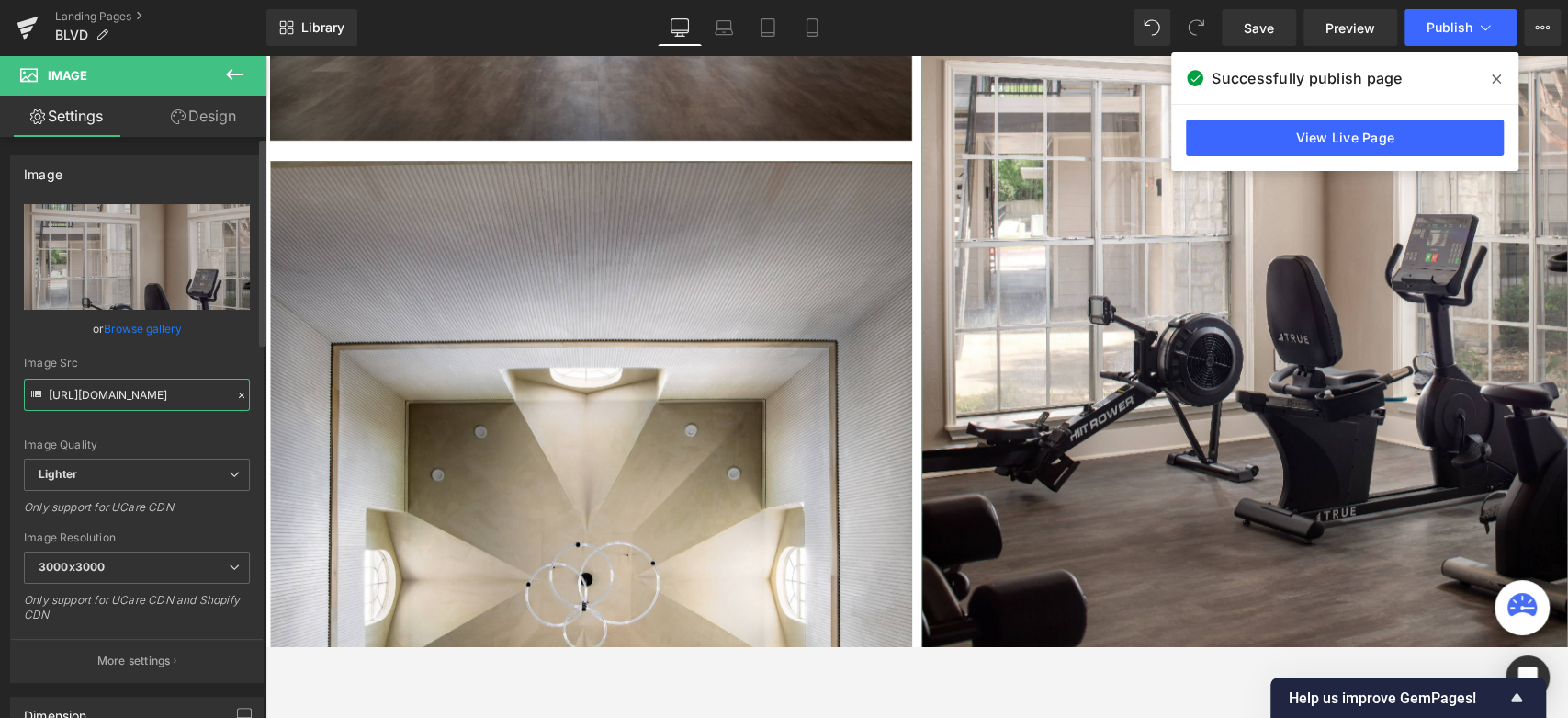
click at [61, 390] on input "https://ucarecdn.com/313a0286-cbbc-4f8b-8615-0aef550f6aa2/-/format/auto/-/previ…" at bounding box center [137, 395] width 226 height 32
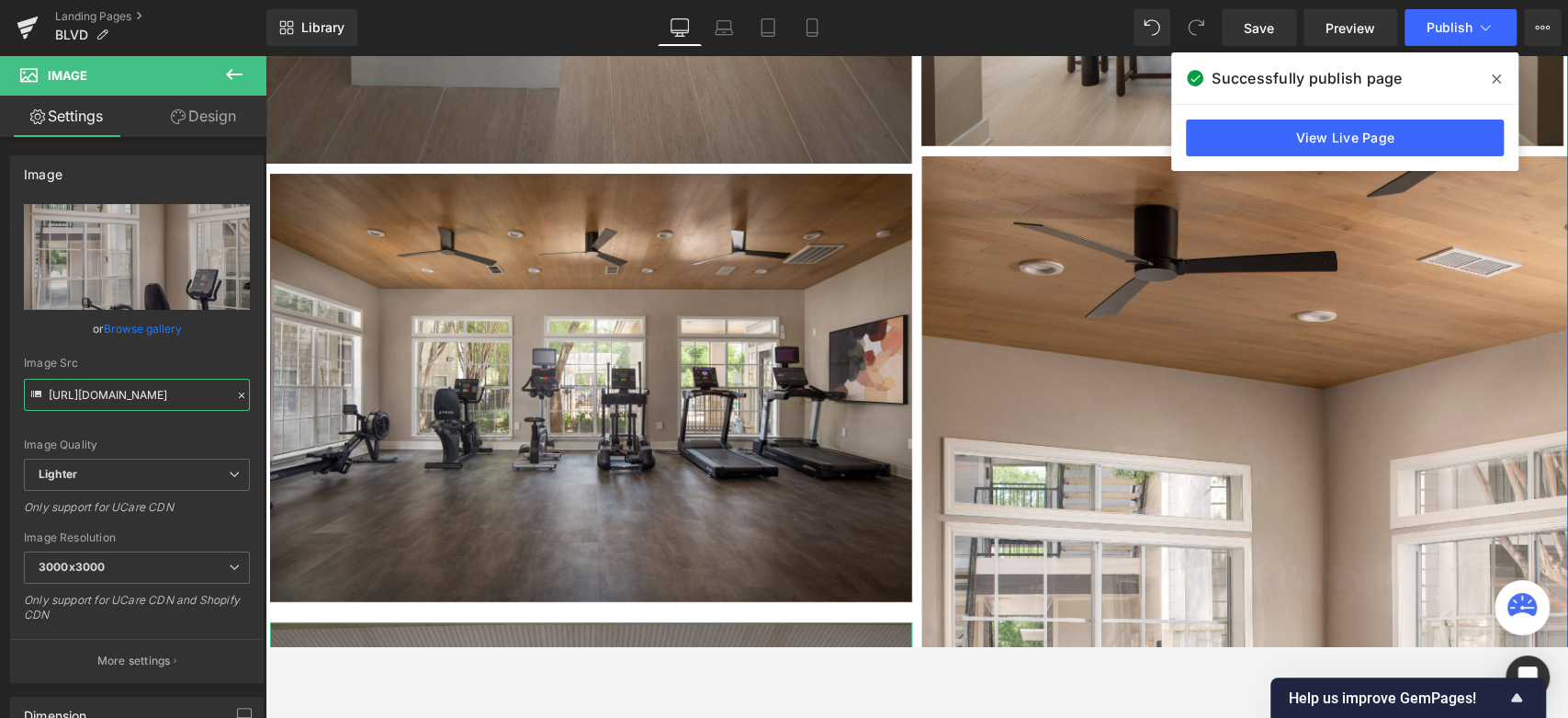
scroll to position [4832, 0]
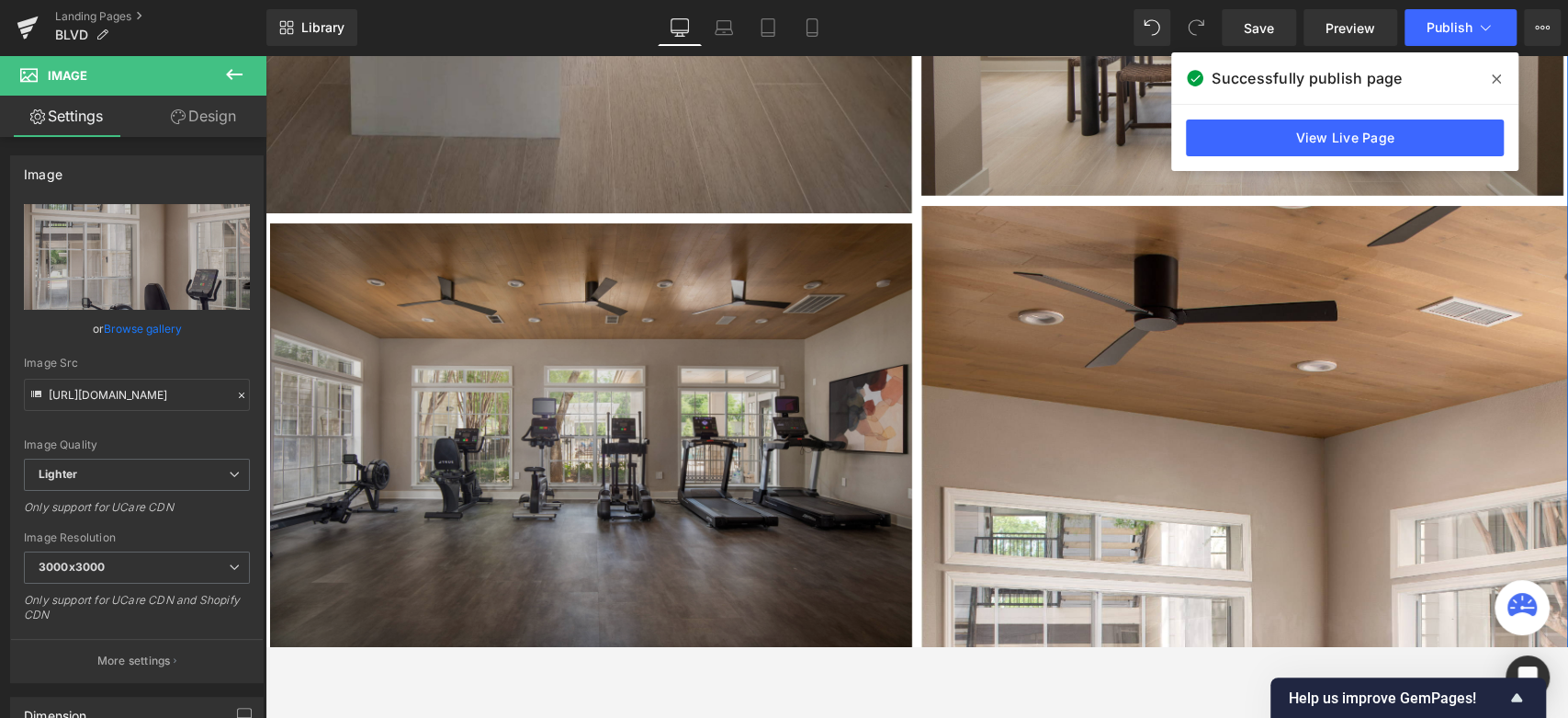
click at [670, 332] on img at bounding box center [591, 437] width 642 height 428
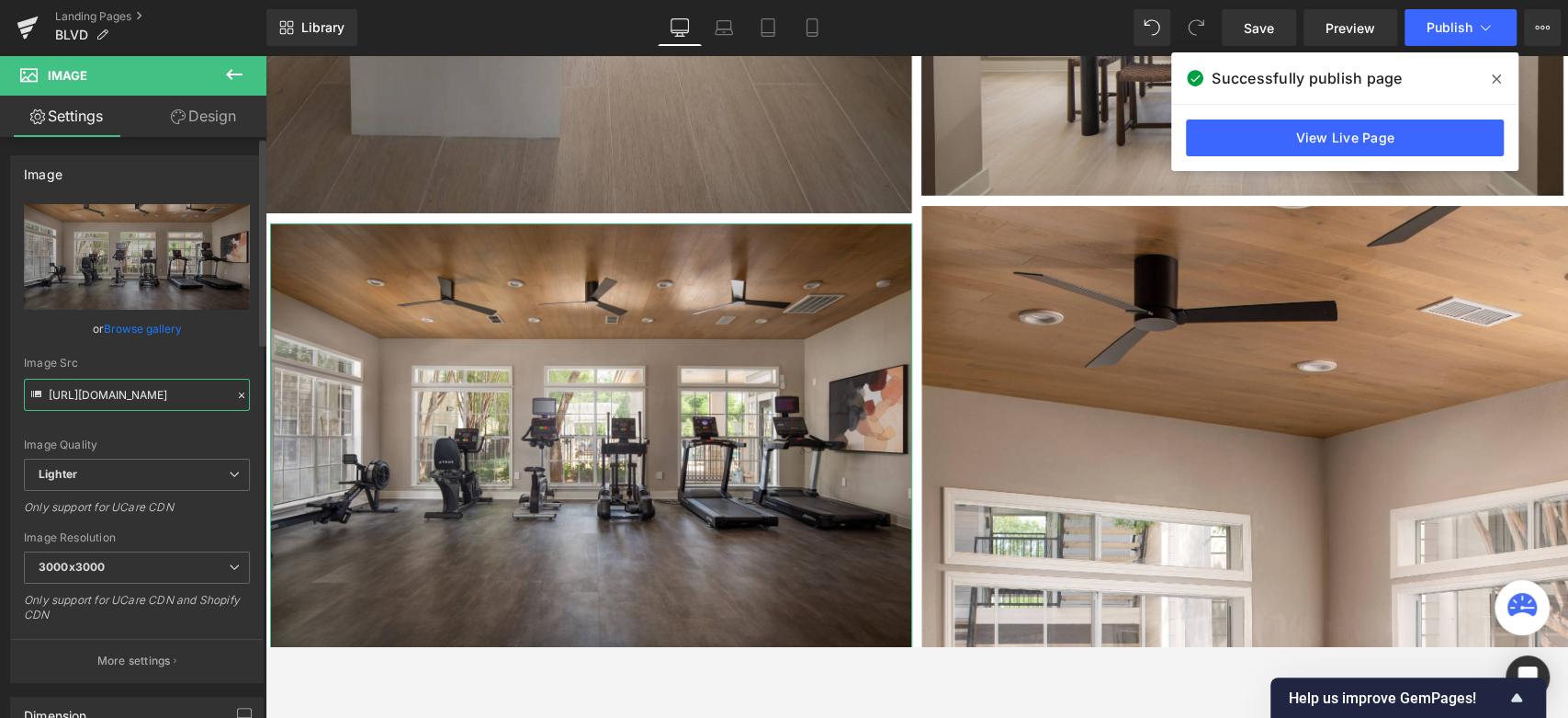
click at [86, 391] on input "https://ucarecdn.com/302cd559-d598-4db7-a092-abde20395f3f/-/format/auto/-/previ…" at bounding box center [137, 395] width 226 height 32
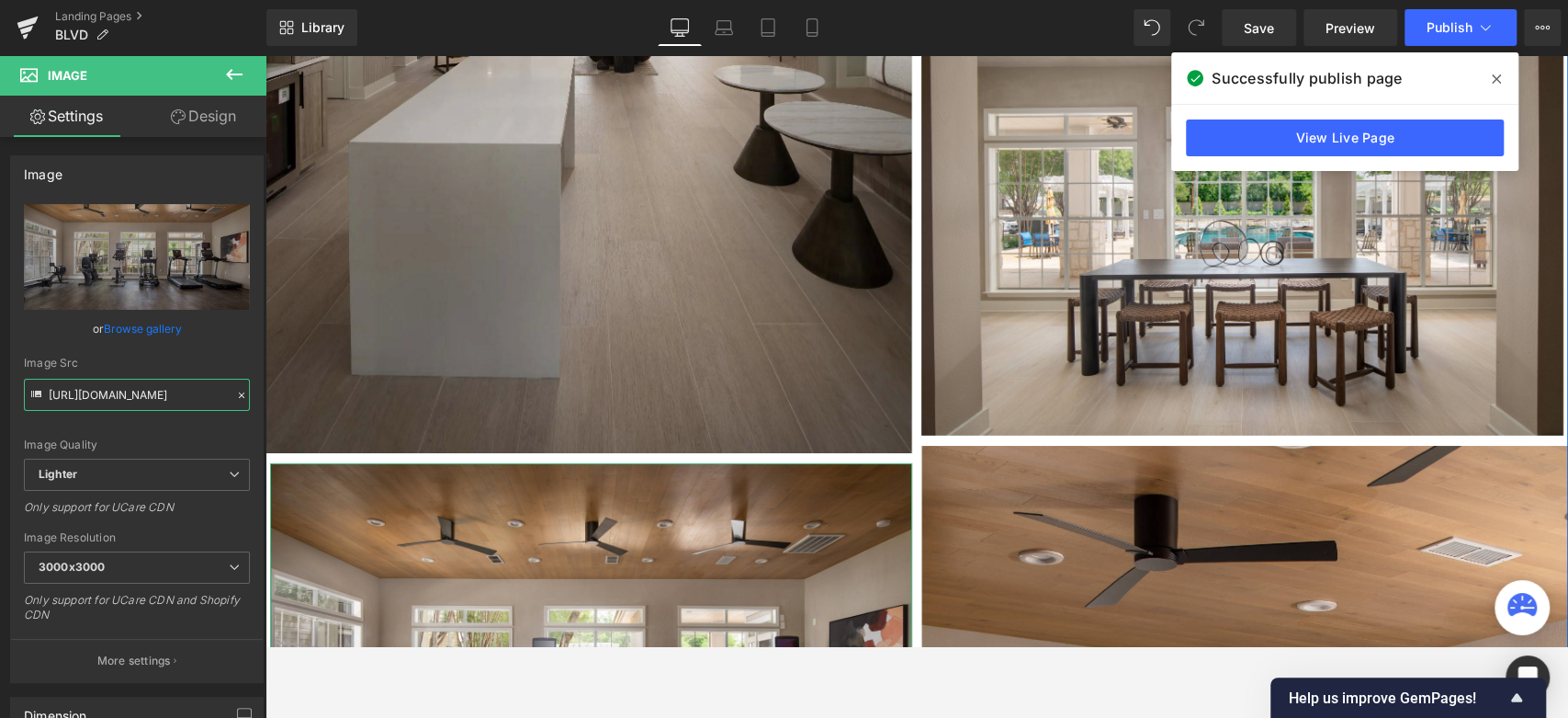
scroll to position [4527, 0]
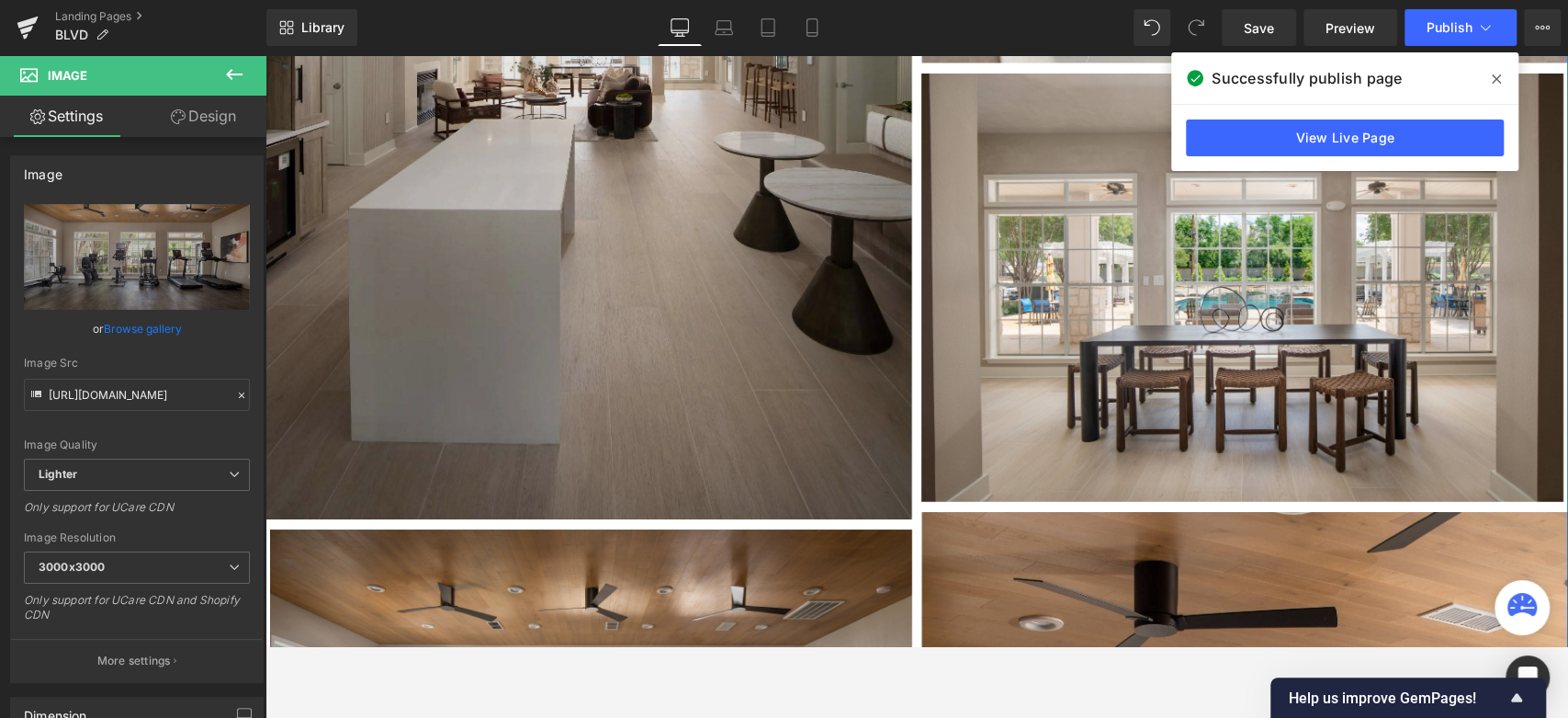
click at [737, 349] on img at bounding box center [589, 33] width 646 height 970
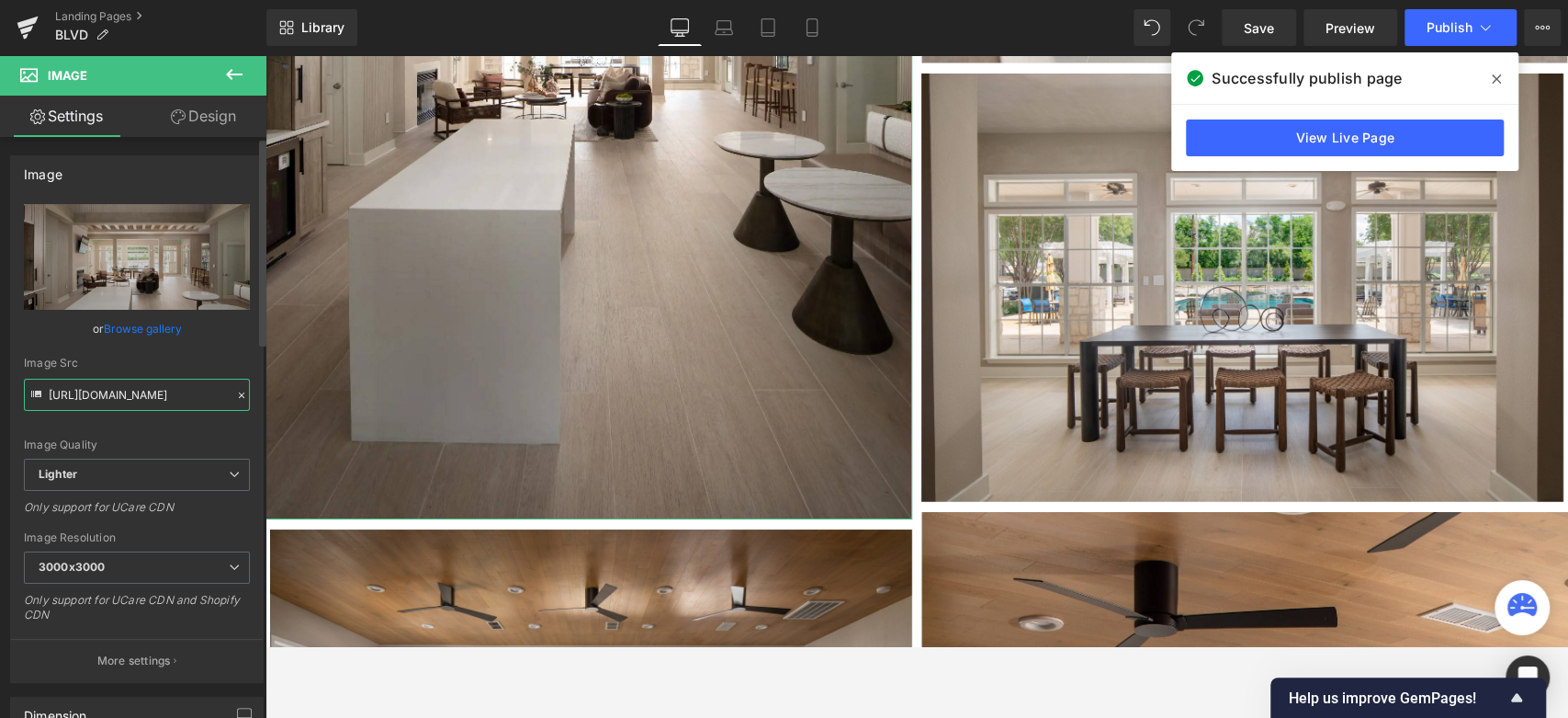
click at [141, 387] on input "https://ucarecdn.com/986ea4d3-6817-4dc1-82c4-ecbf8d4f79c7/-/format/auto/-/previ…" at bounding box center [137, 395] width 226 height 32
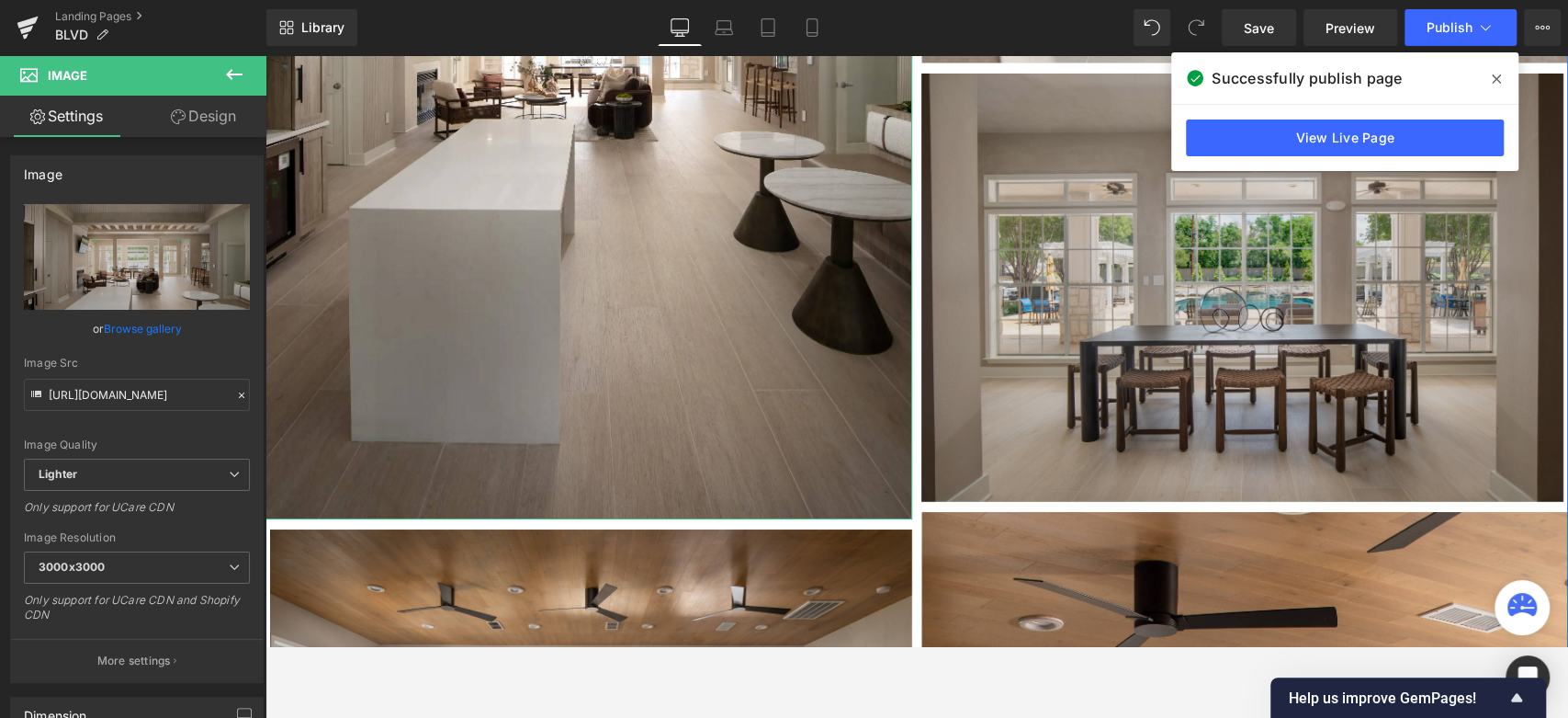
click at [1290, 227] on img at bounding box center [1242, 287] width 642 height 428
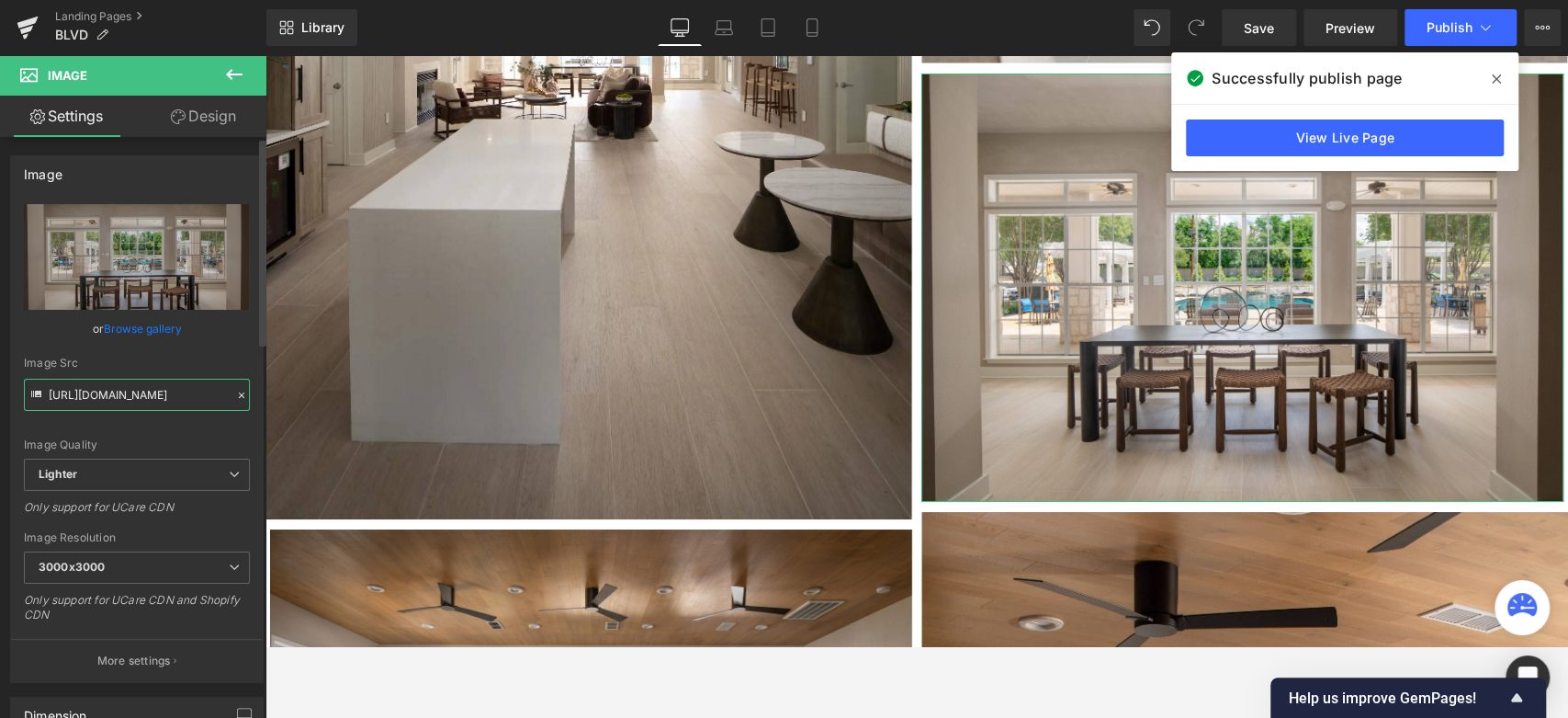
click at [144, 393] on input "https://ucarecdn.com/76217fc6-5e40-472f-9e7c-11259836d20c/-/format/auto/-/previ…" at bounding box center [137, 395] width 226 height 32
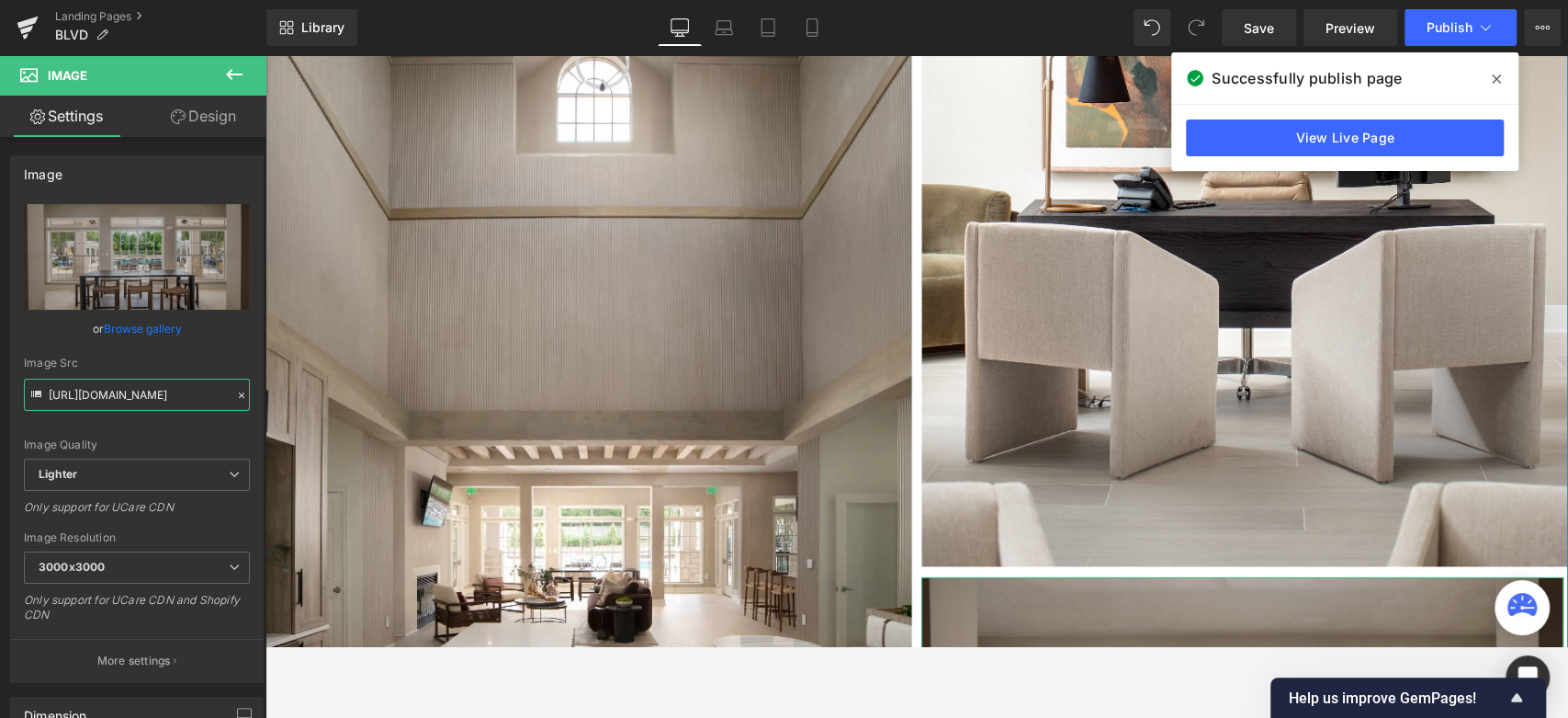
scroll to position [4015, 0]
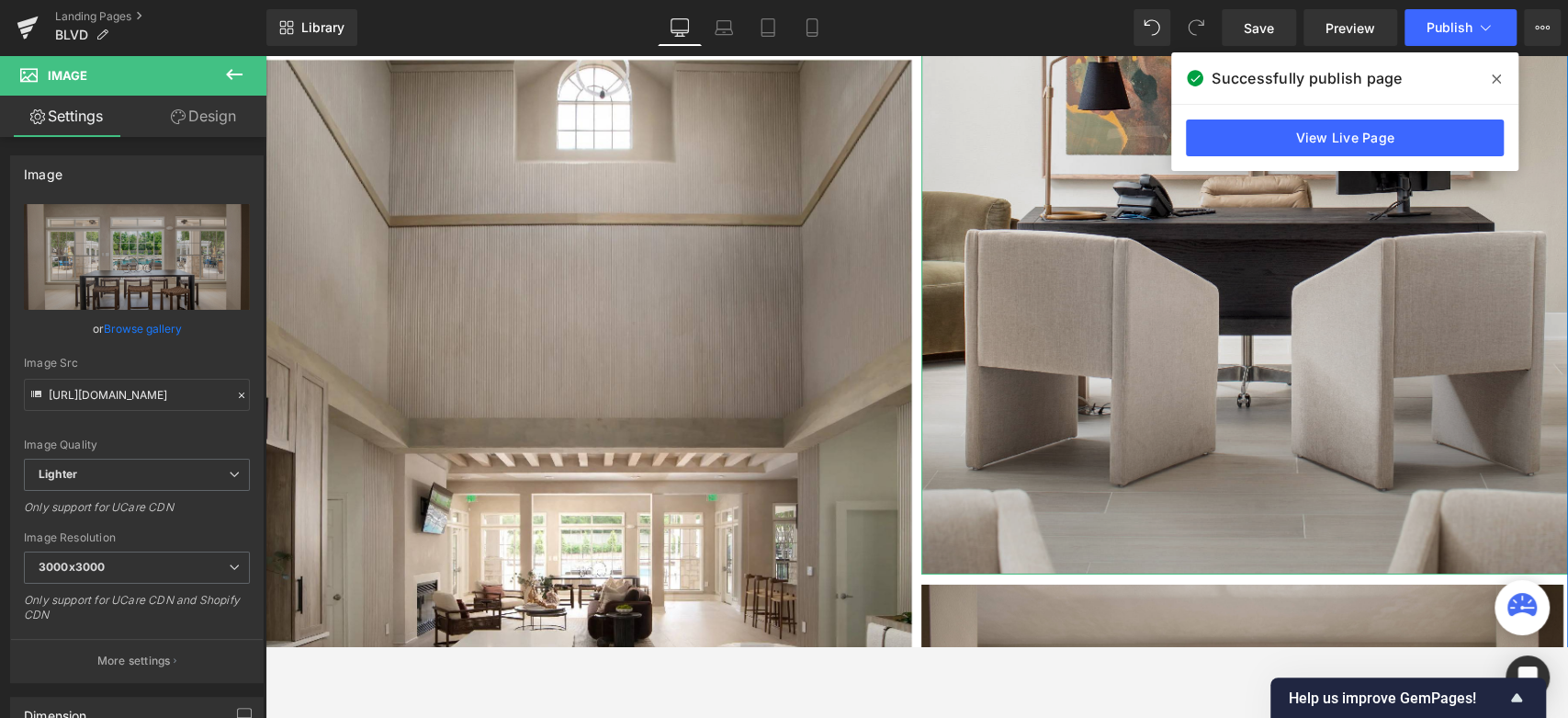
click at [1070, 381] on img at bounding box center [1245, 89] width 646 height 968
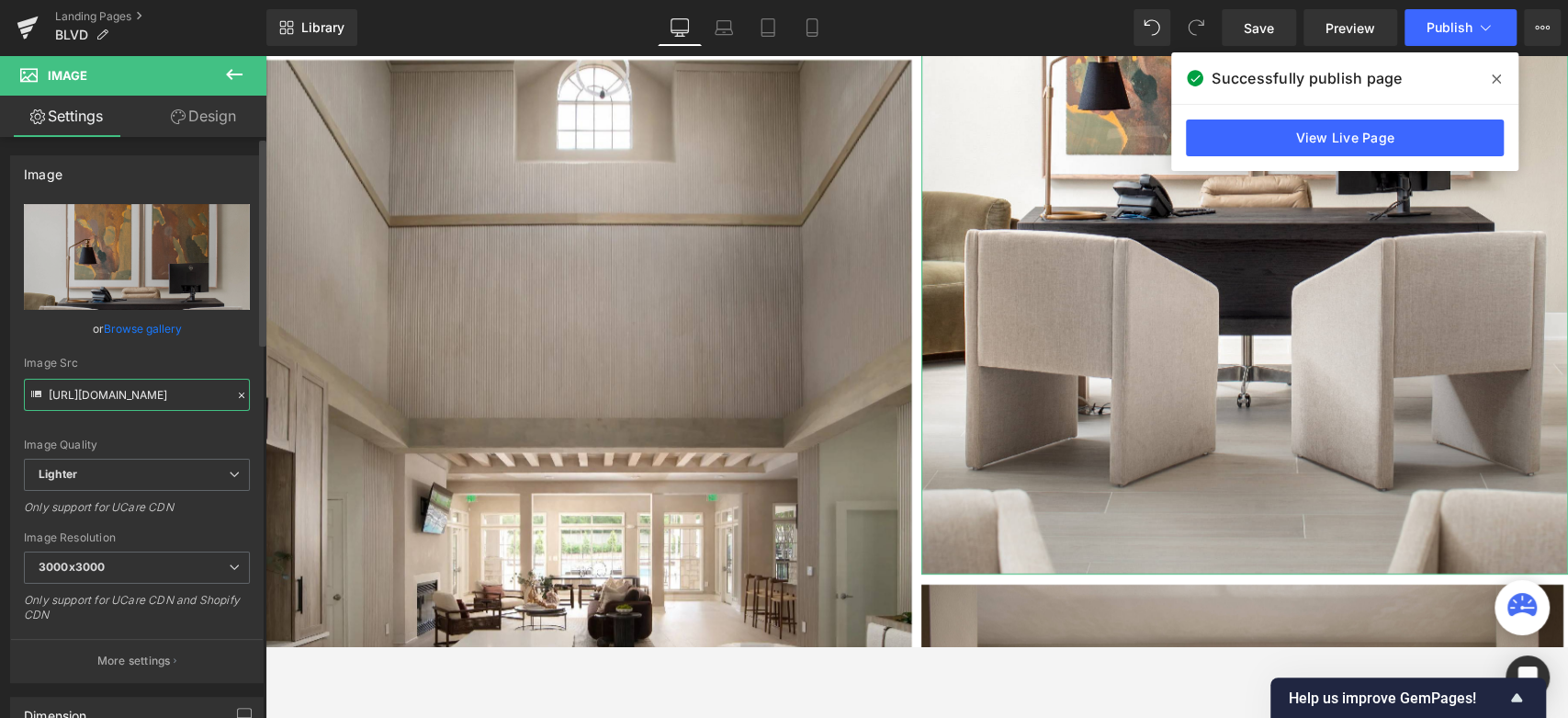
click at [131, 401] on input "https://ucarecdn.com/410c0001-8608-4b38-9c73-6eda0ef800c7/-/format/auto/-/previ…" at bounding box center [137, 395] width 226 height 32
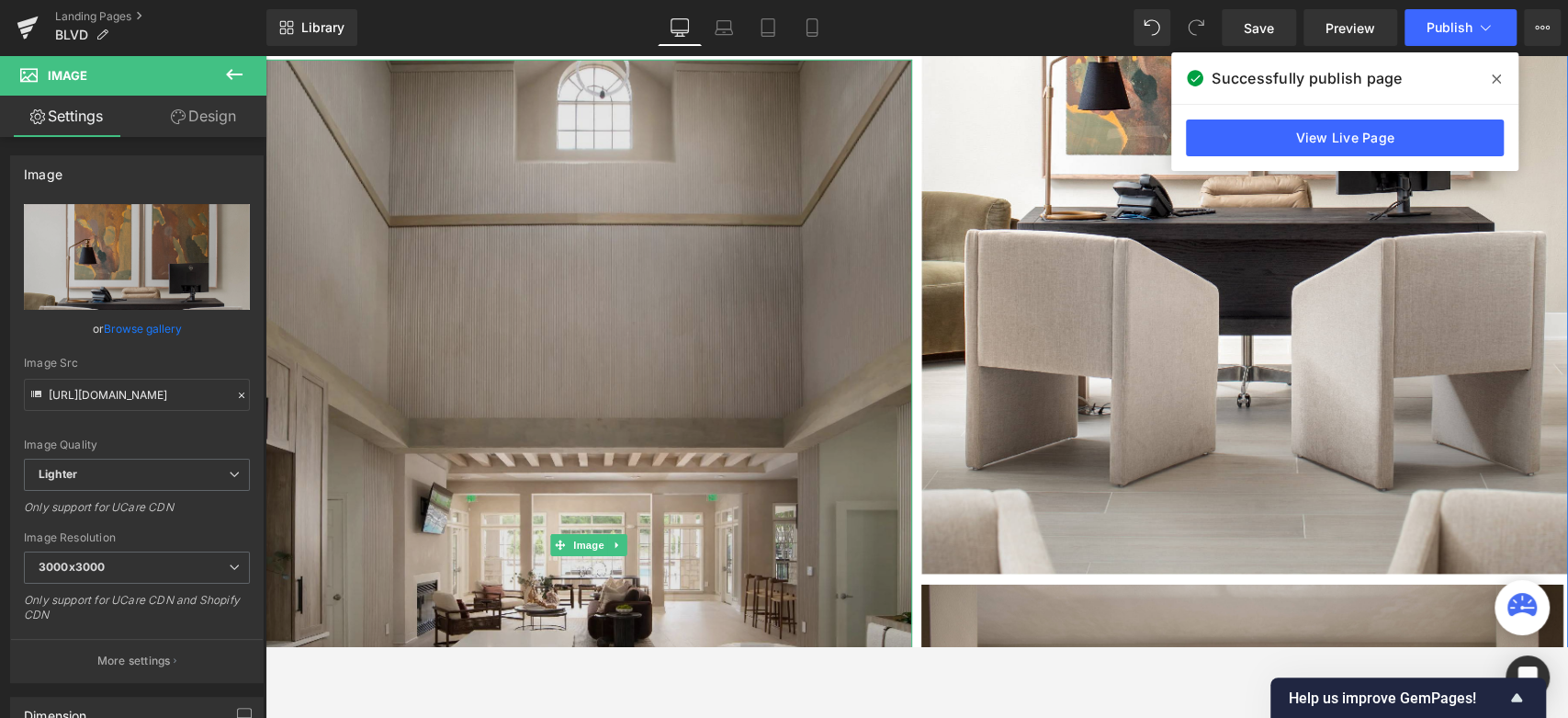
drag, startPoint x: 776, startPoint y: 301, endPoint x: 576, endPoint y: 334, distance: 202.7
click at [774, 301] on img at bounding box center [589, 544] width 646 height 970
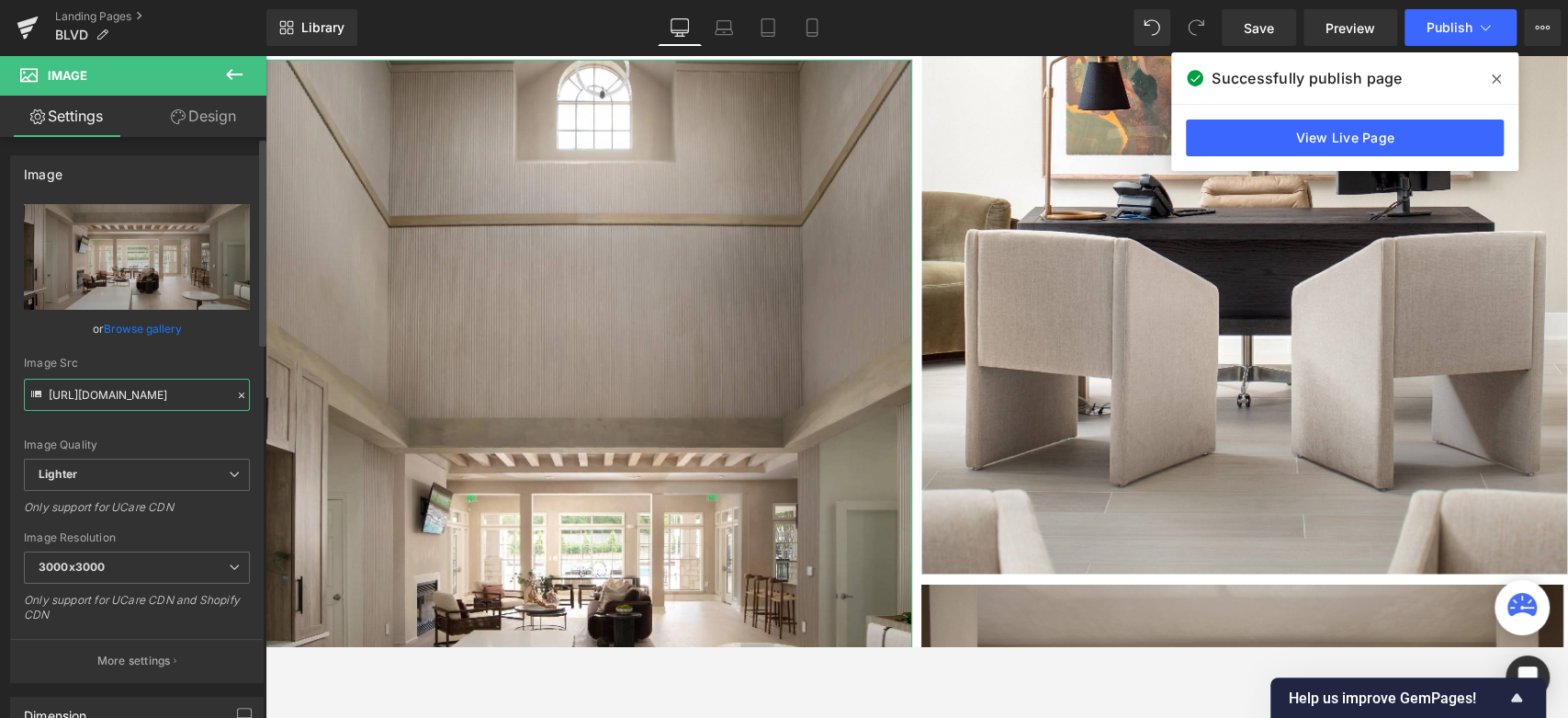
click at [156, 392] on input "https://ucarecdn.com/986ea4d3-6817-4dc1-82c4-ecbf8d4f79c7/-/format/auto/-/previ…" at bounding box center [137, 395] width 226 height 32
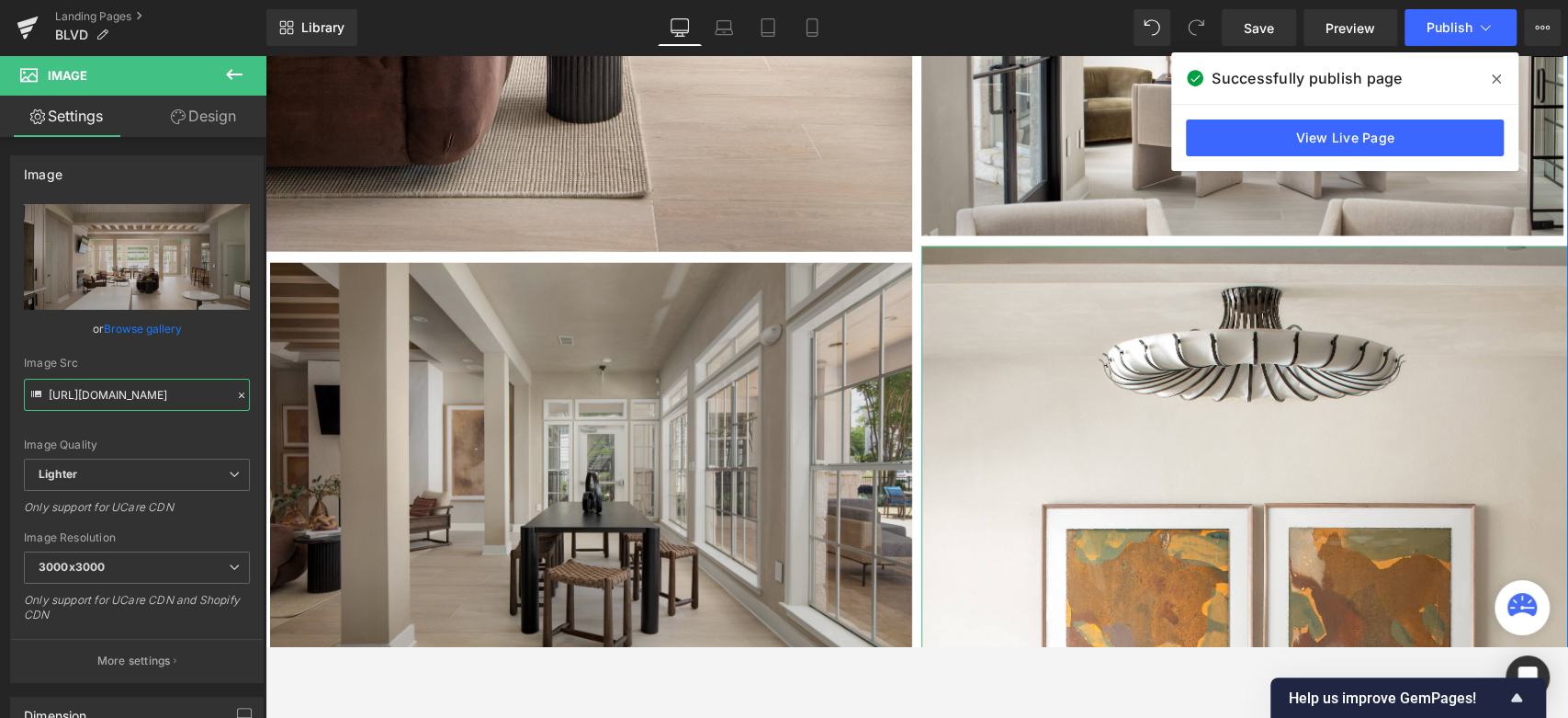
scroll to position [3301, 0]
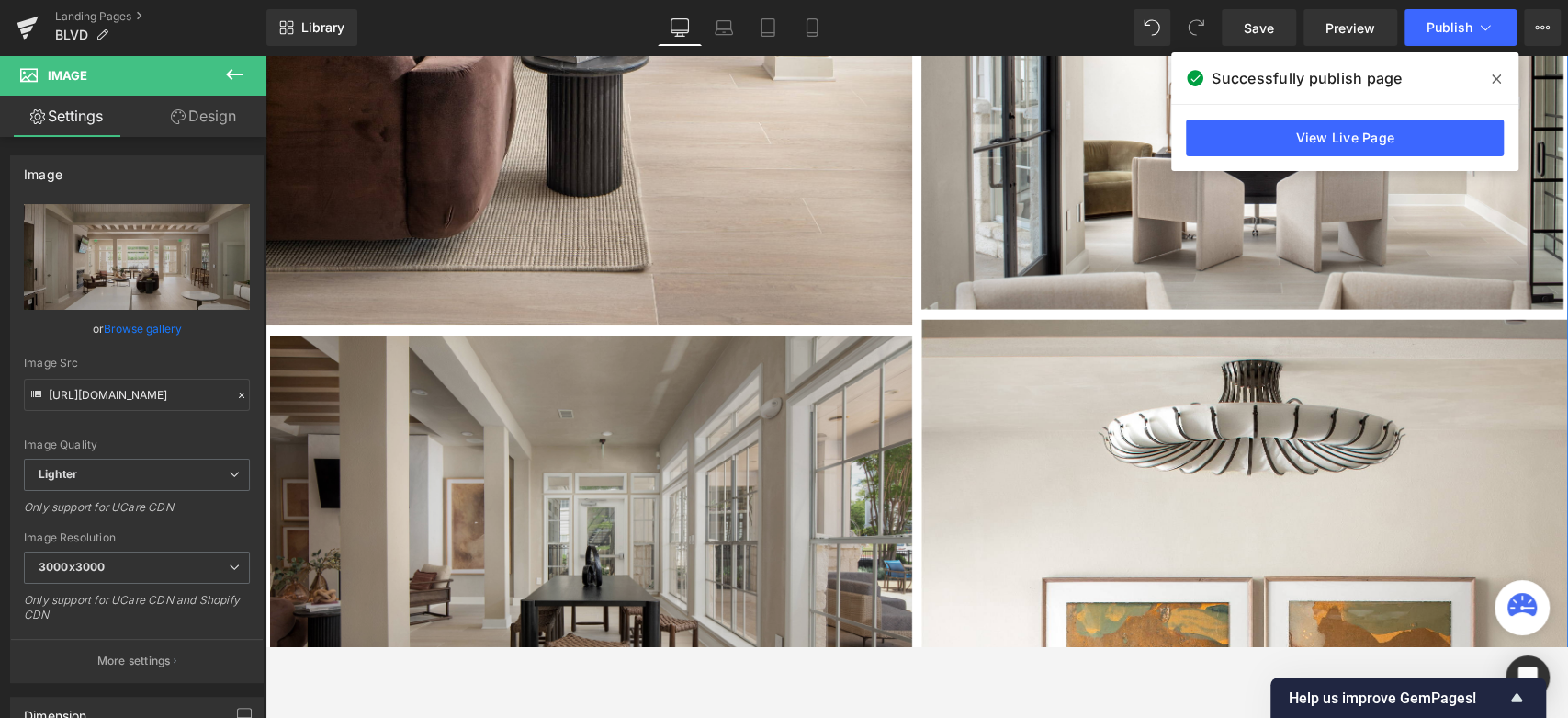
click at [646, 397] on img at bounding box center [591, 550] width 642 height 428
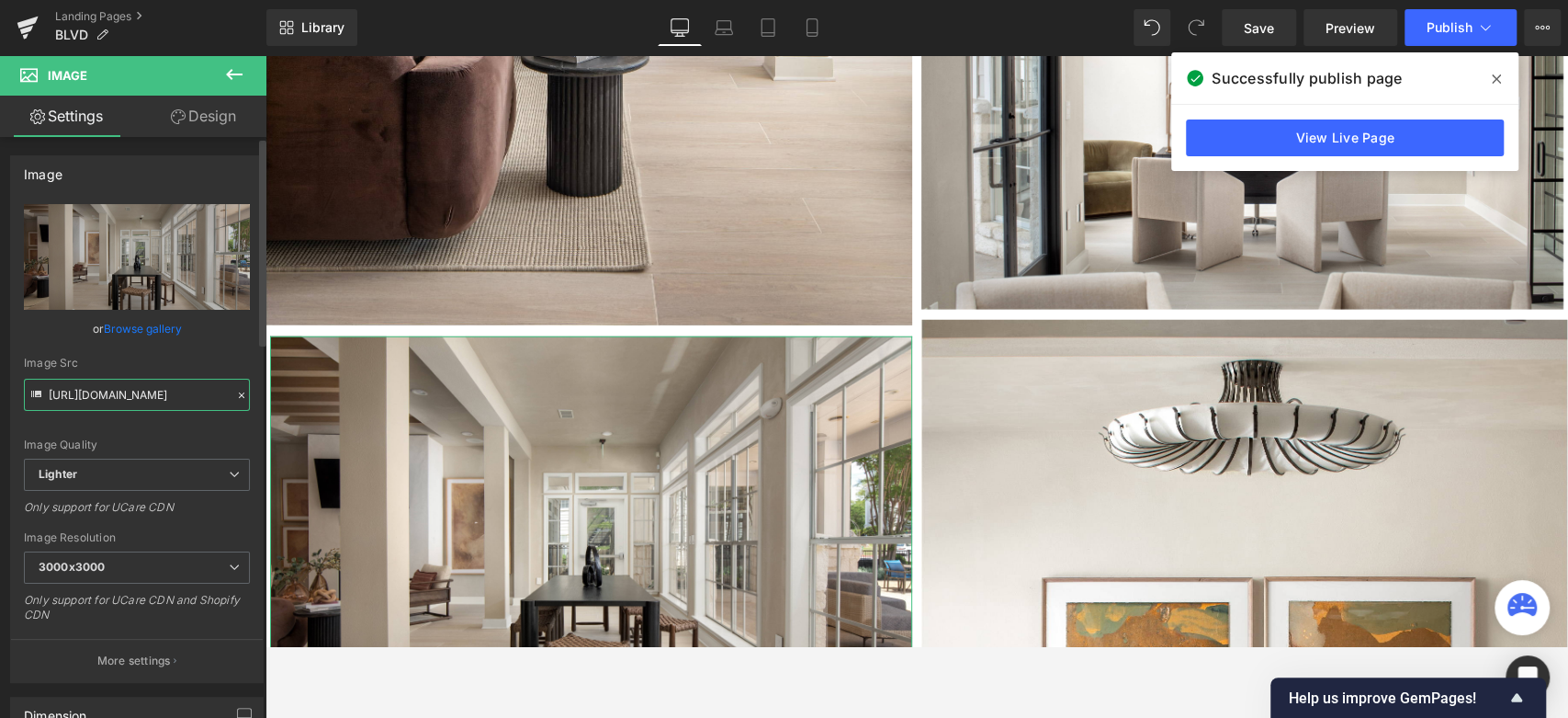
click at [178, 402] on input "https://ucarecdn.com/427eedcc-c07f-4841-a304-933740c851c7/-/format/auto/-/previ…" at bounding box center [137, 395] width 226 height 32
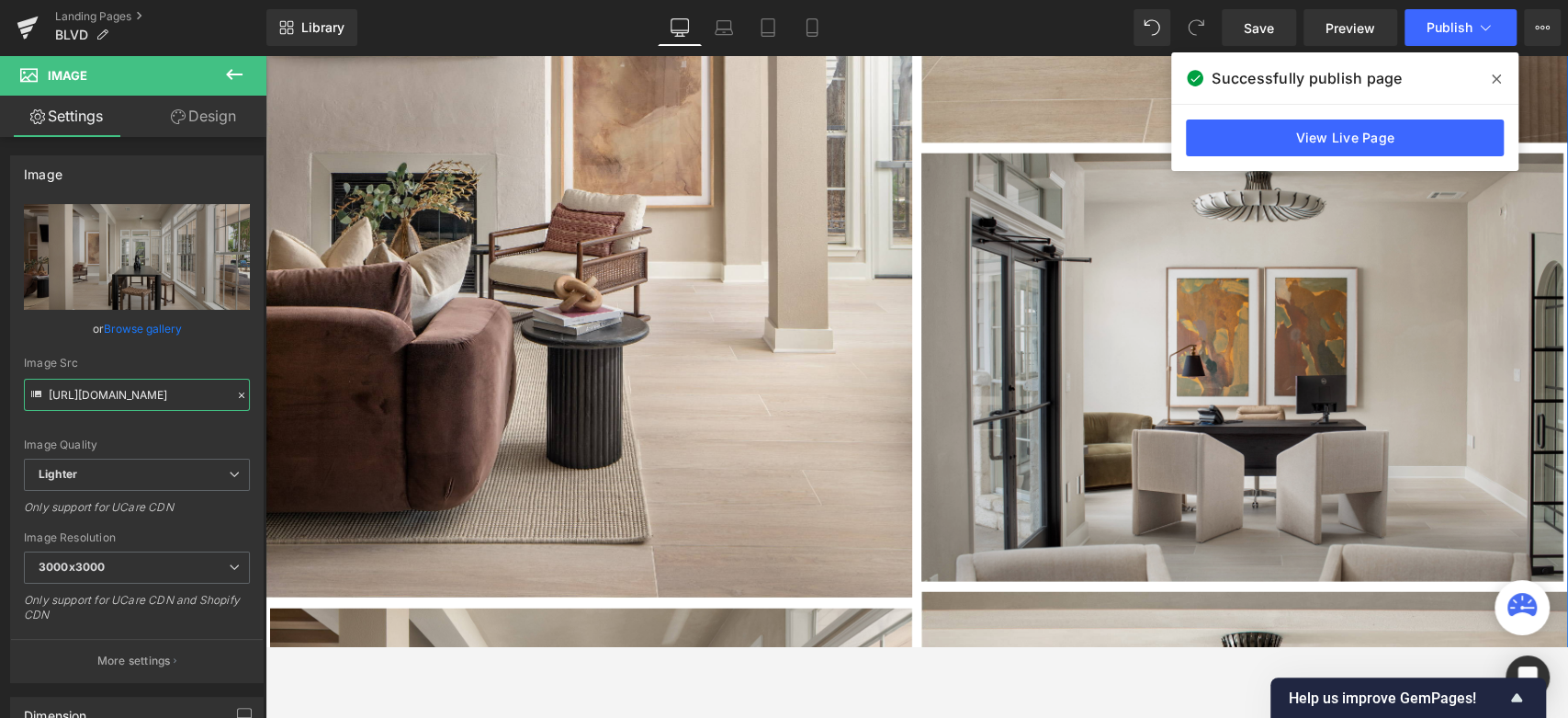
scroll to position [2994, 0]
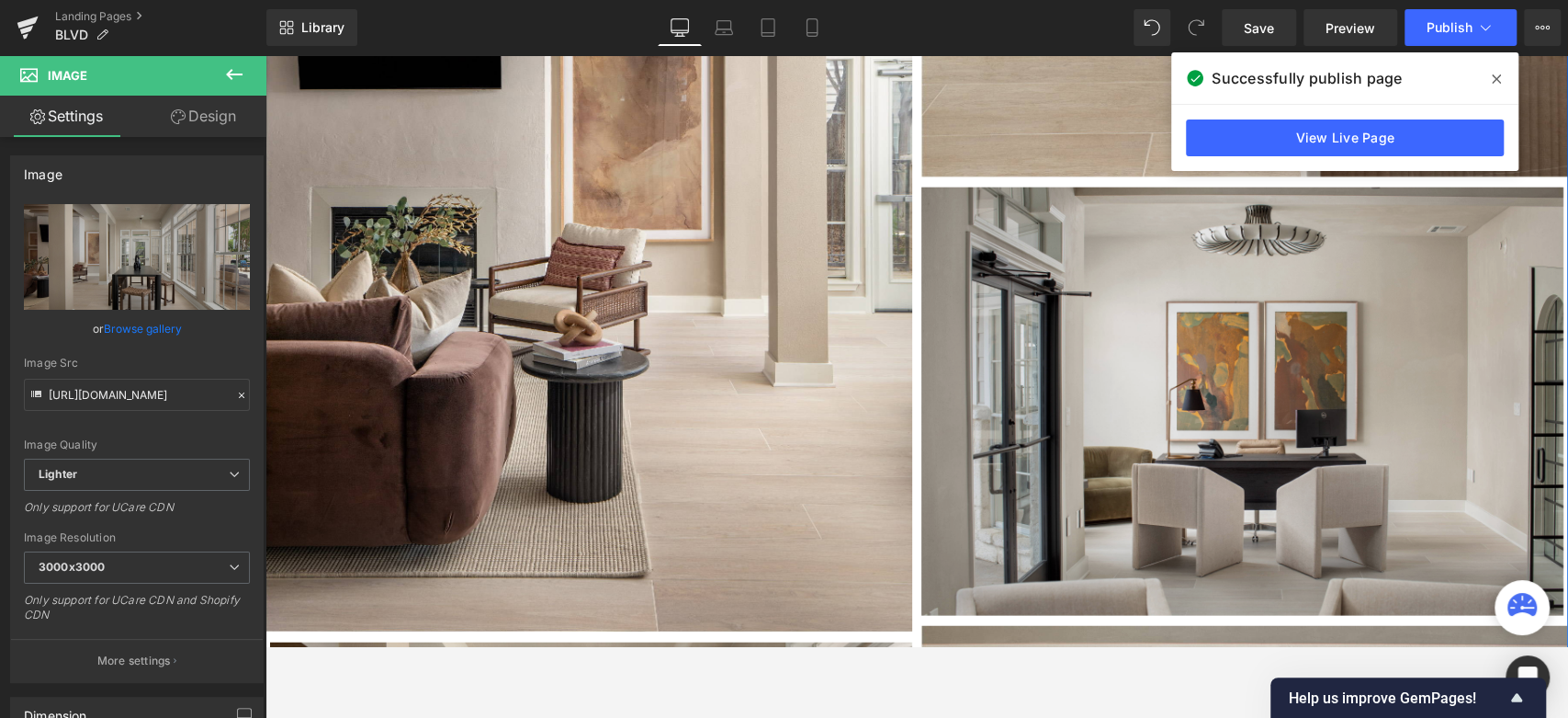
click at [1061, 408] on img at bounding box center [1242, 401] width 642 height 428
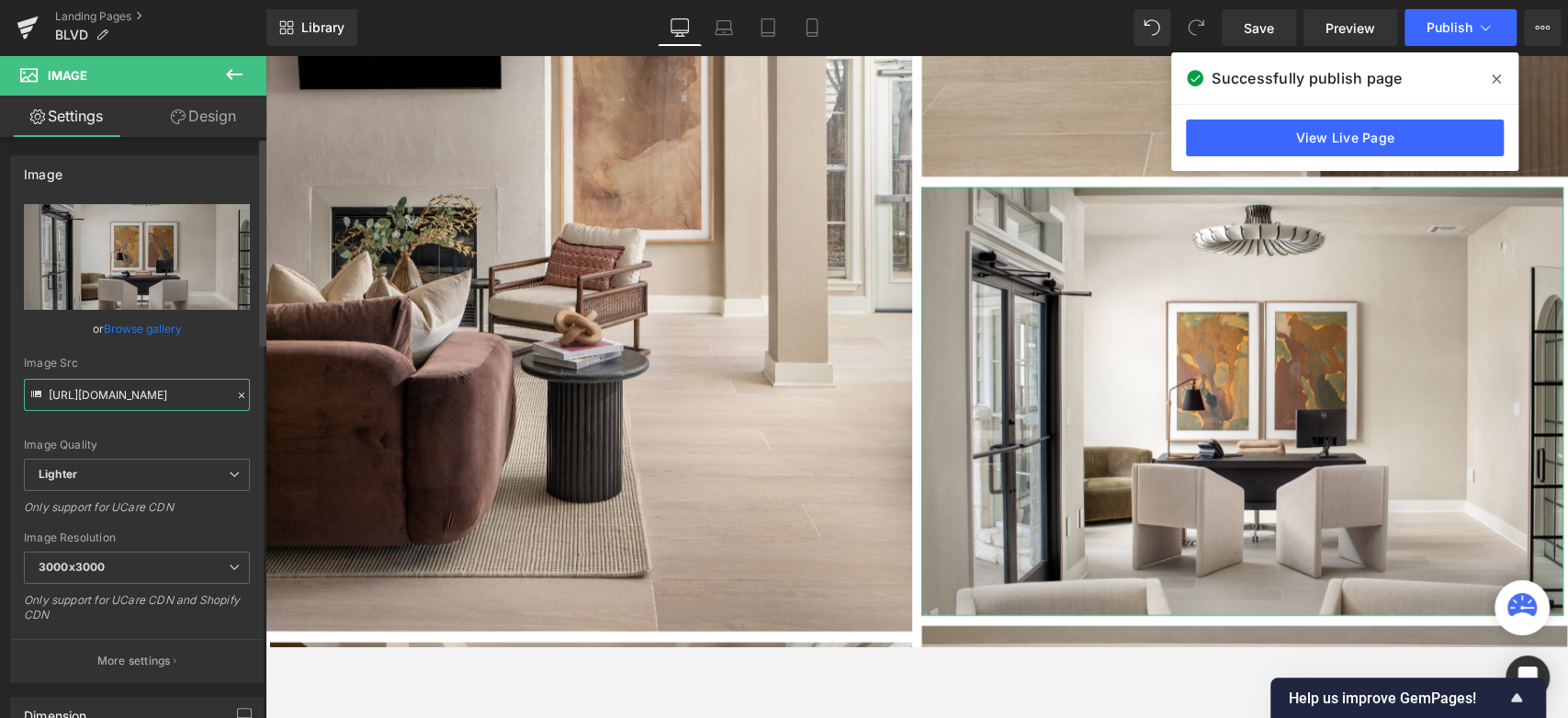
click at [133, 388] on input "https://ucarecdn.com/6509363a-8e8a-459d-b9c0-44718b79a77f/-/format/auto/-/previ…" at bounding box center [137, 395] width 226 height 32
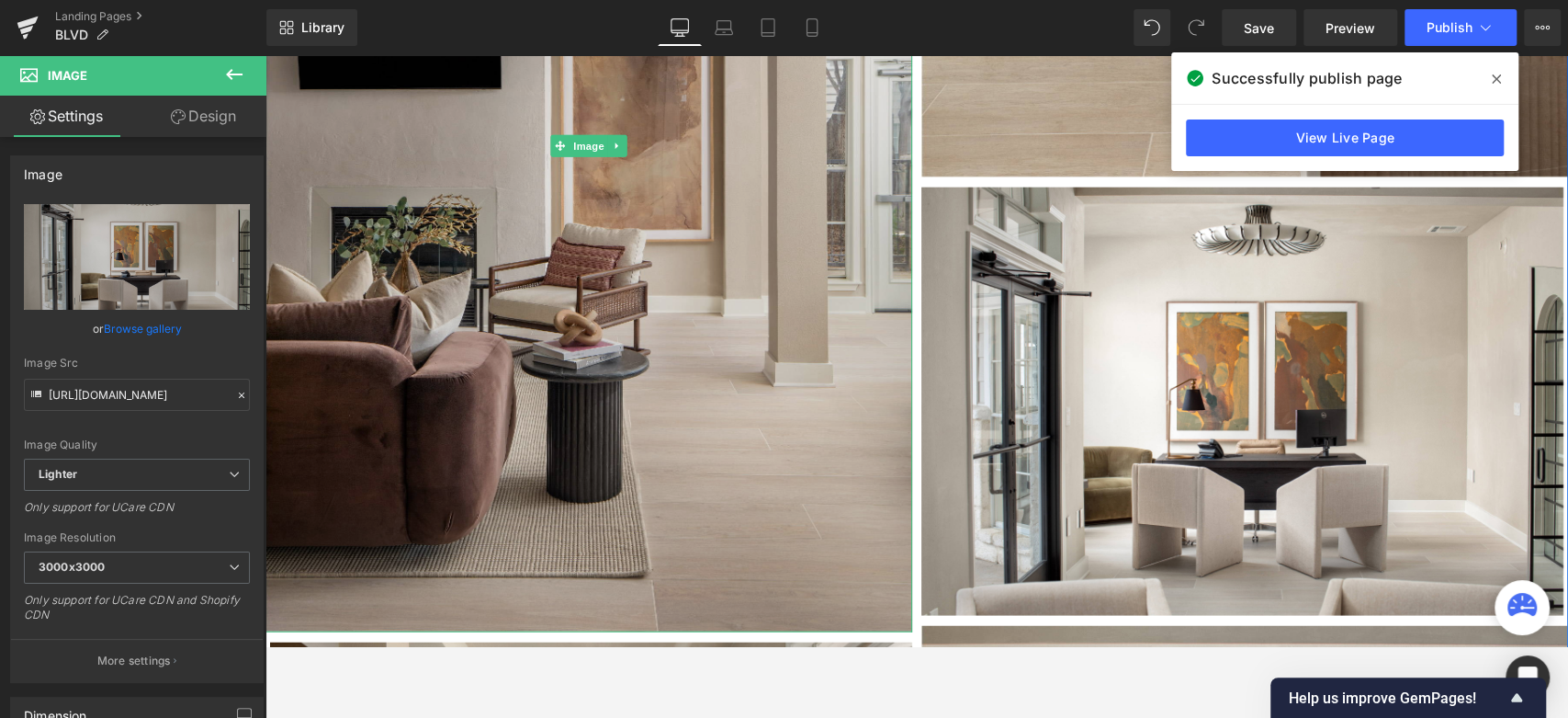
click at [767, 328] on img at bounding box center [589, 146] width 646 height 971
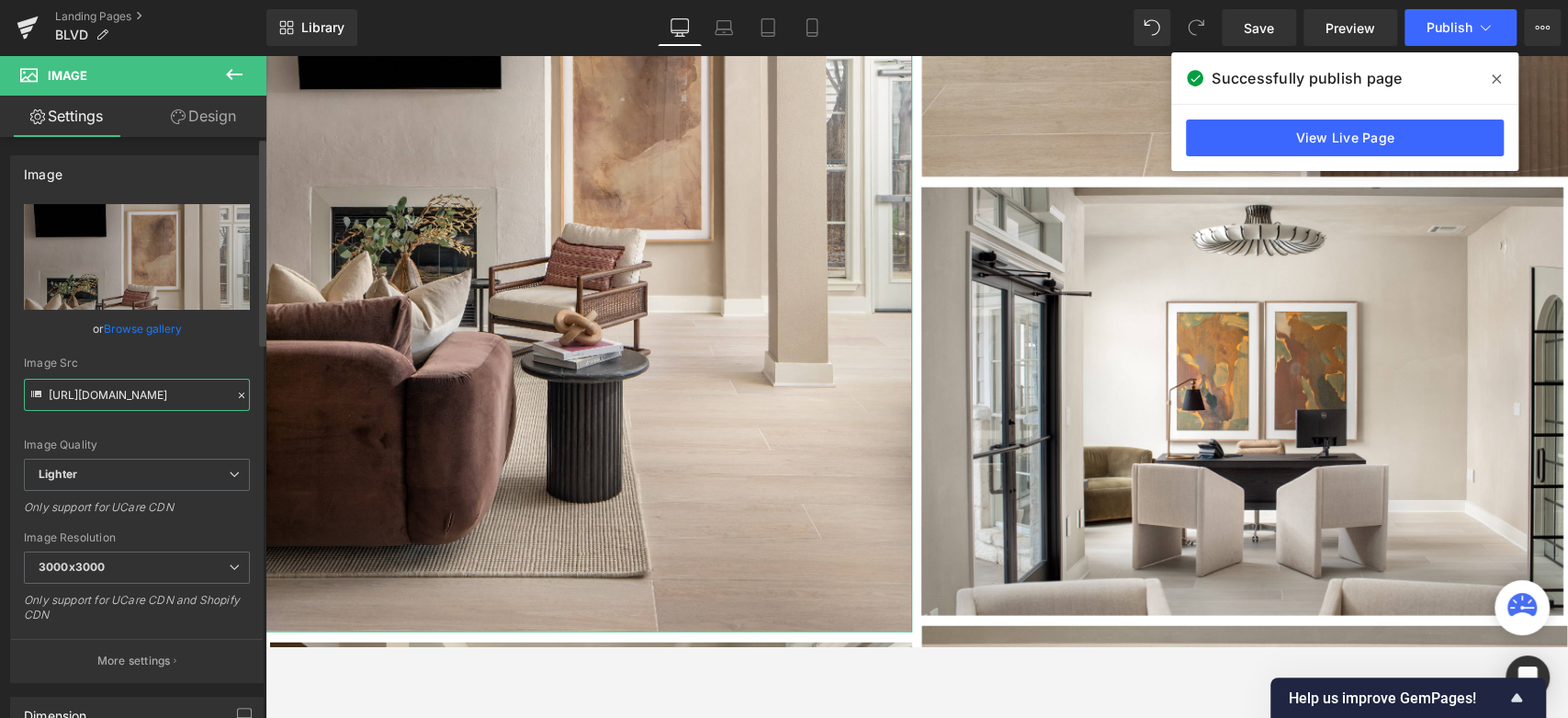
click at [197, 393] on input "https://ucarecdn.com/8586dd4d-6025-4ab6-bf75-70b22d986a95/-/format/auto/-/previ…" at bounding box center [137, 395] width 226 height 32
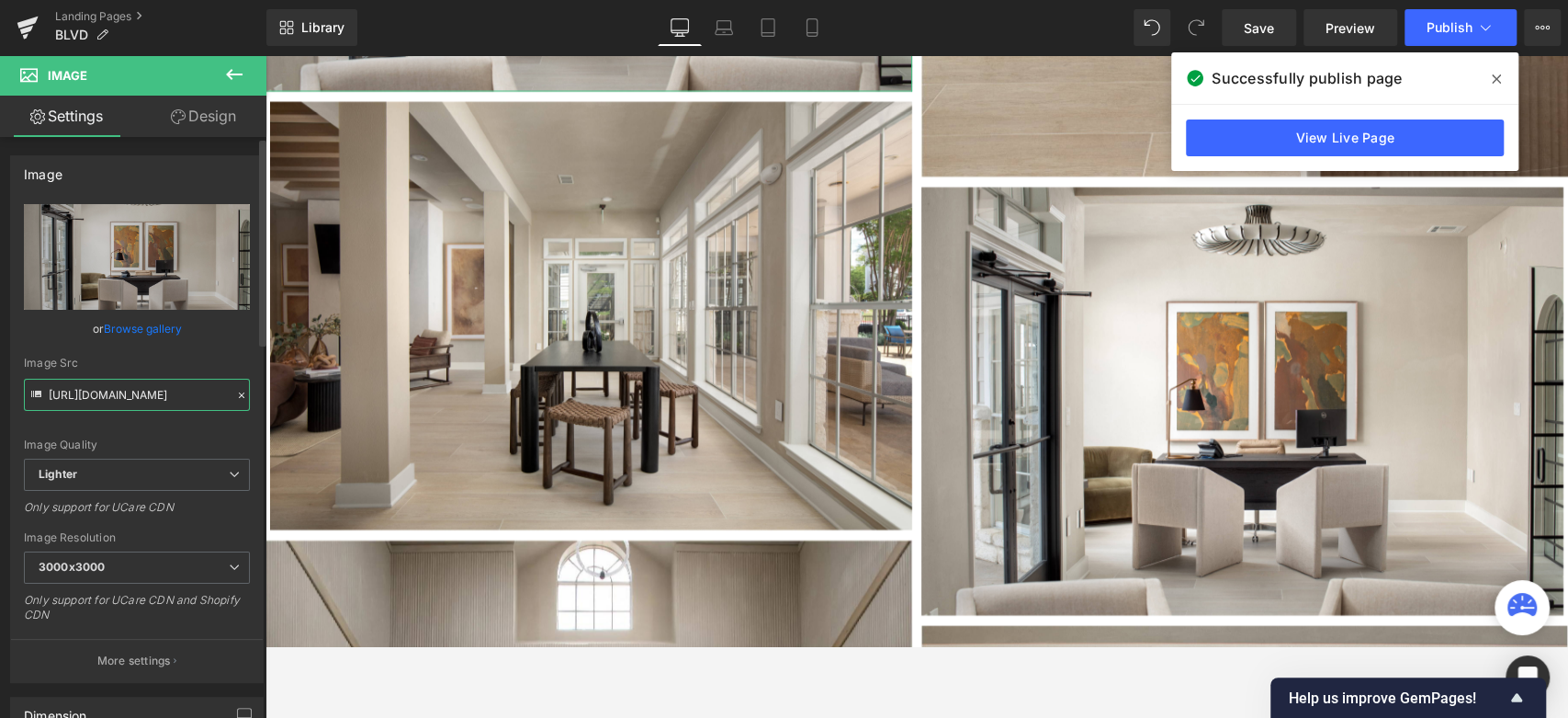
type input "https://ucarecdn.com/8586dd4d-6025-4ab6-bf75-70b22d986a95/-/format/auto/-/previ…"
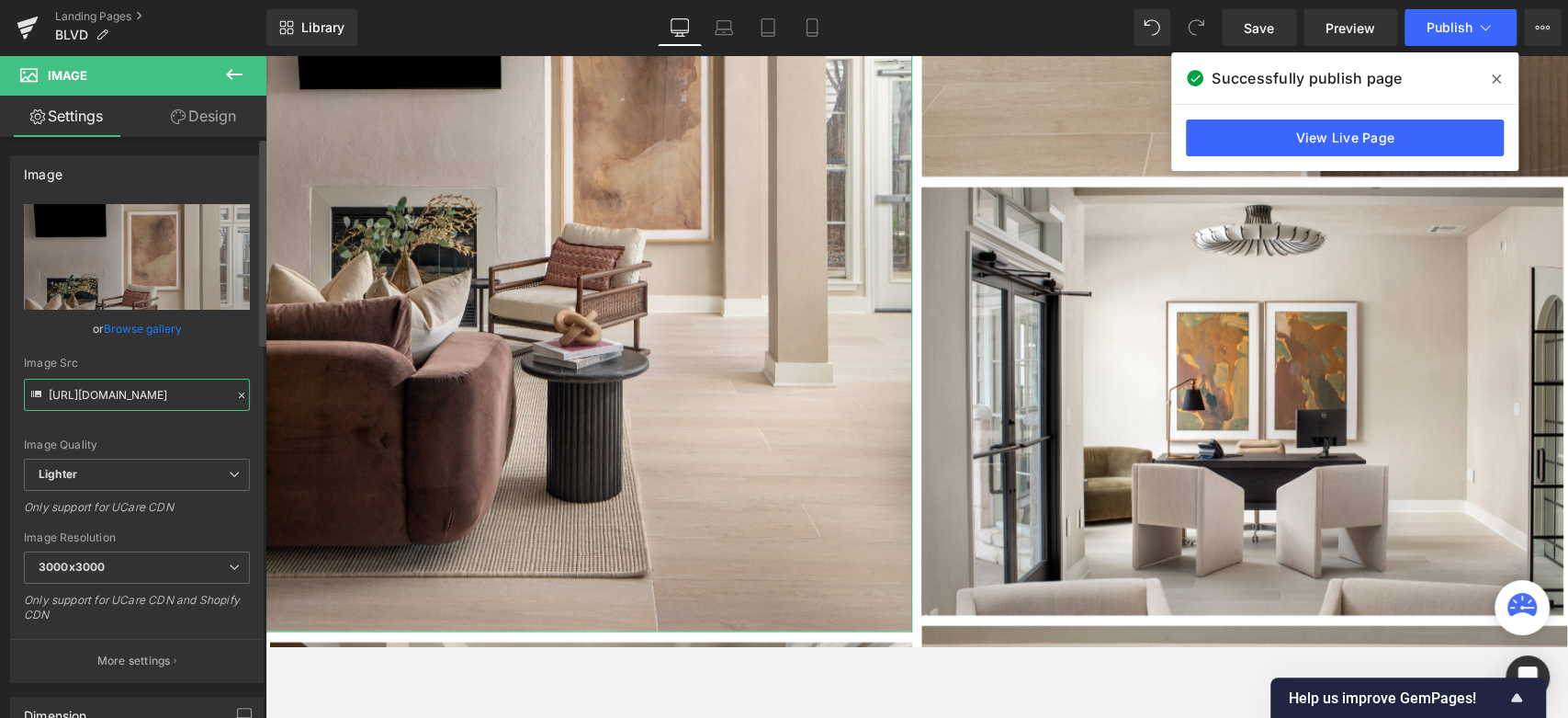
click at [197, 393] on input "https://ucarecdn.com/8586dd4d-6025-4ab6-bf75-70b22d986a95/-/format/auto/-/previ…" at bounding box center [137, 395] width 226 height 32
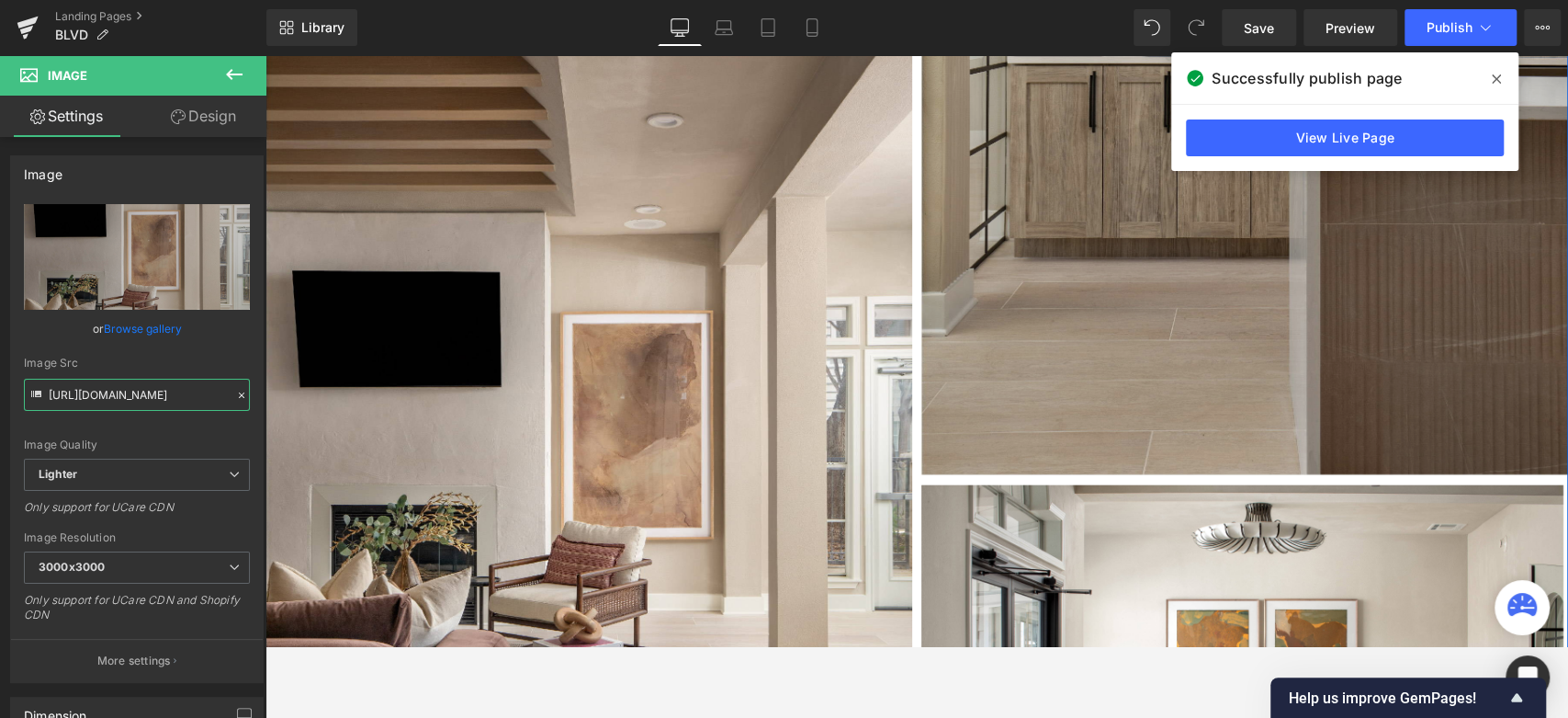
scroll to position [2689, 0]
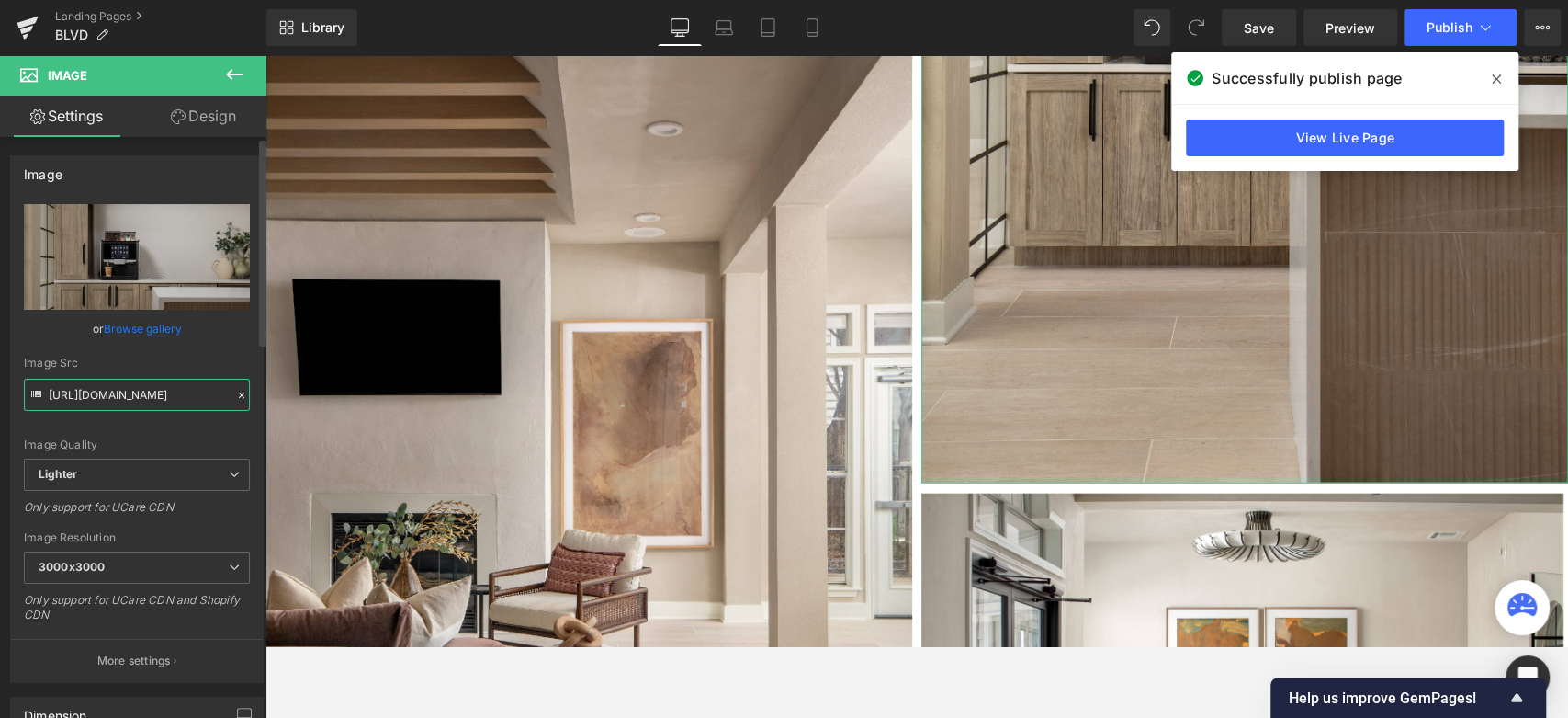
click at [175, 397] on input "https://ucarecdn.com/5b30bb8c-ee63-49f2-8cfb-05cce1a29bf6/-/format/auto/-/previ…" at bounding box center [137, 395] width 226 height 32
paste input "8586dd4d-6025-4ab6-bf75-70b22d986a95/-/format/auto/-/preview/3000x3000/-/qualit…"
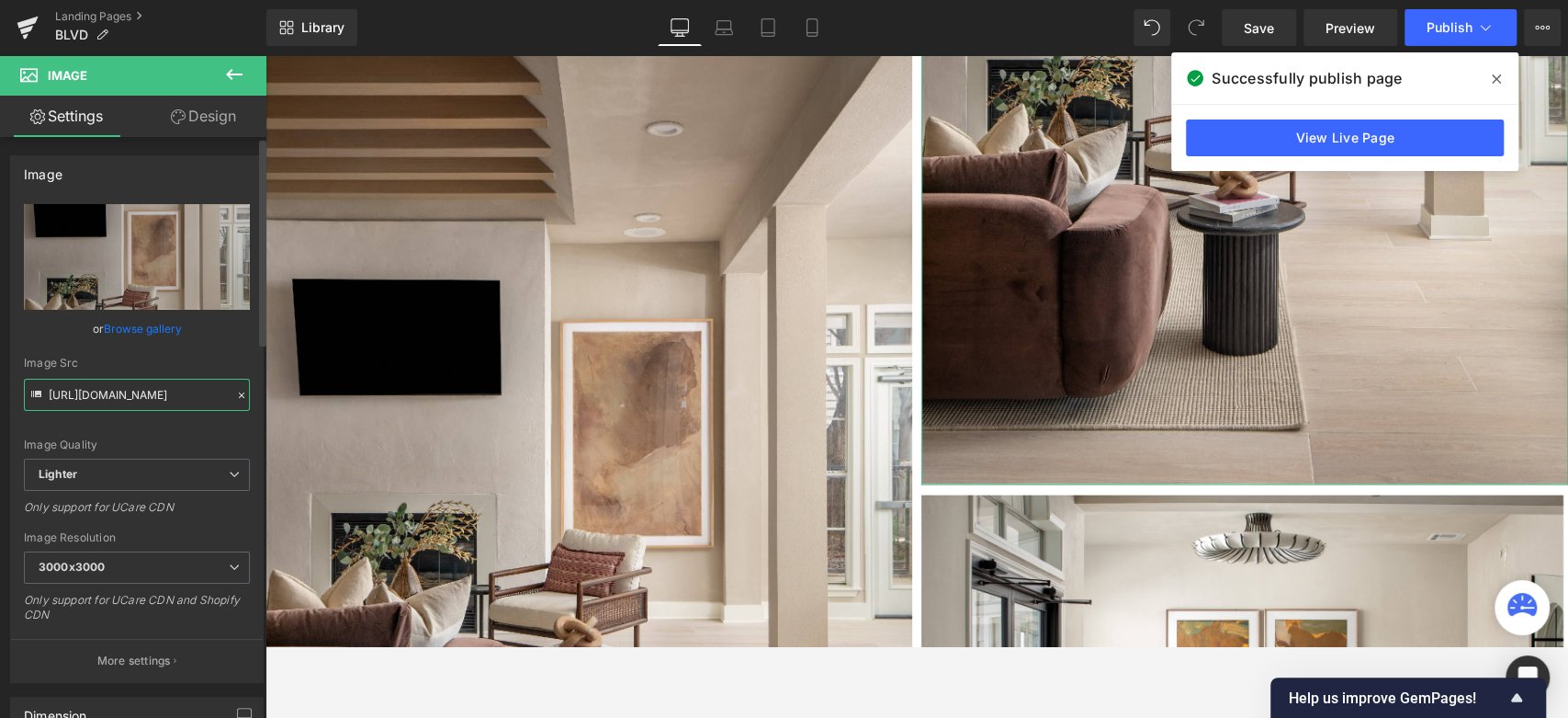
type input "https://ucarecdn.com/5b30bb8c-ee63-49f2-8cfb-05cce1a29bf6/-/format/auto/-/previ…"
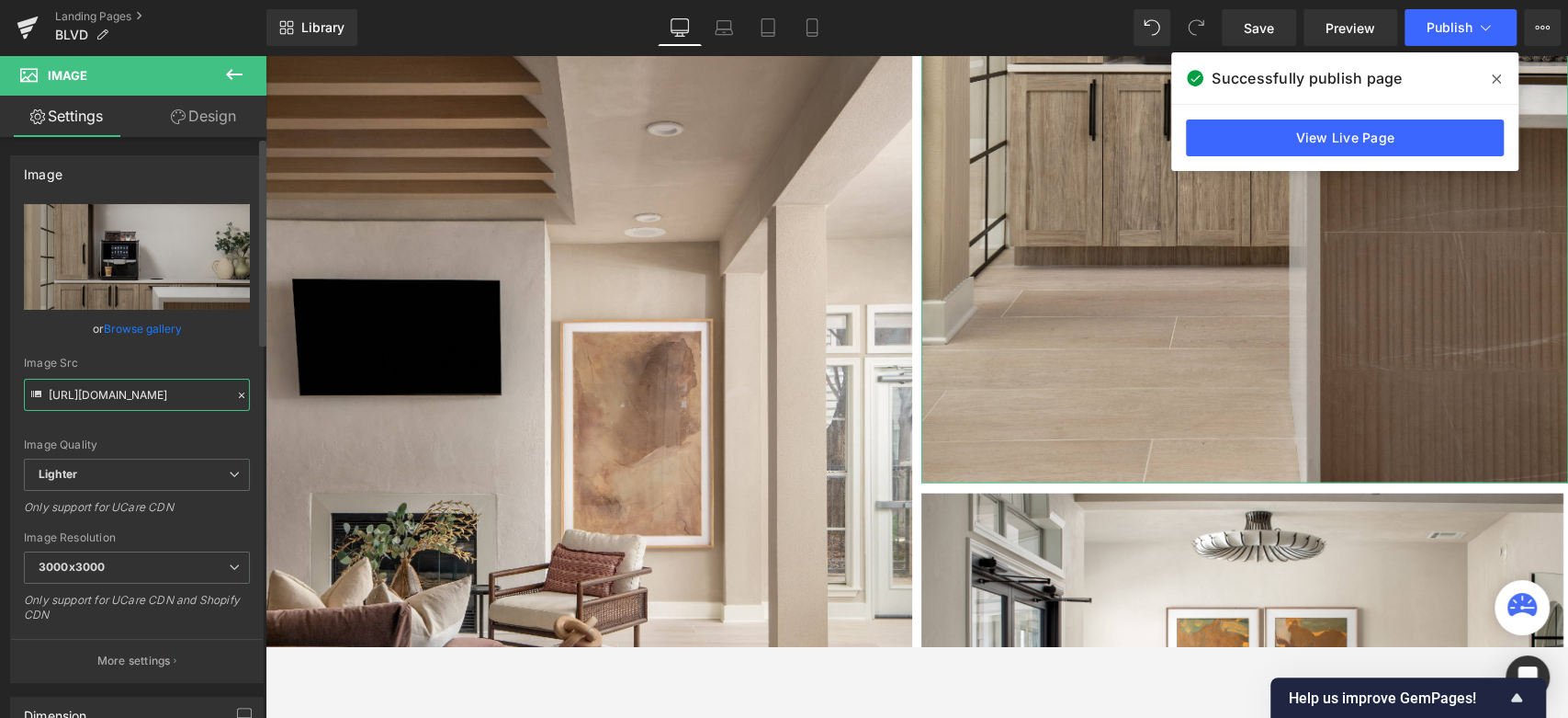
click at [175, 397] on input "https://ucarecdn.com/5b30bb8c-ee63-49f2-8cfb-05cce1a29bf6/-/format/auto/-/previ…" at bounding box center [137, 395] width 226 height 32
click at [174, 397] on input "https://ucarecdn.com/5b30bb8c-ee63-49f2-8cfb-05cce1a29bf6/-/format/auto/-/previ…" at bounding box center [137, 395] width 226 height 32
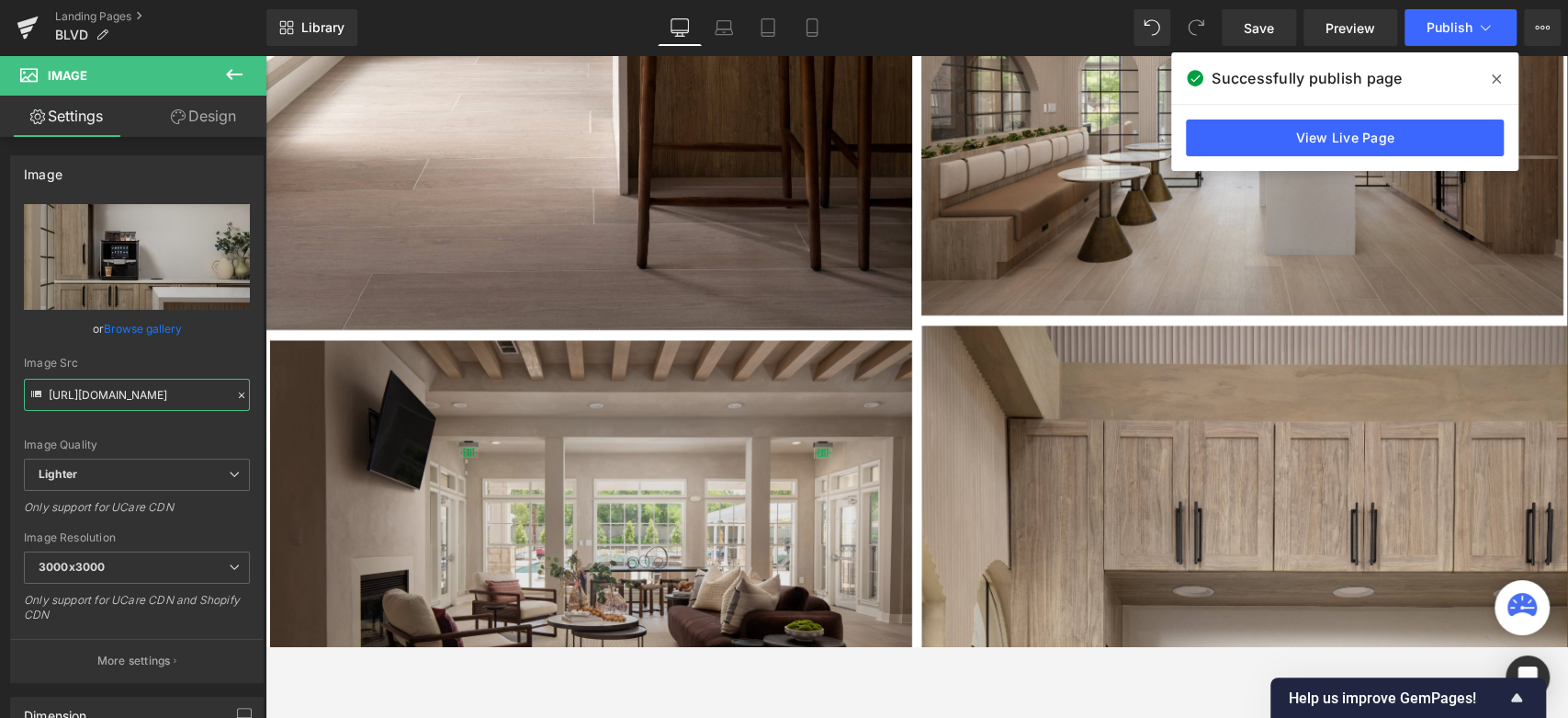
scroll to position [1871, 0]
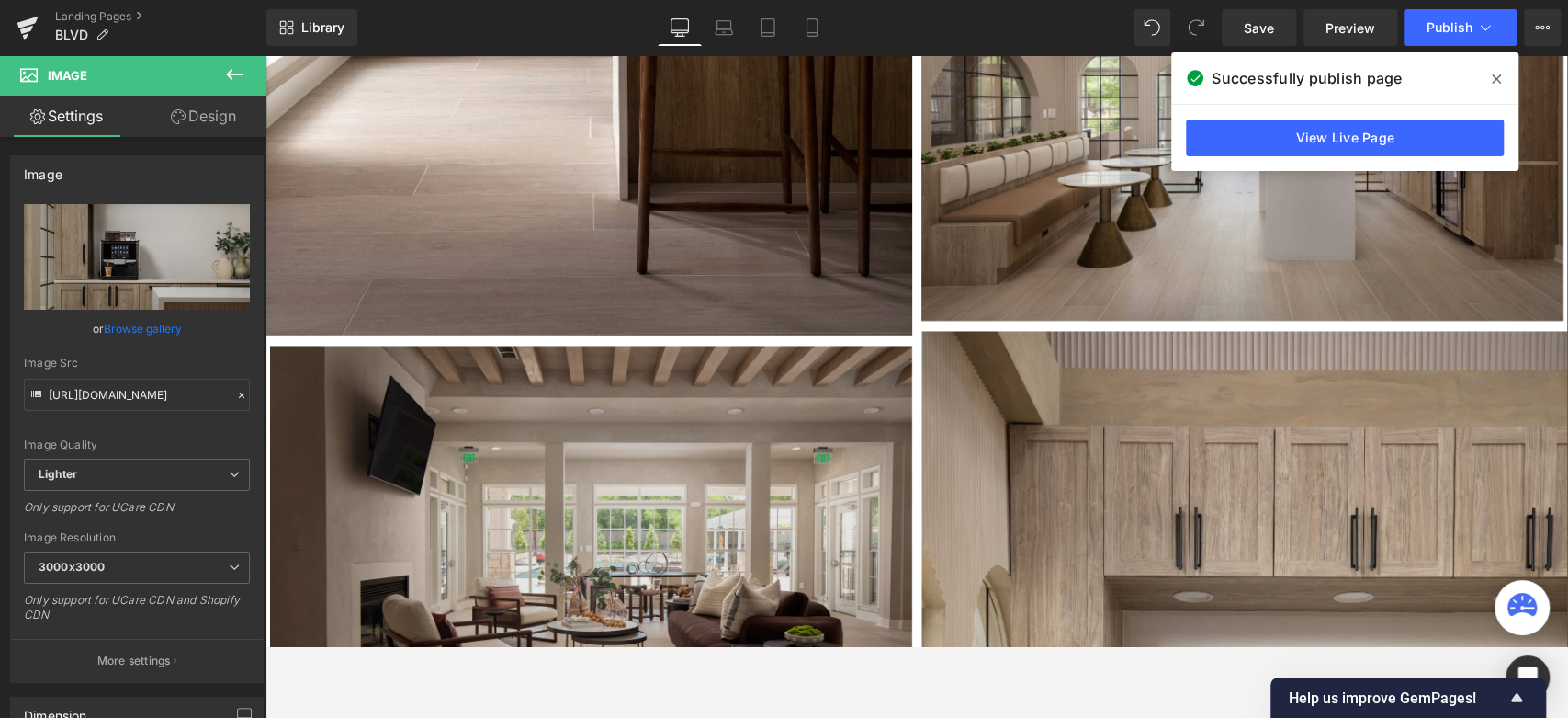
click at [620, 506] on img at bounding box center [591, 560] width 642 height 428
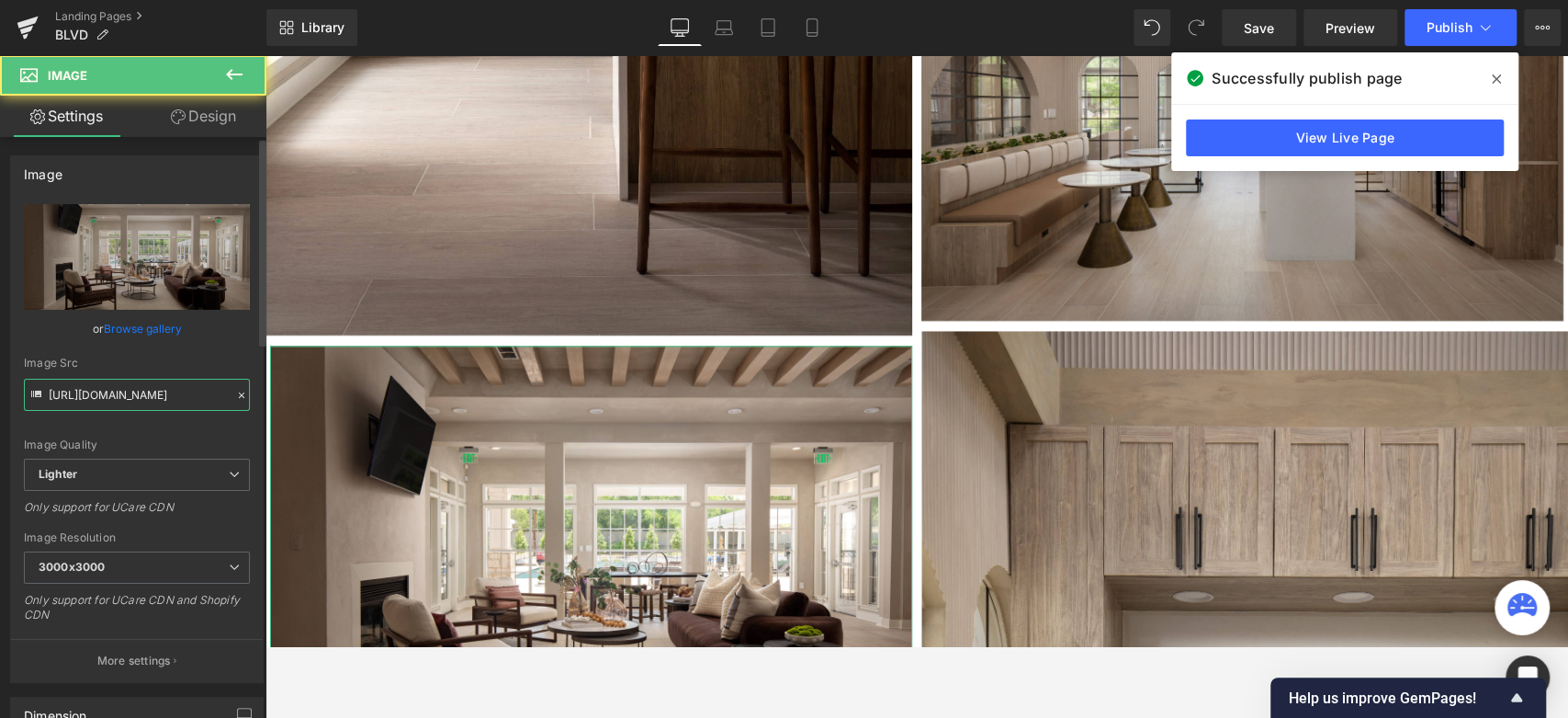
click at [82, 390] on input "https://ucarecdn.com/e7314867-0b64-43c7-9955-33c96131d480/-/format/auto/-/previ…" at bounding box center [137, 395] width 226 height 32
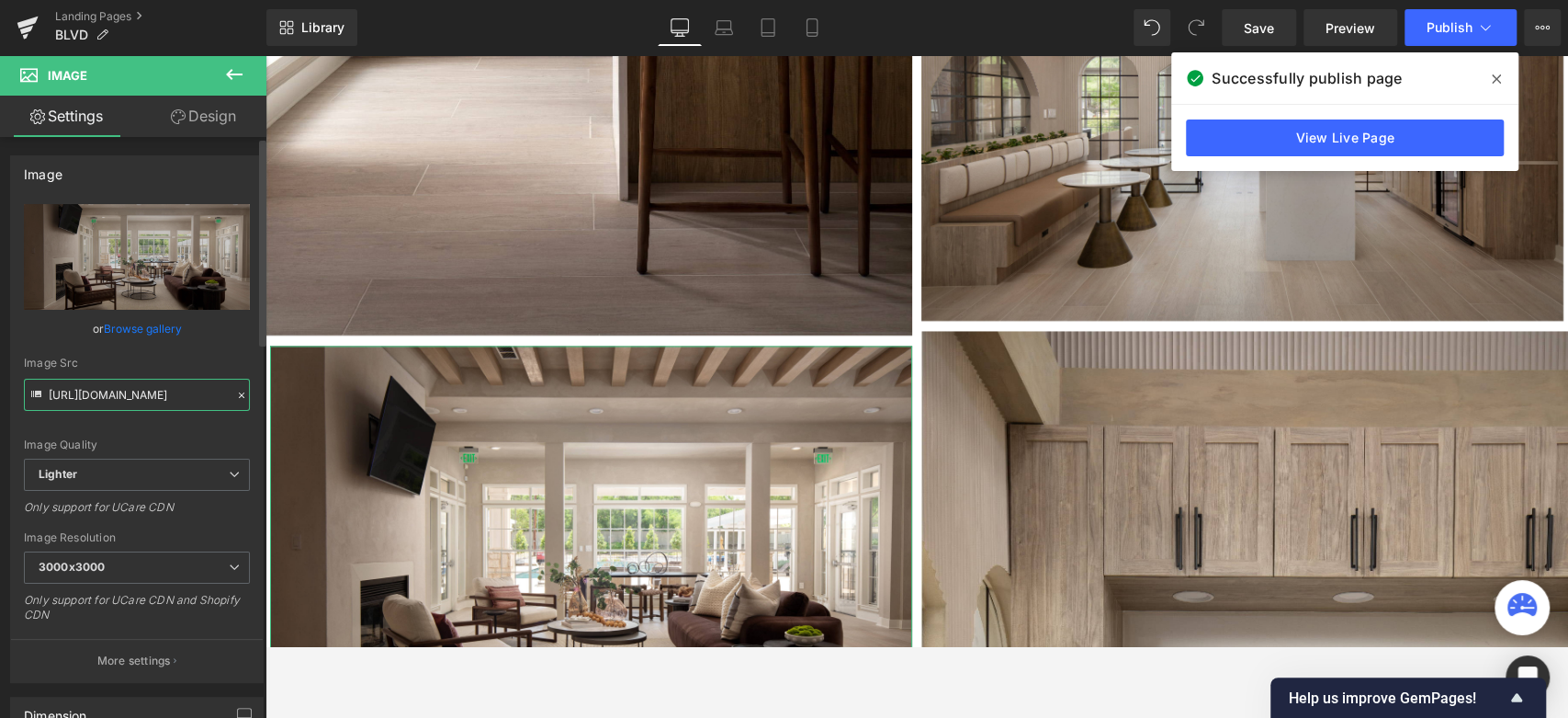
click at [82, 390] on input "https://ucarecdn.com/e7314867-0b64-43c7-9955-33c96131d480/-/format/auto/-/previ…" at bounding box center [137, 395] width 226 height 32
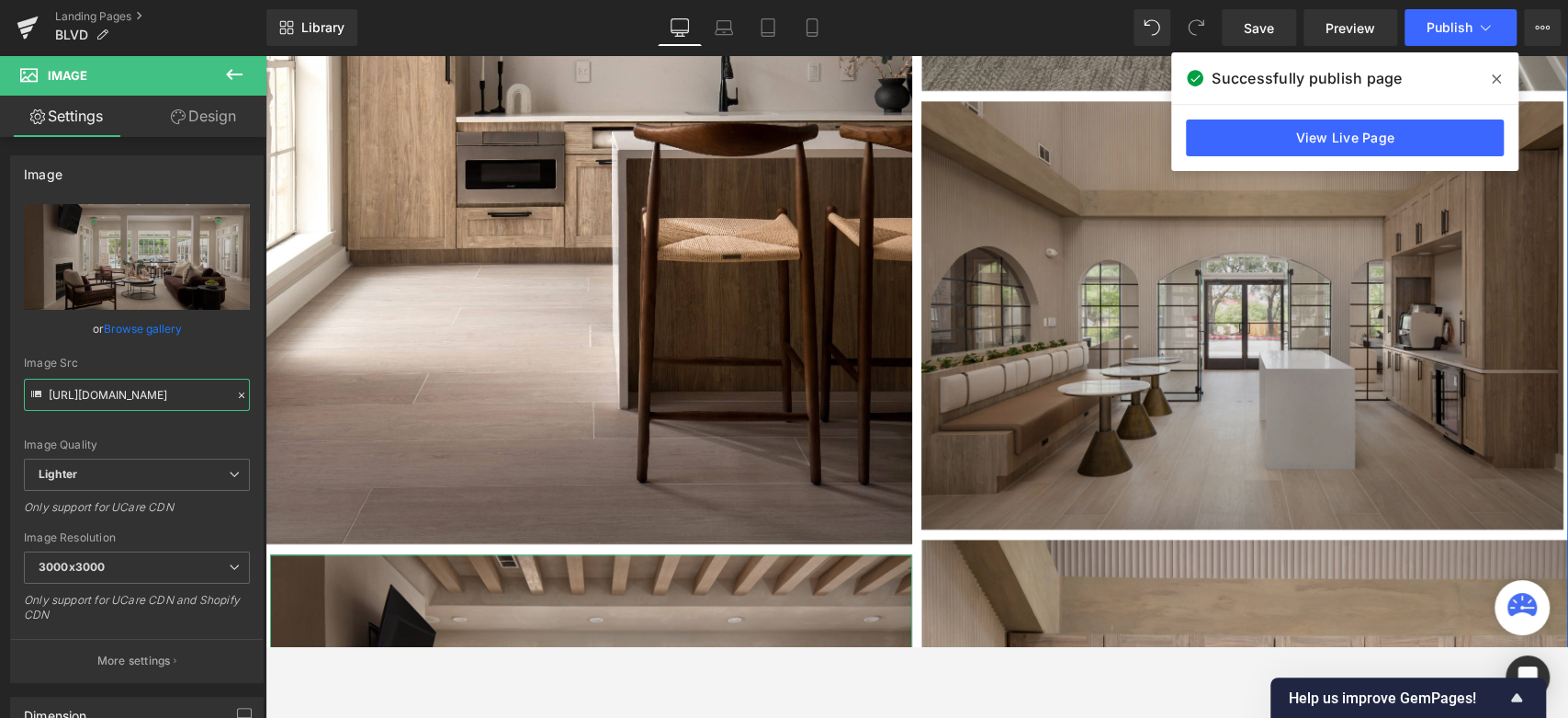
scroll to position [1463, 0]
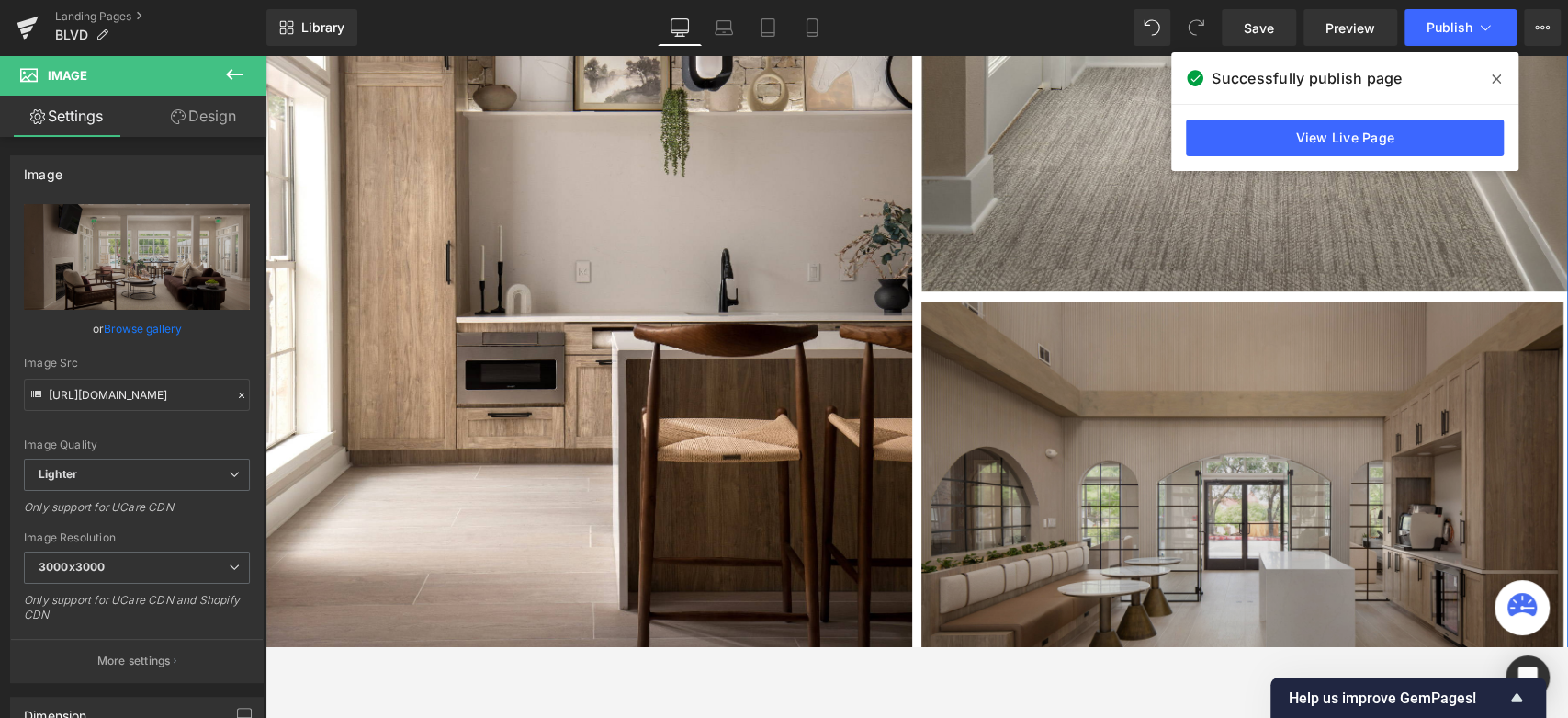
click at [1215, 503] on div "Image" at bounding box center [1242, 515] width 642 height 428
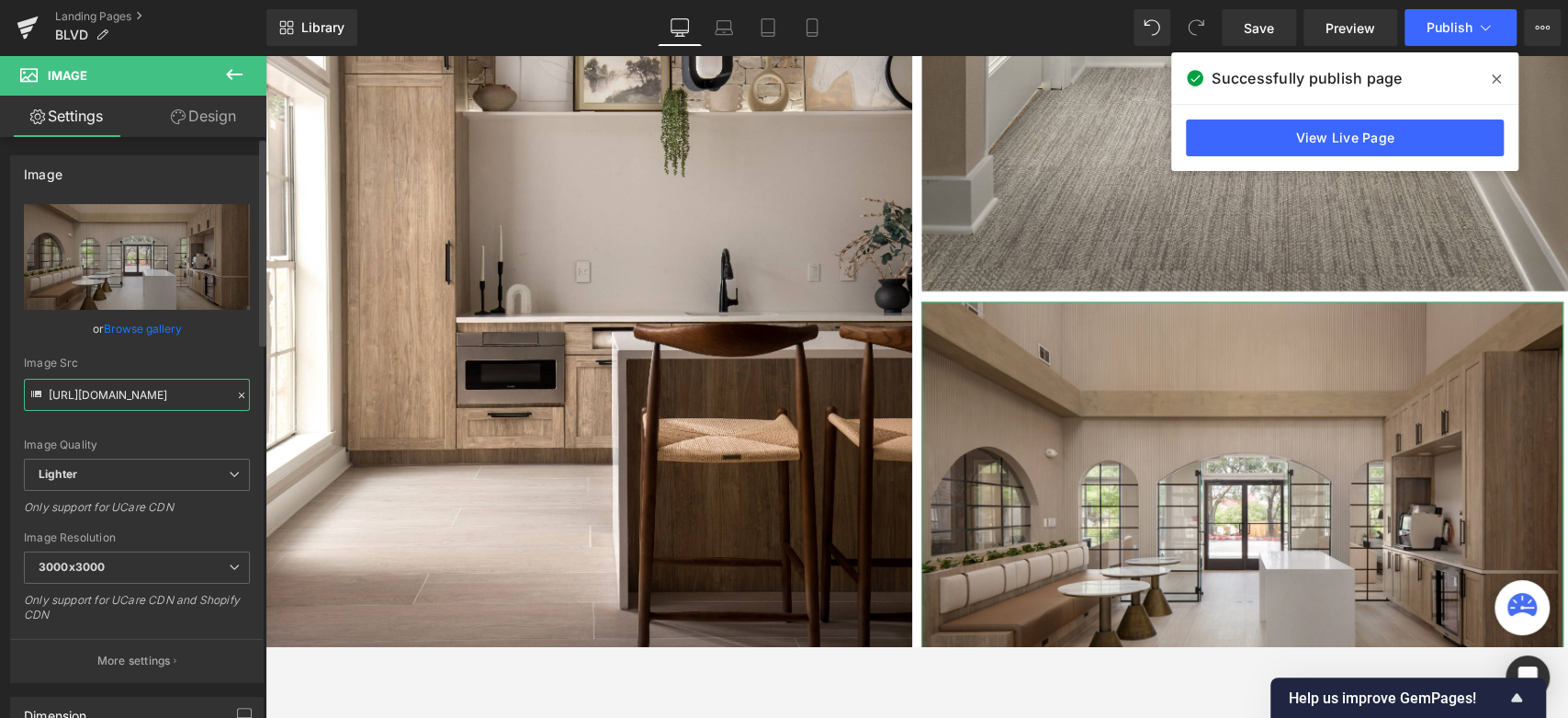
click at [125, 405] on input "https://ucarecdn.com/3c7b528b-0ee8-4181-bccc-5e1114b31e9e/-/format/auto/-/previ…" at bounding box center [137, 395] width 226 height 32
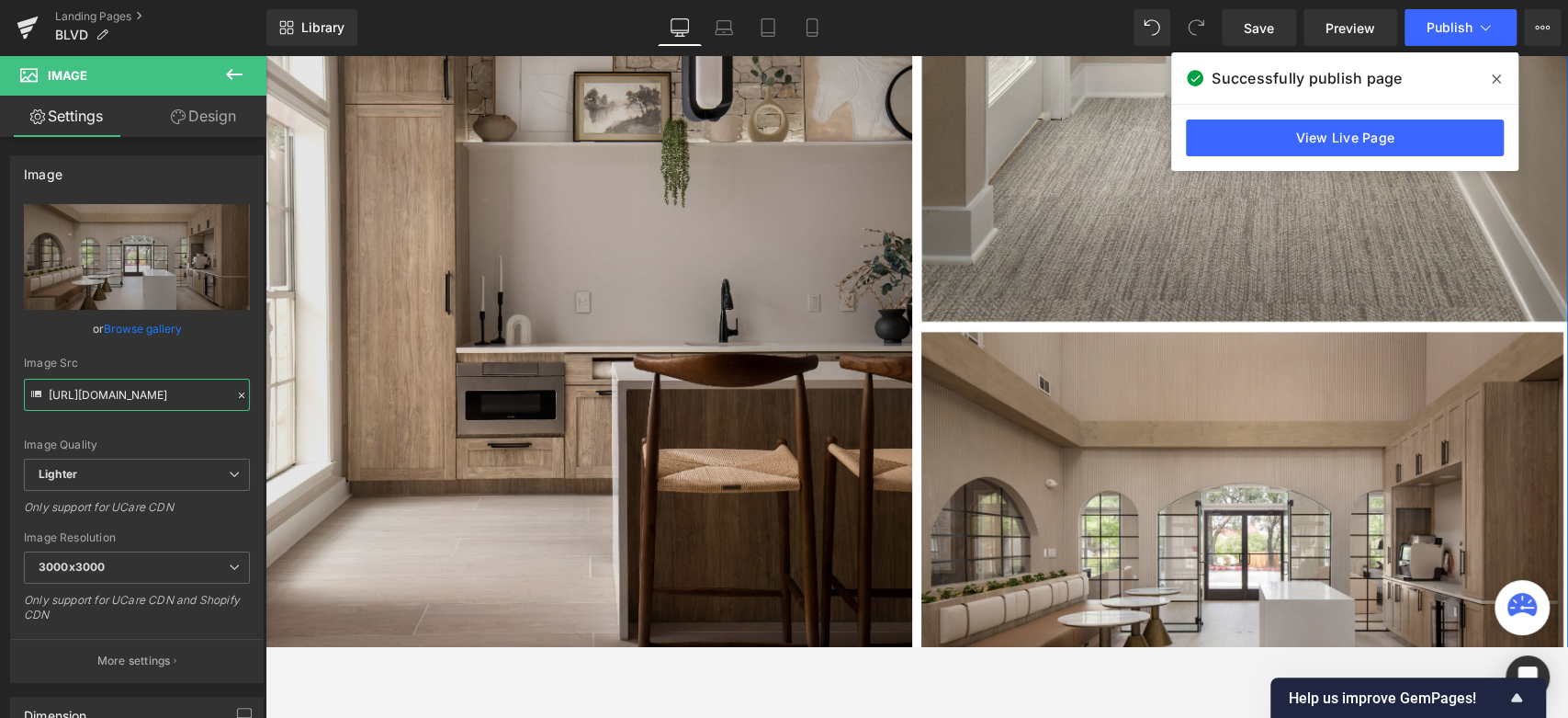
scroll to position [1361, 0]
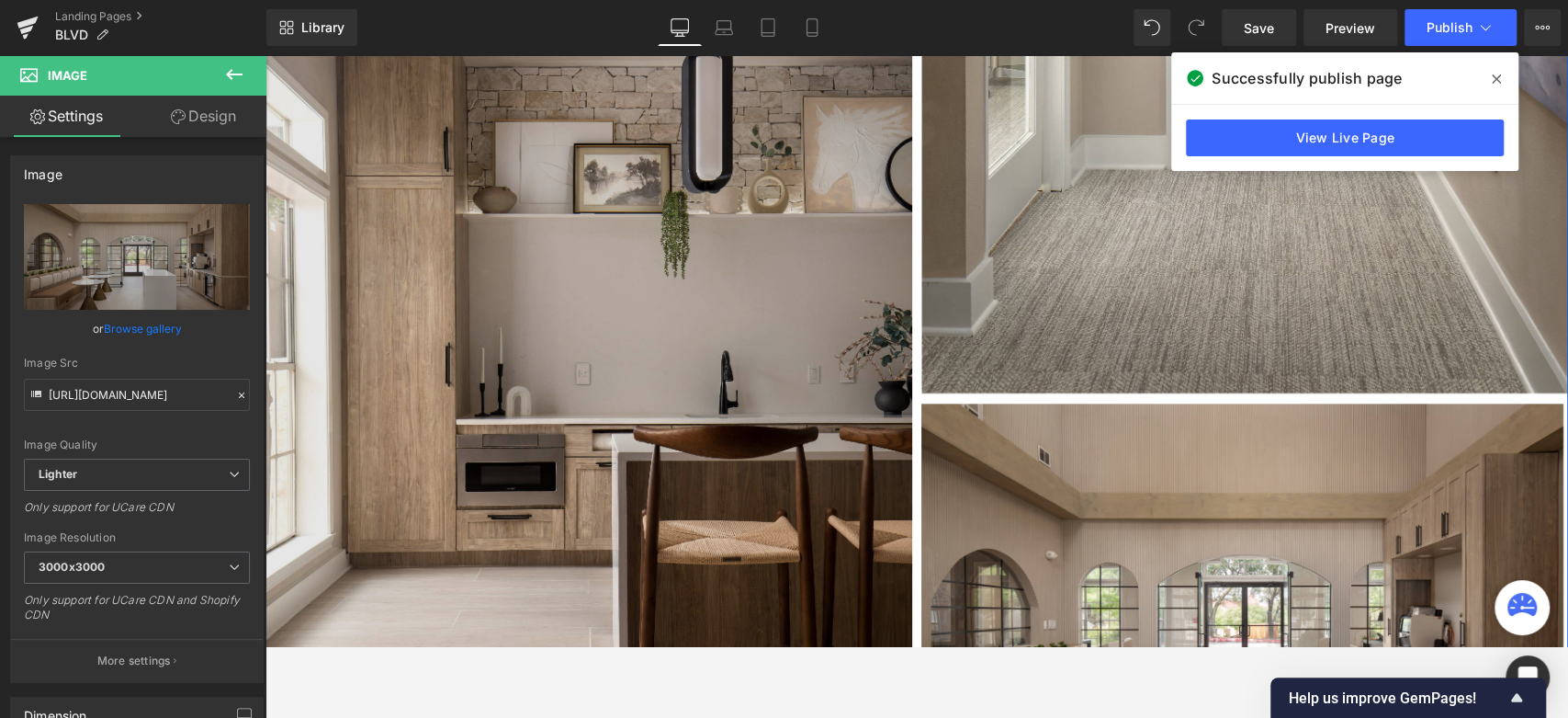
click at [633, 374] on img at bounding box center [589, 360] width 646 height 970
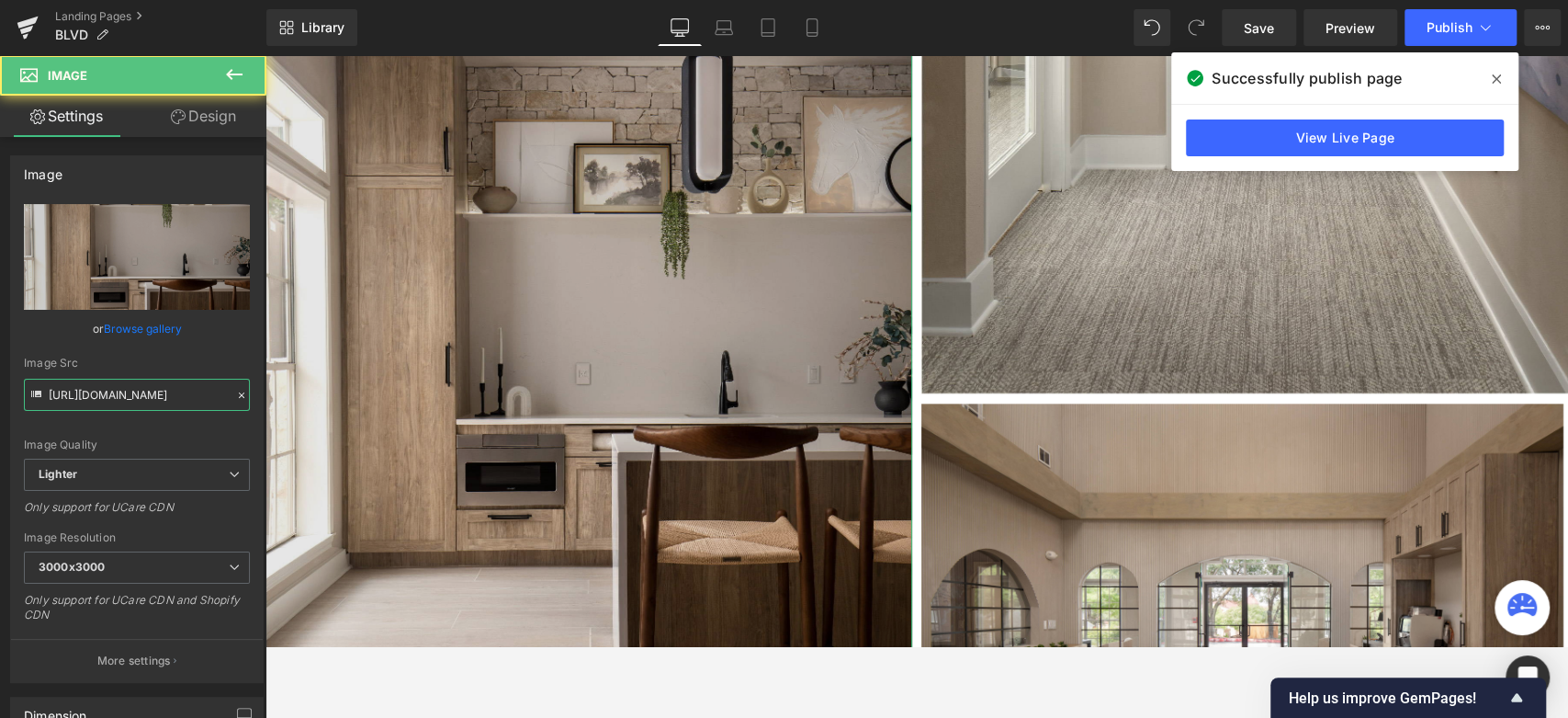
click at [132, 392] on input "https://ucarecdn.com/a00774f9-8d38-4aa7-af0d-a639301763c1/-/format/auto/-/previ…" at bounding box center [137, 395] width 226 height 32
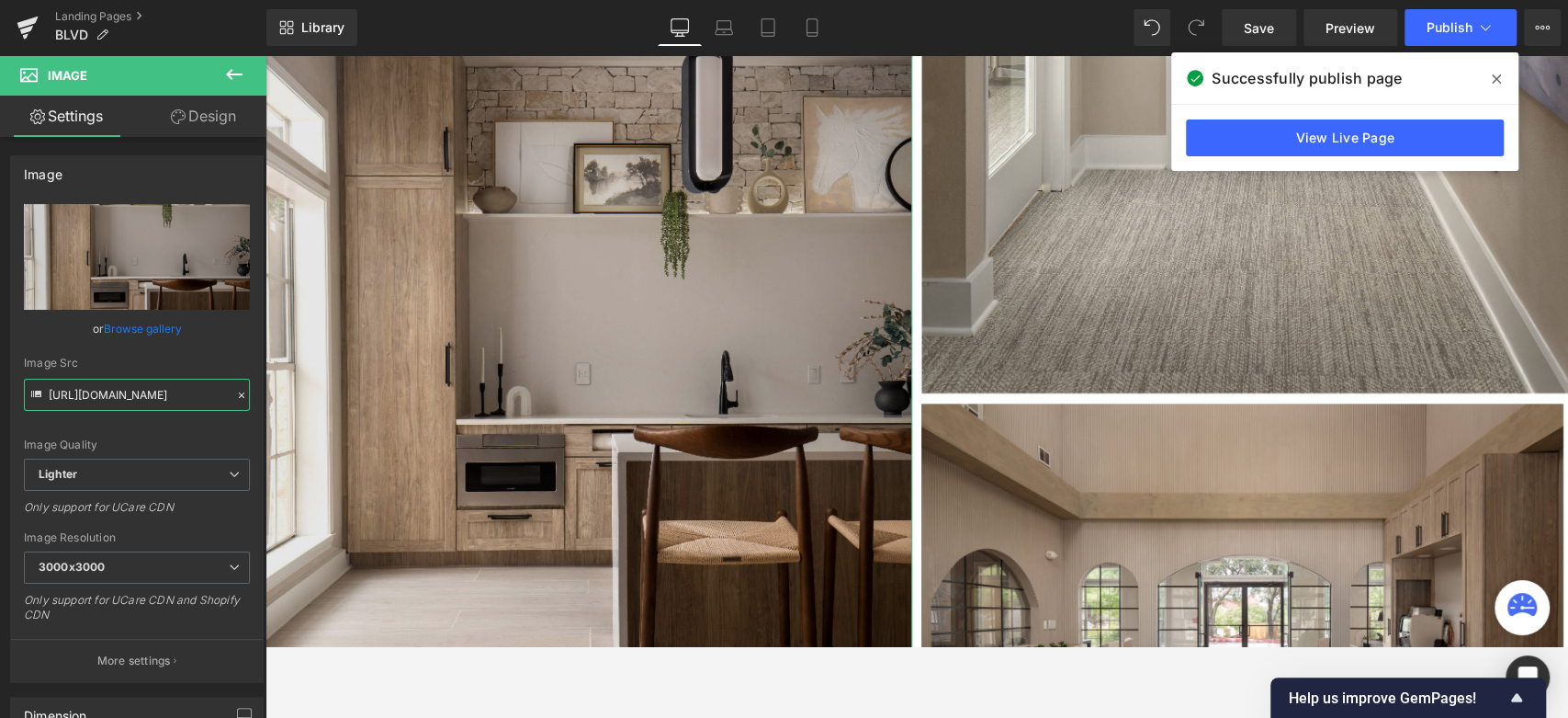
click at [132, 392] on input "https://ucarecdn.com/a00774f9-8d38-4aa7-af0d-a639301763c1/-/format/auto/-/previ…" at bounding box center [137, 395] width 226 height 32
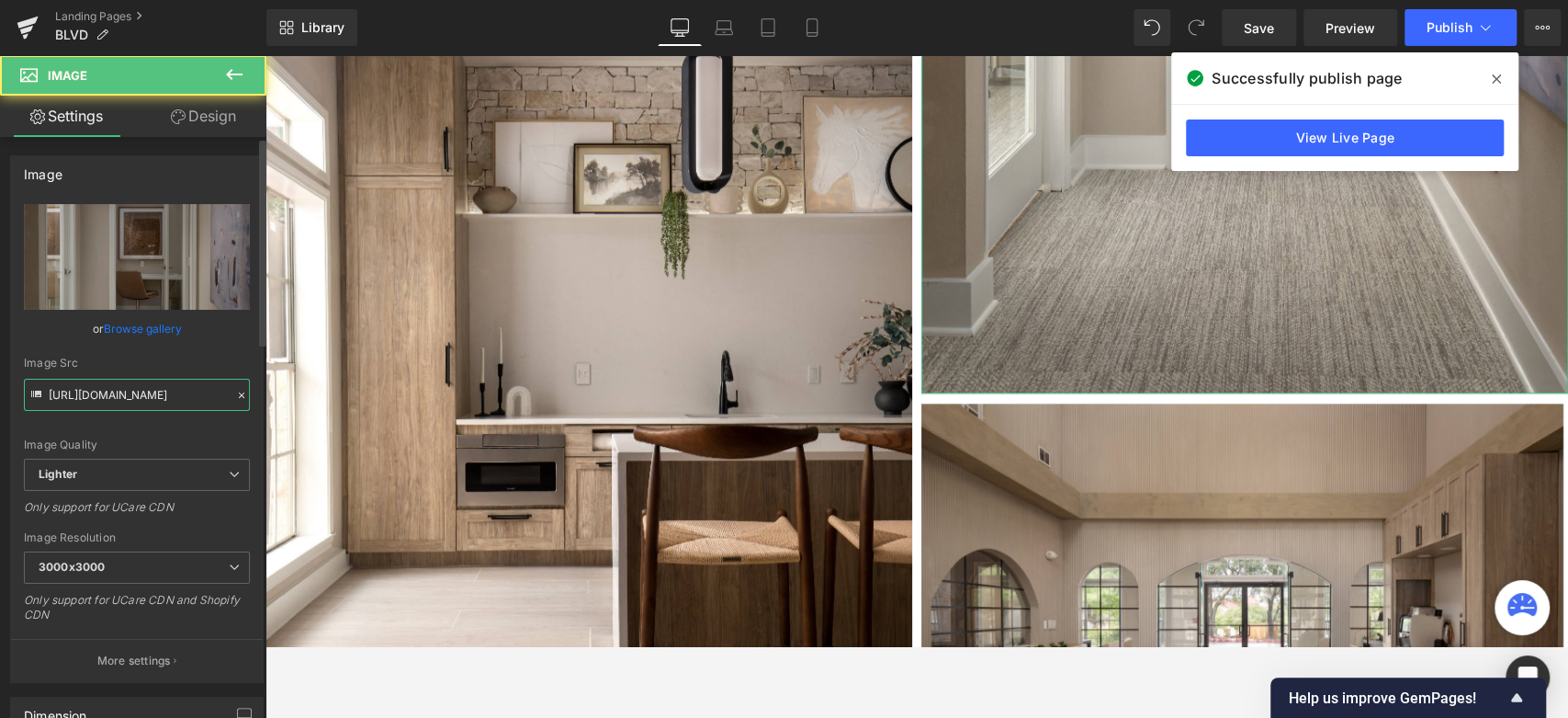
click at [154, 397] on input "https://ucarecdn.com/afcf6f1c-bcd5-4fd2-a517-d8ef56c39a21/-/format/auto/-/previ…" at bounding box center [137, 395] width 226 height 32
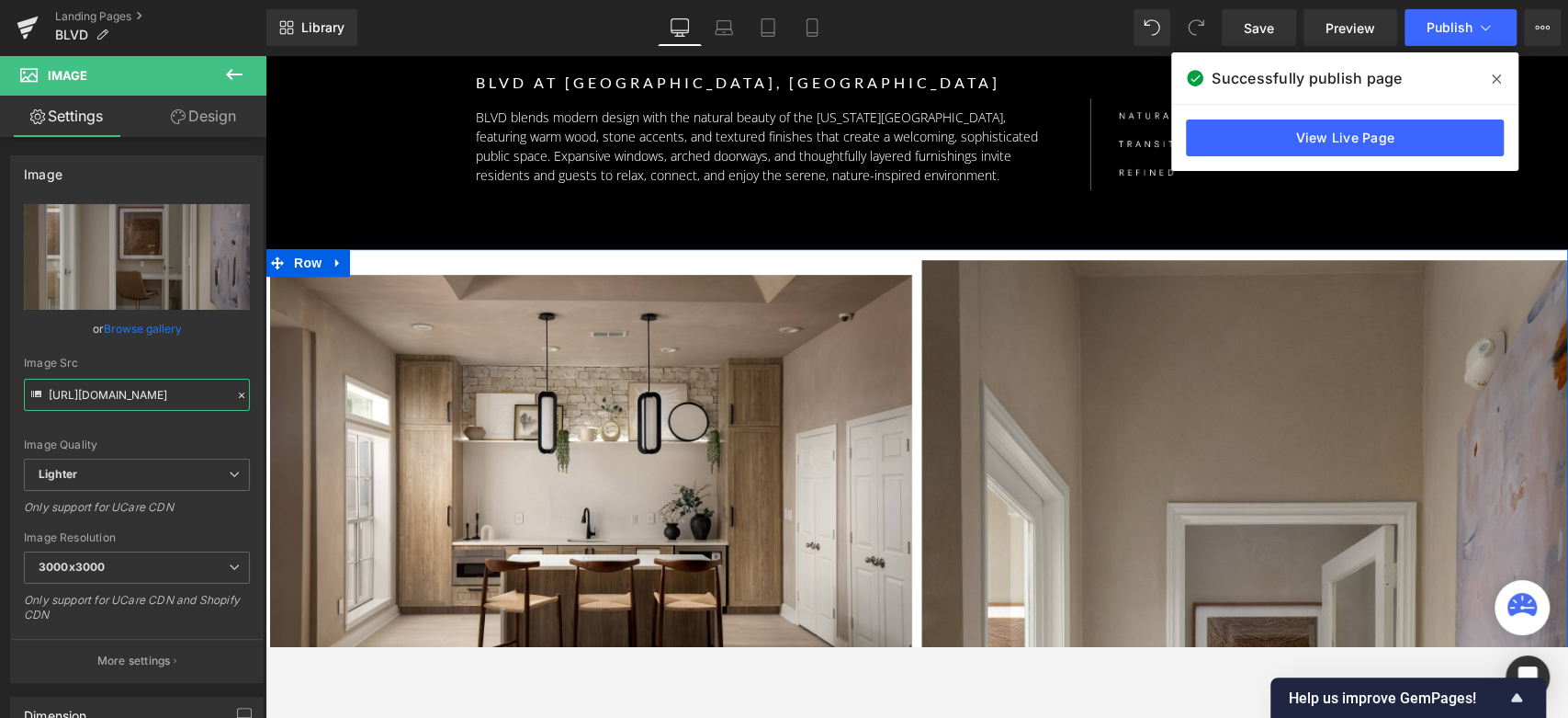
scroll to position [442, 0]
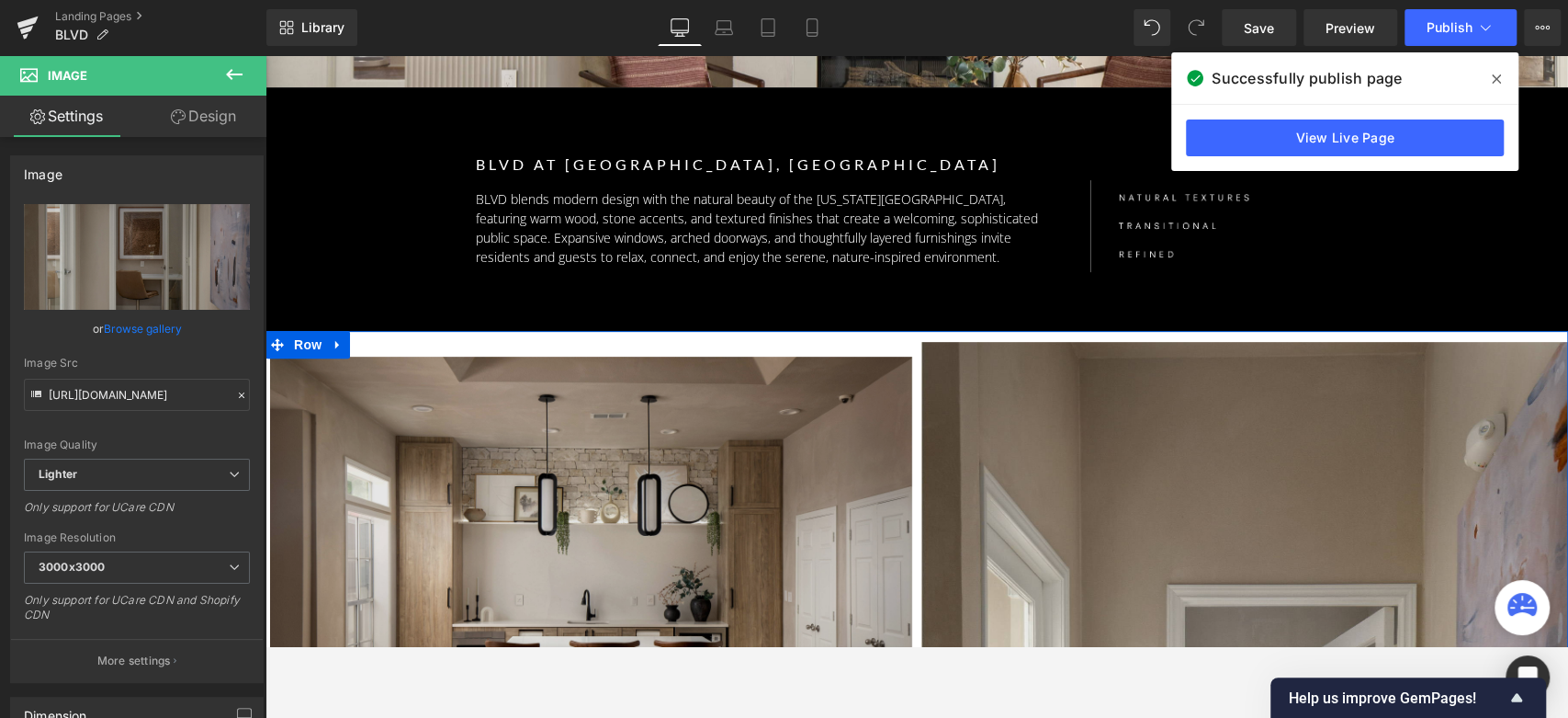
click at [637, 447] on img at bounding box center [591, 571] width 642 height 428
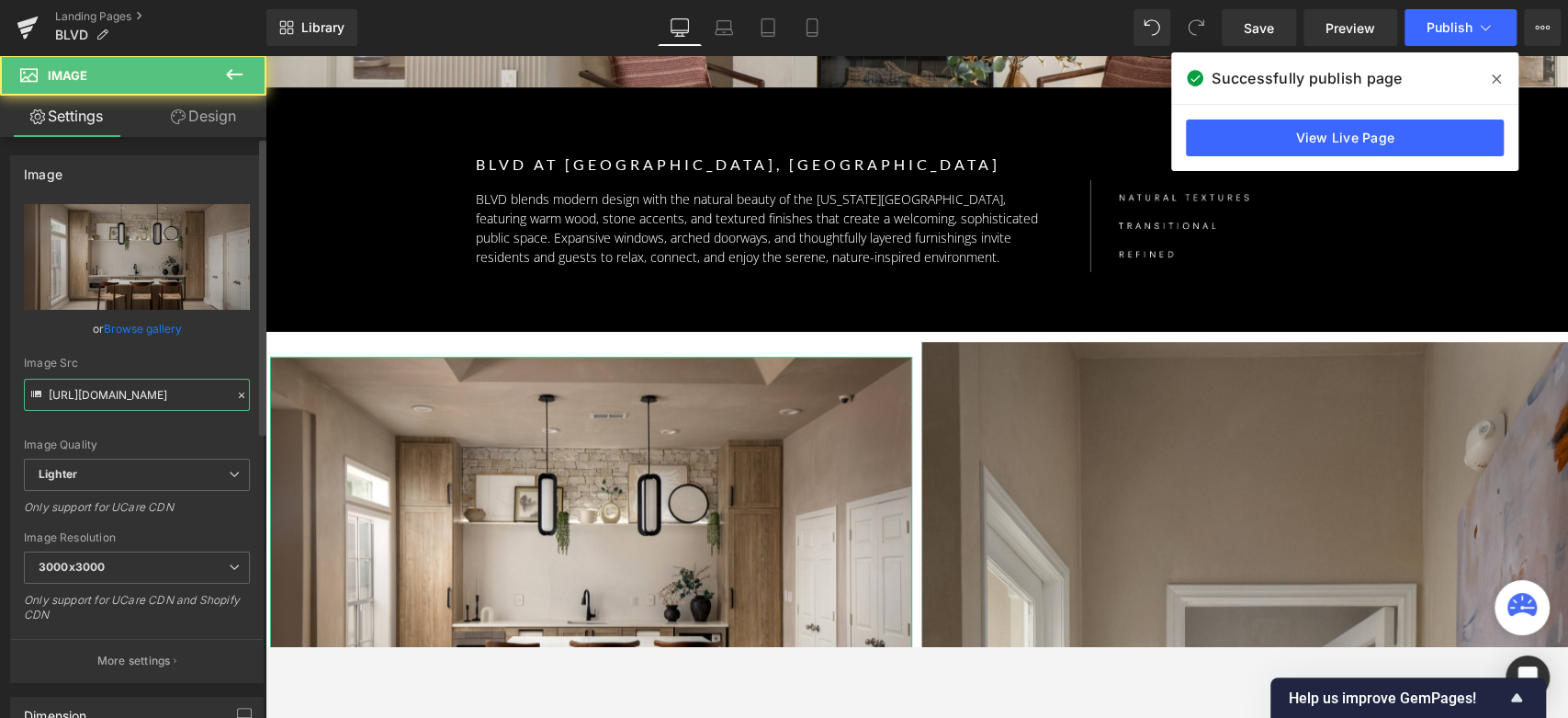
click at [130, 405] on input "https://ucarecdn.com/c053b173-1d5a-4b72-a189-a0abcede3eda/-/format/auto/-/previ…" at bounding box center [137, 395] width 226 height 32
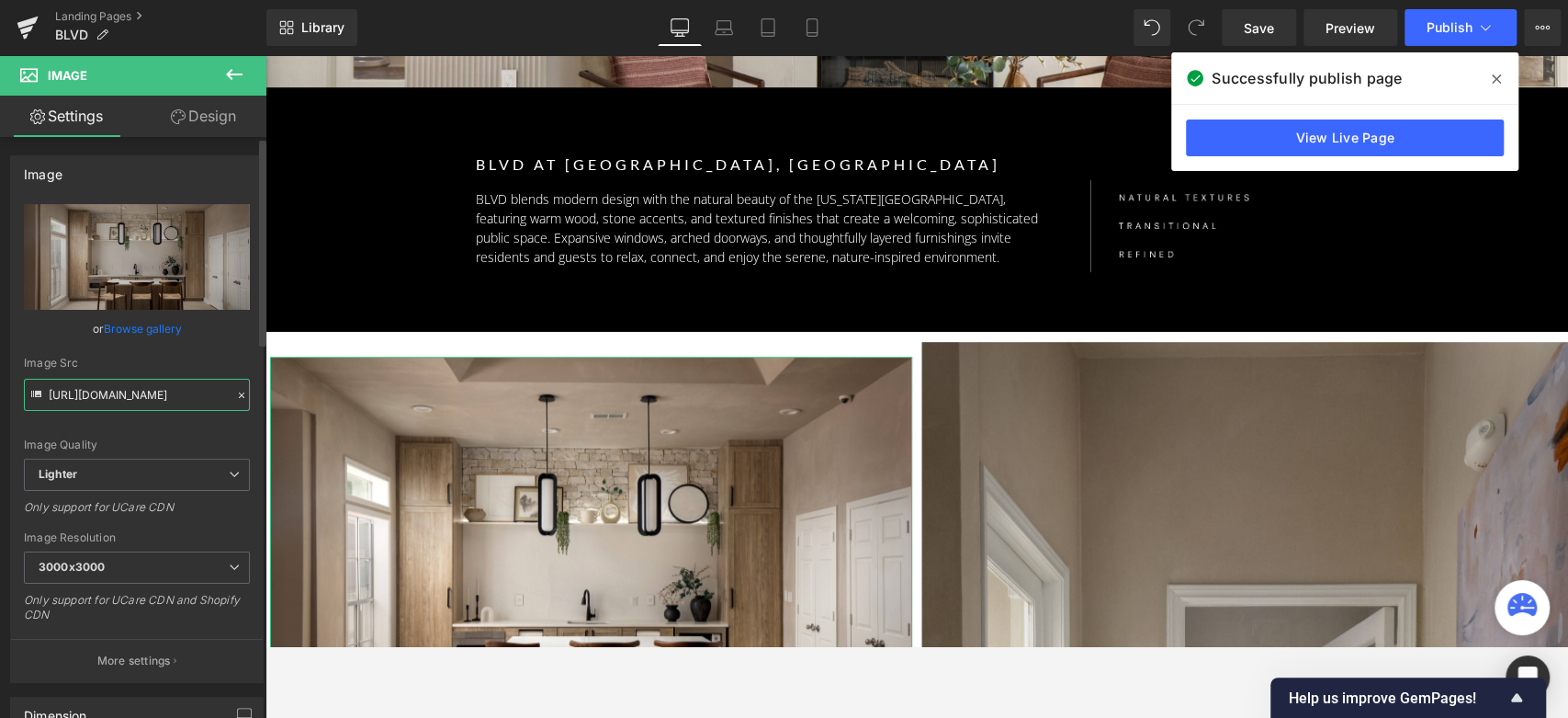
click at [130, 405] on input "https://ucarecdn.com/c053b173-1d5a-4b72-a189-a0abcede3eda/-/format/auto/-/previ…" at bounding box center [137, 395] width 226 height 32
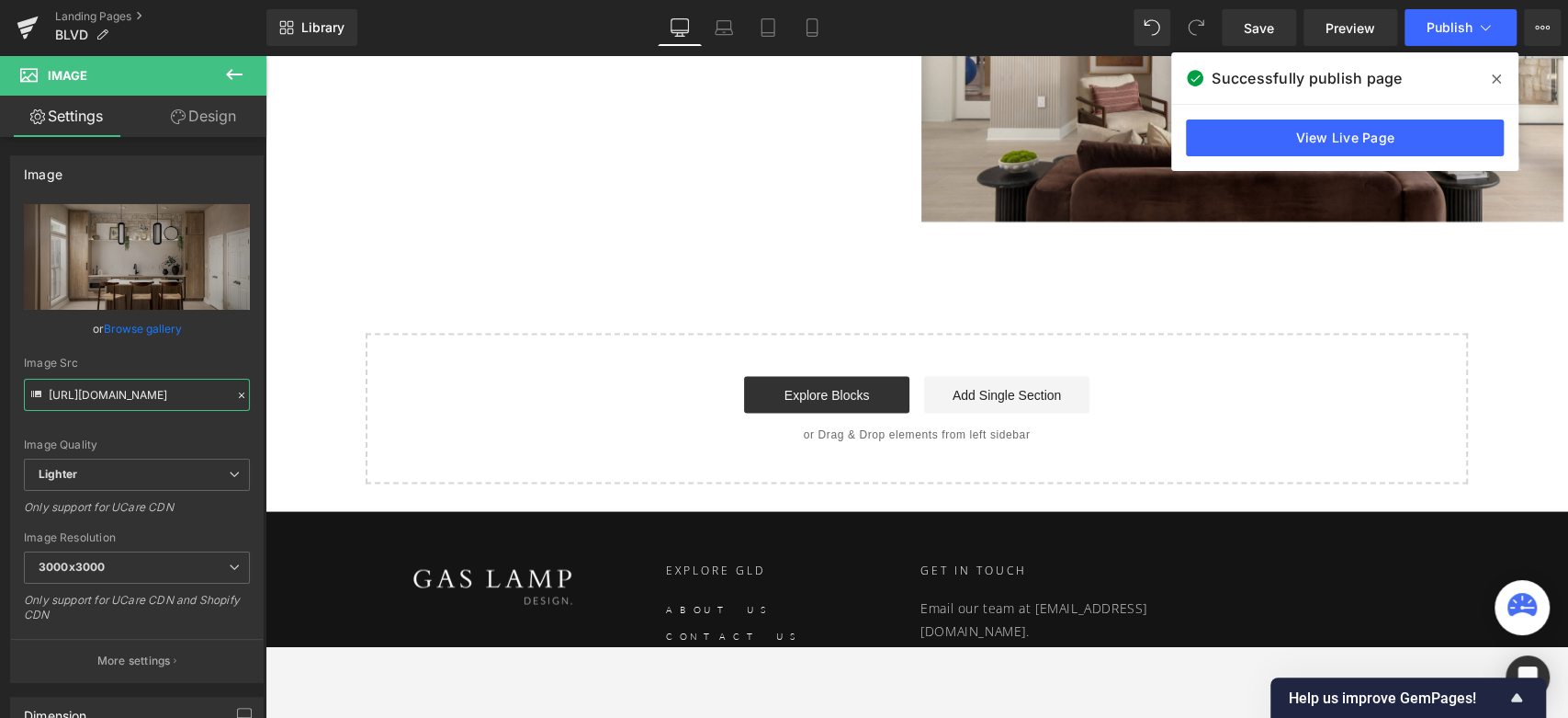
scroll to position [7079, 0]
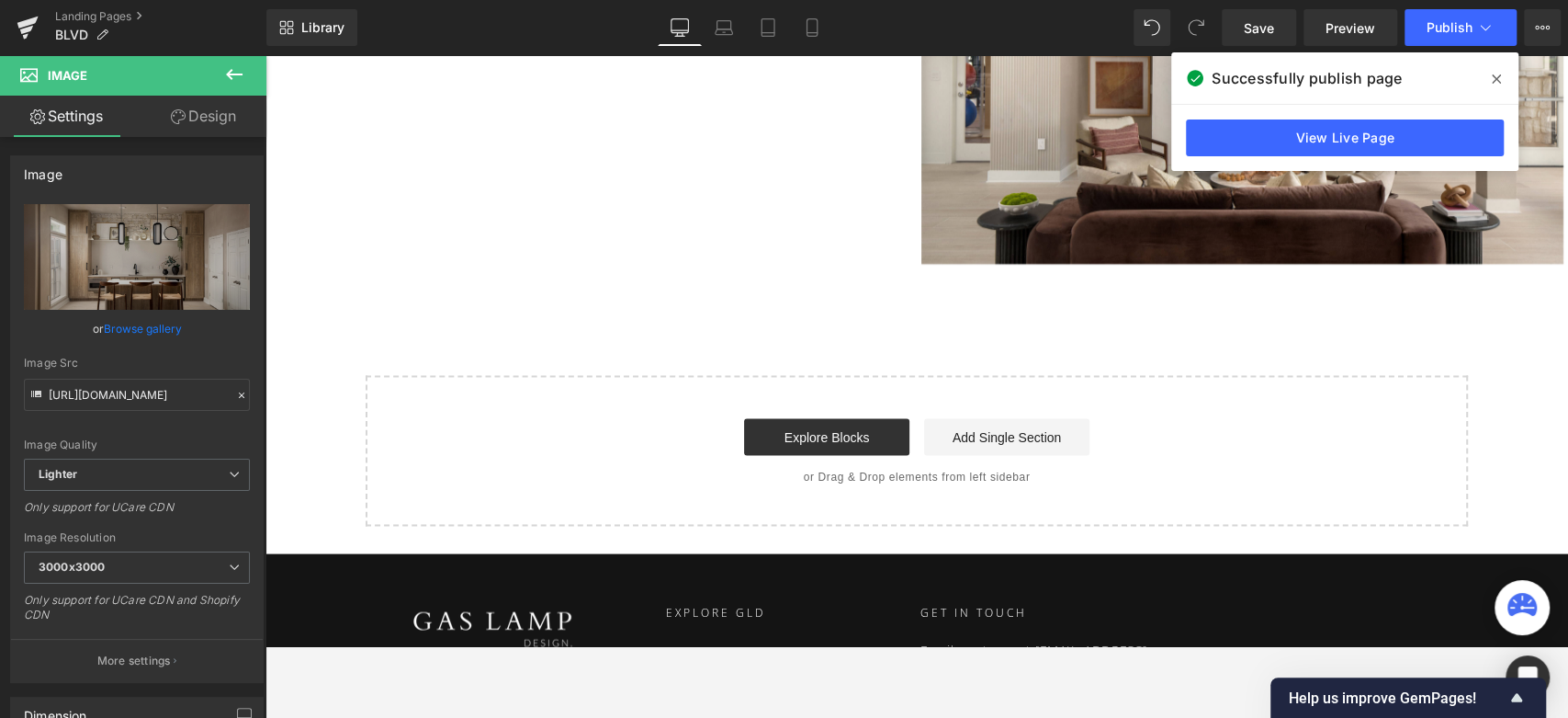
click at [240, 71] on icon at bounding box center [234, 74] width 22 height 22
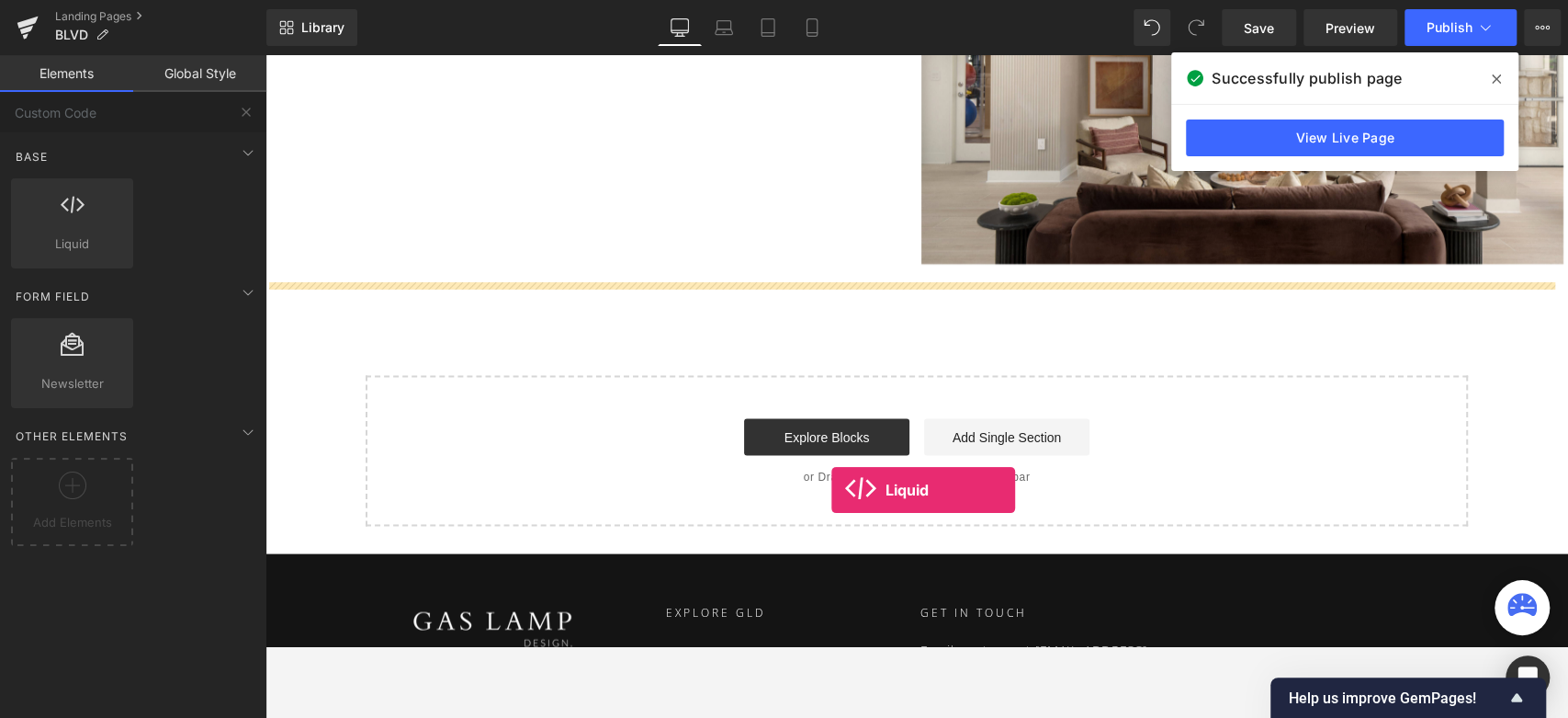
drag, startPoint x: 324, startPoint y: 318, endPoint x: 832, endPoint y: 489, distance: 536.0
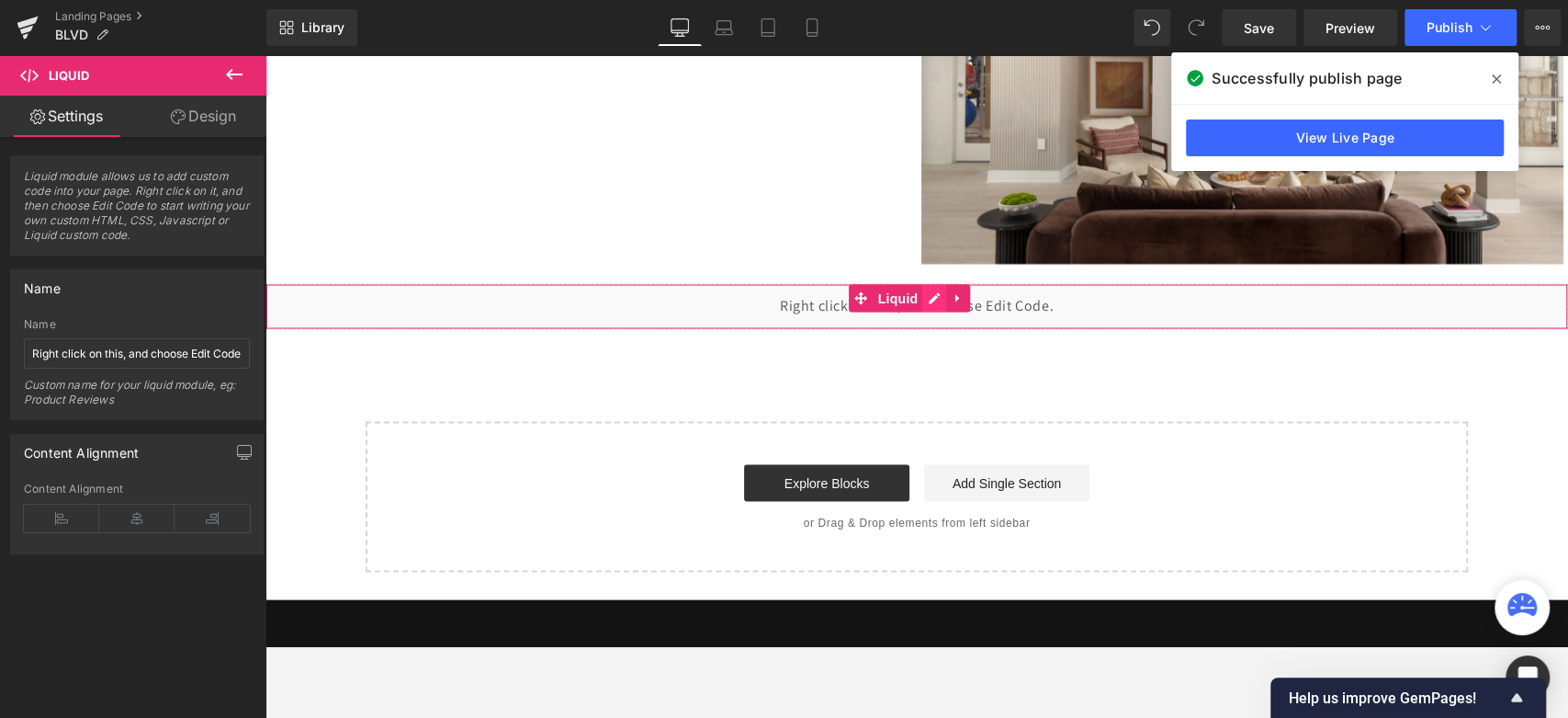
click at [937, 292] on div "Liquid" at bounding box center [917, 306] width 1302 height 46
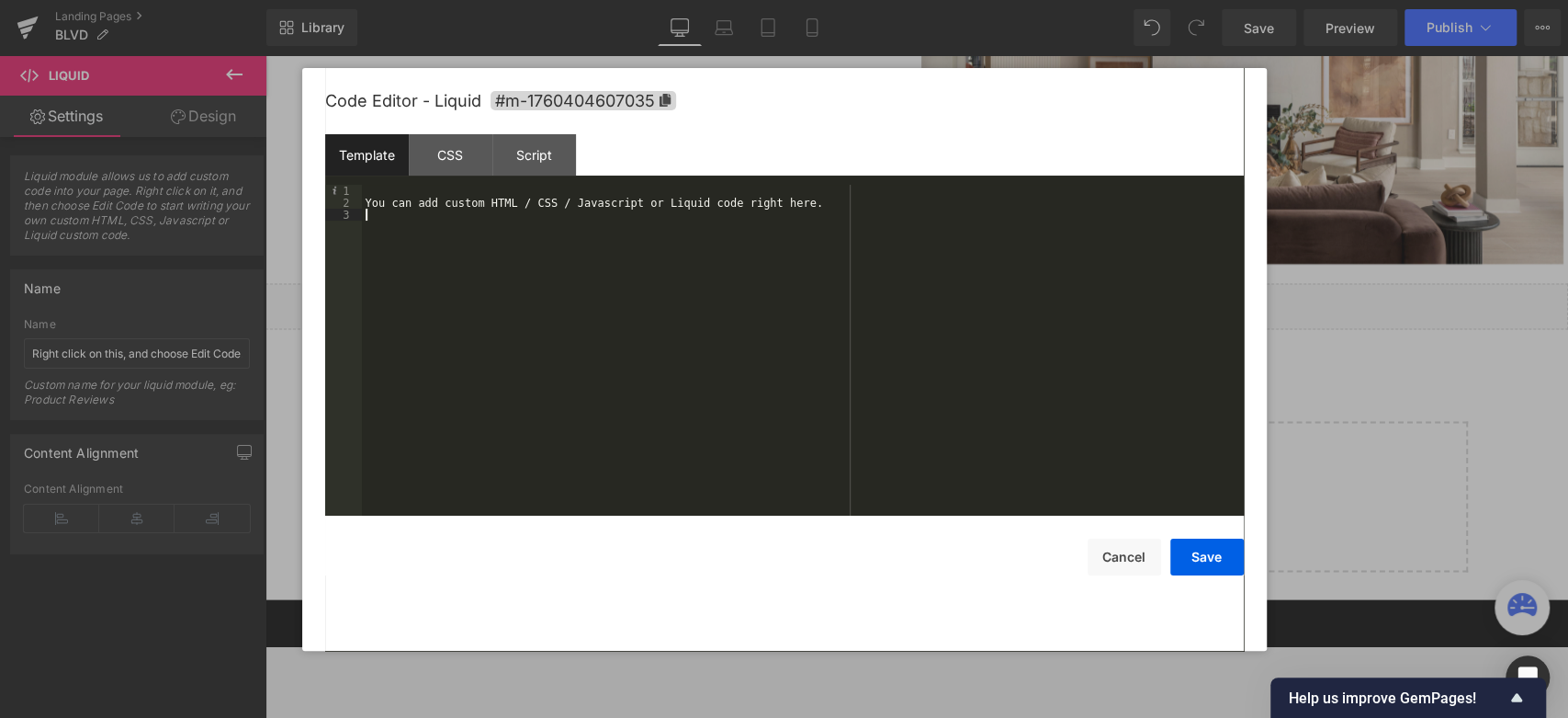
click at [447, 249] on div "You can add custom HTML / CSS / Javascript or Liquid code right here." at bounding box center [803, 362] width 882 height 356
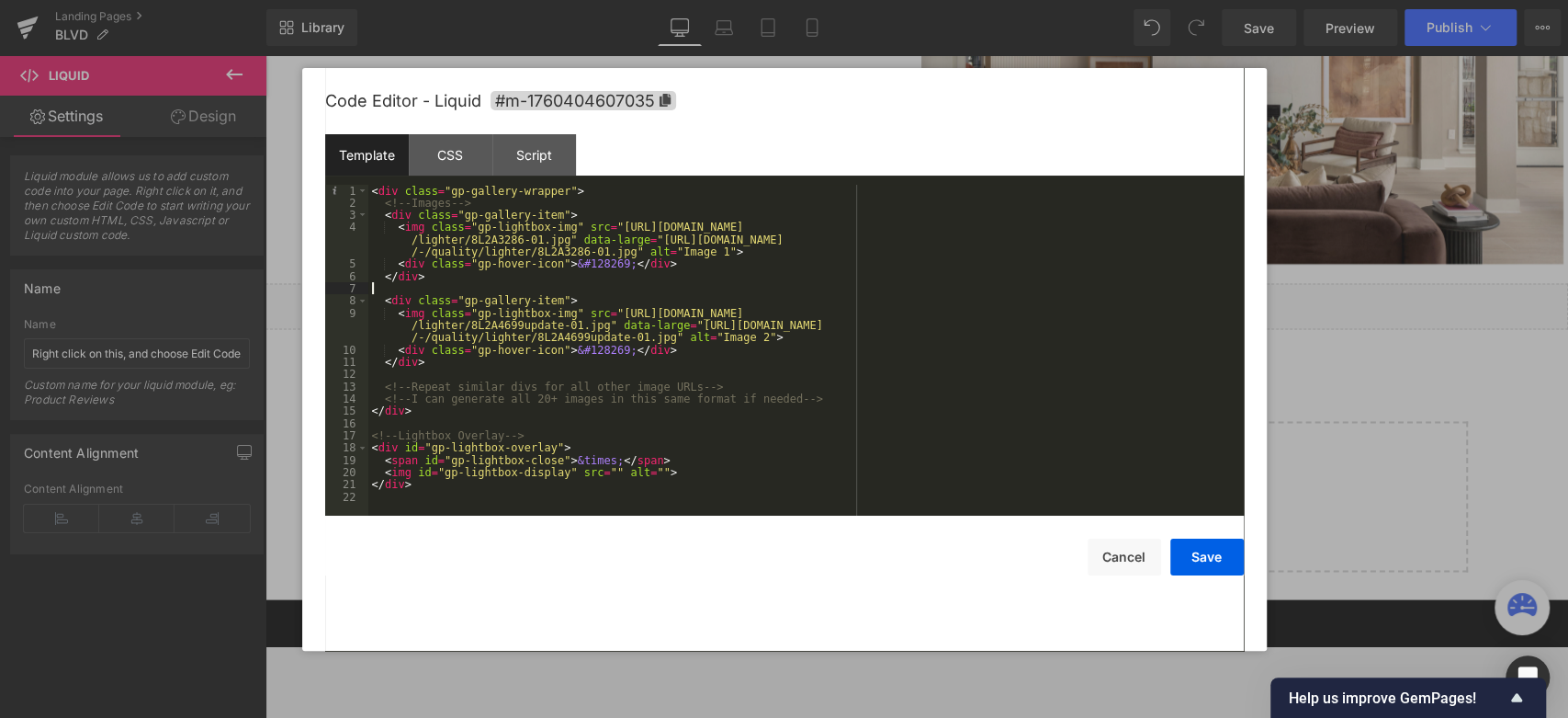
click at [648, 284] on div "< div class = "gp-gallery-wrapper" > <!-- Images --> < div class = "gp-gallery-…" at bounding box center [806, 362] width 875 height 356
click at [430, 168] on div "CSS" at bounding box center [450, 155] width 83 height 42
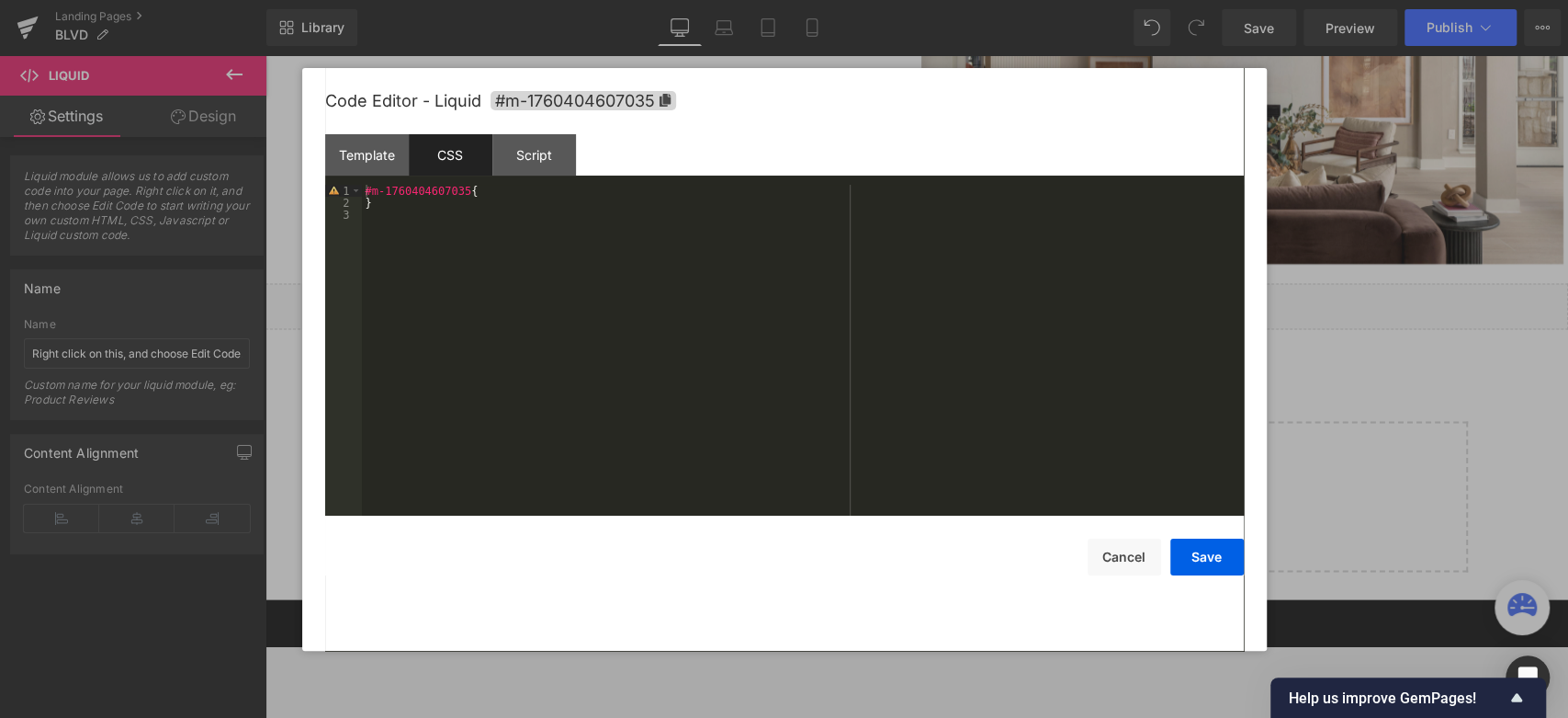
click at [586, 358] on div "#m-1760404607035 { }" at bounding box center [803, 362] width 882 height 356
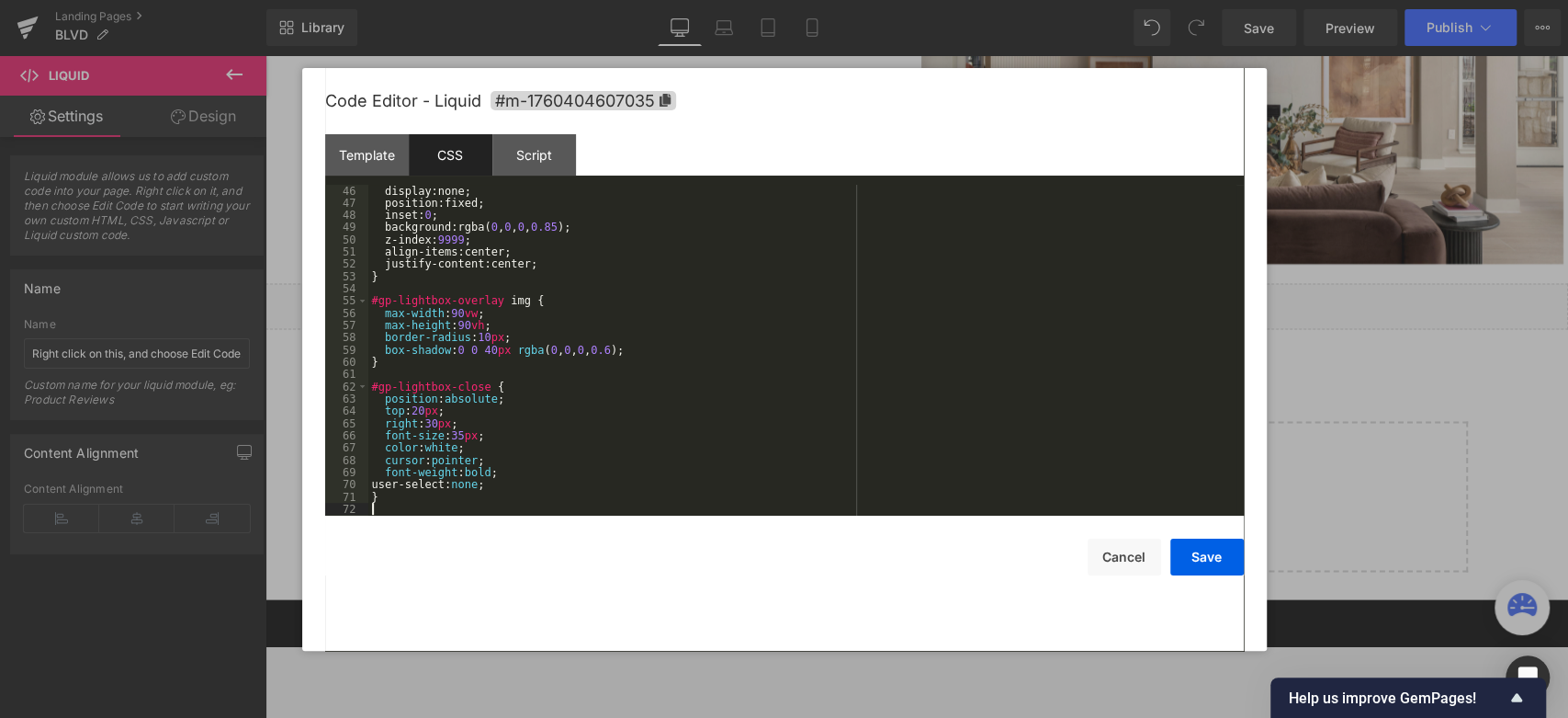
scroll to position [551, 0]
click at [539, 154] on div "Script" at bounding box center [534, 155] width 83 height 42
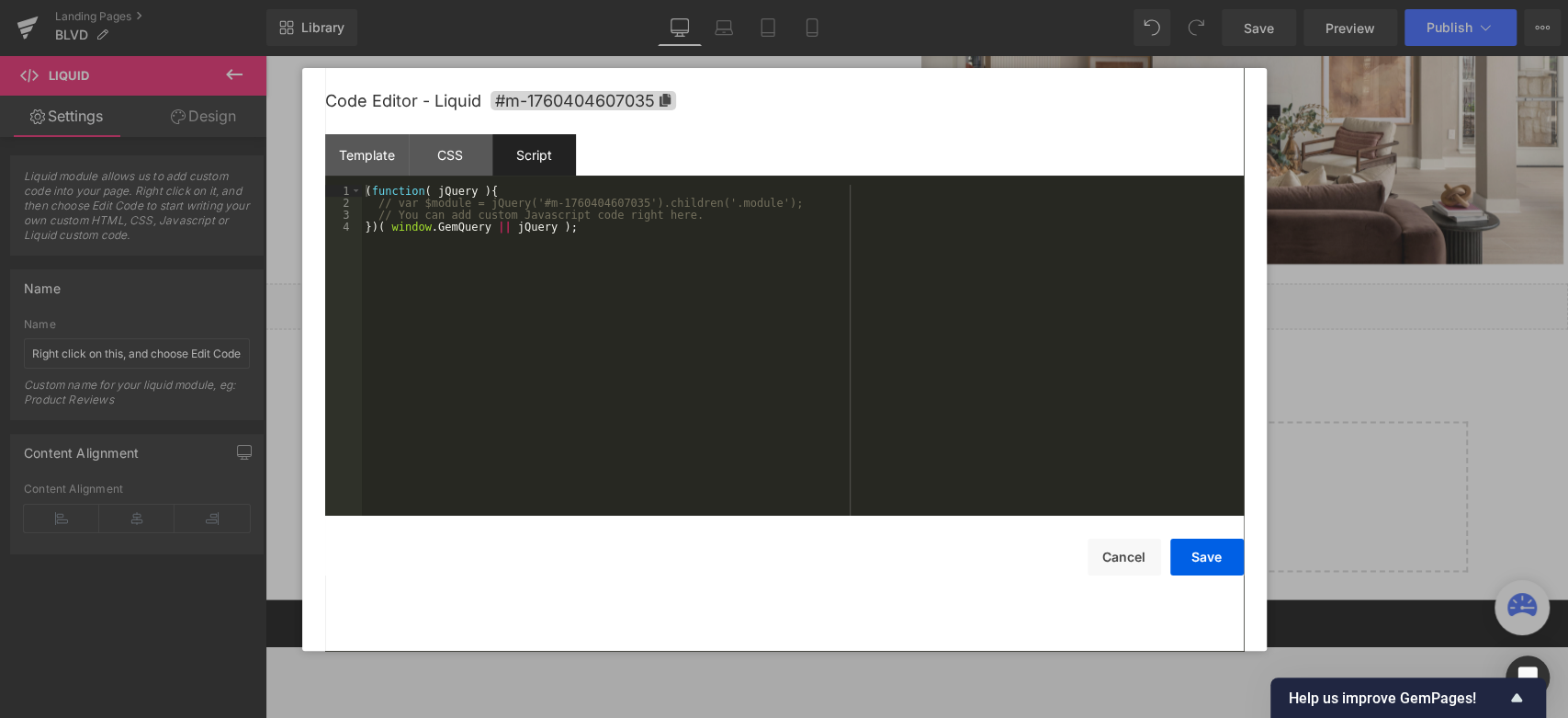
click at [602, 299] on div "( function ( jQuery ) { // var $module = jQuery('#m-1760404607035').children('.…" at bounding box center [803, 362] width 882 height 356
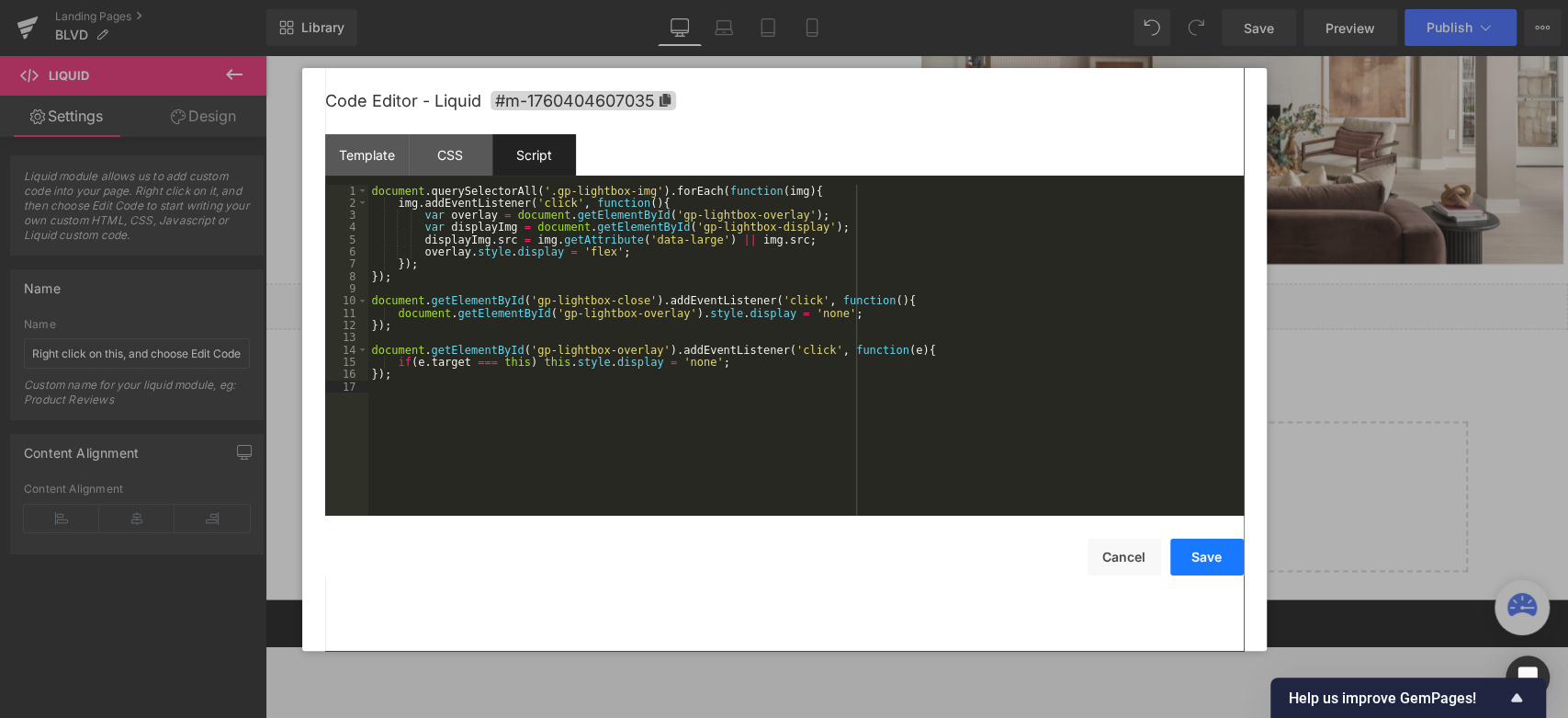
click at [1210, 569] on button "Save" at bounding box center [1207, 557] width 73 height 37
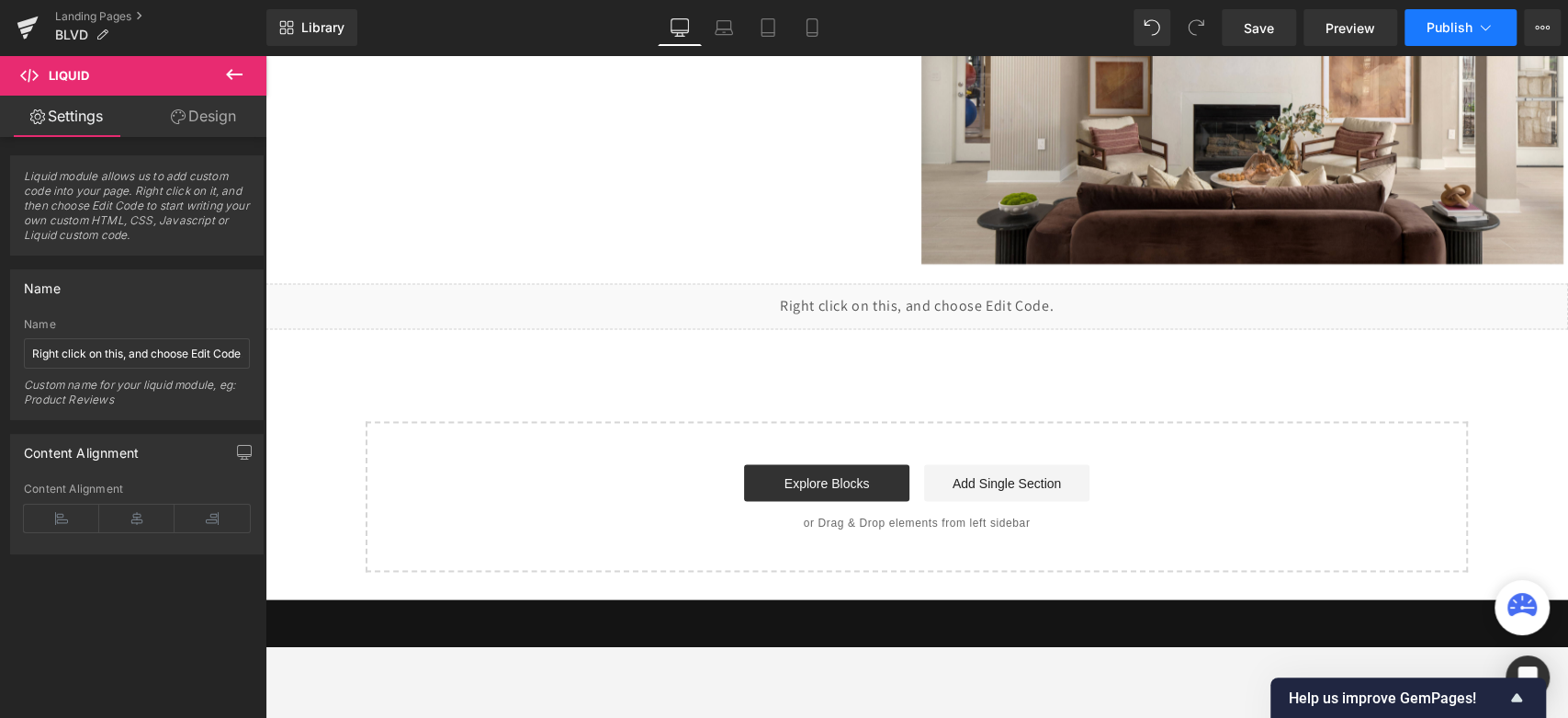
click at [1410, 34] on span "Publish" at bounding box center [1449, 28] width 46 height 15
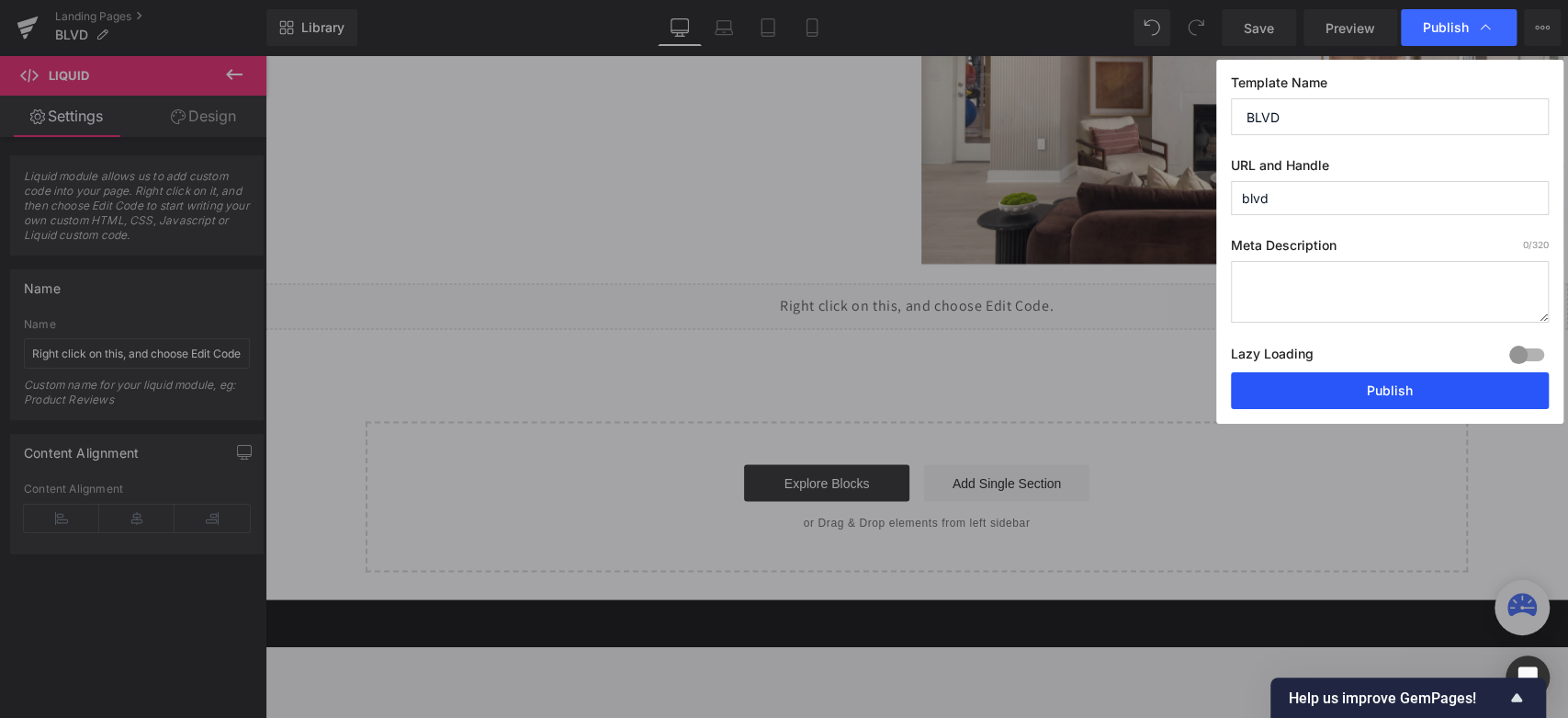
click at [1377, 395] on button "Publish" at bounding box center [1389, 391] width 318 height 37
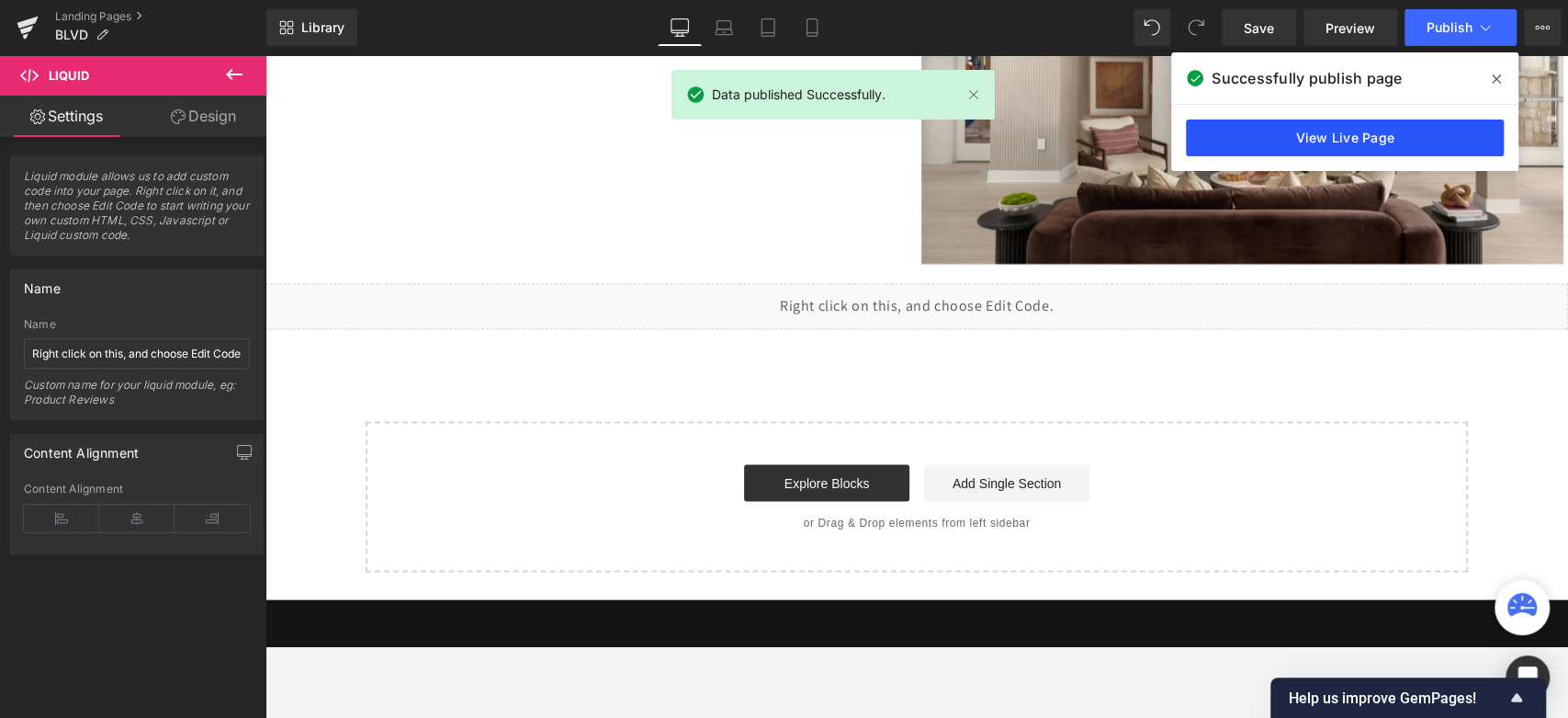
click at [1374, 132] on link "View Live Page" at bounding box center [1344, 138] width 318 height 37
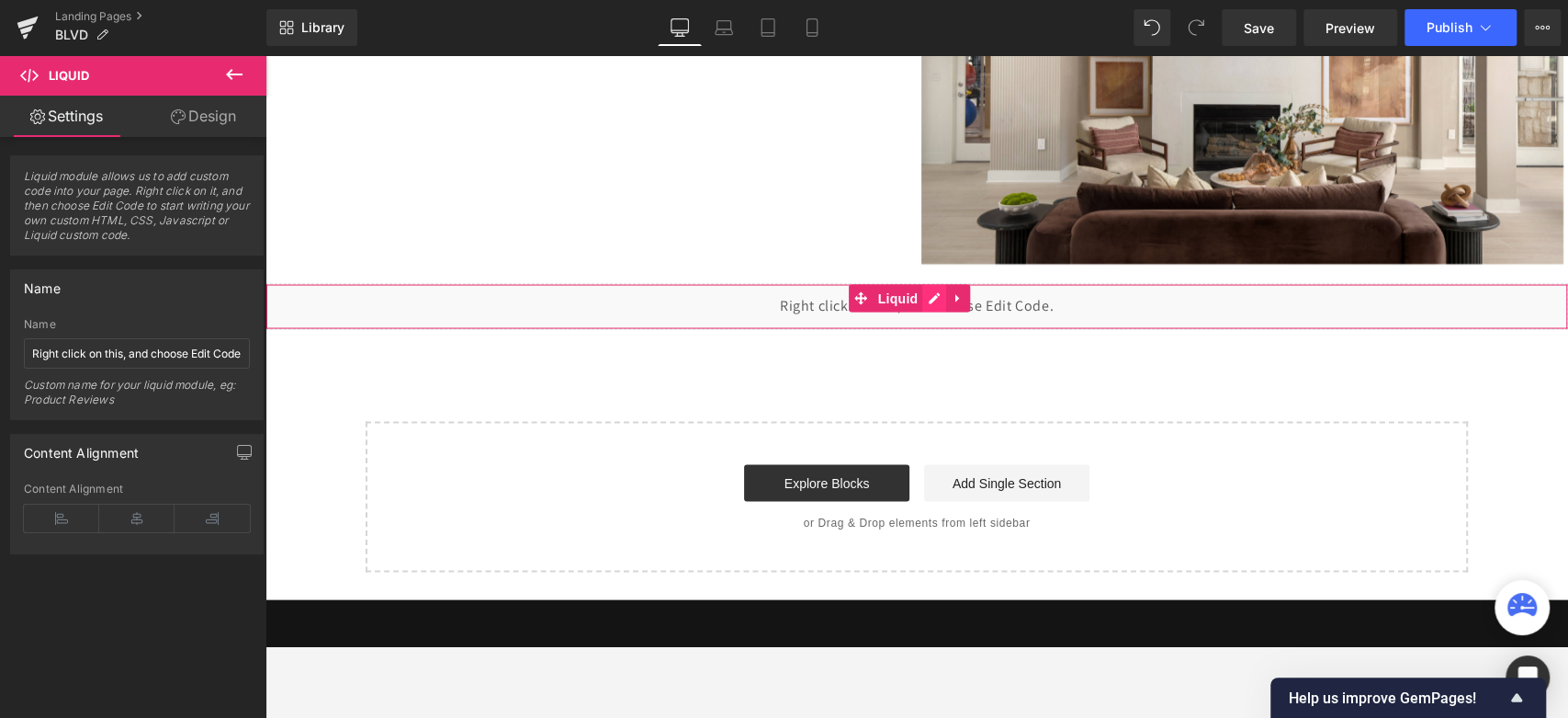
click at [931, 294] on div "Liquid" at bounding box center [917, 306] width 1302 height 46
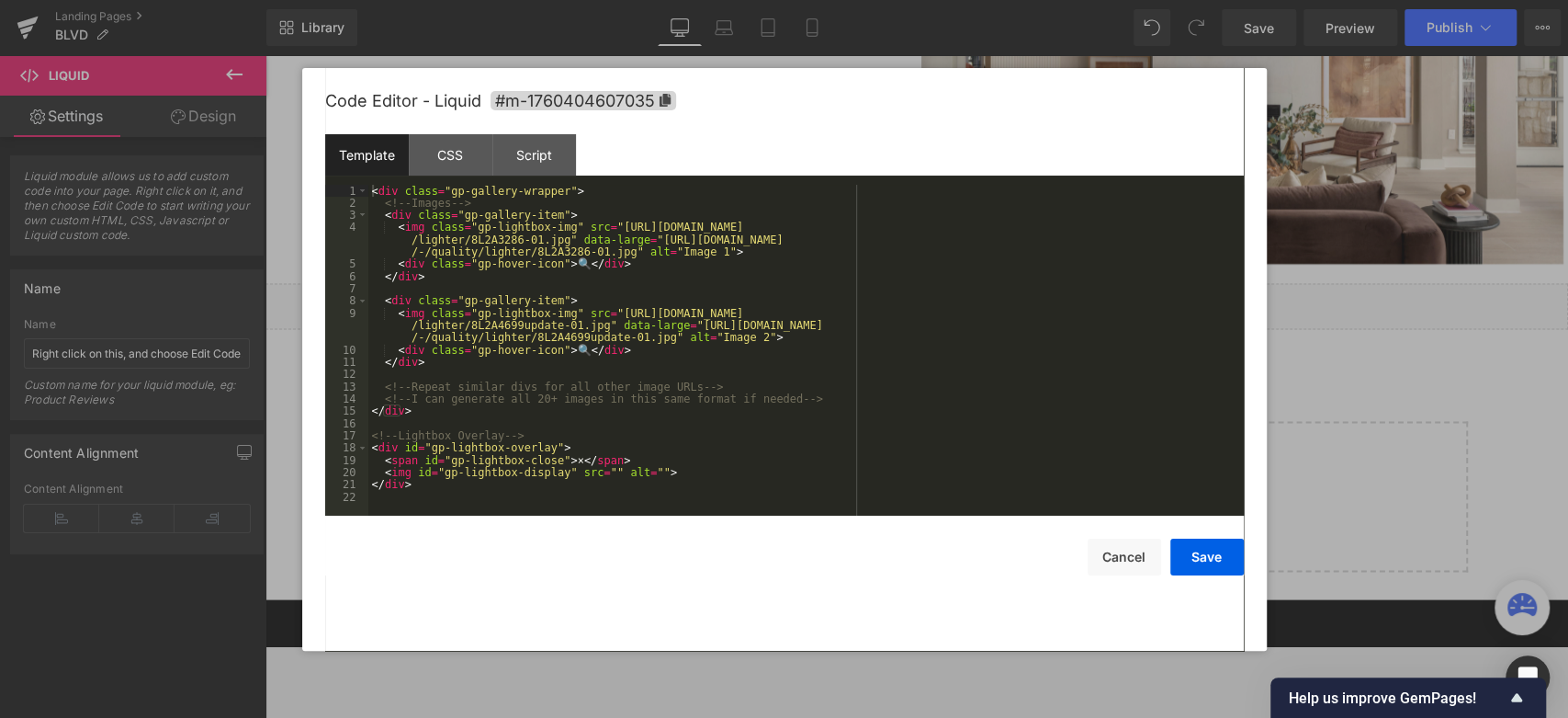
click at [349, 157] on div "Template" at bounding box center [367, 155] width 83 height 42
click at [547, 229] on div "< div class = "gp-gallery-wrapper" > <!-- Images --> < div class = "gp-gallery-…" at bounding box center [806, 362] width 875 height 356
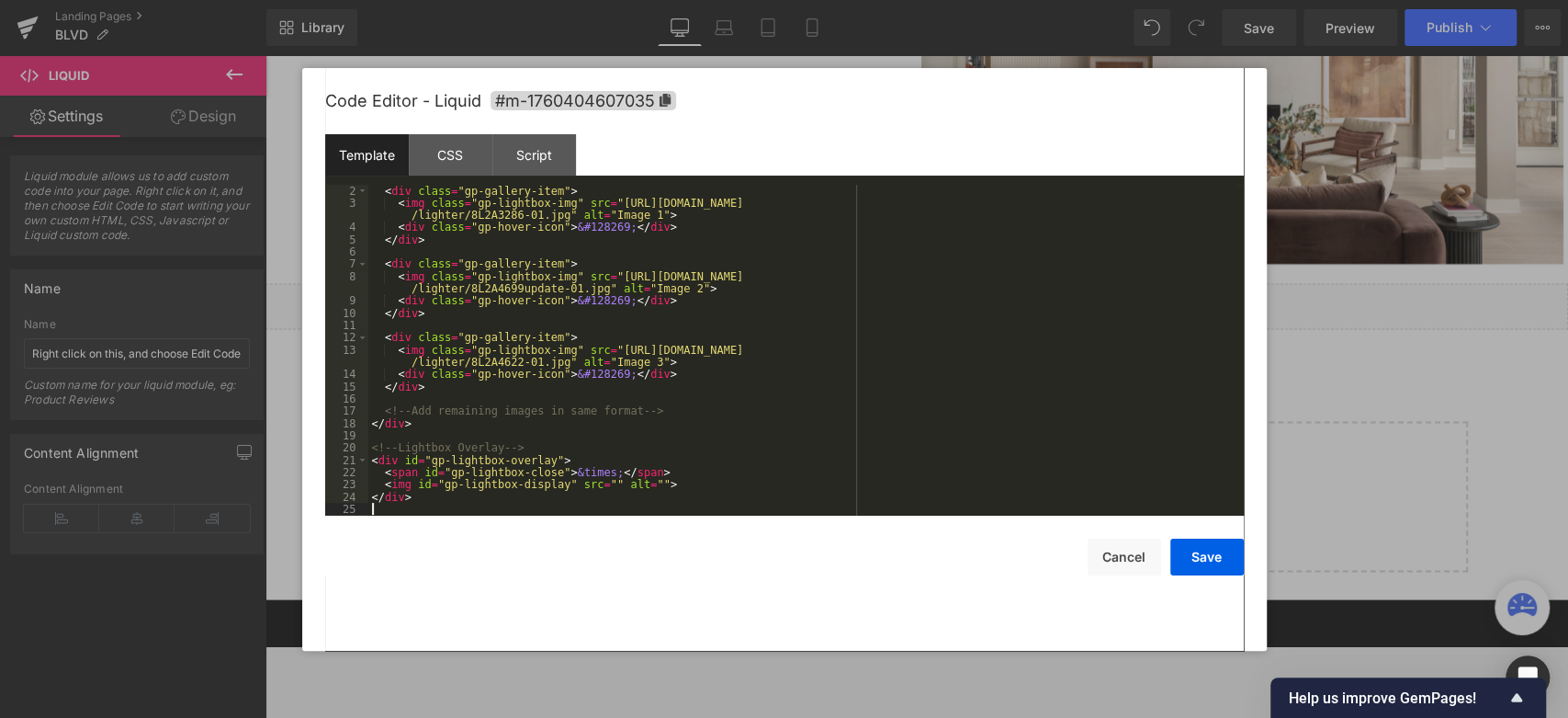
scroll to position [12, 0]
click at [452, 166] on div "CSS" at bounding box center [450, 155] width 83 height 42
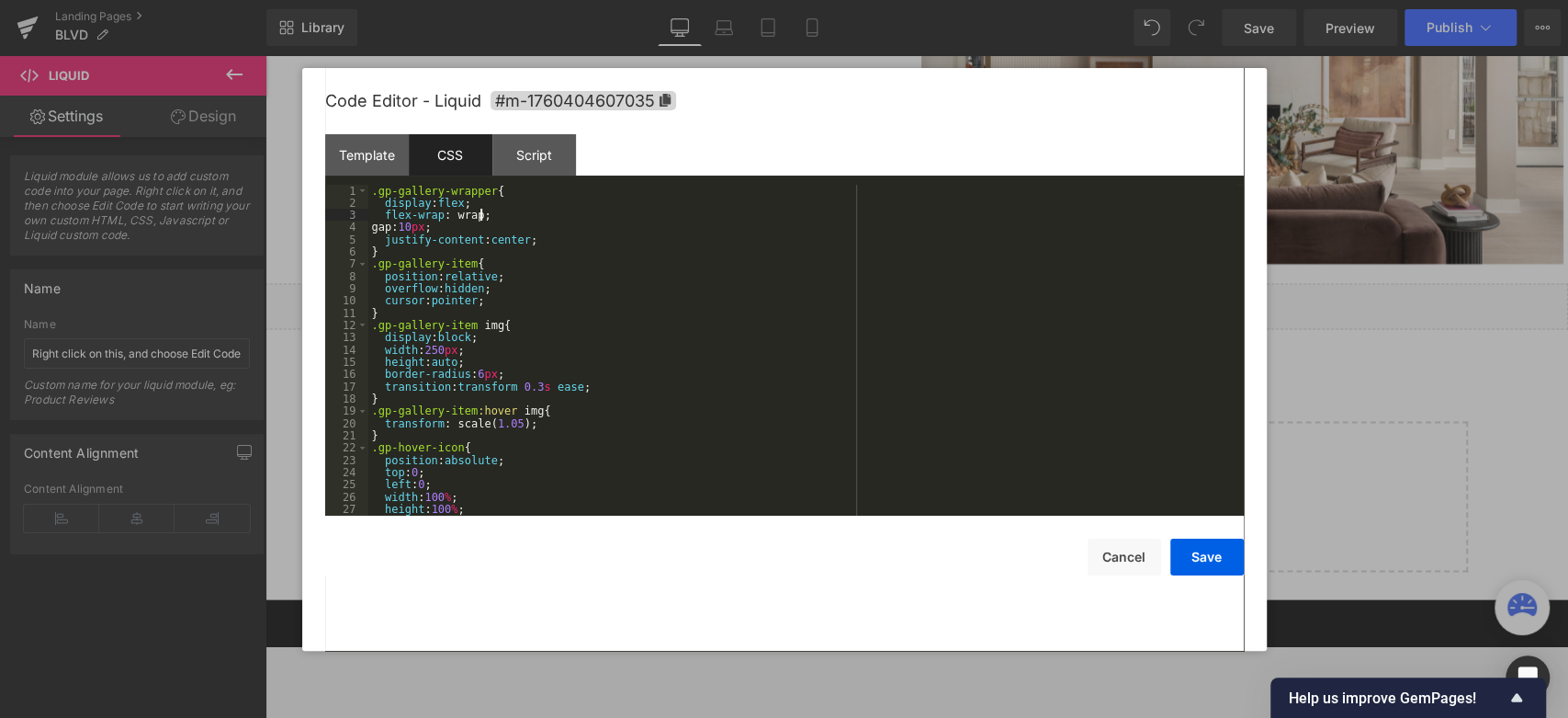
click at [562, 216] on div ".gp-gallery-wrapper { display : flex ; flex-wrap : wrap; gap: 10 px ; justify-c…" at bounding box center [802, 362] width 868 height 356
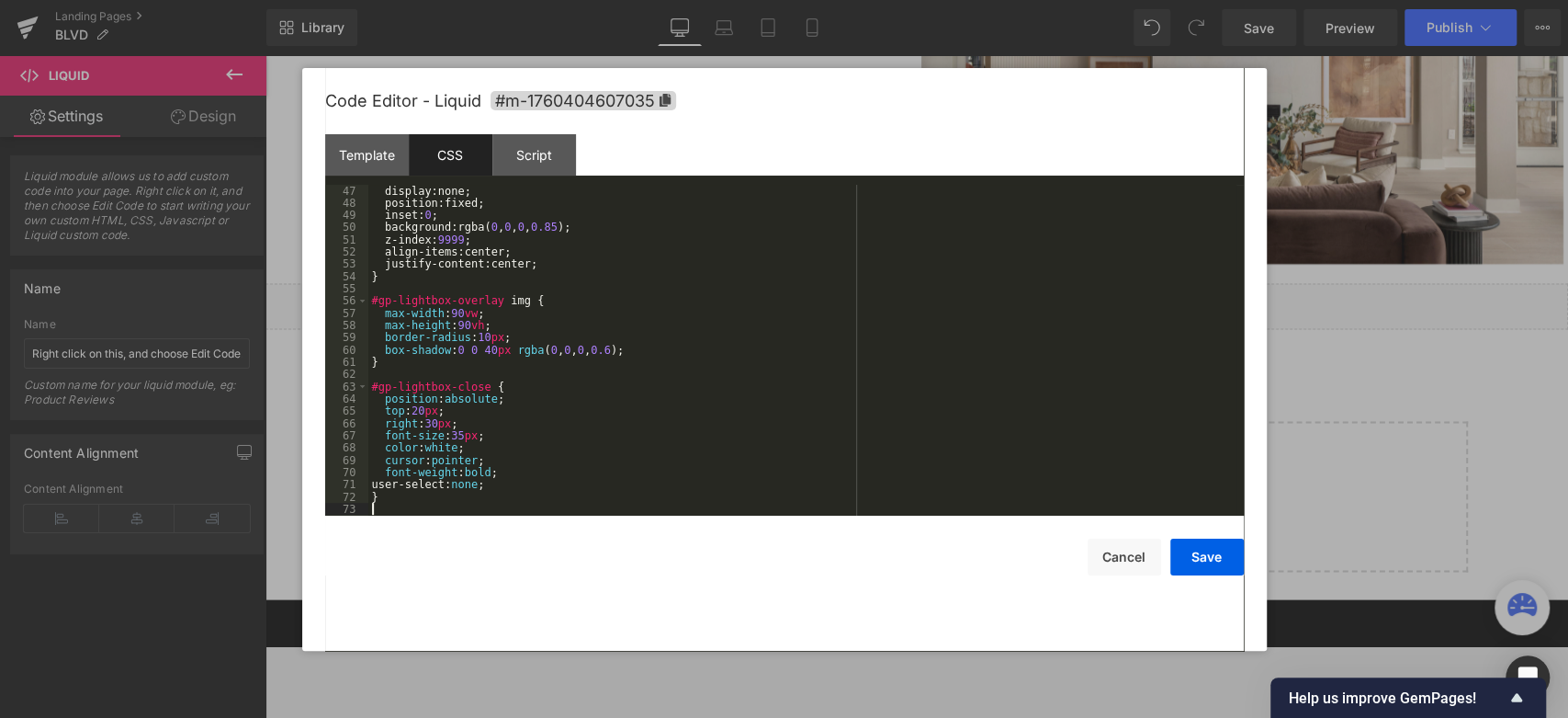
scroll to position [563, 0]
click at [552, 162] on div "Script" at bounding box center [534, 155] width 83 height 42
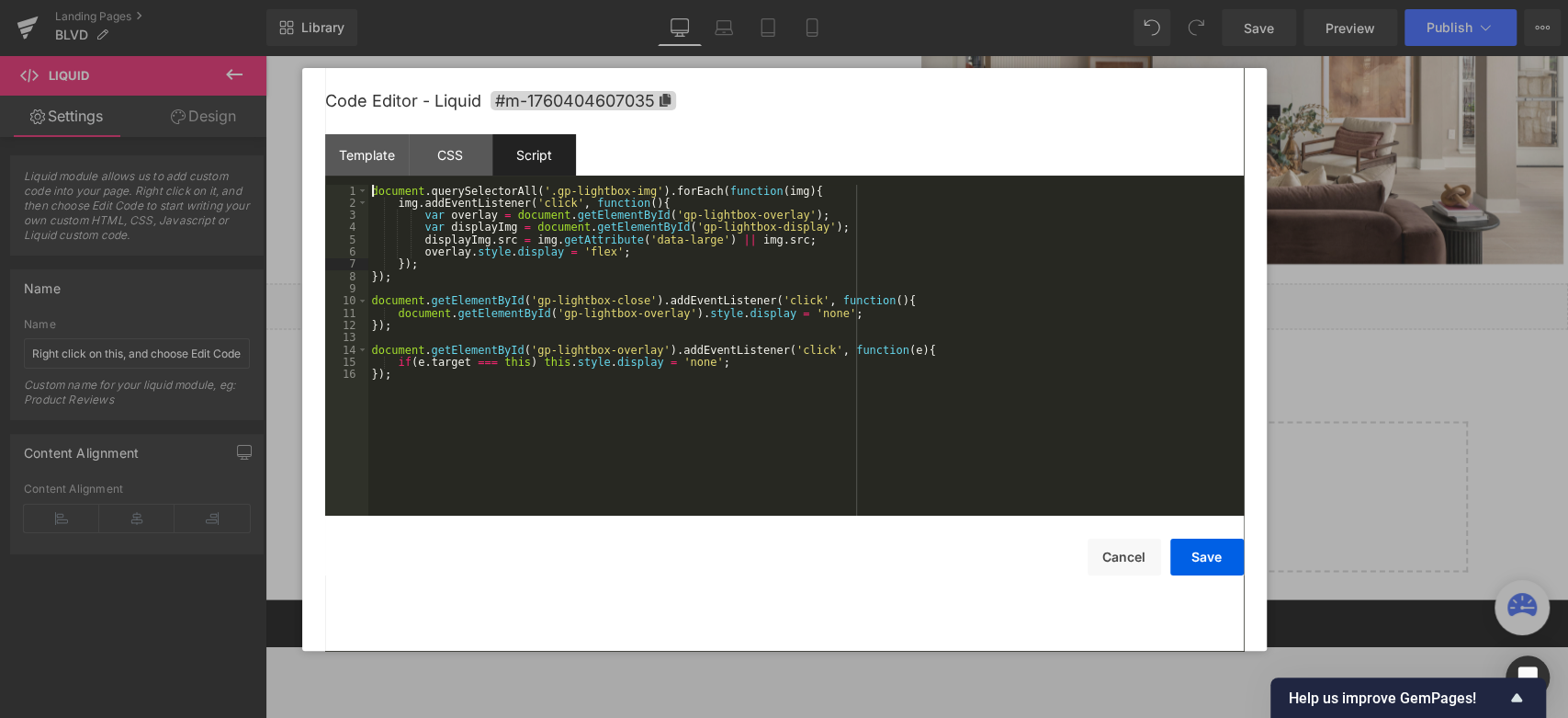
click at [608, 270] on div "document . querySelectorAll ( '.gp-lightbox-img' ) . forEach ( function ( img )…" at bounding box center [806, 362] width 875 height 356
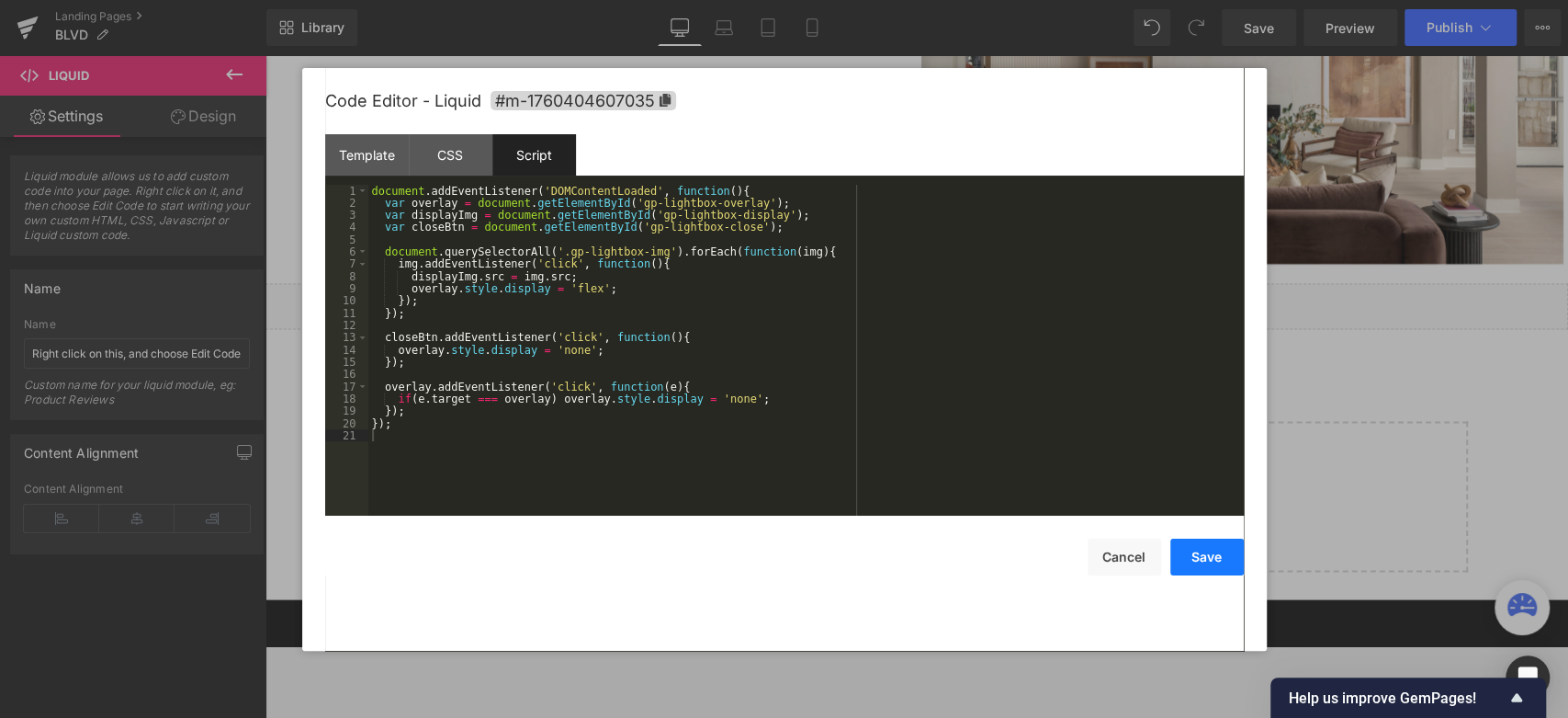
click at [1221, 549] on button "Save" at bounding box center [1207, 557] width 73 height 37
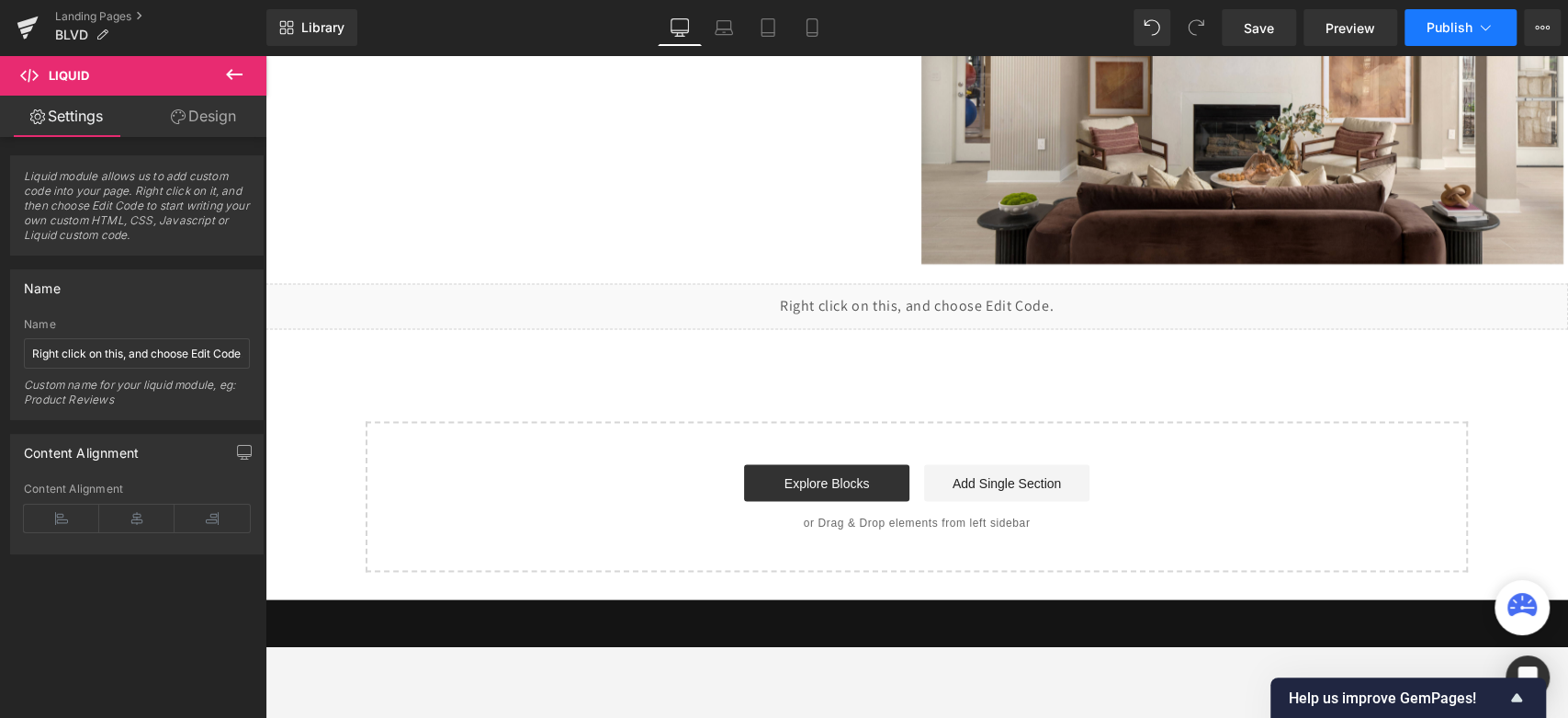
click at [1410, 27] on span "Publish" at bounding box center [1449, 28] width 46 height 15
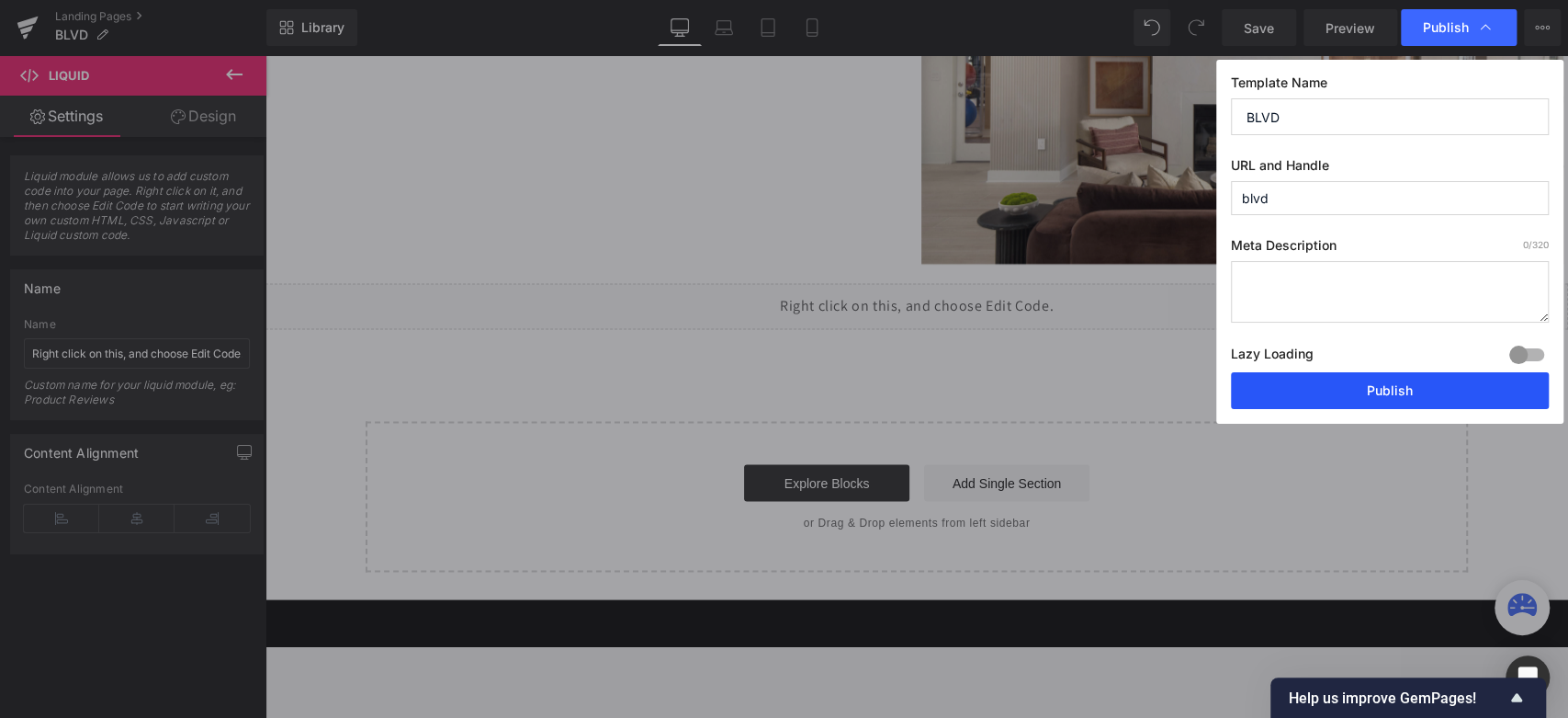
click at [1359, 396] on button "Publish" at bounding box center [1389, 391] width 318 height 37
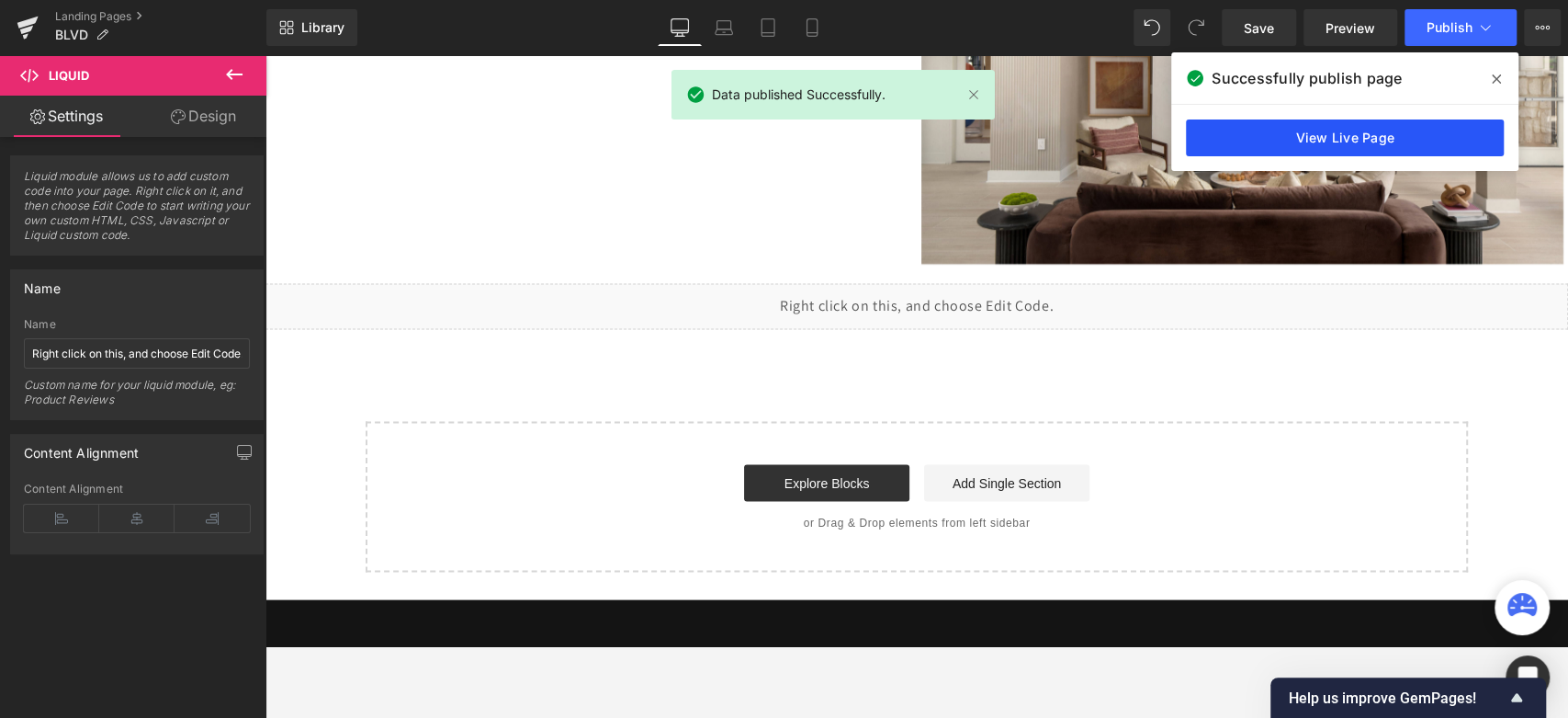
click at [1314, 145] on link "View Live Page" at bounding box center [1344, 138] width 318 height 37
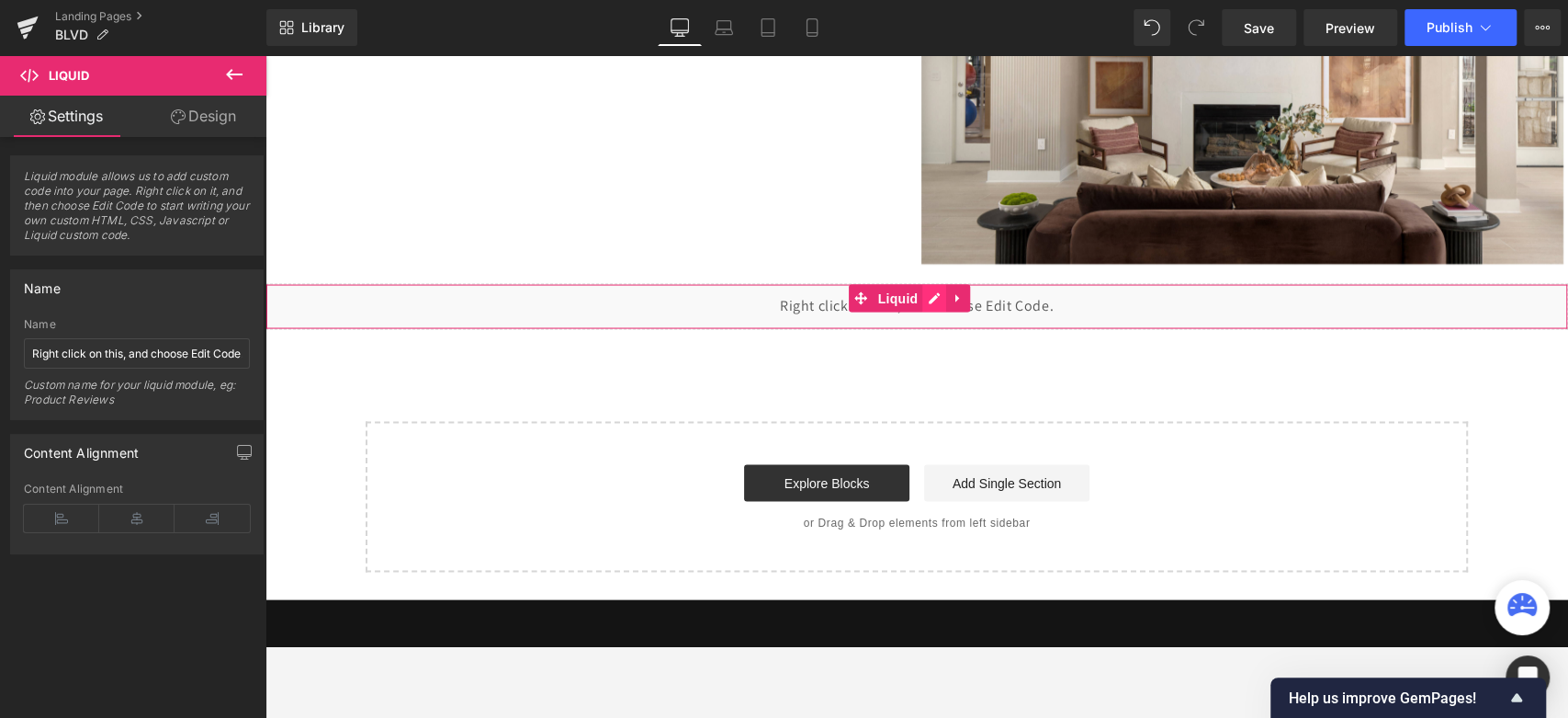
click at [939, 292] on div "Liquid" at bounding box center [917, 306] width 1302 height 46
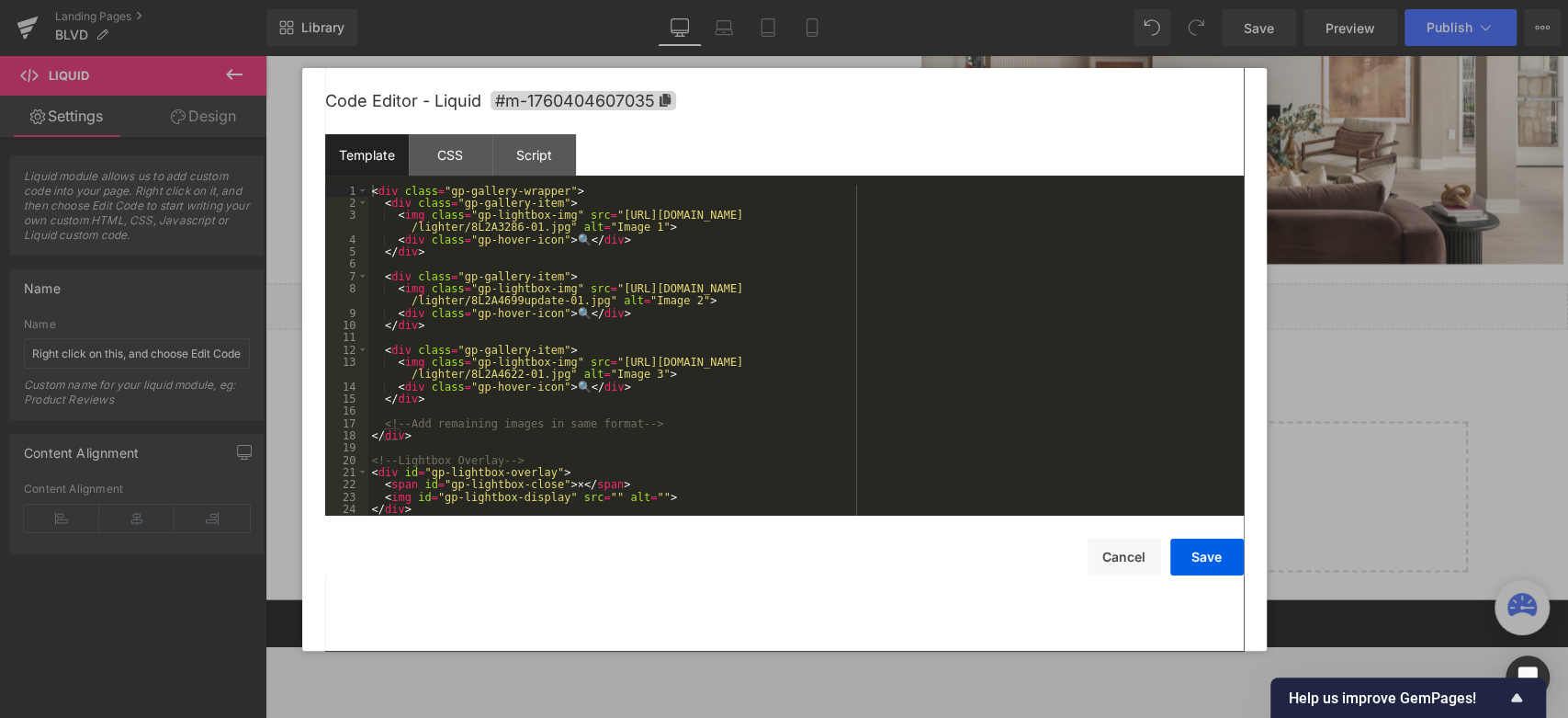
click at [405, 144] on div "Template" at bounding box center [367, 155] width 83 height 42
click at [372, 152] on div "Template" at bounding box center [367, 155] width 83 height 42
click at [510, 249] on div "< div class = "gp-gallery-wrapper" > < div class = "gp-gallery-item" > < img cl…" at bounding box center [802, 362] width 868 height 356
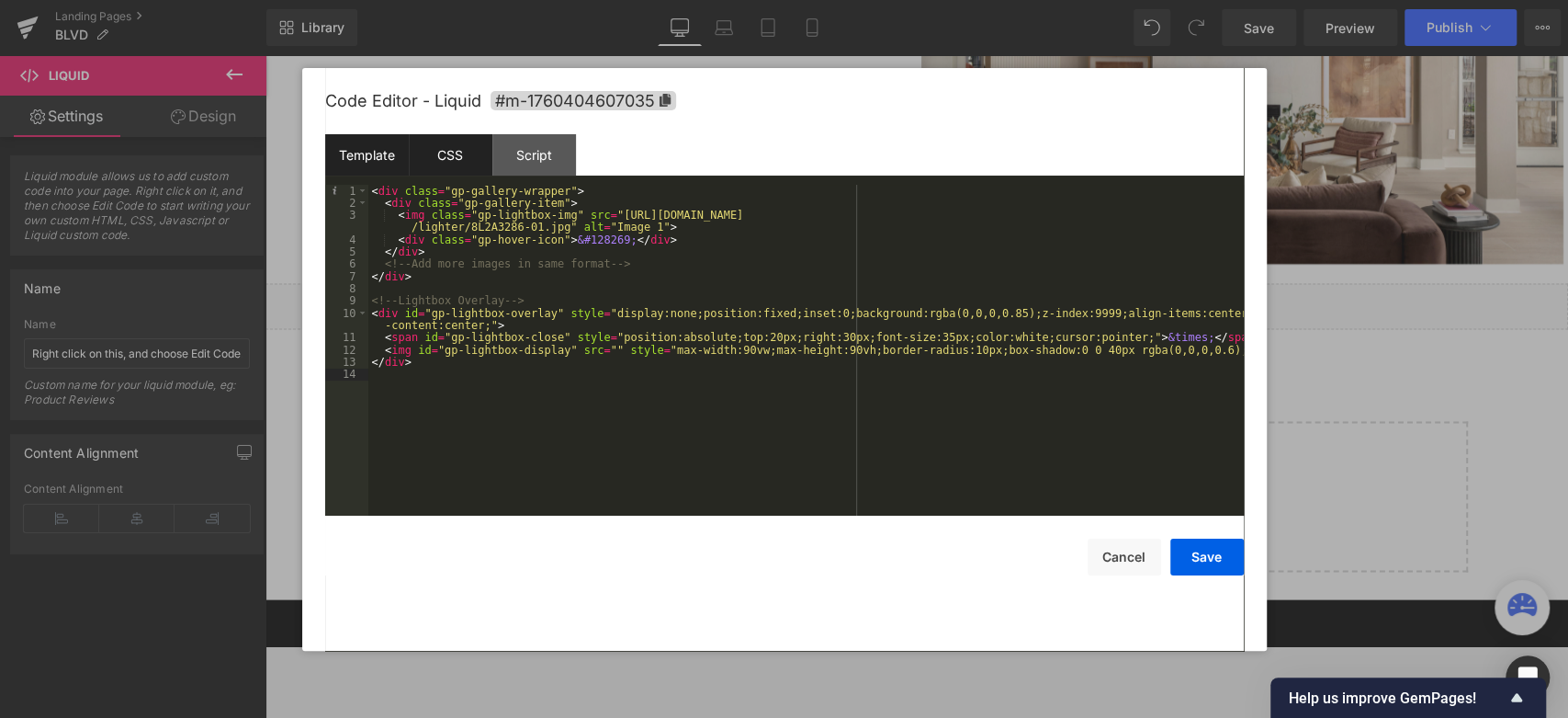
click at [449, 156] on div "CSS" at bounding box center [450, 155] width 83 height 42
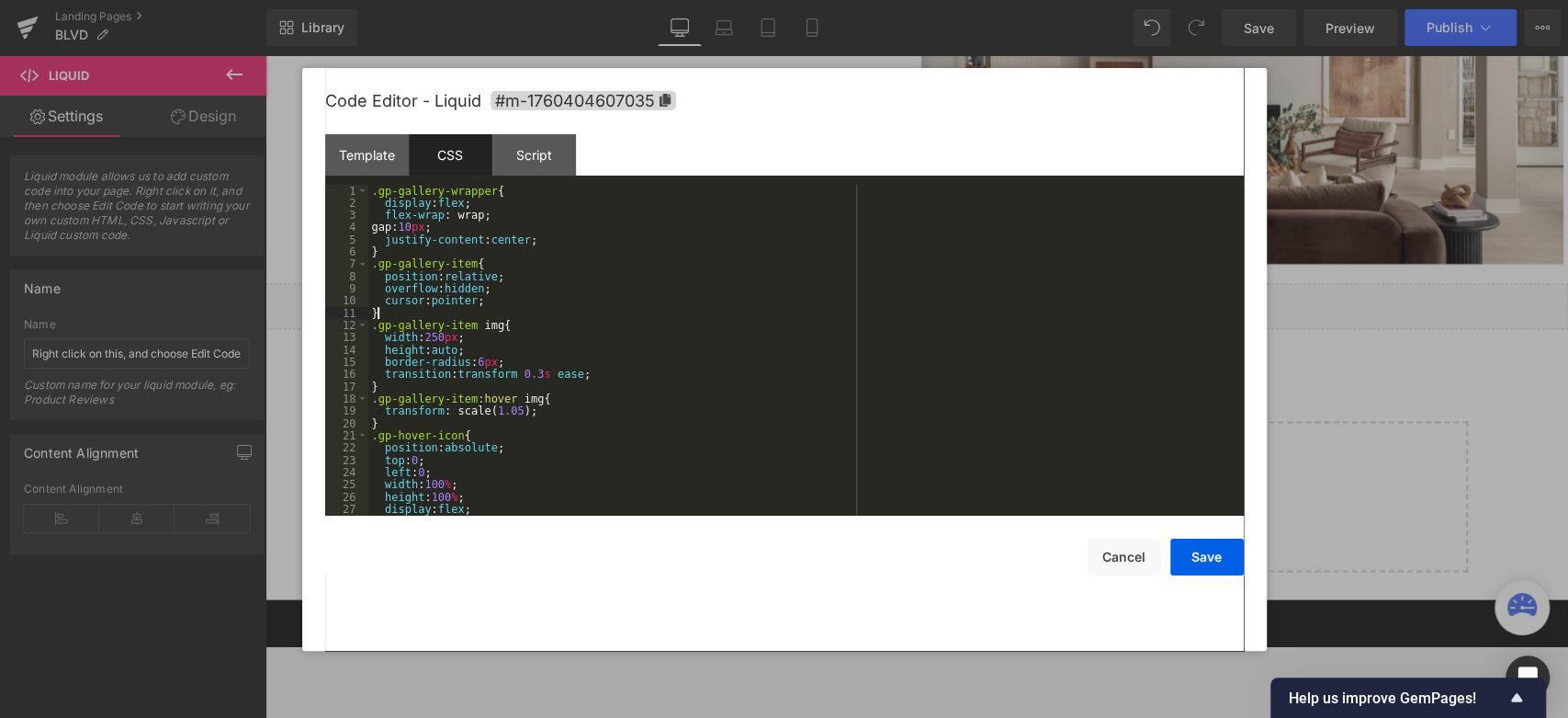
click at [549, 314] on div ".gp-gallery-wrapper { display : flex ; flex-wrap : wrap; gap: 10 px ; justify-c…" at bounding box center [802, 362] width 868 height 356
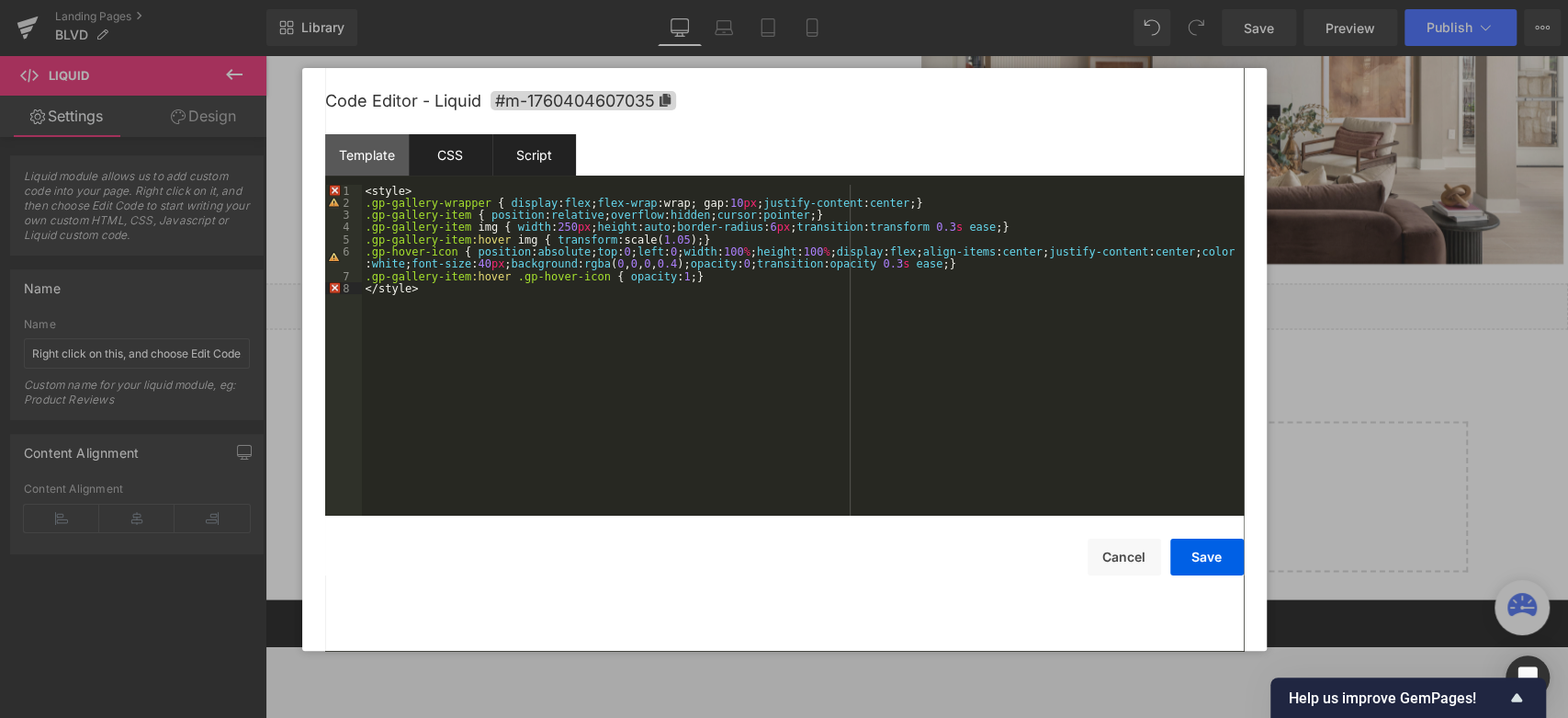
click at [528, 147] on div "Script" at bounding box center [534, 155] width 83 height 42
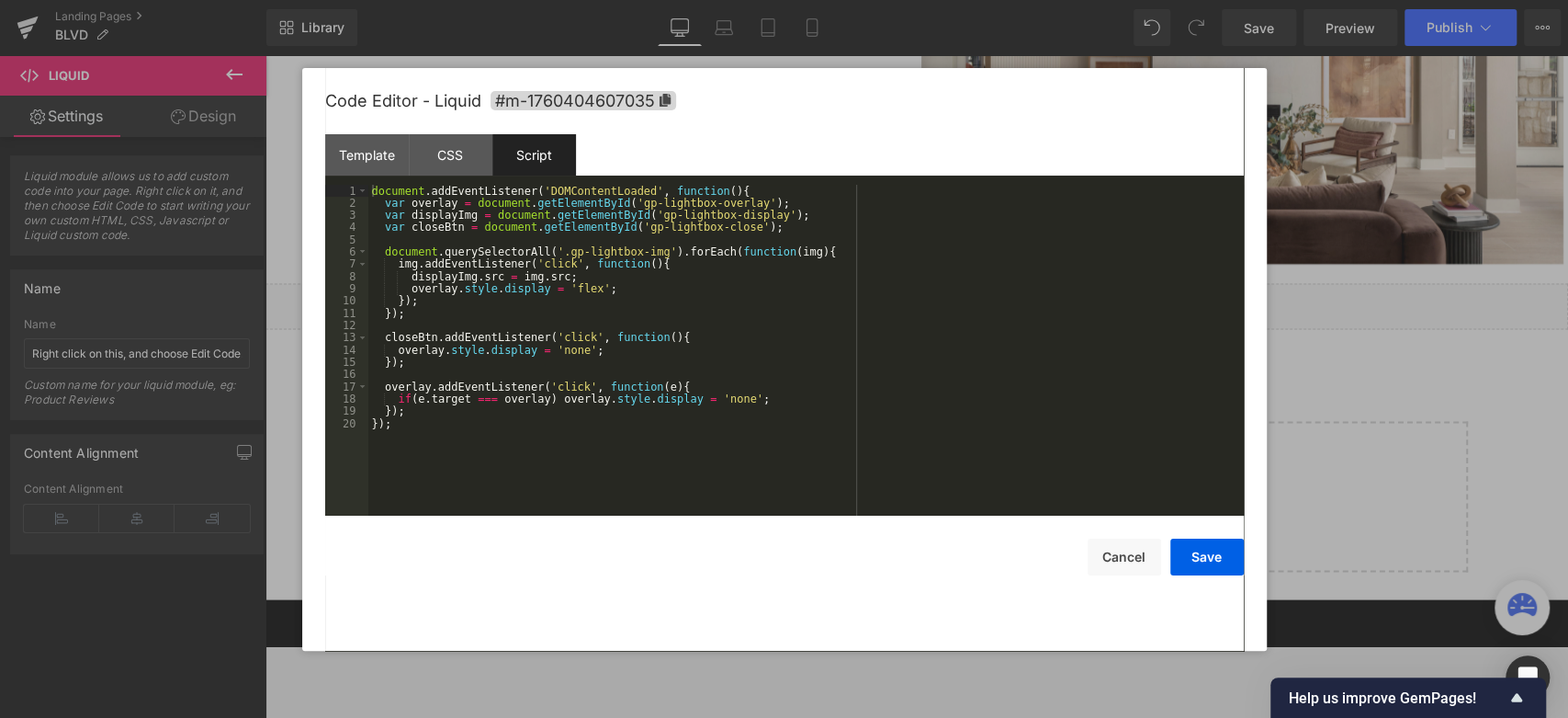
click at [566, 314] on div "document . addEventListener ( 'DOMContentLoaded' , function ( ) { var overlay =…" at bounding box center [806, 362] width 875 height 356
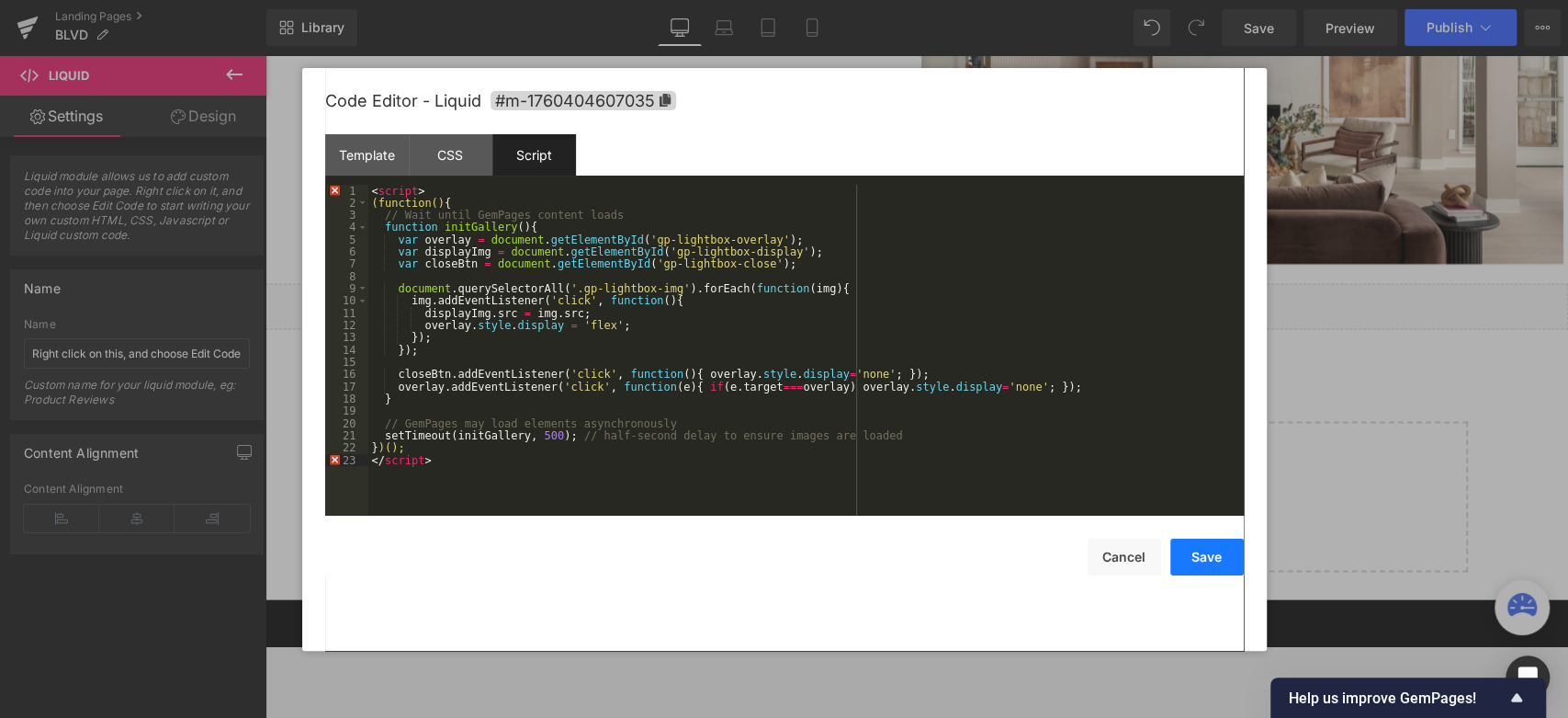
click at [1236, 564] on button "Save" at bounding box center [1207, 557] width 73 height 37
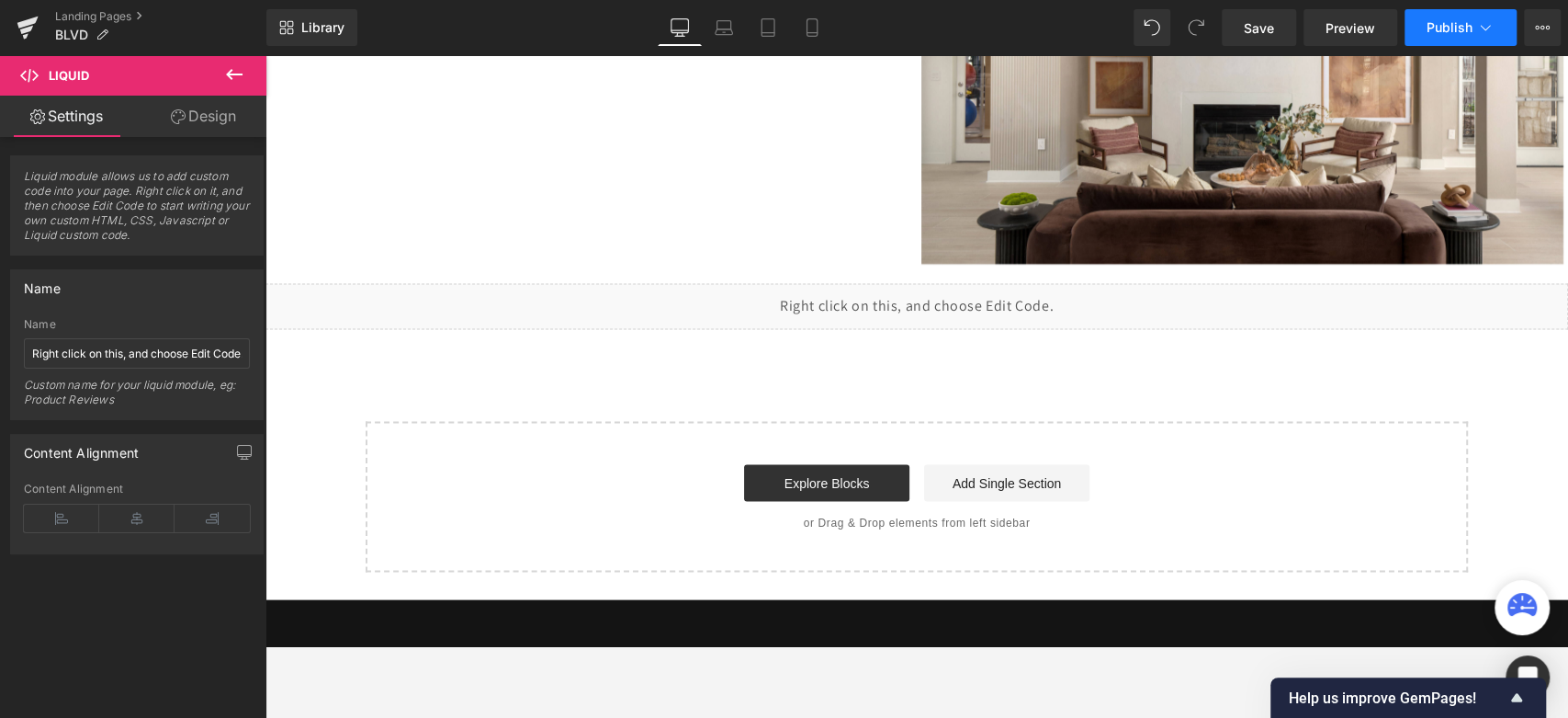
click at [1410, 27] on span "Publish" at bounding box center [1449, 28] width 46 height 15
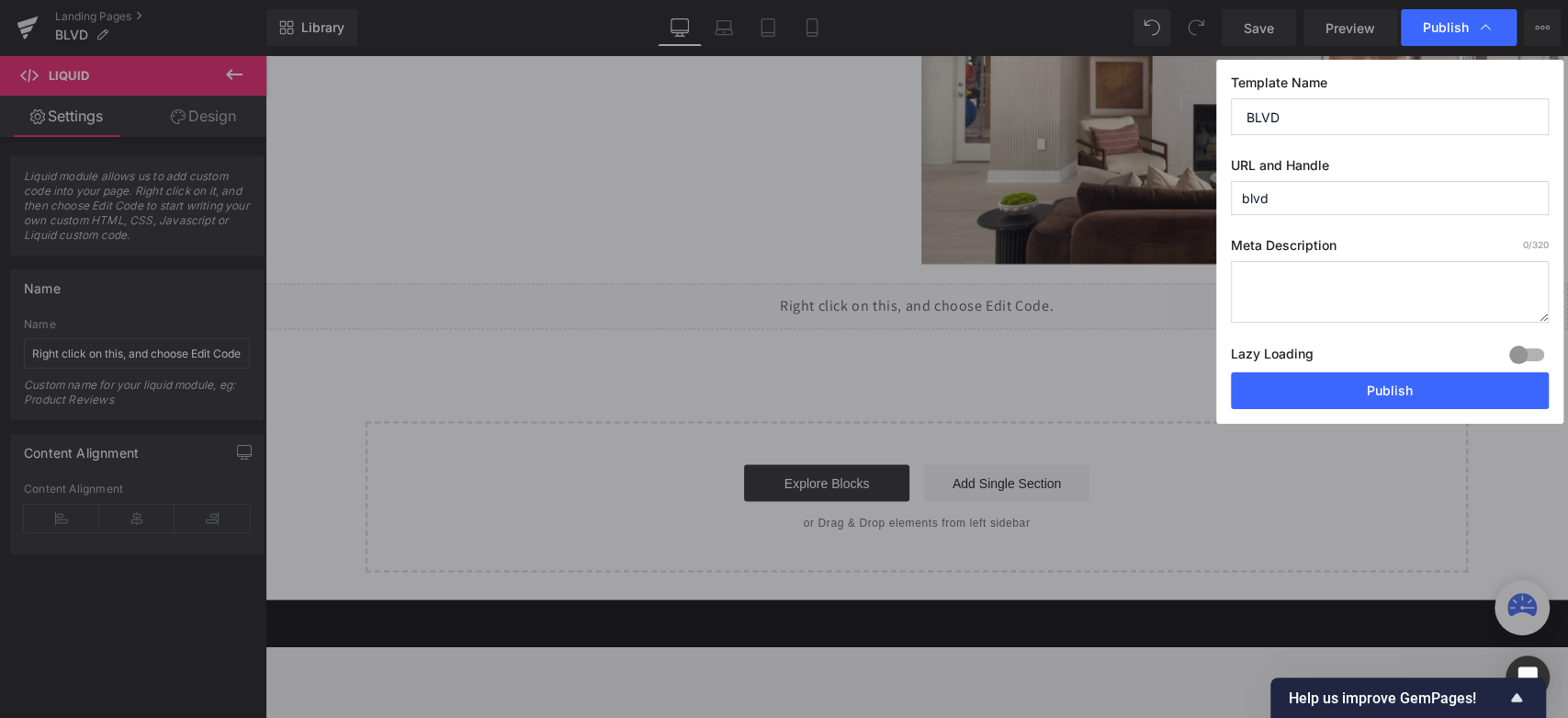
click at [1410, 27] on span "Publish" at bounding box center [1446, 28] width 46 height 17
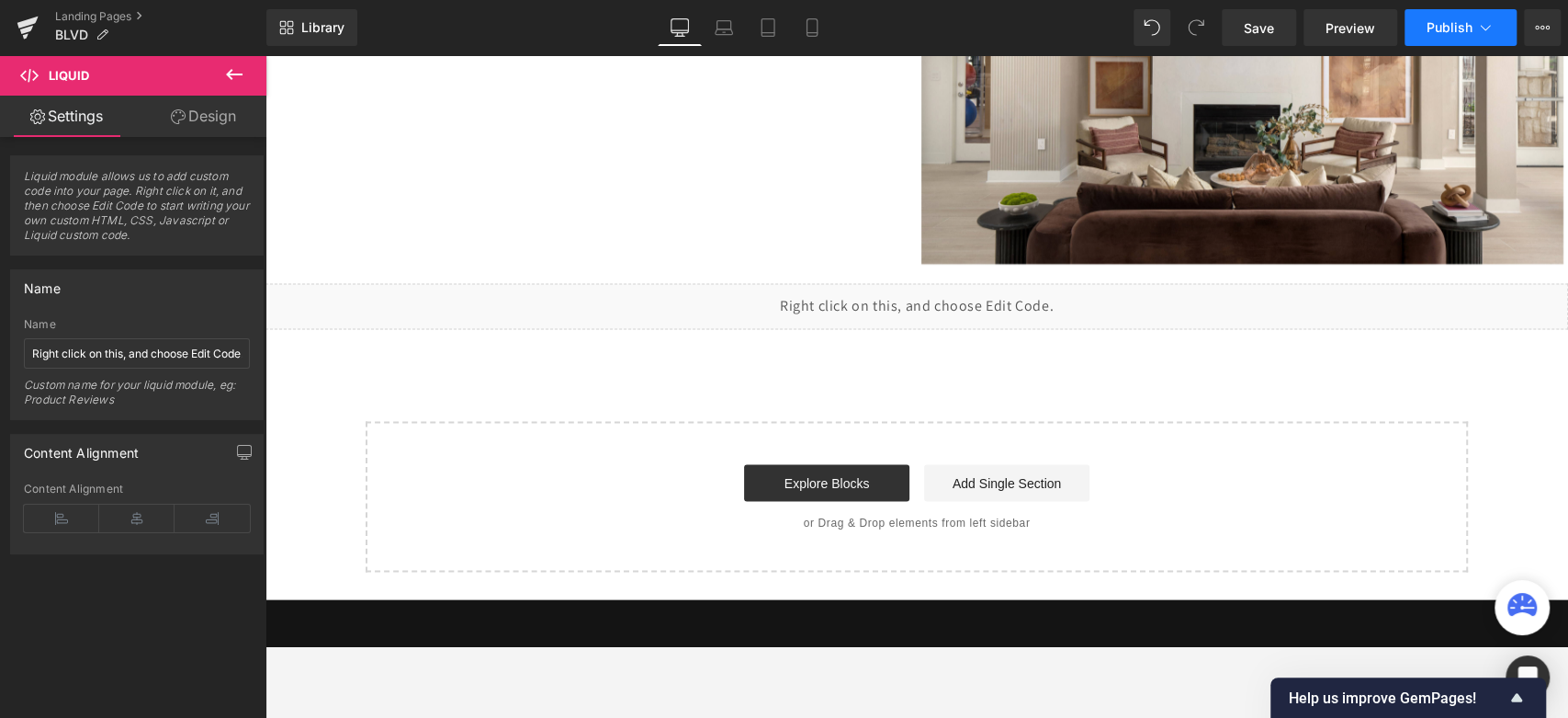
click at [1410, 27] on span "Publish" at bounding box center [1449, 28] width 46 height 15
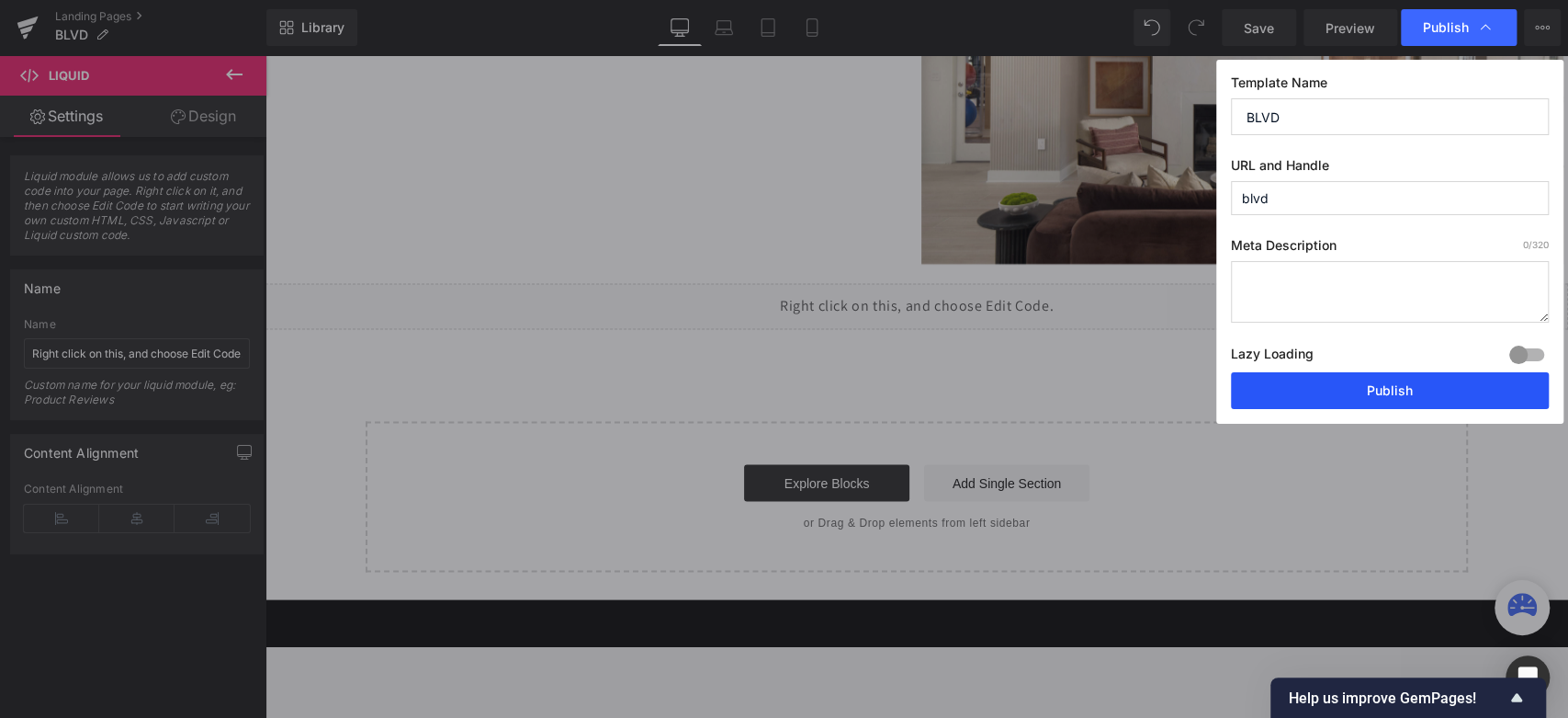
click at [1410, 393] on button "Publish" at bounding box center [1389, 391] width 318 height 37
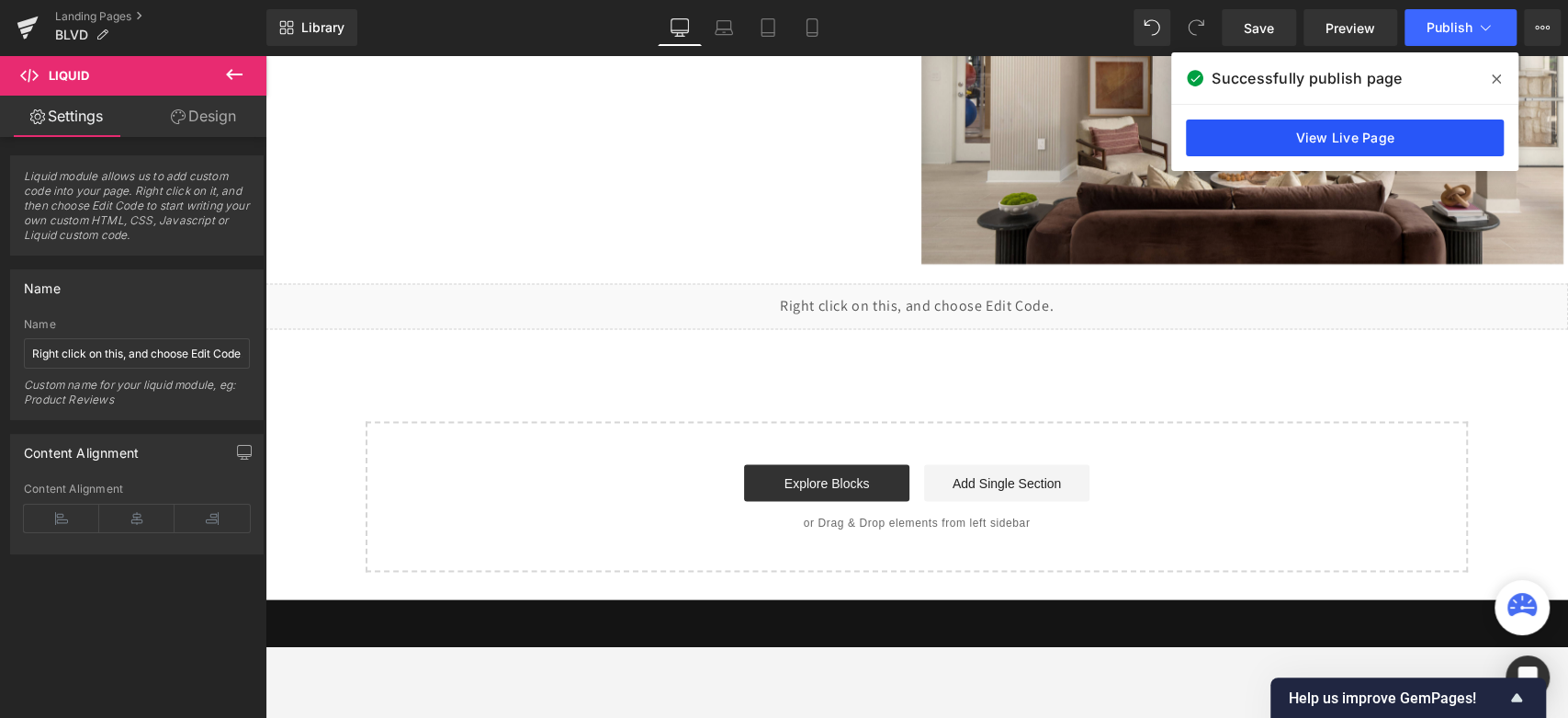
click at [1399, 139] on link "View Live Page" at bounding box center [1344, 138] width 318 height 37
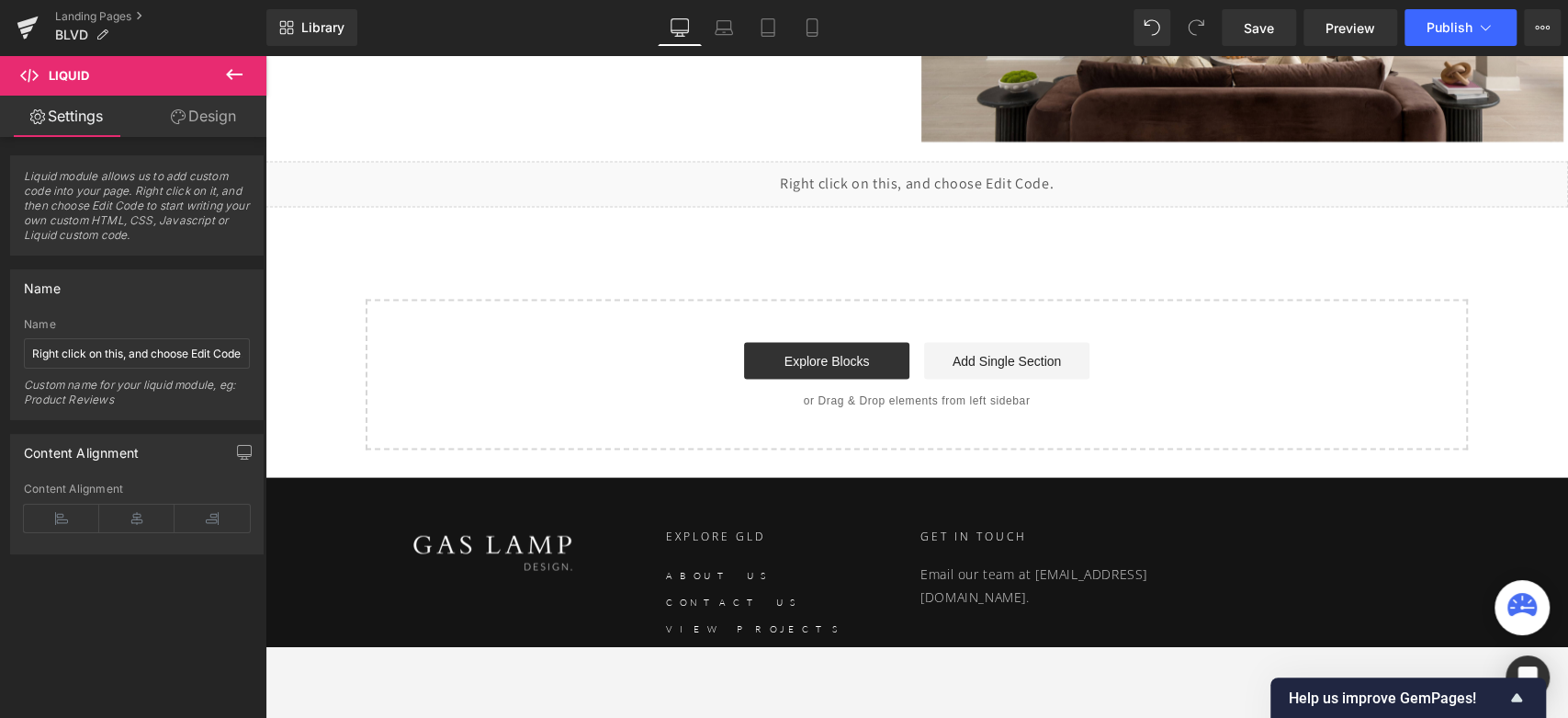
scroll to position [7124, 0]
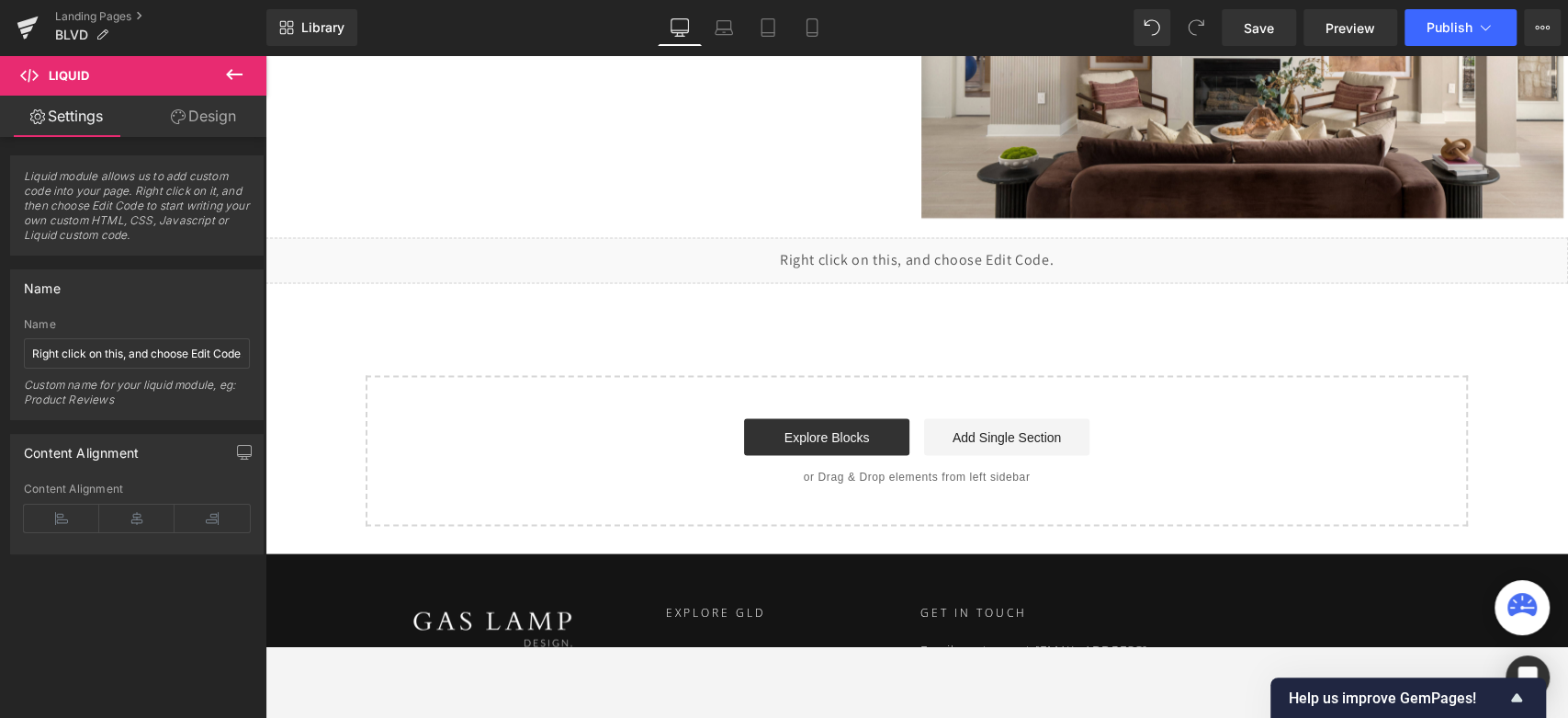
click at [996, 267] on div "Liquid" at bounding box center [917, 261] width 1302 height 46
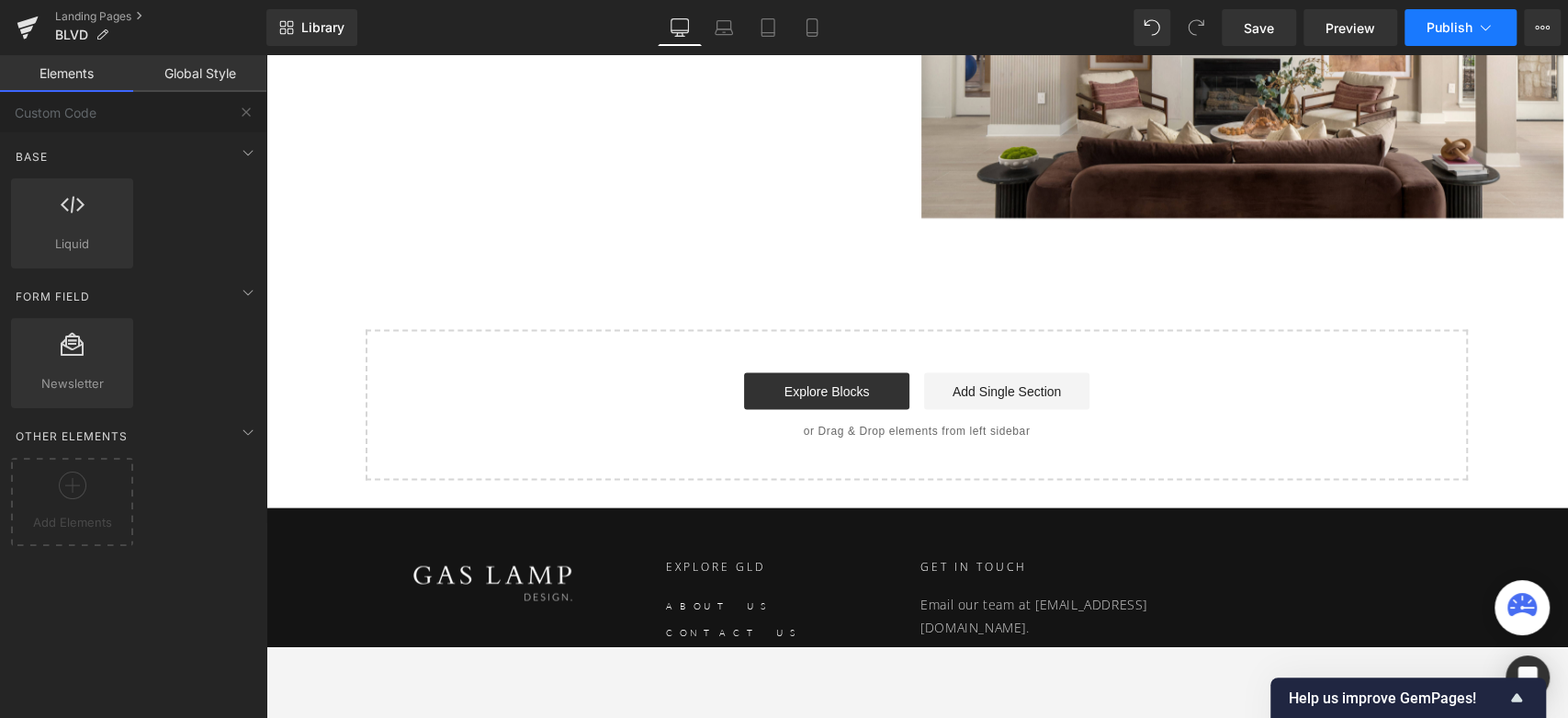
click at [1410, 42] on button "Publish" at bounding box center [1460, 28] width 112 height 37
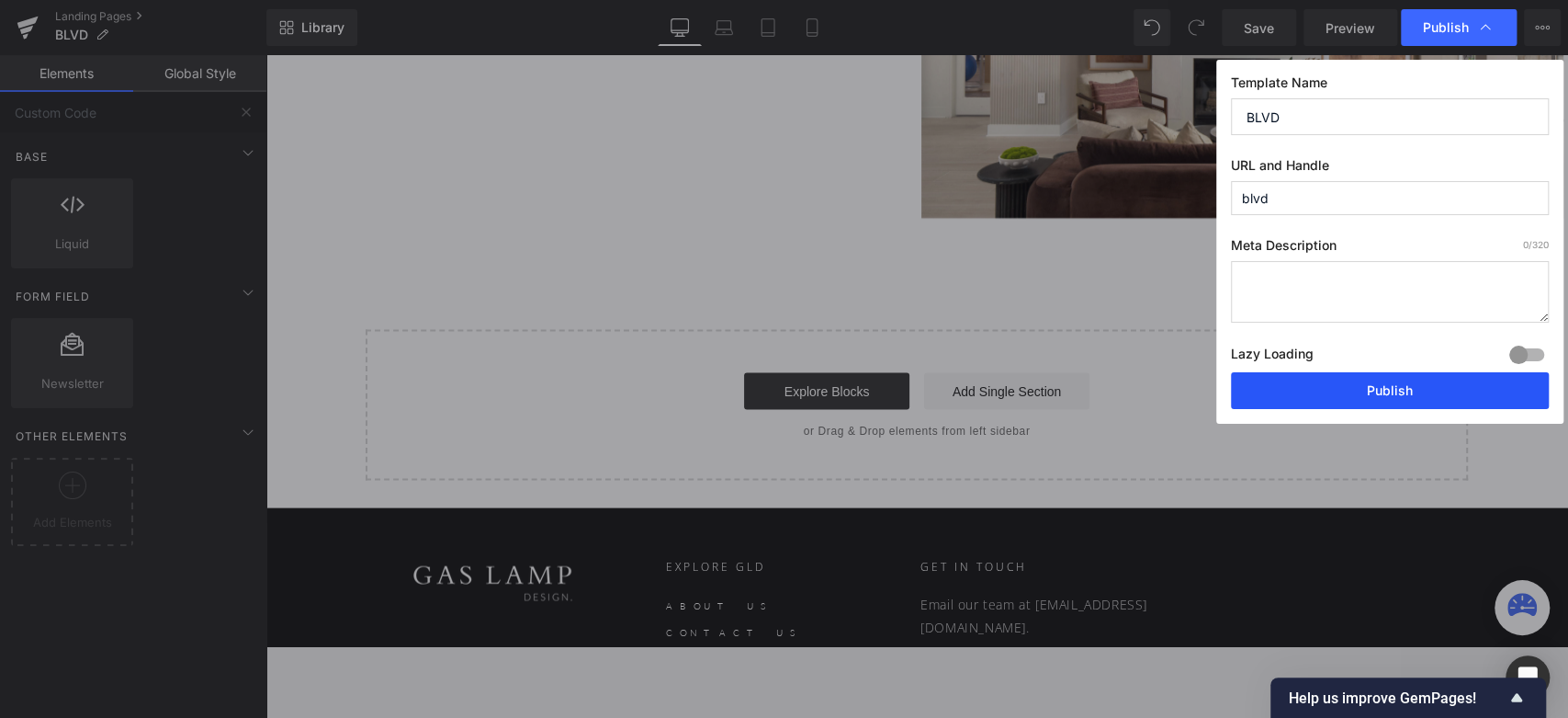
click at [1296, 379] on button "Publish" at bounding box center [1389, 391] width 318 height 37
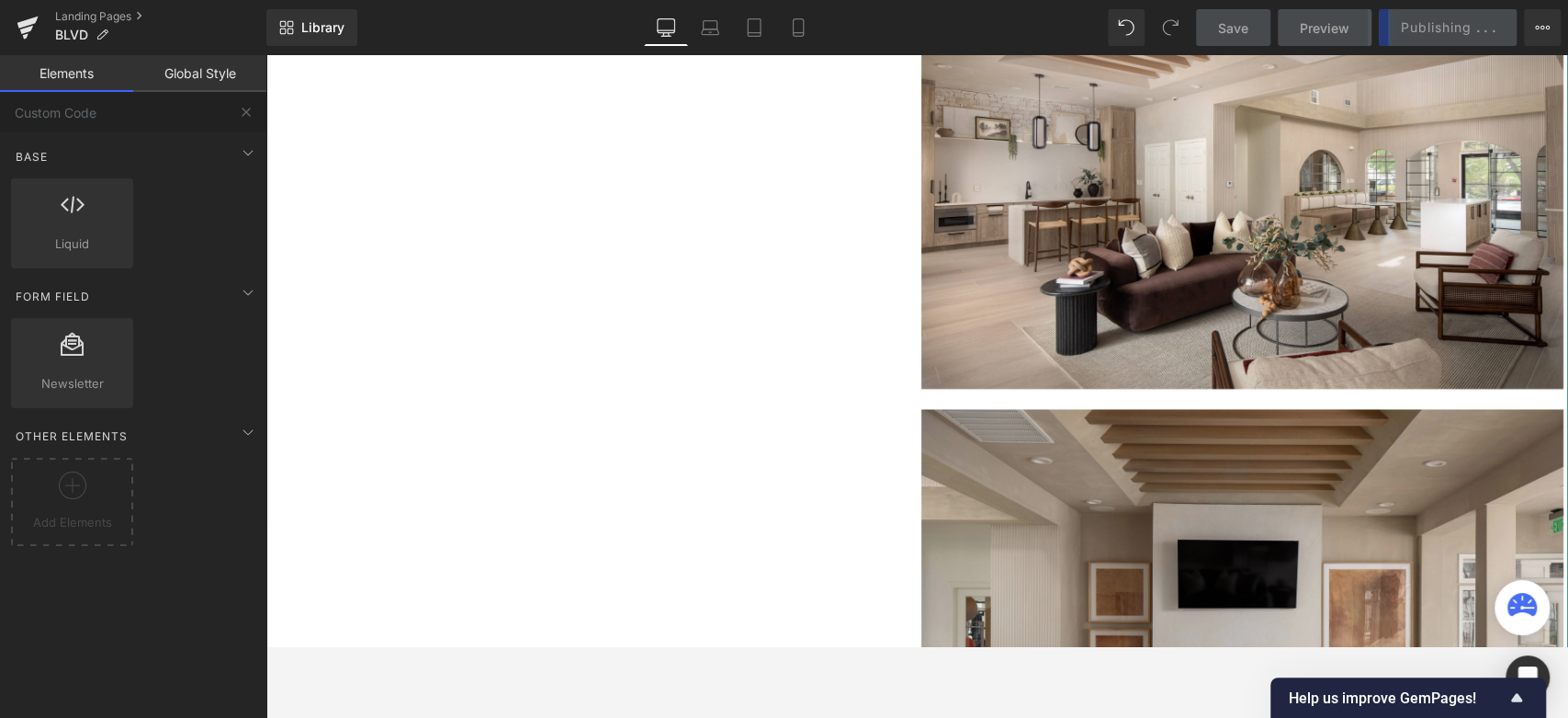
scroll to position [6410, 0]
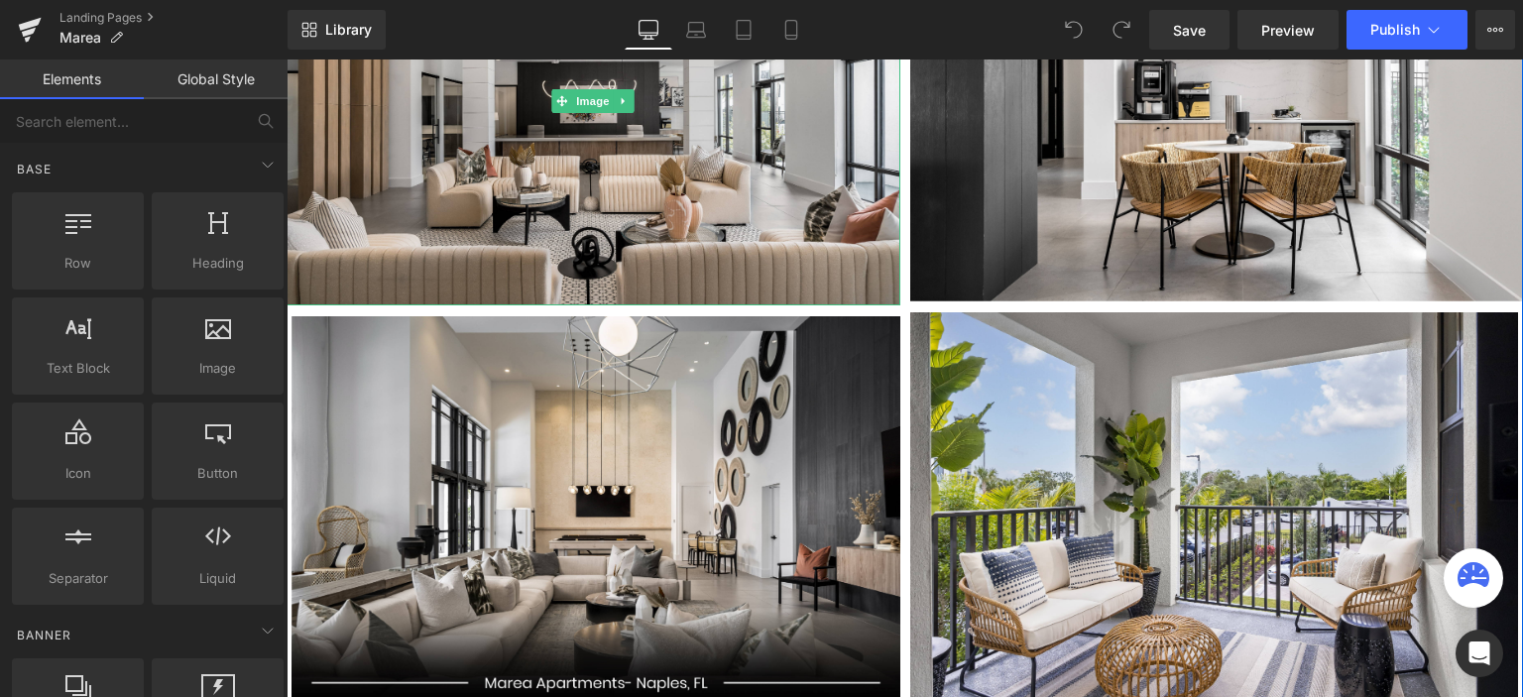
scroll to position [1984, 0]
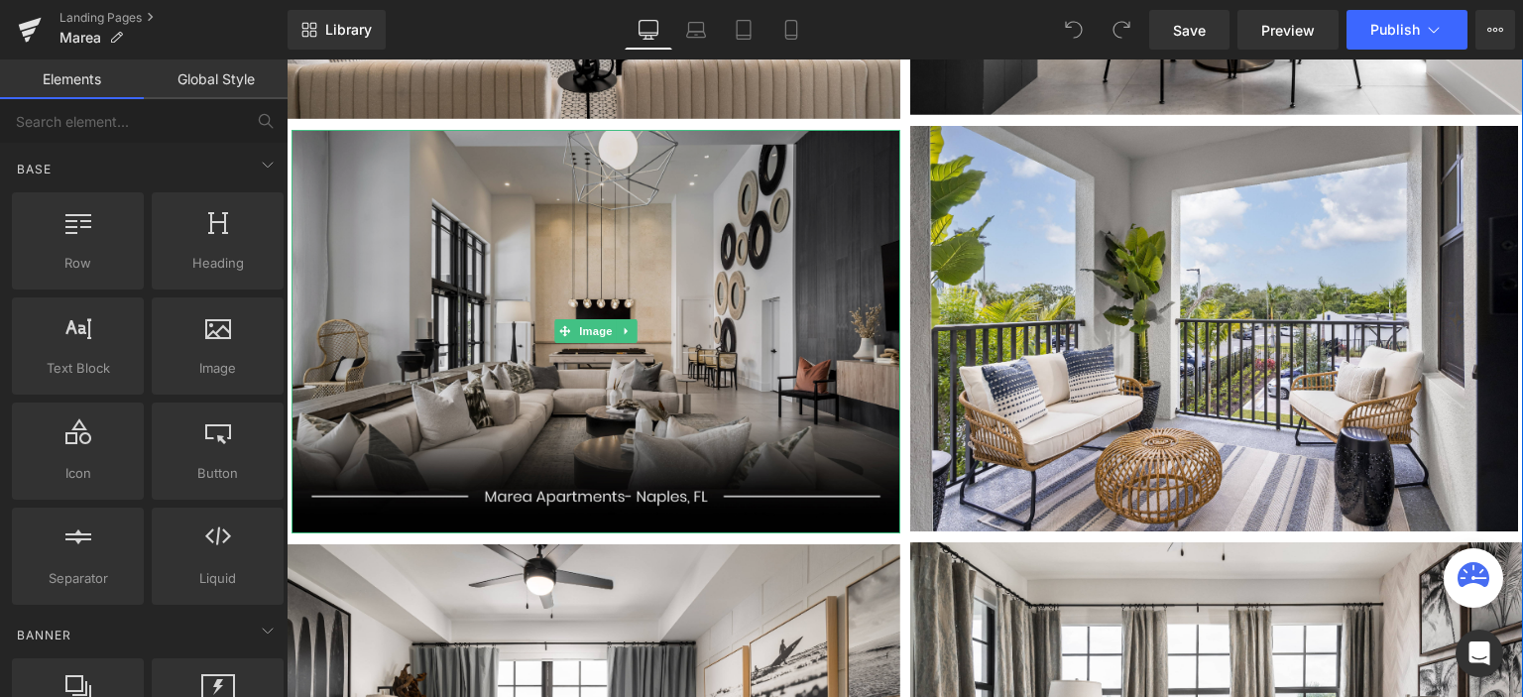
click at [801, 186] on img at bounding box center [596, 332] width 609 height 404
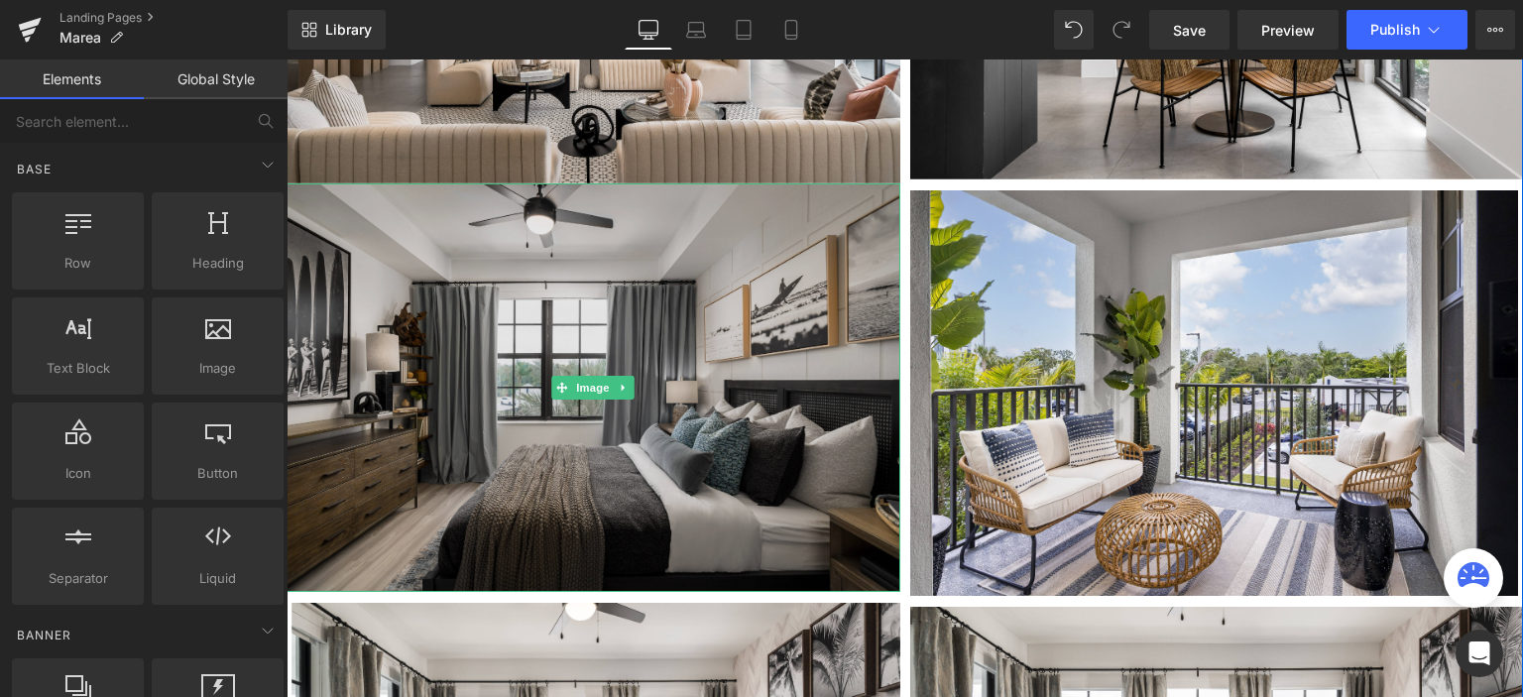
scroll to position [2182, 0]
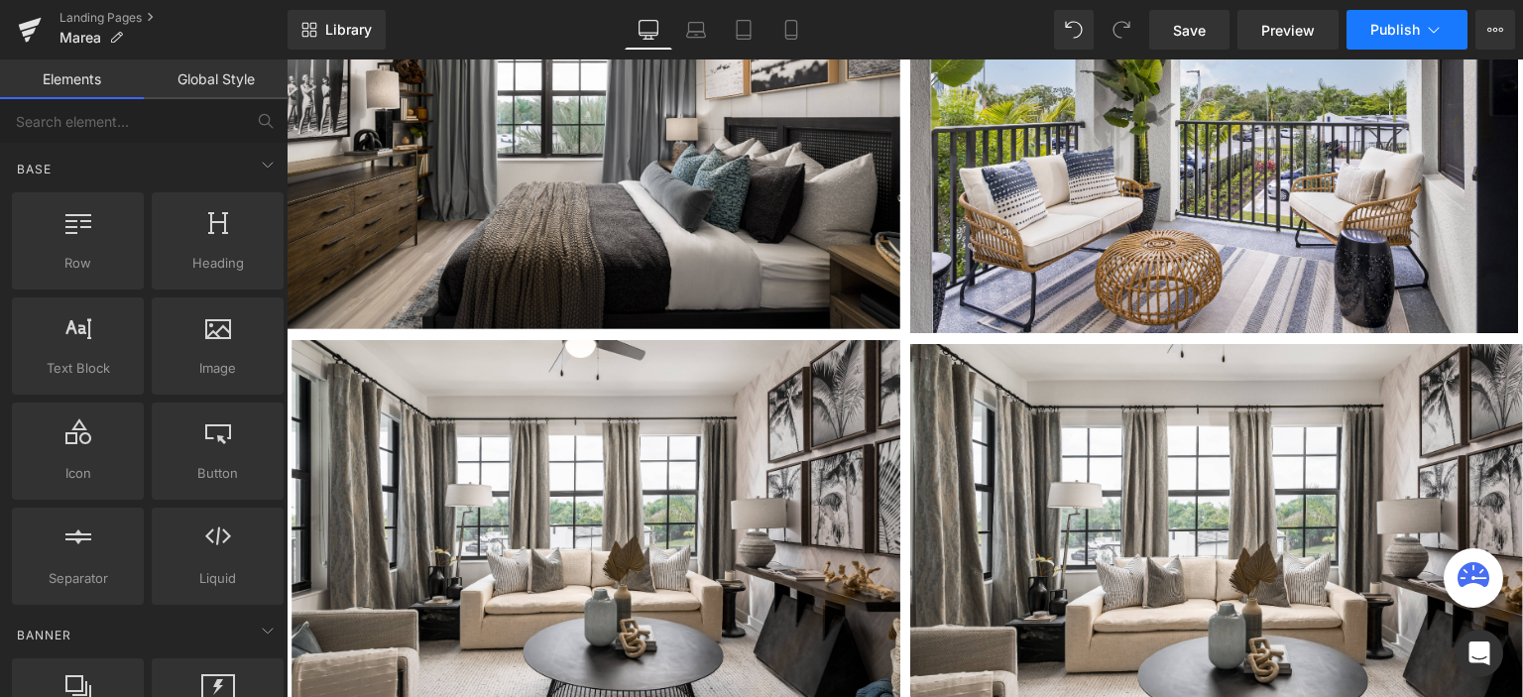
click at [1404, 42] on button "Publish" at bounding box center [1407, 30] width 121 height 40
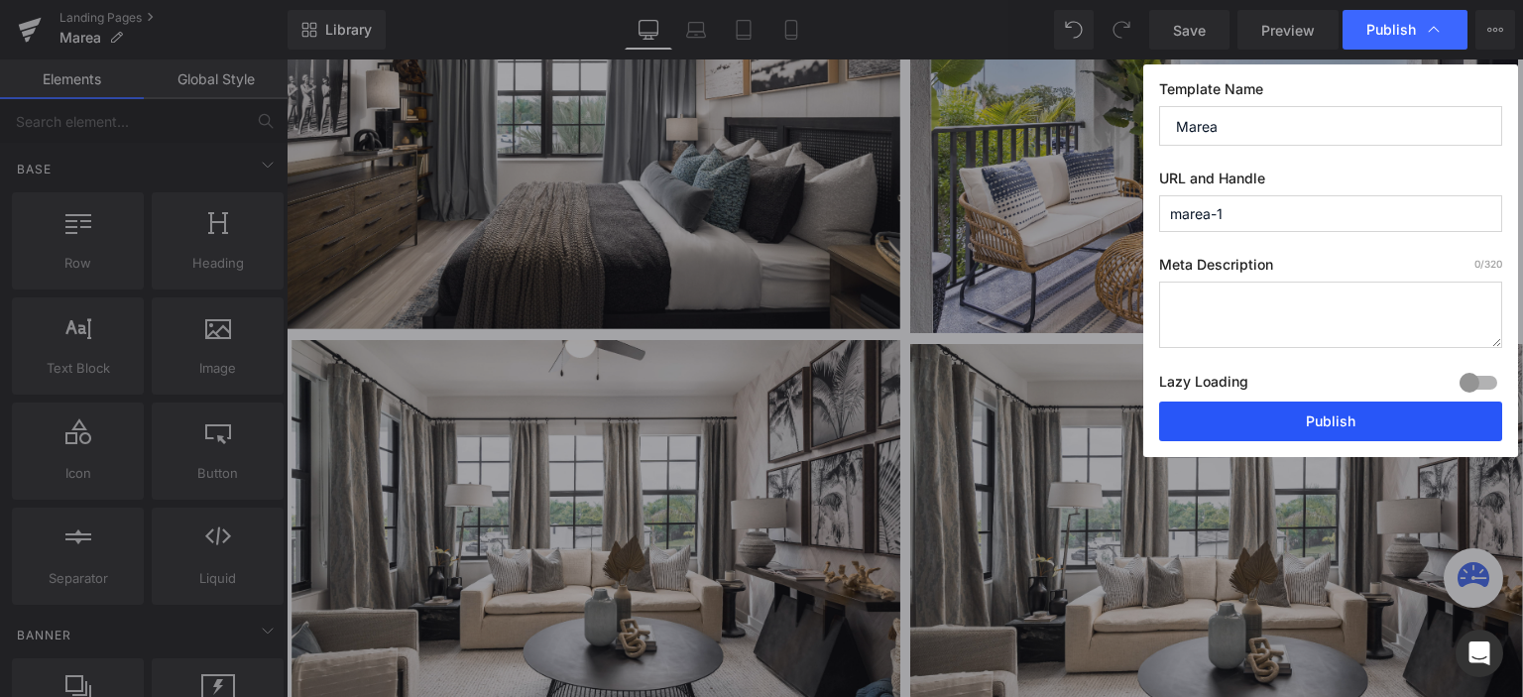
click at [1303, 431] on button "Publish" at bounding box center [1330, 422] width 343 height 40
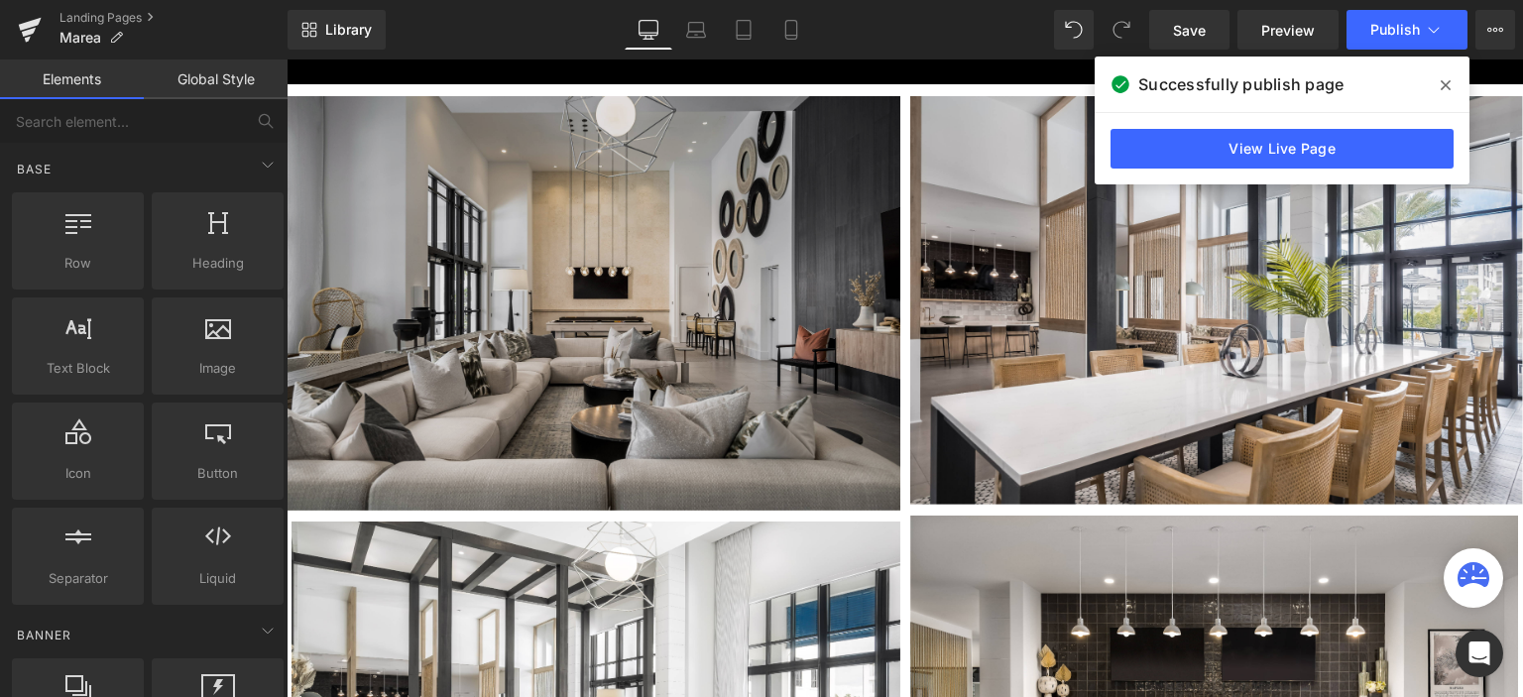
scroll to position [595, 0]
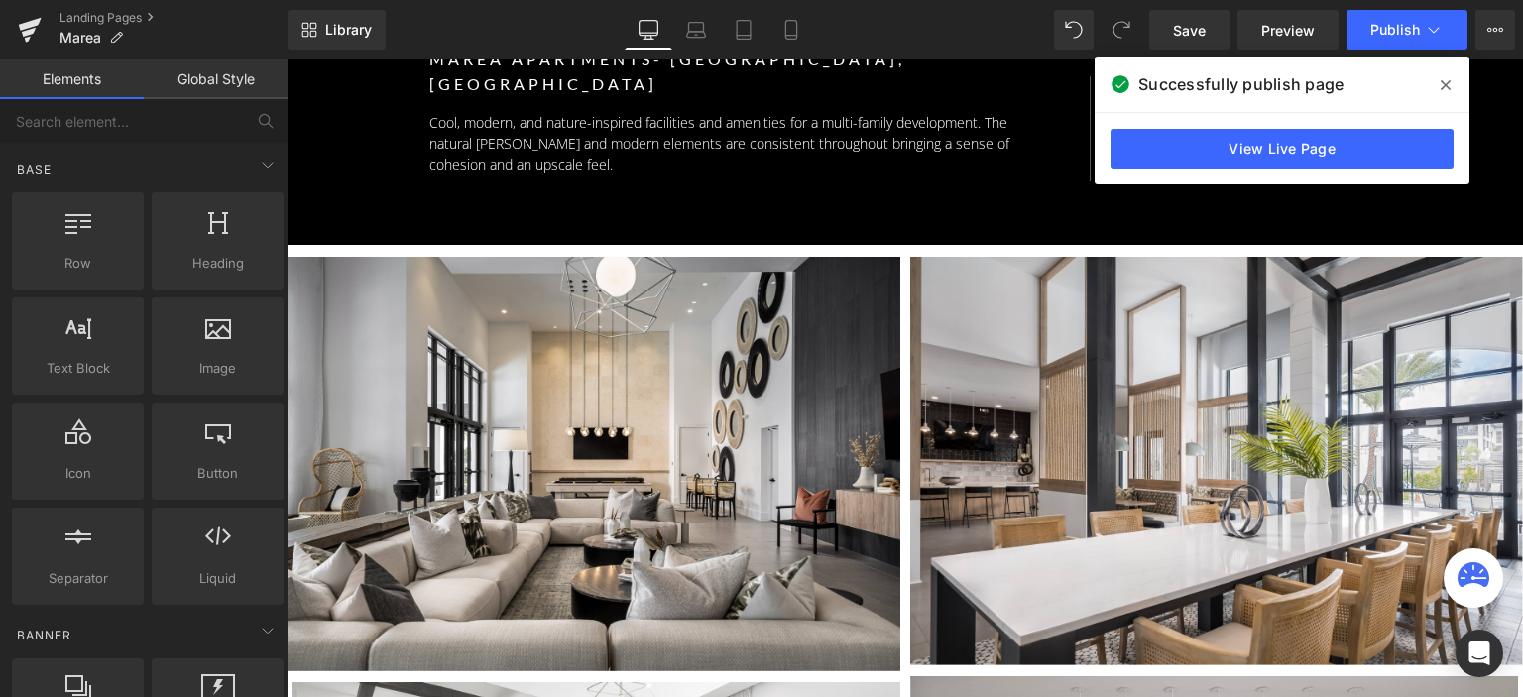
click at [1449, 81] on icon at bounding box center [1446, 85] width 10 height 10
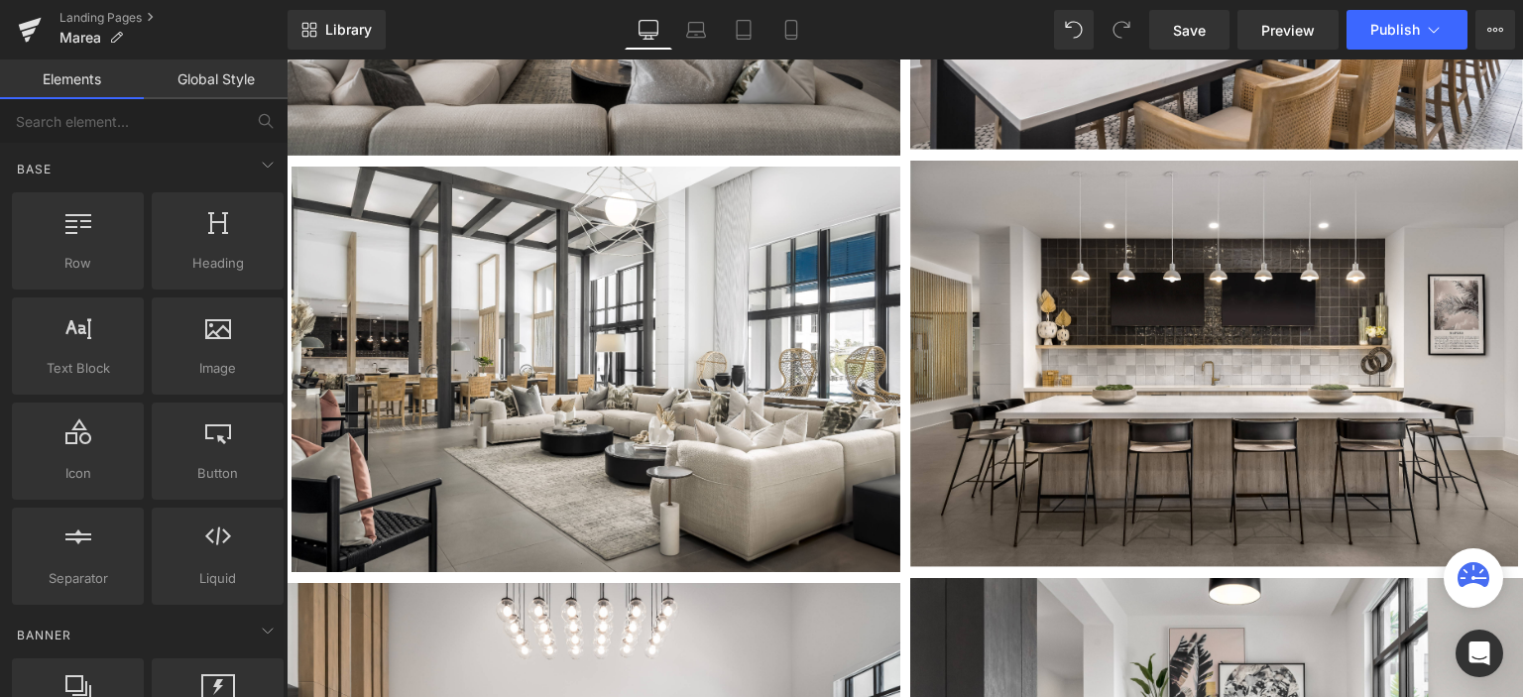
scroll to position [1190, 0]
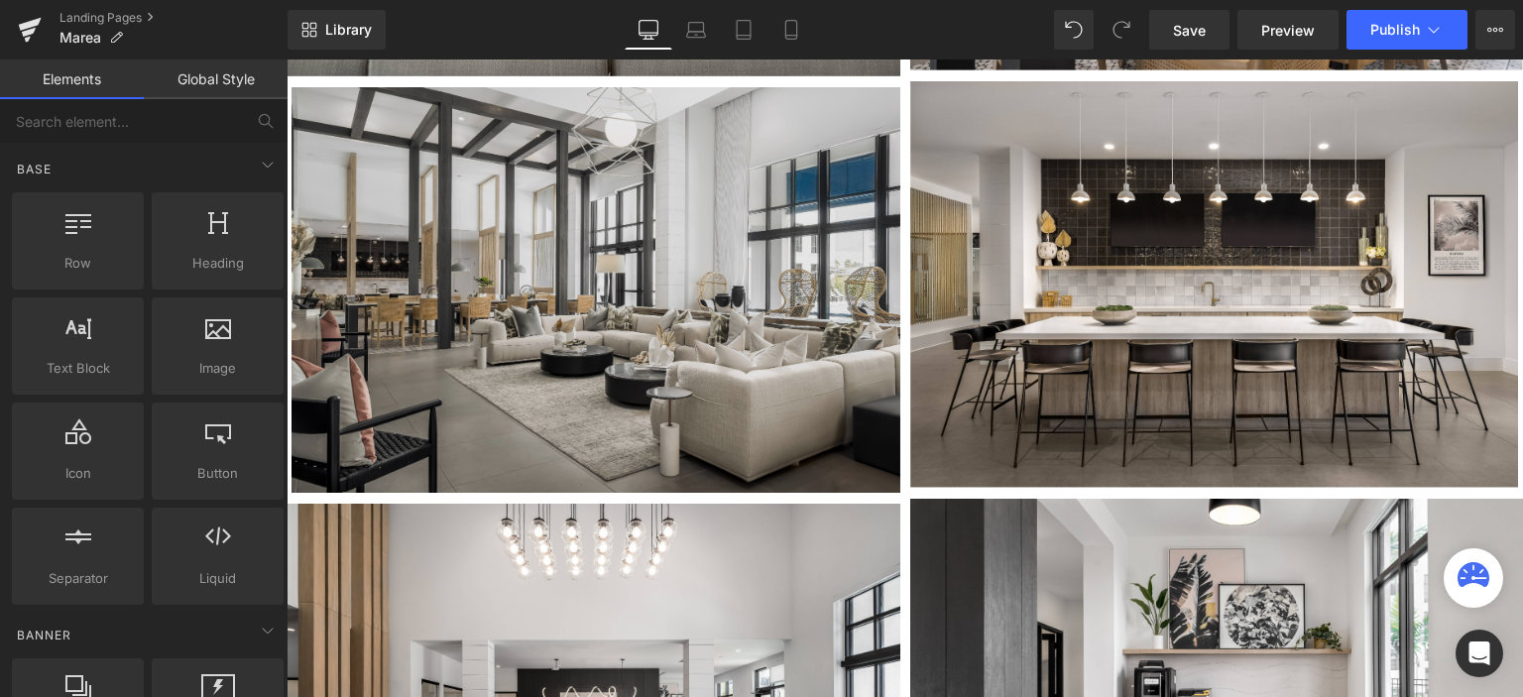
click at [730, 231] on img at bounding box center [596, 290] width 609 height 406
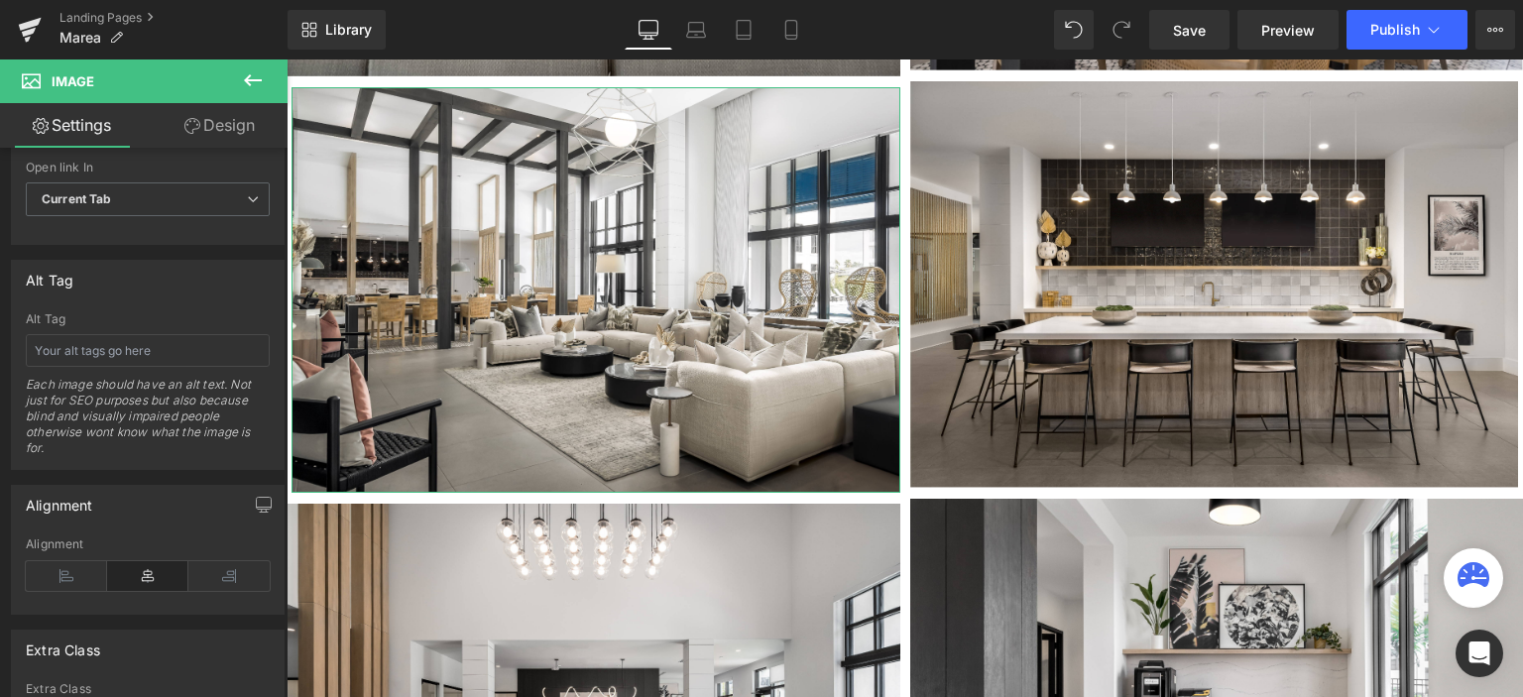
scroll to position [1009, 0]
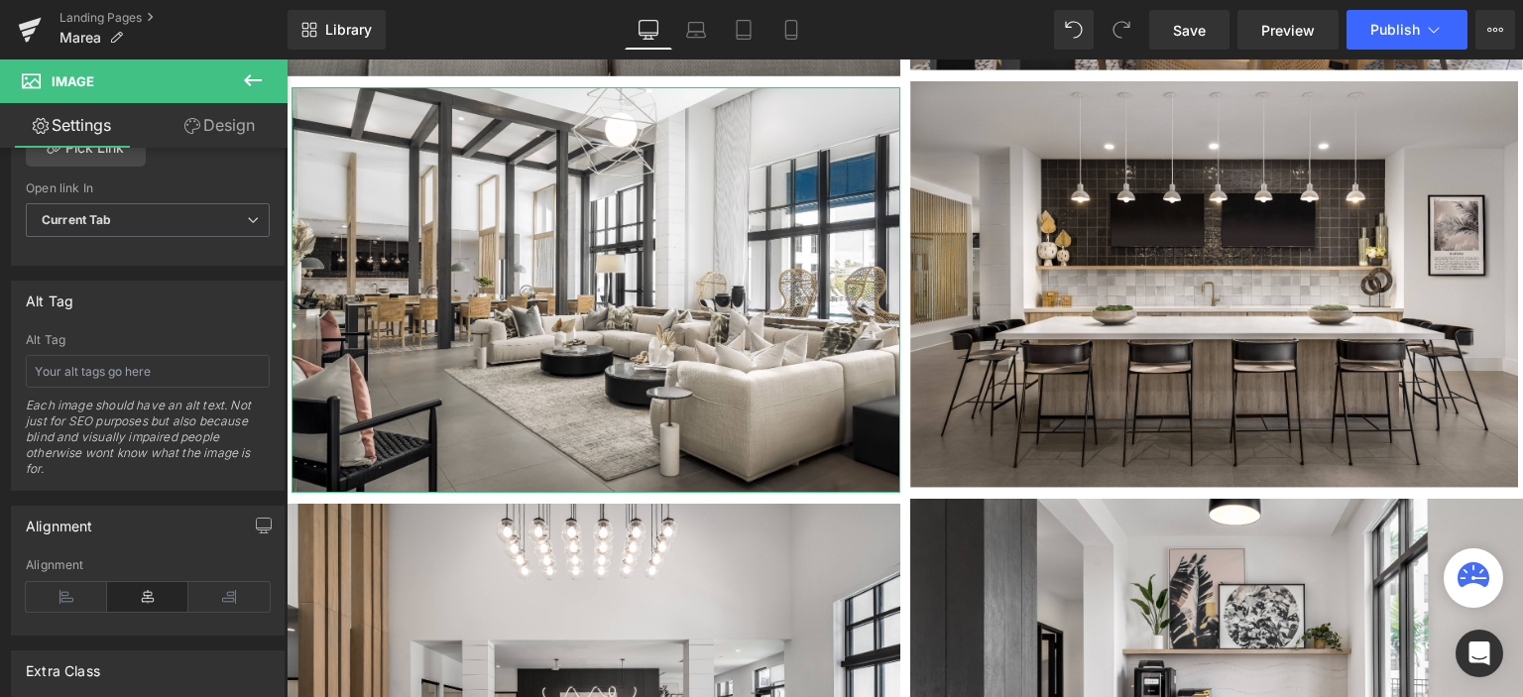
click at [218, 125] on link "Design" at bounding box center [220, 125] width 144 height 45
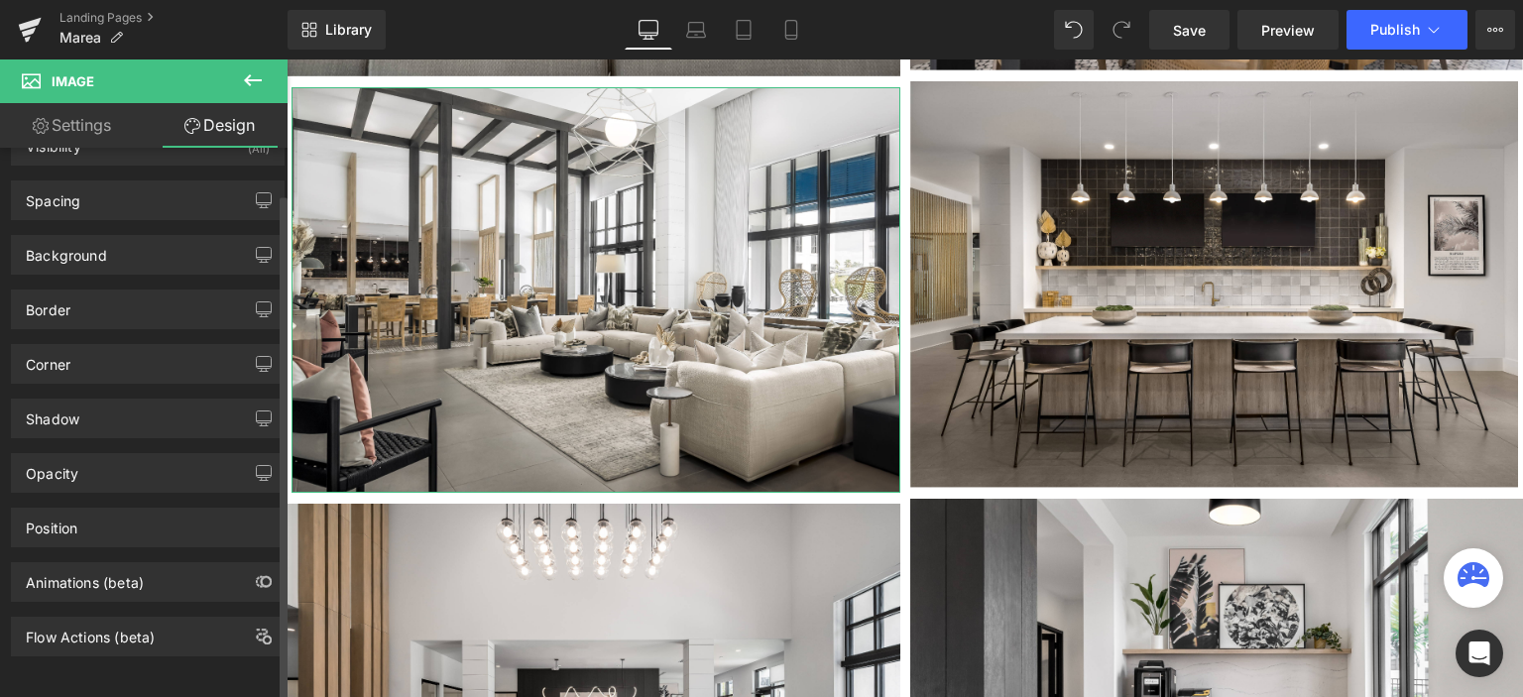
scroll to position [52, 0]
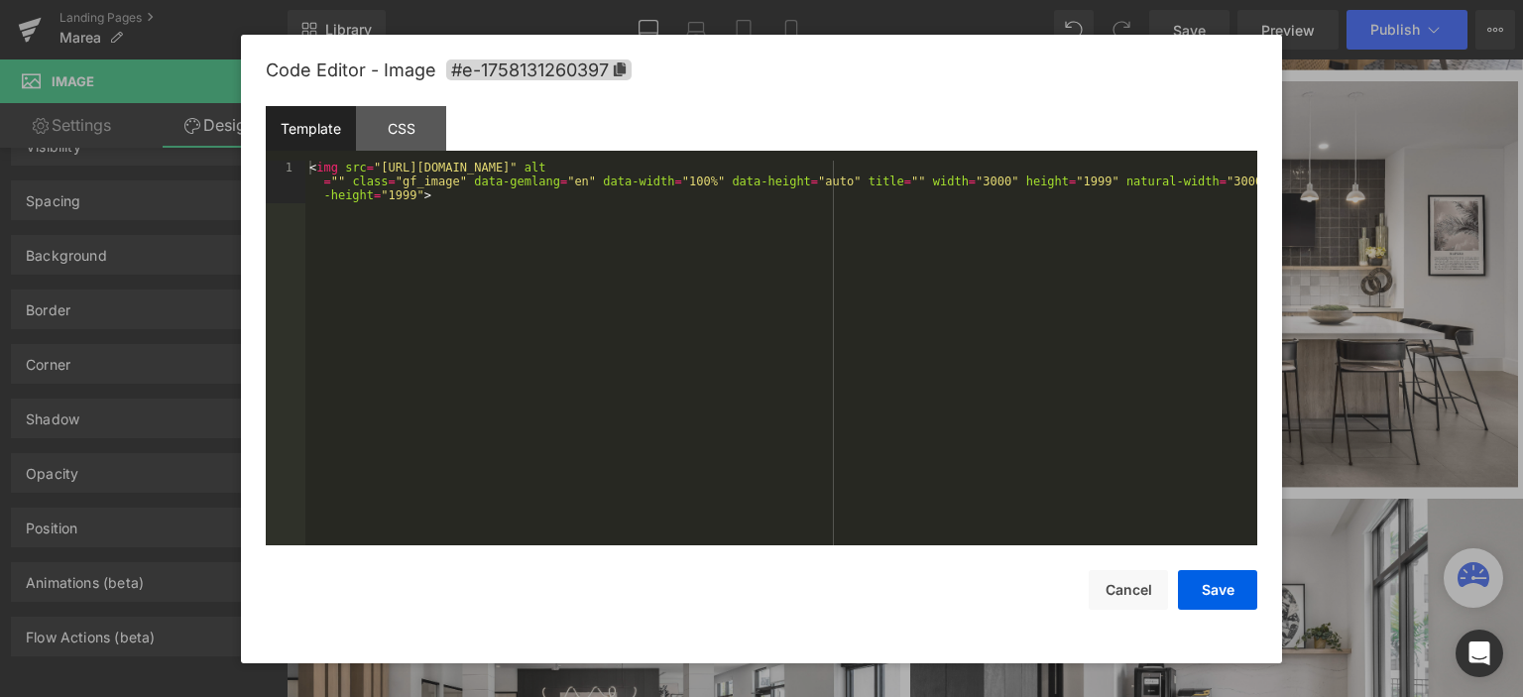
click at [570, 0] on div "You are previewing how the will restyle your page. You can not edit Elements in…" at bounding box center [761, 0] width 1523 height 0
click at [413, 134] on div "CSS" at bounding box center [401, 128] width 90 height 45
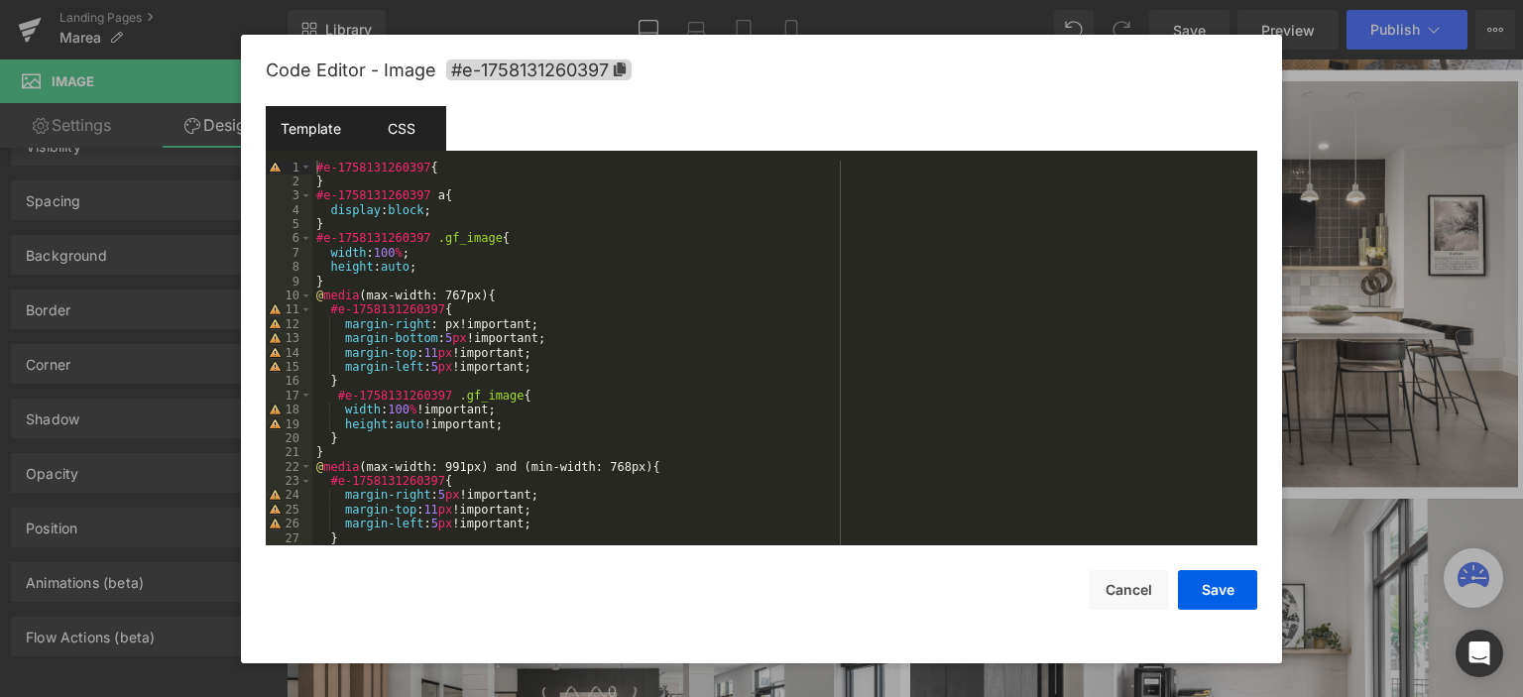
click at [311, 125] on div "Template" at bounding box center [311, 128] width 90 height 45
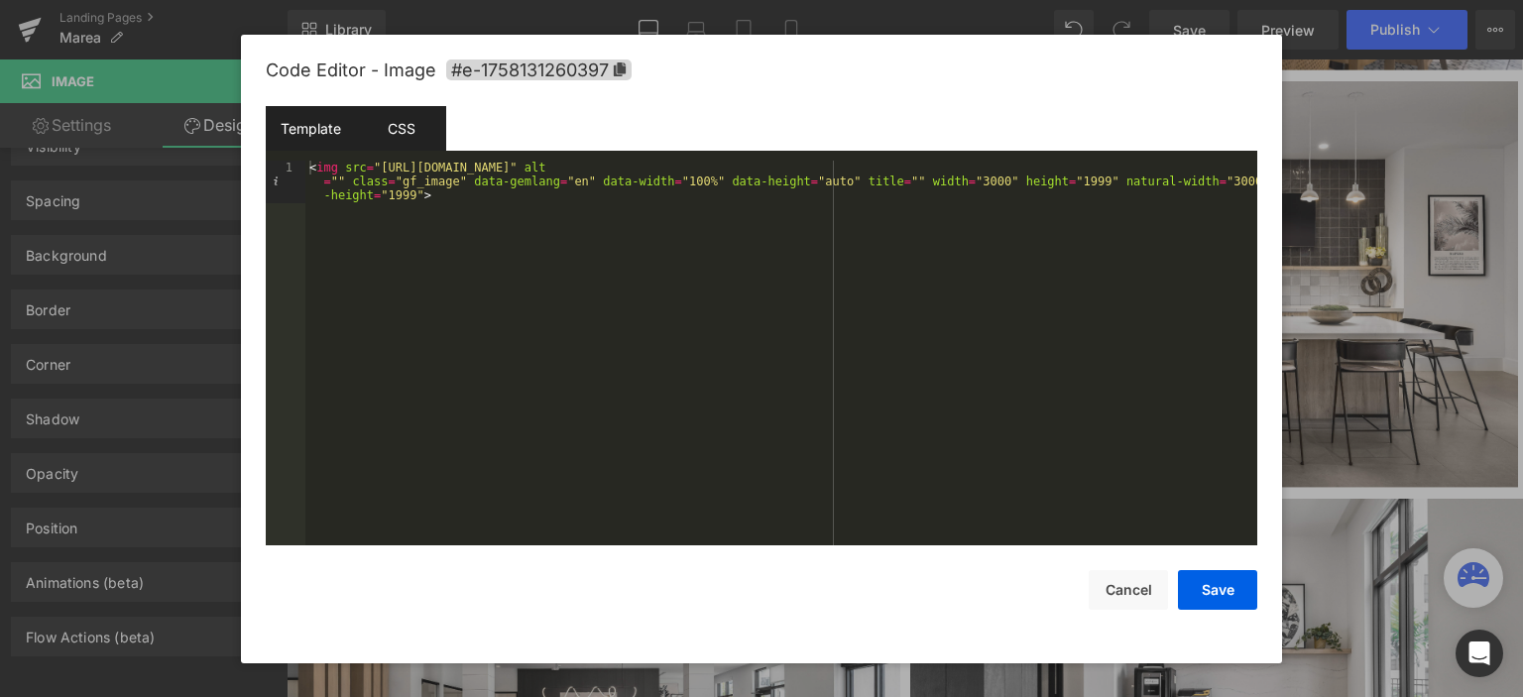
click at [395, 139] on div "CSS" at bounding box center [401, 128] width 90 height 45
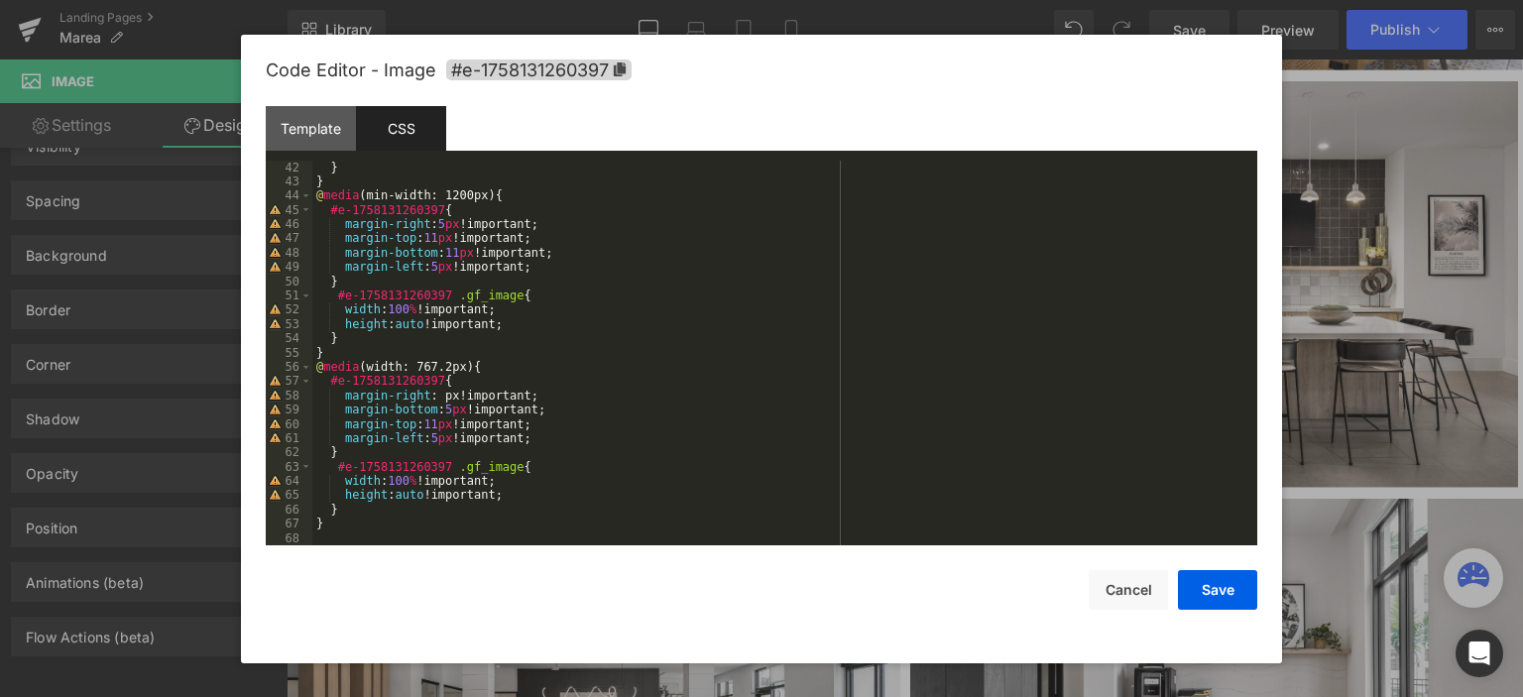
scroll to position [585, 0]
click at [532, 346] on div "} } @ media (min-width: 1200px) { #e-1758131260397 { margin-right : 5 px !impor…" at bounding box center [780, 368] width 937 height 415
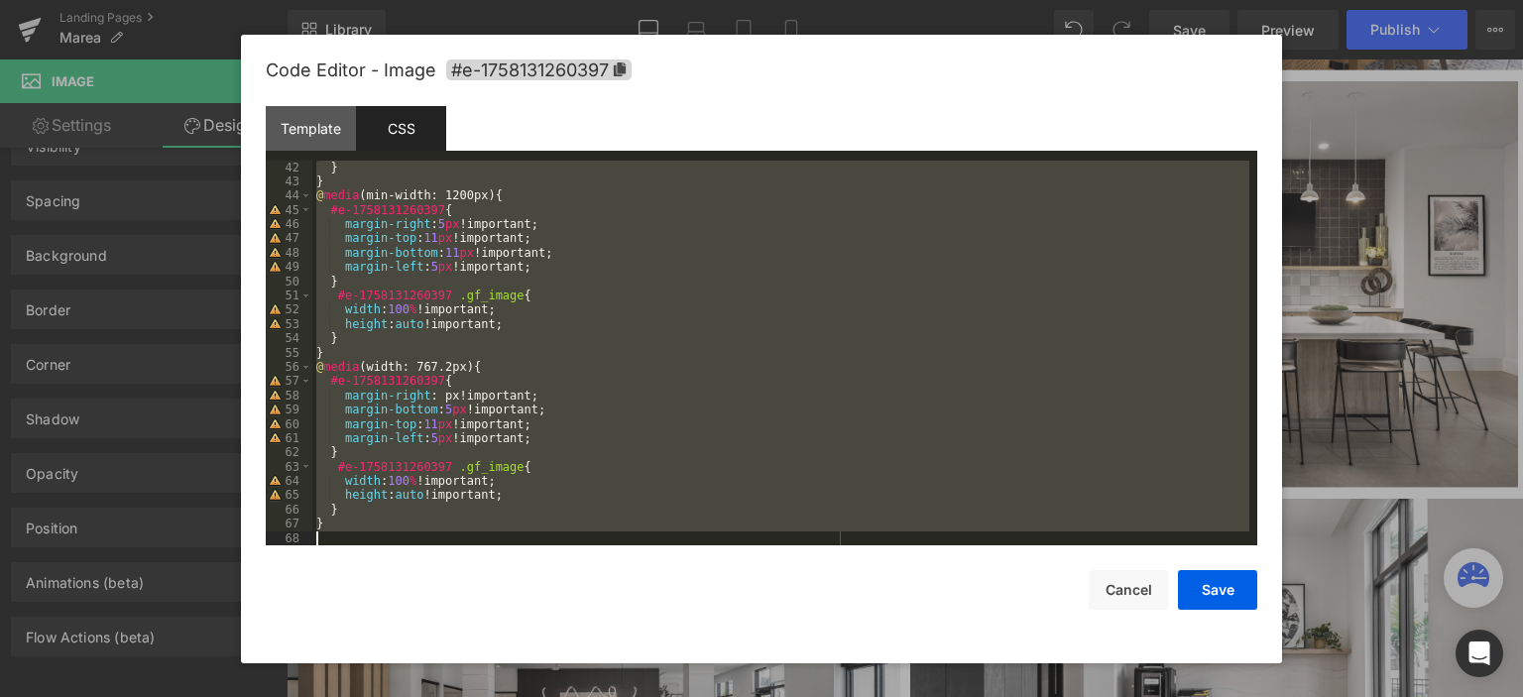
click at [380, 127] on div "CSS" at bounding box center [401, 128] width 90 height 45
click at [400, 127] on div "CSS" at bounding box center [401, 128] width 90 height 45
click at [305, 135] on div "Template" at bounding box center [311, 128] width 90 height 45
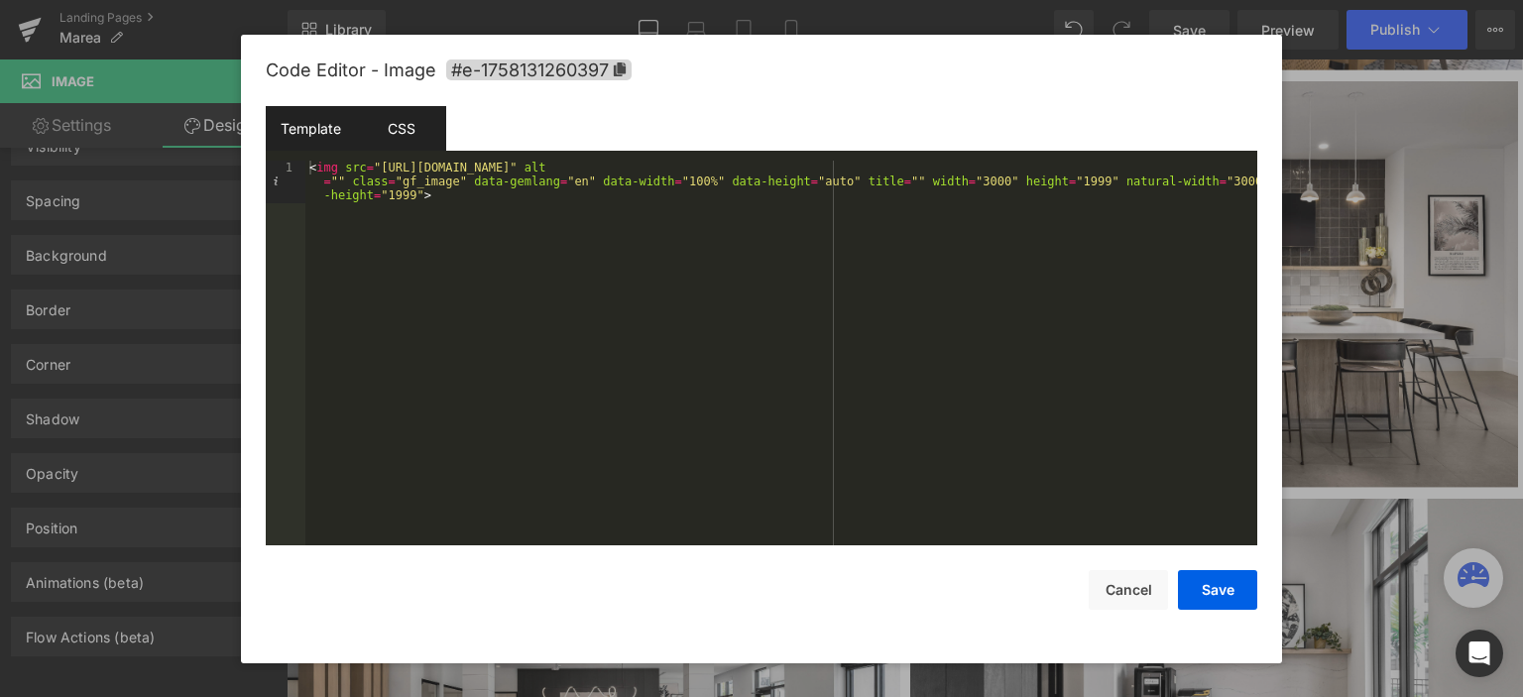
click at [416, 135] on div "CSS" at bounding box center [401, 128] width 90 height 45
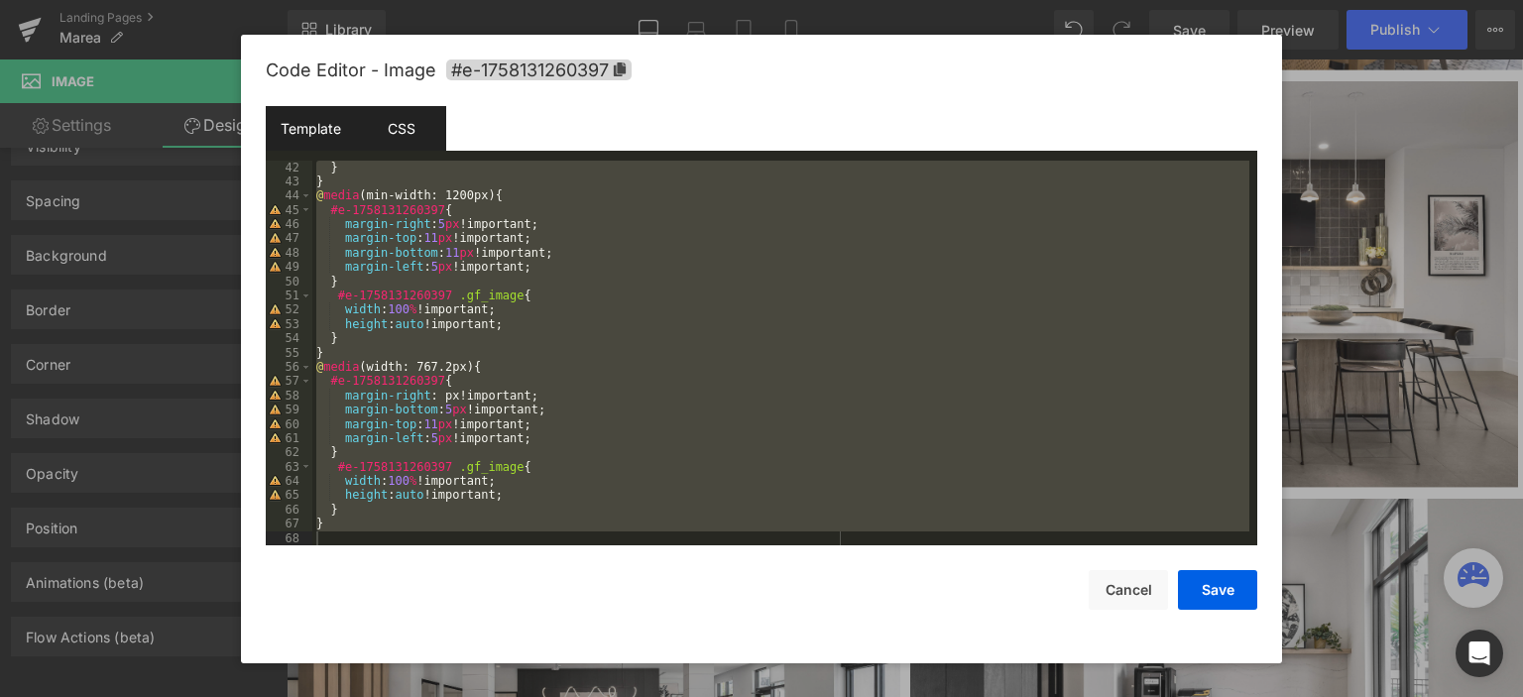
click at [311, 139] on div "Template" at bounding box center [311, 128] width 90 height 45
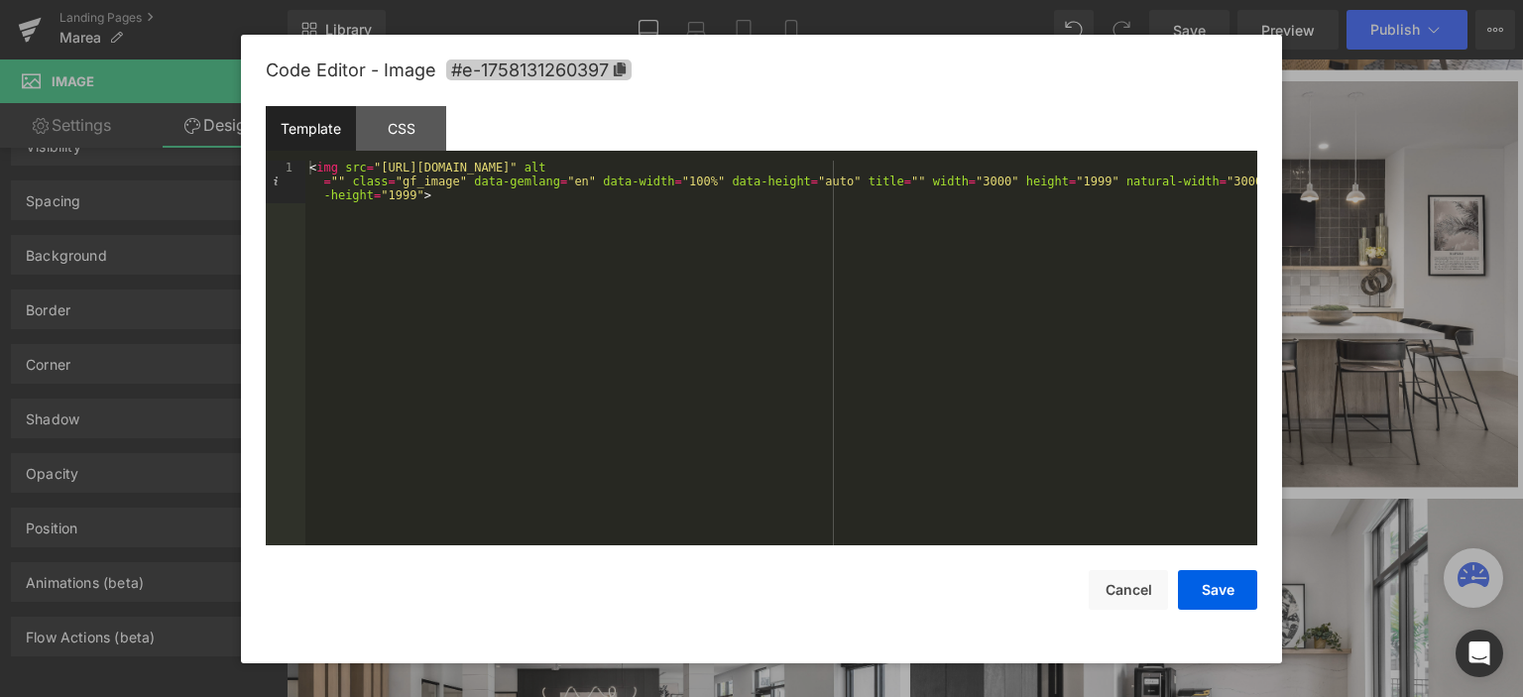
click at [615, 68] on icon at bounding box center [620, 69] width 12 height 14
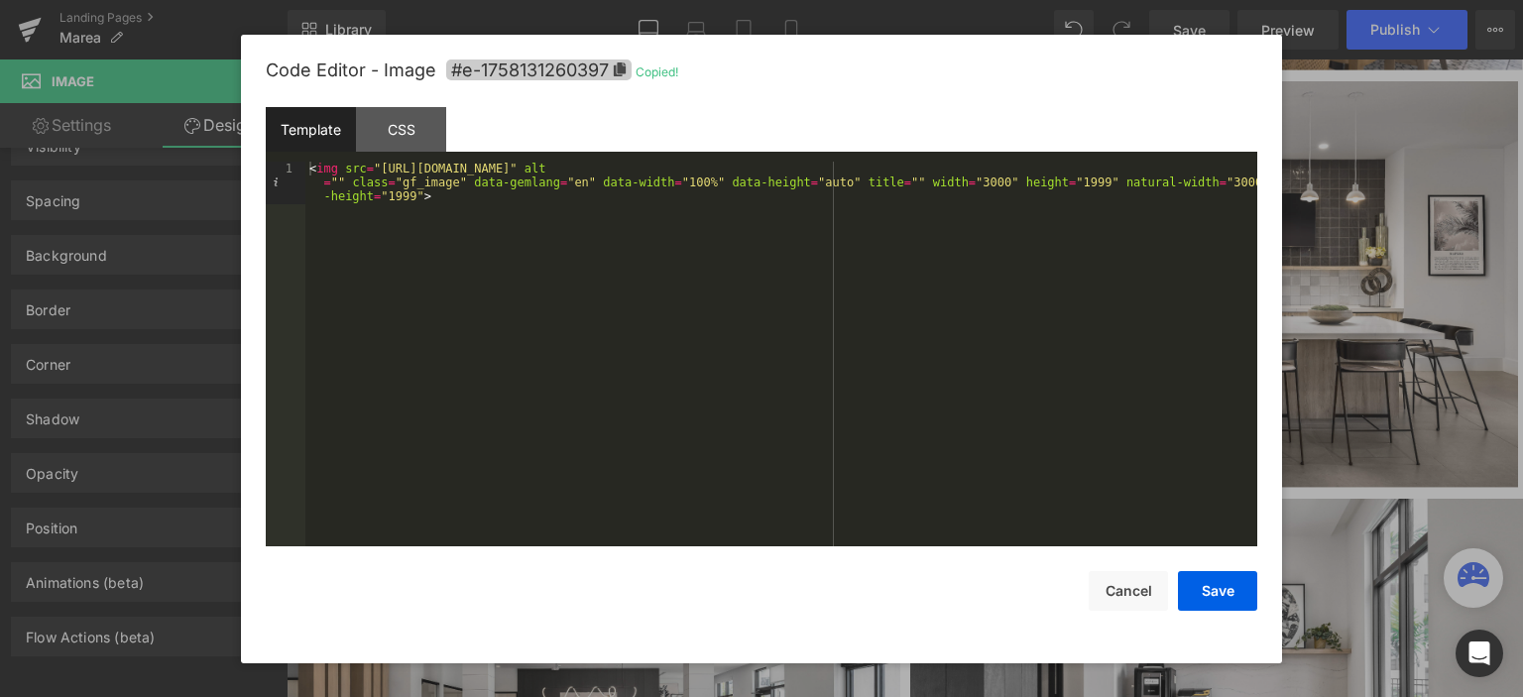
click at [535, 70] on span "#e-1758131260397" at bounding box center [538, 70] width 185 height 21
click at [550, 66] on span "#e-1758131260397" at bounding box center [538, 70] width 185 height 21
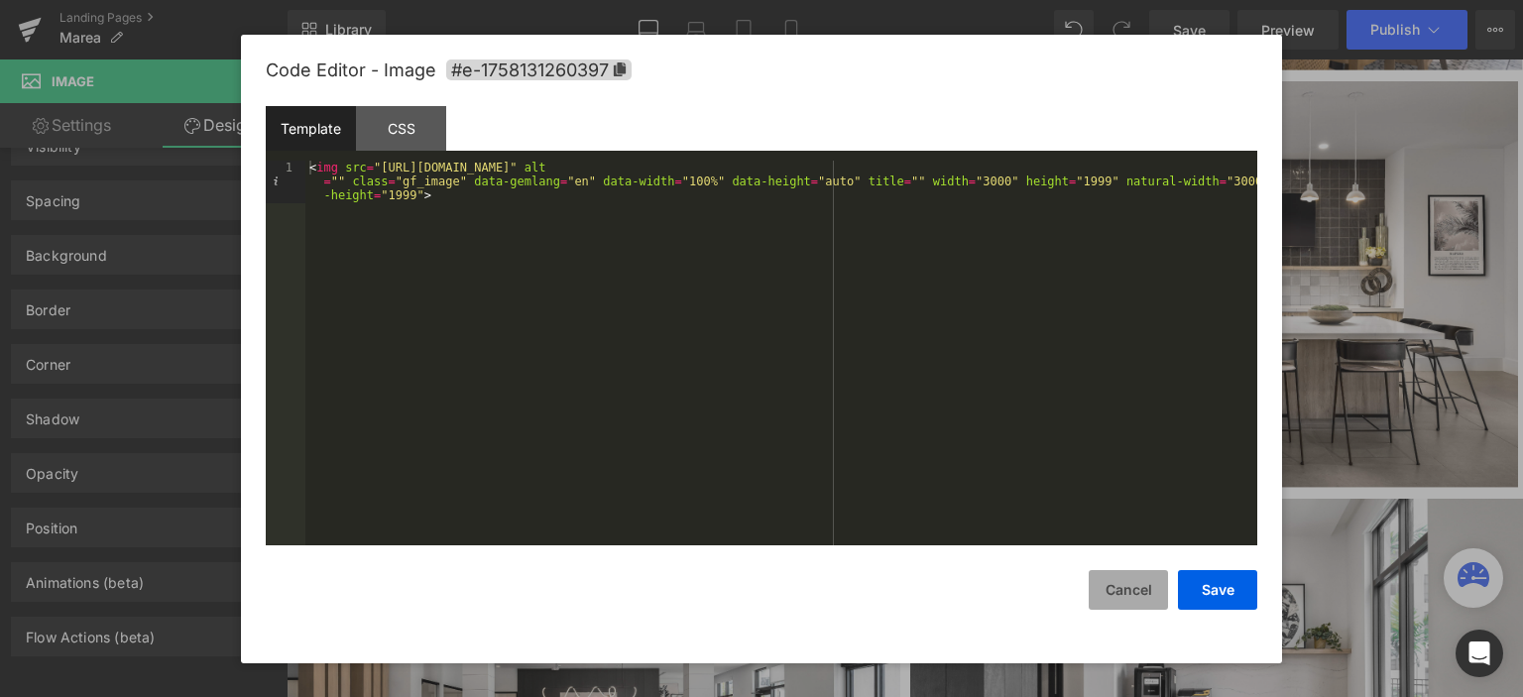
click at [1151, 605] on button "Cancel" at bounding box center [1128, 590] width 79 height 40
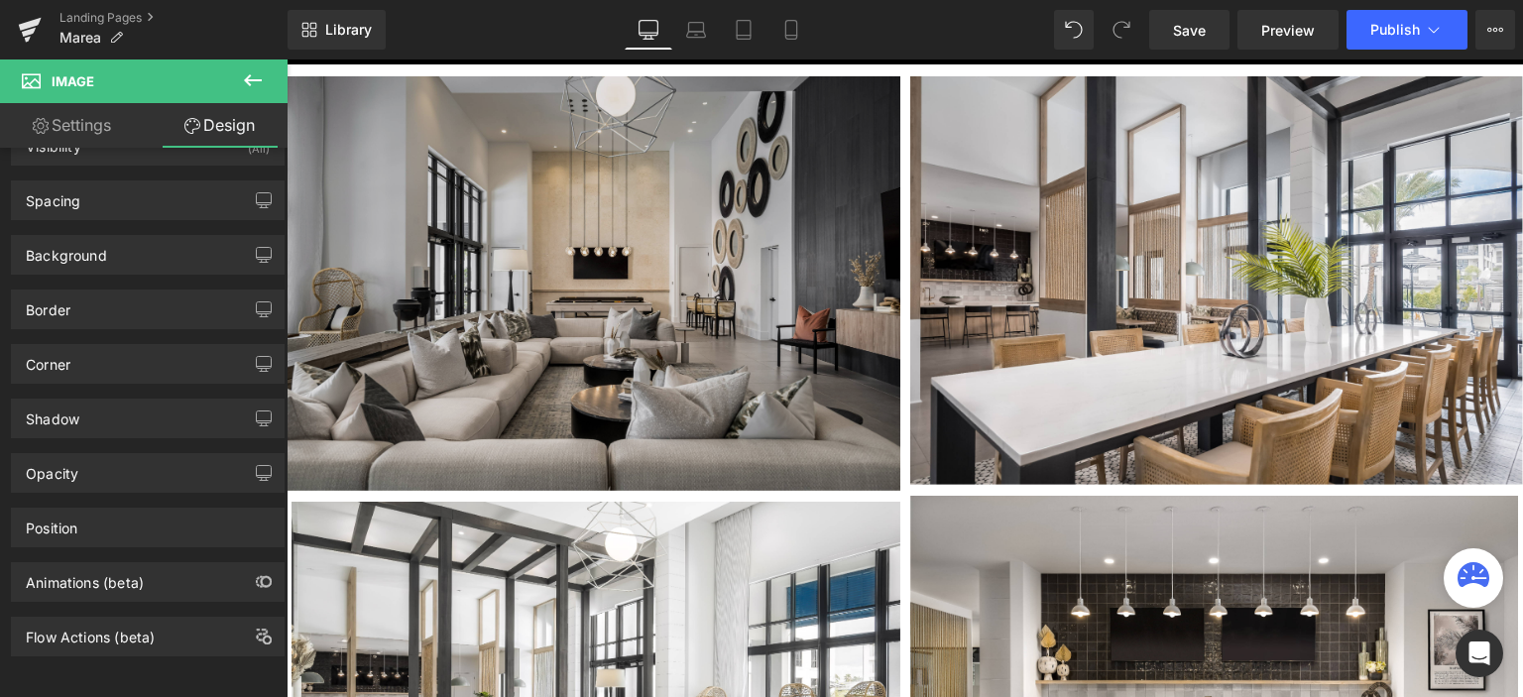
scroll to position [793, 0]
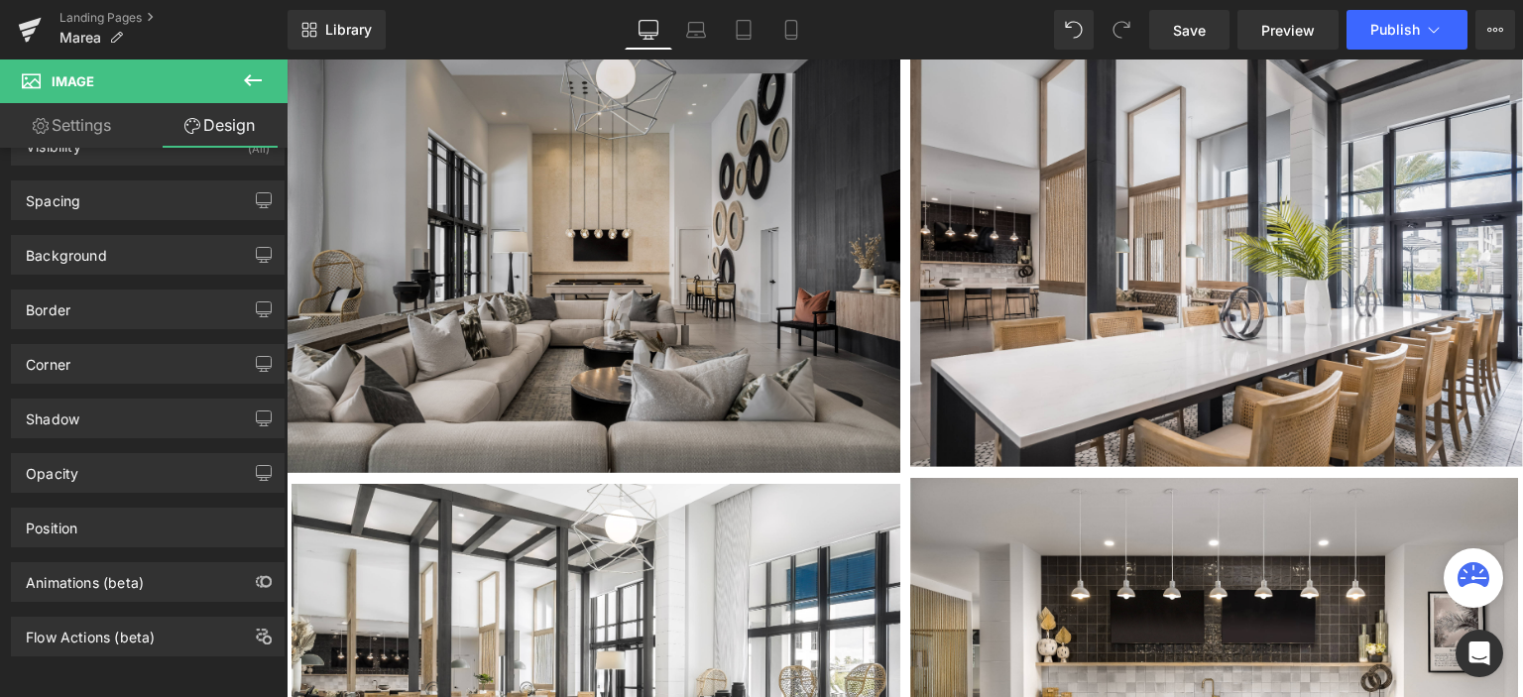
click at [562, 239] on img at bounding box center [594, 266] width 614 height 415
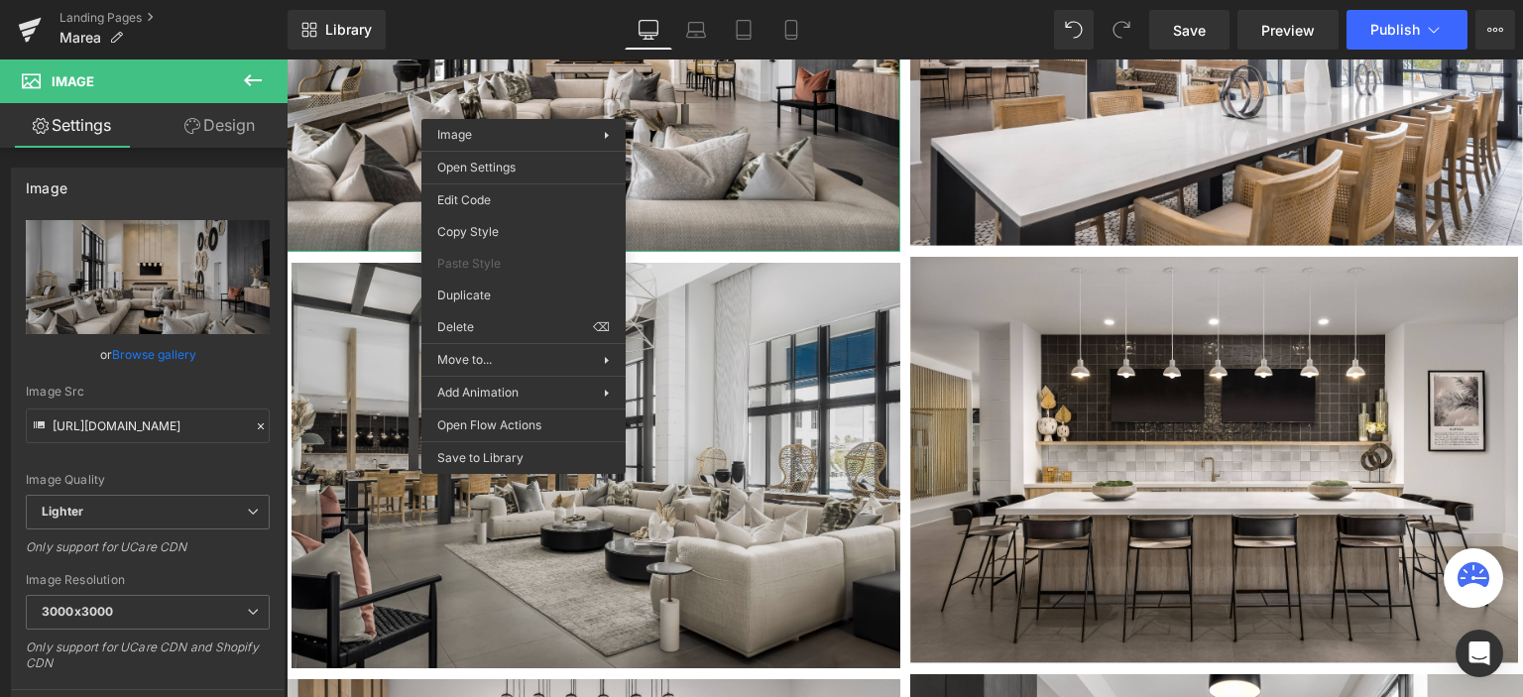
scroll to position [1091, 0]
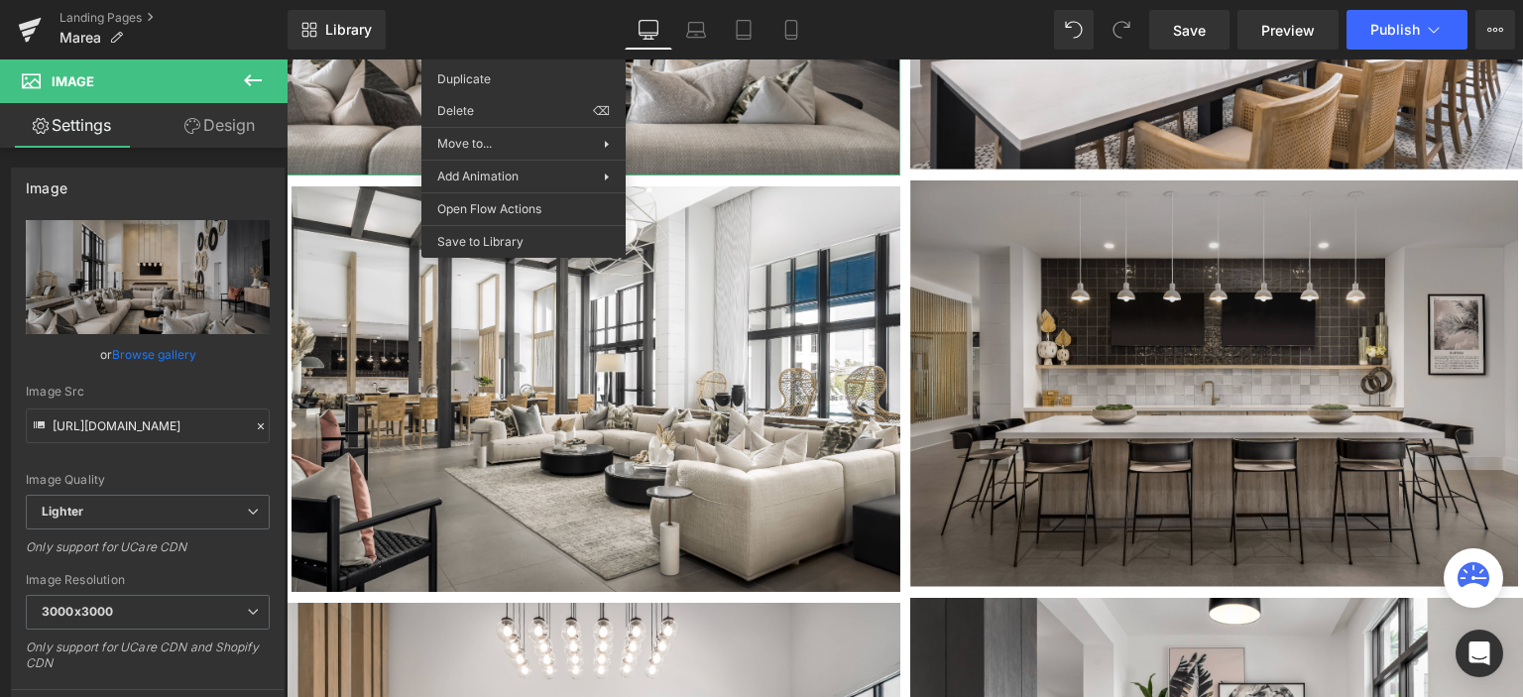
click at [1188, 344] on img at bounding box center [1214, 384] width 609 height 407
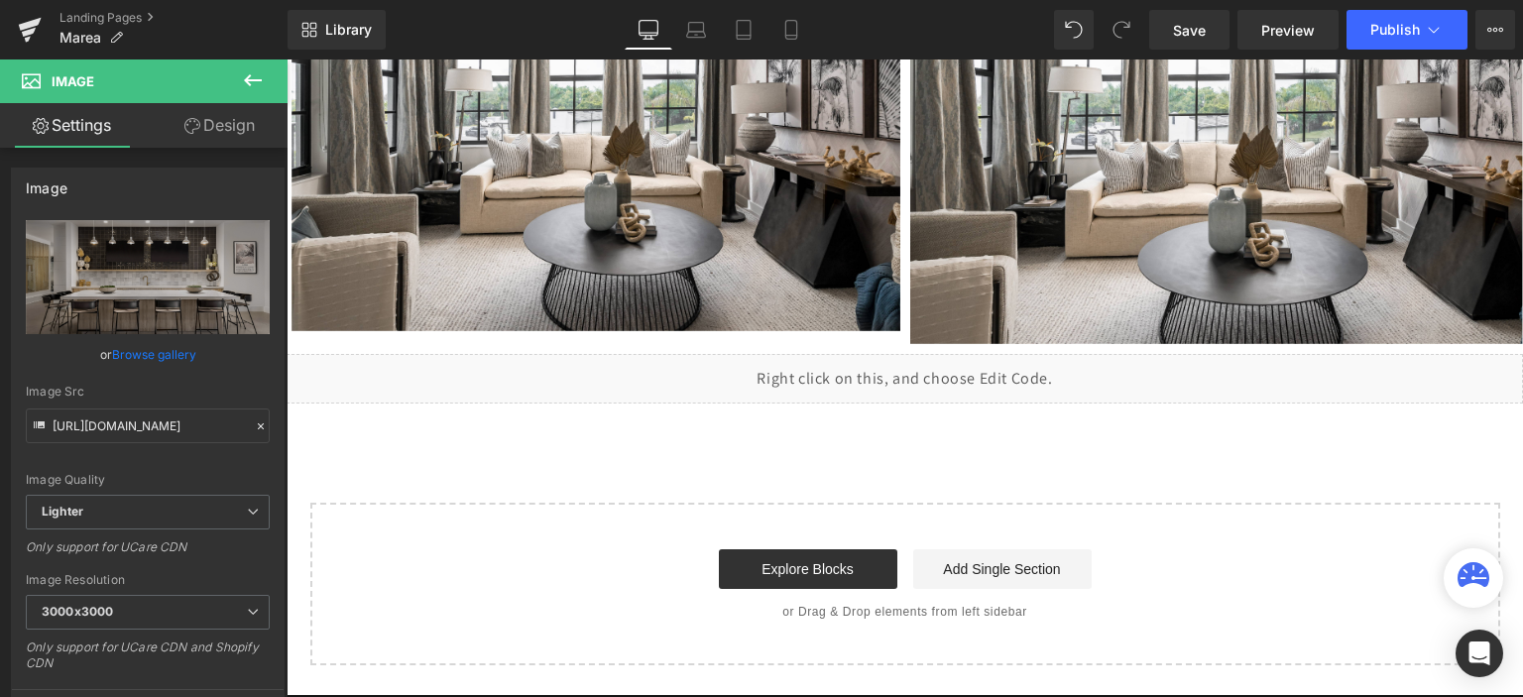
scroll to position [2579, 0]
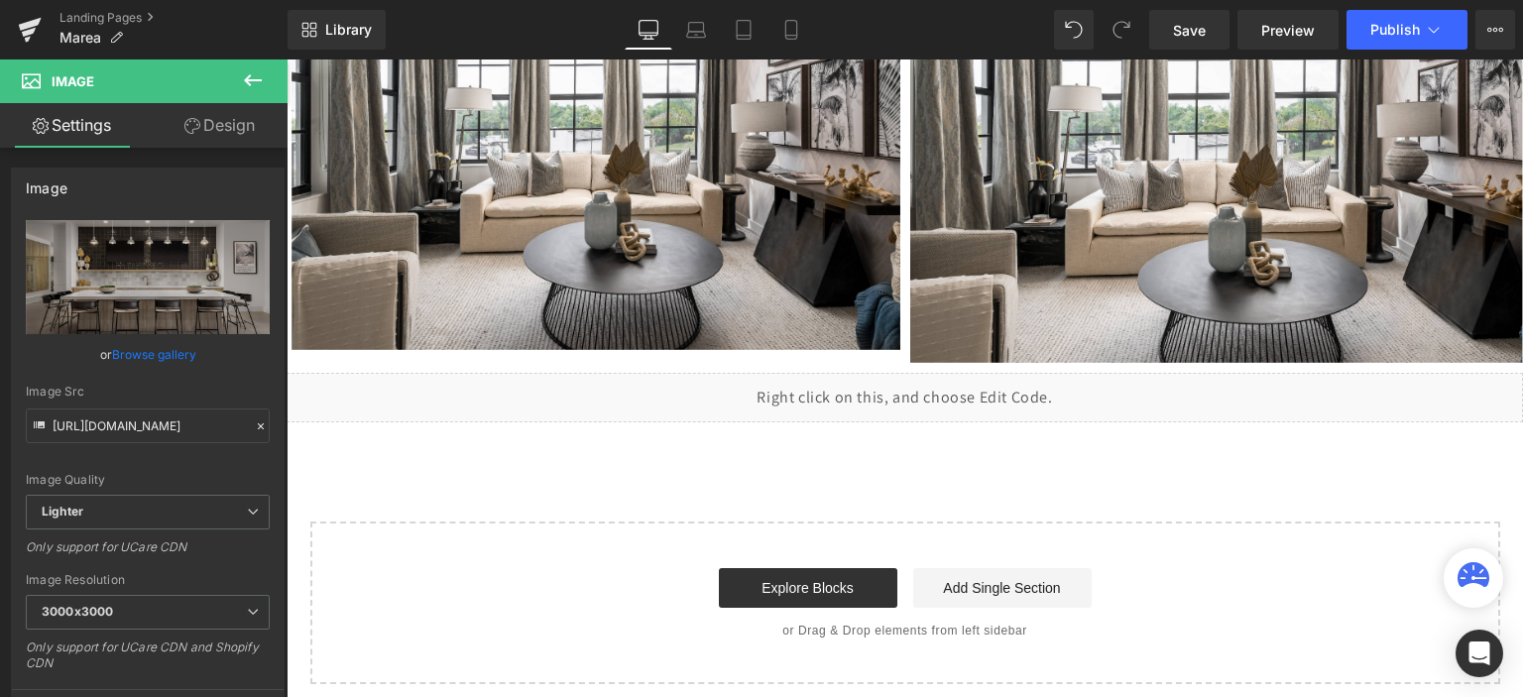
click at [904, 407] on div "Liquid" at bounding box center [905, 398] width 1237 height 50
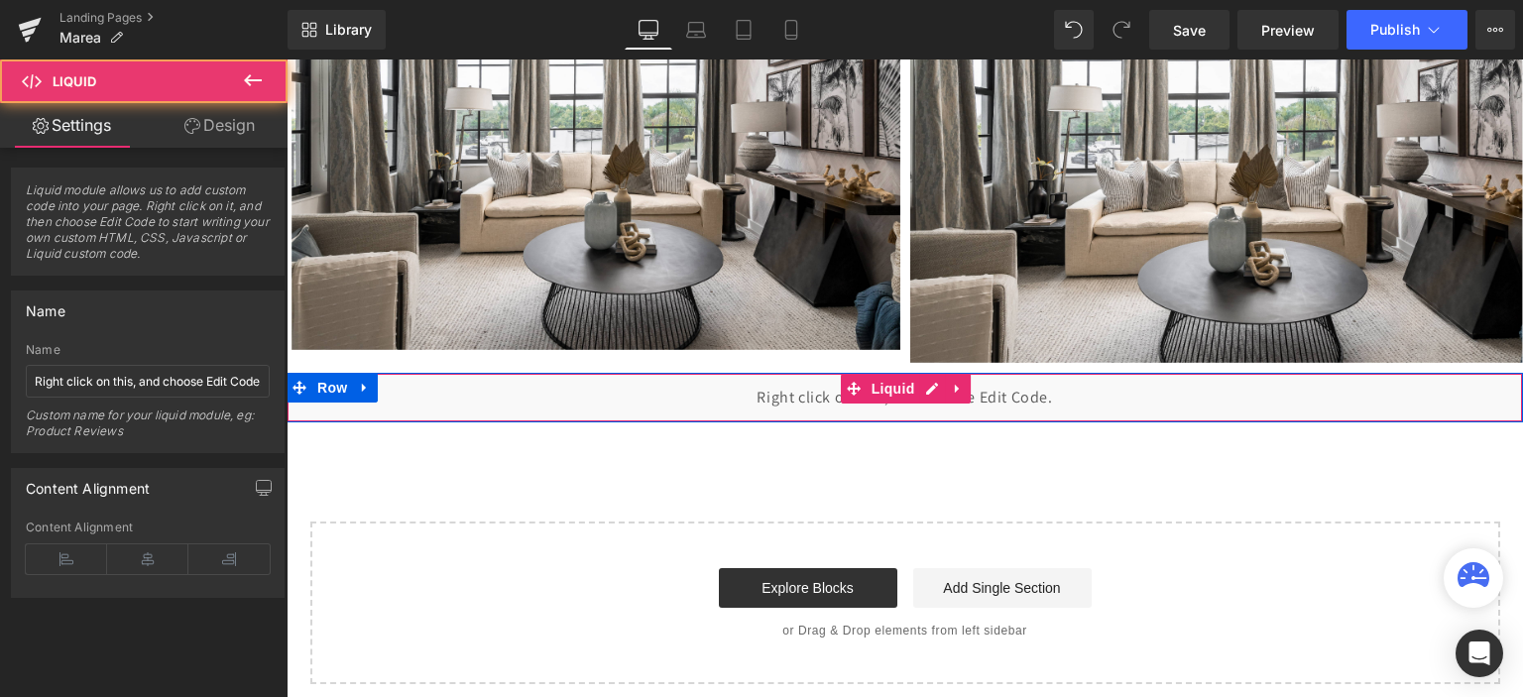
click at [760, 389] on div "Liquid" at bounding box center [905, 398] width 1237 height 50
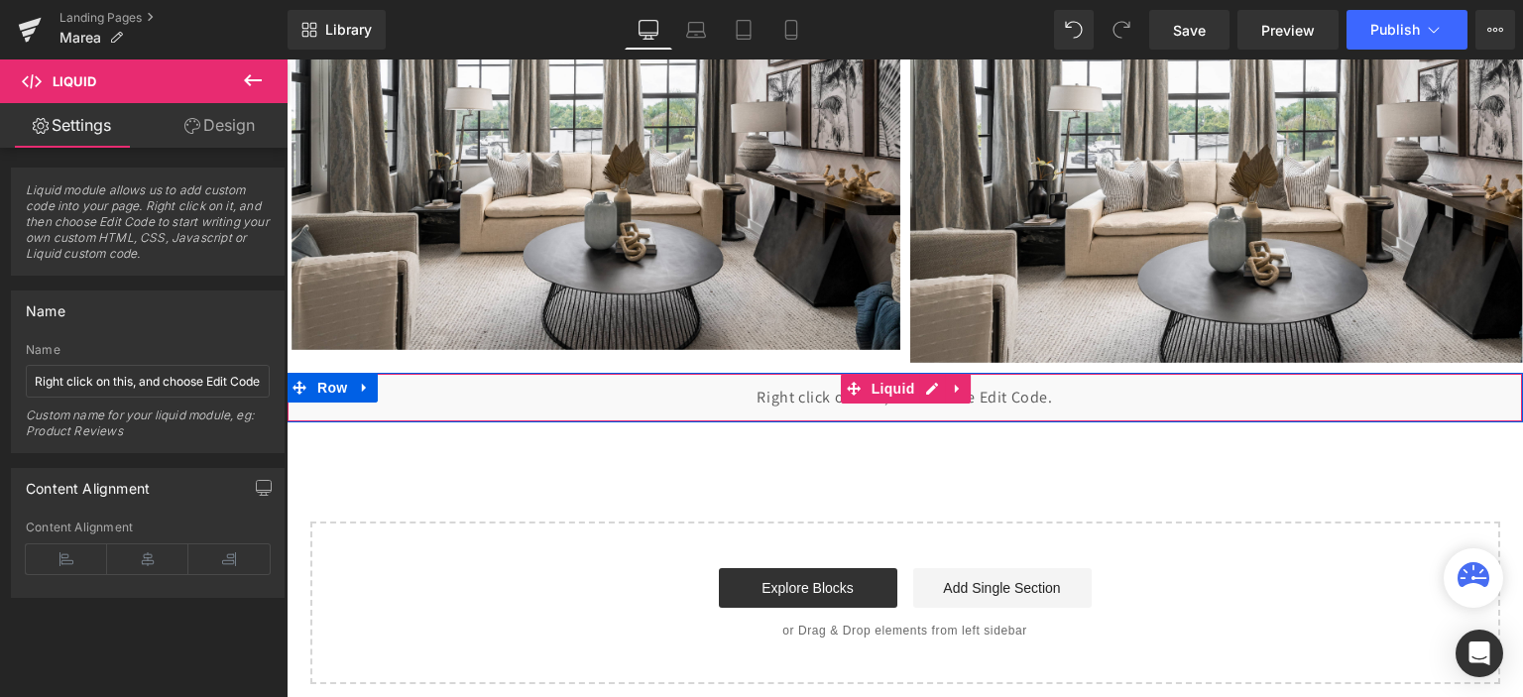
click at [770, 394] on div "Liquid" at bounding box center [905, 398] width 1237 height 50
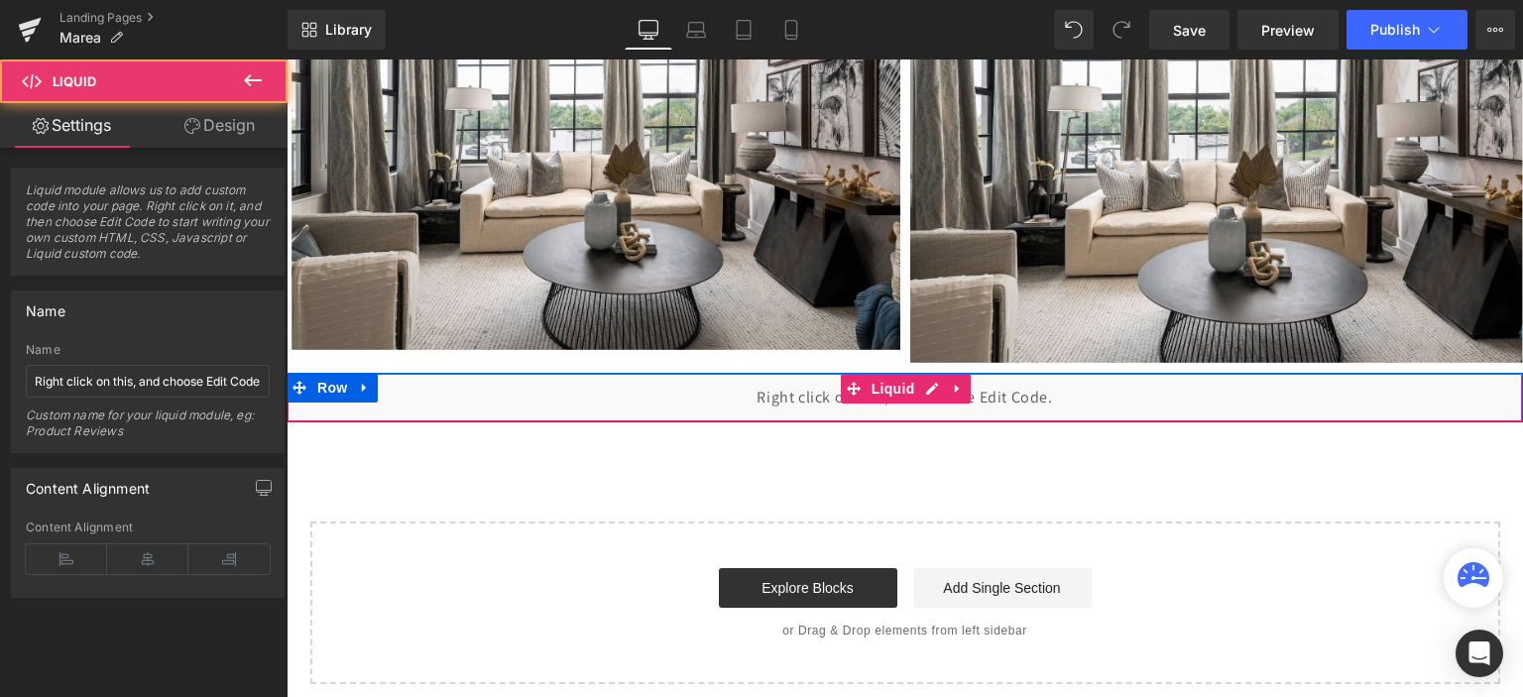
click at [770, 394] on div "Liquid" at bounding box center [905, 398] width 1237 height 50
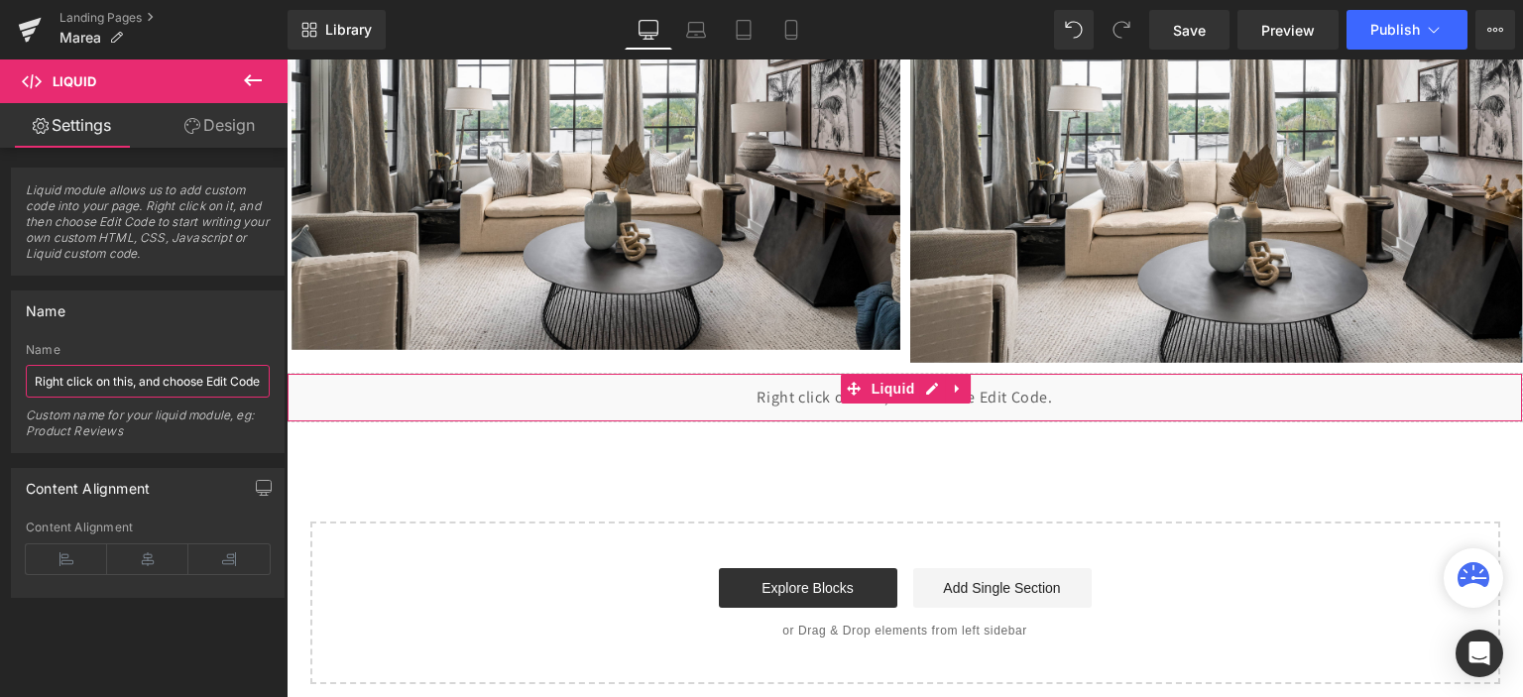
click at [103, 377] on input "Right click on this, and choose Edit Code." at bounding box center [148, 381] width 244 height 33
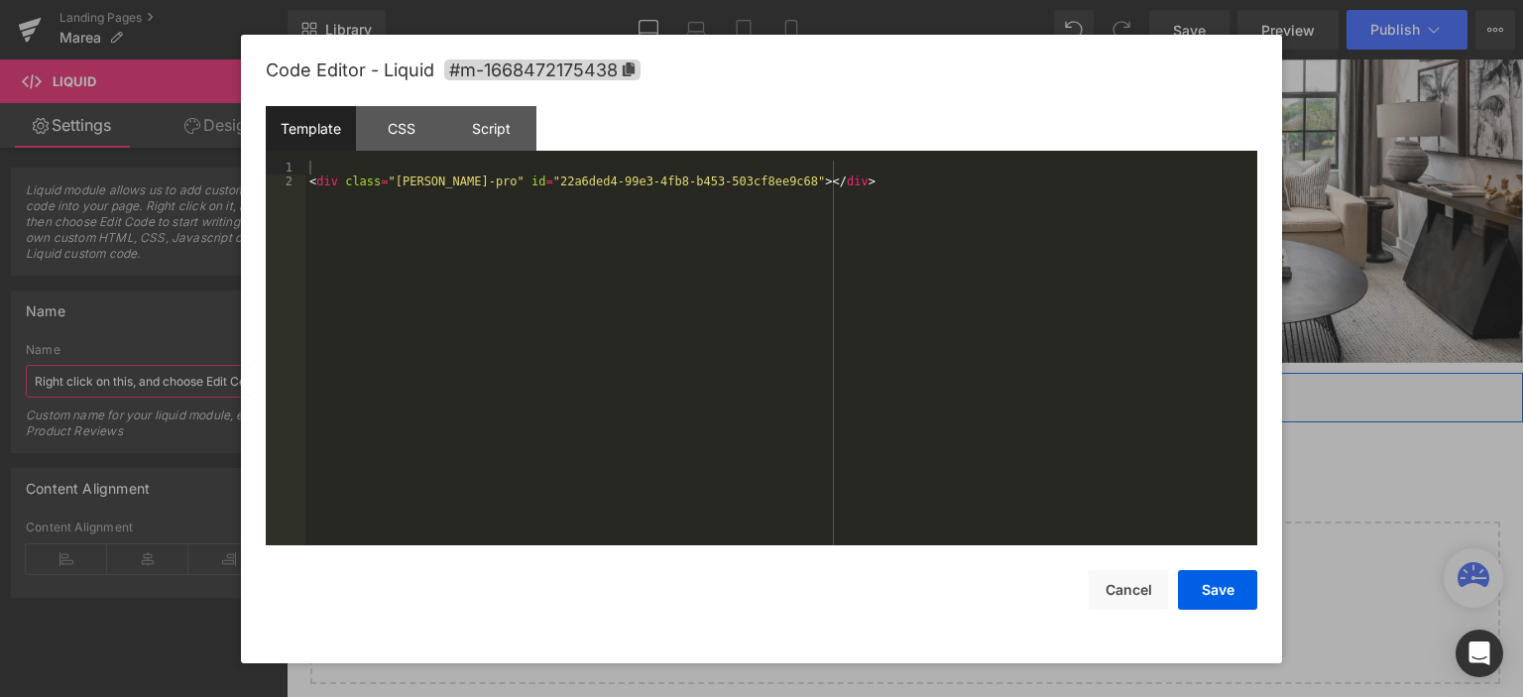
click at [913, 388] on div "Liquid" at bounding box center [905, 398] width 1237 height 50
click at [410, 128] on div "CSS" at bounding box center [401, 128] width 90 height 45
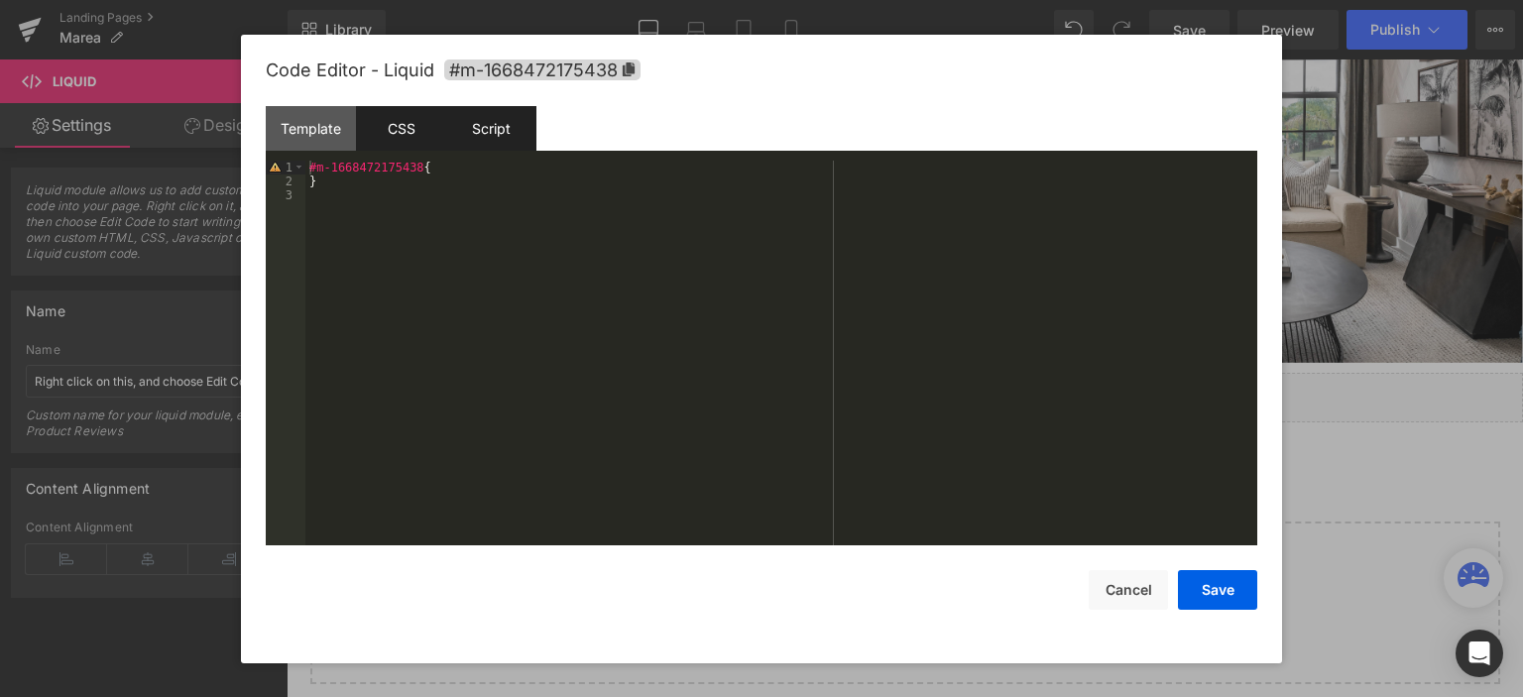
click at [495, 122] on div "Script" at bounding box center [491, 128] width 90 height 45
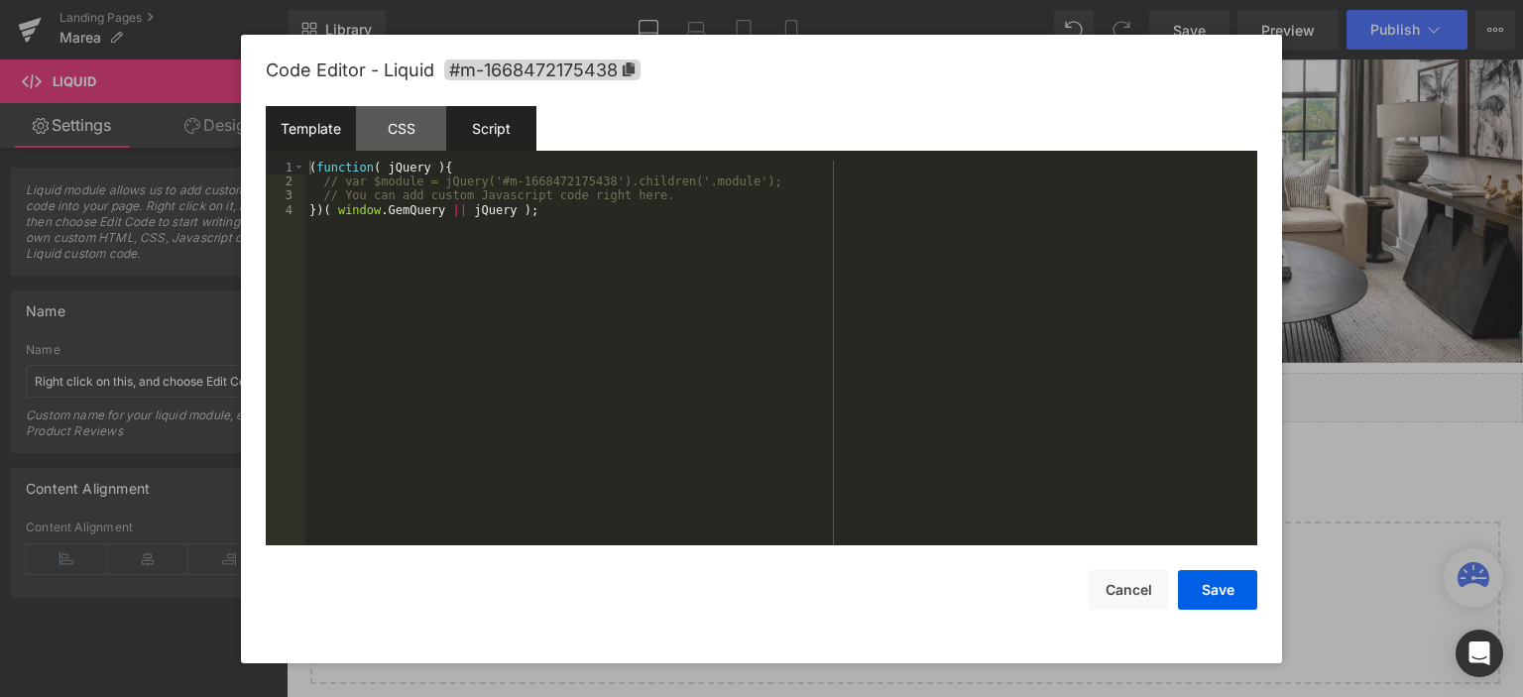
click at [329, 122] on div "Template" at bounding box center [311, 128] width 90 height 45
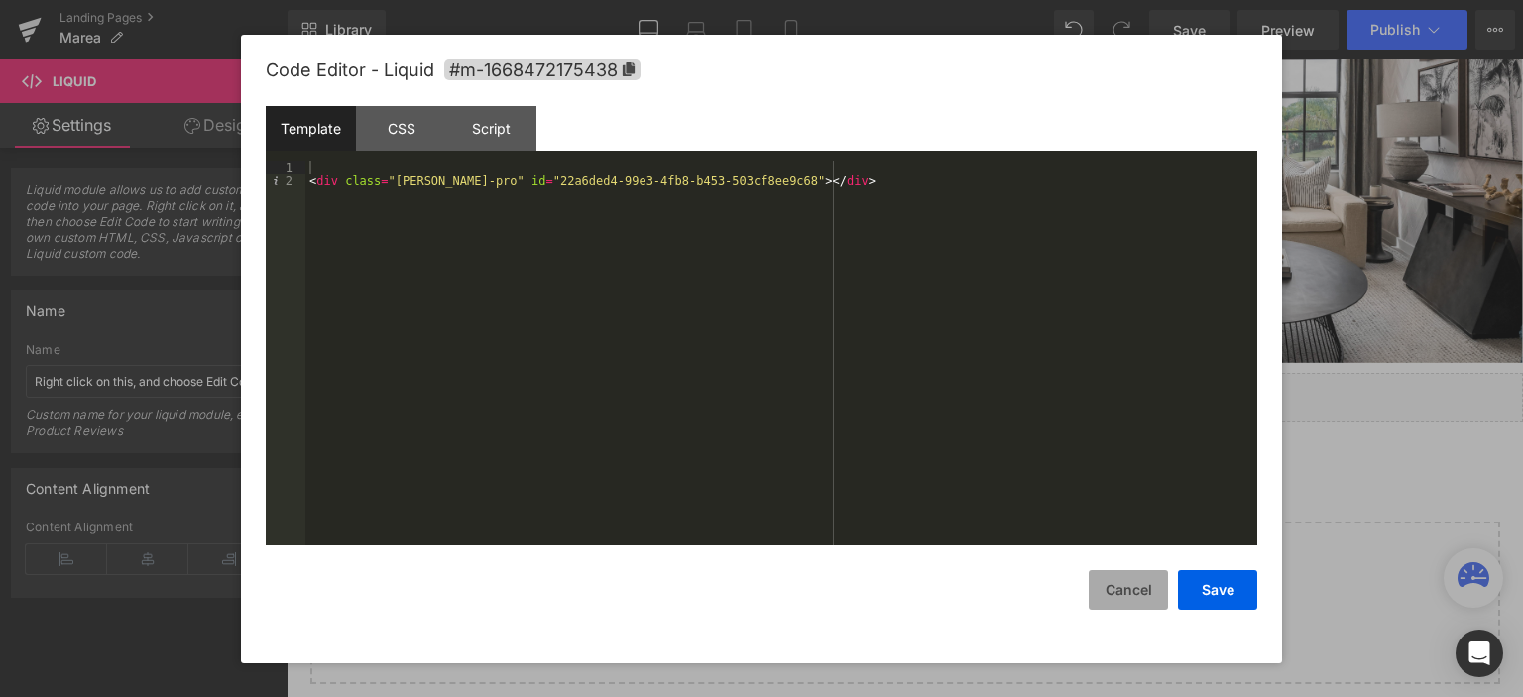
click at [1114, 594] on button "Cancel" at bounding box center [1128, 590] width 79 height 40
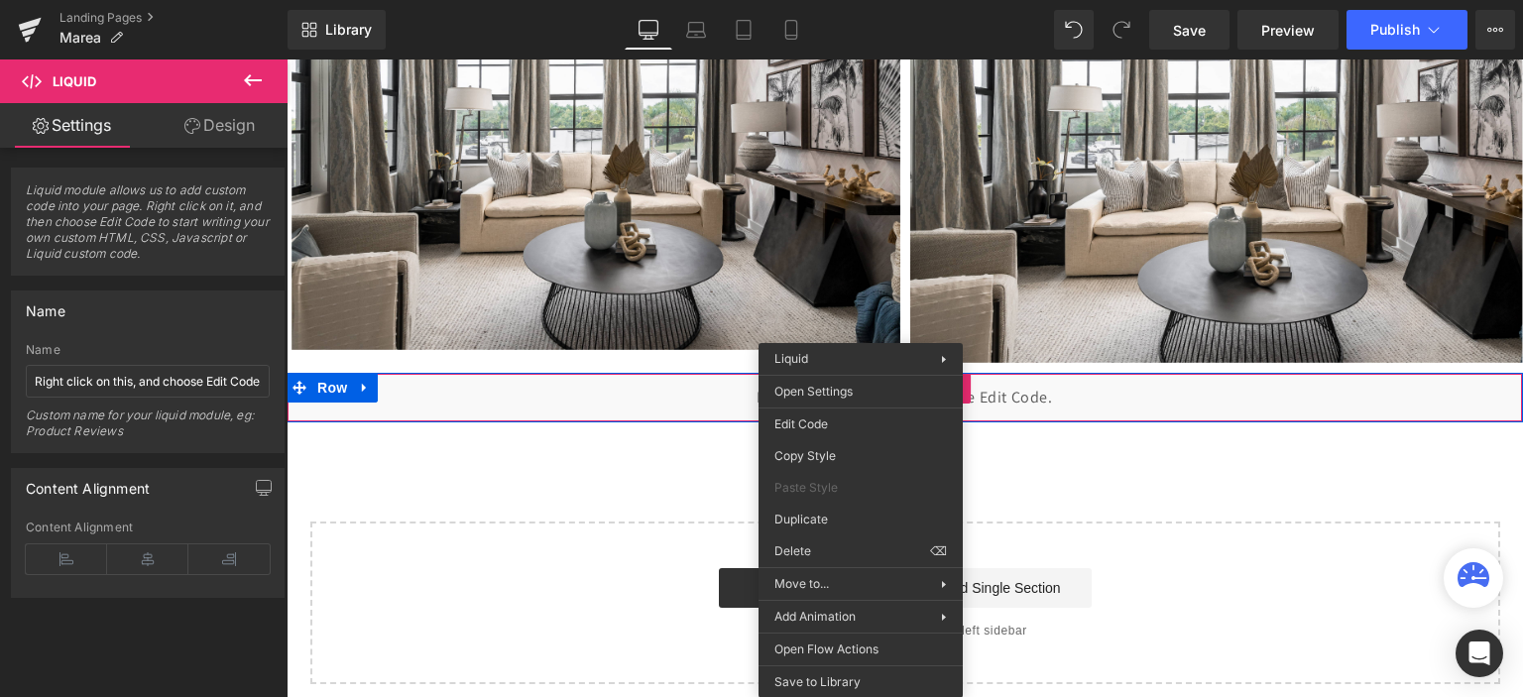
click at [626, 388] on div "Liquid" at bounding box center [905, 398] width 1237 height 50
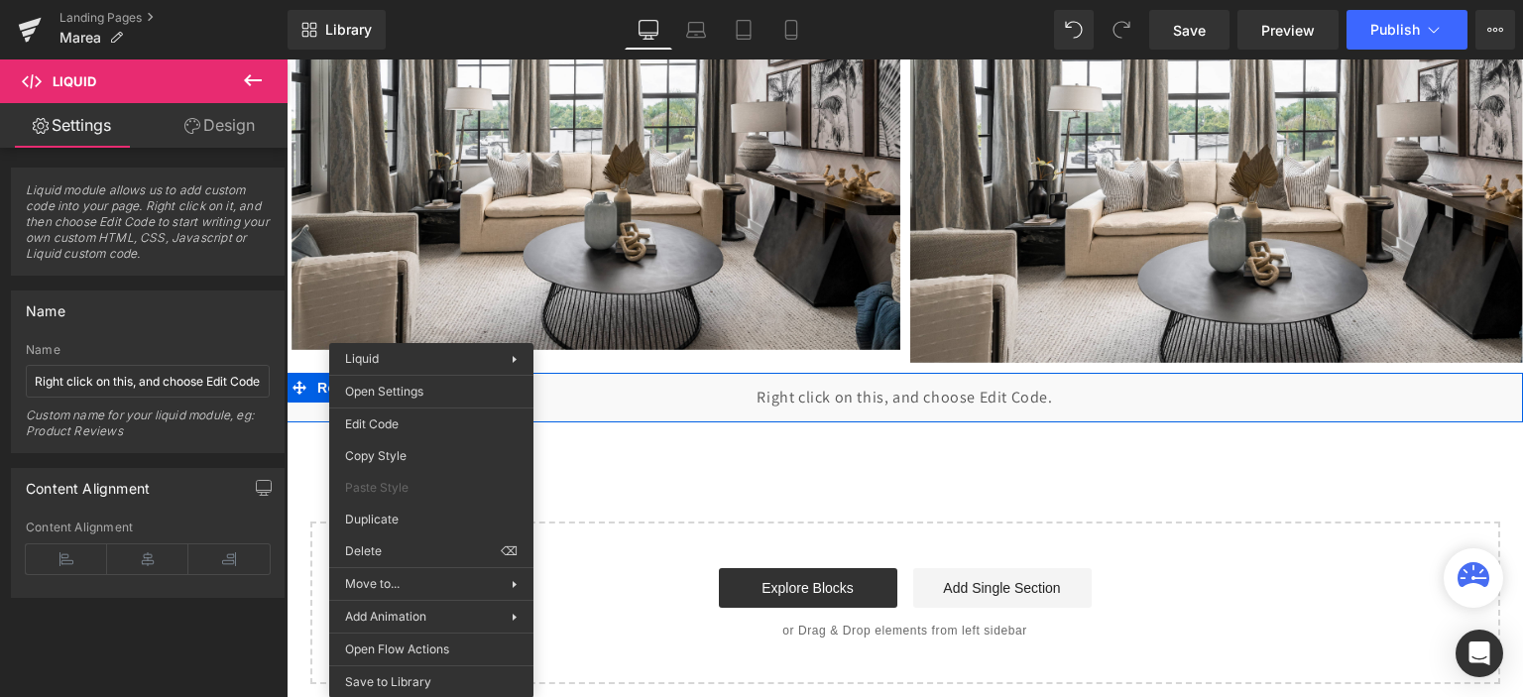
click at [636, 399] on div "Liquid" at bounding box center [905, 398] width 1237 height 50
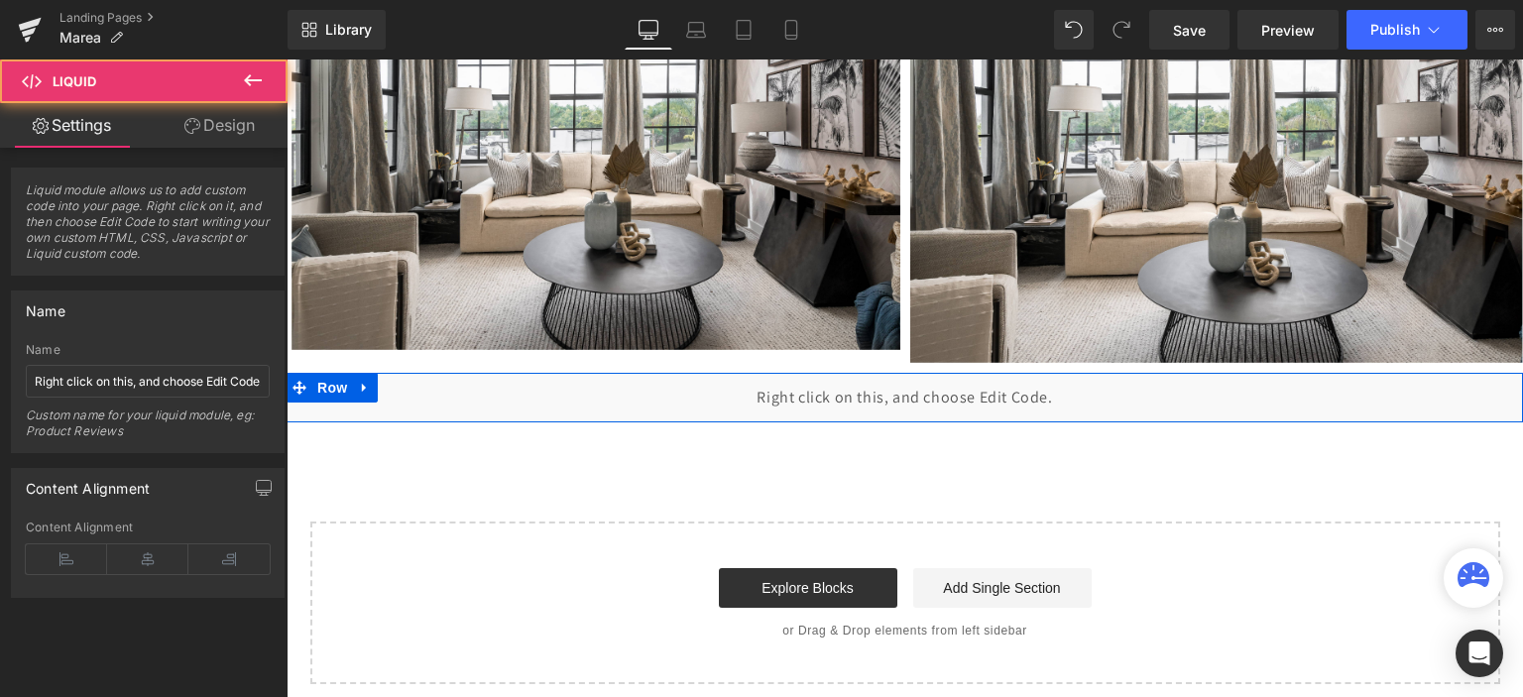
click at [636, 399] on div "Liquid" at bounding box center [905, 398] width 1237 height 50
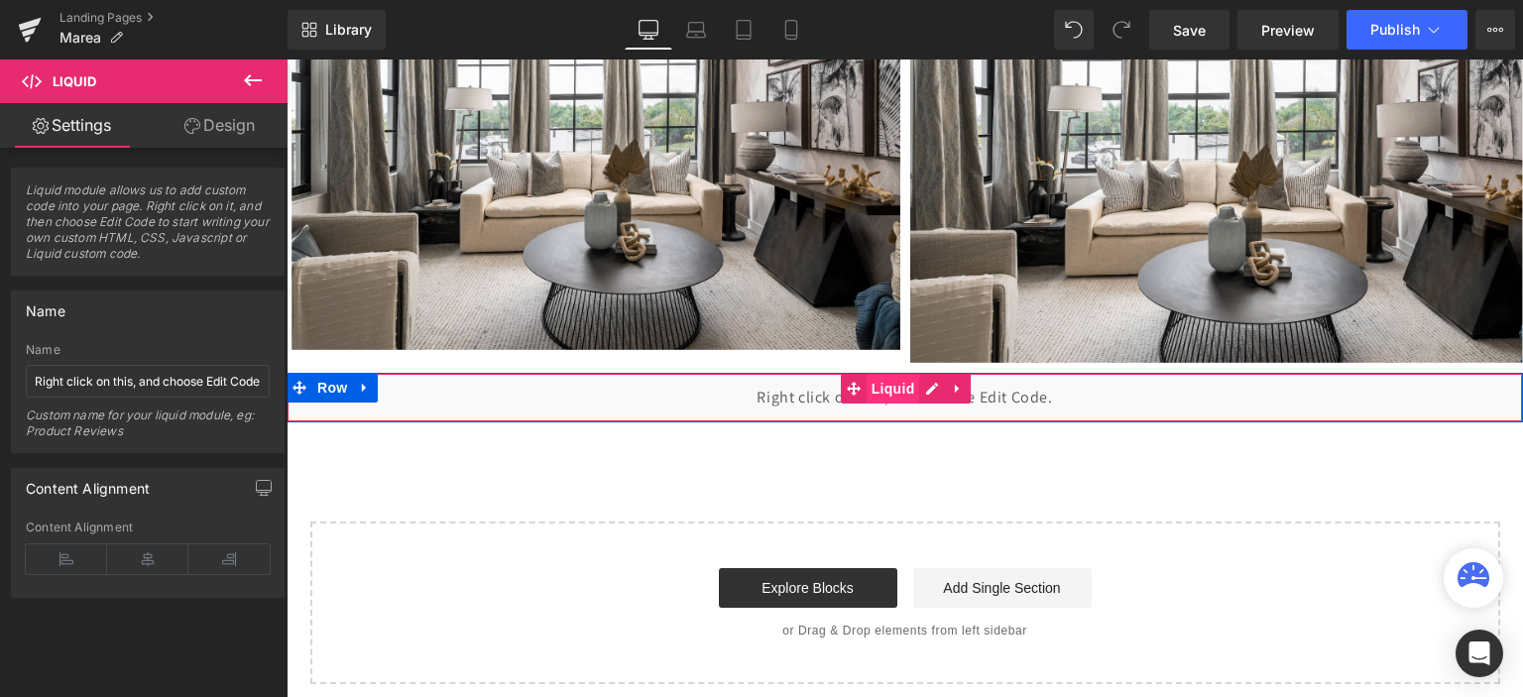
click at [893, 387] on span "Liquid" at bounding box center [894, 389] width 54 height 30
click at [920, 388] on div "Liquid" at bounding box center [905, 398] width 1237 height 50
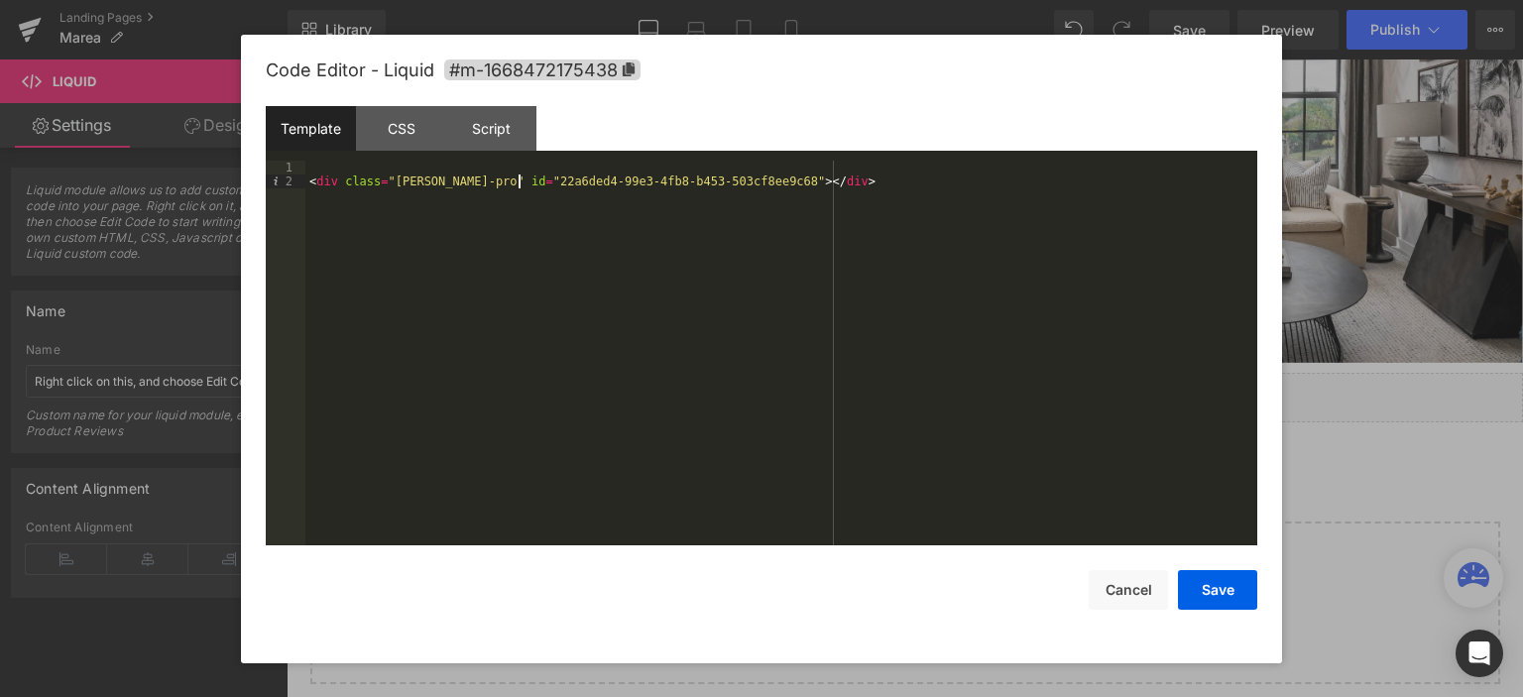
click at [520, 183] on div "< div class = "robin-pro" id = "22a6ded4-99e3-4fb8-b453-503cf8ee9c68" > </ div >" at bounding box center [781, 368] width 952 height 415
click at [412, 129] on div "CSS" at bounding box center [401, 128] width 90 height 45
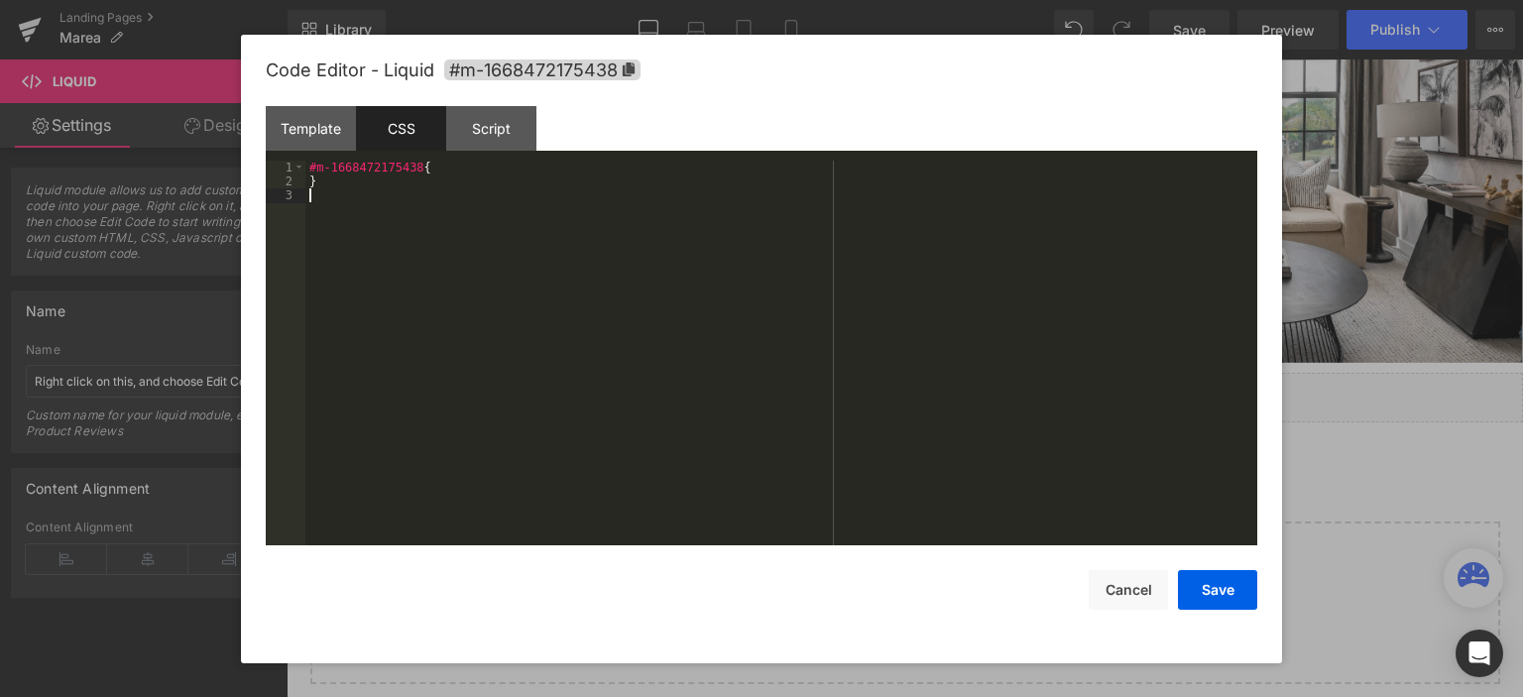
click at [535, 244] on div "#m-1668472175438 { }" at bounding box center [781, 368] width 952 height 415
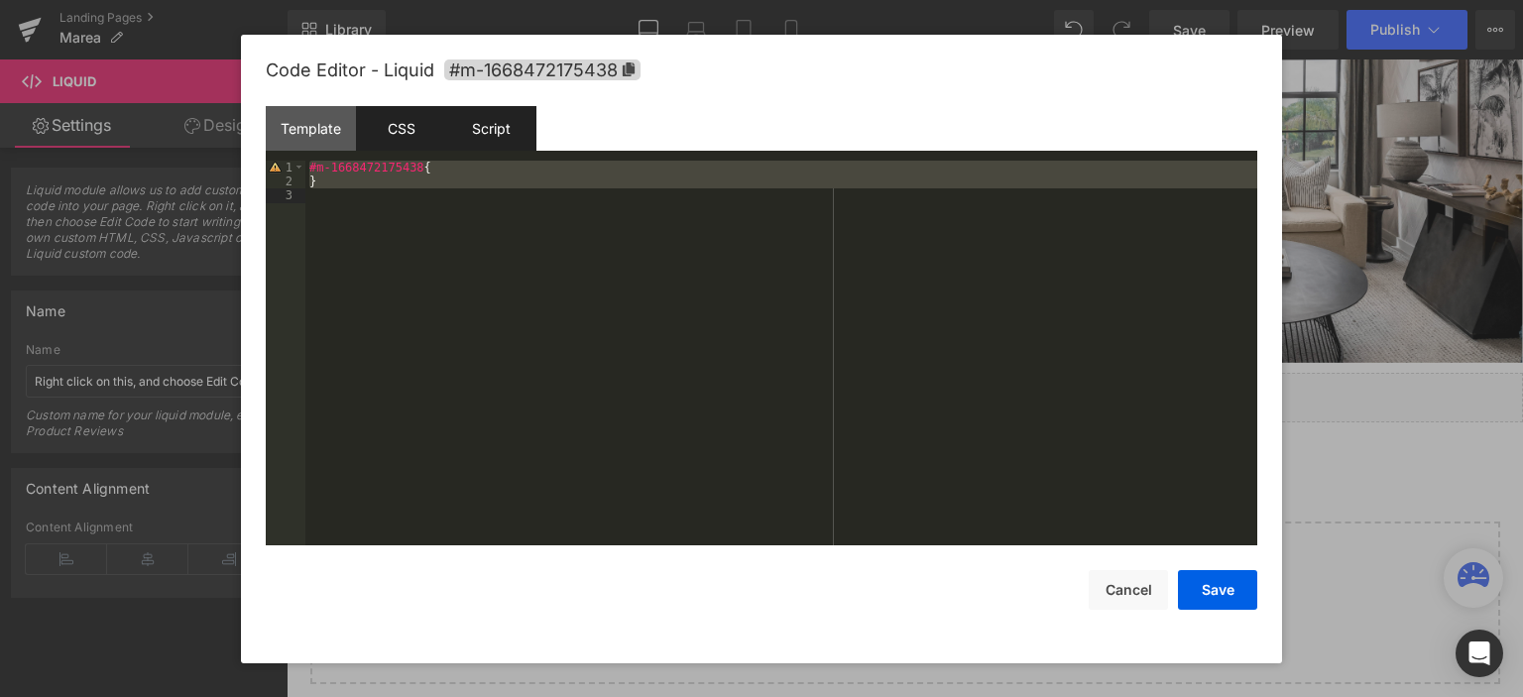
click at [506, 135] on div "Script" at bounding box center [491, 128] width 90 height 45
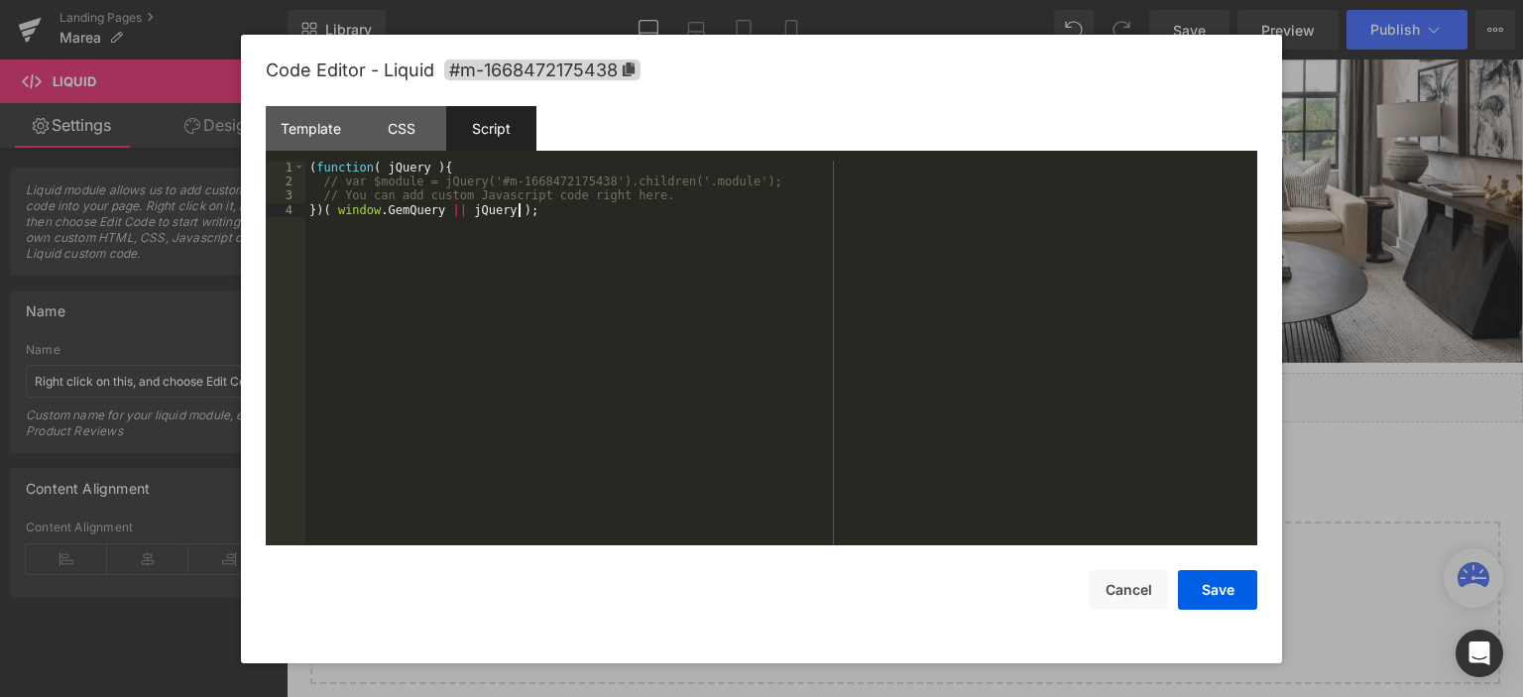
click at [518, 289] on div "( function ( jQuery ) { // var $module = jQuery('#m-1668472175438').children('.…" at bounding box center [781, 368] width 952 height 415
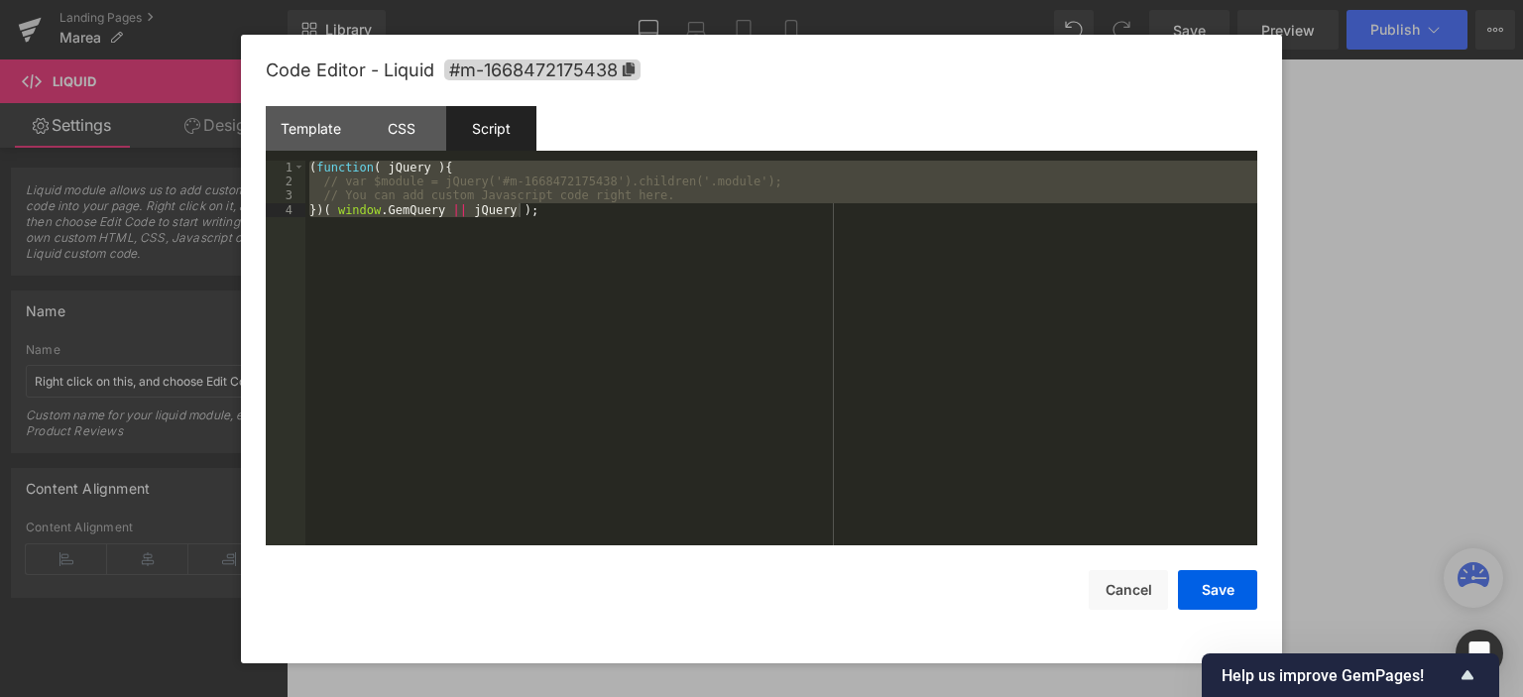
click at [1343, 122] on div at bounding box center [761, 348] width 1523 height 697
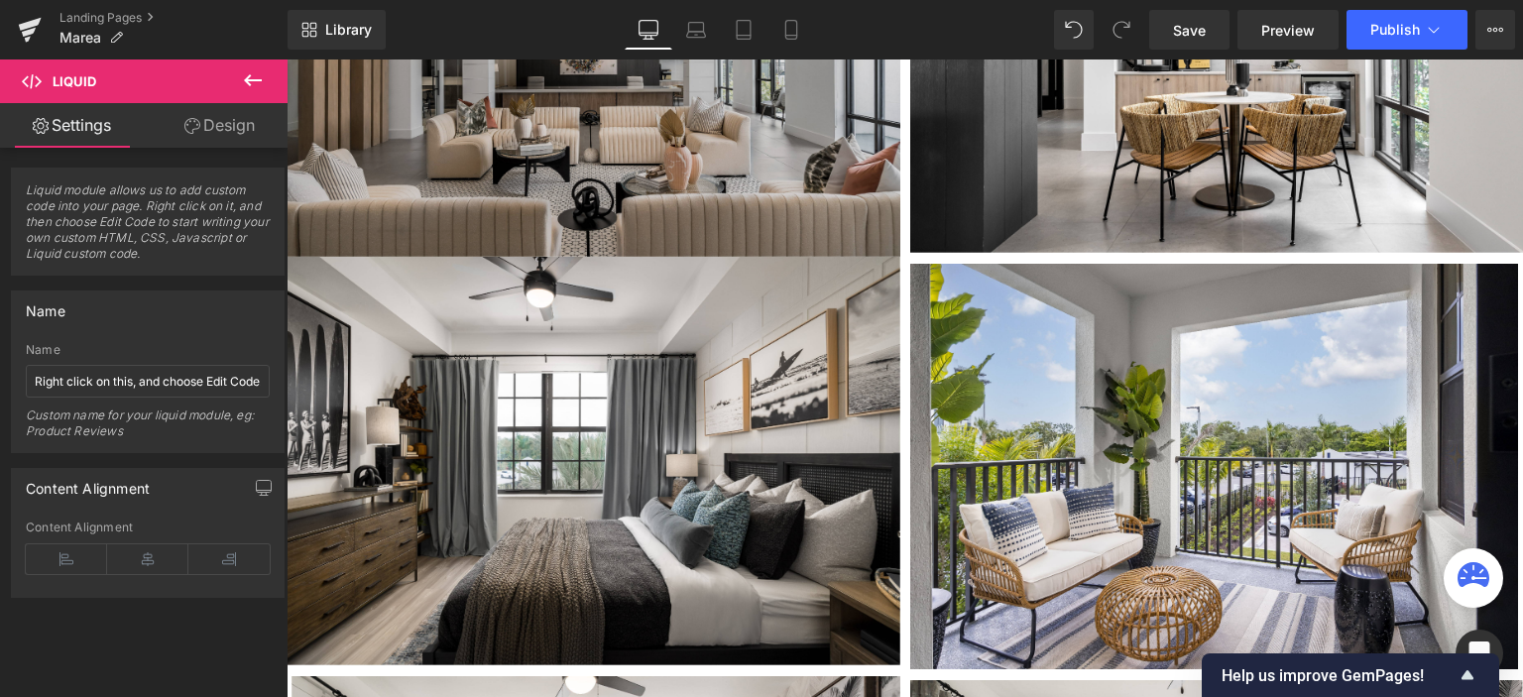
scroll to position [1785, 0]
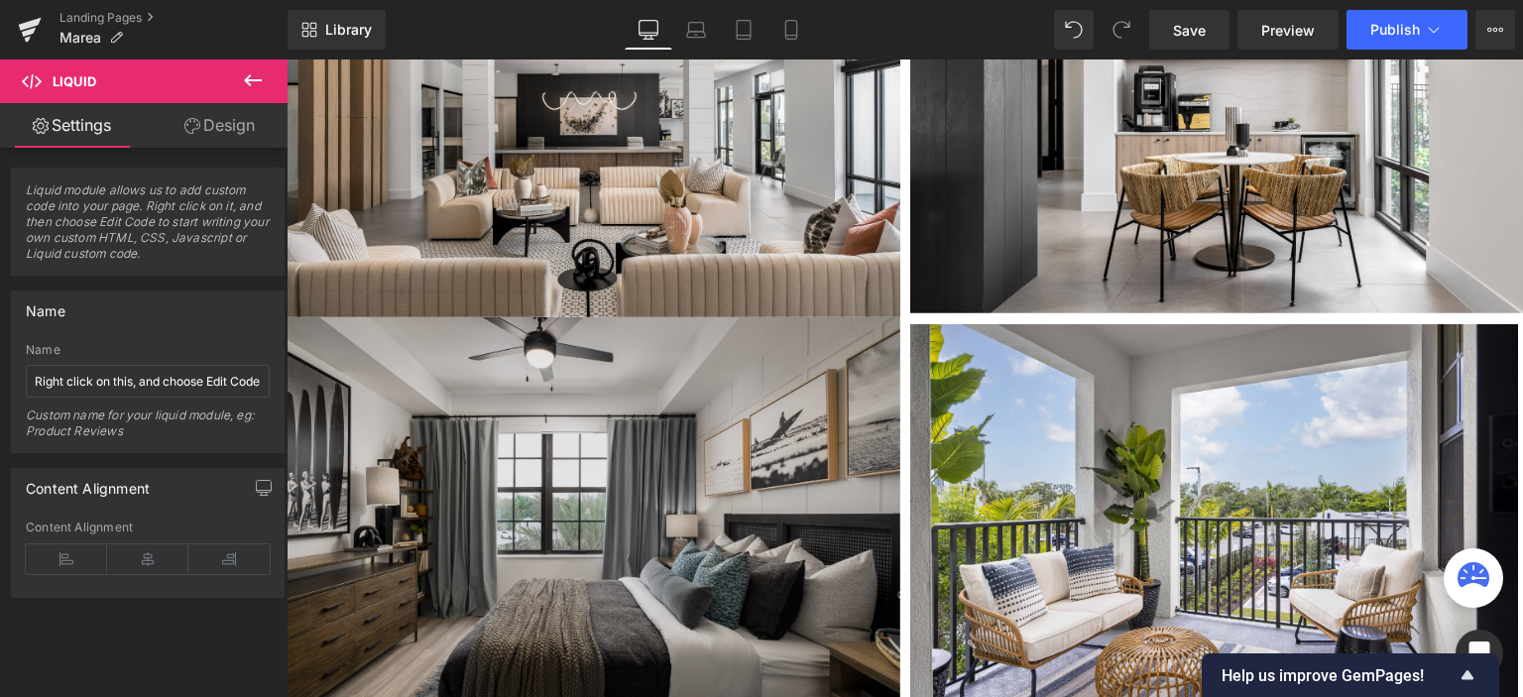
click at [634, 390] on img at bounding box center [594, 522] width 614 height 410
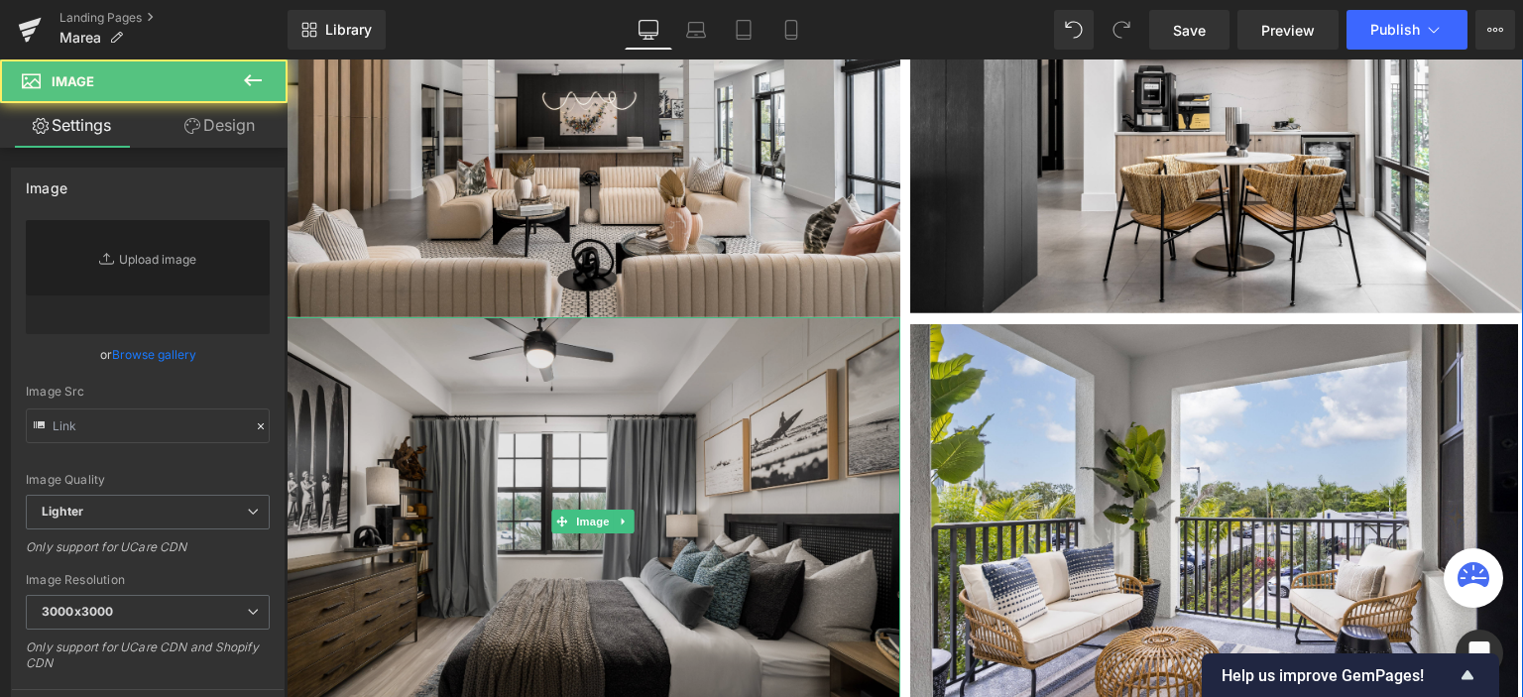
type input "[URL][DOMAIN_NAME]"
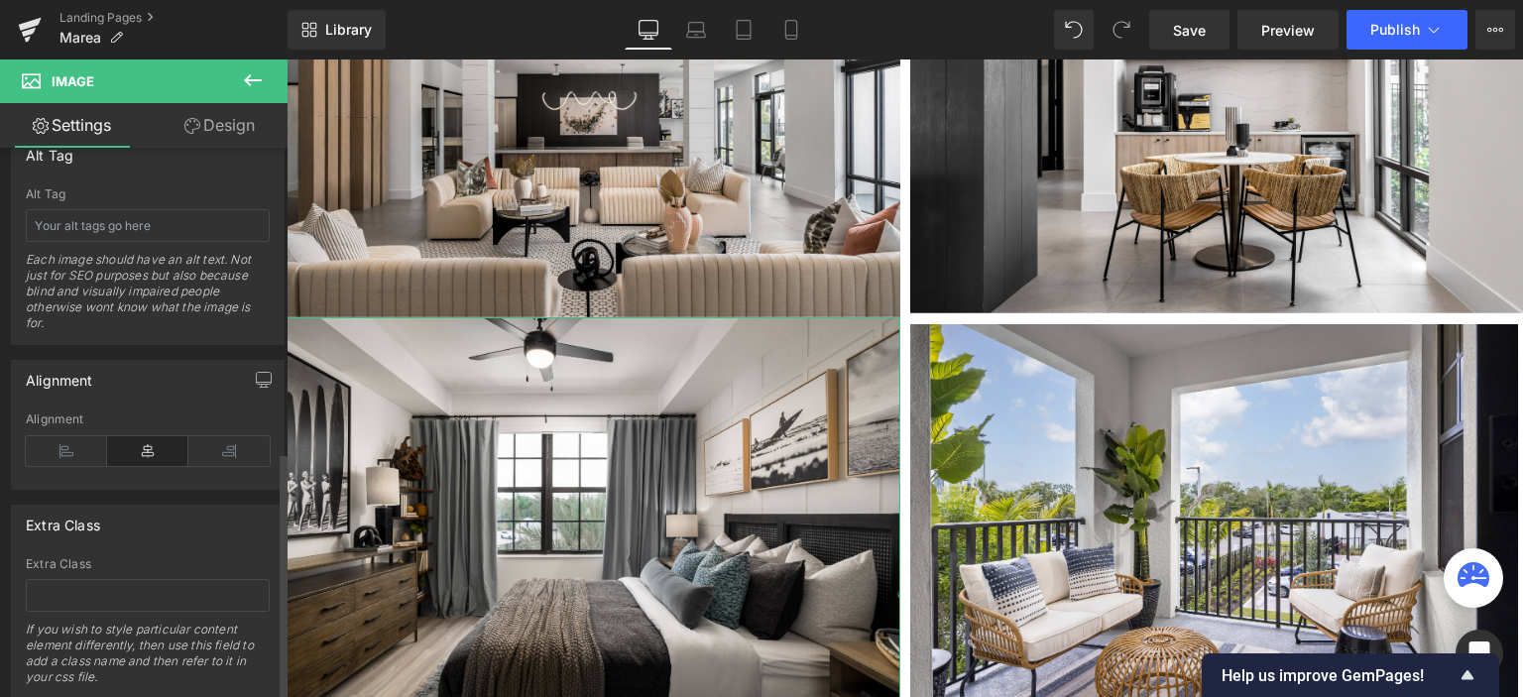
scroll to position [1207, 0]
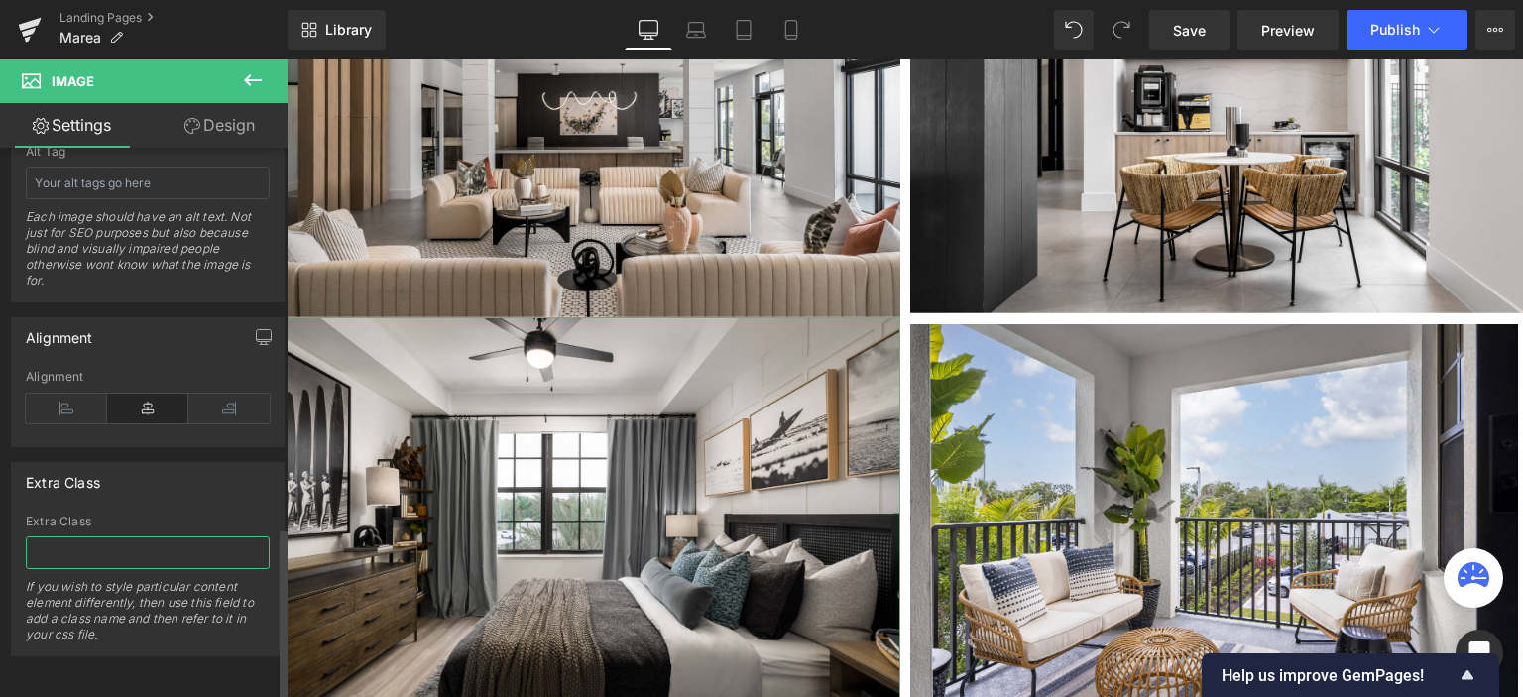
click at [74, 537] on input "text" at bounding box center [148, 553] width 244 height 33
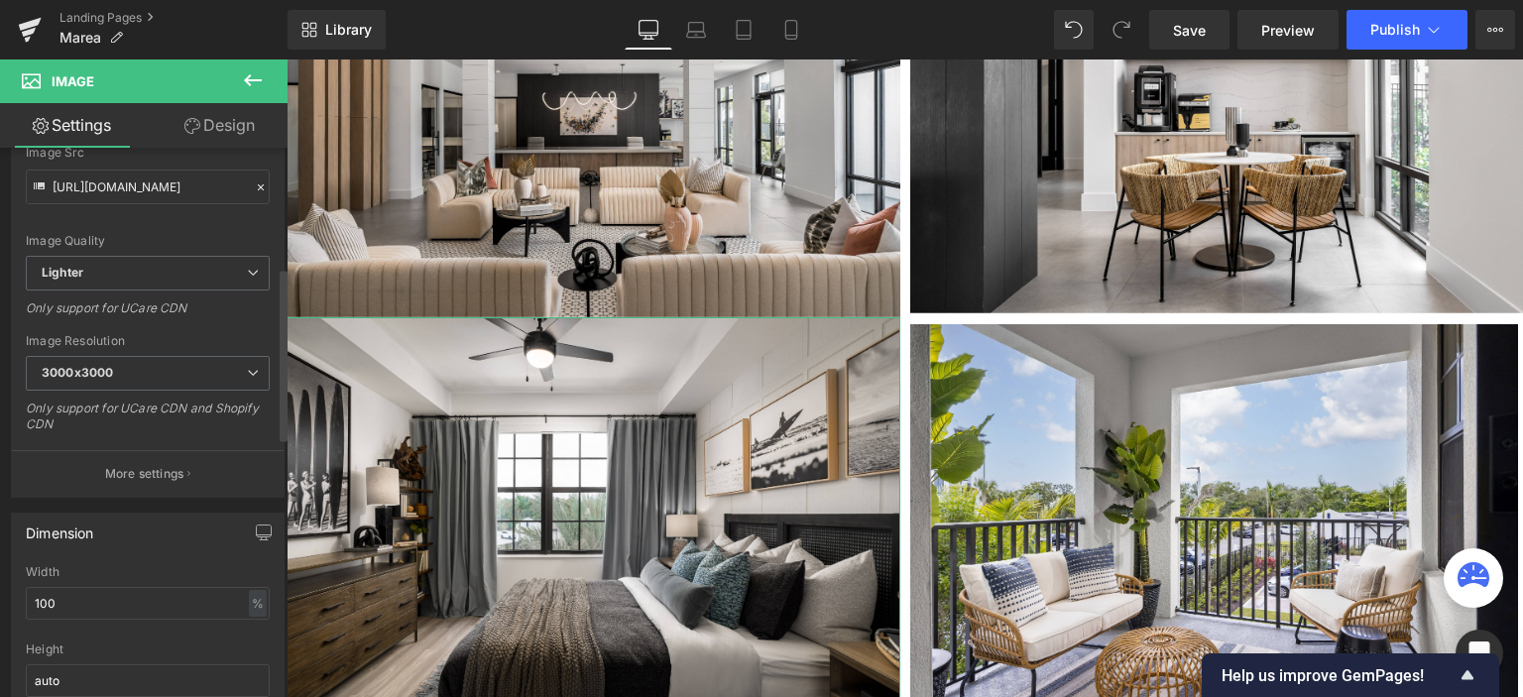
scroll to position [116, 0]
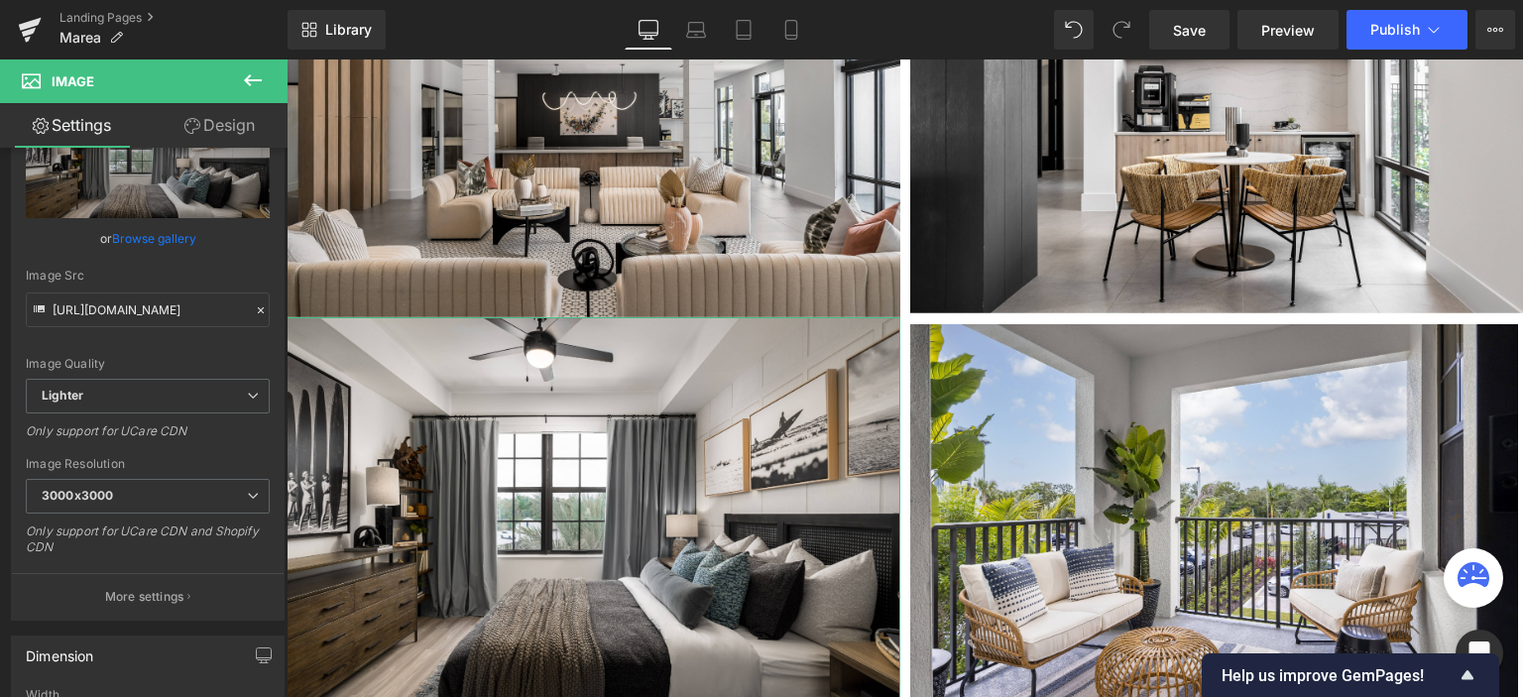
click at [200, 130] on link "Design" at bounding box center [220, 125] width 144 height 45
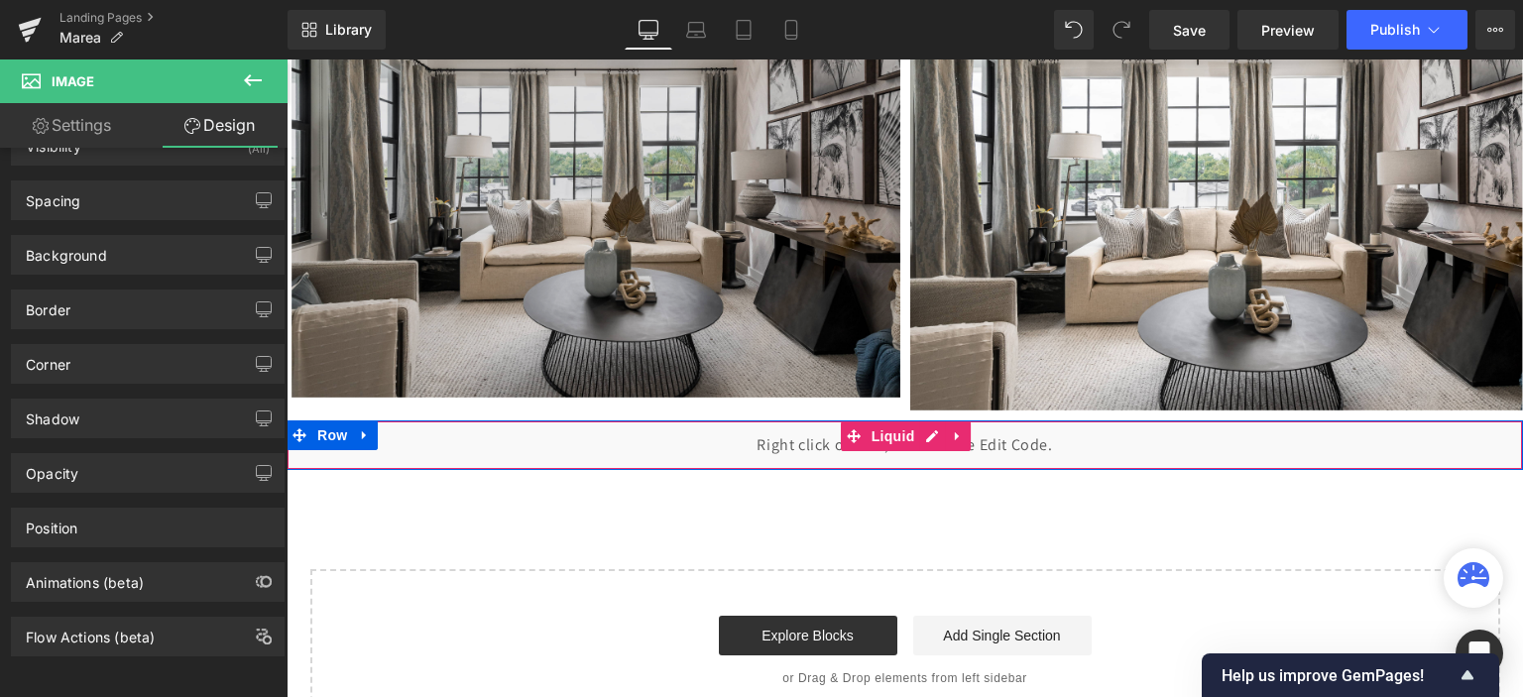
scroll to position [2480, 0]
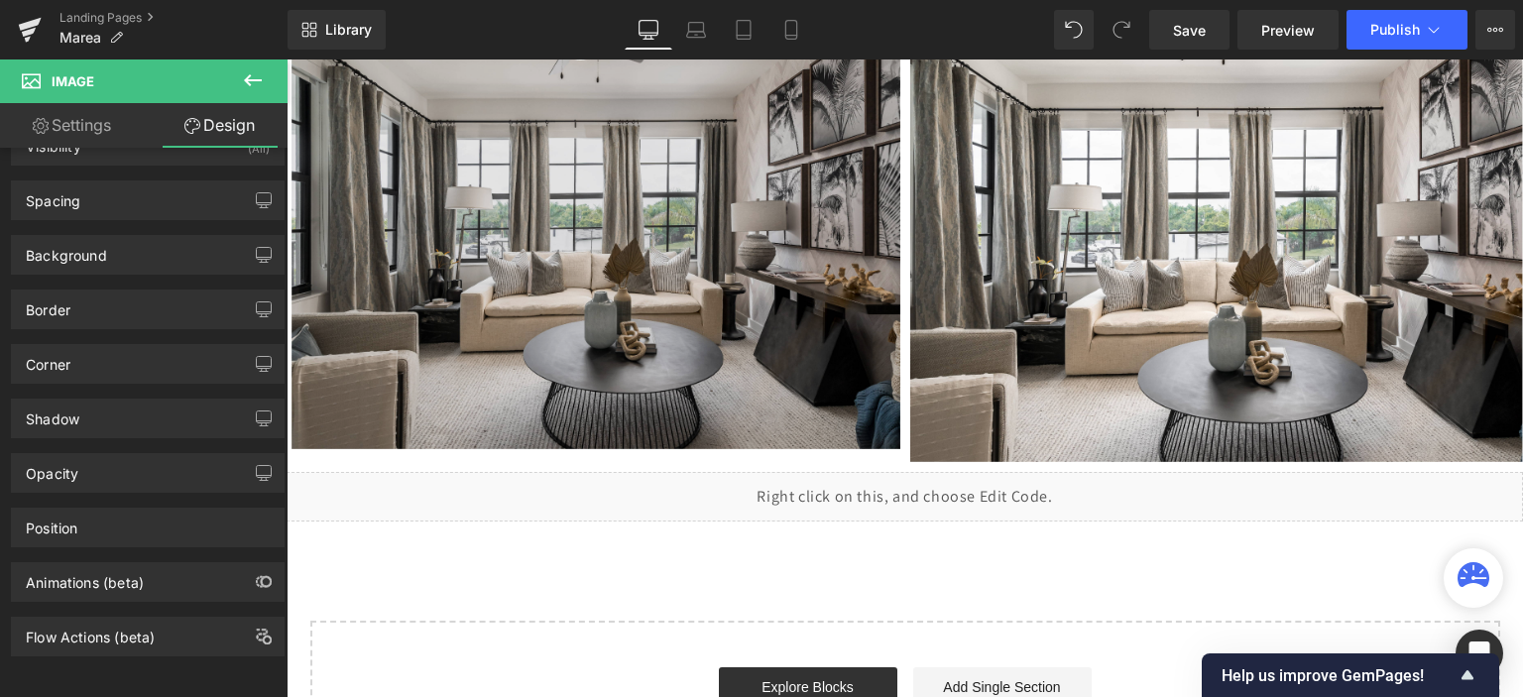
click at [707, 334] on img at bounding box center [596, 246] width 609 height 407
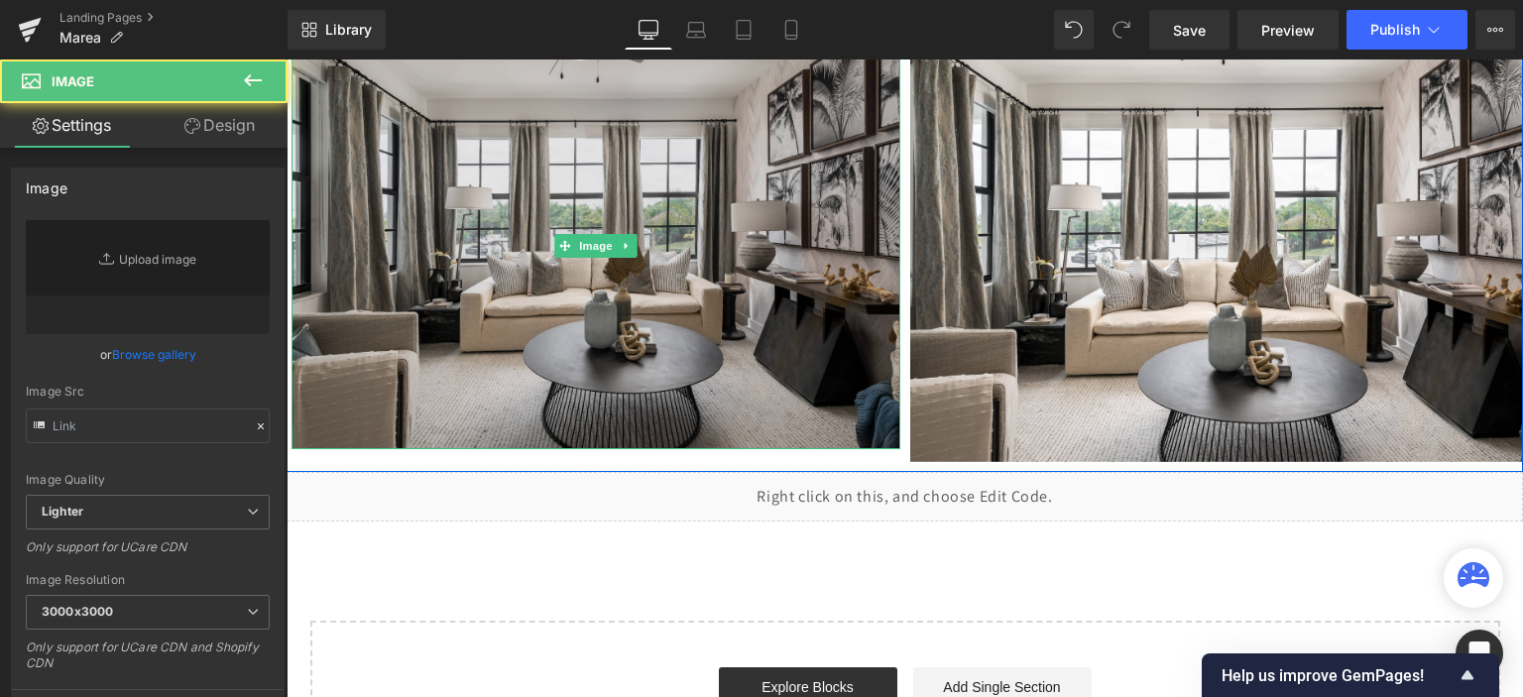
type input "[URL][DOMAIN_NAME]"
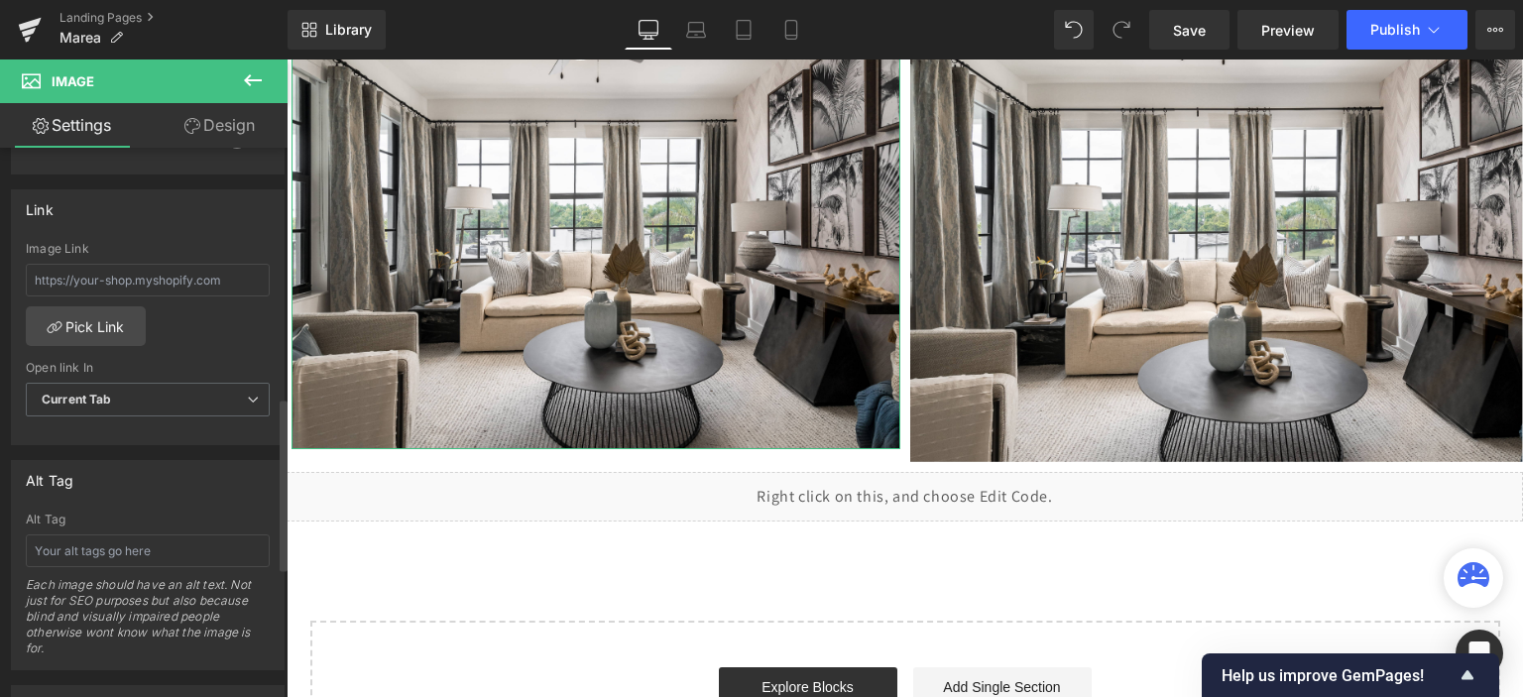
scroll to position [992, 0]
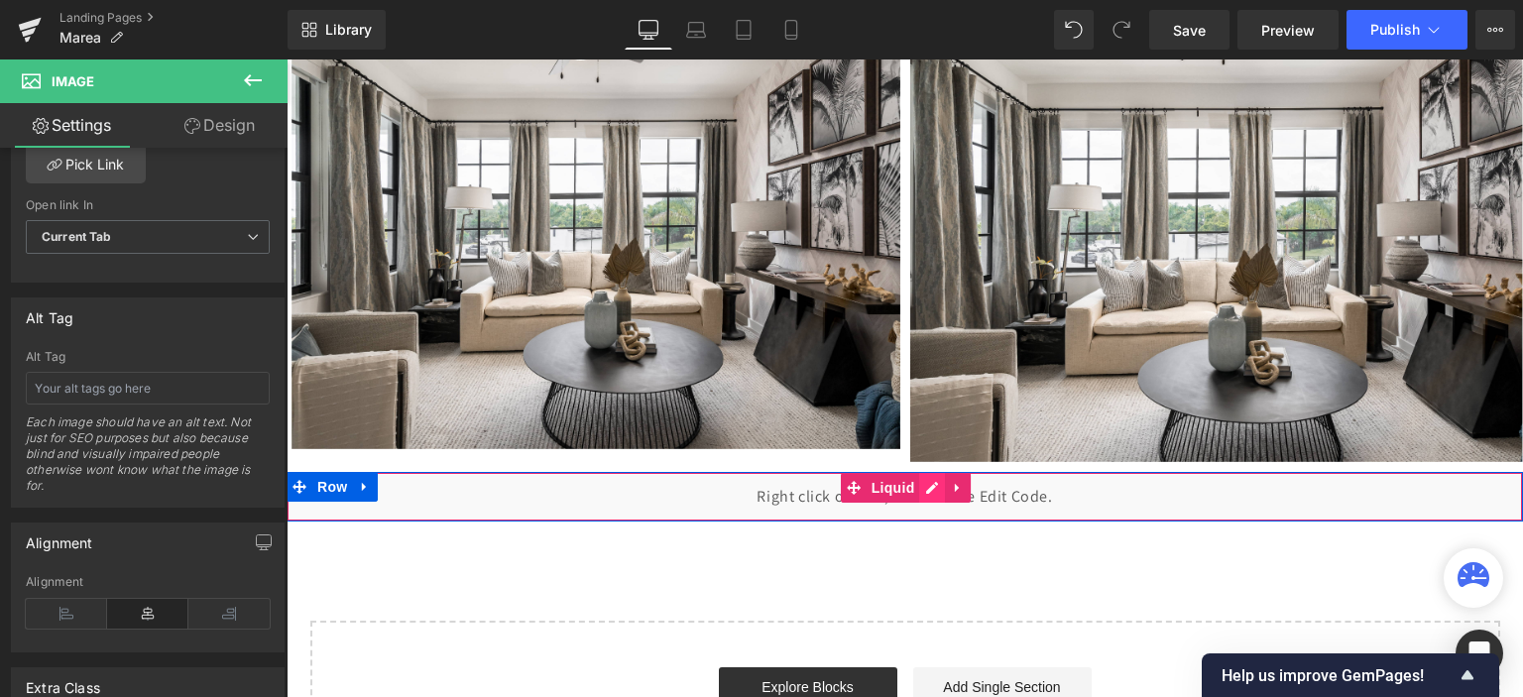
click at [924, 486] on div "Liquid" at bounding box center [905, 497] width 1237 height 50
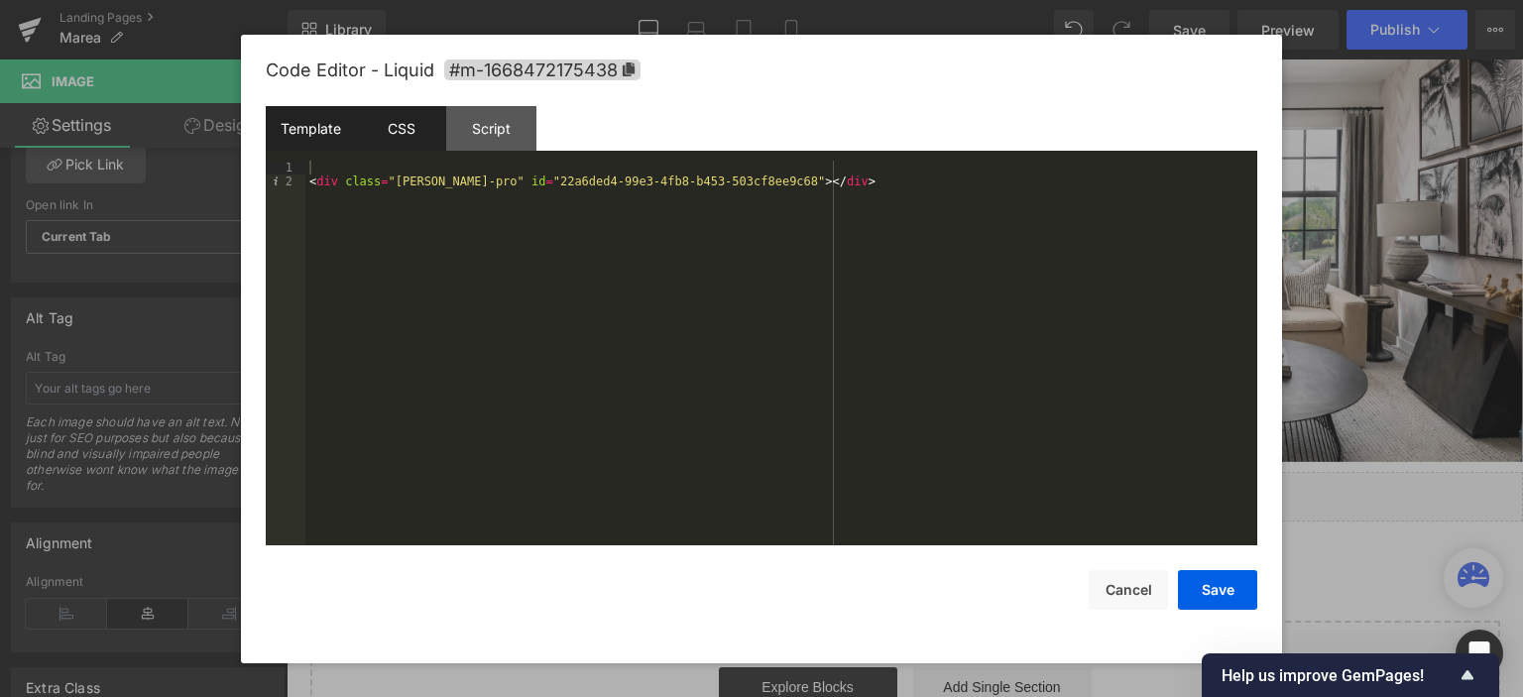
click at [407, 126] on div "CSS" at bounding box center [401, 128] width 90 height 45
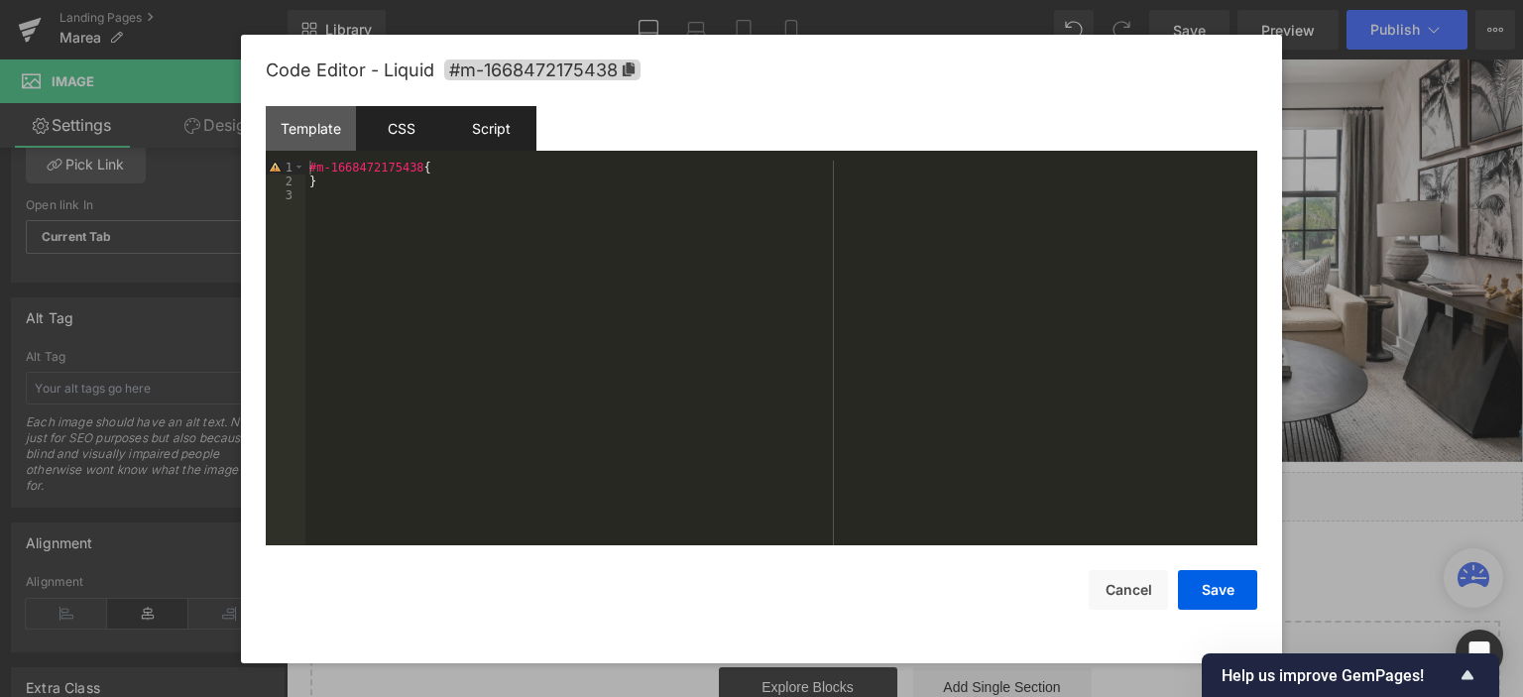
click at [472, 126] on div "Script" at bounding box center [491, 128] width 90 height 45
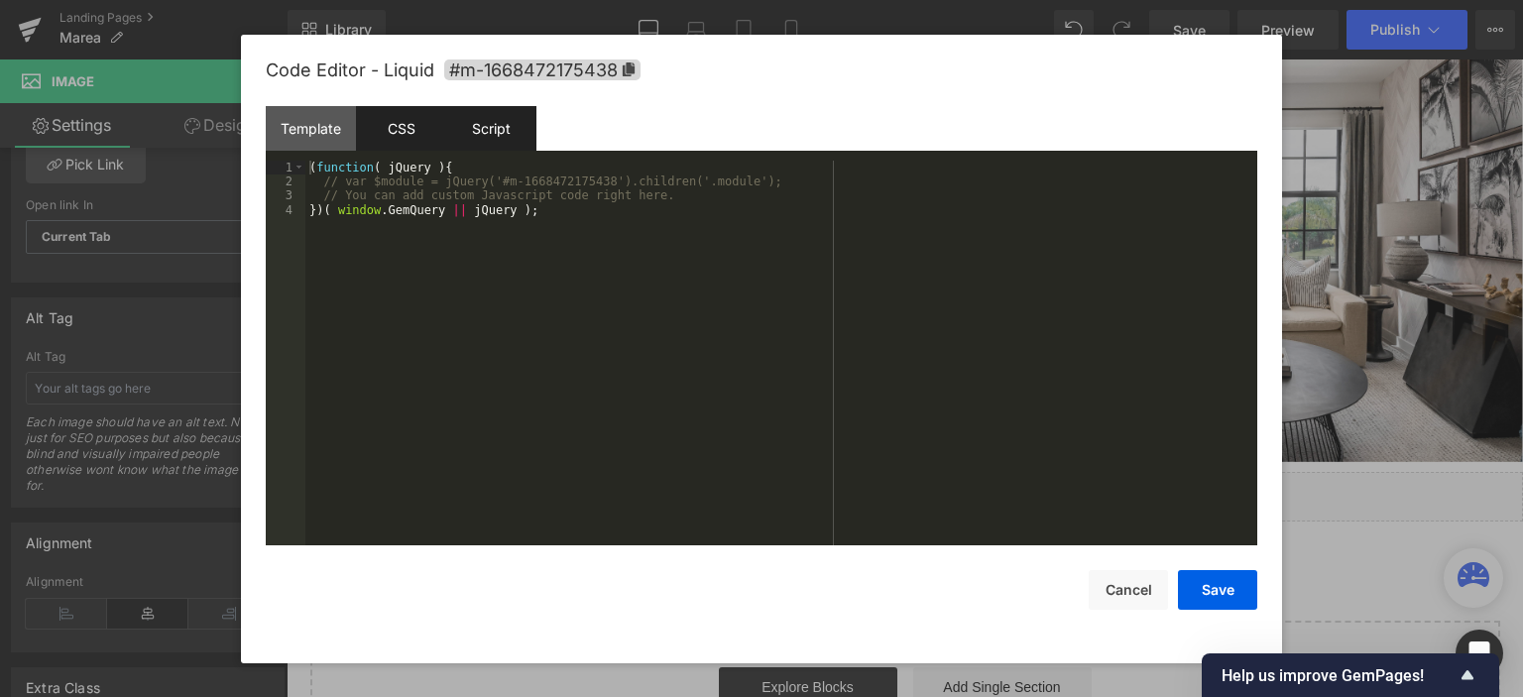
click at [397, 125] on div "CSS" at bounding box center [401, 128] width 90 height 45
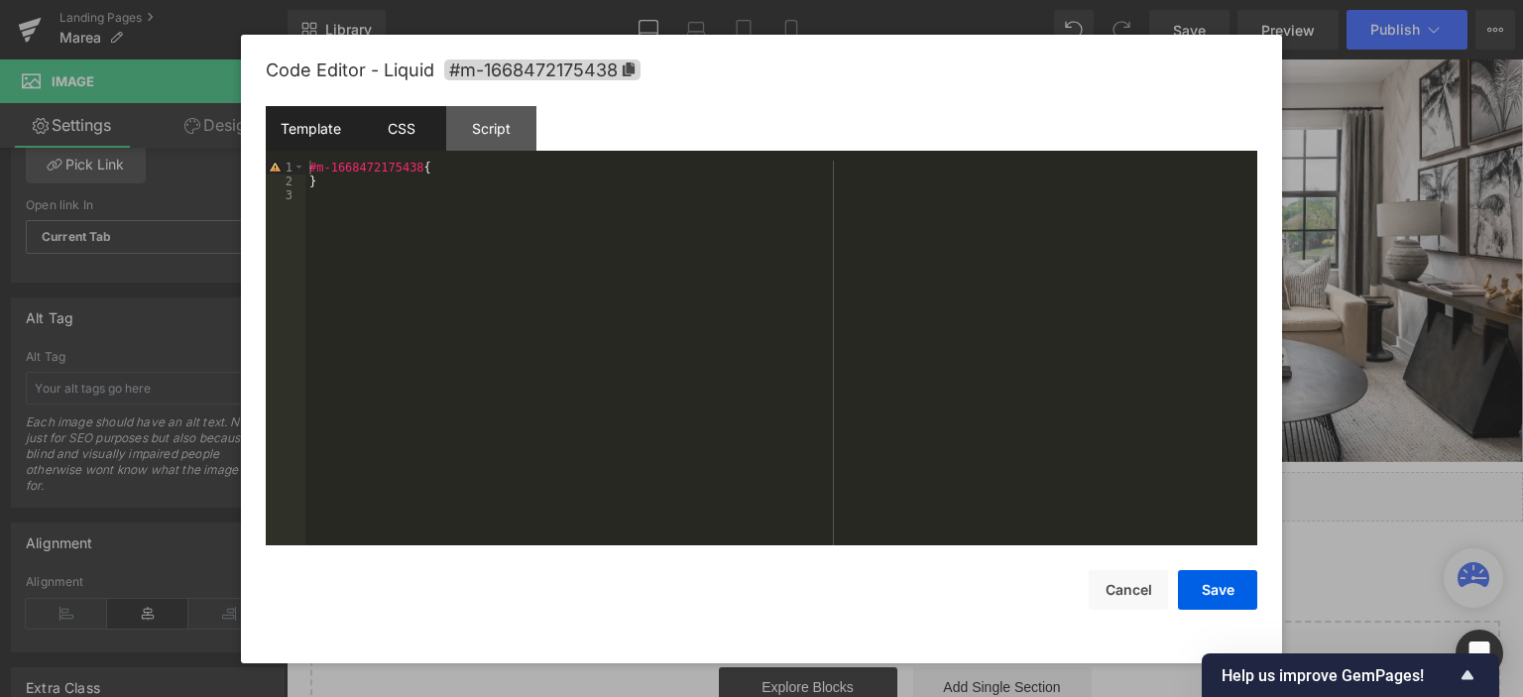
click at [333, 125] on div "Template" at bounding box center [311, 128] width 90 height 45
click at [422, 130] on div "CSS" at bounding box center [401, 128] width 90 height 45
drag, startPoint x: 315, startPoint y: 170, endPoint x: 413, endPoint y: 167, distance: 97.2
click at [413, 167] on div "#m-1668472175438 { }" at bounding box center [781, 368] width 952 height 415
click at [1128, 607] on button "Cancel" at bounding box center [1128, 590] width 79 height 40
